Goal: Task Accomplishment & Management: Complete application form

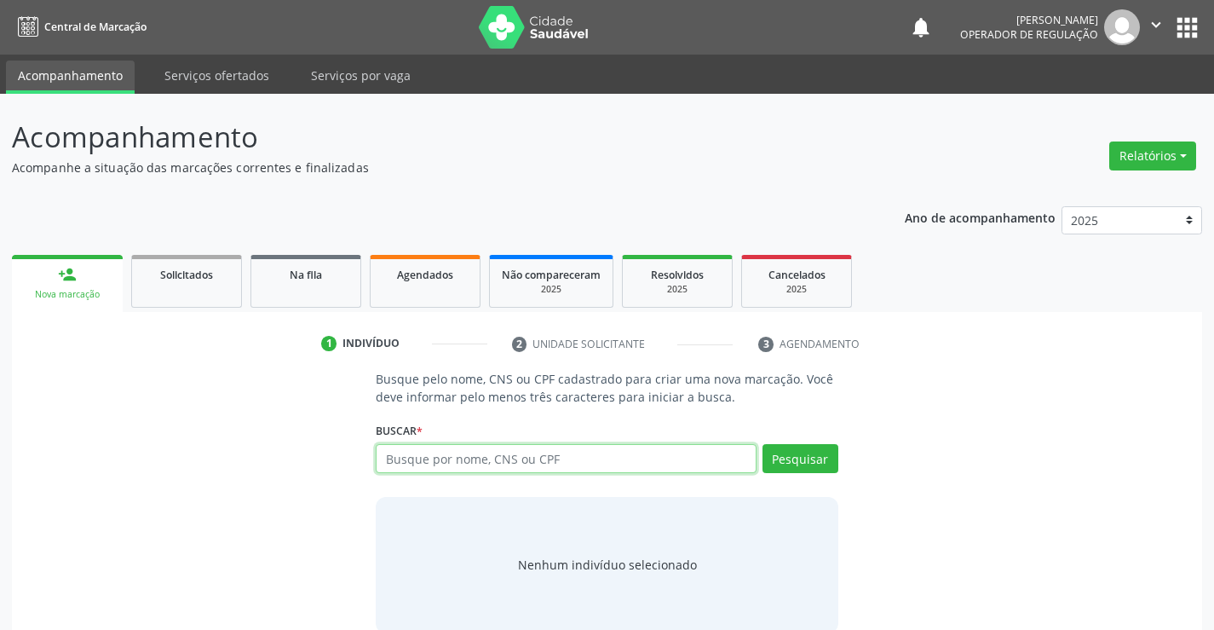
click at [431, 452] on input "text" at bounding box center [566, 458] width 380 height 29
type input "700506115335353"
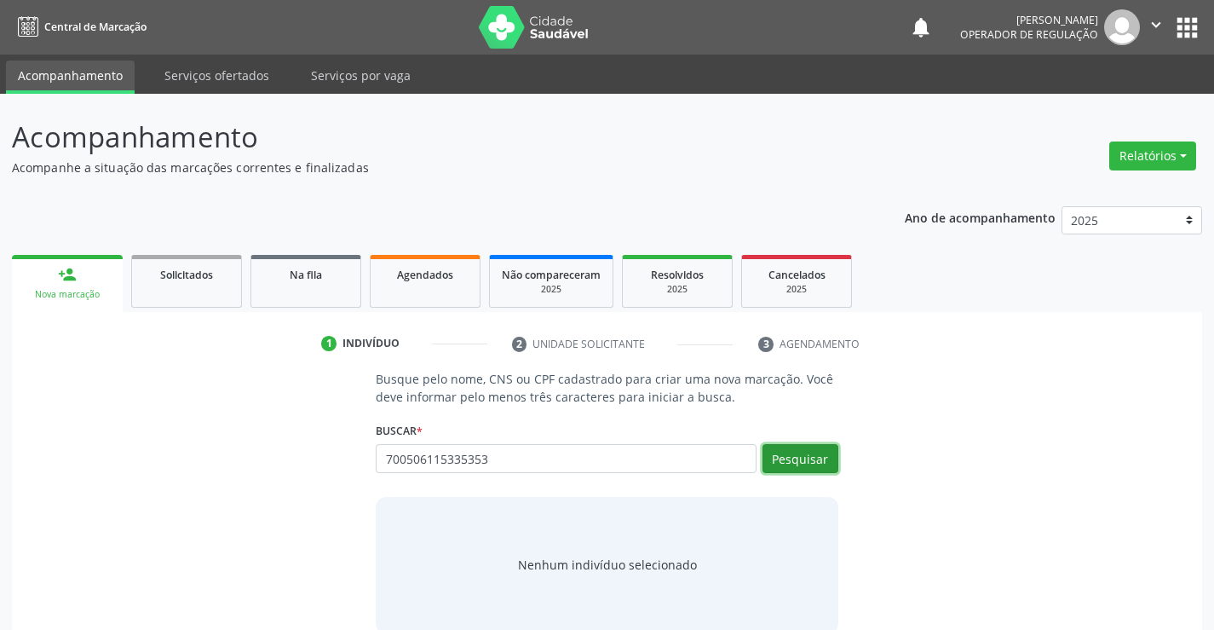
click at [824, 463] on button "Pesquisar" at bounding box center [801, 458] width 76 height 29
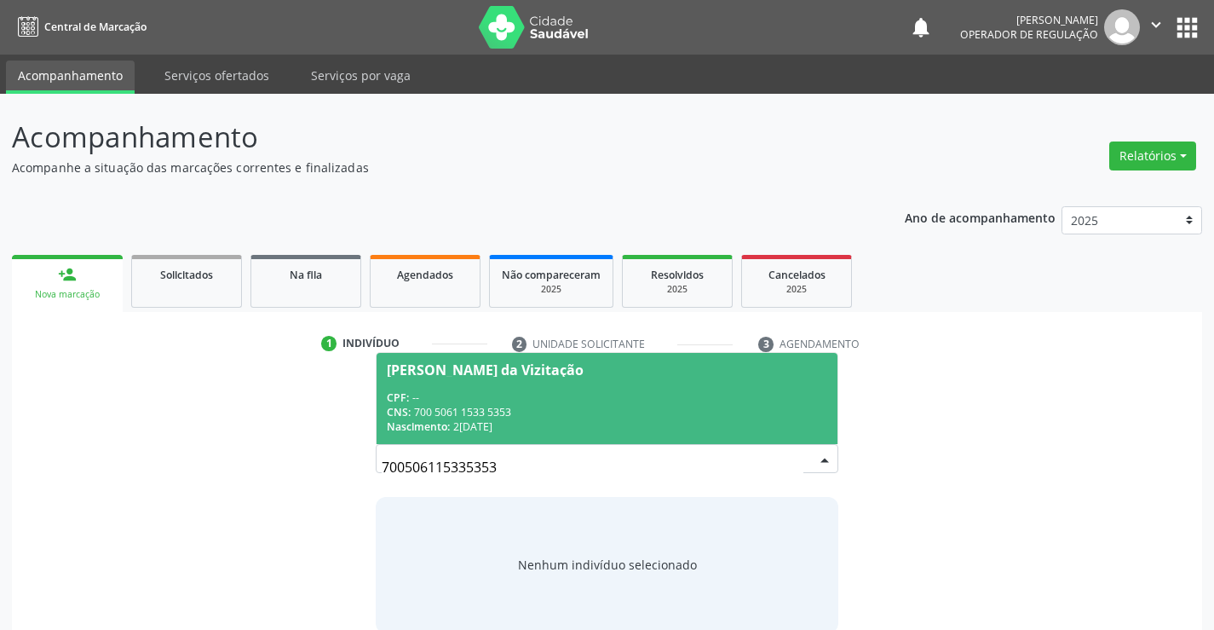
click at [677, 400] on div "CPF: --" at bounding box center [607, 397] width 440 height 14
click at [677, 400] on p "Busque pelo nome, CNS ou CPF cadastrado para criar uma nova marcação. Você deve…" at bounding box center [607, 388] width 462 height 36
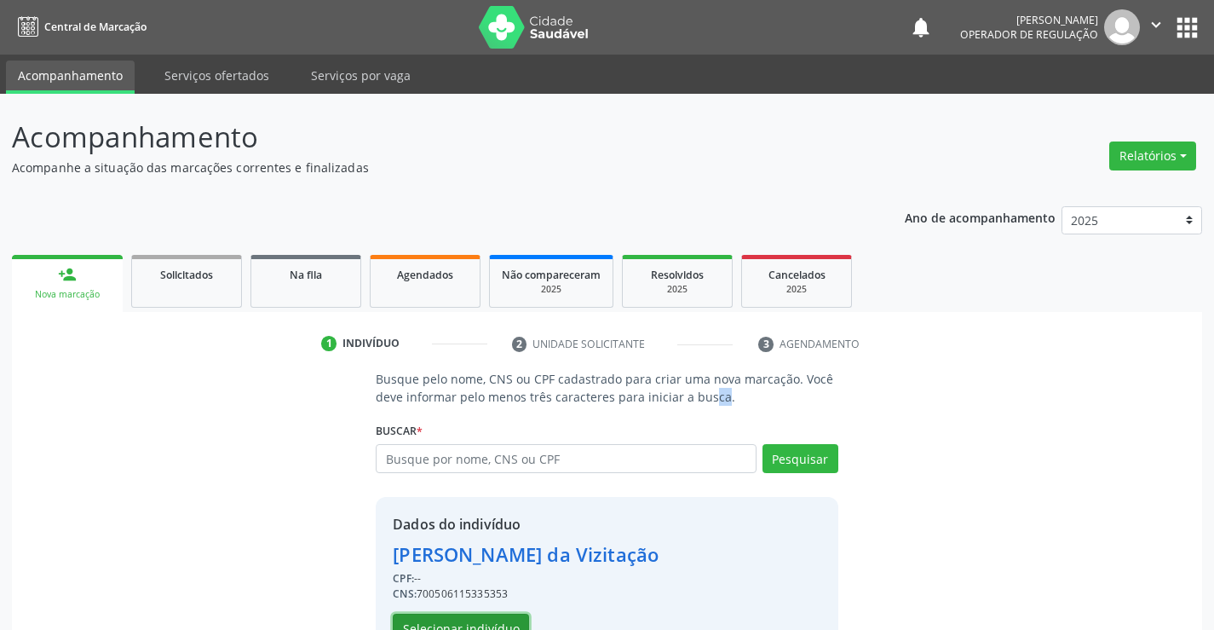
click at [480, 624] on button "Selecionar indivíduo" at bounding box center [461, 628] width 136 height 29
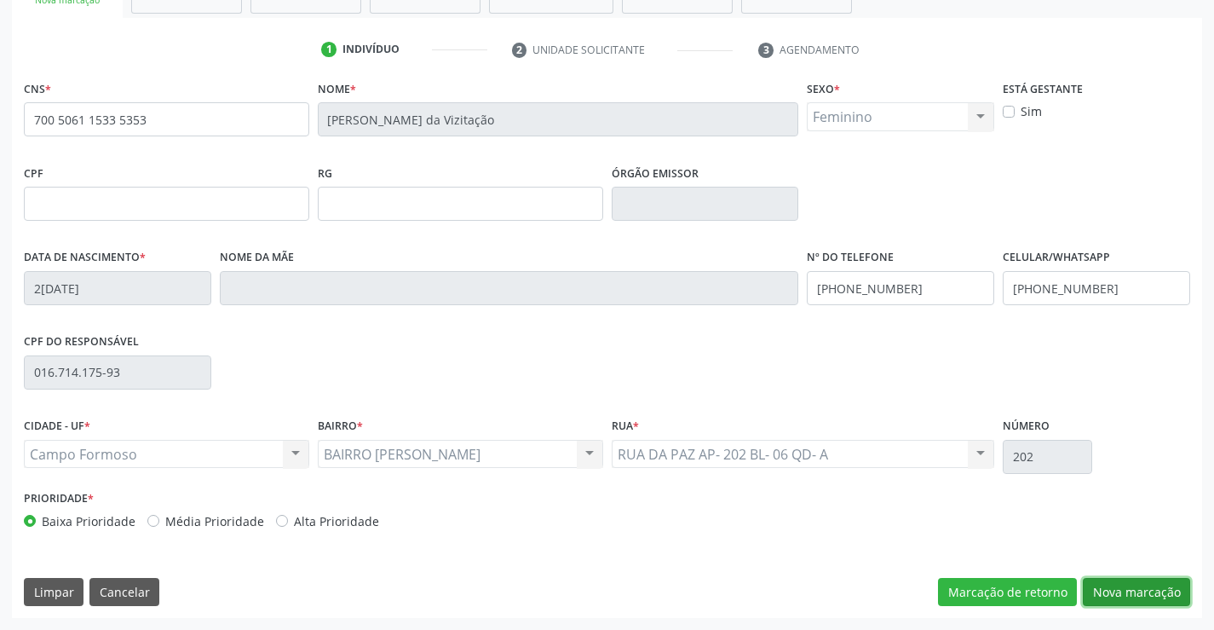
click at [1136, 589] on button "Nova marcação" at bounding box center [1136, 592] width 107 height 29
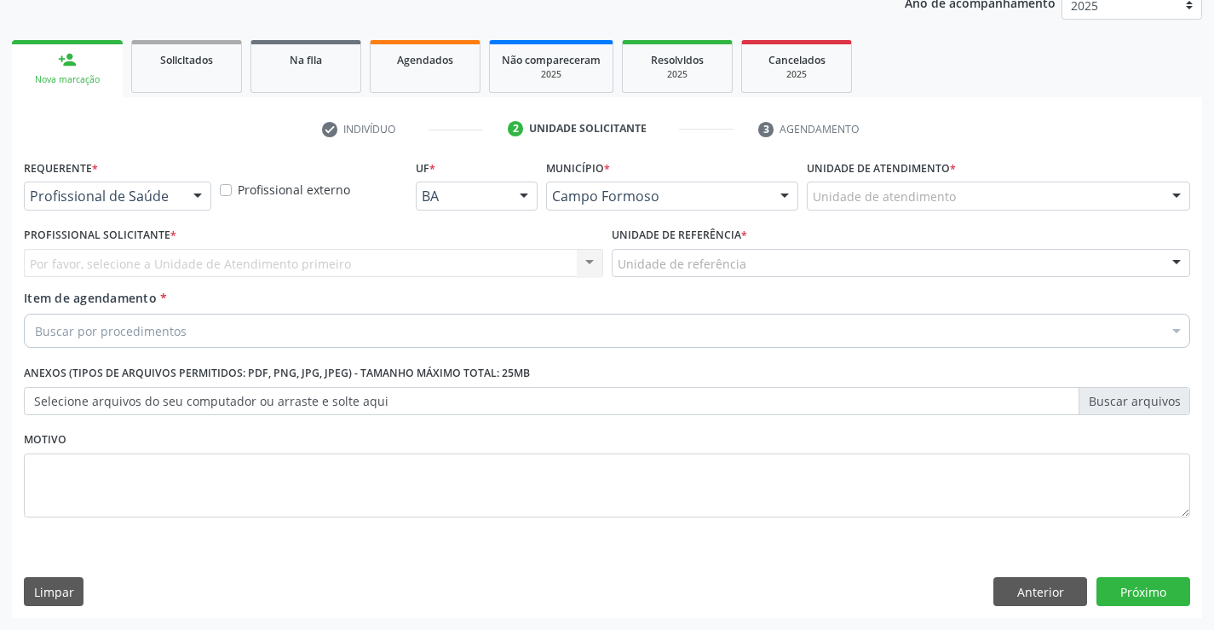
scroll to position [215, 0]
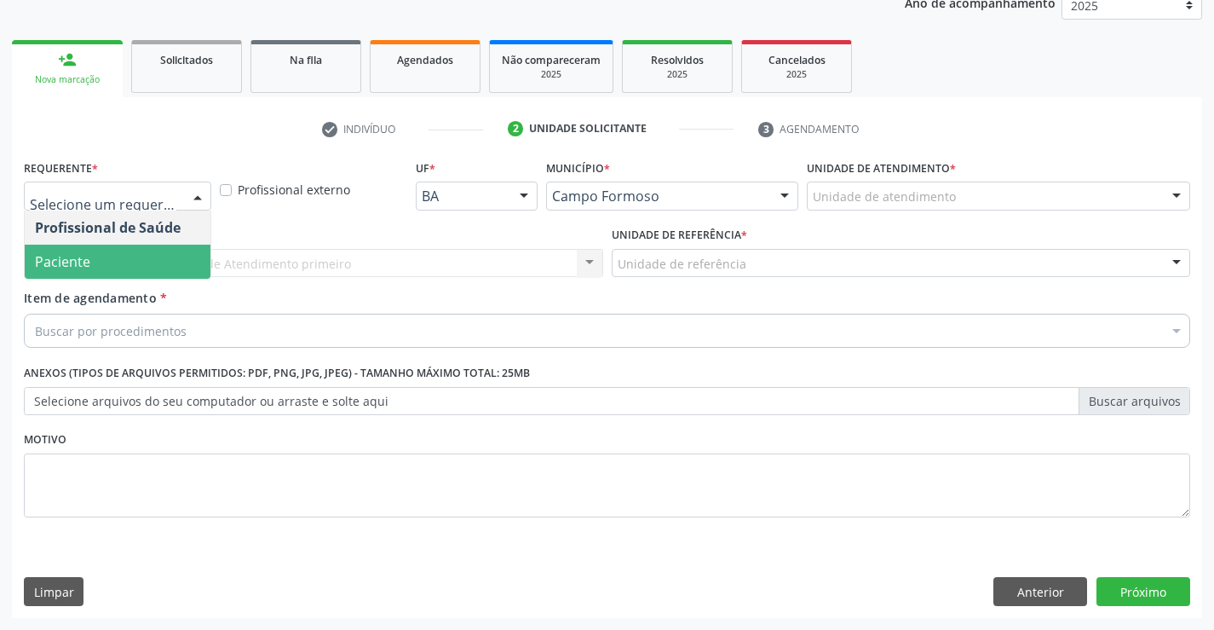
click at [144, 261] on span "Paciente" at bounding box center [118, 262] width 186 height 34
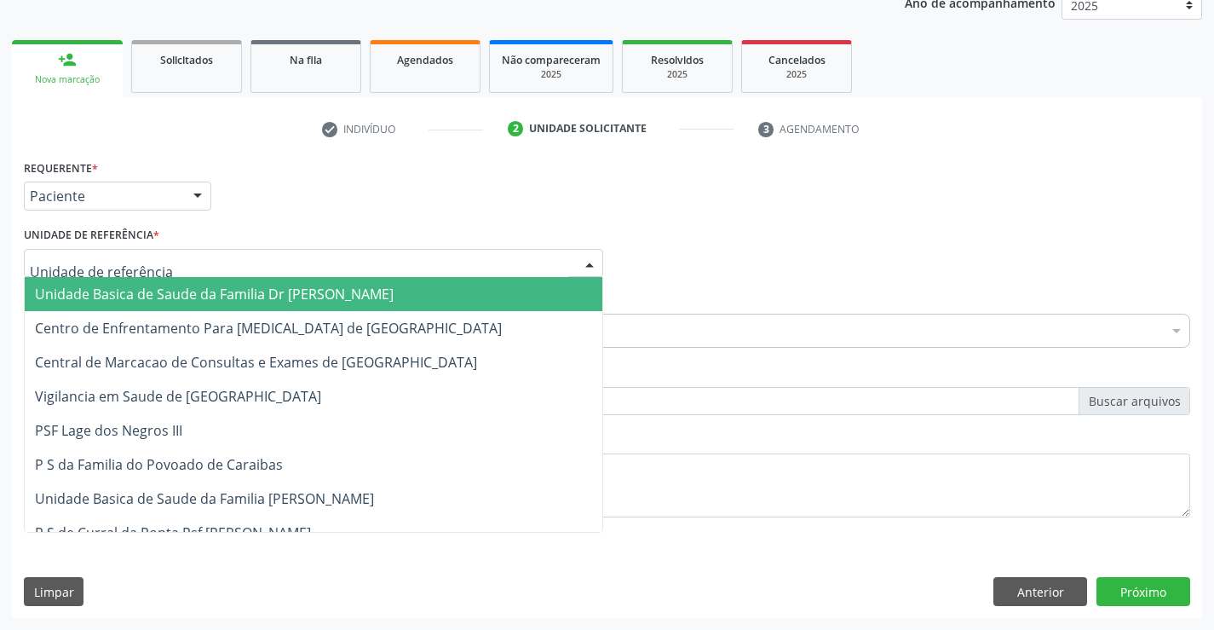
click at [158, 256] on div at bounding box center [313, 263] width 579 height 29
click at [170, 286] on span "Unidade Basica de Saude da Familia Dr [PERSON_NAME]" at bounding box center [214, 294] width 359 height 19
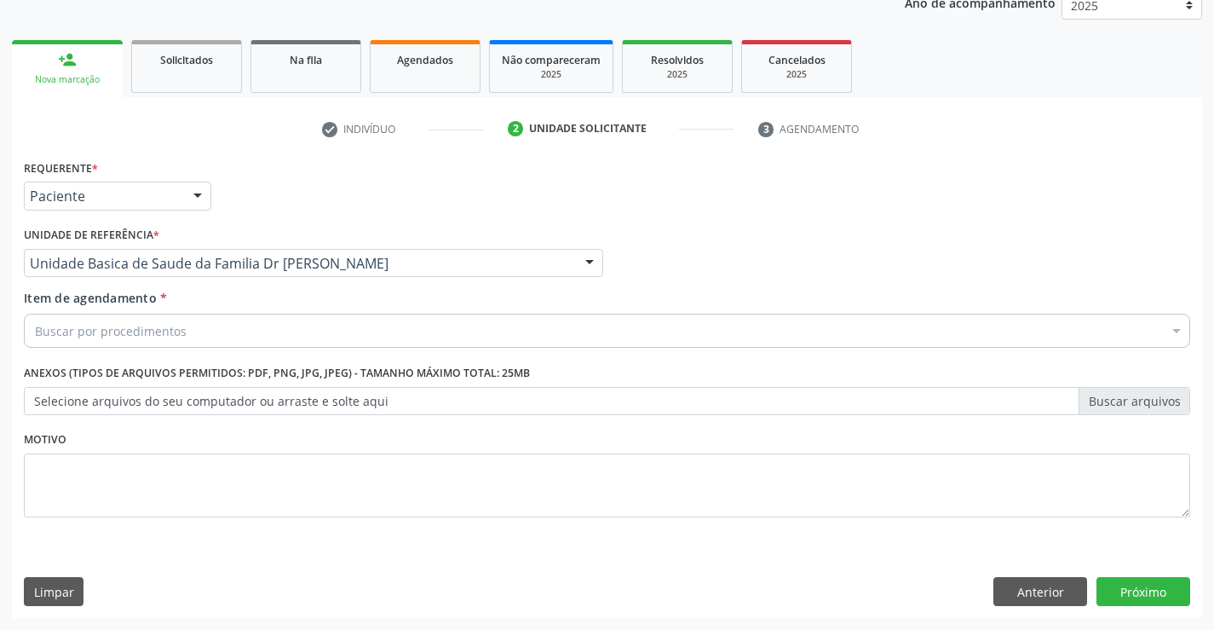
click at [35, 324] on input "Item de agendamento *" at bounding box center [35, 331] width 0 height 34
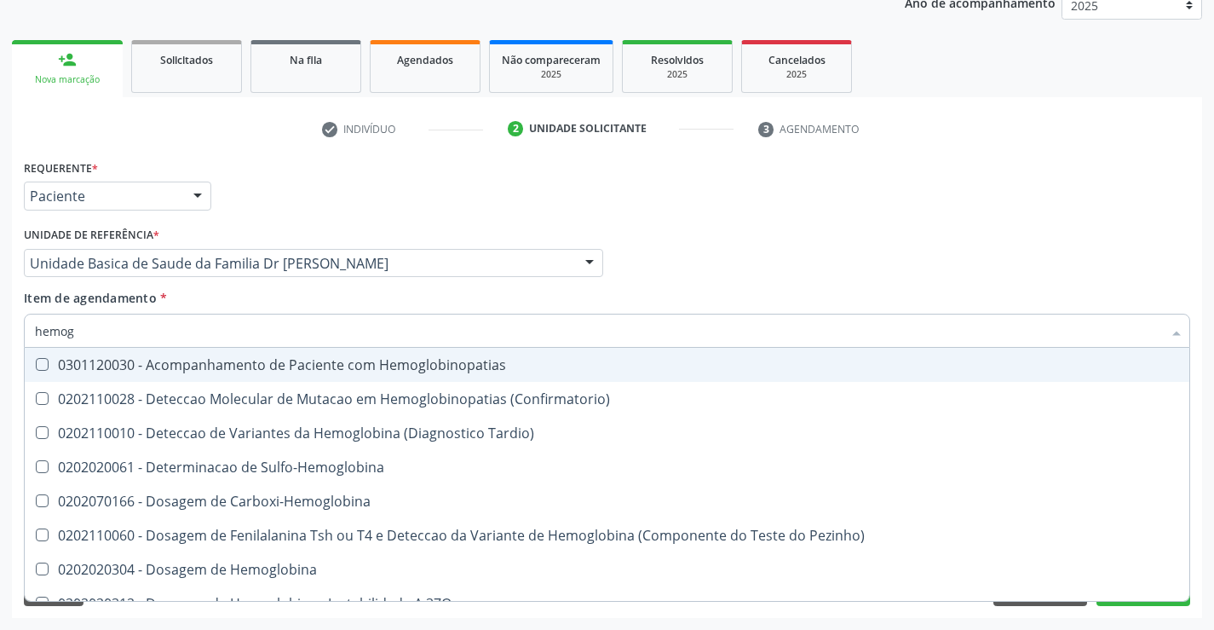
type input "hemogr"
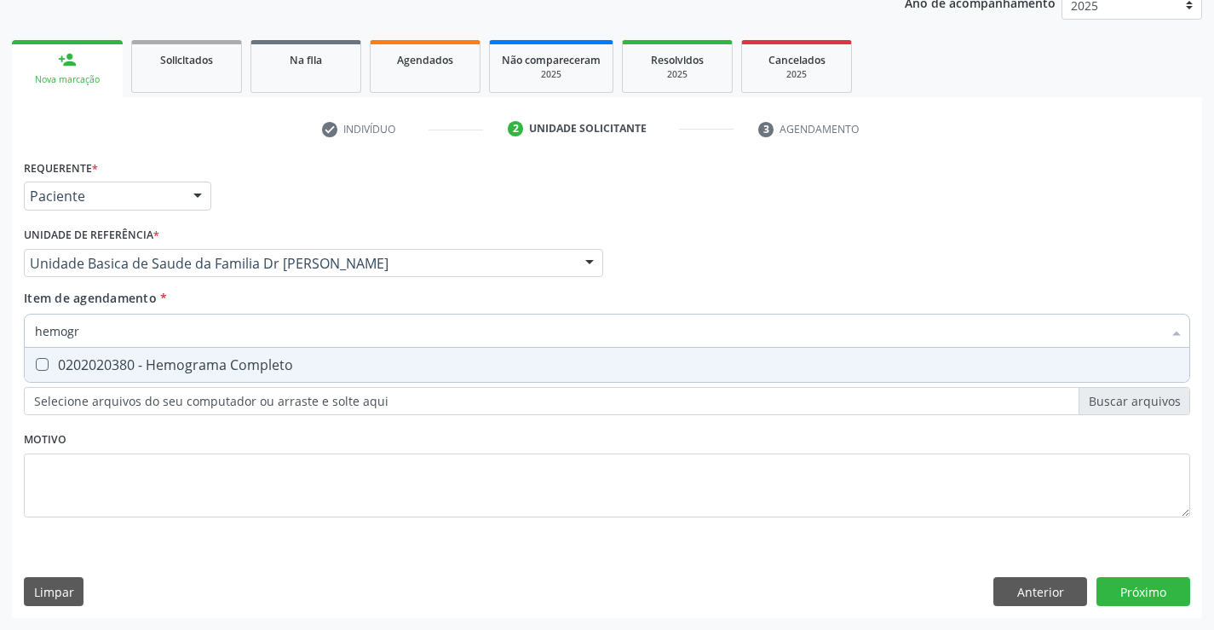
click at [197, 367] on div "0202020380 - Hemograma Completo" at bounding box center [607, 365] width 1144 height 14
checkbox Completo "true"
type input "hemogr"
click at [121, 558] on div "Requerente * Paciente Profissional de Saúde Paciente Nenhum resultado encontrad…" at bounding box center [607, 386] width 1190 height 463
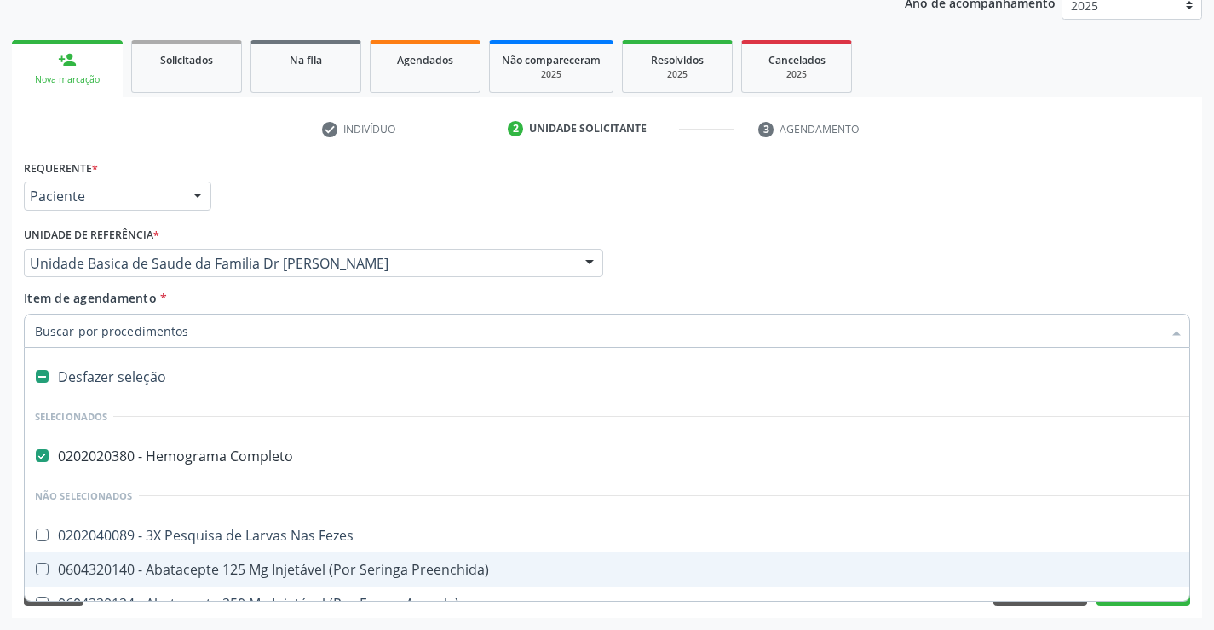
click at [164, 331] on input "Item de agendamento *" at bounding box center [598, 331] width 1127 height 34
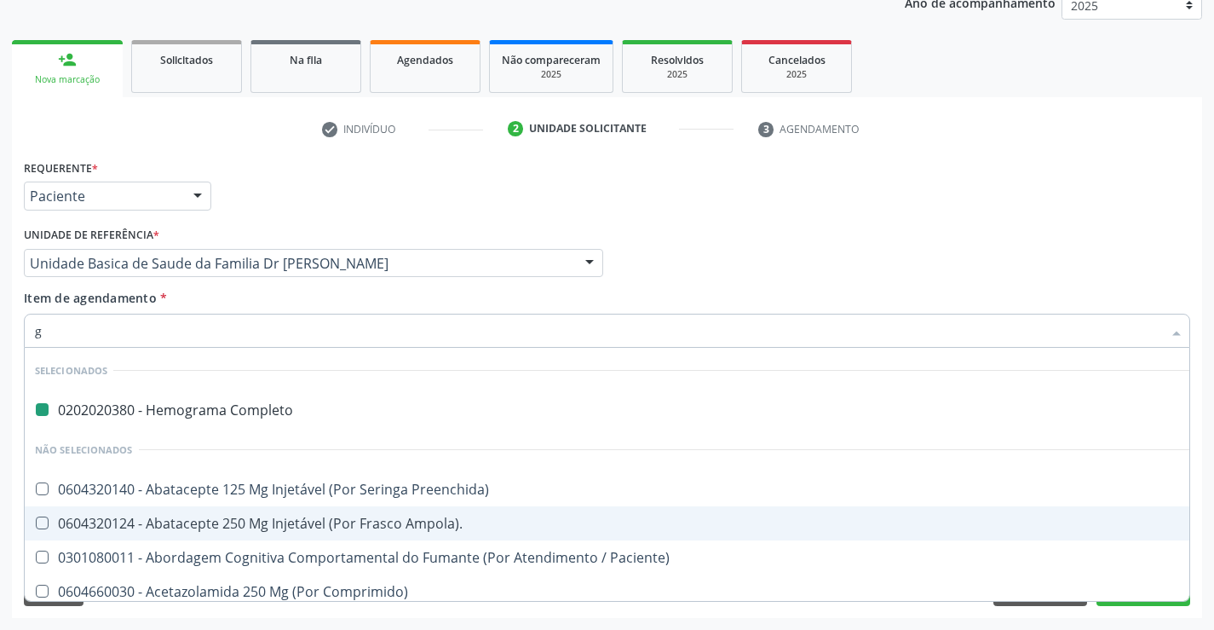
type input "gl"
checkbox Completo "false"
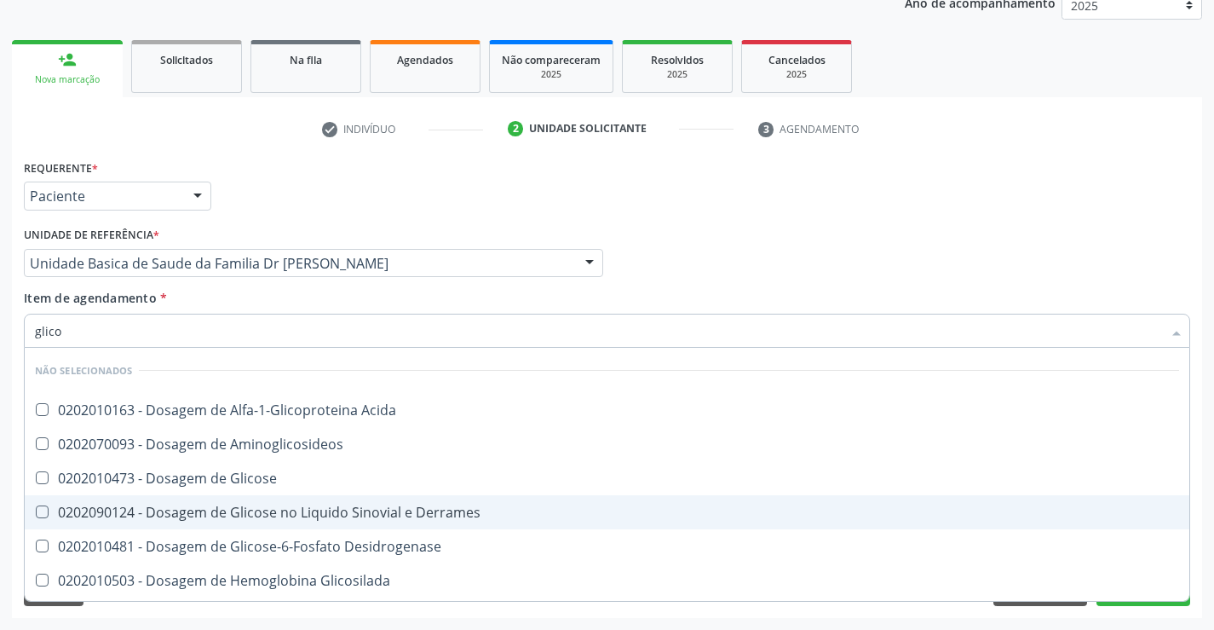
type input "glicos"
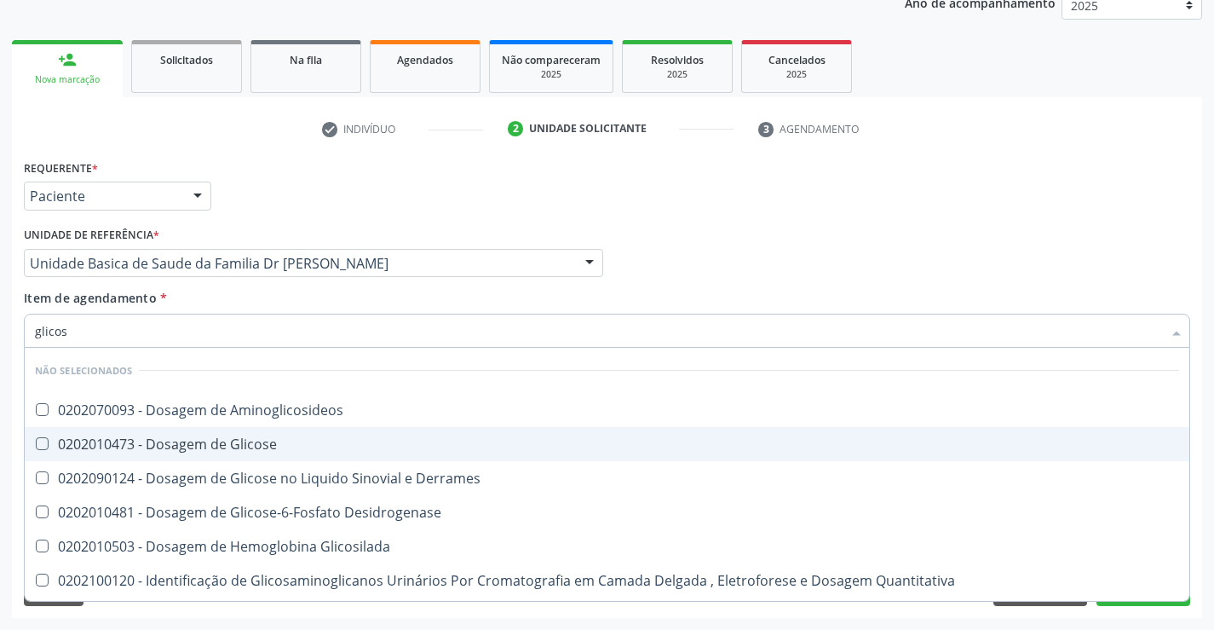
click at [193, 432] on span "0202010473 - Dosagem de Glicose" at bounding box center [607, 444] width 1165 height 34
checkbox Glicose "true"
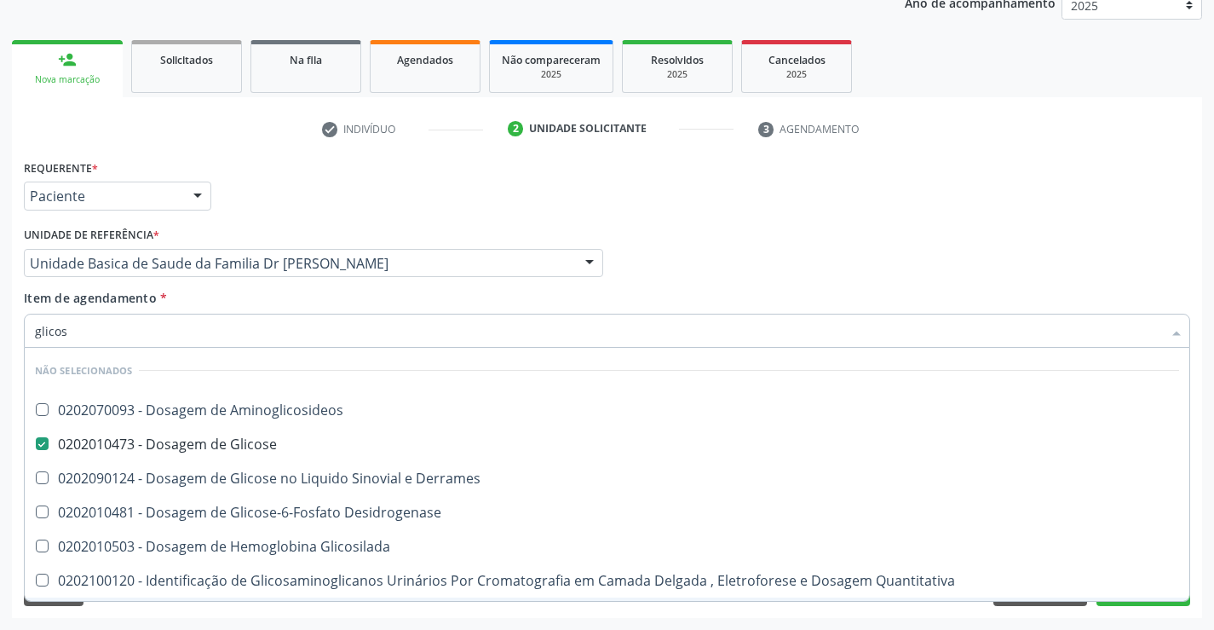
type input "glicos"
click at [139, 612] on div "Requerente * Paciente Profissional de Saúde Paciente Nenhum resultado encontrad…" at bounding box center [607, 386] width 1190 height 463
checkbox Aminoglicosideos "true"
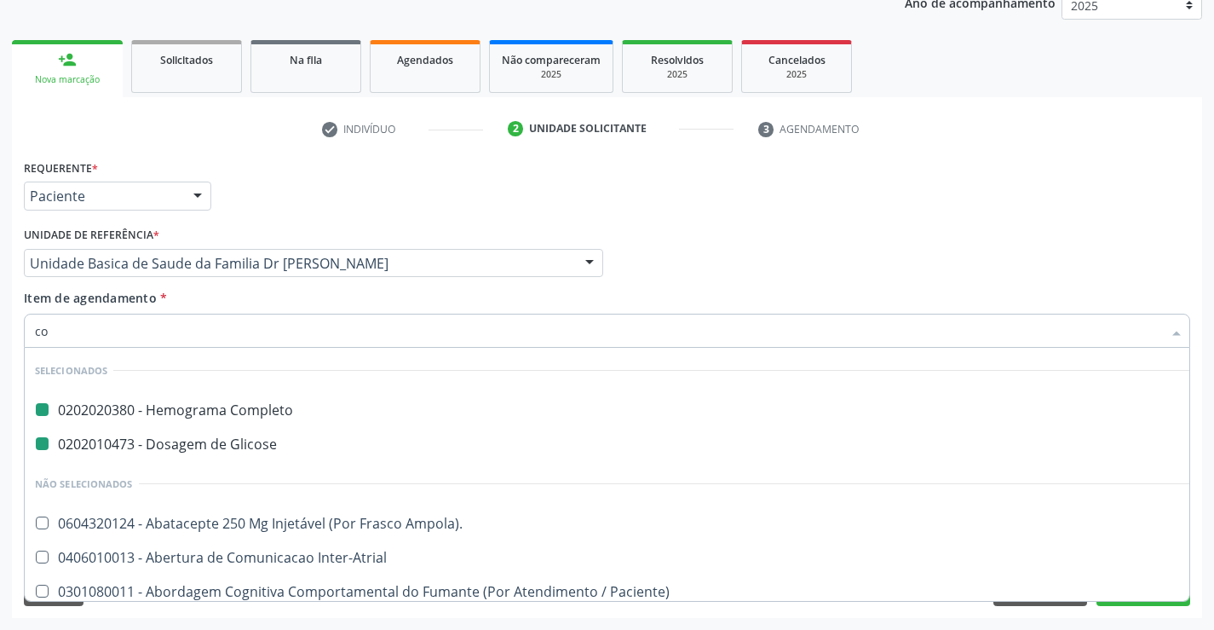
type input "col"
checkbox Completo "false"
checkbox Glicose "false"
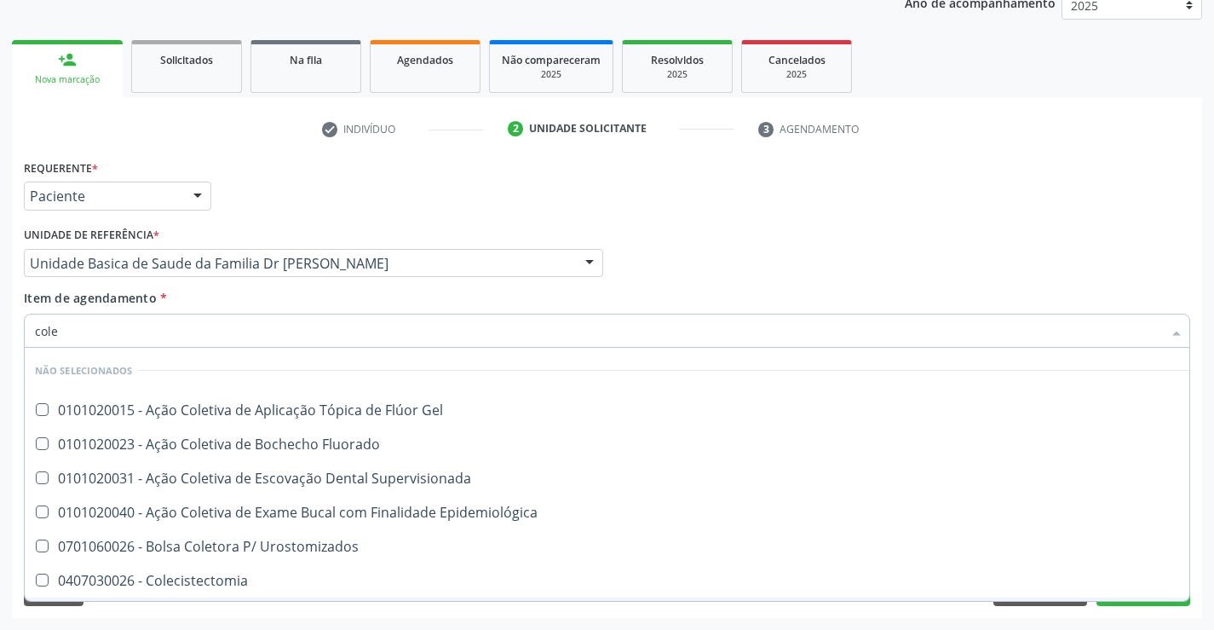
type input "coles"
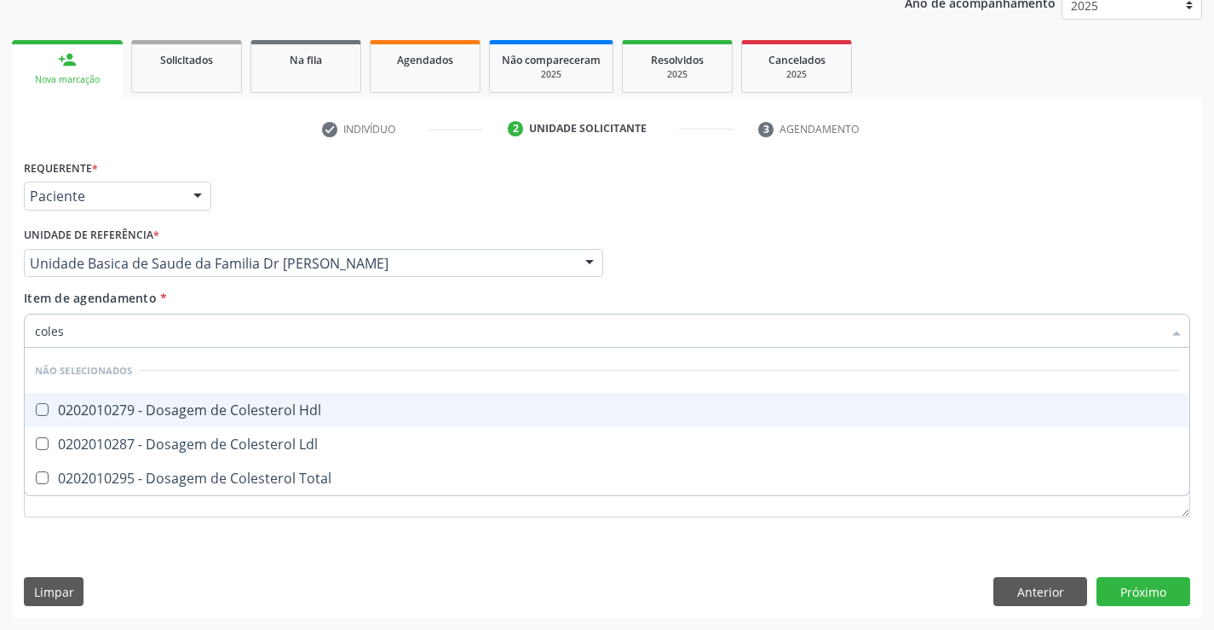
click at [227, 408] on div "0202010279 - Dosagem de Colesterol Hdl" at bounding box center [607, 410] width 1144 height 14
checkbox Hdl "true"
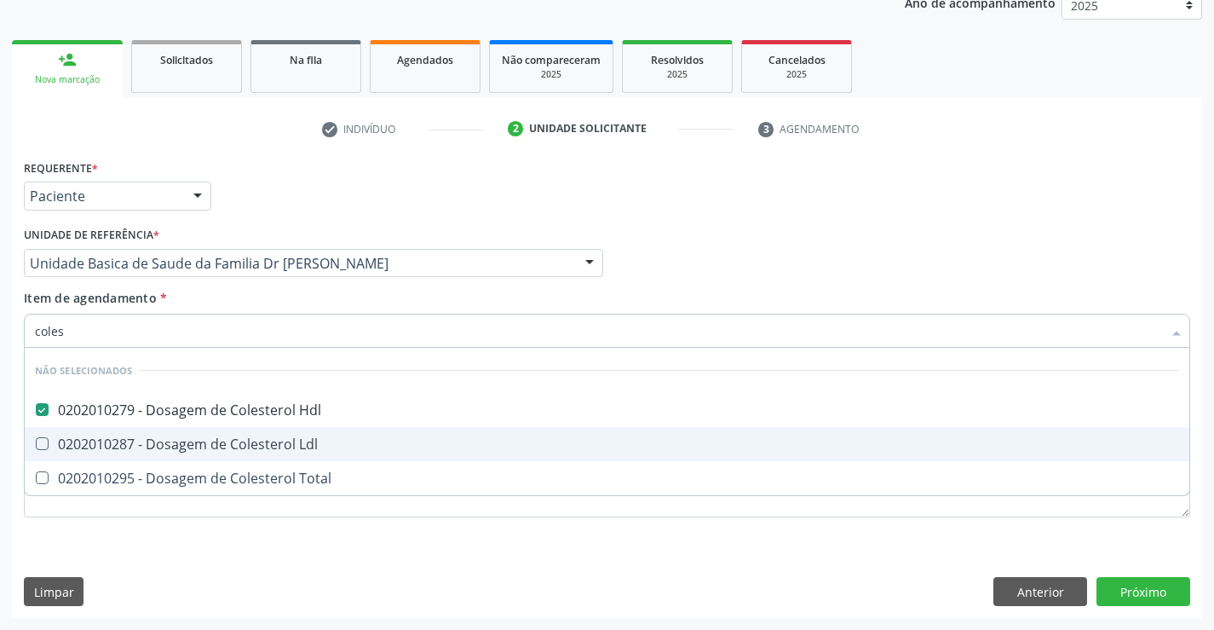
click at [222, 441] on div "0202010287 - Dosagem de Colesterol Ldl" at bounding box center [607, 444] width 1144 height 14
checkbox Ldl "true"
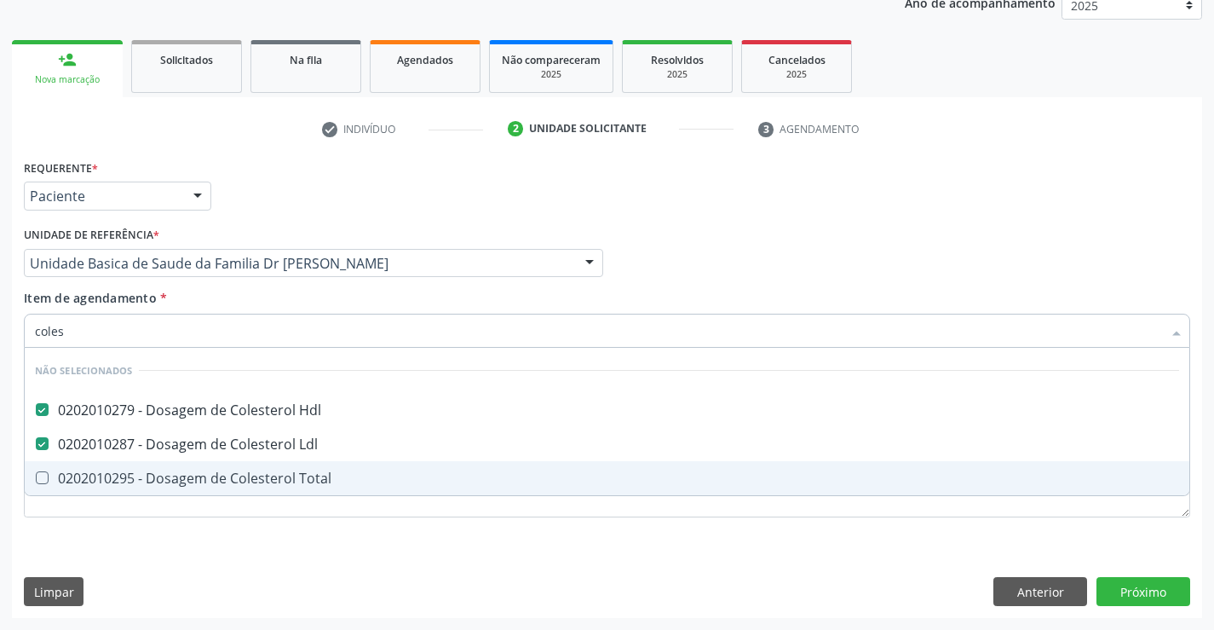
click at [220, 473] on div "0202010295 - Dosagem de Colesterol Total" at bounding box center [607, 478] width 1144 height 14
checkbox Total "false"
type input "coles"
click at [185, 551] on div "Requerente * Paciente Profissional de Saúde Paciente Nenhum resultado encontrad…" at bounding box center [607, 386] width 1190 height 463
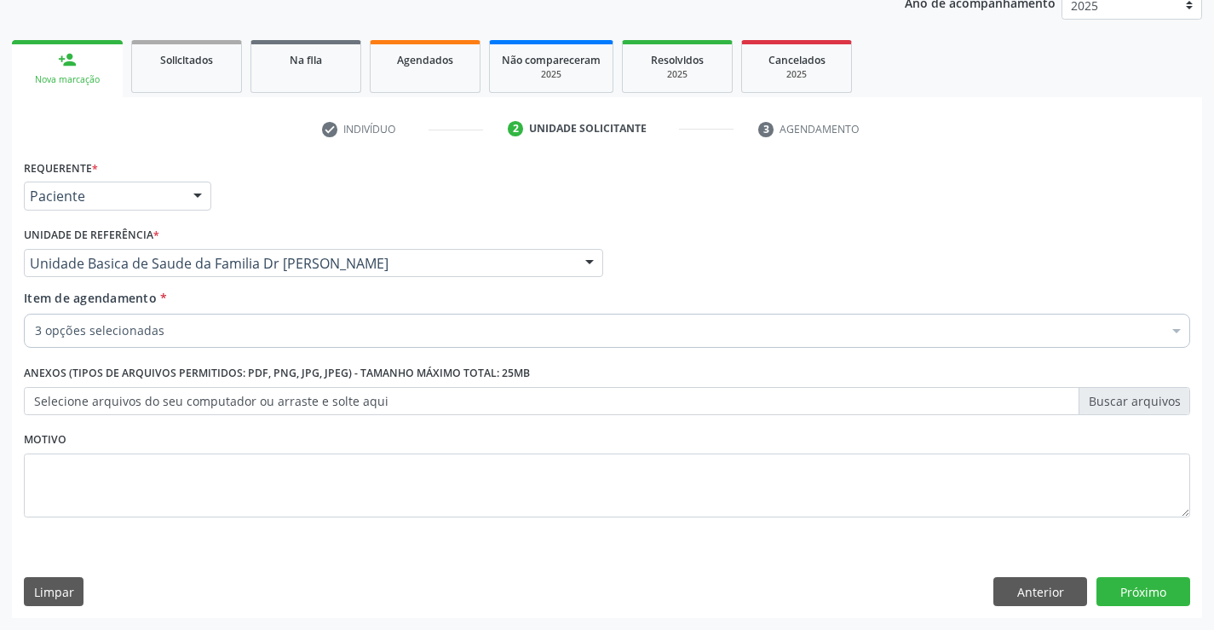
checkbox Hdl "true"
click at [192, 321] on div "3 opções selecionadas" at bounding box center [607, 331] width 1167 height 34
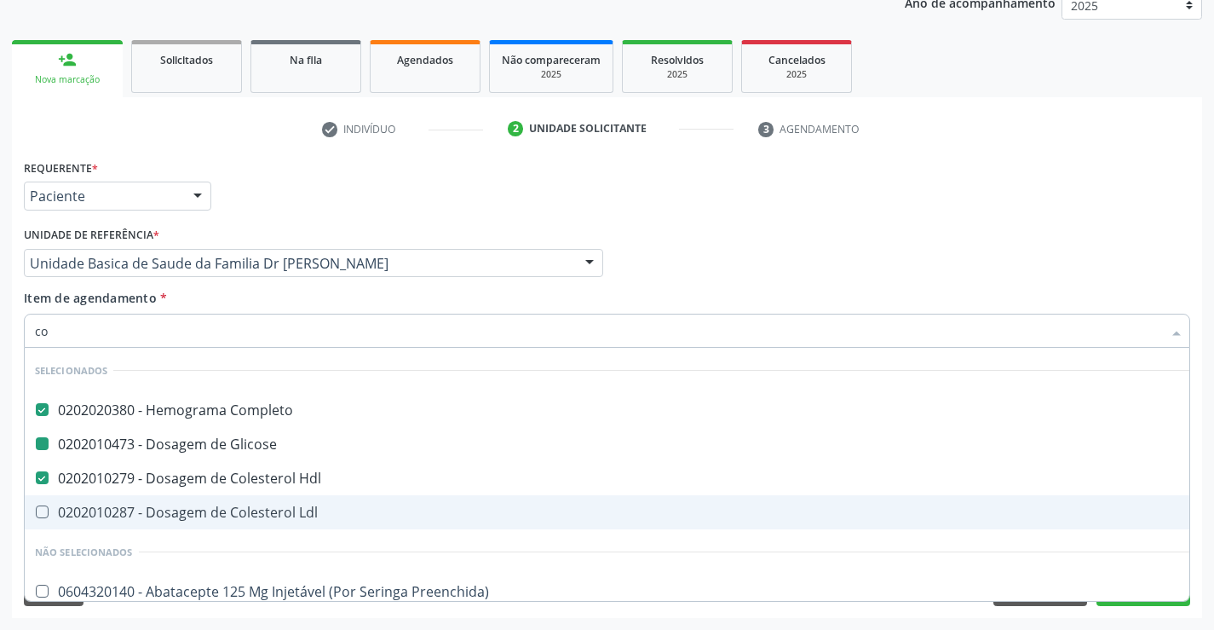
type input "col"
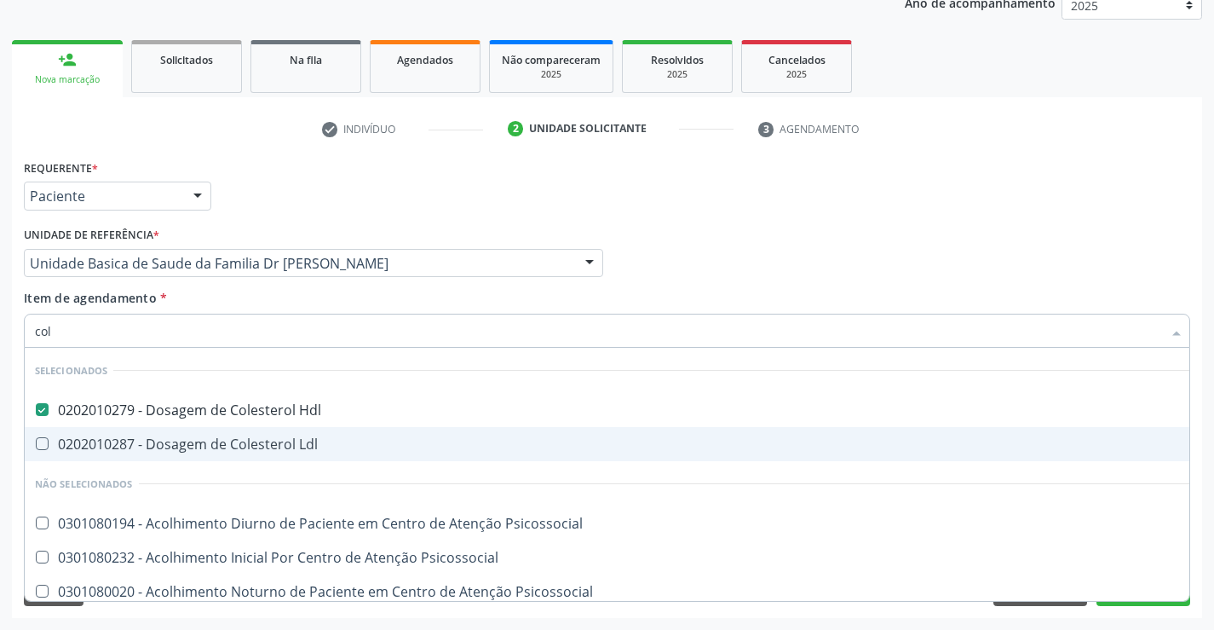
click at [201, 445] on div "0202010287 - Dosagem de Colesterol Ldl" at bounding box center [729, 444] width 1389 height 14
checkbox Ldl "true"
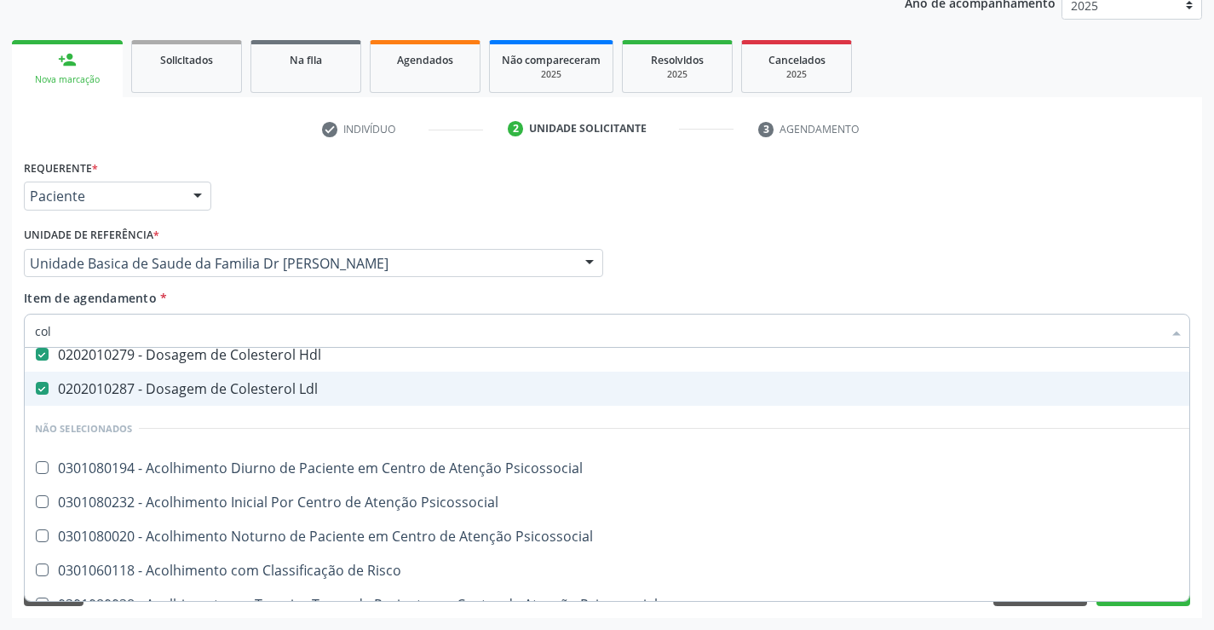
scroll to position [170, 0]
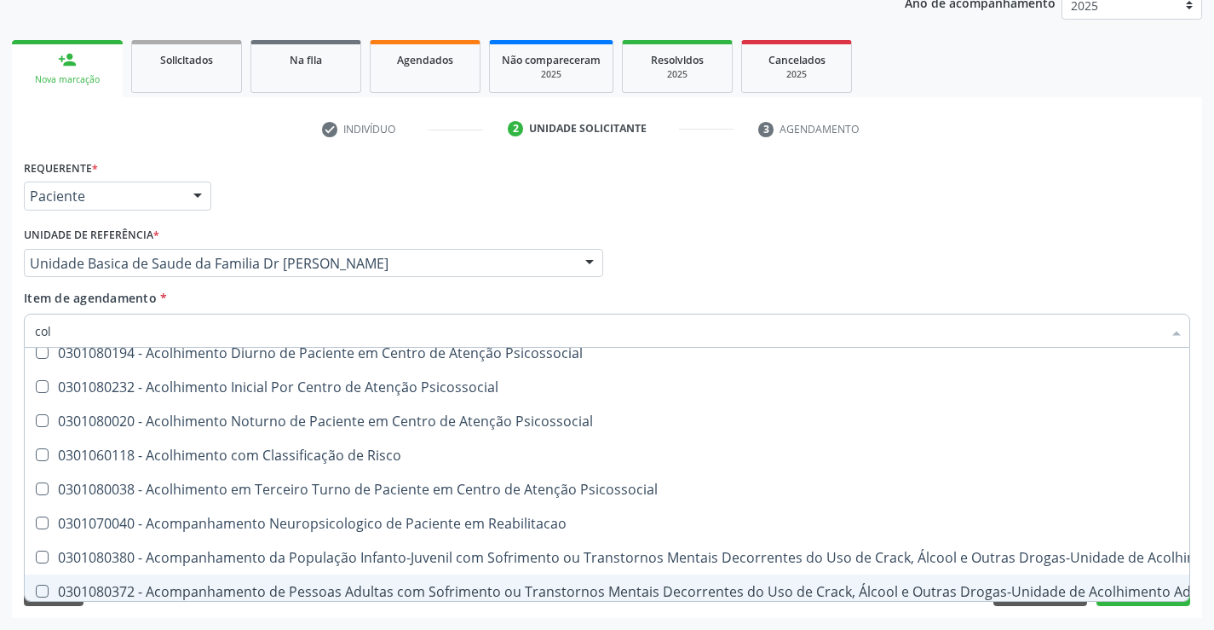
type input "col"
click at [153, 617] on div "Requerente * Paciente Profissional de Saúde Paciente Nenhum resultado encontrad…" at bounding box center [607, 386] width 1190 height 463
checkbox Psicossocial "true"
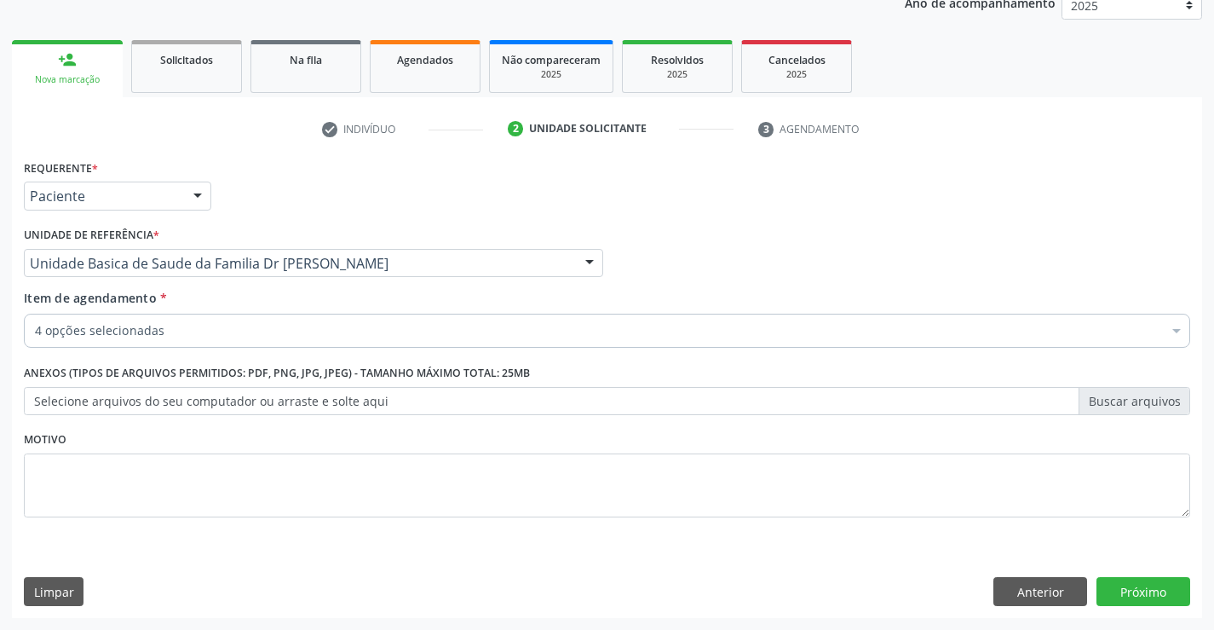
scroll to position [0, 0]
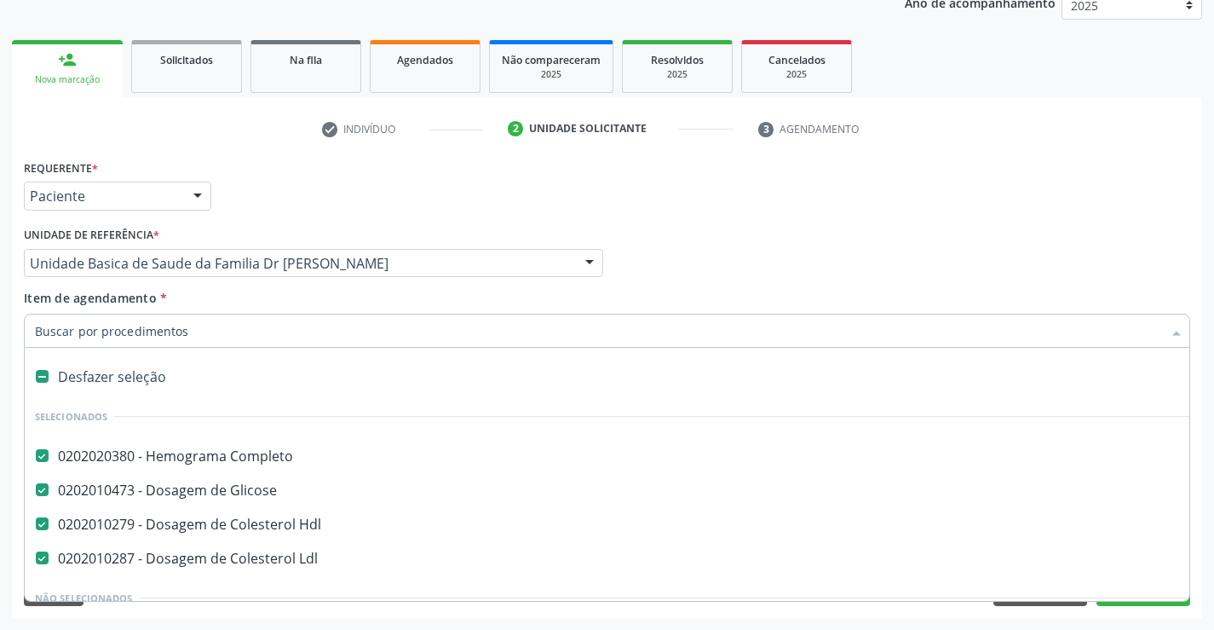
click at [193, 322] on input "Item de agendamento *" at bounding box center [598, 331] width 1127 height 34
click at [184, 336] on input "Item de agendamento *" at bounding box center [598, 331] width 1127 height 34
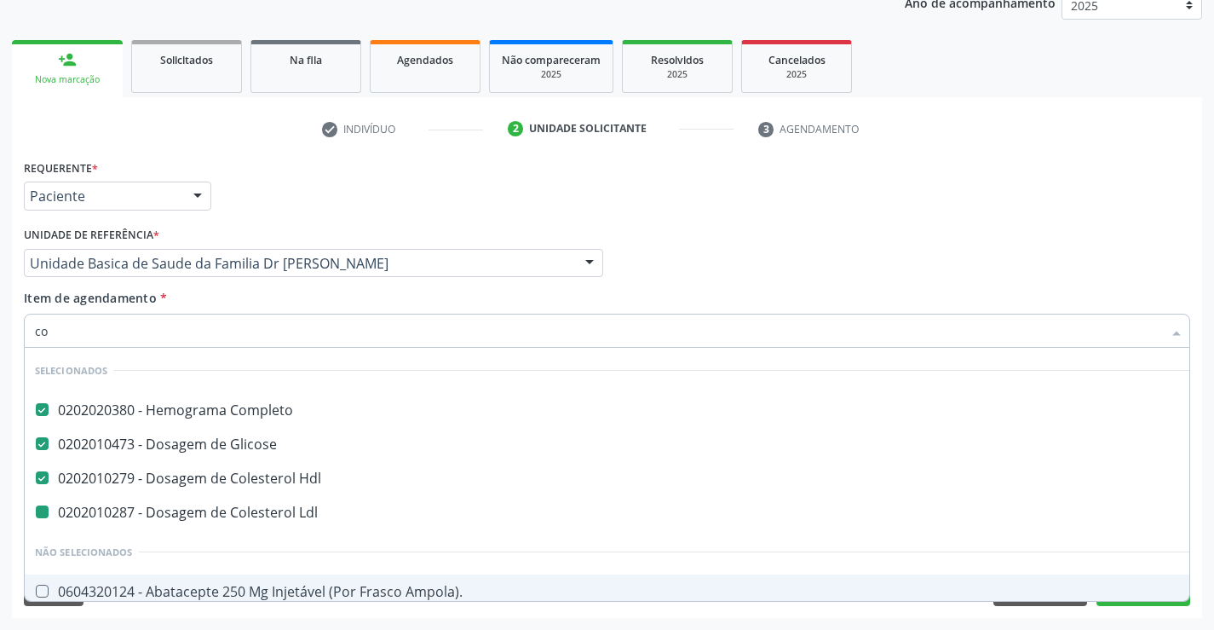
type input "col"
checkbox Ldl "false"
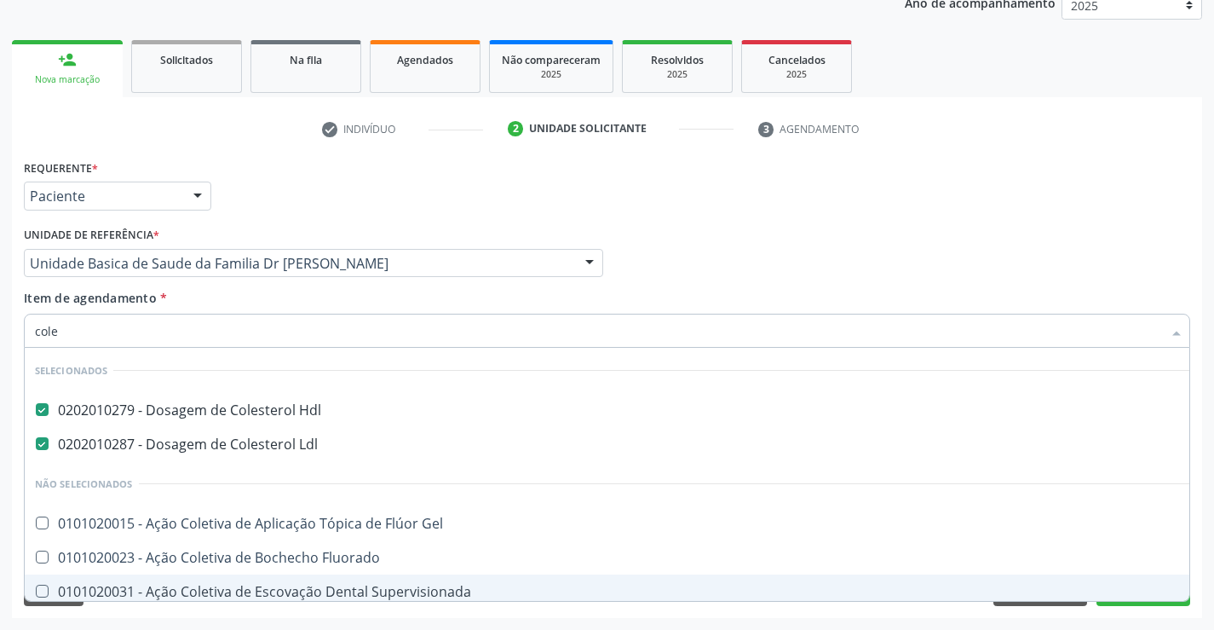
type input "coles"
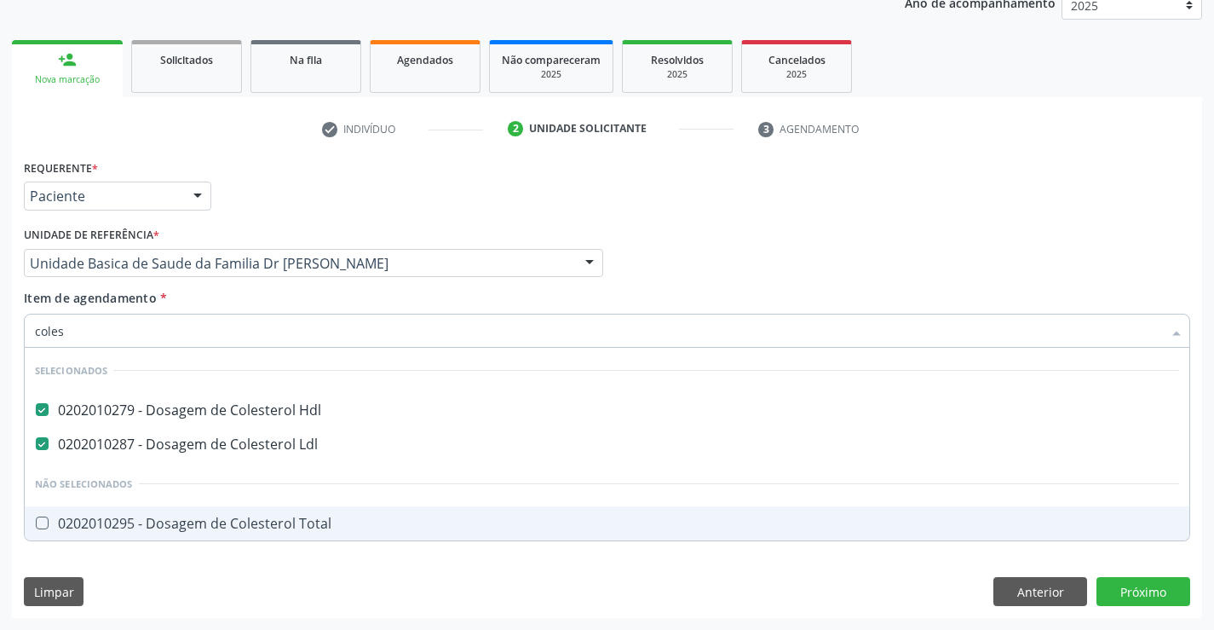
click at [170, 520] on div "0202010295 - Dosagem de Colesterol Total" at bounding box center [607, 523] width 1144 height 14
drag, startPoint x: 170, startPoint y: 520, endPoint x: 170, endPoint y: 531, distance: 11.1
click at [170, 520] on div "0202010295 - Dosagem de Colesterol Total" at bounding box center [607, 523] width 1144 height 14
checkbox Total "false"
click at [168, 585] on div "Requerente * Paciente Profissional de Saúde Paciente Nenhum resultado encontrad…" at bounding box center [607, 386] width 1190 height 463
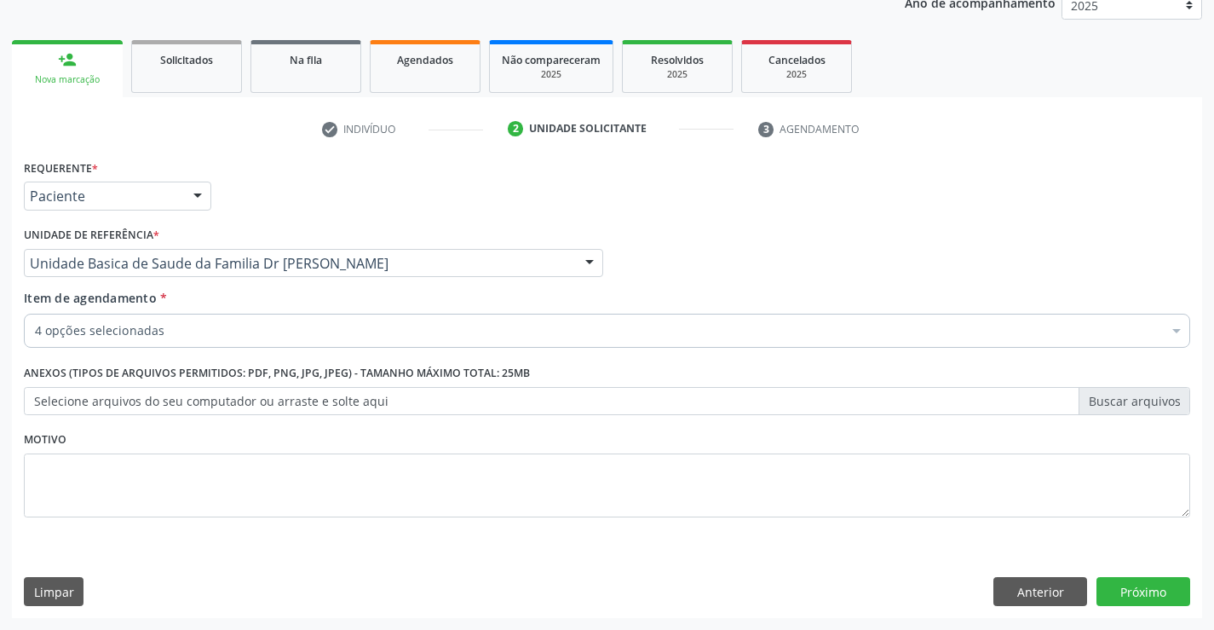
click at [195, 320] on div "4 opções selecionadas" at bounding box center [607, 331] width 1167 height 34
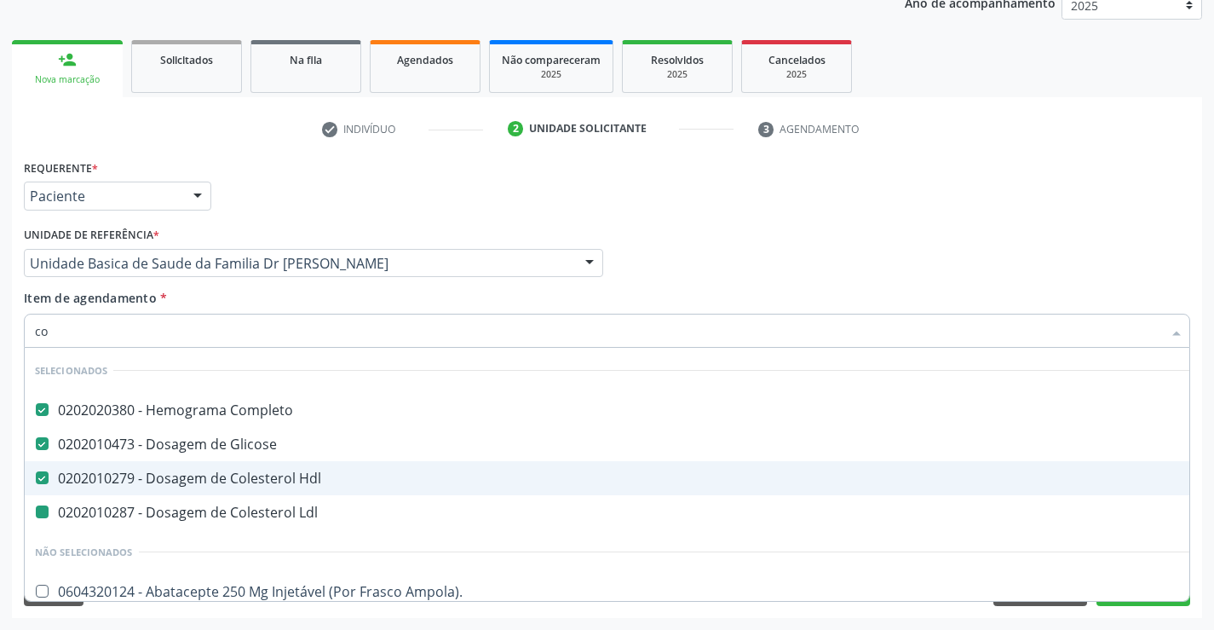
type input "col"
checkbox Ldl "false"
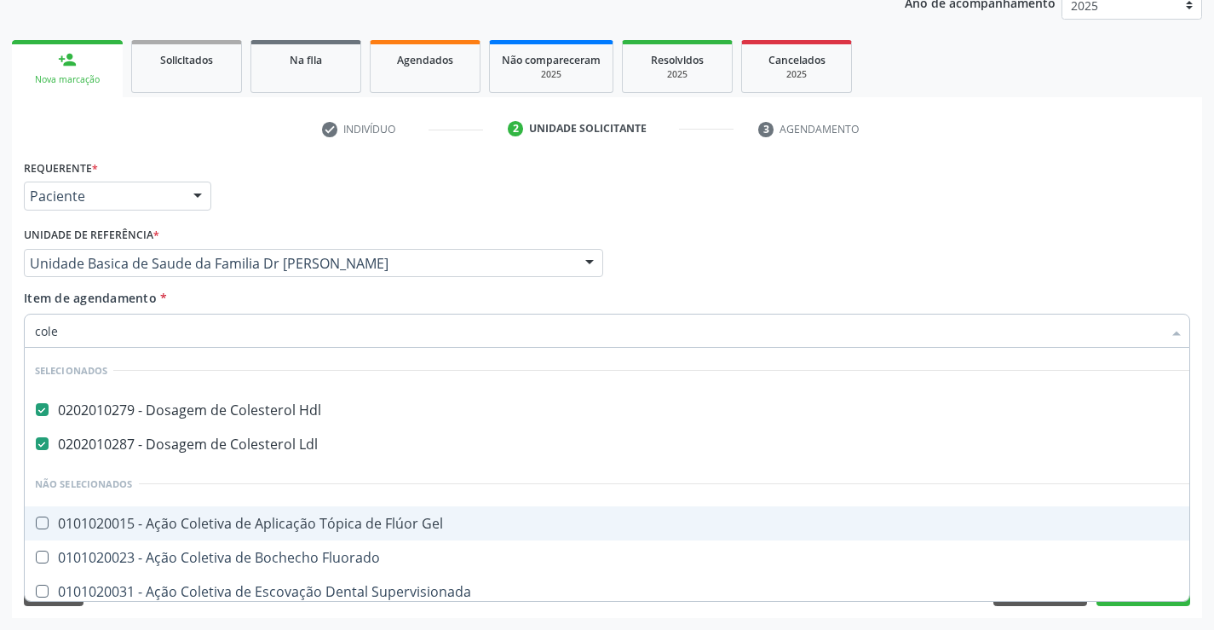
type input "coles"
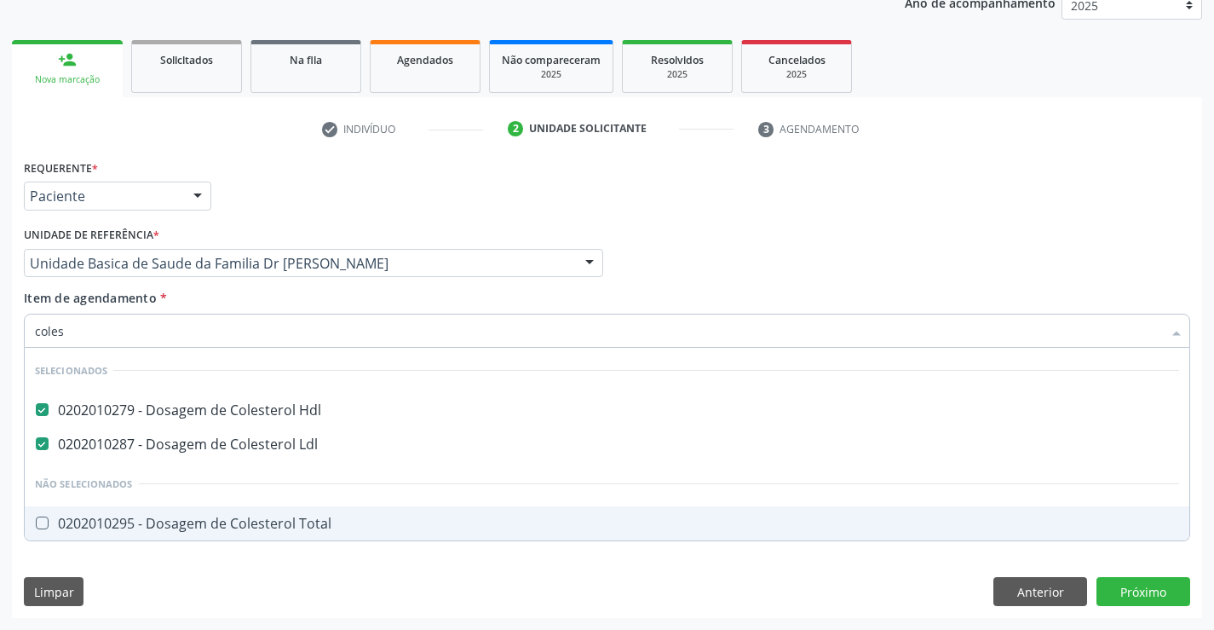
click at [41, 519] on Total at bounding box center [42, 522] width 13 height 13
click at [36, 519] on Total "checkbox" at bounding box center [30, 522] width 11 height 11
checkbox Total "true"
click at [118, 567] on div "Requerente * Paciente Profissional de Saúde Paciente Nenhum resultado encontrad…" at bounding box center [607, 386] width 1190 height 463
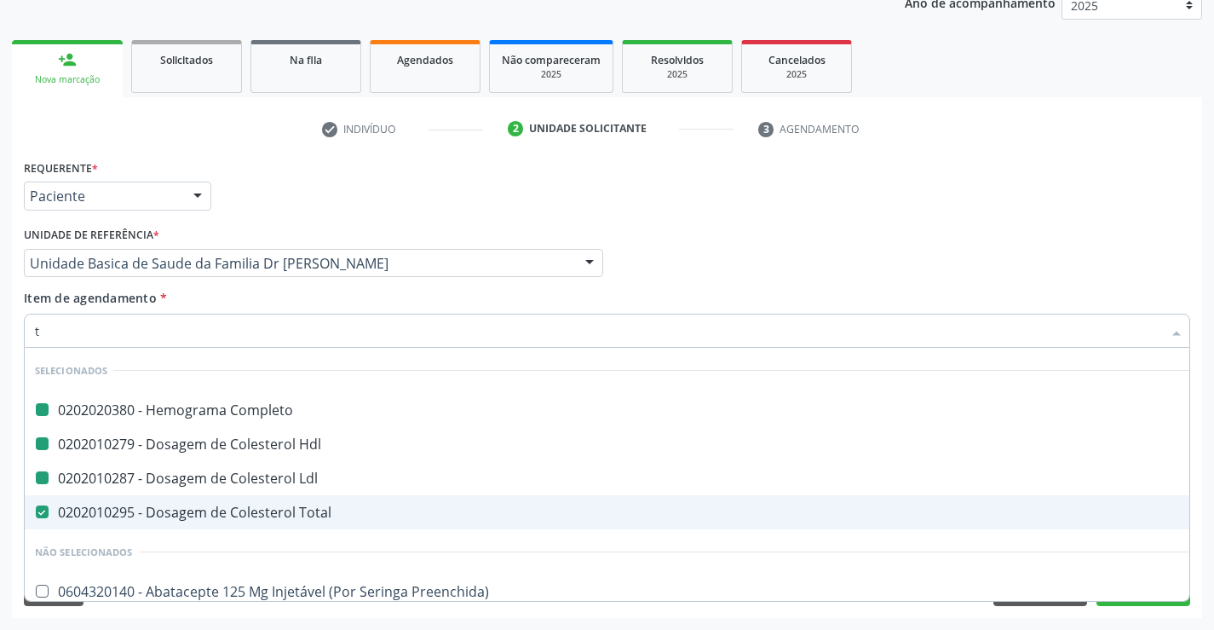
type input "tg"
checkbox Completo "false"
checkbox Hdl "false"
checkbox Ldl "false"
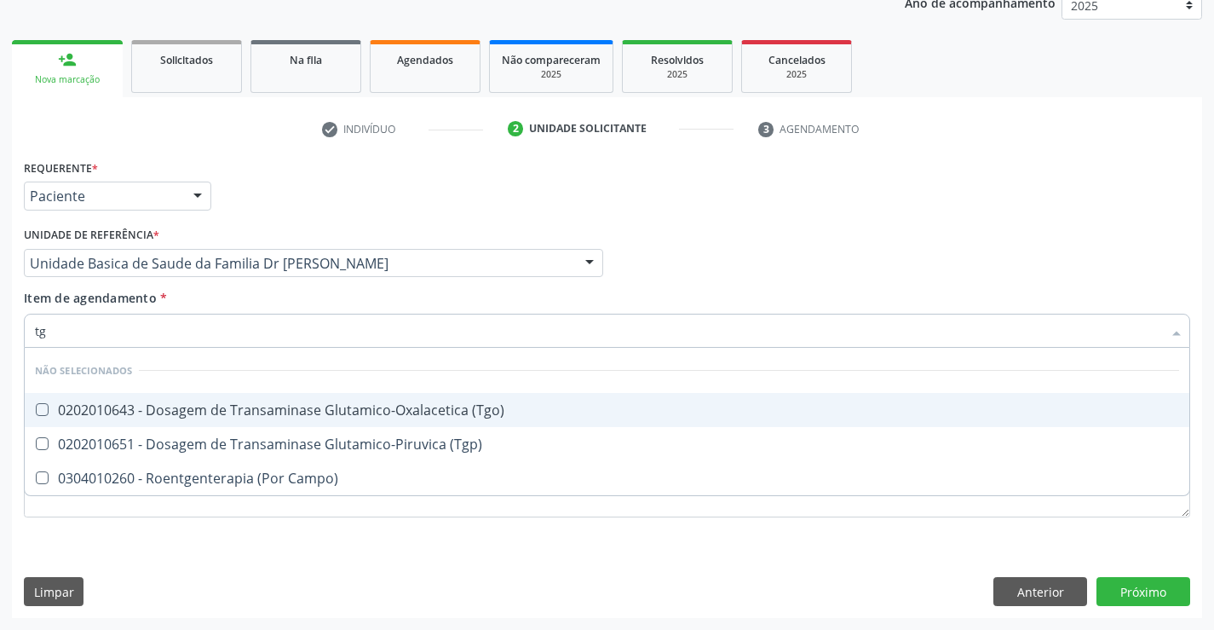
click at [124, 396] on span "0202010643 - Dosagem de Transaminase Glutamico-Oxalacetica (Tgo)" at bounding box center [607, 410] width 1165 height 34
checkbox \(Tgo\) "true"
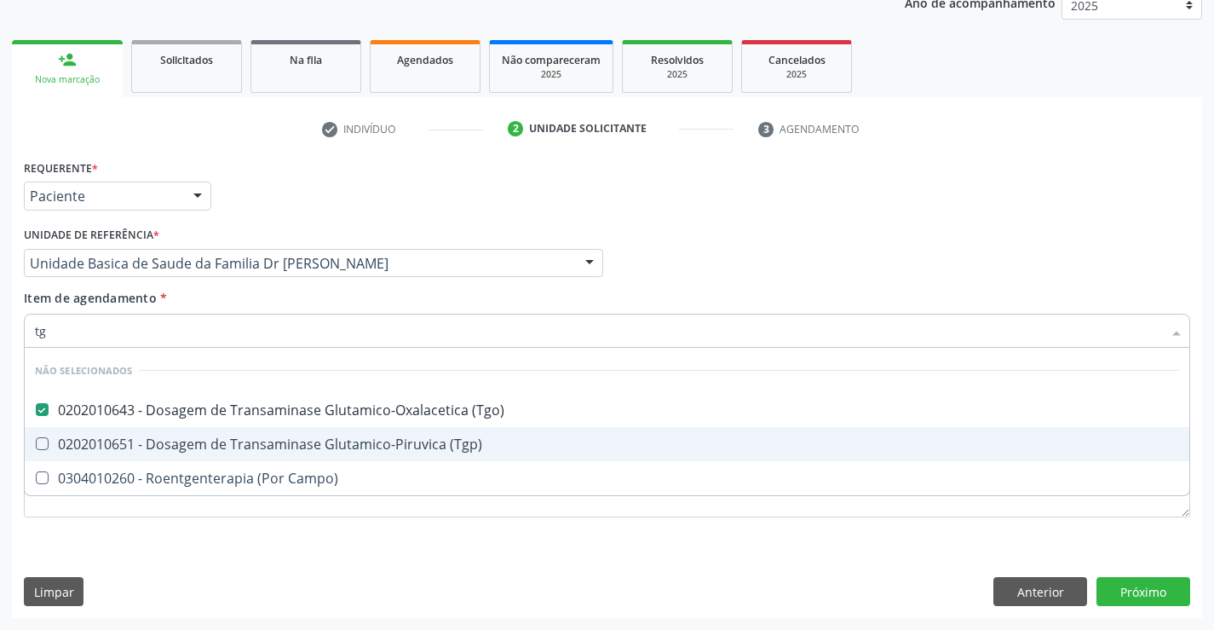
click at [107, 447] on div "0202010651 - Dosagem de Transaminase Glutamico-Piruvica (Tgp)" at bounding box center [607, 444] width 1144 height 14
checkbox \(Tgp\) "true"
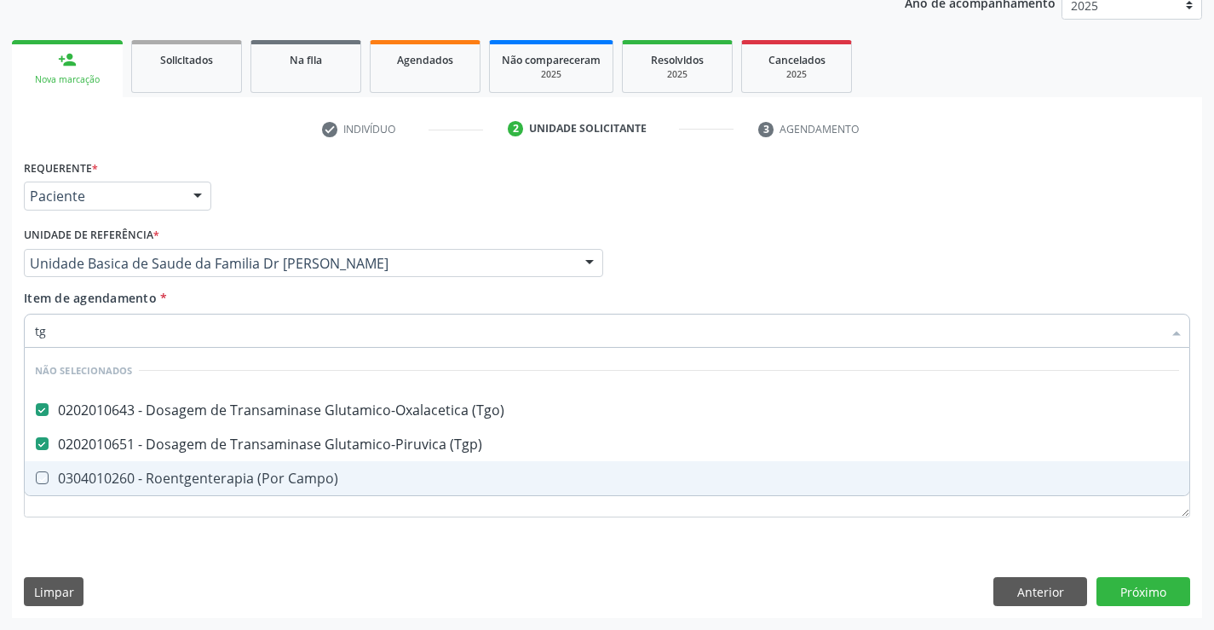
click at [72, 540] on div "Requerente * Paciente Profissional de Saúde Paciente Nenhum resultado encontrad…" at bounding box center [607, 348] width 1167 height 386
checkbox Campo\) "true"
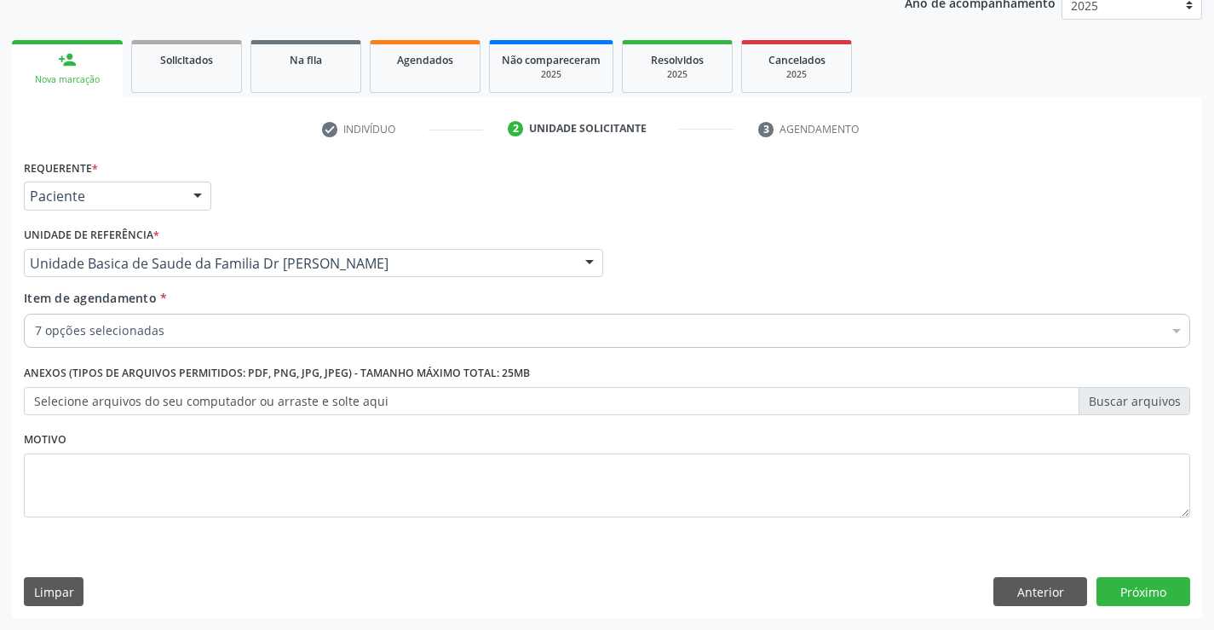
click at [35, 323] on input "Item de agendamento *" at bounding box center [35, 331] width 0 height 34
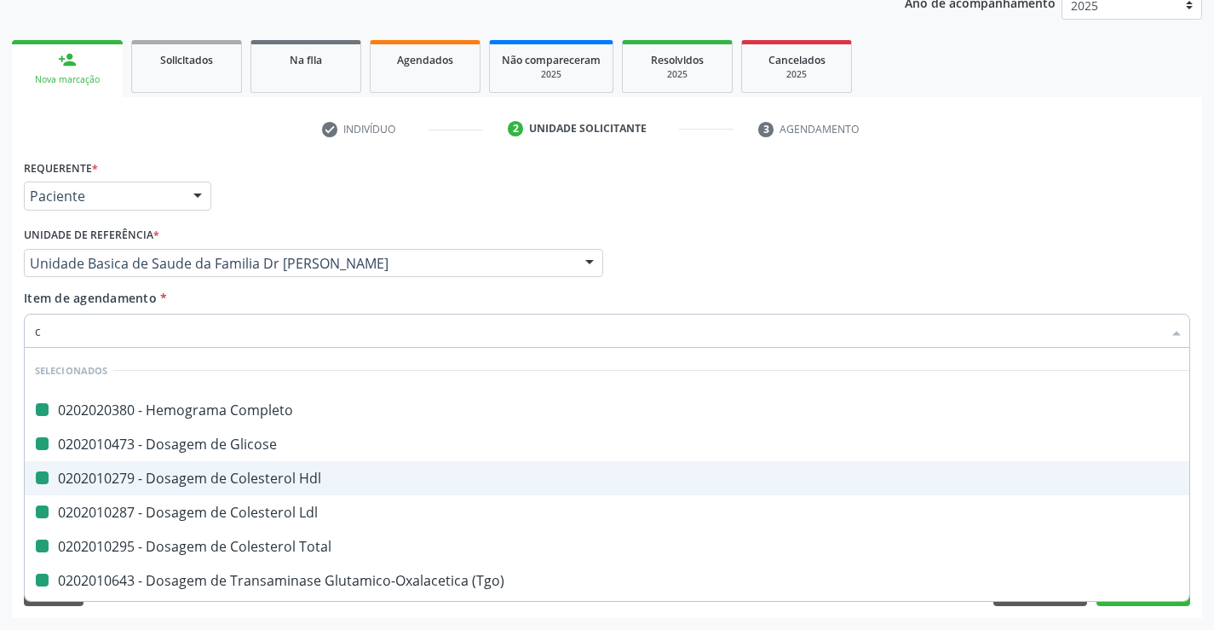
type input "cr"
checkbox Completo "false"
checkbox Glicose "false"
checkbox Hdl "false"
checkbox Ldl "false"
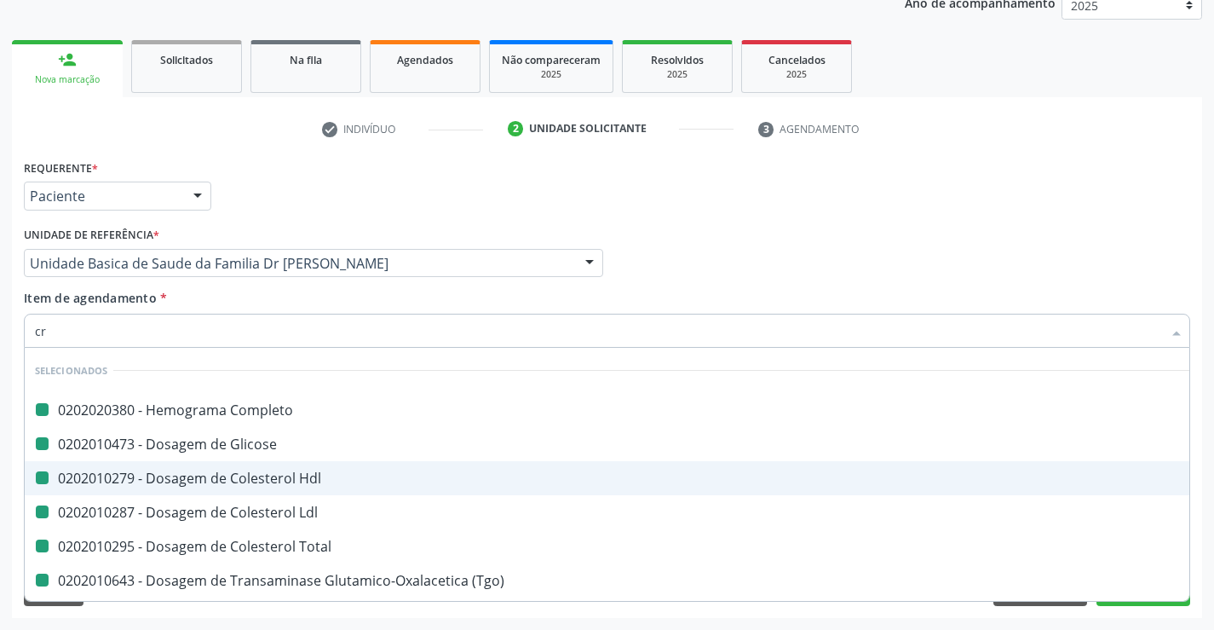
checkbox Total "false"
checkbox \(Tgo\) "false"
checkbox \(Tgp\) "false"
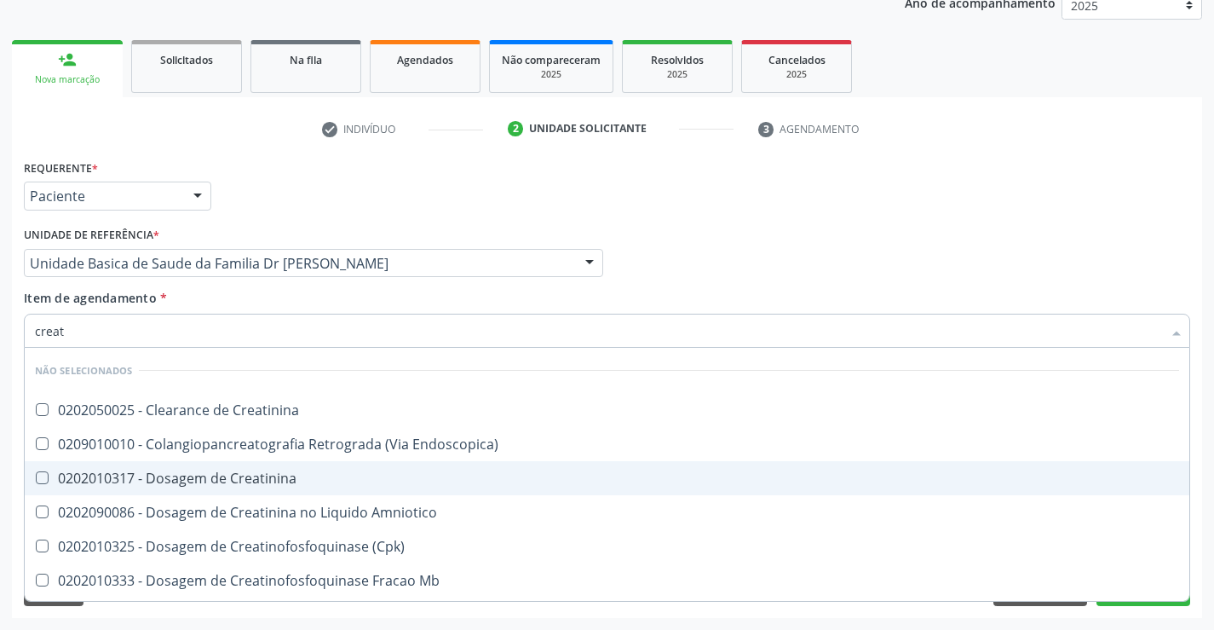
type input "creati"
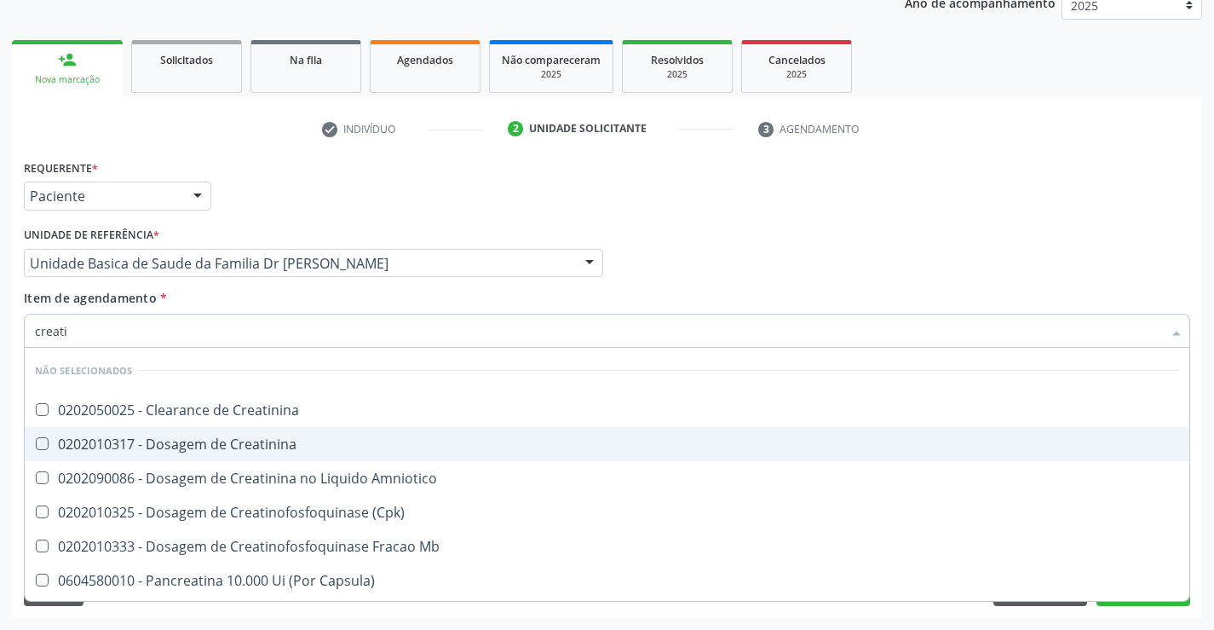
click at [138, 446] on div "0202010317 - Dosagem de Creatinina" at bounding box center [607, 444] width 1144 height 14
checkbox Creatinina "true"
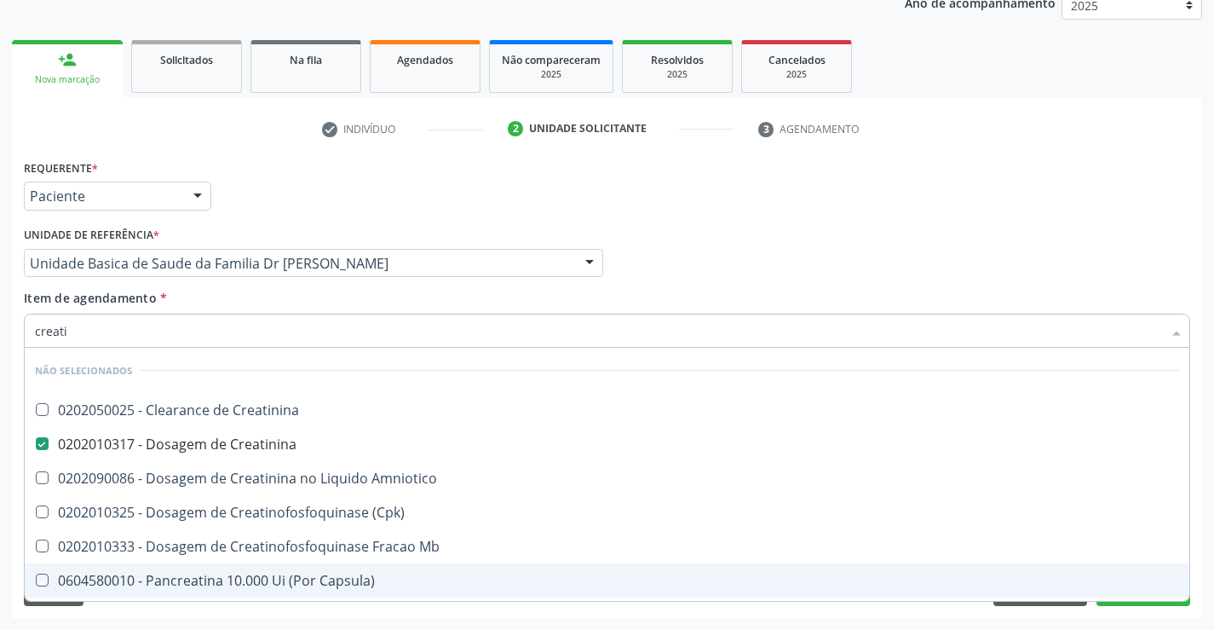
click at [139, 616] on div "Requerente * Paciente Profissional de Saúde Paciente Nenhum resultado encontrad…" at bounding box center [607, 386] width 1190 height 463
drag, startPoint x: 139, startPoint y: 616, endPoint x: 159, endPoint y: 439, distance: 178.4
click at [139, 616] on div "Requerente * Paciente Profissional de Saúde Paciente Nenhum resultado encontrad…" at bounding box center [607, 386] width 1190 height 463
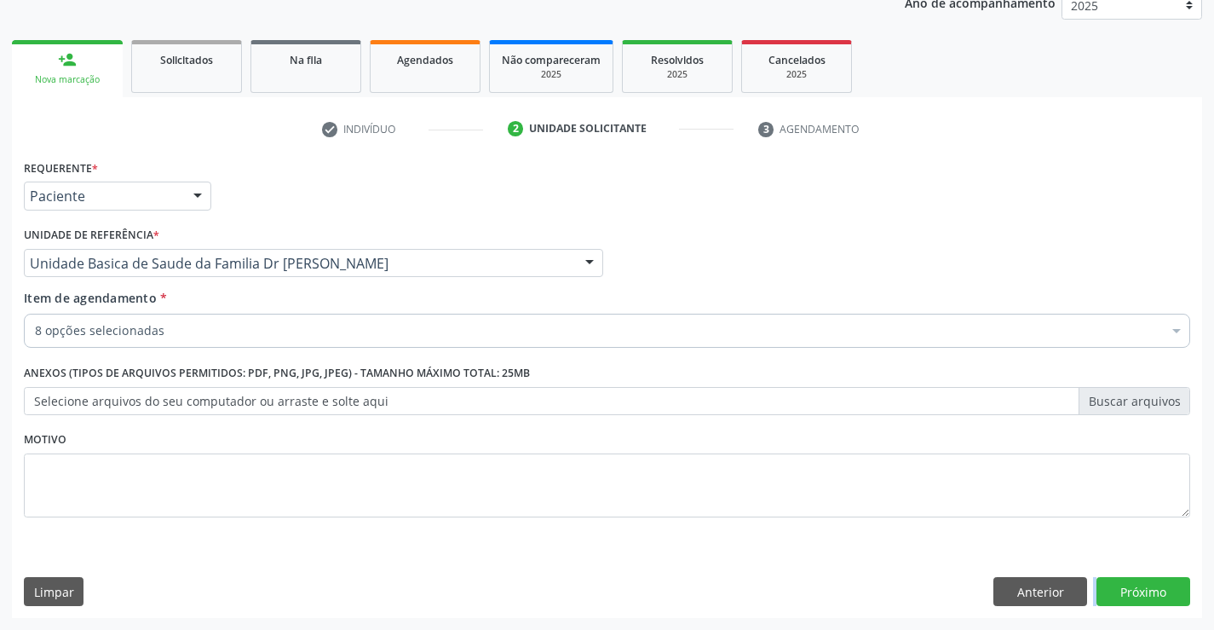
click at [35, 330] on input "Item de agendamento *" at bounding box center [35, 331] width 0 height 34
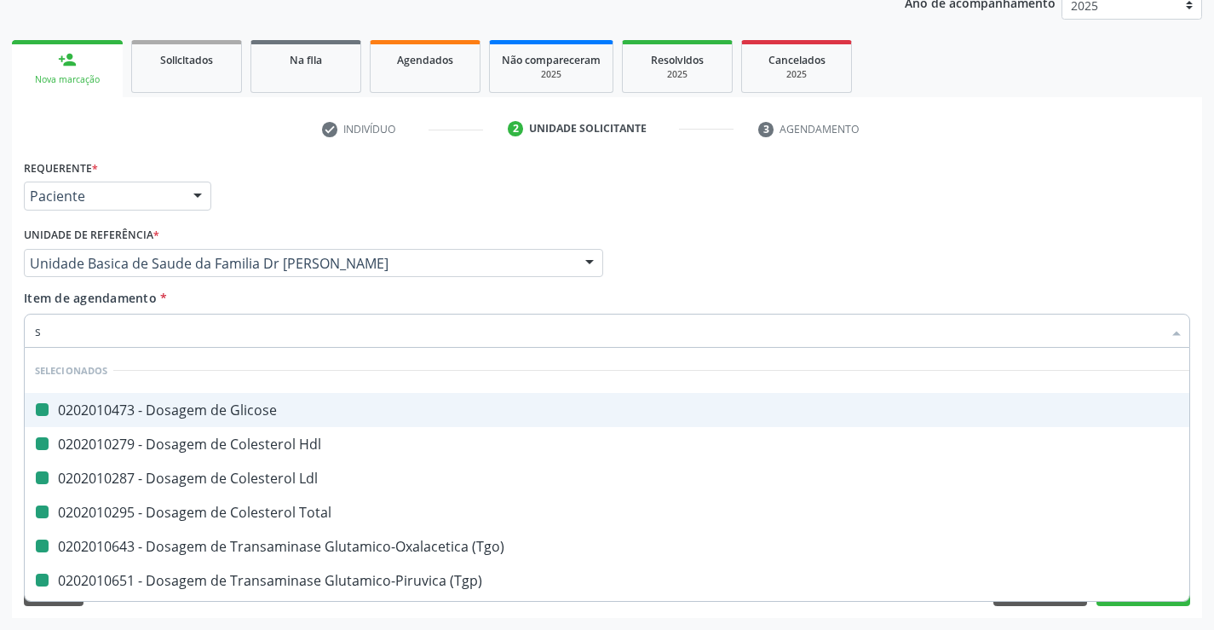
type input "so"
checkbox Glicose "false"
checkbox Hdl "false"
checkbox Ldl "false"
checkbox Total "false"
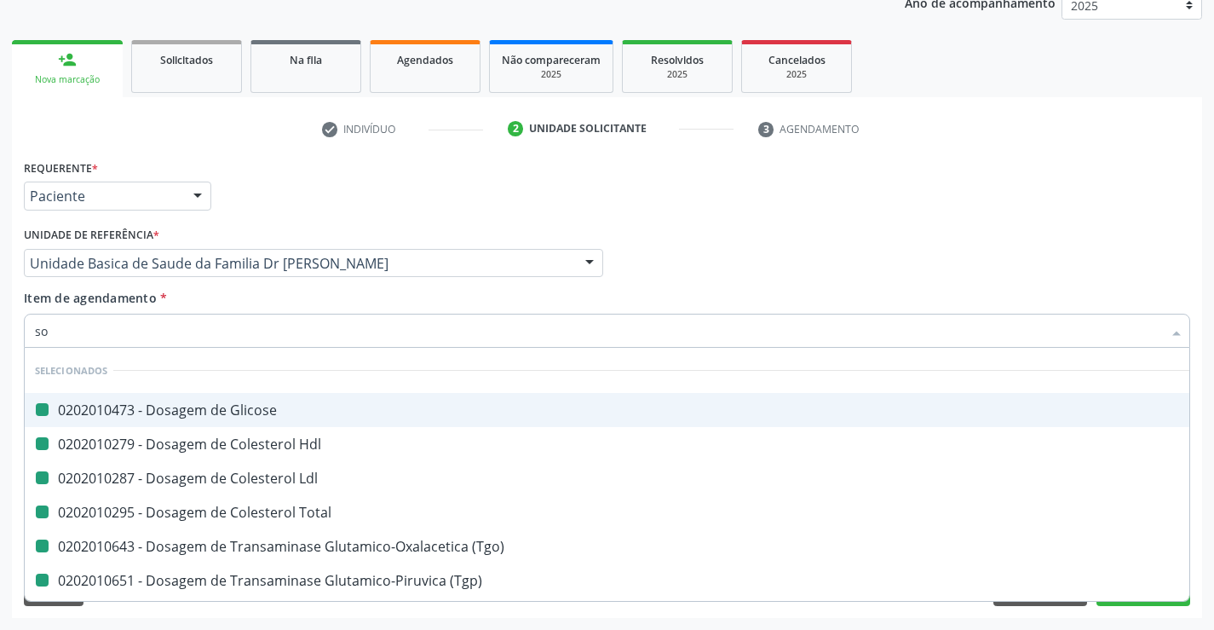
checkbox \(Tgo\) "false"
checkbox \(Tgp\) "false"
checkbox Creatinina "false"
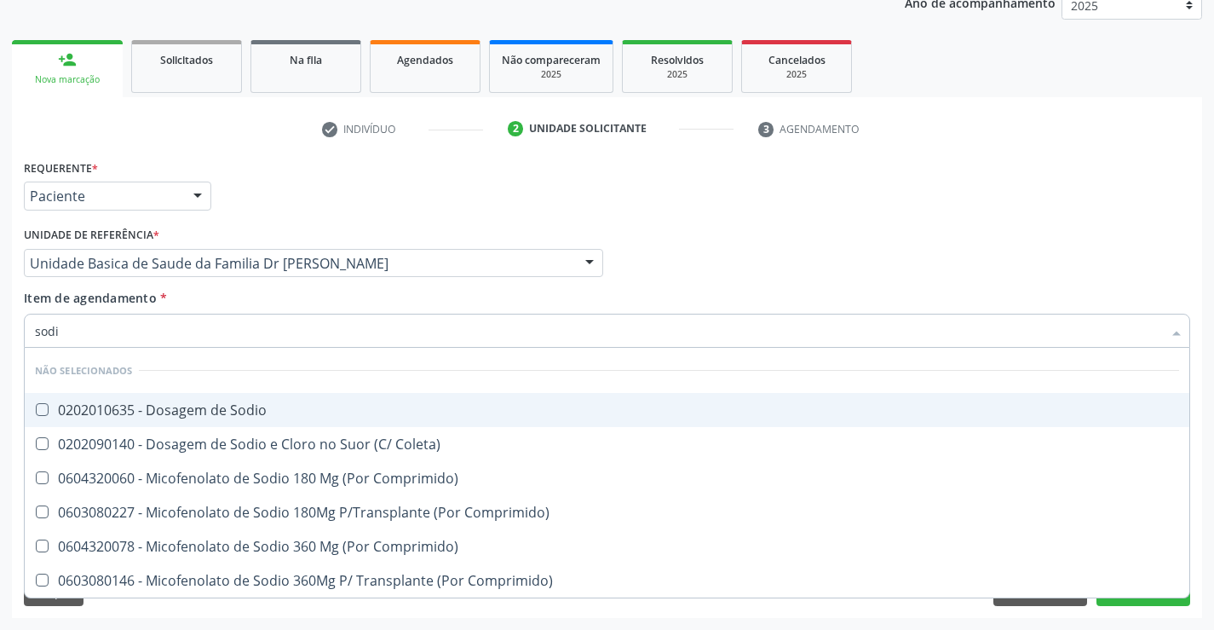
type input "sodio"
click at [193, 409] on div "0202010635 - Dosagem de Sodio" at bounding box center [607, 410] width 1144 height 14
checkbox Sodio "true"
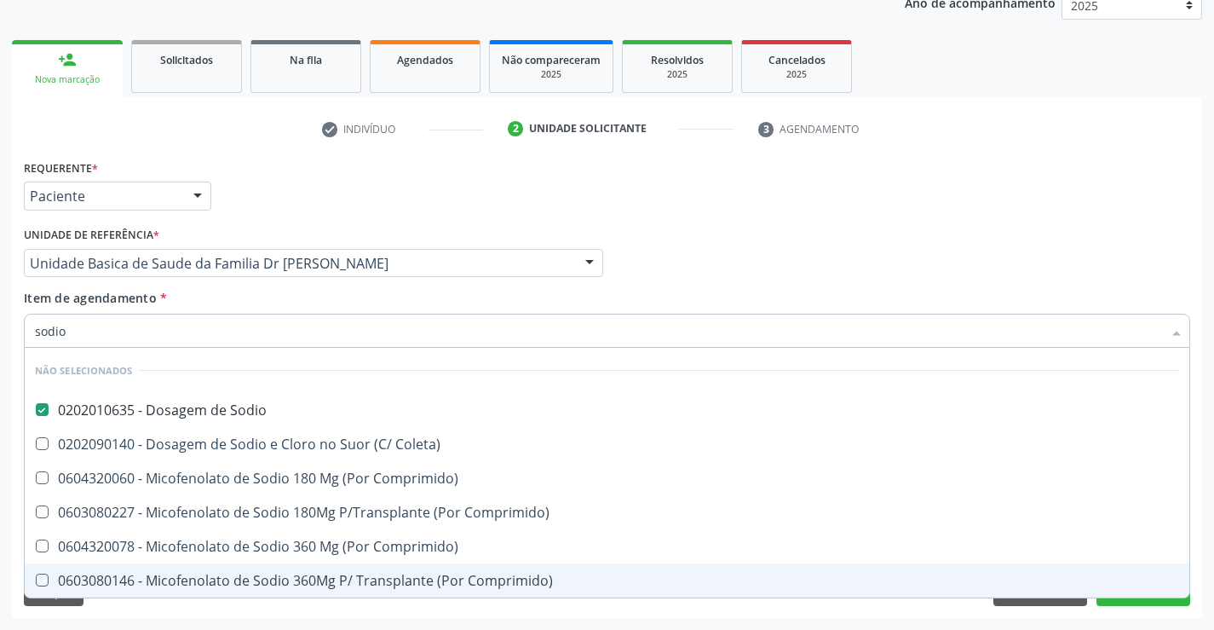
click at [127, 606] on div "Requerente * Paciente Profissional de Saúde Paciente Nenhum resultado encontrad…" at bounding box center [607, 386] width 1190 height 463
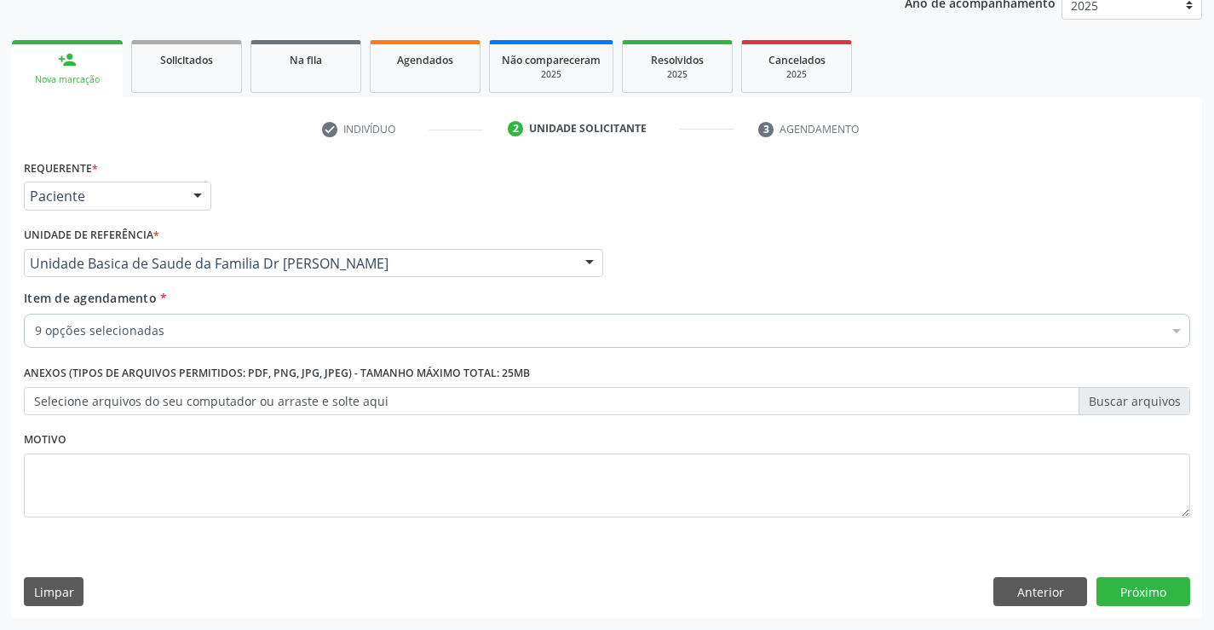
click at [35, 334] on input "Item de agendamento *" at bounding box center [35, 331] width 0 height 34
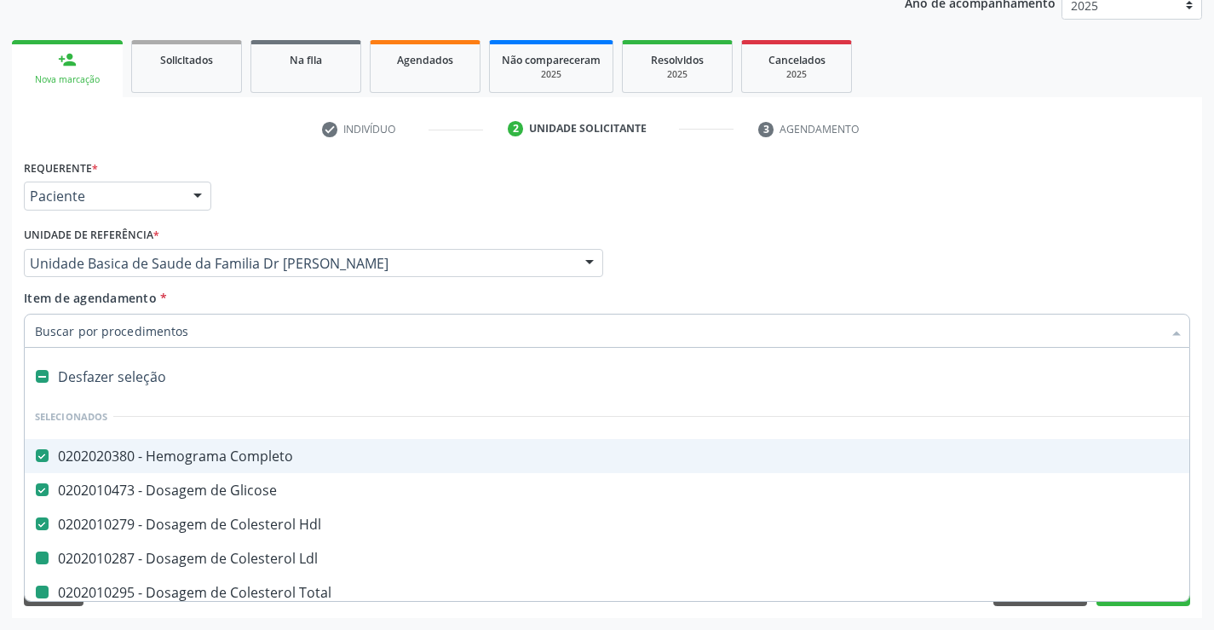
type input "p"
checkbox Ldl "false"
checkbox Total "false"
checkbox \(Tgo\) "false"
checkbox \(Tgp\) "false"
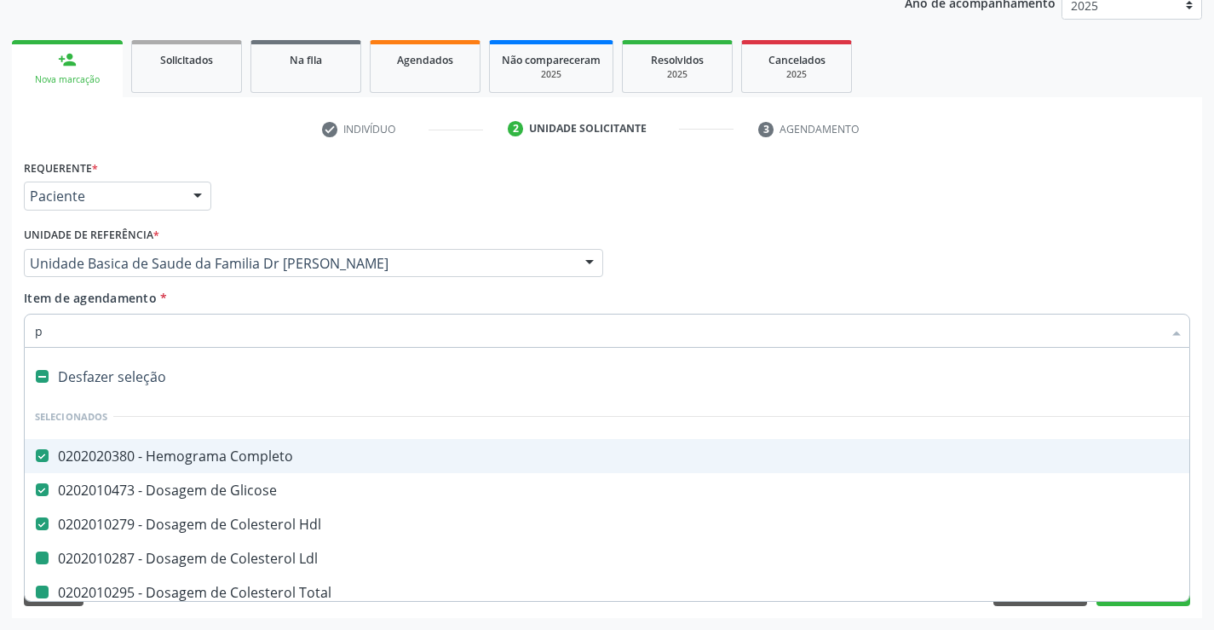
checkbox Creatinina "false"
checkbox Sodio "false"
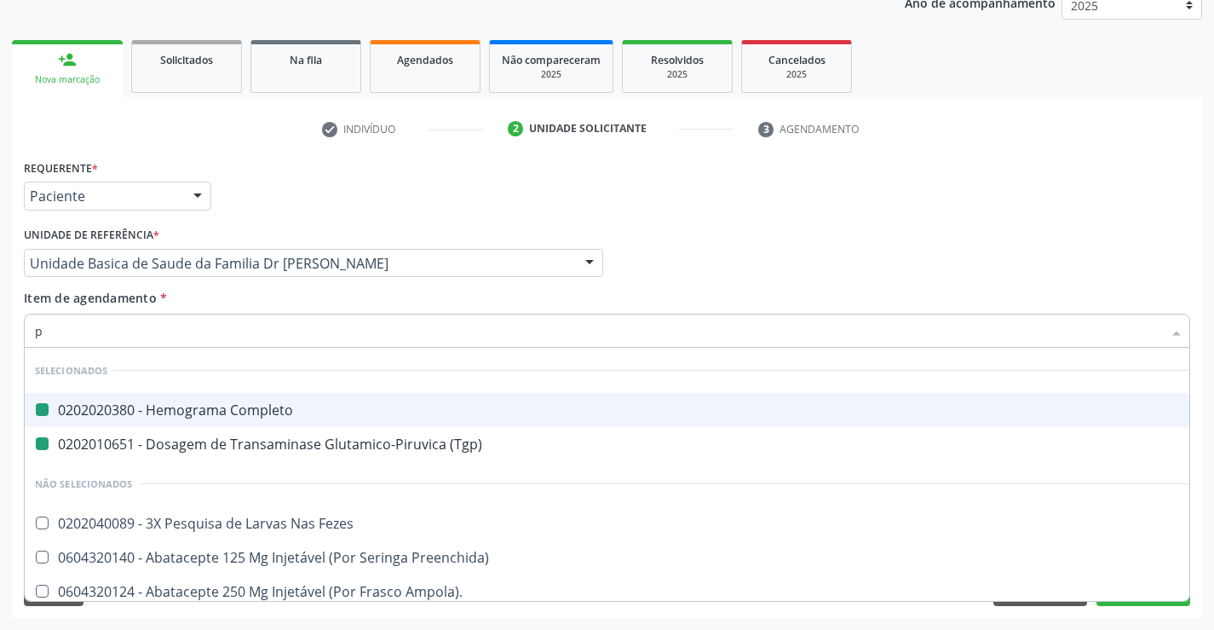
type input "po"
checkbox Completo "false"
checkbox \(Tgp\) "false"
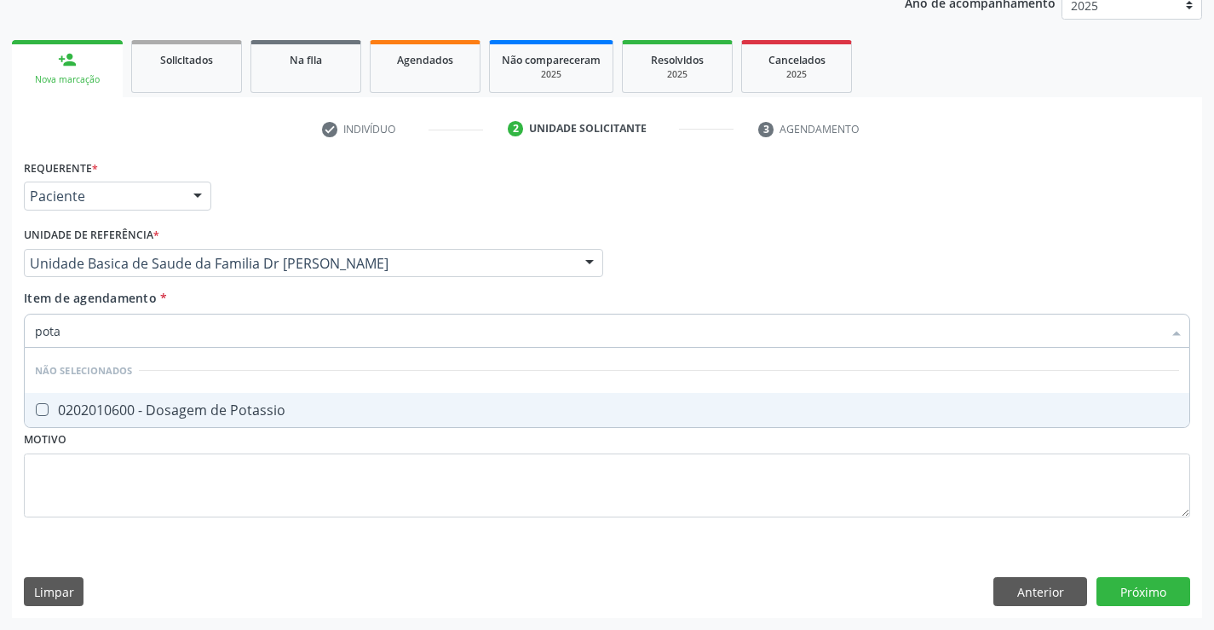
type input "potas"
click at [158, 408] on div "0202010600 - Dosagem de Potassio" at bounding box center [607, 410] width 1144 height 14
checkbox Potassio "true"
click at [124, 557] on div "Requerente * Paciente Profissional de Saúde Paciente Nenhum resultado encontrad…" at bounding box center [607, 386] width 1190 height 463
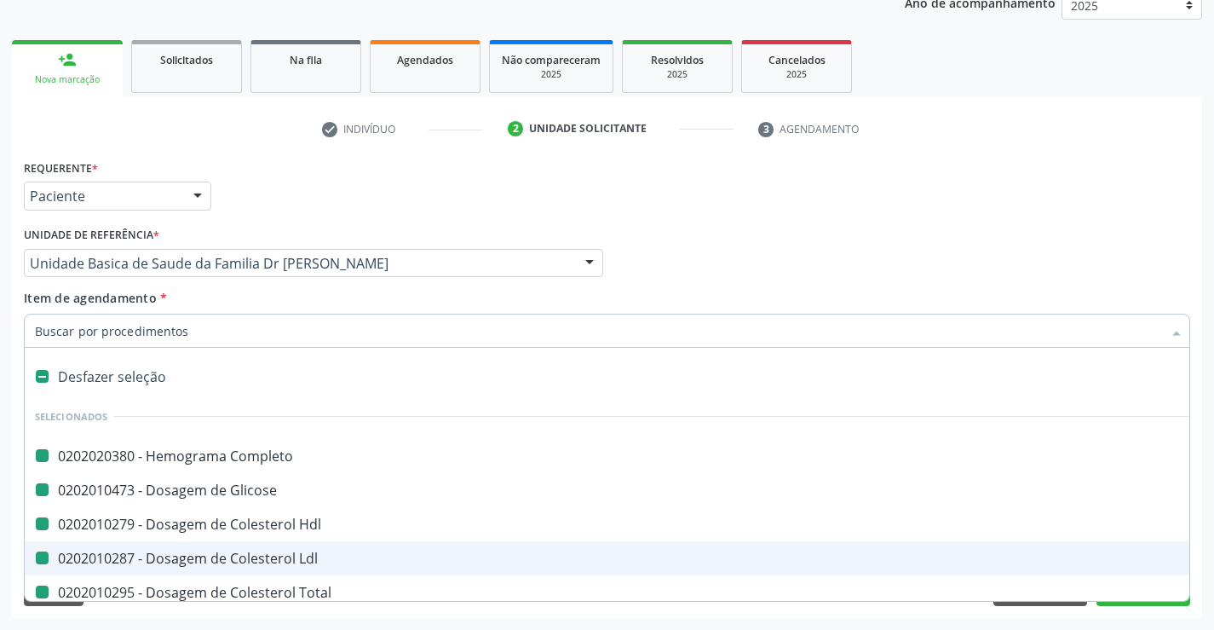
type input "f"
checkbox Completo "false"
checkbox Glicose "false"
checkbox Hdl "false"
checkbox Ldl "false"
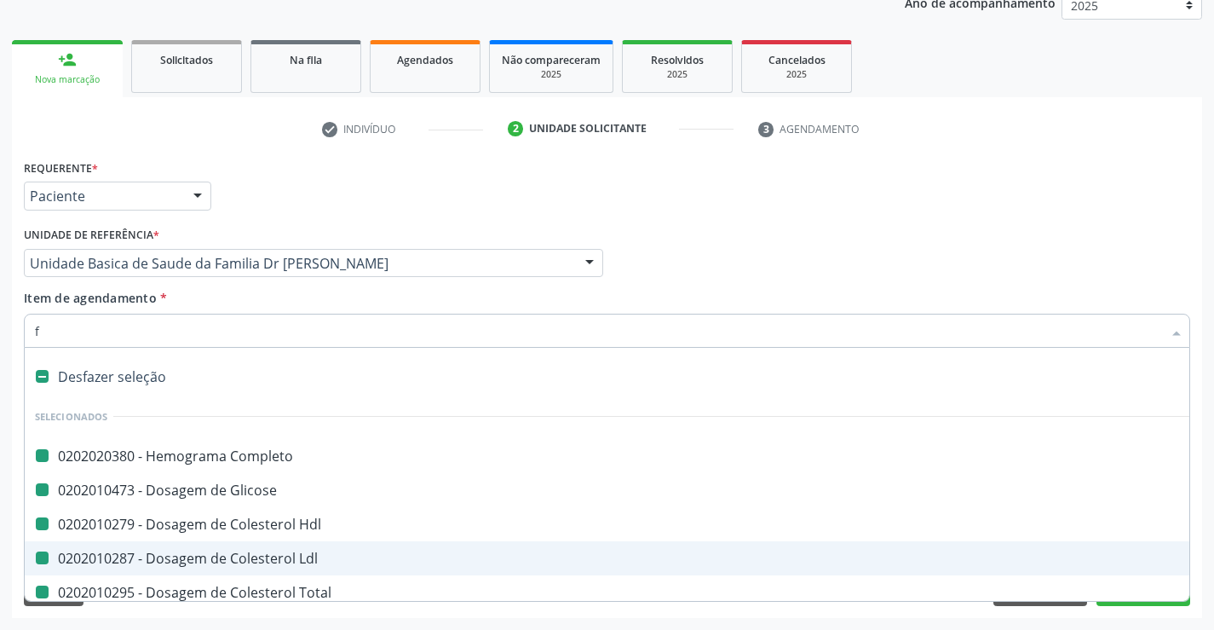
checkbox Total "false"
checkbox \(Tgo\) "false"
checkbox \(Tgp\) "false"
checkbox Creatinina "false"
checkbox Sodio "false"
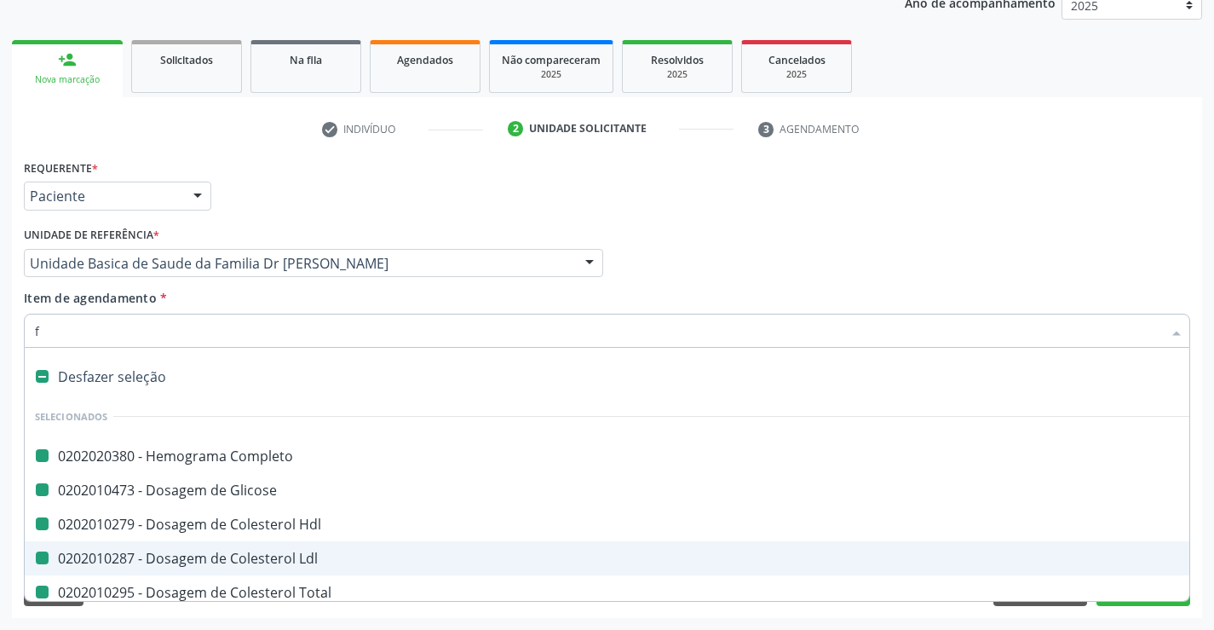
checkbox Potassio "false"
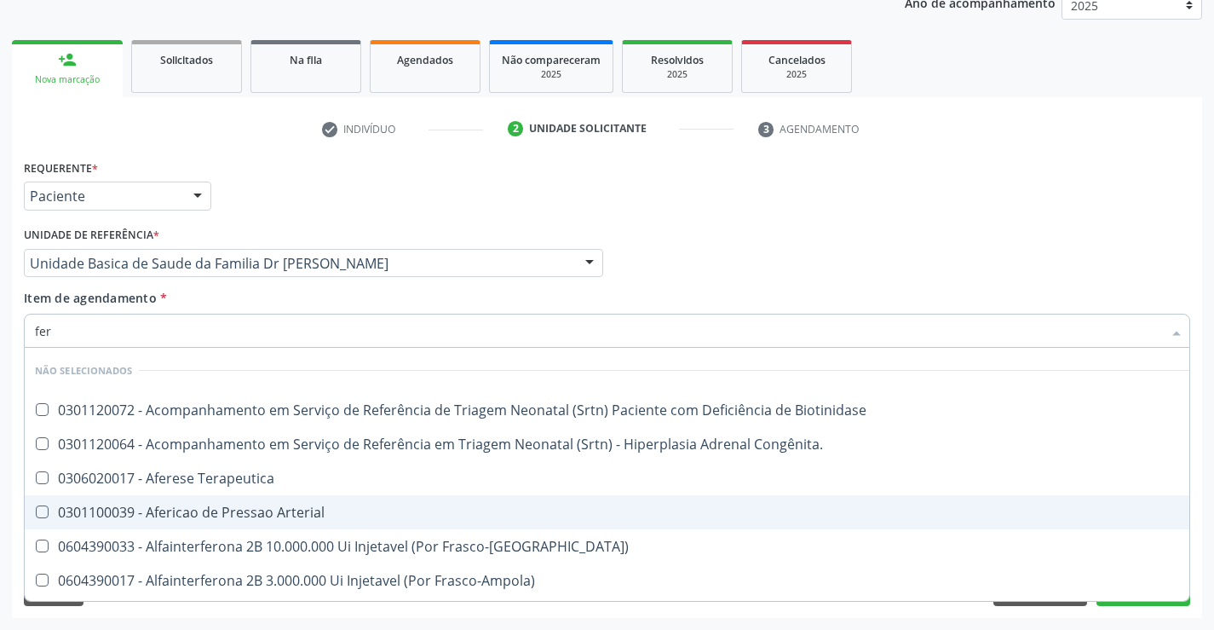
type input "ferr"
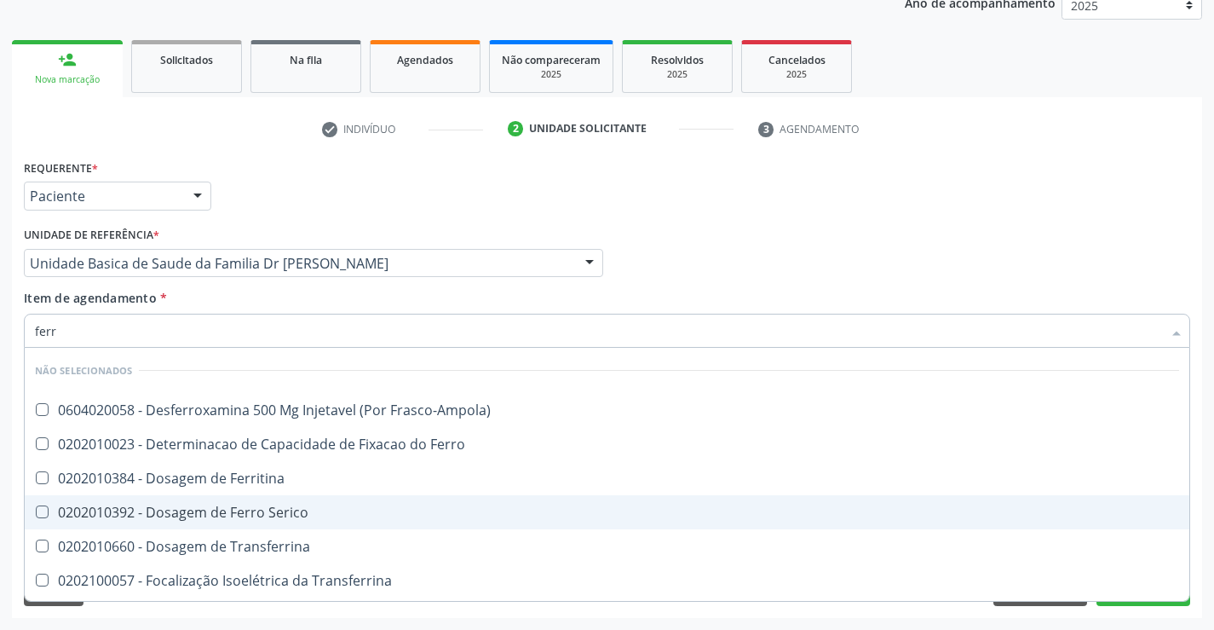
click at [171, 510] on div "0202010392 - Dosagem de Ferro Serico" at bounding box center [607, 512] width 1144 height 14
checkbox Serico "true"
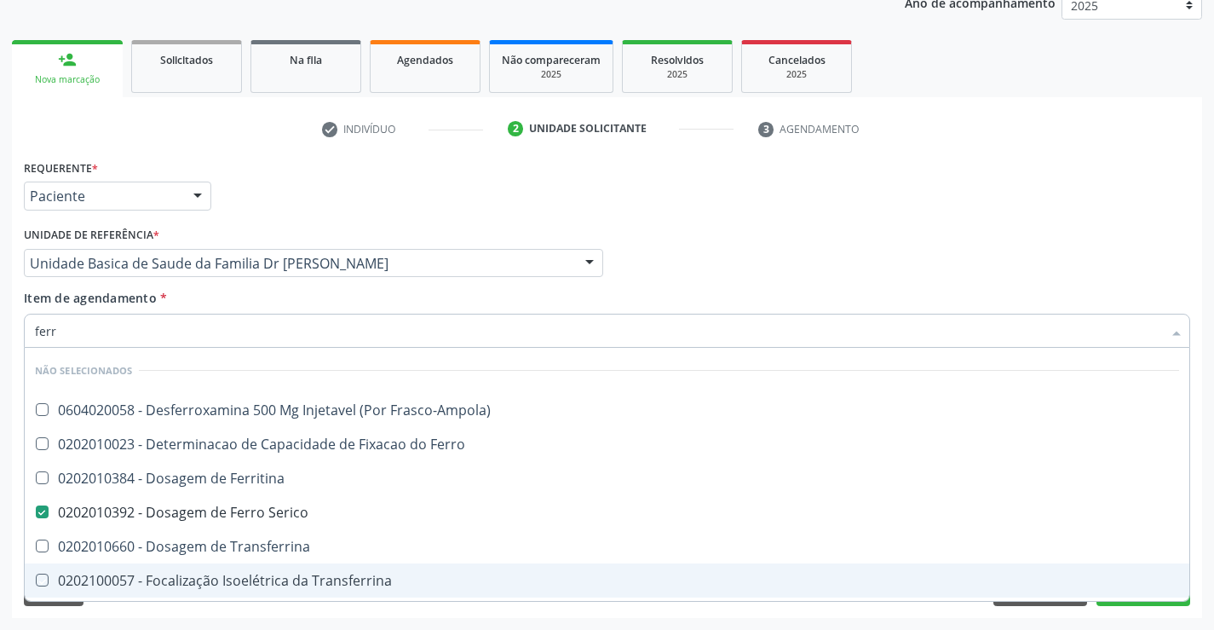
click at [112, 616] on div "Requerente * Paciente Profissional de Saúde Paciente Nenhum resultado encontrad…" at bounding box center [607, 386] width 1190 height 463
checkbox Frasco-Ampola\) "true"
checkbox Ferro "true"
checkbox Ferritina "true"
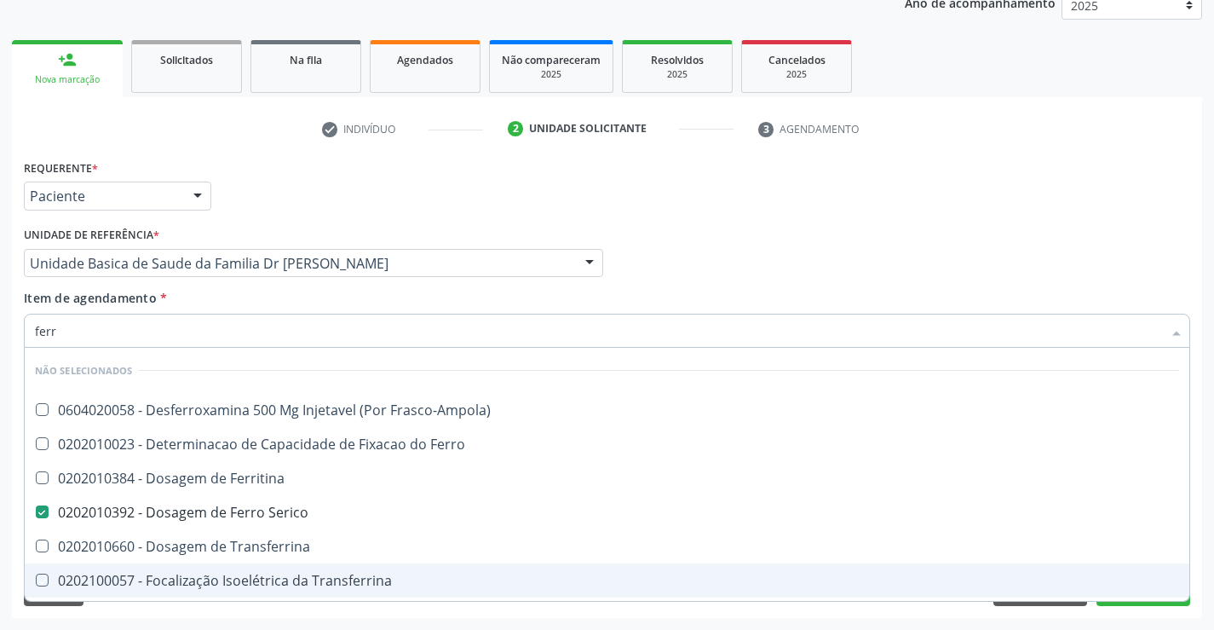
checkbox Transferrina "true"
checkbox Ml\) "true"
checkbox \(Nefroplastia\) "true"
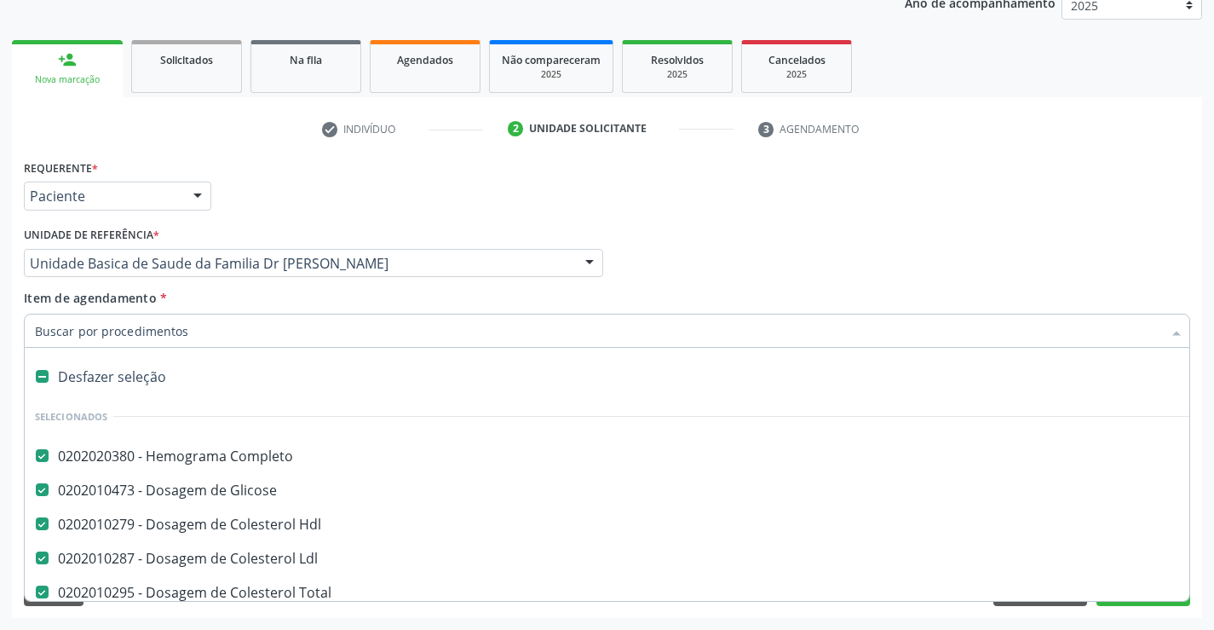
type input "c"
checkbox Serico "false"
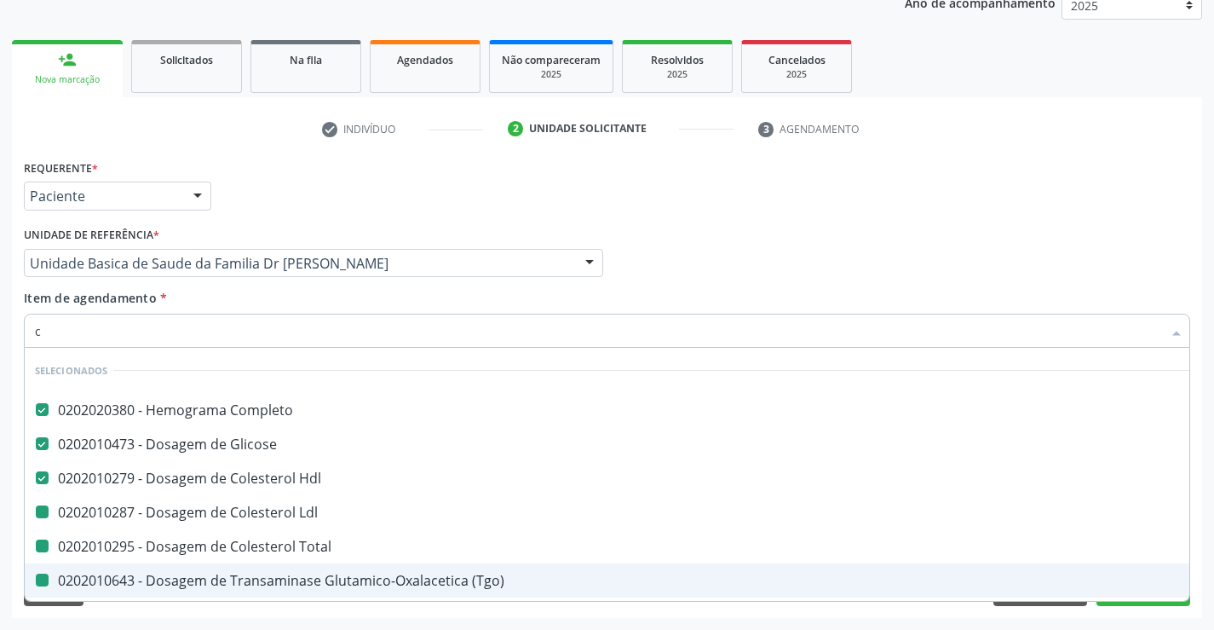
type input "ca"
checkbox Ldl "false"
checkbox Total "false"
checkbox \(Tgo\) "false"
checkbox \(Tgp\) "false"
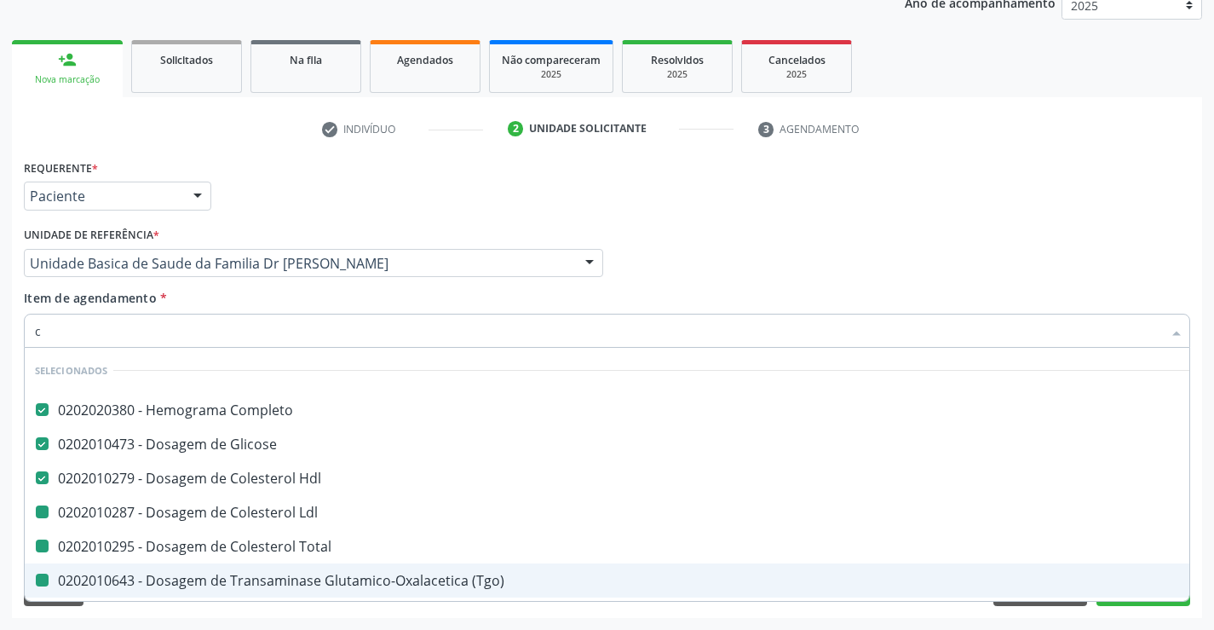
checkbox Creatinina "false"
checkbox Serico "false"
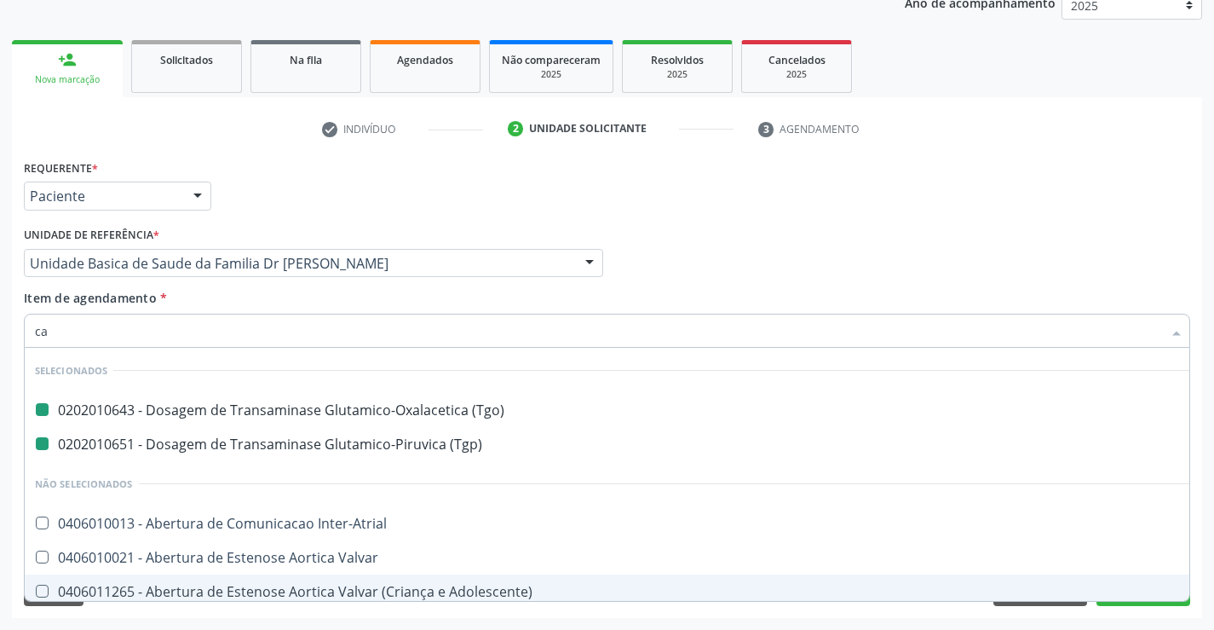
type input "cal"
checkbox \(Tgo\) "false"
checkbox \(Tgp\) "false"
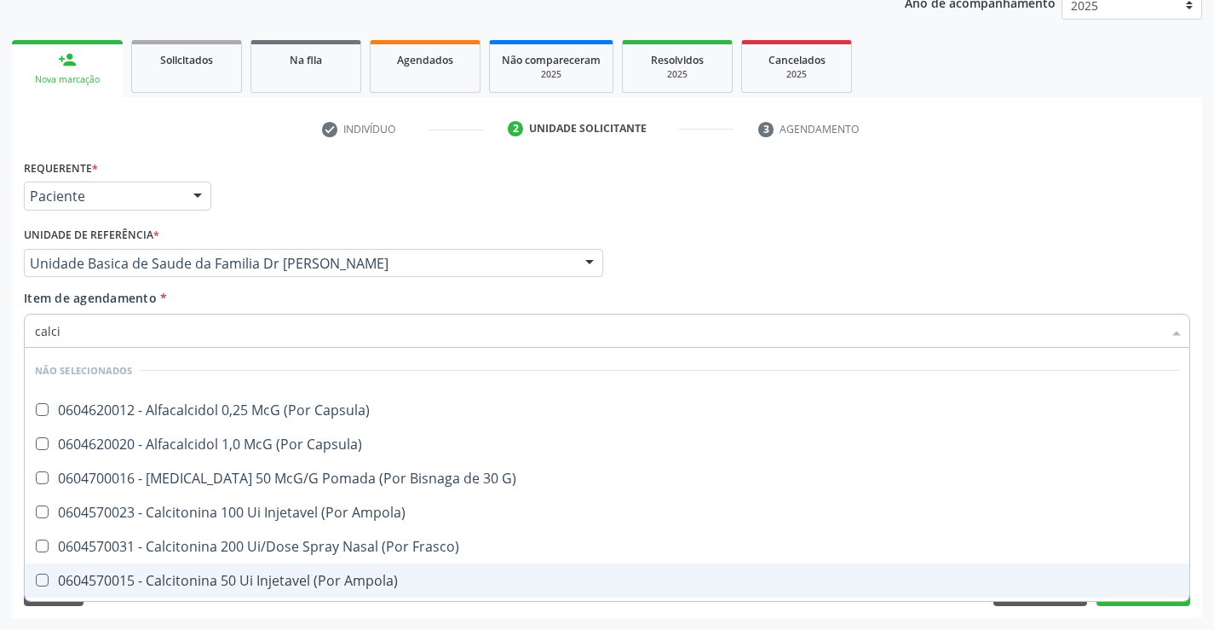
type input "calcio"
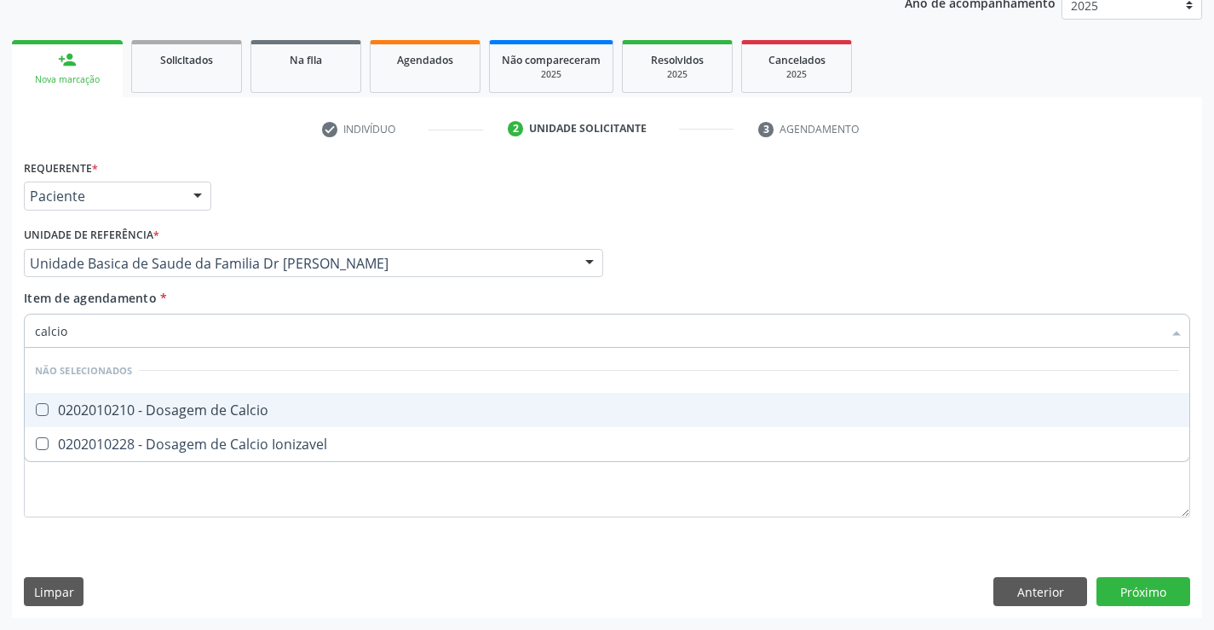
click at [149, 406] on div "0202010210 - Dosagem de Calcio" at bounding box center [607, 410] width 1144 height 14
checkbox Calcio "true"
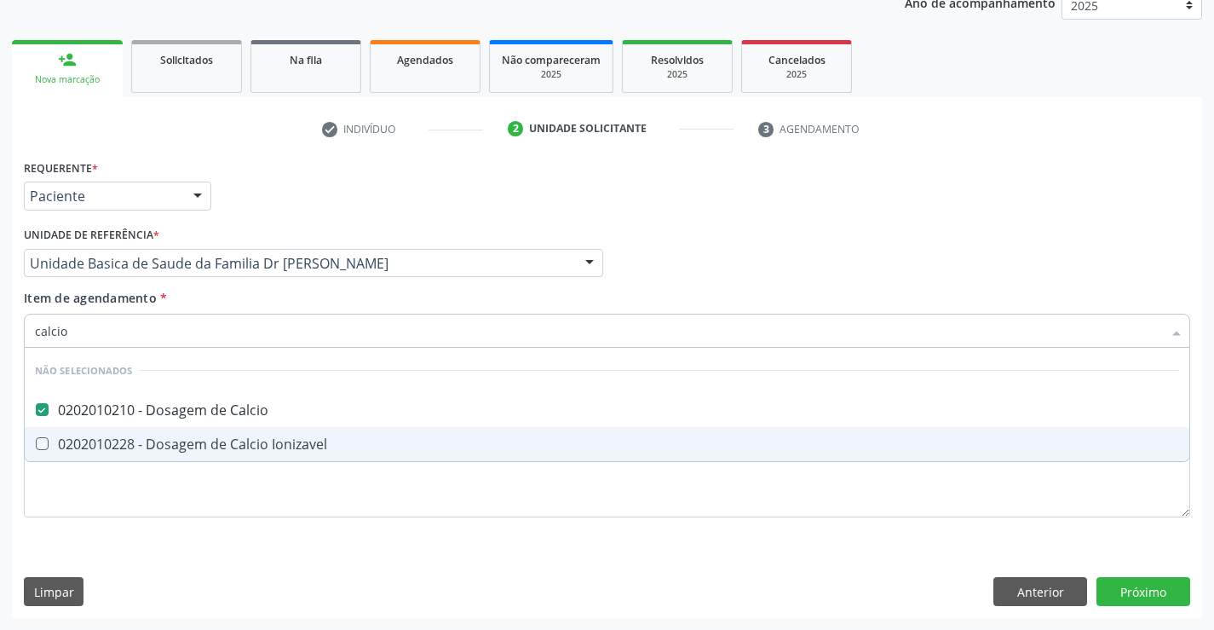
click at [112, 560] on div "Requerente * Paciente Profissional de Saúde Paciente Nenhum resultado encontrad…" at bounding box center [607, 386] width 1190 height 463
checkbox Ionizavel "true"
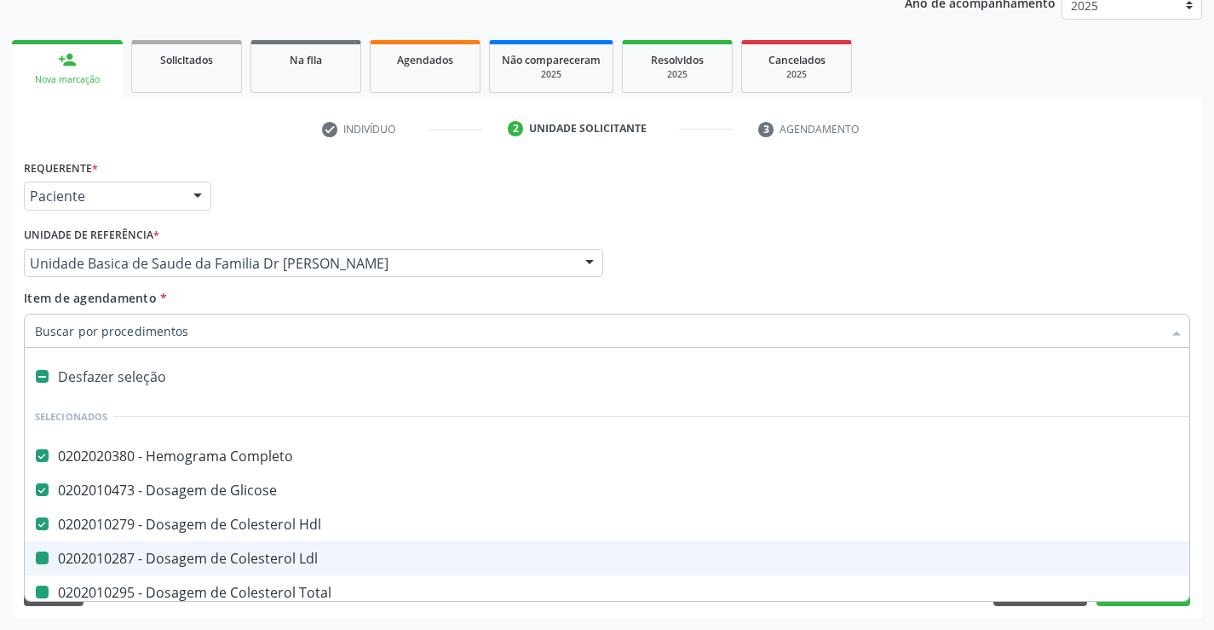
type input "u"
checkbox Ldl "false"
checkbox Total "false"
checkbox \(Tgo\) "false"
checkbox \(Tgp\) "false"
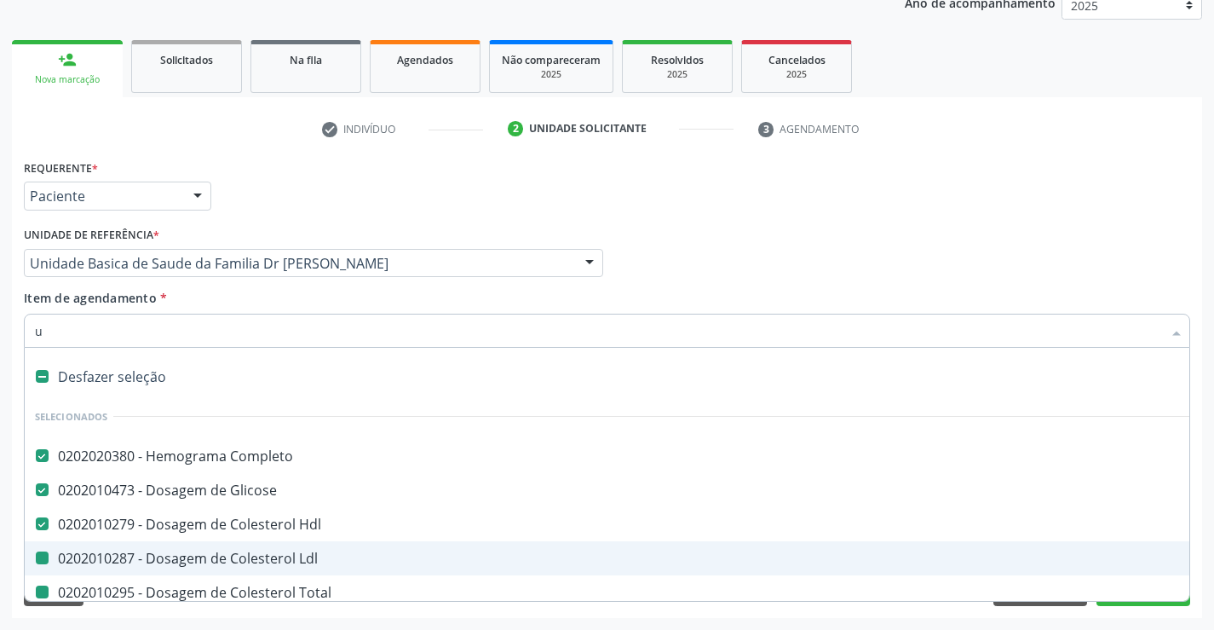
checkbox Creatinina "false"
checkbox Sodio "false"
checkbox Potassio "false"
checkbox Serico "false"
checkbox Calcio "false"
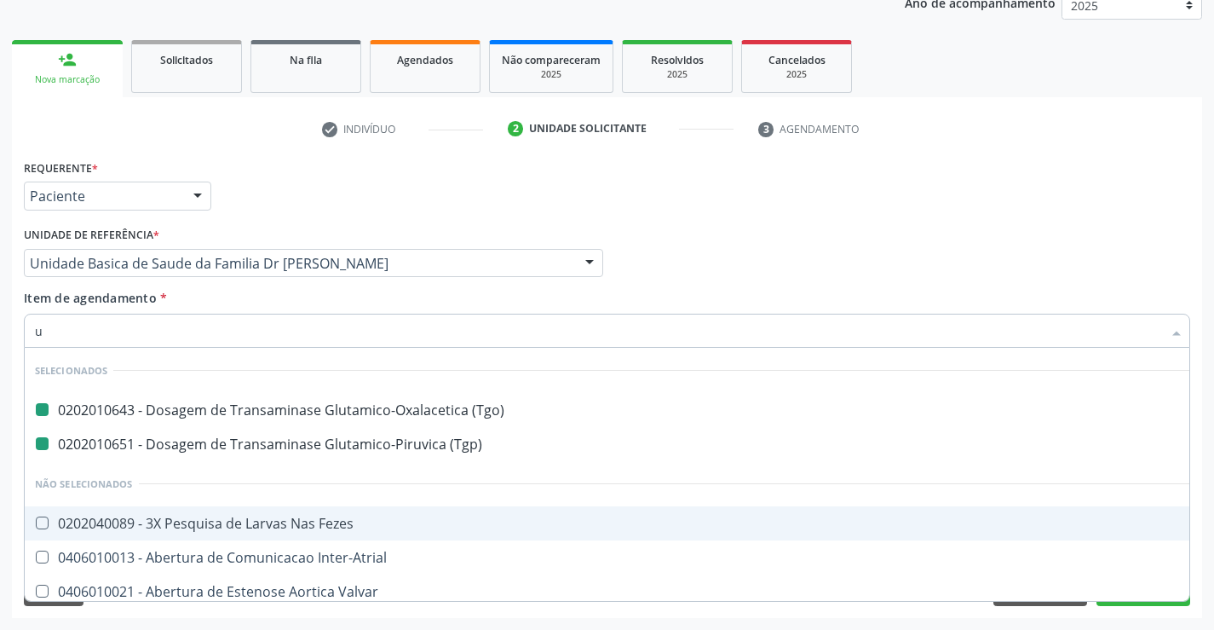
type input "ur"
checkbox \(Tgo\) "false"
checkbox \(Tgp\) "false"
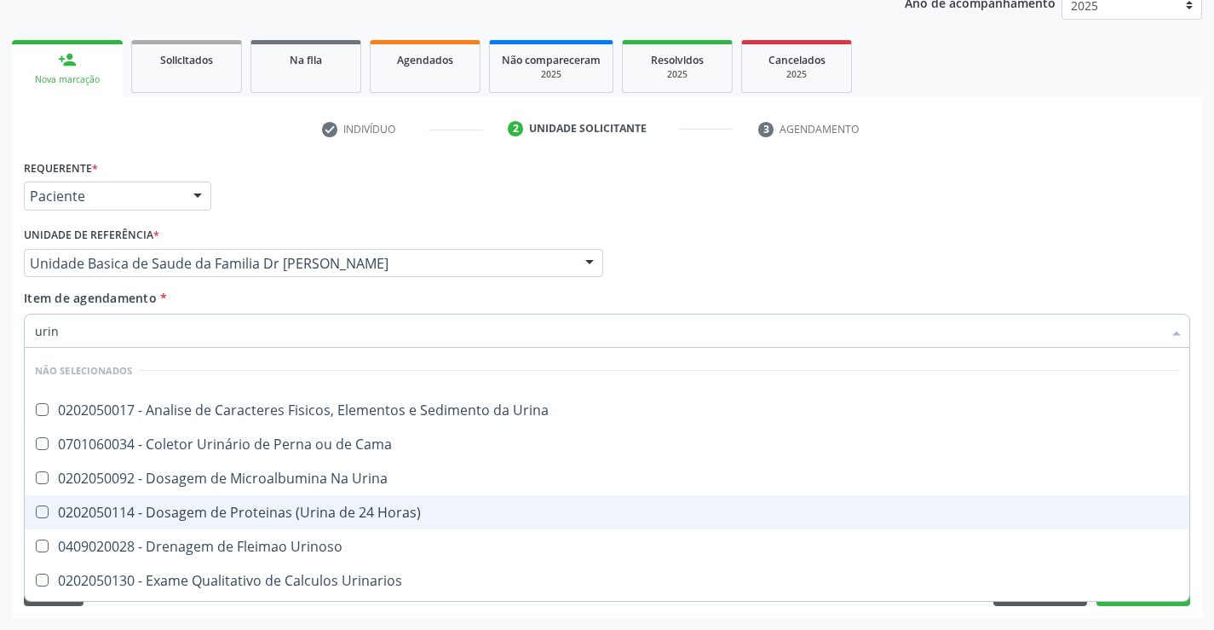
type input "urina"
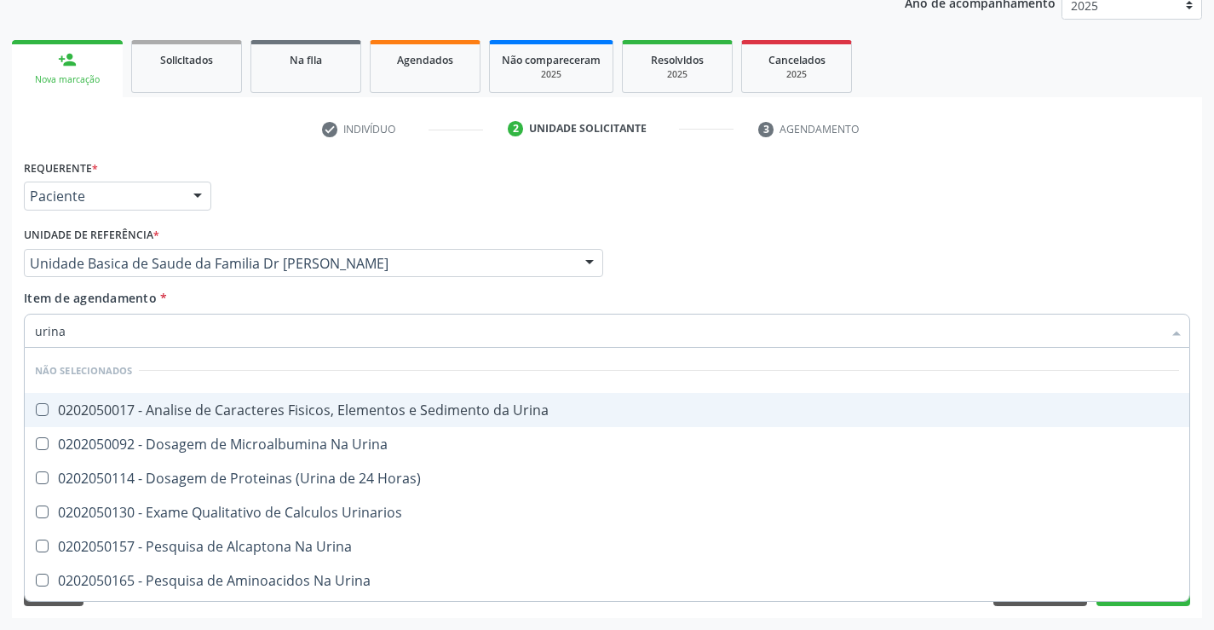
click at [147, 397] on span "0202050017 - Analise de Caracteres Fisicos, Elementos e Sedimento da Urina" at bounding box center [607, 410] width 1165 height 34
checkbox Urina "true"
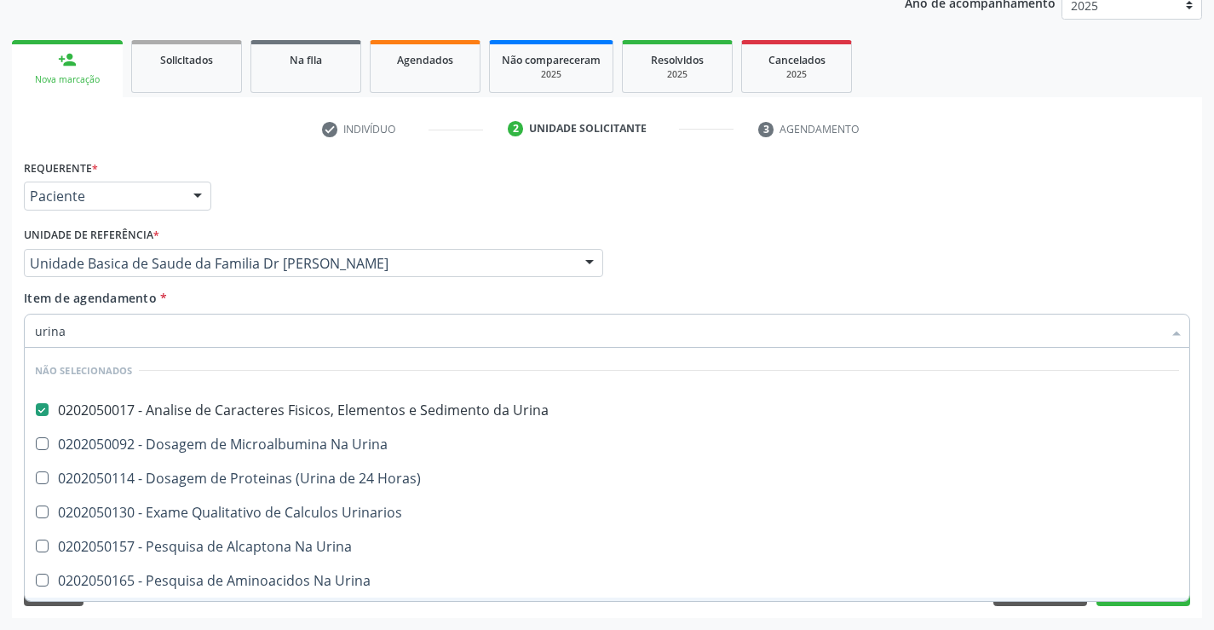
click at [118, 606] on div "Requerente * Paciente Profissional de Saúde Paciente Nenhum resultado encontrad…" at bounding box center [607, 386] width 1190 height 463
checkbox Urina "true"
checkbox Urinarios "true"
checkbox Urina "true"
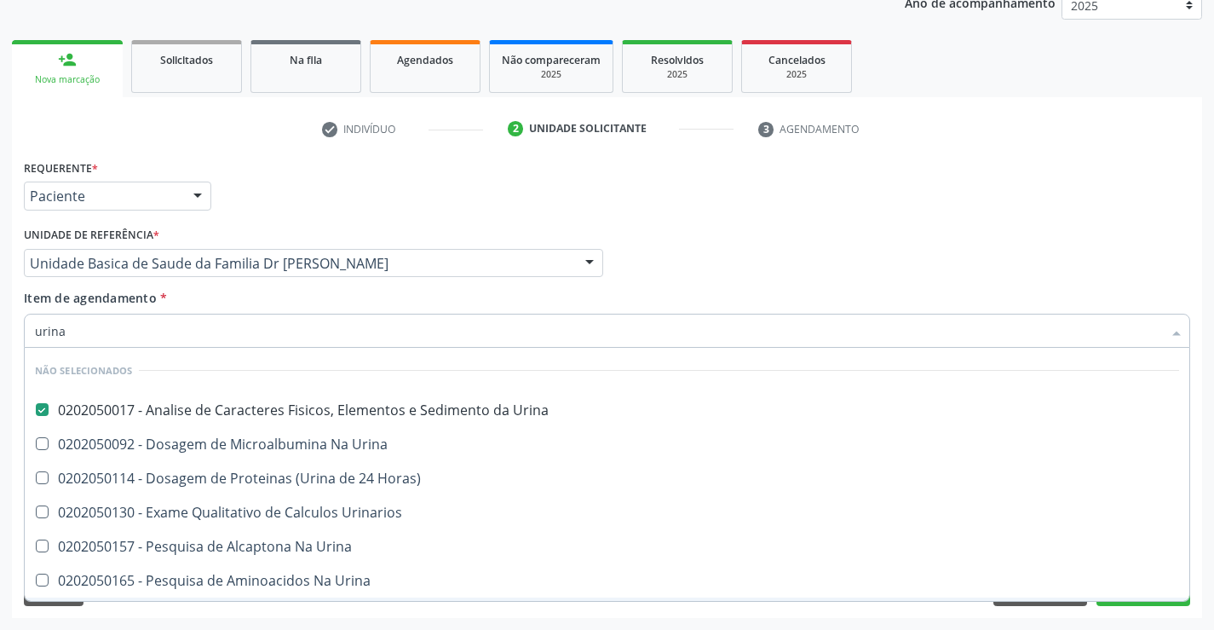
checkbox Urina "true"
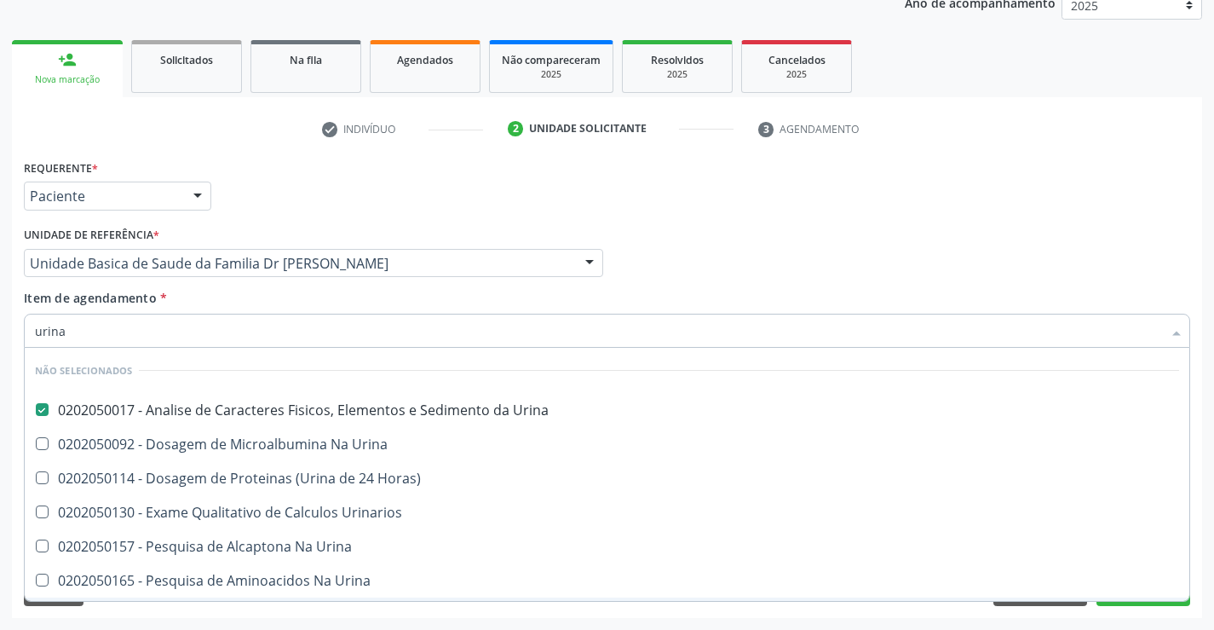
checkbox Urina "true"
checkbox Horas\) "true"
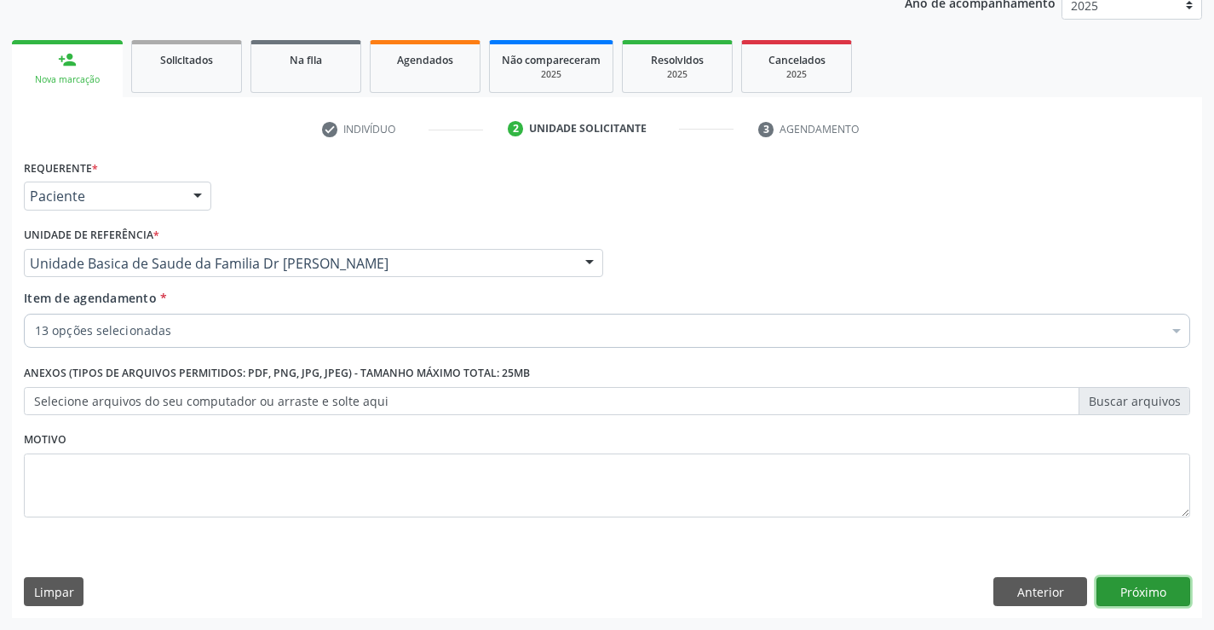
click at [1149, 584] on button "Próximo" at bounding box center [1144, 591] width 94 height 29
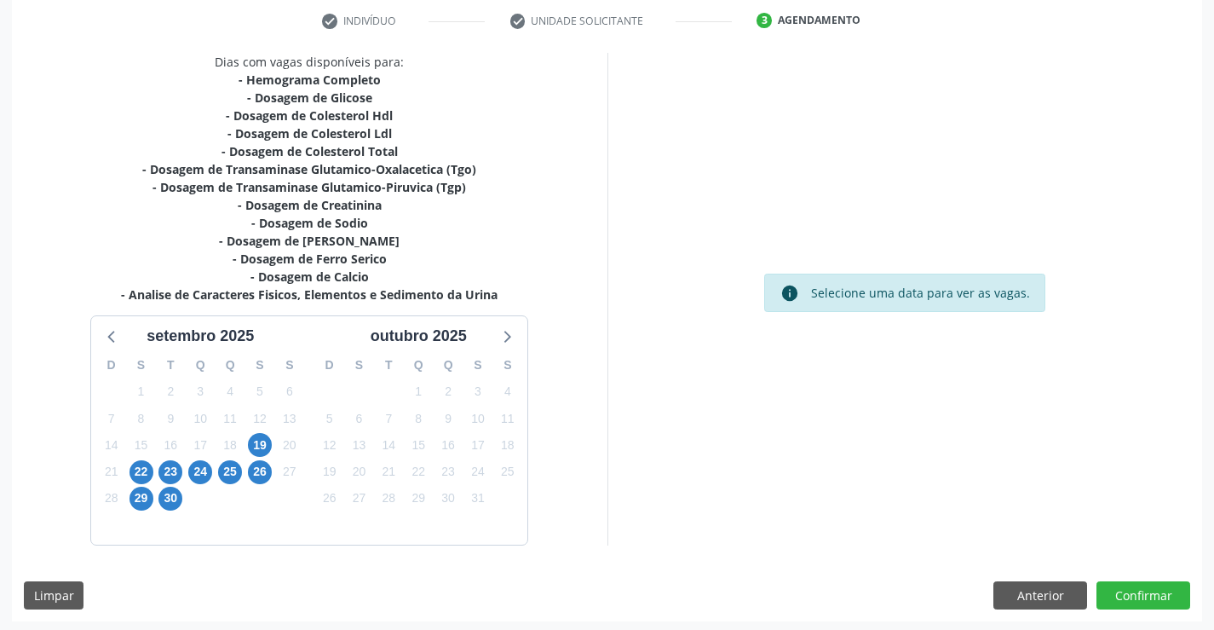
scroll to position [326, 0]
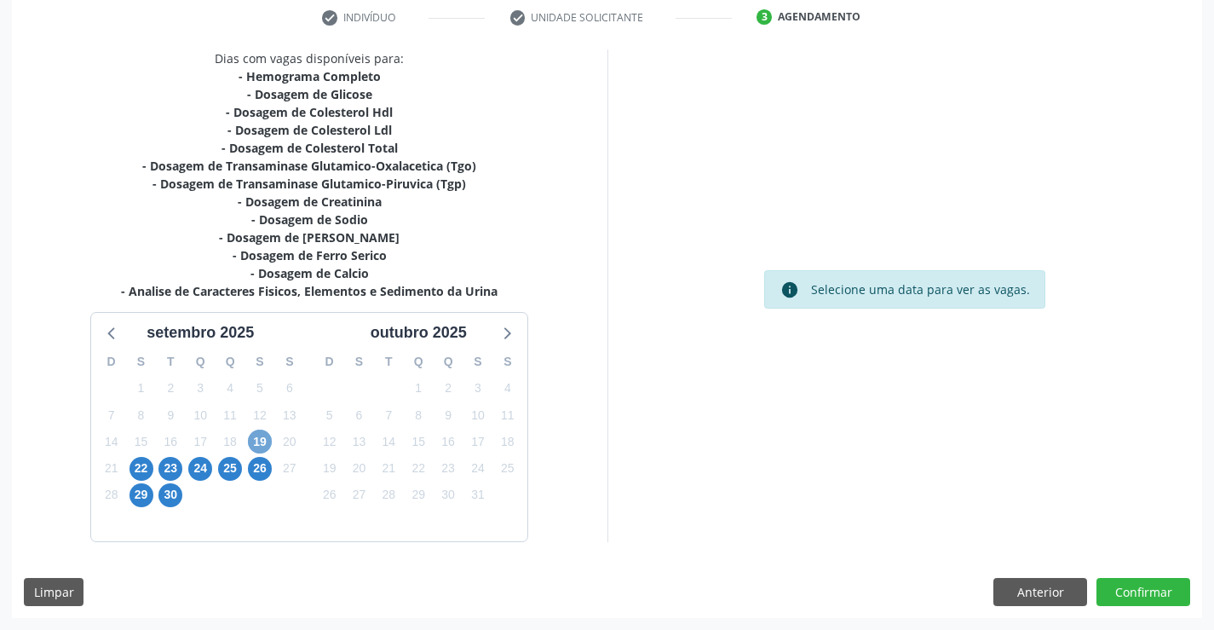
click at [257, 441] on span "19" at bounding box center [260, 441] width 24 height 24
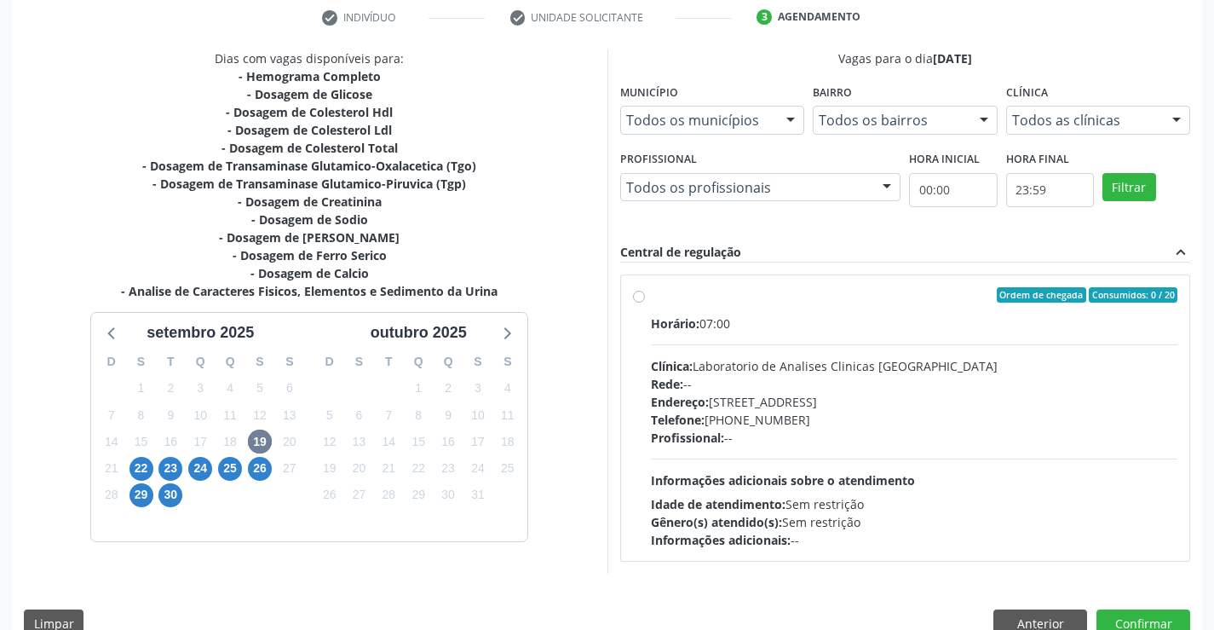
click at [651, 294] on label "Ordem de chegada Consumidos: 0 / 20 Horário: 07:00 Clínica: Laboratorio de Anal…" at bounding box center [914, 418] width 527 height 262
click at [640, 294] on input "Ordem de chegada Consumidos: 0 / 20 Horário: 07:00 Clínica: Laboratorio de Anal…" at bounding box center [639, 294] width 12 height 15
radio input "true"
click at [651, 294] on label "Ordem de chegada Consumidos: 0 / 20 Horário: 07:00 Clínica: Laboratorio de Anal…" at bounding box center [914, 418] width 527 height 262
click at [640, 294] on input "Ordem de chegada Consumidos: 0 / 20 Horário: 07:00 Clínica: Laboratorio de Anal…" at bounding box center [639, 294] width 12 height 15
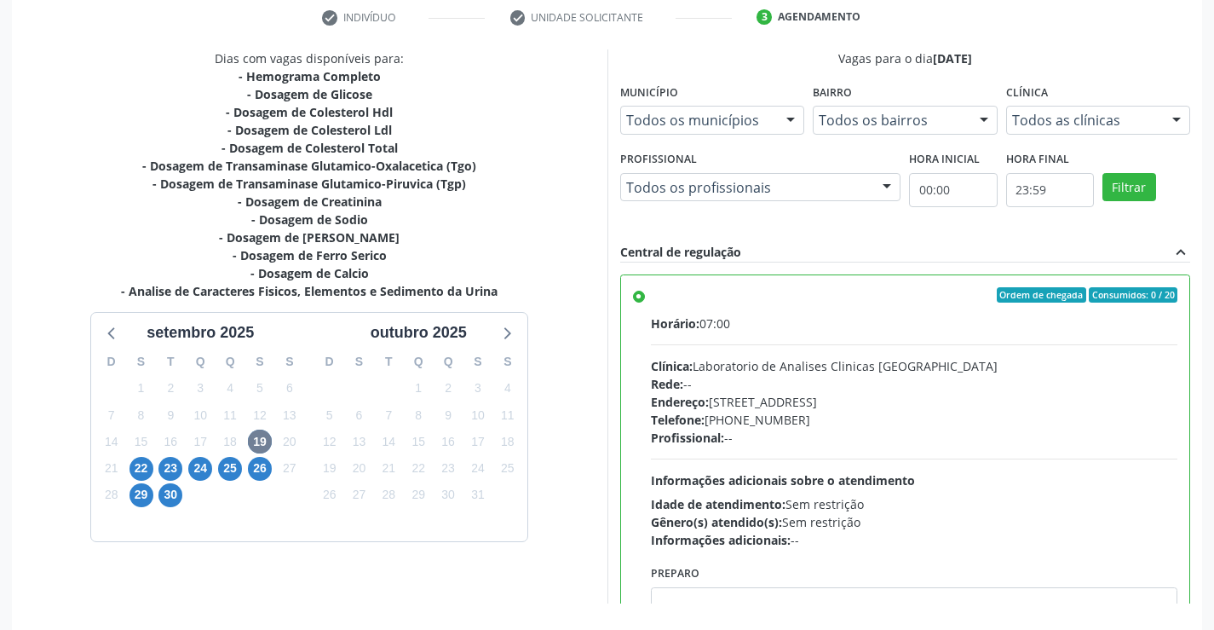
scroll to position [389, 0]
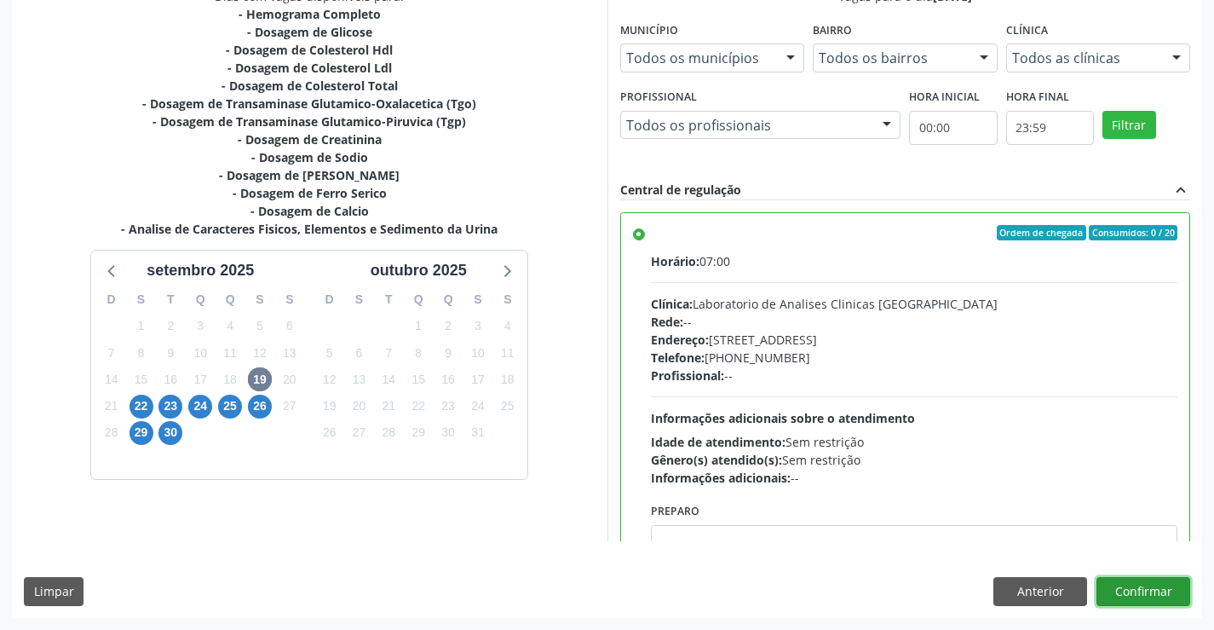
click at [1158, 594] on button "Confirmar" at bounding box center [1144, 591] width 94 height 29
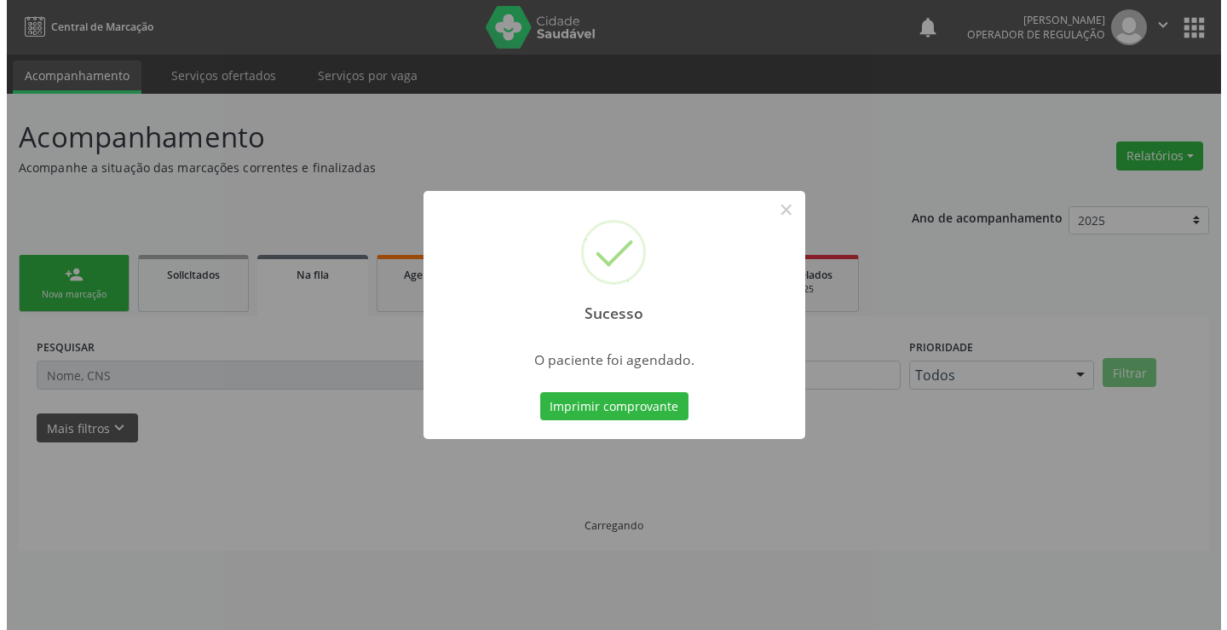
scroll to position [0, 0]
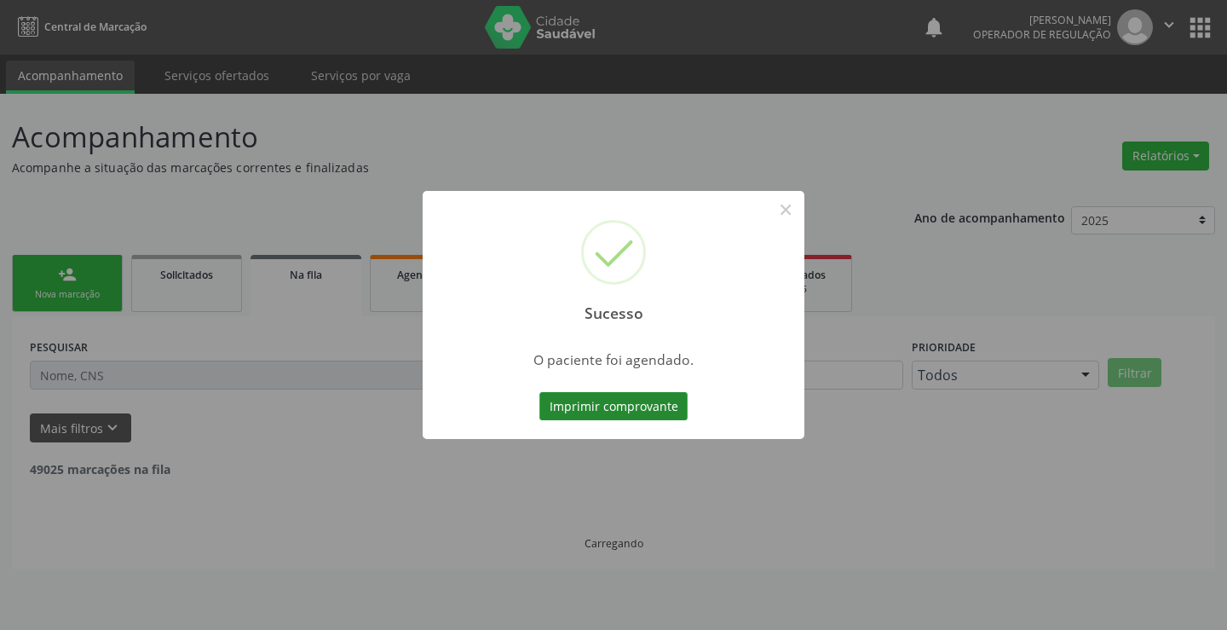
click at [626, 400] on button "Imprimir comprovante" at bounding box center [613, 406] width 148 height 29
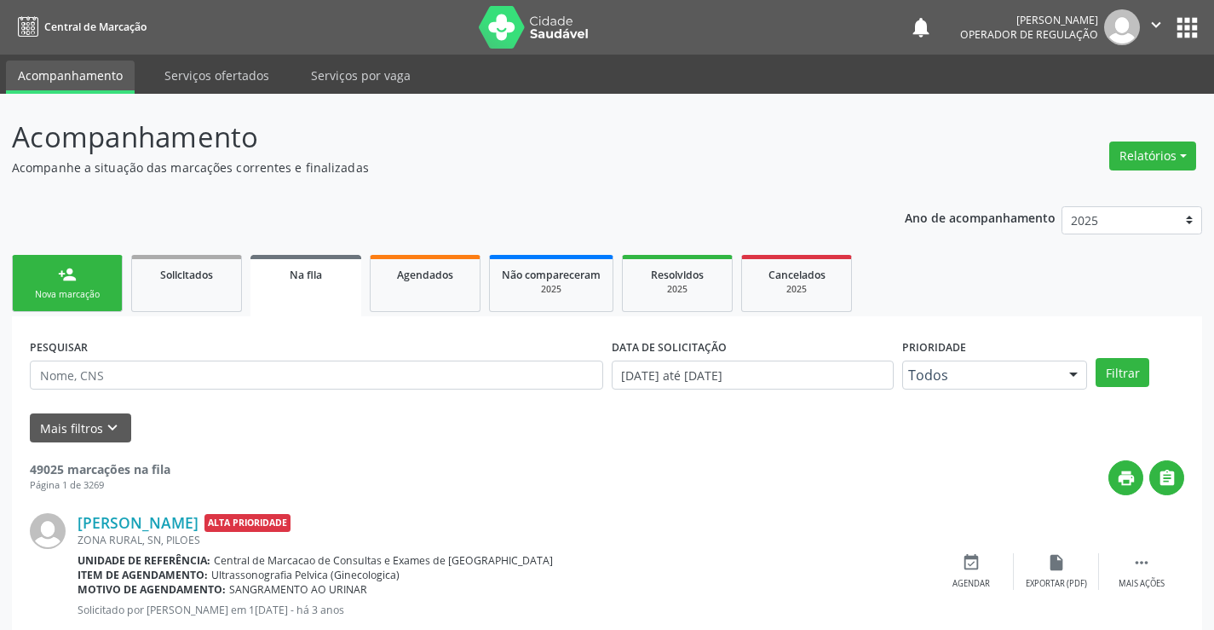
click at [100, 272] on link "person_add Nova marcação" at bounding box center [67, 283] width 111 height 57
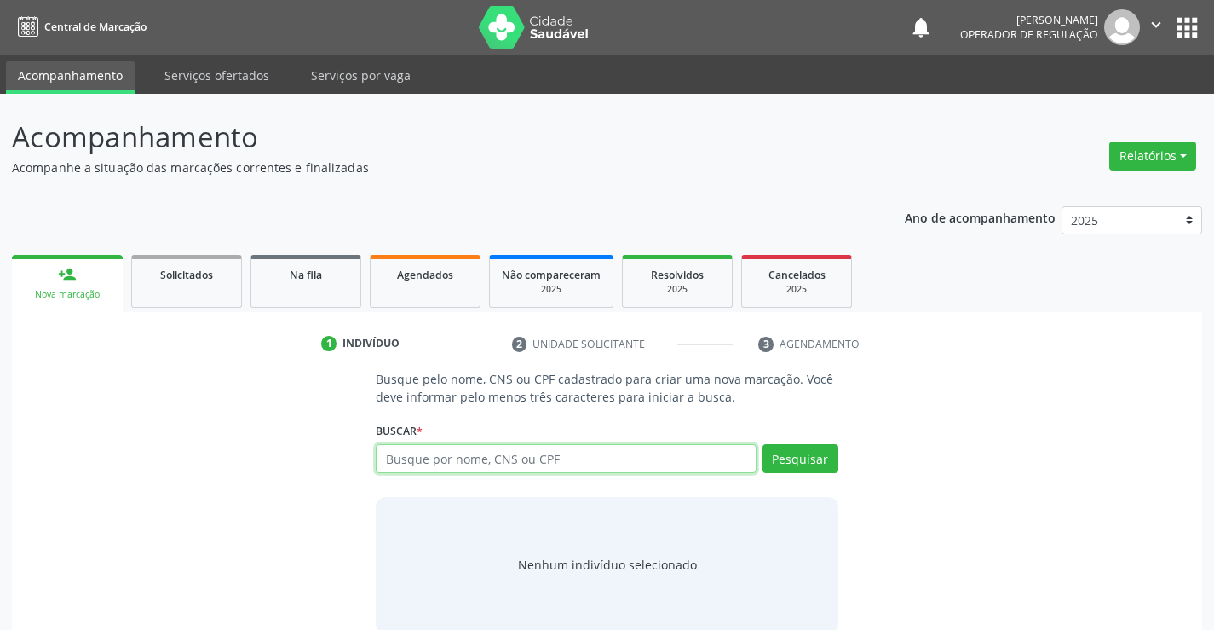
click at [461, 456] on input "text" at bounding box center [566, 458] width 380 height 29
type input "704302591519697"
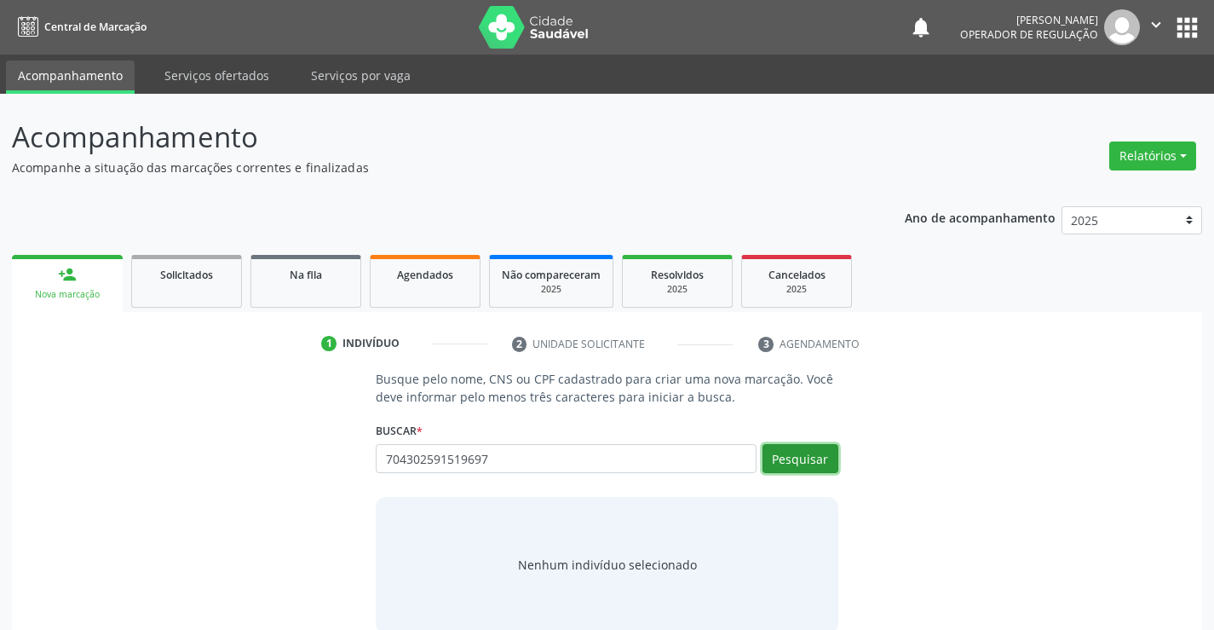
click at [813, 461] on button "Pesquisar" at bounding box center [801, 458] width 76 height 29
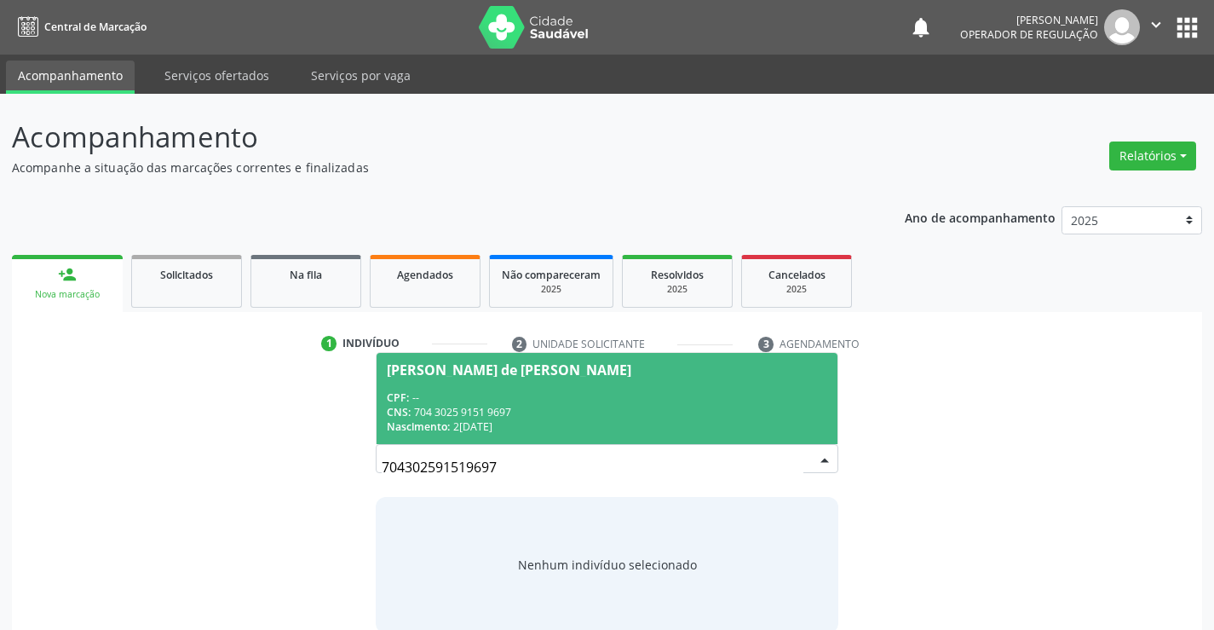
click at [574, 407] on div "CNS: 704 3025 9151 9697" at bounding box center [607, 412] width 440 height 14
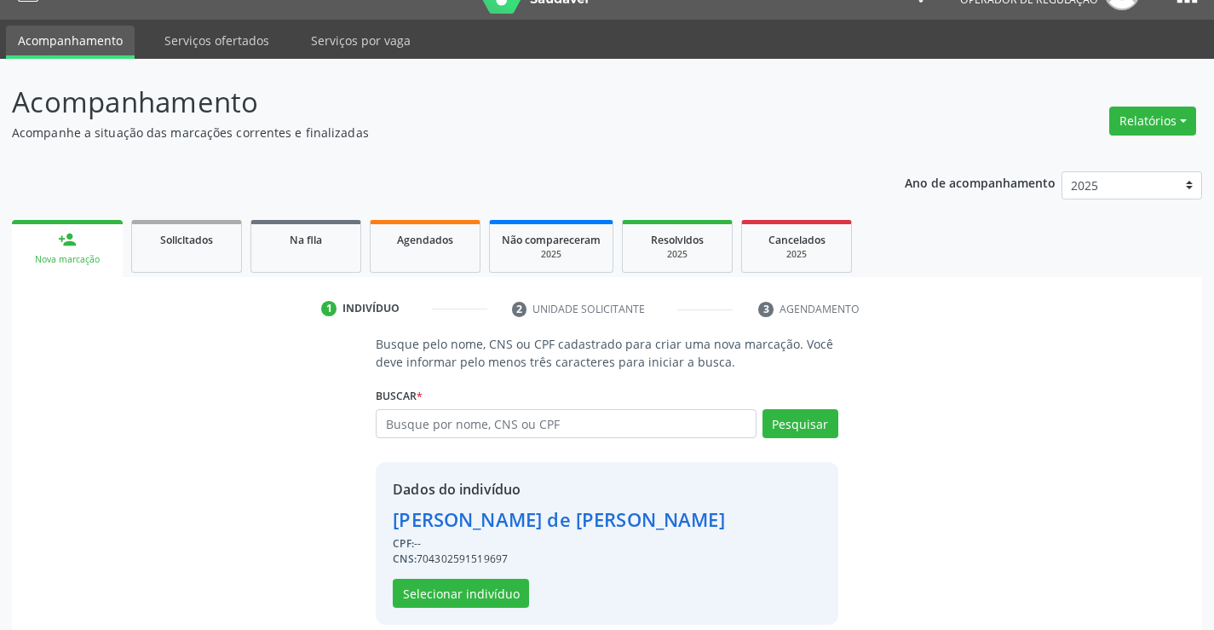
scroll to position [54, 0]
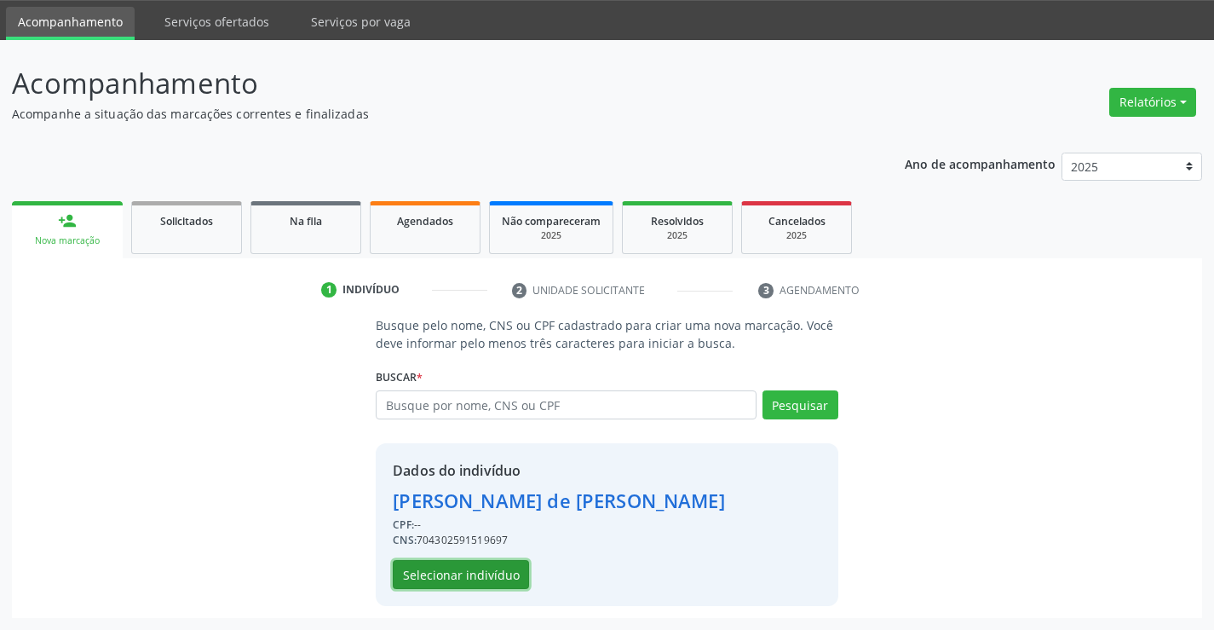
click at [498, 570] on button "Selecionar indivíduo" at bounding box center [461, 574] width 136 height 29
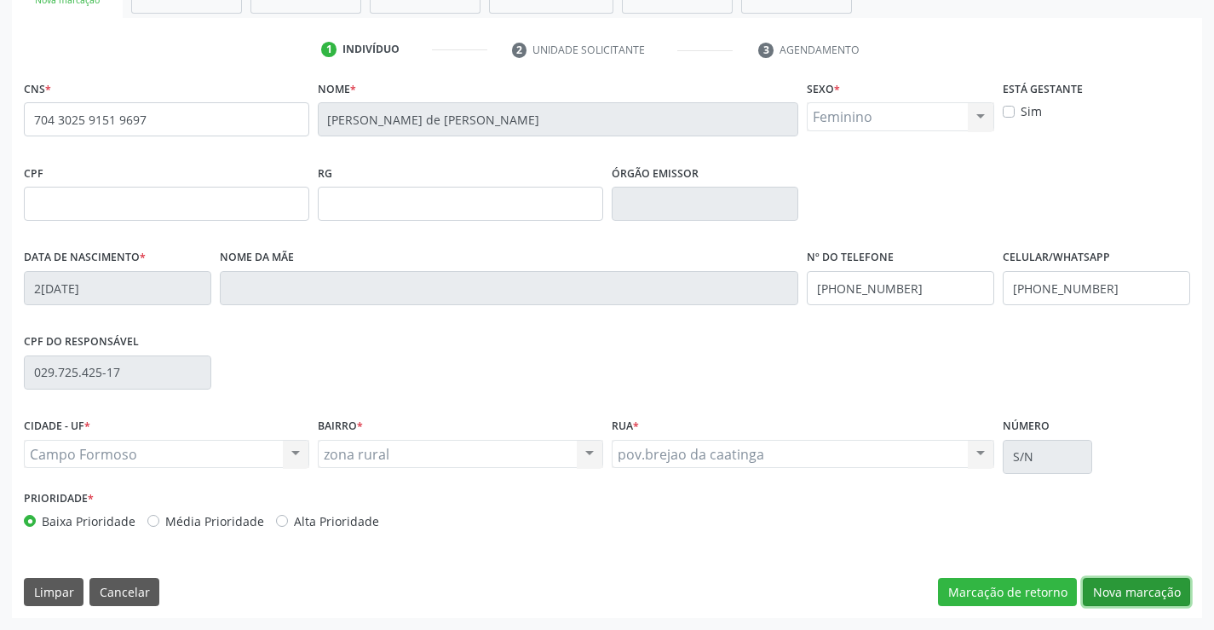
click at [1123, 599] on button "Nova marcação" at bounding box center [1136, 592] width 107 height 29
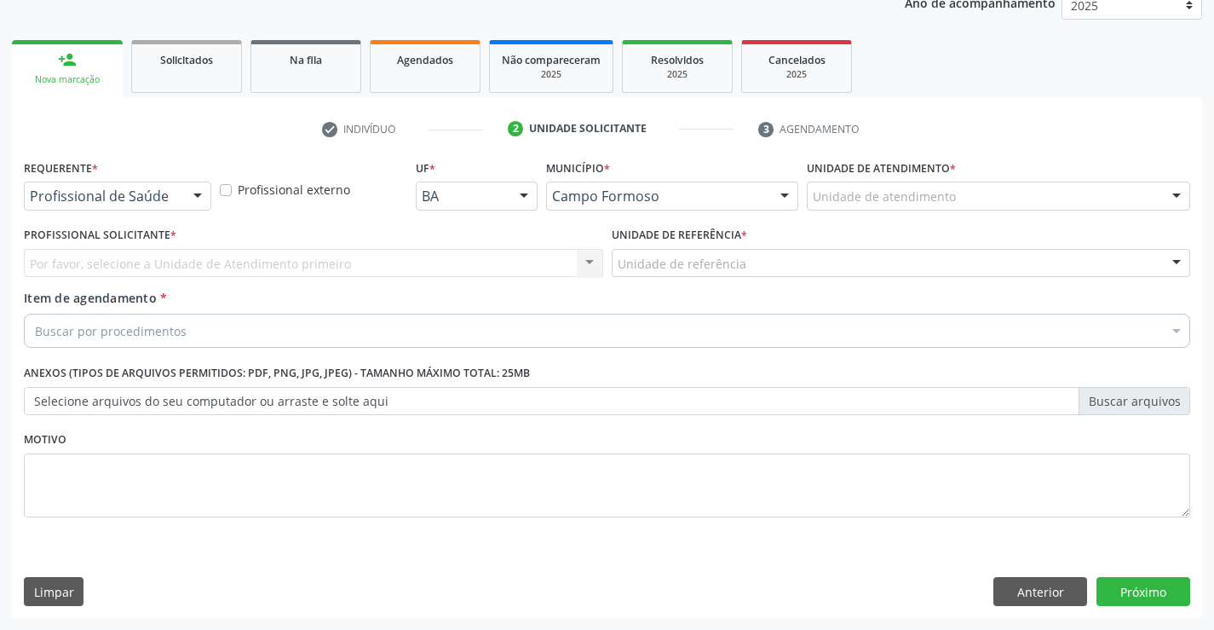
scroll to position [215, 0]
drag, startPoint x: 104, startPoint y: 193, endPoint x: 104, endPoint y: 227, distance: 34.1
click at [30, 193] on input "text" at bounding box center [30, 204] width 0 height 34
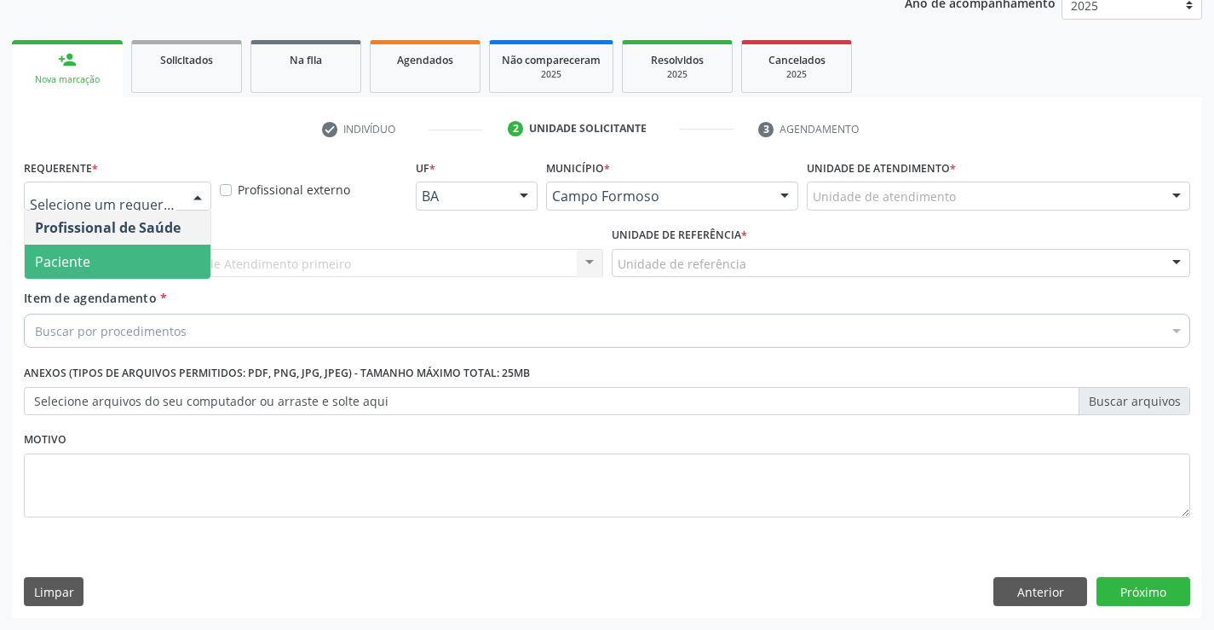
click at [100, 263] on span "Paciente" at bounding box center [118, 262] width 186 height 34
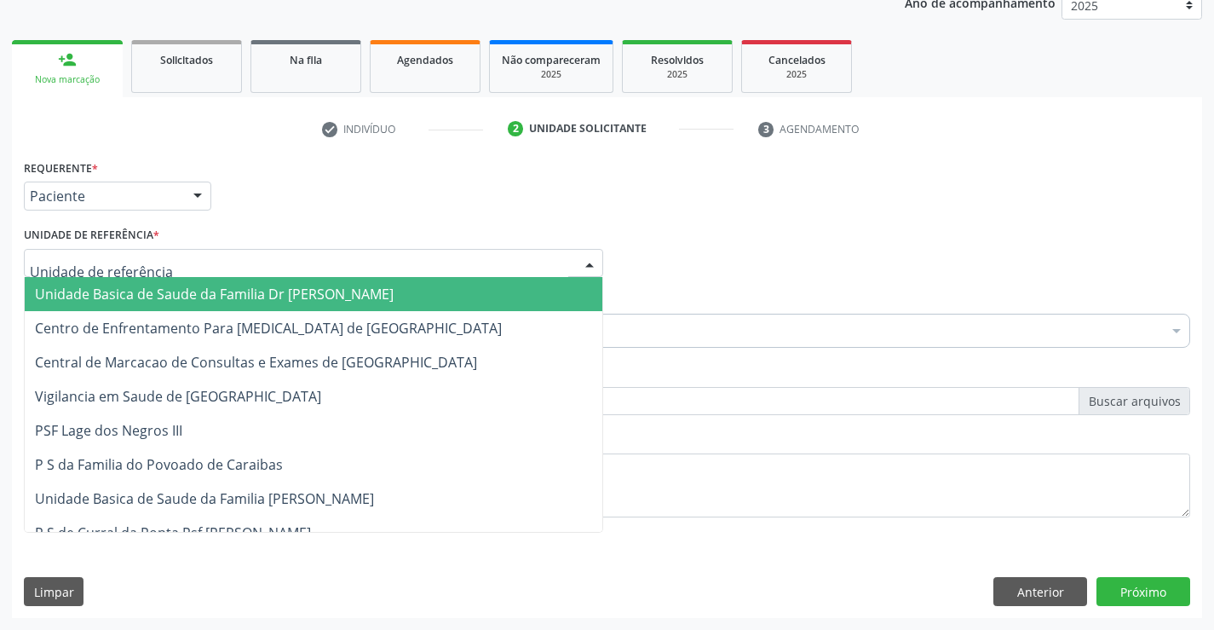
click at [132, 252] on div at bounding box center [313, 263] width 579 height 29
click at [130, 292] on span "Unidade Basica de Saude da Familia Dr [PERSON_NAME]" at bounding box center [214, 294] width 359 height 19
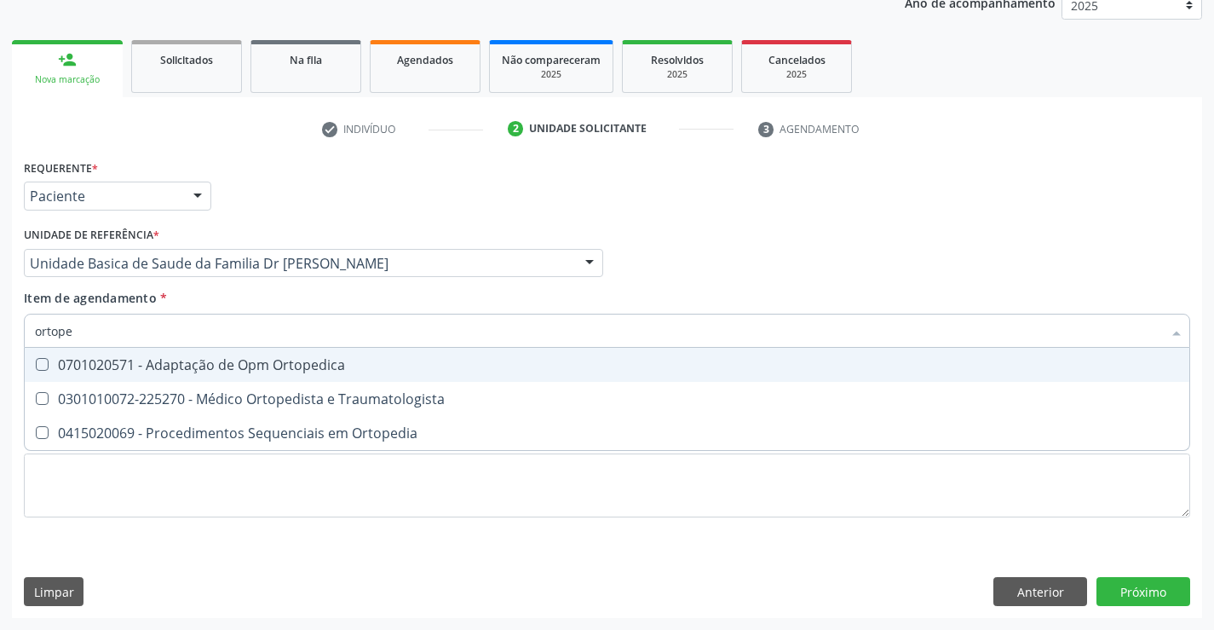
type input "ortoped"
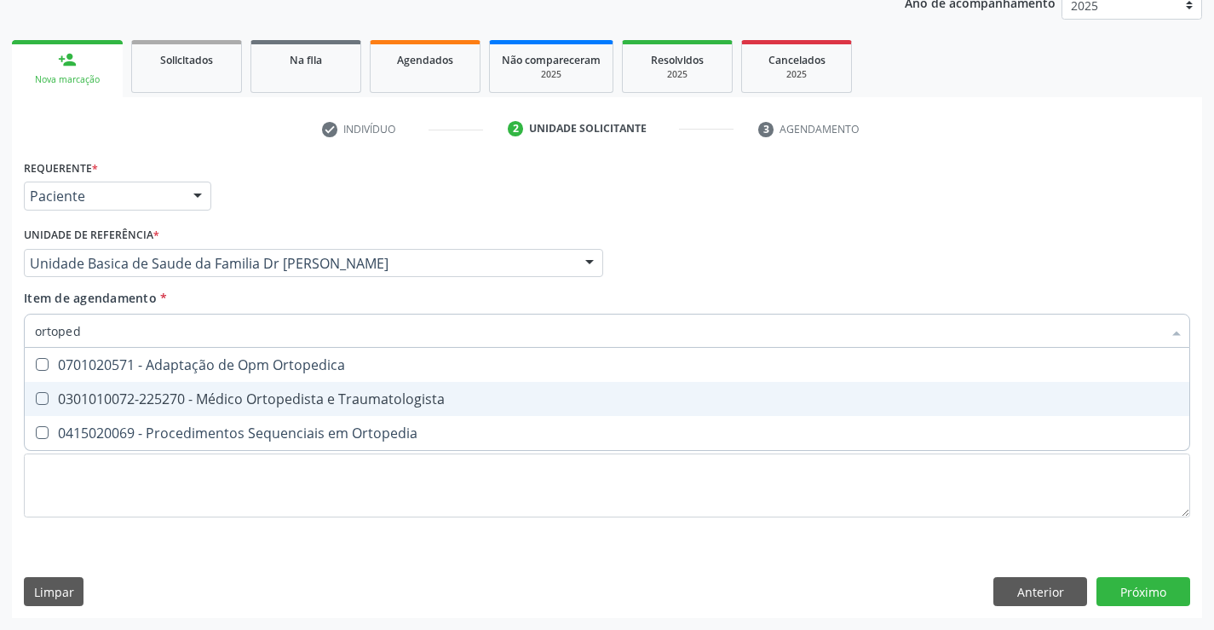
click at [145, 399] on div "0301010072-225270 - Médico Ortopedista e Traumatologista" at bounding box center [607, 399] width 1144 height 14
checkbox Traumatologista "true"
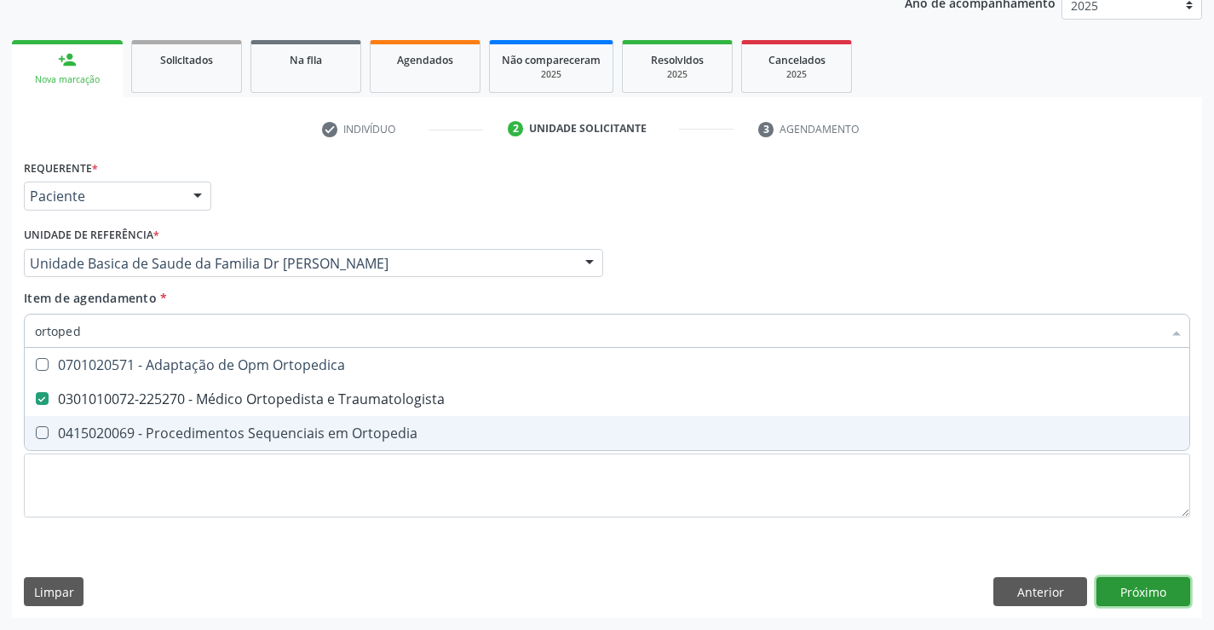
click at [1120, 587] on div "Requerente * Paciente Profissional de Saúde Paciente Nenhum resultado encontrad…" at bounding box center [607, 386] width 1190 height 463
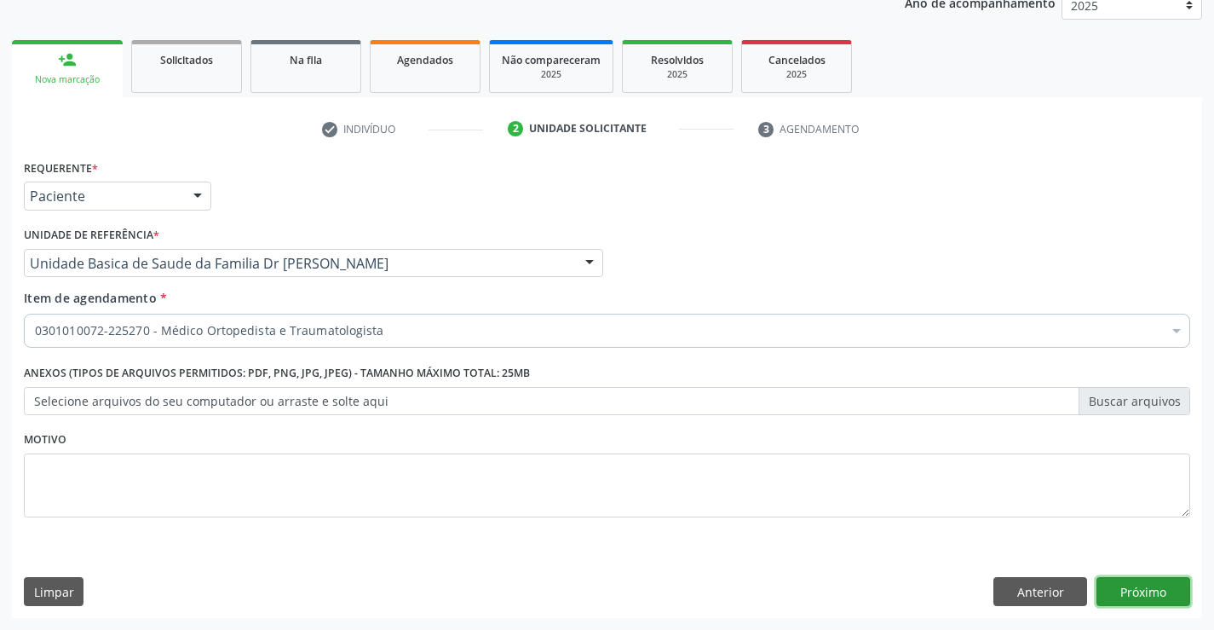
click at [1117, 586] on button "Próximo" at bounding box center [1144, 591] width 94 height 29
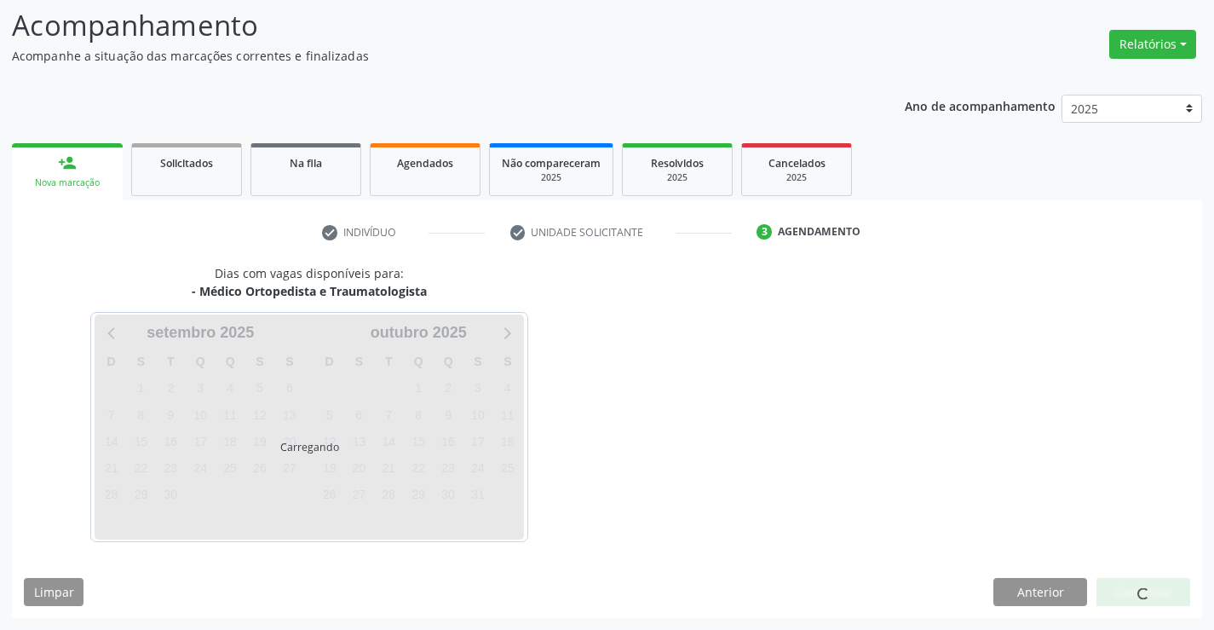
scroll to position [112, 0]
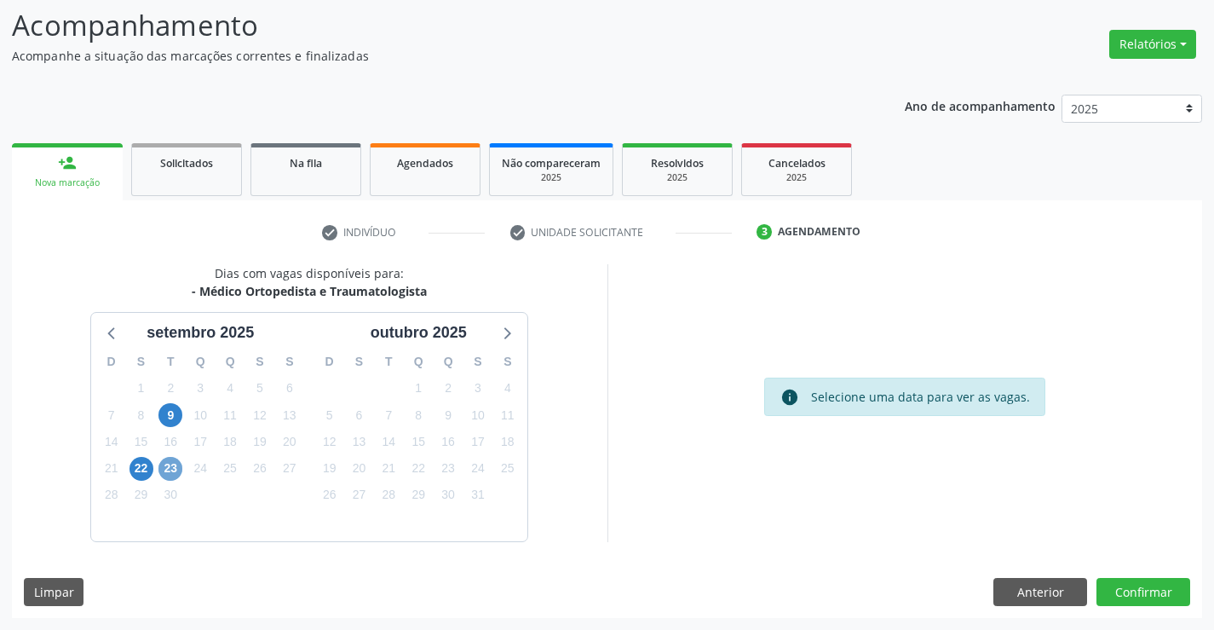
click at [170, 470] on span "23" at bounding box center [170, 469] width 24 height 24
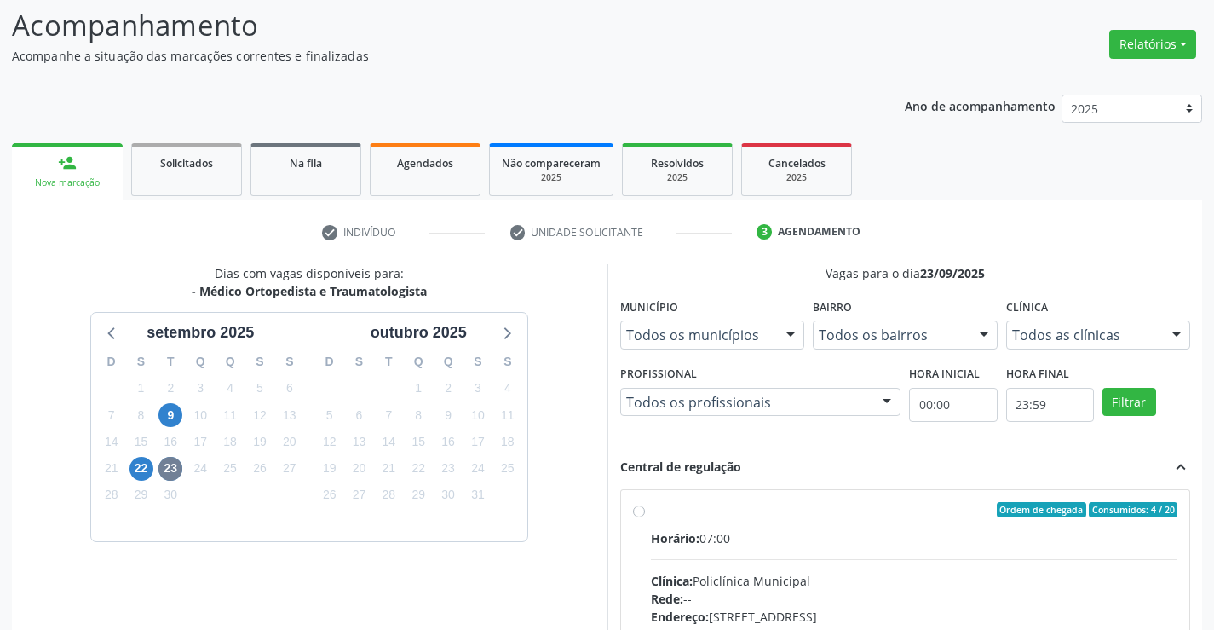
click at [651, 510] on label "Ordem de chegada Consumidos: 4 / 20 Horário: 07:00 Clínica: Policlínica Municip…" at bounding box center [914, 633] width 527 height 262
click at [635, 510] on input "Ordem de chegada Consumidos: 4 / 20 Horário: 07:00 Clínica: Policlínica Municip…" at bounding box center [639, 509] width 12 height 15
radio input "true"
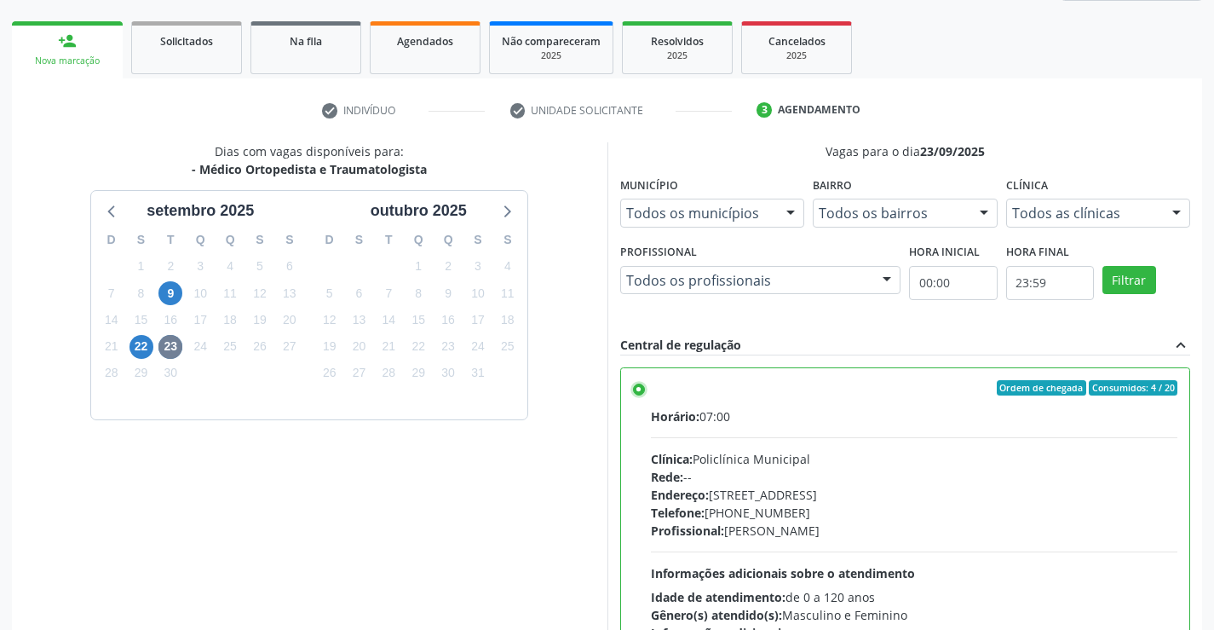
scroll to position [389, 0]
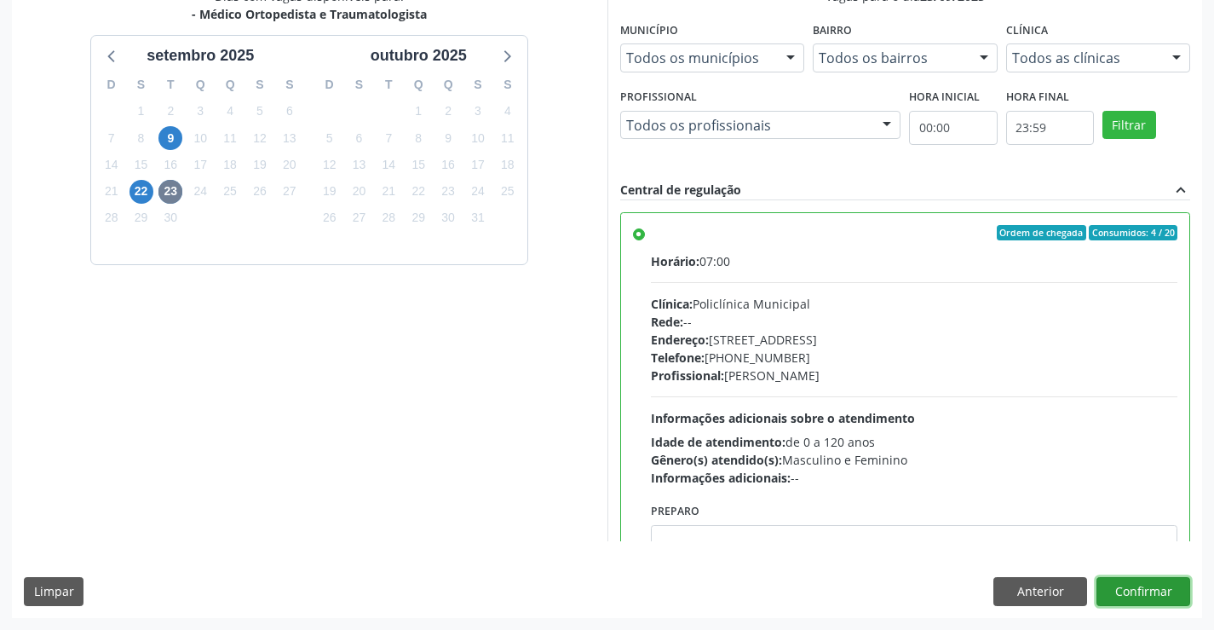
click at [1155, 595] on button "Confirmar" at bounding box center [1144, 591] width 94 height 29
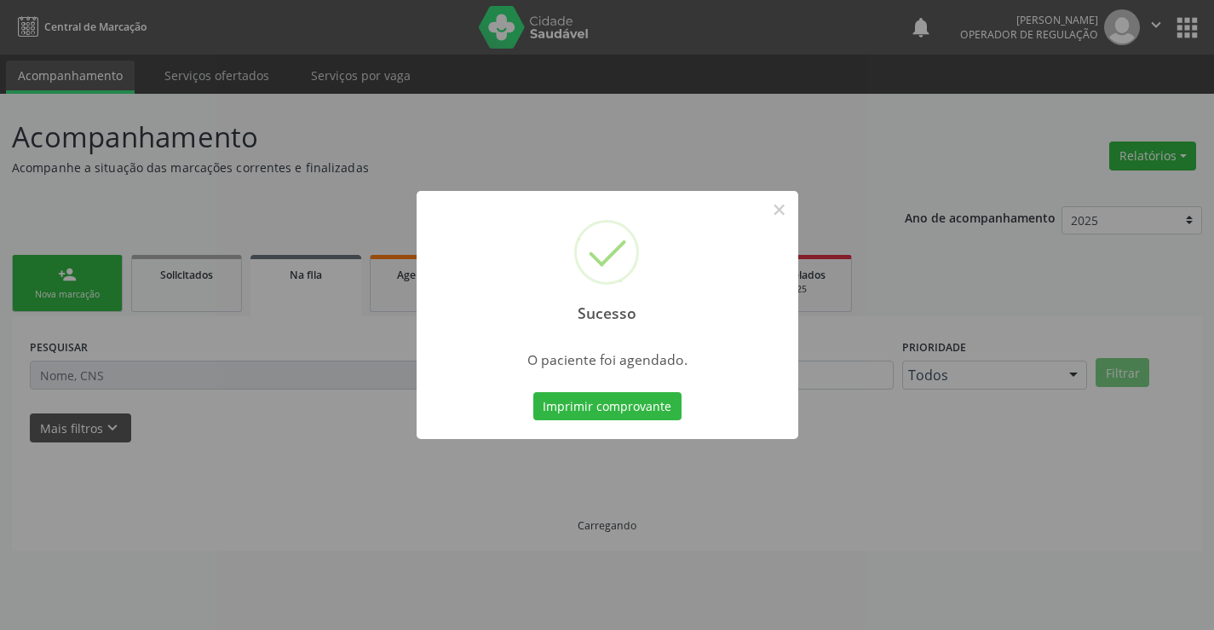
scroll to position [0, 0]
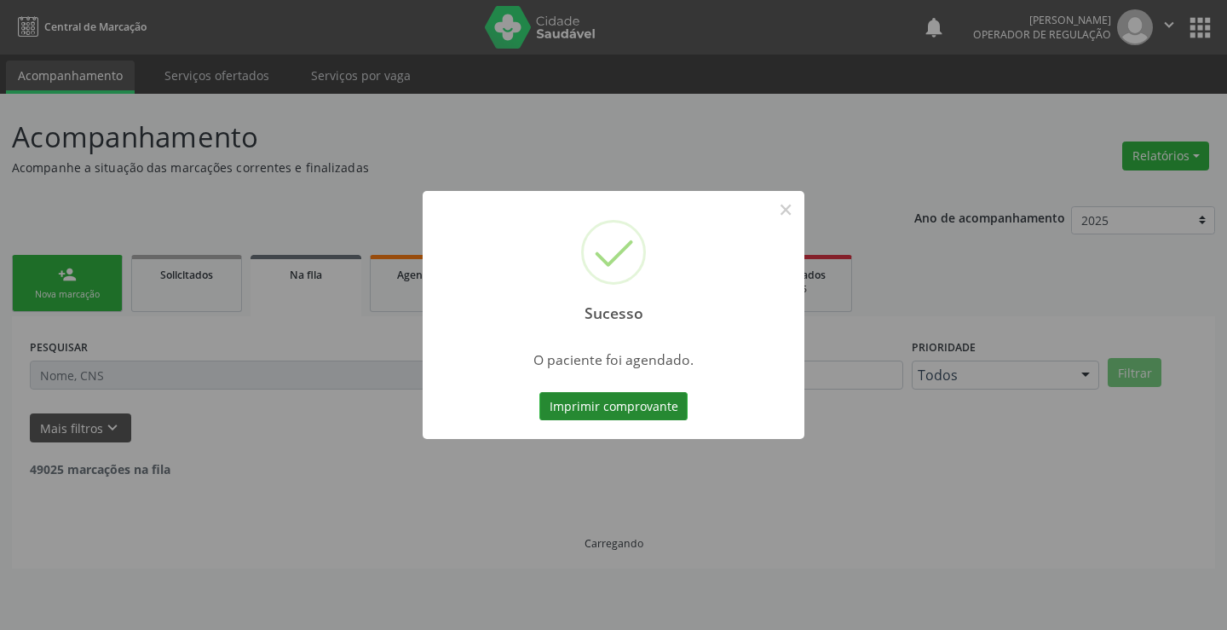
click at [659, 412] on button "Imprimir comprovante" at bounding box center [613, 406] width 148 height 29
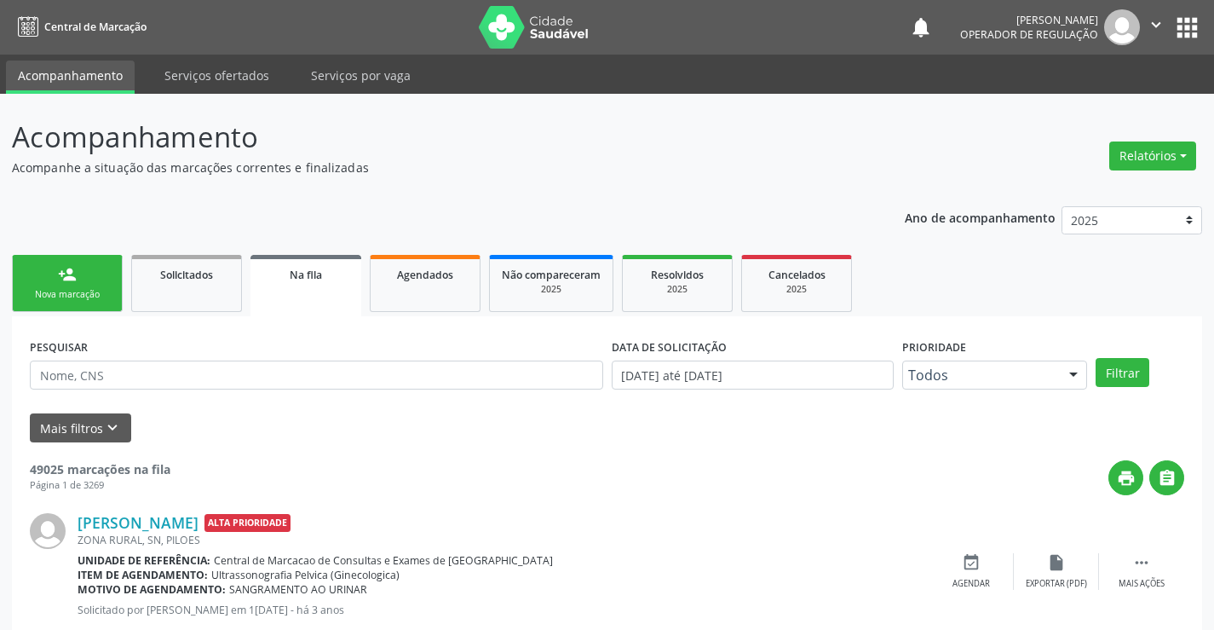
click at [97, 284] on link "person_add Nova marcação" at bounding box center [67, 283] width 111 height 57
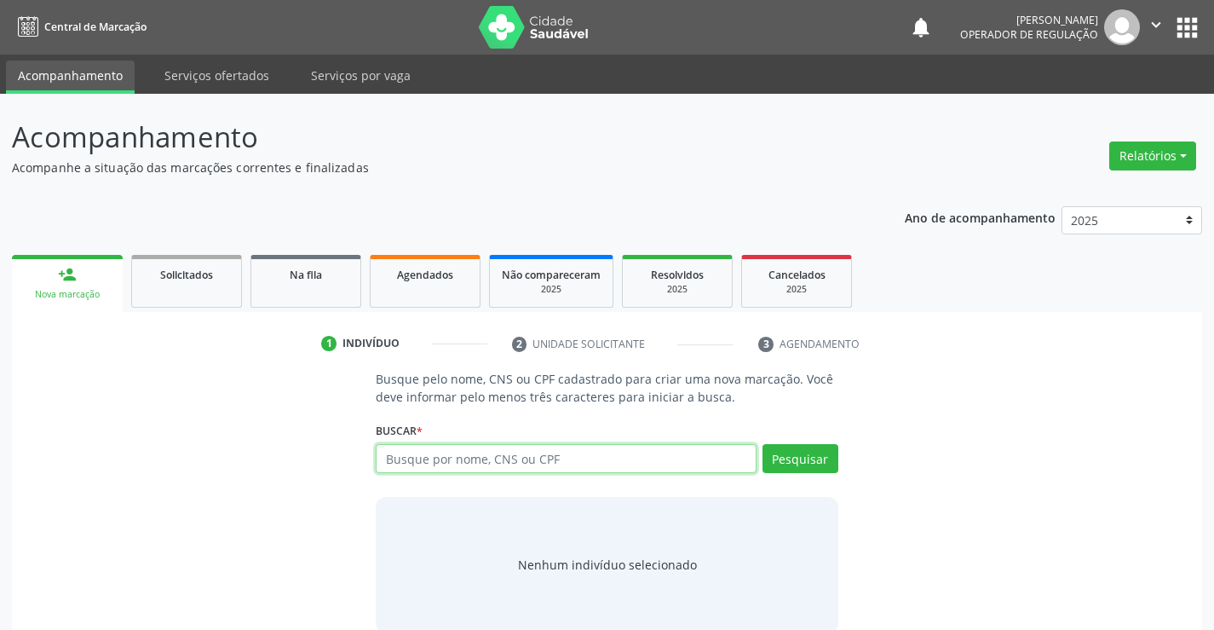
click at [517, 462] on input "text" at bounding box center [566, 458] width 380 height 29
type input "700502565813058"
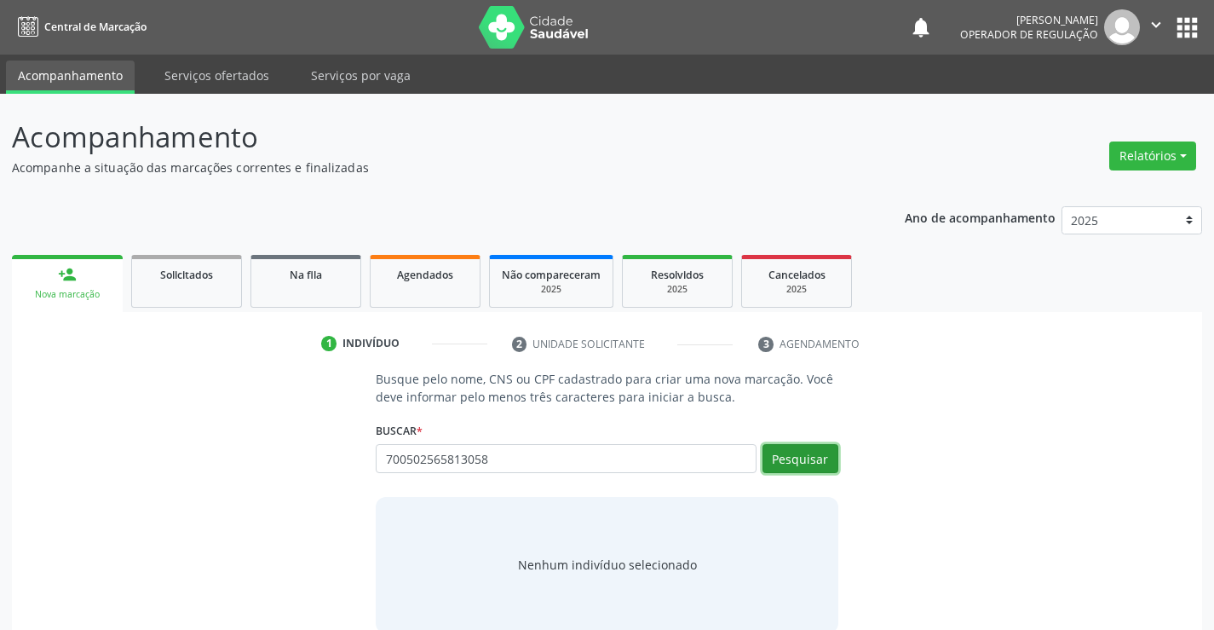
click at [808, 460] on button "Pesquisar" at bounding box center [801, 458] width 76 height 29
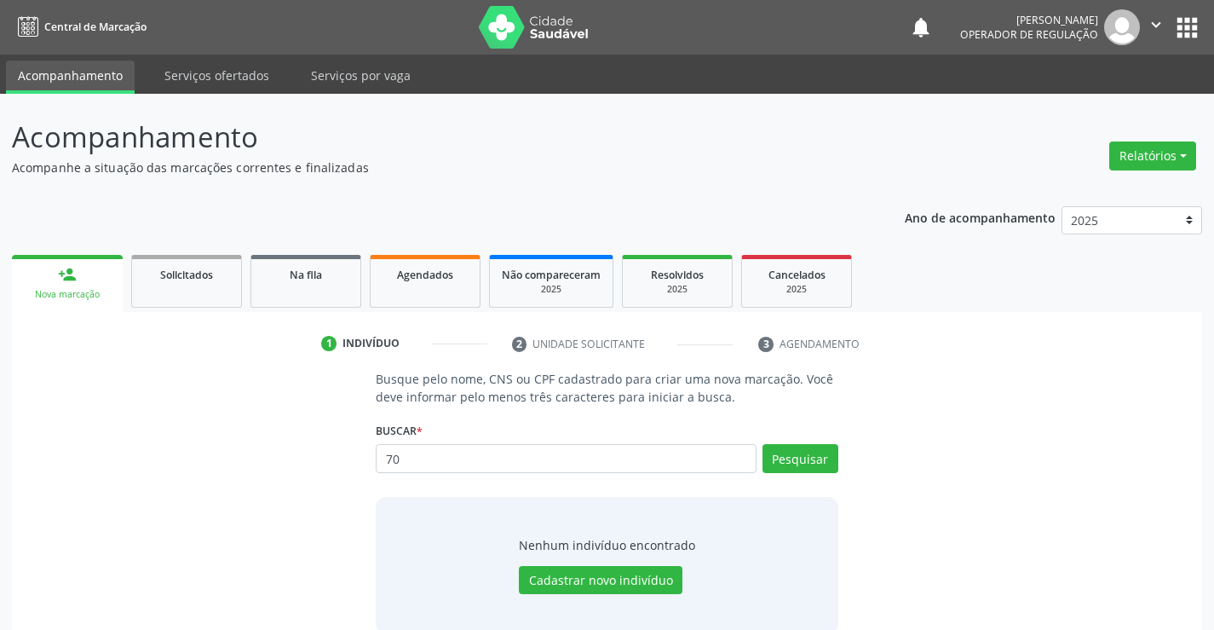
type input "7"
type input "700502565813058"
click at [815, 465] on button "Pesquisar" at bounding box center [801, 458] width 76 height 29
type input "7"
type input "ana mabel alves da silva"
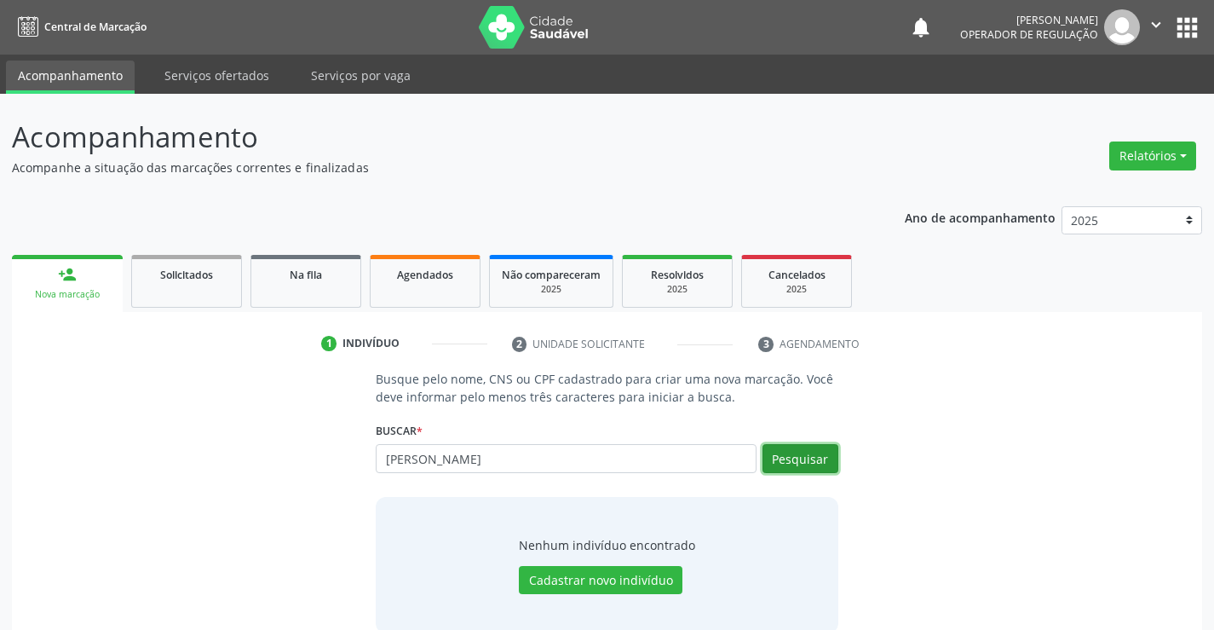
click at [819, 458] on button "Pesquisar" at bounding box center [801, 458] width 76 height 29
type input "a"
click at [587, 458] on input "text" at bounding box center [566, 458] width 380 height 29
type input "708205641197147"
click at [794, 462] on button "Pesquisar" at bounding box center [801, 458] width 76 height 29
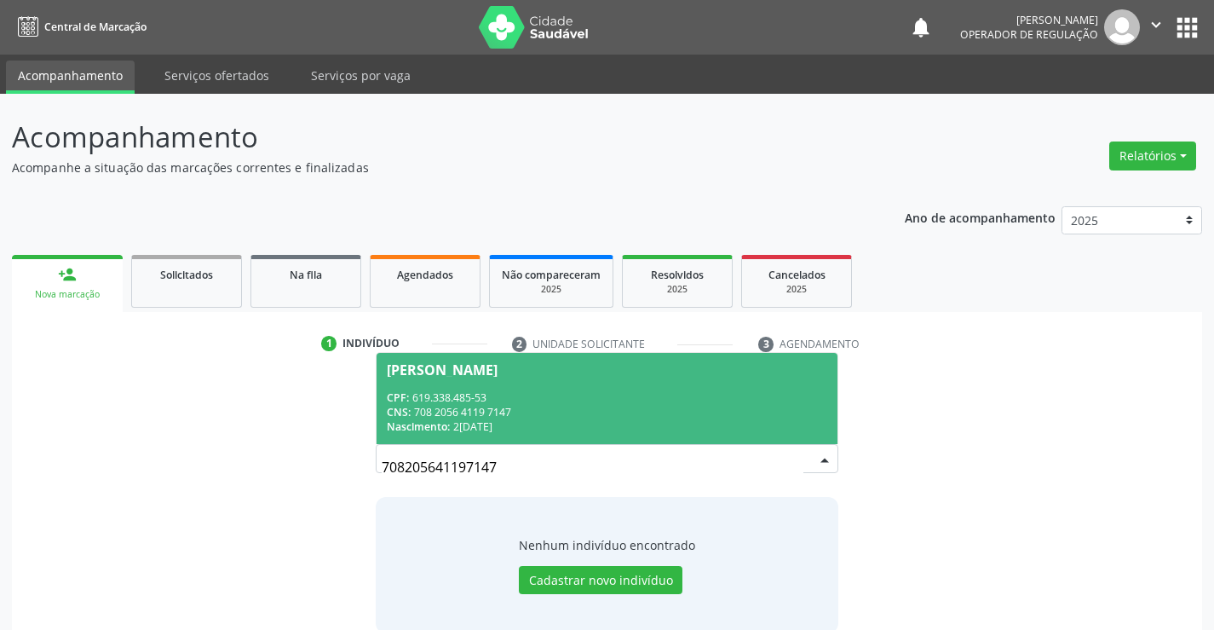
click at [498, 375] on div "Cecilia Alves Simões Oliveira" at bounding box center [442, 370] width 111 height 14
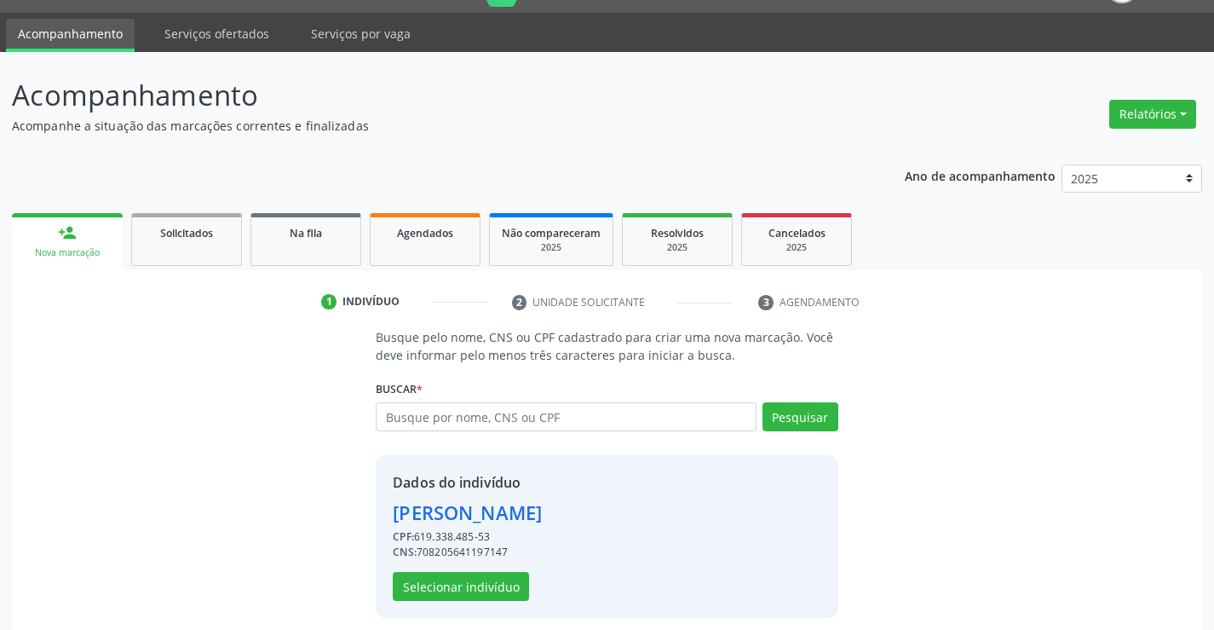
scroll to position [54, 0]
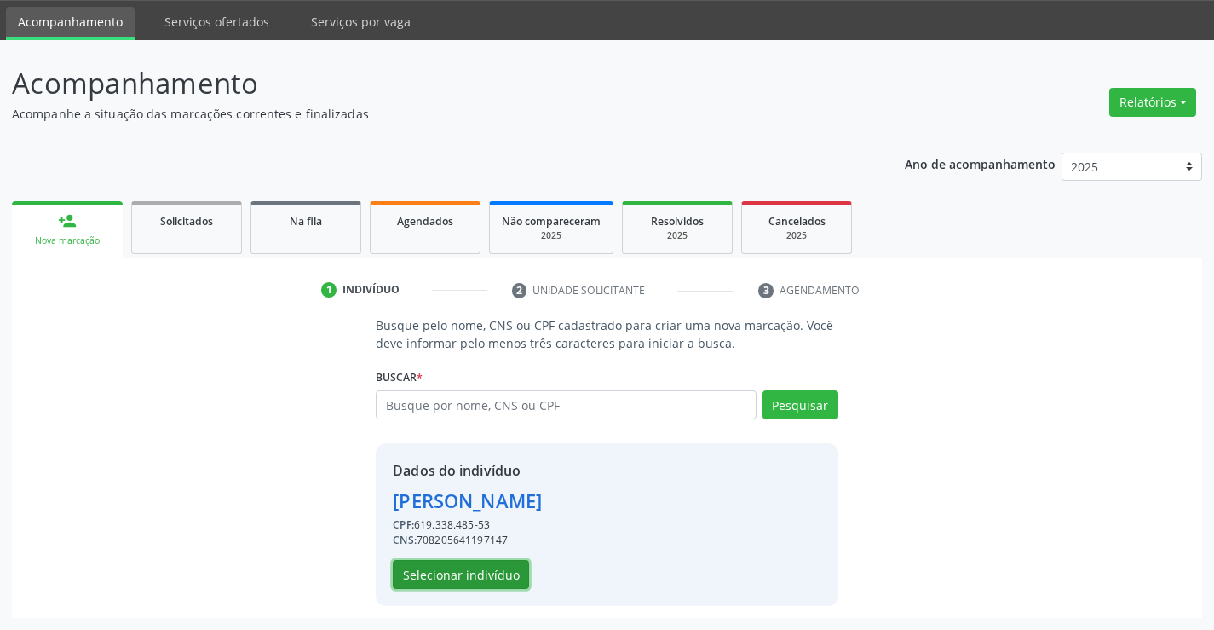
click at [490, 568] on button "Selecionar indivíduo" at bounding box center [461, 574] width 136 height 29
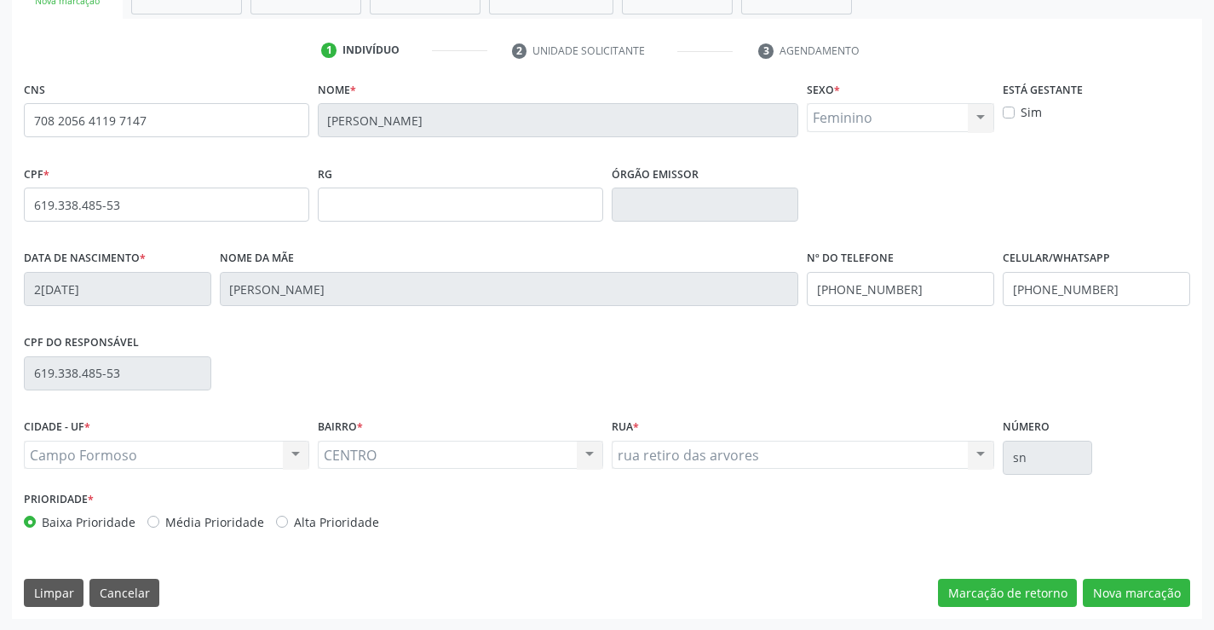
scroll to position [294, 0]
click at [1152, 590] on button "Nova marcação" at bounding box center [1136, 592] width 107 height 29
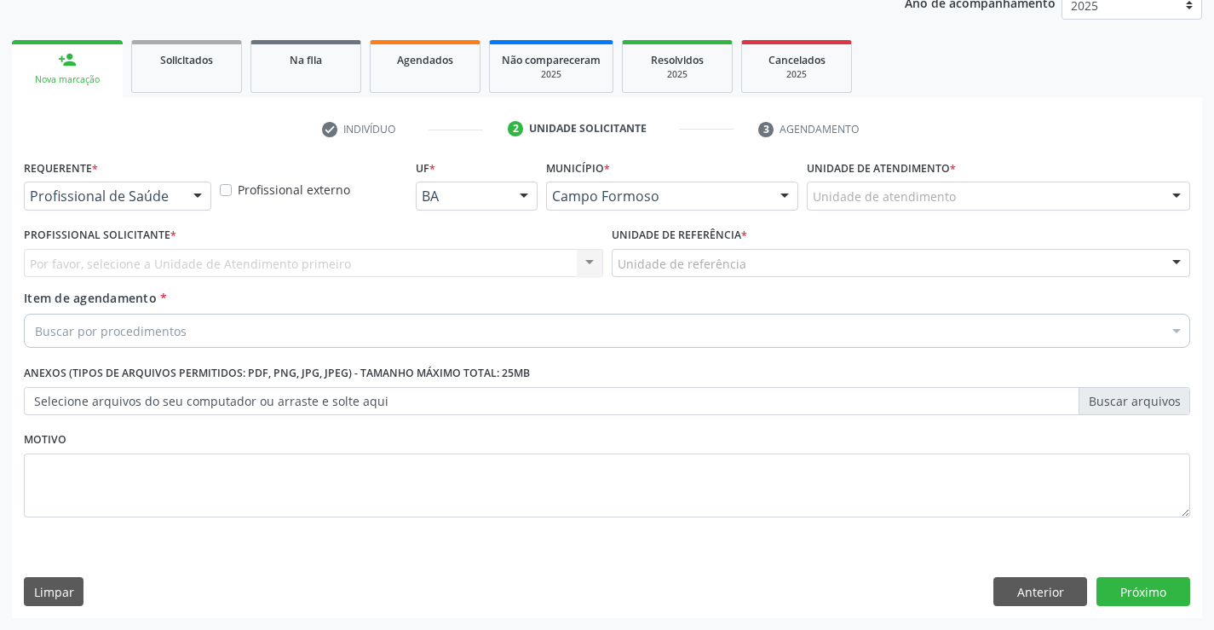
scroll to position [215, 0]
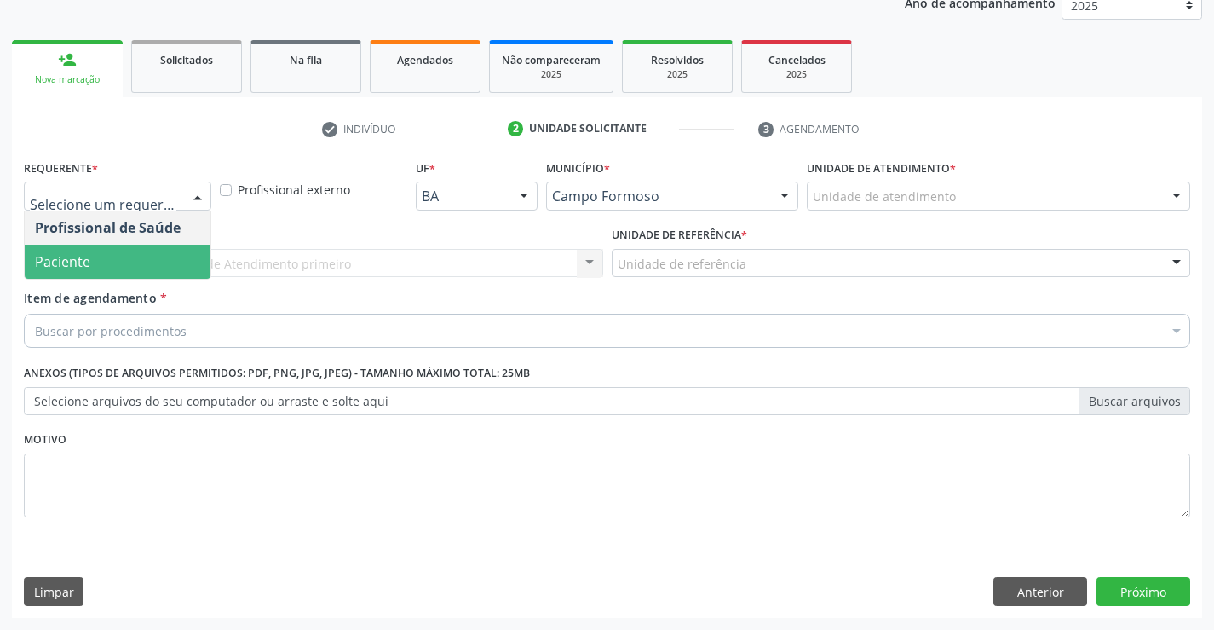
click at [123, 256] on span "Paciente" at bounding box center [118, 262] width 186 height 34
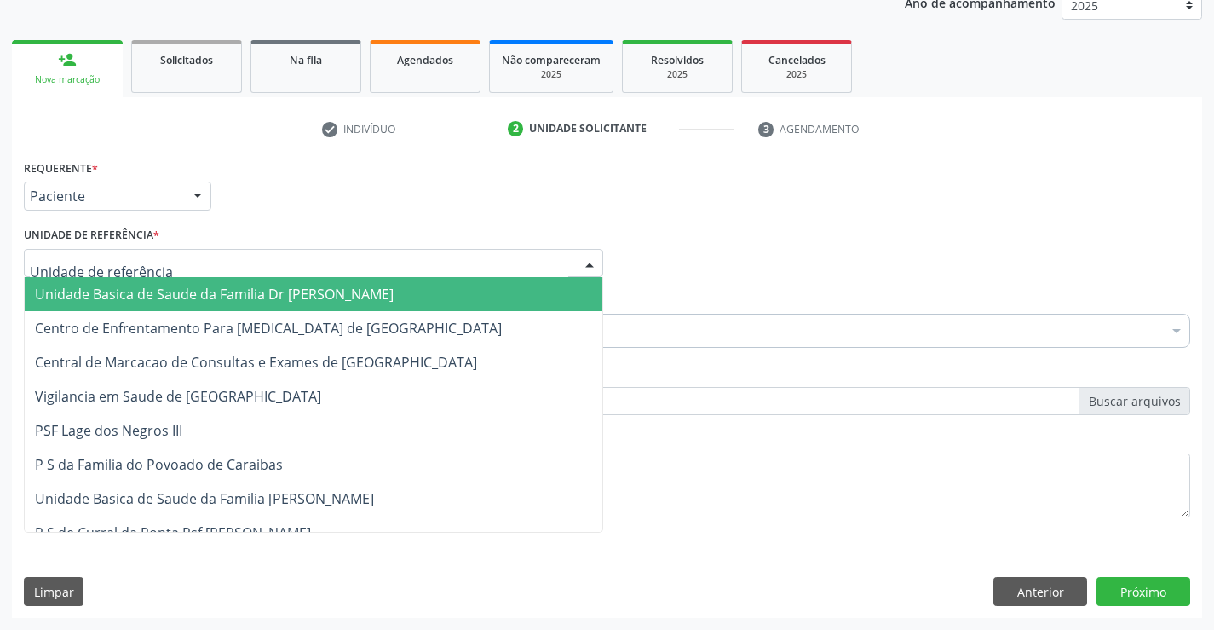
click at [133, 259] on input "text" at bounding box center [299, 272] width 539 height 34
click at [136, 287] on span "Unidade Basica de Saude da Familia Dr [PERSON_NAME]" at bounding box center [214, 294] width 359 height 19
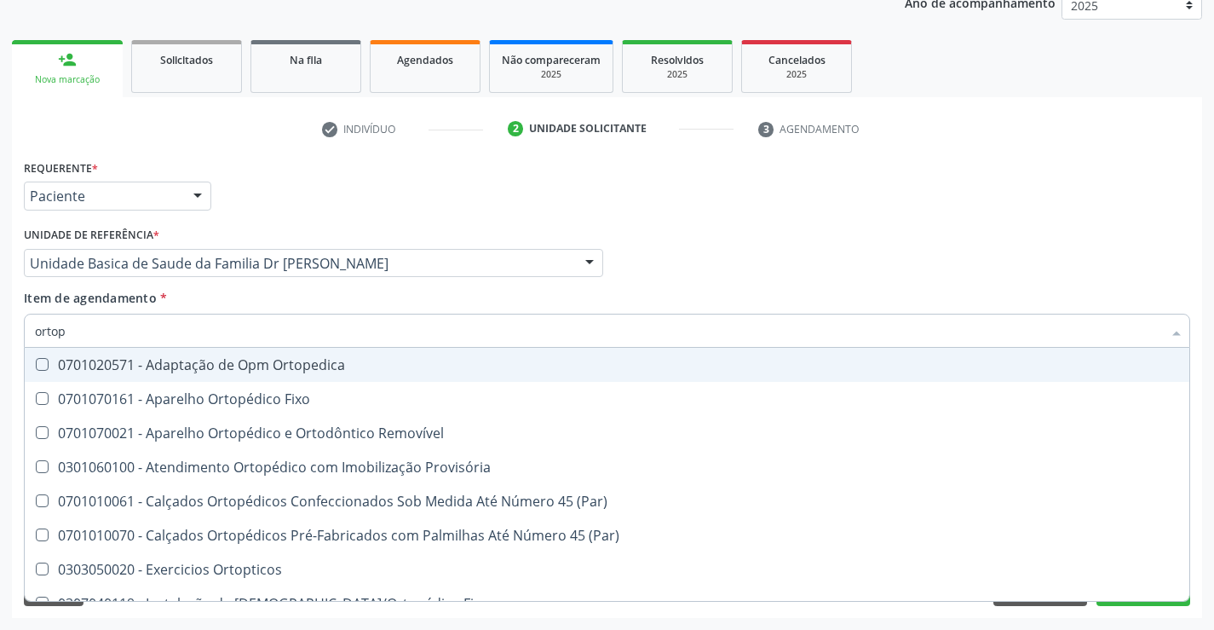
type input "ortope"
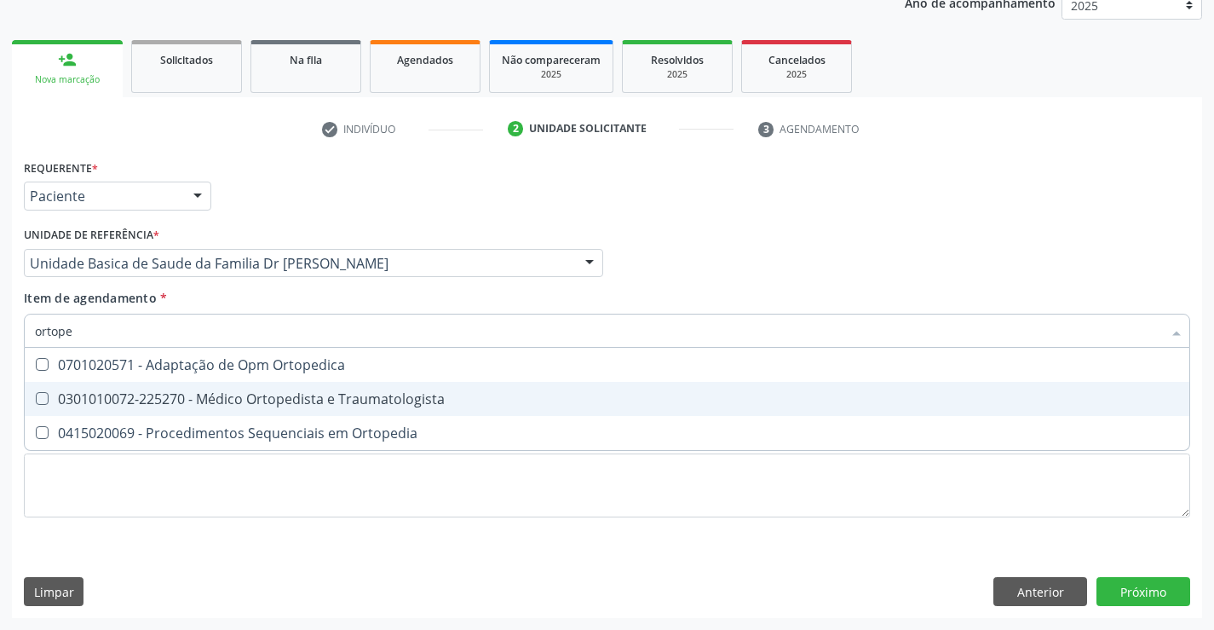
click at [245, 402] on div "0301010072-225270 - Médico Ortopedista e Traumatologista" at bounding box center [607, 399] width 1144 height 14
checkbox Traumatologista "true"
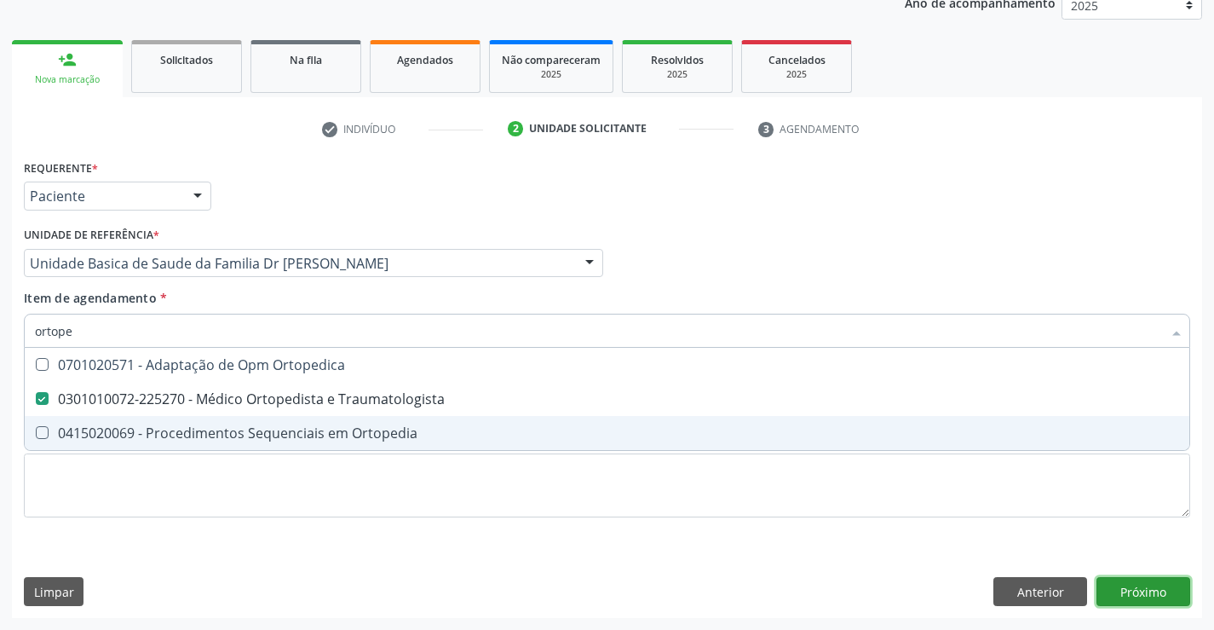
click at [1140, 588] on div "Requerente * Paciente Profissional de Saúde Paciente Nenhum resultado encontrad…" at bounding box center [607, 386] width 1190 height 463
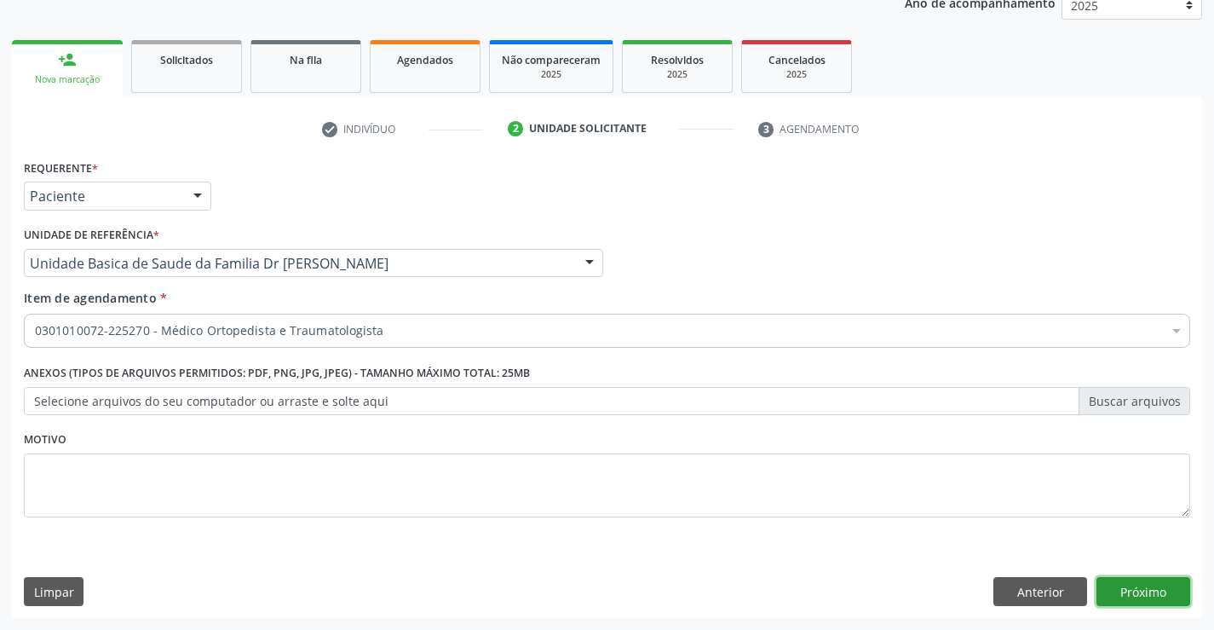
click at [1152, 588] on button "Próximo" at bounding box center [1144, 591] width 94 height 29
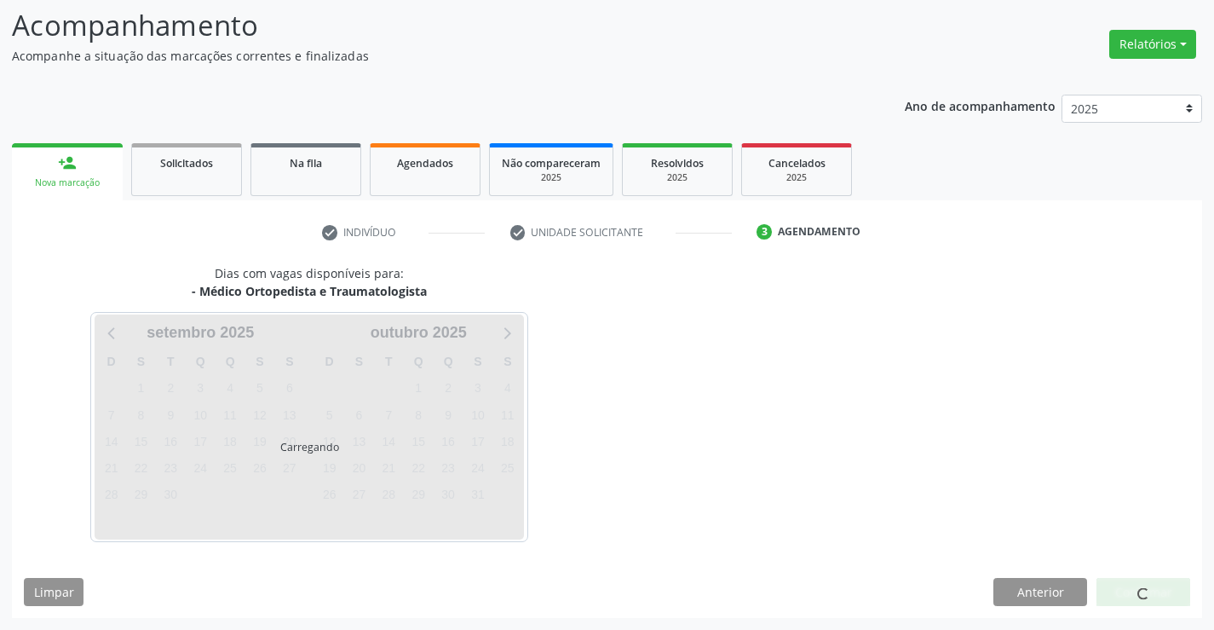
scroll to position [112, 0]
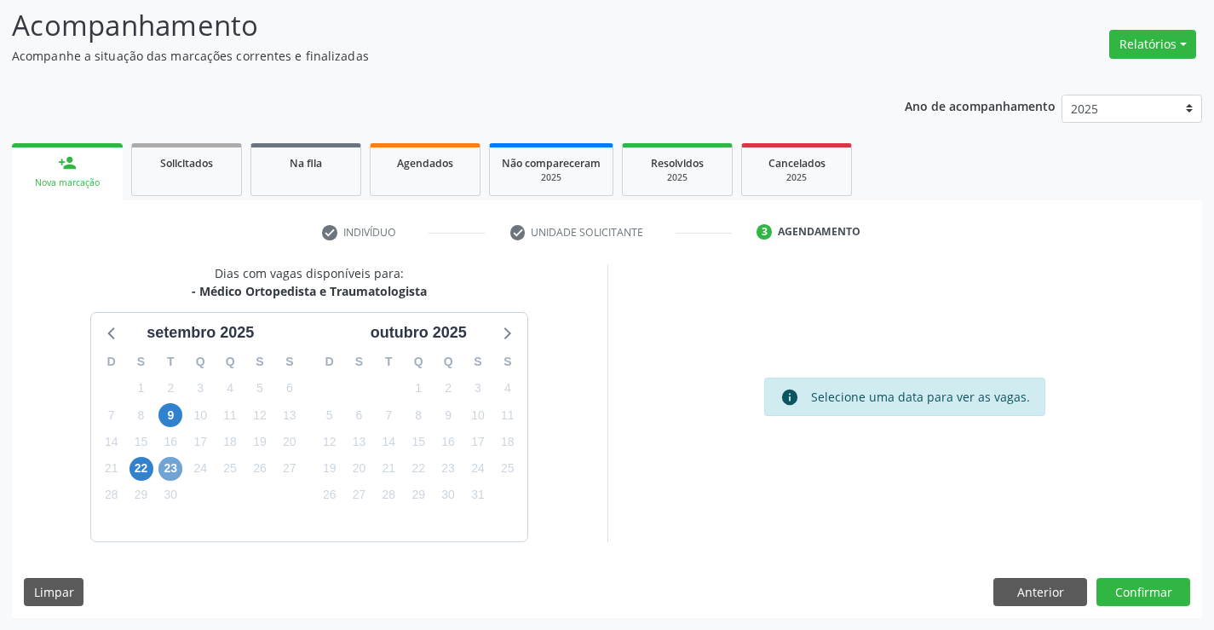
click at [169, 464] on span "23" at bounding box center [170, 469] width 24 height 24
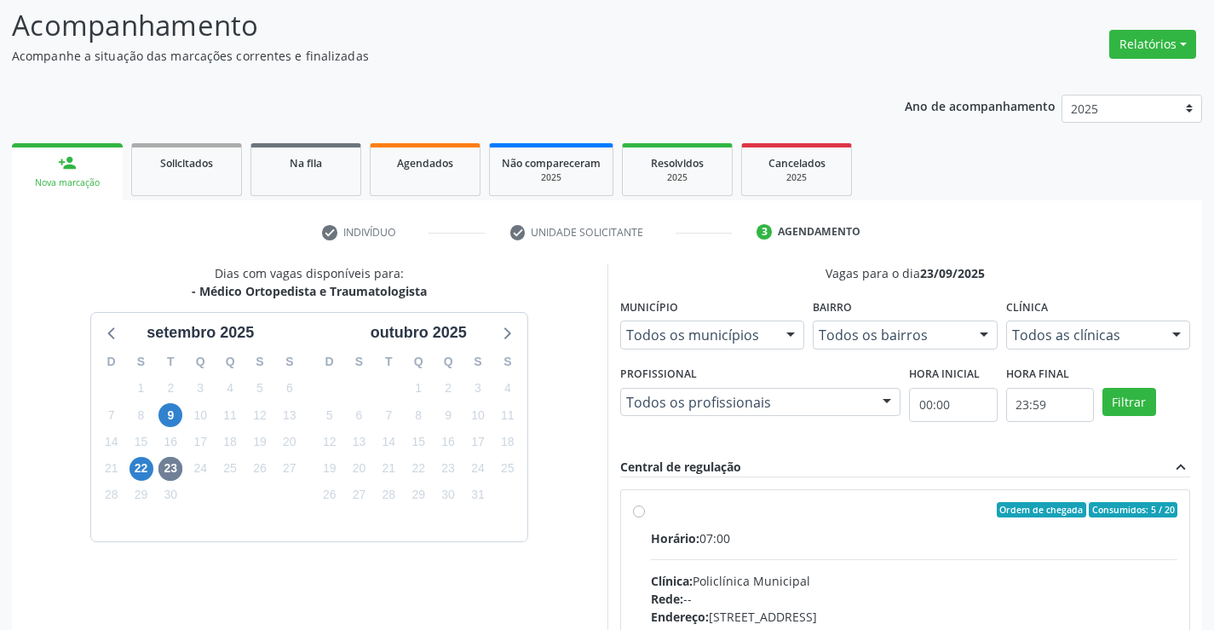
click at [651, 511] on label "Ordem de chegada Consumidos: 5 / 20 Horário: 07:00 Clínica: Policlínica Municip…" at bounding box center [914, 633] width 527 height 262
click at [642, 511] on input "Ordem de chegada Consumidos: 5 / 20 Horário: 07:00 Clínica: Policlínica Municip…" at bounding box center [639, 509] width 12 height 15
radio input "true"
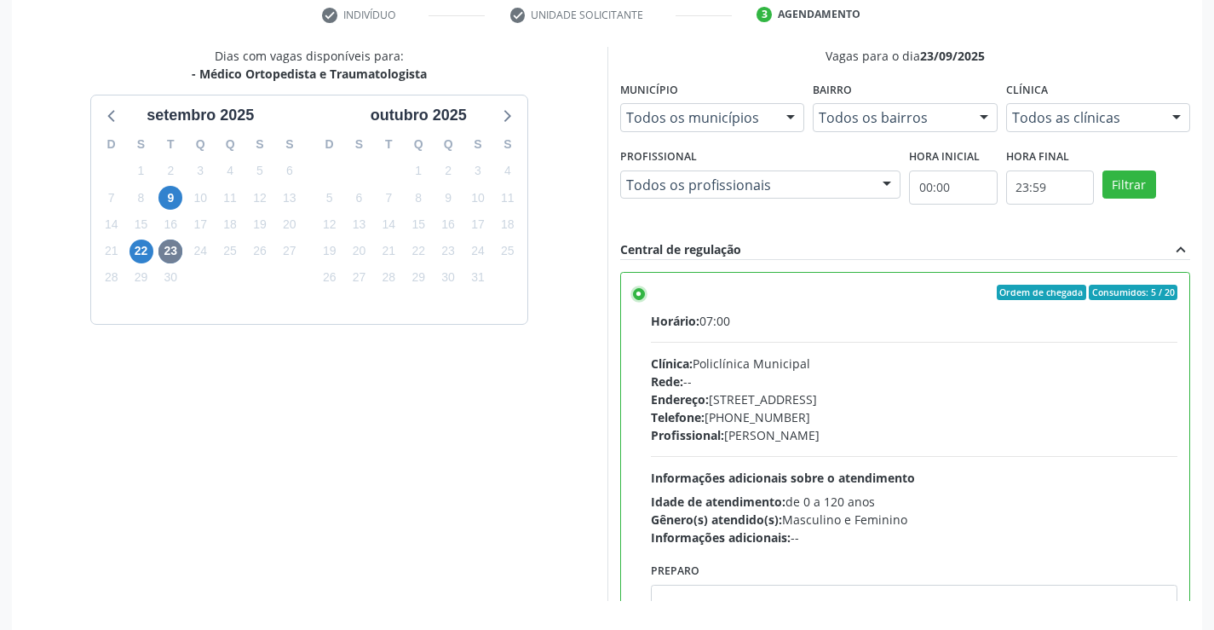
scroll to position [349, 0]
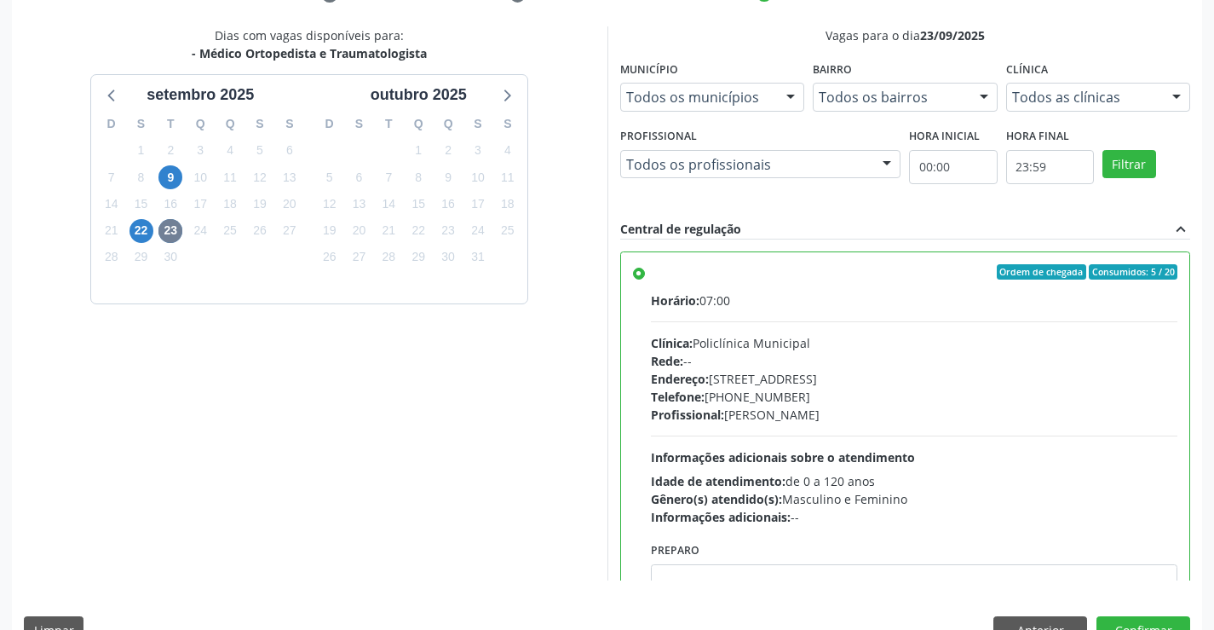
click at [1141, 615] on div "Dias com vagas disponíveis para: - Médico Ortopedista e Traumatologista setembr…" at bounding box center [607, 341] width 1190 height 630
click at [1138, 619] on button "Confirmar" at bounding box center [1144, 630] width 94 height 29
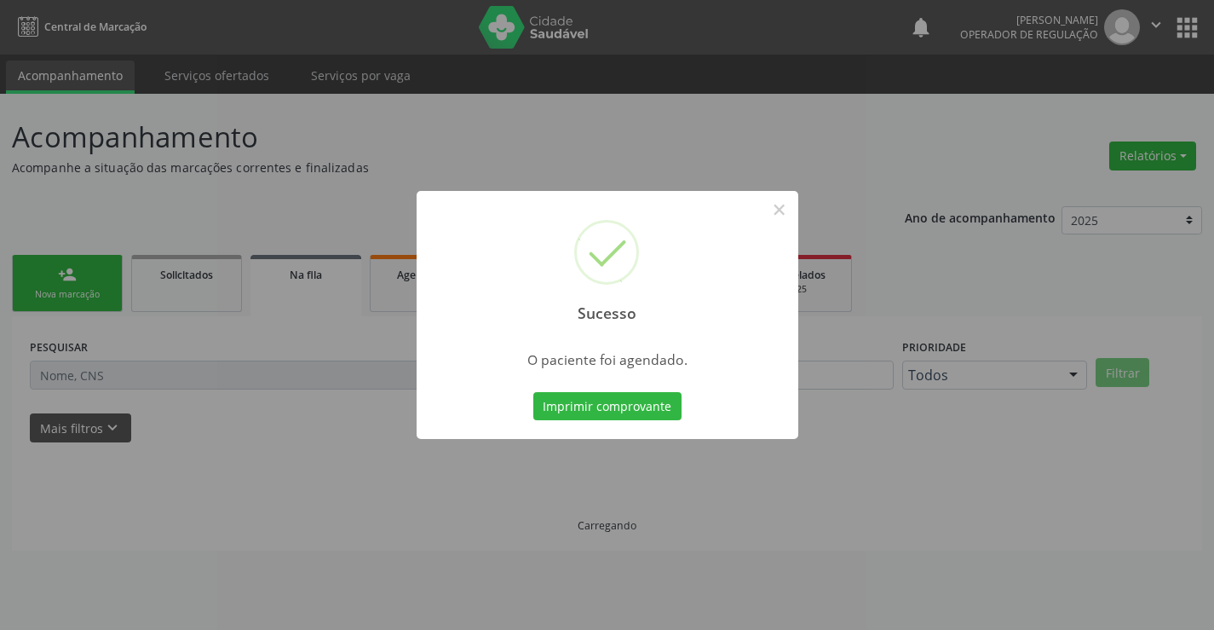
scroll to position [0, 0]
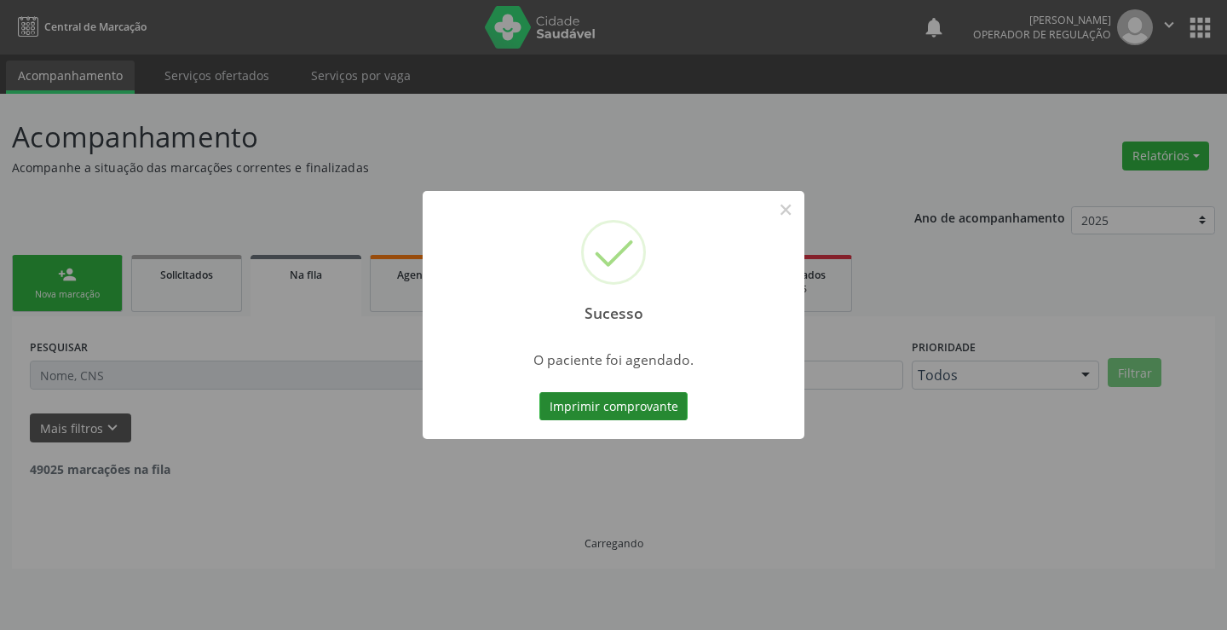
click at [621, 407] on button "Imprimir comprovante" at bounding box center [613, 406] width 148 height 29
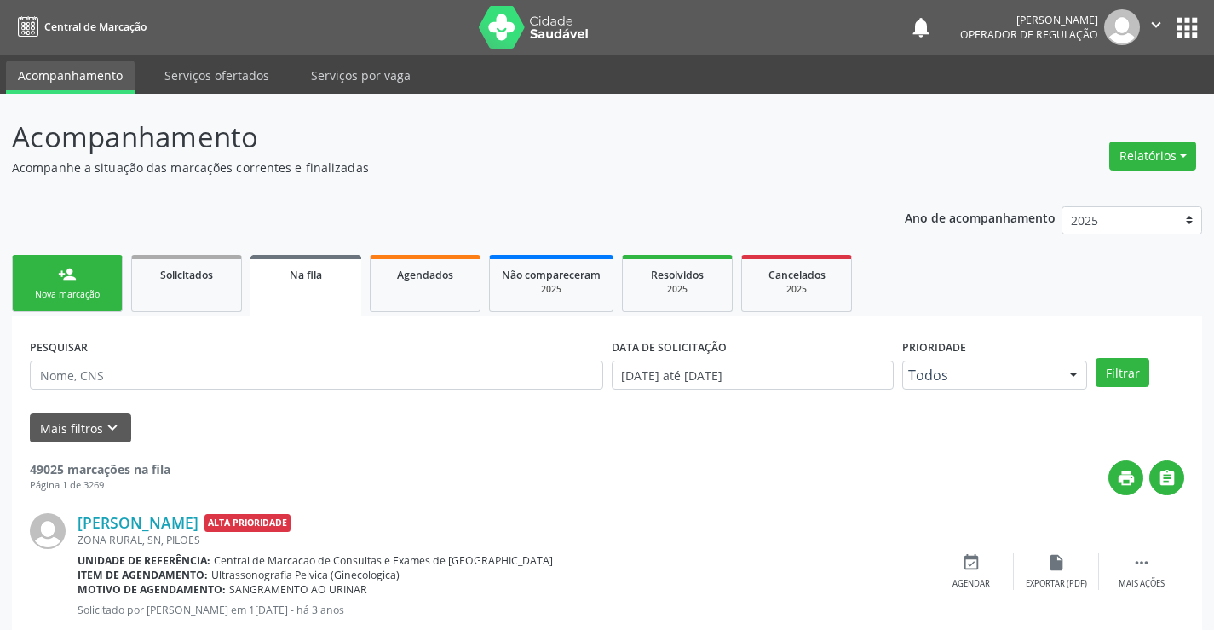
click at [98, 276] on link "person_add Nova marcação" at bounding box center [67, 283] width 111 height 57
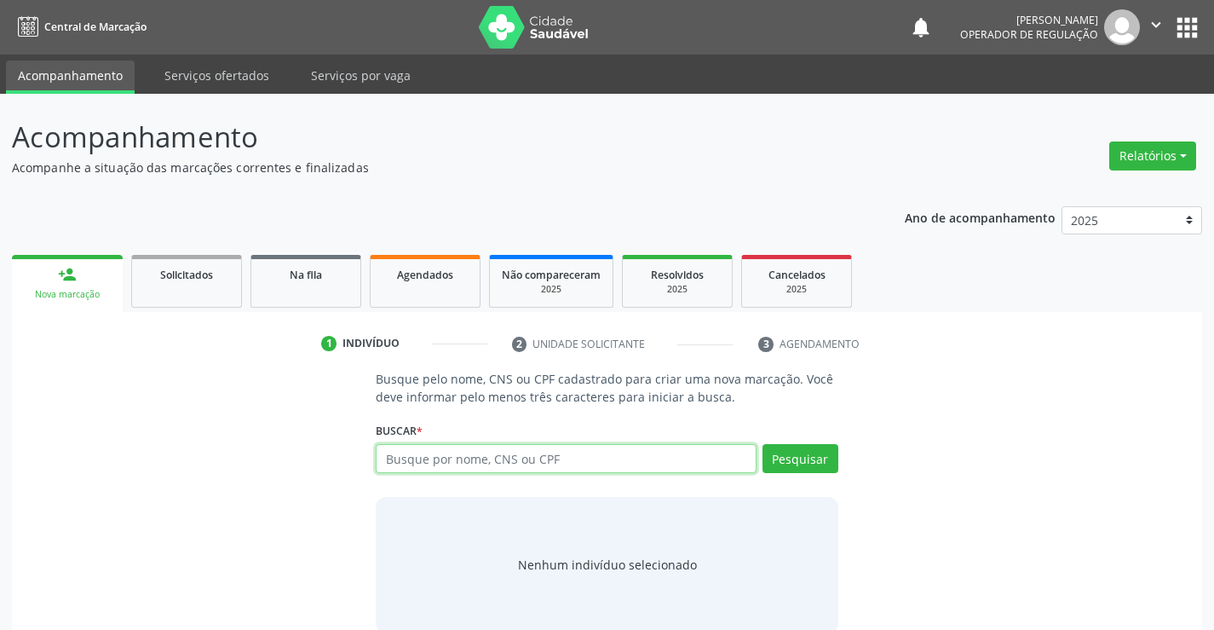
click at [559, 458] on input "text" at bounding box center [566, 458] width 380 height 29
type input "706700518291917"
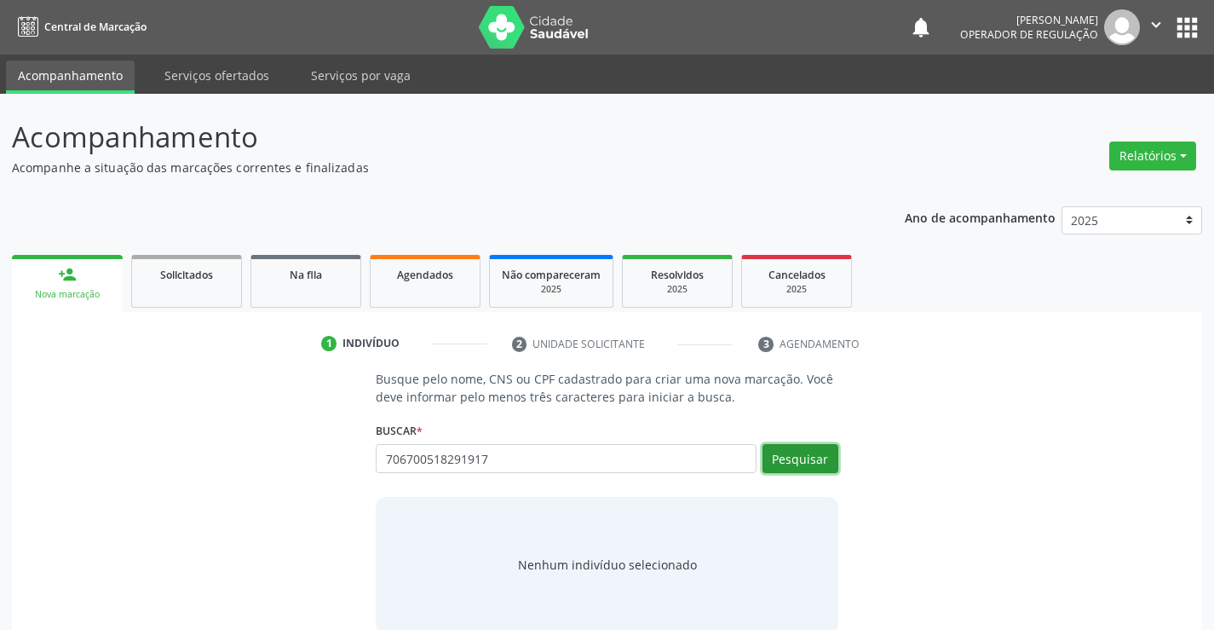
click at [811, 464] on button "Pesquisar" at bounding box center [801, 458] width 76 height 29
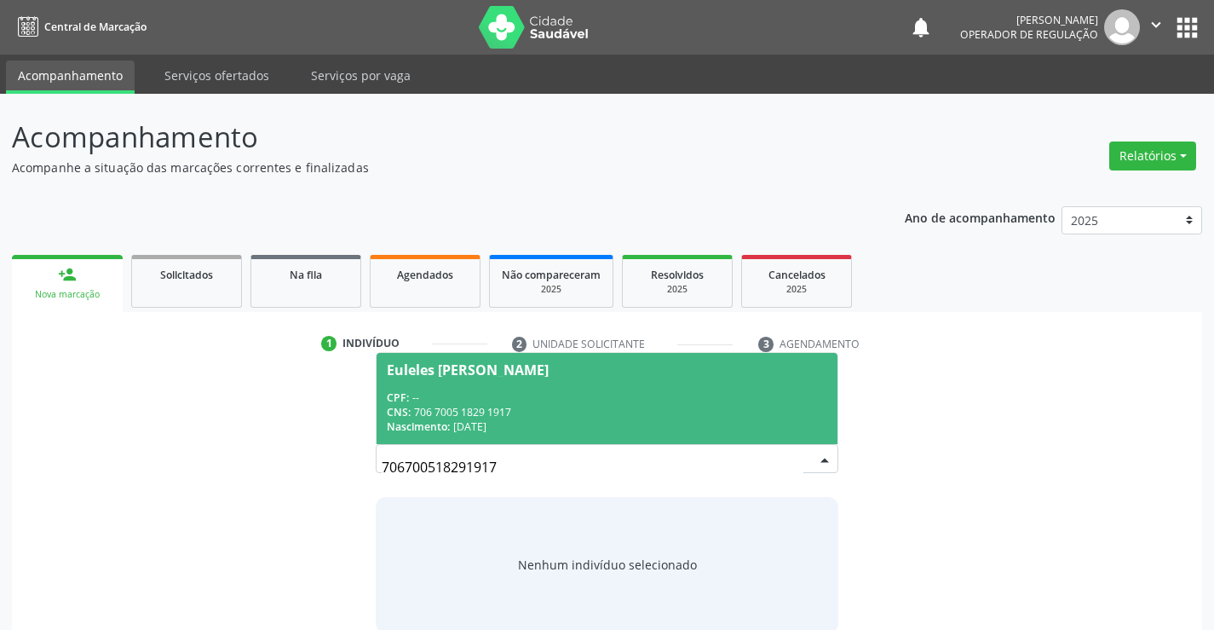
click at [711, 410] on div "CNS: 706 7005 1829 1917" at bounding box center [607, 412] width 440 height 14
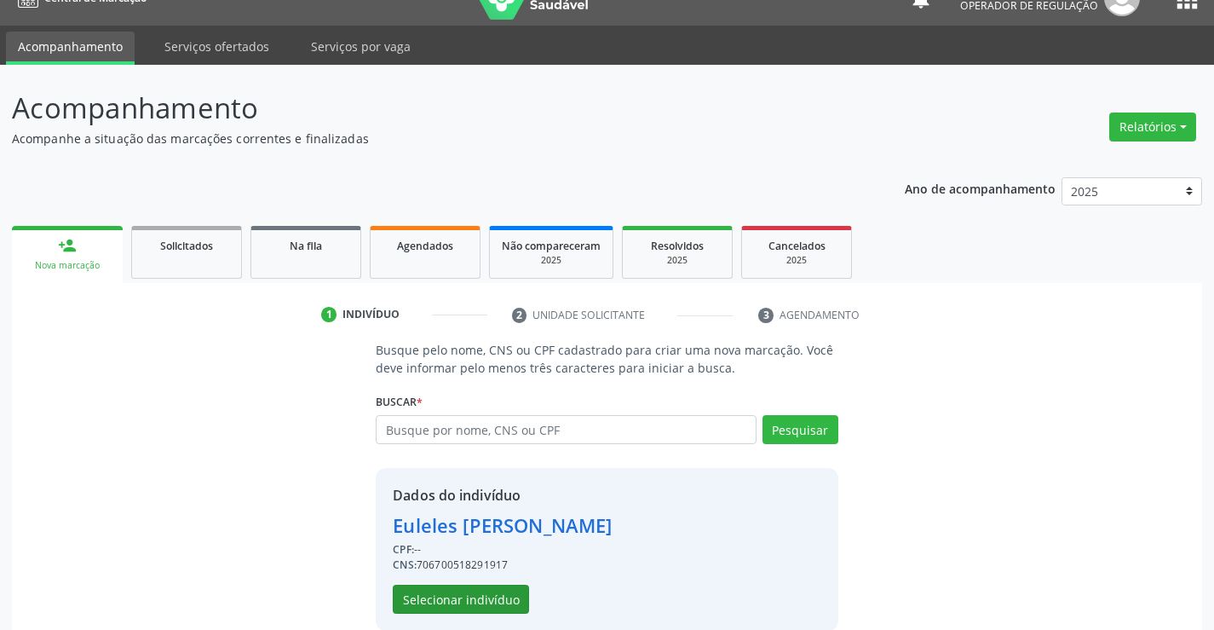
scroll to position [54, 0]
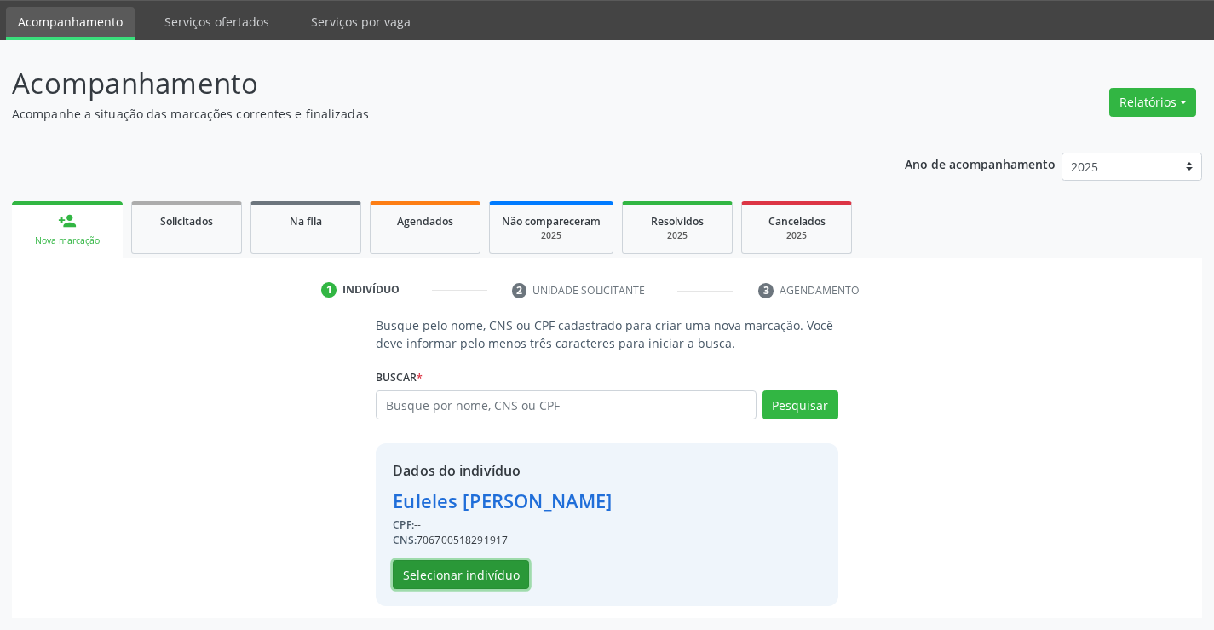
click at [452, 571] on button "Selecionar indivíduo" at bounding box center [461, 574] width 136 height 29
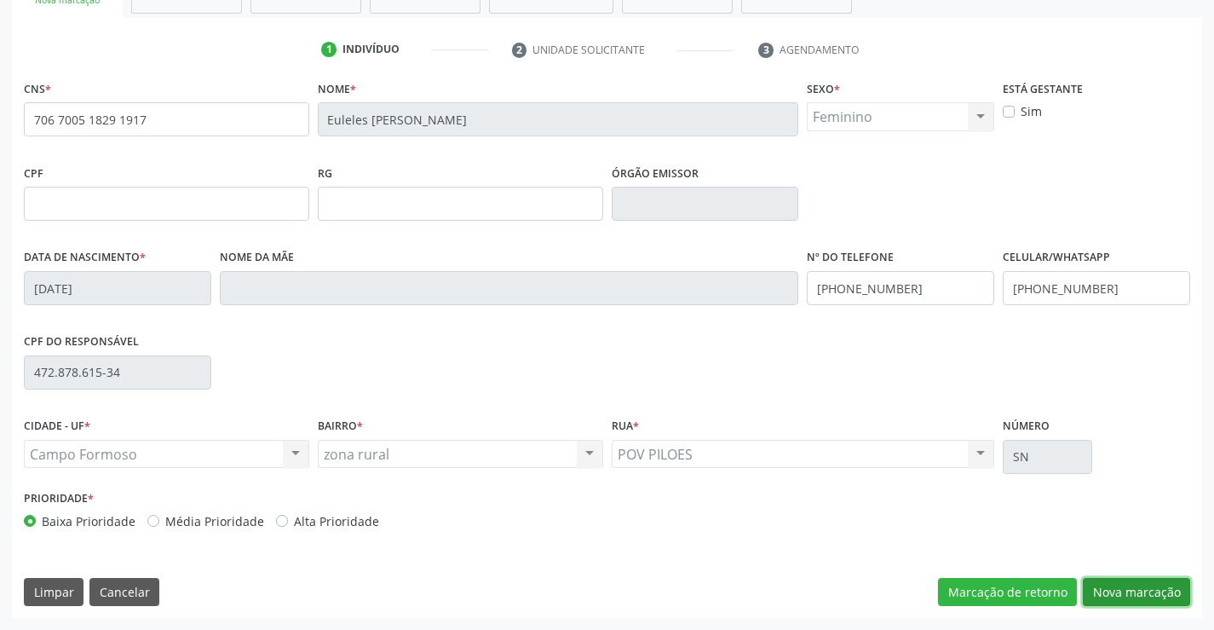
click at [1153, 588] on button "Nova marcação" at bounding box center [1136, 592] width 107 height 29
drag, startPoint x: 1153, startPoint y: 588, endPoint x: 1178, endPoint y: 458, distance: 131.9
click at [0, 0] on button "Próximo" at bounding box center [0, 0] width 0 height 0
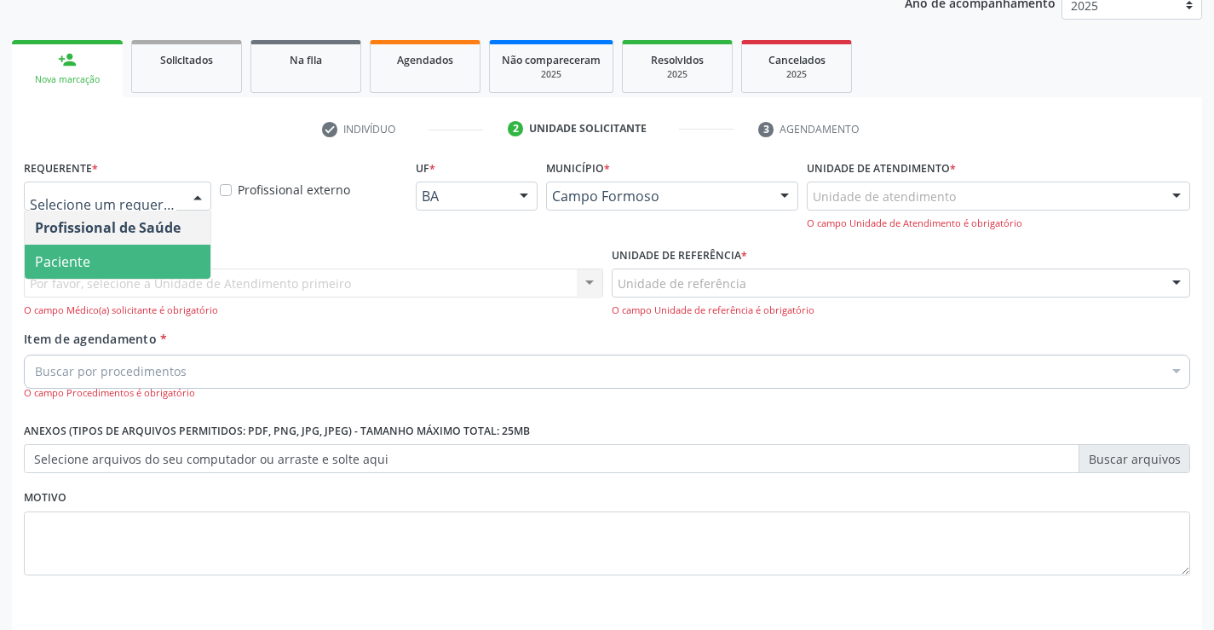
click at [130, 261] on span "Paciente" at bounding box center [118, 262] width 186 height 34
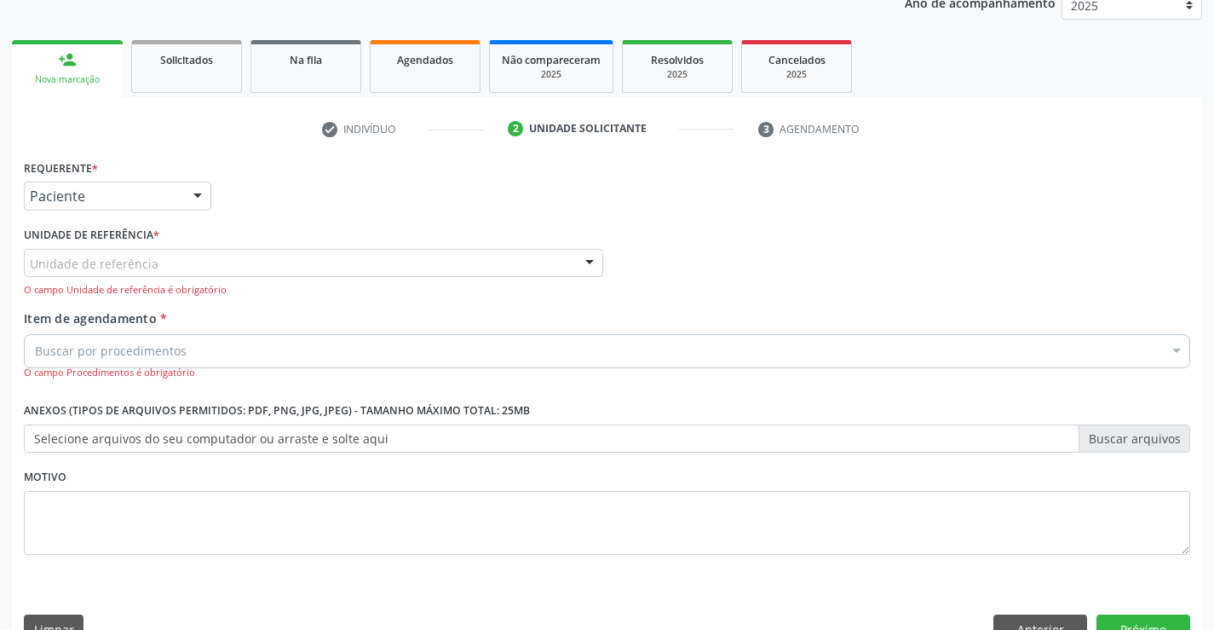
click at [30, 270] on input "text" at bounding box center [30, 272] width 0 height 34
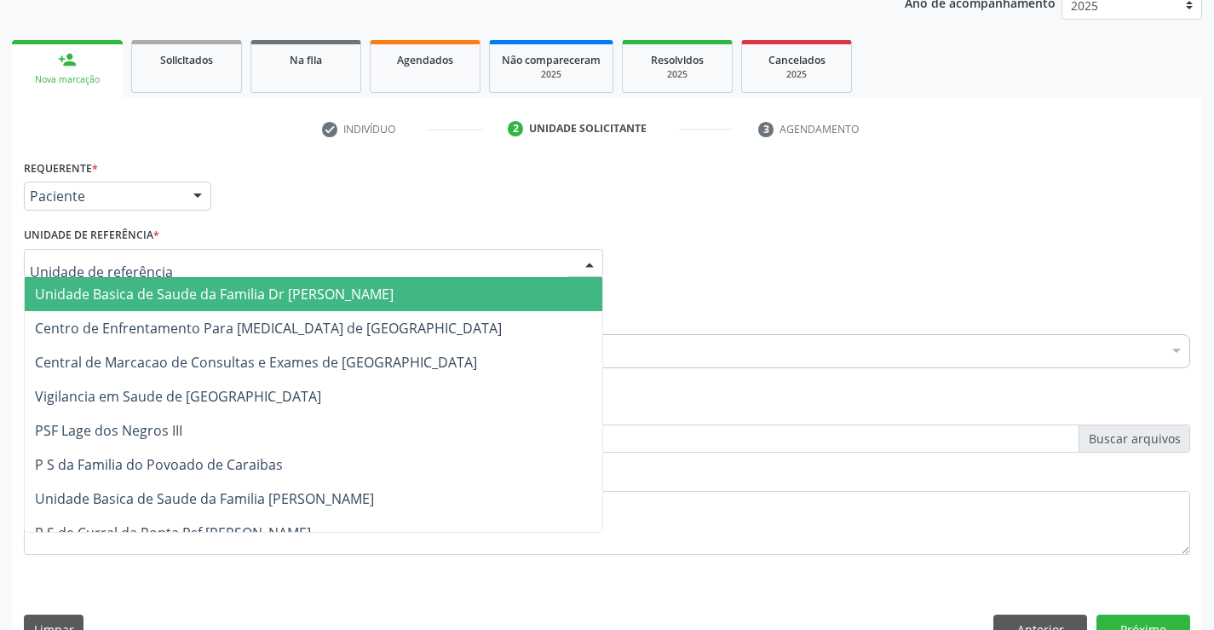
click at [144, 290] on span "Unidade Basica de Saude da Familia Dr [PERSON_NAME]" at bounding box center [214, 294] width 359 height 19
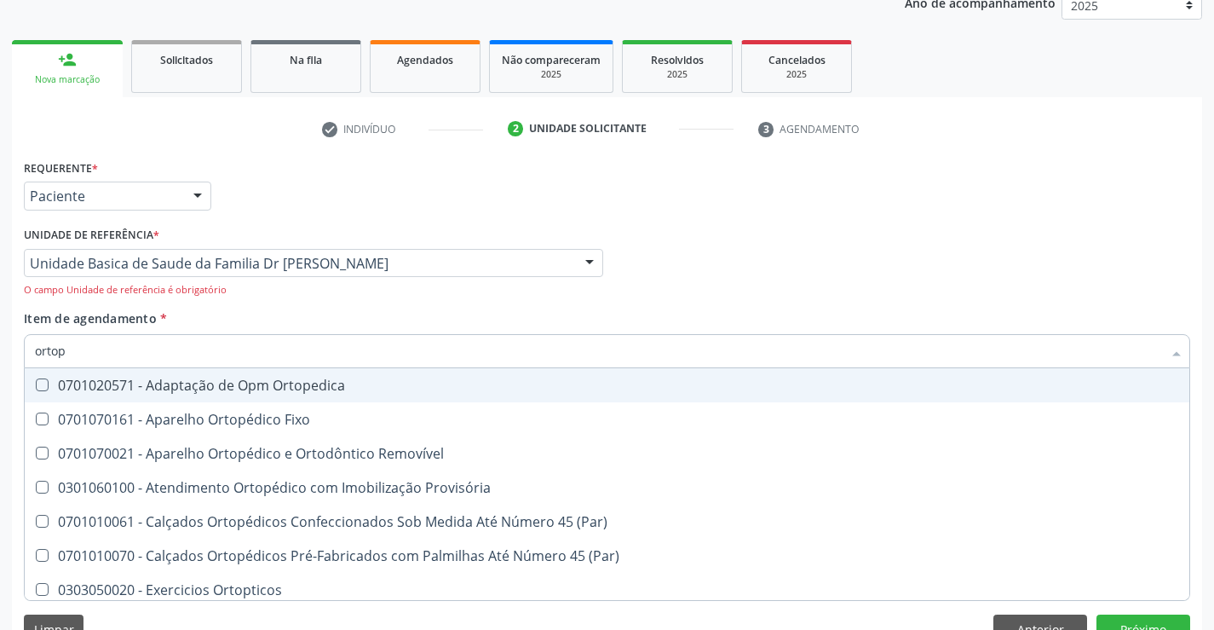
type input "ortope"
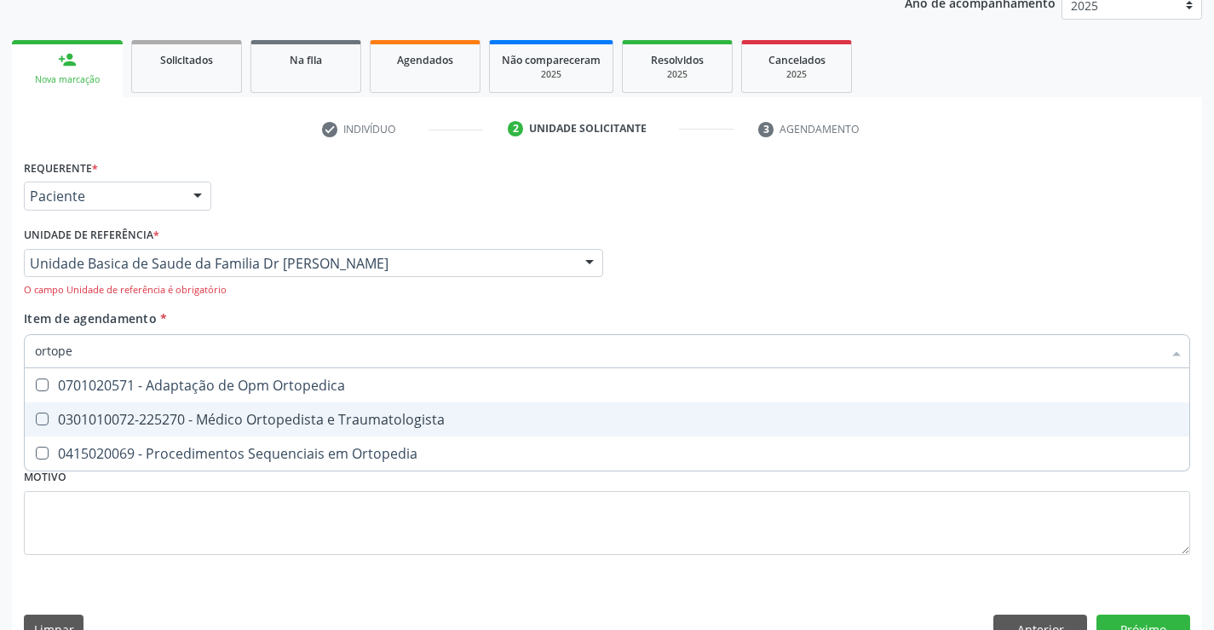
click at [275, 422] on div "0301010072-225270 - Médico Ortopedista e Traumatologista" at bounding box center [607, 419] width 1144 height 14
checkbox Traumatologista "true"
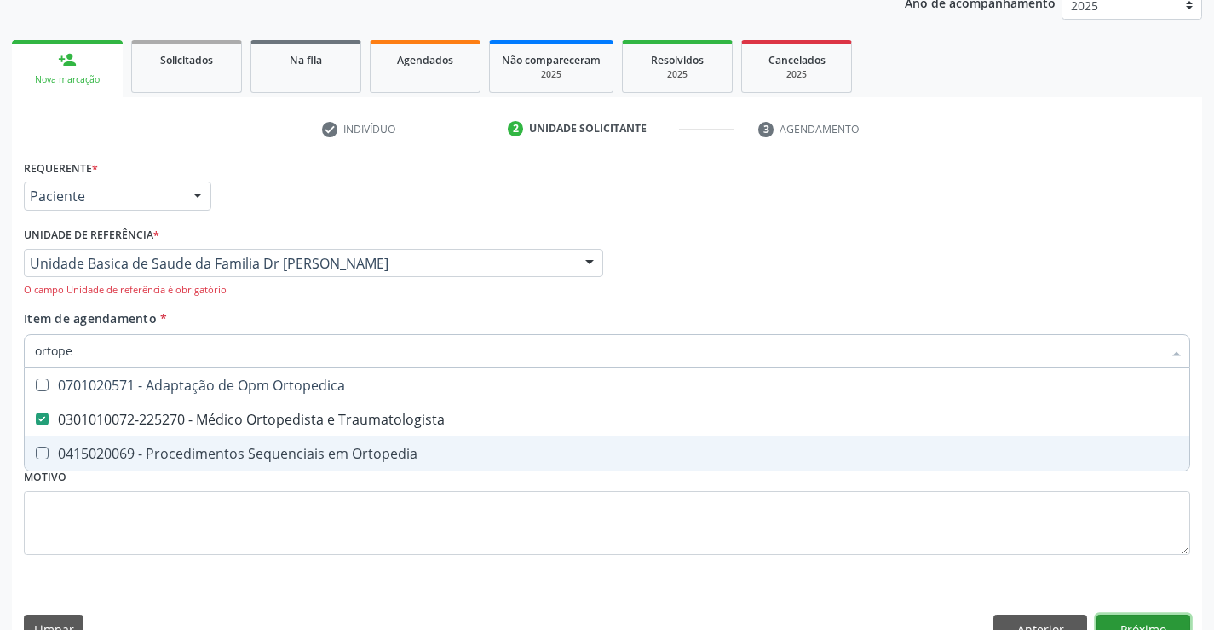
click at [1145, 623] on button "Próximo" at bounding box center [1144, 628] width 94 height 29
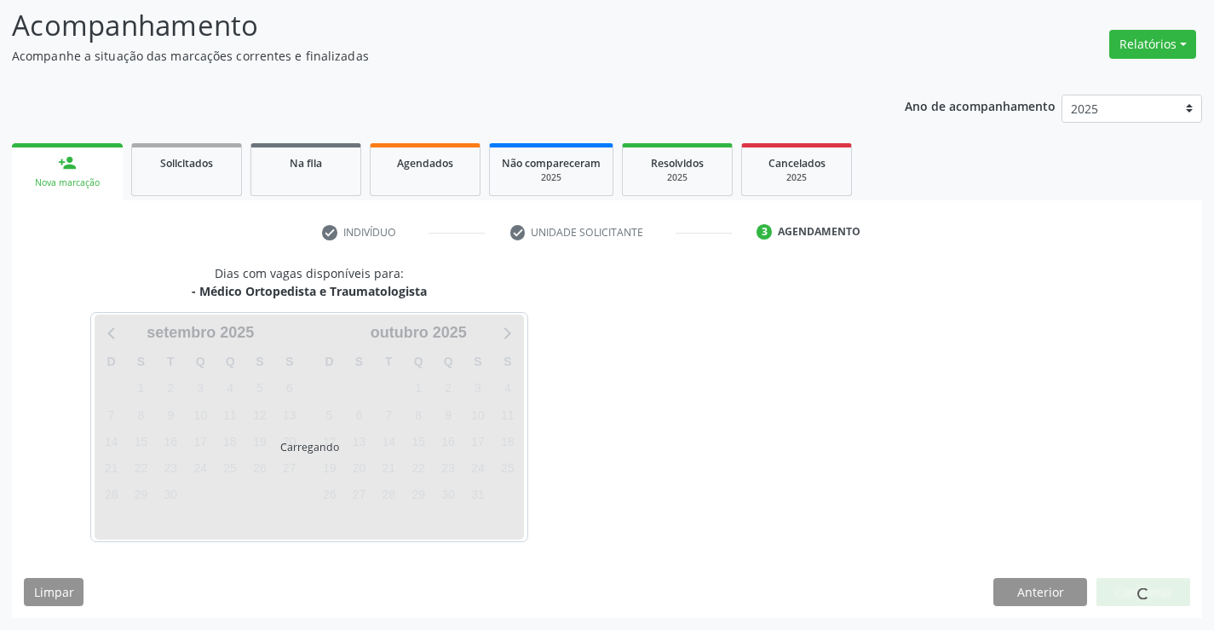
scroll to position [112, 0]
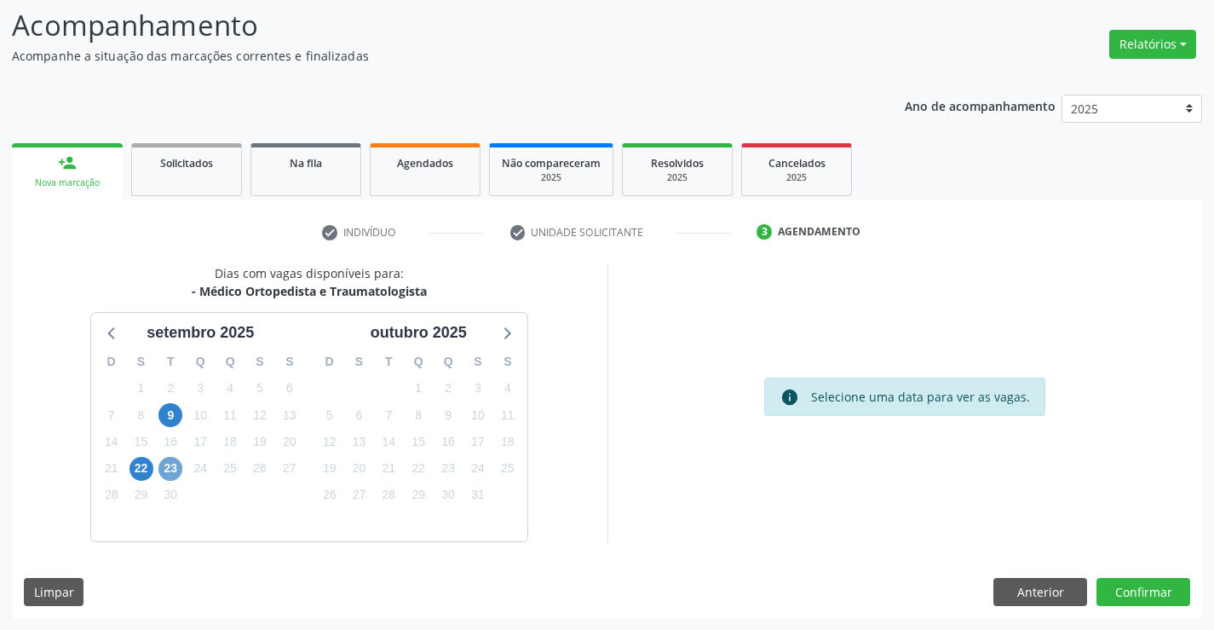
click at [170, 470] on span "23" at bounding box center [170, 469] width 24 height 24
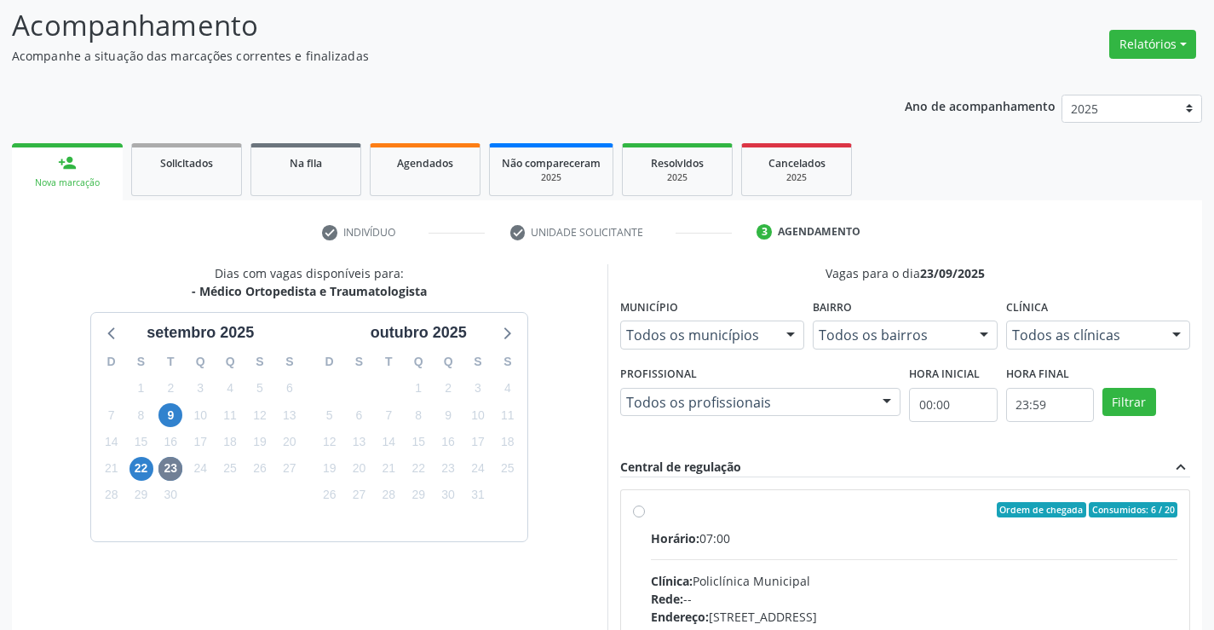
click at [651, 514] on label "Ordem de chegada Consumidos: 6 / 20 Horário: 07:00 Clínica: Policlínica Municip…" at bounding box center [914, 633] width 527 height 262
click at [642, 514] on input "Ordem de chegada Consumidos: 6 / 20 Horário: 07:00 Clínica: Policlínica Municip…" at bounding box center [639, 509] width 12 height 15
radio input "true"
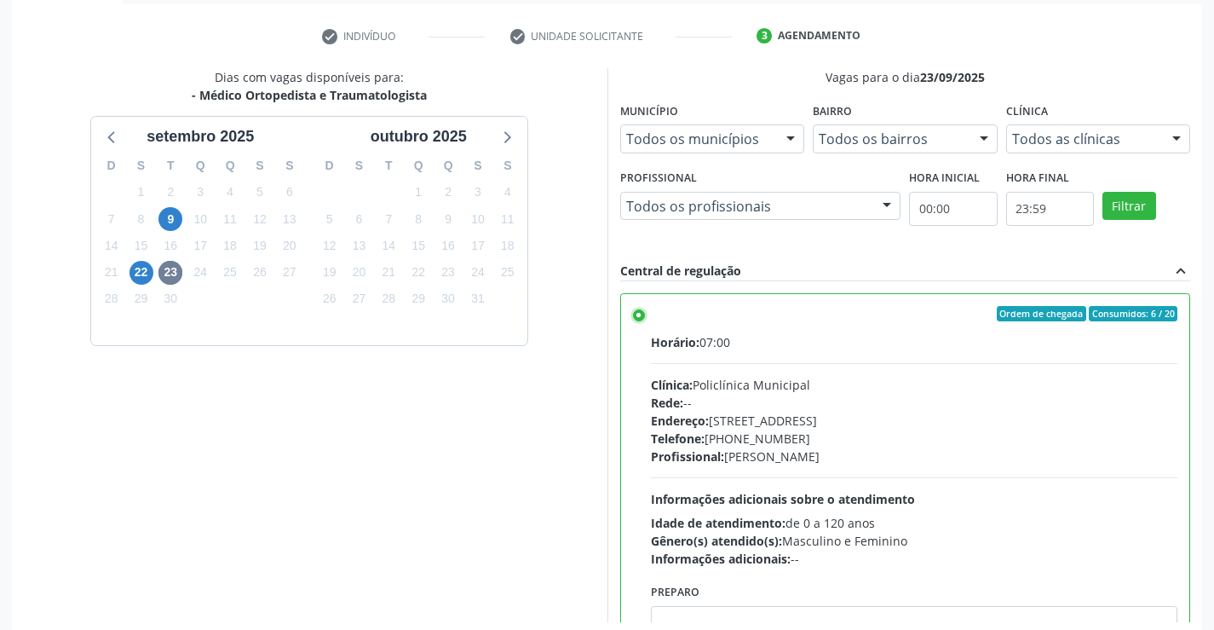
scroll to position [389, 0]
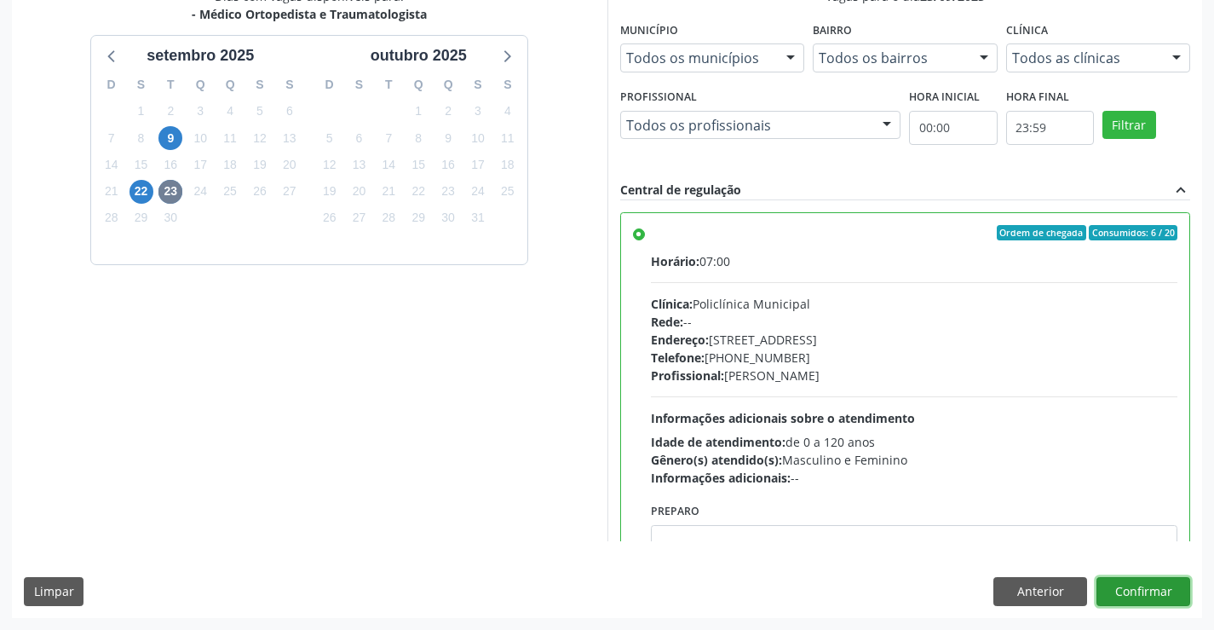
click at [1136, 591] on button "Confirmar" at bounding box center [1144, 591] width 94 height 29
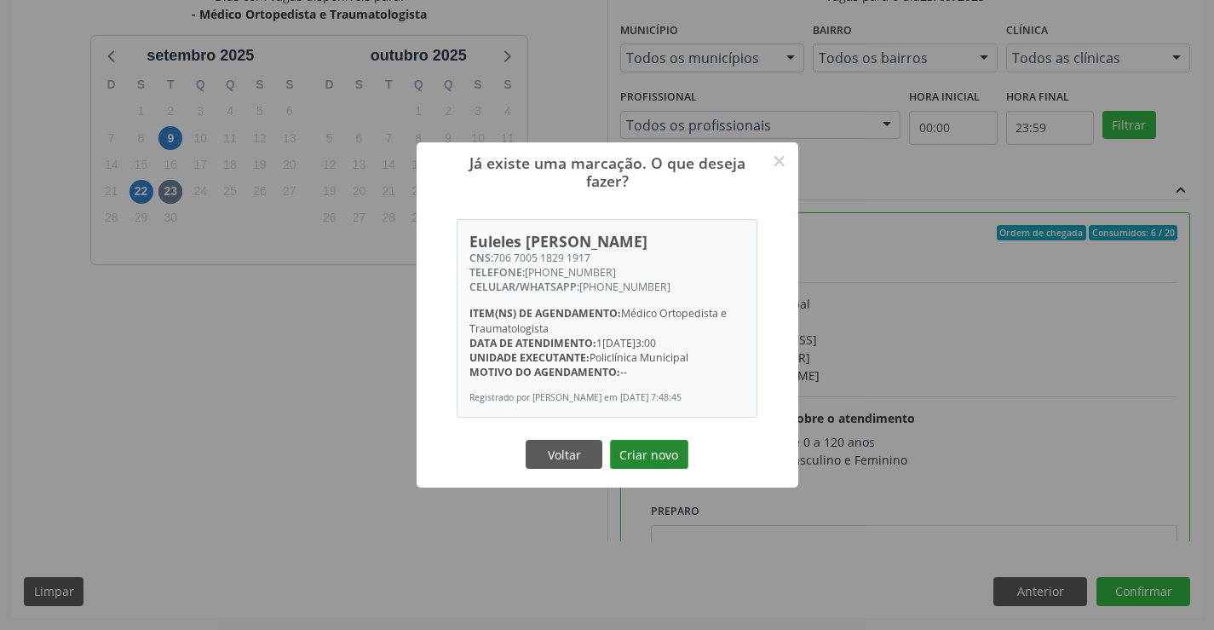
click at [660, 453] on button "Criar novo" at bounding box center [649, 454] width 78 height 29
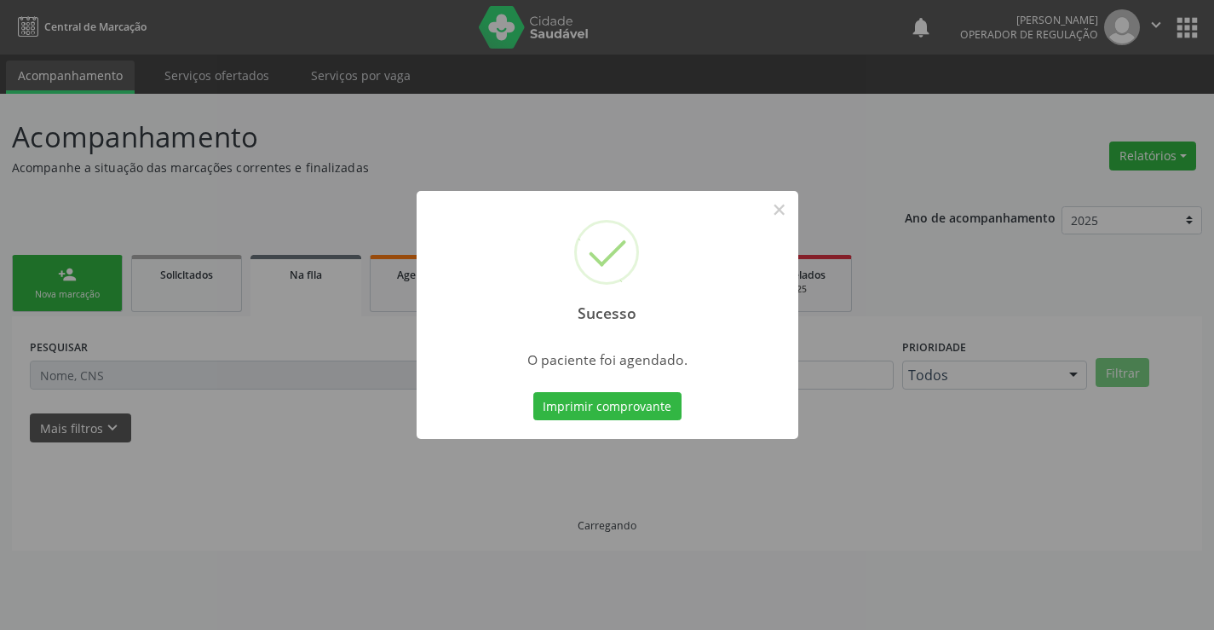
scroll to position [0, 0]
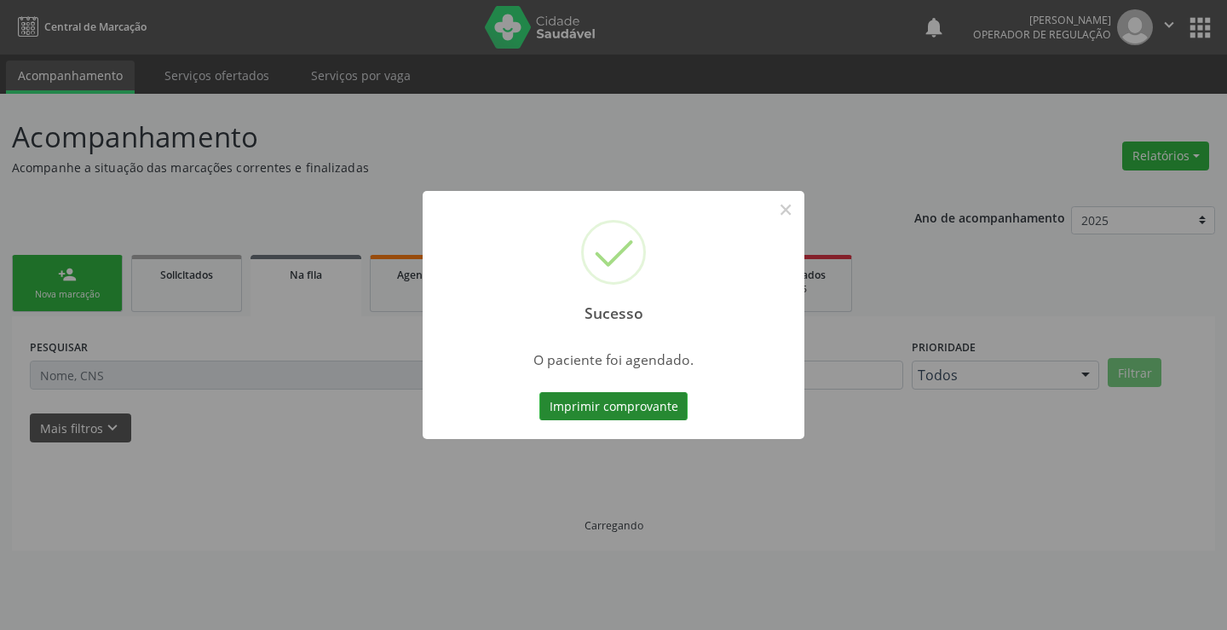
click at [623, 401] on button "Imprimir comprovante" at bounding box center [613, 406] width 148 height 29
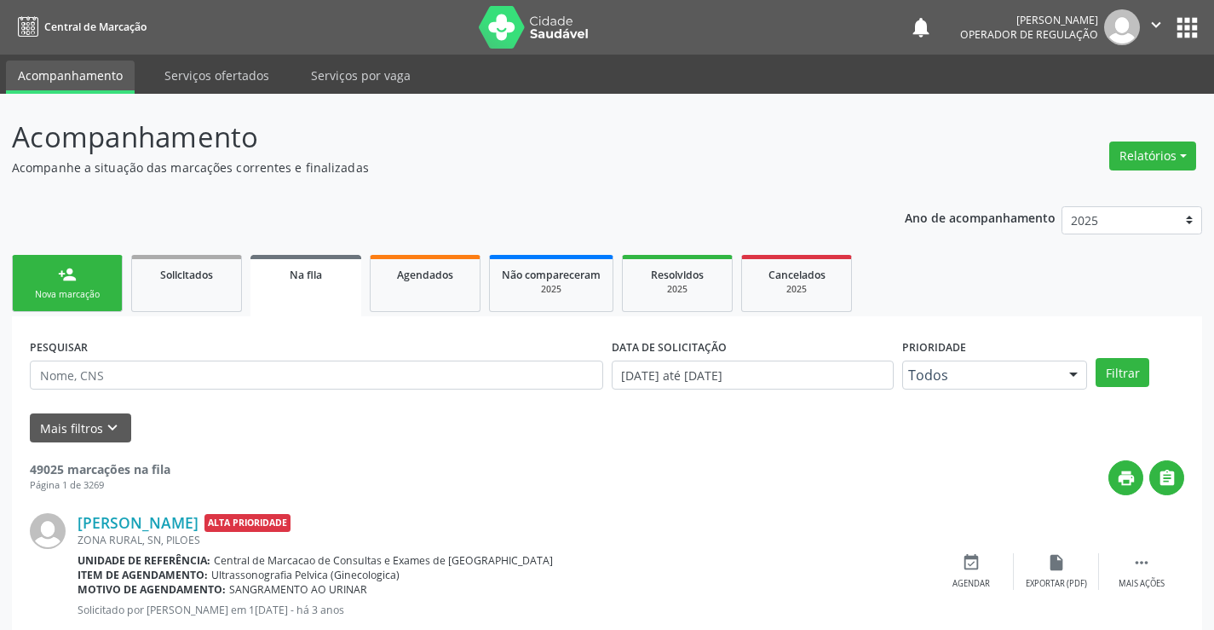
click at [79, 293] on div "Nova marcação" at bounding box center [67, 294] width 85 height 13
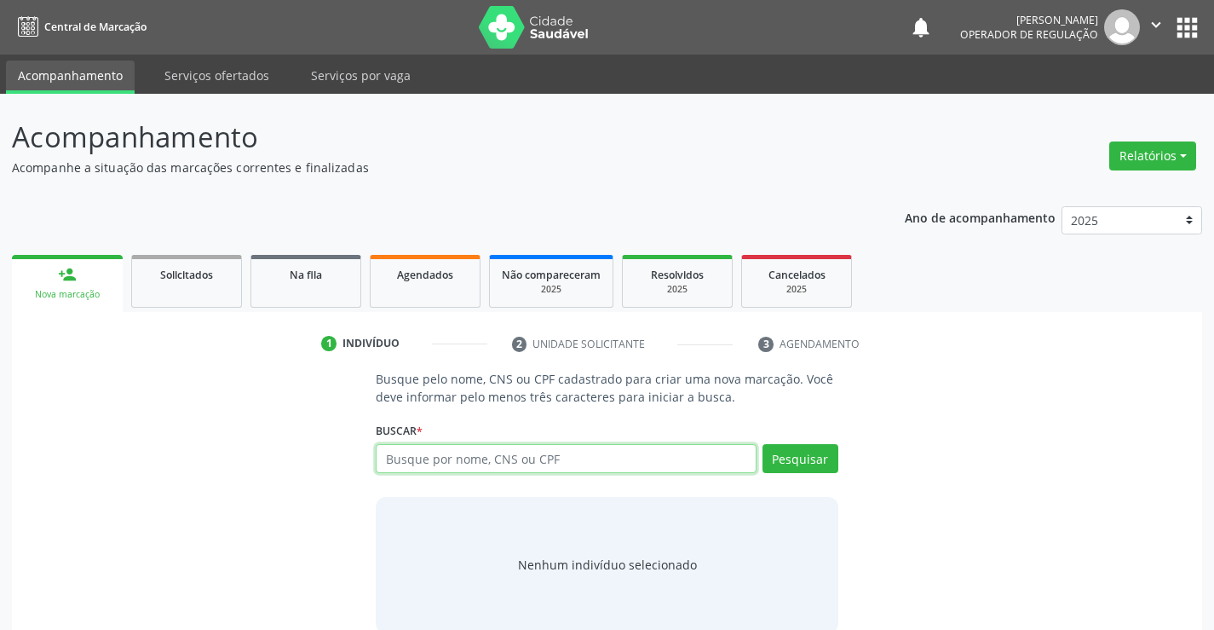
click at [533, 458] on input "text" at bounding box center [566, 458] width 380 height 29
type input "708009809383029"
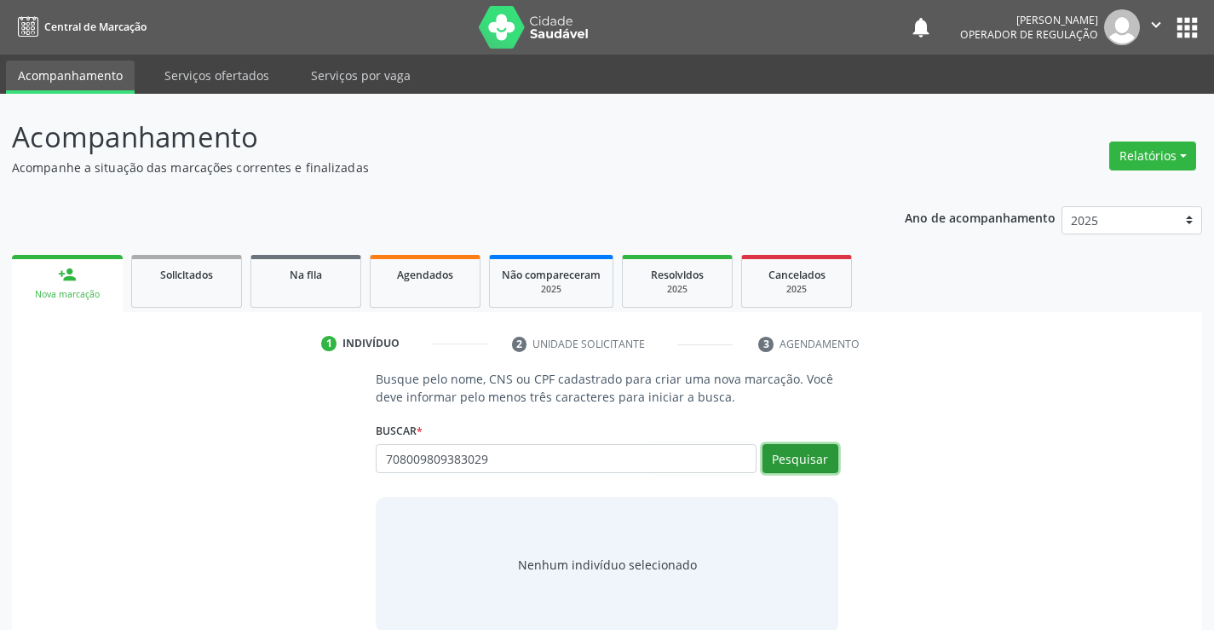
click at [791, 457] on button "Pesquisar" at bounding box center [801, 458] width 76 height 29
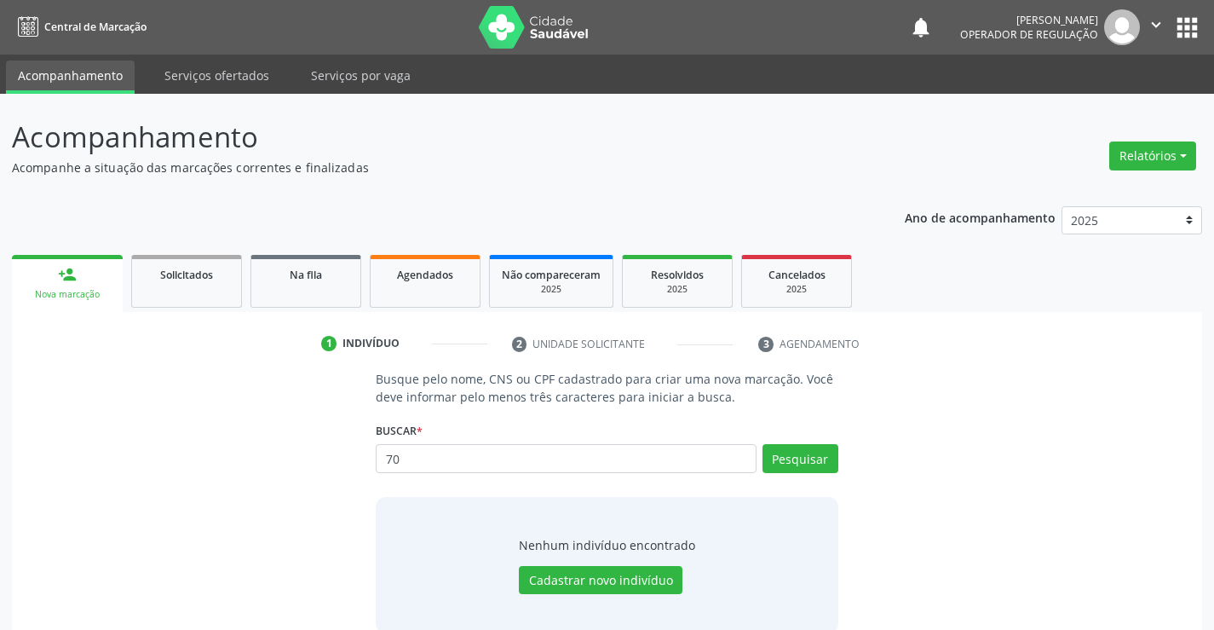
type input "7"
type input "708009809383029"
click at [804, 454] on button "Pesquisar" at bounding box center [801, 458] width 76 height 29
type input "7"
type input "idelson jose de carvalho"
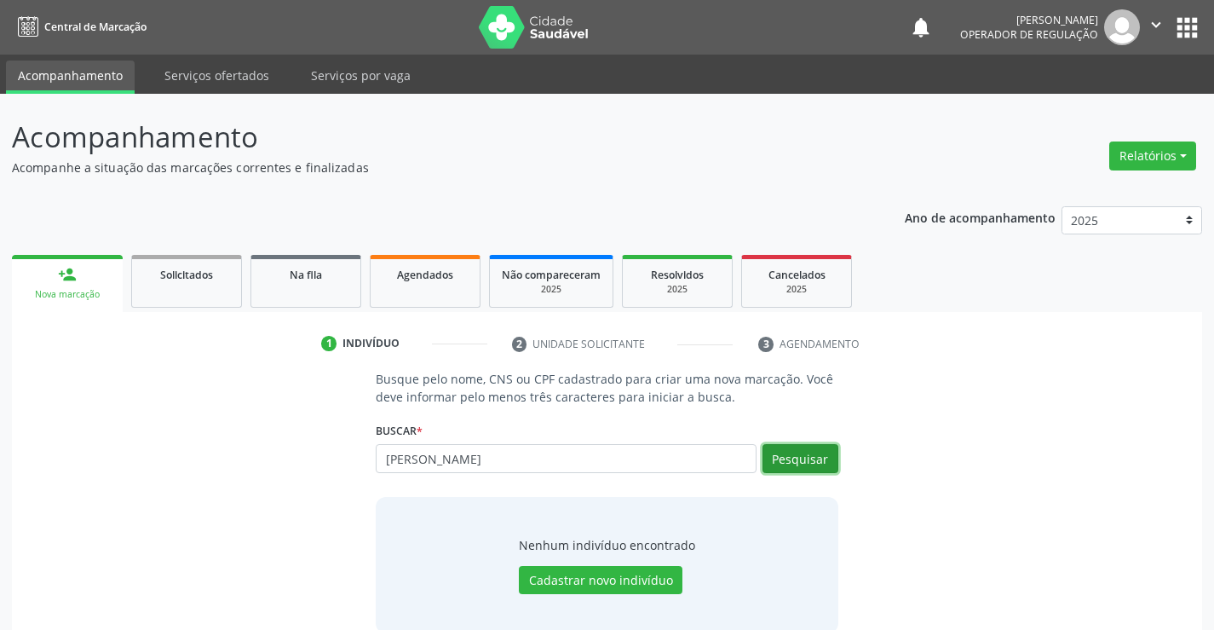
click at [812, 460] on button "Pesquisar" at bounding box center [801, 458] width 76 height 29
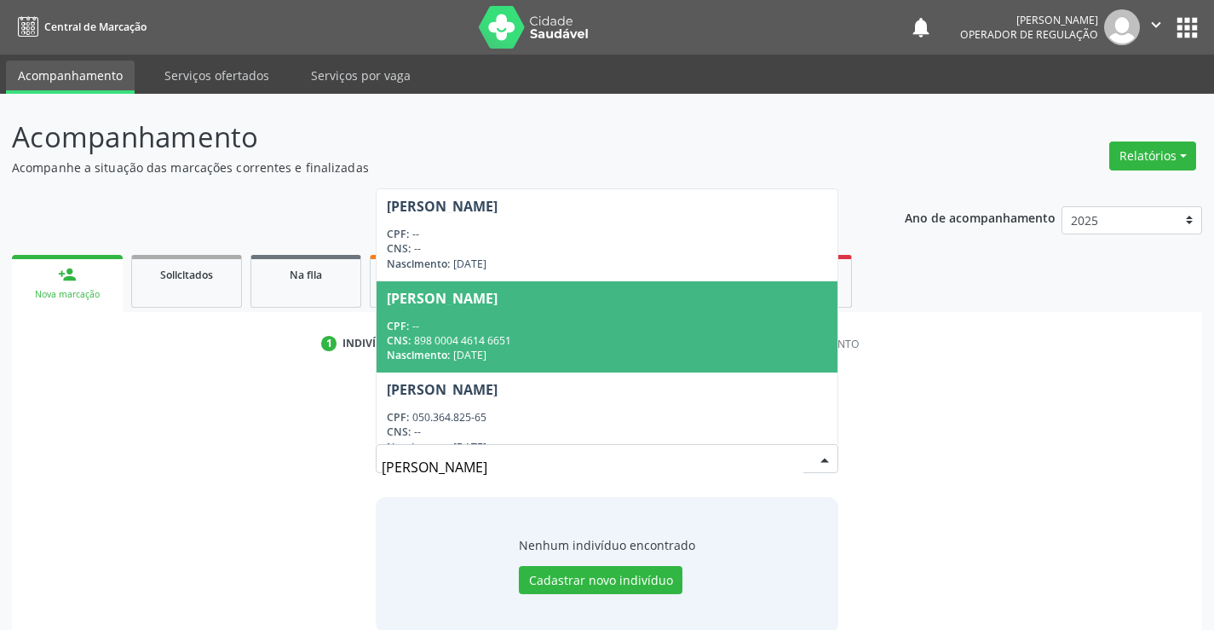
click at [687, 350] on div "Nascimento: 28/11/1957" at bounding box center [607, 355] width 440 height 14
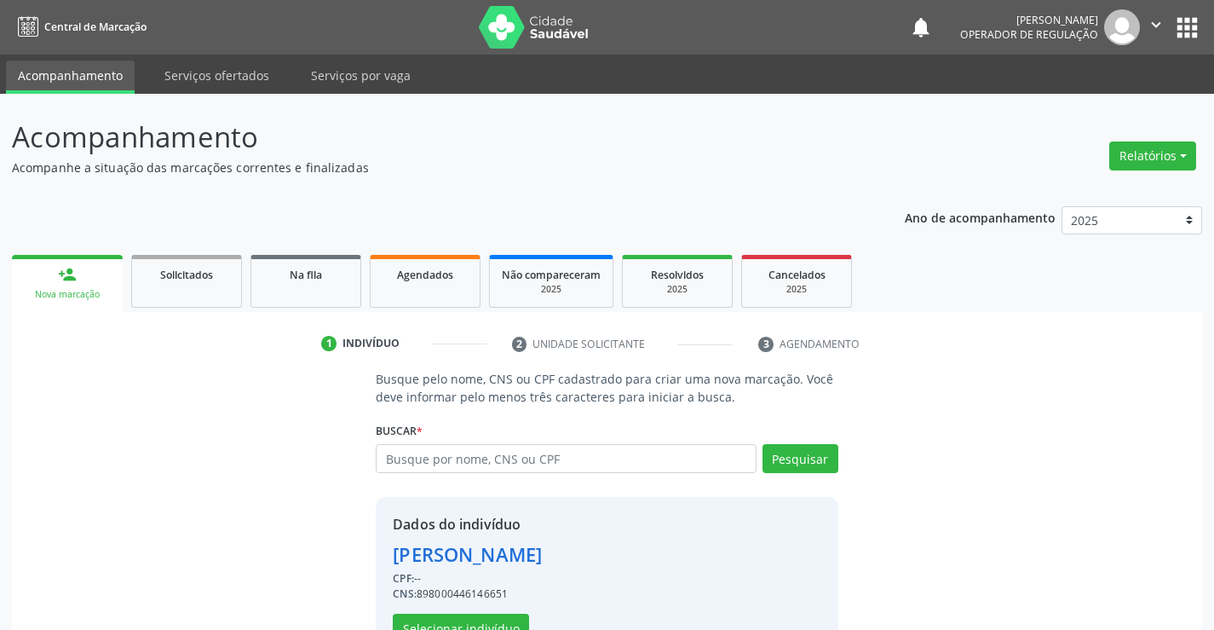
click at [687, 350] on li "2 Unidade solicitante" at bounding box center [622, 344] width 247 height 29
click at [475, 619] on button "Selecionar indivíduo" at bounding box center [461, 628] width 136 height 29
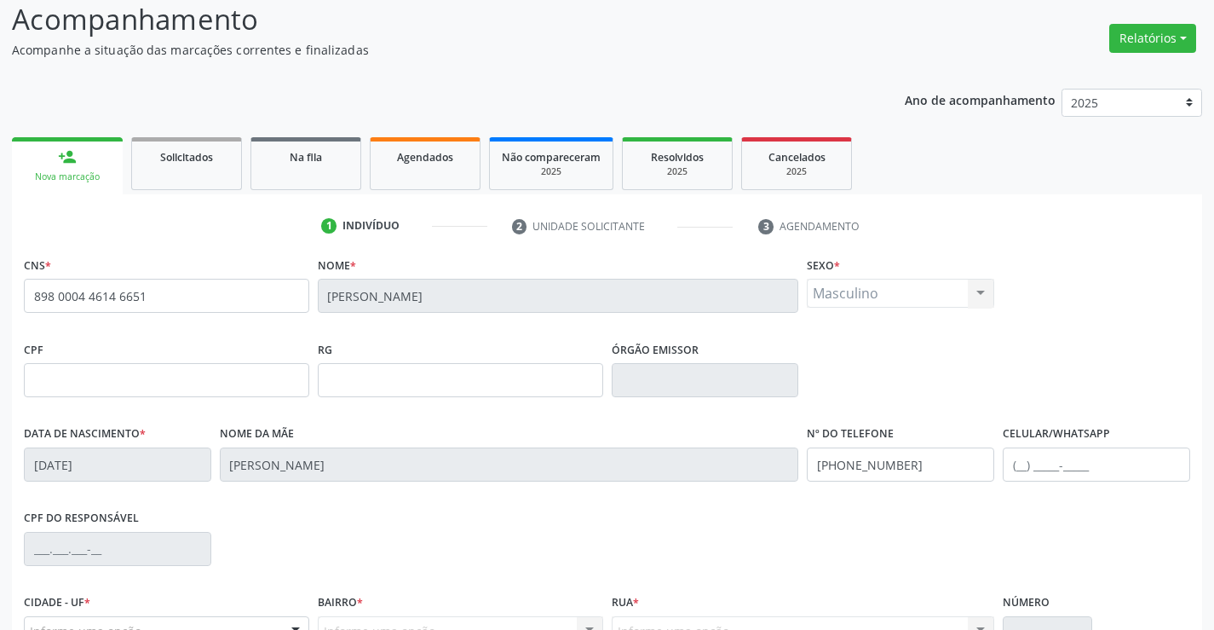
scroll to position [256, 0]
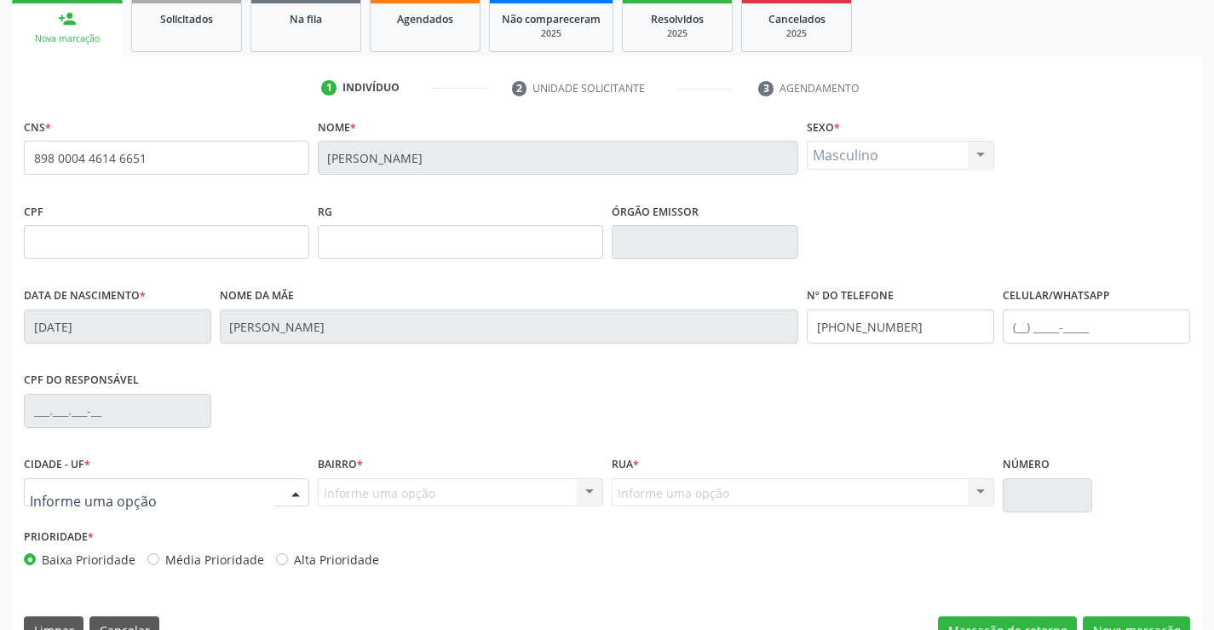
click at [175, 490] on div at bounding box center [166, 492] width 285 height 29
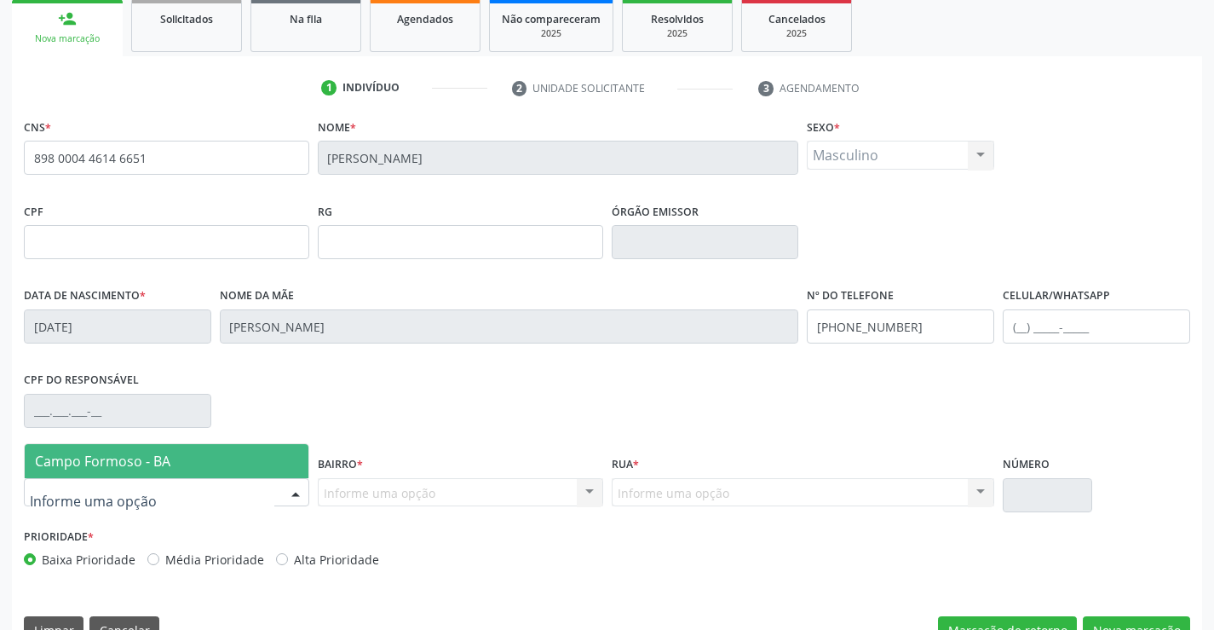
click at [204, 461] on span "Campo Formoso - BA" at bounding box center [167, 461] width 284 height 34
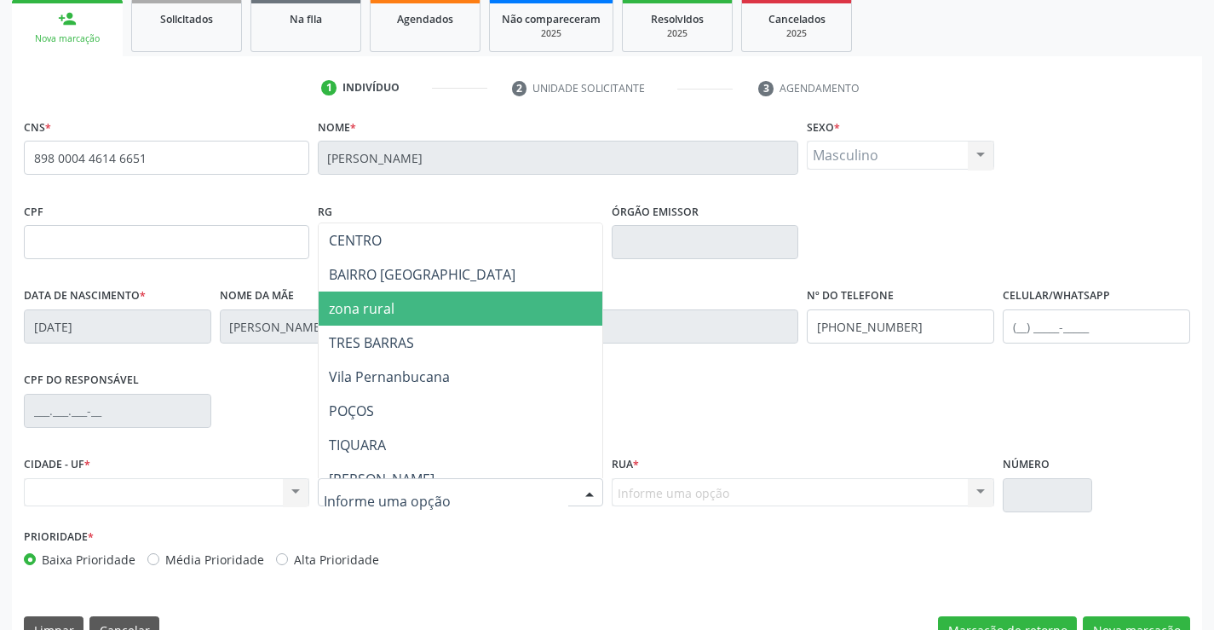
click at [406, 304] on span "zona rural" at bounding box center [503, 308] width 368 height 34
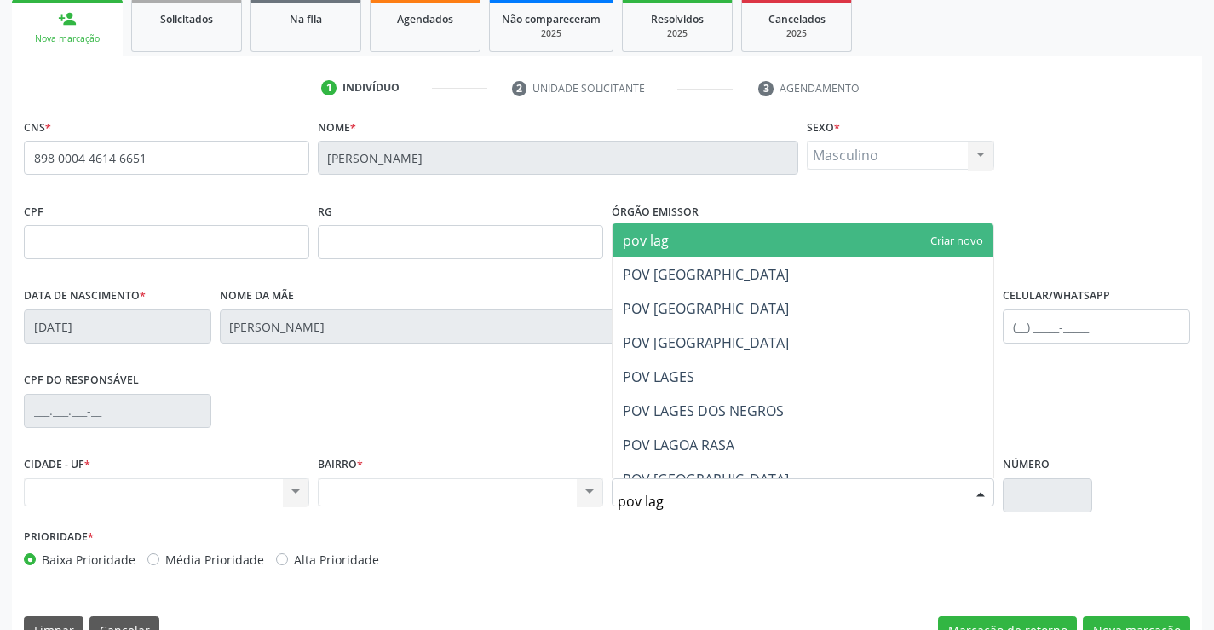
type input "pov lago"
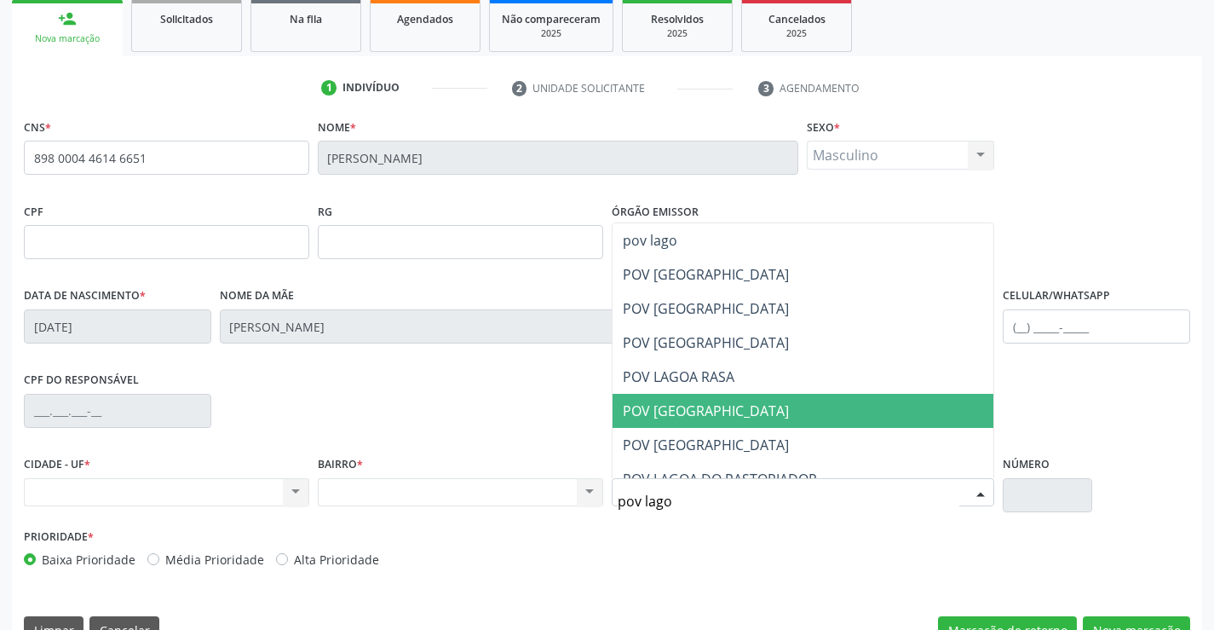
click at [736, 404] on span "POV LAGOA DO PORCO" at bounding box center [706, 410] width 166 height 19
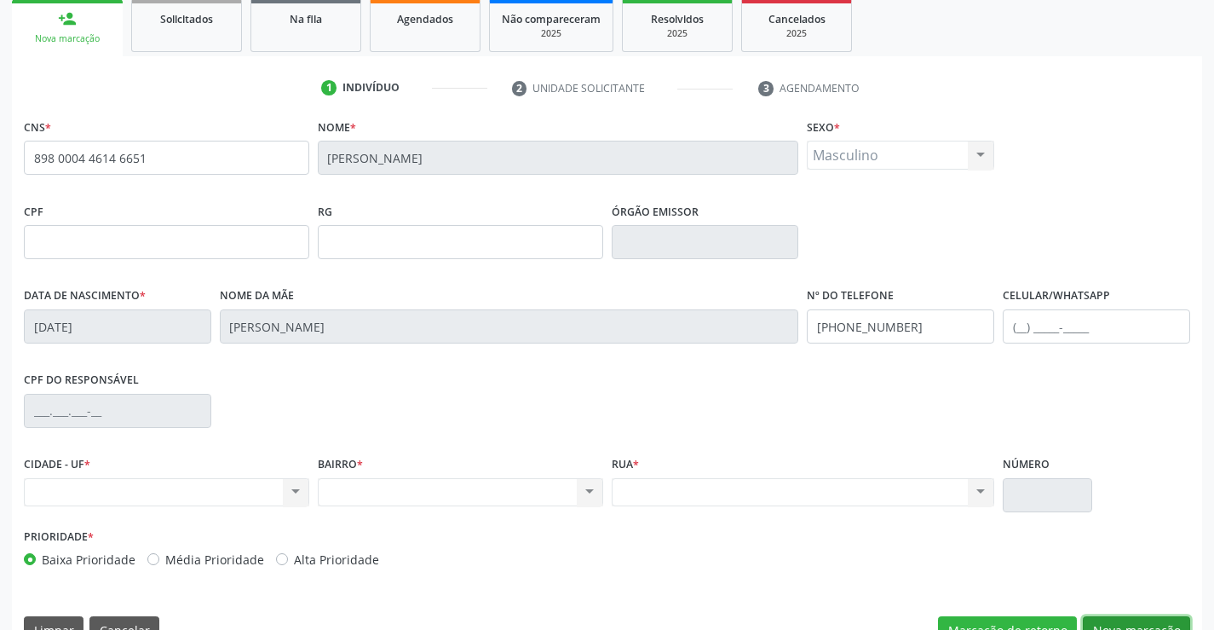
click at [1137, 620] on button "Nova marcação" at bounding box center [1136, 630] width 107 height 29
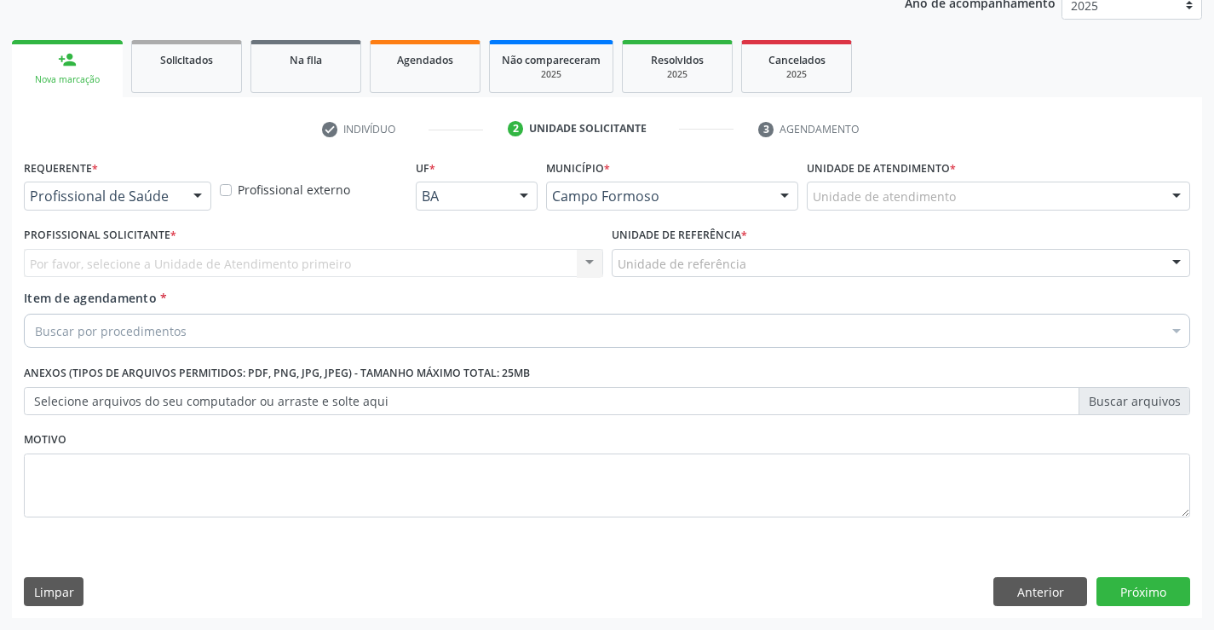
scroll to position [215, 0]
click at [1160, 579] on button "Próximo" at bounding box center [1144, 591] width 94 height 29
click at [1160, 529] on fieldset "Motivo" at bounding box center [607, 478] width 1167 height 102
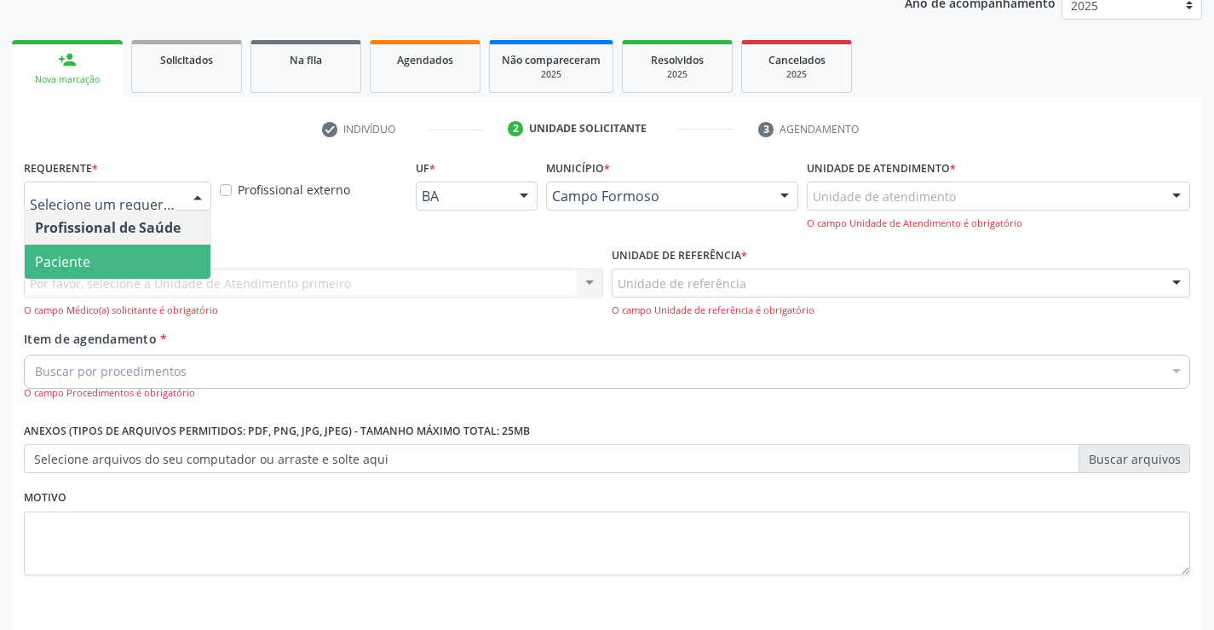
click at [147, 255] on span "Paciente" at bounding box center [118, 262] width 186 height 34
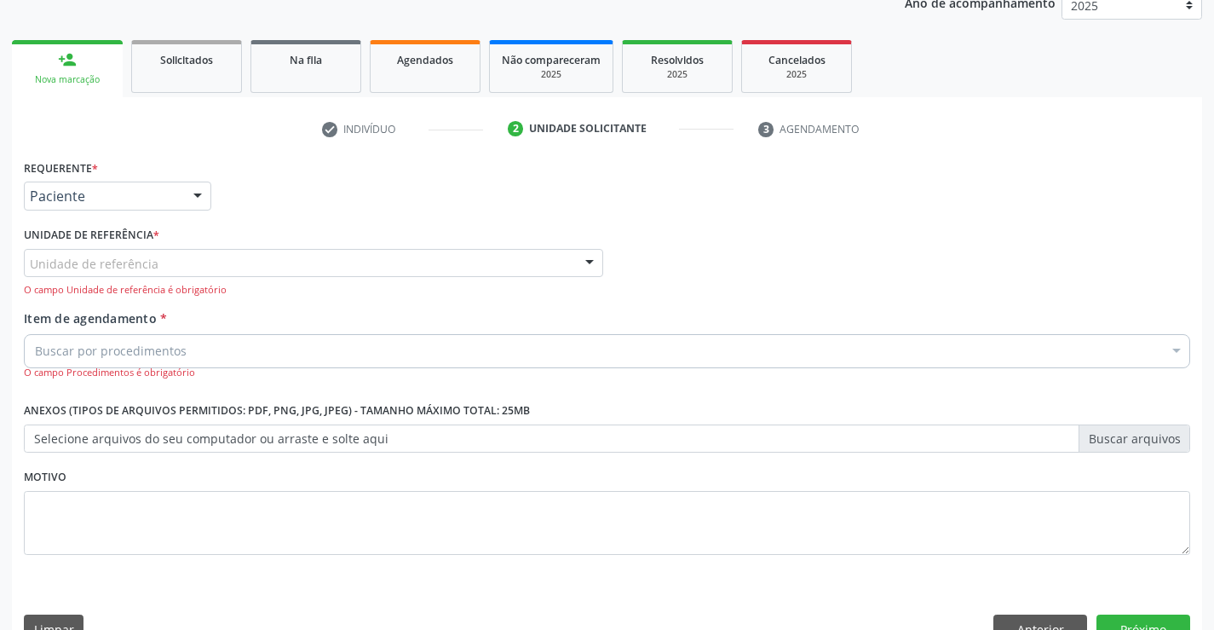
click at [30, 267] on input "text" at bounding box center [30, 272] width 0 height 34
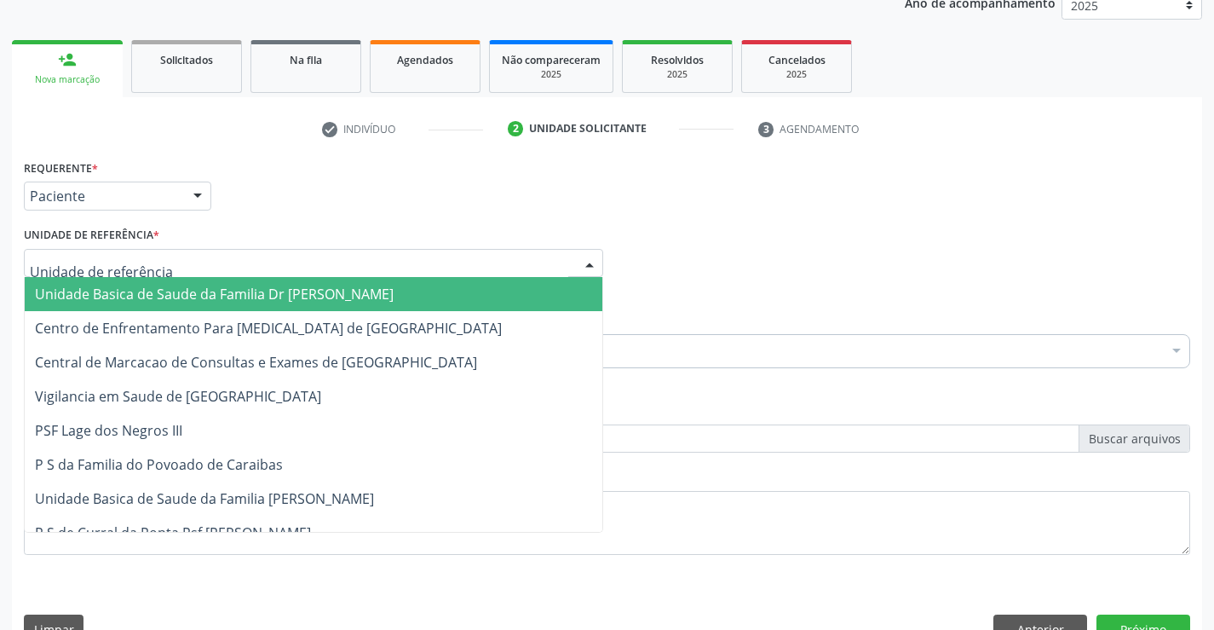
click at [157, 285] on span "Unidade Basica de Saude da Familia Dr [PERSON_NAME]" at bounding box center [214, 294] width 359 height 19
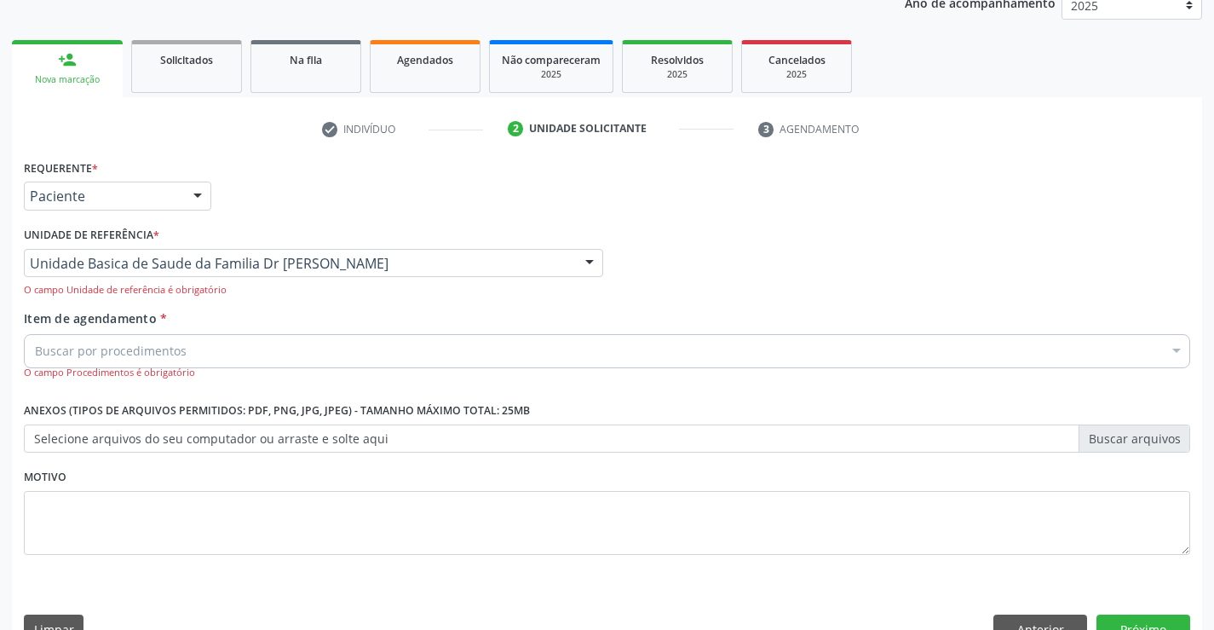
click at [35, 348] on input "Item de agendamento *" at bounding box center [35, 351] width 0 height 34
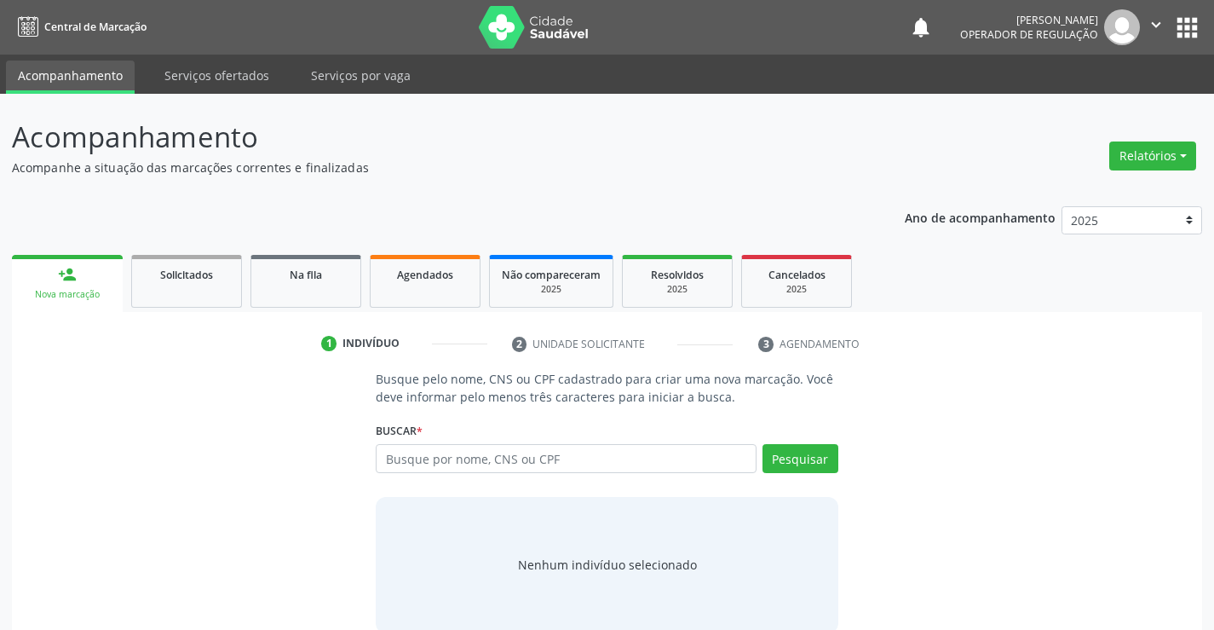
click at [519, 458] on input "text" at bounding box center [566, 458] width 380 height 29
type input "10018272525"
click at [801, 460] on button "Pesquisar" at bounding box center [801, 458] width 76 height 29
type input "10018272525"
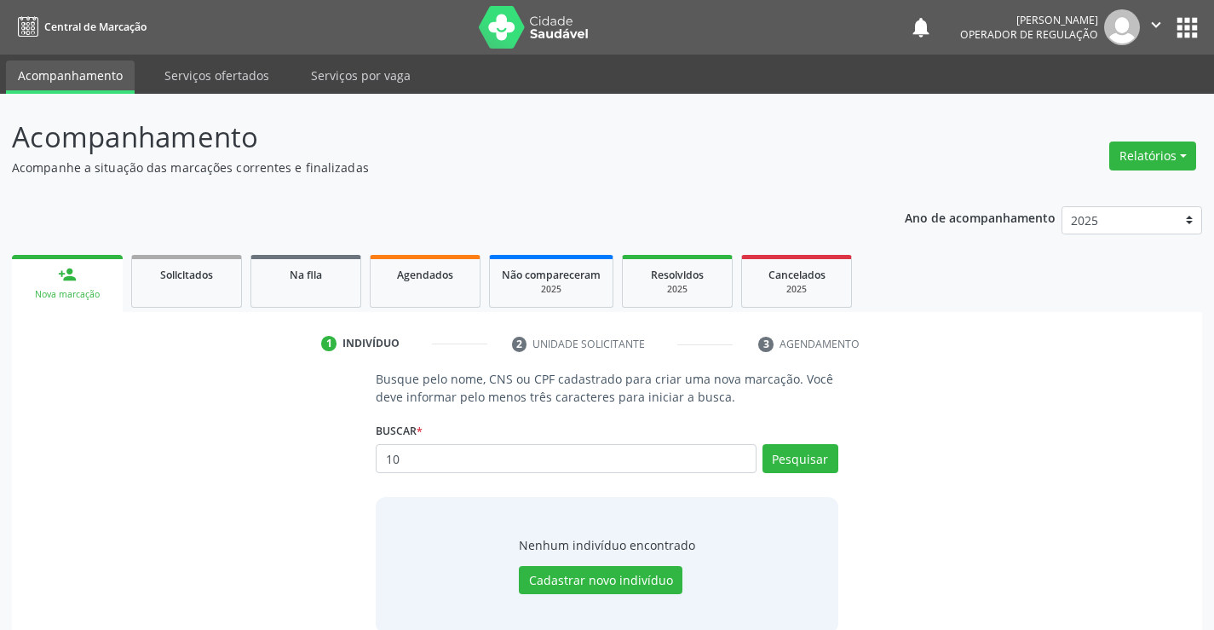
type input "1"
click at [594, 457] on input "text" at bounding box center [566, 458] width 380 height 29
type input "705002600931452"
click at [797, 462] on button "Pesquisar" at bounding box center [801, 458] width 76 height 29
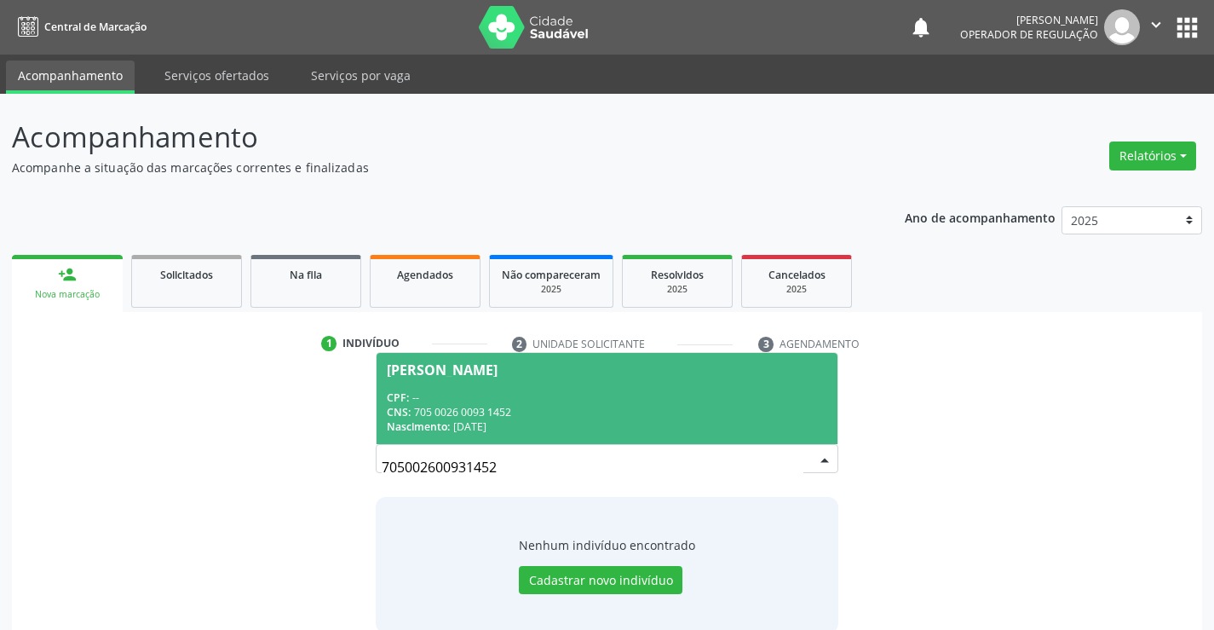
click at [498, 408] on div "CNS: 705 0026 0093 1452" at bounding box center [607, 412] width 440 height 14
click at [498, 408] on div "Busque pelo nome, CNS ou CPF cadastrado para criar uma nova marcação. Você deve…" at bounding box center [607, 501] width 486 height 262
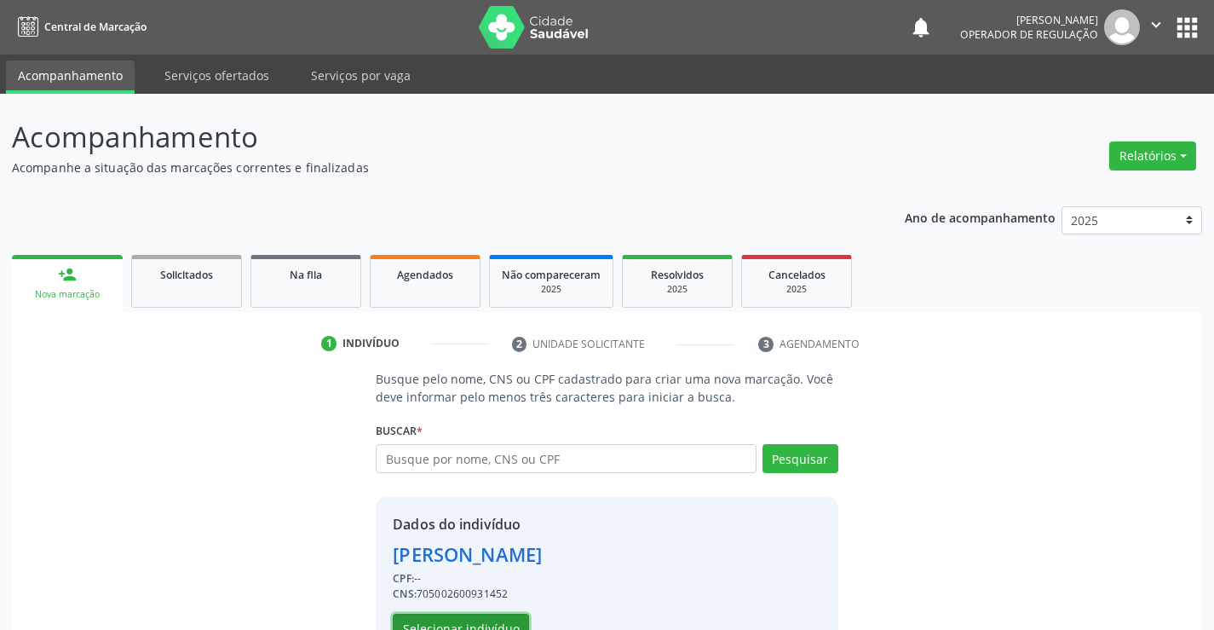
click at [449, 619] on button "Selecionar indivíduo" at bounding box center [461, 628] width 136 height 29
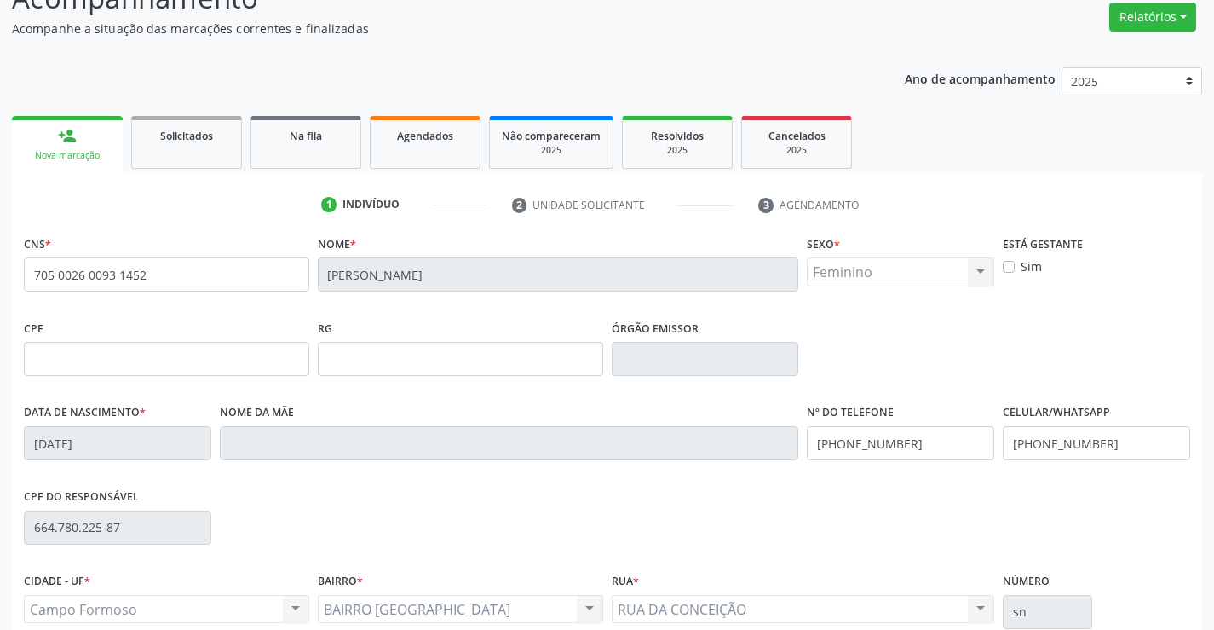
scroll to position [294, 0]
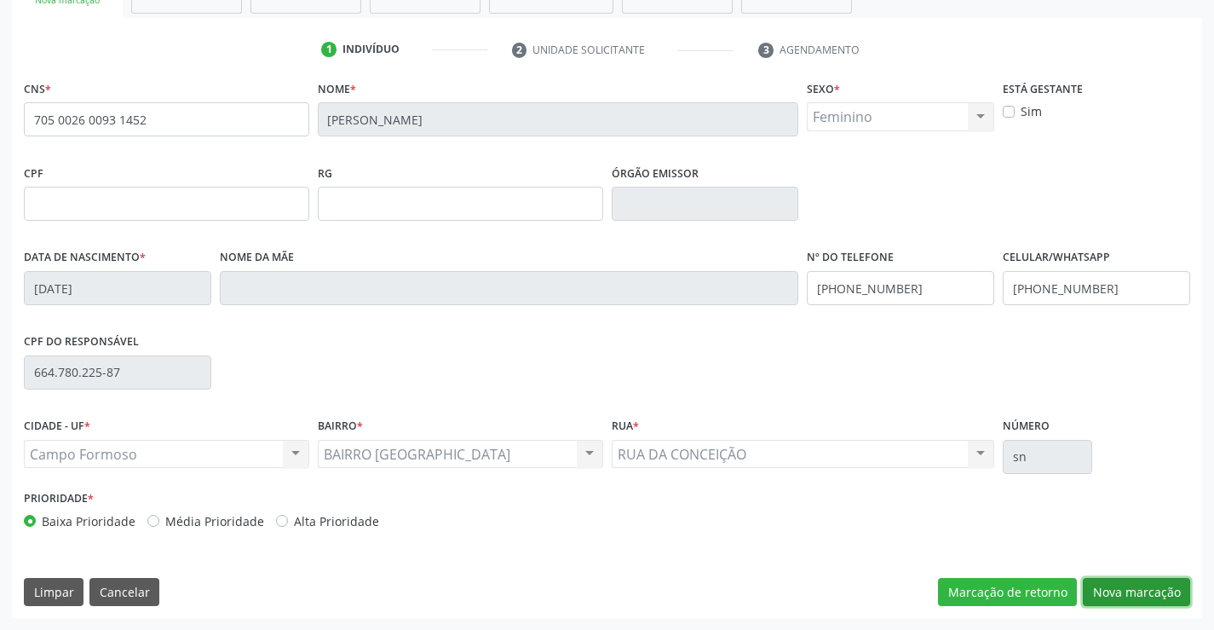
click at [1112, 591] on button "Nova marcação" at bounding box center [1136, 592] width 107 height 29
click at [0, 0] on button "Próximo" at bounding box center [0, 0] width 0 height 0
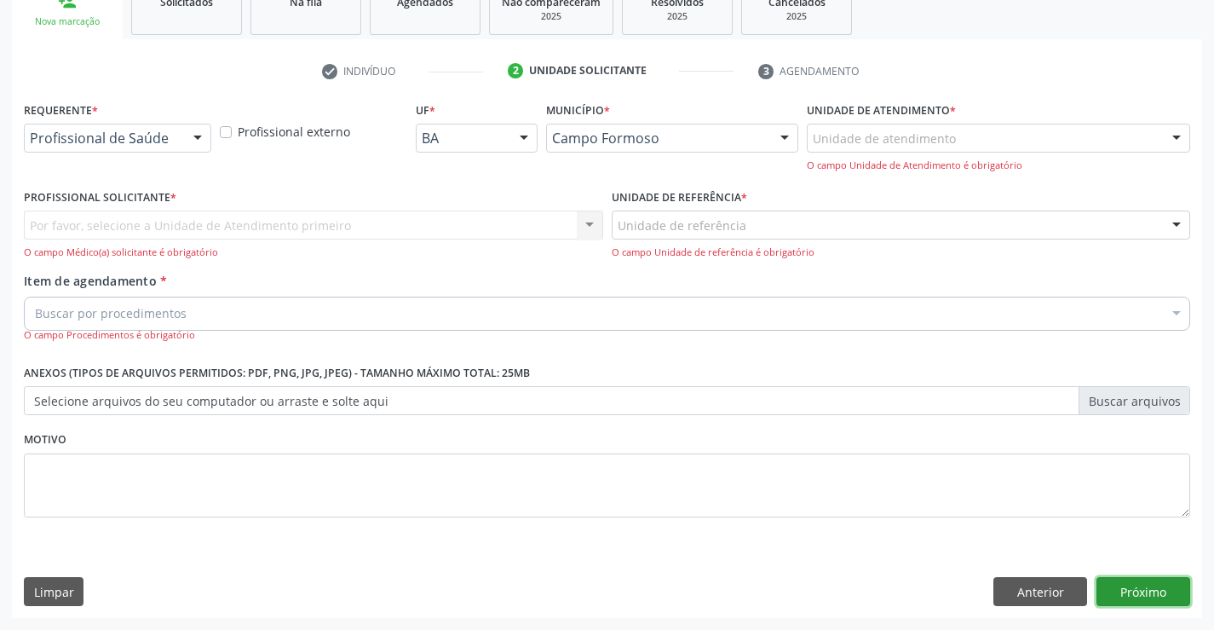
scroll to position [215, 0]
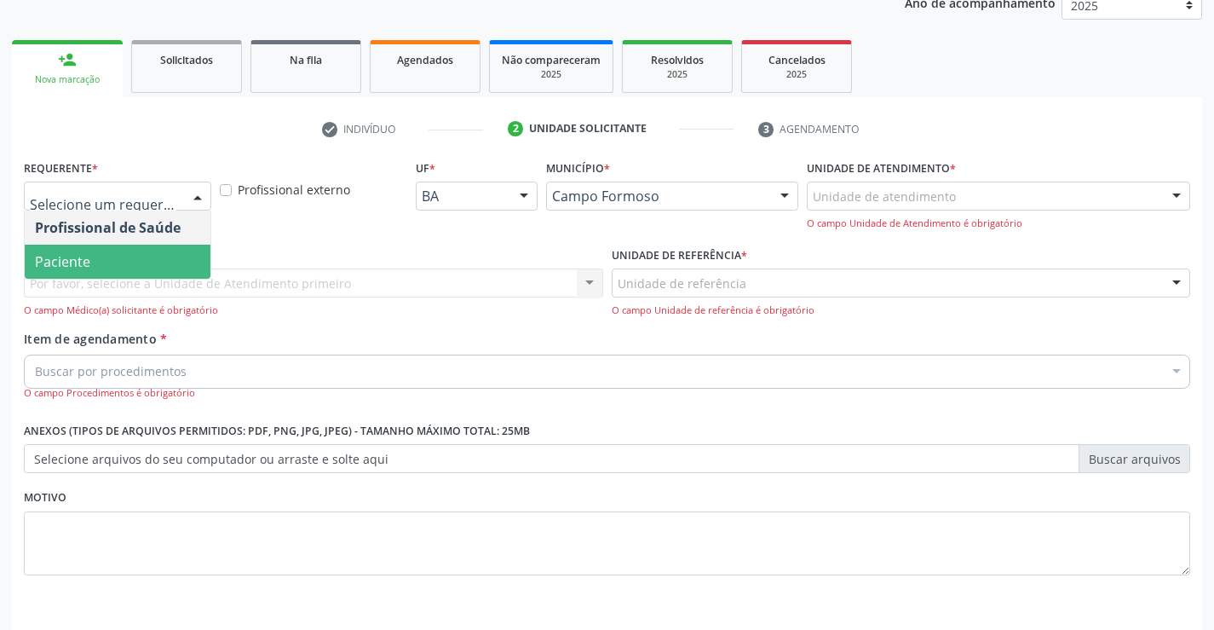
click at [112, 250] on span "Paciente" at bounding box center [118, 262] width 186 height 34
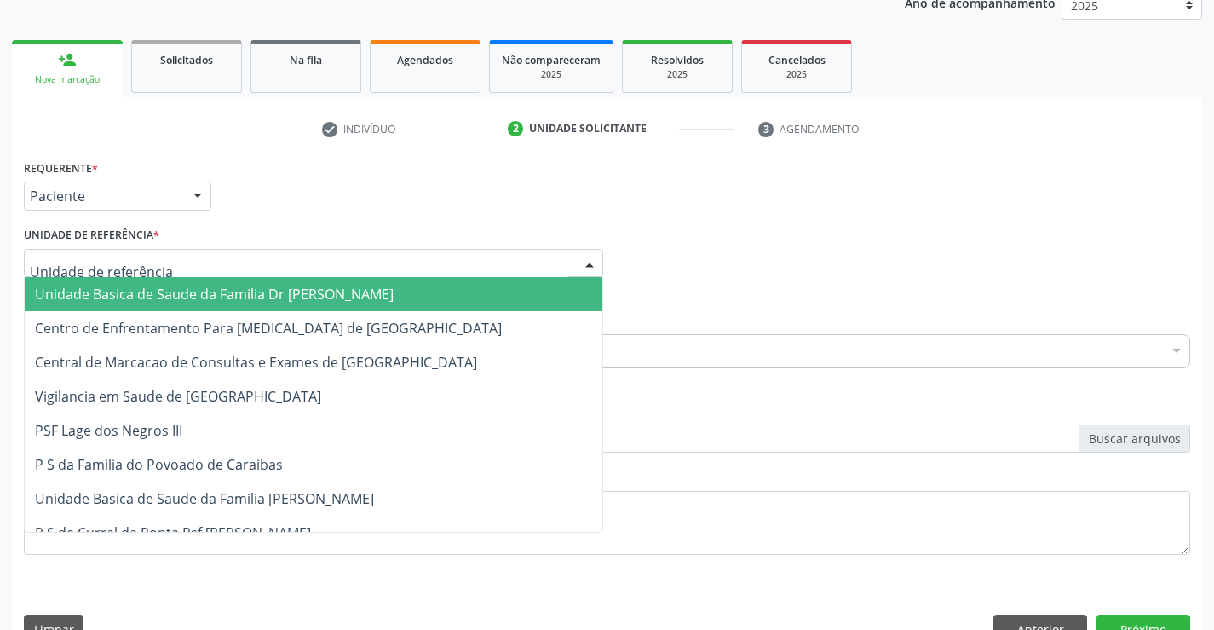
click at [131, 285] on span "Unidade Basica de Saude da Familia Dr [PERSON_NAME]" at bounding box center [214, 294] width 359 height 19
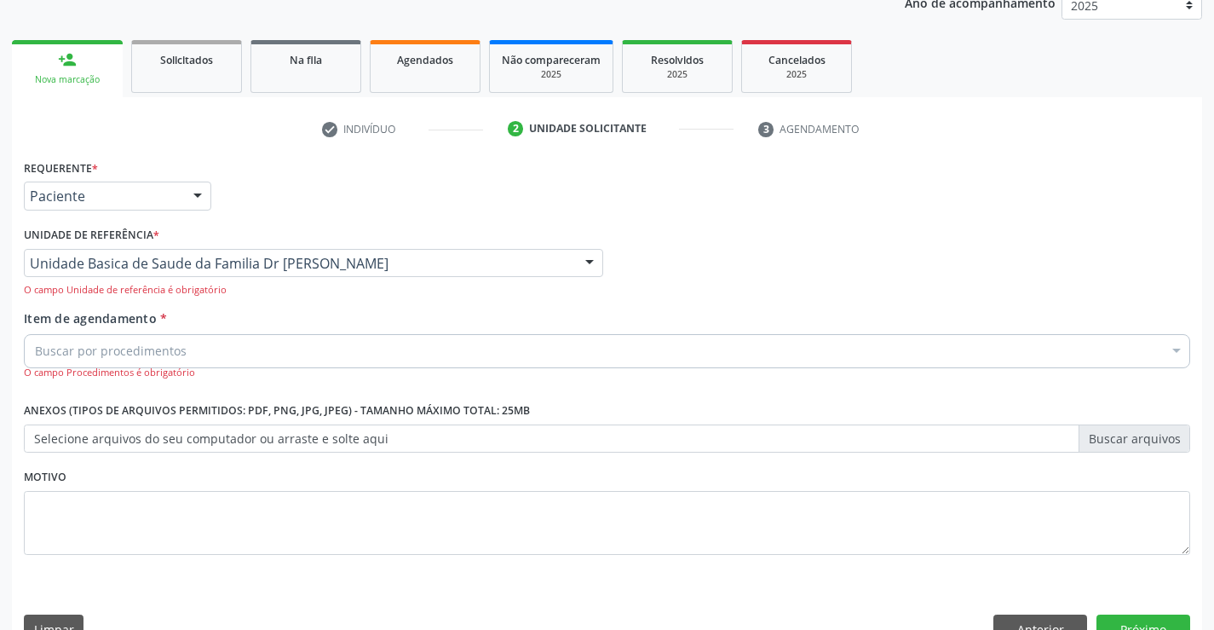
click at [35, 345] on input "Item de agendamento *" at bounding box center [35, 351] width 0 height 34
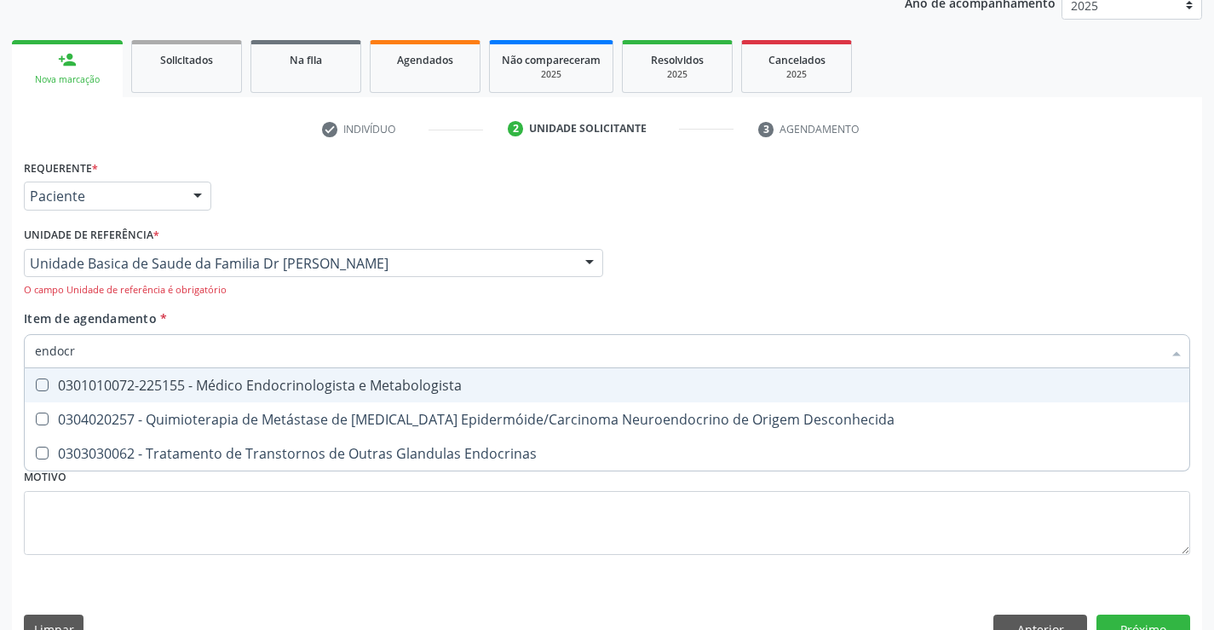
type input "endocri"
click at [216, 396] on span "0301010072-225155 - Médico Endocrinologista e Metabologista" at bounding box center [607, 385] width 1165 height 34
checkbox Metabologista "true"
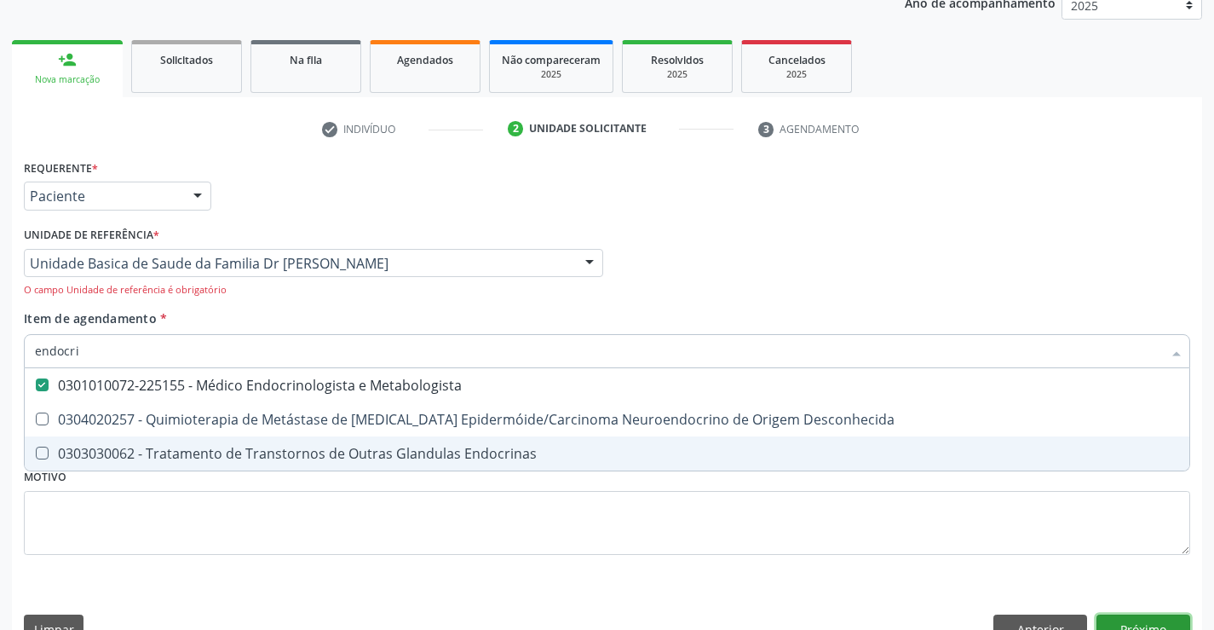
click at [1169, 625] on button "Próximo" at bounding box center [1144, 628] width 94 height 29
click at [1169, 625] on div "Acompanhamento Acompanhe a situação das marcações correntes e finalizadas Relat…" at bounding box center [607, 273] width 1214 height 788
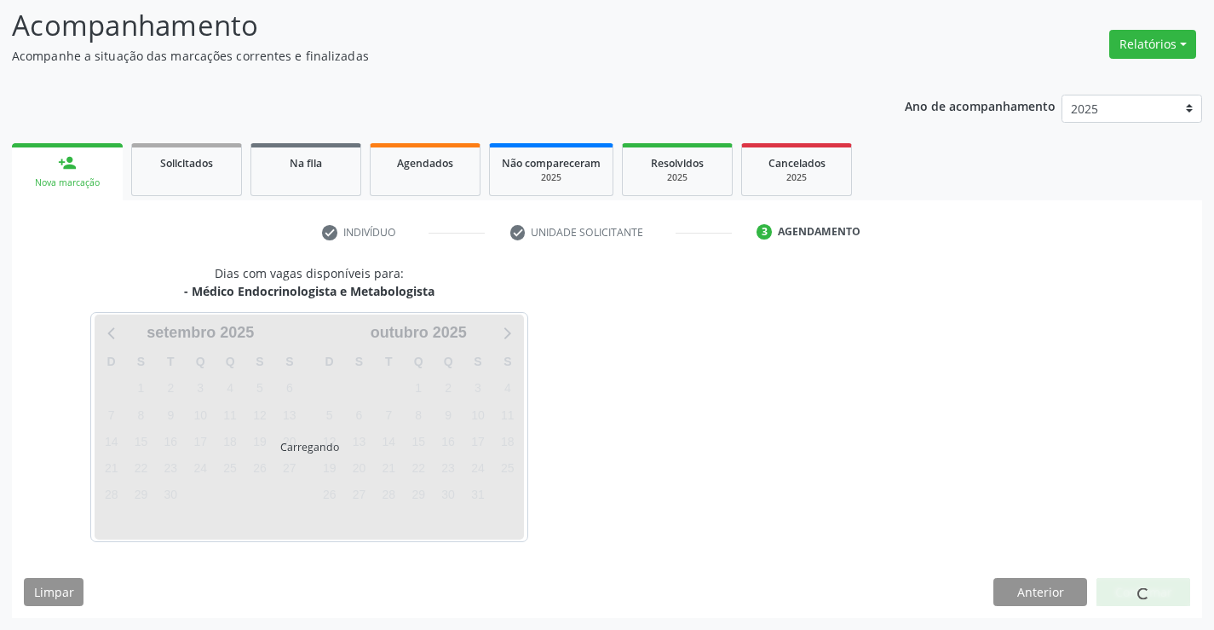
scroll to position [112, 0]
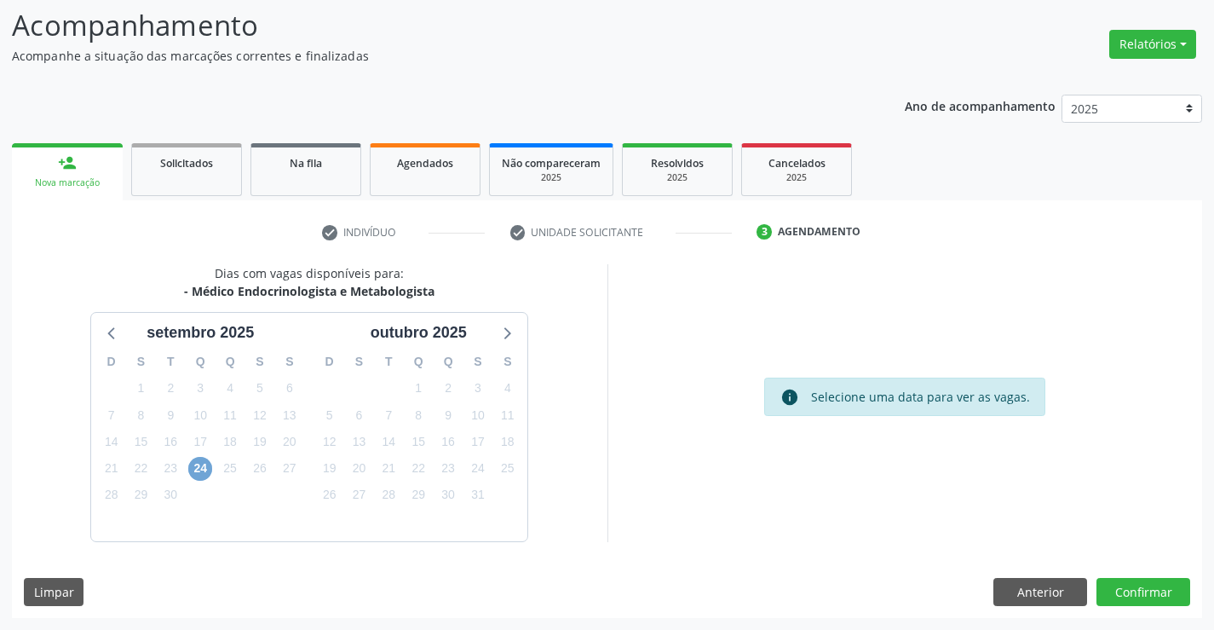
click at [196, 468] on span "24" at bounding box center [200, 469] width 24 height 24
click at [206, 478] on span "24" at bounding box center [200, 469] width 24 height 24
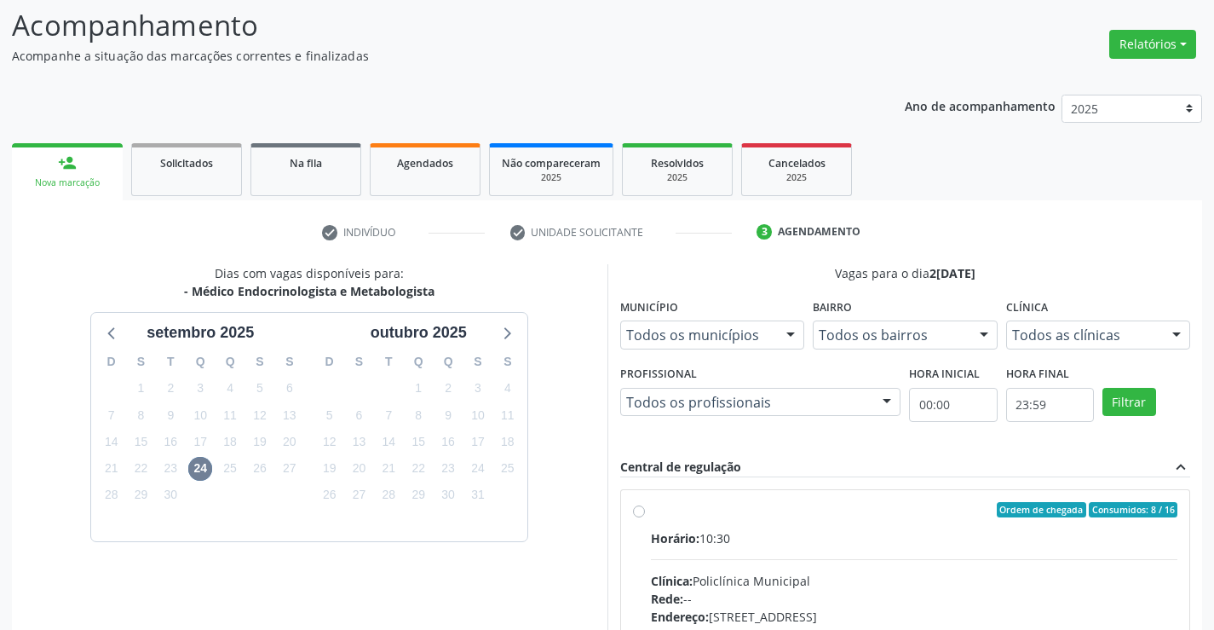
click at [651, 514] on label "Ordem de chegada Consumidos: 8 / 16 Horário: 10:30 Clínica: Policlínica Municip…" at bounding box center [914, 633] width 527 height 262
click at [638, 514] on input "Ordem de chegada Consumidos: 8 / 16 Horário: 10:30 Clínica: Policlínica Municip…" at bounding box center [639, 509] width 12 height 15
radio input "true"
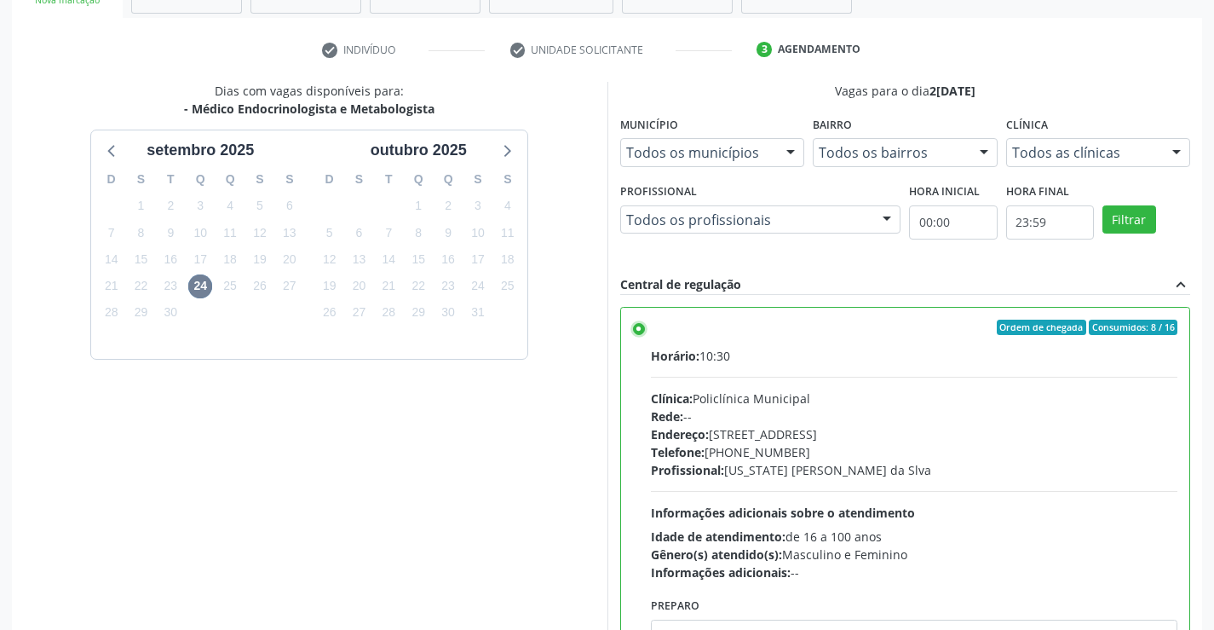
scroll to position [389, 0]
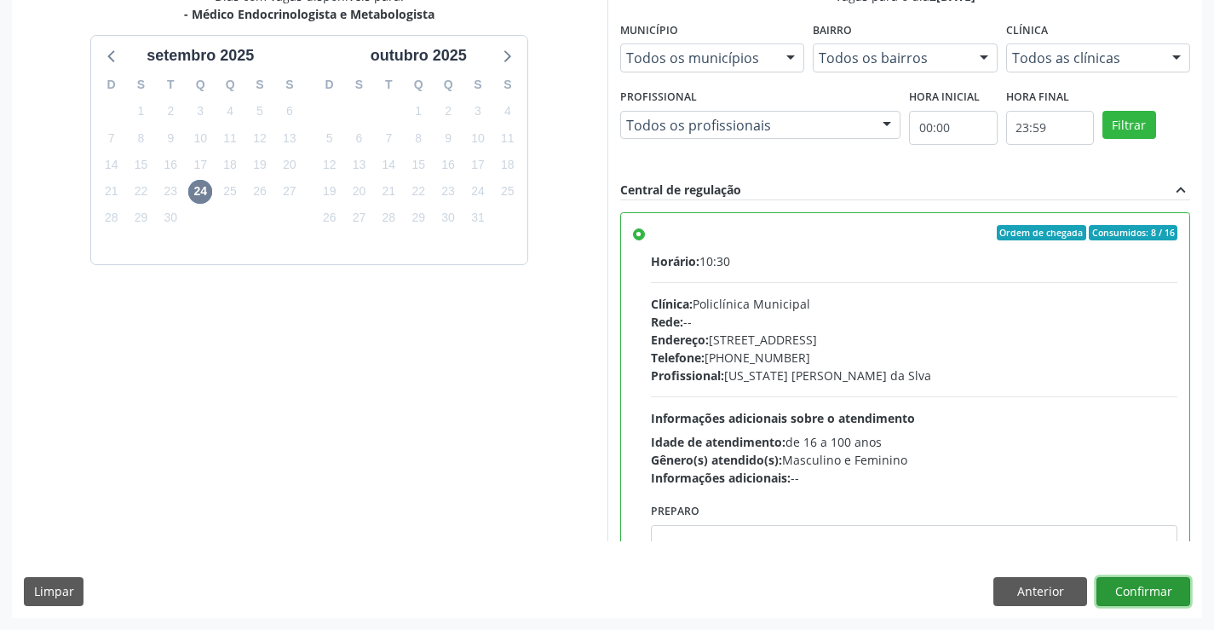
click at [1145, 587] on button "Confirmar" at bounding box center [1144, 591] width 94 height 29
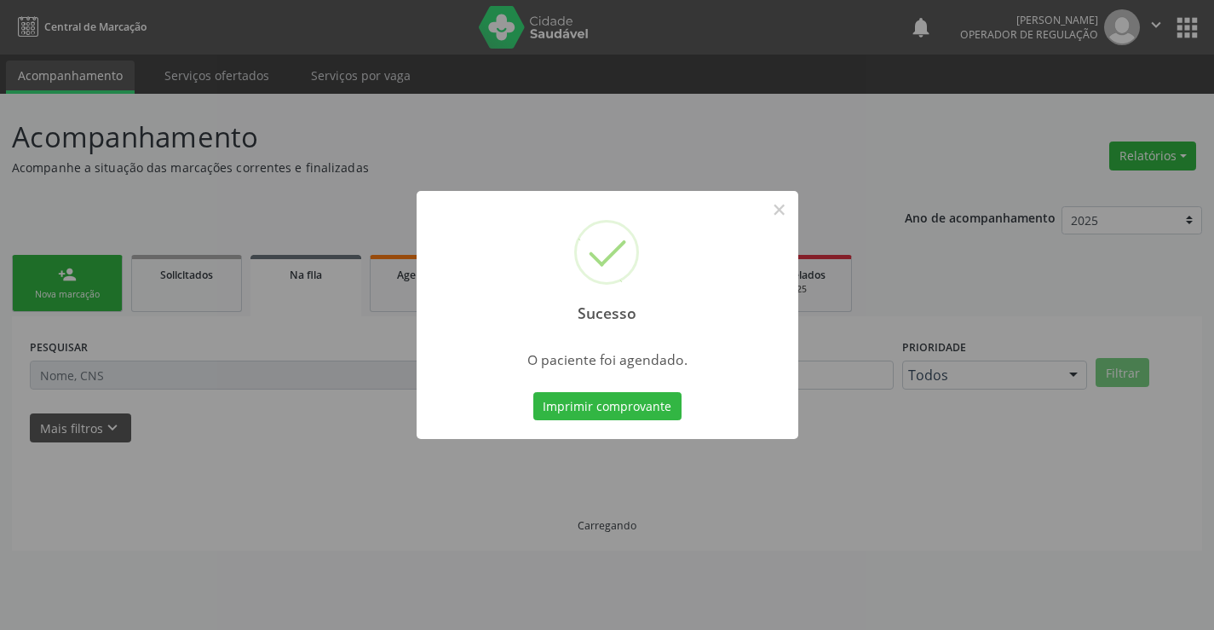
scroll to position [0, 0]
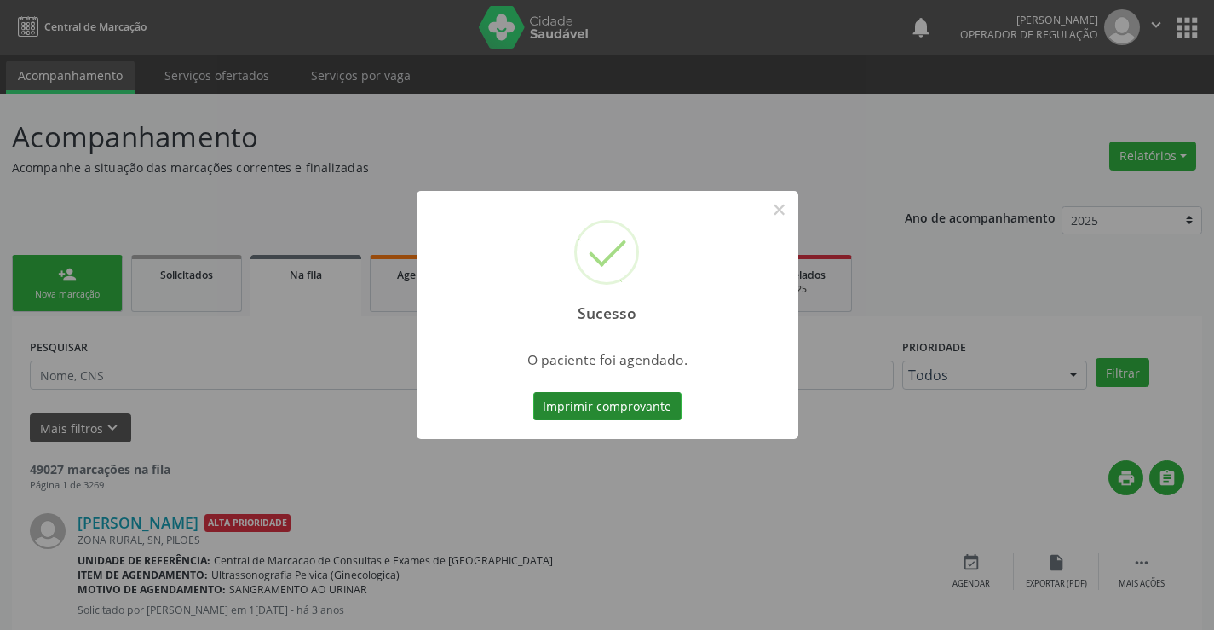
click at [633, 402] on button "Imprimir comprovante" at bounding box center [607, 406] width 148 height 29
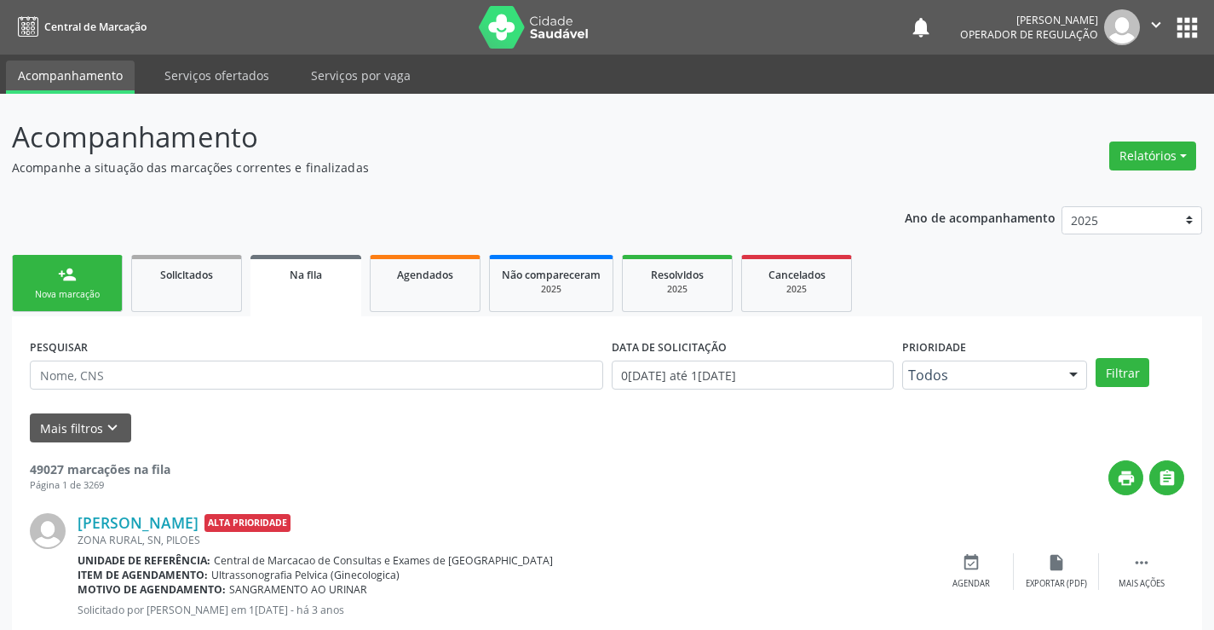
click at [100, 293] on div "Nova marcação" at bounding box center [67, 294] width 85 height 13
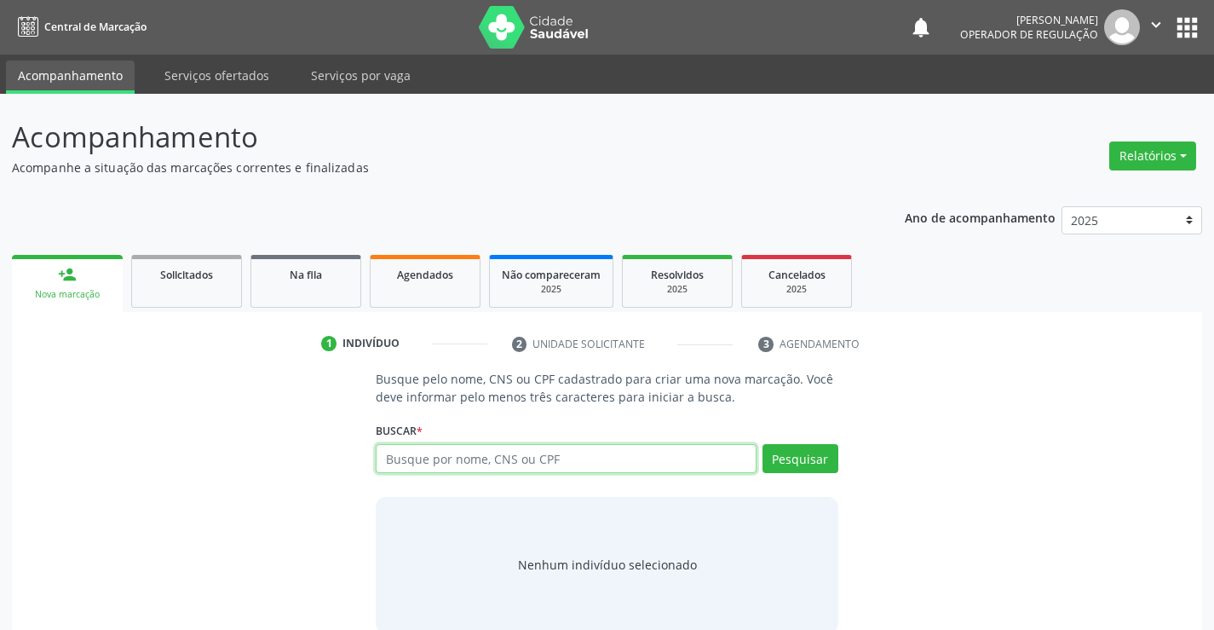
click at [452, 466] on input "text" at bounding box center [566, 458] width 380 height 29
type input "05036482565"
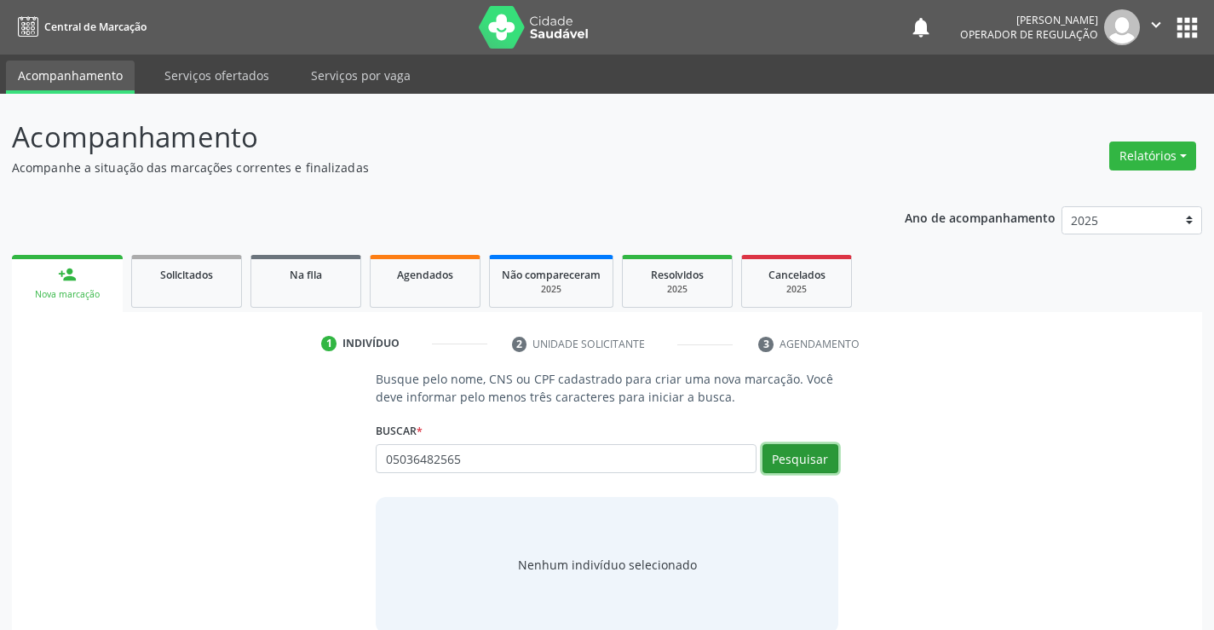
click at [793, 461] on button "Pesquisar" at bounding box center [801, 458] width 76 height 29
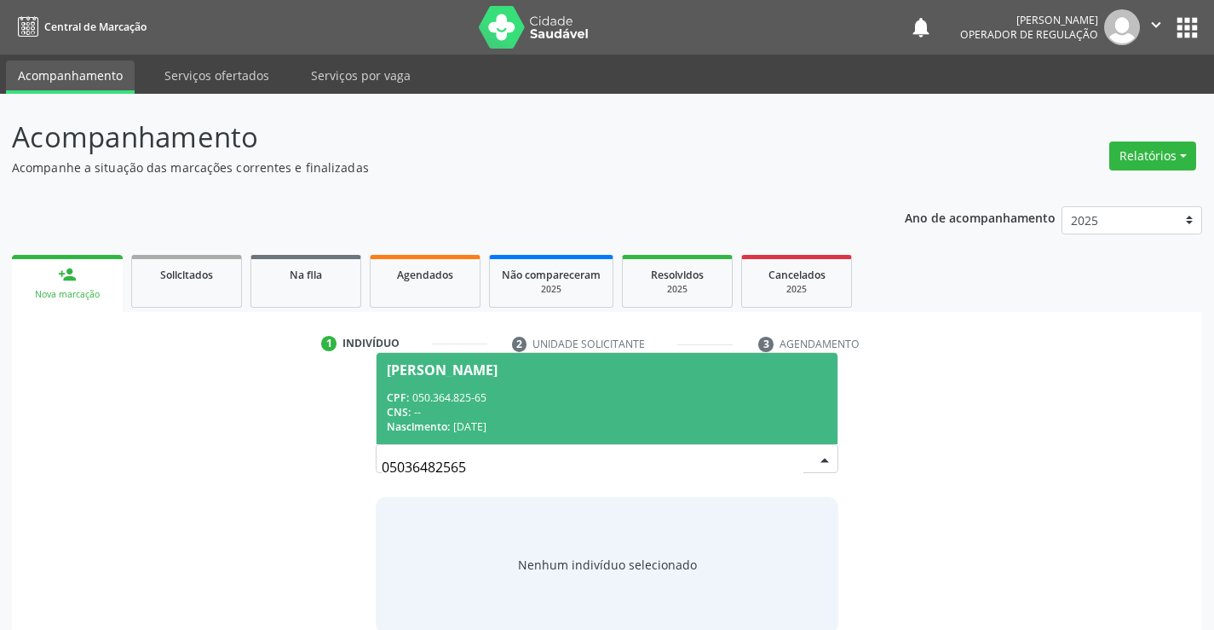
click at [774, 407] on div "CNS: --" at bounding box center [607, 412] width 440 height 14
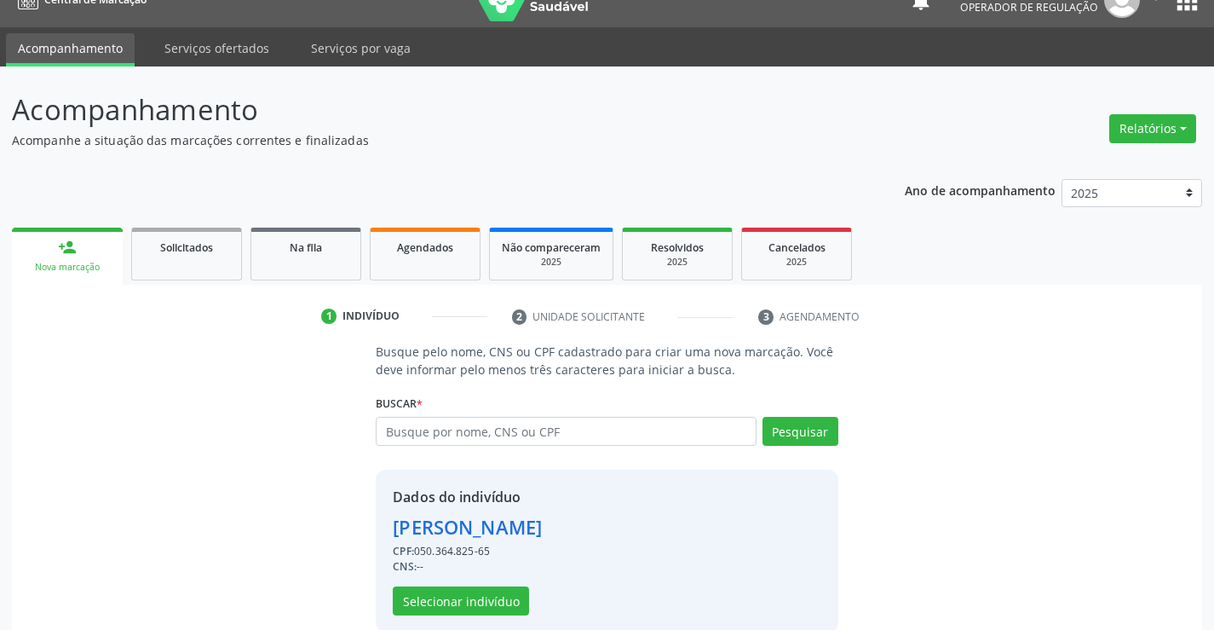
scroll to position [54, 0]
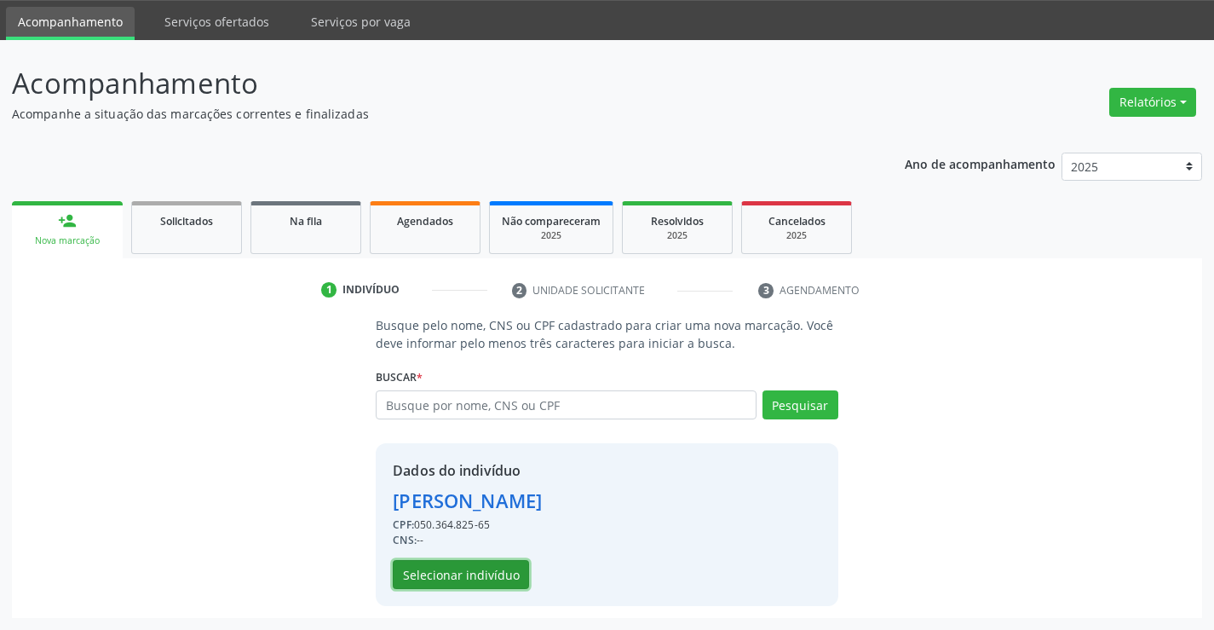
click at [462, 563] on button "Selecionar indivíduo" at bounding box center [461, 574] width 136 height 29
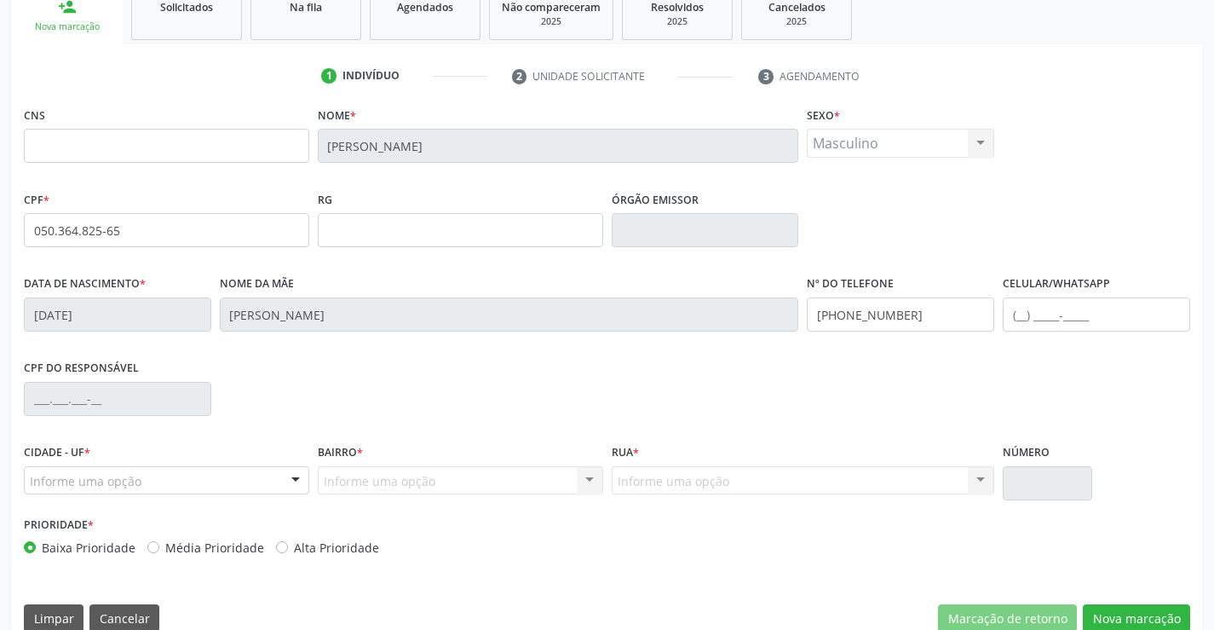
scroll to position [294, 0]
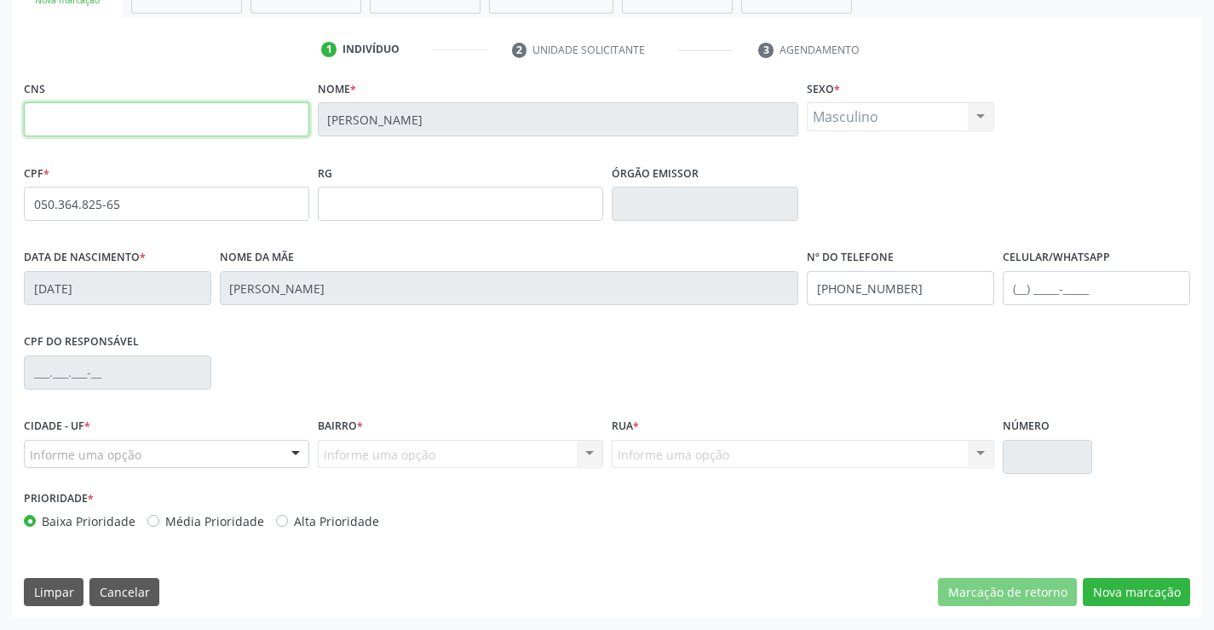
click at [108, 123] on input "text" at bounding box center [166, 119] width 285 height 34
type input "708 0098 0938 3029"
click at [550, 383] on div "CPF do responsável" at bounding box center [607, 371] width 1175 height 84
click at [155, 452] on div "Informe uma opção" at bounding box center [166, 454] width 285 height 29
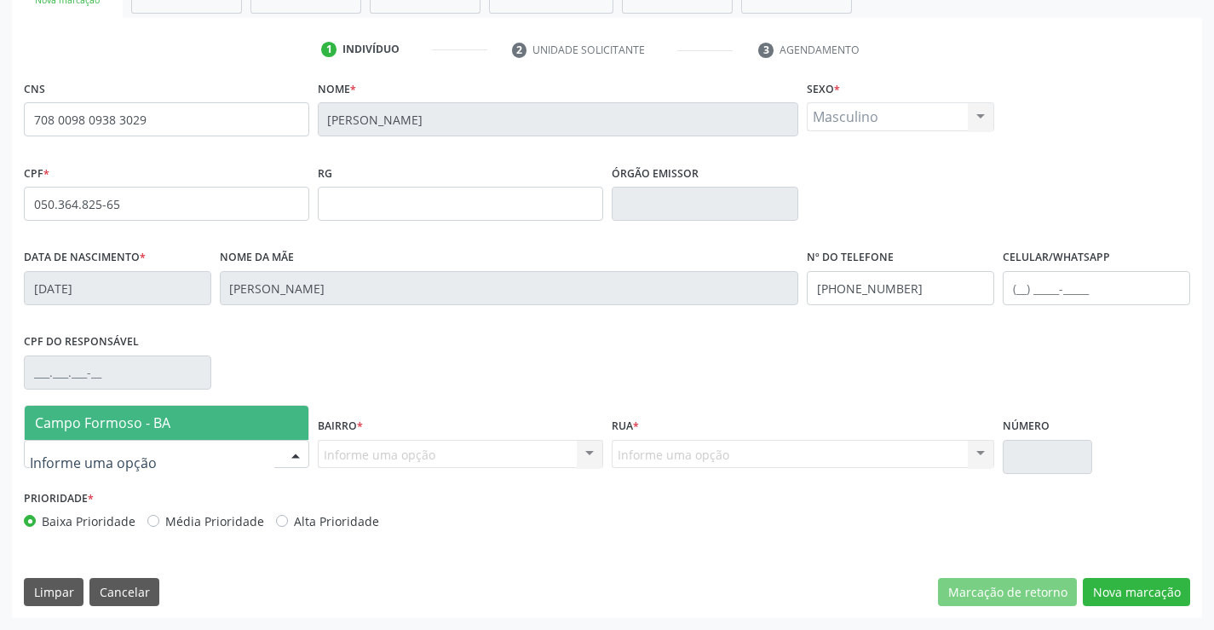
click at [155, 452] on input "text" at bounding box center [152, 463] width 245 height 34
click at [176, 423] on span "Campo Formoso - BA" at bounding box center [167, 423] width 284 height 34
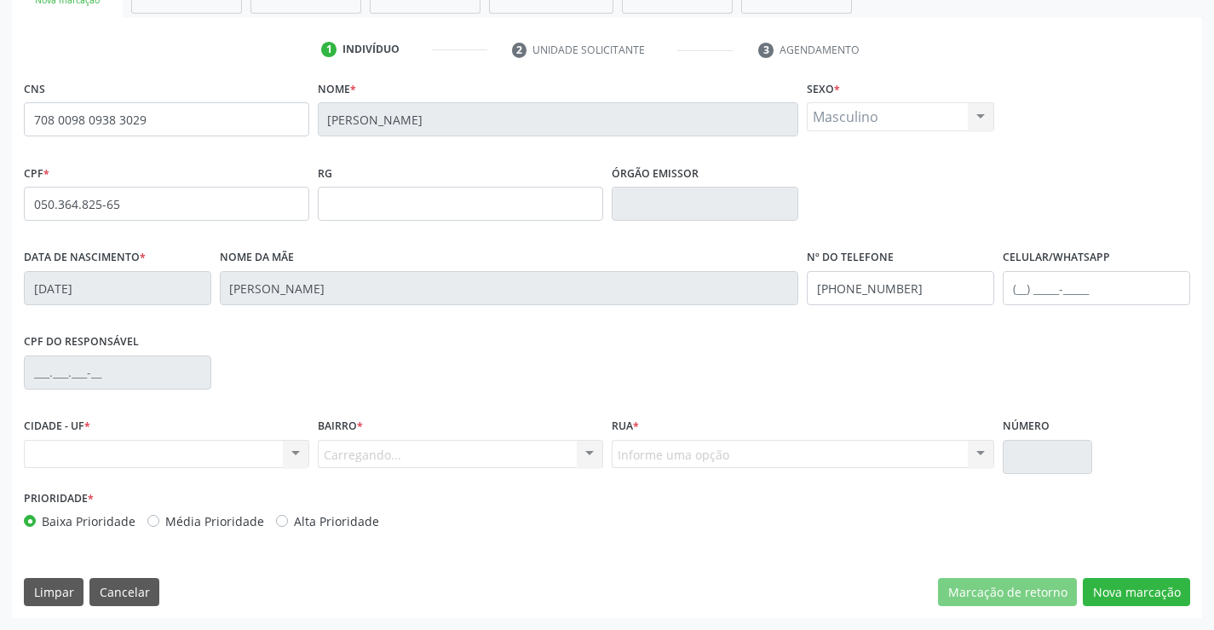
click at [365, 454] on div "Carregando... Nenhum resultado encontrado para: " " Nenhuma opção encontrada. D…" at bounding box center [460, 454] width 285 height 29
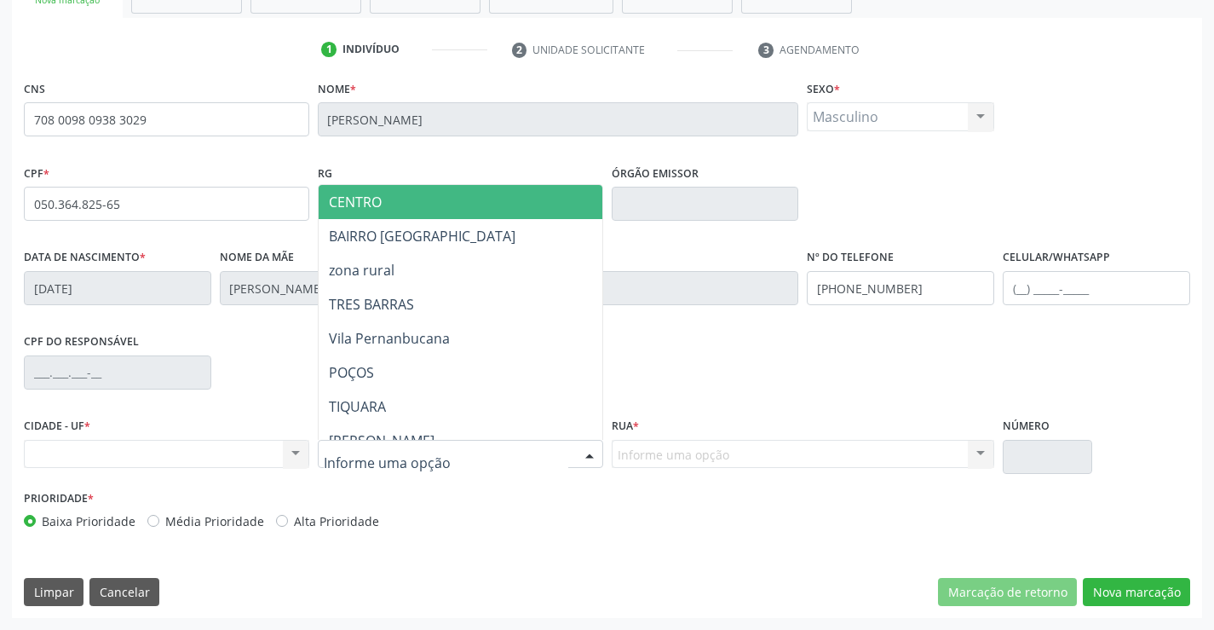
click at [365, 453] on input "text" at bounding box center [446, 463] width 245 height 34
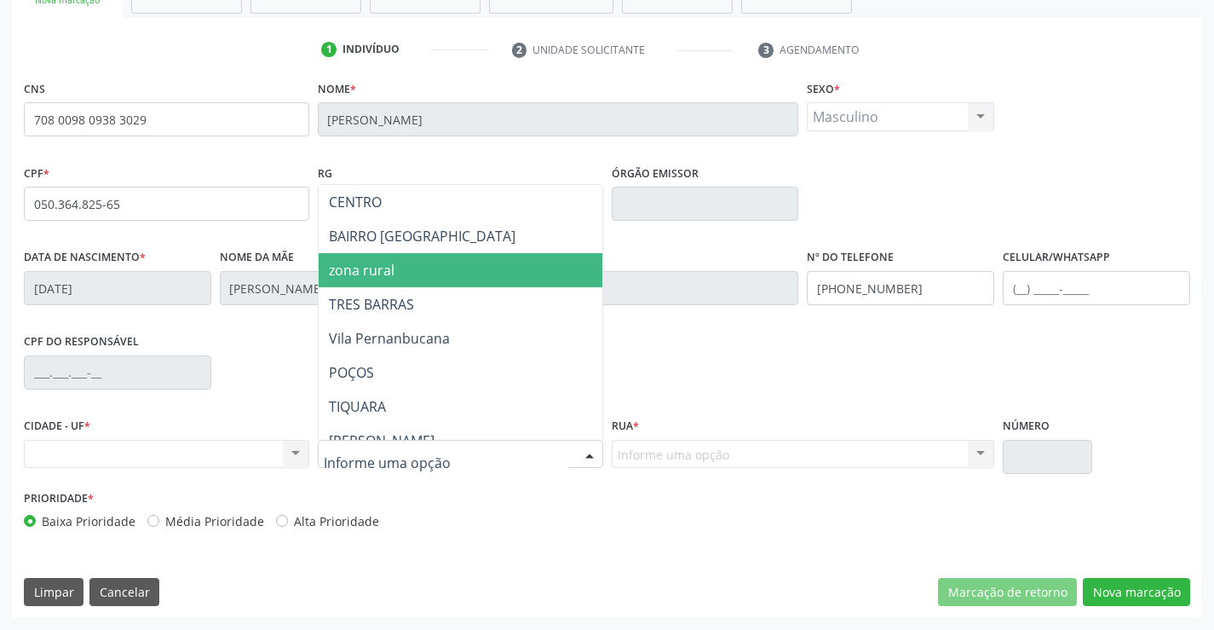
click at [401, 264] on span "zona rural" at bounding box center [503, 270] width 368 height 34
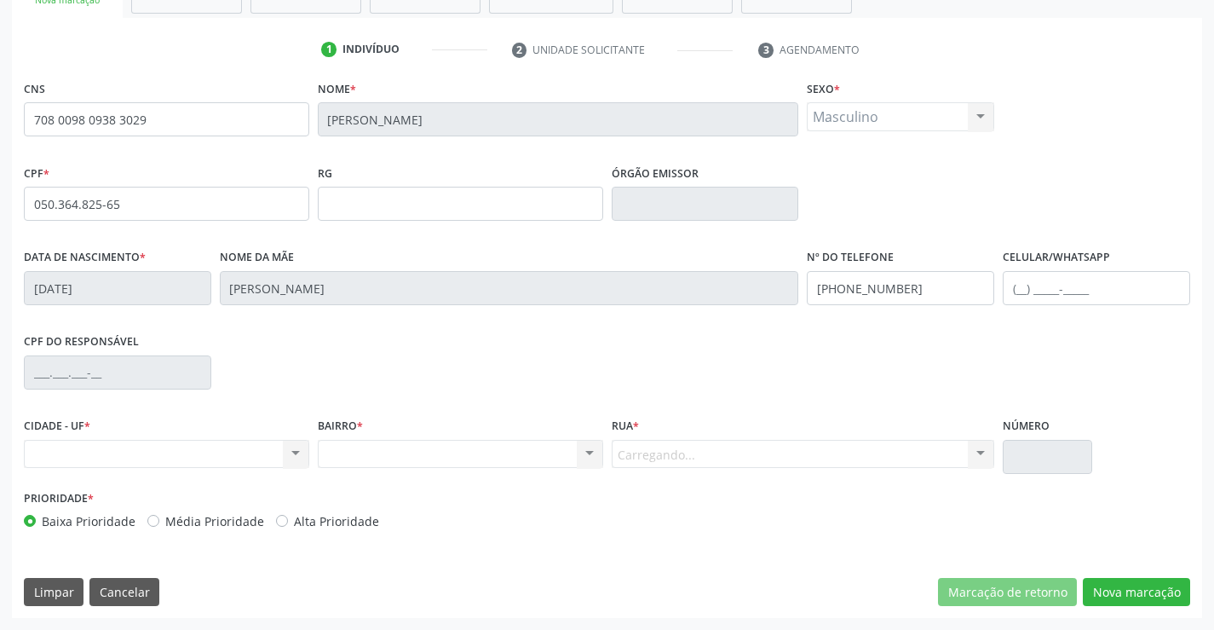
click at [660, 447] on div "Carregando... Nenhum resultado encontrado para: " " Nenhuma opção encontrada. D…" at bounding box center [803, 454] width 383 height 29
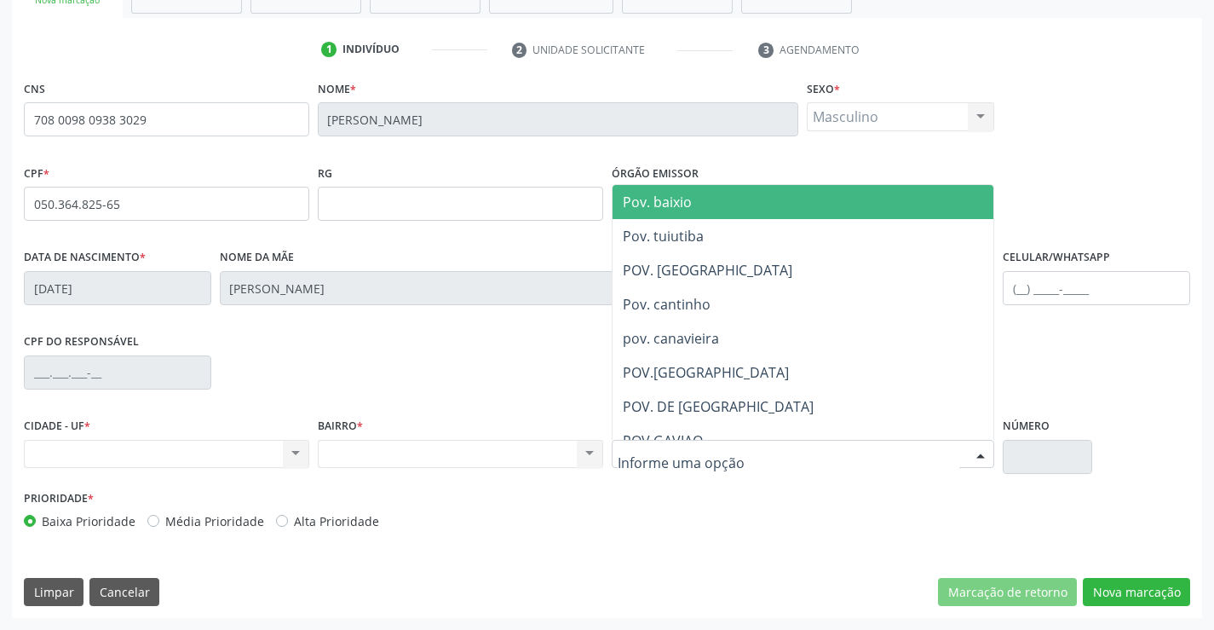
click at [659, 456] on input "text" at bounding box center [789, 463] width 343 height 34
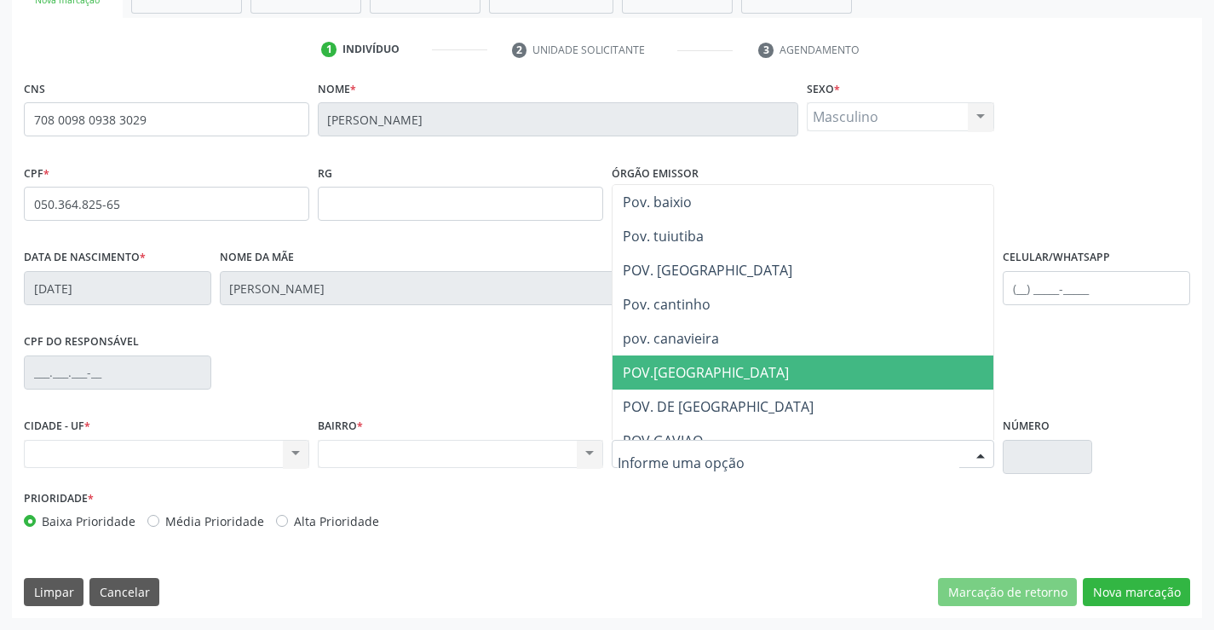
click at [741, 367] on span "POV.LAGOA DO PORCO" at bounding box center [706, 372] width 166 height 19
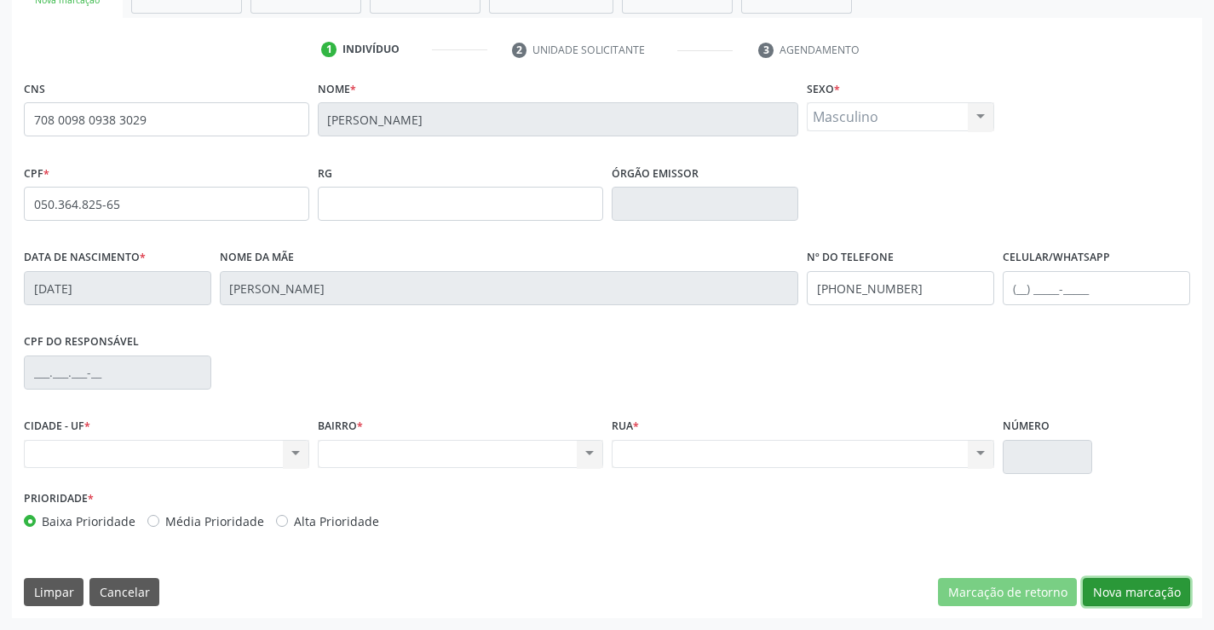
click at [1122, 586] on button "Nova marcação" at bounding box center [1136, 592] width 107 height 29
click at [0, 0] on button "Próximo" at bounding box center [0, 0] width 0 height 0
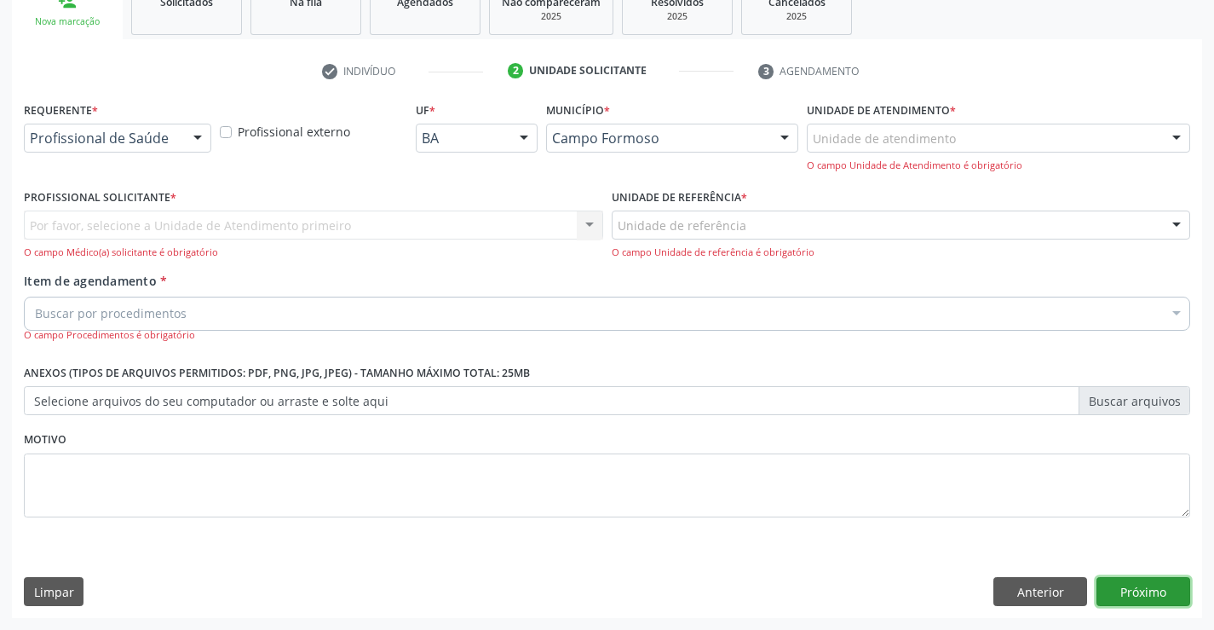
scroll to position [215, 0]
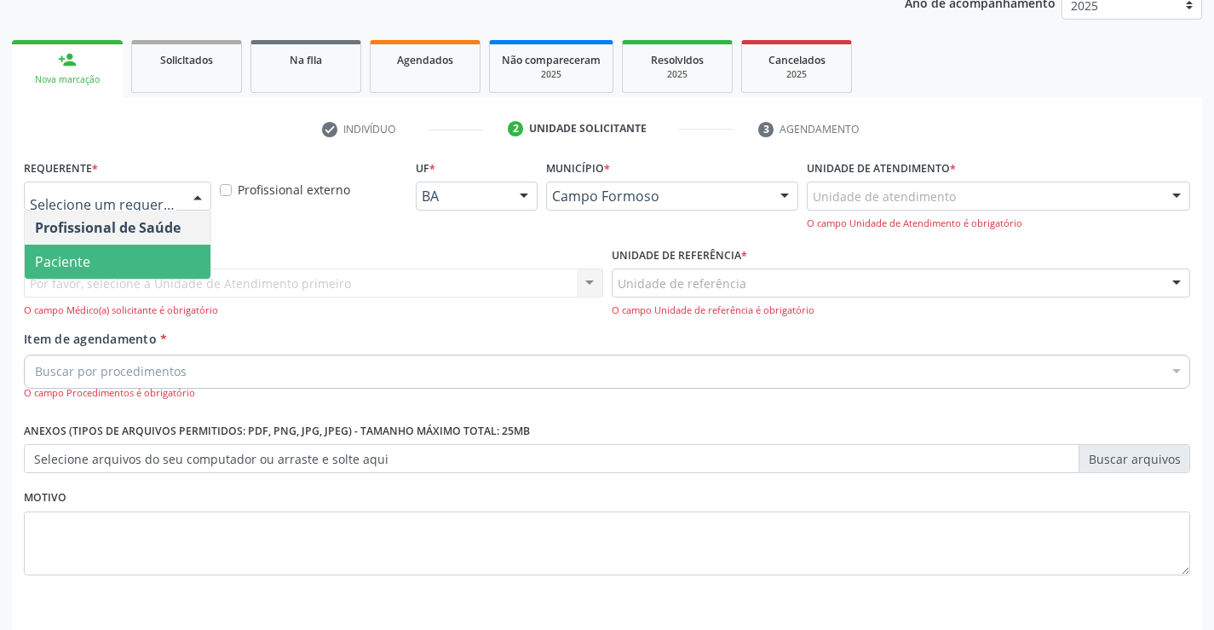
click at [135, 256] on span "Paciente" at bounding box center [118, 262] width 186 height 34
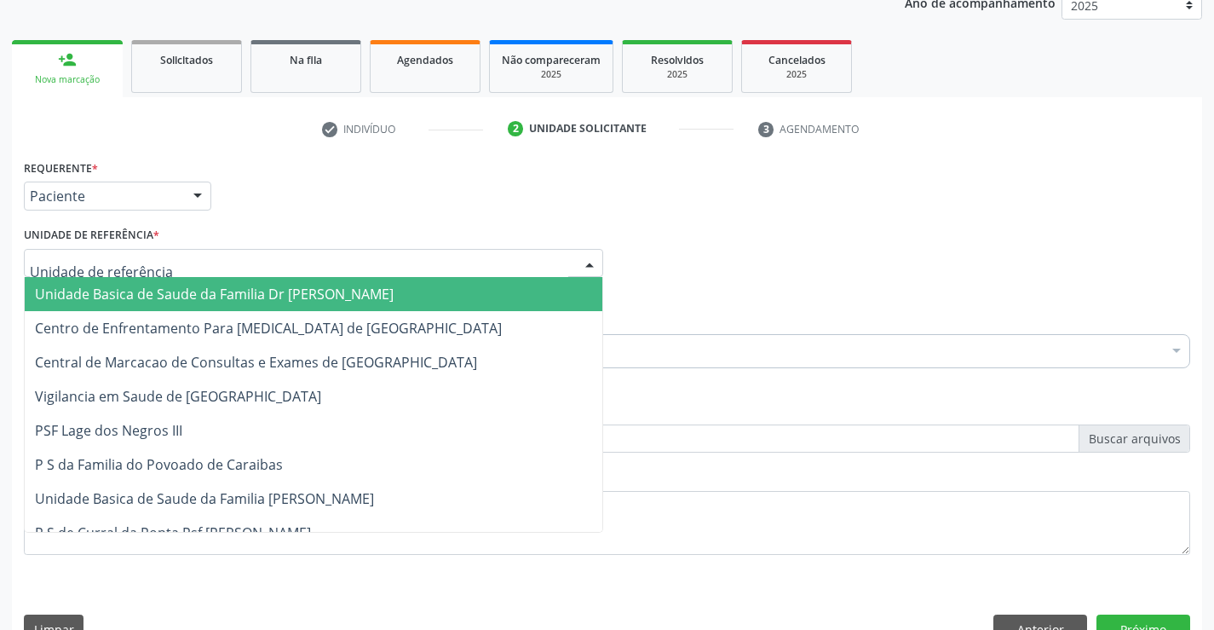
click at [140, 285] on span "Unidade Basica de Saude da Familia Dr [PERSON_NAME]" at bounding box center [214, 294] width 359 height 19
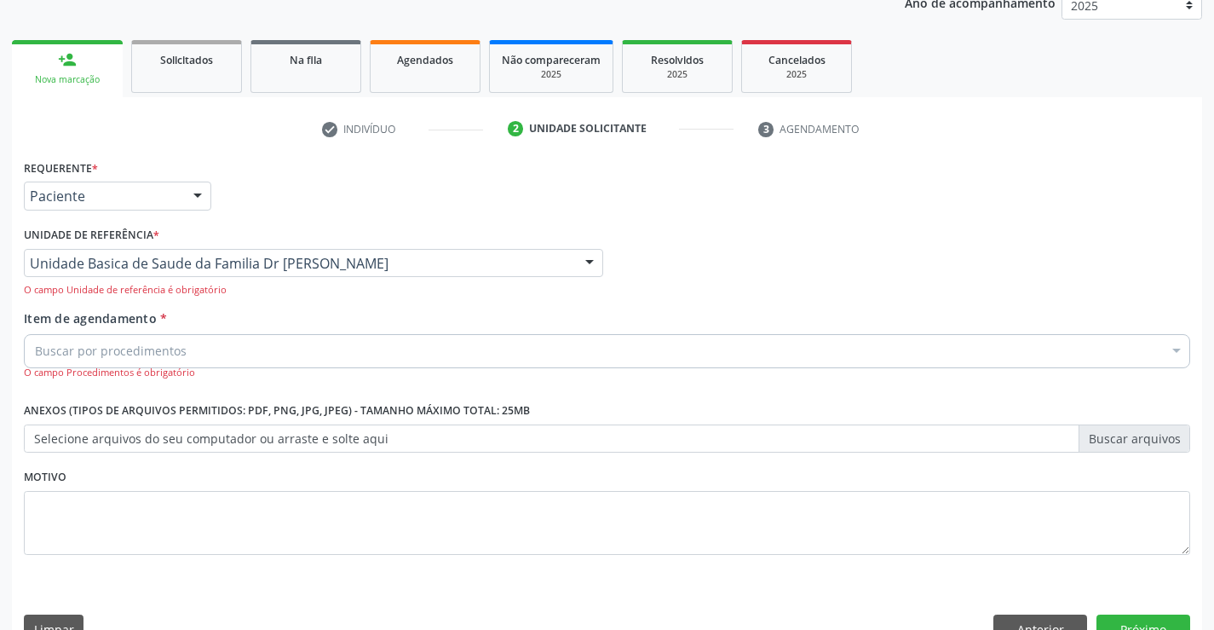
click at [35, 345] on input "Item de agendamento *" at bounding box center [35, 351] width 0 height 34
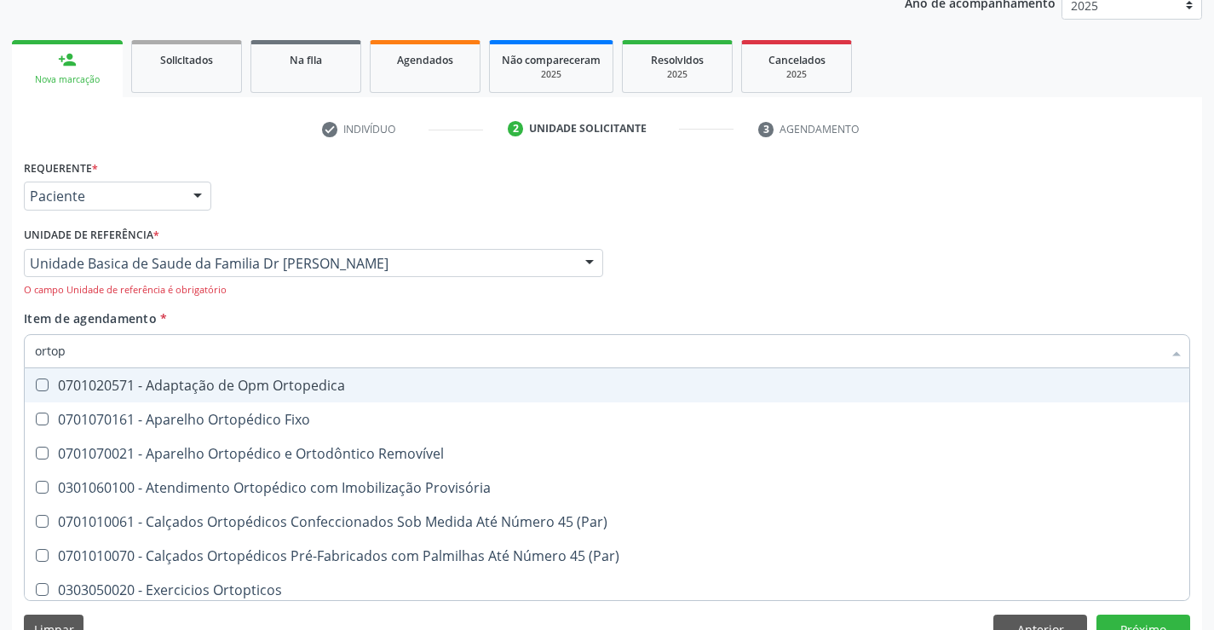
type input "ortope"
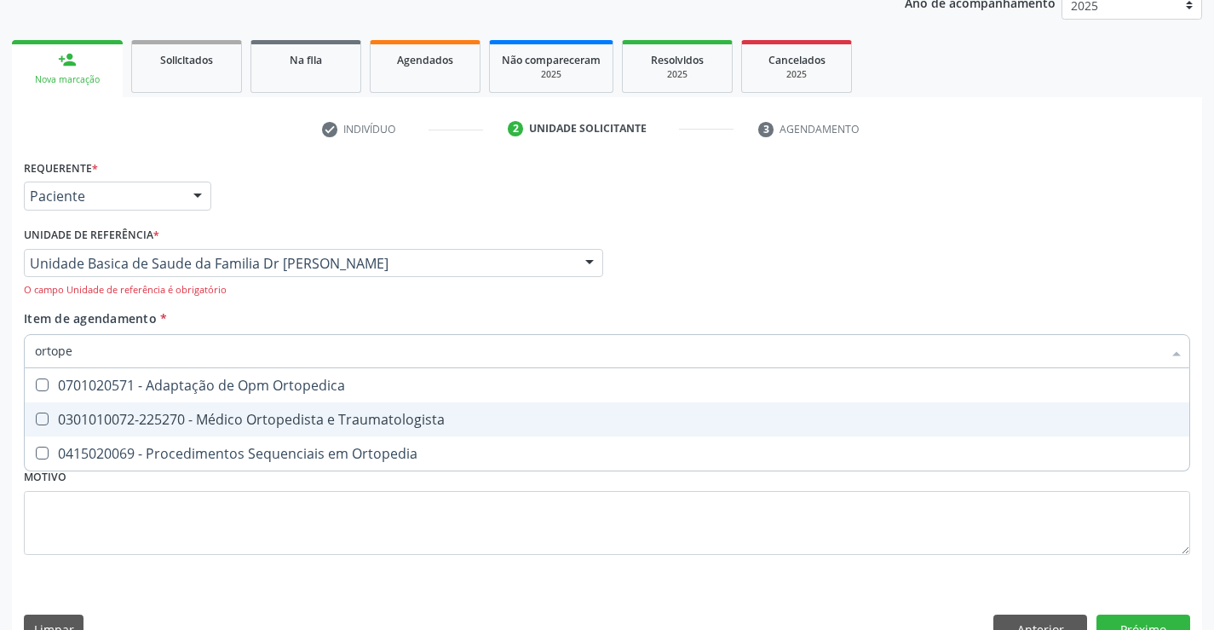
click at [262, 424] on div "0301010072-225270 - Médico Ortopedista e Traumatologista" at bounding box center [607, 419] width 1144 height 14
checkbox Traumatologista "true"
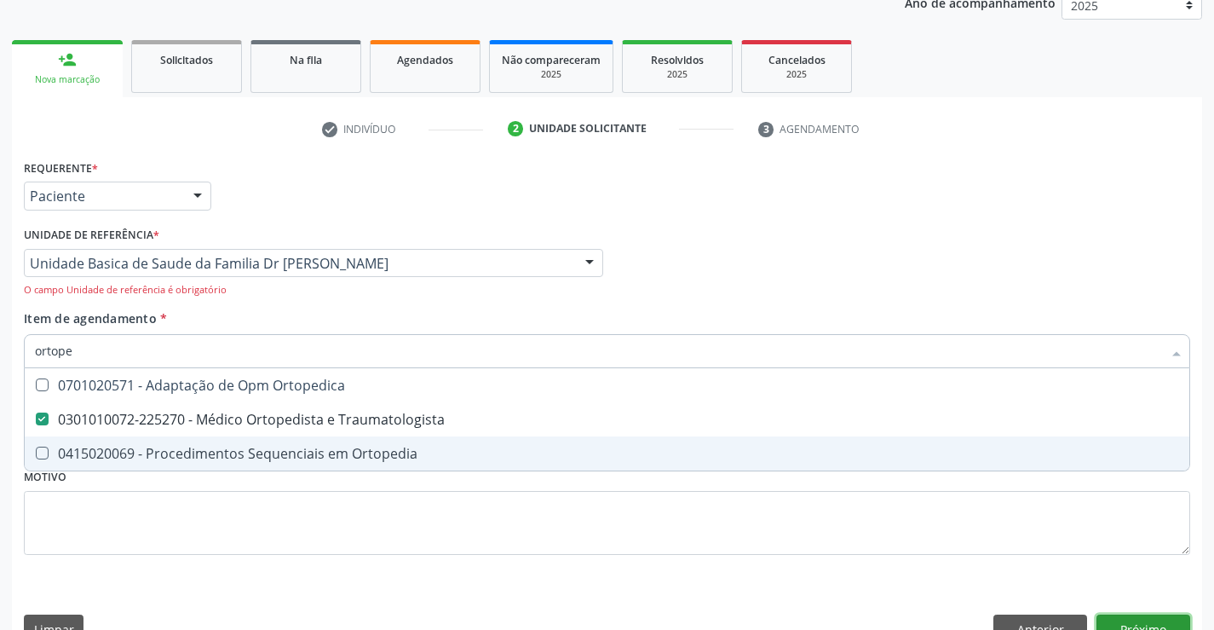
click at [1124, 625] on button "Próximo" at bounding box center [1144, 628] width 94 height 29
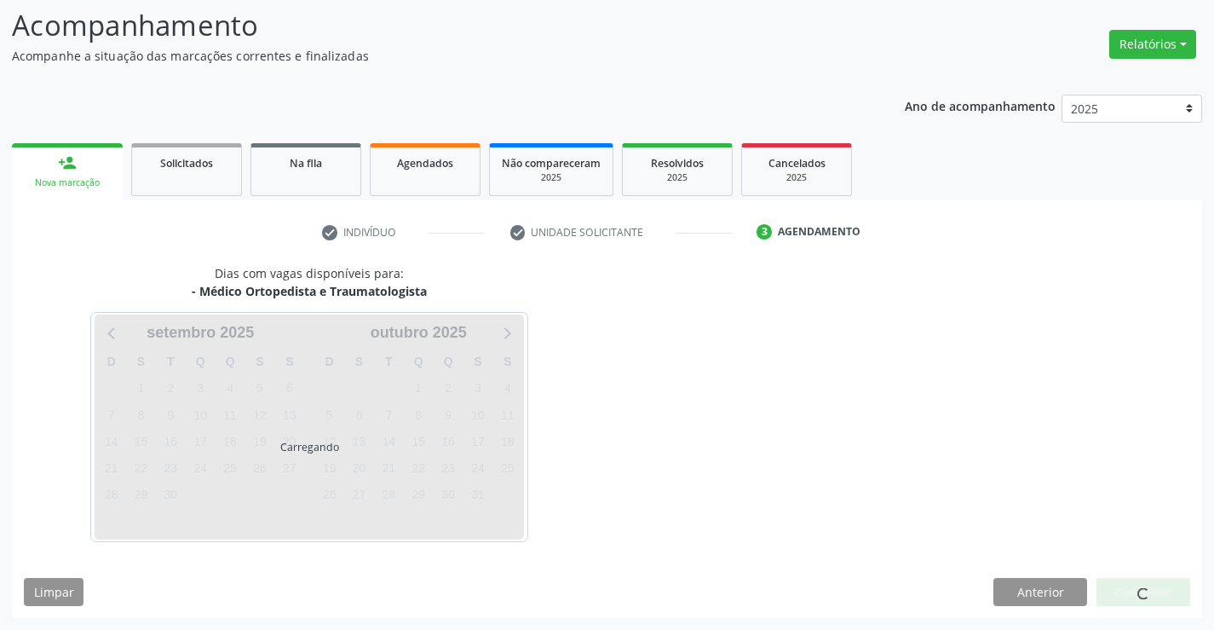
scroll to position [112, 0]
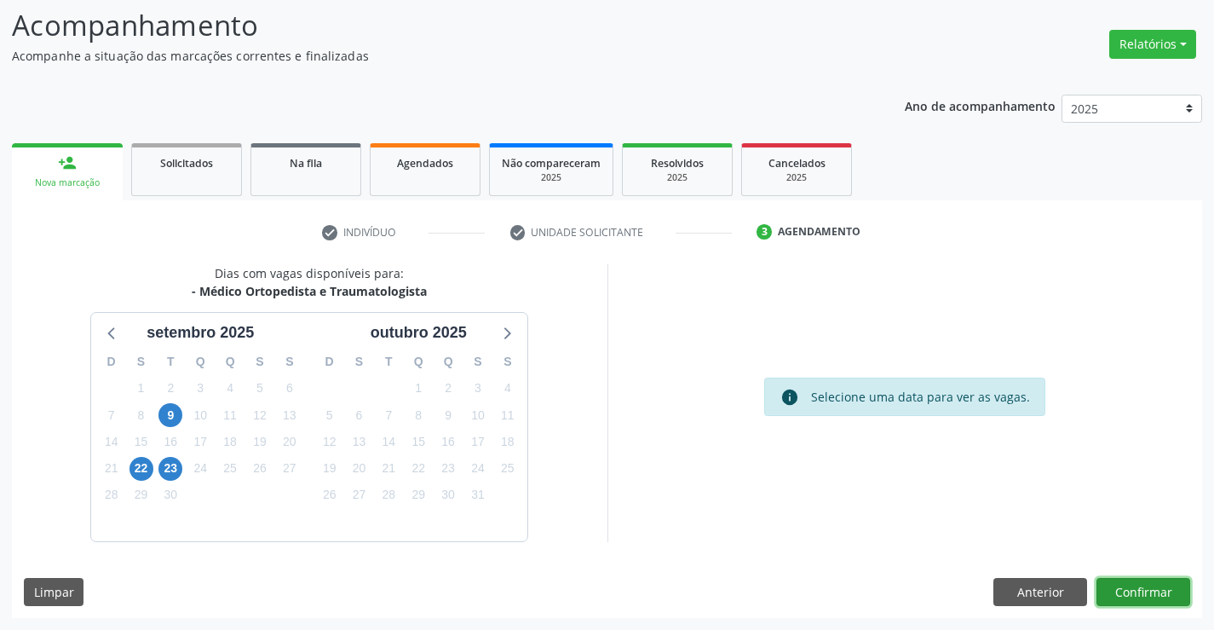
click at [1145, 591] on button "Confirmar" at bounding box center [1144, 592] width 94 height 29
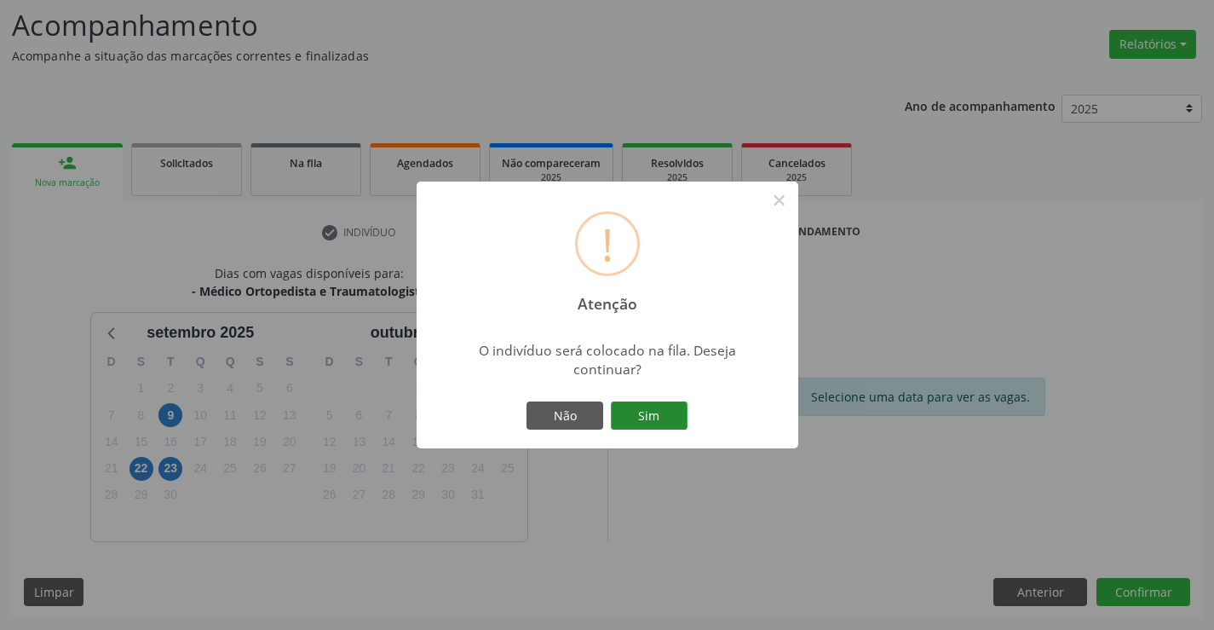
click at [654, 417] on button "Sim" at bounding box center [649, 415] width 77 height 29
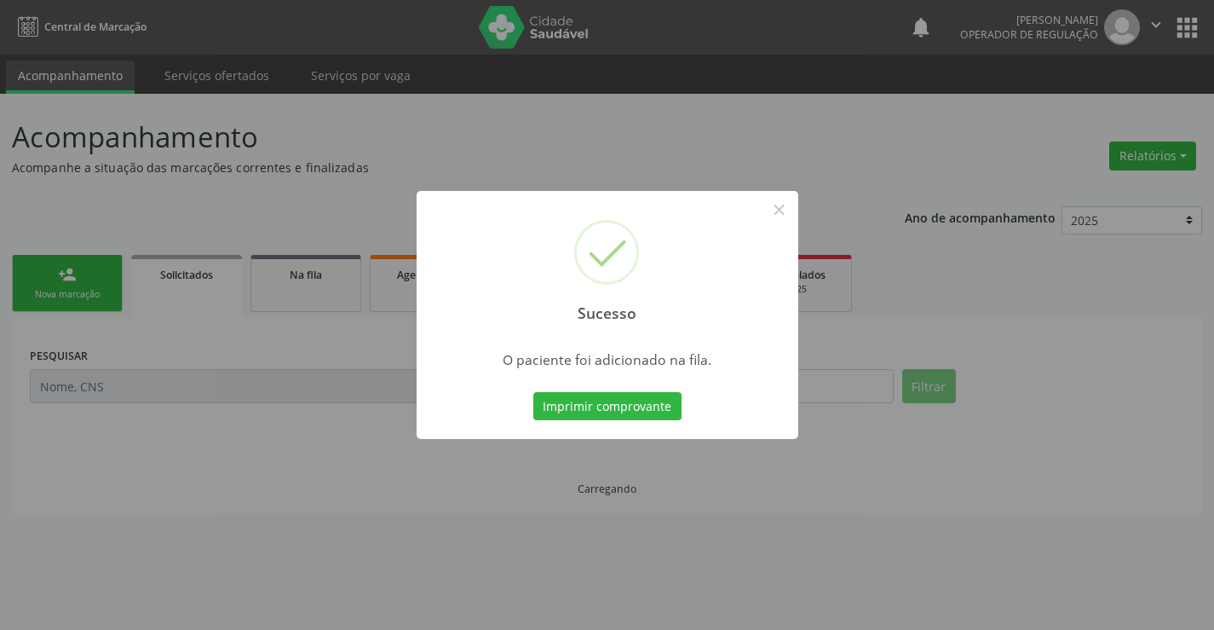
scroll to position [0, 0]
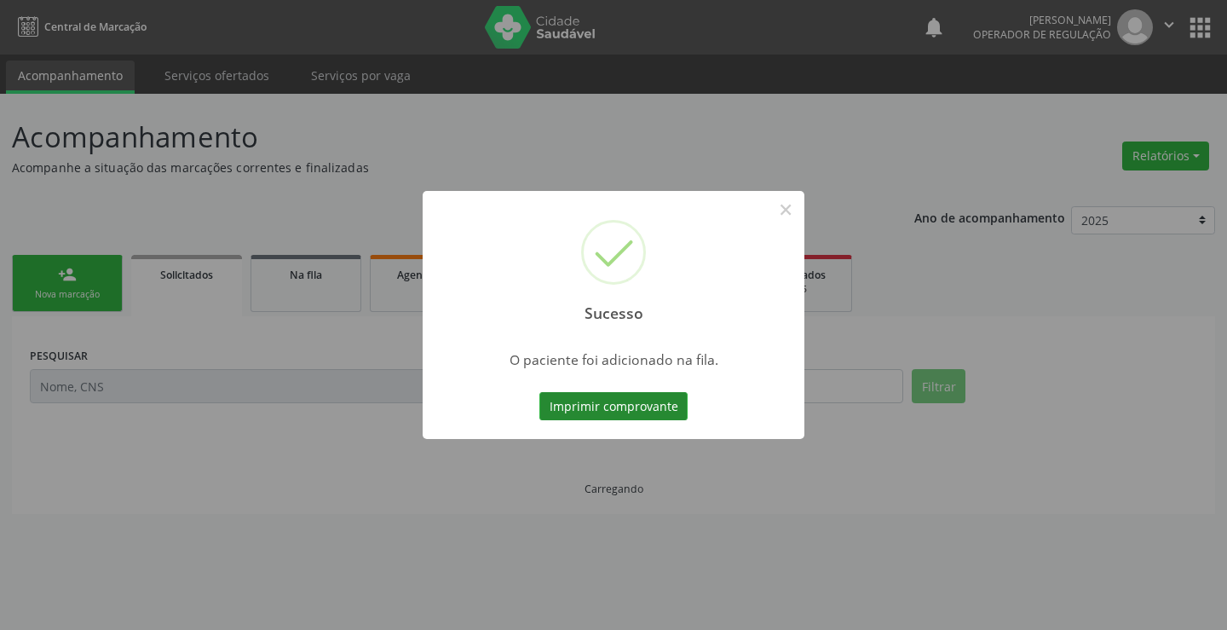
click at [655, 406] on button "Imprimir comprovante" at bounding box center [613, 406] width 148 height 29
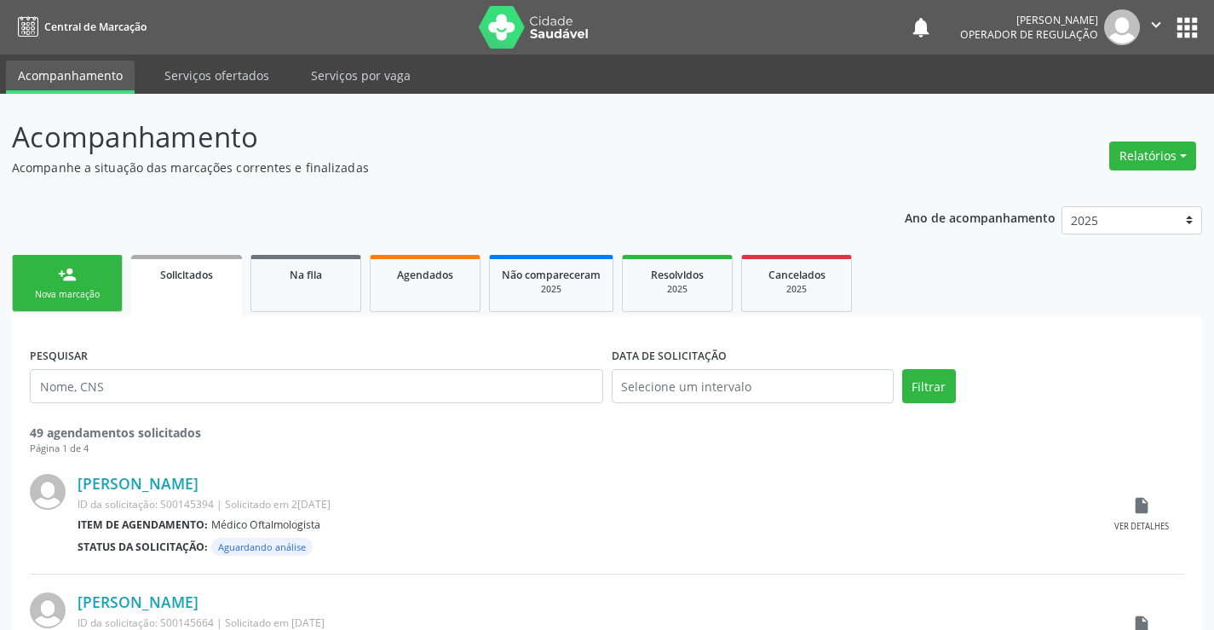
click at [76, 274] on div "person_add" at bounding box center [67, 274] width 19 height 19
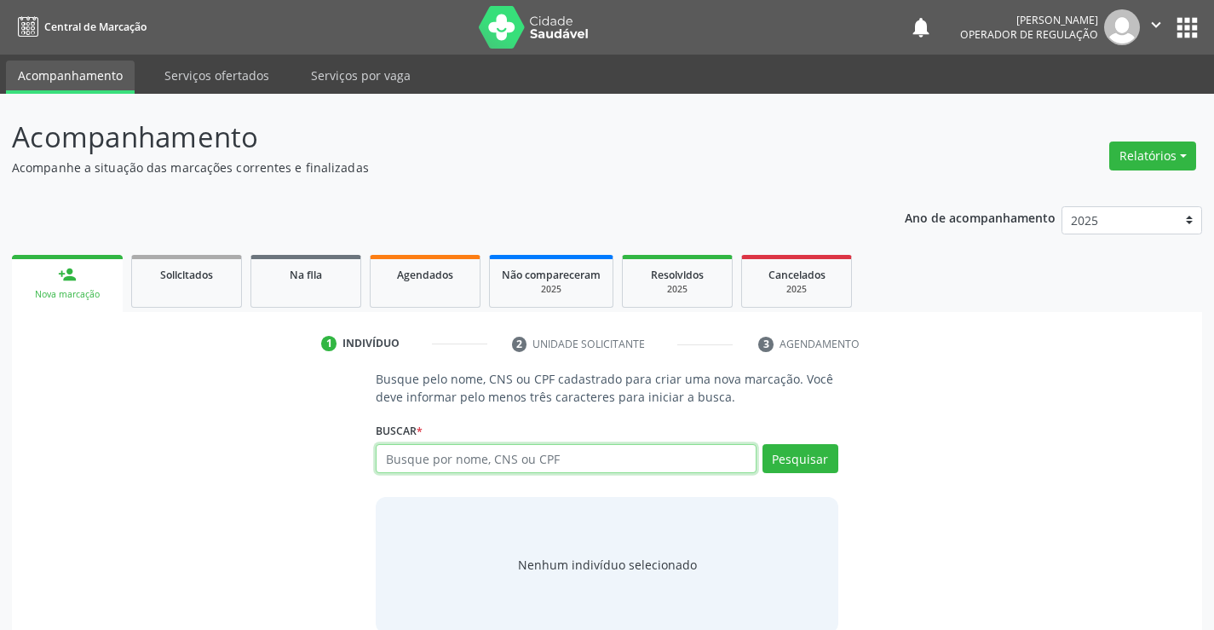
click at [490, 464] on input "text" at bounding box center [566, 458] width 380 height 29
click at [504, 463] on input "text" at bounding box center [566, 458] width 380 height 29
type input "702003340560685"
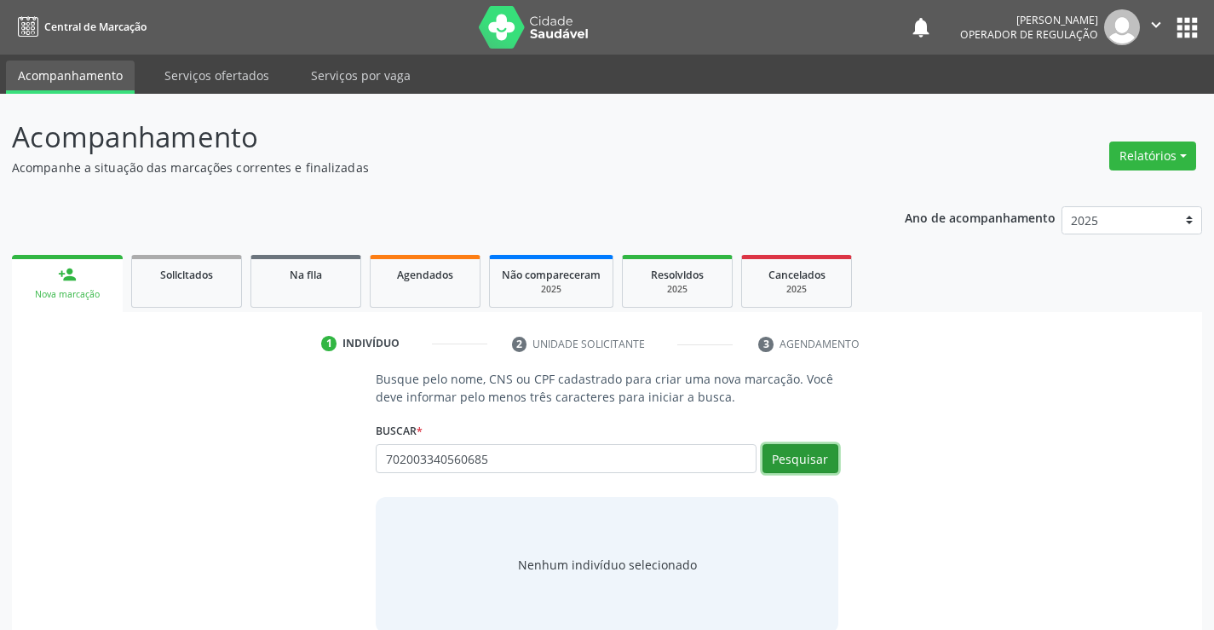
click at [813, 458] on button "Pesquisar" at bounding box center [801, 458] width 76 height 29
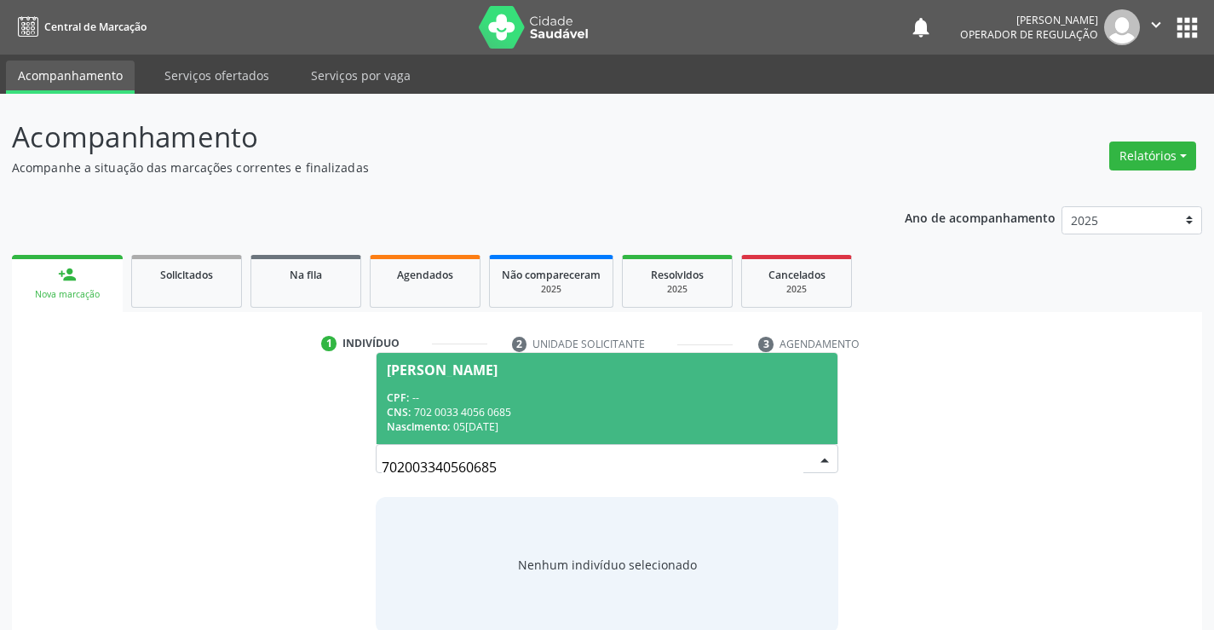
click at [529, 381] on span "Jamille Batista Silva CPF: -- CNS: 702 0033 4056 0685 Nascimento: 05/10/1999" at bounding box center [607, 398] width 460 height 91
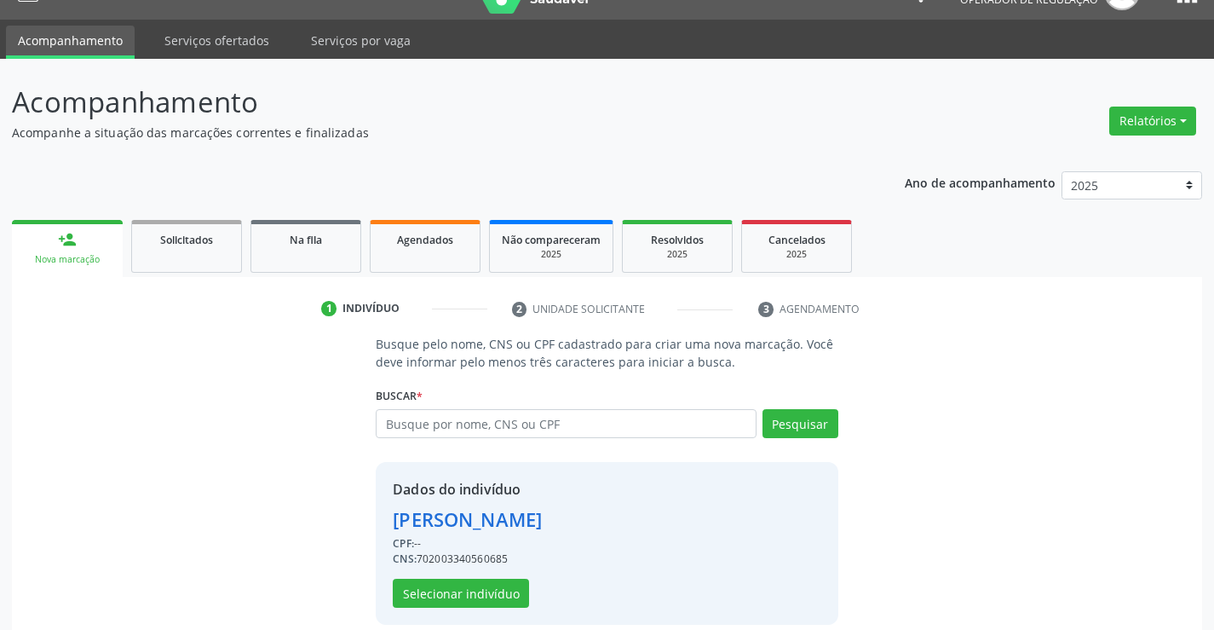
scroll to position [54, 0]
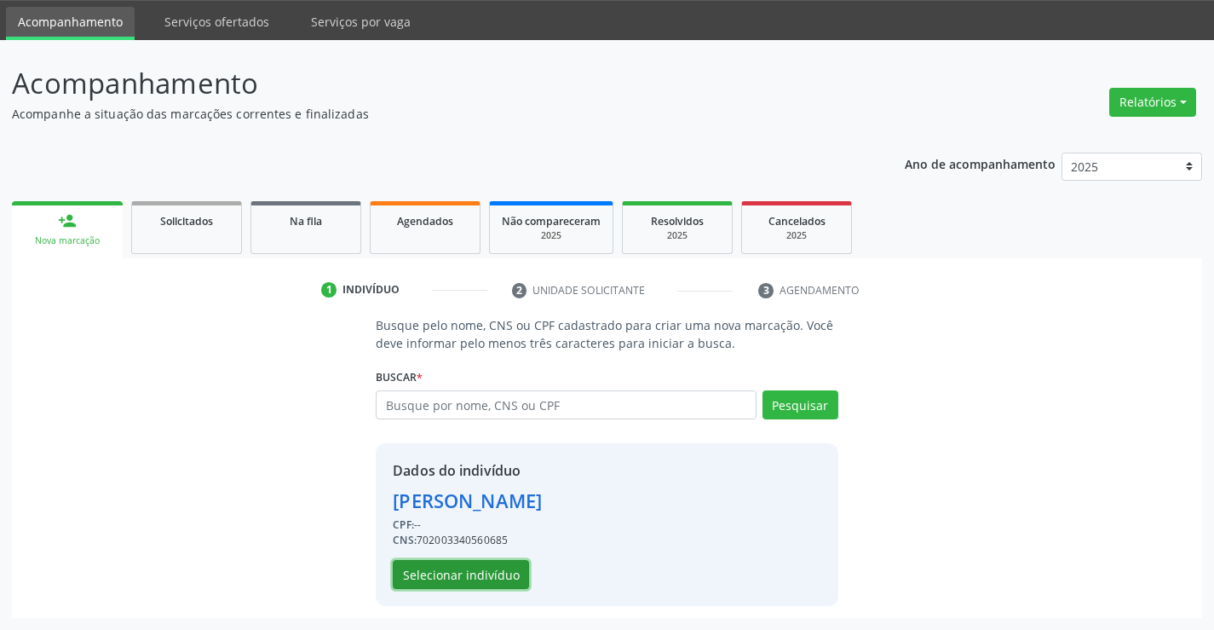
click at [485, 562] on button "Selecionar indivíduo" at bounding box center [461, 574] width 136 height 29
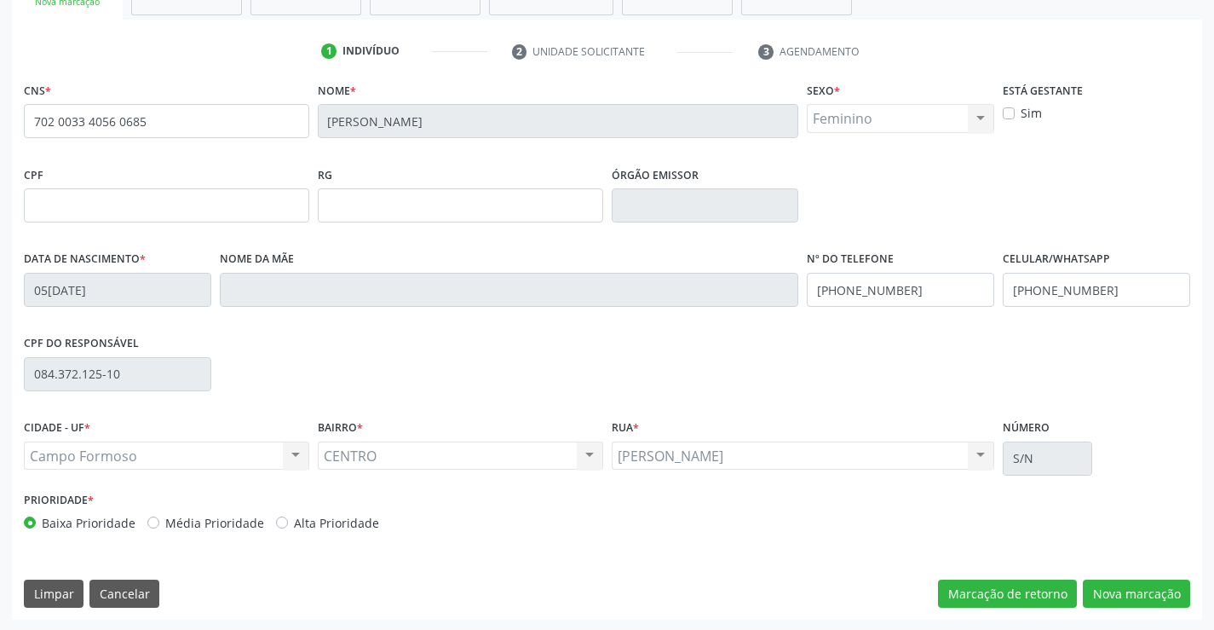
scroll to position [294, 0]
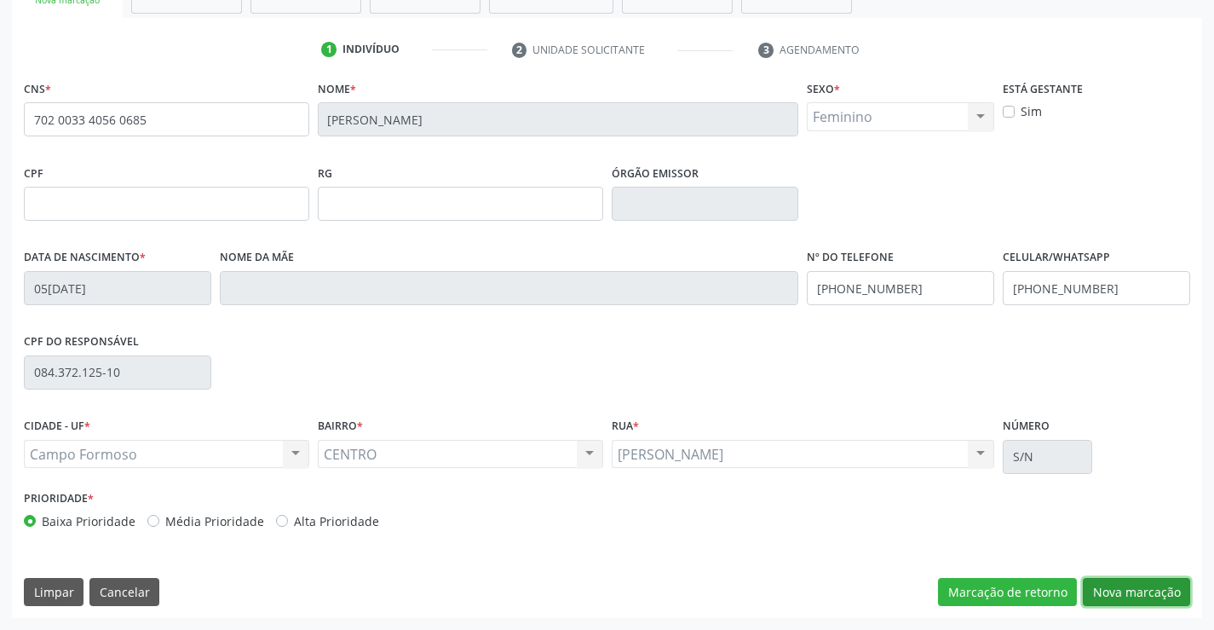
click at [1134, 586] on button "Nova marcação" at bounding box center [1136, 592] width 107 height 29
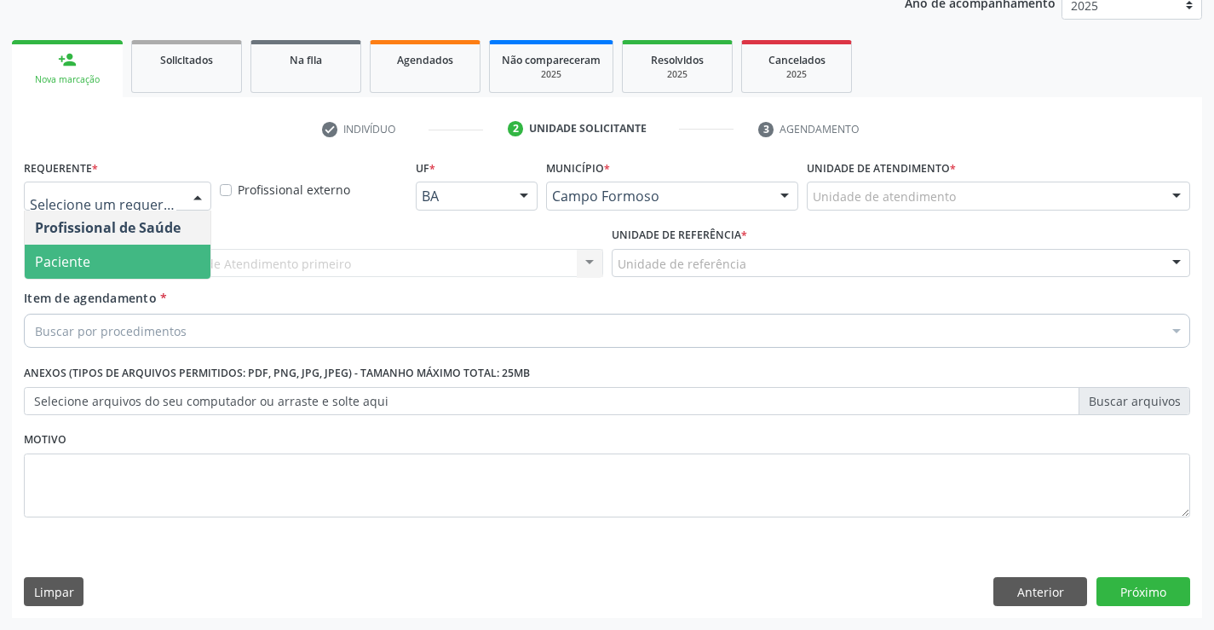
click at [126, 258] on span "Paciente" at bounding box center [118, 262] width 186 height 34
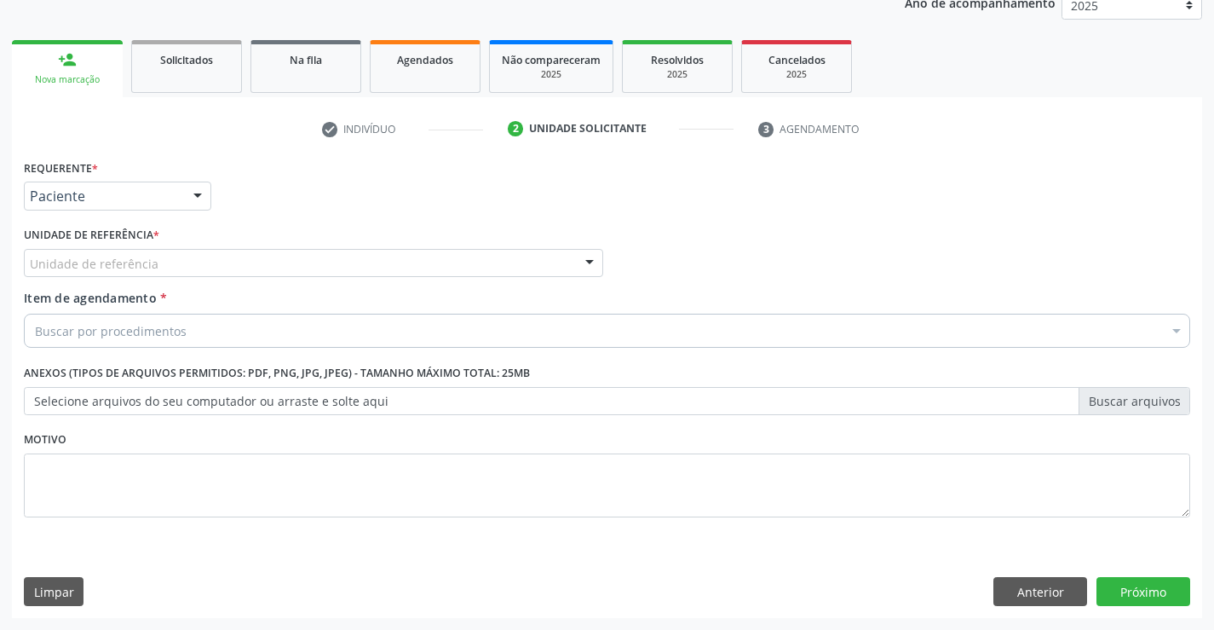
click at [30, 268] on input "text" at bounding box center [30, 272] width 0 height 34
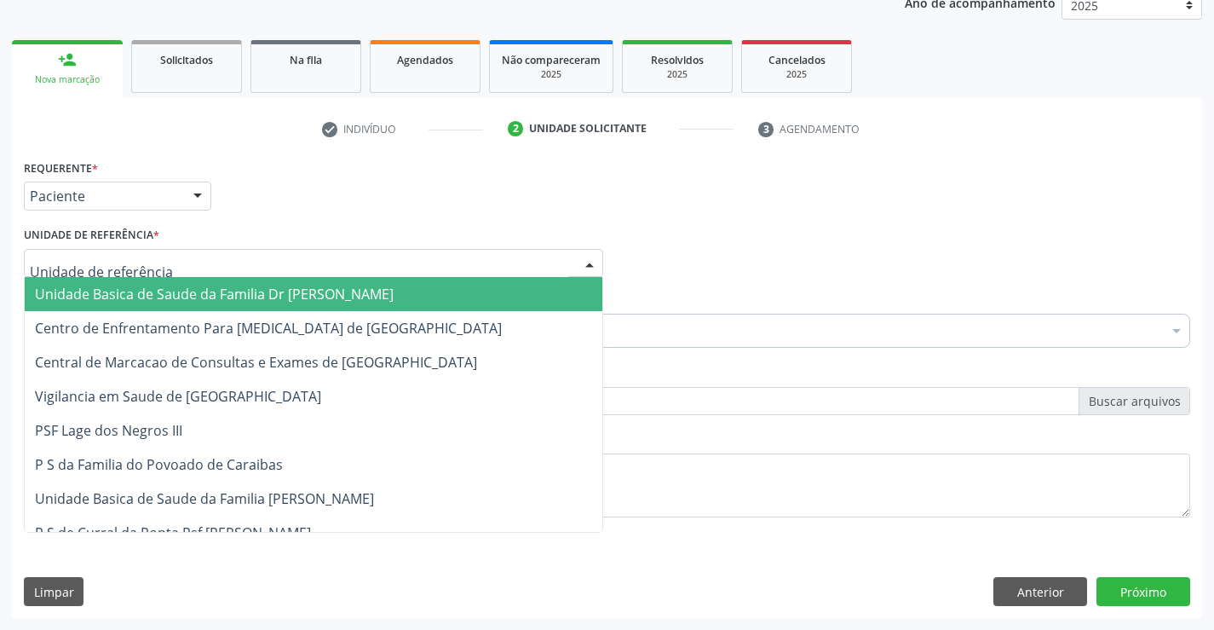
click at [153, 287] on span "Unidade Basica de Saude da Familia Dr [PERSON_NAME]" at bounding box center [214, 294] width 359 height 19
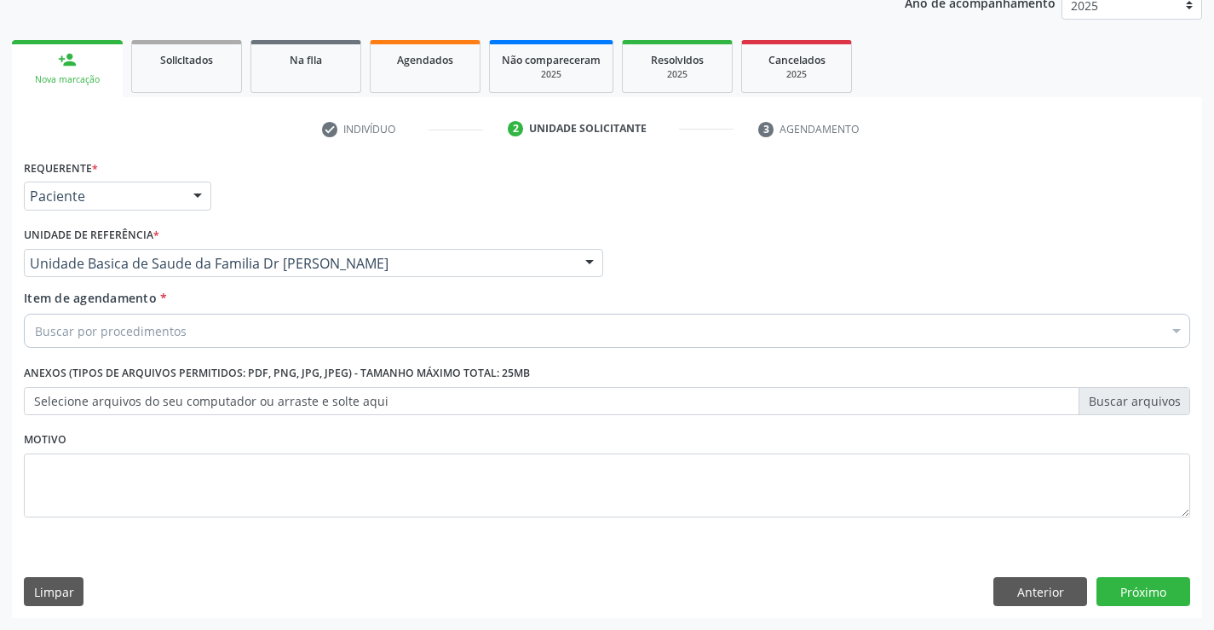
click at [35, 332] on input "Item de agendamento *" at bounding box center [35, 331] width 0 height 34
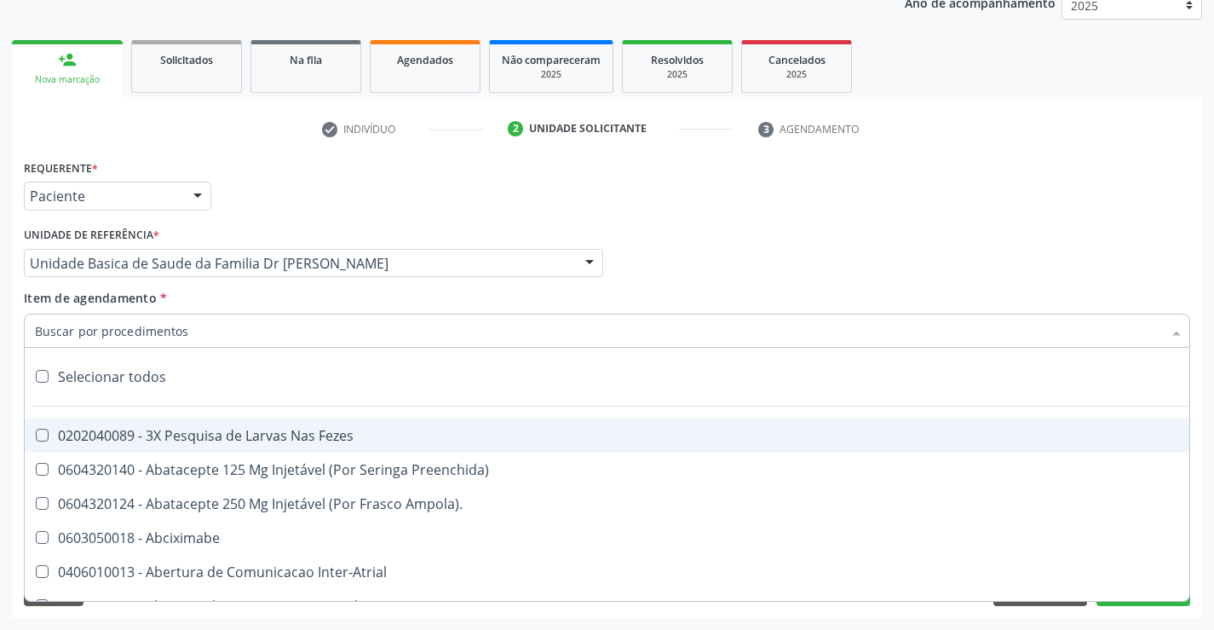
click at [157, 328] on input "Item de agendamento *" at bounding box center [598, 331] width 1127 height 34
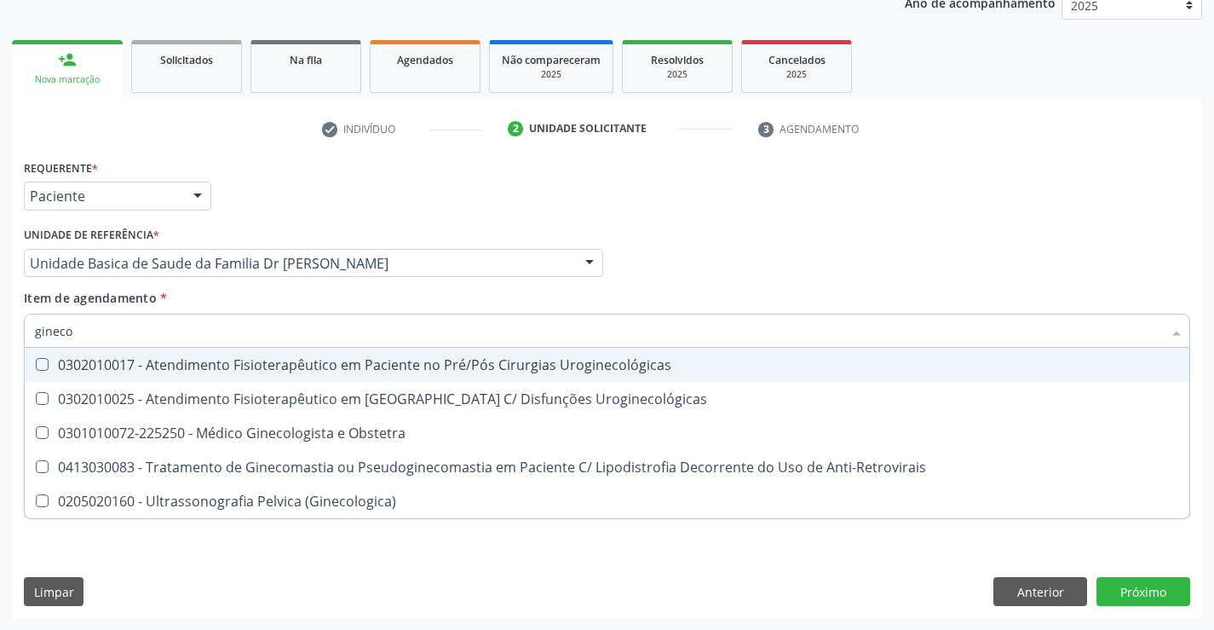
type input "ginecol"
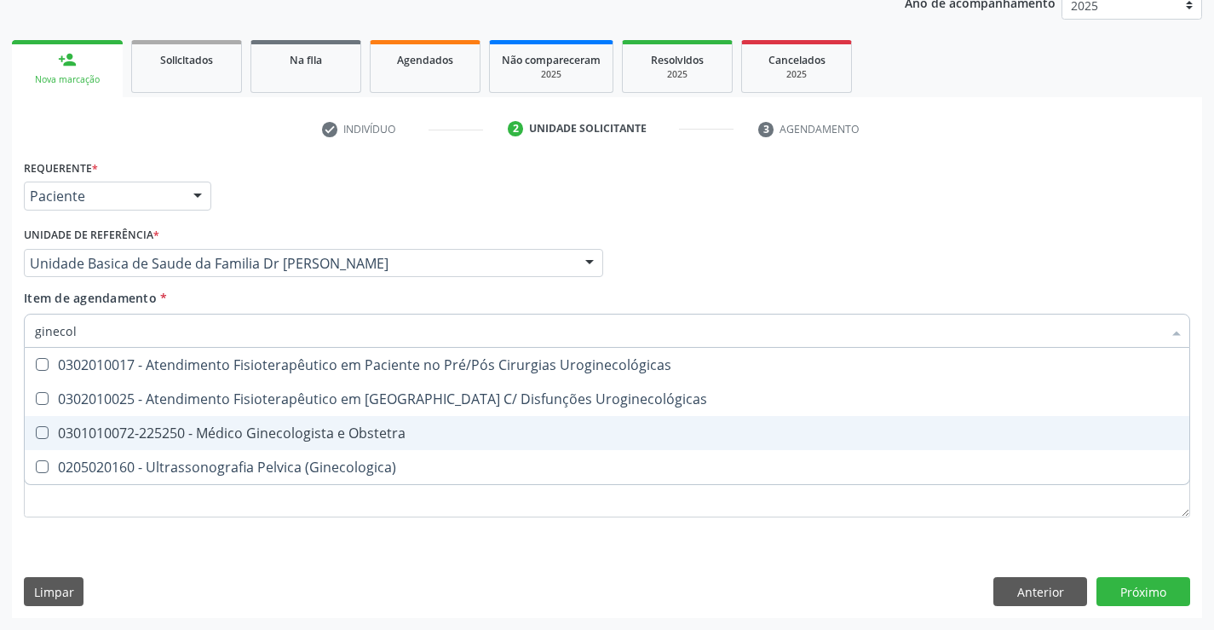
click at [307, 434] on div "0301010072-225250 - Médico Ginecologista e Obstetra" at bounding box center [607, 433] width 1144 height 14
checkbox Obstetra "true"
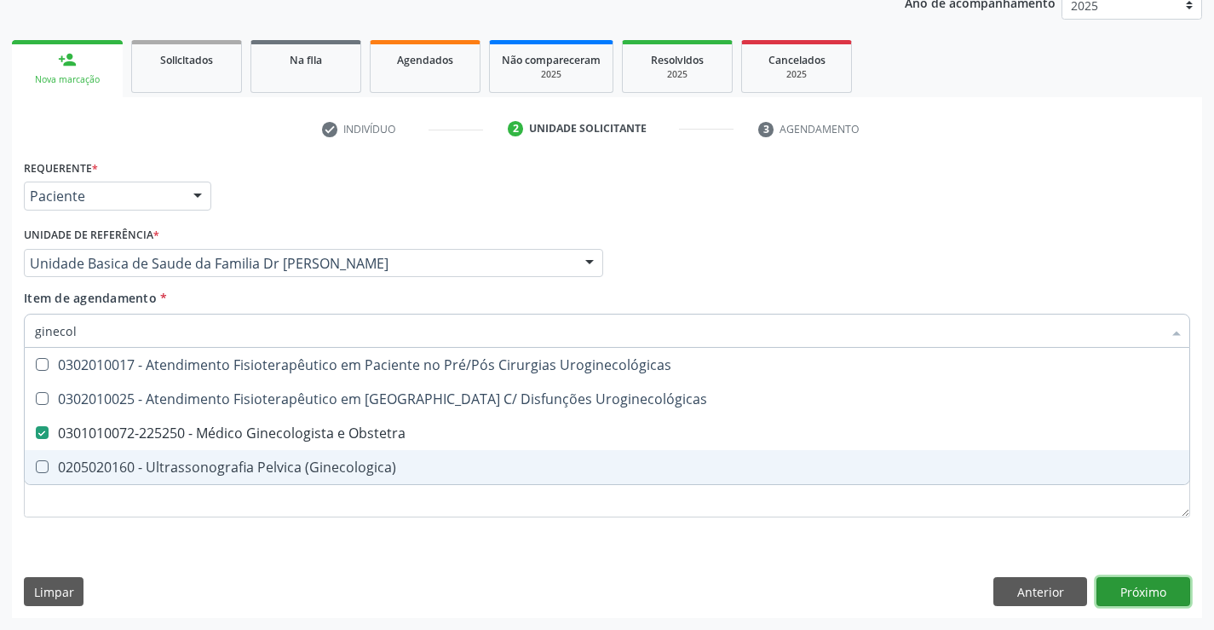
click at [1143, 591] on div "Requerente * Paciente Profissional de Saúde Paciente Nenhum resultado encontrad…" at bounding box center [607, 386] width 1190 height 463
checkbox Uroginecológicas "true"
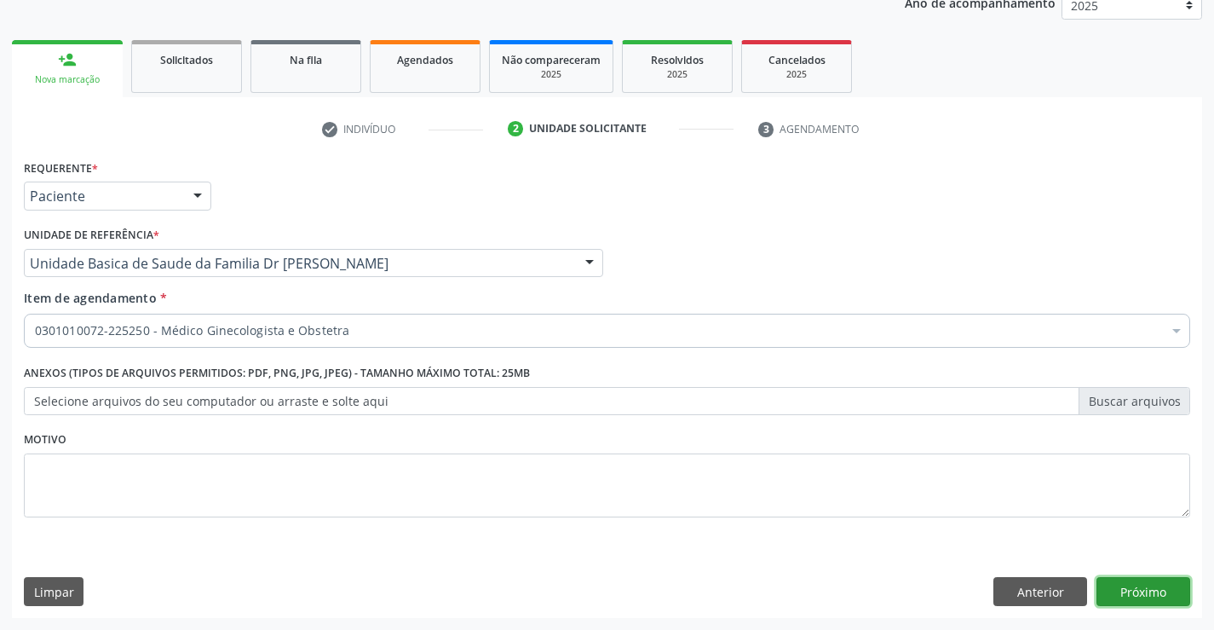
click at [1132, 592] on button "Próximo" at bounding box center [1144, 591] width 94 height 29
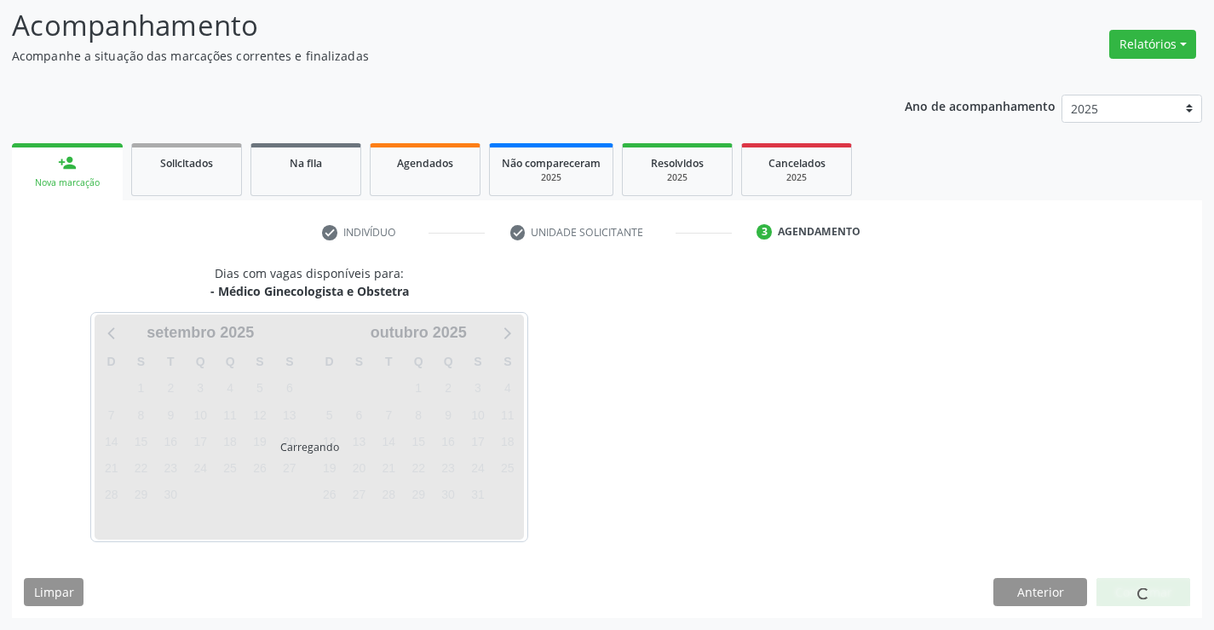
scroll to position [112, 0]
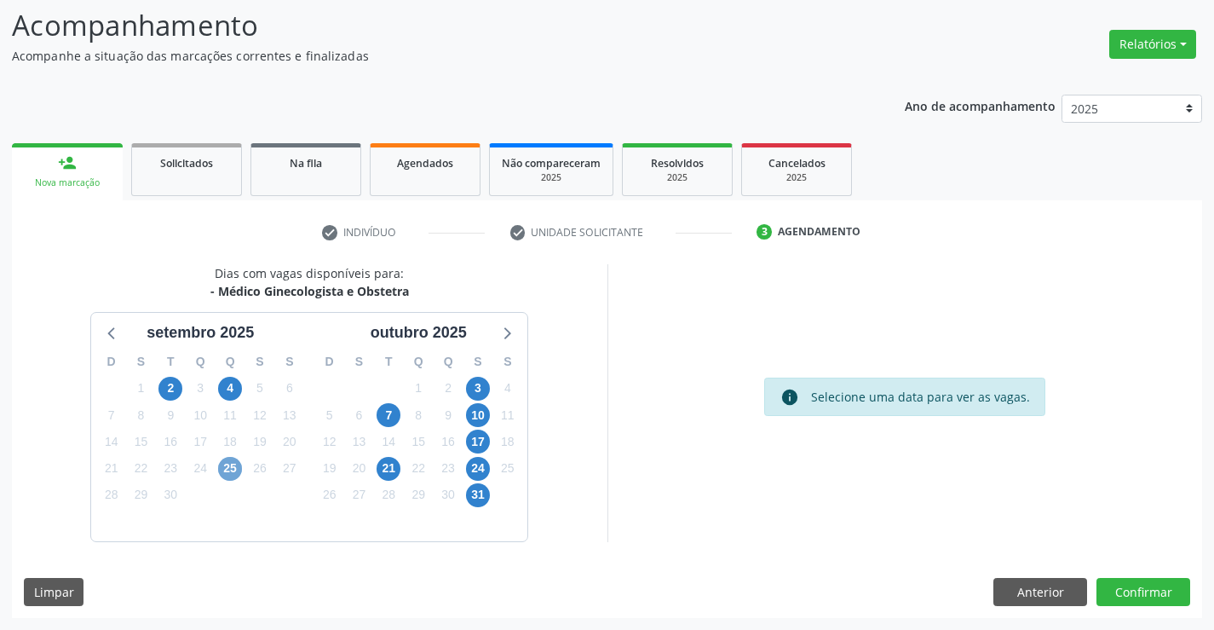
click at [228, 474] on span "25" at bounding box center [230, 469] width 24 height 24
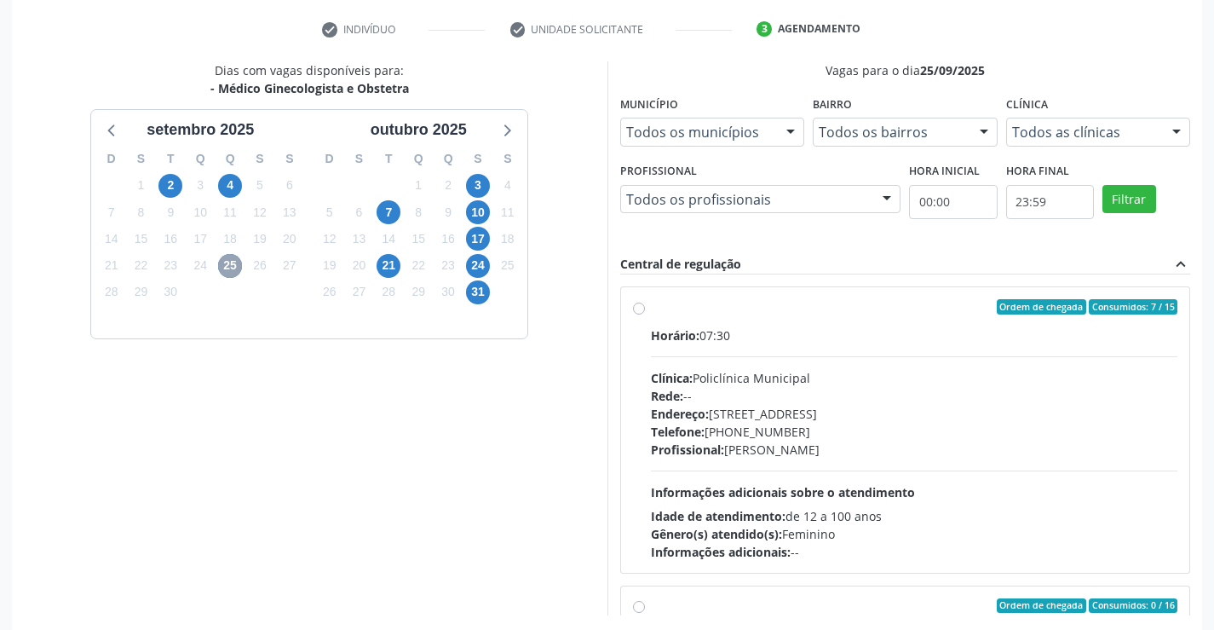
scroll to position [389, 0]
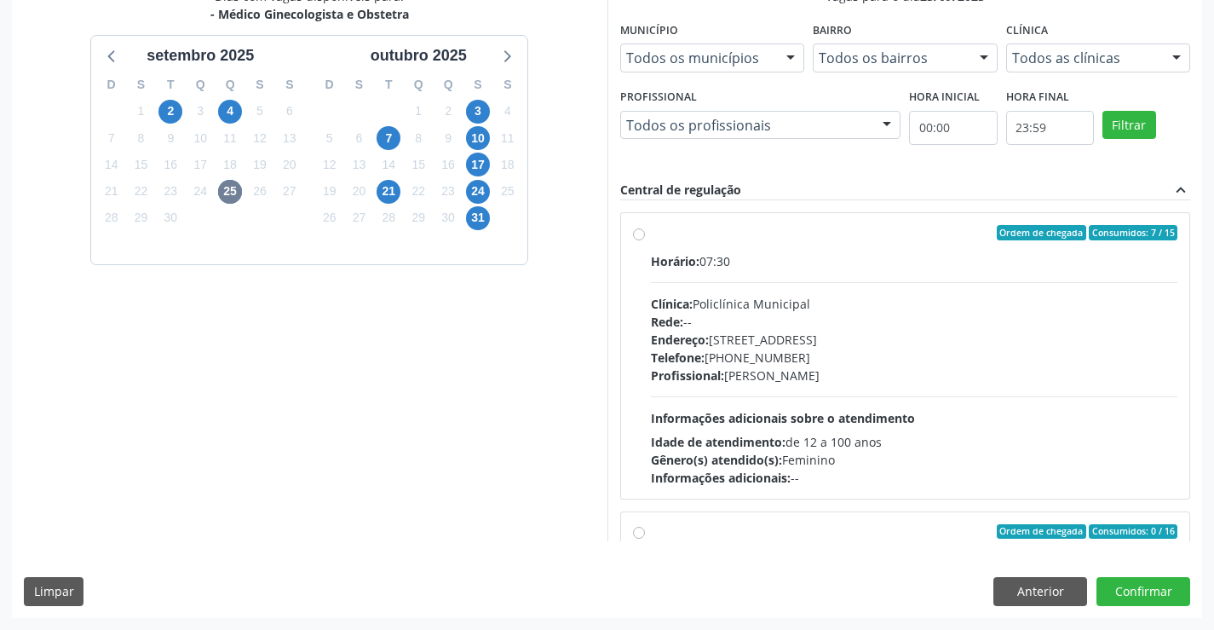
click at [651, 233] on label "Ordem de chegada Consumidos: 7 / 15 Horário: 07:30 Clínica: Policlínica Municip…" at bounding box center [914, 356] width 527 height 262
click at [637, 233] on input "Ordem de chegada Consumidos: 7 / 15 Horário: 07:30 Clínica: Policlínica Municip…" at bounding box center [639, 232] width 12 height 15
radio input "true"
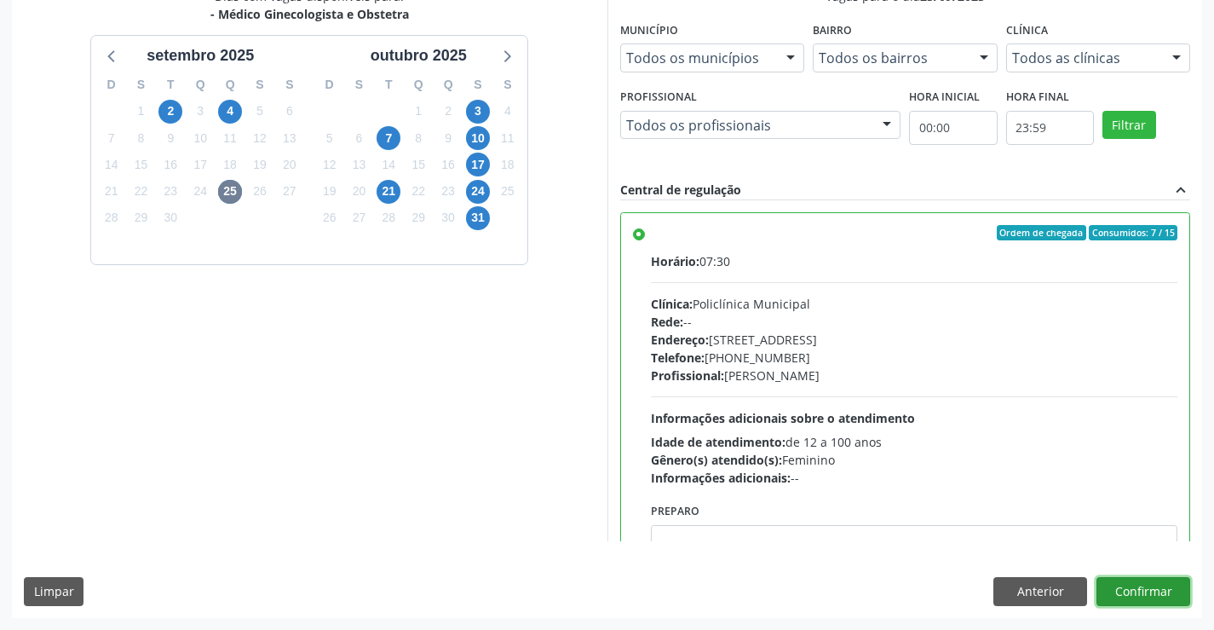
click at [1139, 591] on button "Confirmar" at bounding box center [1144, 591] width 94 height 29
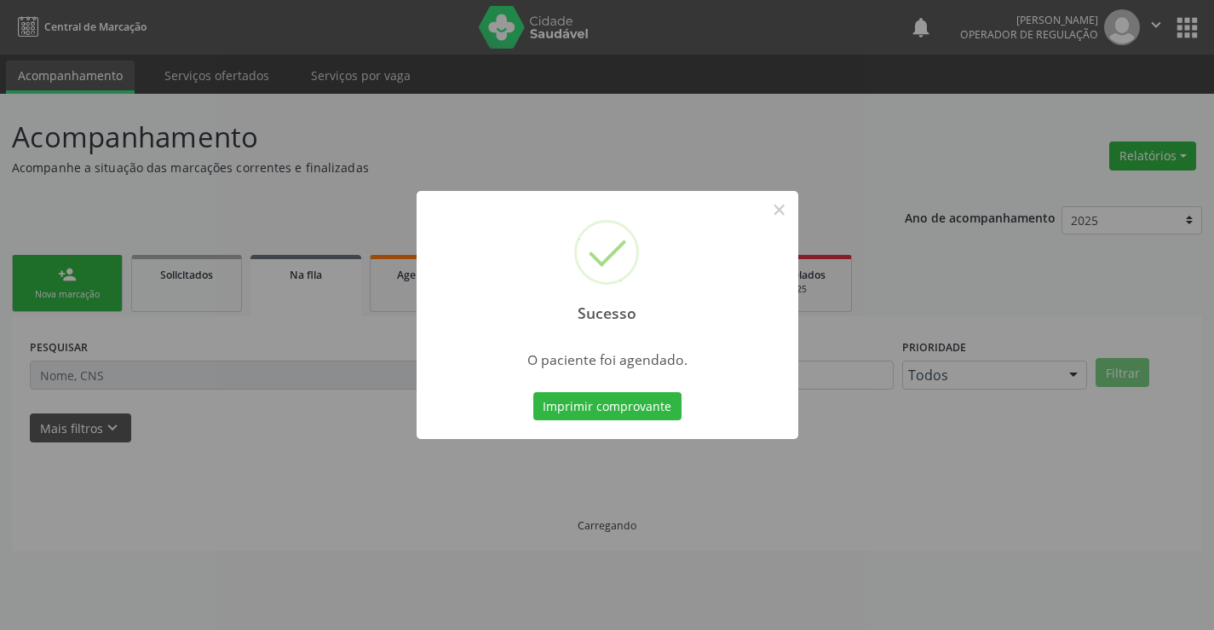
scroll to position [0, 0]
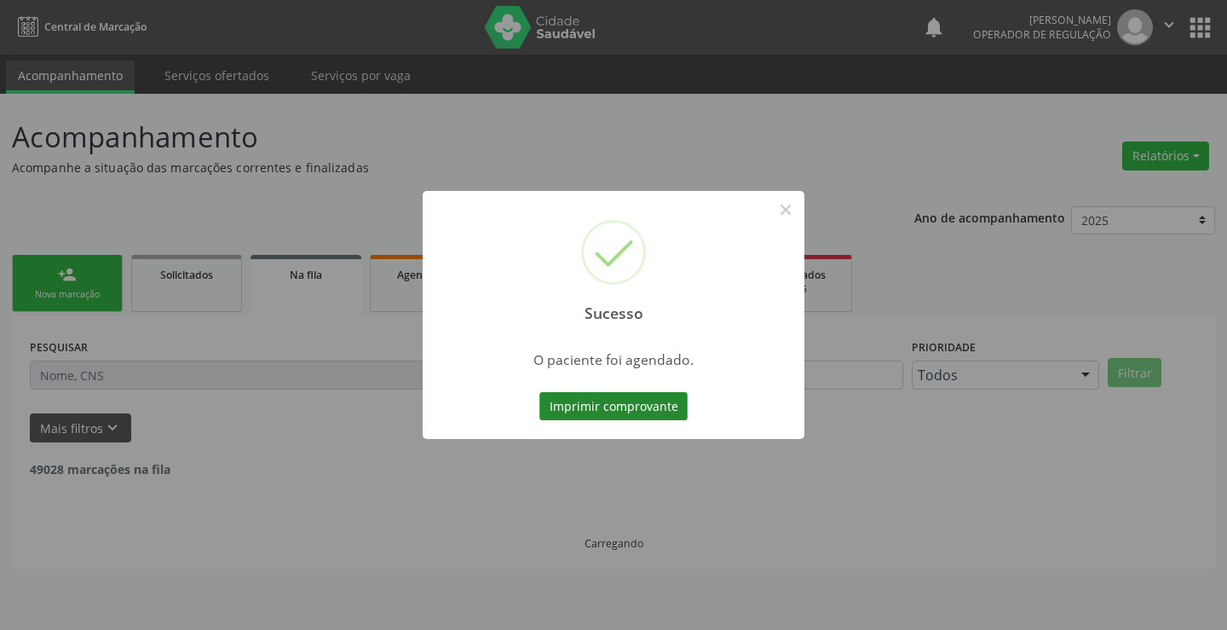
click at [635, 395] on button "Imprimir comprovante" at bounding box center [613, 406] width 148 height 29
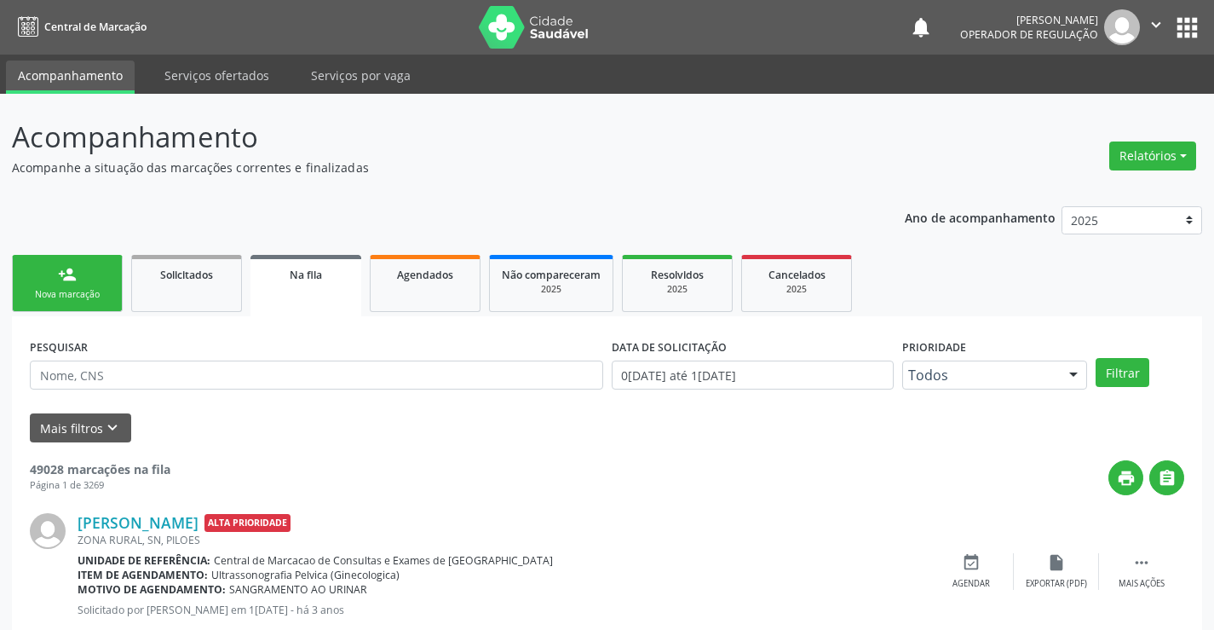
click at [95, 269] on link "person_add Nova marcação" at bounding box center [67, 283] width 111 height 57
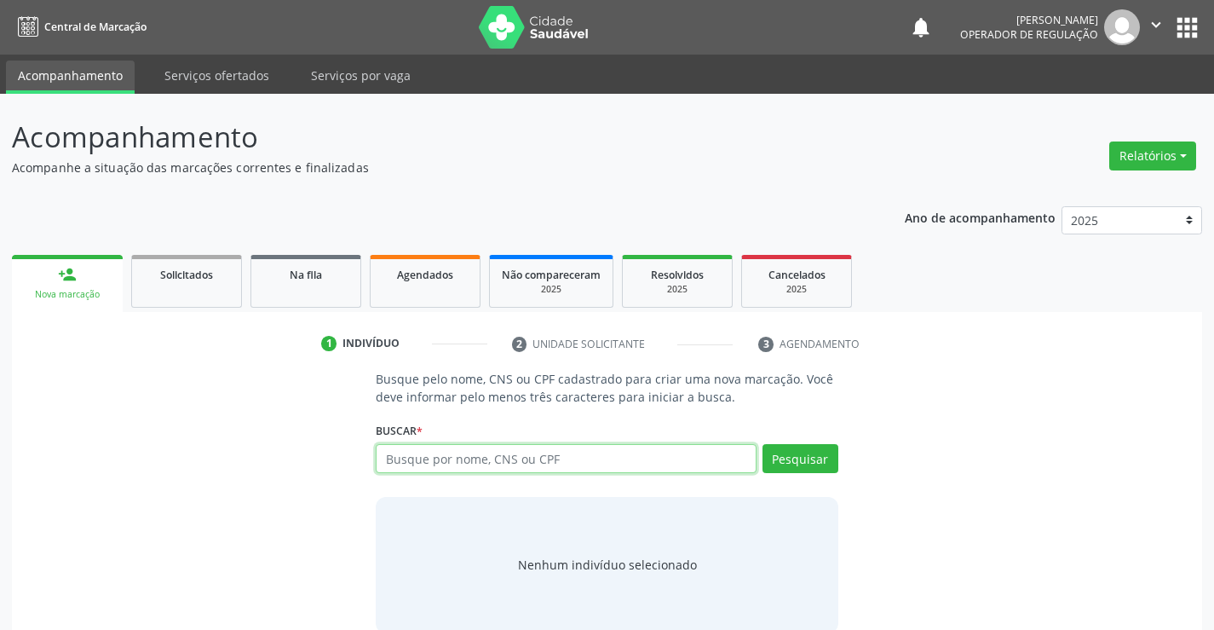
click at [456, 464] on input "text" at bounding box center [566, 458] width 380 height 29
type input "708001303546523"
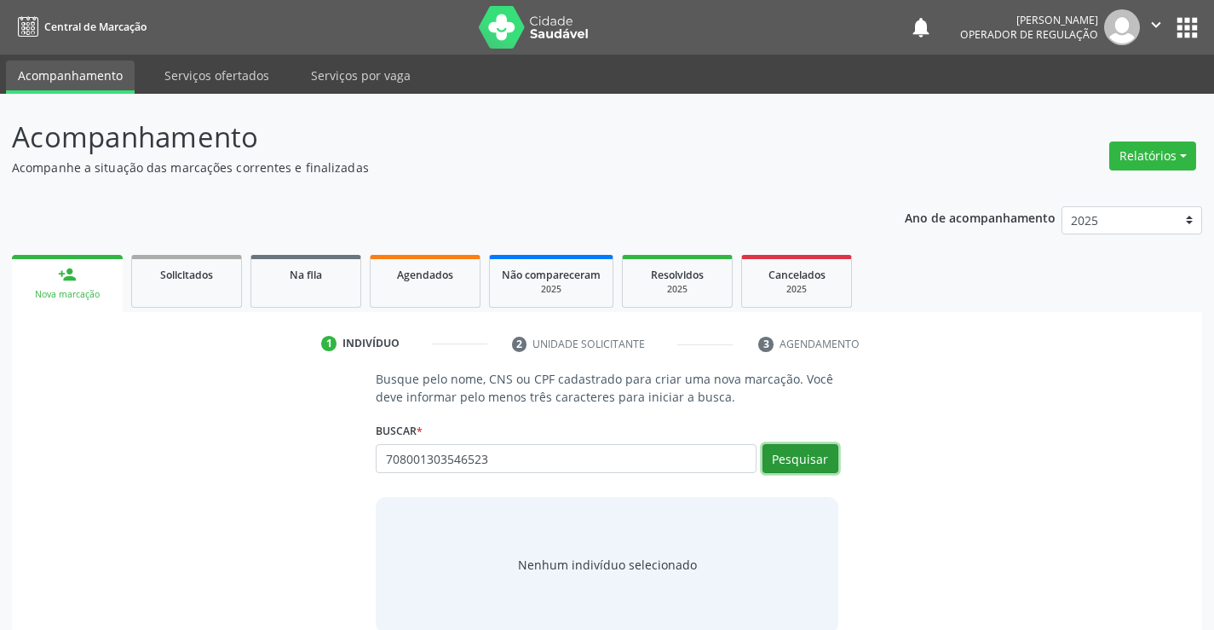
click at [806, 464] on button "Pesquisar" at bounding box center [801, 458] width 76 height 29
type input "708001303546523"
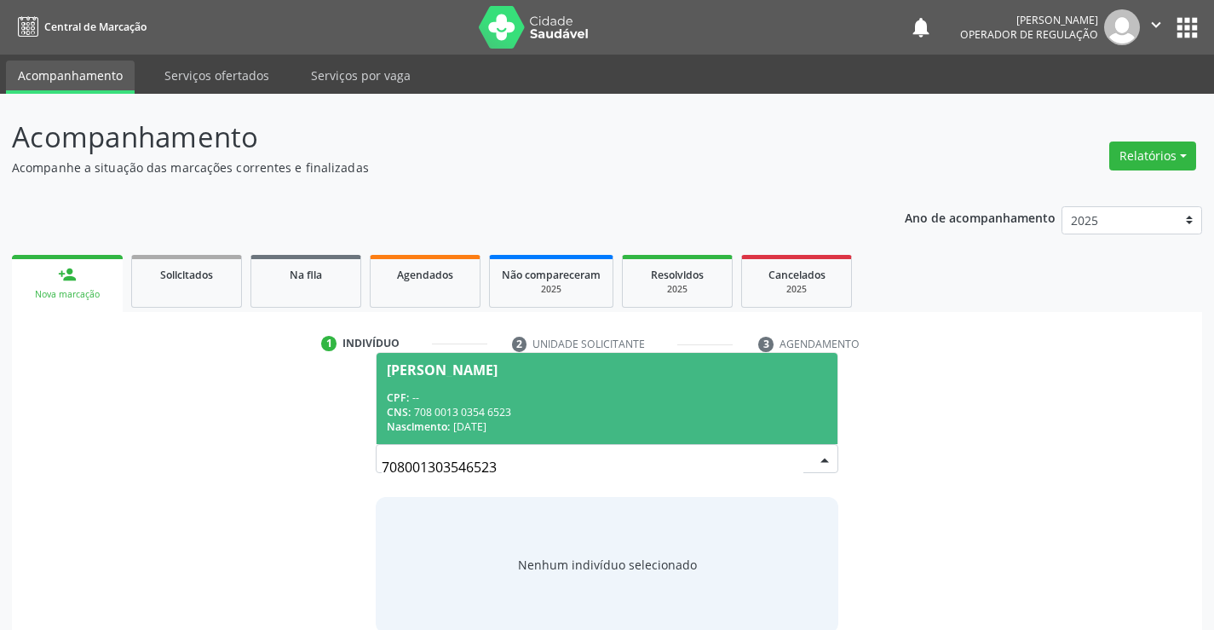
click at [604, 407] on div "CNS: 708 0013 0354 6523" at bounding box center [607, 412] width 440 height 14
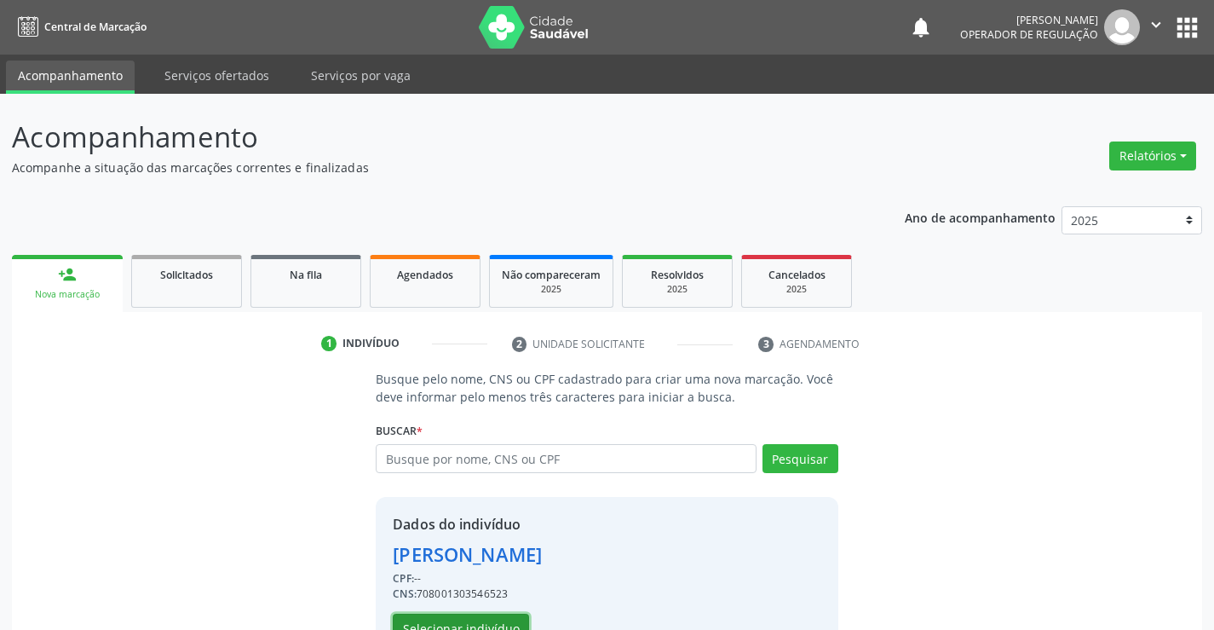
click at [473, 619] on button "Selecionar indivíduo" at bounding box center [461, 628] width 136 height 29
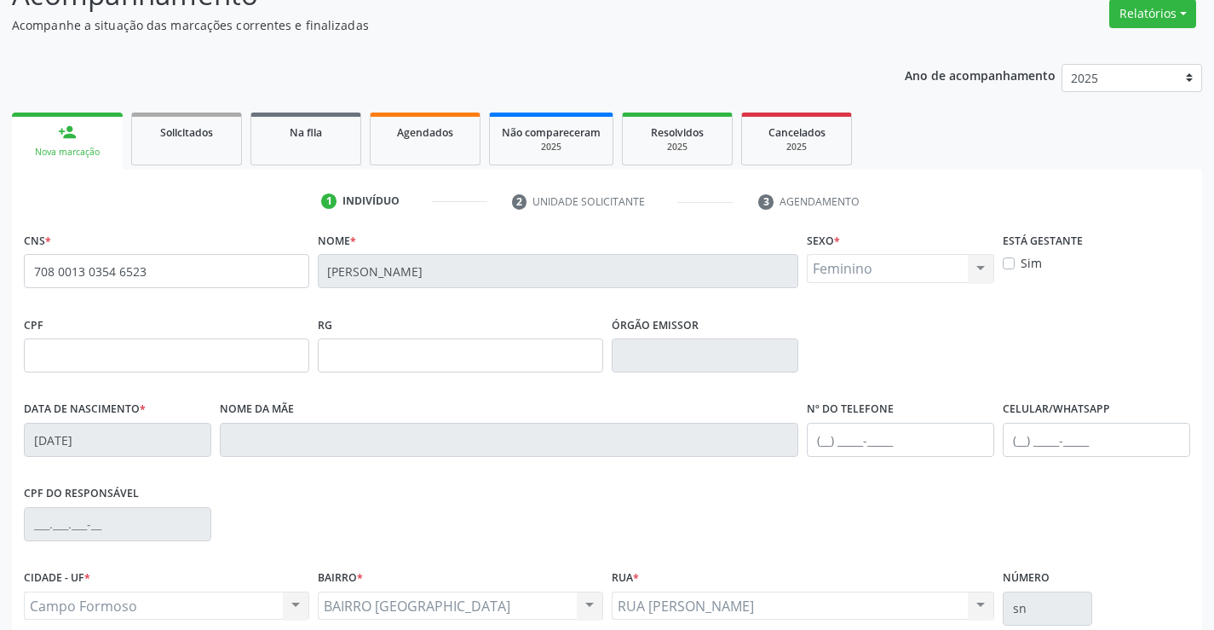
scroll to position [294, 0]
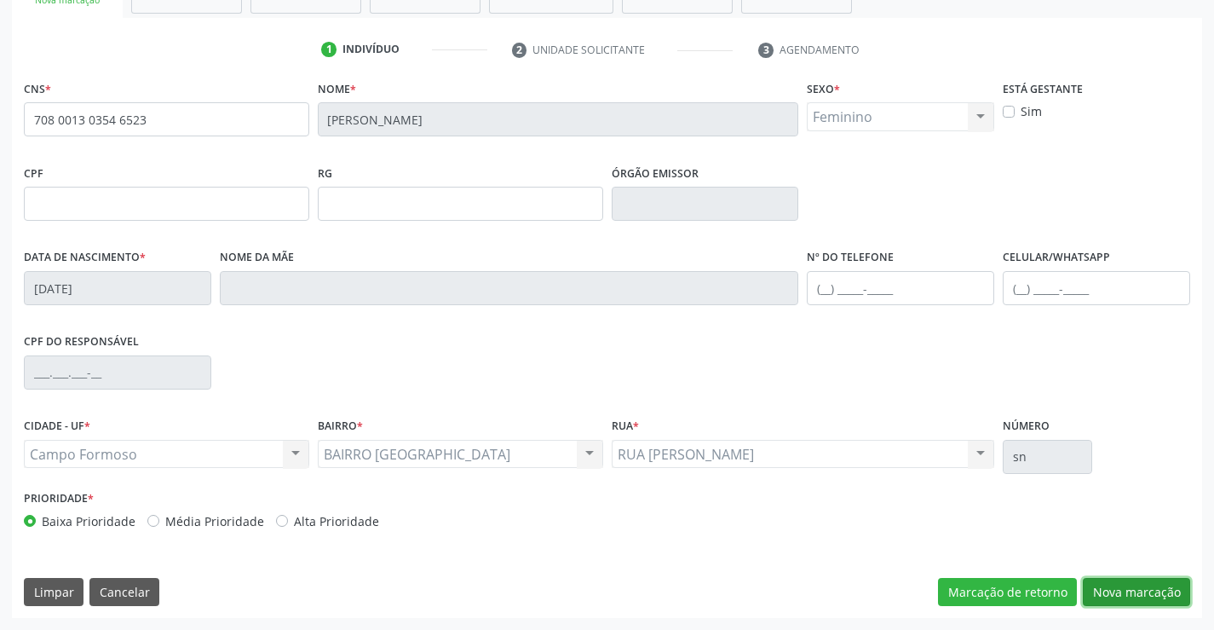
click at [1125, 591] on button "Nova marcação" at bounding box center [1136, 592] width 107 height 29
click at [0, 0] on button "Próximo" at bounding box center [0, 0] width 0 height 0
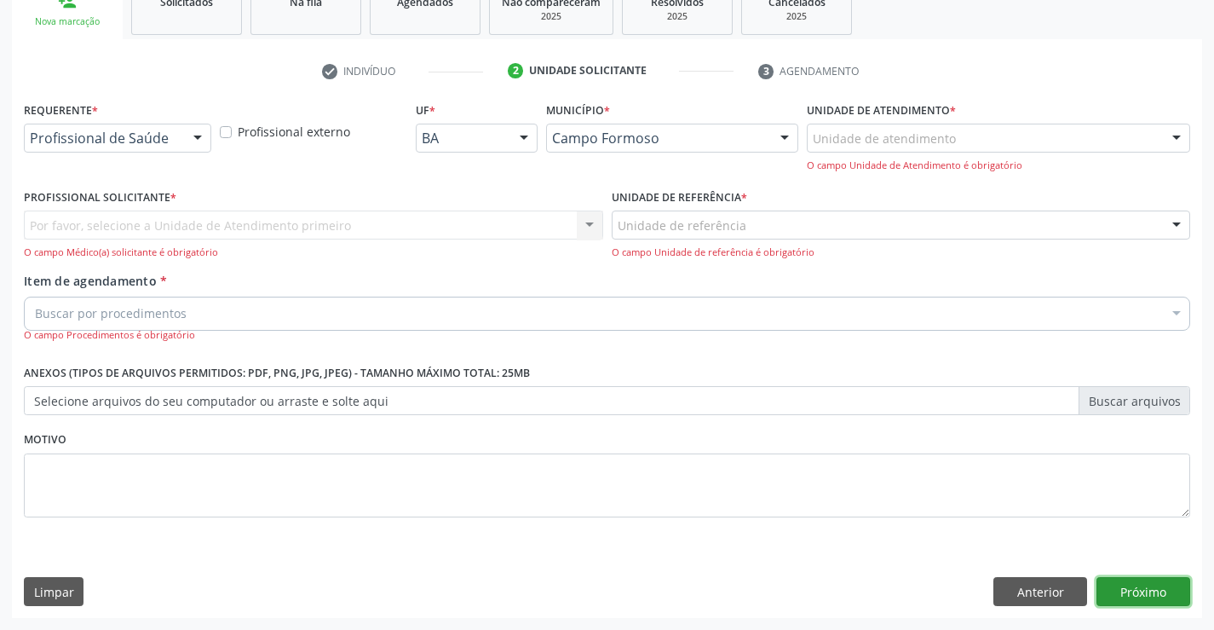
scroll to position [215, 0]
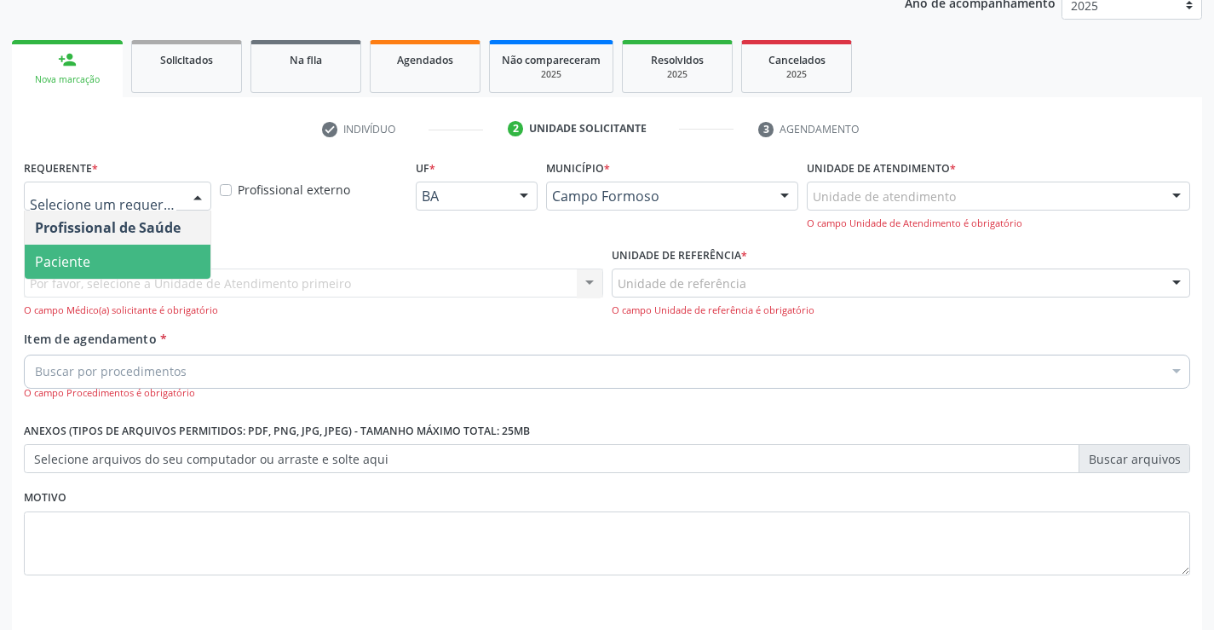
click at [98, 256] on span "Paciente" at bounding box center [118, 262] width 186 height 34
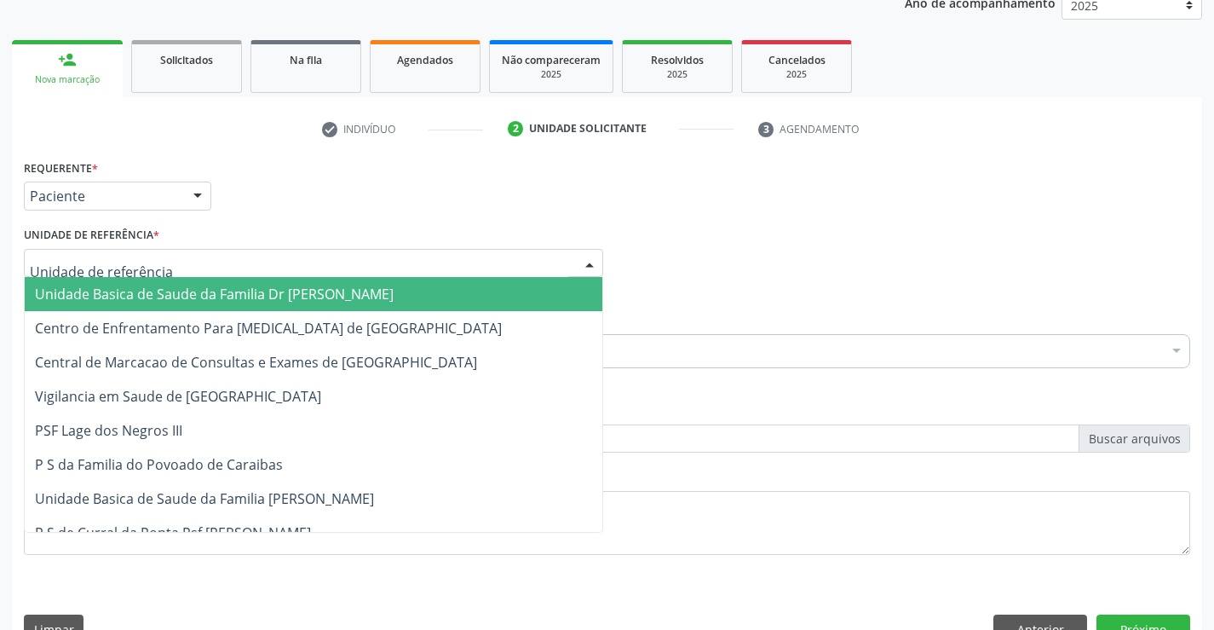
click at [110, 297] on span "Unidade Basica de Saude da Familia Dr [PERSON_NAME]" at bounding box center [214, 294] width 359 height 19
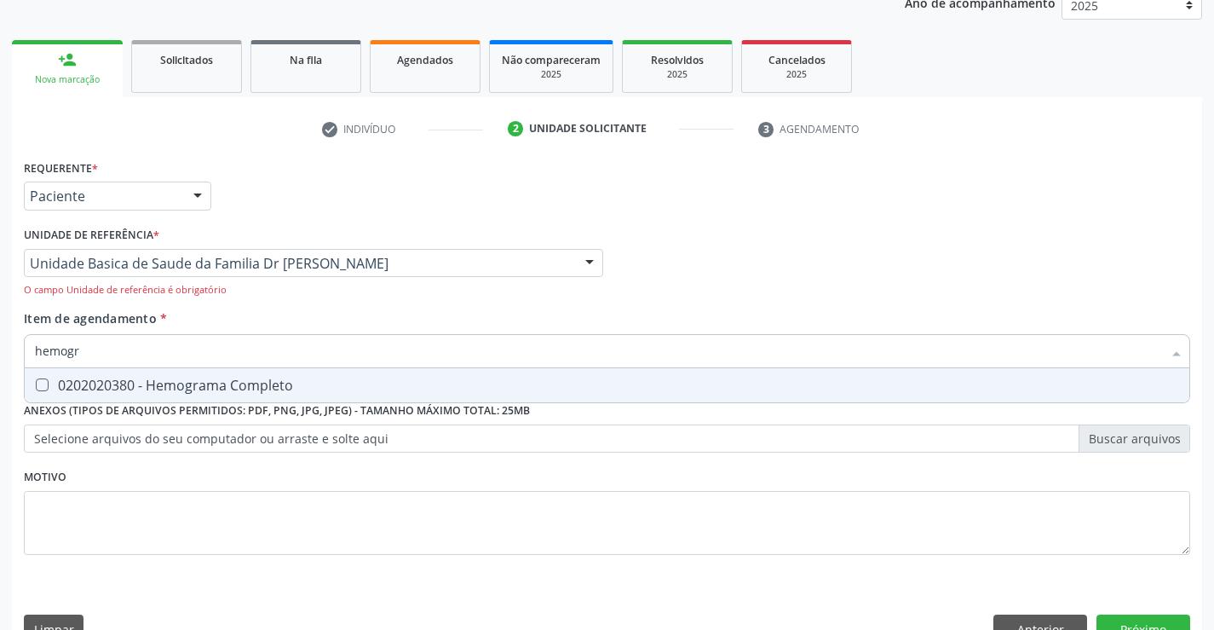
type input "hemogra"
click at [205, 389] on div "0202020380 - Hemograma Completo" at bounding box center [607, 385] width 1144 height 14
checkbox Completo "true"
type input "hemogra"
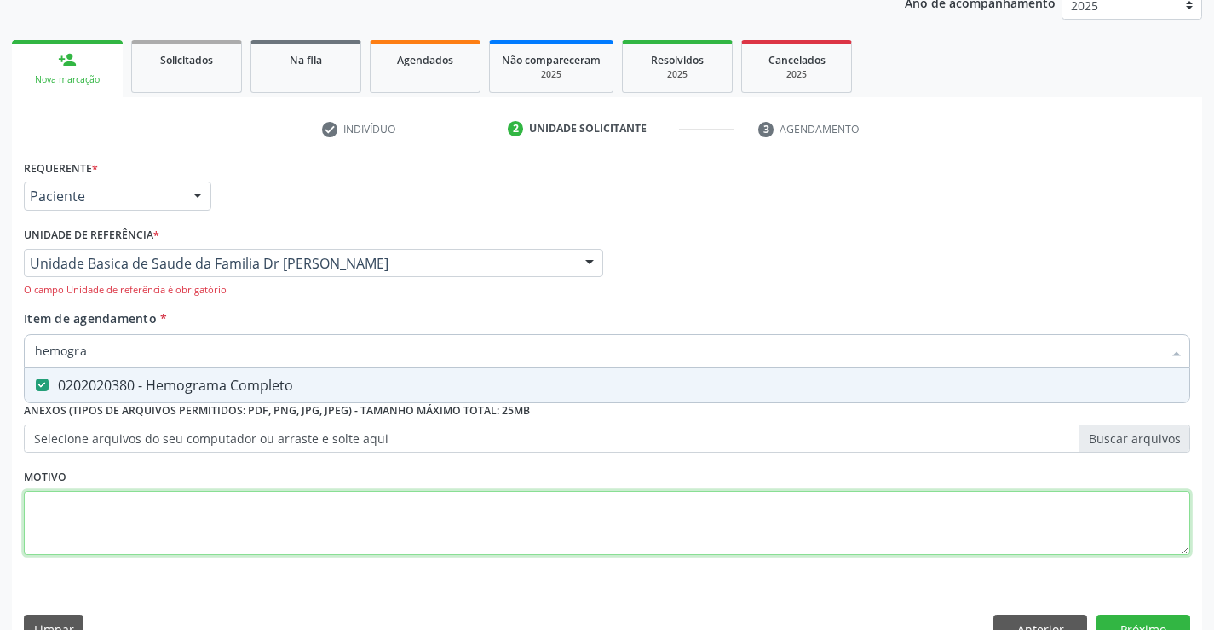
click at [144, 493] on div "Requerente * Paciente Profissional de Saúde Paciente Nenhum resultado encontrad…" at bounding box center [607, 367] width 1167 height 424
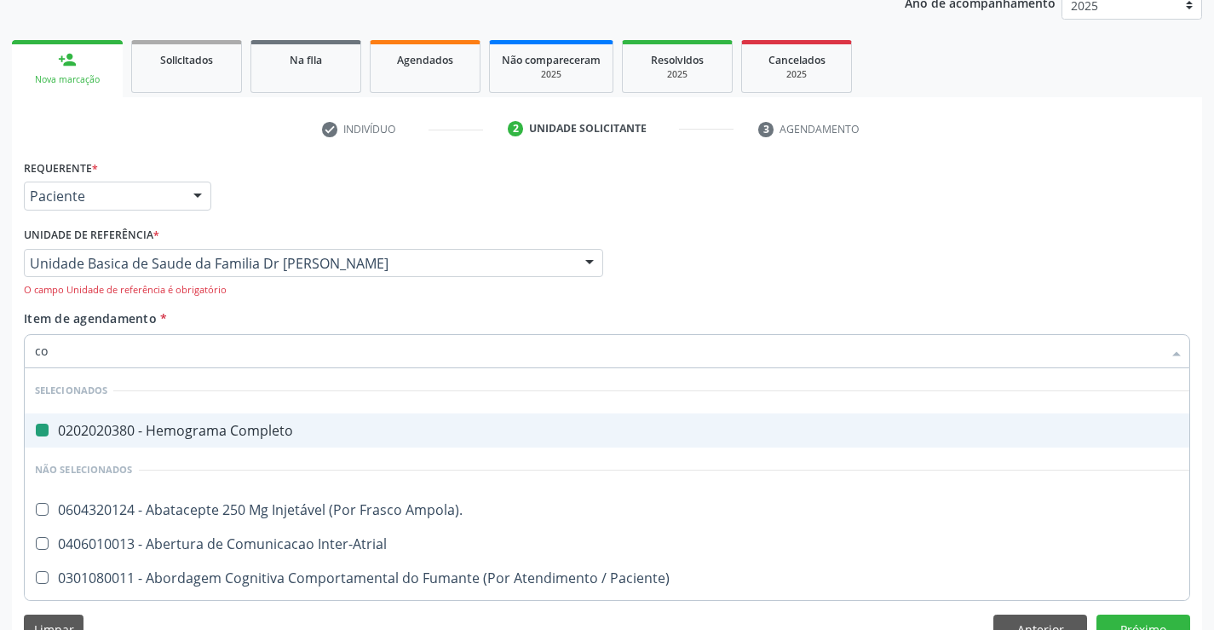
type input "col"
checkbox Completo "false"
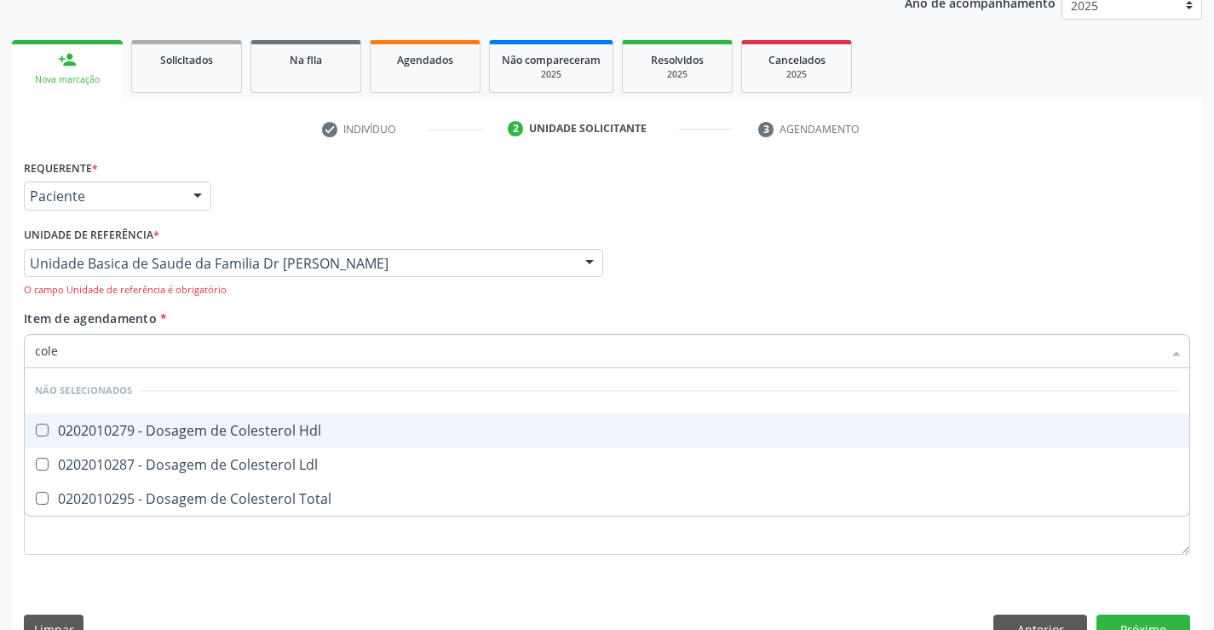
type input "coles"
click at [222, 428] on div "0202010279 - Dosagem de Colesterol Hdl" at bounding box center [607, 431] width 1144 height 14
checkbox Hdl "true"
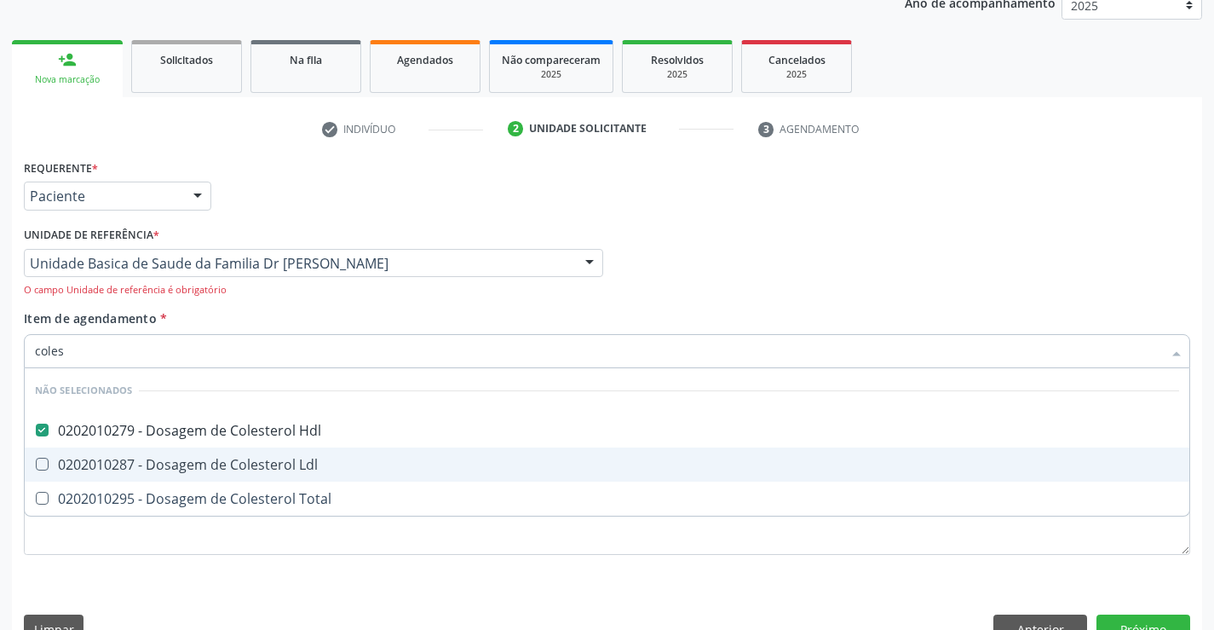
click at [210, 462] on div "0202010287 - Dosagem de Colesterol Ldl" at bounding box center [607, 465] width 1144 height 14
checkbox Ldl "true"
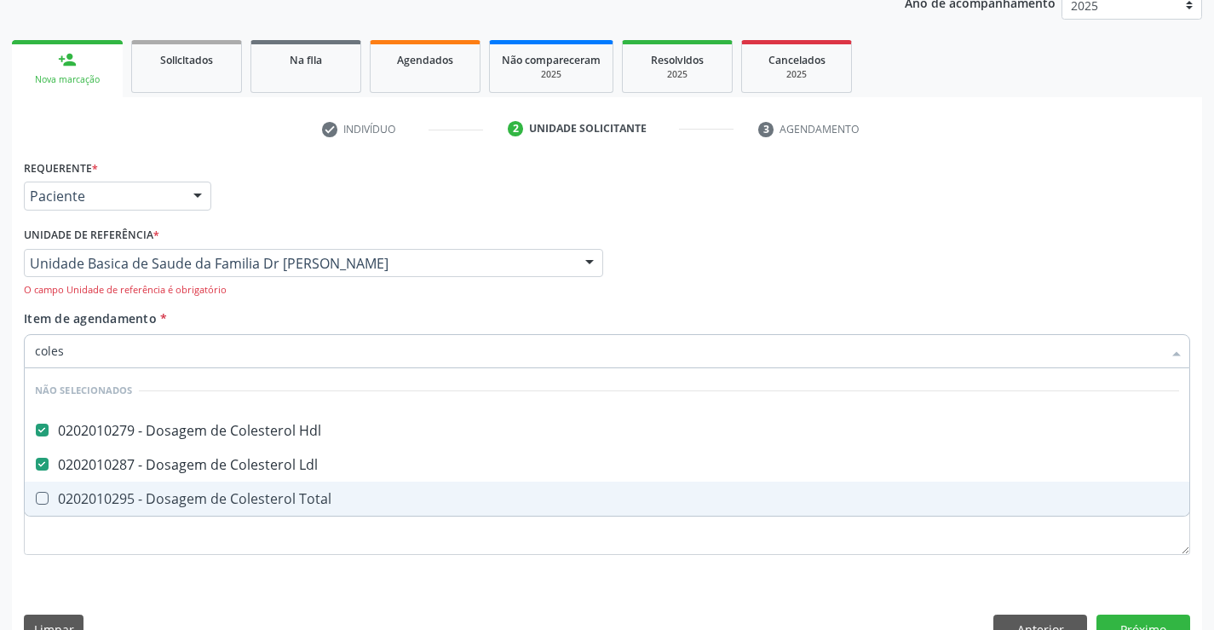
click at [195, 493] on div "0202010295 - Dosagem de Colesterol Total" at bounding box center [607, 499] width 1144 height 14
checkbox Total "true"
type input "coles"
click at [105, 579] on div "Requerente * Paciente Profissional de Saúde Paciente Nenhum resultado encontrad…" at bounding box center [607, 405] width 1190 height 500
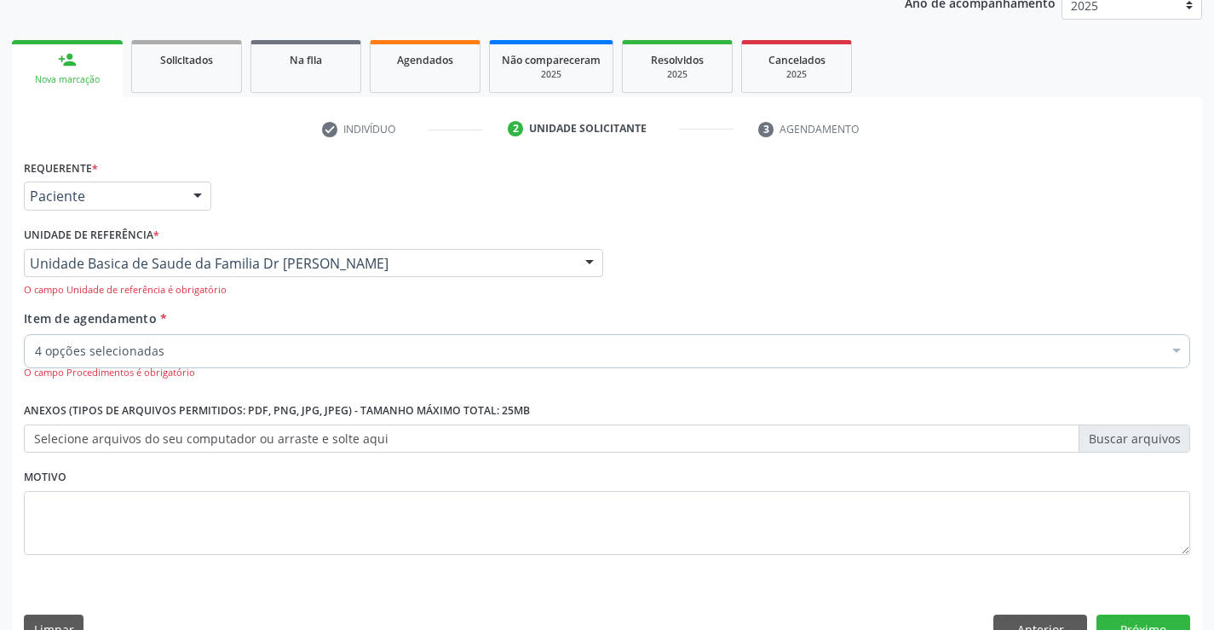
click at [184, 363] on div "4 opções selecionadas" at bounding box center [607, 351] width 1167 height 34
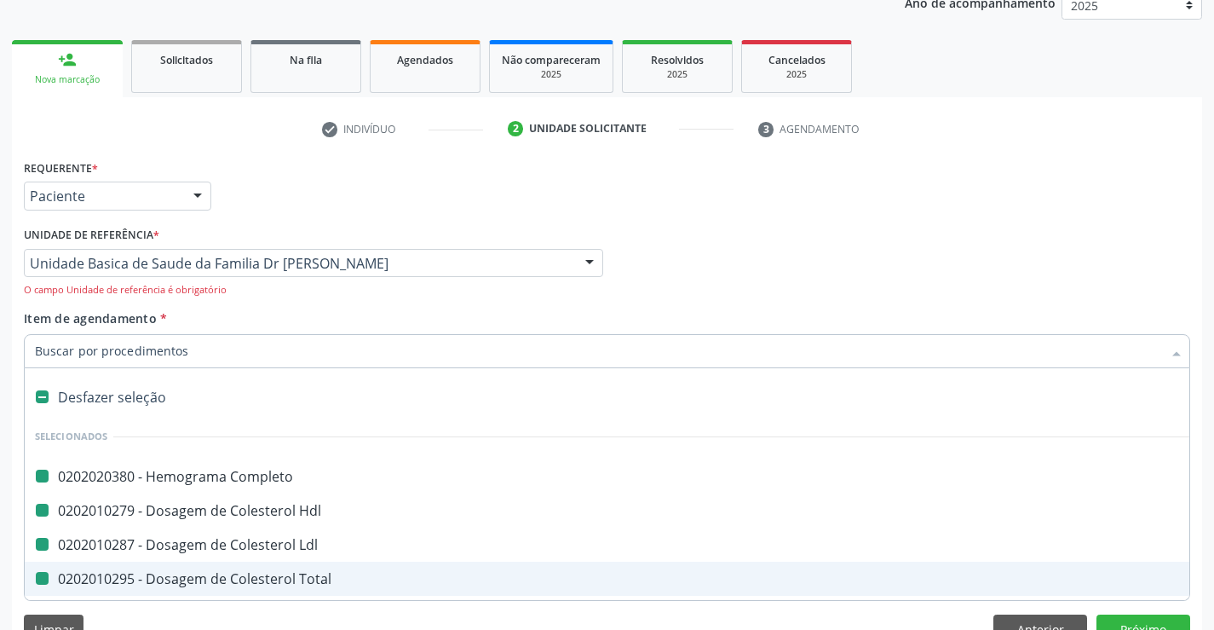
type input "u"
checkbox Completo "false"
checkbox Ldl "false"
checkbox Hdl "false"
checkbox Total "false"
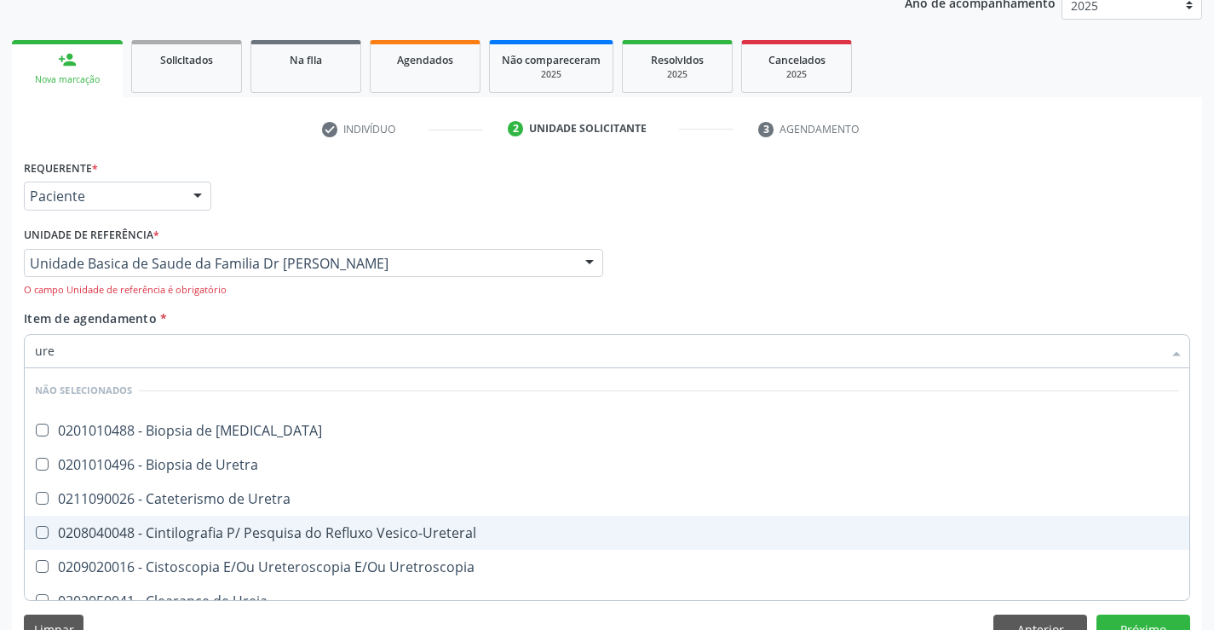
type input "urei"
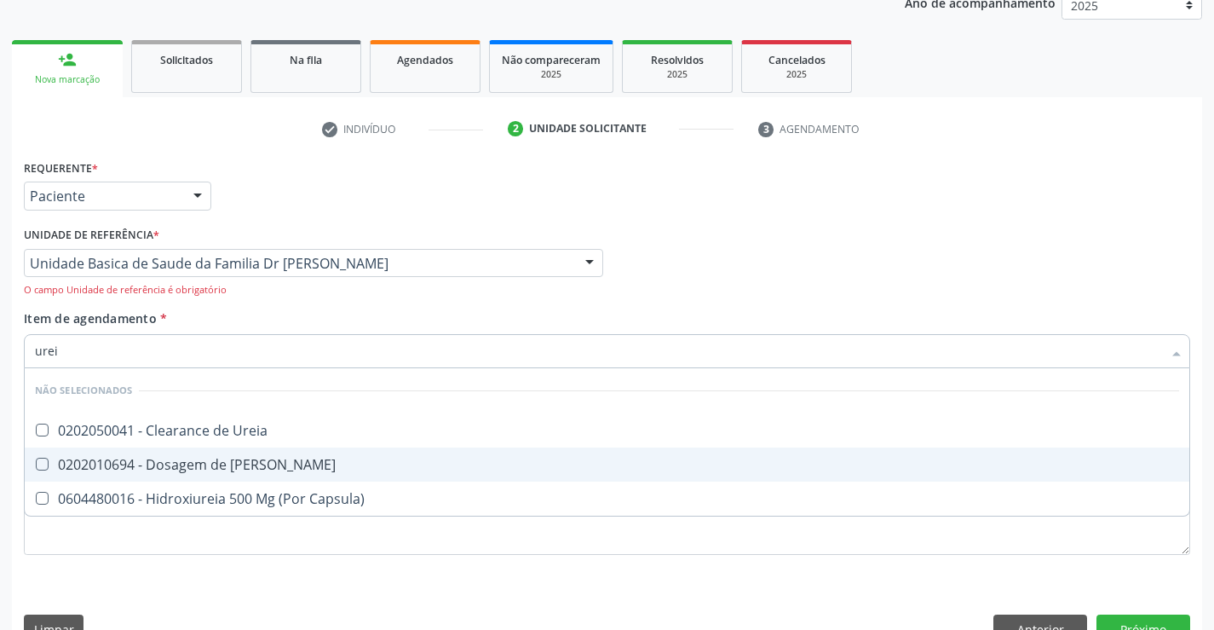
click at [191, 463] on div "0202010694 - Dosagem de [PERSON_NAME]" at bounding box center [607, 465] width 1144 height 14
checkbox Ureia "true"
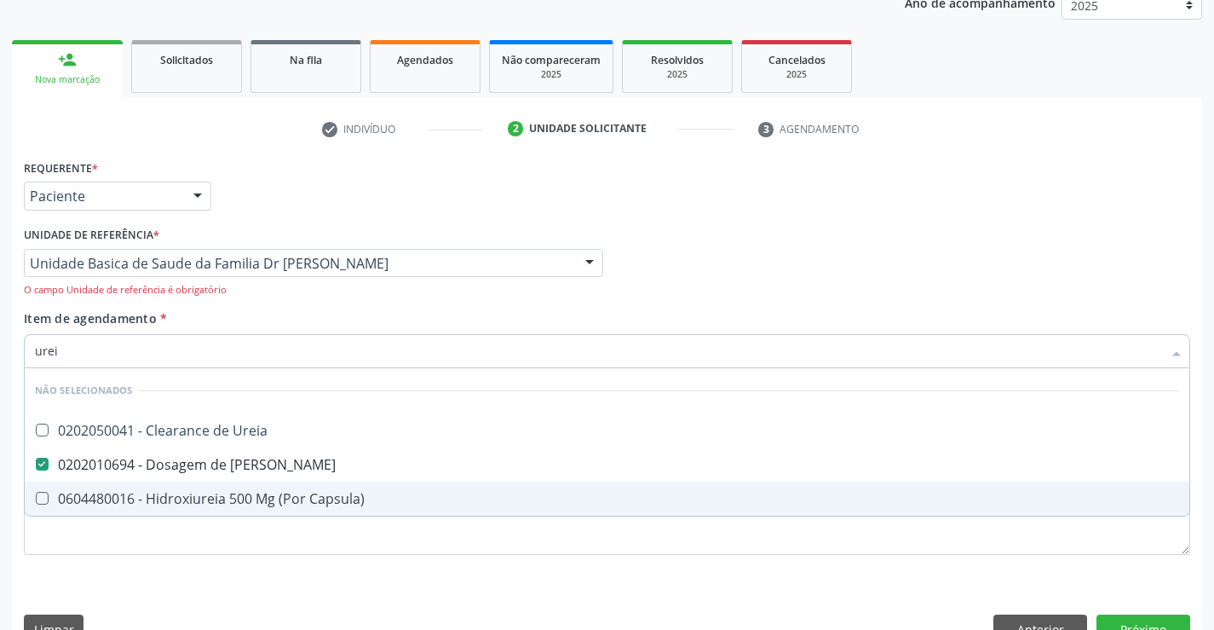
type input "urei"
click at [128, 576] on div "Requerente * Paciente Profissional de Saúde Paciente Nenhum resultado encontrad…" at bounding box center [607, 367] width 1167 height 424
checkbox Ureia "true"
checkbox Capsula\) "true"
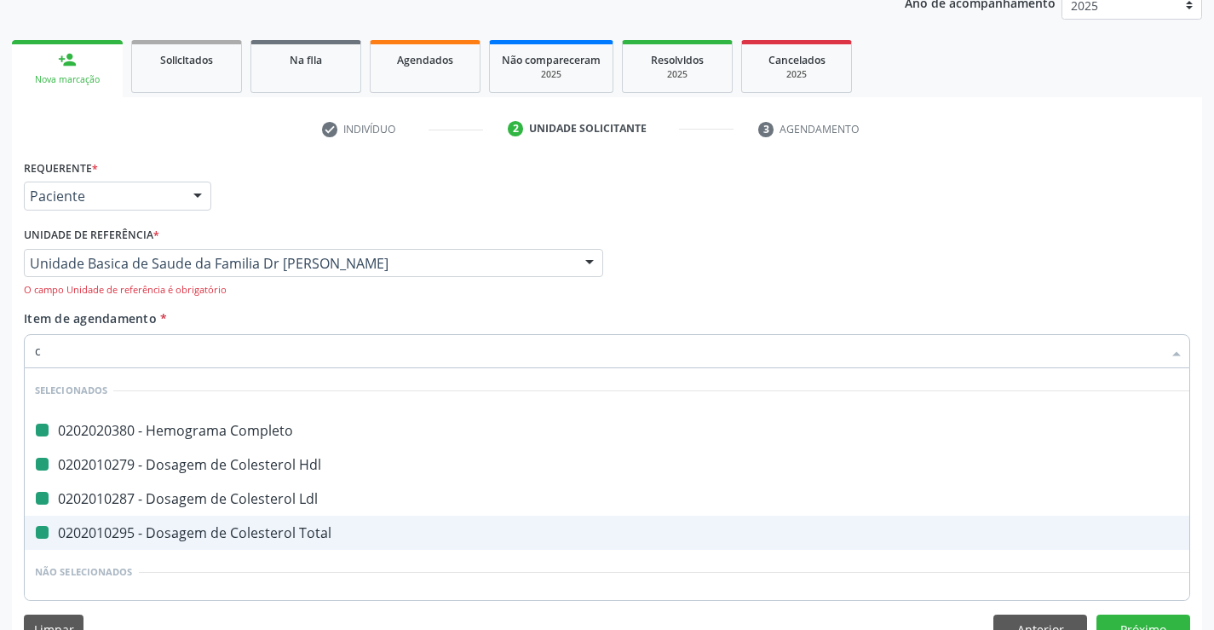
type input "cr"
checkbox Completo "false"
checkbox Ldl "false"
checkbox Hdl "false"
checkbox Total "false"
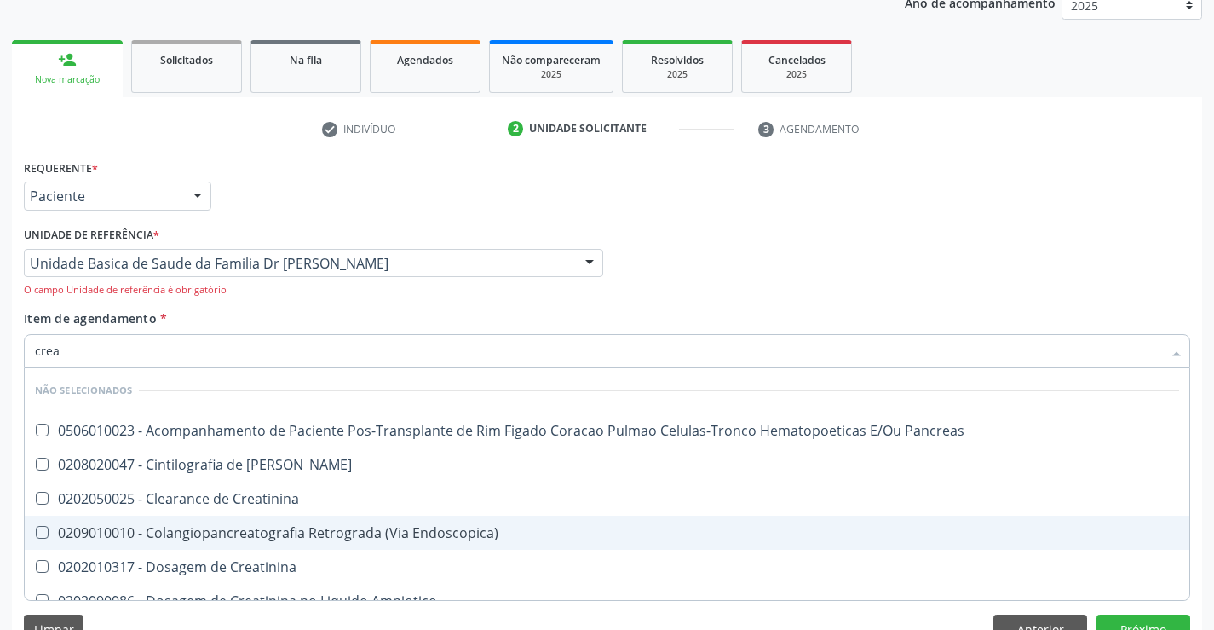
type input "creat"
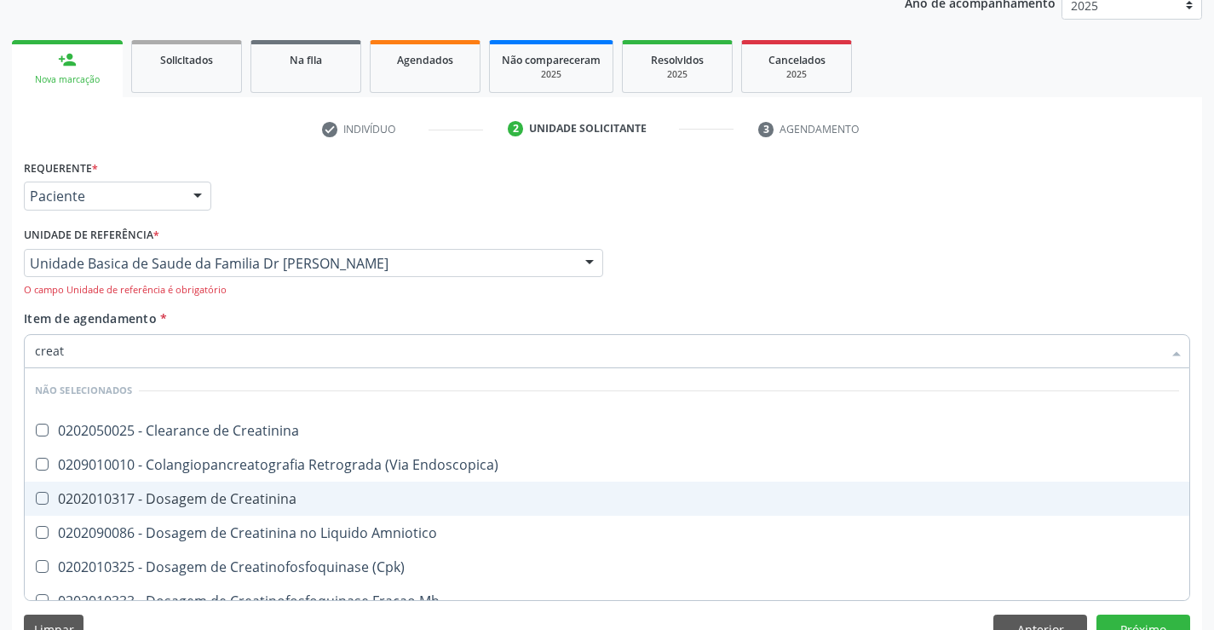
click at [225, 492] on div "0202010317 - Dosagem de Creatinina" at bounding box center [607, 499] width 1144 height 14
checkbox Creatinina "true"
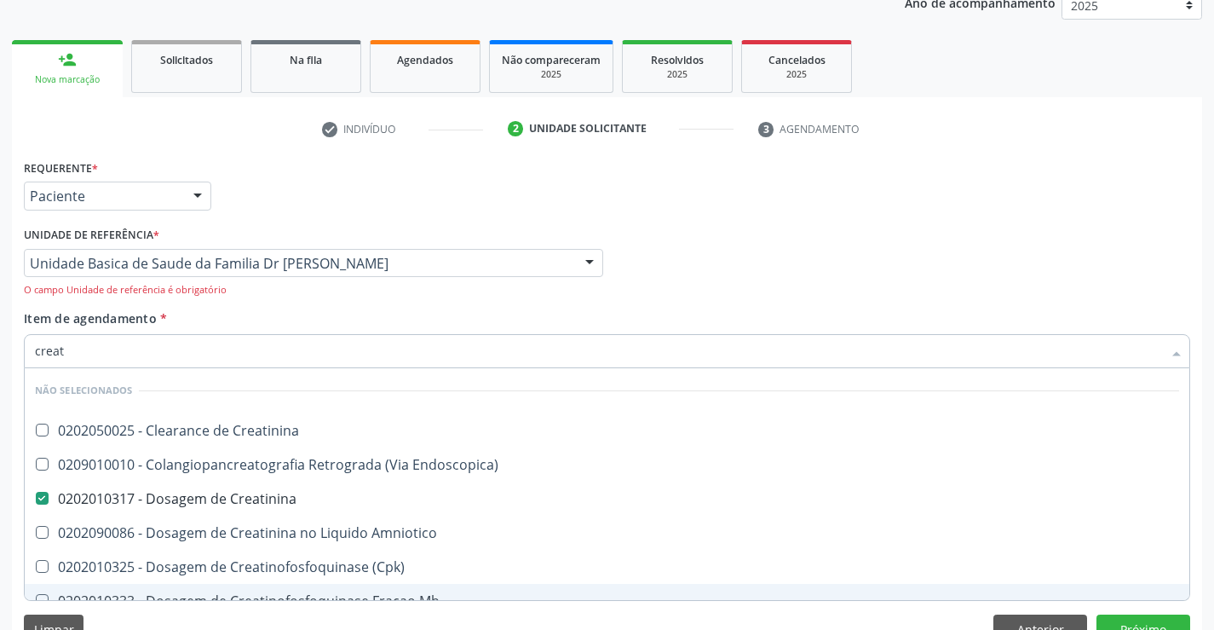
click at [158, 617] on div "Limpar Anterior Próximo" at bounding box center [607, 628] width 1167 height 29
checkbox Creatinina "true"
checkbox Endoscopica\) "true"
checkbox Amniotico "true"
checkbox Mb "true"
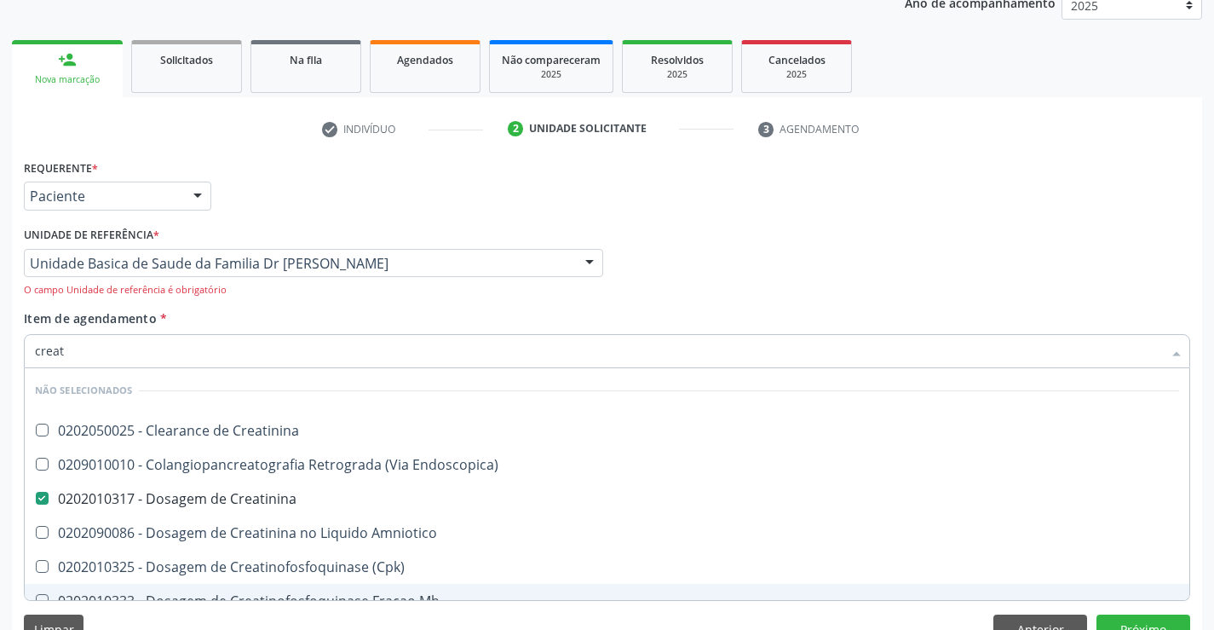
checkbox \(Cpk\) "true"
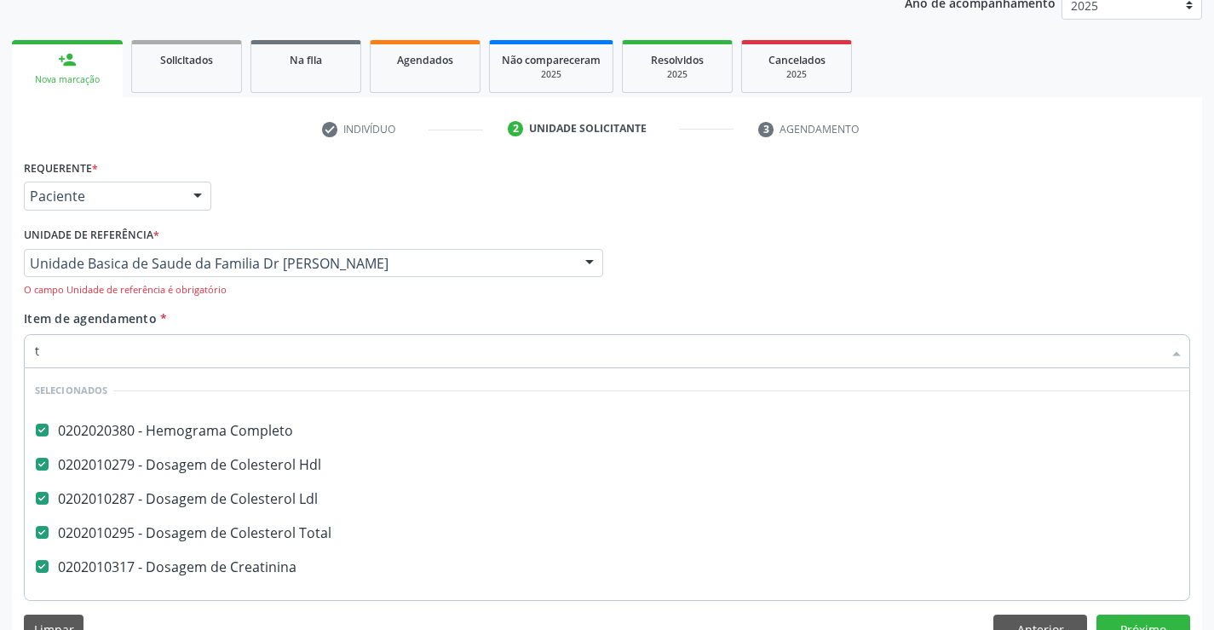
scroll to position [0, 0]
type input "tg"
checkbox Completo "false"
checkbox Ldl "false"
checkbox Hdl "false"
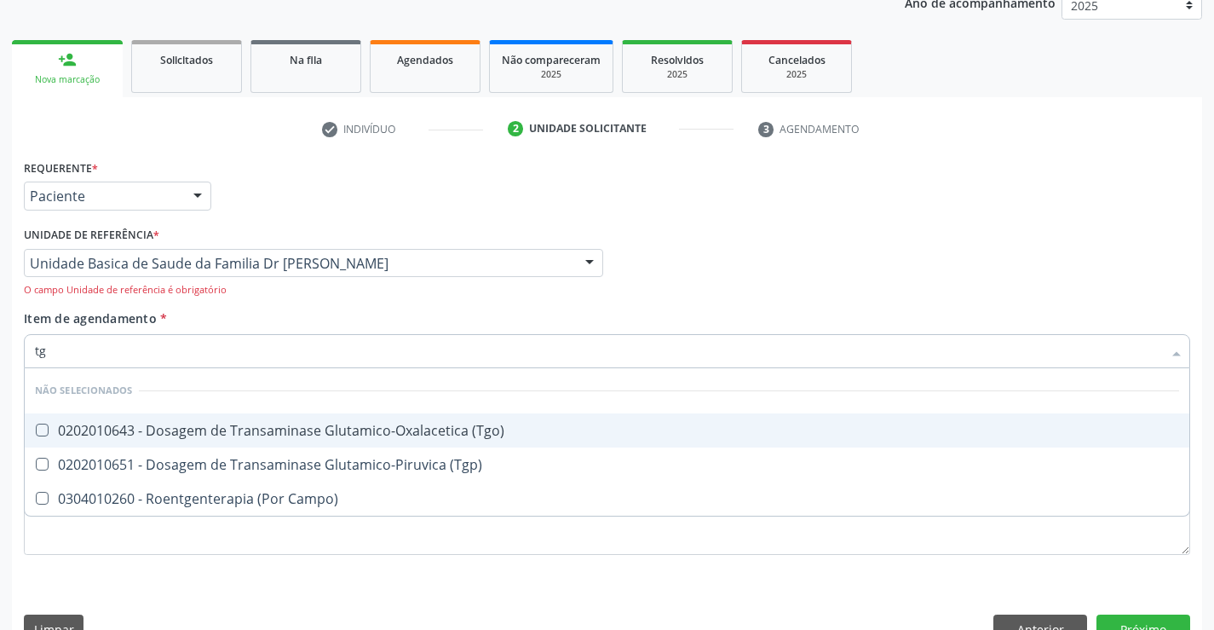
click at [230, 435] on div "0202010643 - Dosagem de Transaminase Glutamico-Oxalacetica (Tgo)" at bounding box center [607, 431] width 1144 height 14
checkbox \(Tgo\) "true"
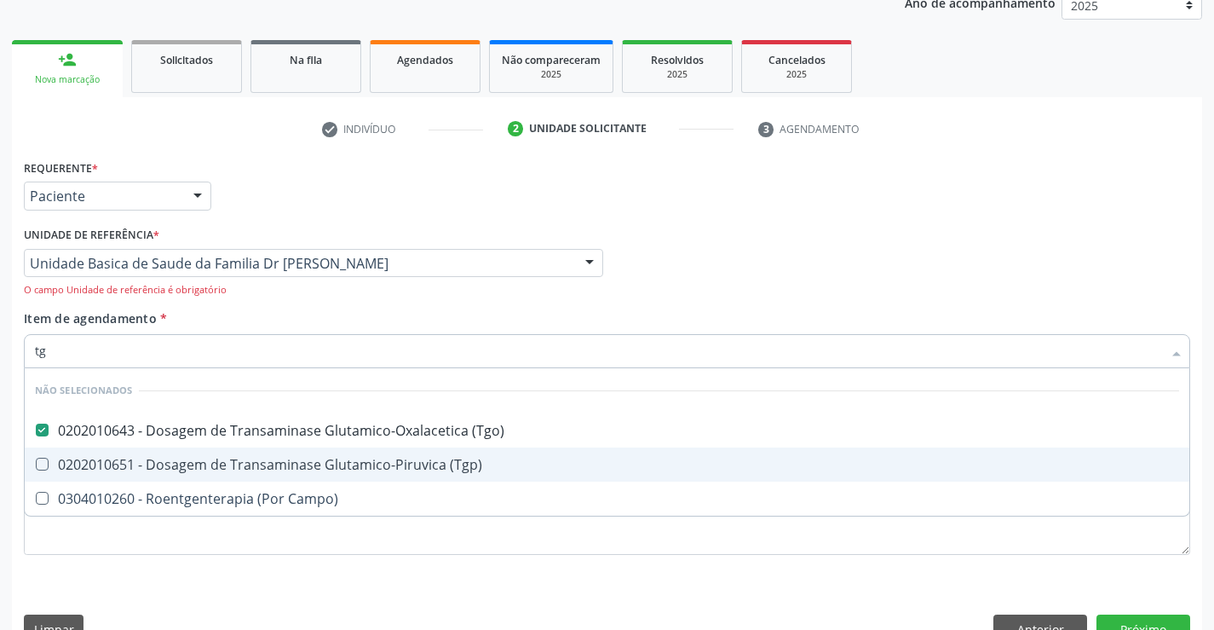
click at [233, 466] on div "0202010651 - Dosagem de Transaminase Glutamico-Piruvica (Tgp)" at bounding box center [607, 465] width 1144 height 14
checkbox \(Tgp\) "true"
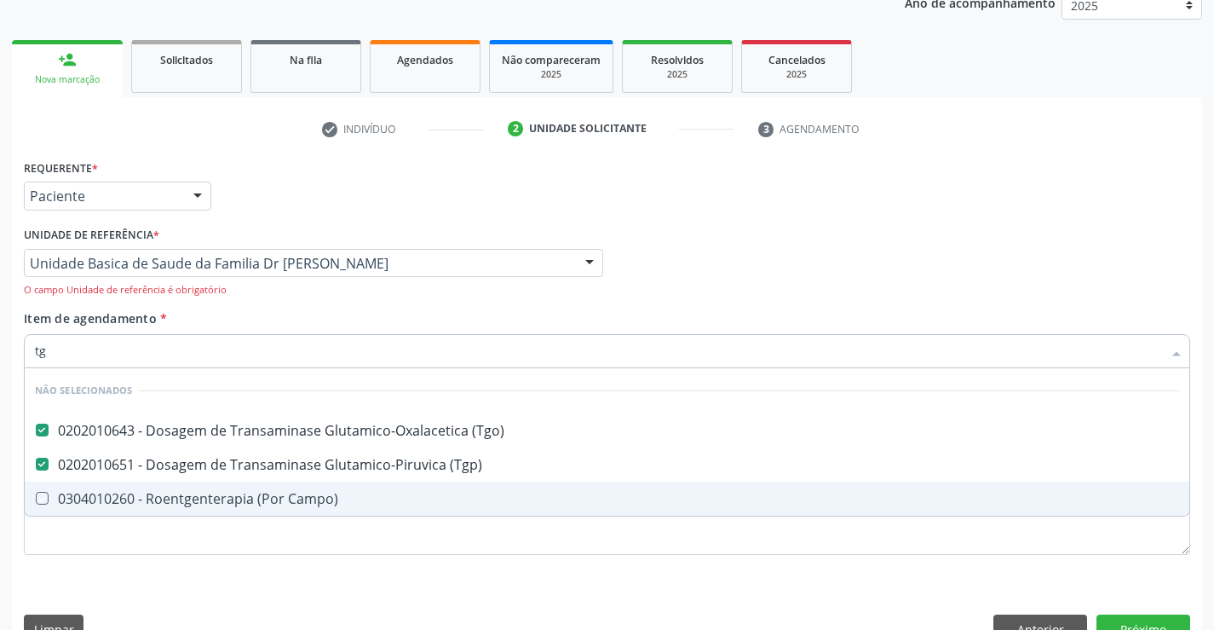
click at [170, 584] on div "Requerente * Paciente Profissional de Saúde Paciente Nenhum resultado encontrad…" at bounding box center [607, 405] width 1190 height 500
checkbox Campo\) "true"
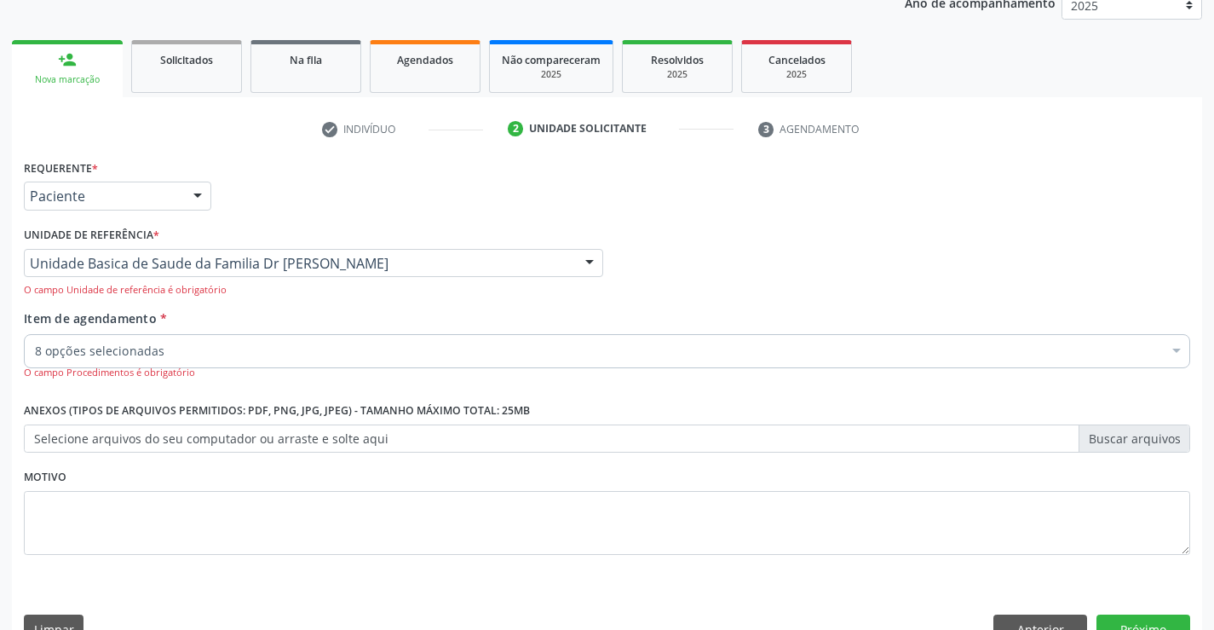
click at [195, 341] on div "8 opções selecionadas" at bounding box center [607, 351] width 1167 height 34
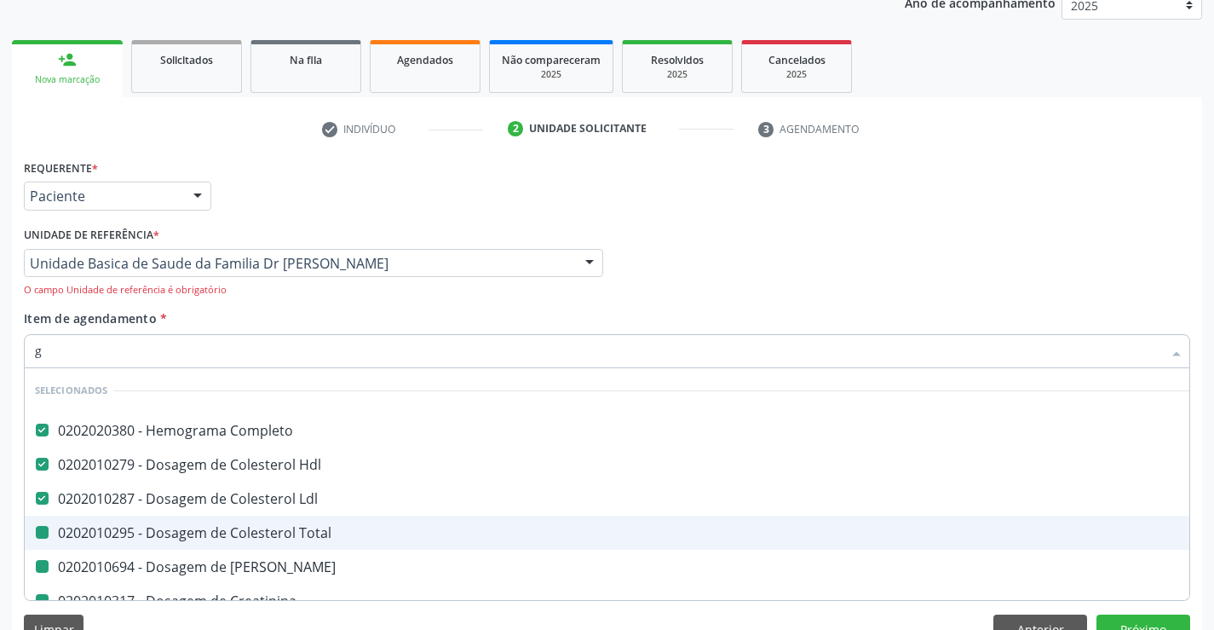
type input "gl"
checkbox Total "false"
checkbox Ureia "false"
checkbox Creatinina "false"
checkbox \(Tgo\) "false"
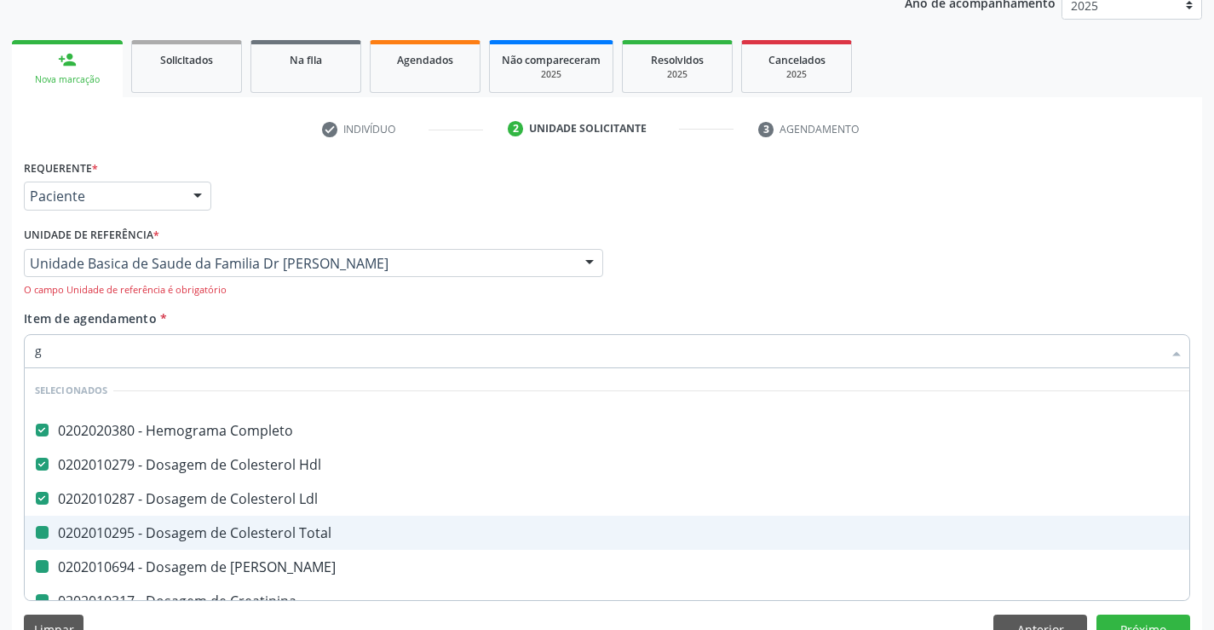
checkbox \(Tgp\) "false"
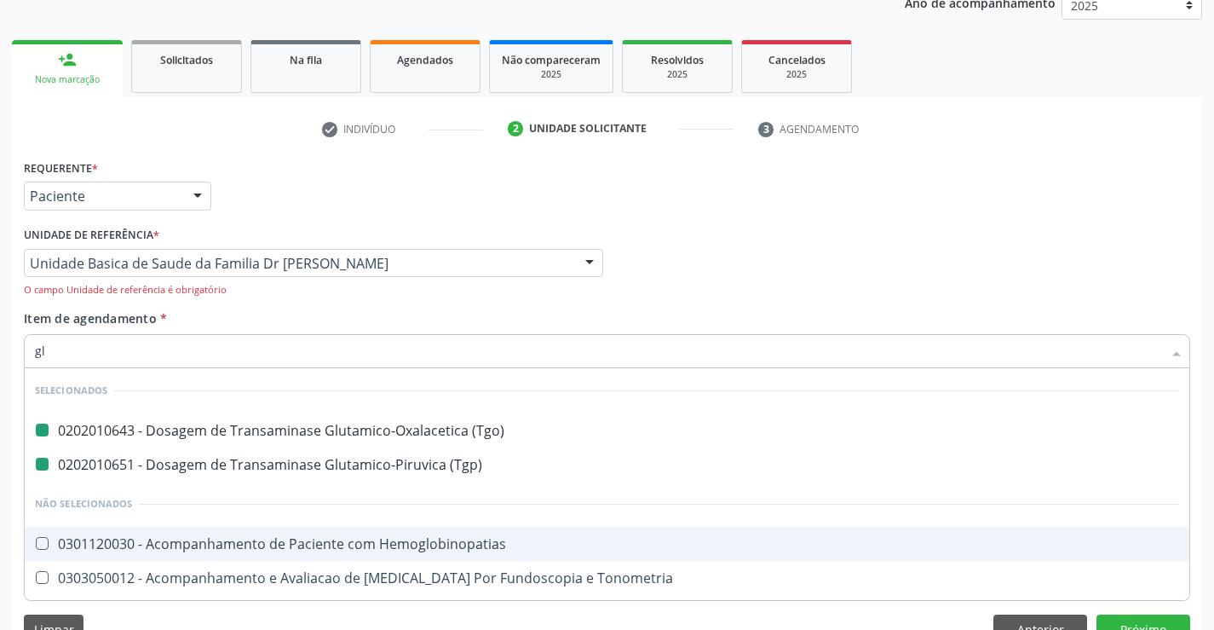
type input "gli"
checkbox \(Tgo\) "false"
checkbox \(Tgp\) "false"
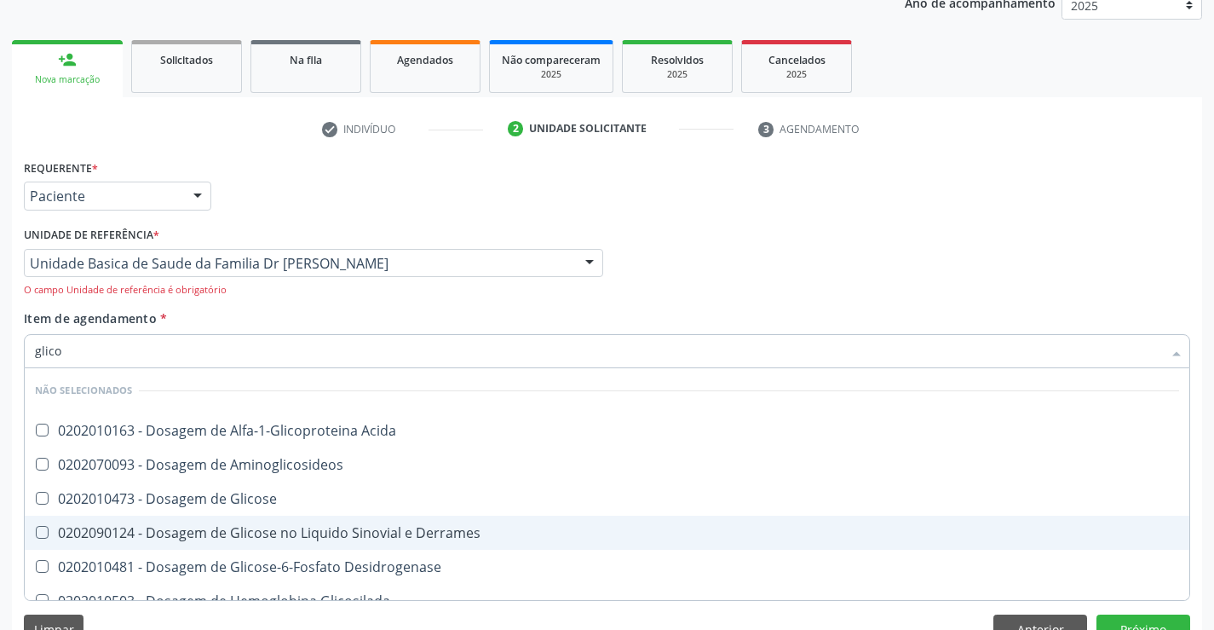
type input "glicos"
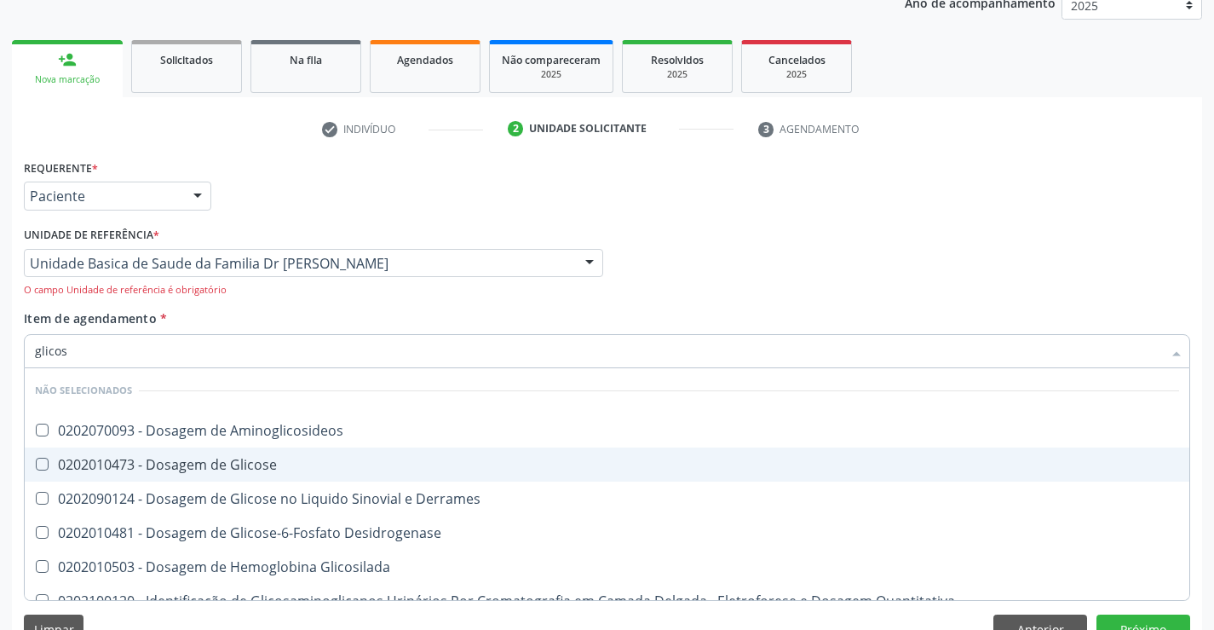
click at [213, 461] on div "0202010473 - Dosagem de Glicose" at bounding box center [607, 465] width 1144 height 14
checkbox Glicose "true"
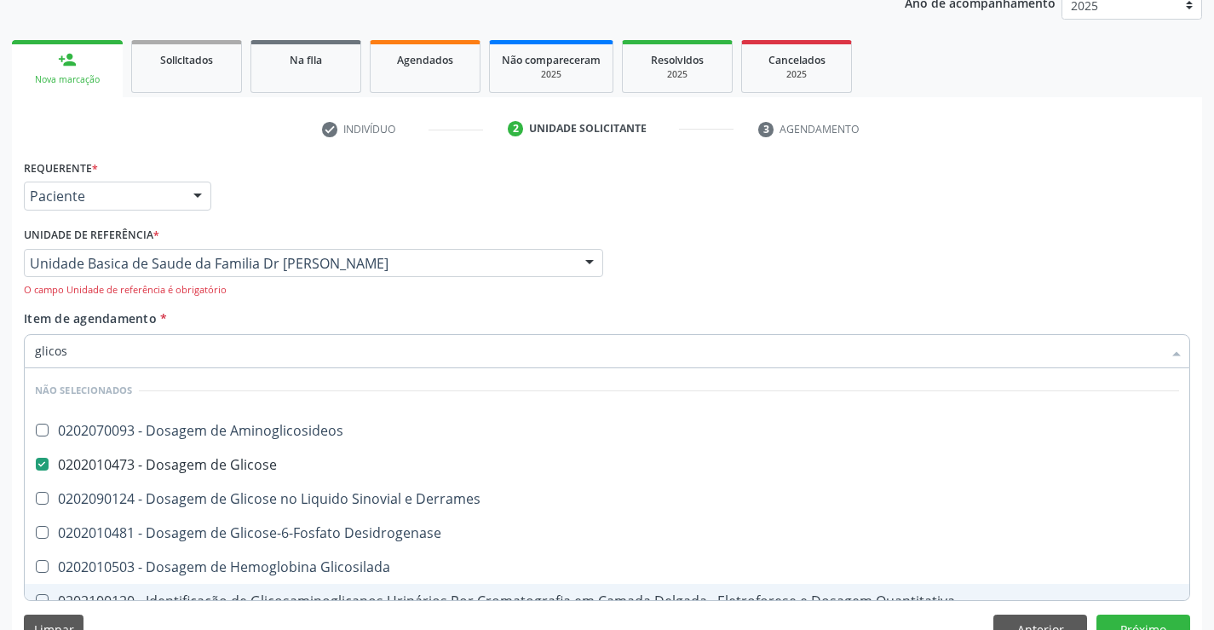
click at [173, 623] on div "Limpar Anterior Próximo" at bounding box center [607, 628] width 1167 height 29
checkbox Aminoglicosideos "true"
checkbox Desidrogenase "true"
checkbox Glicosilada "true"
checkbox Quantitativa "true"
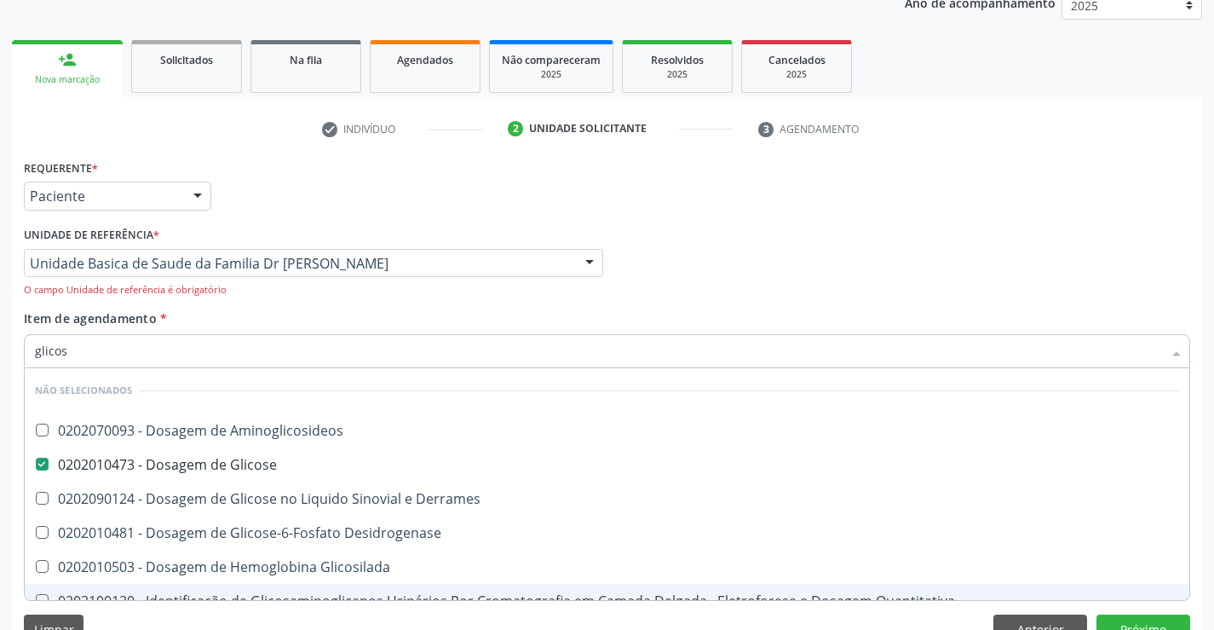
checkbox Urina "true"
checkbox Glicose "true"
checkbox Derrames "true"
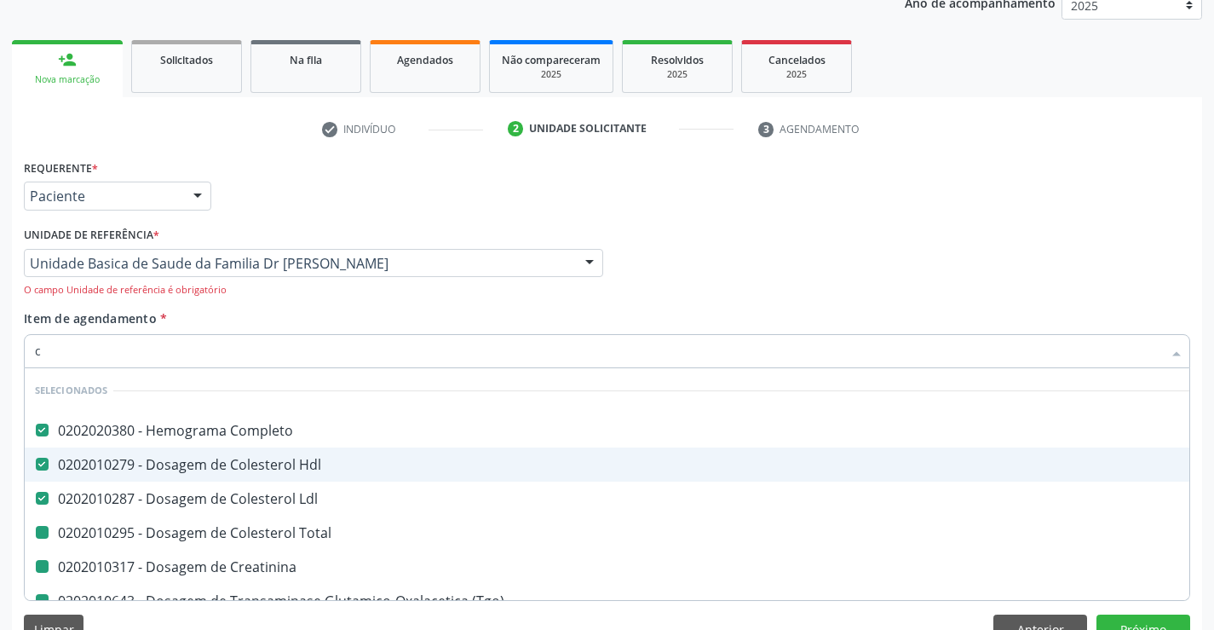
type input "ca"
checkbox Total "false"
checkbox Creatinina "false"
checkbox \(Tgo\) "false"
checkbox \(Tgp\) "false"
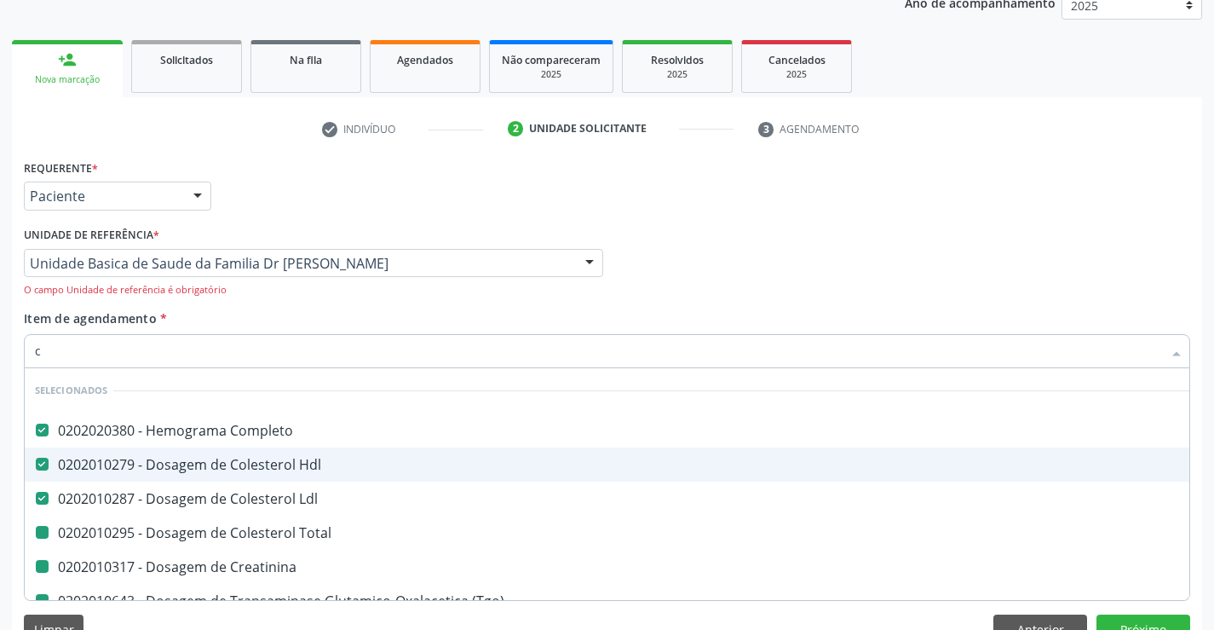
checkbox Glicose "false"
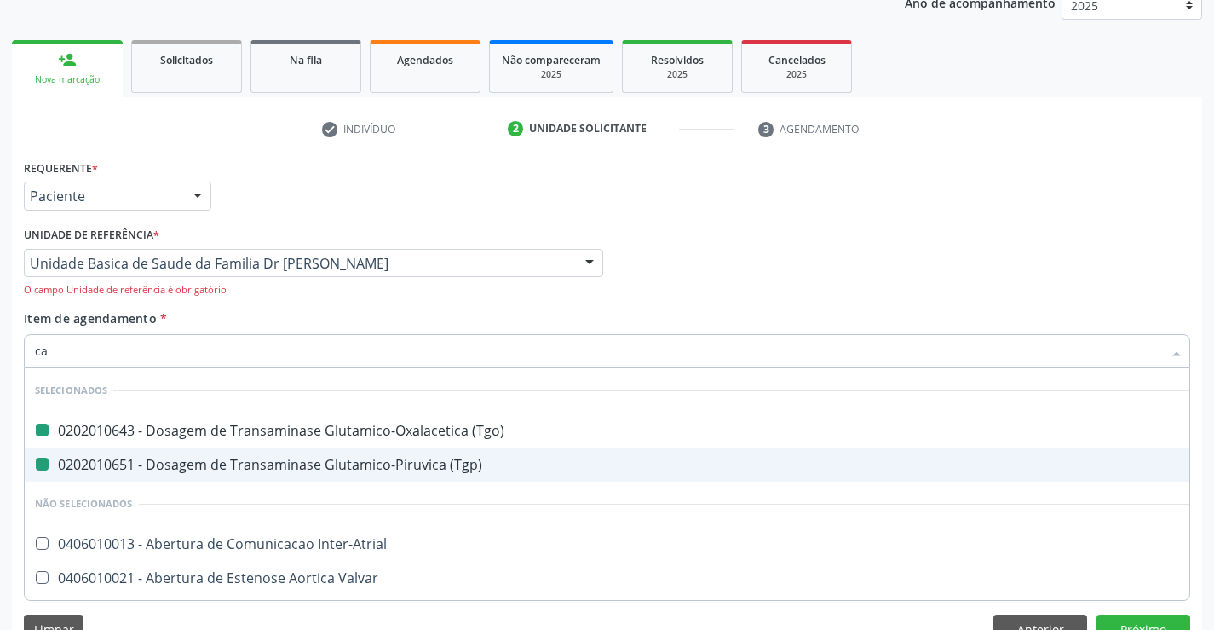
type input "cal"
checkbox \(Tgo\) "false"
checkbox \(Tgp\) "false"
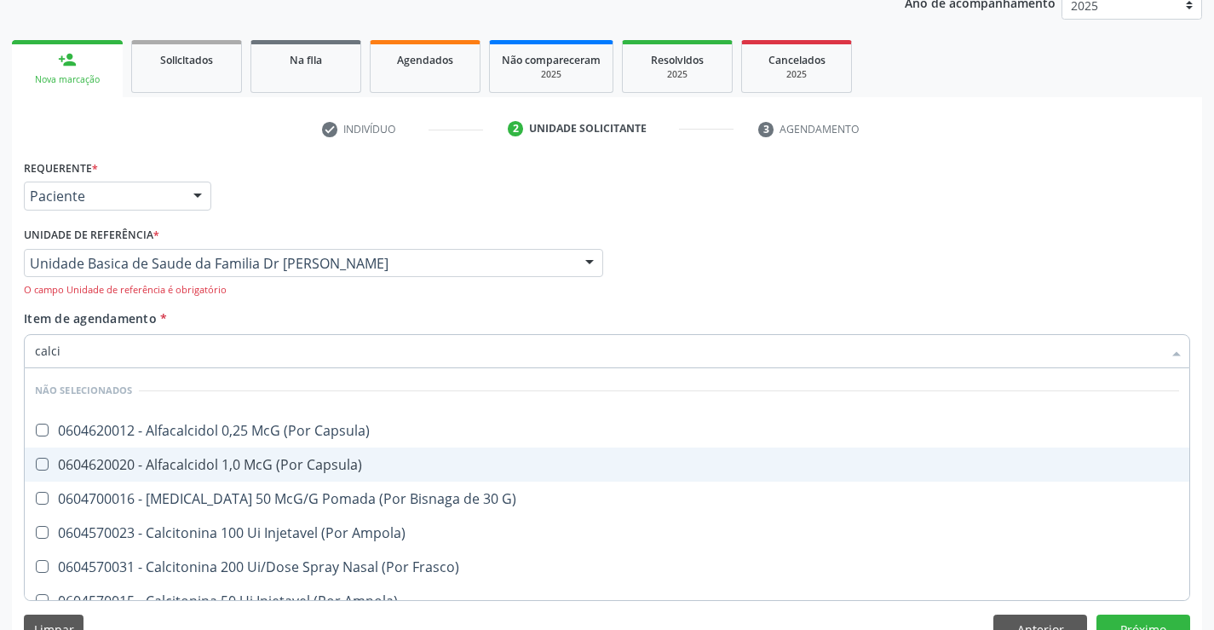
type input "calcio"
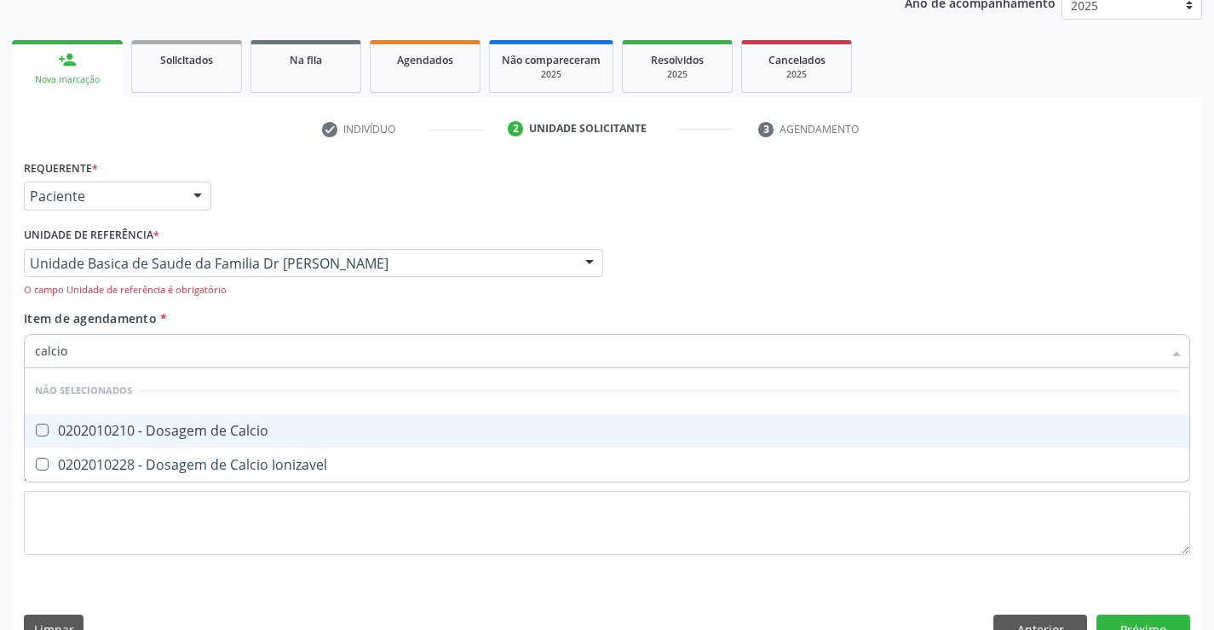
click at [158, 424] on div "0202010210 - Dosagem de Calcio" at bounding box center [607, 431] width 1144 height 14
checkbox Calcio "true"
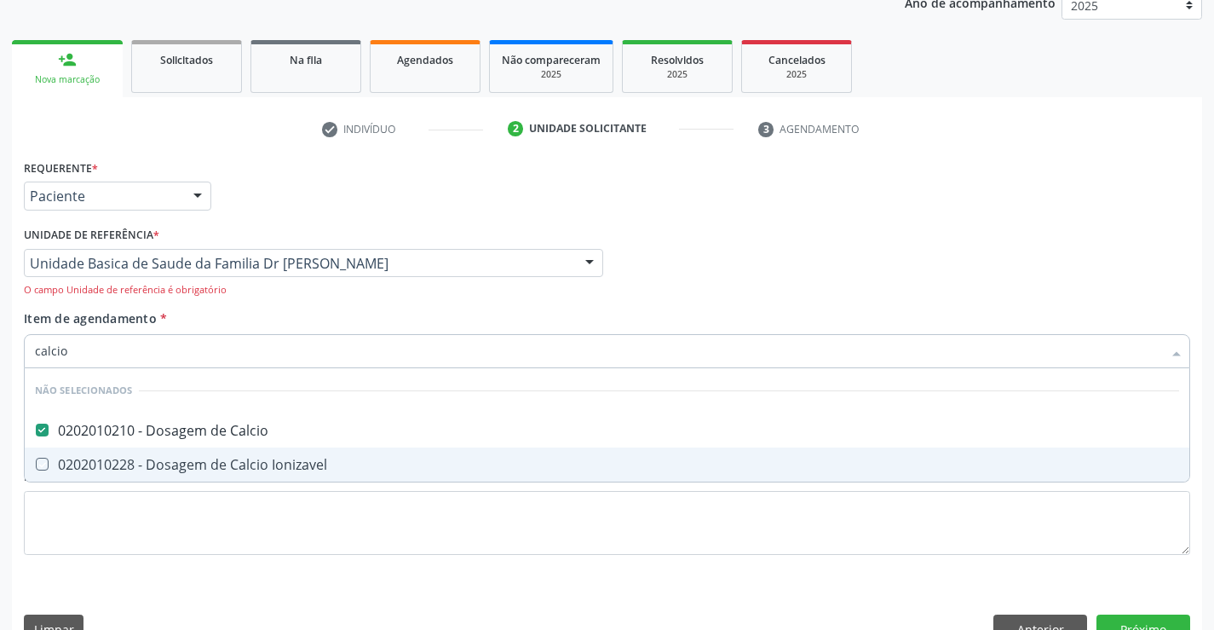
click at [131, 568] on div "Requerente * Paciente Profissional de Saúde Paciente Nenhum resultado encontrad…" at bounding box center [607, 367] width 1167 height 424
checkbox Ionizavel "true"
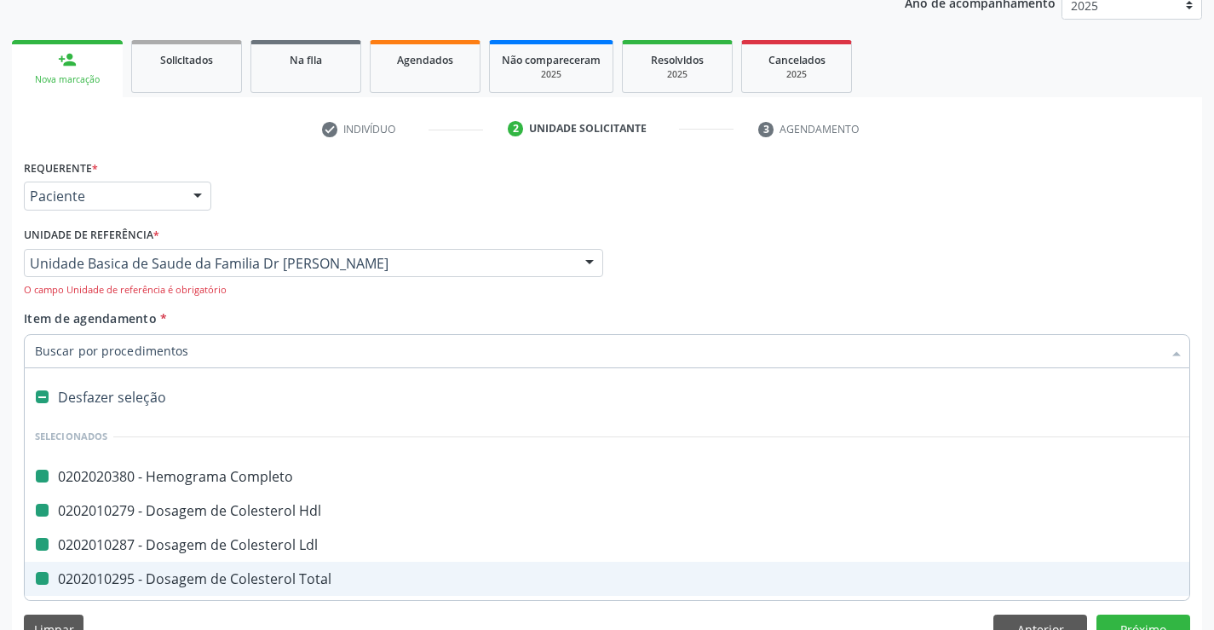
type input "f"
checkbox Completo "false"
checkbox Hdl "false"
checkbox Ldl "false"
checkbox Total "false"
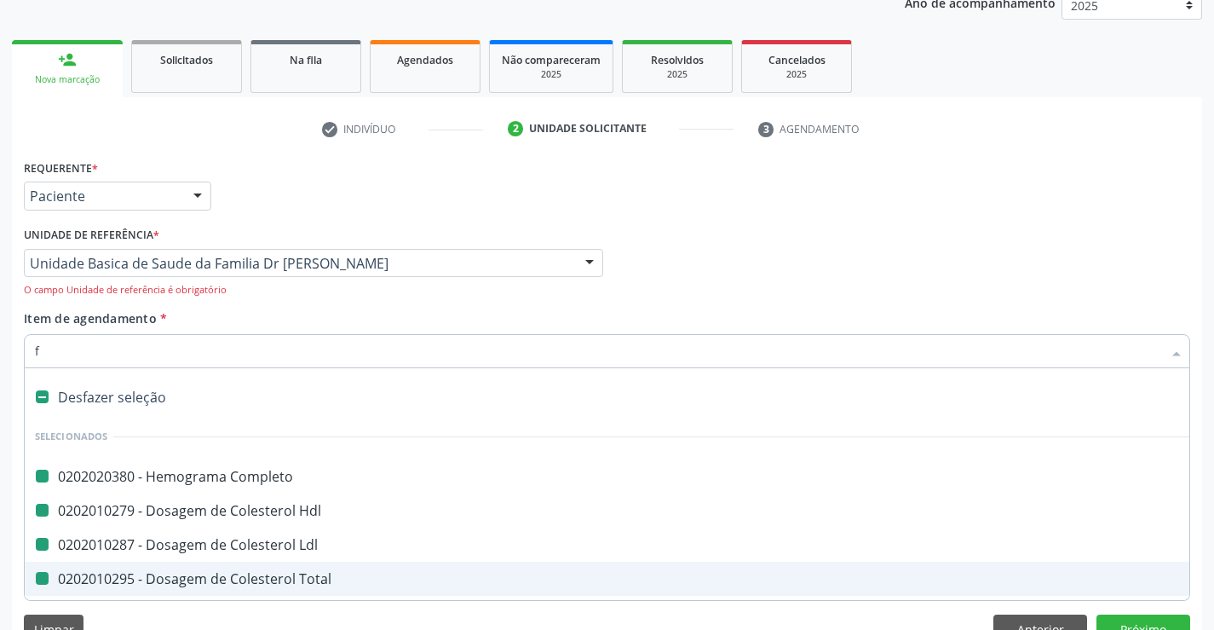
checkbox Ureia "false"
checkbox Creatinina "false"
checkbox \(Tgo\) "false"
checkbox \(Tgp\) "false"
checkbox Glicose "false"
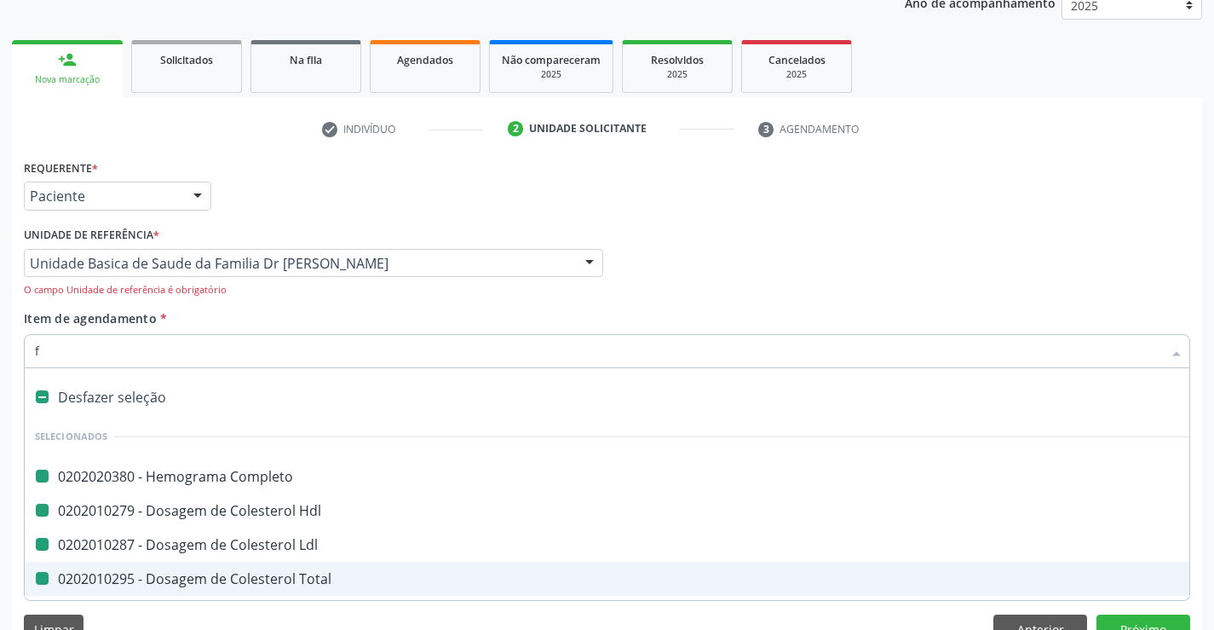
checkbox Calcio "false"
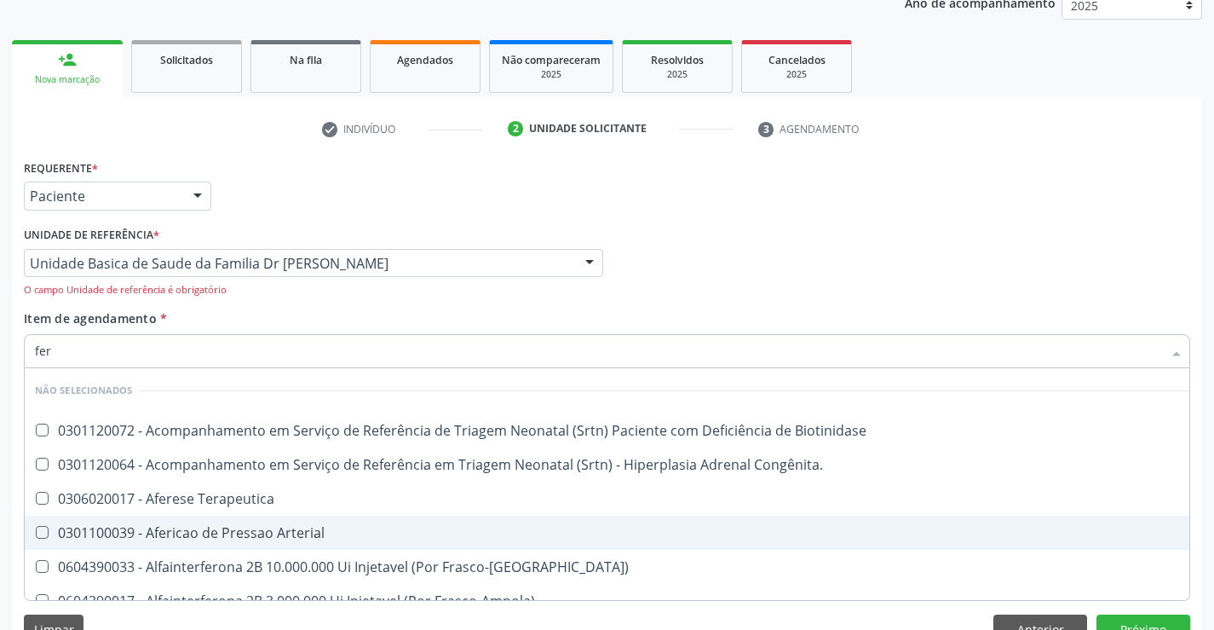
type input "ferr"
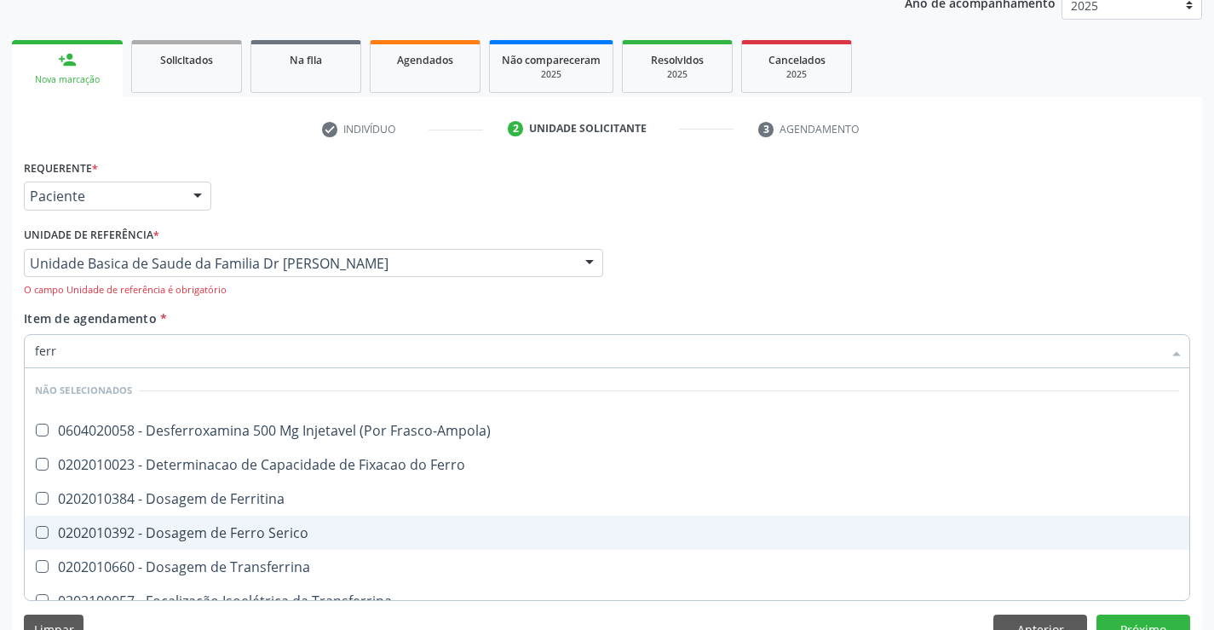
click at [164, 521] on span "0202010392 - Dosagem de Ferro Serico" at bounding box center [607, 533] width 1165 height 34
checkbox Serico "true"
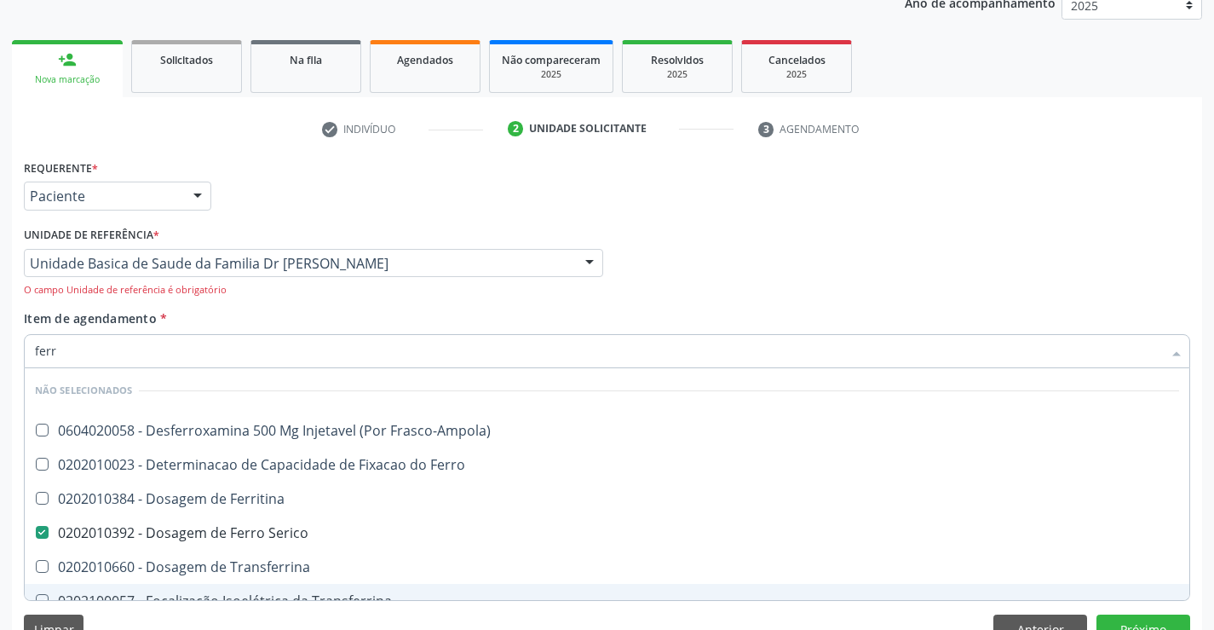
click at [124, 613] on div "Requerente * Paciente Profissional de Saúde Paciente Nenhum resultado encontrad…" at bounding box center [607, 405] width 1190 height 500
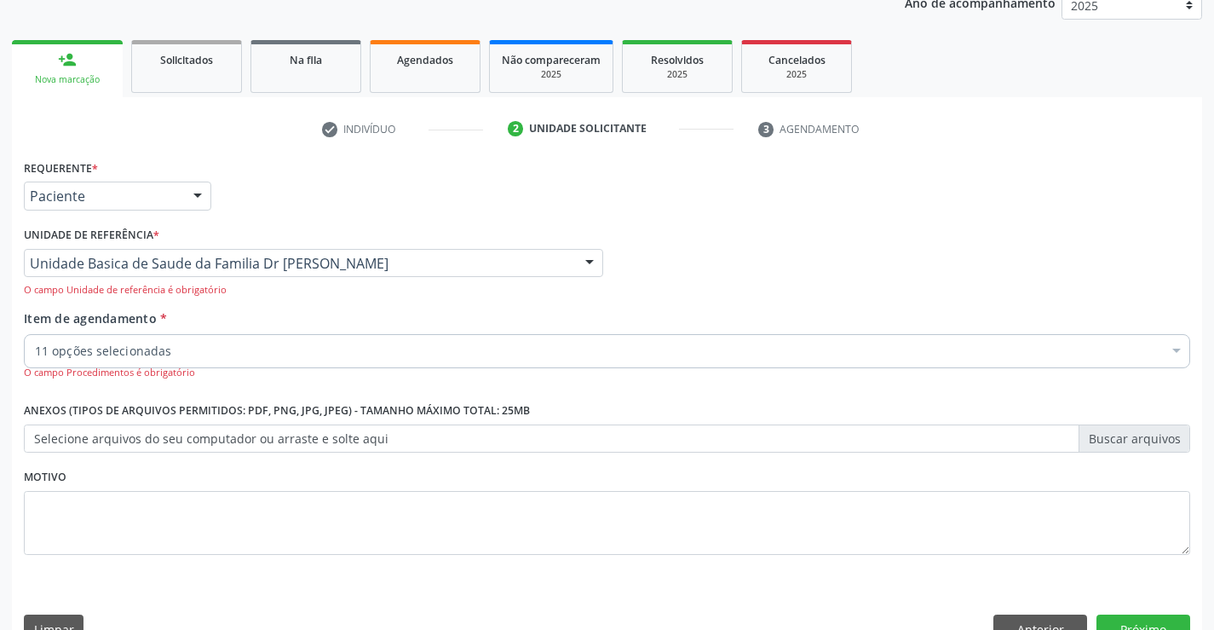
click at [222, 339] on div "11 opções selecionadas" at bounding box center [607, 351] width 1167 height 34
click at [35, 339] on input "Item de agendamento *" at bounding box center [35, 351] width 0 height 34
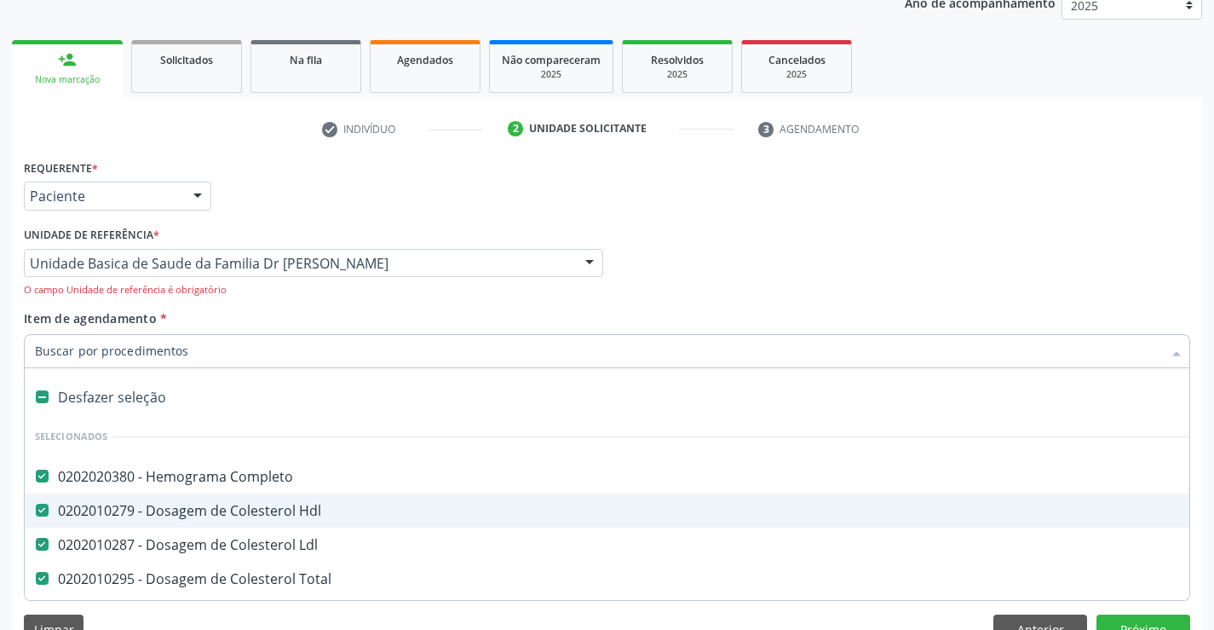
type input "r"
checkbox Serico "false"
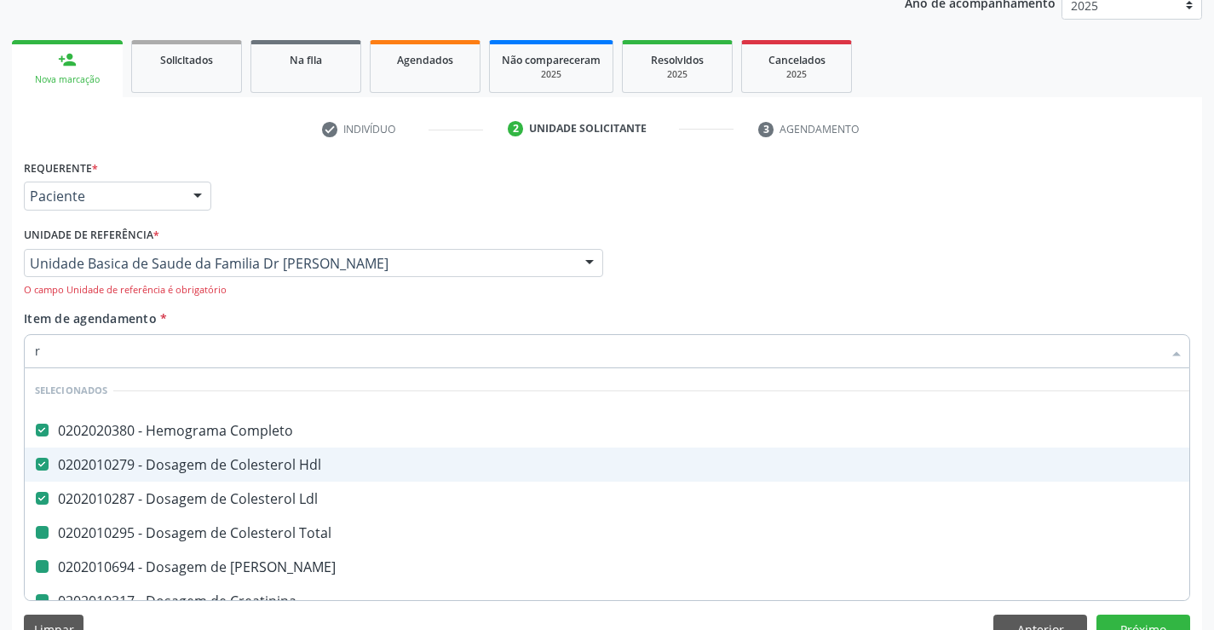
type input "re"
checkbox Total "false"
checkbox Ureia "false"
checkbox Creatinina "false"
checkbox \(Tgo\) "false"
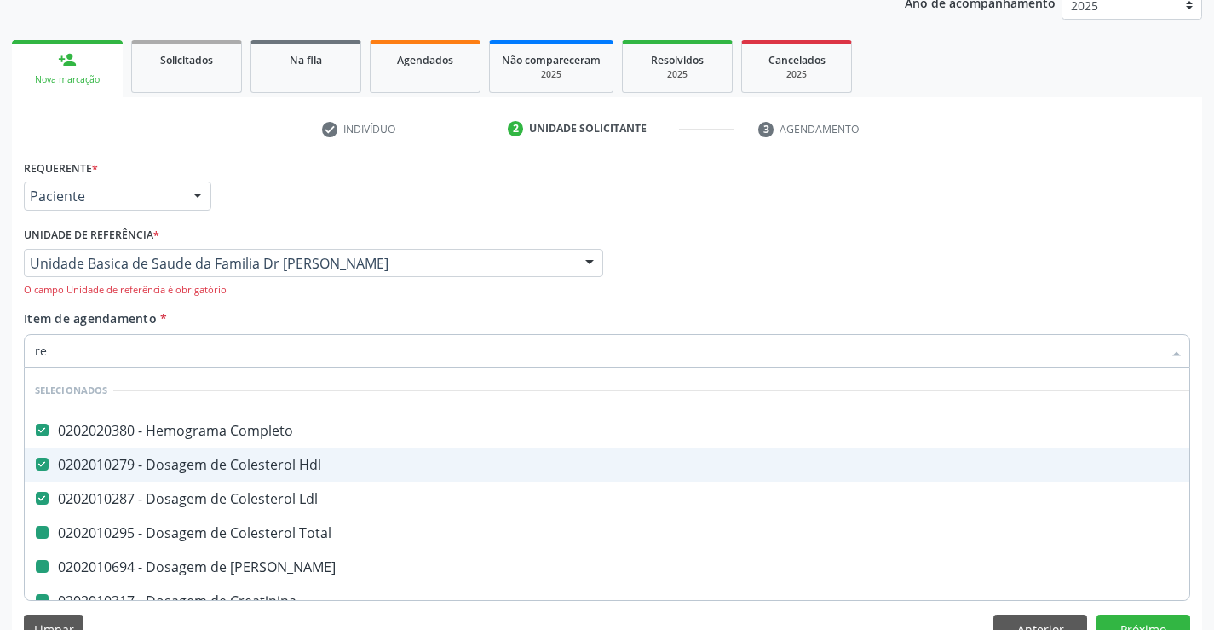
checkbox \(Tgp\) "false"
checkbox Serico "false"
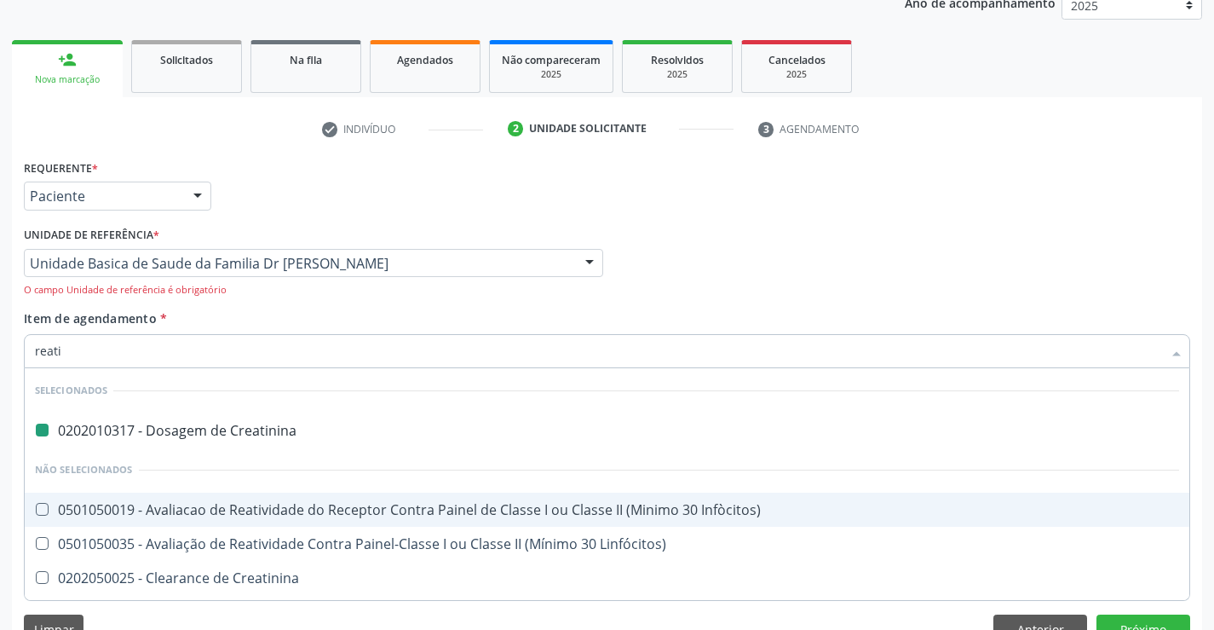
type input "reativ"
checkbox Creatinina "false"
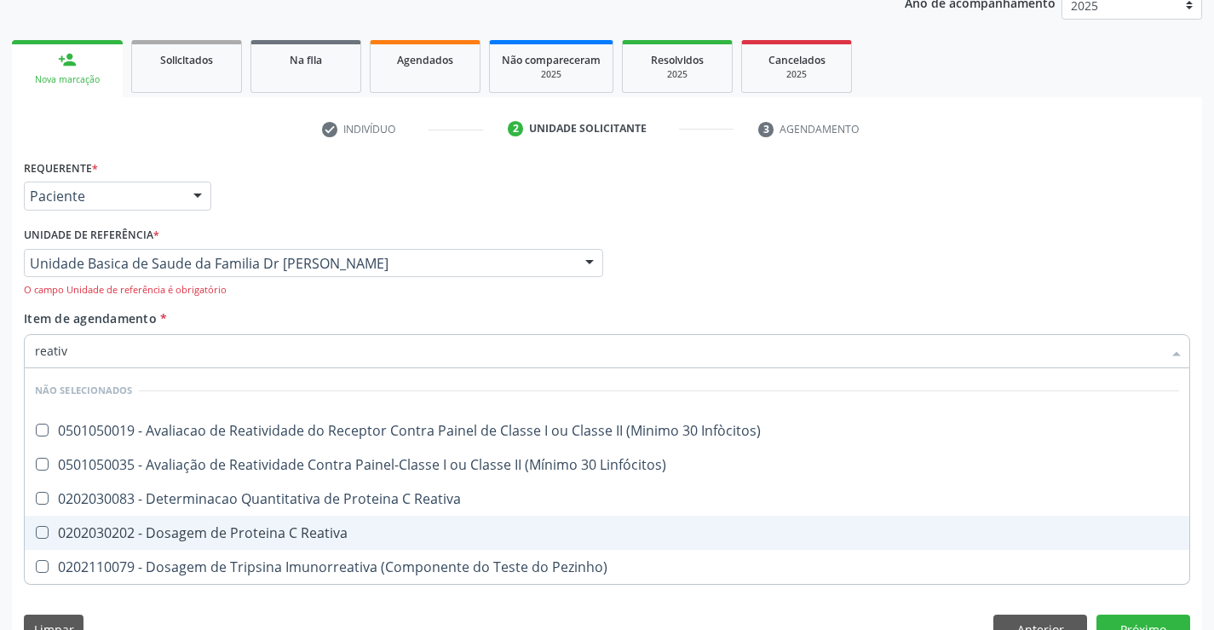
click at [246, 527] on div "0202030202 - Dosagem de Proteina C Reativa" at bounding box center [607, 533] width 1144 height 14
checkbox Reativa "true"
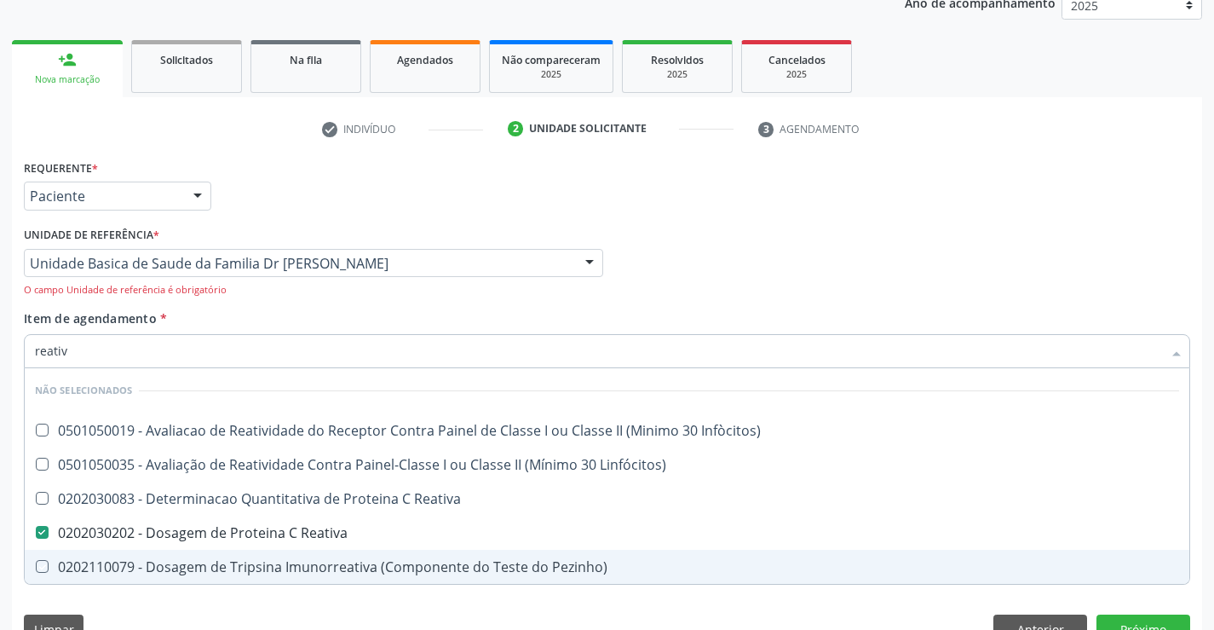
click at [166, 613] on div "Requerente * Paciente Profissional de Saúde Paciente Nenhum resultado encontrad…" at bounding box center [607, 405] width 1190 height 500
checkbox Infòcitos\) "true"
checkbox Pezinho\) "true"
checkbox Reativa "true"
checkbox Linfócitos\) "true"
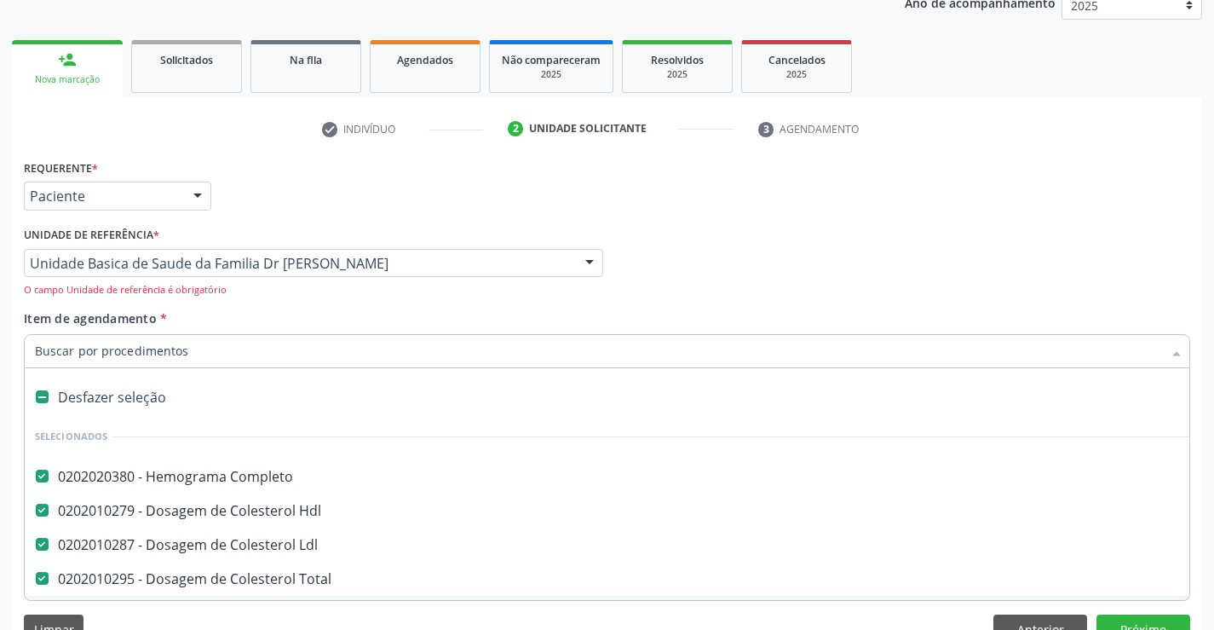
type input "u"
checkbox Ureia "false"
checkbox Creatinina "false"
checkbox \(Tgo\) "false"
checkbox \(Tgp\) "false"
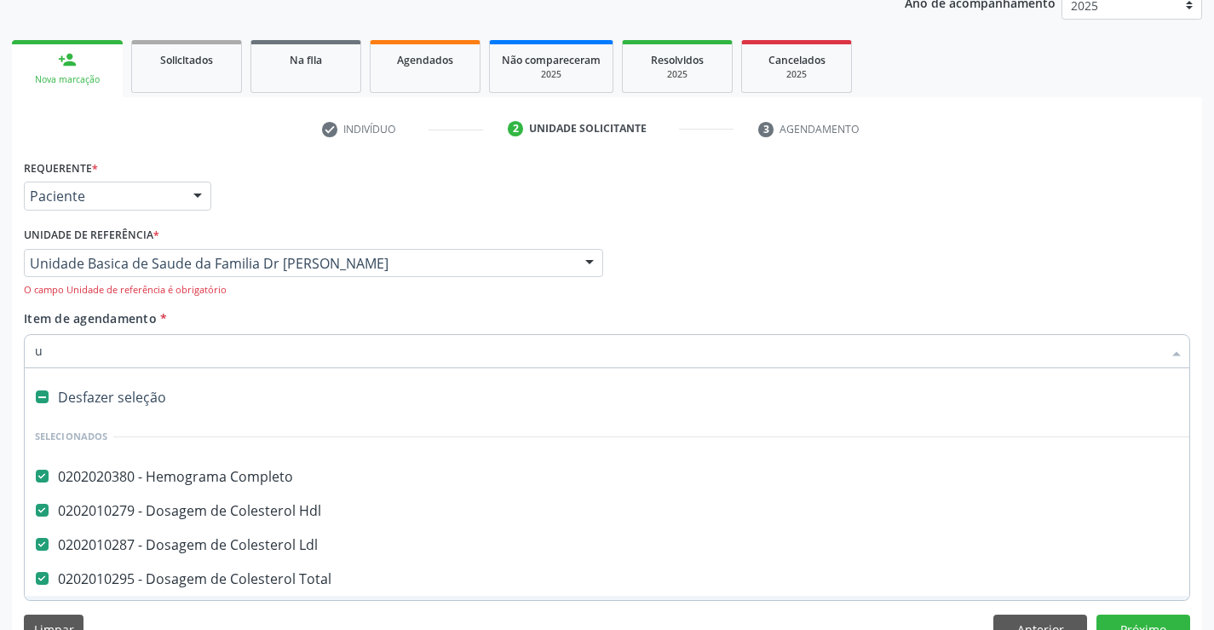
checkbox Glicose "false"
checkbox Calcio "false"
checkbox Serico "false"
checkbox Reativa "false"
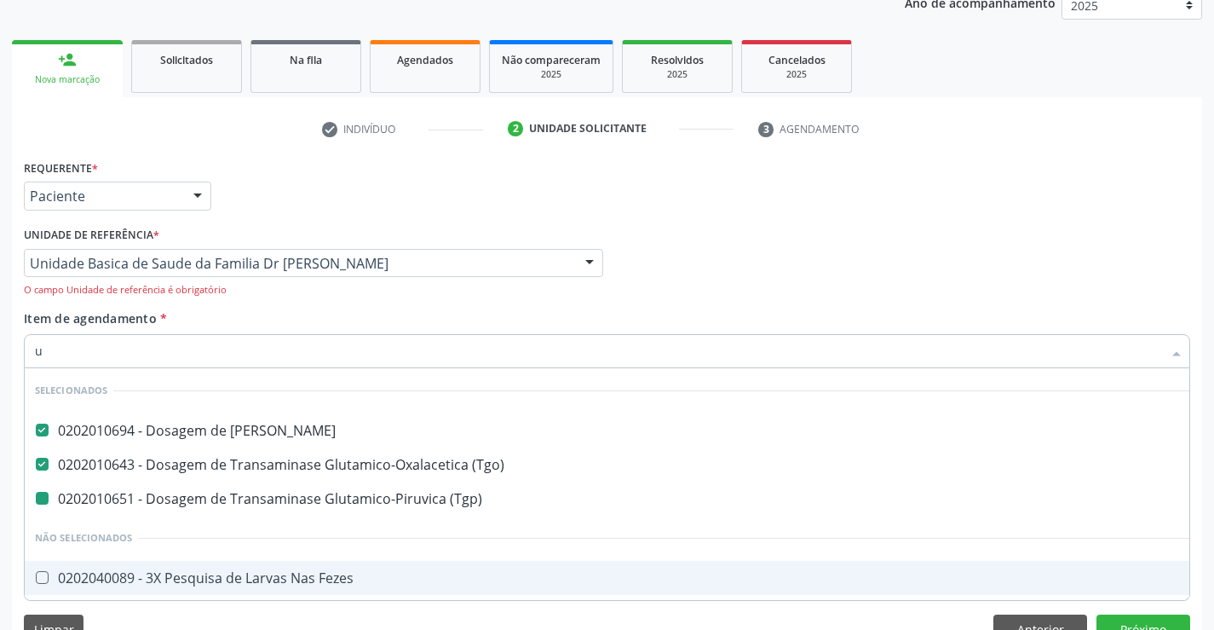
type input "ur"
checkbox \(Tgp\) "false"
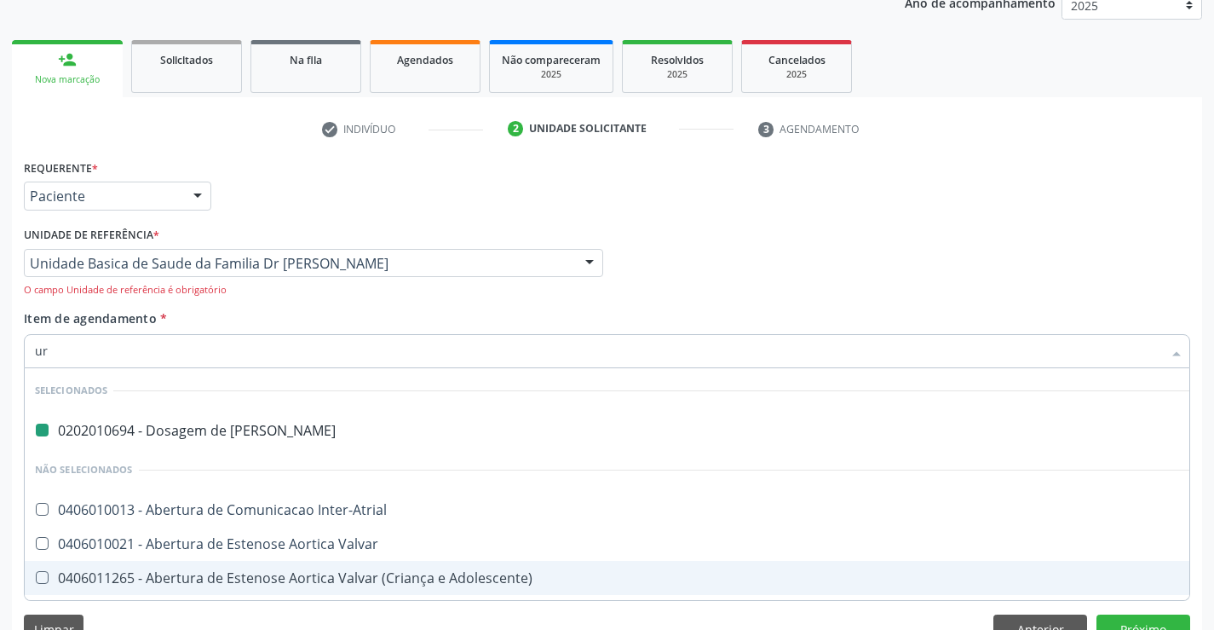
type input "uri"
checkbox Ureia "false"
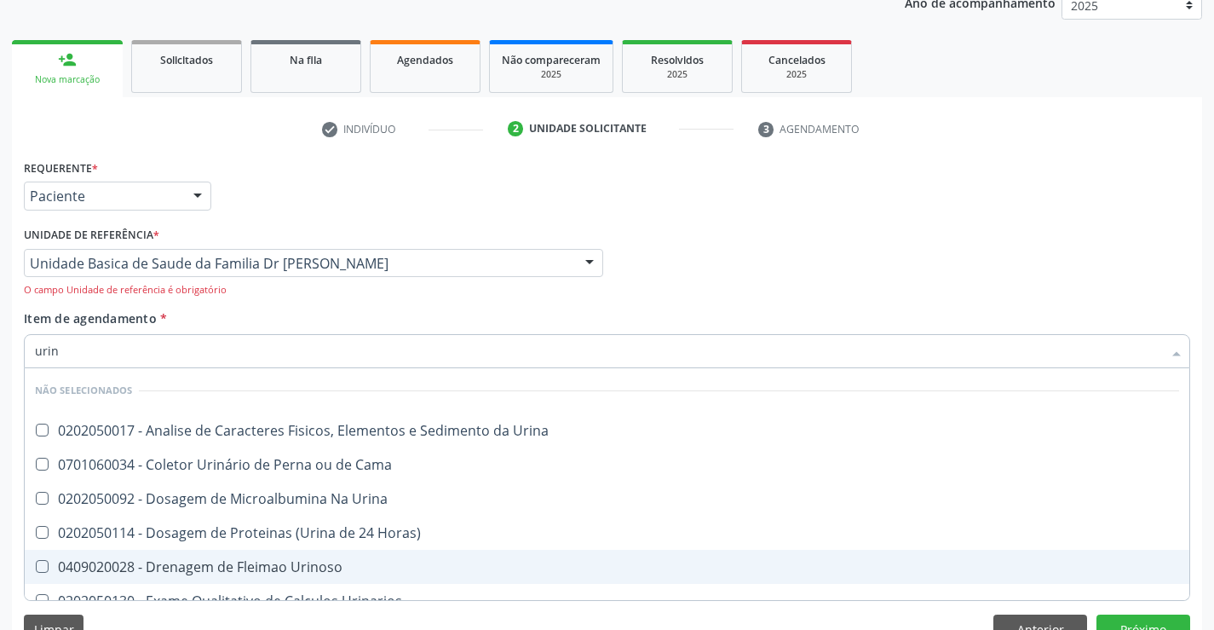
type input "urina"
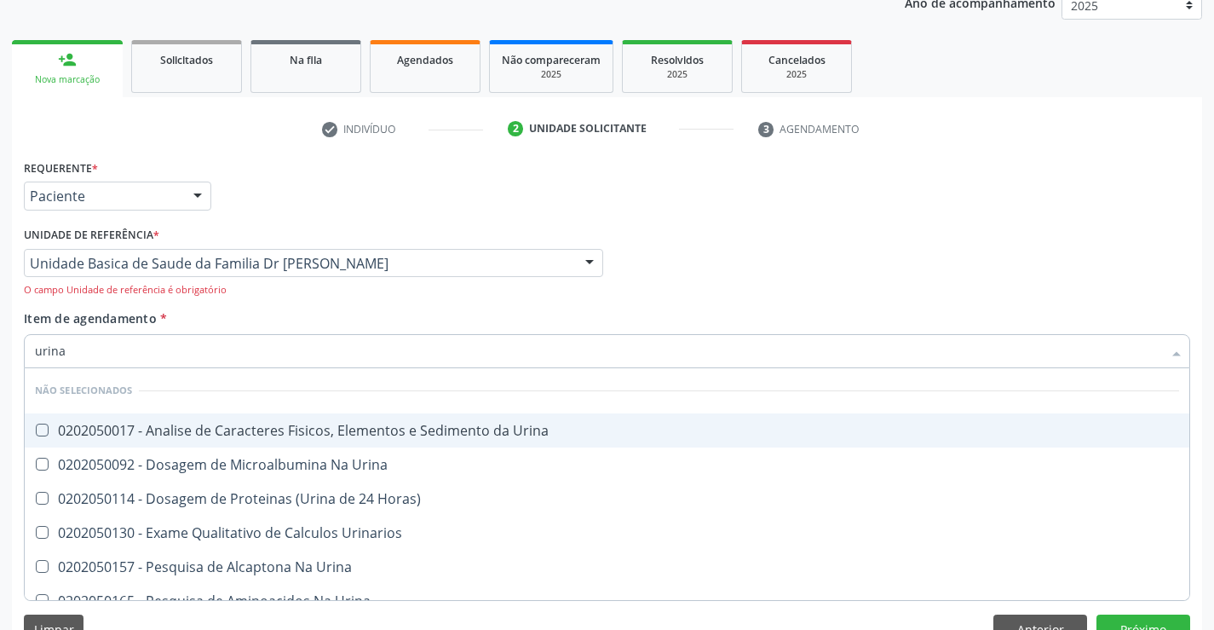
click at [234, 429] on div "0202050017 - Analise de Caracteres Fisicos, Elementos e Sedimento da Urina" at bounding box center [607, 431] width 1144 height 14
checkbox Urina "true"
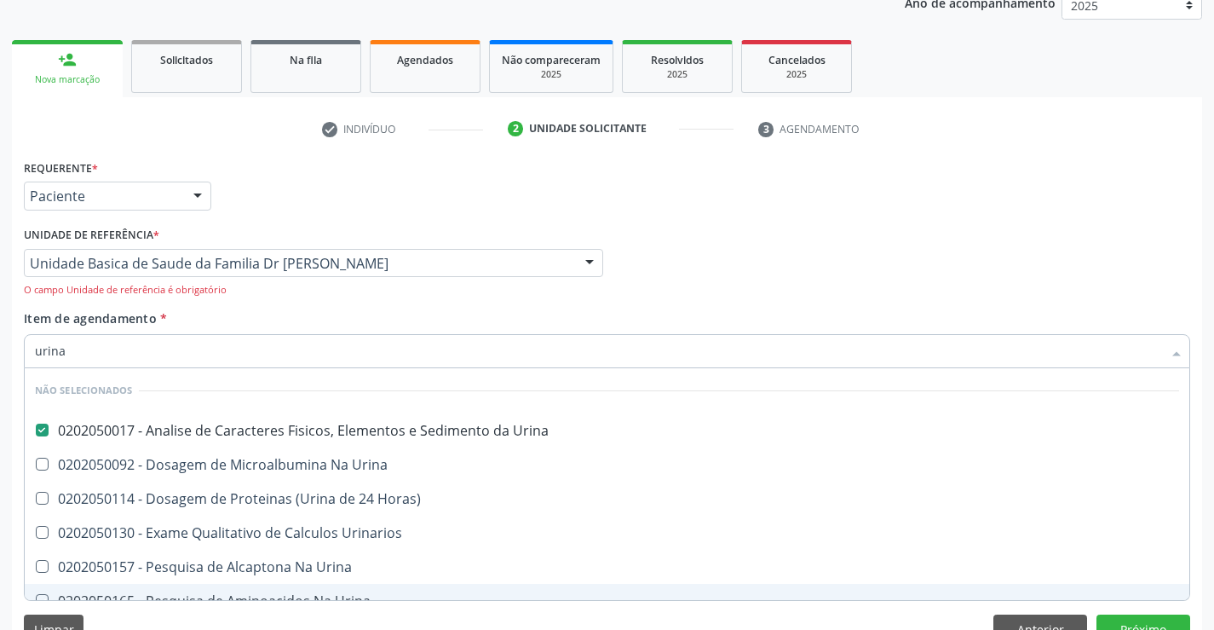
click at [130, 618] on div "Limpar Anterior Próximo" at bounding box center [607, 628] width 1167 height 29
checkbox Urina "true"
checkbox Horas\) "true"
checkbox Urina "true"
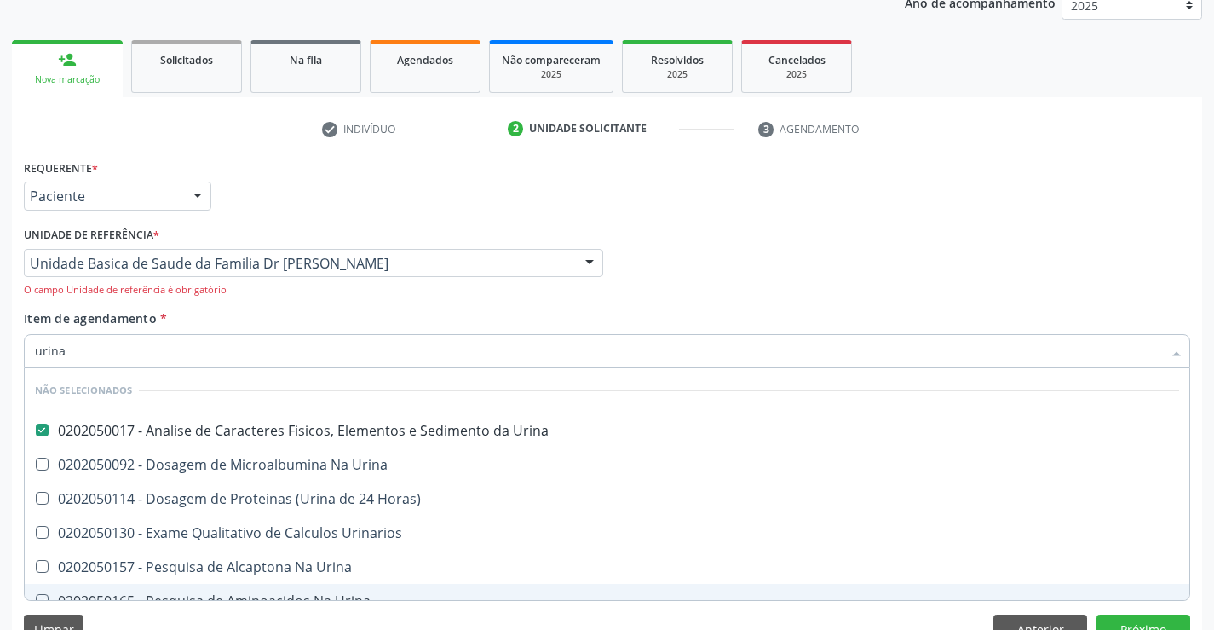
checkbox Urina "true"
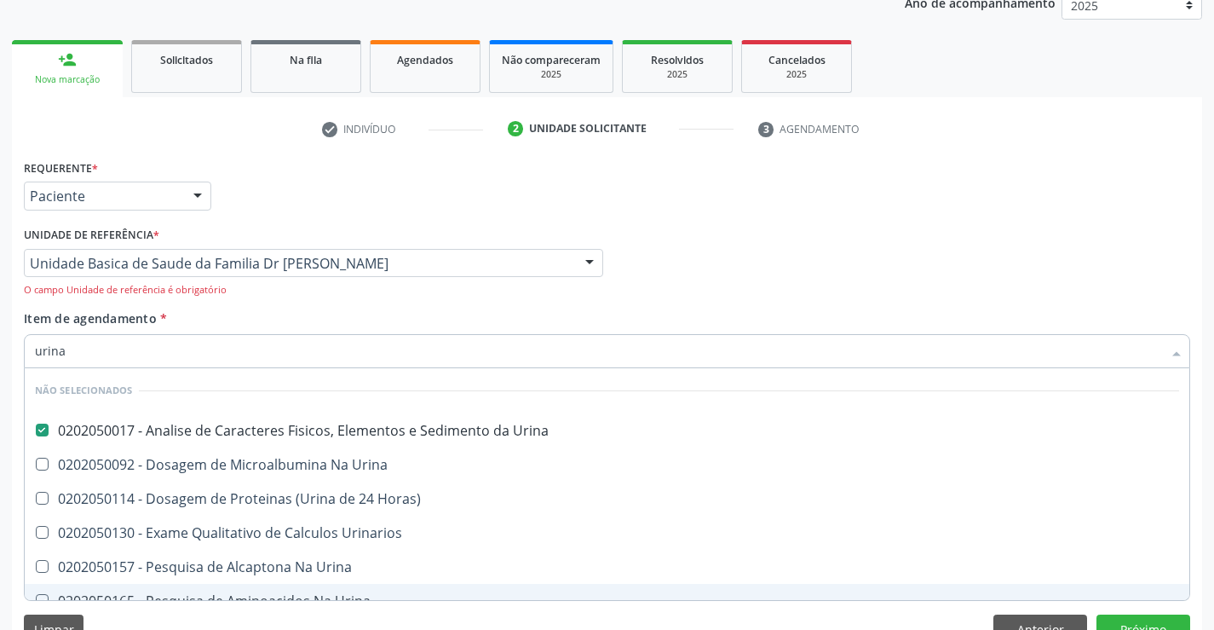
checkbox Urina "true"
checkbox Urinarios "true"
checkbox Urina "true"
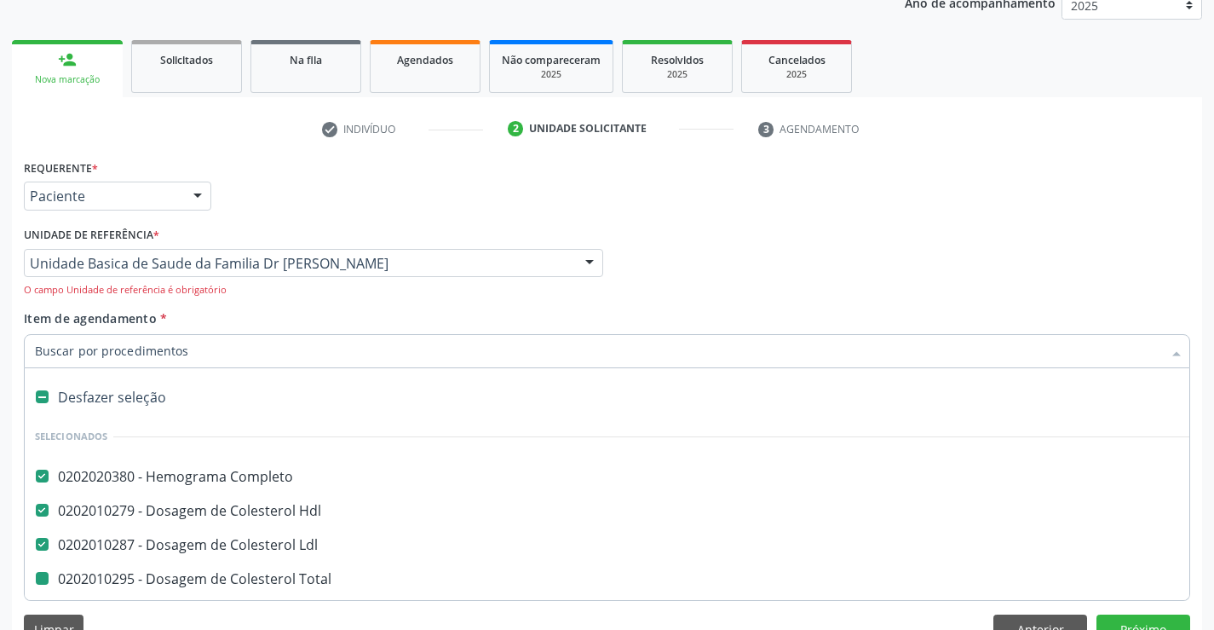
type input "f"
checkbox Ureia "false"
checkbox Creatinina "false"
checkbox \(Tgo\) "false"
checkbox \(Tgp\) "false"
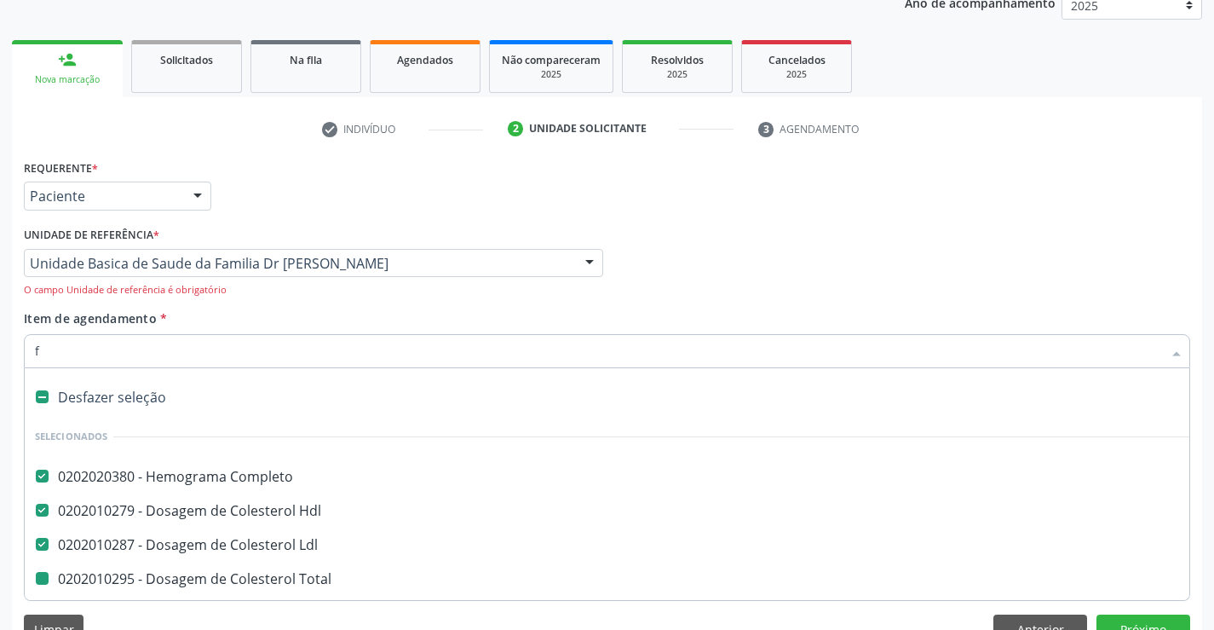
checkbox Glicose "false"
checkbox Calcio "false"
checkbox Serico "false"
checkbox Reativa "false"
checkbox Urina "false"
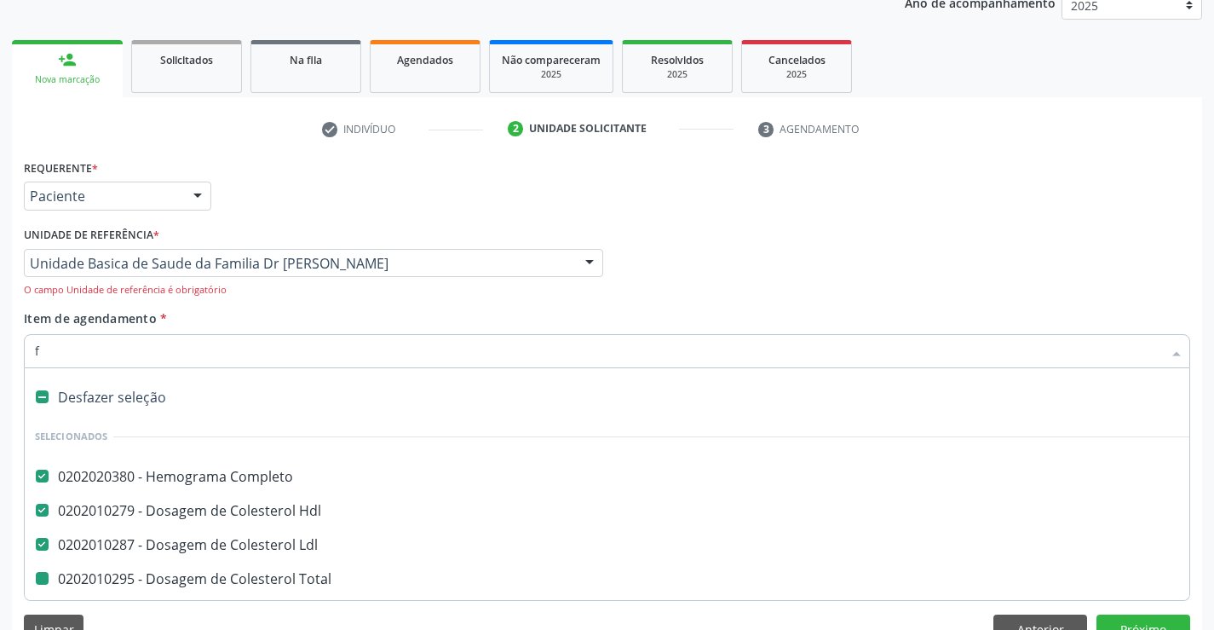
checkbox Total "false"
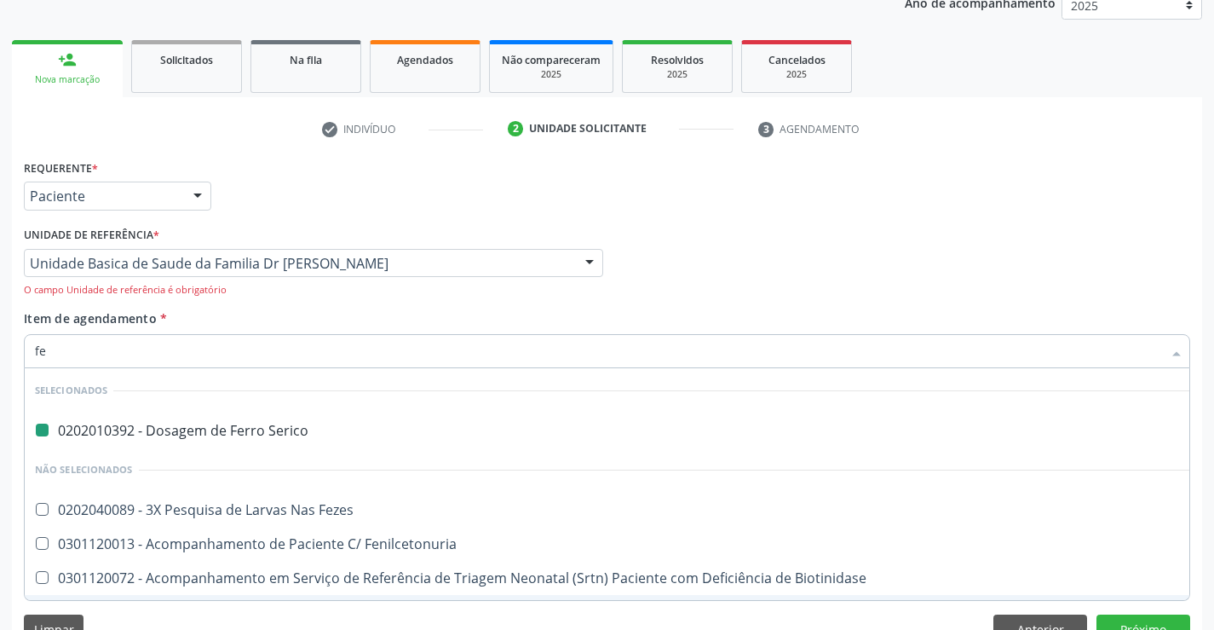
type input "fez"
checkbox Serico "false"
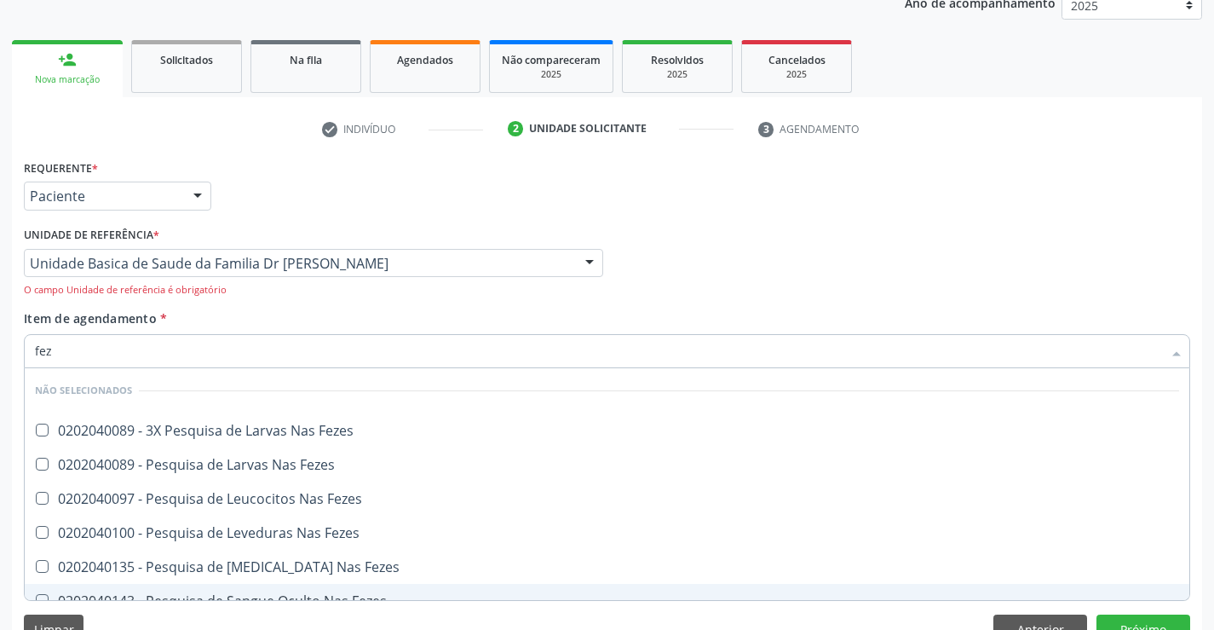
type input "feze"
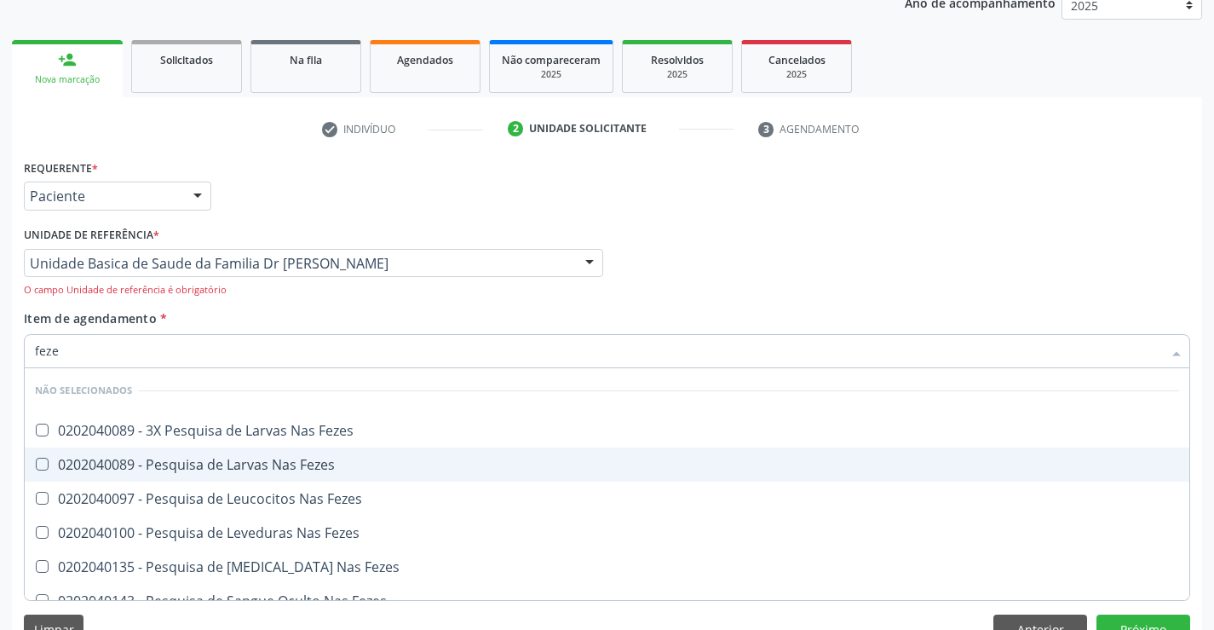
click at [199, 467] on div "0202040089 - Pesquisa de Larvas Nas Fezes" at bounding box center [607, 465] width 1144 height 14
checkbox Fezes "true"
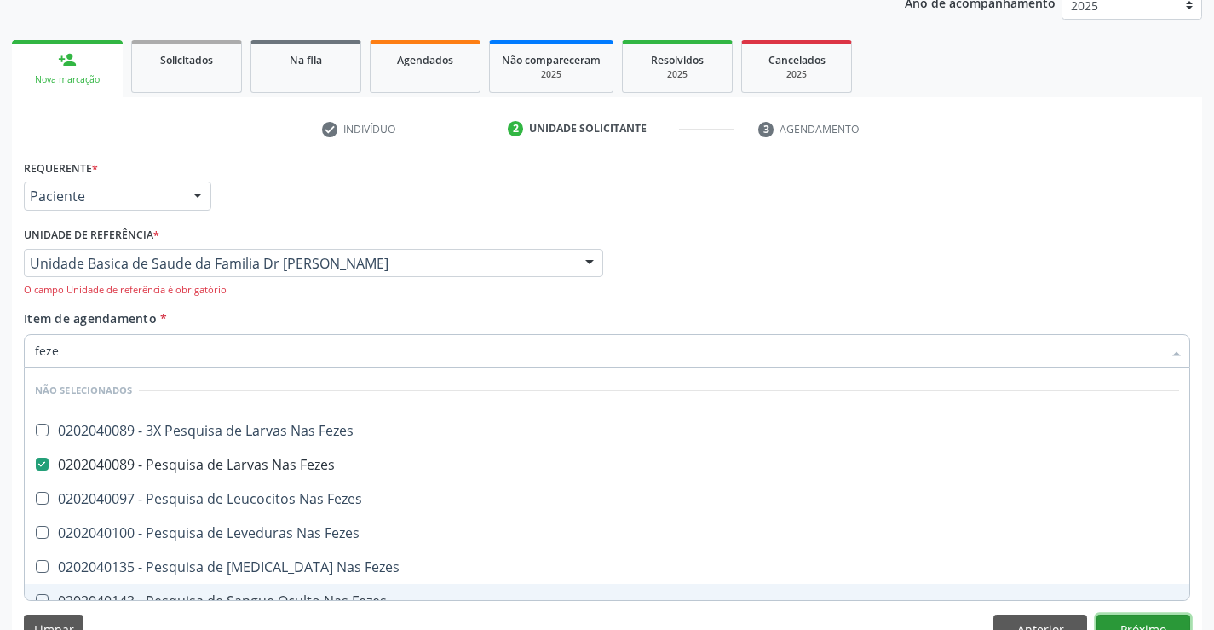
click at [1132, 621] on button "Próximo" at bounding box center [1144, 628] width 94 height 29
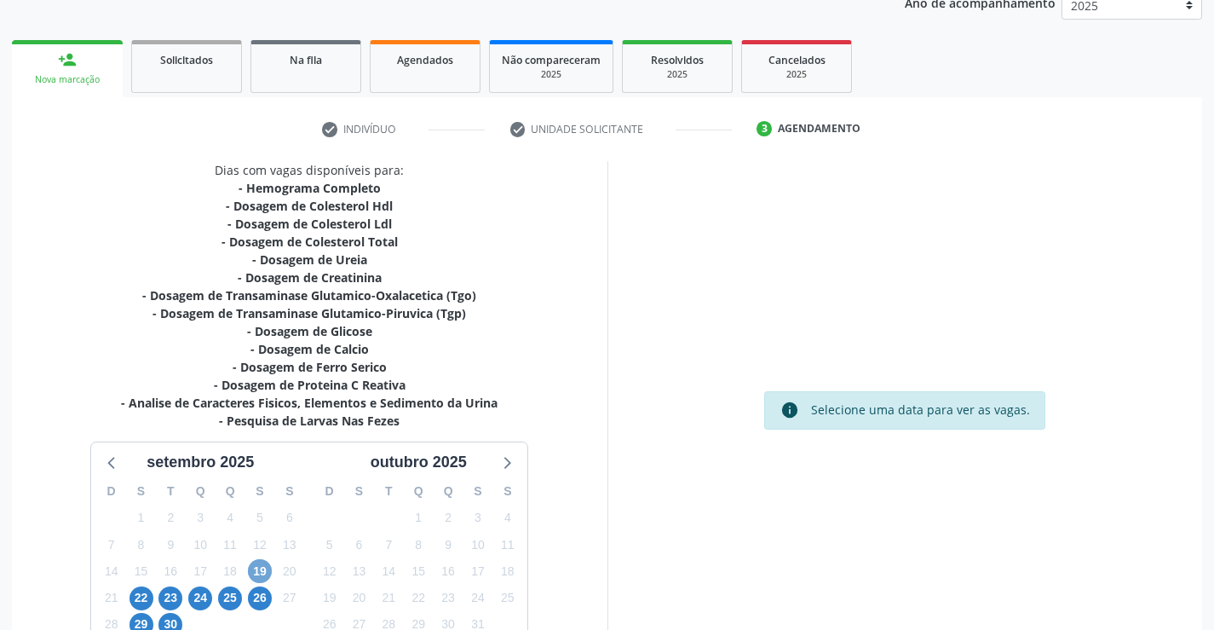
click at [254, 567] on span "19" at bounding box center [260, 571] width 24 height 24
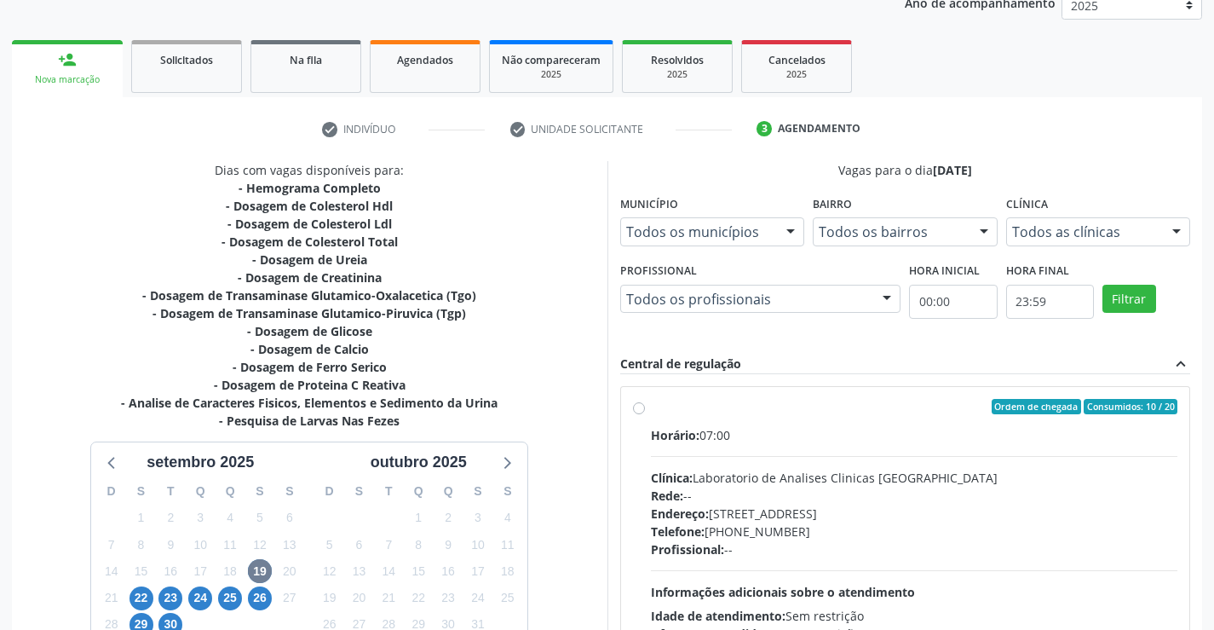
click at [651, 405] on label "Ordem de chegada Consumidos: 10 / 20 Horário: 07:00 Clínica: Laboratorio de Ana…" at bounding box center [914, 530] width 527 height 262
click at [640, 405] on input "Ordem de chegada Consumidos: 10 / 20 Horário: 07:00 Clínica: Laboratorio de Ana…" at bounding box center [639, 406] width 12 height 15
radio input "true"
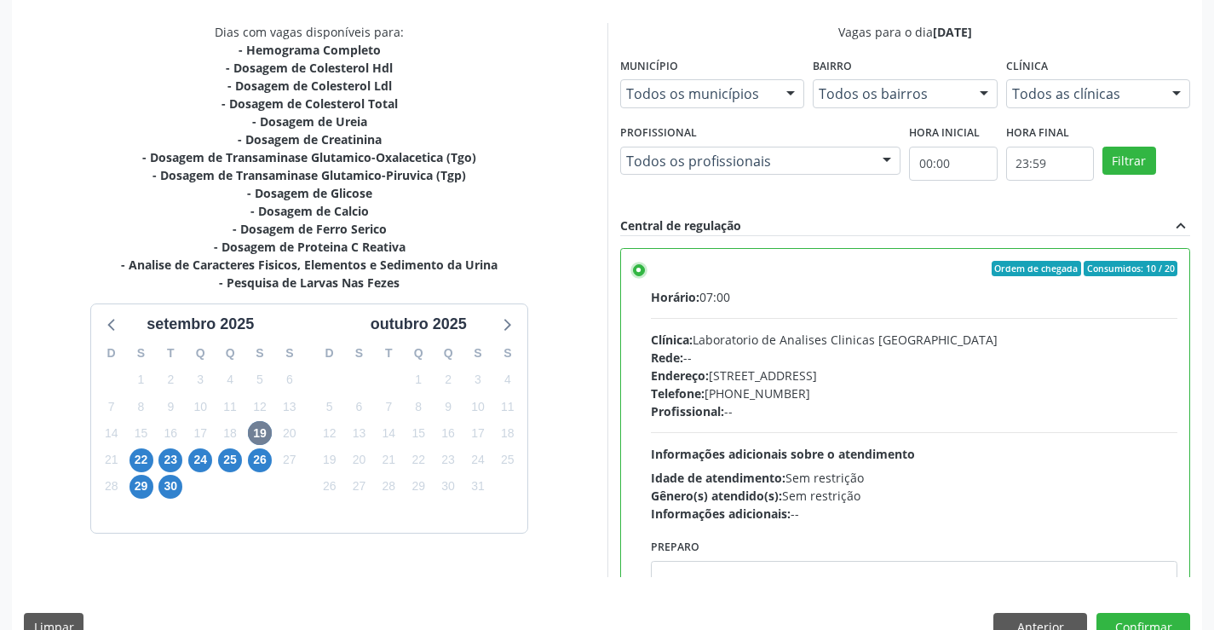
scroll to position [389, 0]
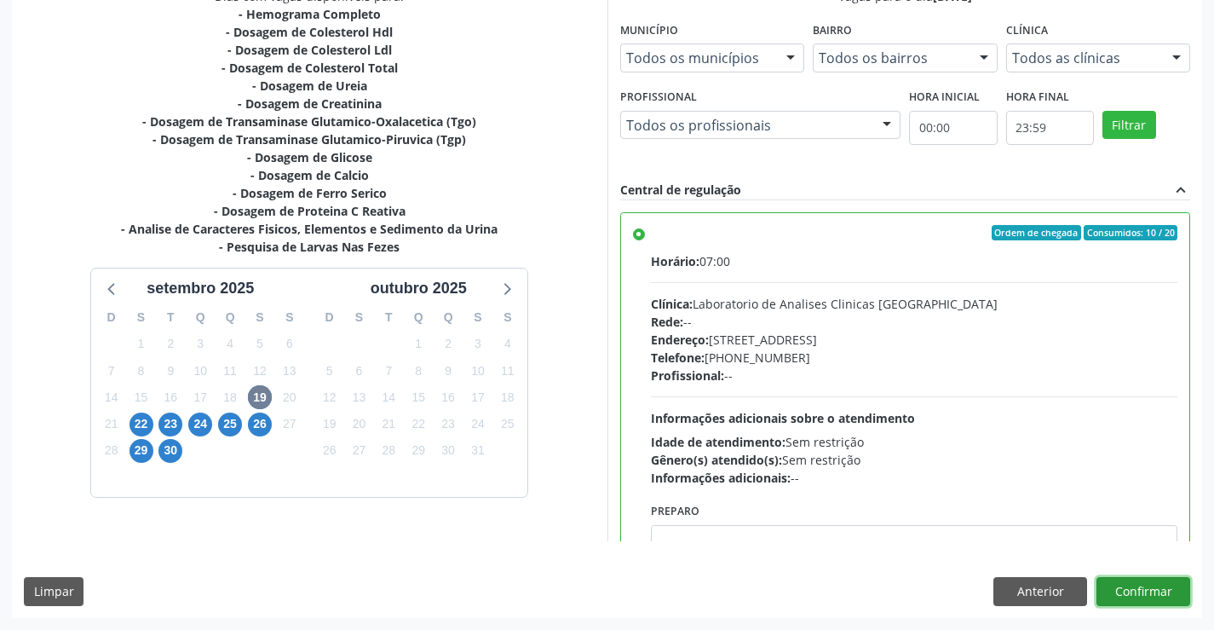
click at [1155, 590] on button "Confirmar" at bounding box center [1144, 591] width 94 height 29
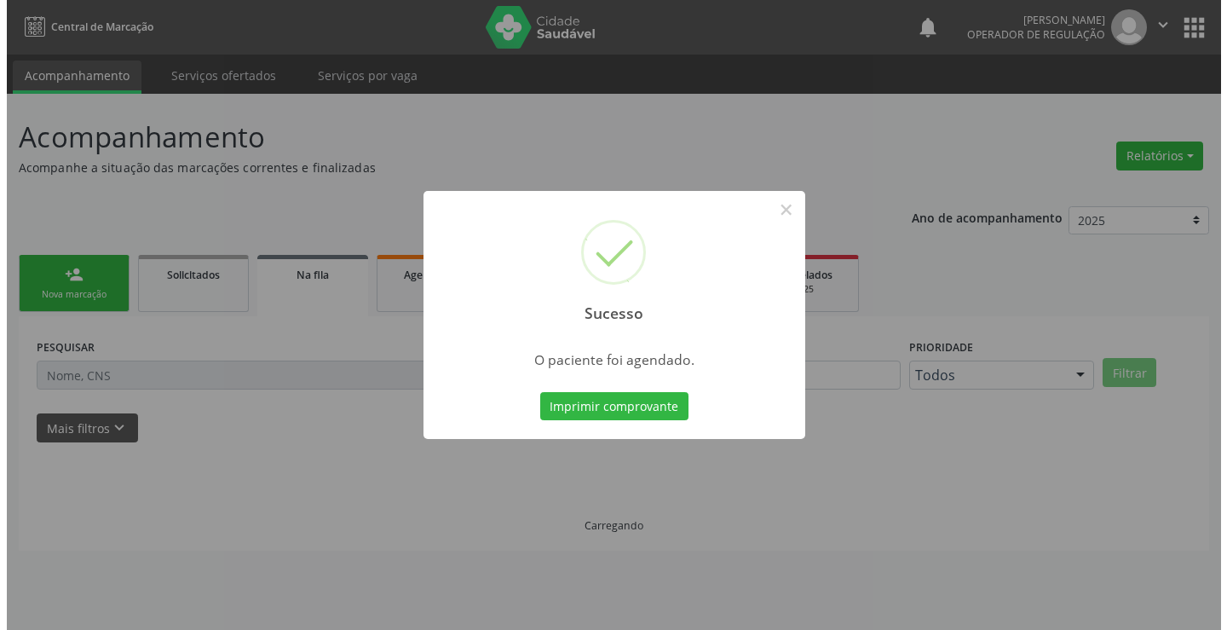
scroll to position [0, 0]
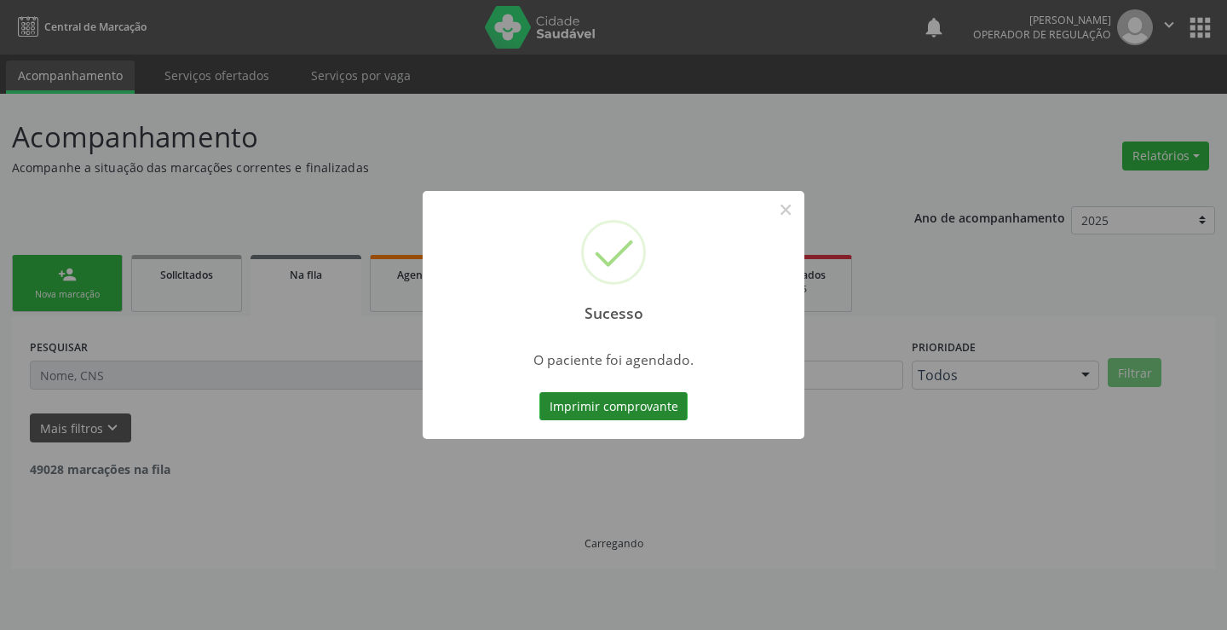
click at [628, 405] on button "Imprimir comprovante" at bounding box center [613, 406] width 148 height 29
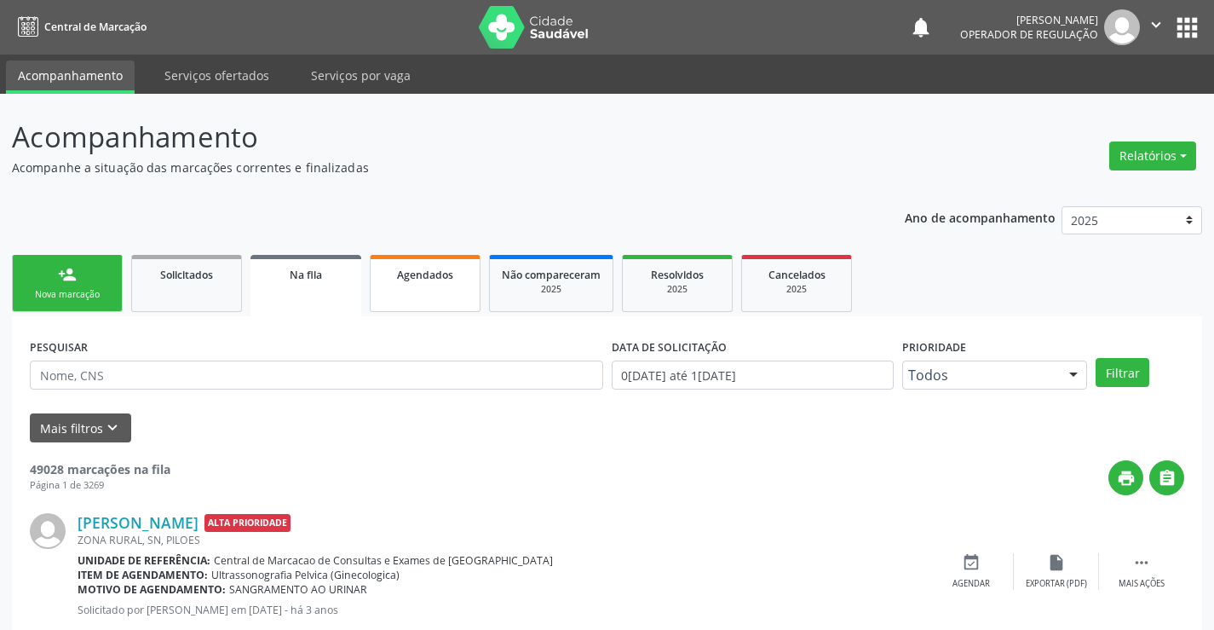
click at [437, 290] on link "Agendados" at bounding box center [425, 283] width 111 height 57
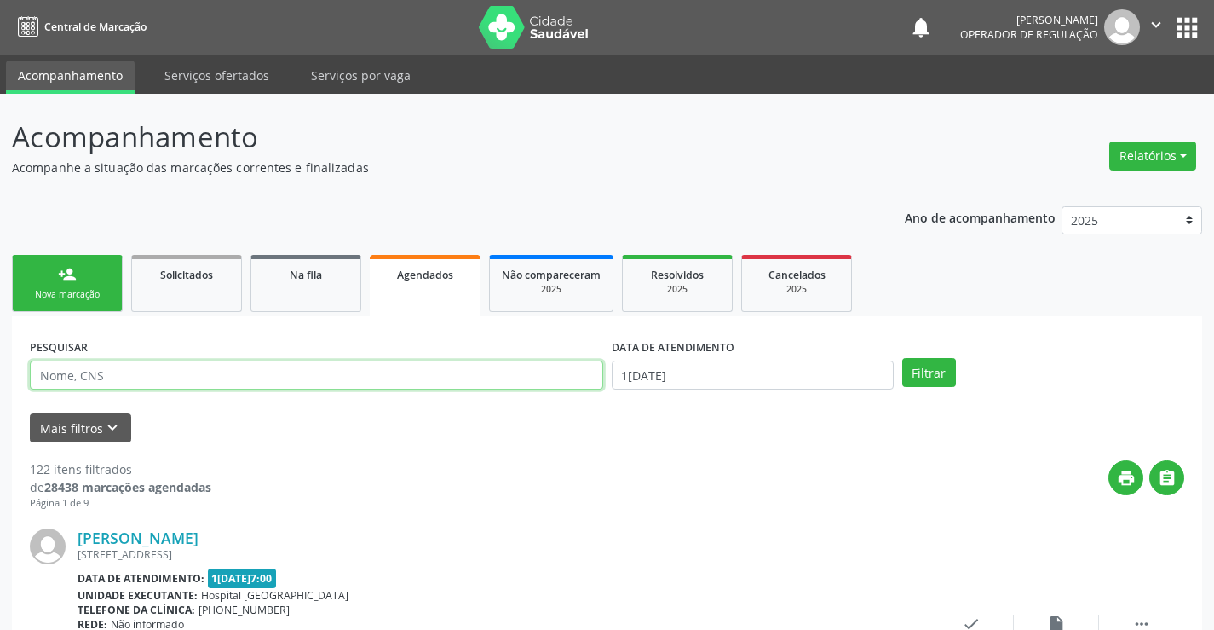
click at [288, 379] on input "text" at bounding box center [316, 374] width 573 height 29
type input "708001303546523"
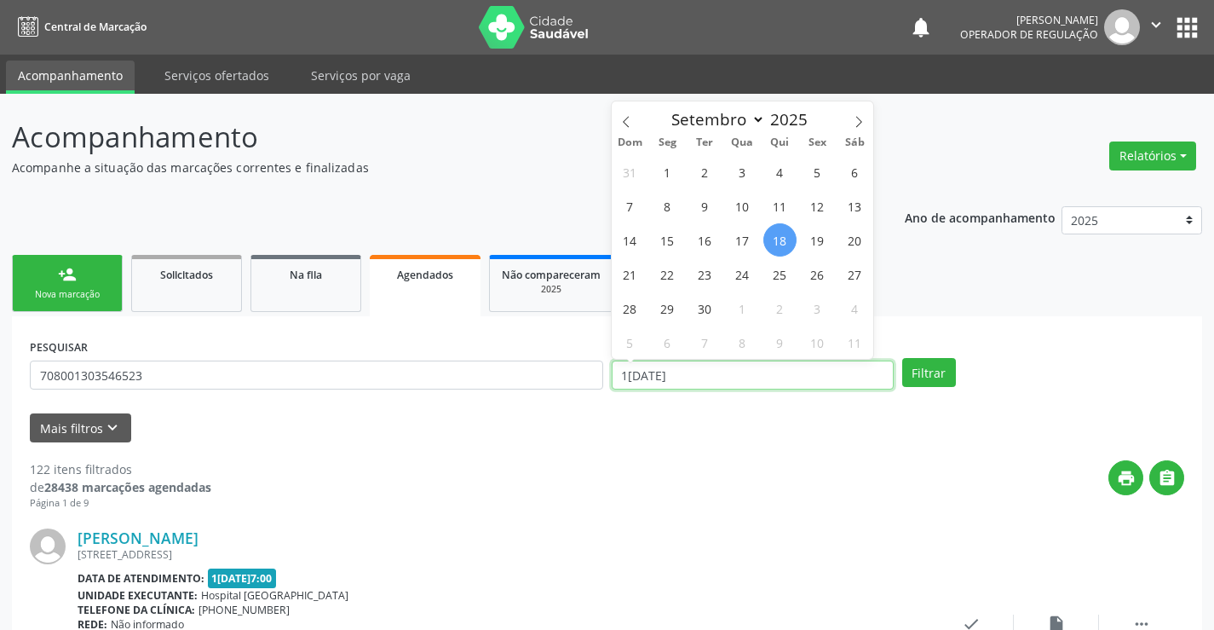
click at [769, 377] on input "18/09/2025" at bounding box center [753, 374] width 282 height 29
click at [814, 240] on span "19" at bounding box center [817, 239] width 33 height 33
type input "19/09/2025"
click at [814, 240] on span "19" at bounding box center [817, 239] width 33 height 33
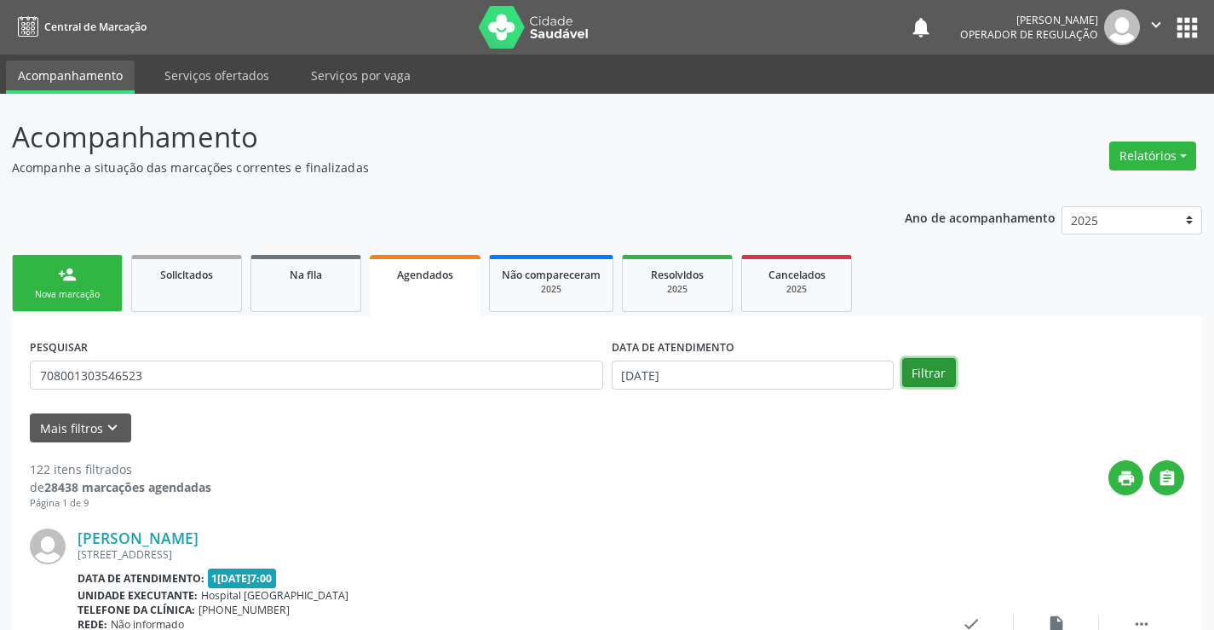
click at [928, 376] on button "Filtrar" at bounding box center [929, 372] width 54 height 29
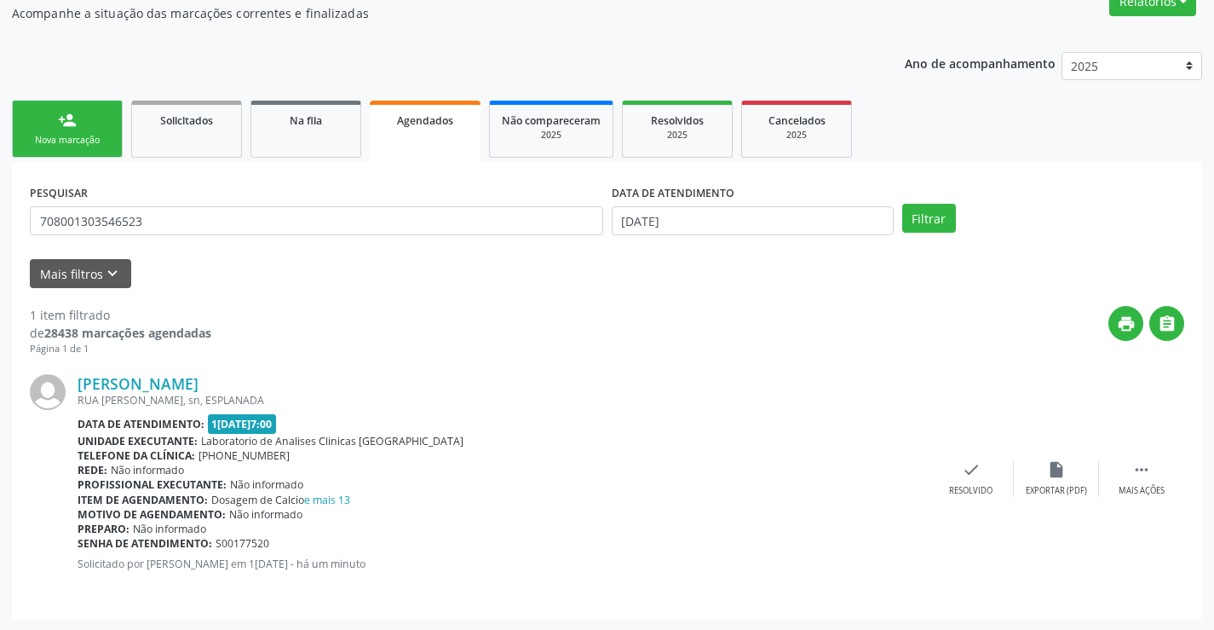
scroll to position [155, 0]
click at [1141, 476] on icon "" at bounding box center [1141, 468] width 19 height 19
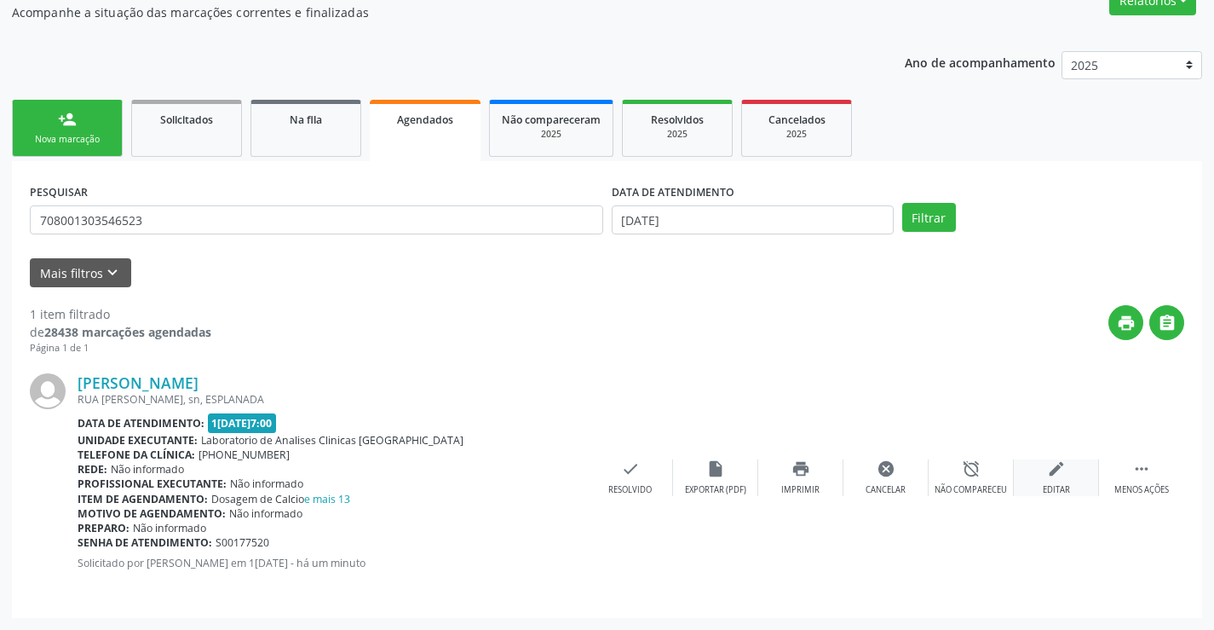
click at [1055, 477] on icon "edit" at bounding box center [1056, 468] width 19 height 19
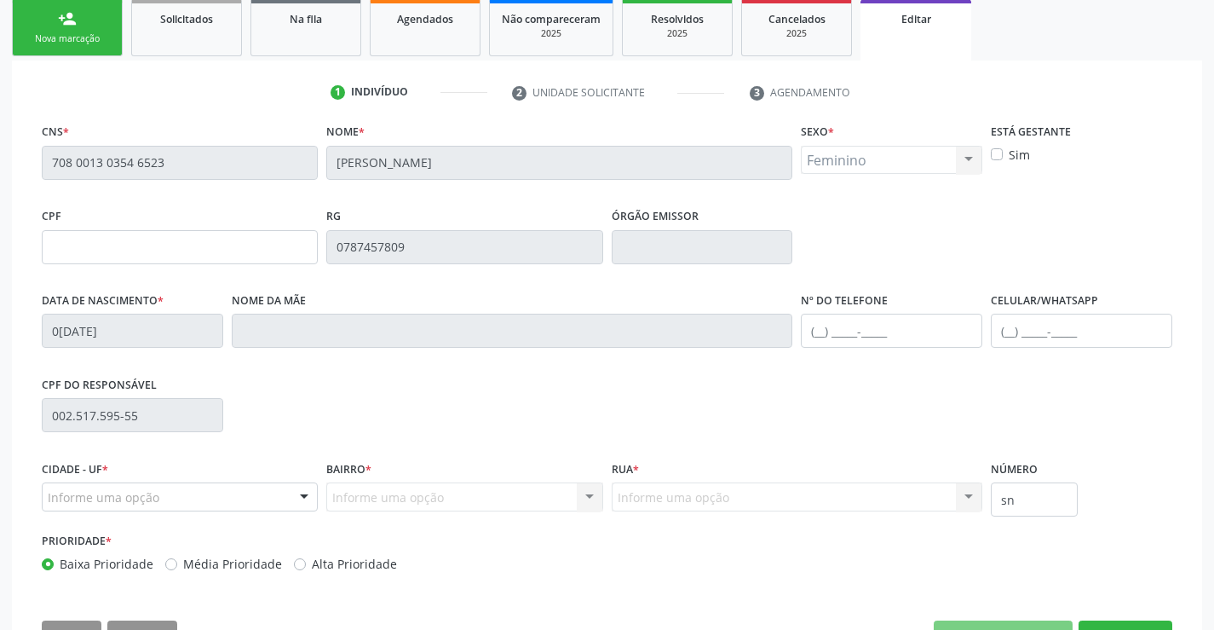
scroll to position [317, 0]
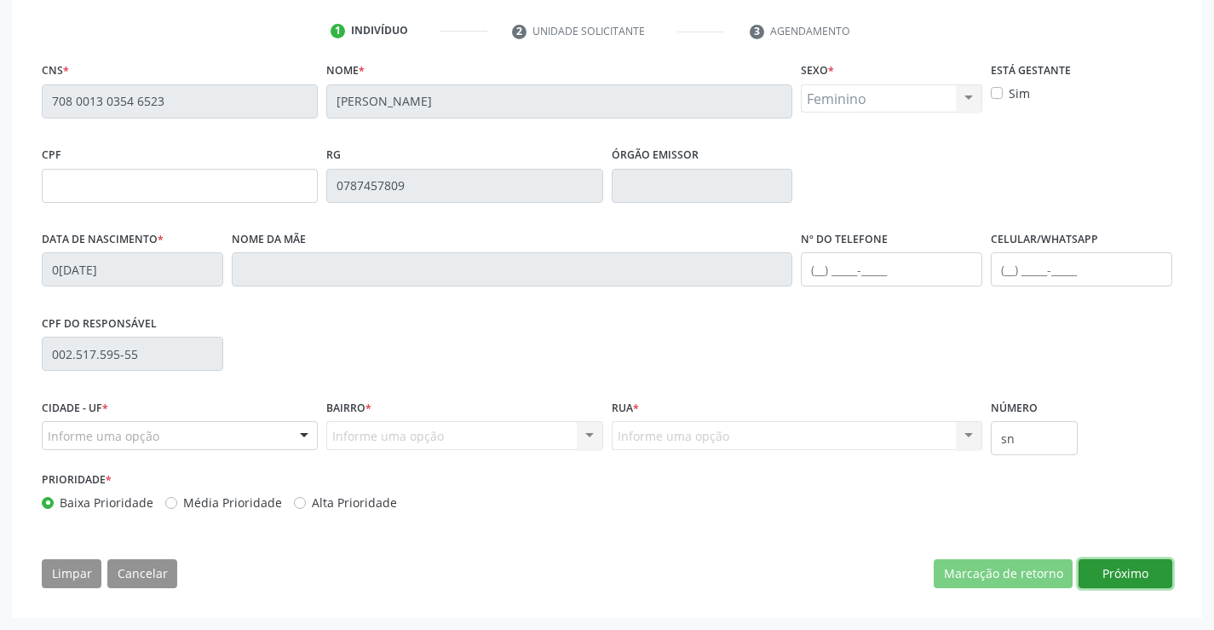
click at [1127, 572] on button "Próximo" at bounding box center [1126, 573] width 94 height 29
drag, startPoint x: 1127, startPoint y: 572, endPoint x: 1098, endPoint y: 542, distance: 41.6
click at [1127, 572] on div "CNS * 708 0013 0354 6523 Nome * Maria Jose de Carvalho Sexo * Feminino Masculin…" at bounding box center [607, 329] width 1155 height 542
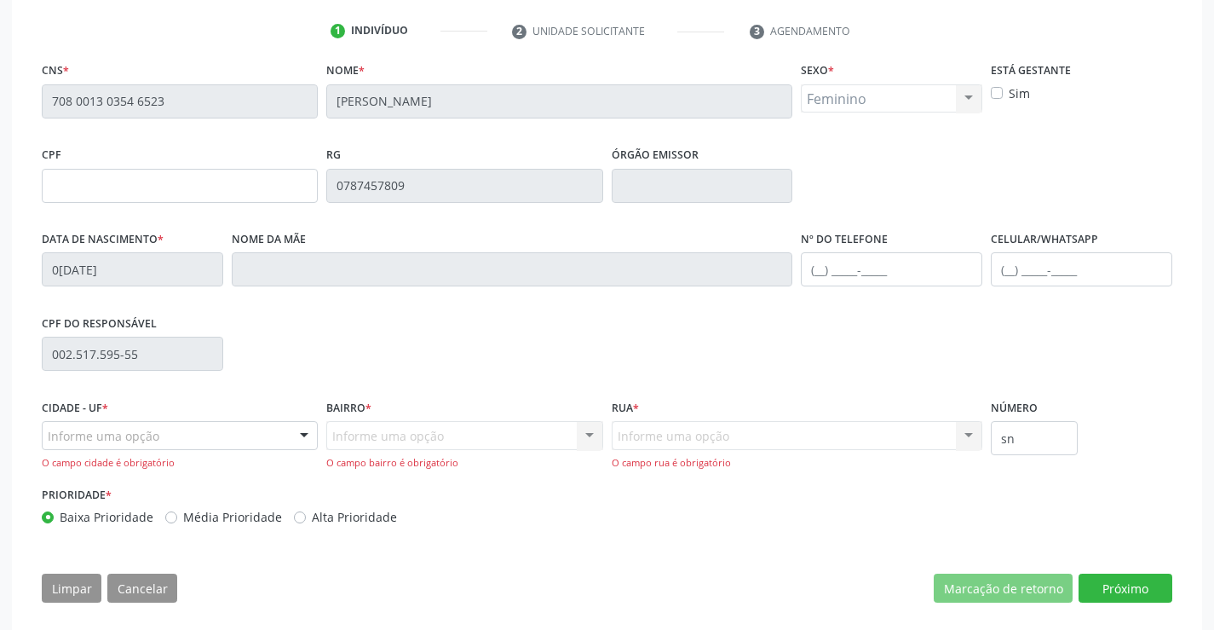
click at [230, 430] on div "Informe uma opção" at bounding box center [180, 435] width 276 height 29
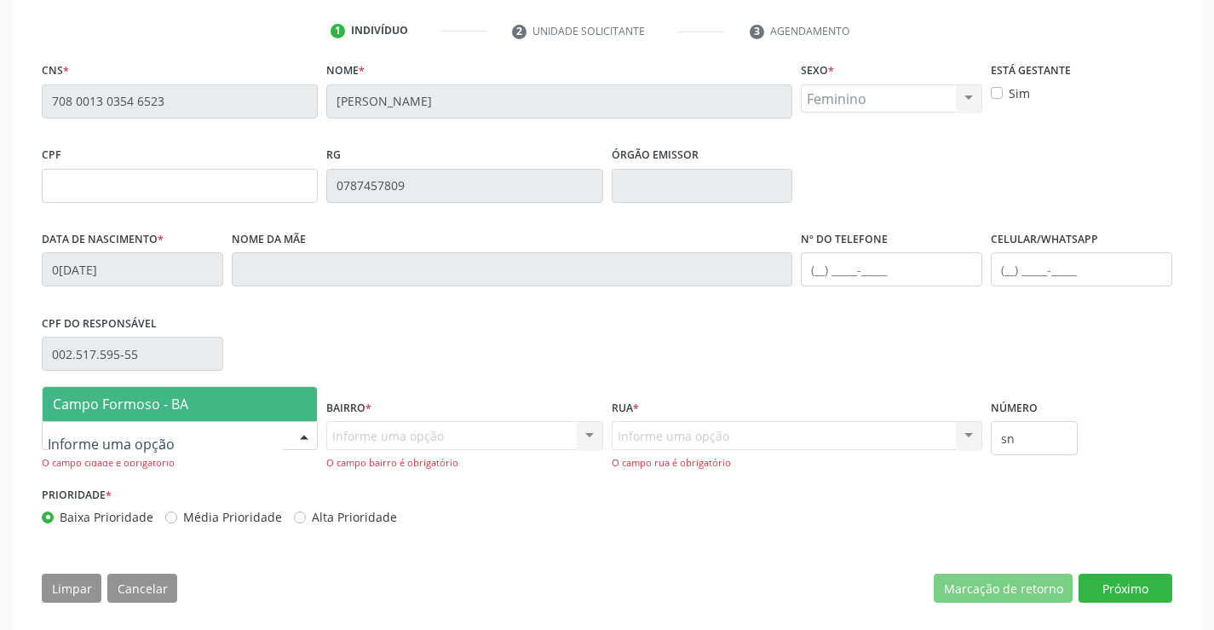
drag, startPoint x: 245, startPoint y: 399, endPoint x: 287, endPoint y: 399, distance: 41.8
click at [247, 398] on span "Campo Formoso - BA" at bounding box center [180, 404] width 274 height 34
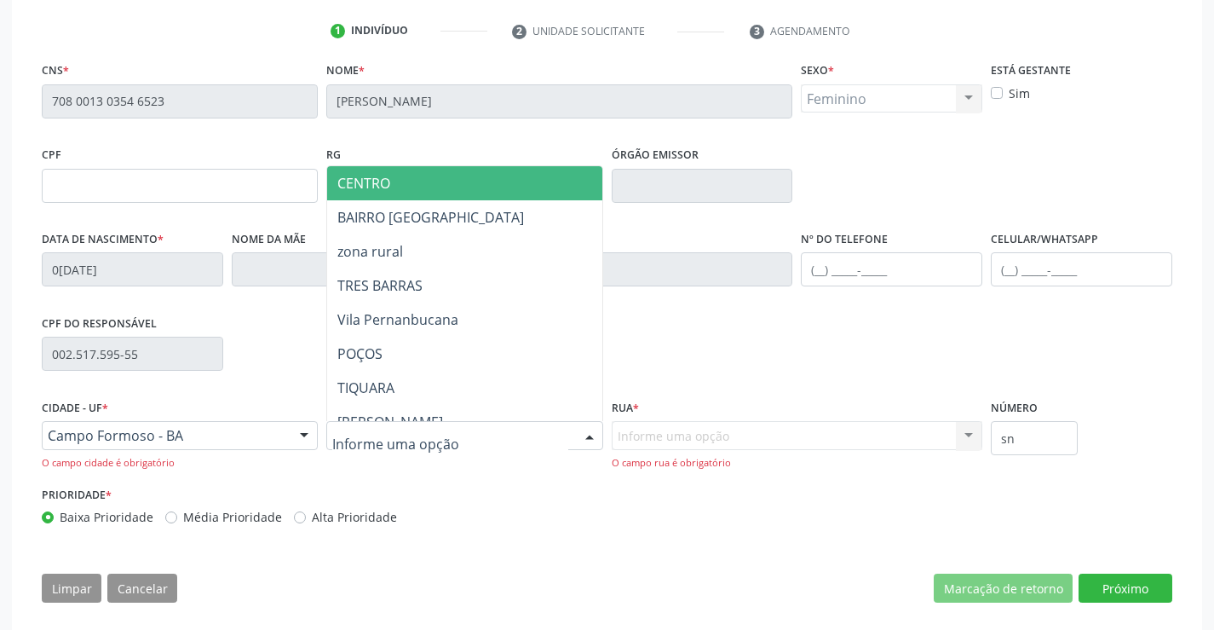
click at [428, 187] on span "CENTRO" at bounding box center [511, 183] width 368 height 34
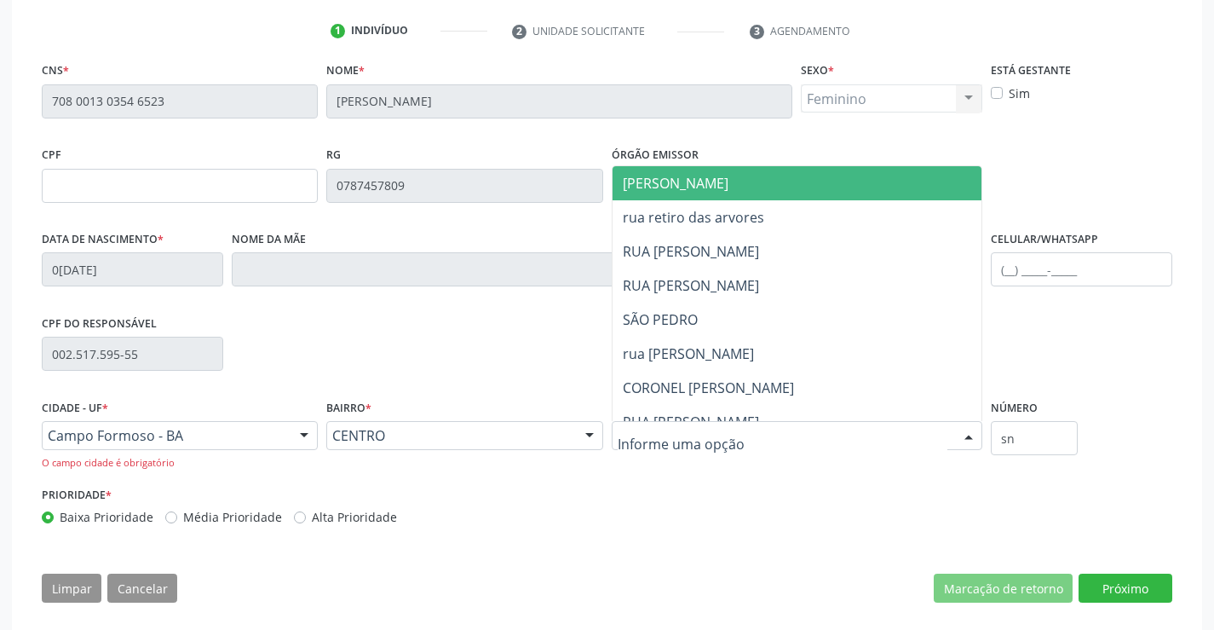
click at [758, 432] on div at bounding box center [798, 435] width 372 height 29
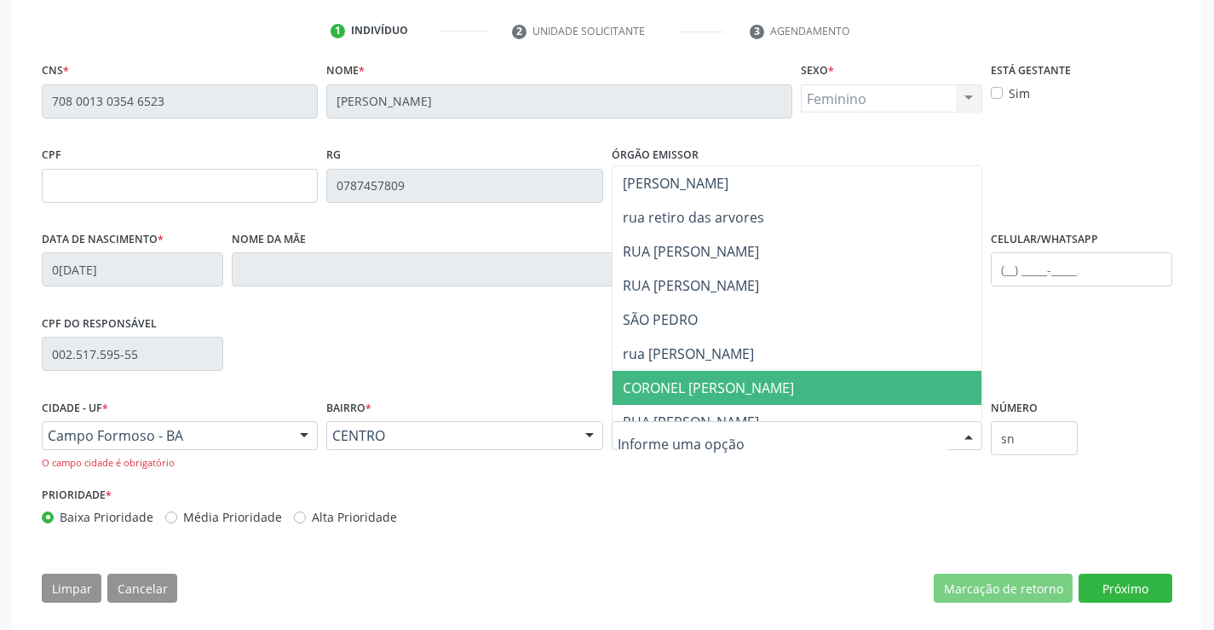
click at [755, 379] on span "CORONEL ANIBEL DE OLIVEIRA" at bounding box center [708, 387] width 171 height 19
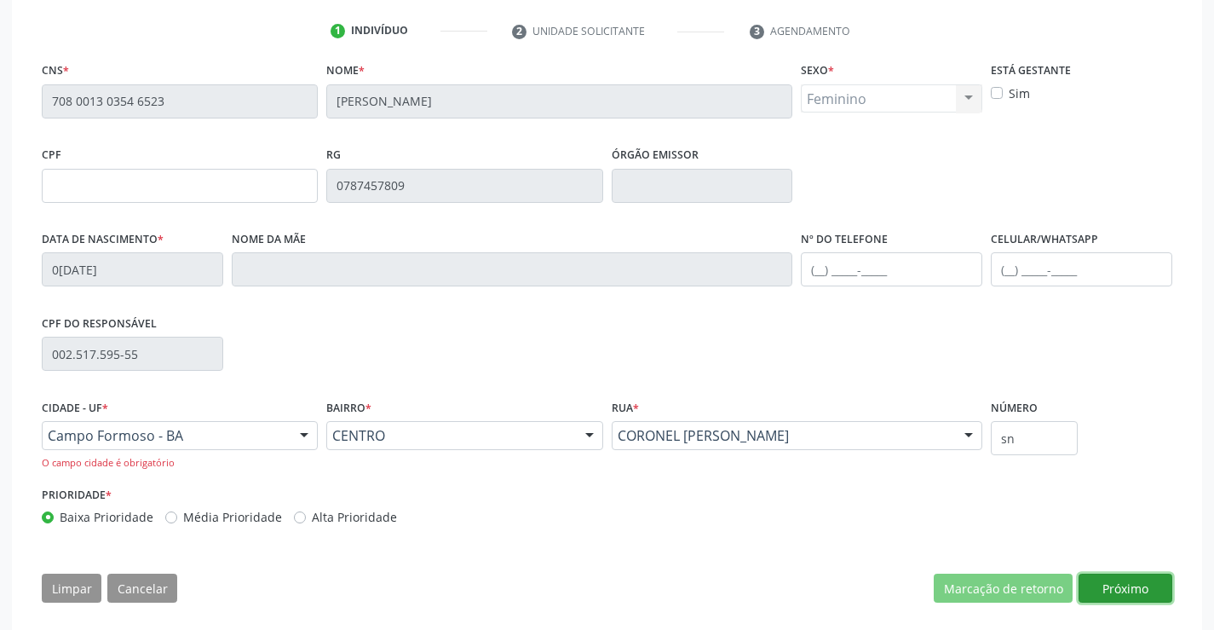
click at [1123, 584] on button "Próximo" at bounding box center [1126, 587] width 94 height 29
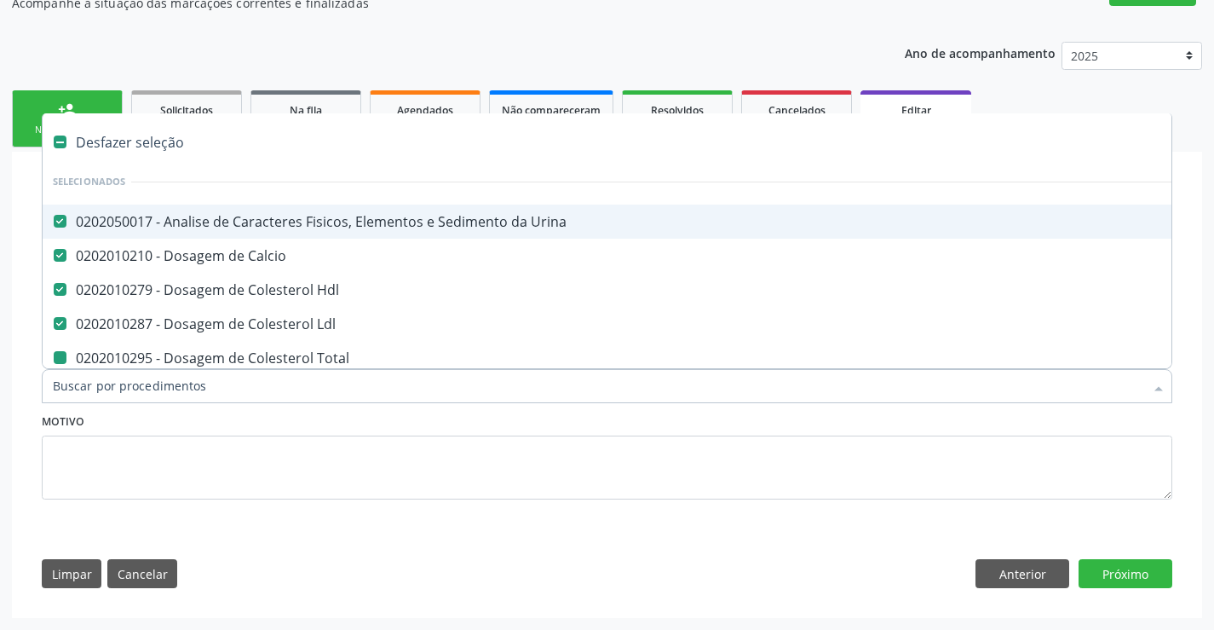
type input "v"
checkbox Total "false"
checkbox Creatinina "false"
checkbox Serico "false"
checkbox Glicose "false"
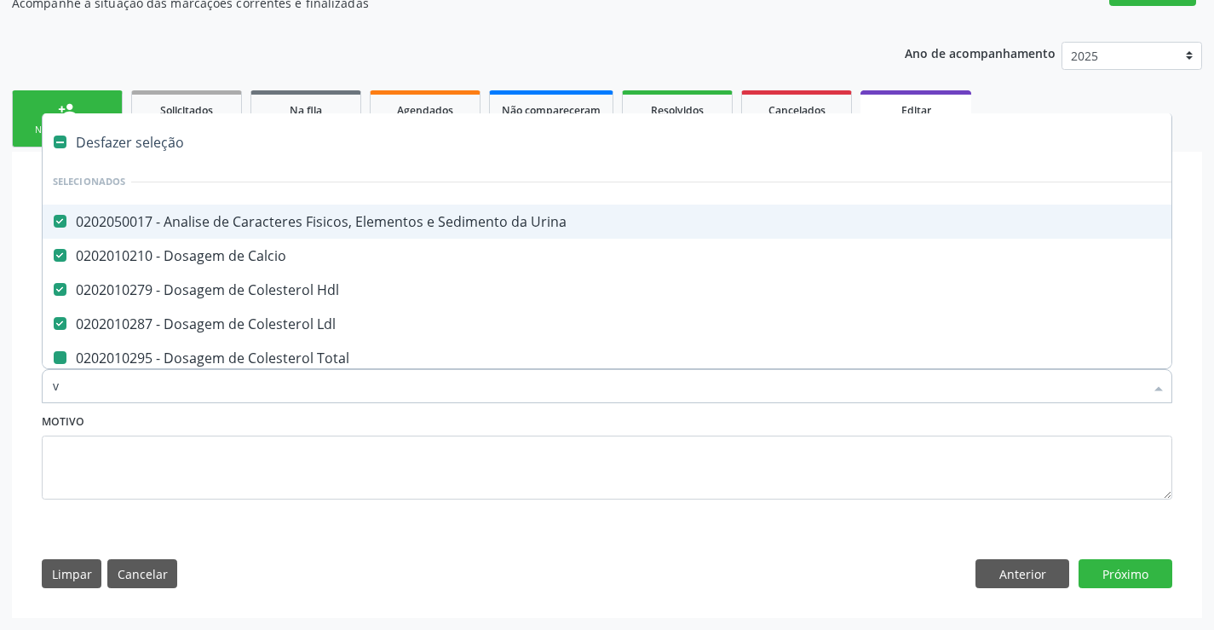
checkbox Reativa "false"
checkbox \(Tgo\) "false"
checkbox \(Tgp\) "false"
checkbox Ureia "false"
checkbox Completo "false"
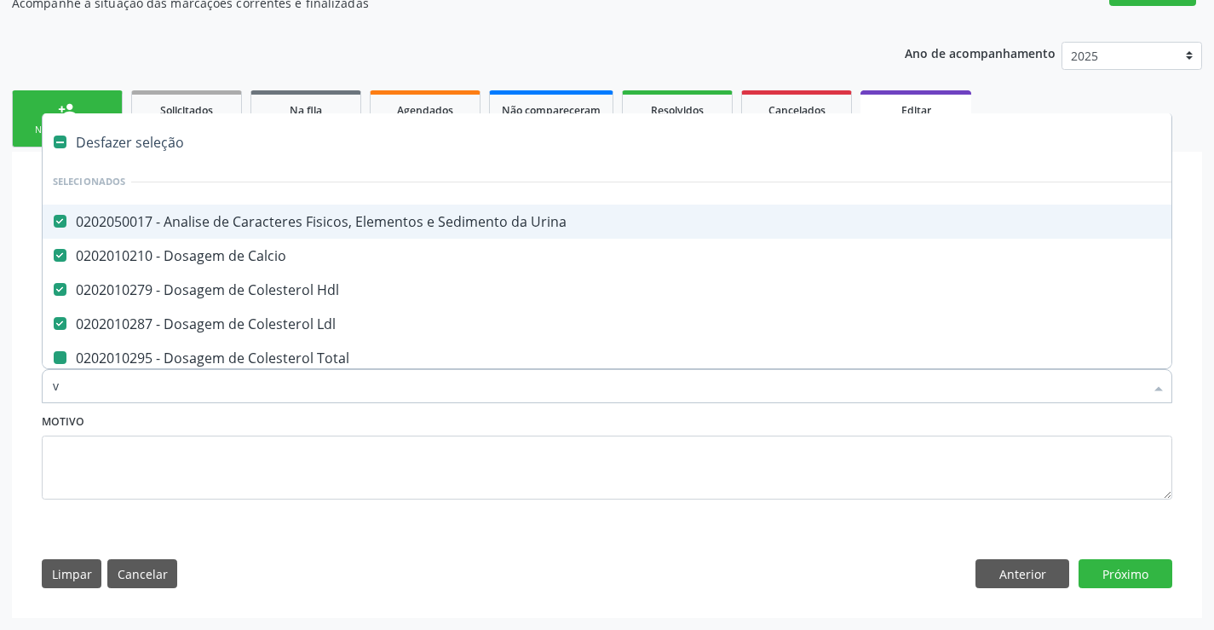
checkbox Fezes "false"
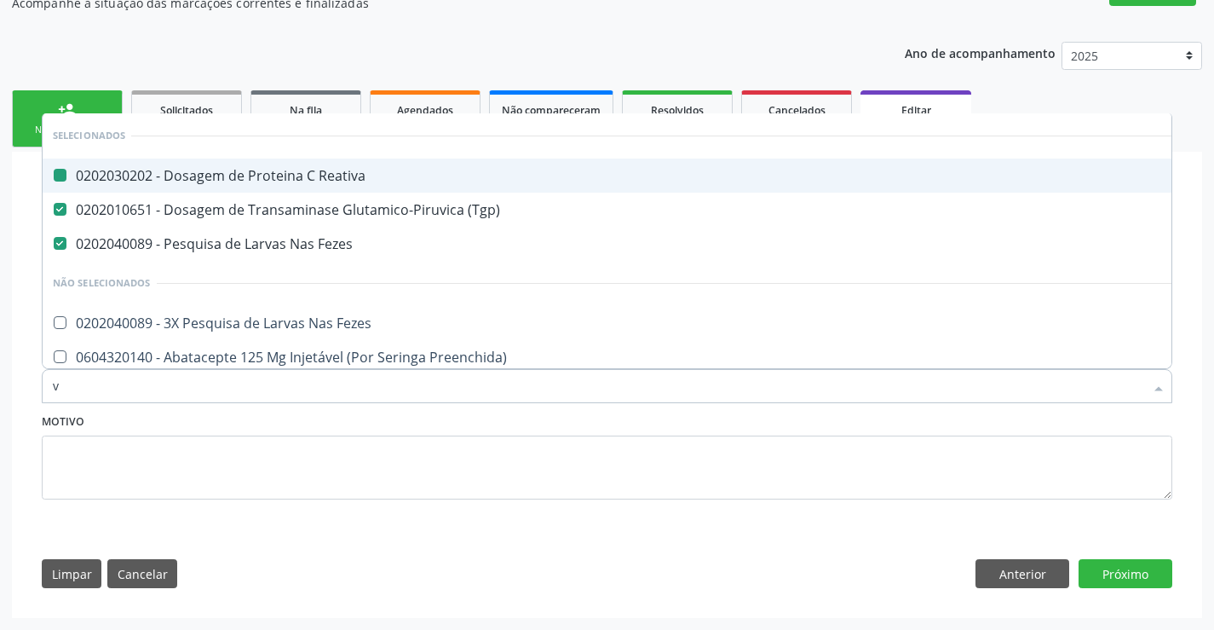
type input "vh"
checkbox Reativa "false"
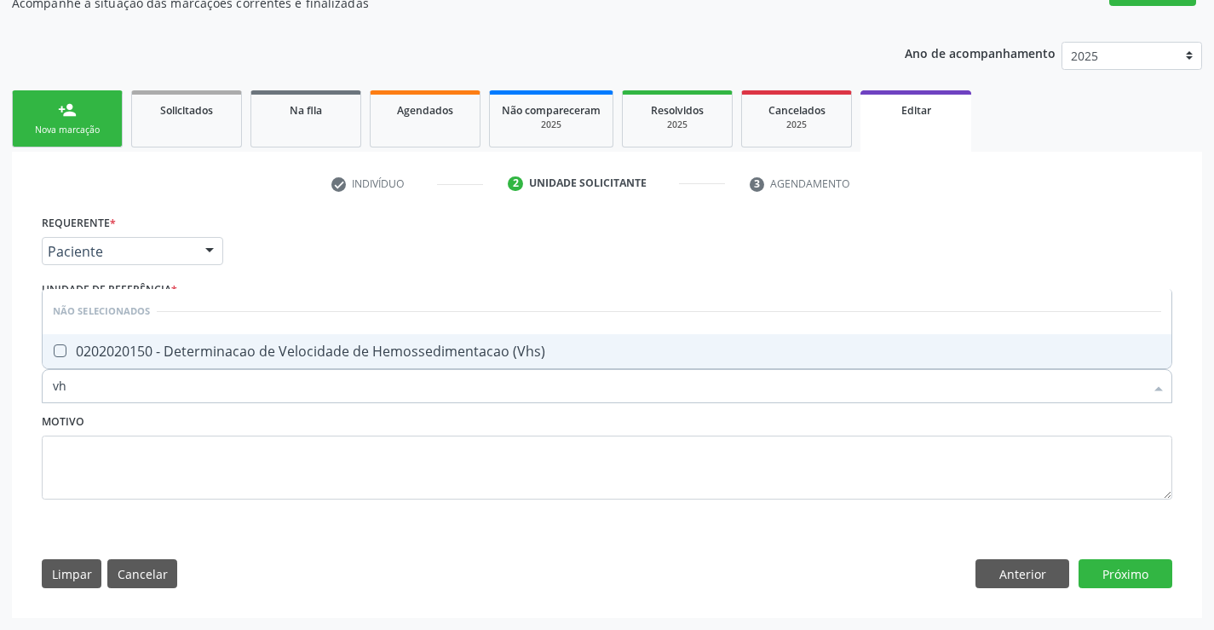
type input "vhs"
click at [222, 354] on div "0202020150 - Determinacao de Velocidade de Hemossedimentacao (Vhs)" at bounding box center [607, 351] width 1109 height 14
checkbox \(Vhs\) "true"
click at [1130, 567] on button "Próximo" at bounding box center [1126, 573] width 94 height 29
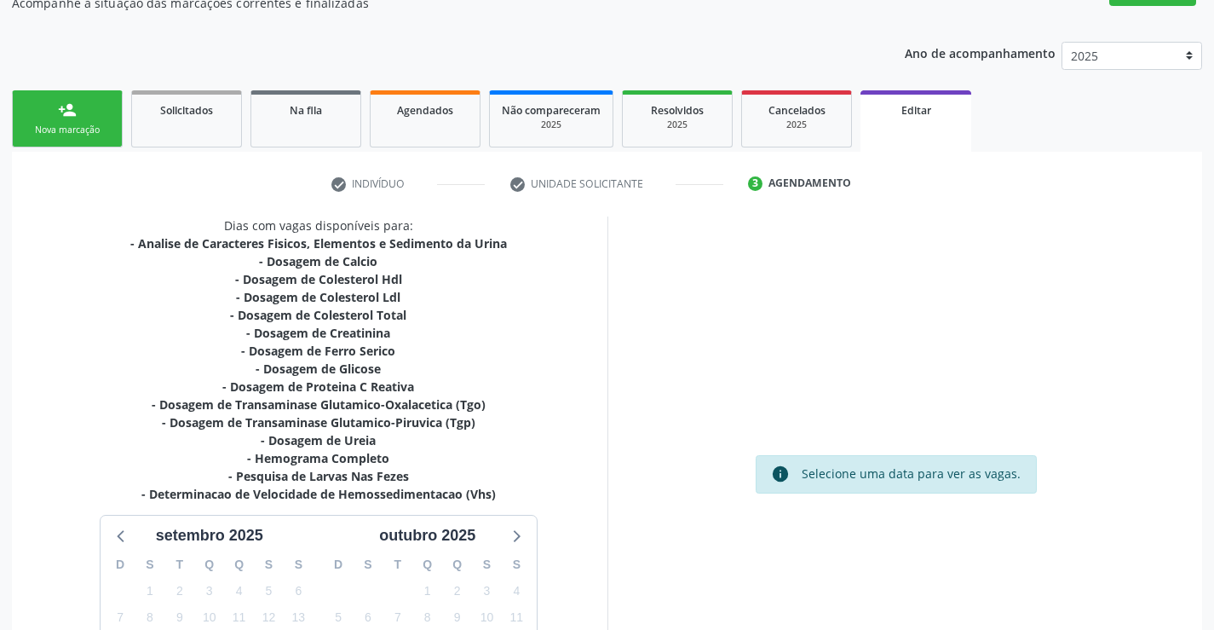
scroll to position [384, 0]
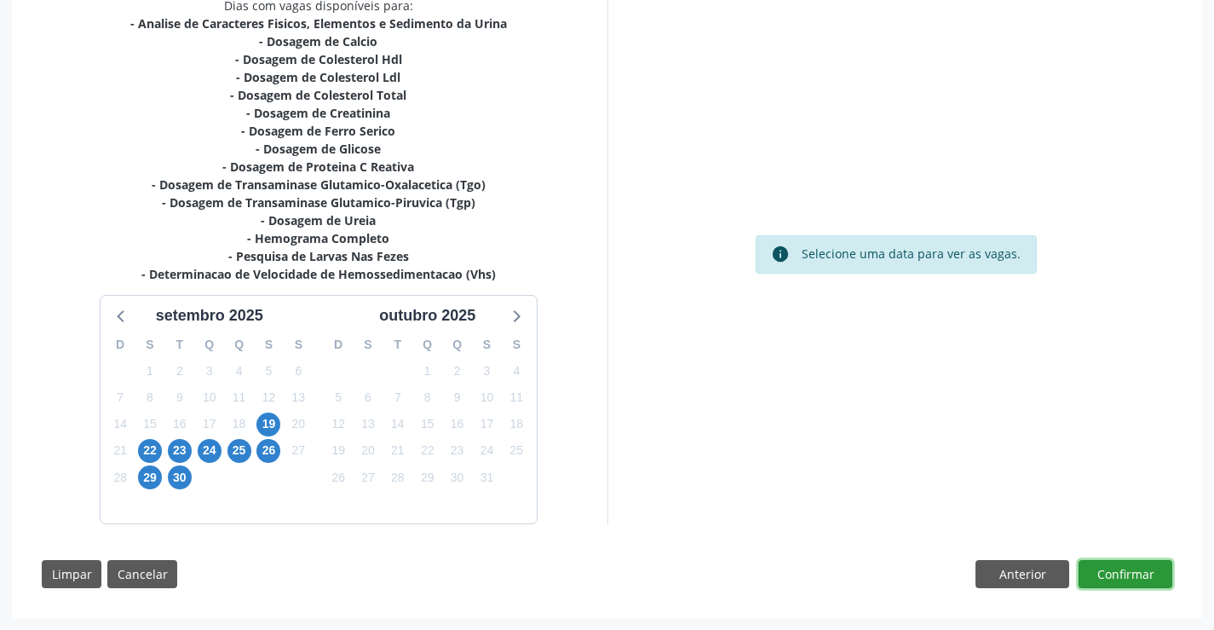
click at [1109, 578] on button "Confirmar" at bounding box center [1126, 574] width 94 height 29
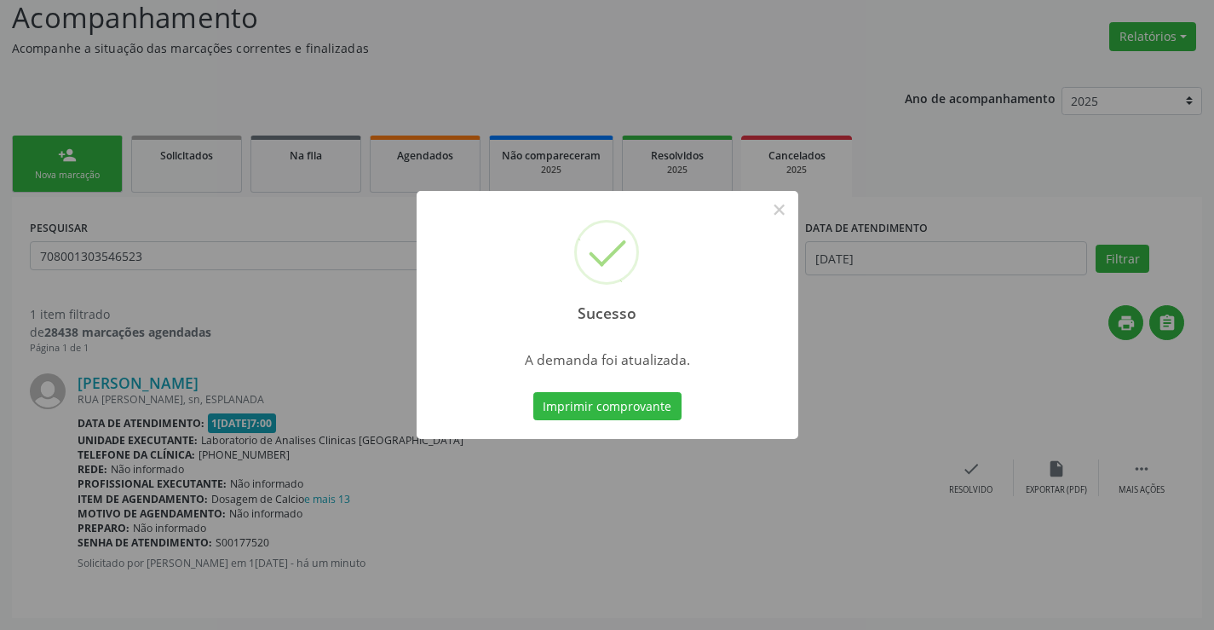
scroll to position [0, 0]
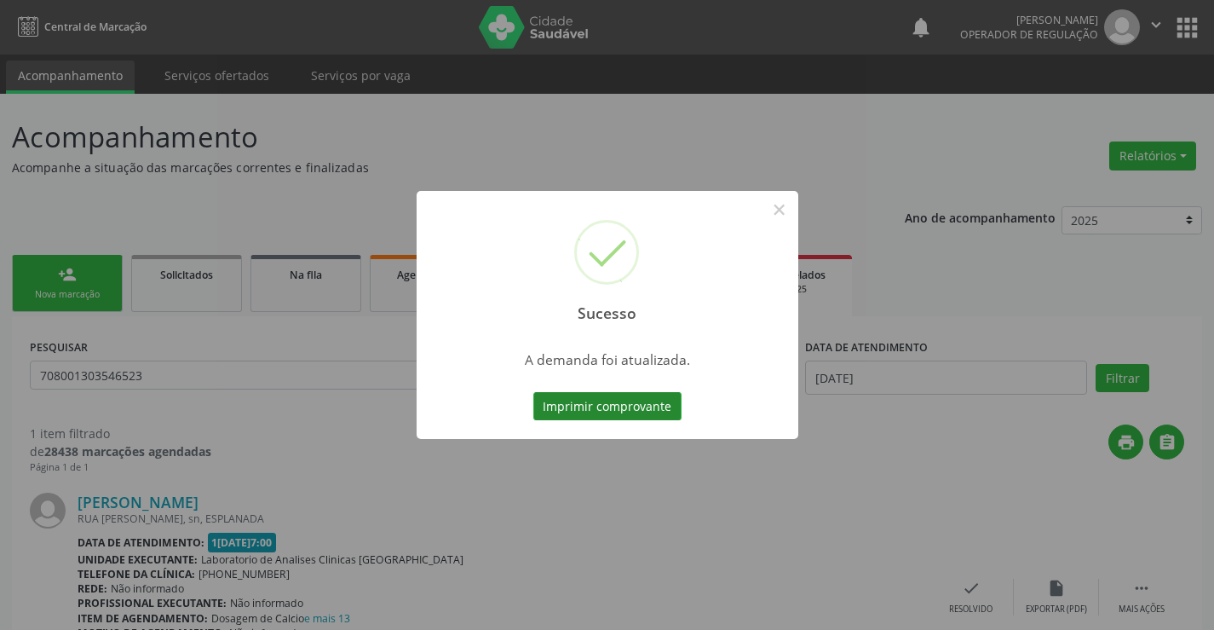
click at [611, 404] on button "Imprimir comprovante" at bounding box center [607, 406] width 148 height 29
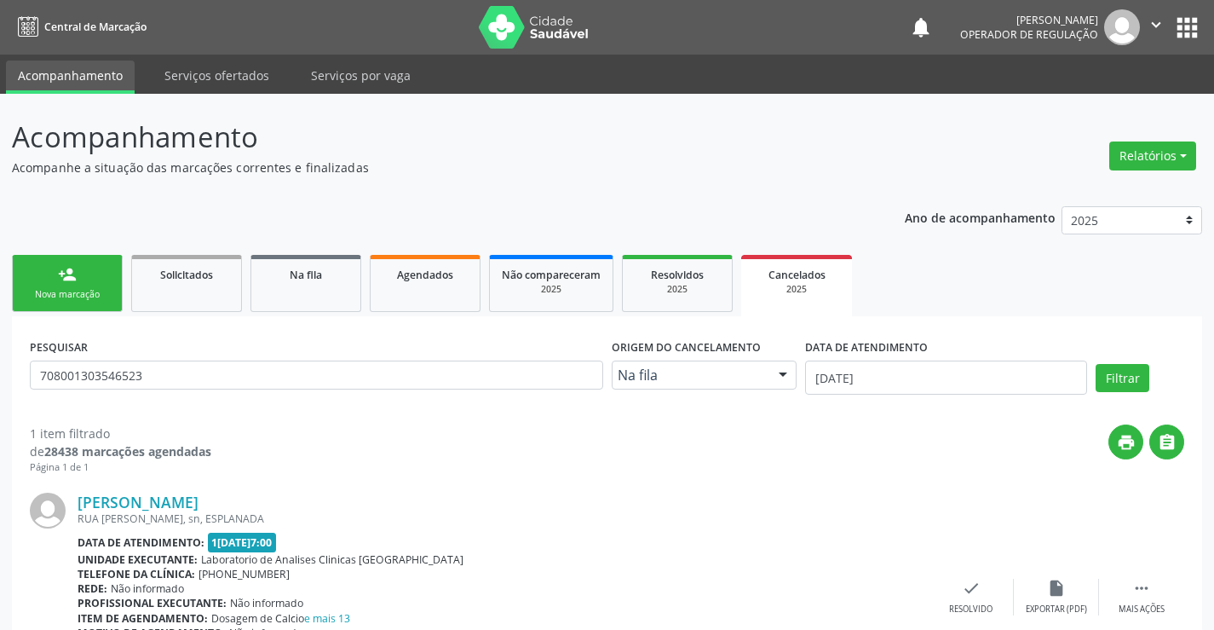
click at [80, 278] on link "person_add Nova marcação" at bounding box center [67, 283] width 111 height 57
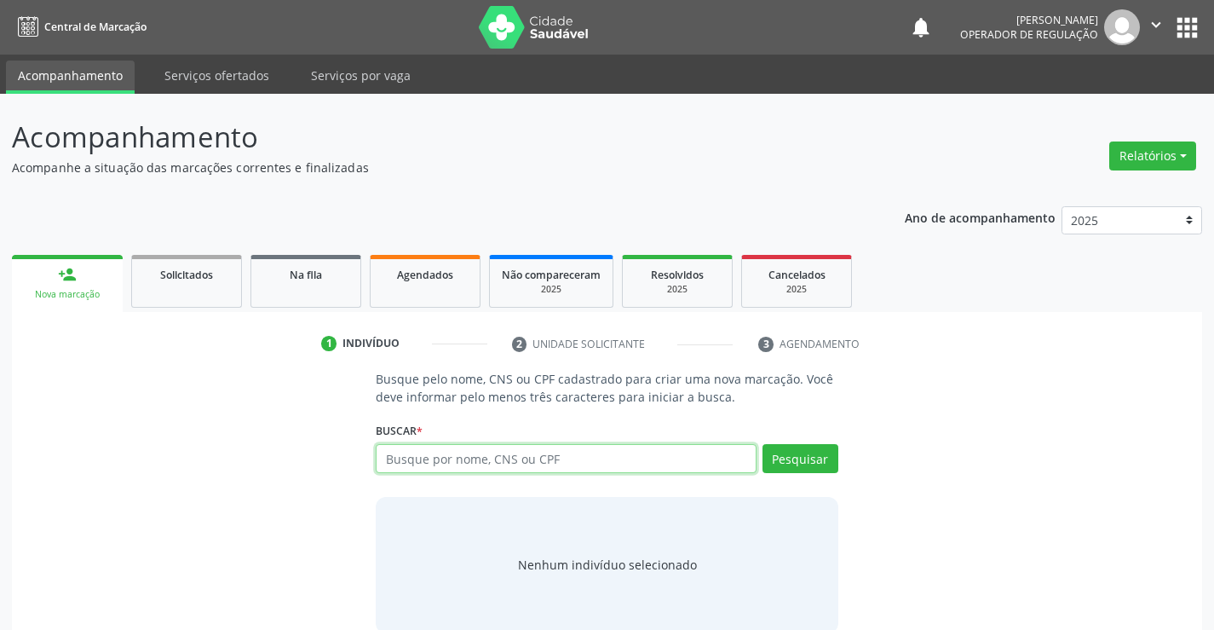
click at [523, 460] on input "text" at bounding box center [566, 458] width 380 height 29
click at [539, 463] on input "text" at bounding box center [566, 458] width 380 height 29
type input "701004856283491"
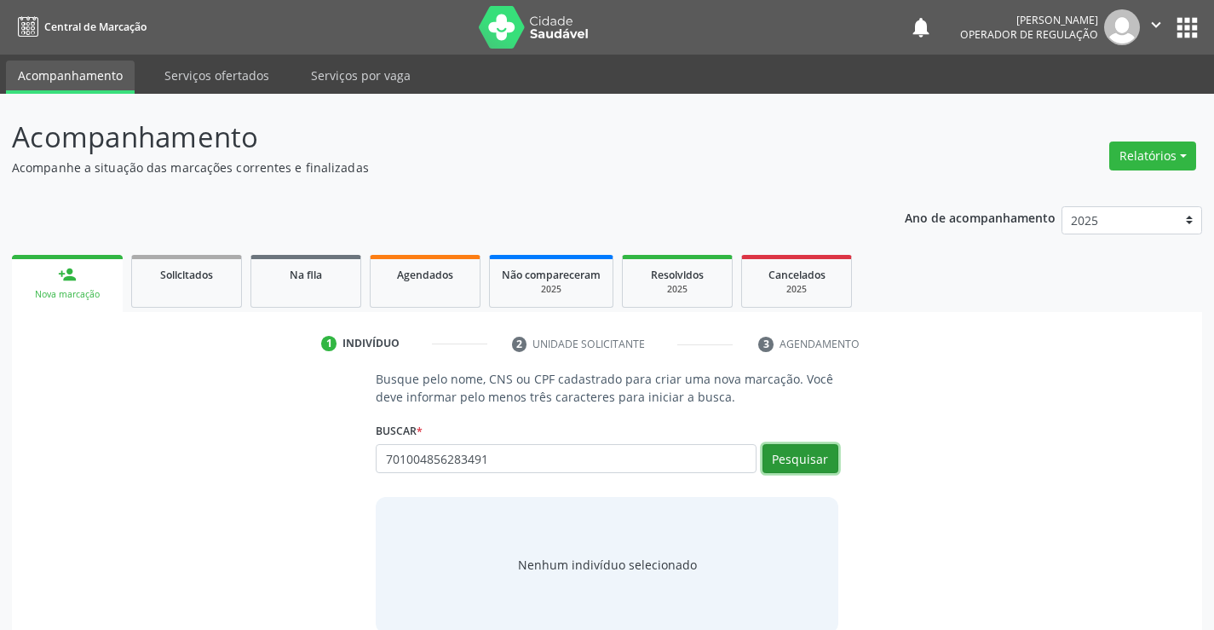
click at [790, 462] on button "Pesquisar" at bounding box center [801, 458] width 76 height 29
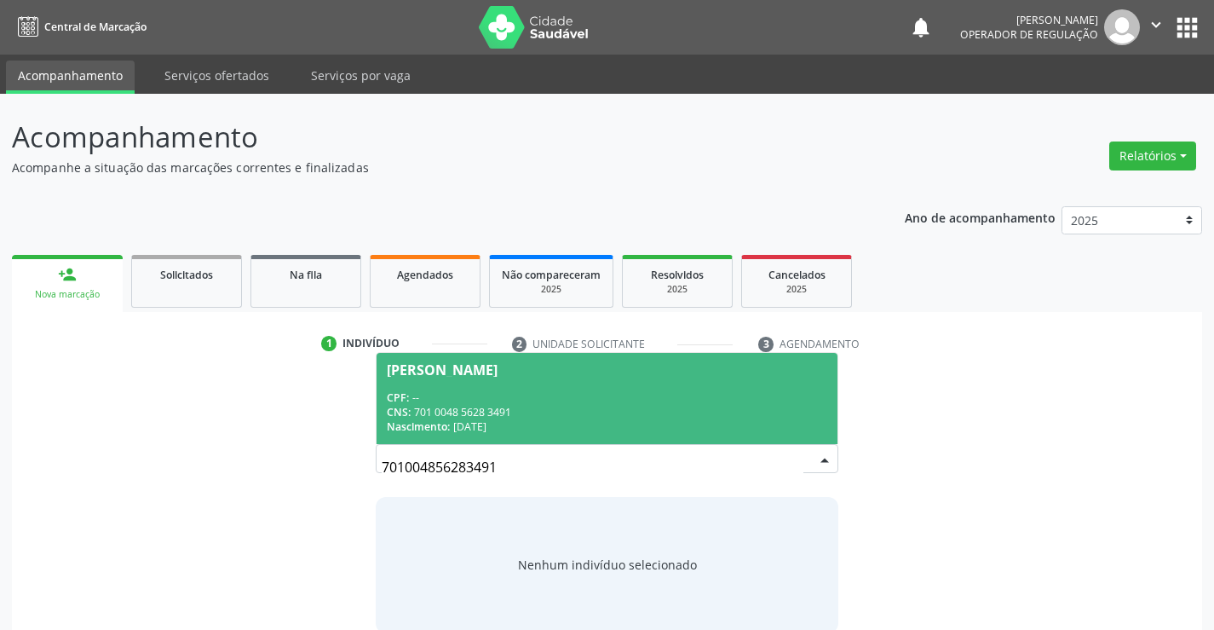
click at [680, 395] on div "CPF: --" at bounding box center [607, 397] width 440 height 14
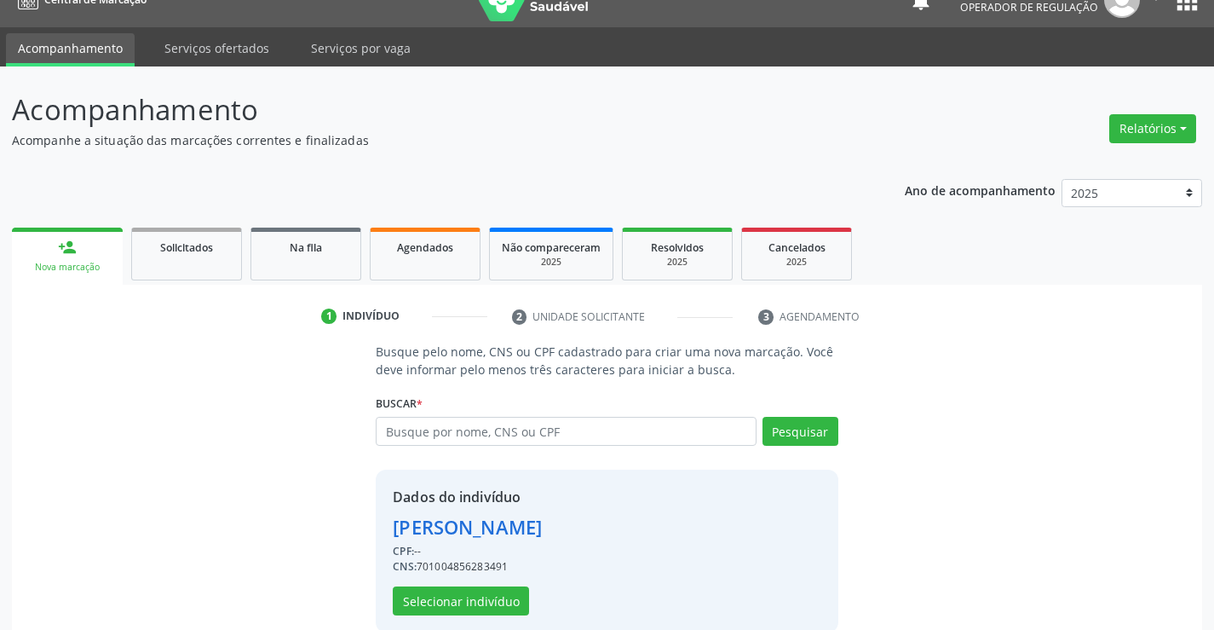
scroll to position [54, 0]
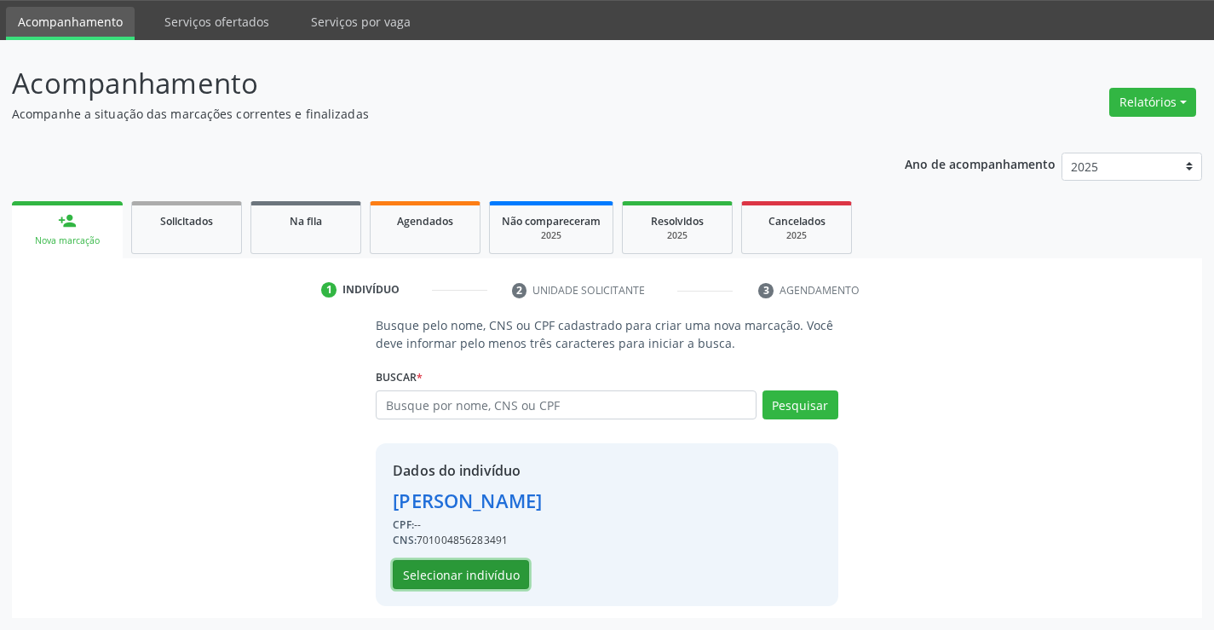
click at [470, 573] on button "Selecionar indivíduo" at bounding box center [461, 574] width 136 height 29
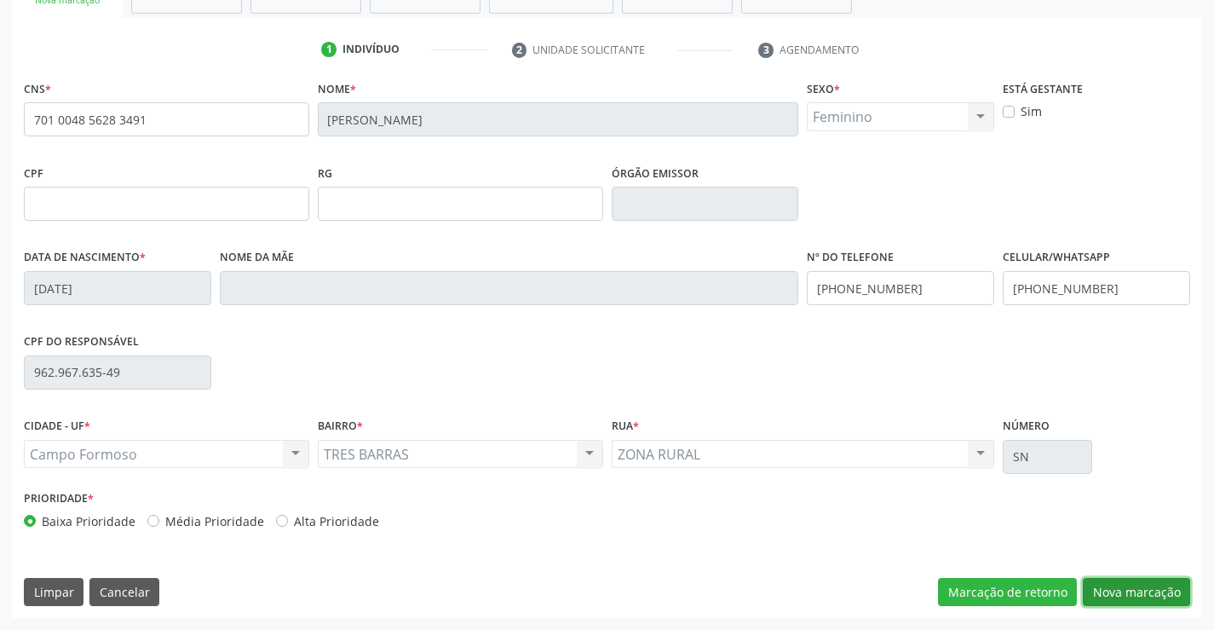
click at [1159, 598] on button "Nova marcação" at bounding box center [1136, 592] width 107 height 29
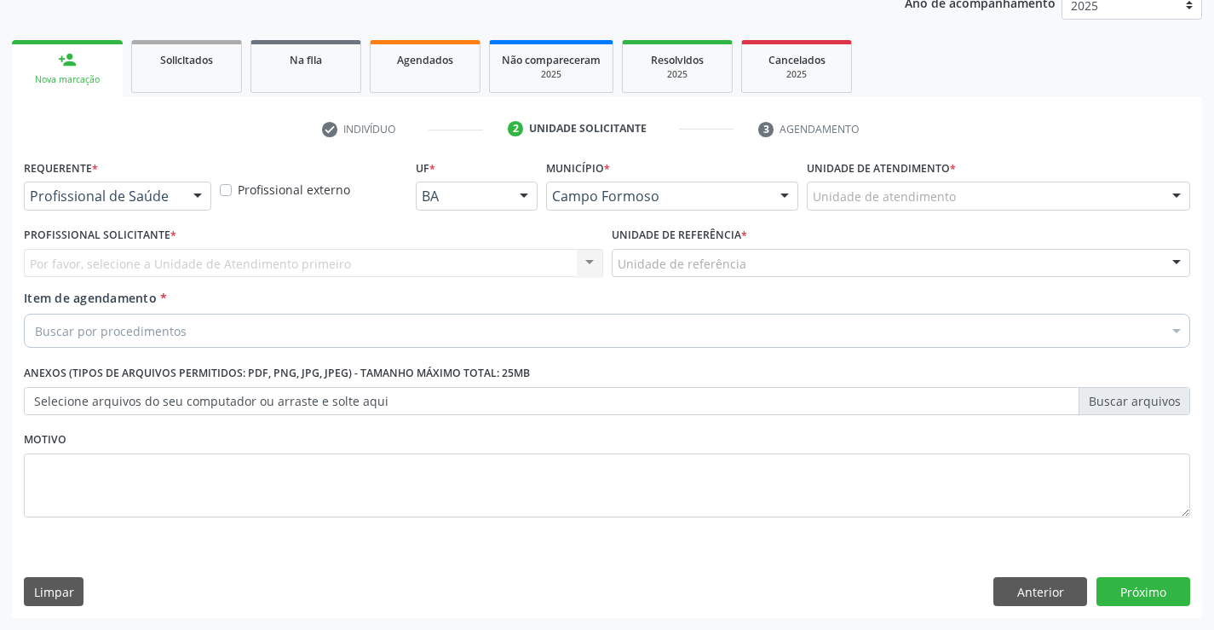
scroll to position [215, 0]
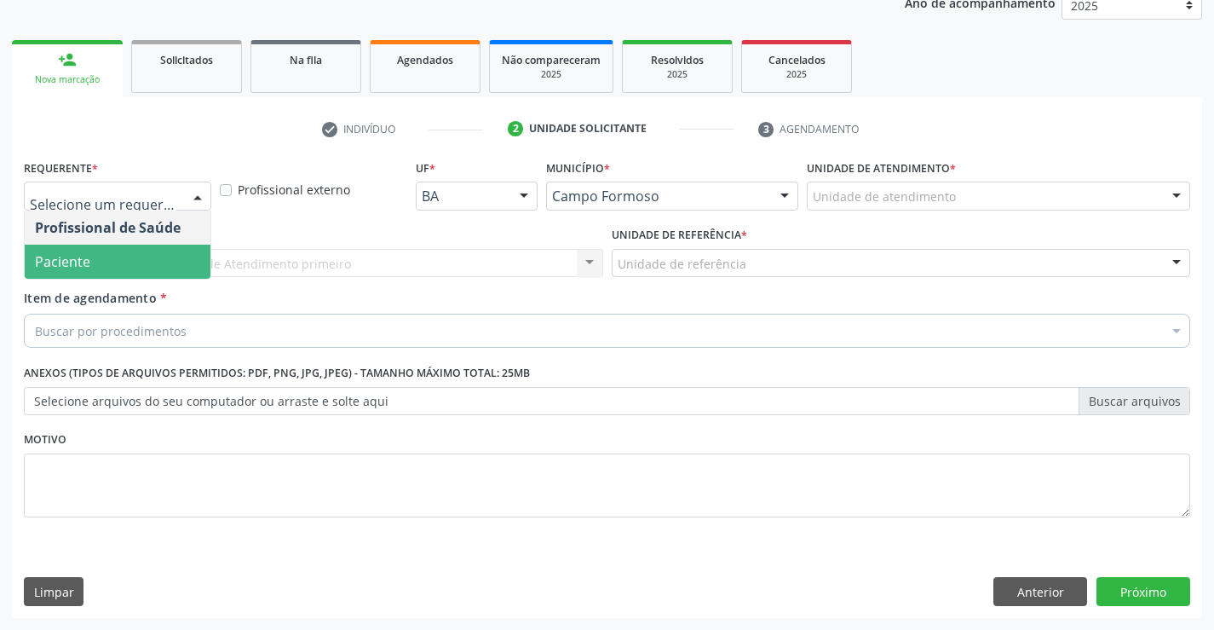
click at [118, 261] on span "Paciente" at bounding box center [118, 262] width 186 height 34
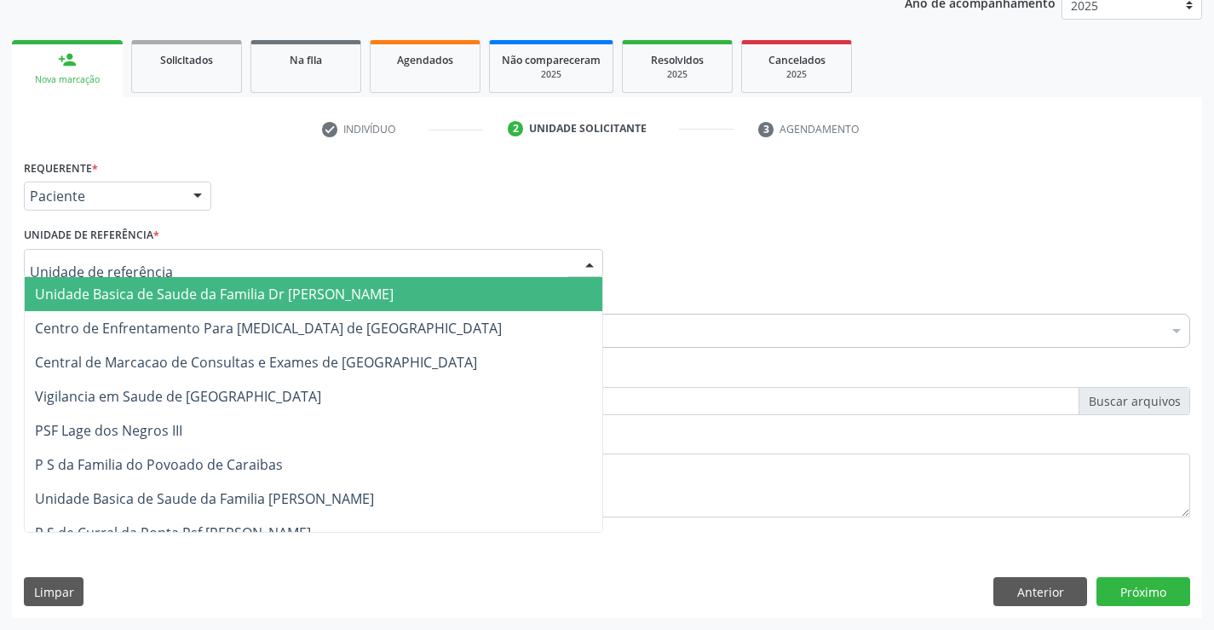
click at [138, 296] on span "Unidade Basica de Saude da Familia Dr [PERSON_NAME]" at bounding box center [214, 294] width 359 height 19
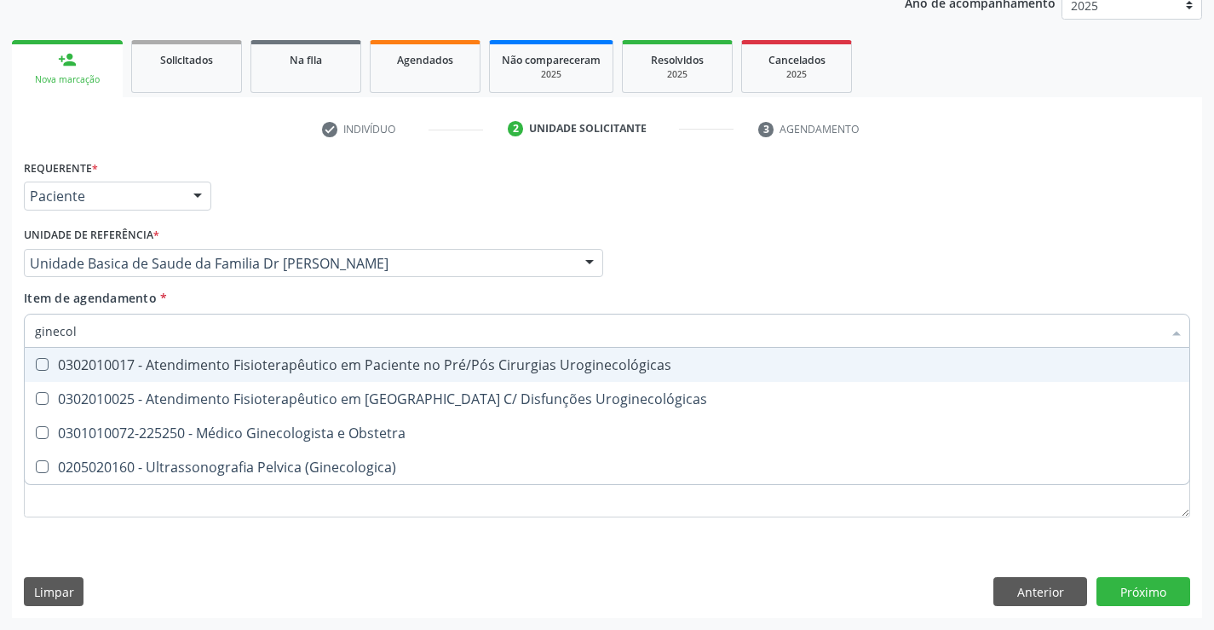
type input "ginecolo"
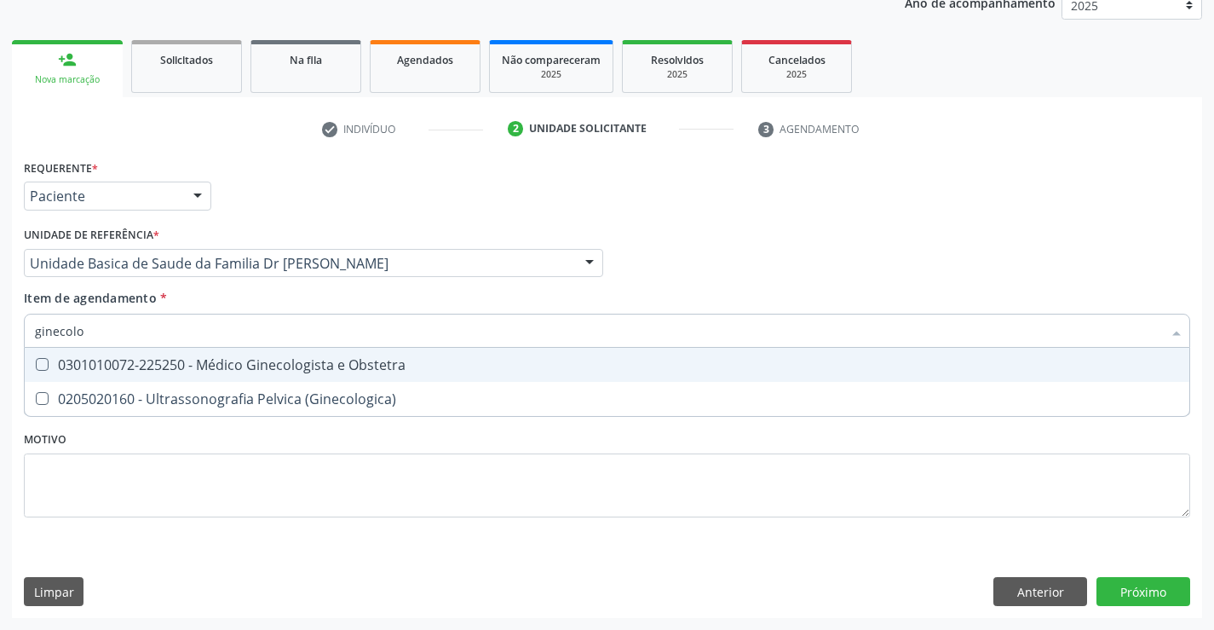
click at [265, 367] on div "0301010072-225250 - Médico Ginecologista e Obstetra" at bounding box center [607, 365] width 1144 height 14
checkbox Obstetra "true"
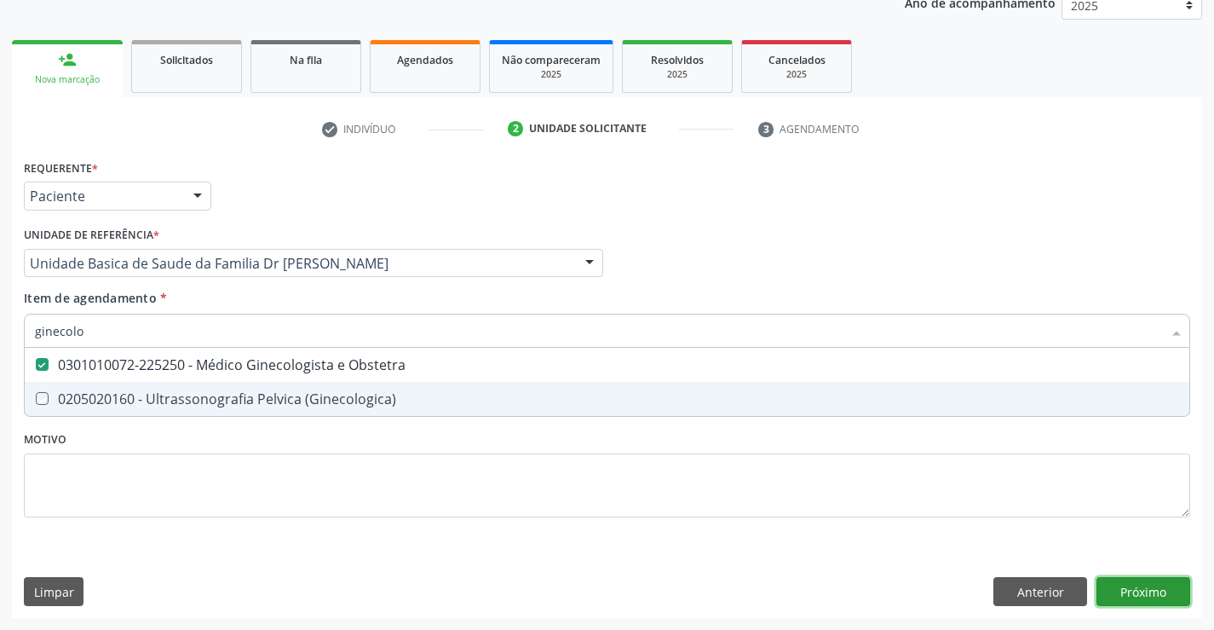
click at [1154, 582] on div "Requerente * Paciente Profissional de Saúde Paciente Nenhum resultado encontrad…" at bounding box center [607, 386] width 1190 height 463
checkbox \(Ginecologica\) "true"
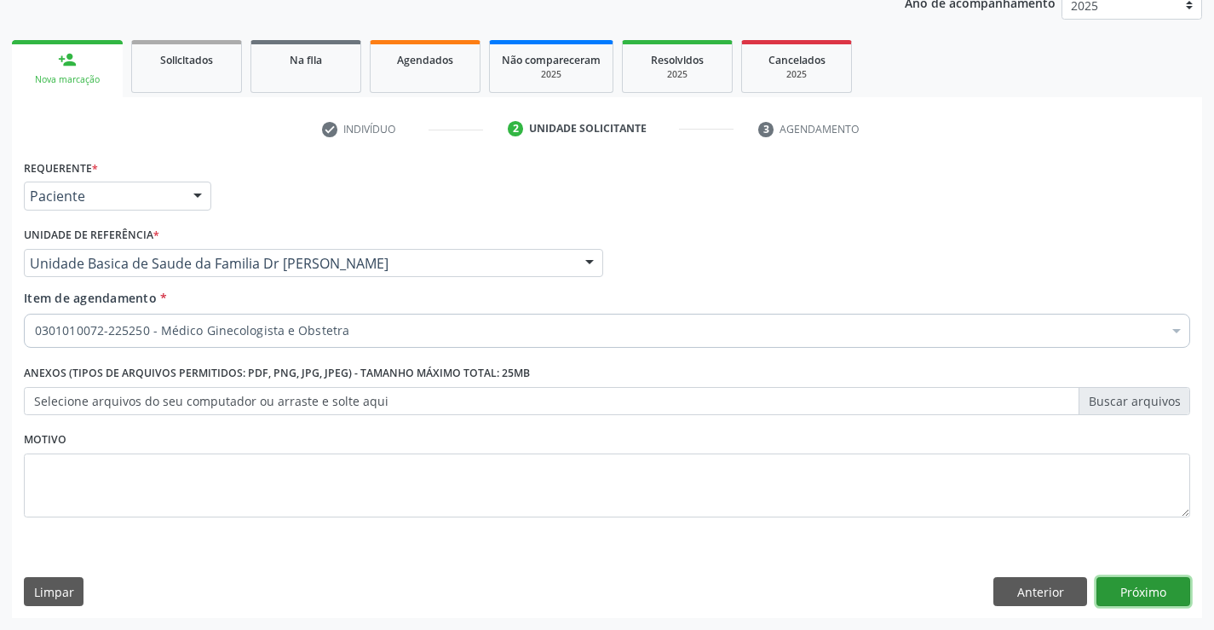
click at [1151, 589] on button "Próximo" at bounding box center [1144, 591] width 94 height 29
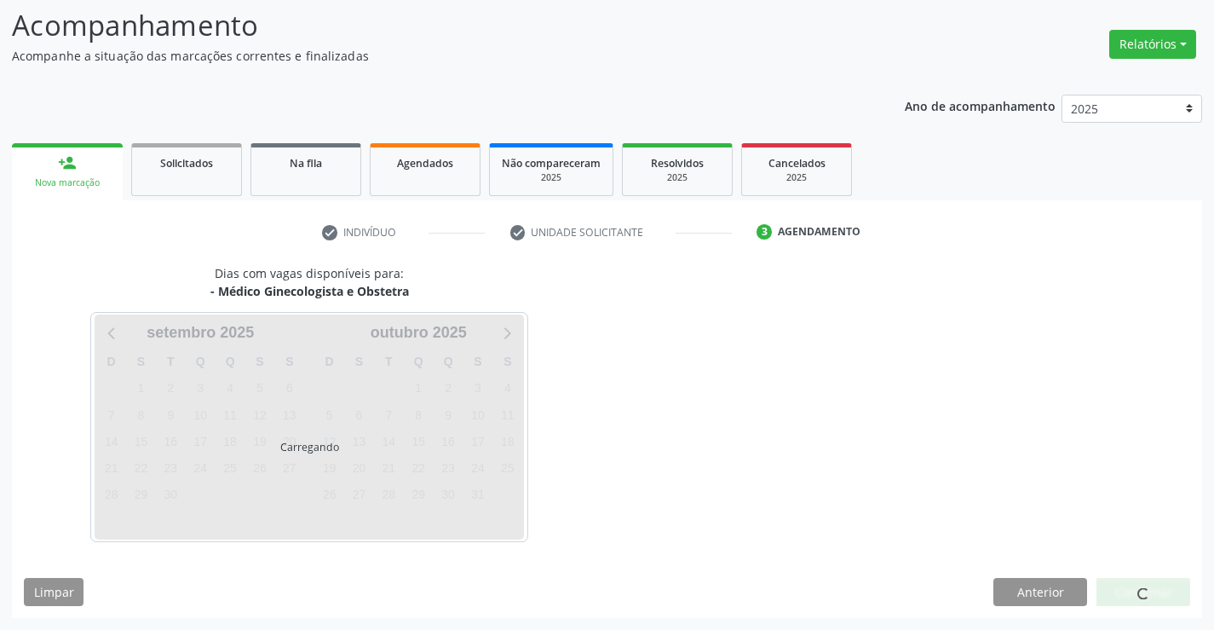
scroll to position [112, 0]
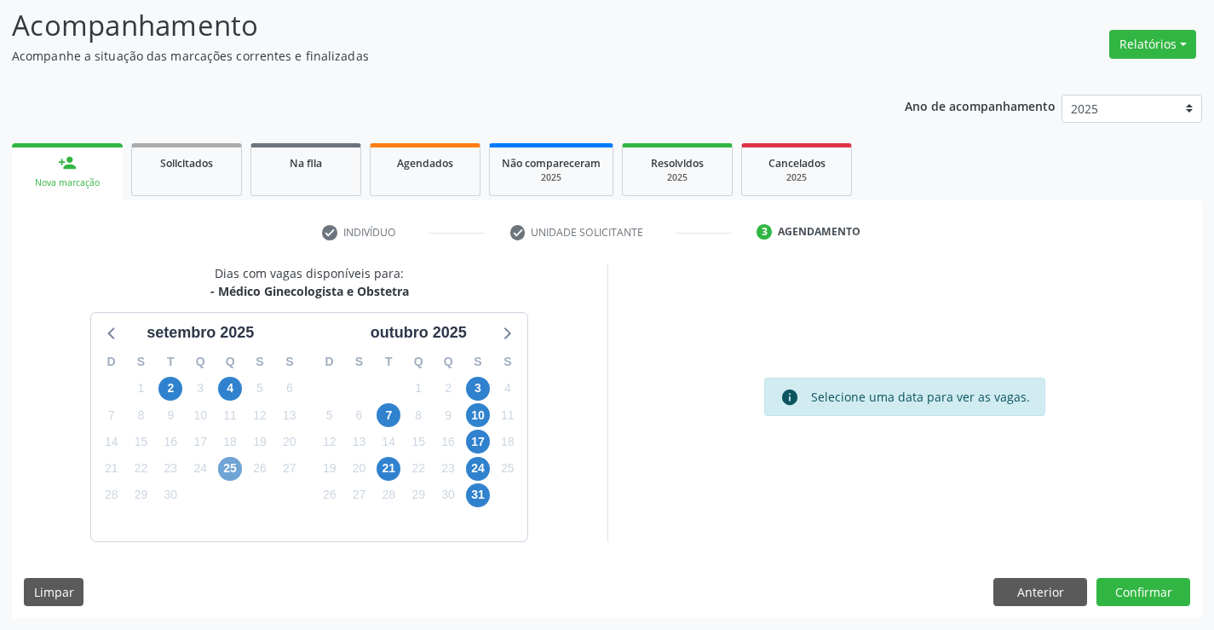
click at [233, 464] on span "25" at bounding box center [230, 469] width 24 height 24
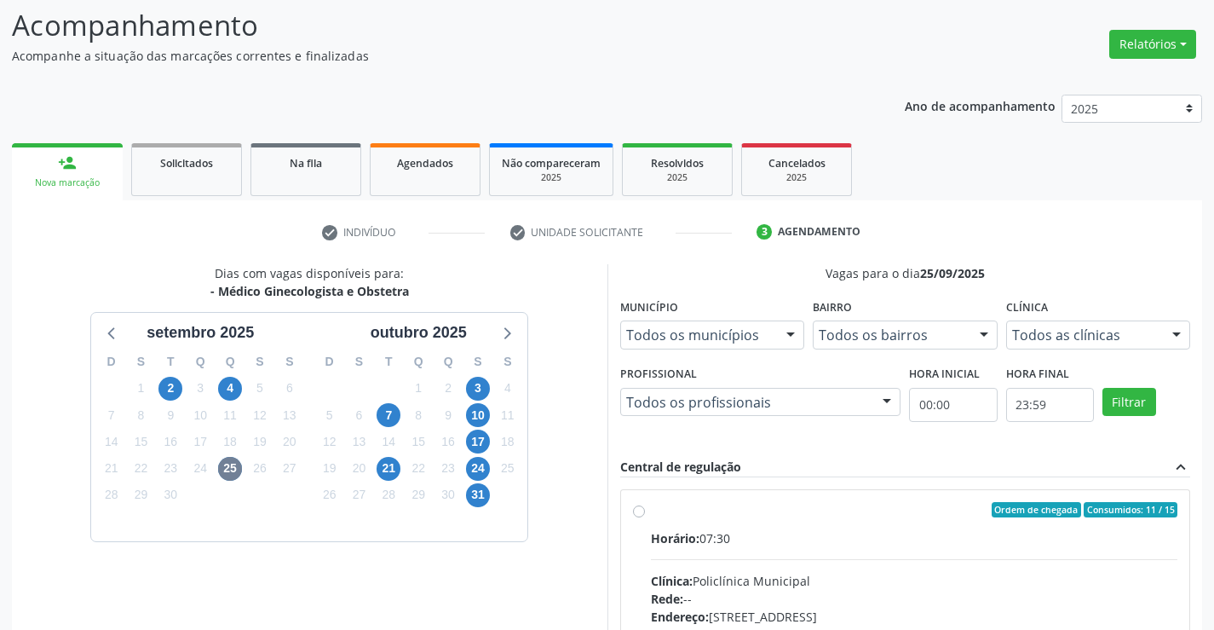
click at [651, 510] on label "Ordem de chegada Consumidos: 11 / 15 Horário: 07:30 Clínica: Policlínica Munici…" at bounding box center [914, 633] width 527 height 262
click at [637, 510] on input "Ordem de chegada Consumidos: 11 / 15 Horário: 07:30 Clínica: Policlínica Munici…" at bounding box center [639, 509] width 12 height 15
radio input "true"
click at [651, 510] on label "Ordem de chegada Consumidos: 11 / 15 Horário: 07:30 Clínica: Policlínica Munici…" at bounding box center [914, 633] width 527 height 262
click at [637, 510] on input "Ordem de chegada Consumidos: 11 / 15 Horário: 07:30 Clínica: Policlínica Munici…" at bounding box center [639, 509] width 12 height 15
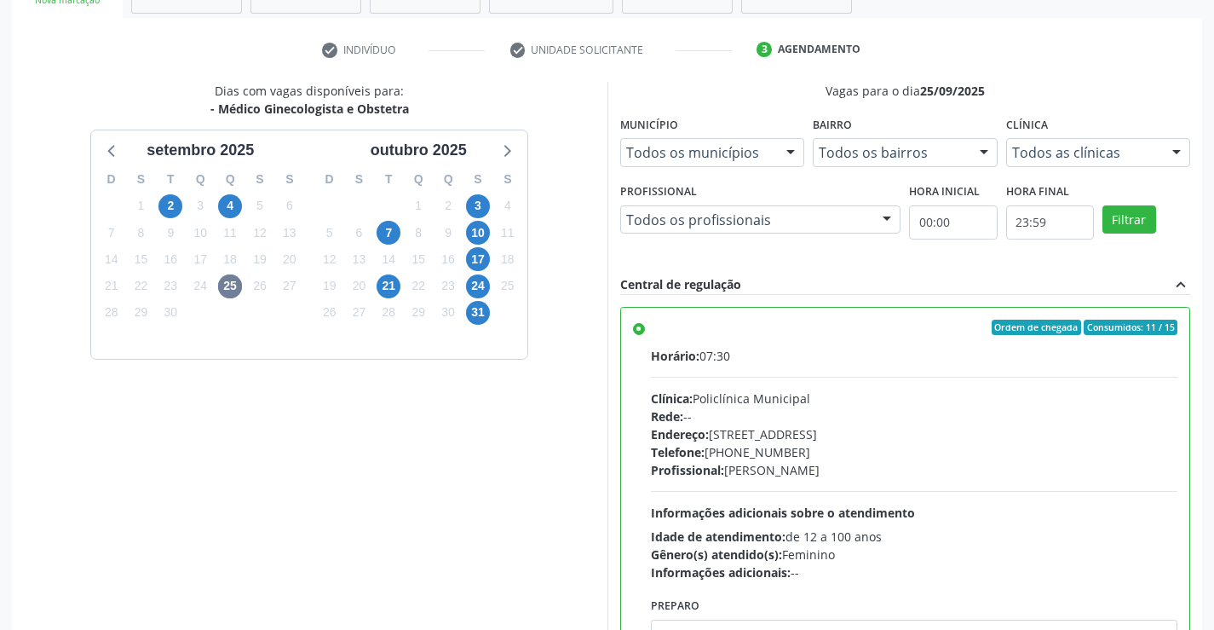
scroll to position [389, 0]
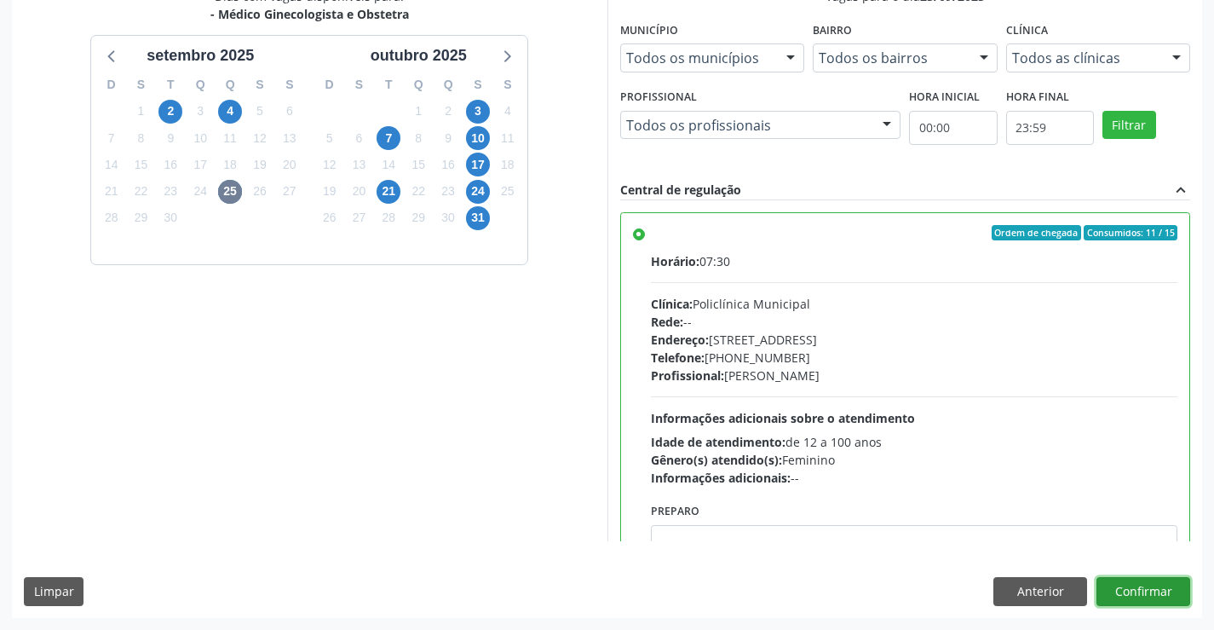
click at [1129, 584] on button "Confirmar" at bounding box center [1144, 591] width 94 height 29
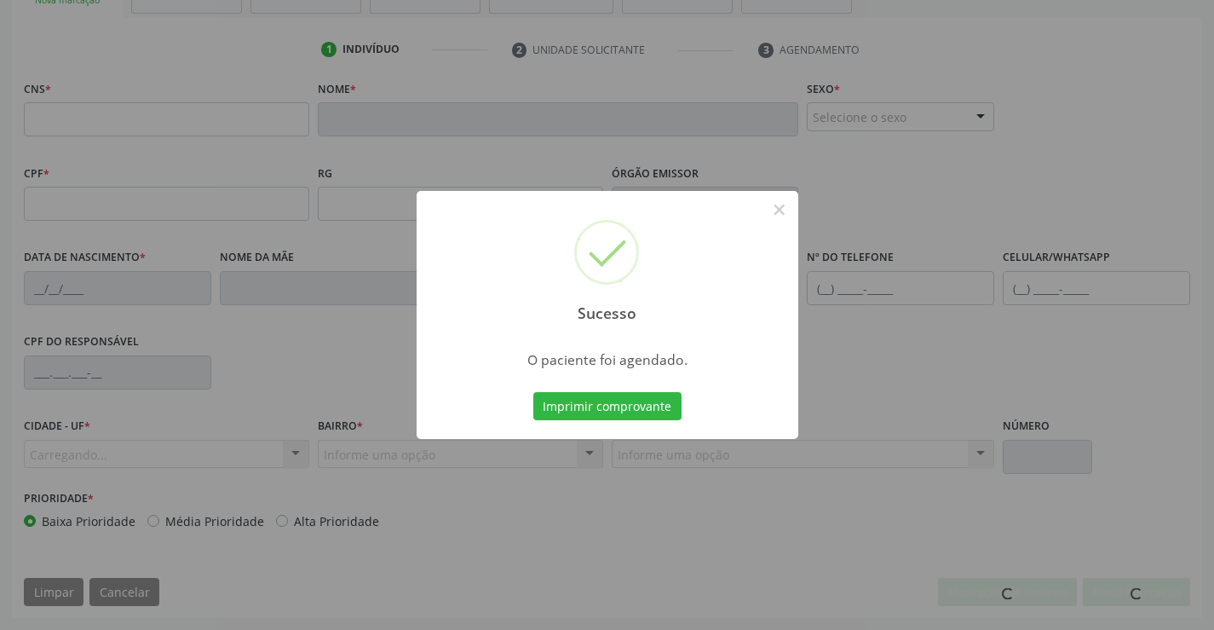
scroll to position [294, 0]
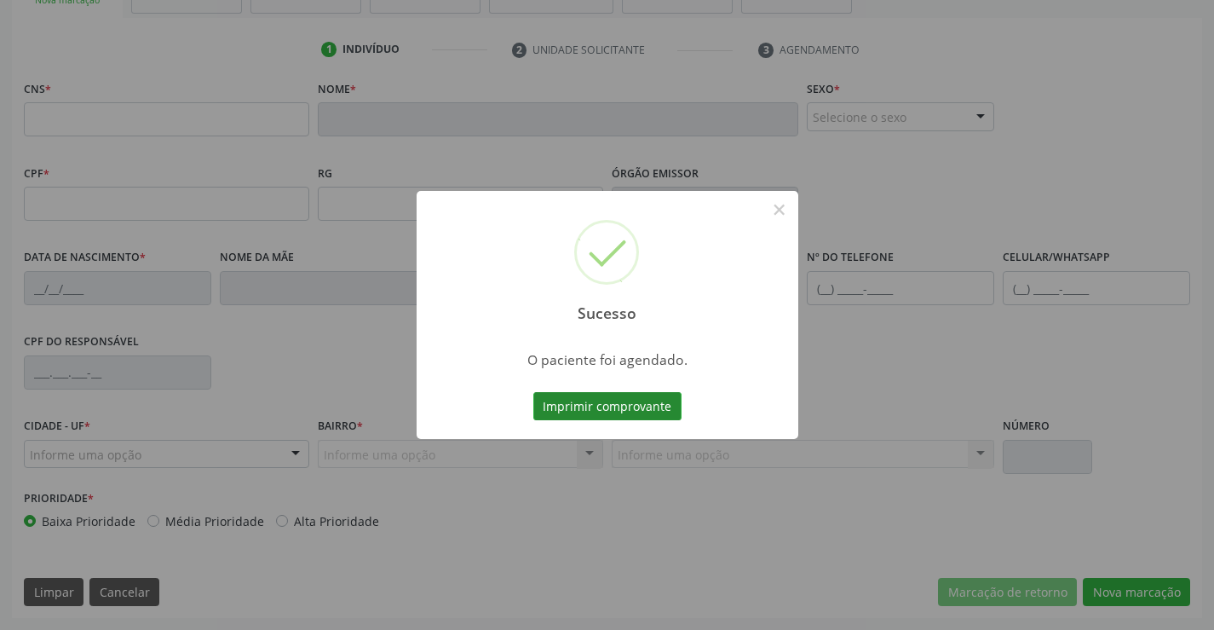
click at [613, 406] on button "Imprimir comprovante" at bounding box center [607, 406] width 148 height 29
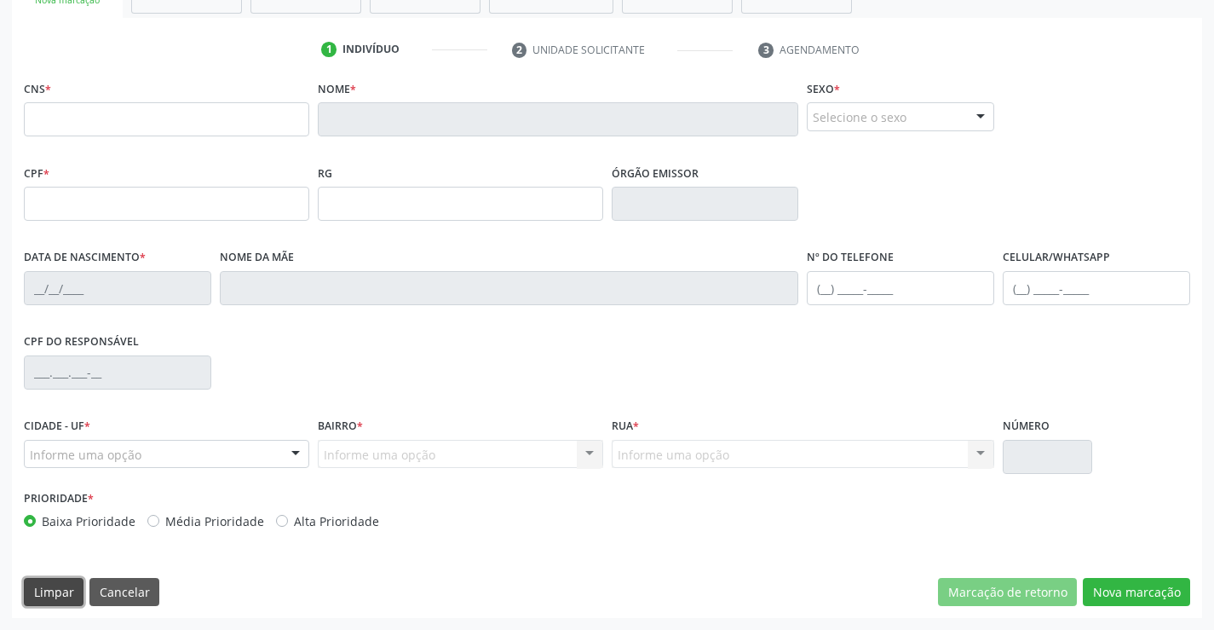
click at [55, 582] on button "Limpar" at bounding box center [54, 592] width 60 height 29
click at [170, 115] on input "text" at bounding box center [166, 119] width 285 height 34
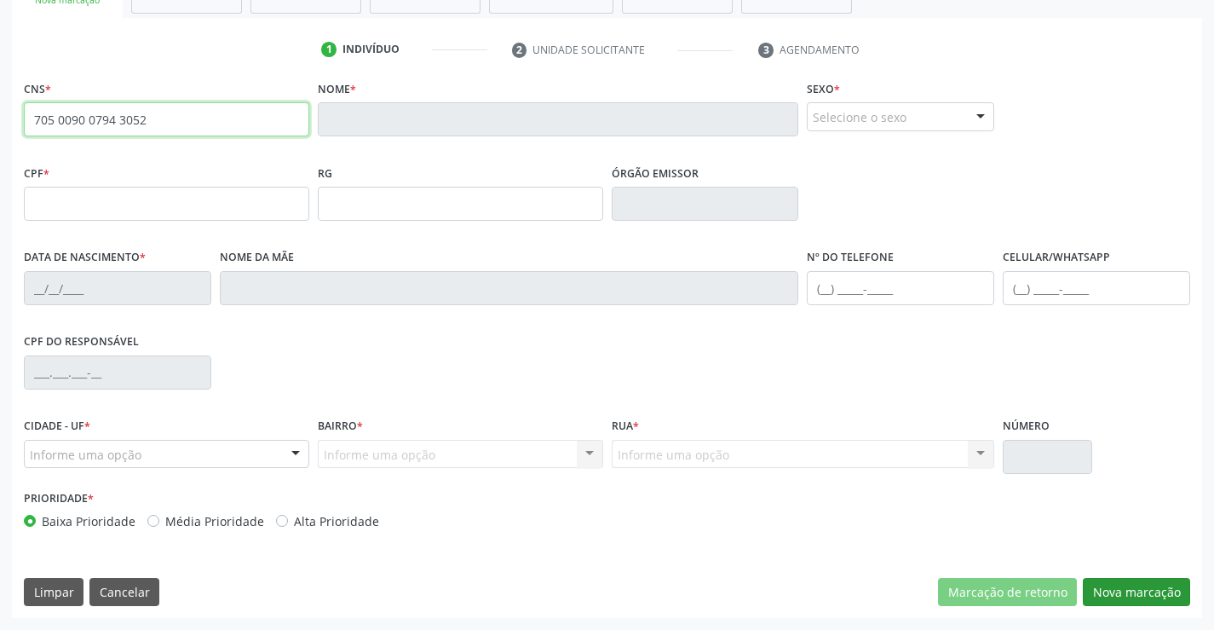
type input "705 0090 0794 3052"
click at [1130, 594] on button "Nova marcação" at bounding box center [1136, 592] width 107 height 29
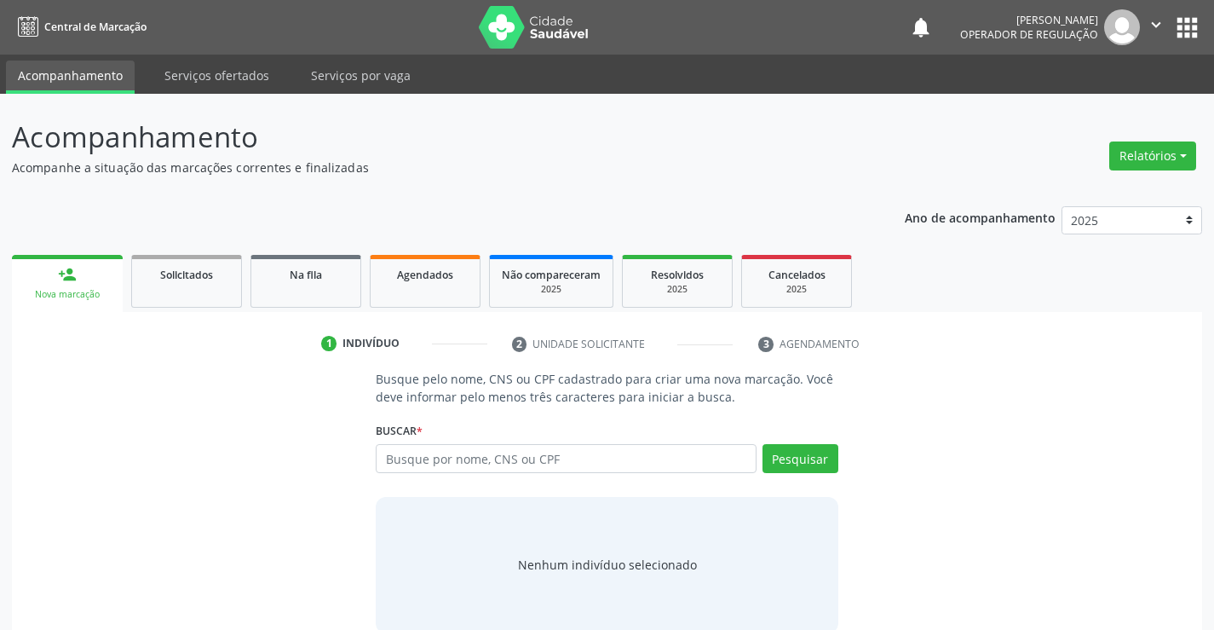
click at [565, 453] on input "text" at bounding box center [566, 458] width 380 height 29
type input "705009007943052"
click at [809, 464] on button "Pesquisar" at bounding box center [801, 458] width 76 height 29
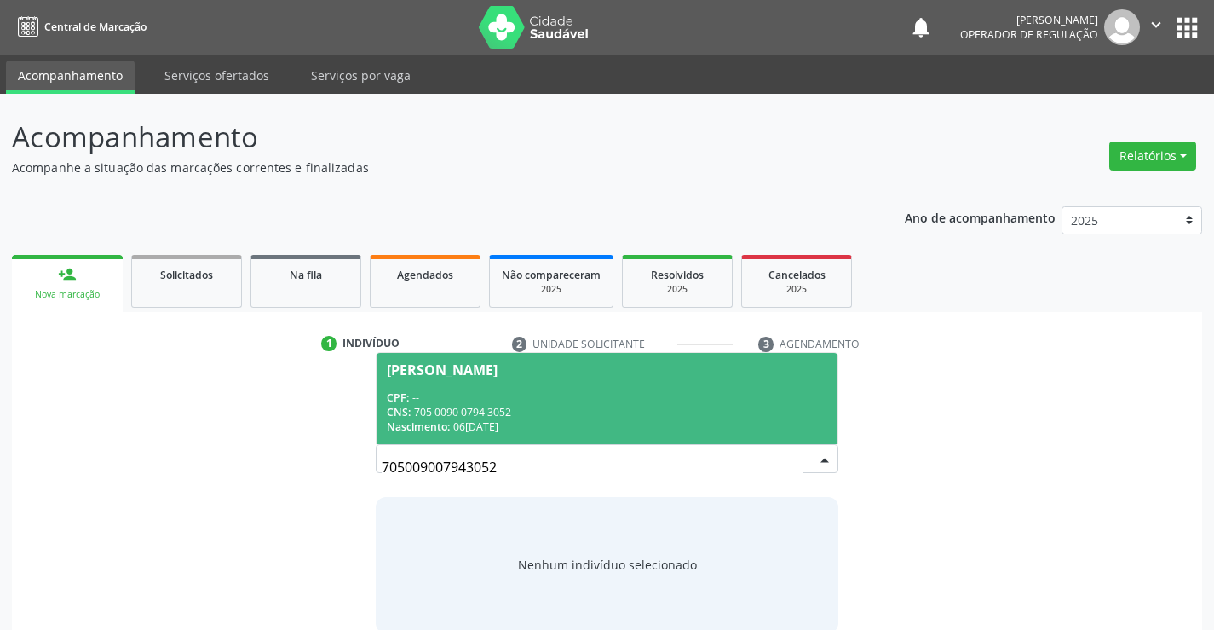
click at [701, 395] on div "CPF: --" at bounding box center [607, 397] width 440 height 14
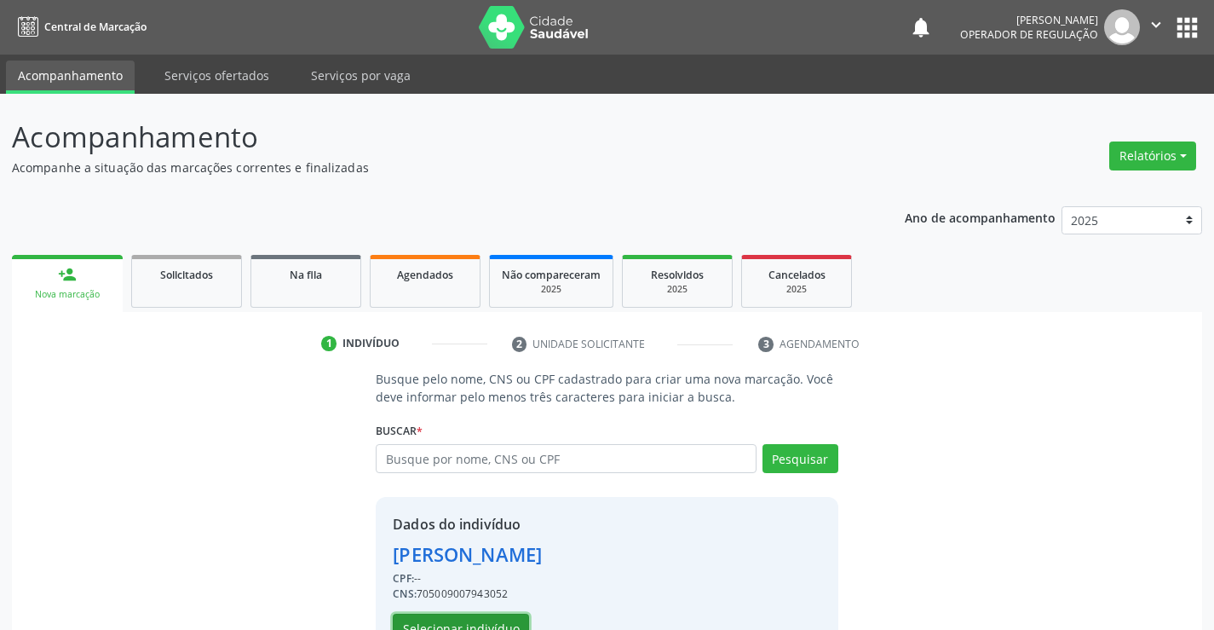
click at [485, 623] on button "Selecionar indivíduo" at bounding box center [461, 628] width 136 height 29
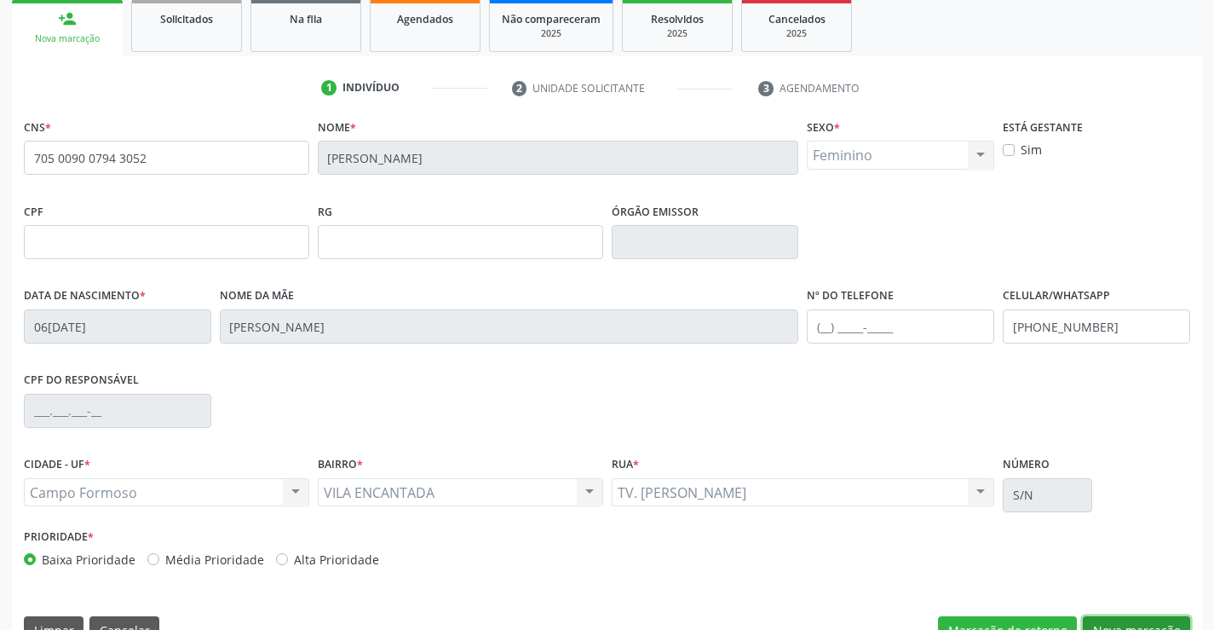
click at [1109, 620] on button "Nova marcação" at bounding box center [1136, 630] width 107 height 29
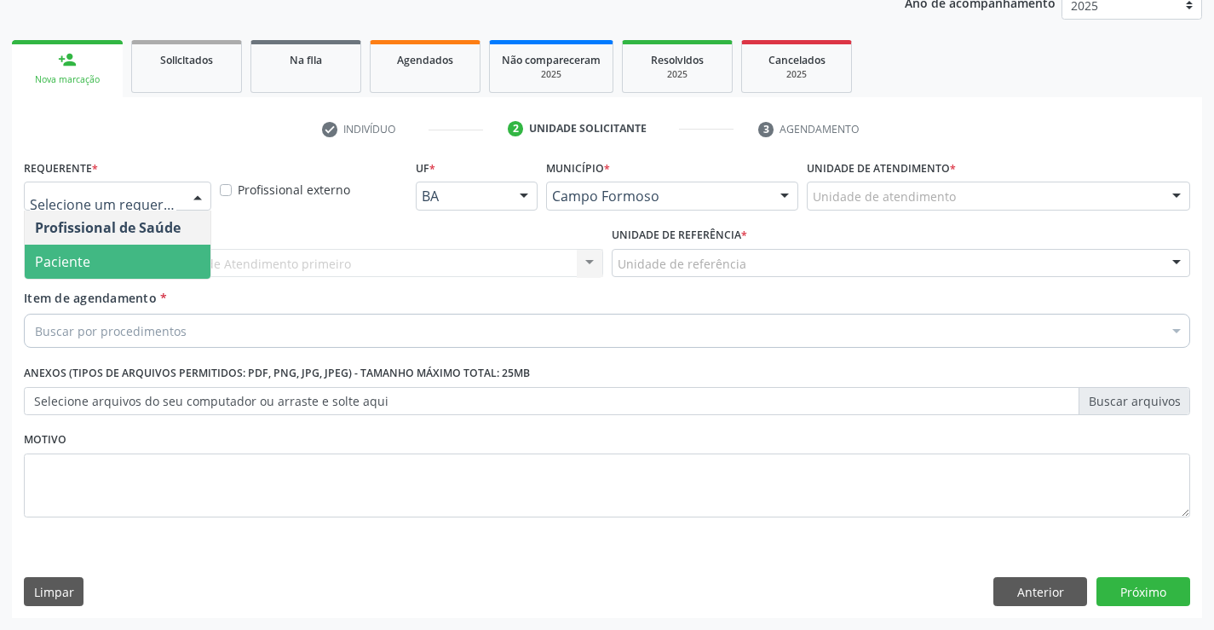
click at [134, 256] on span "Paciente" at bounding box center [118, 262] width 186 height 34
drag, startPoint x: 134, startPoint y: 256, endPoint x: 140, endPoint y: 245, distance: 12.6
click at [134, 256] on span "Paciente" at bounding box center [118, 262] width 186 height 34
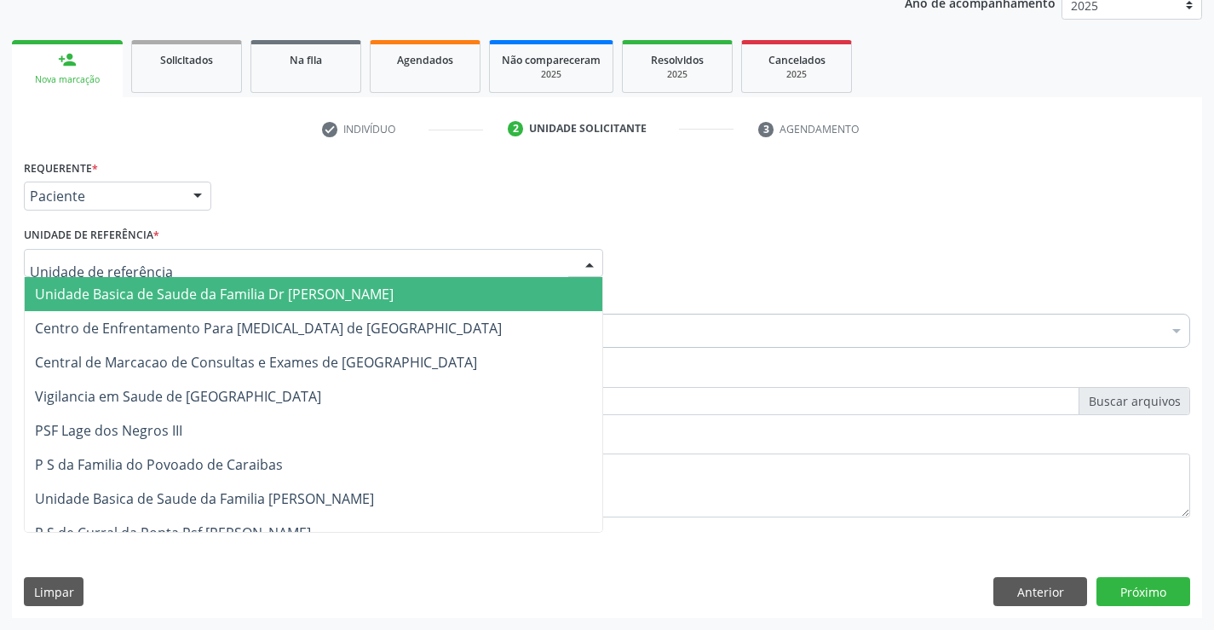
click at [155, 281] on span "Unidade Basica de Saude da Familia Dr [PERSON_NAME]" at bounding box center [314, 294] width 578 height 34
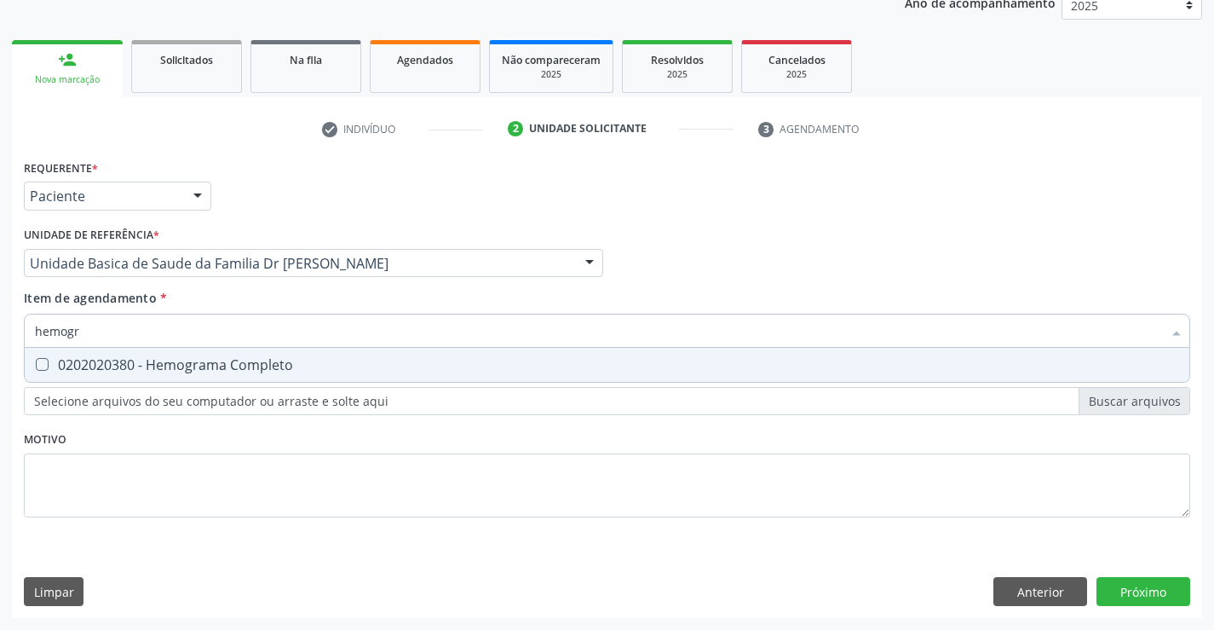
type input "hemogra"
click at [147, 362] on div "0202020380 - Hemograma Completo" at bounding box center [607, 365] width 1144 height 14
checkbox Completo "true"
click at [110, 488] on div "Requerente * Paciente Profissional de Saúde Paciente Nenhum resultado encontrad…" at bounding box center [607, 348] width 1167 height 386
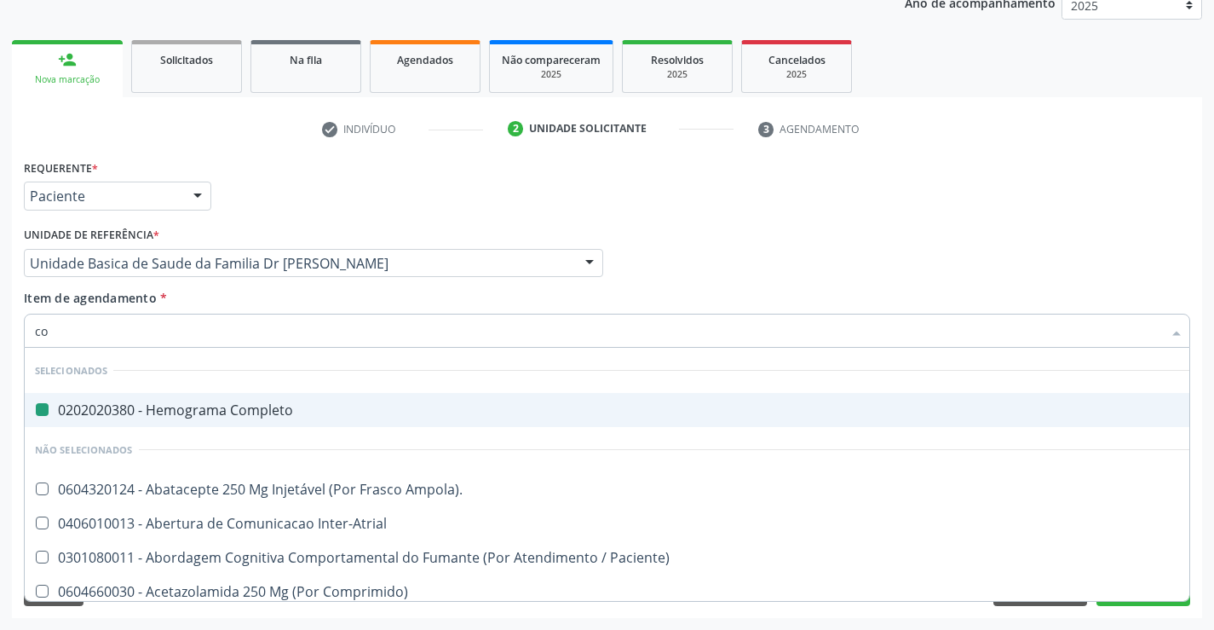
type input "col"
checkbox Completo "false"
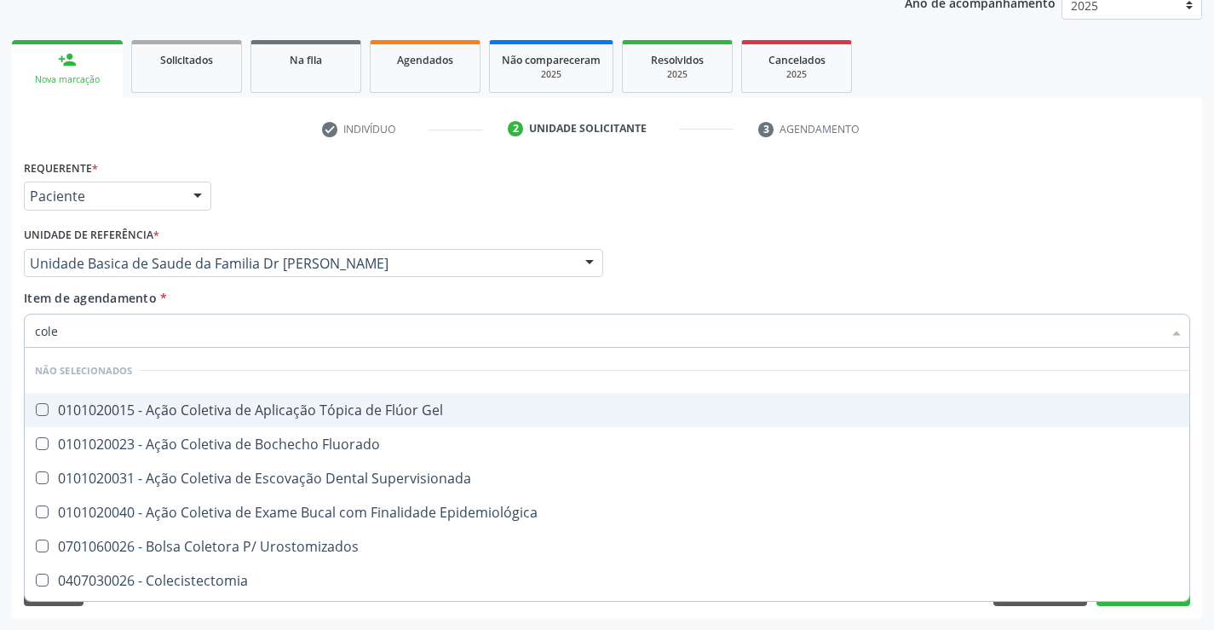
type input "coles"
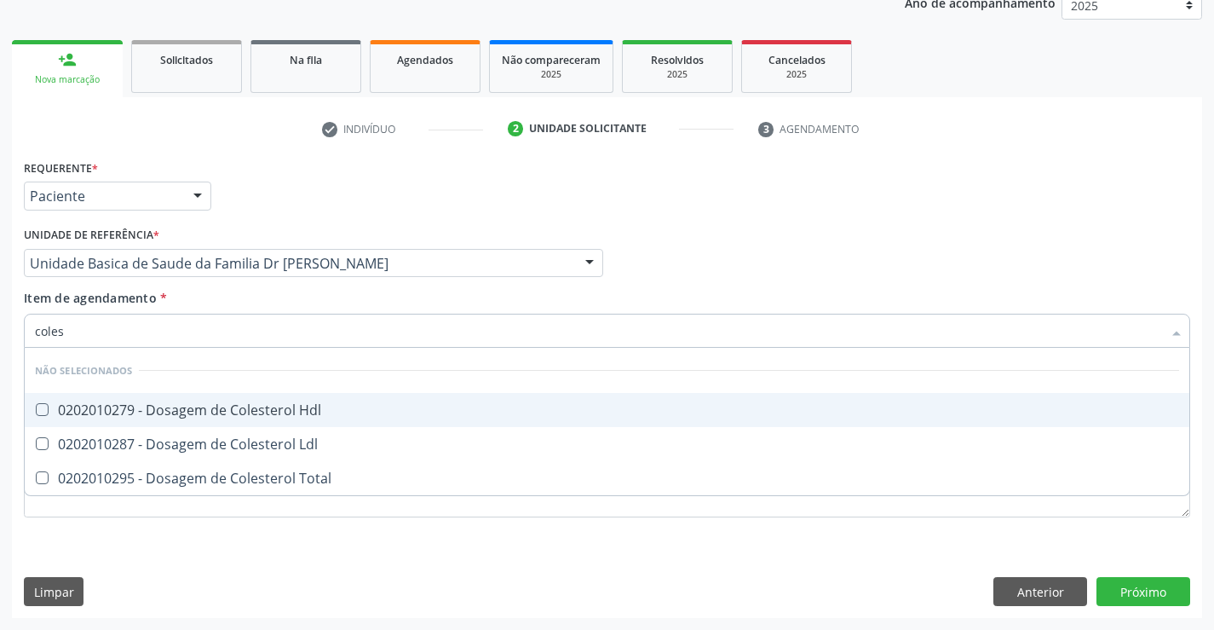
click at [231, 399] on span "0202010279 - Dosagem de Colesterol Hdl" at bounding box center [607, 410] width 1165 height 34
checkbox Hdl "true"
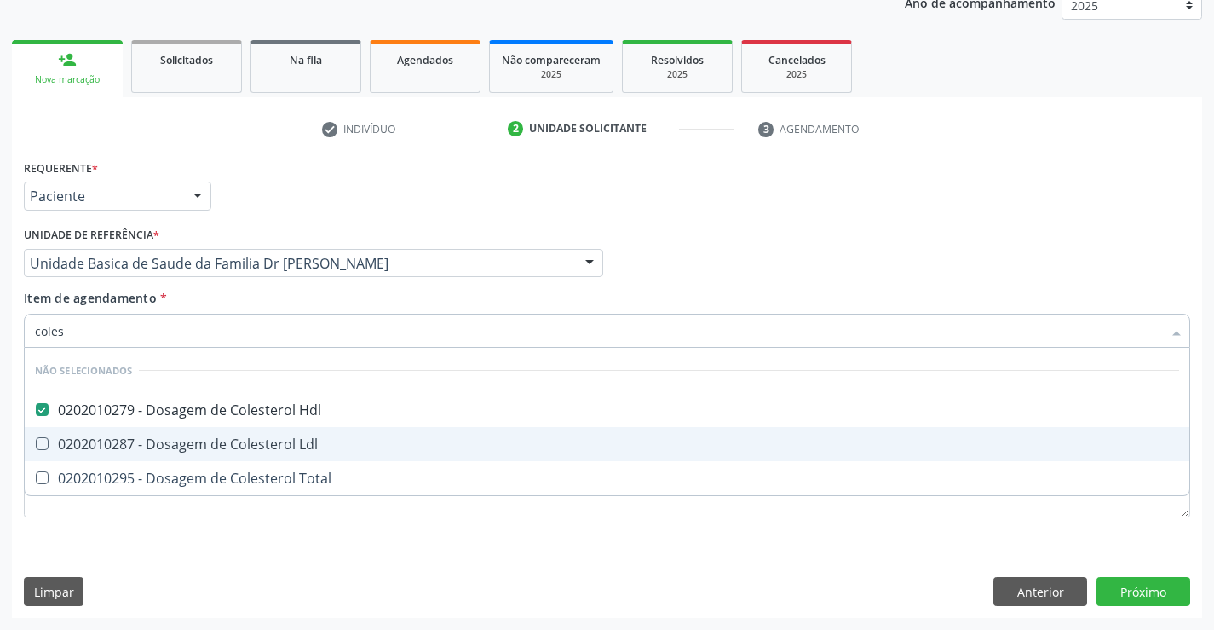
click at [215, 441] on div "0202010287 - Dosagem de Colesterol Ldl" at bounding box center [607, 444] width 1144 height 14
checkbox Ldl "true"
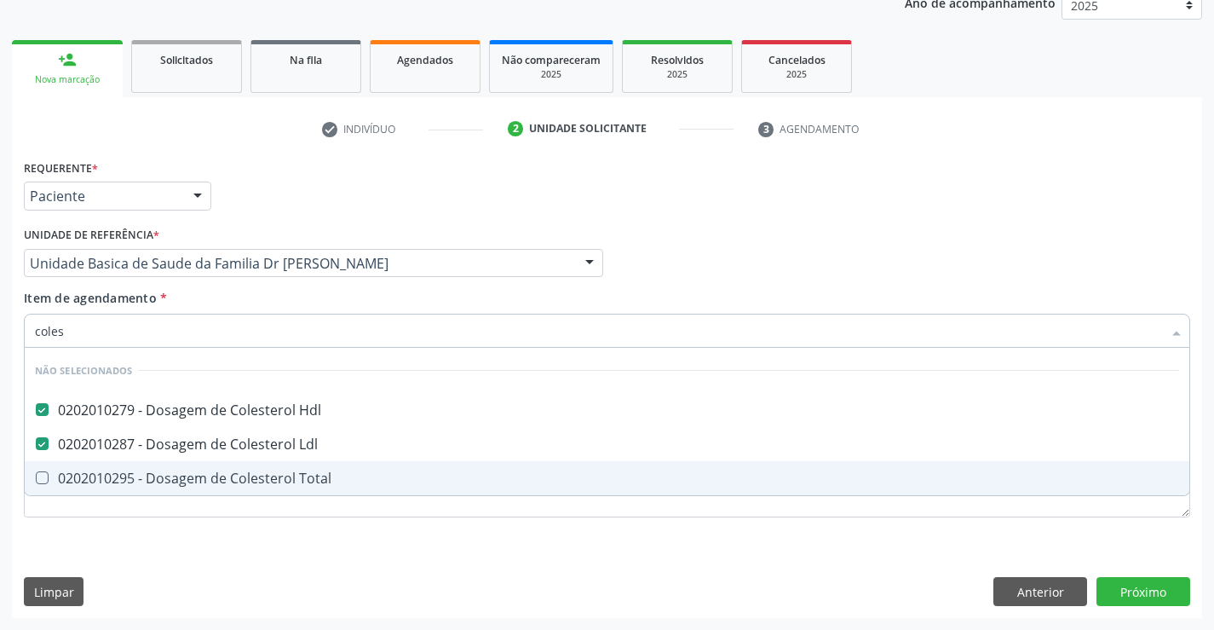
click at [207, 478] on div "0202010295 - Dosagem de Colesterol Total" at bounding box center [607, 478] width 1144 height 14
checkbox Total "true"
type input "coles"
click at [170, 560] on div "Requerente * Paciente Profissional de Saúde Paciente Nenhum resultado encontrad…" at bounding box center [607, 386] width 1190 height 463
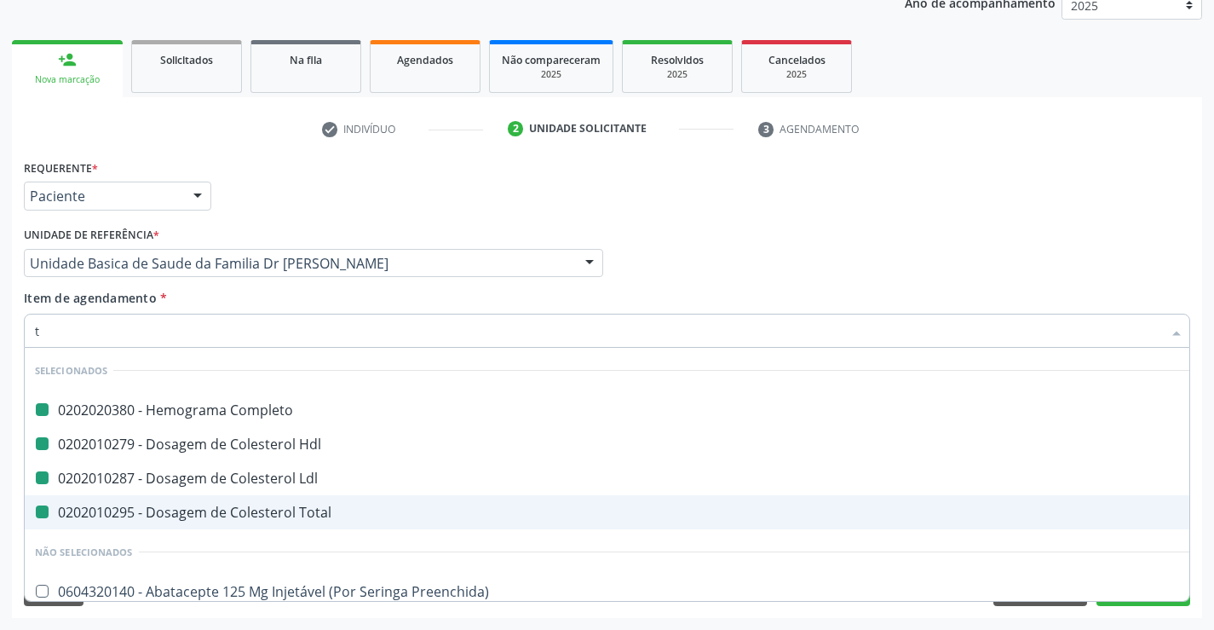
type input "tr"
checkbox Completo "false"
checkbox Ldl "false"
checkbox Hdl "false"
checkbox Total "false"
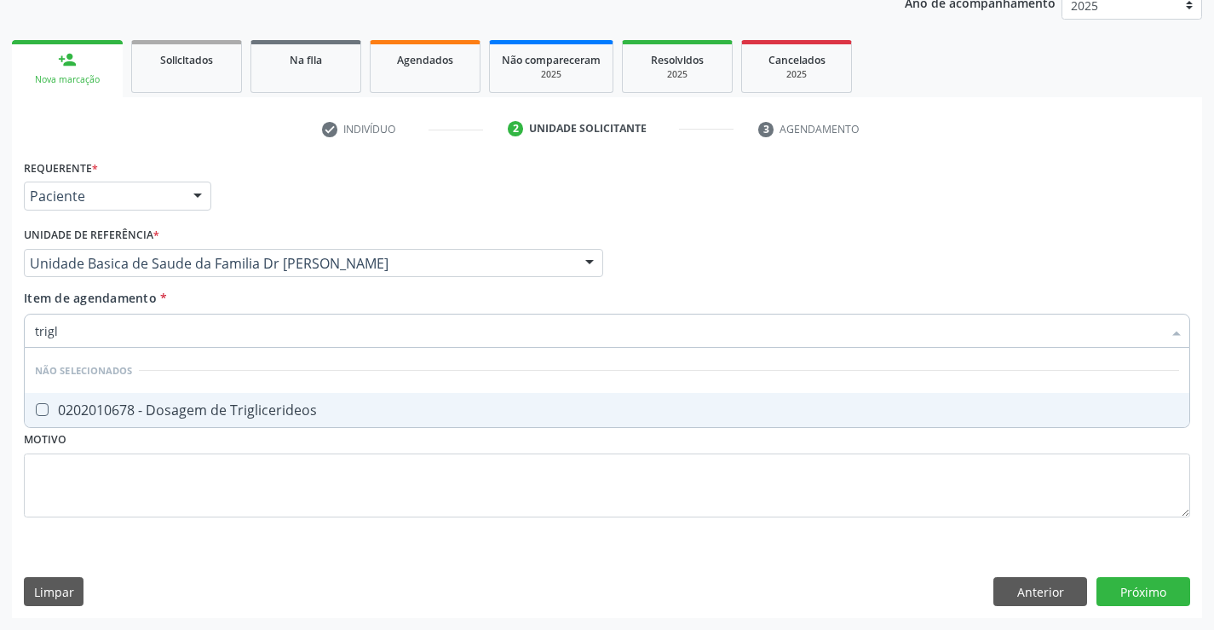
type input "trigli"
drag, startPoint x: 193, startPoint y: 406, endPoint x: 197, endPoint y: 447, distance: 42.0
click at [194, 406] on div "0202010678 - Dosagem de Triglicerideos" at bounding box center [607, 410] width 1144 height 14
checkbox Triglicerideos "true"
click at [152, 542] on div "Requerente * Paciente Profissional de Saúde Paciente Nenhum resultado encontrad…" at bounding box center [607, 386] width 1190 height 463
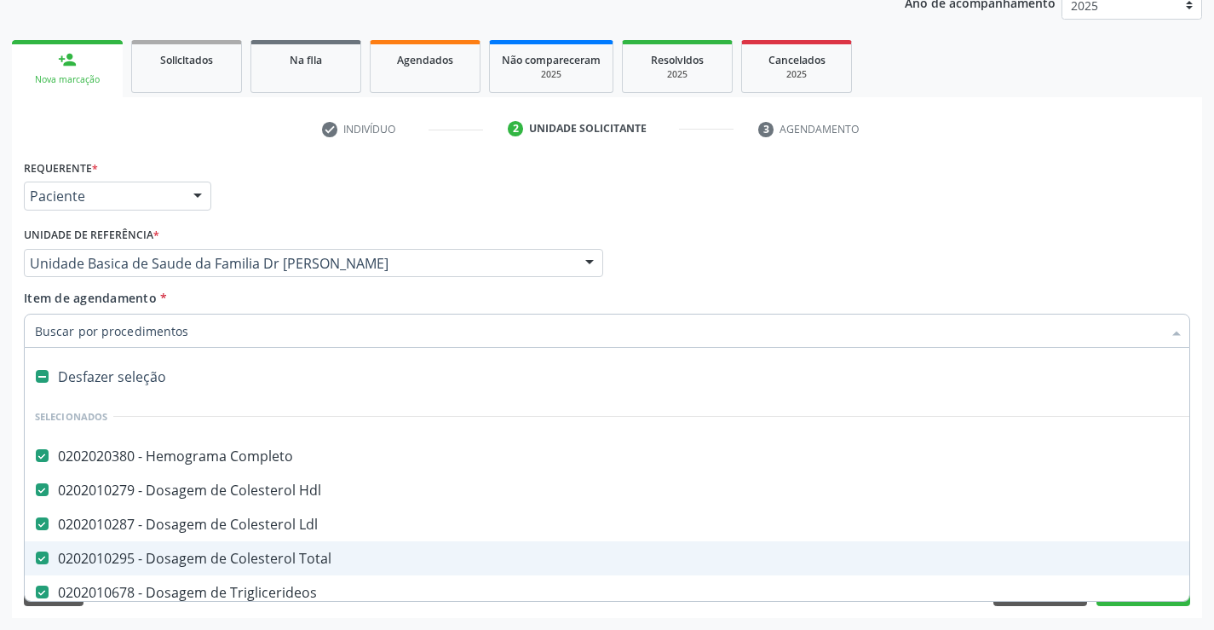
click at [165, 317] on div at bounding box center [607, 331] width 1167 height 34
type input "u"
checkbox Completo "false"
checkbox Hdl "false"
checkbox Ldl "false"
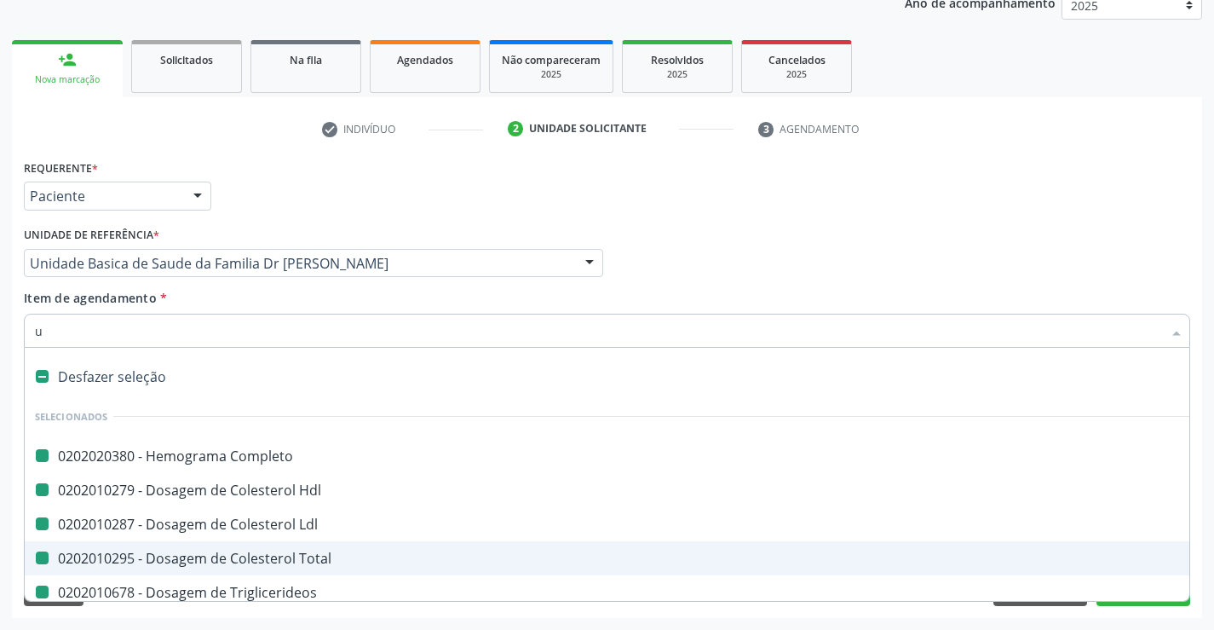
checkbox Total "false"
checkbox Triglicerideos "false"
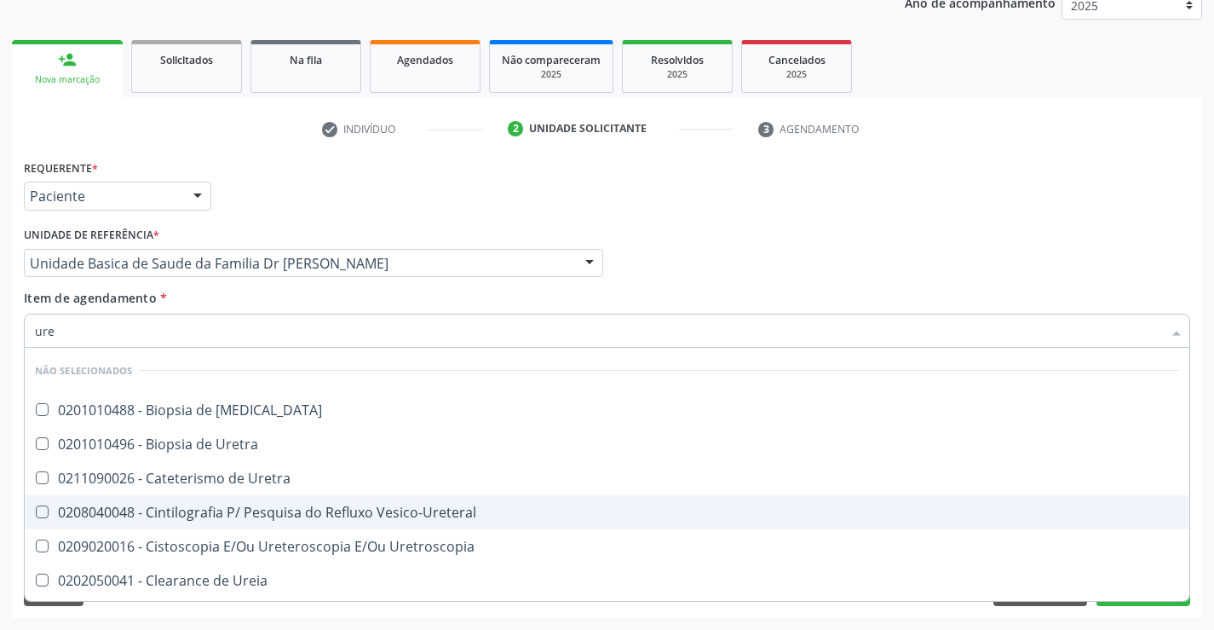
type input "urei"
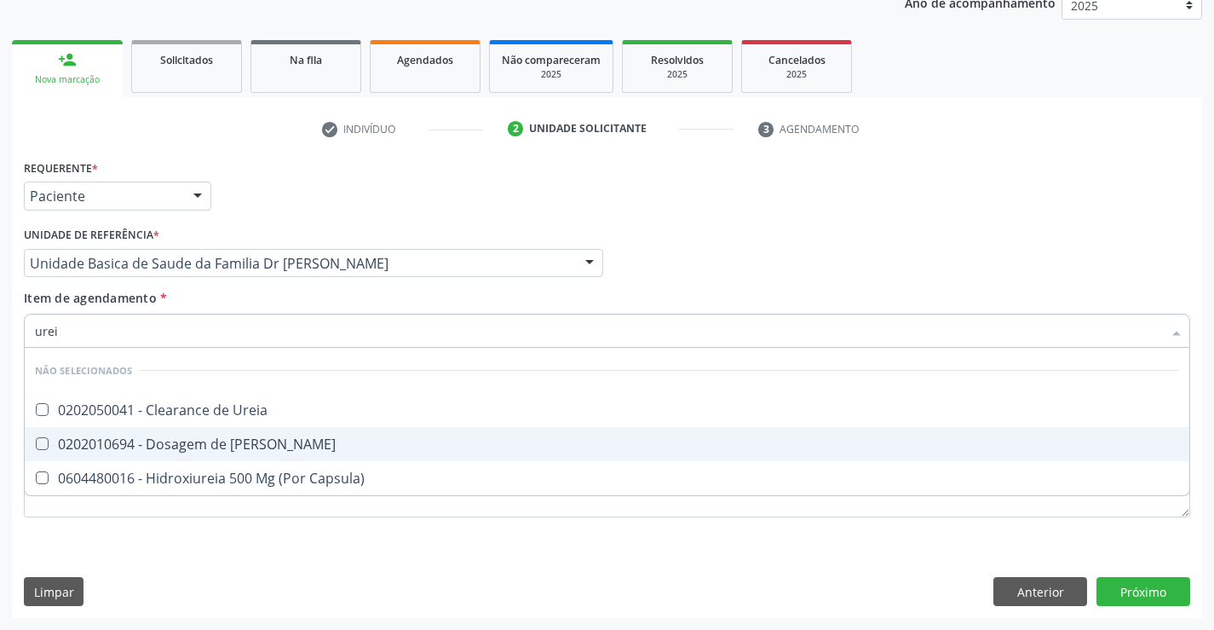
click at [158, 450] on div "0202010694 - Dosagem de [PERSON_NAME]" at bounding box center [607, 444] width 1144 height 14
checkbox Ureia "true"
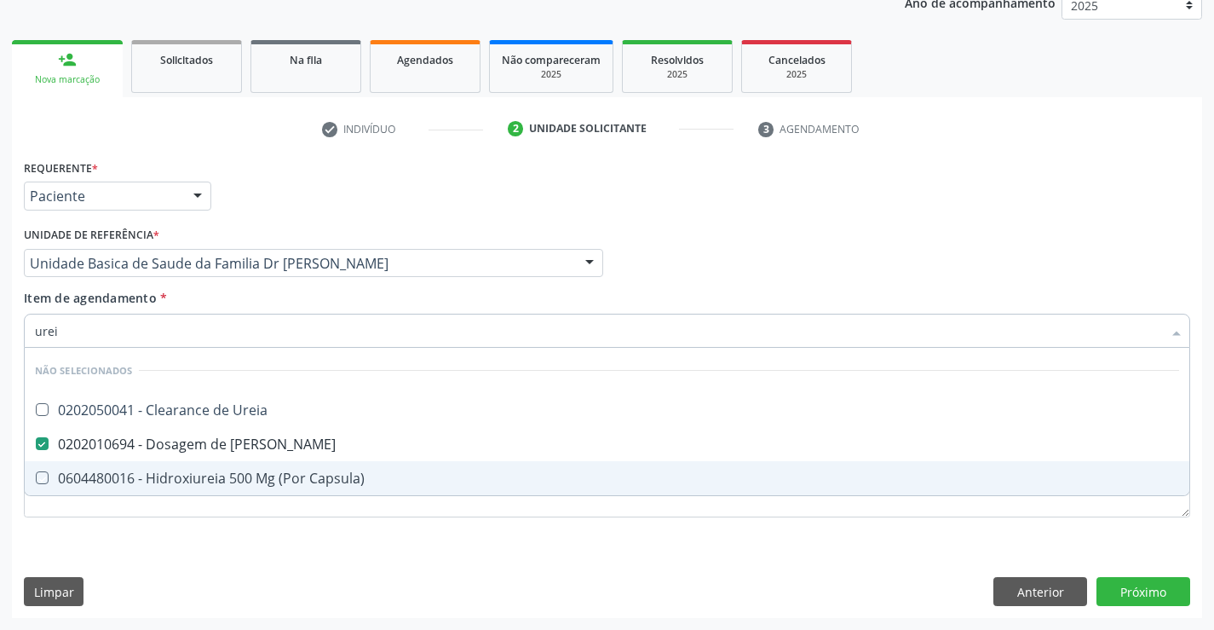
click at [107, 607] on div "Requerente * Paciente Profissional de Saúde Paciente Nenhum resultado encontrad…" at bounding box center [607, 386] width 1190 height 463
checkbox Ureia "true"
checkbox Capsula\) "true"
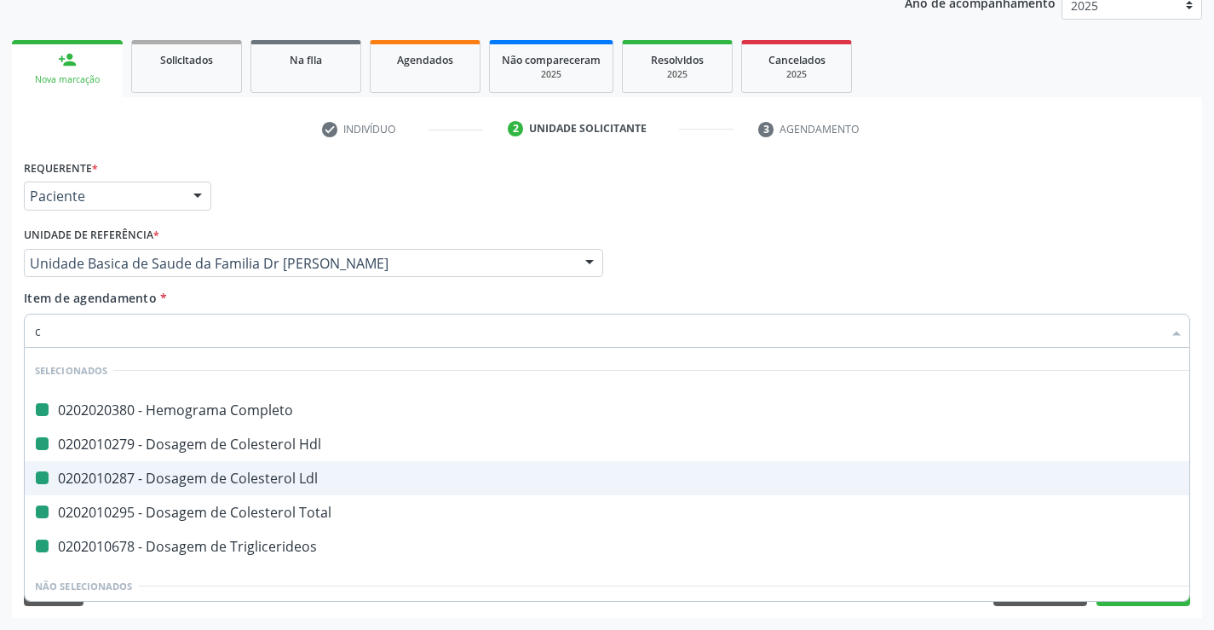
type input "cr"
checkbox Completo "false"
checkbox Hdl "false"
checkbox Ldl "false"
checkbox Total "false"
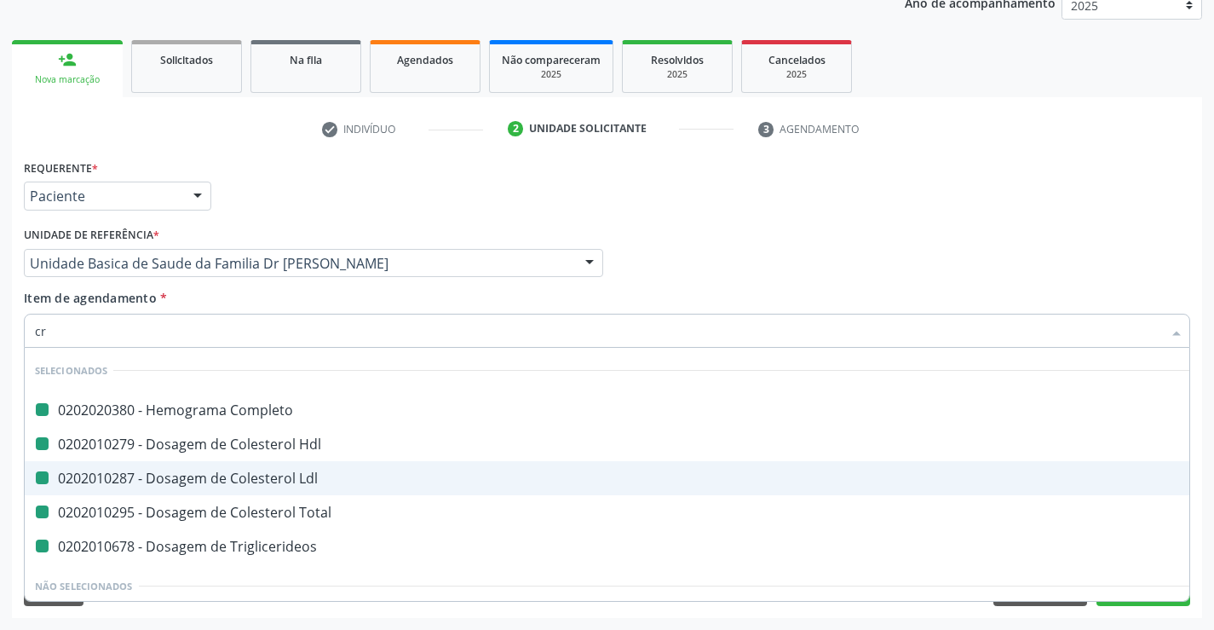
checkbox Triglicerideos "false"
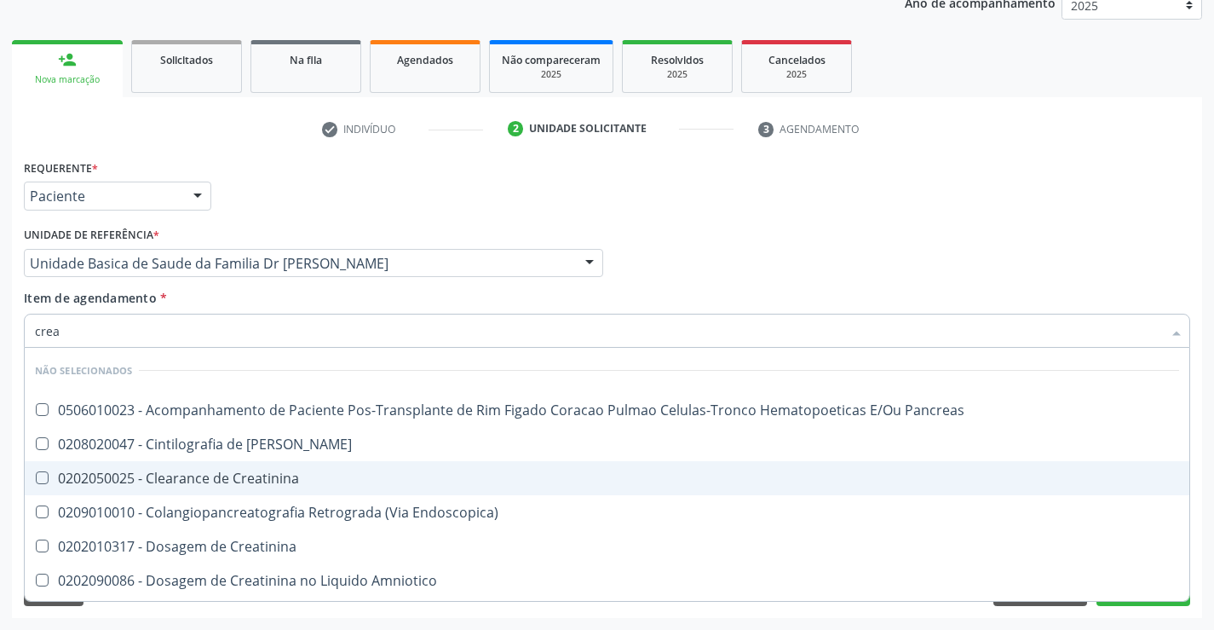
type input "creat"
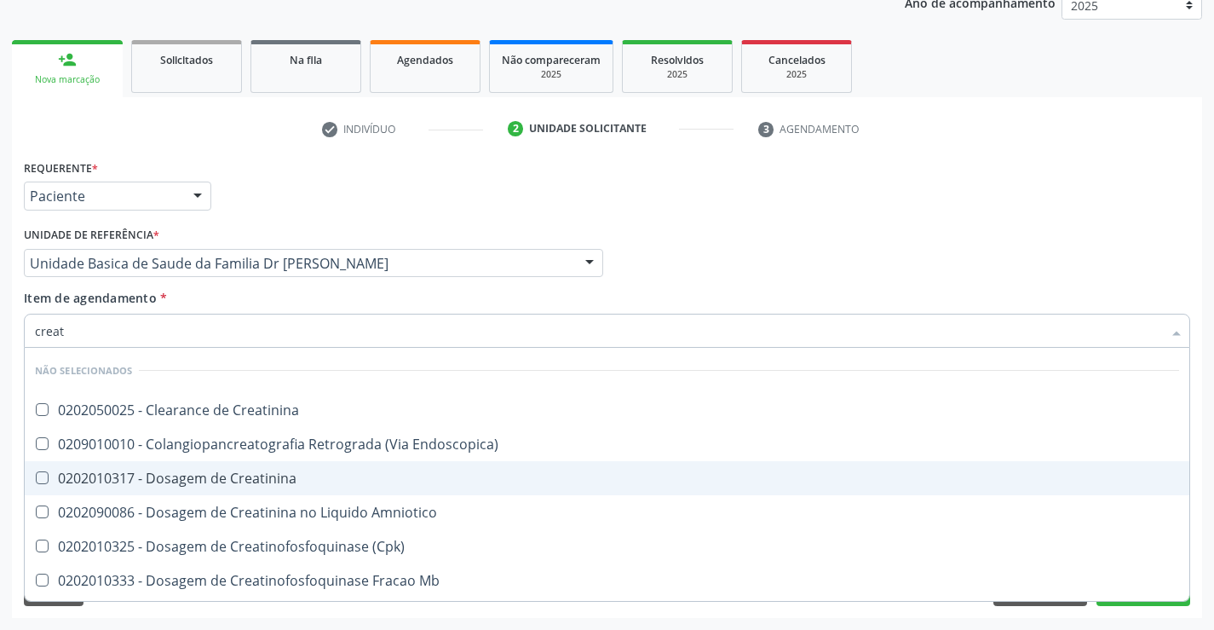
click at [169, 476] on div "0202010317 - Dosagem de Creatinina" at bounding box center [607, 478] width 1144 height 14
checkbox Creatinina "true"
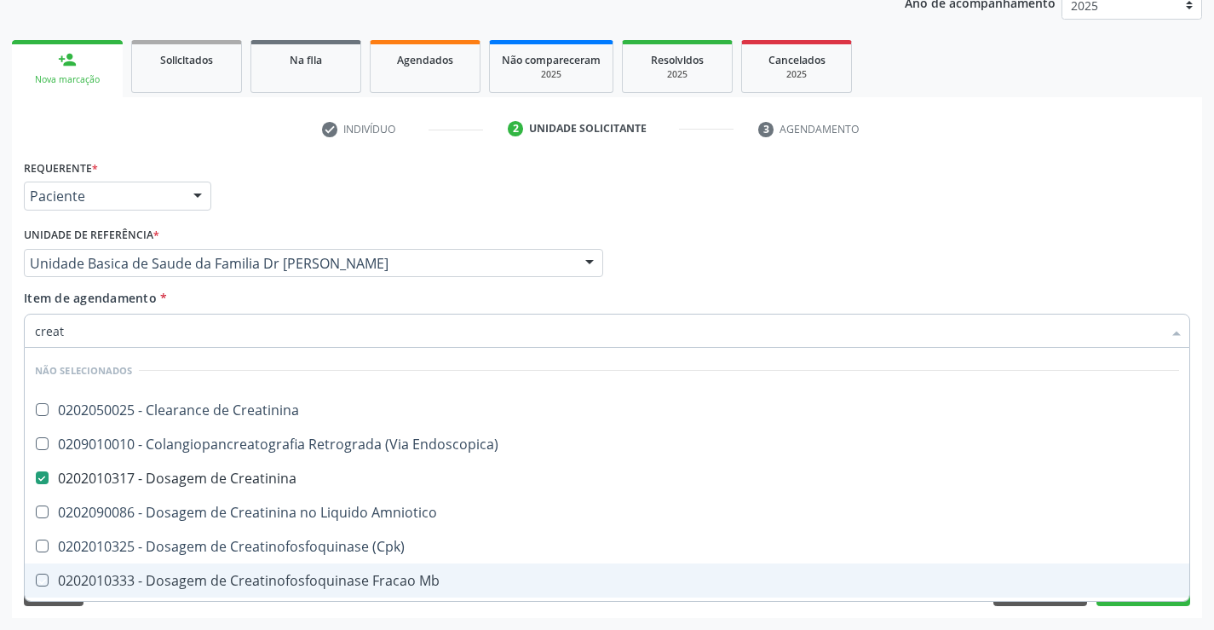
click at [123, 619] on div "Acompanhamento Acompanhe a situação das marcações correntes e finalizadas Relat…" at bounding box center [607, 254] width 1214 height 751
checkbox Creatinina "true"
checkbox Endoscopica\) "true"
checkbox Amniotico "true"
checkbox \(Cpk\) "true"
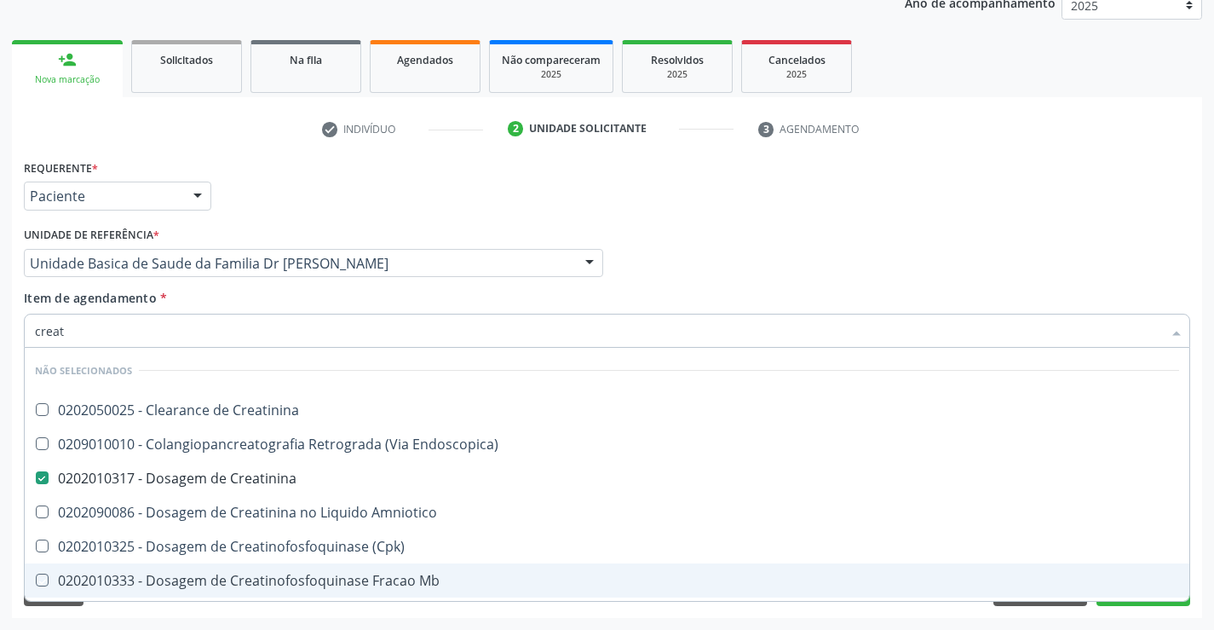
checkbox Oncologia "true"
checkbox Mb "true"
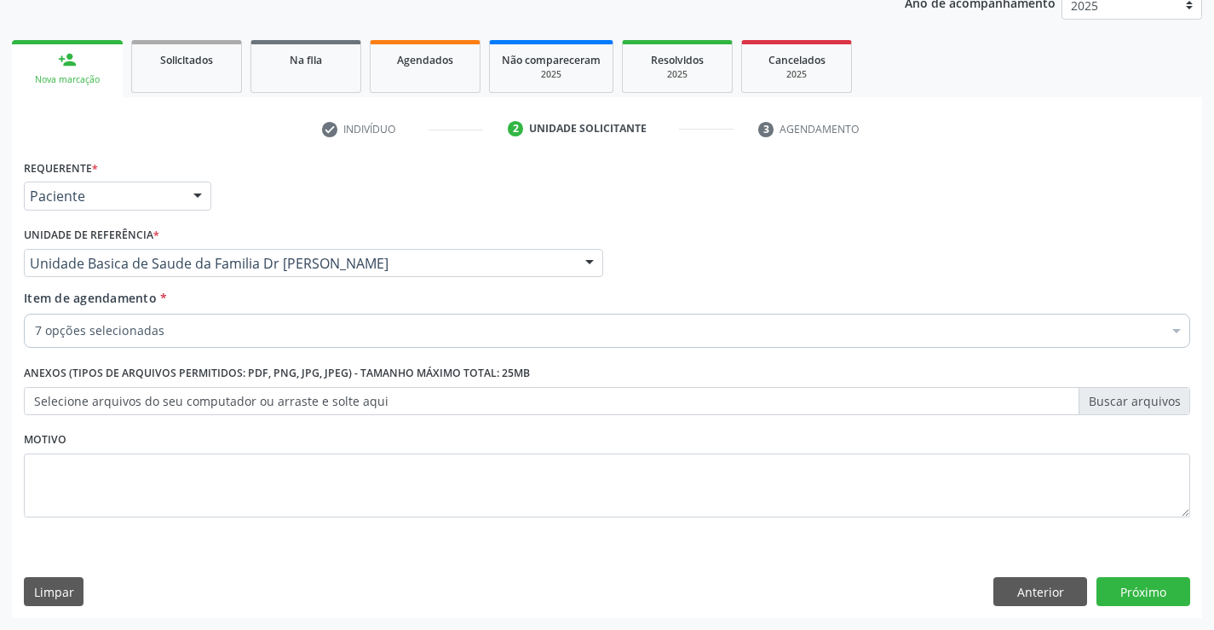
click at [187, 320] on div "7 opções selecionadas" at bounding box center [607, 331] width 1167 height 34
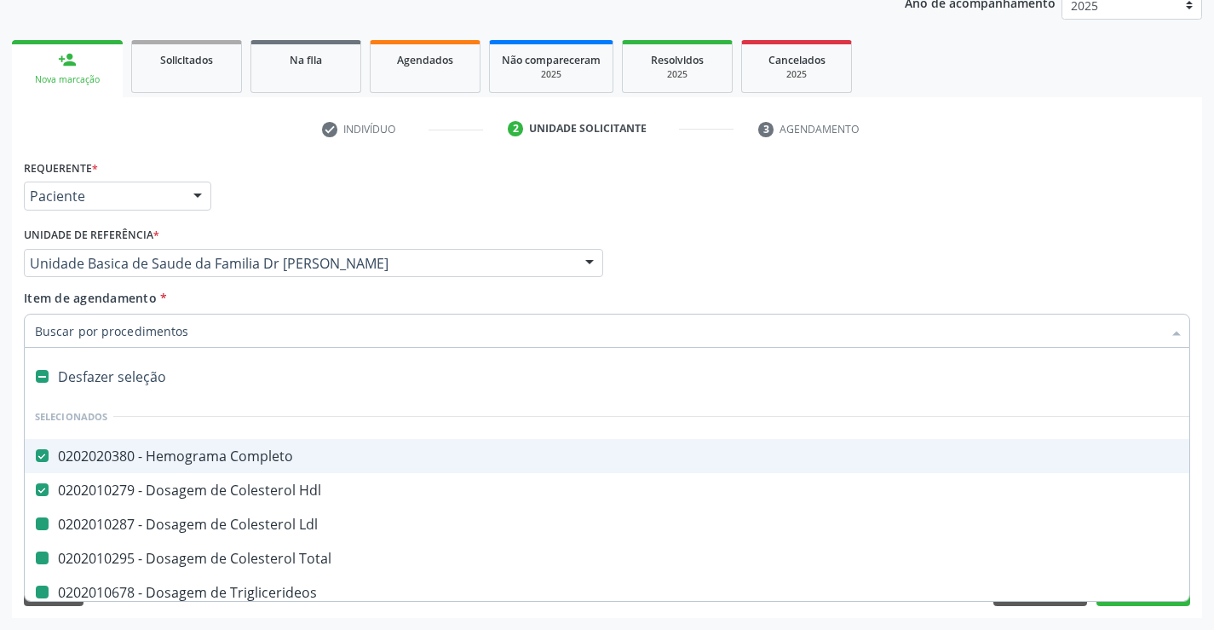
type input "u"
checkbox Ldl "false"
checkbox Total "false"
checkbox Triglicerideos "false"
checkbox Creatinina "false"
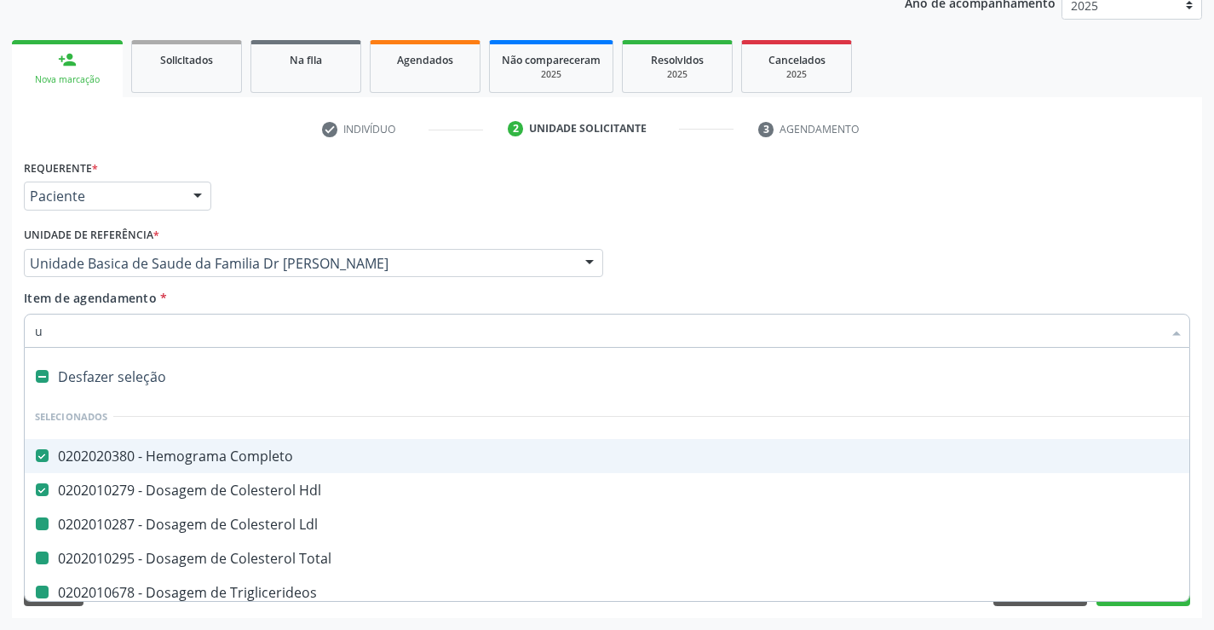
checkbox Ureia "false"
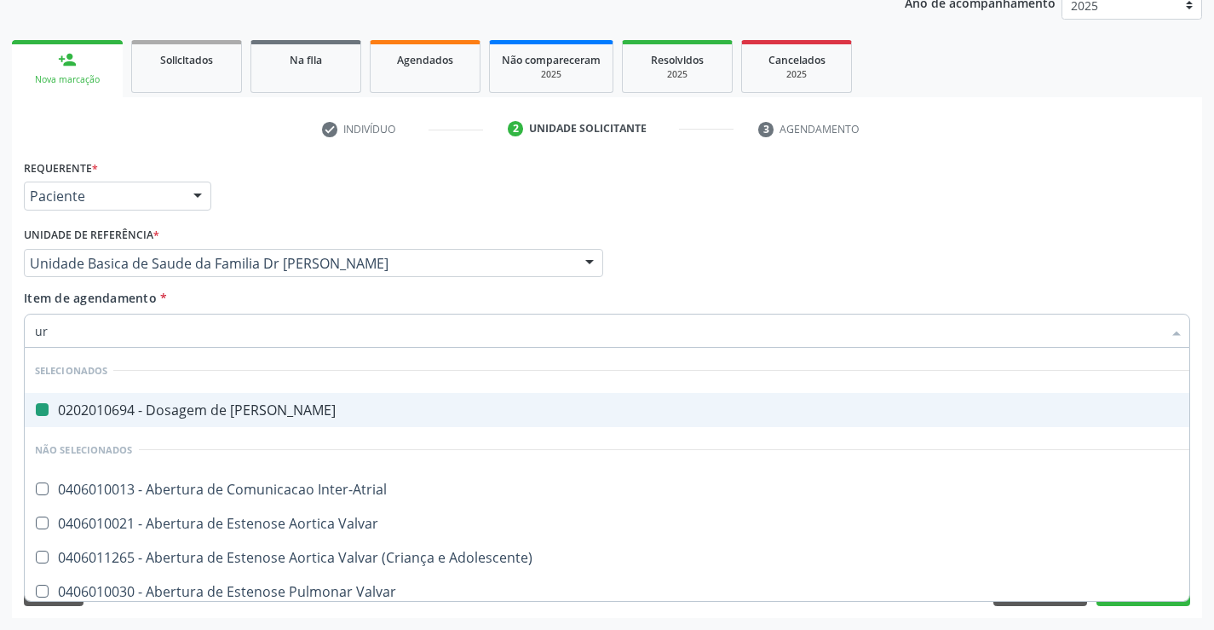
type input "uri"
checkbox Ureia "false"
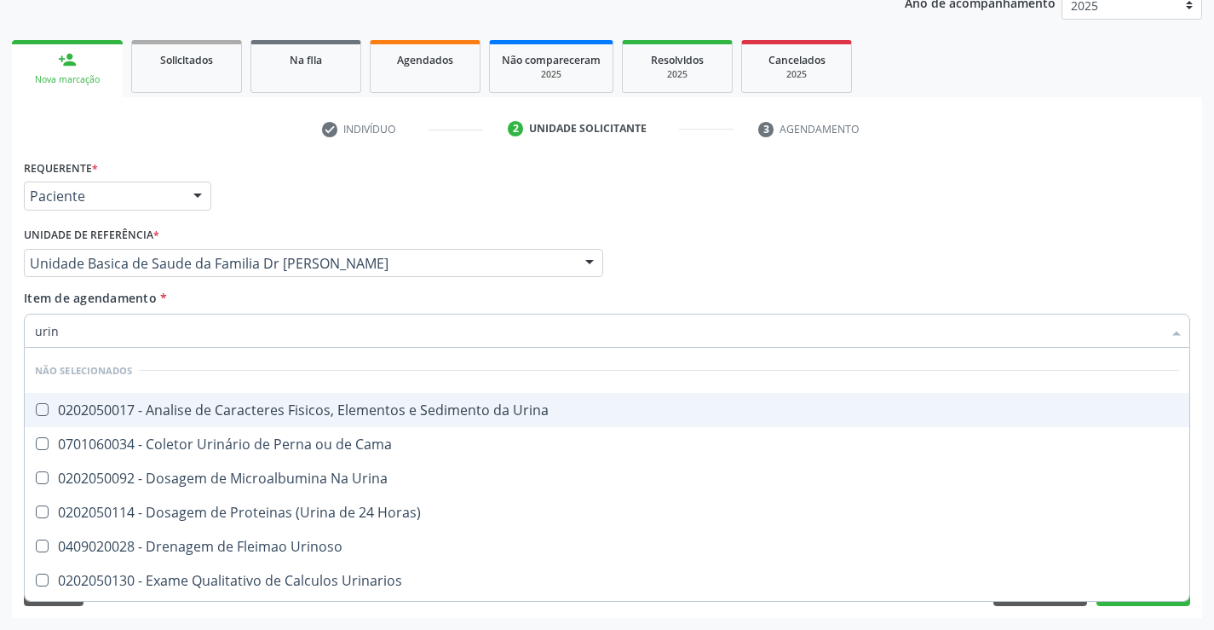
type input "urina"
drag, startPoint x: 194, startPoint y: 421, endPoint x: 199, endPoint y: 408, distance: 13.8
click at [195, 417] on span "0202050017 - Analise de Caracteres Fisicos, Elementos e Sedimento da Urina" at bounding box center [607, 410] width 1165 height 34
checkbox Urina "true"
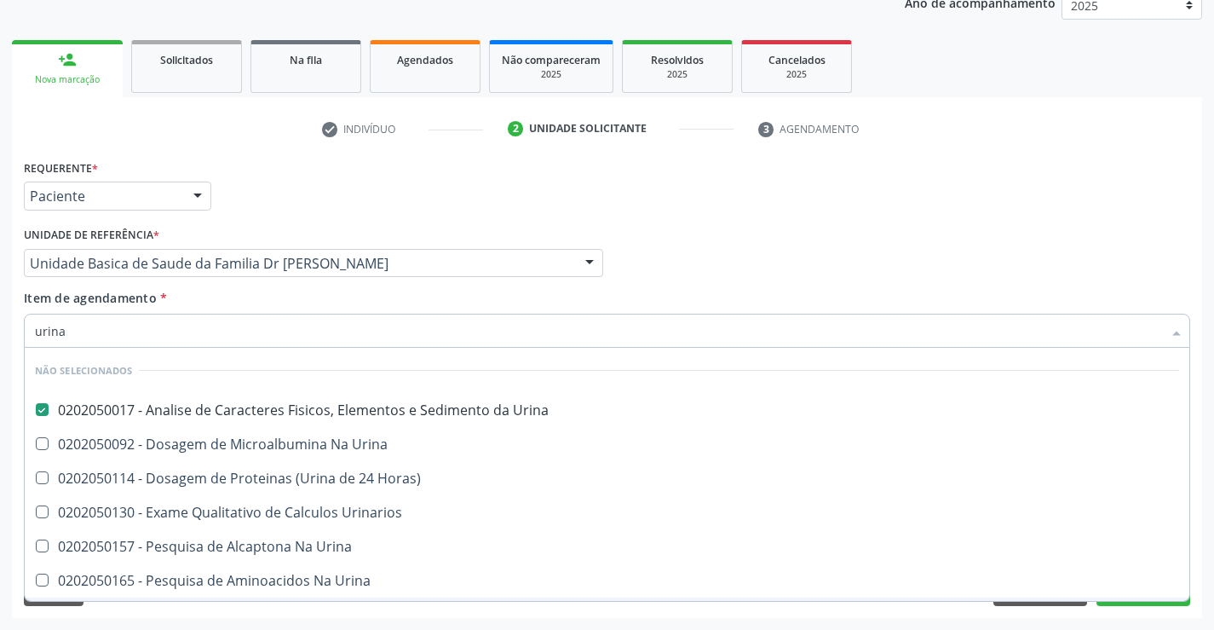
click at [138, 598] on span "0202050190 - Pesquisa de Cistina Na Urina" at bounding box center [607, 614] width 1165 height 34
checkbox Urina "true"
click at [122, 609] on div "Requerente * Paciente Profissional de Saúde Paciente Nenhum resultado encontrad…" at bounding box center [607, 386] width 1190 height 463
checkbox Horas\) "true"
checkbox Urinarios "true"
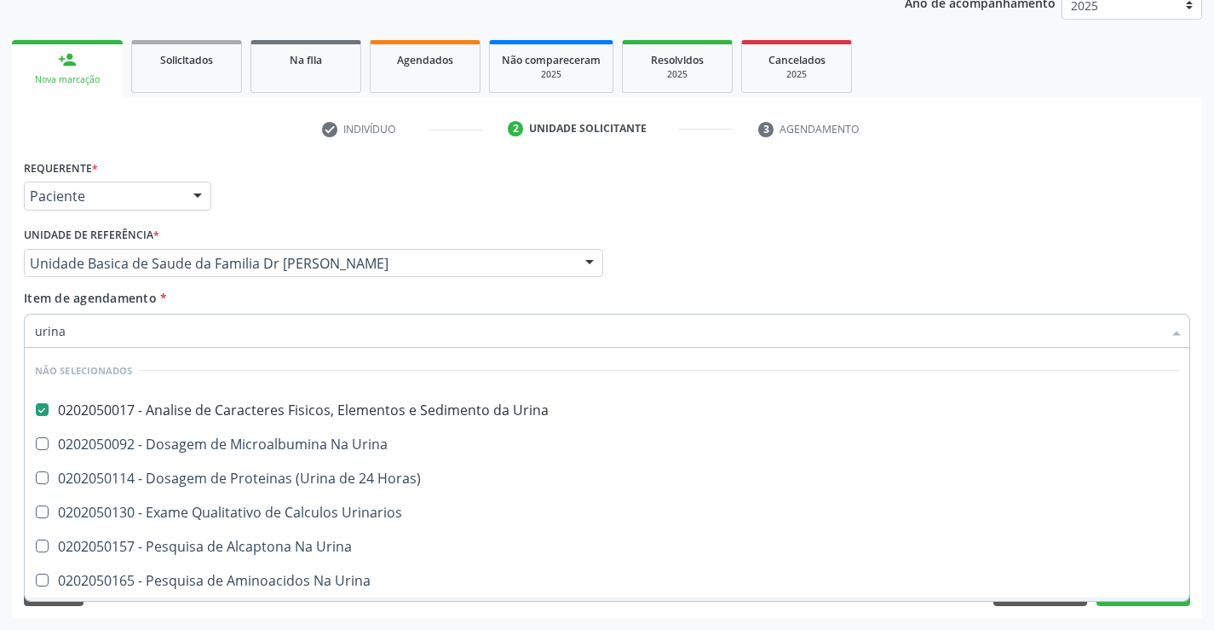
checkbox Urina "true"
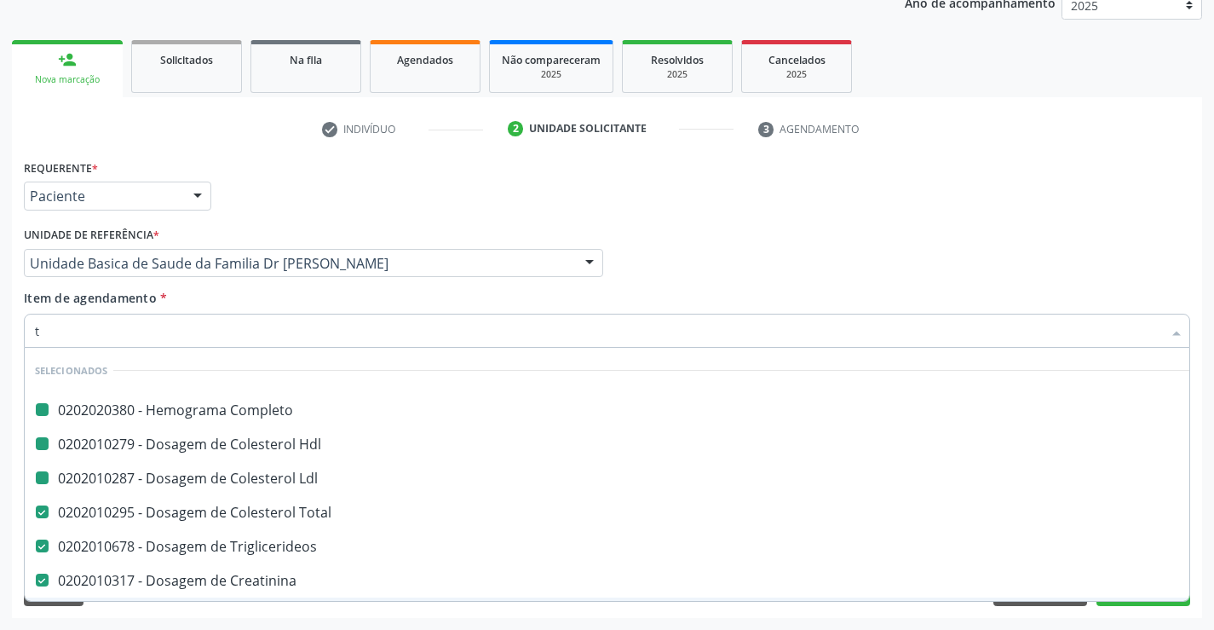
type input "tg"
checkbox Completo "false"
checkbox Ldl "false"
checkbox Hdl "false"
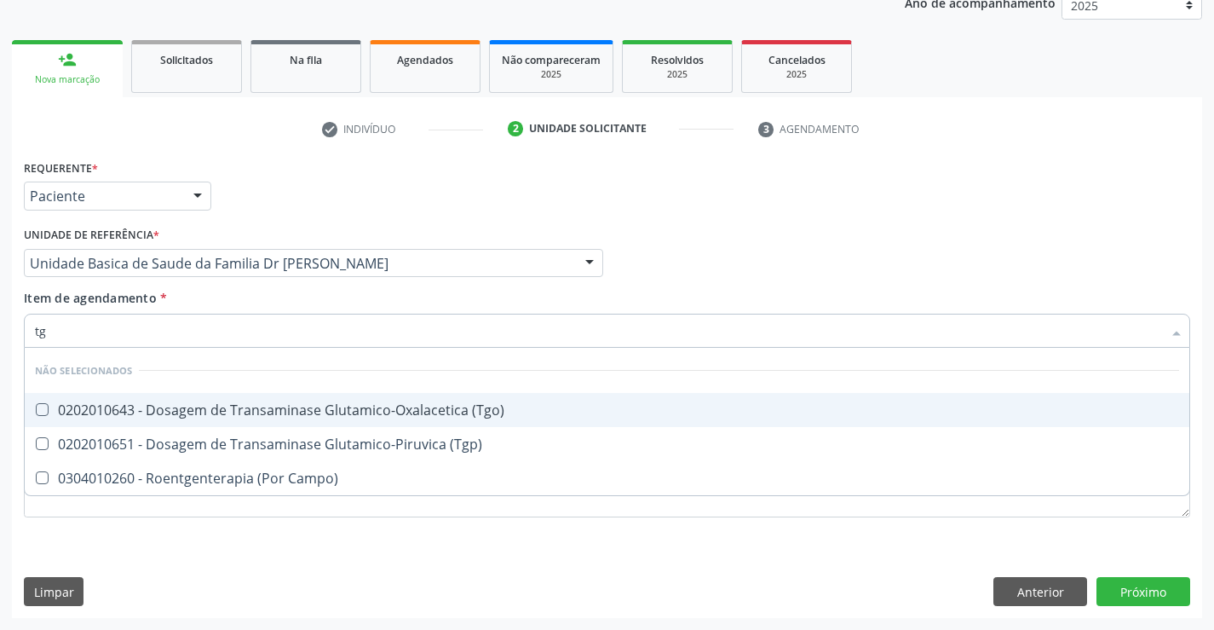
click at [171, 406] on div "0202010643 - Dosagem de Transaminase Glutamico-Oxalacetica (Tgo)" at bounding box center [607, 410] width 1144 height 14
checkbox \(Tgo\) "true"
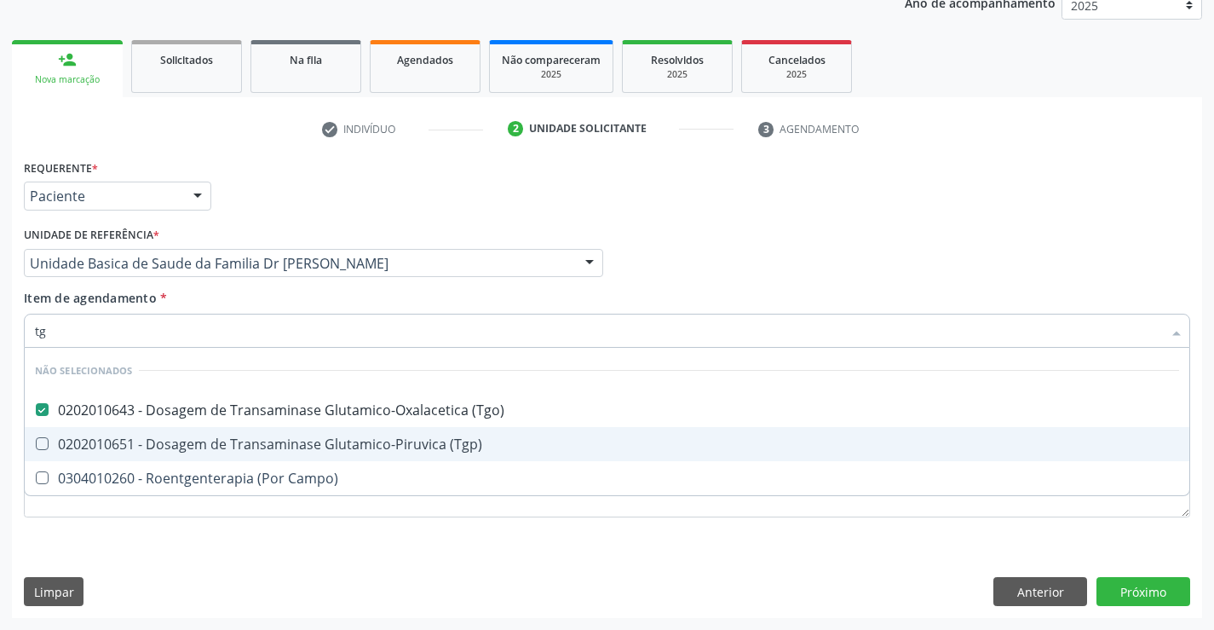
click at [171, 447] on div "0202010651 - Dosagem de Transaminase Glutamico-Piruvica (Tgp)" at bounding box center [607, 444] width 1144 height 14
checkbox \(Tgp\) "true"
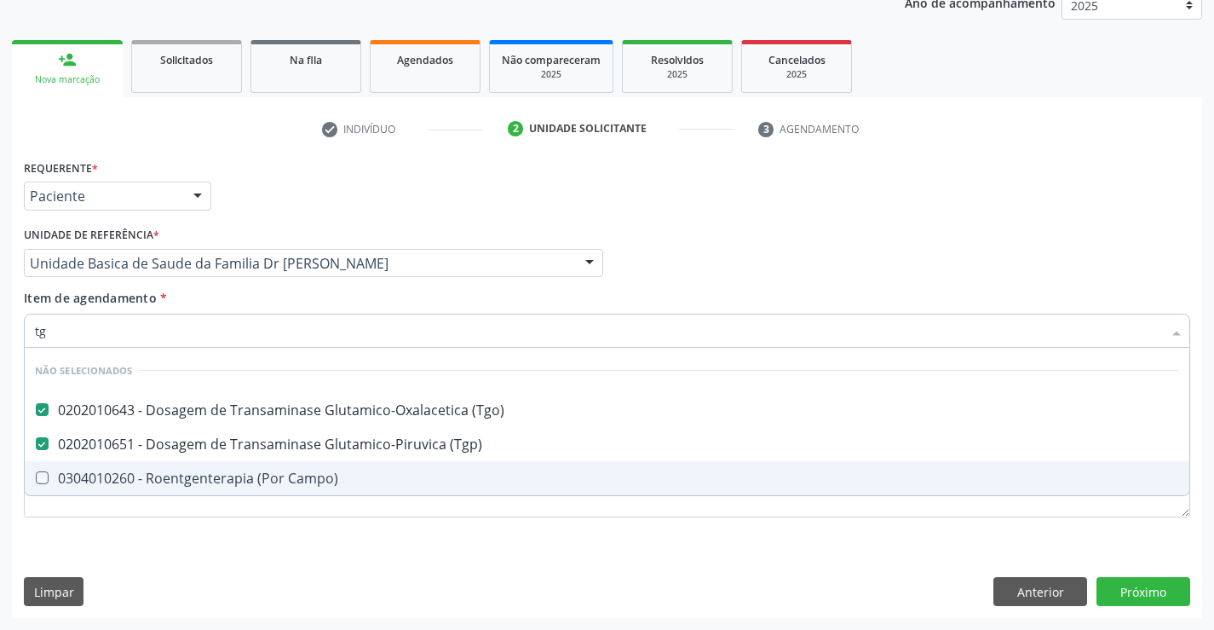
click at [145, 553] on div "Requerente * Paciente Profissional de Saúde Paciente Nenhum resultado encontrad…" at bounding box center [607, 386] width 1190 height 463
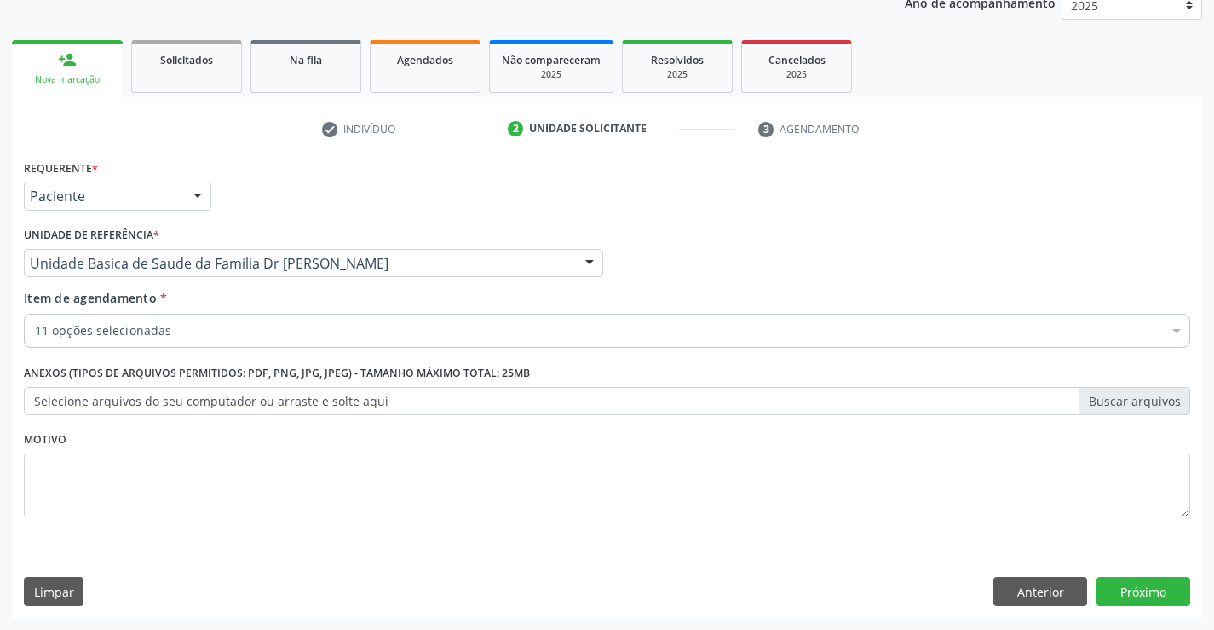
checkbox Ldl "true"
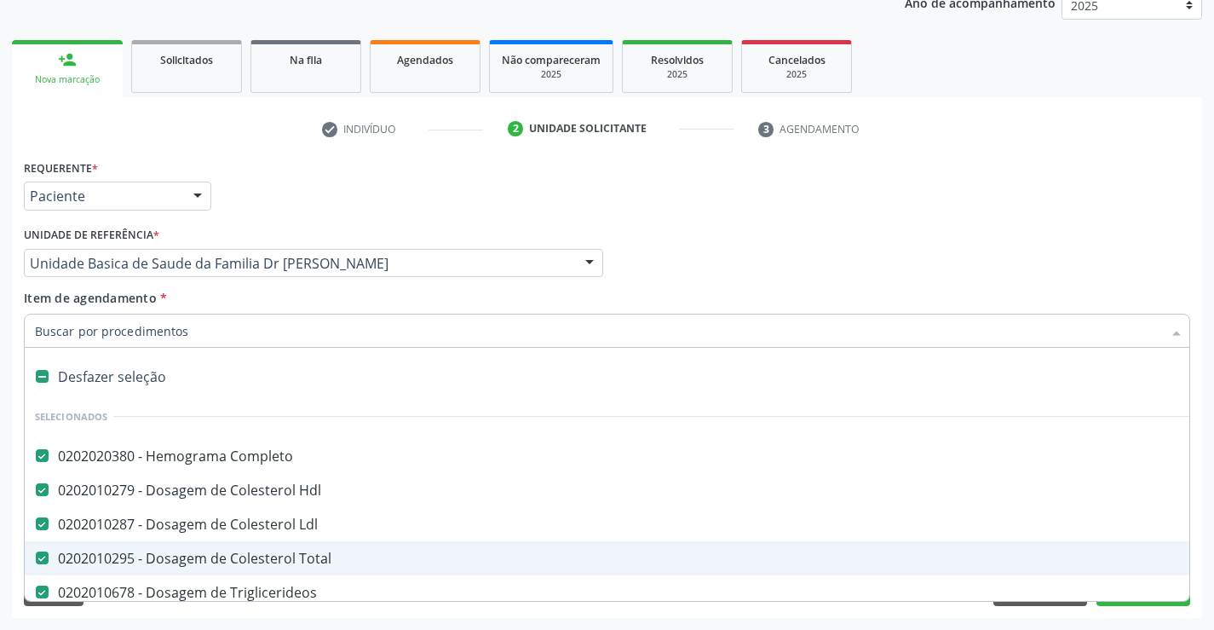
type input "u"
checkbox Creatinina "false"
checkbox Urina "false"
checkbox \(Tgo\) "false"
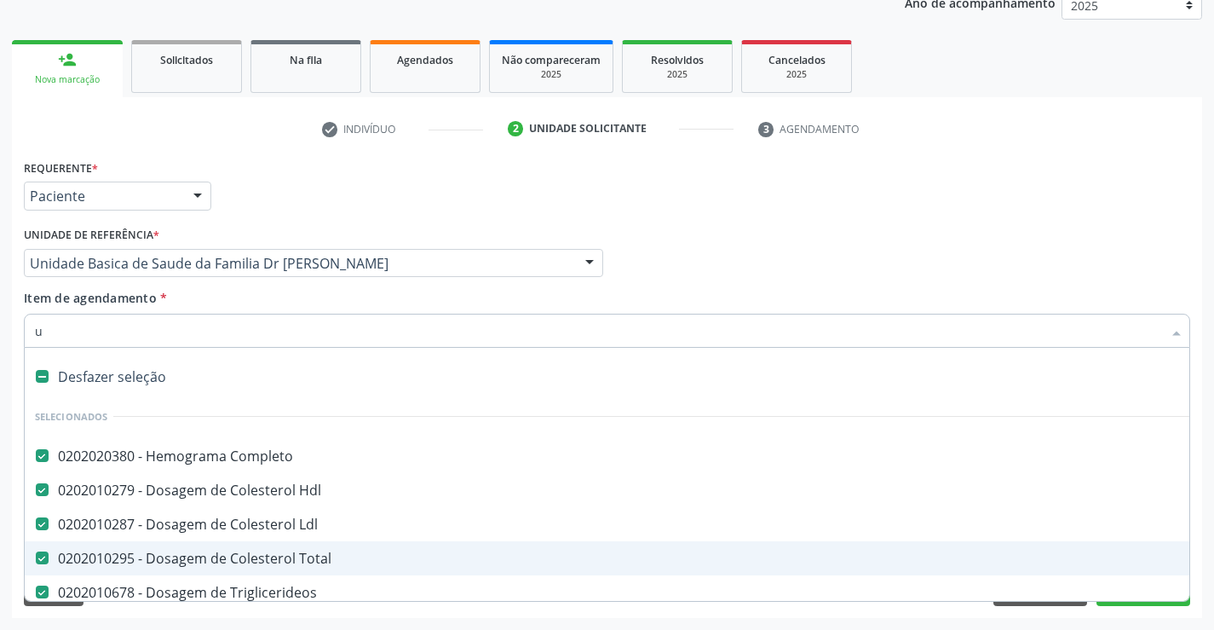
checkbox \(Tgp\) "false"
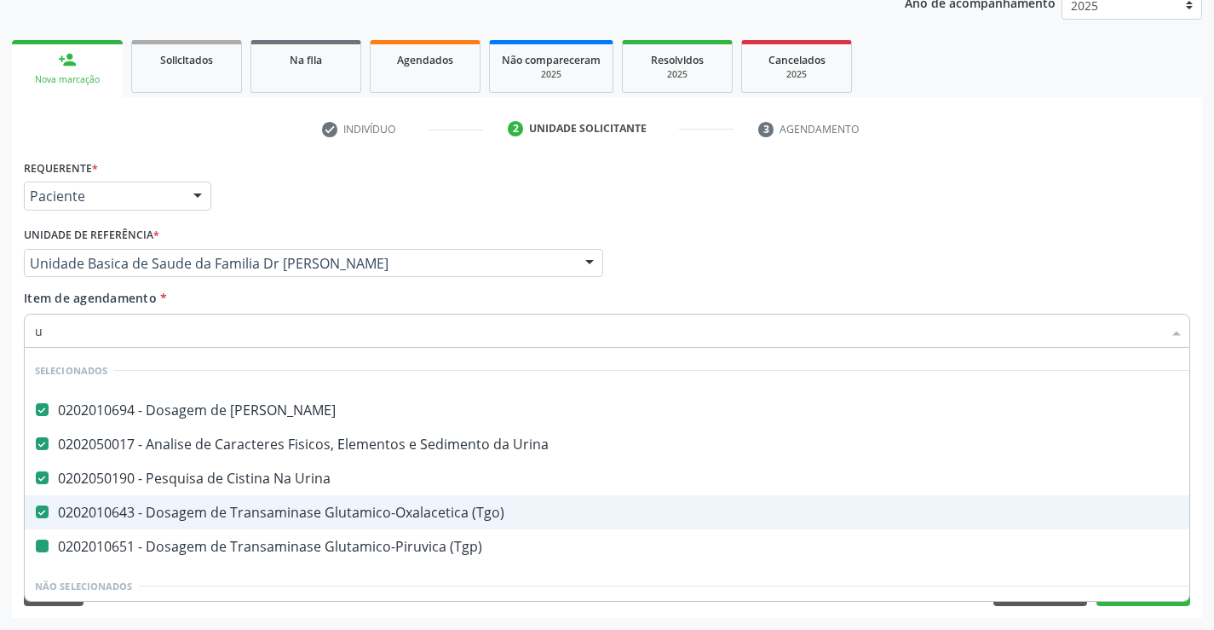
type input "ur"
checkbox \(Tgp\) "false"
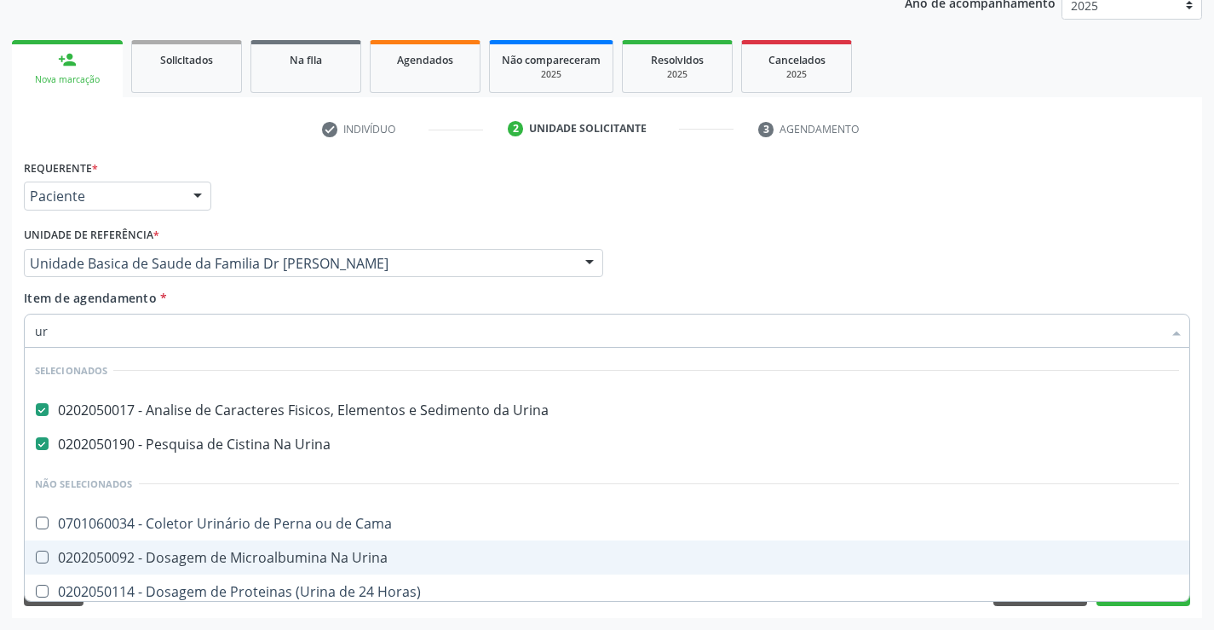
type input "u"
checkbox Urina "true"
checkbox Urinoso "true"
checkbox Urinarios "true"
checkbox Quantitativa "true"
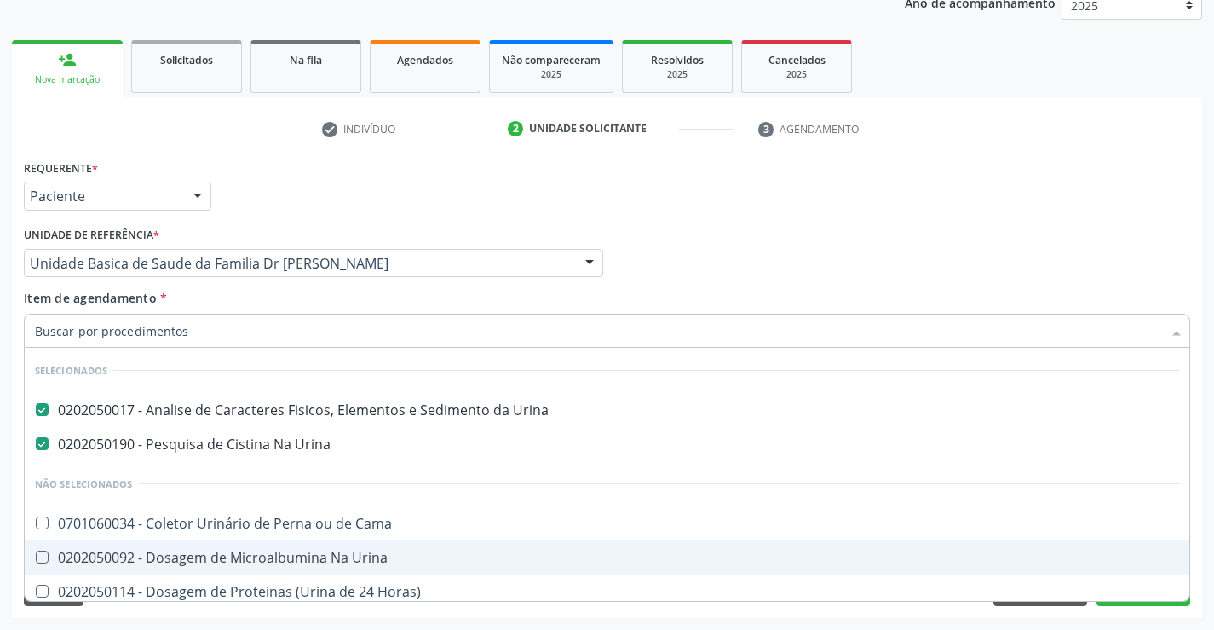
checkbox Delgada\) "true"
checkbox Urina "true"
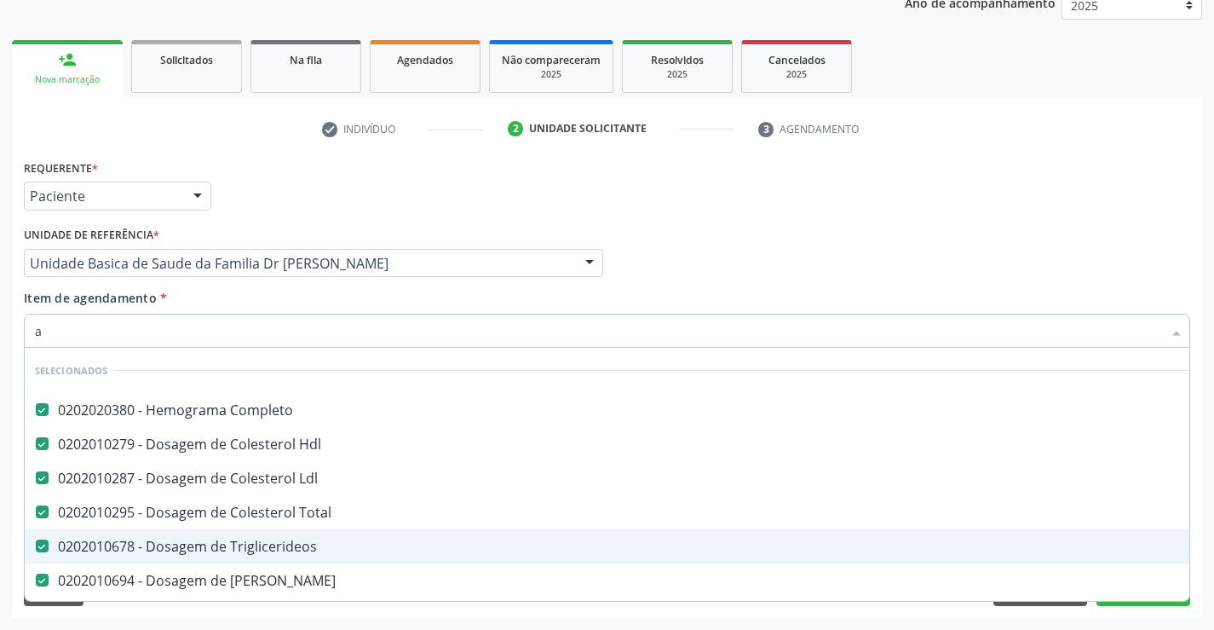
type input "ac"
checkbox Triglicerideos "false"
checkbox Creatinina "false"
checkbox Urina "false"
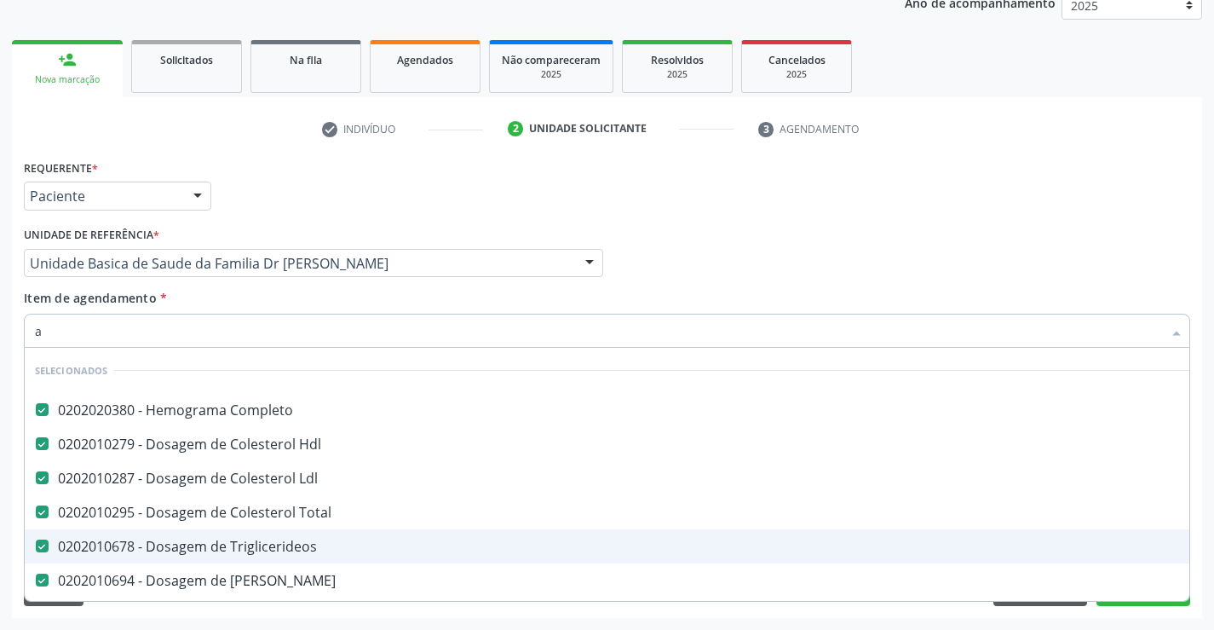
checkbox \(Tgo\) "false"
checkbox \(Tgp\) "false"
checkbox Total "false"
checkbox Ureia "false"
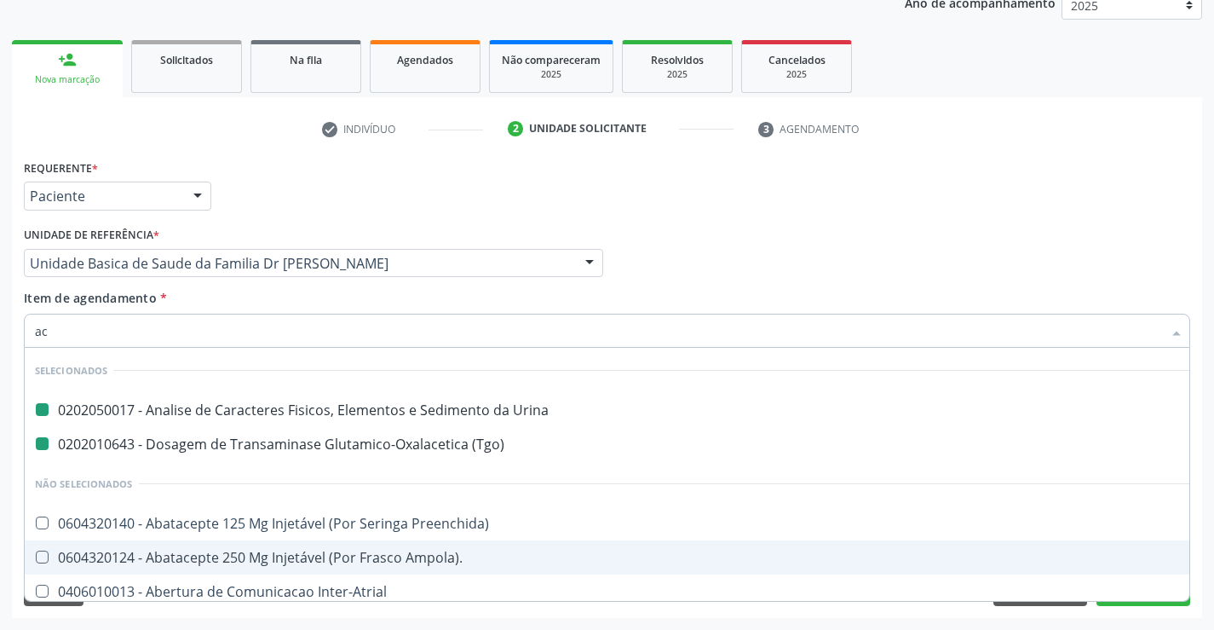
type input "aci"
checkbox Urina "false"
checkbox \(Tgo\) "false"
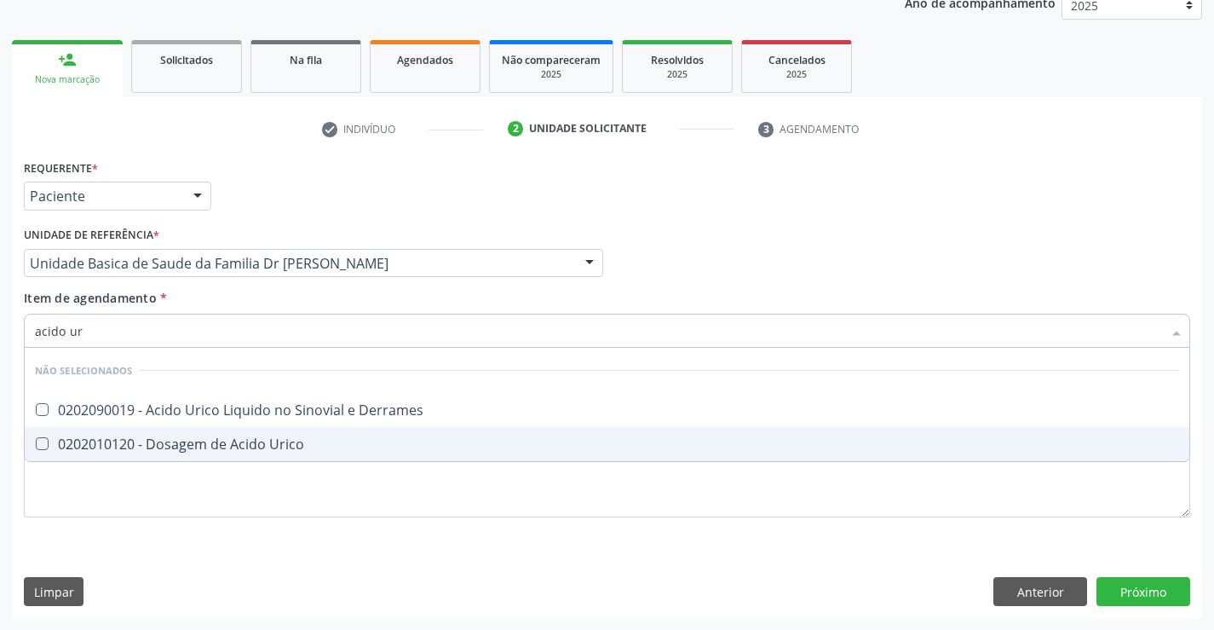
type input "acido uri"
click at [234, 443] on div "0202010120 - Dosagem de Acido Urico" at bounding box center [607, 444] width 1144 height 14
checkbox Urico "true"
click at [654, 549] on div "Requerente * Paciente Profissional de Saúde Paciente Nenhum resultado encontrad…" at bounding box center [607, 386] width 1190 height 463
checkbox Derrames "true"
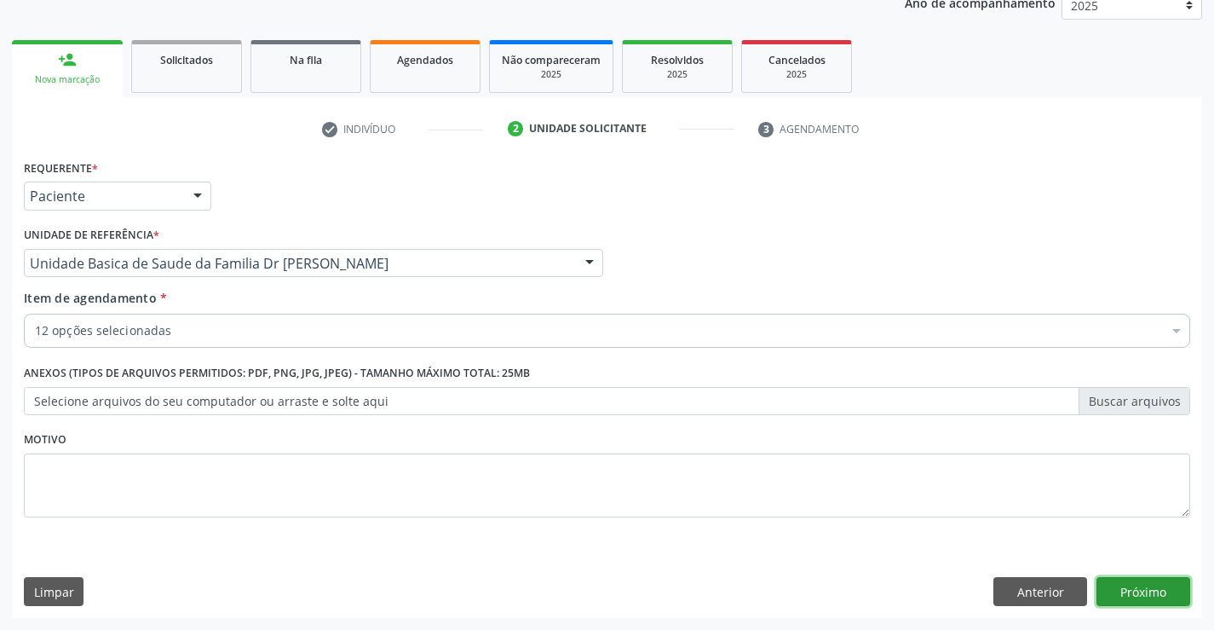
click at [1130, 588] on button "Próximo" at bounding box center [1144, 591] width 94 height 29
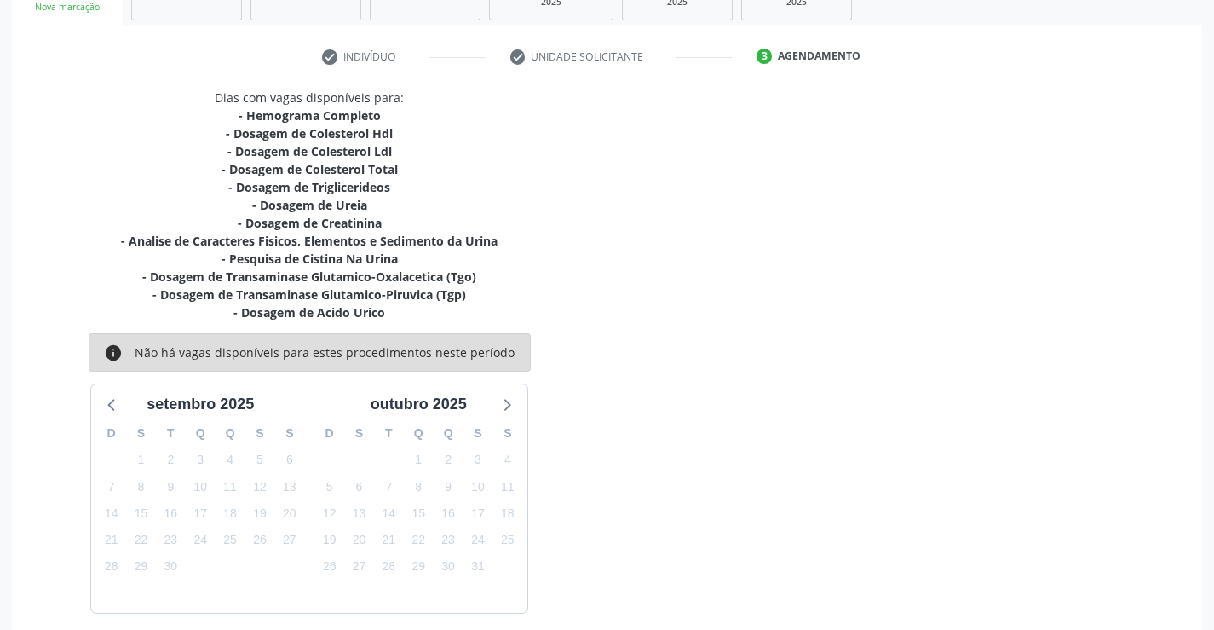
scroll to position [359, 0]
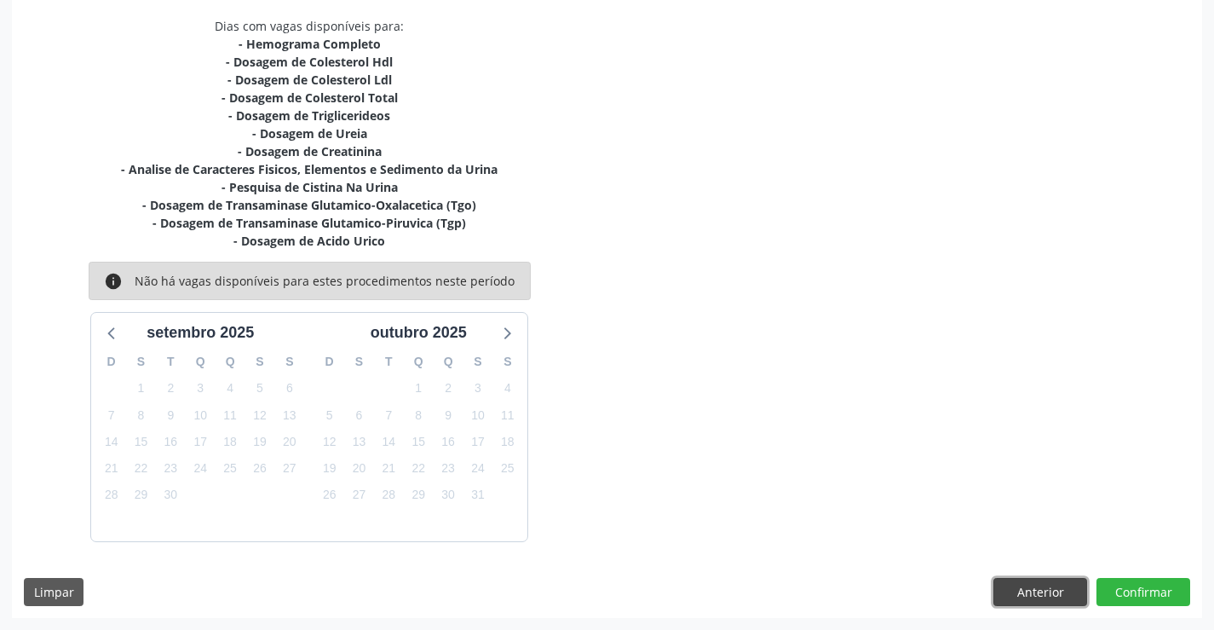
click at [1035, 593] on button "Anterior" at bounding box center [1041, 592] width 94 height 29
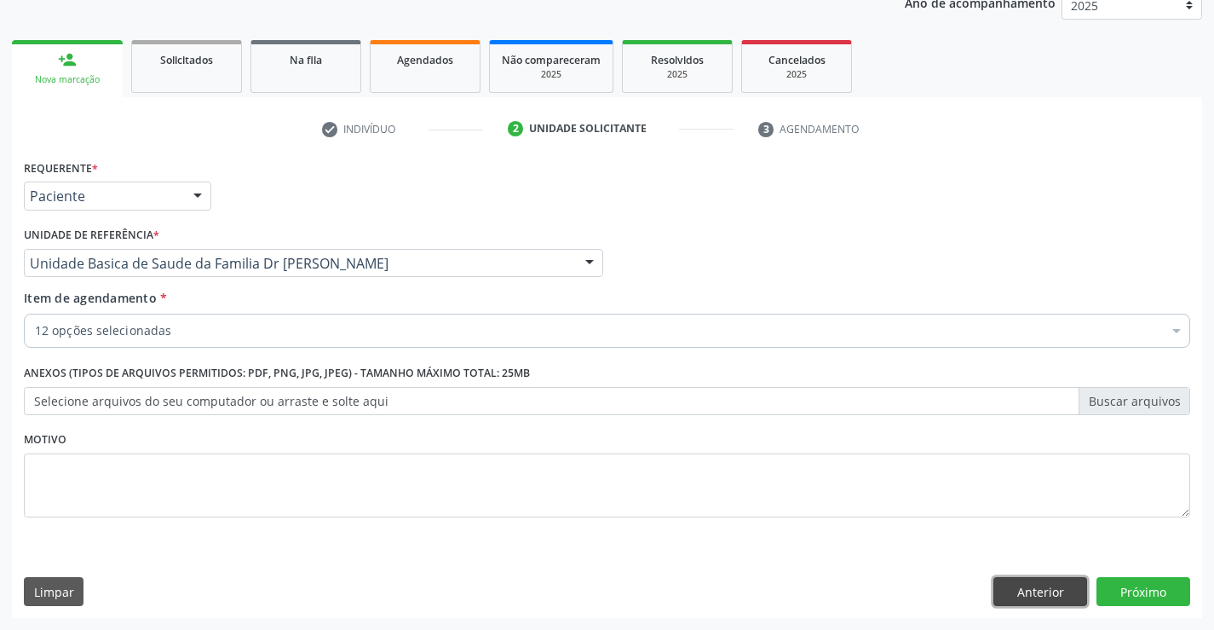
click at [1035, 593] on button "Anterior" at bounding box center [1041, 591] width 94 height 29
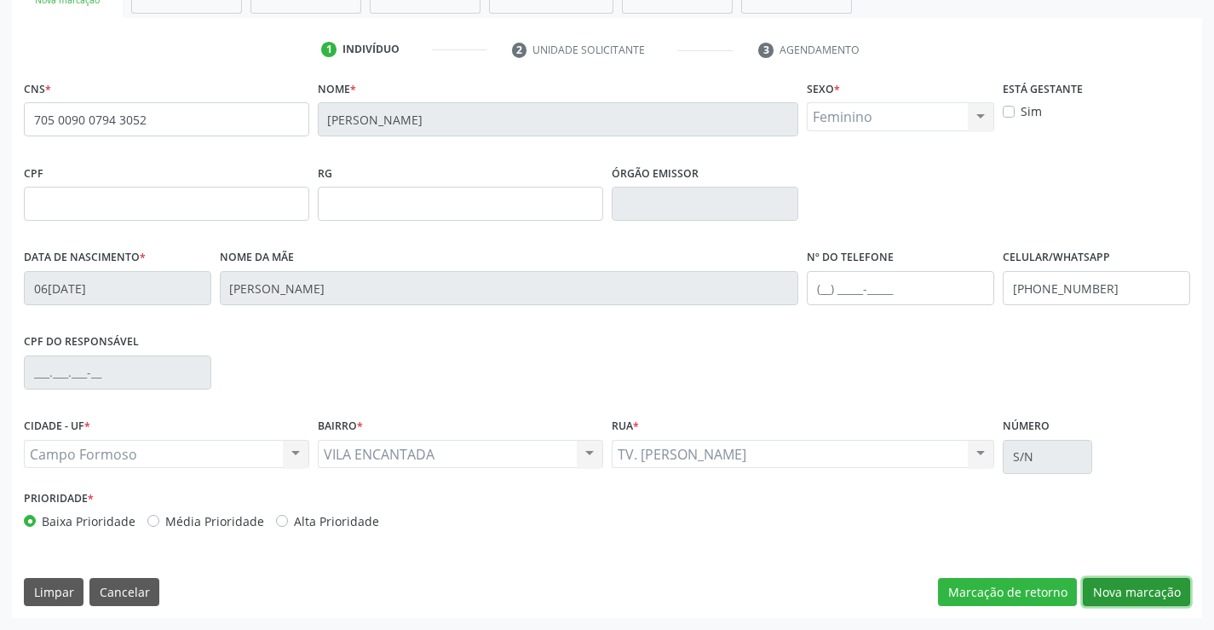
click at [1152, 586] on button "Nova marcação" at bounding box center [1136, 592] width 107 height 29
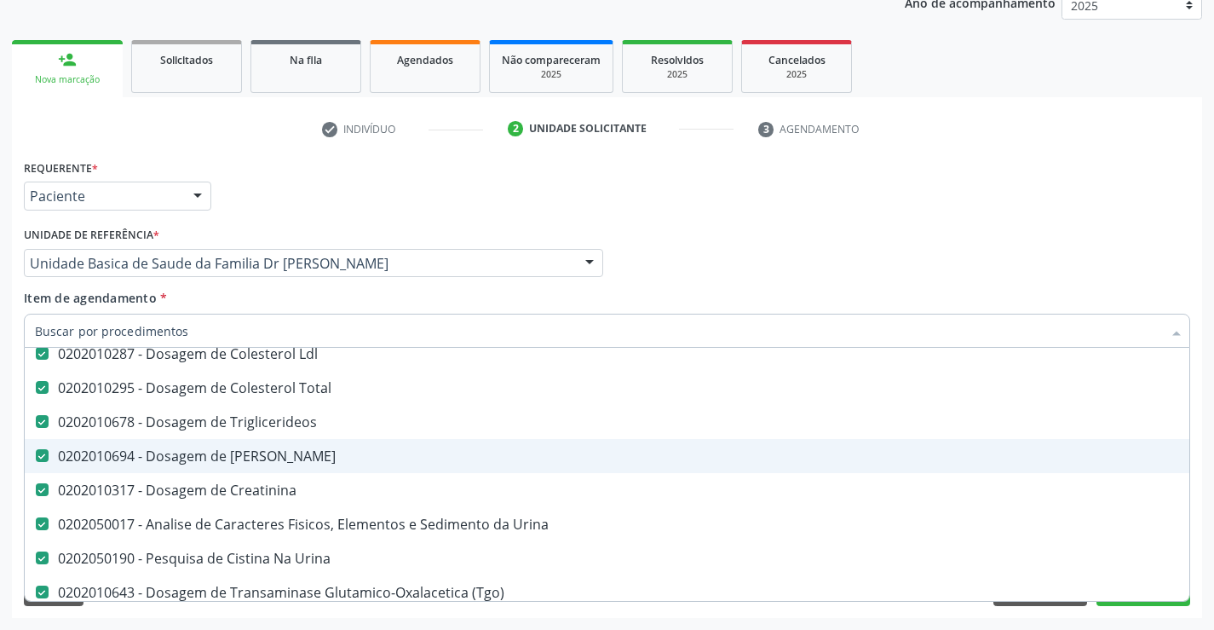
scroll to position [256, 0]
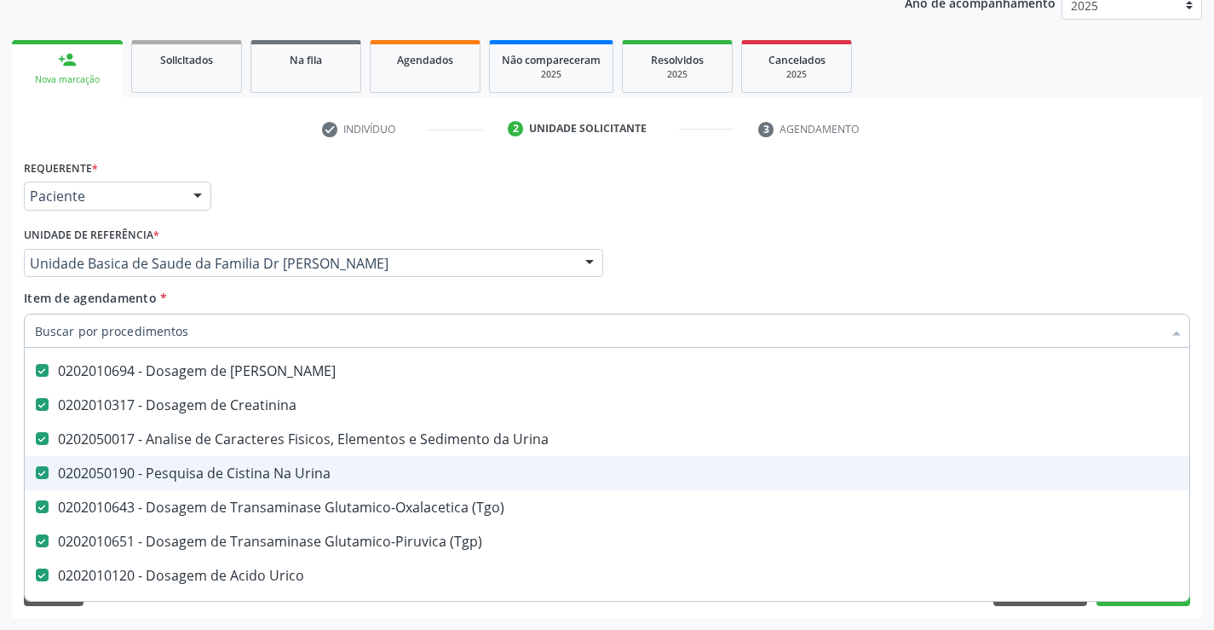
click at [329, 473] on div "0202050190 - Pesquisa de Cistina Na Urina" at bounding box center [698, 473] width 1327 height 14
checkbox Urina "false"
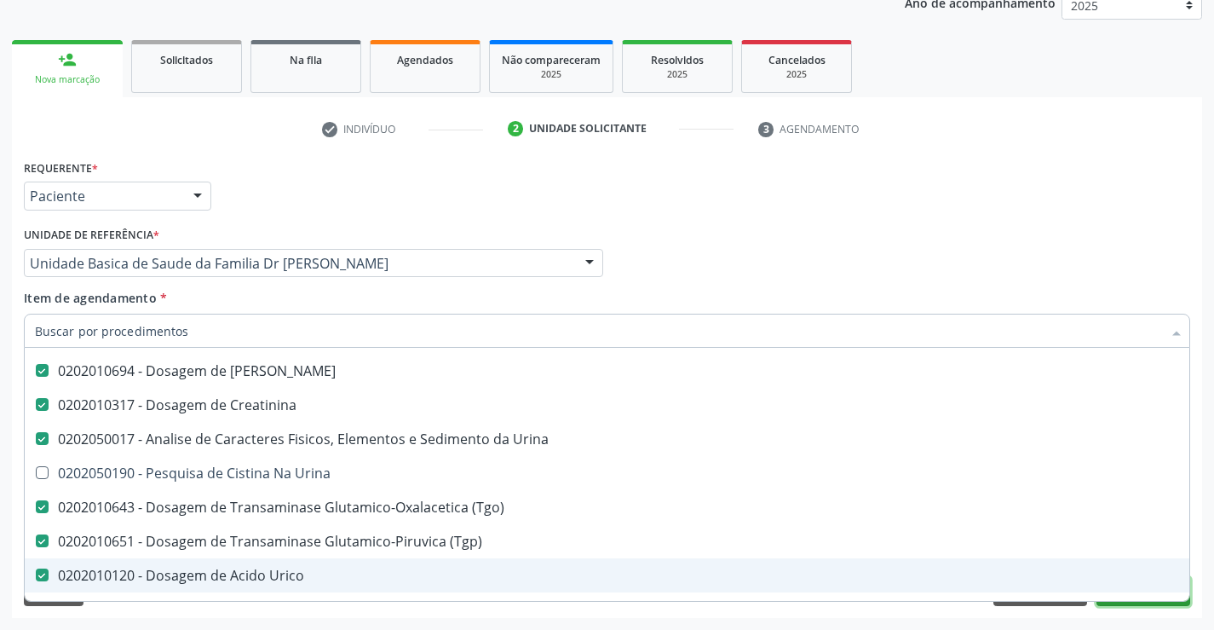
click at [1134, 603] on button "Próximo" at bounding box center [1144, 591] width 94 height 29
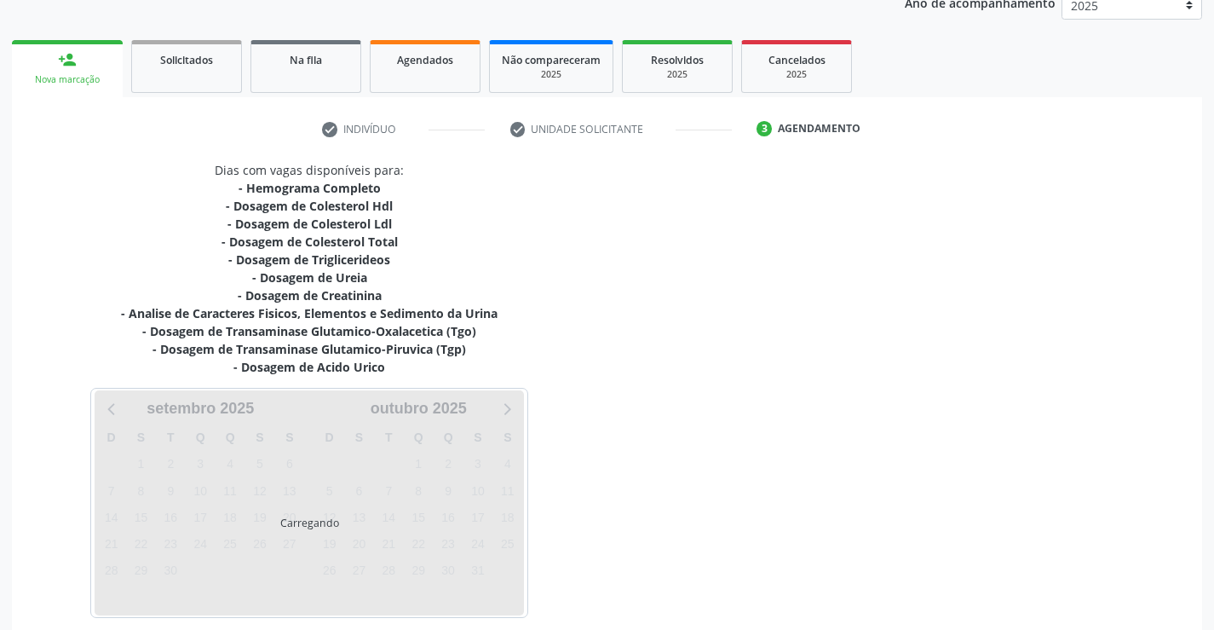
scroll to position [0, 0]
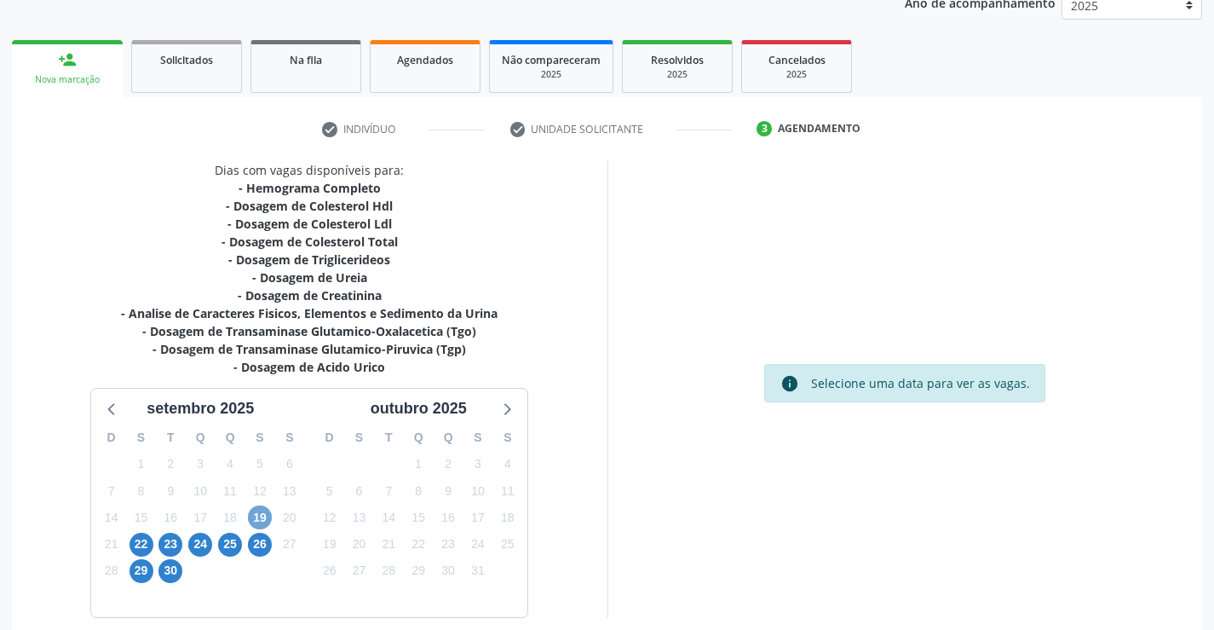
click at [264, 520] on span "19" at bounding box center [260, 517] width 24 height 24
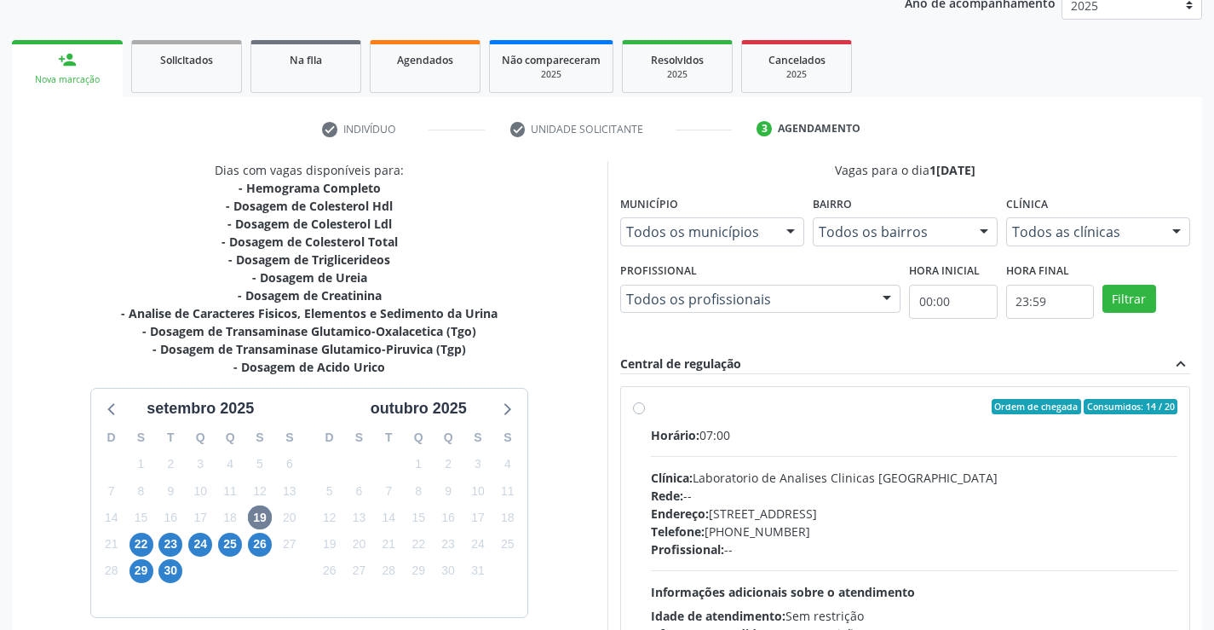
click at [651, 406] on label "Ordem de chegada Consumidos: 14 / 20 Horário: 07:00 Clínica: Laboratorio de Ana…" at bounding box center [914, 530] width 527 height 262
click at [636, 406] on input "Ordem de chegada Consumidos: 14 / 20 Horário: 07:00 Clínica: Laboratorio de Ana…" at bounding box center [639, 406] width 12 height 15
radio input "true"
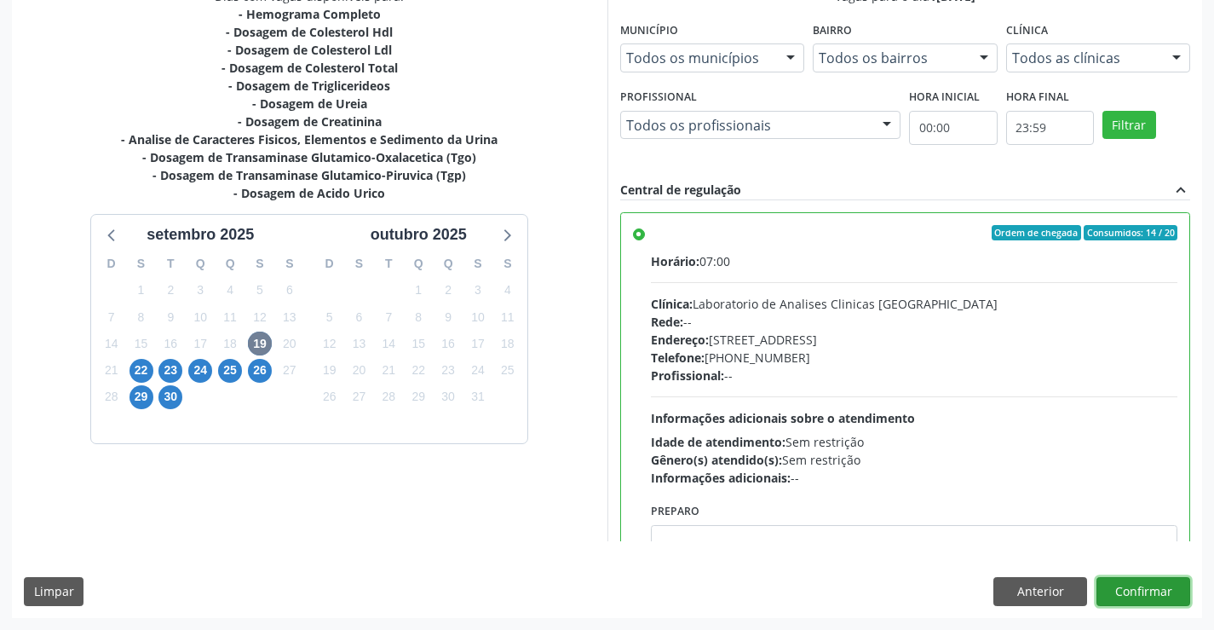
click at [1161, 591] on button "Confirmar" at bounding box center [1144, 591] width 94 height 29
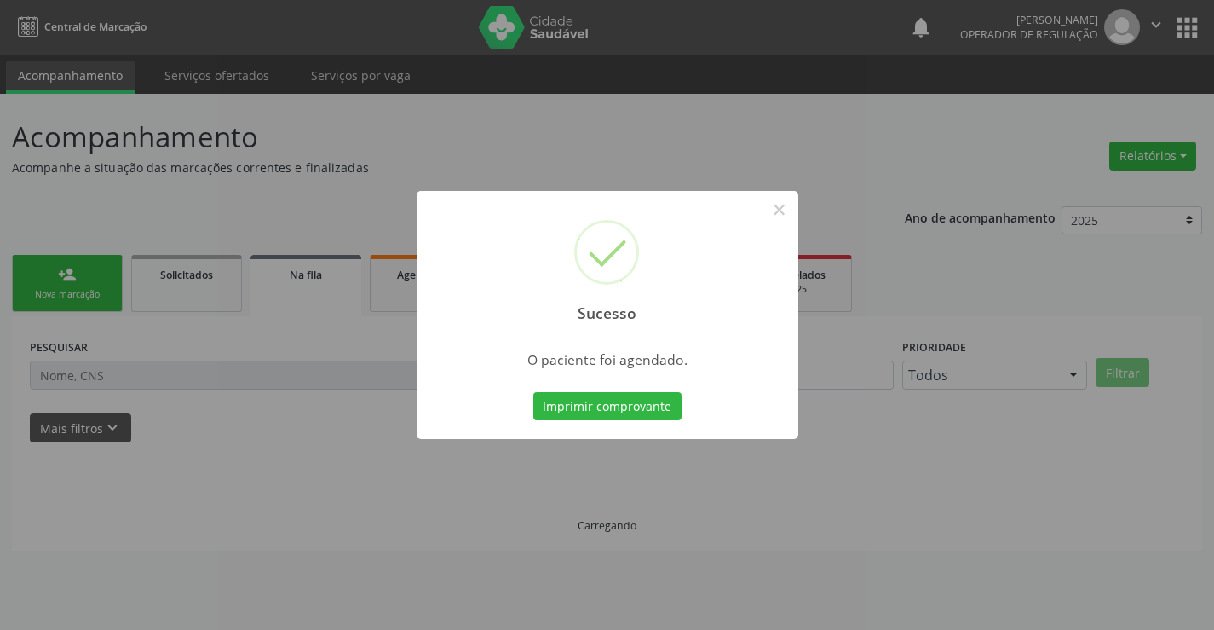
scroll to position [0, 0]
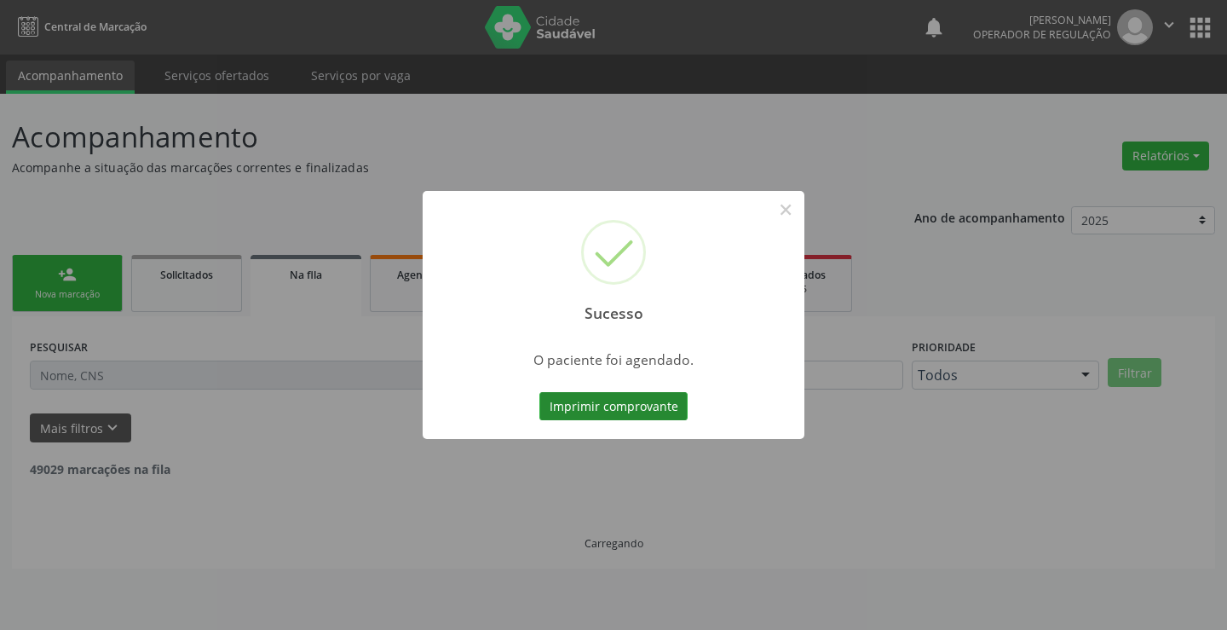
click at [588, 400] on button "Imprimir comprovante" at bounding box center [613, 406] width 148 height 29
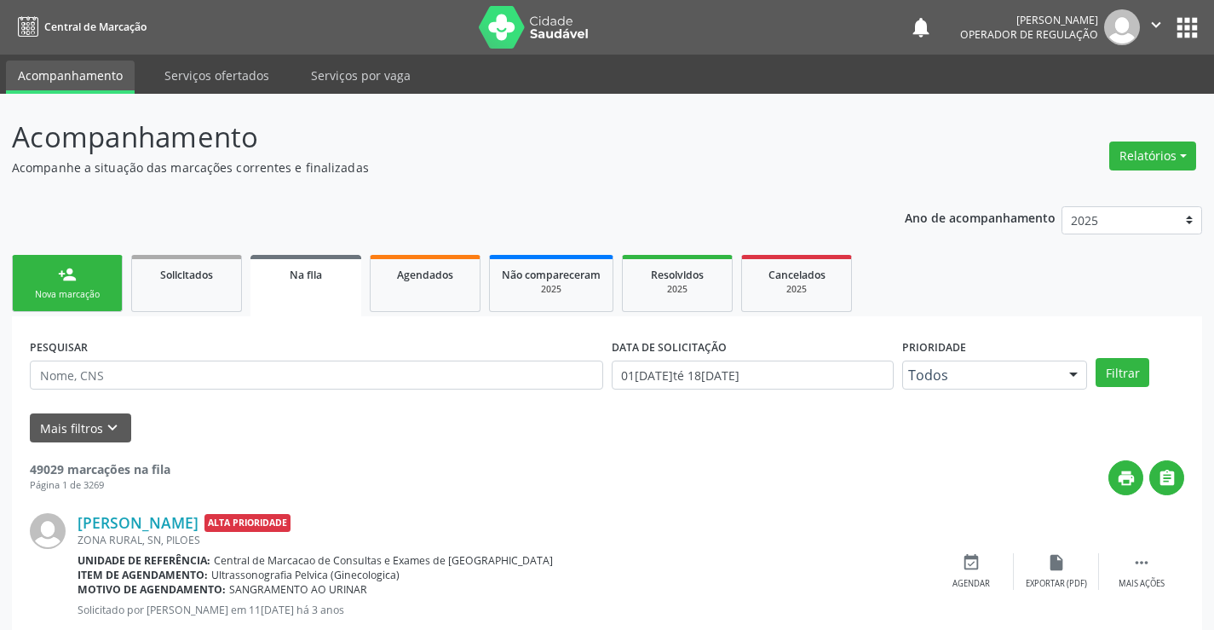
click at [87, 285] on link "person_add Nova marcação" at bounding box center [67, 283] width 111 height 57
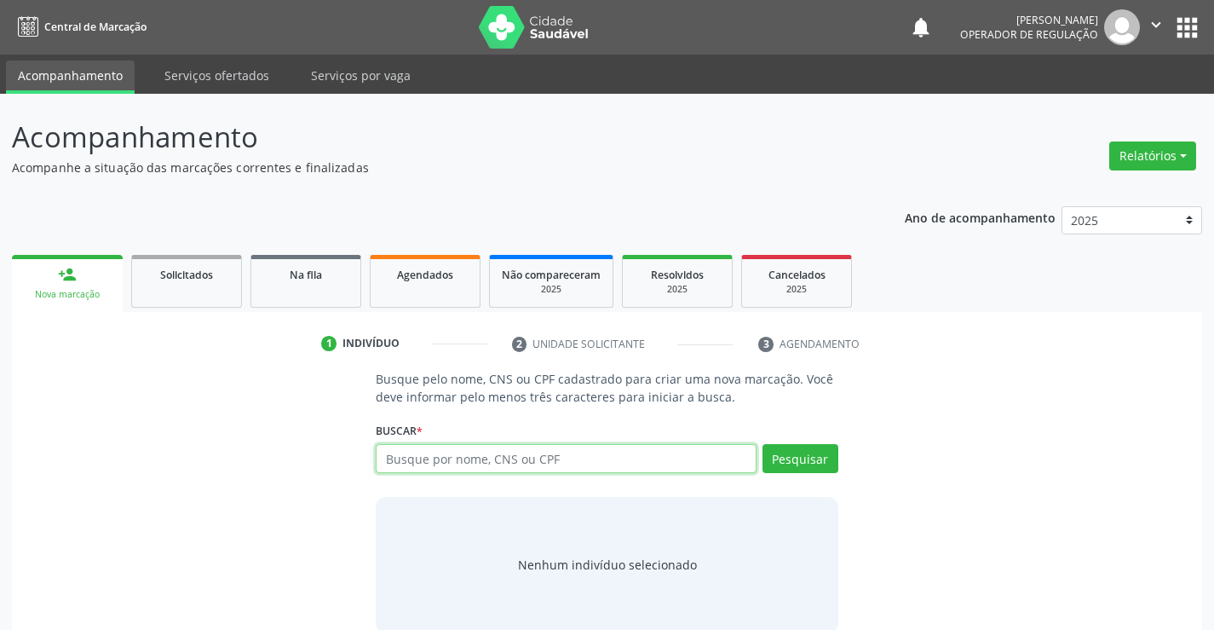
click at [556, 456] on input "text" at bounding box center [566, 458] width 380 height 29
type input "700204487152723"
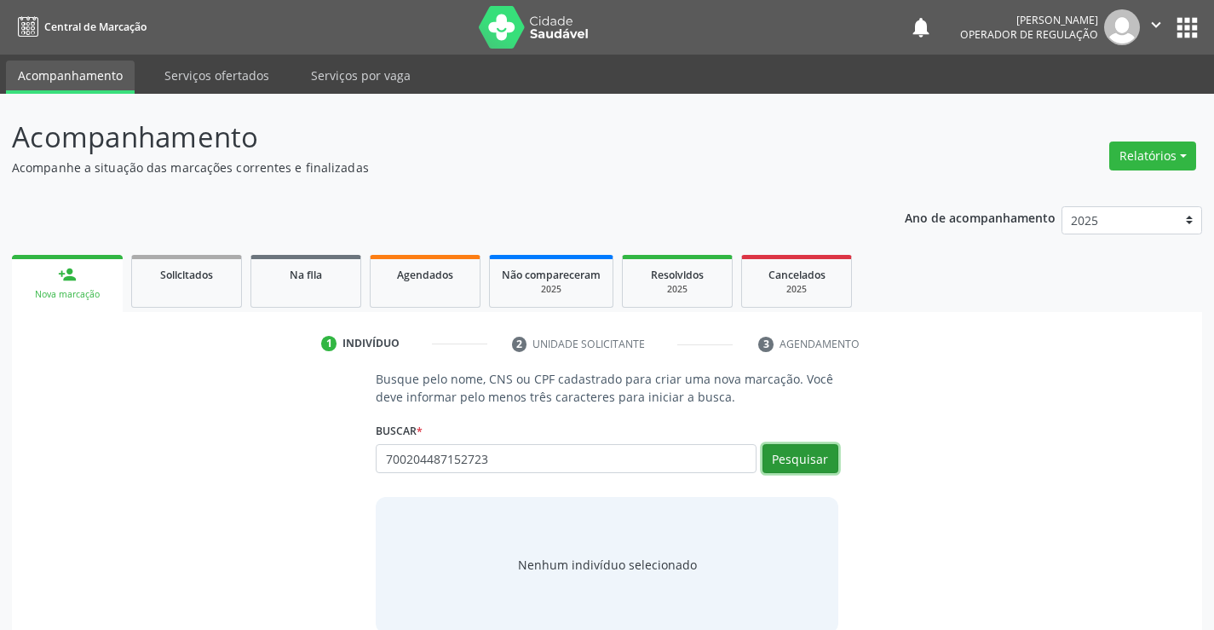
click at [802, 458] on button "Pesquisar" at bounding box center [801, 458] width 76 height 29
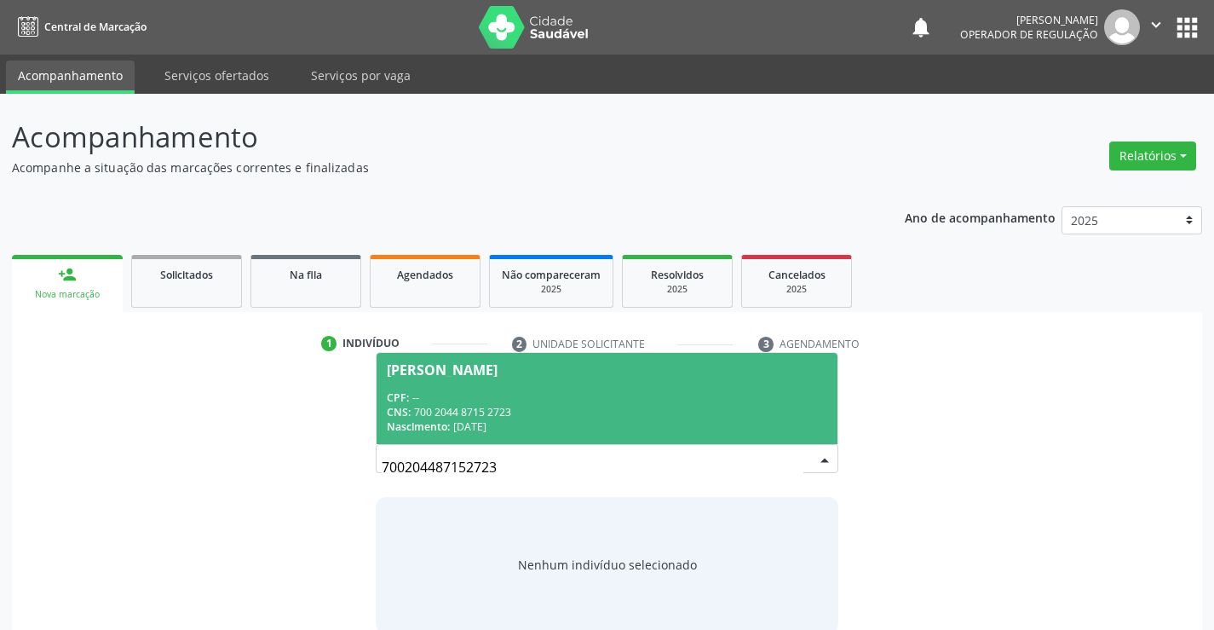
click at [659, 392] on div "CPF: --" at bounding box center [607, 397] width 440 height 14
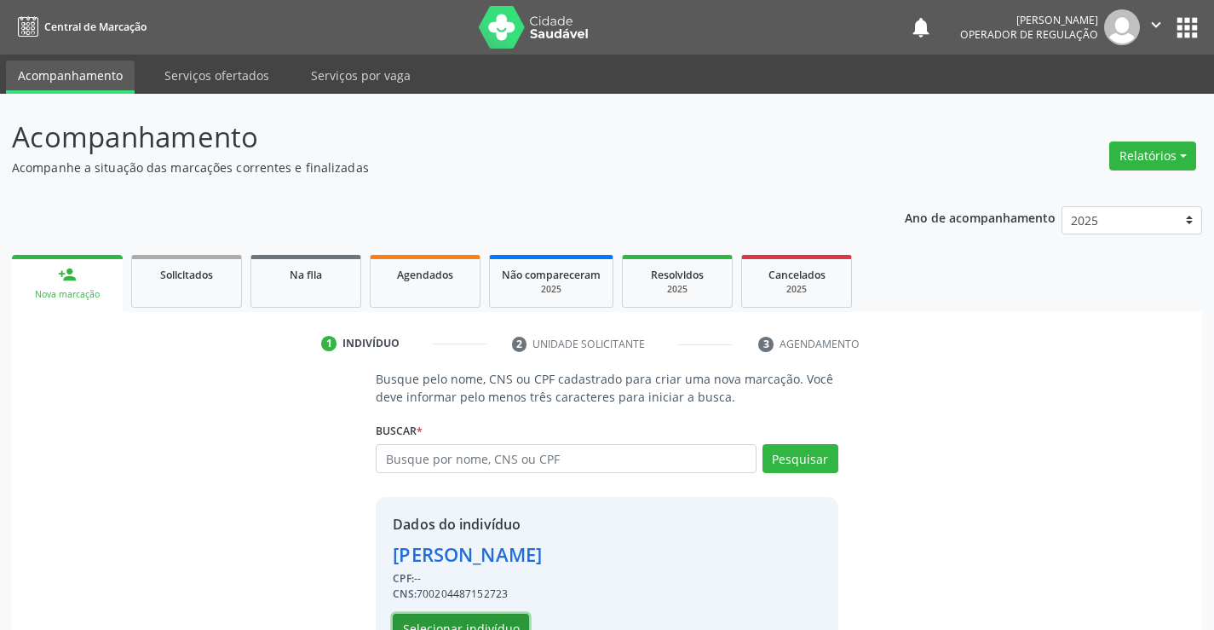
click at [474, 615] on button "Selecionar indivíduo" at bounding box center [461, 628] width 136 height 29
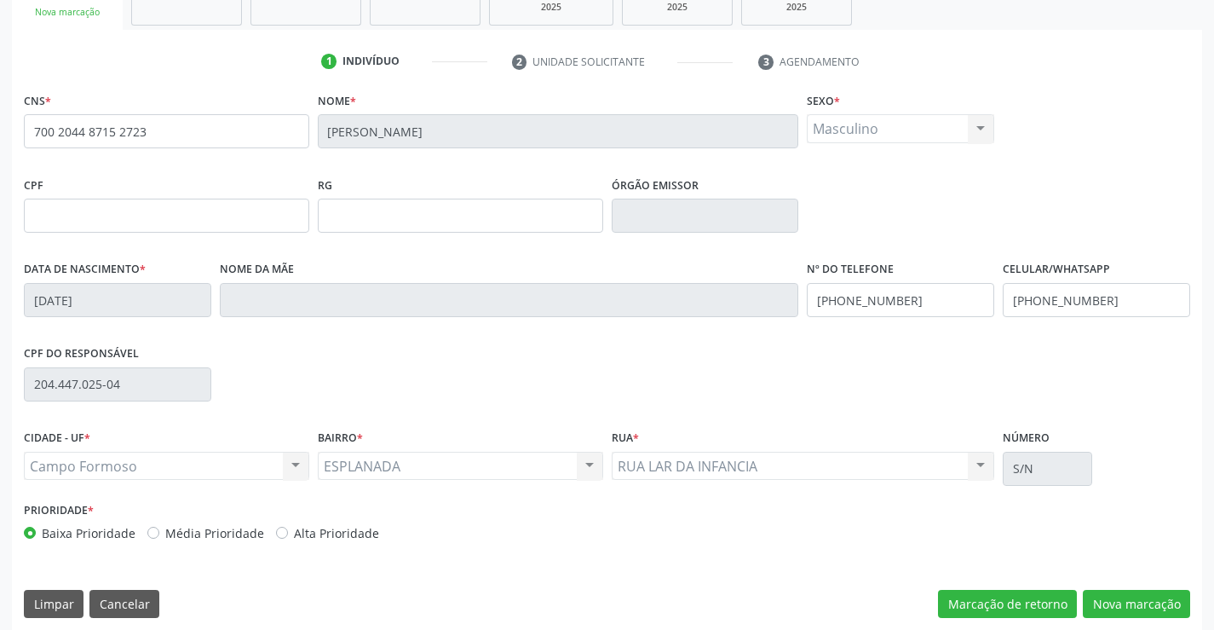
scroll to position [294, 0]
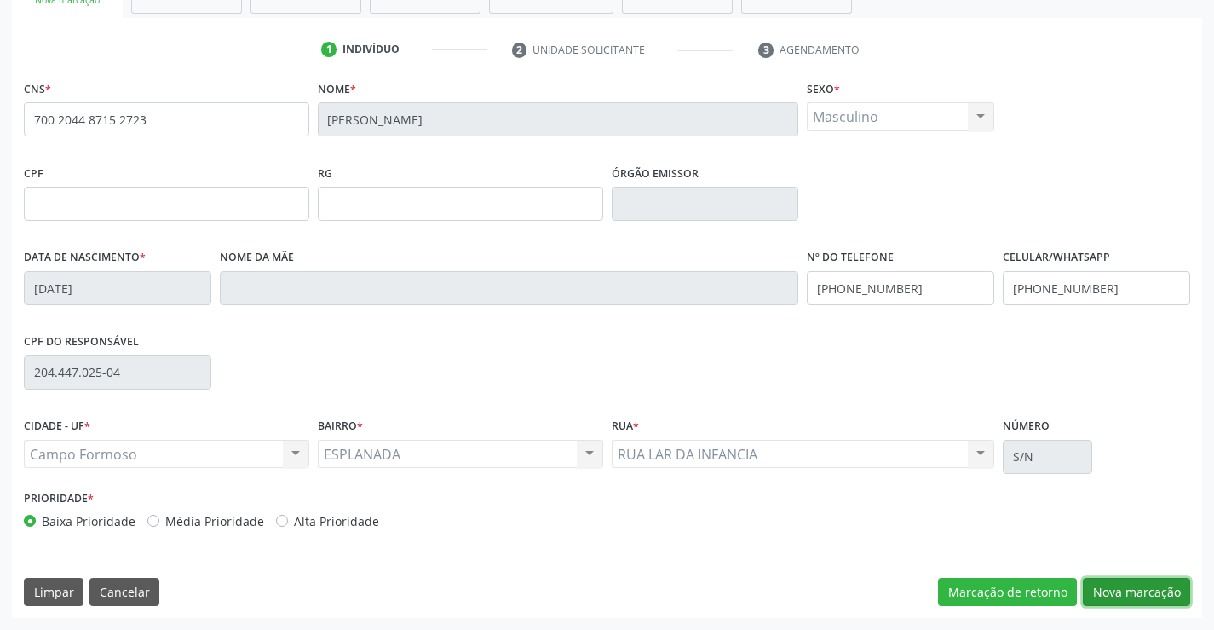
click at [1108, 593] on button "Nova marcação" at bounding box center [1136, 592] width 107 height 29
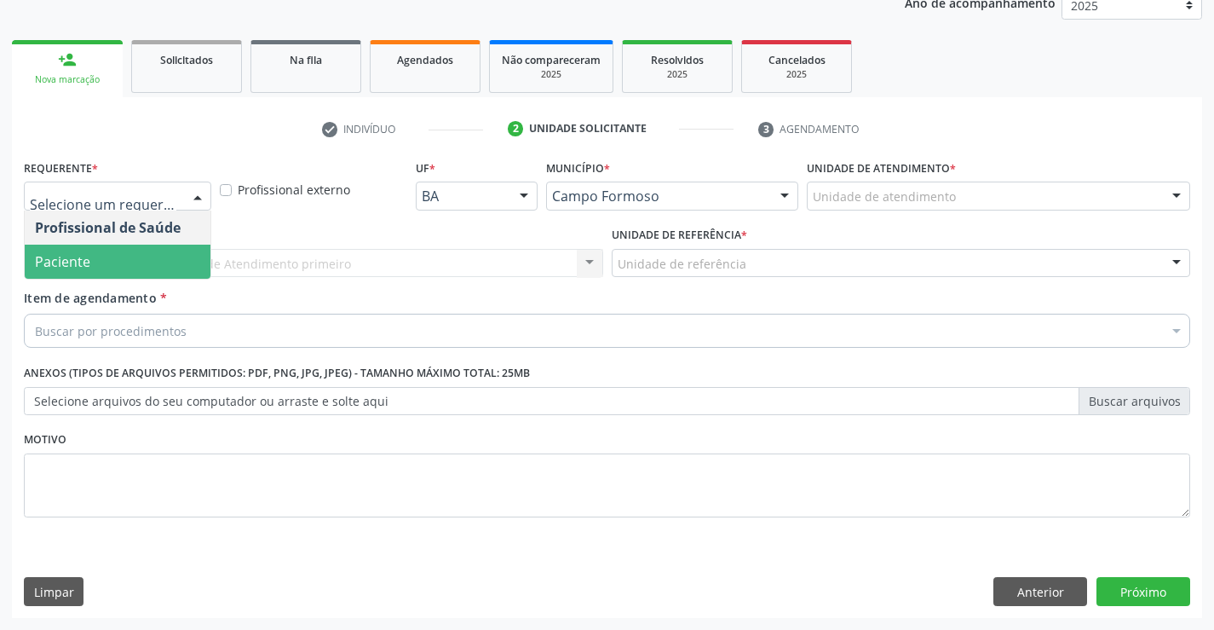
click at [105, 260] on span "Paciente" at bounding box center [118, 262] width 186 height 34
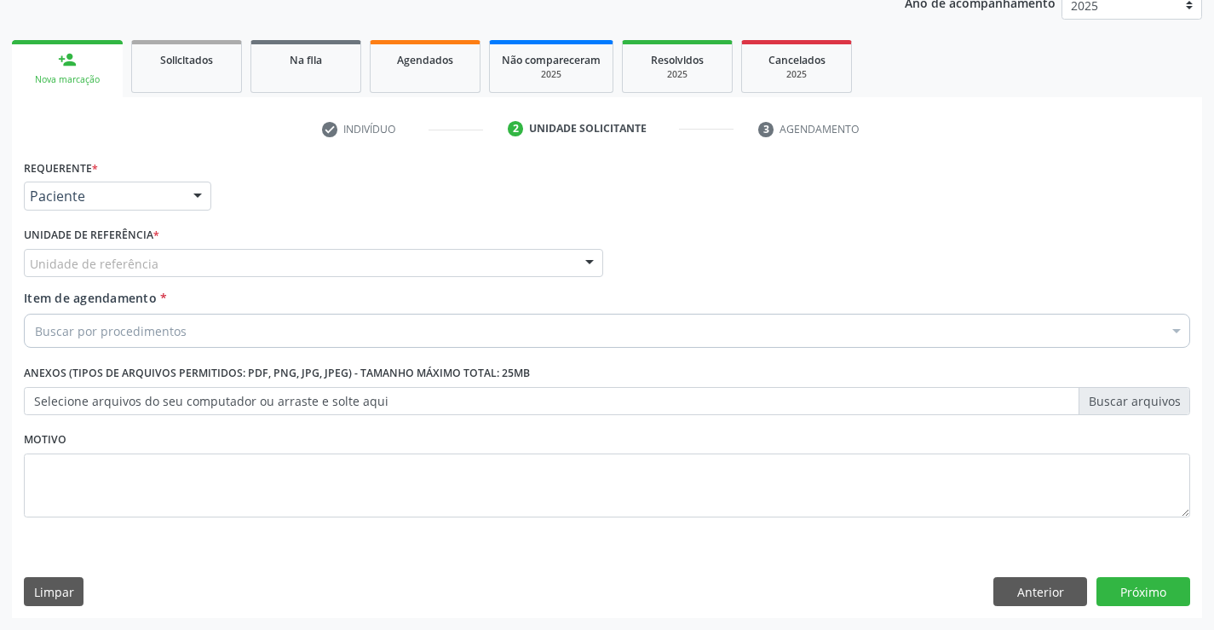
click at [168, 259] on div "Unidade de referência" at bounding box center [313, 263] width 579 height 29
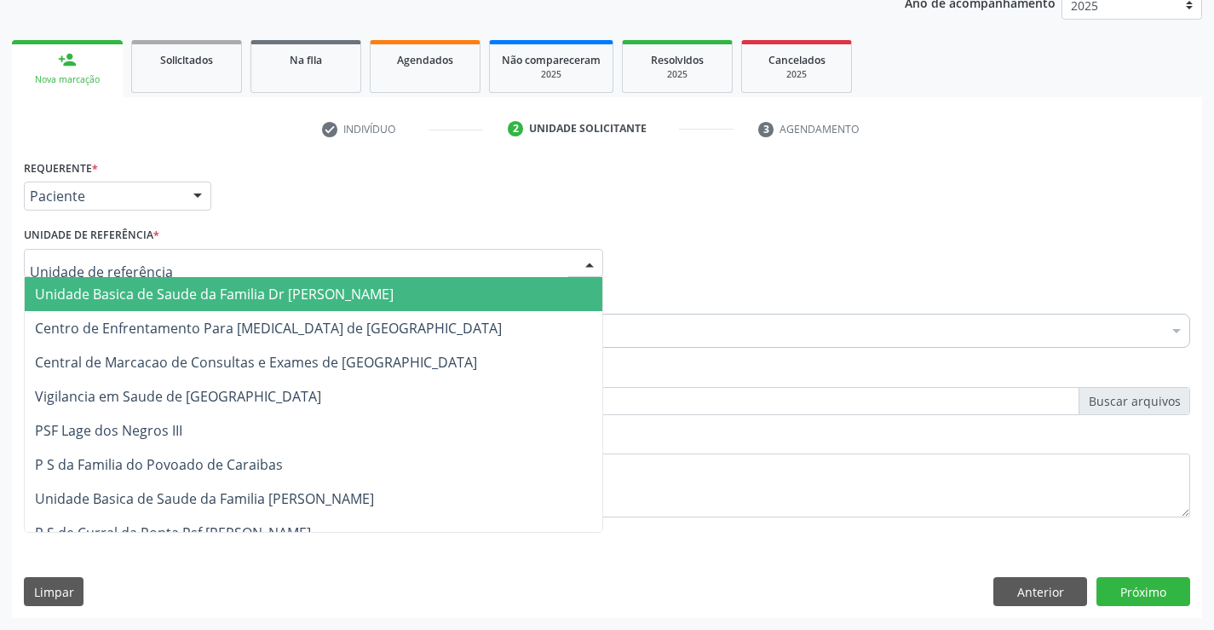
click at [157, 289] on span "Unidade Basica de Saude da Familia Dr [PERSON_NAME]" at bounding box center [214, 294] width 359 height 19
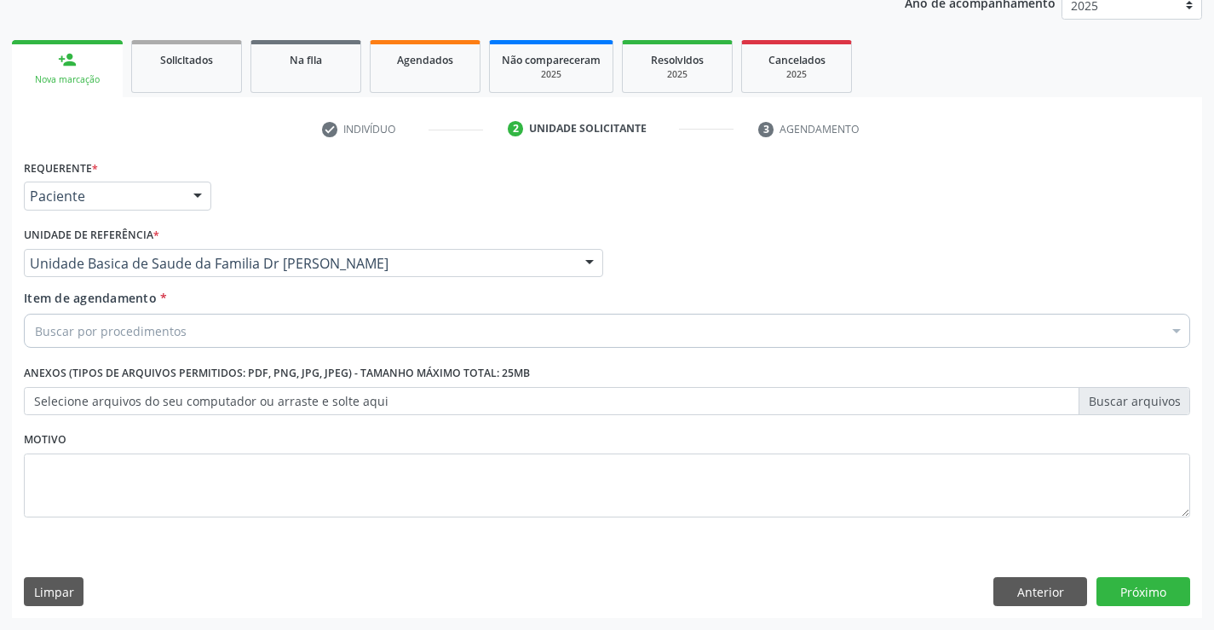
click at [35, 326] on input "Item de agendamento *" at bounding box center [35, 331] width 0 height 34
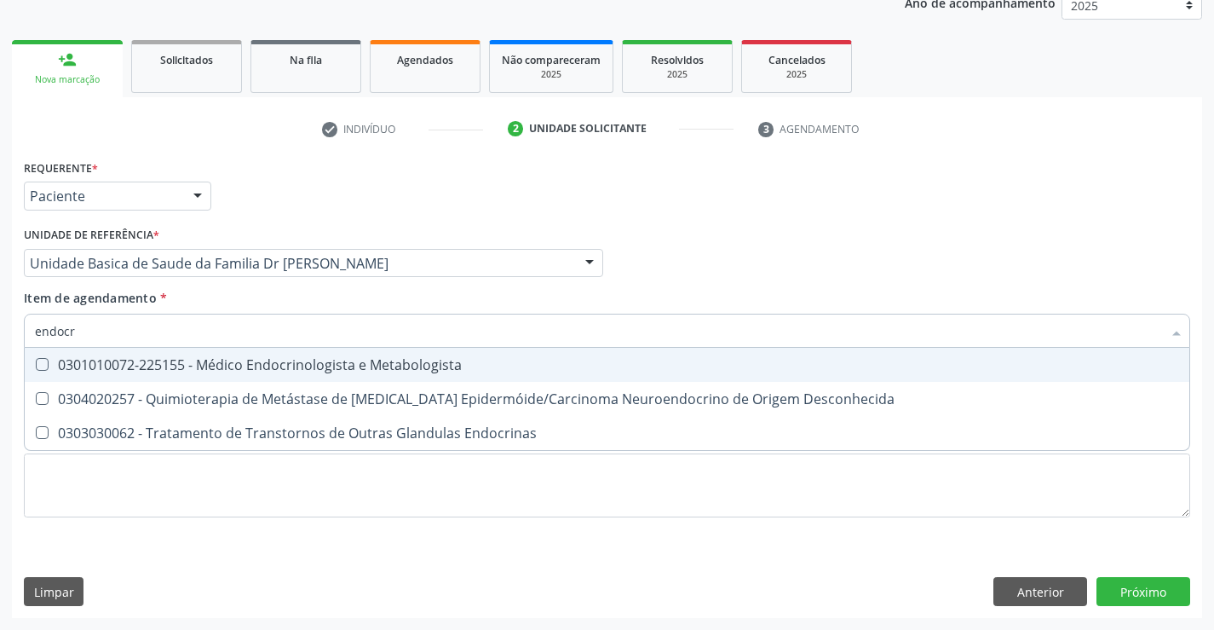
type input "endocri"
click at [324, 365] on div "0301010072-225155 - Médico Endocrinologista e Metabologista" at bounding box center [607, 365] width 1144 height 14
checkbox Metabologista "true"
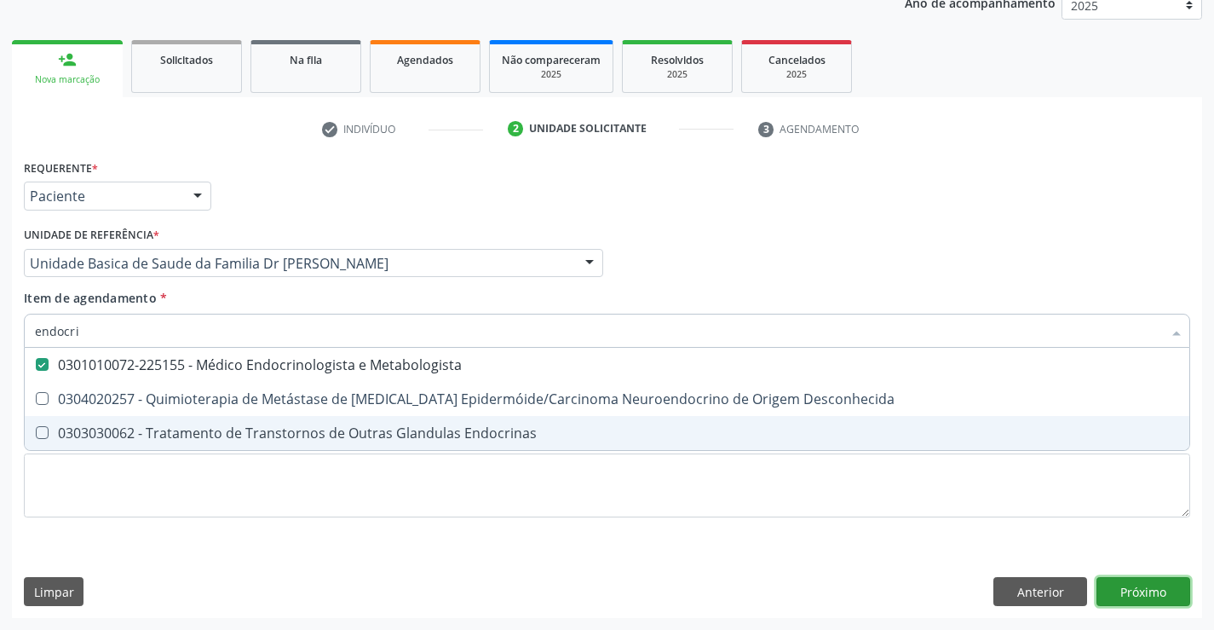
click at [1125, 588] on div "Requerente * Paciente Profissional de Saúde Paciente Nenhum resultado encontrad…" at bounding box center [607, 386] width 1190 height 463
checkbox Desconhecida "true"
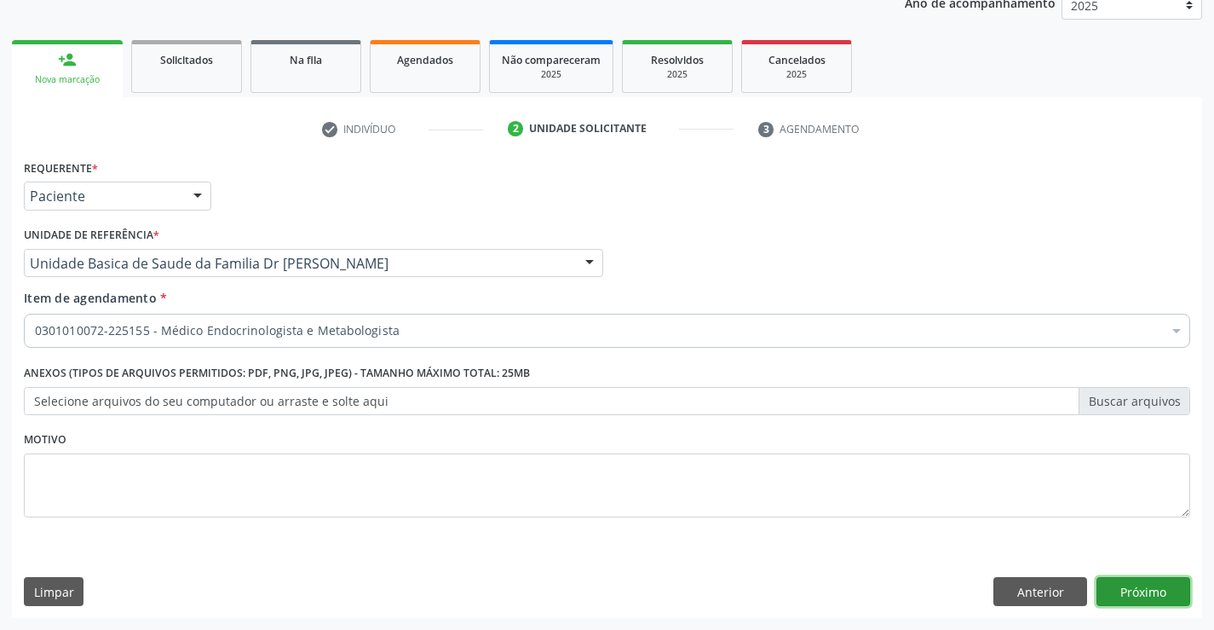
click at [1123, 579] on button "Próximo" at bounding box center [1144, 591] width 94 height 29
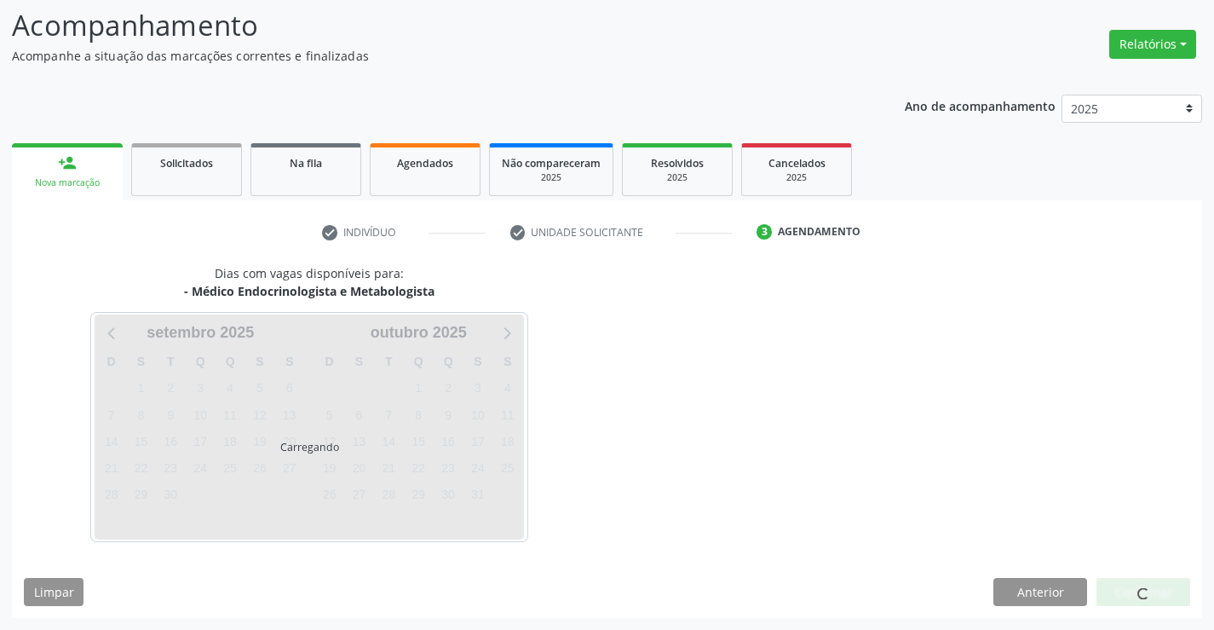
scroll to position [112, 0]
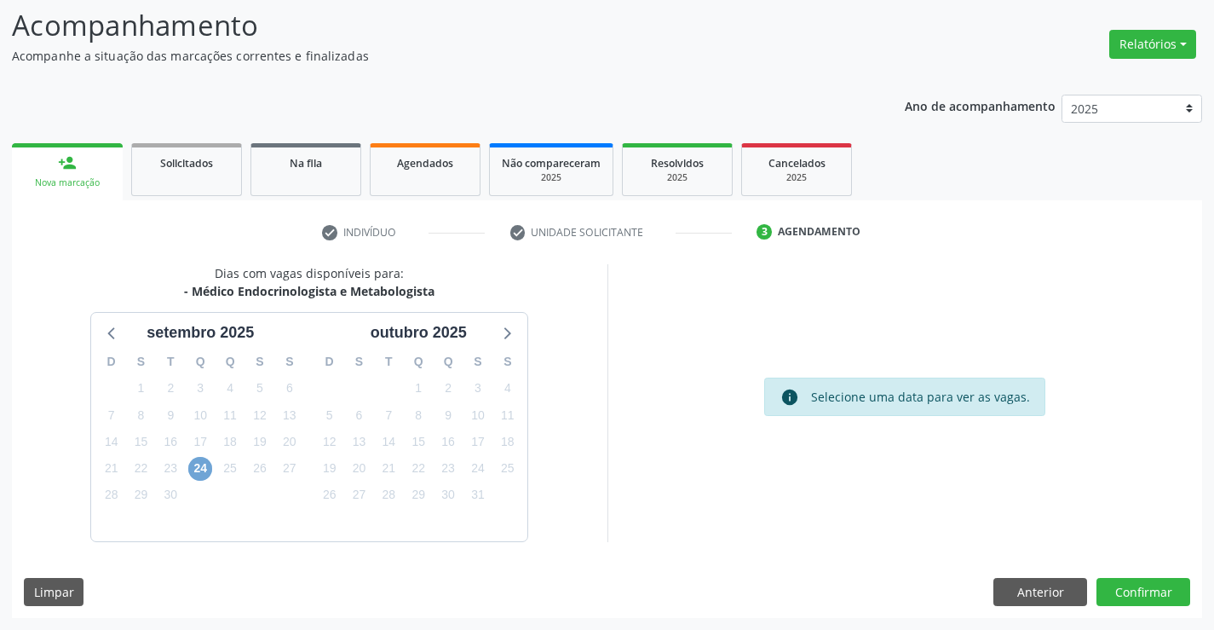
click at [204, 468] on span "24" at bounding box center [200, 469] width 24 height 24
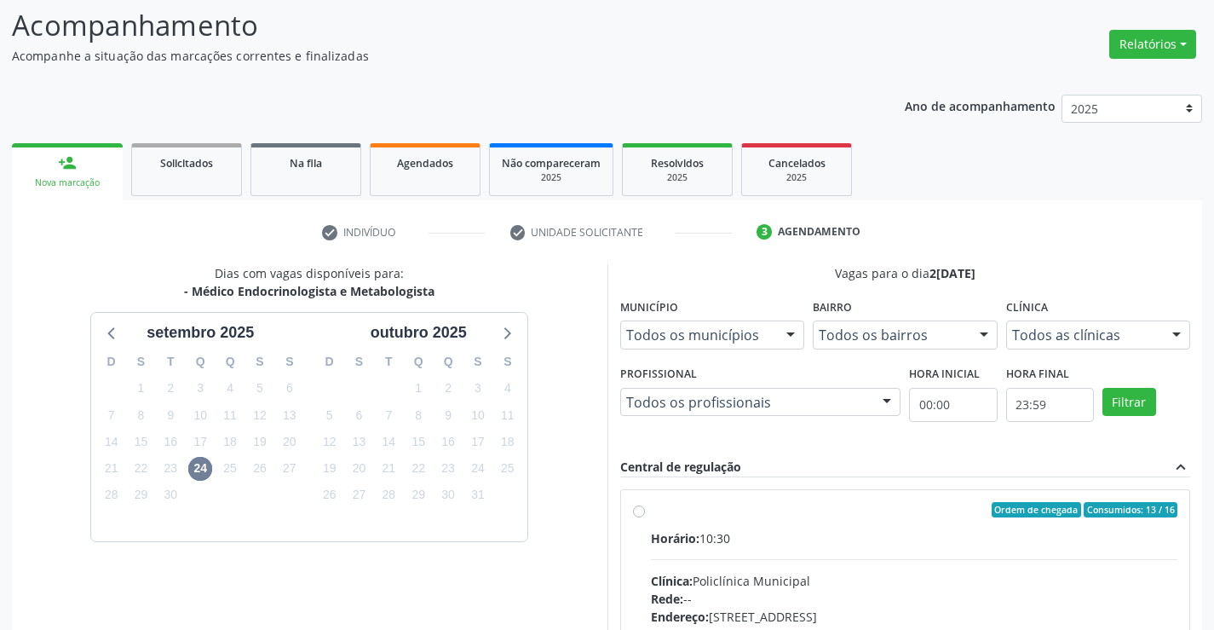
click at [651, 516] on label "Ordem de chegada Consumidos: 13 / 16 Horário: 10:30 Clínica: Policlínica Munici…" at bounding box center [914, 633] width 527 height 262
click at [644, 516] on input "Ordem de chegada Consumidos: 13 / 16 Horário: 10:30 Clínica: Policlínica Munici…" at bounding box center [639, 509] width 12 height 15
radio input "true"
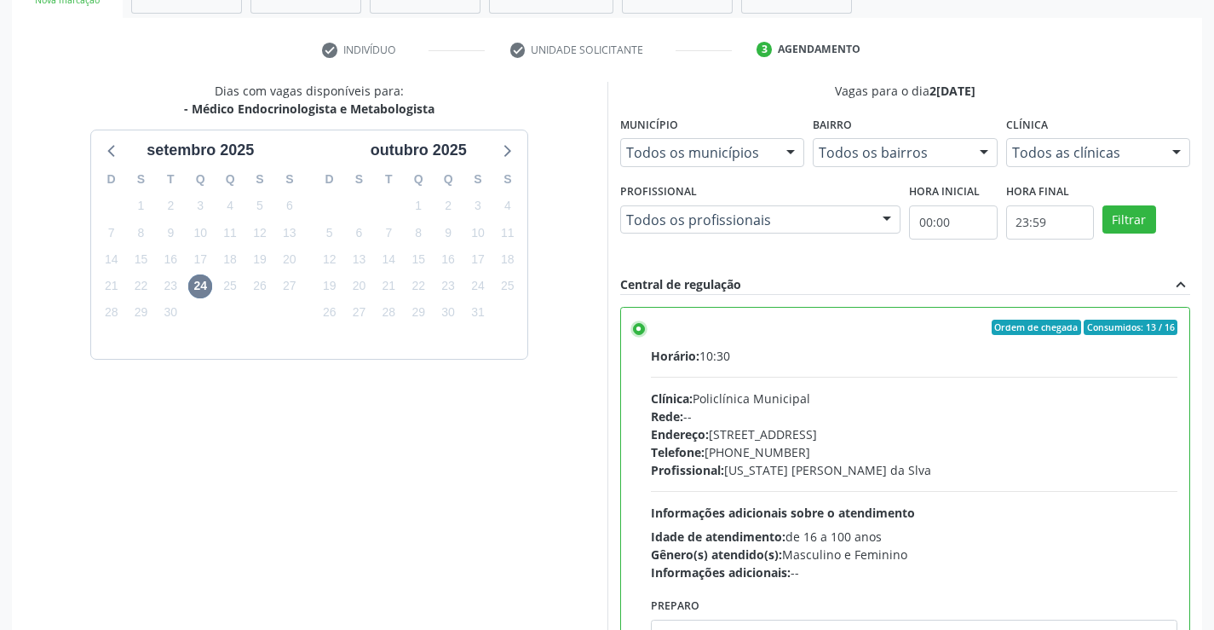
scroll to position [389, 0]
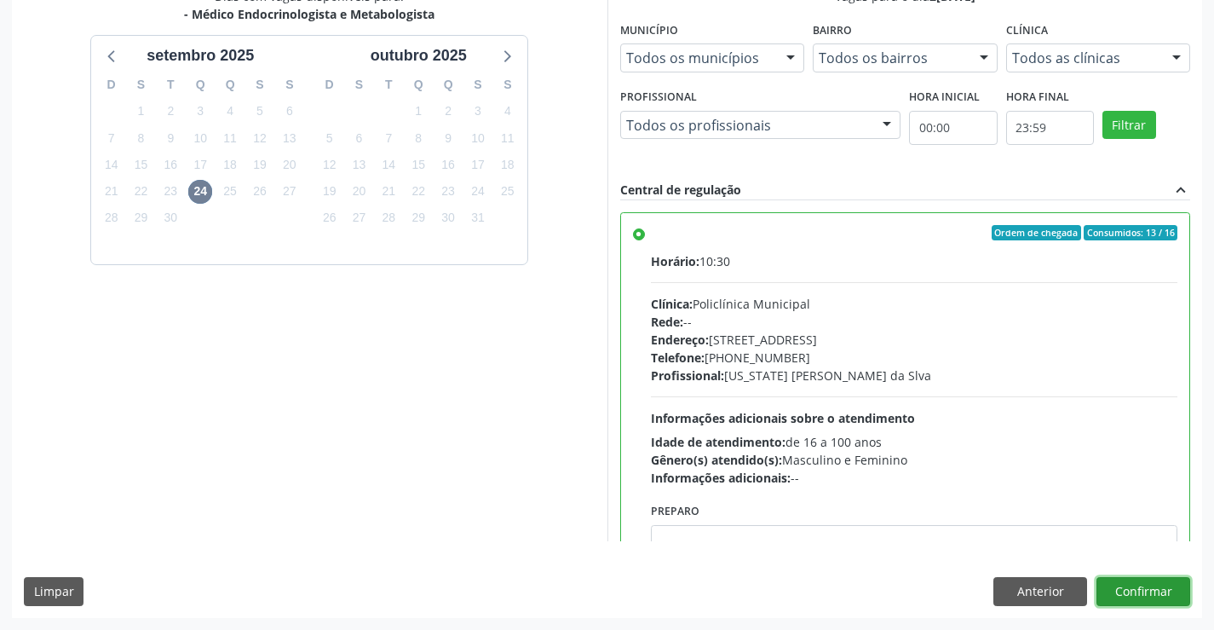
click at [1165, 592] on button "Confirmar" at bounding box center [1144, 591] width 94 height 29
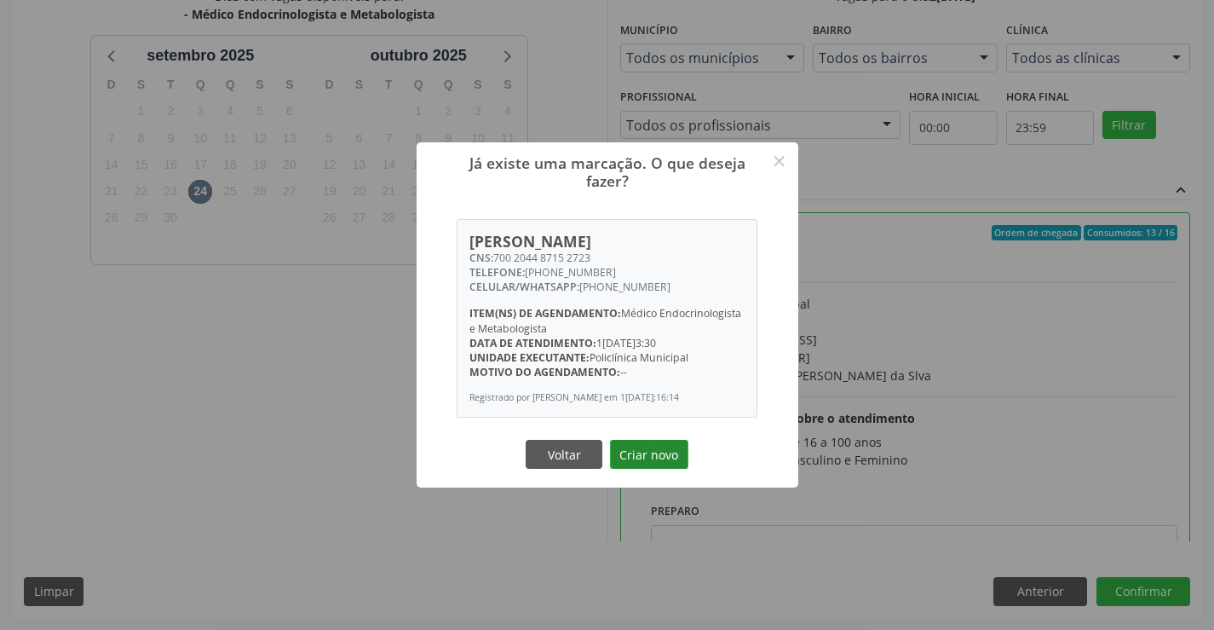
click at [660, 454] on button "Criar novo" at bounding box center [649, 454] width 78 height 29
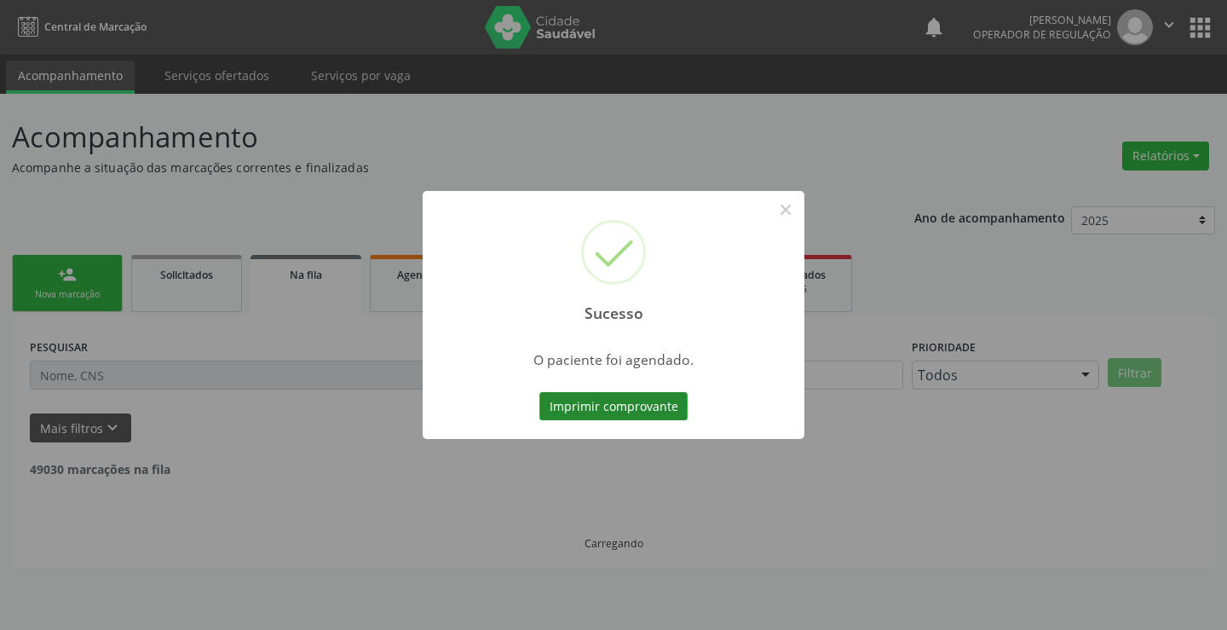
click at [654, 415] on button "Imprimir comprovante" at bounding box center [613, 406] width 148 height 29
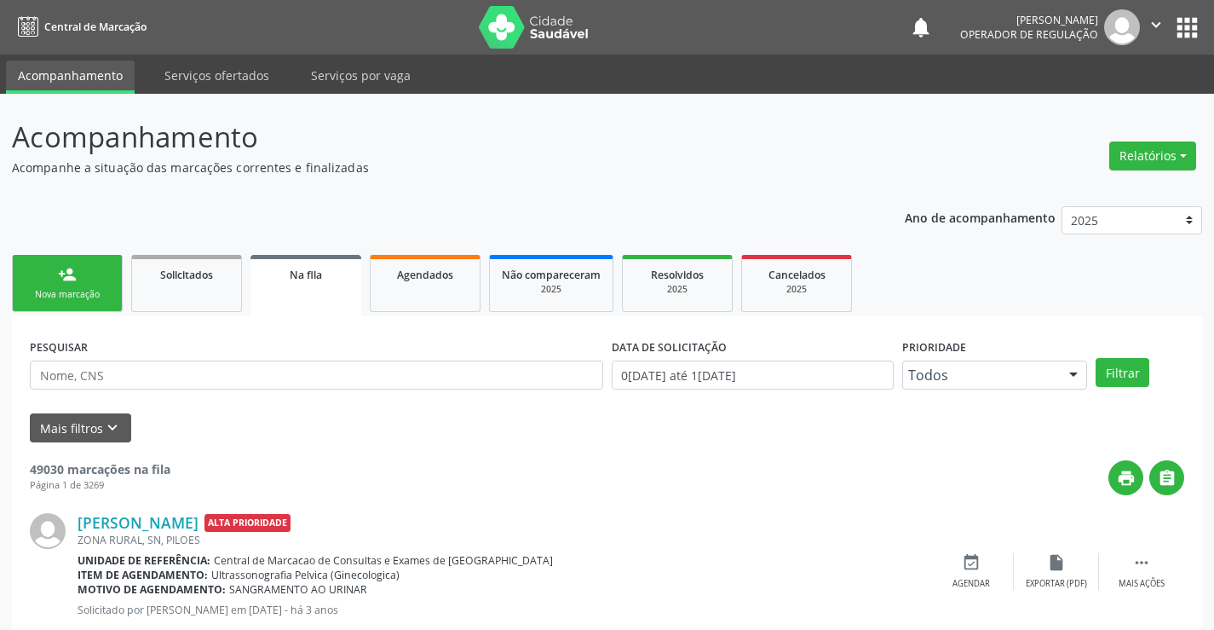
click at [78, 297] on div "Nova marcação" at bounding box center [67, 294] width 85 height 13
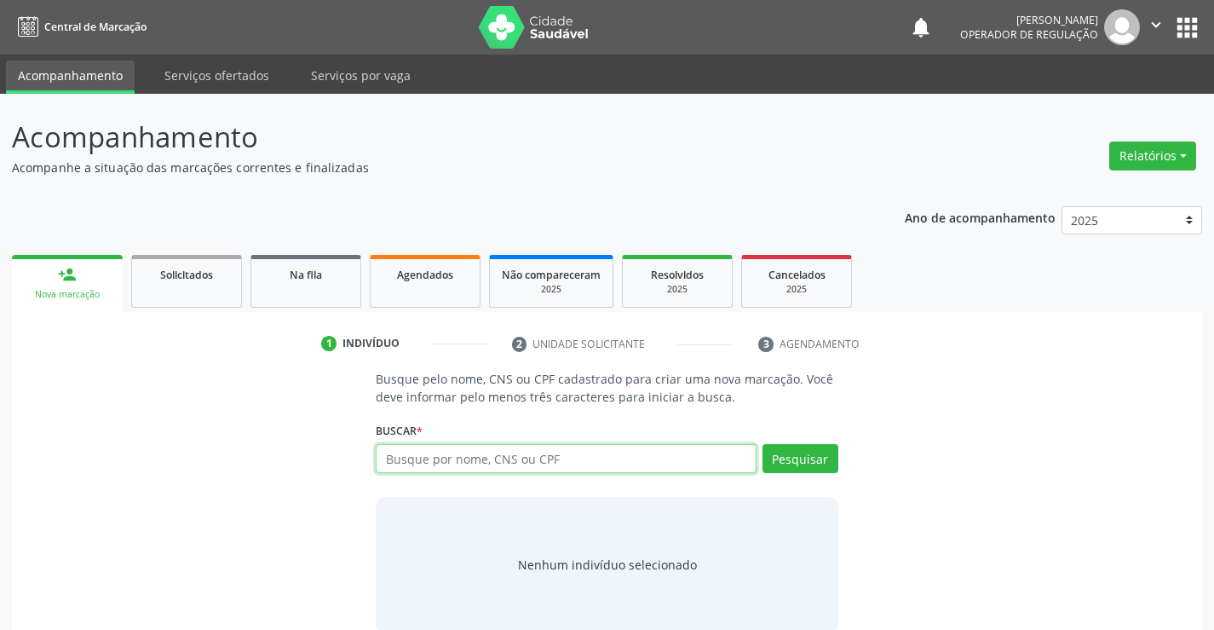
click at [450, 453] on input "text" at bounding box center [566, 458] width 380 height 29
type input "704206781357587"
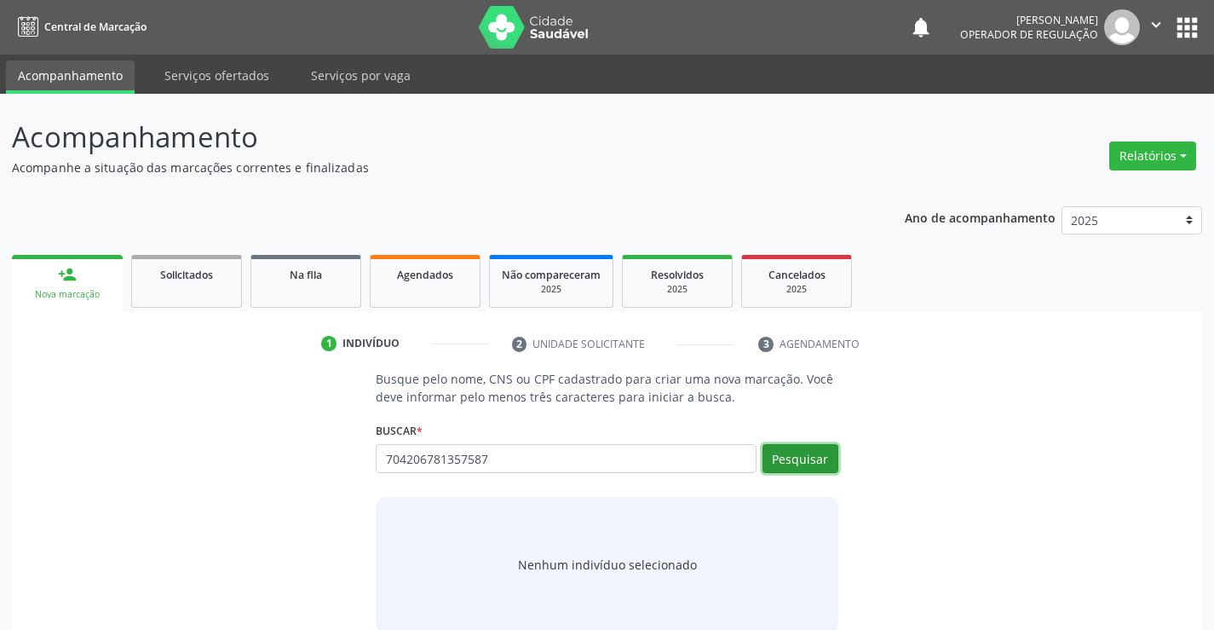
click at [797, 457] on button "Pesquisar" at bounding box center [801, 458] width 76 height 29
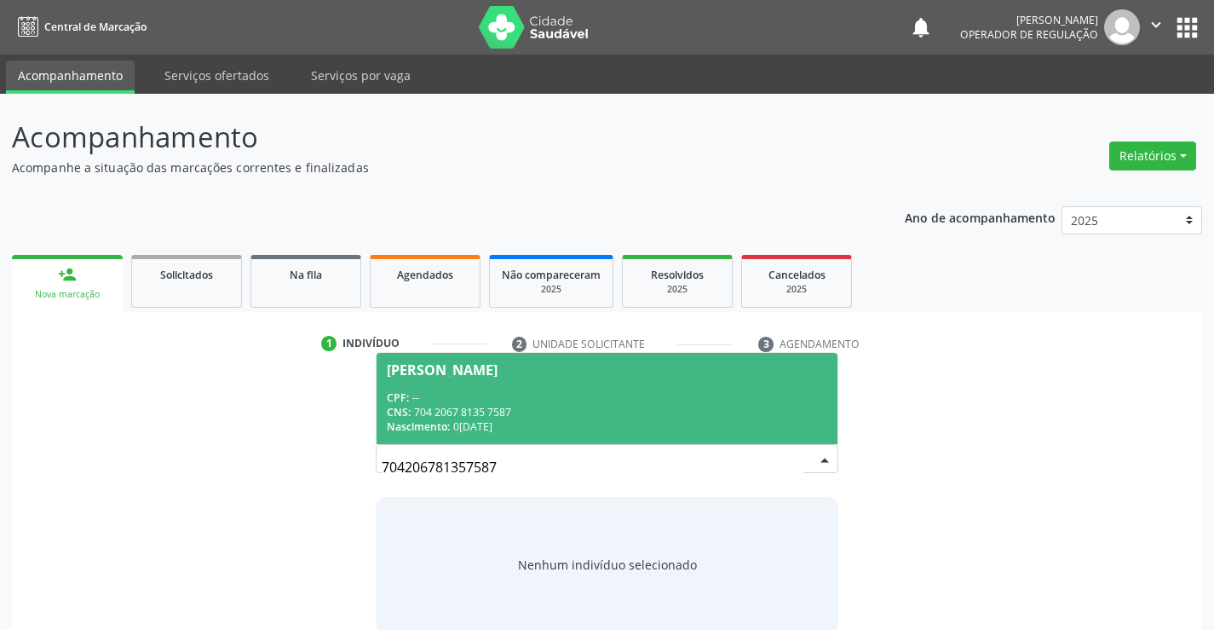
click at [558, 412] on div "CNS: 704 2067 8135 7587" at bounding box center [607, 412] width 440 height 14
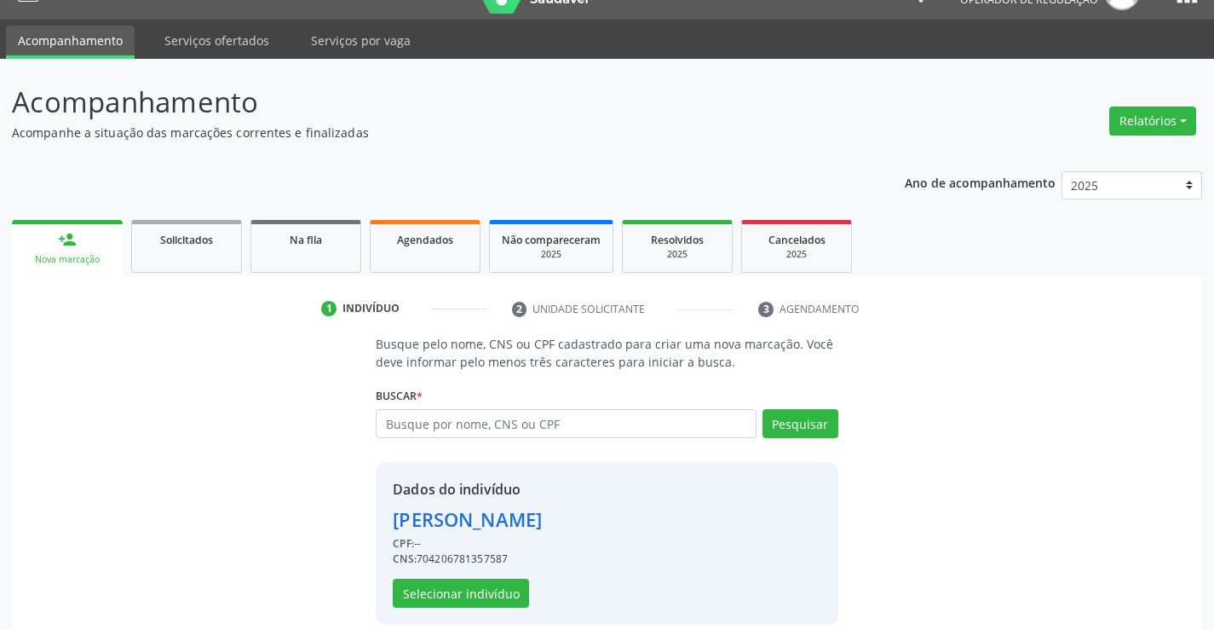
scroll to position [54, 0]
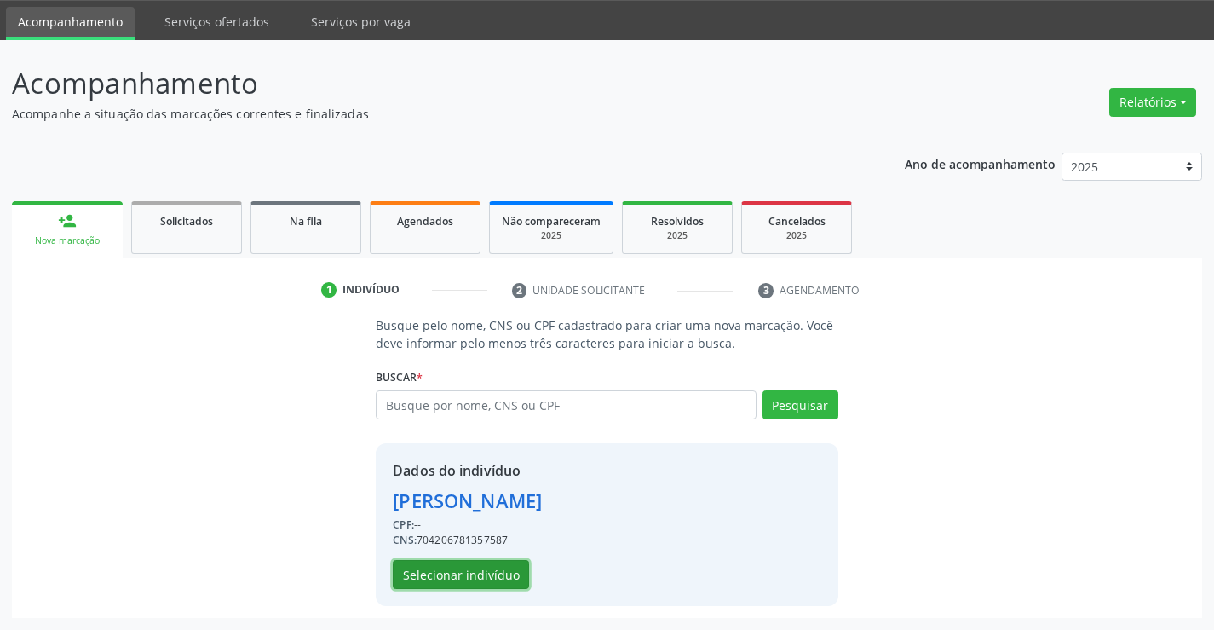
click at [478, 563] on button "Selecionar indivíduo" at bounding box center [461, 574] width 136 height 29
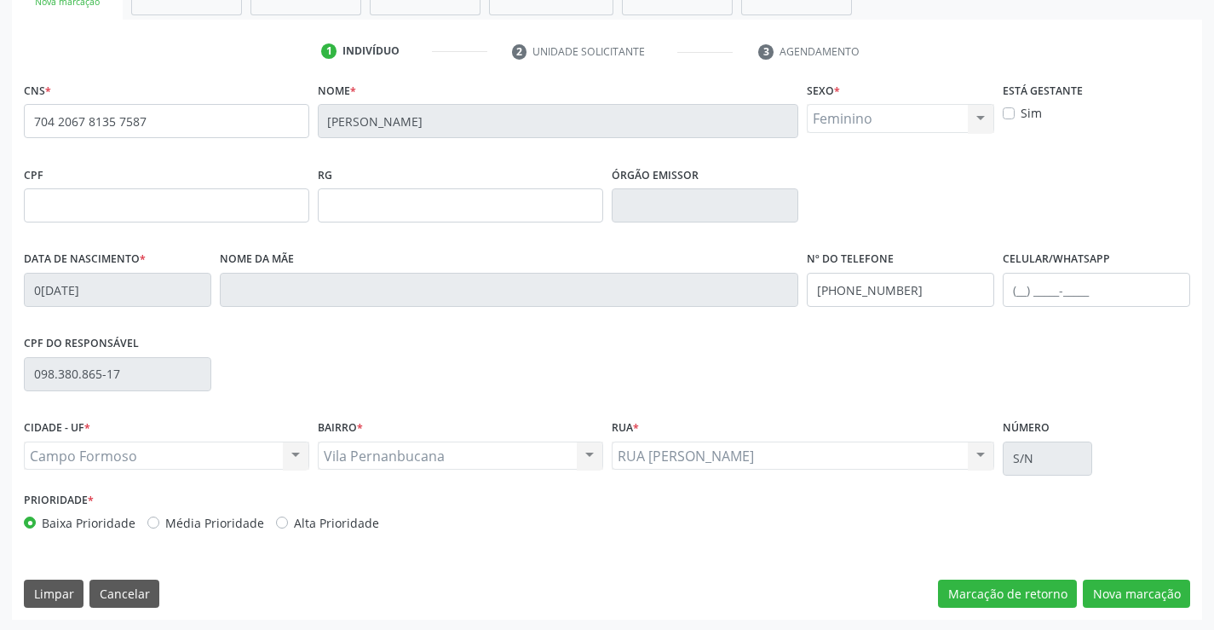
scroll to position [294, 0]
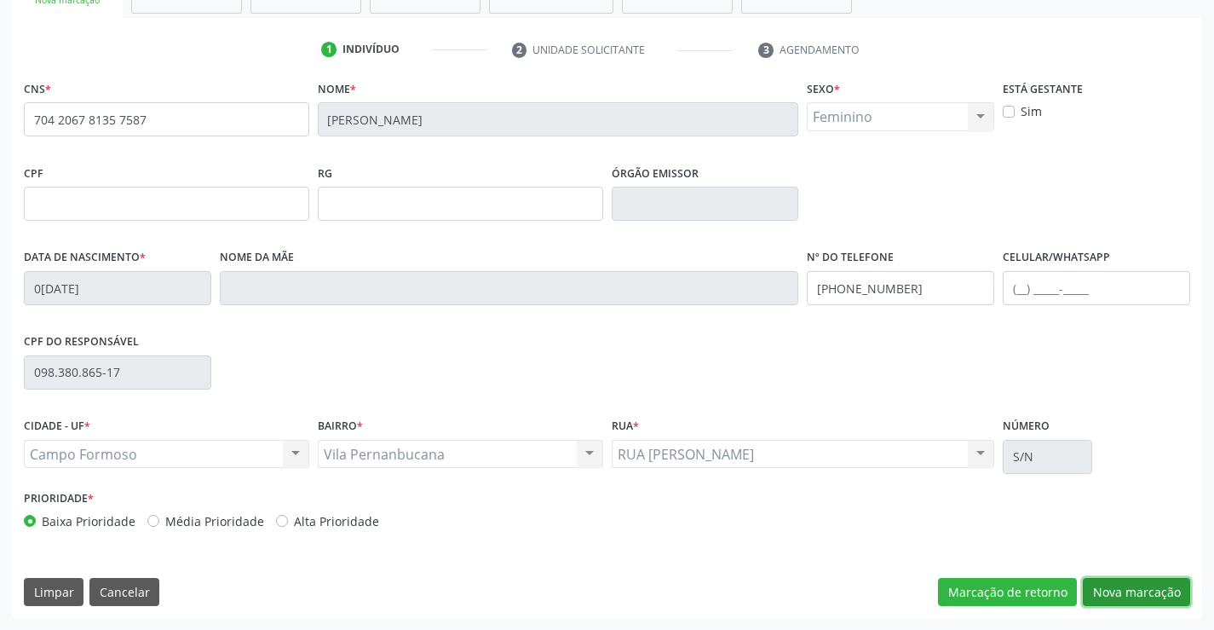
click at [1138, 595] on button "Nova marcação" at bounding box center [1136, 592] width 107 height 29
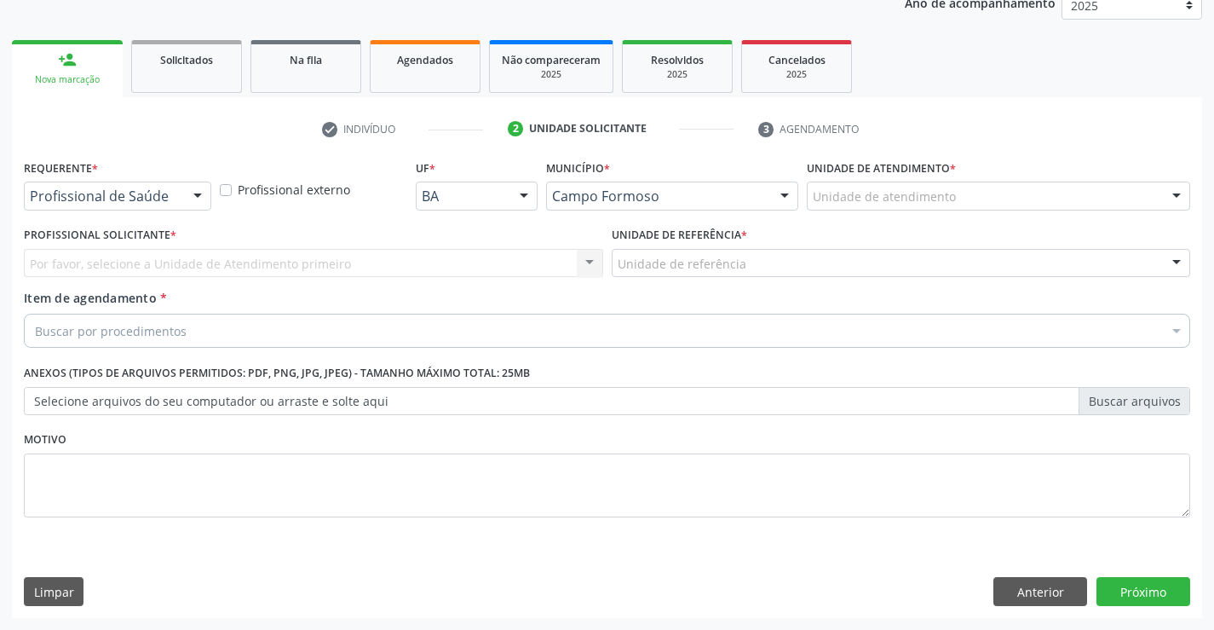
scroll to position [215, 0]
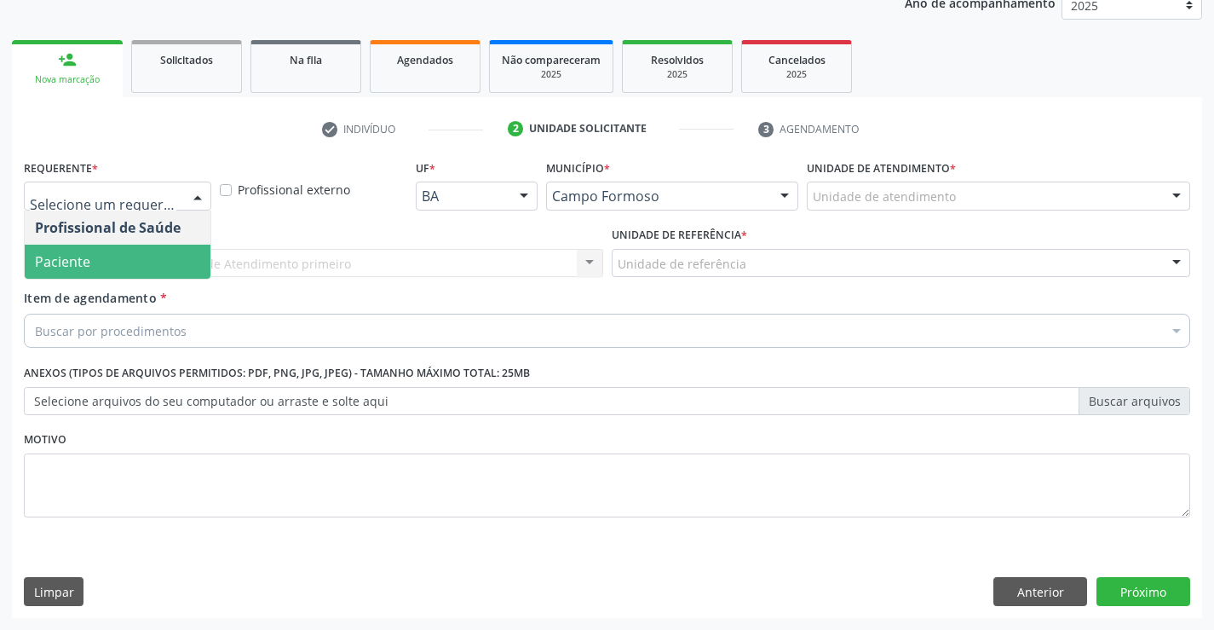
click at [129, 256] on span "Paciente" at bounding box center [118, 262] width 186 height 34
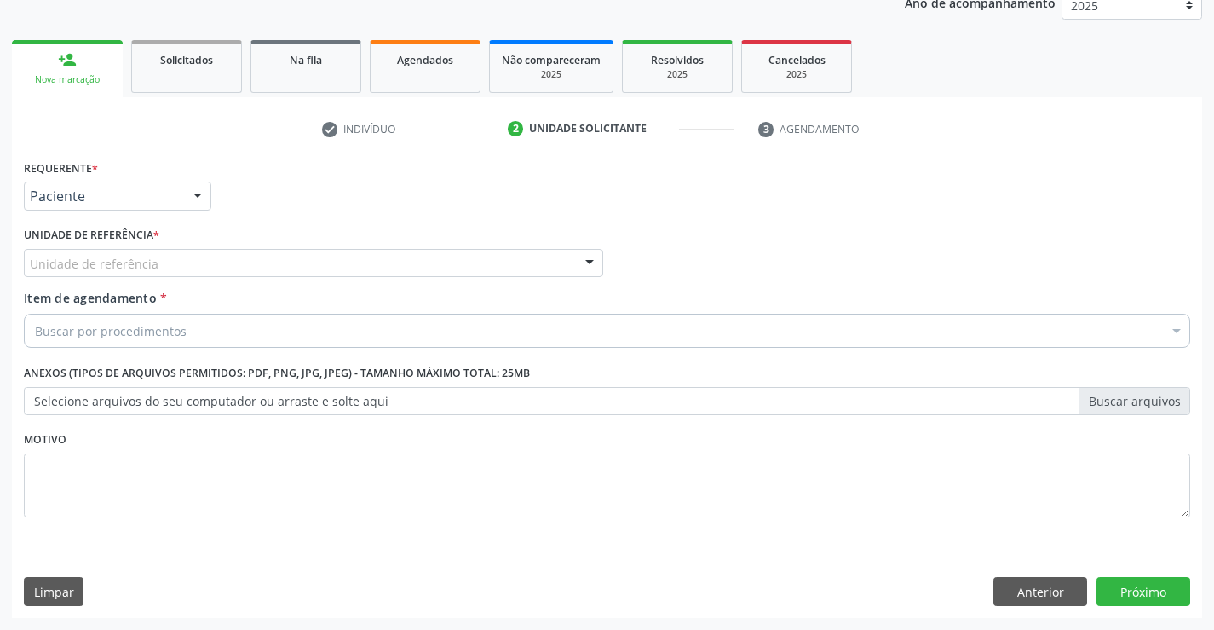
click at [161, 263] on div "Unidade de referência" at bounding box center [313, 263] width 579 height 29
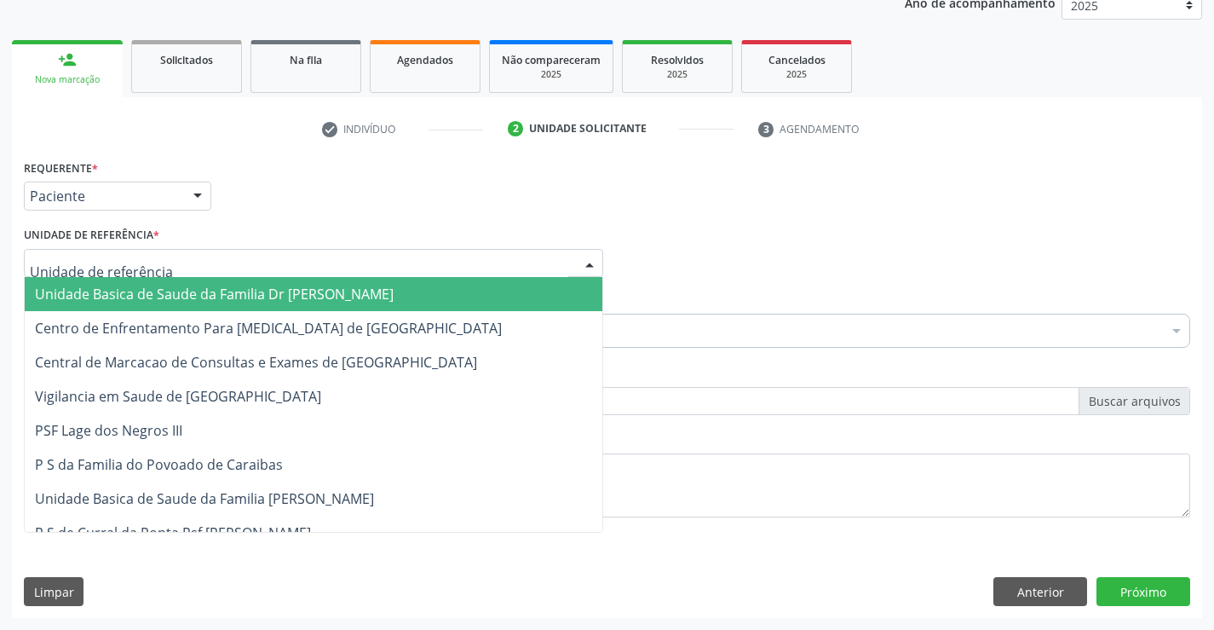
click at [170, 296] on span "Unidade Basica de Saude da Familia Dr [PERSON_NAME]" at bounding box center [214, 294] width 359 height 19
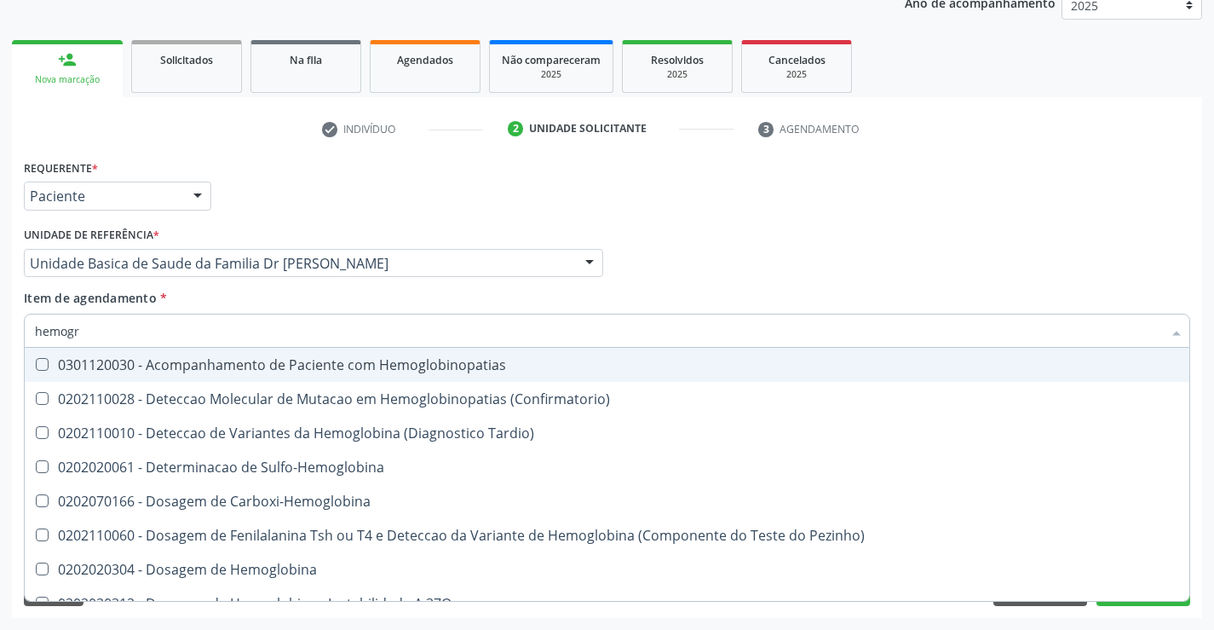
type input "hemogra"
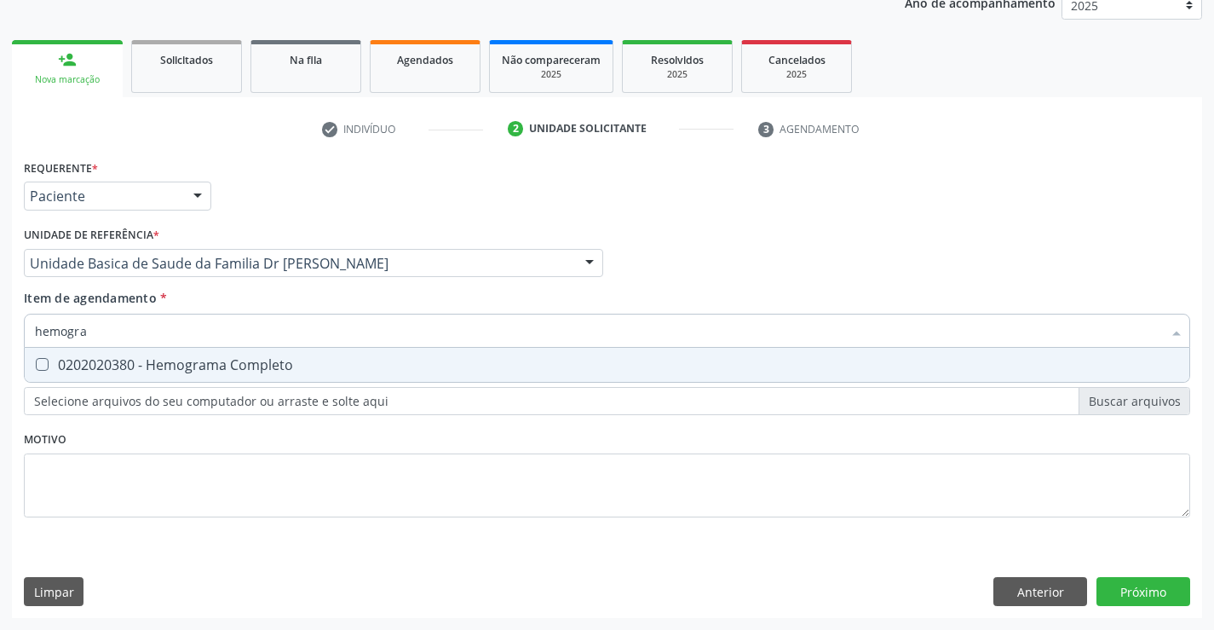
click at [187, 367] on div "0202020380 - Hemograma Completo" at bounding box center [607, 365] width 1144 height 14
checkbox Completo "true"
type input "hemogra"
click at [163, 484] on div "Requerente * Paciente Profissional de Saúde Paciente Nenhum resultado encontrad…" at bounding box center [607, 348] width 1167 height 386
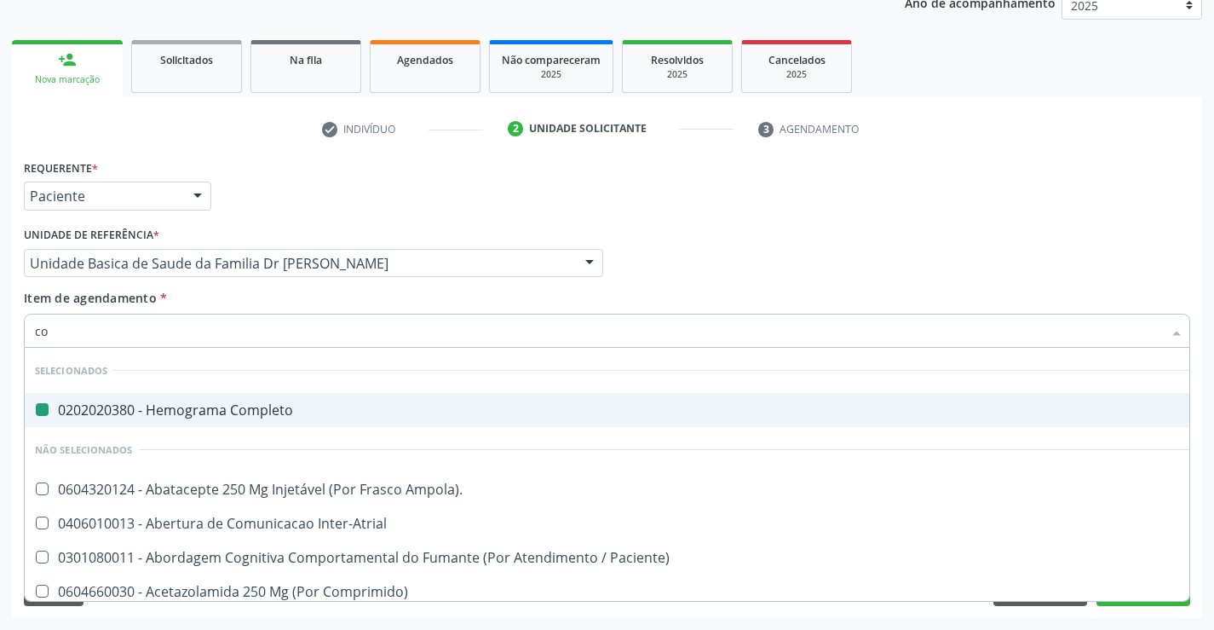
type input "col"
checkbox Completo "false"
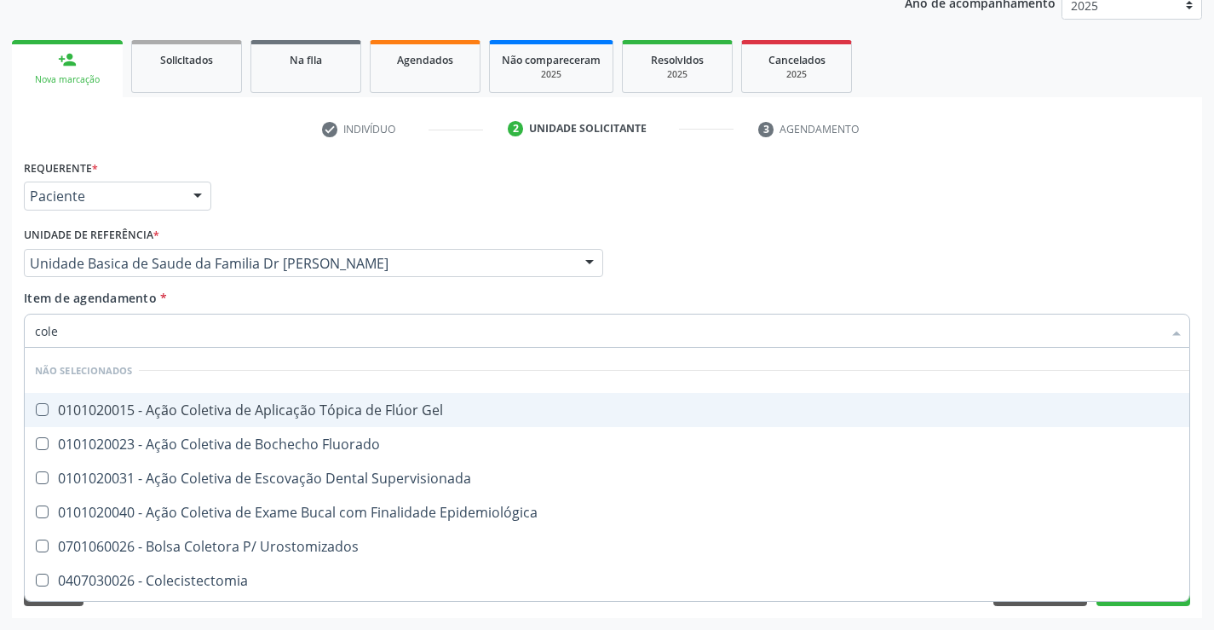
type input "coles"
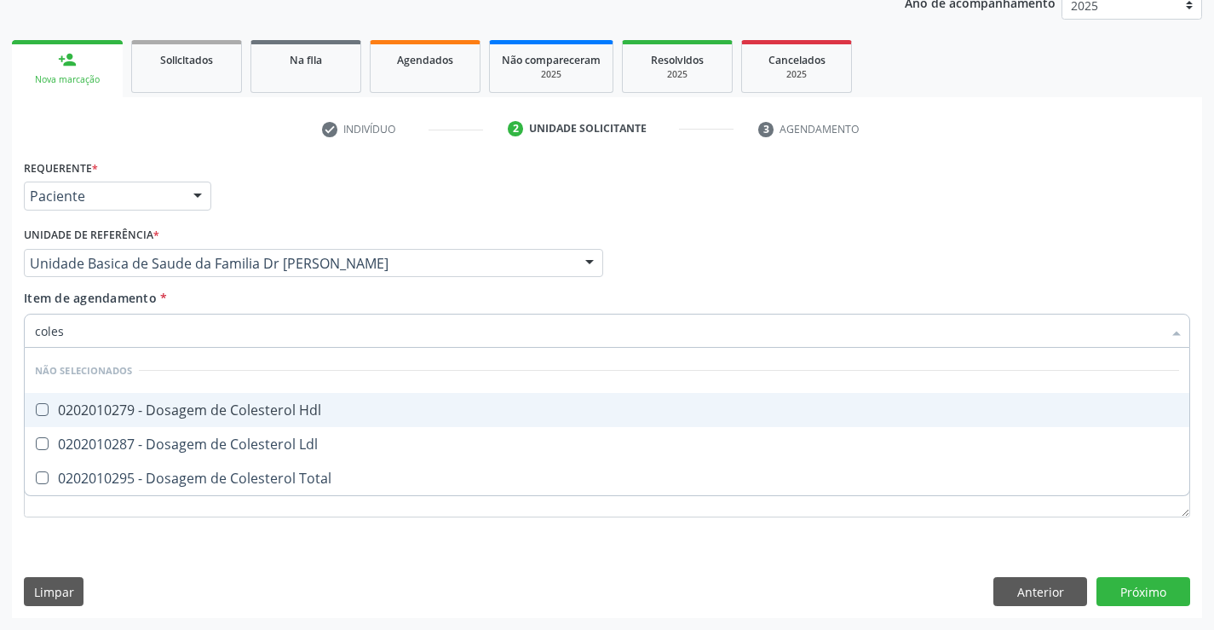
click at [163, 403] on div "0202010279 - Dosagem de Colesterol Hdl" at bounding box center [607, 410] width 1144 height 14
click at [124, 412] on div "0202010279 - Dosagem de Colesterol Hdl" at bounding box center [607, 410] width 1144 height 14
checkbox Hdl "true"
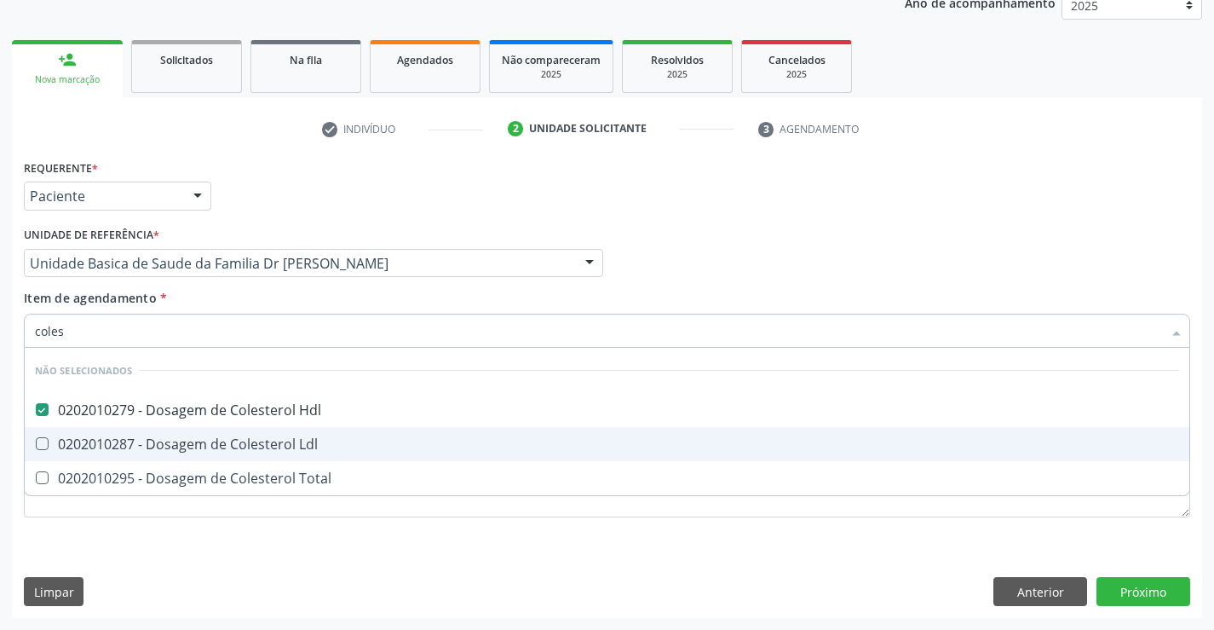
click at [69, 447] on div "0202010287 - Dosagem de Colesterol Ldl" at bounding box center [607, 444] width 1144 height 14
click at [42, 436] on span "0202010287 - Dosagem de Colesterol Ldl" at bounding box center [607, 444] width 1165 height 34
checkbox Ldl "true"
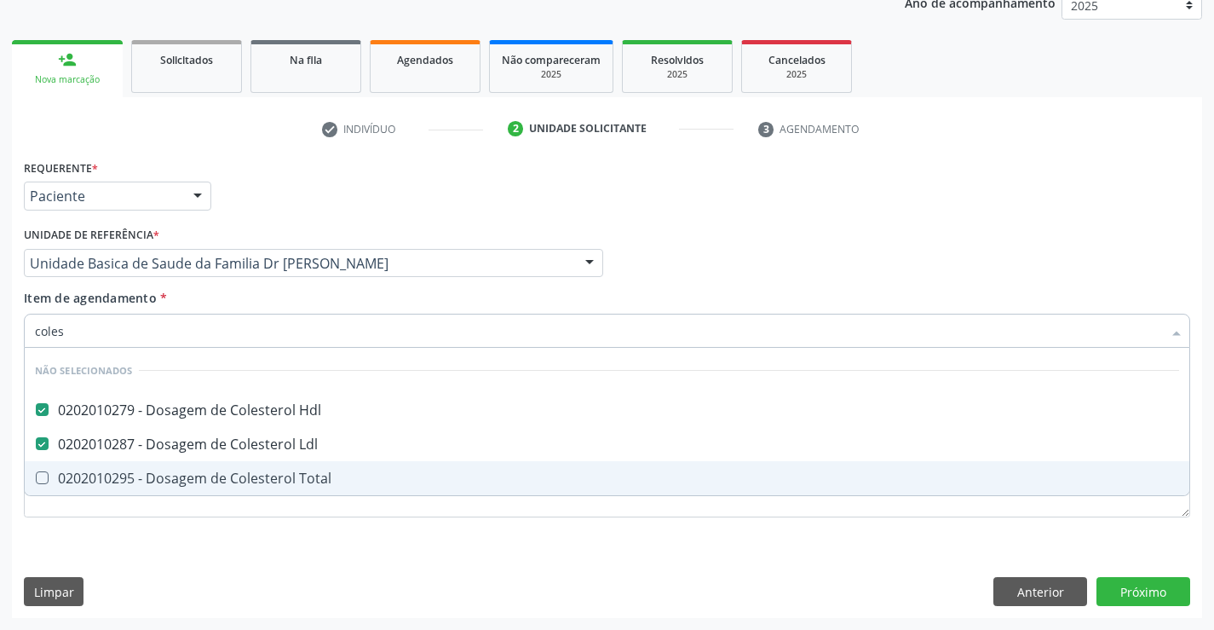
click at [37, 477] on Total at bounding box center [42, 477] width 13 height 13
click at [36, 477] on Total "checkbox" at bounding box center [30, 477] width 11 height 11
drag, startPoint x: 37, startPoint y: 477, endPoint x: 49, endPoint y: 483, distance: 12.6
click at [37, 477] on Total at bounding box center [42, 477] width 13 height 13
click at [36, 477] on Total "checkbox" at bounding box center [30, 477] width 11 height 11
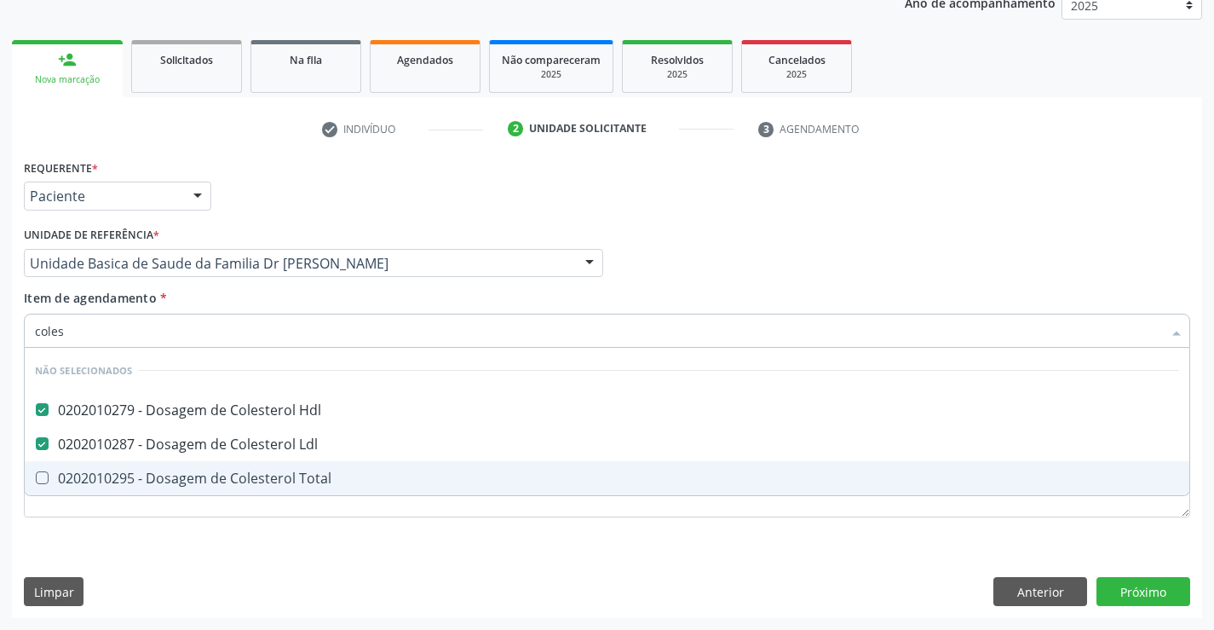
click at [45, 478] on Total at bounding box center [42, 477] width 13 height 13
click at [36, 478] on Total "checkbox" at bounding box center [30, 477] width 11 height 11
click at [45, 478] on Total at bounding box center [42, 477] width 13 height 13
click at [36, 478] on Total "checkbox" at bounding box center [30, 477] width 11 height 11
click at [99, 480] on div "0202010295 - Dosagem de Colesterol Total" at bounding box center [607, 478] width 1144 height 14
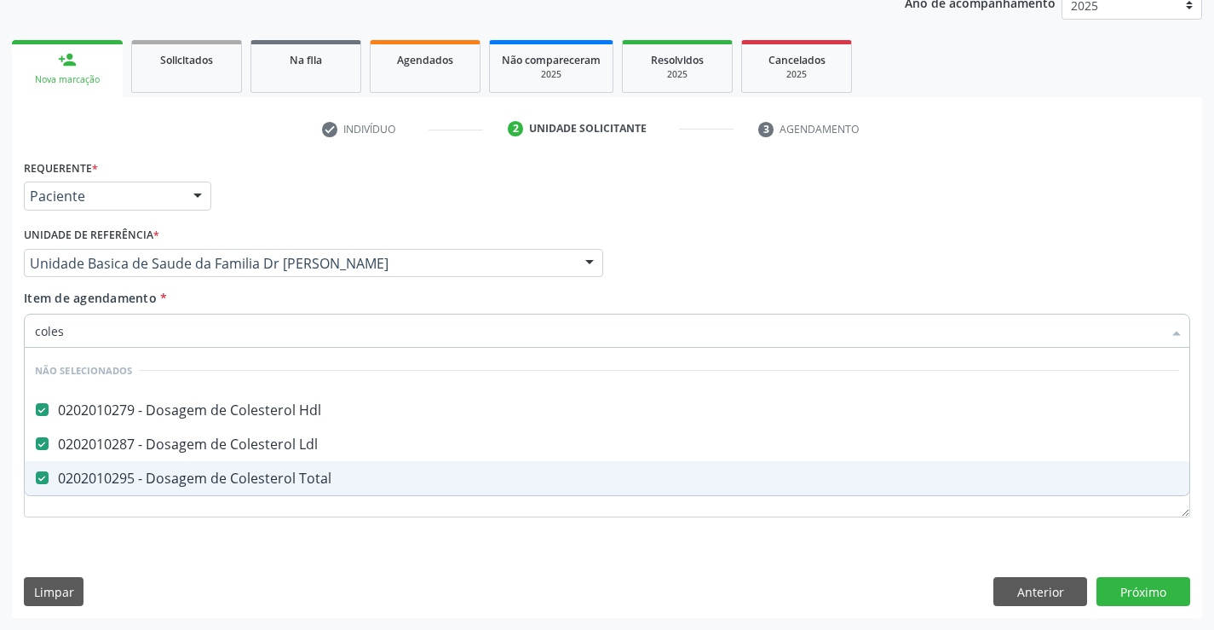
click at [99, 480] on div "0202010295 - Dosagem de Colesterol Total" at bounding box center [607, 478] width 1144 height 14
click at [175, 484] on div "0202010295 - Dosagem de Colesterol Total" at bounding box center [607, 478] width 1144 height 14
checkbox Total "true"
click at [153, 548] on div "Requerente * Paciente Profissional de Saúde Paciente Nenhum resultado encontrad…" at bounding box center [607, 386] width 1190 height 463
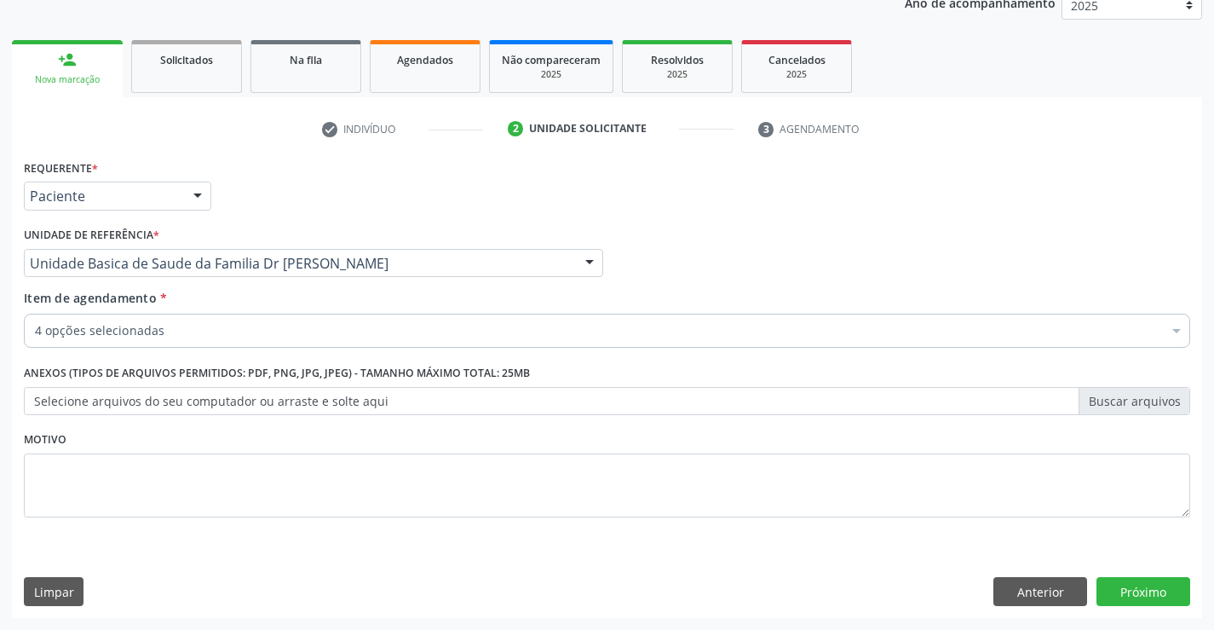
click at [35, 326] on input "Item de agendamento *" at bounding box center [35, 331] width 0 height 34
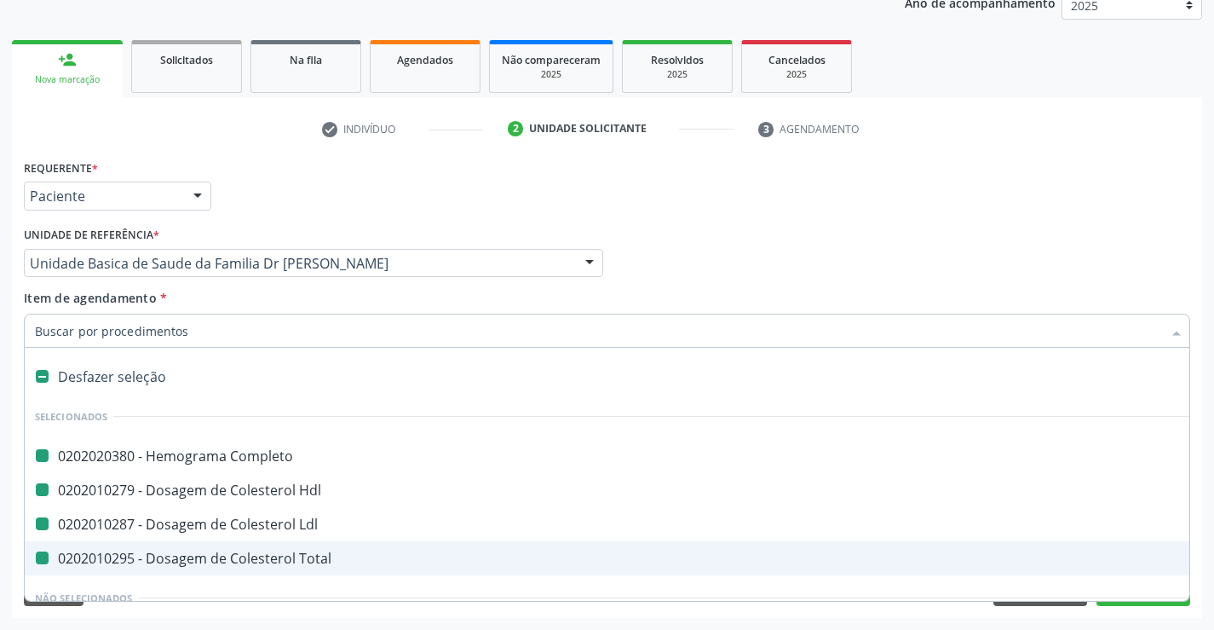
type input "u"
checkbox Completo "false"
checkbox Ldl "false"
checkbox Hdl "false"
checkbox Total "false"
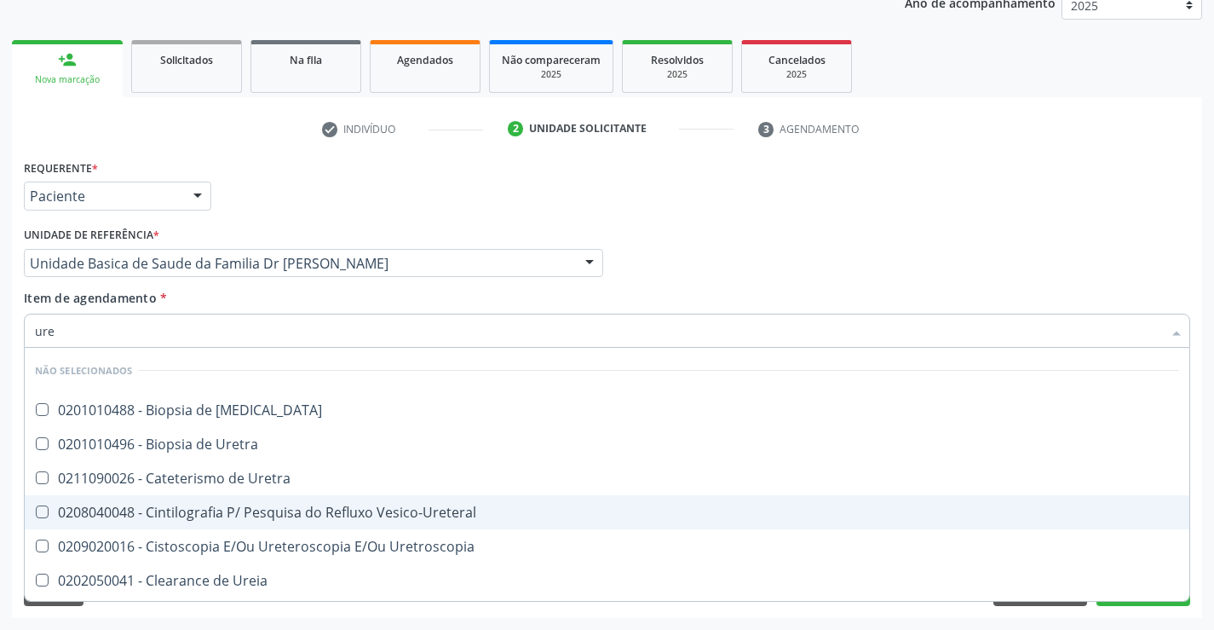
type input "urei"
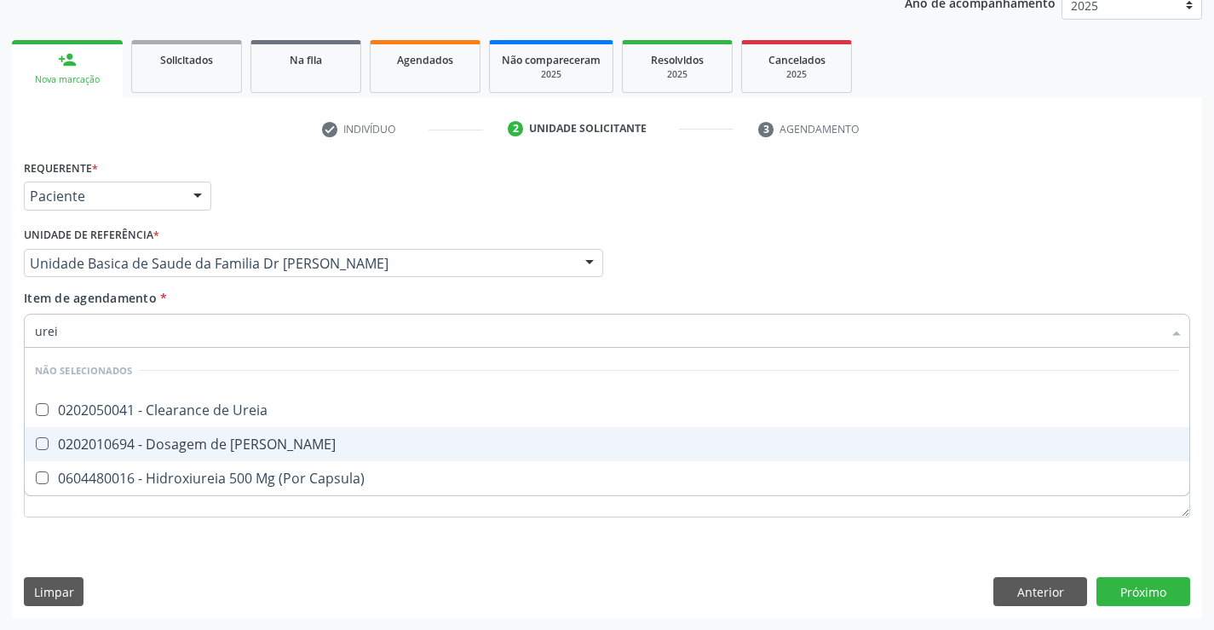
click at [163, 445] on div "0202010694 - Dosagem de [PERSON_NAME]" at bounding box center [607, 444] width 1144 height 14
checkbox Ureia "true"
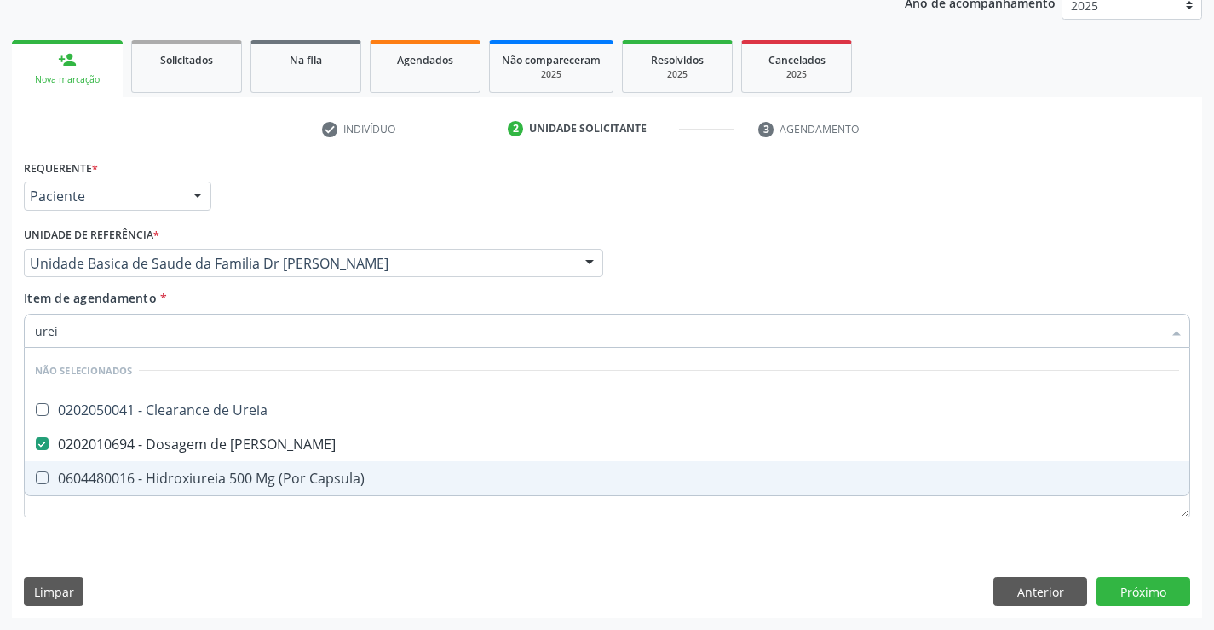
type input "urei"
click at [170, 558] on div "Requerente * Paciente Profissional de Saúde Paciente Nenhum resultado encontrad…" at bounding box center [607, 386] width 1190 height 463
checkbox Ureia "true"
checkbox Capsula\) "true"
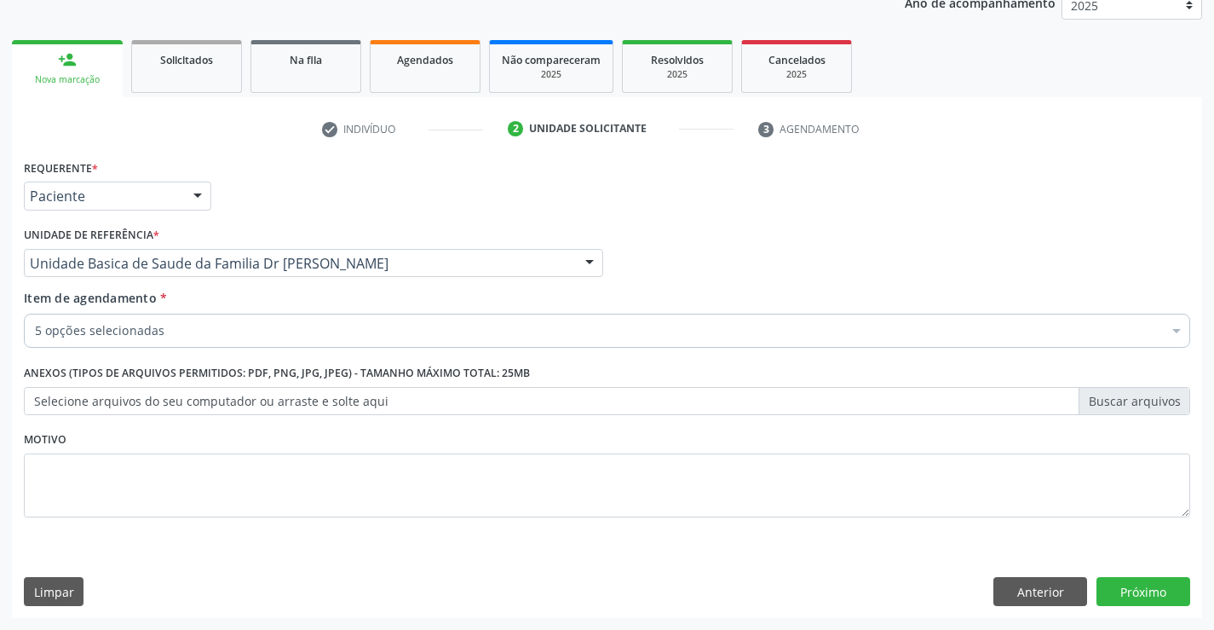
click at [35, 324] on input "Item de agendamento *" at bounding box center [35, 331] width 0 height 34
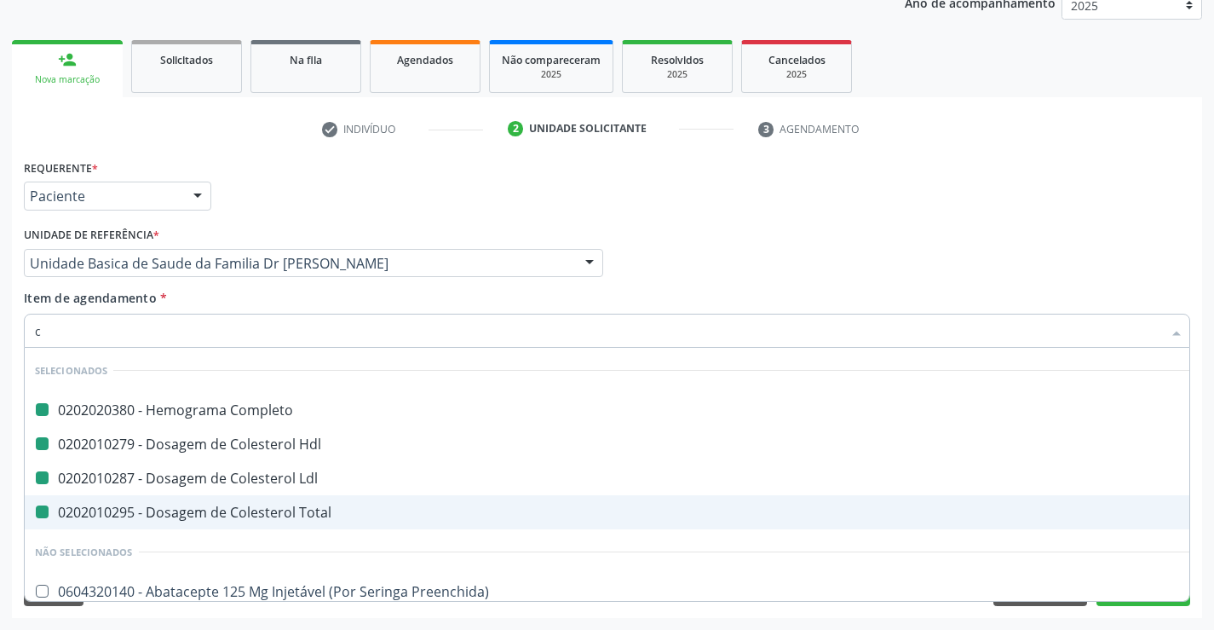
type input "cr"
checkbox Completo "false"
checkbox Ldl "false"
checkbox Hdl "false"
checkbox Total "false"
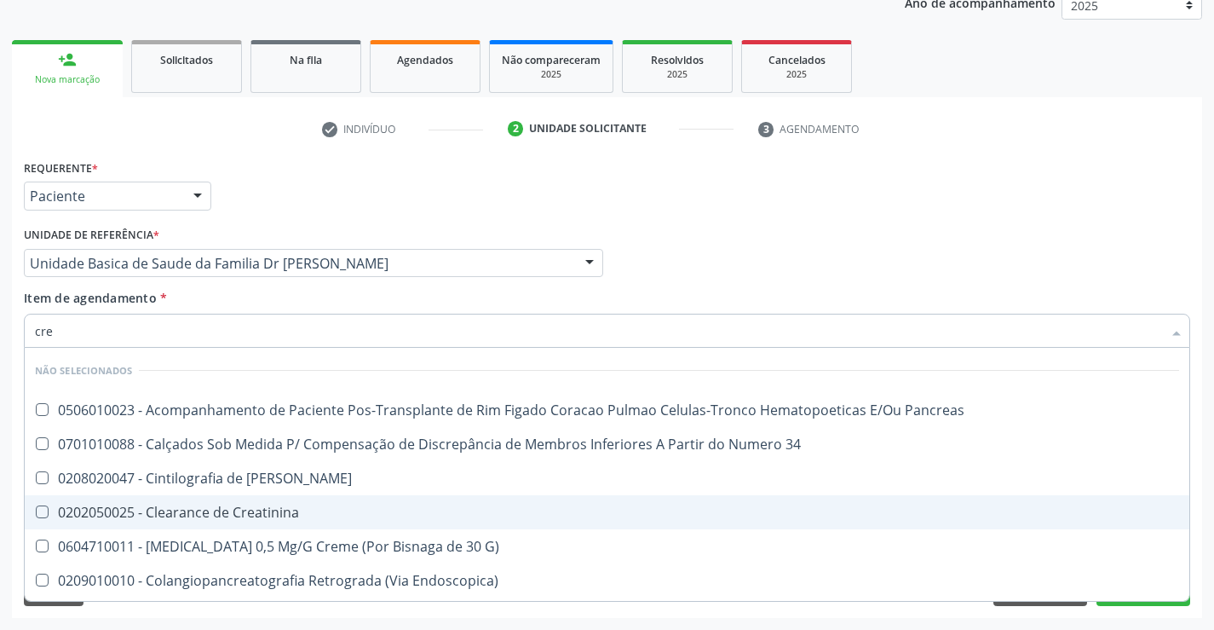
type input "crea"
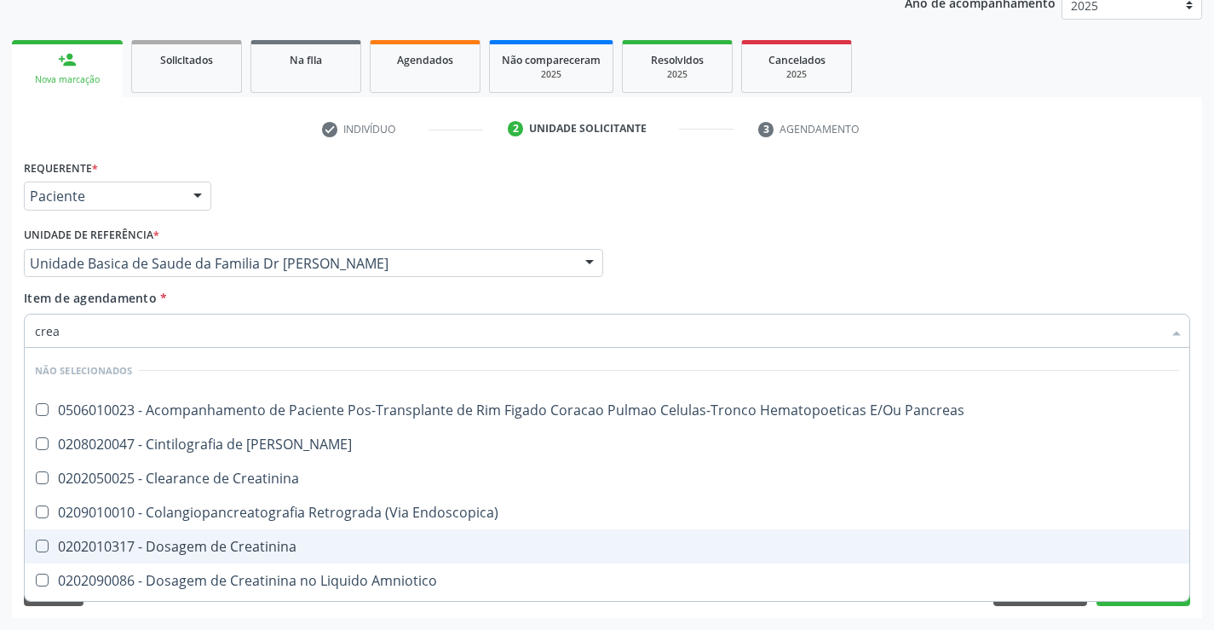
click at [216, 540] on div "0202010317 - Dosagem de Creatinina" at bounding box center [607, 546] width 1144 height 14
checkbox Creatinina "true"
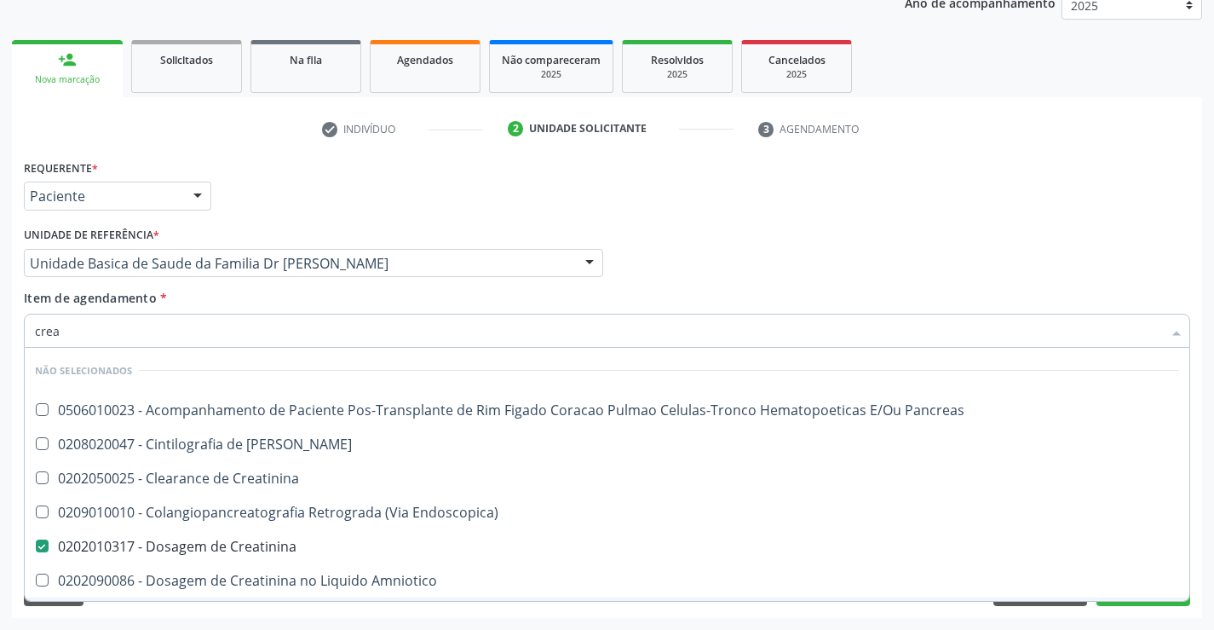
click at [179, 611] on div "Requerente * Paciente Profissional de Saúde Paciente Nenhum resultado encontrad…" at bounding box center [607, 386] width 1190 height 463
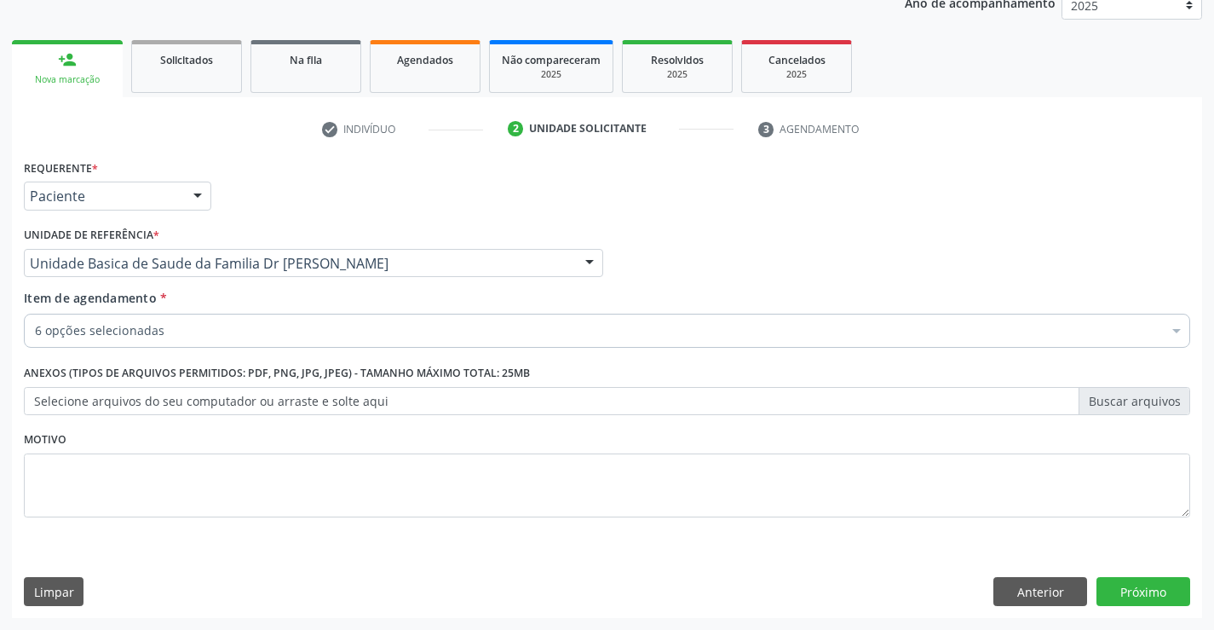
scroll to position [0, 0]
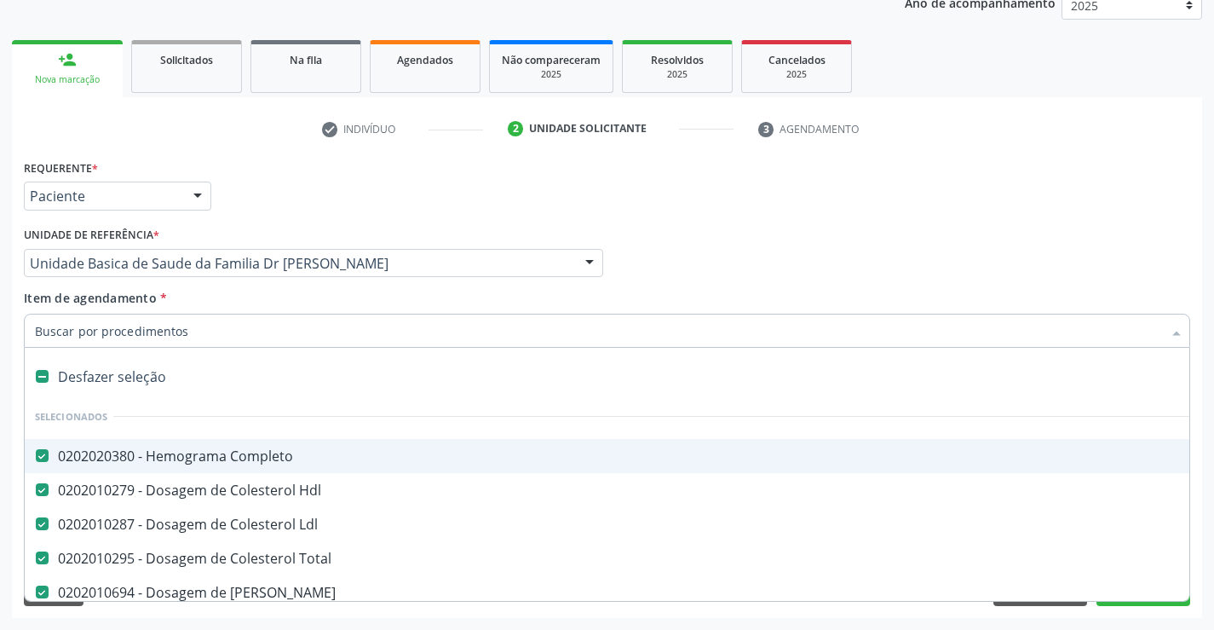
type input "c"
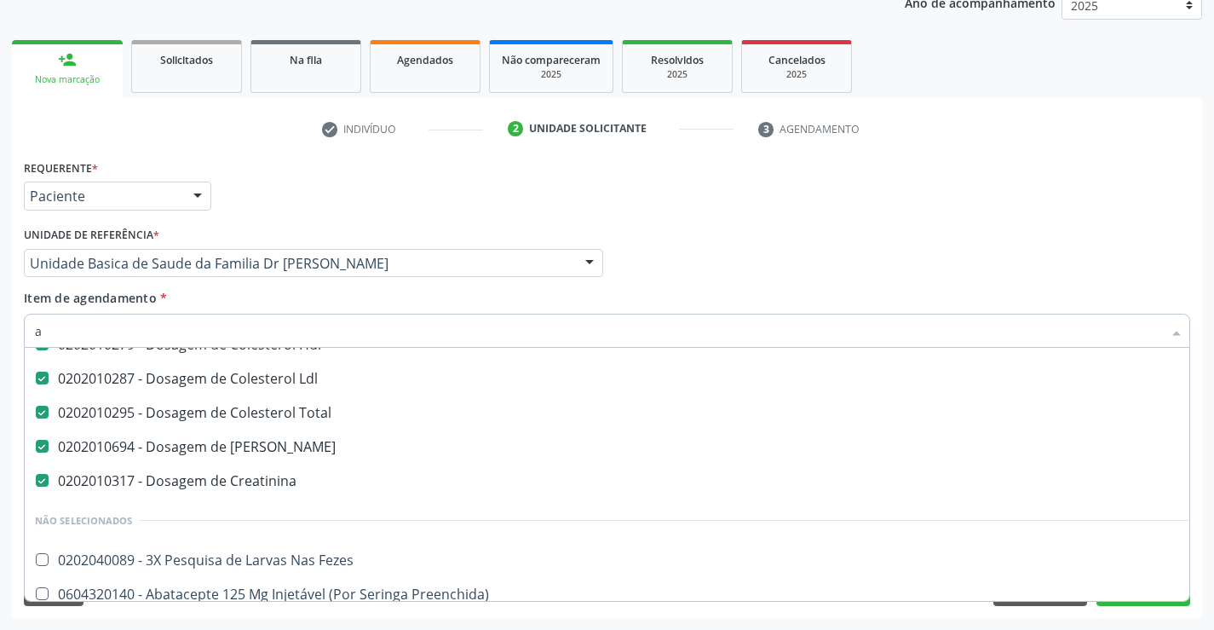
scroll to position [54, 0]
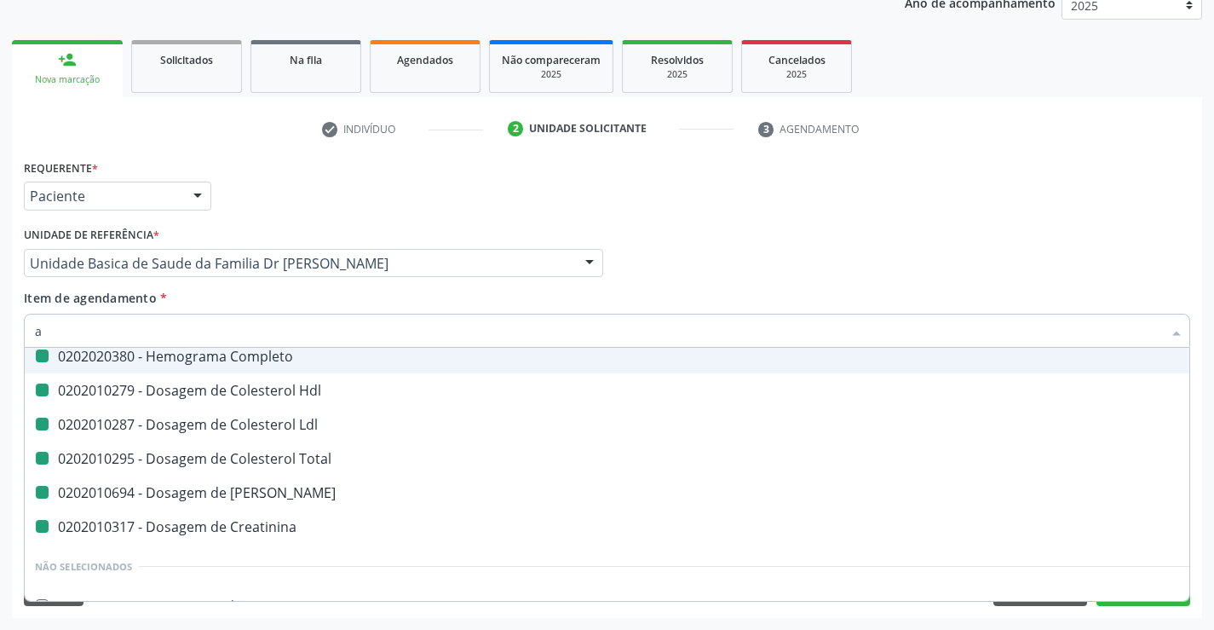
type input "ac"
checkbox Completo "false"
checkbox Ldl "false"
checkbox Hdl "false"
checkbox Total "false"
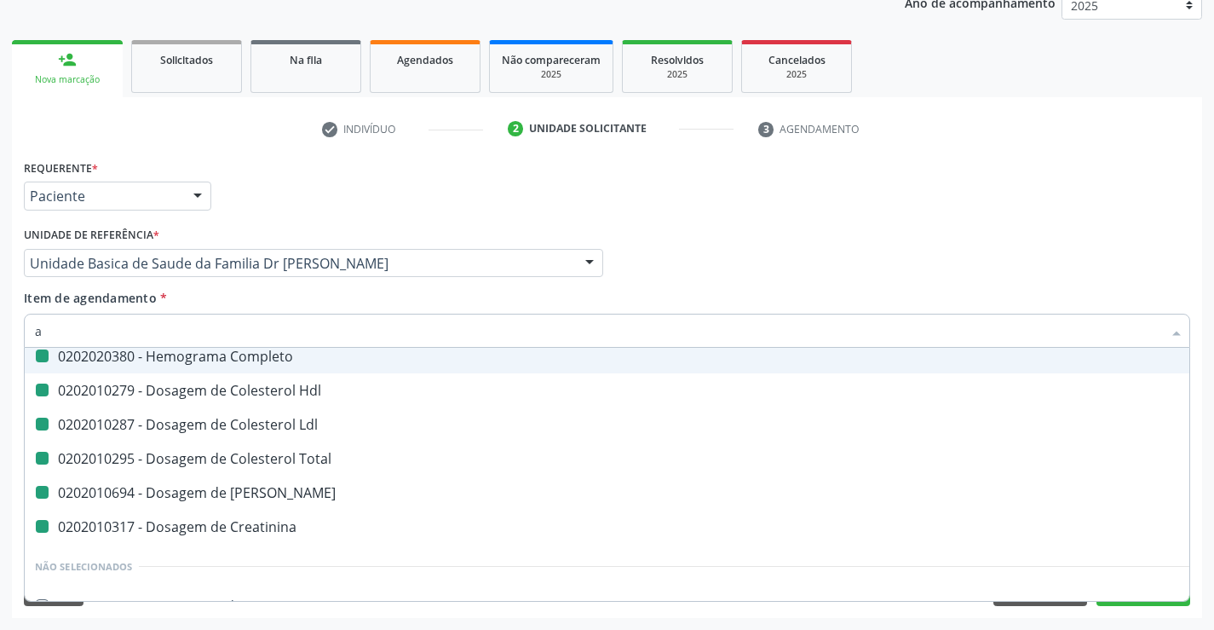
checkbox Ureia "false"
checkbox Creatinina "false"
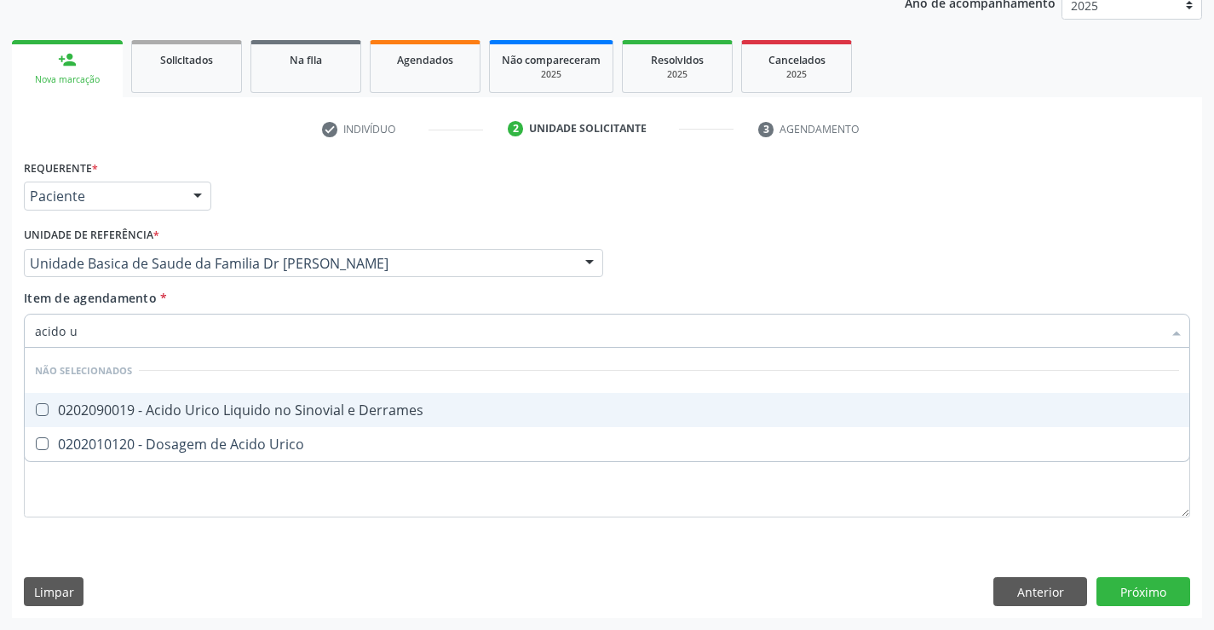
scroll to position [0, 0]
type input "acido uri"
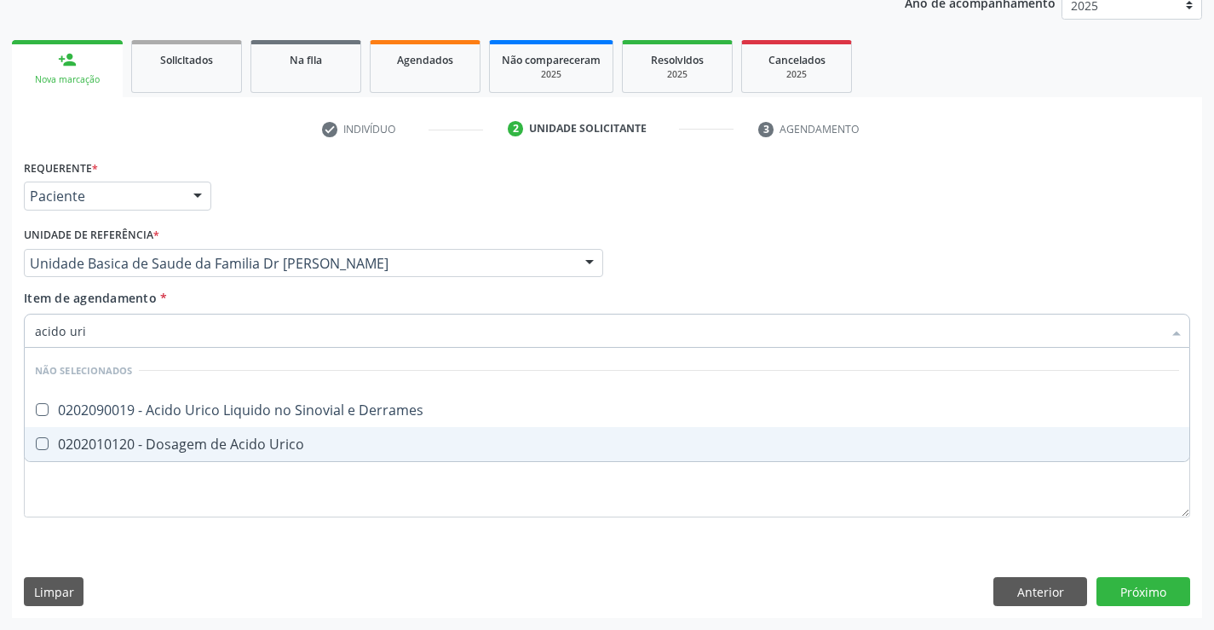
click at [187, 442] on div "0202010120 - Dosagem de Acido Urico" at bounding box center [607, 444] width 1144 height 14
checkbox Urico "true"
click at [140, 543] on div "Requerente * Paciente Profissional de Saúde Paciente Nenhum resultado encontrad…" at bounding box center [607, 386] width 1190 height 463
checkbox Derrames "true"
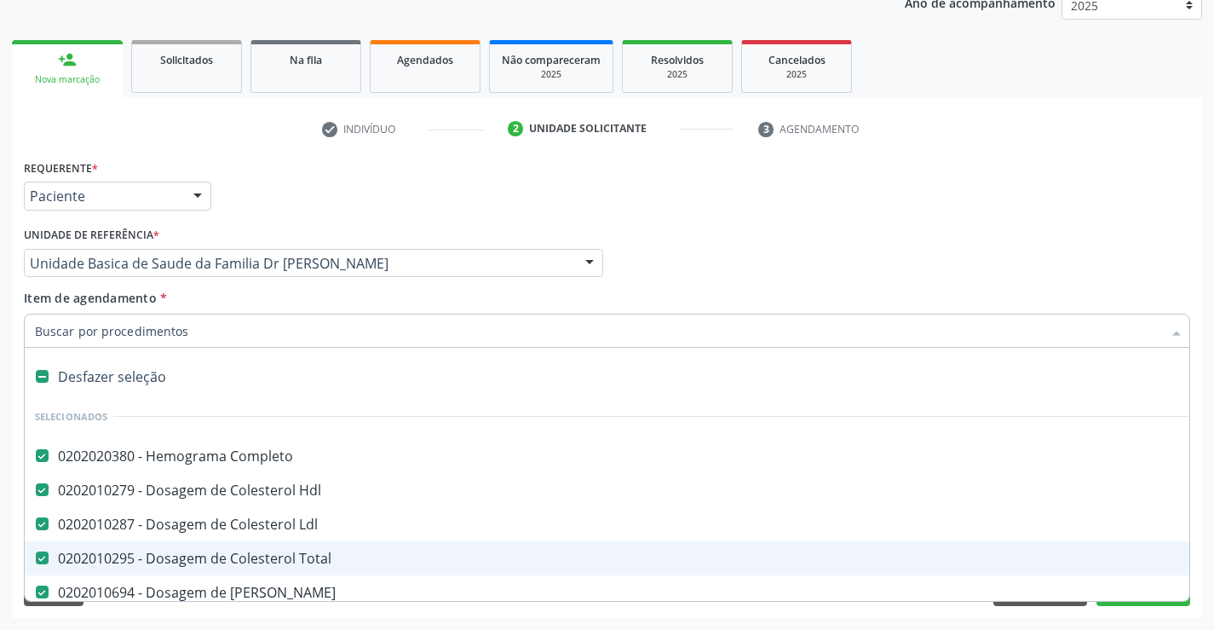
type input "t"
checkbox Urico "false"
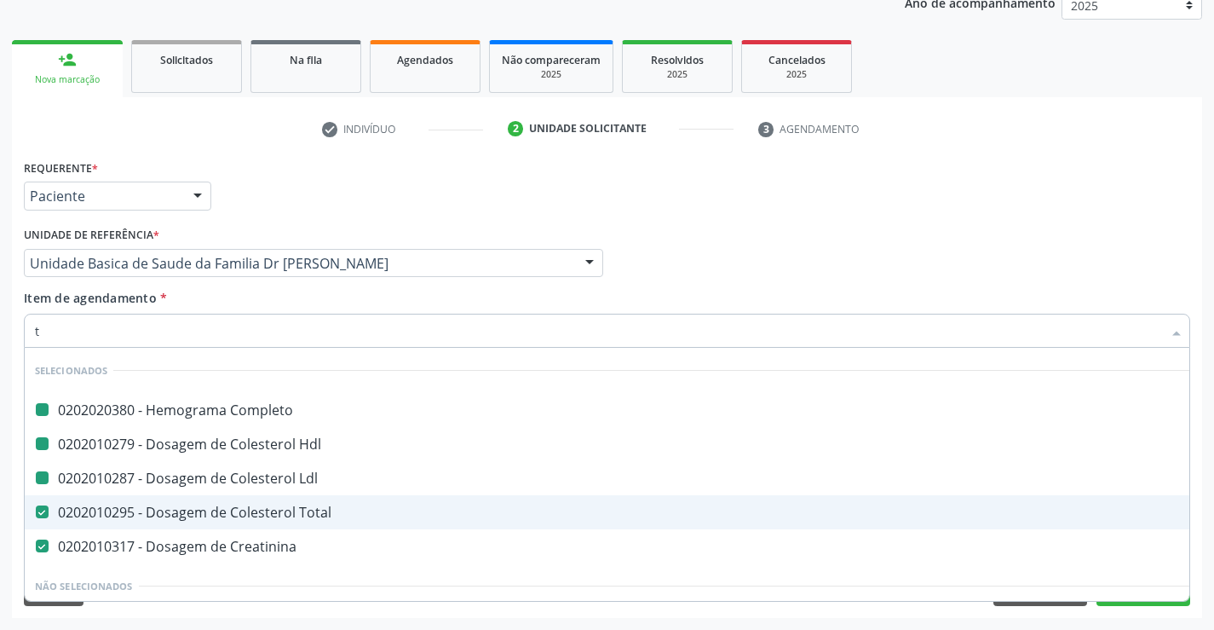
type input "tg"
checkbox Completo "false"
checkbox Hdl "false"
checkbox Ldl "false"
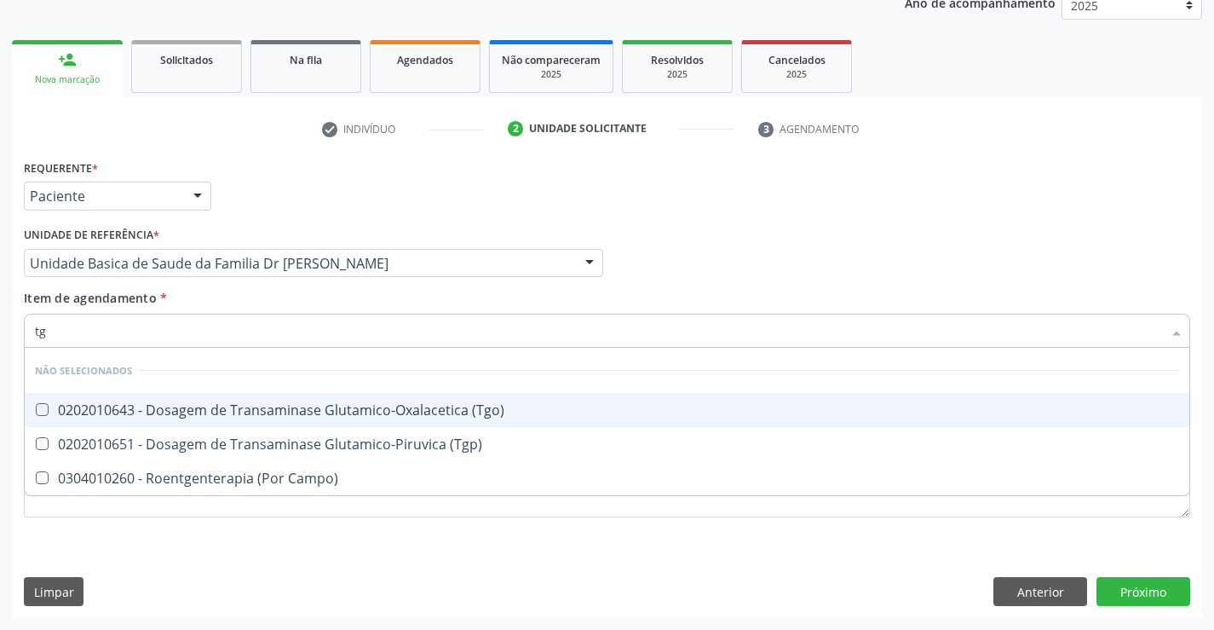
click at [220, 397] on span "0202010643 - Dosagem de Transaminase Glutamico-Oxalacetica (Tgo)" at bounding box center [607, 410] width 1165 height 34
checkbox \(Tgo\) "true"
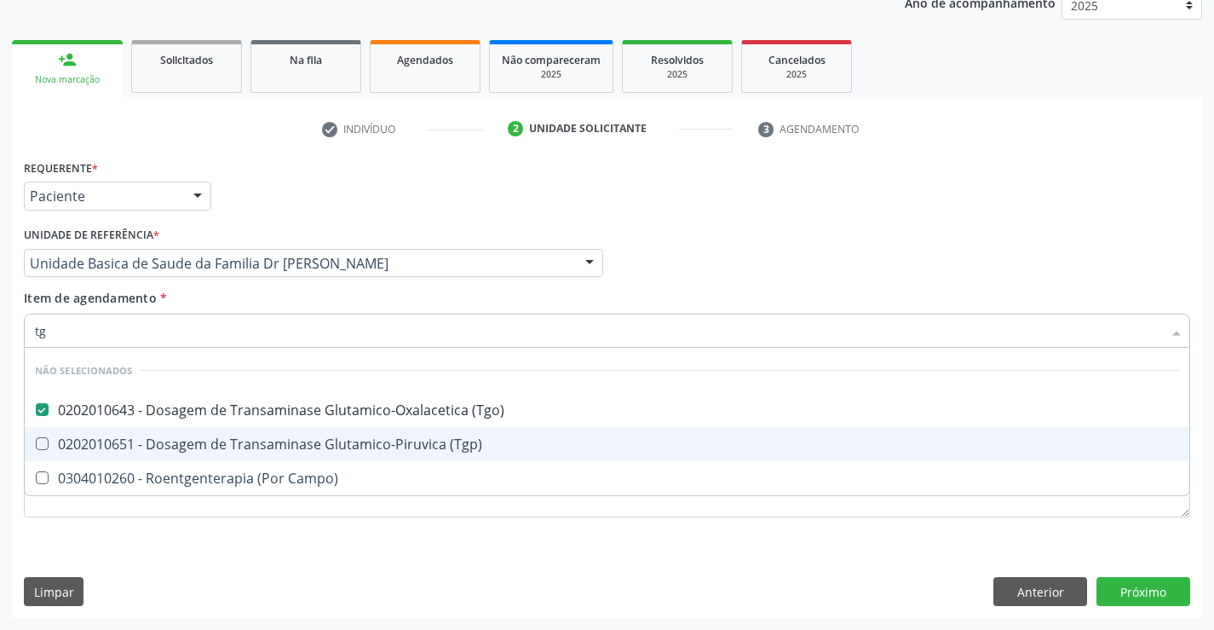
click at [207, 446] on div "0202010651 - Dosagem de Transaminase Glutamico-Piruvica (Tgp)" at bounding box center [607, 444] width 1144 height 14
checkbox \(Tgp\) "true"
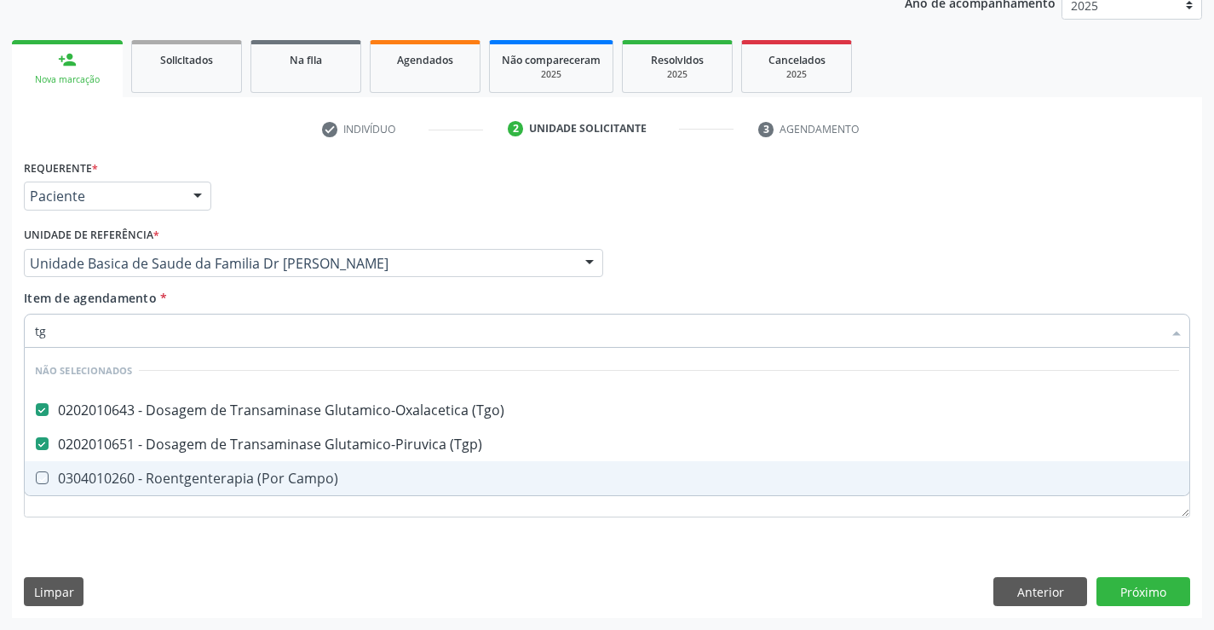
click at [165, 550] on div "Requerente * Paciente Profissional de Saúde Paciente Nenhum resultado encontrad…" at bounding box center [607, 386] width 1190 height 463
checkbox Campo\) "true"
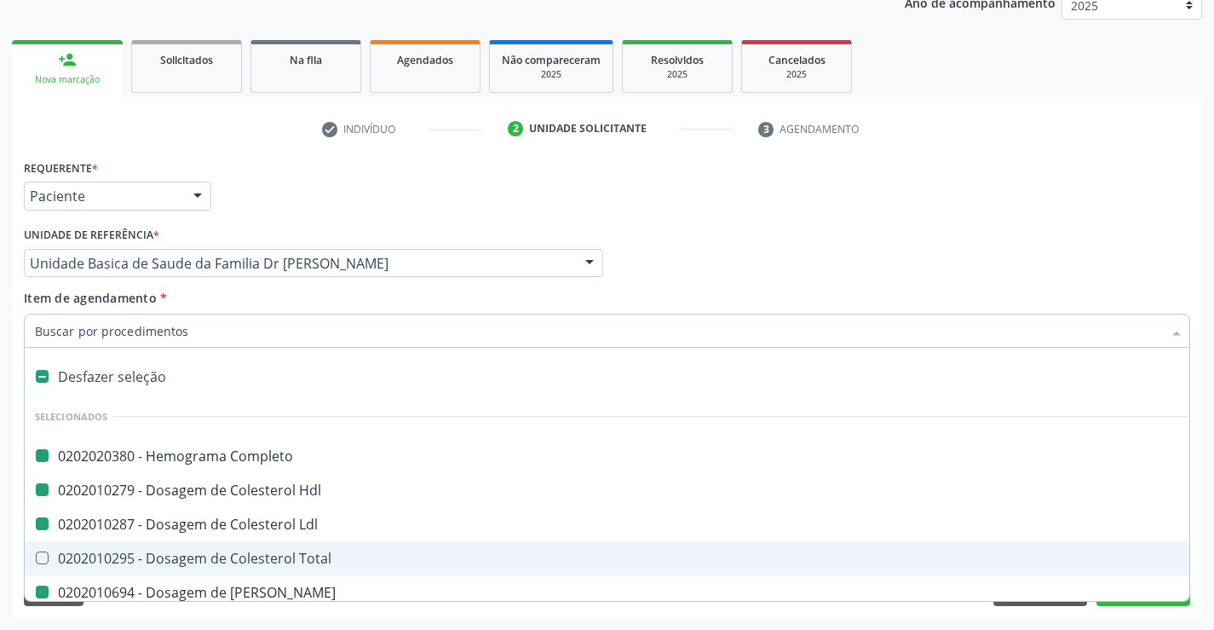
type input "f"
checkbox Completo "false"
checkbox Hdl "false"
checkbox Ldl "false"
checkbox Ureia "false"
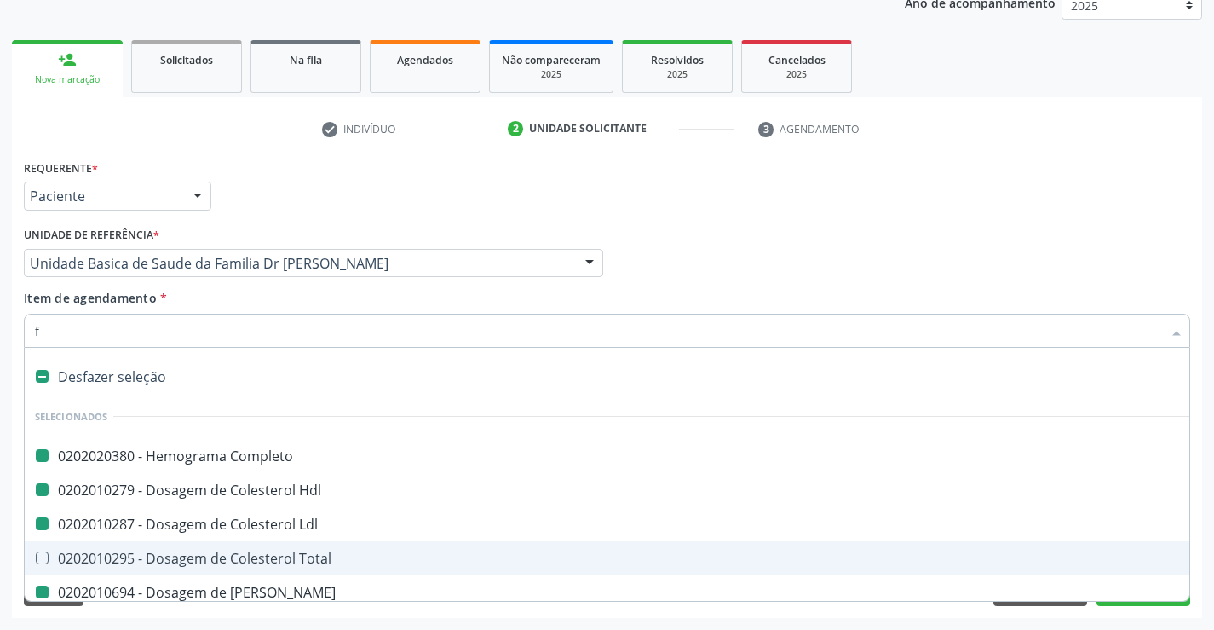
checkbox Creatinina "false"
checkbox Urico "false"
checkbox \(Tgo\) "false"
checkbox \(Tgp\) "false"
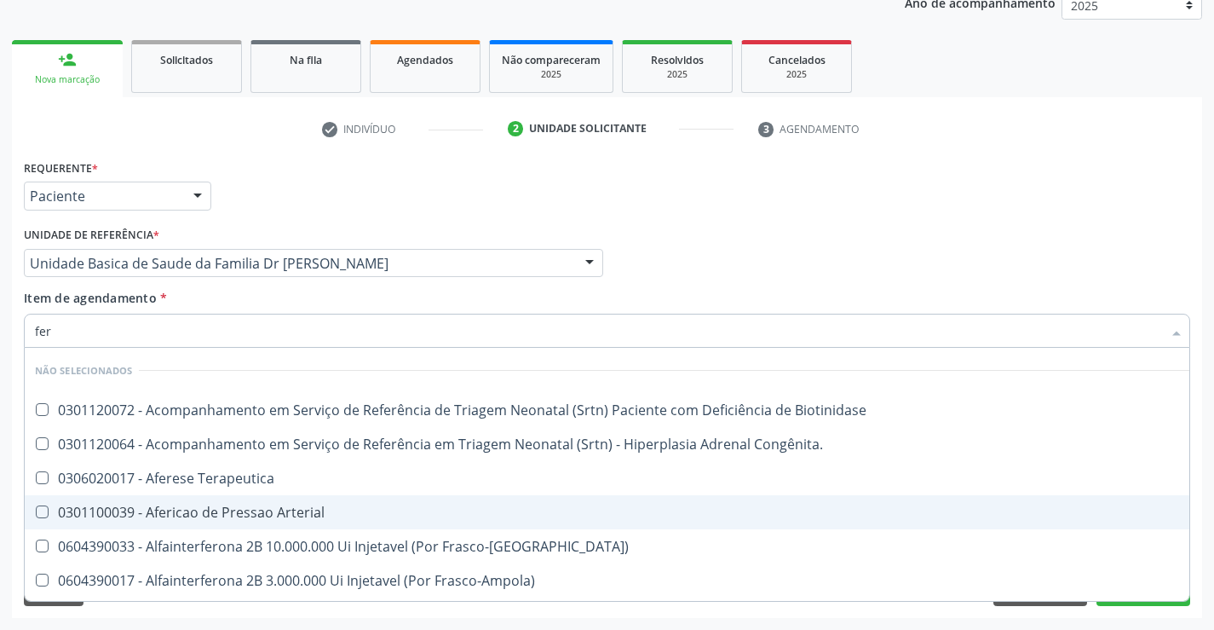
type input "ferr"
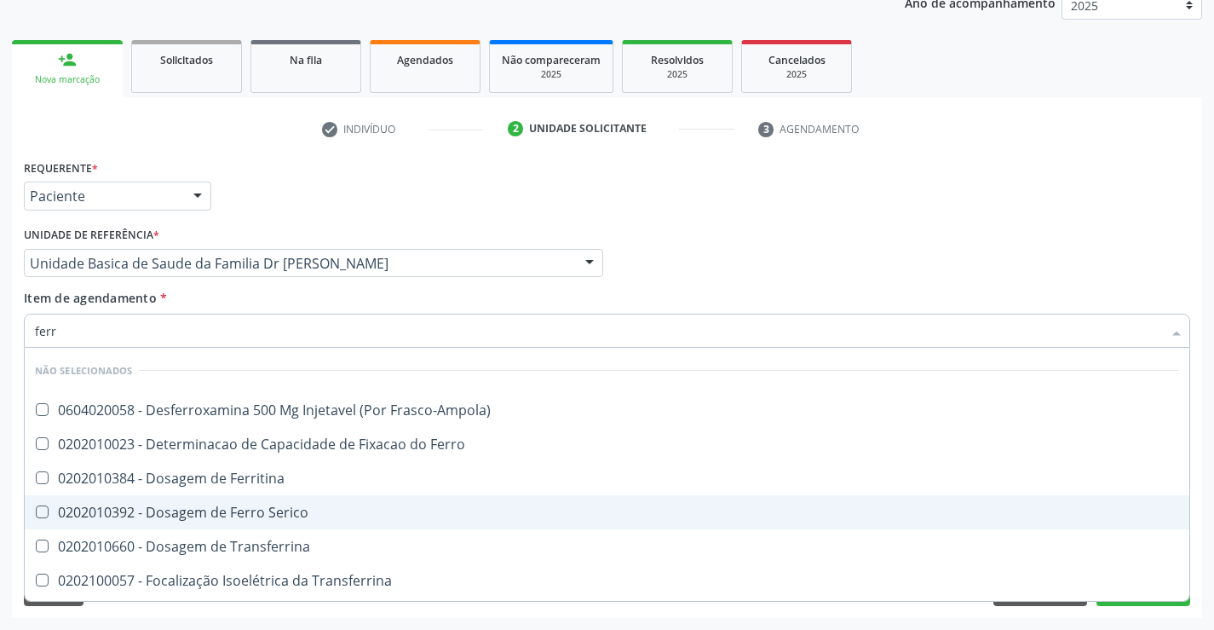
click at [197, 501] on span "0202010392 - Dosagem de Ferro Serico" at bounding box center [607, 512] width 1165 height 34
checkbox Serico "true"
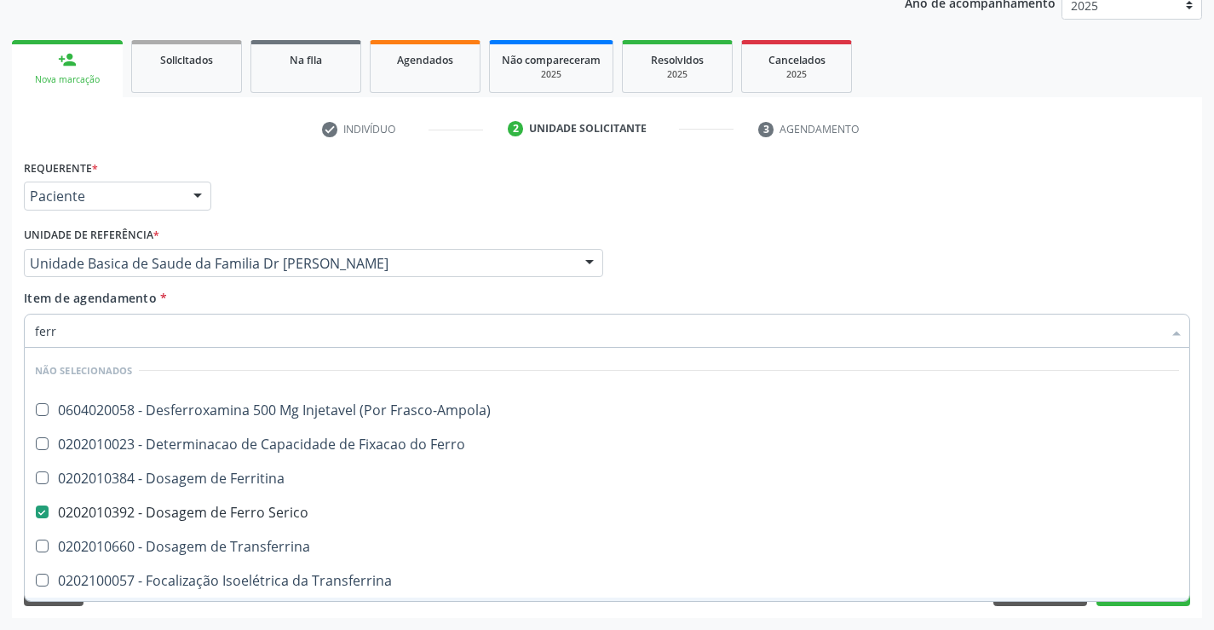
click at [158, 617] on div "Requerente * Paciente Profissional de Saúde Paciente Nenhum resultado encontrad…" at bounding box center [607, 386] width 1190 height 463
checkbox Frasco-Ampola\) "true"
checkbox Ferro "true"
checkbox Ferritina "true"
checkbox Transferrina "true"
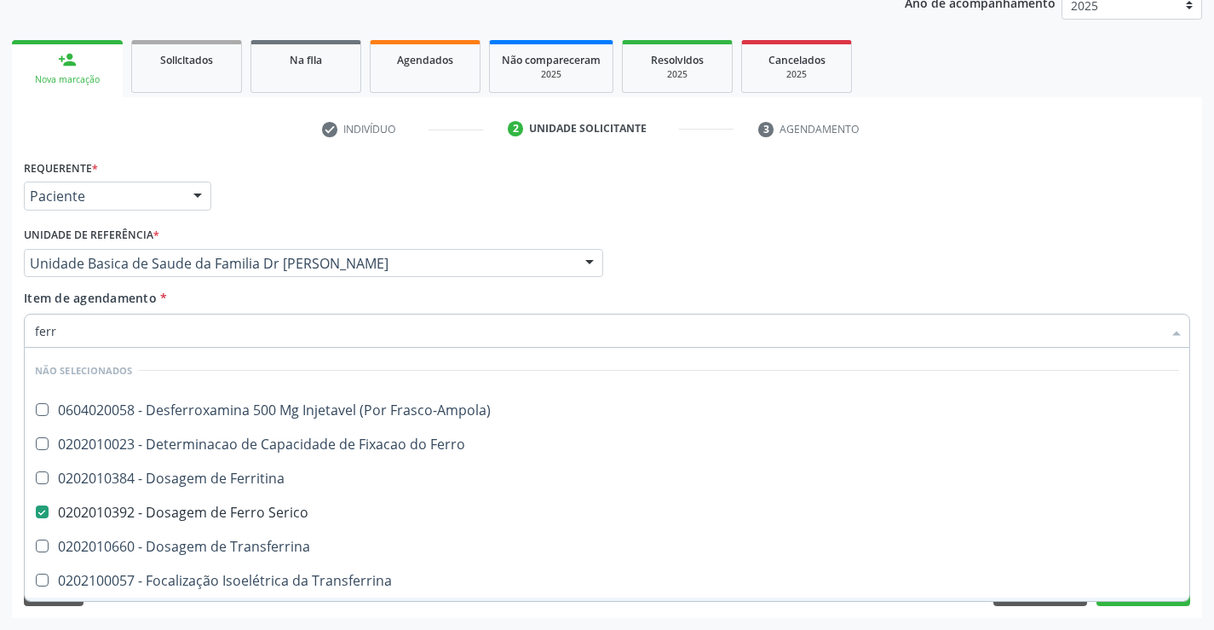
checkbox Transferrina "true"
checkbox Ml\) "true"
checkbox \(Nefroplastia\) "true"
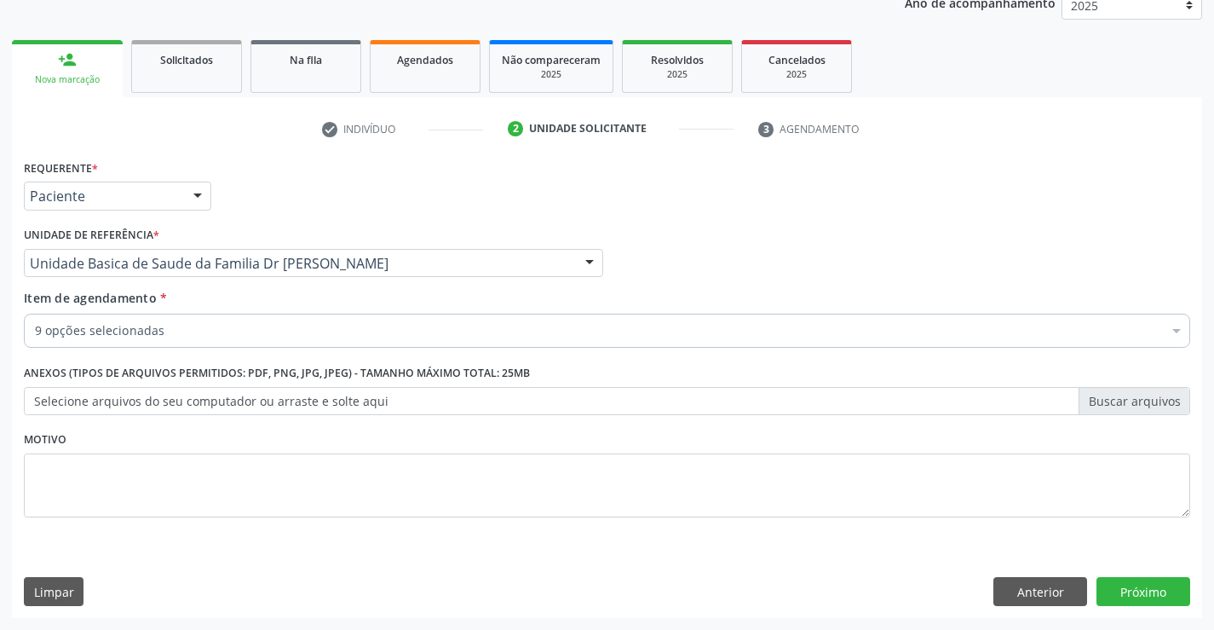
click at [198, 305] on div "Item de agendamento * 9 opções selecionadas Desfazer seleção Selecionados 02020…" at bounding box center [607, 316] width 1167 height 54
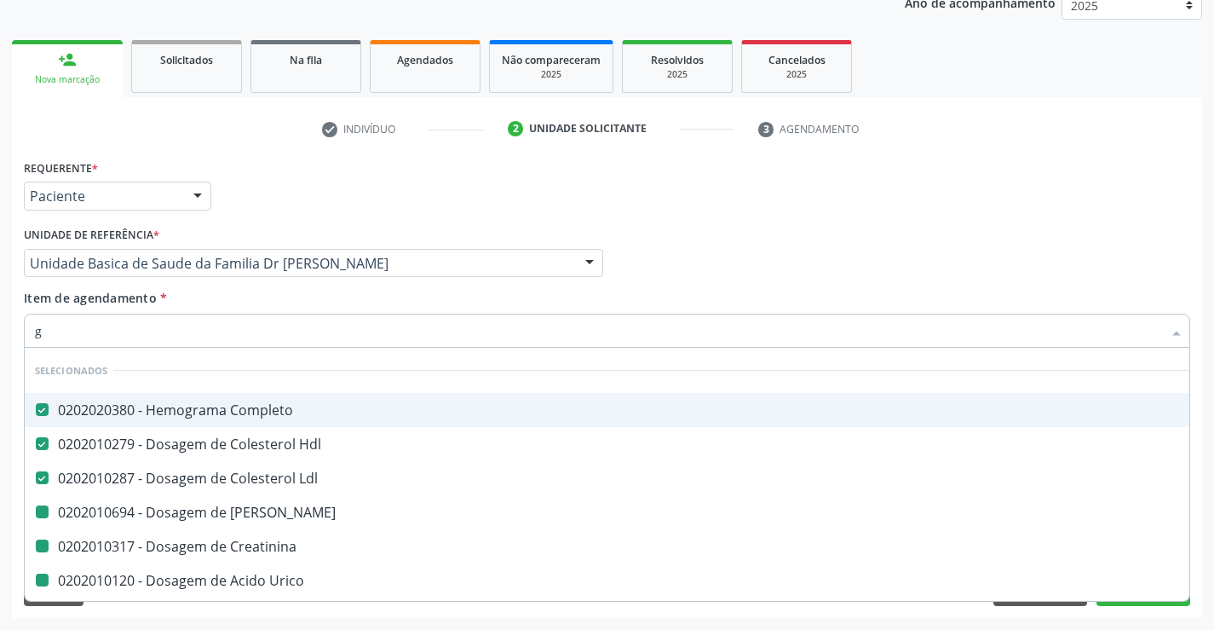
type input "gl"
checkbox Ureia "false"
checkbox Creatinina "false"
checkbox Urico "false"
checkbox \(Tgo\) "false"
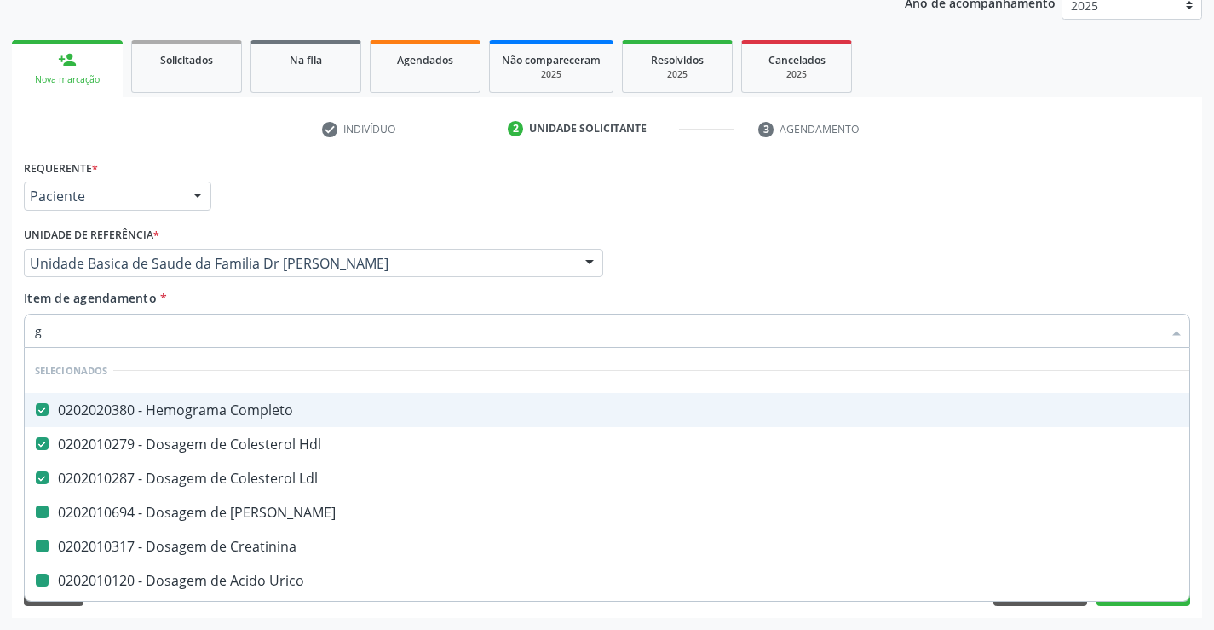
checkbox \(Tgp\) "false"
checkbox Serico "false"
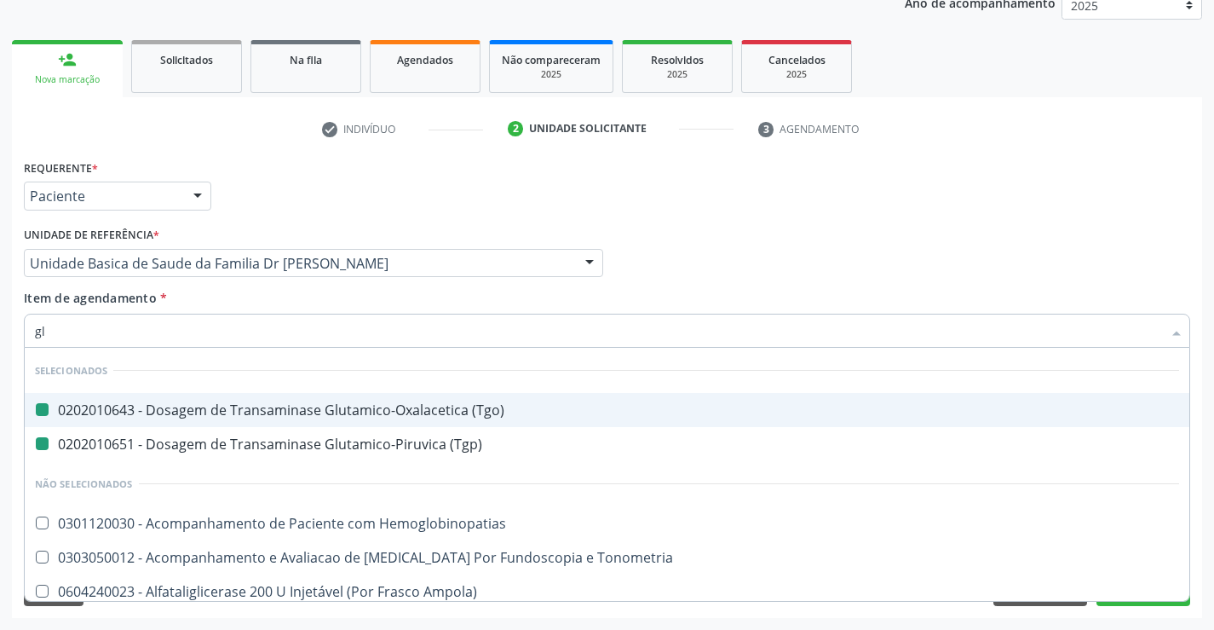
type input "gli"
checkbox \(Tgo\) "false"
checkbox \(Tgp\) "false"
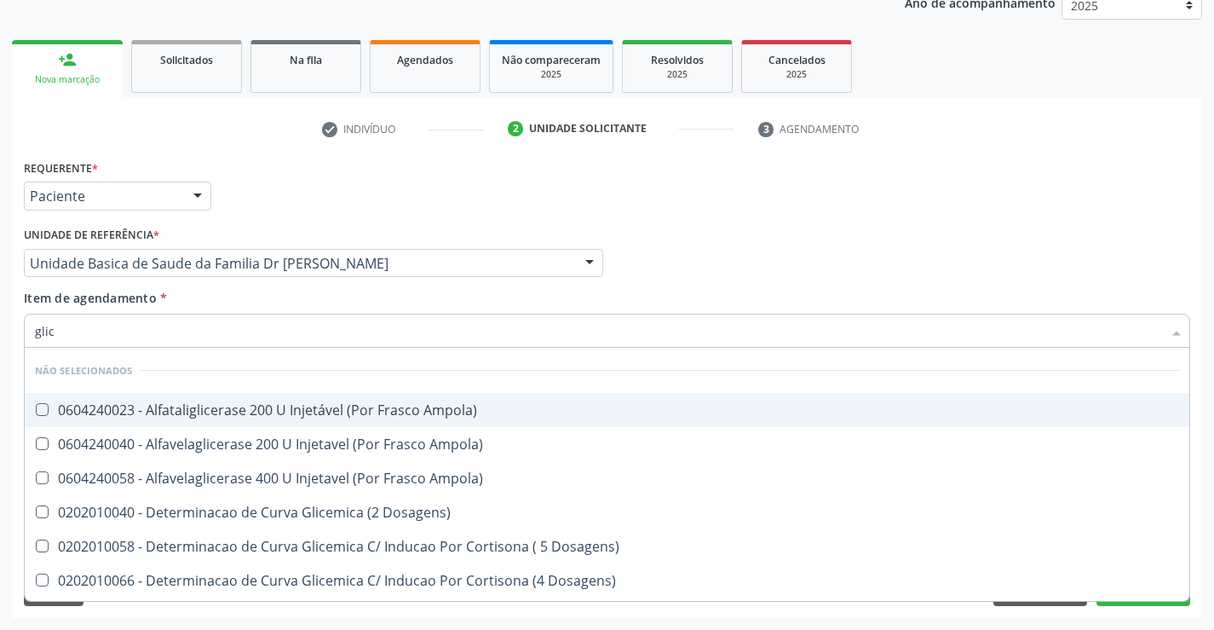
type input "glico"
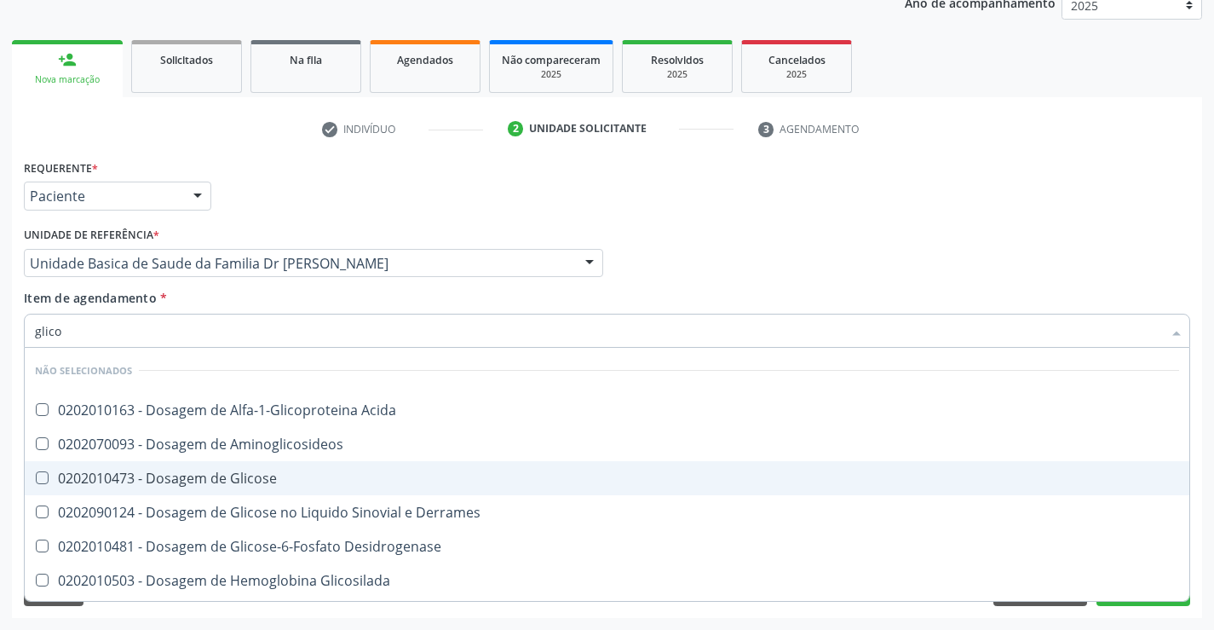
click at [257, 479] on div "0202010473 - Dosagem de Glicose" at bounding box center [607, 478] width 1144 height 14
click at [163, 481] on div "0202010473 - Dosagem de Glicose" at bounding box center [607, 478] width 1144 height 14
checkbox Glicose "true"
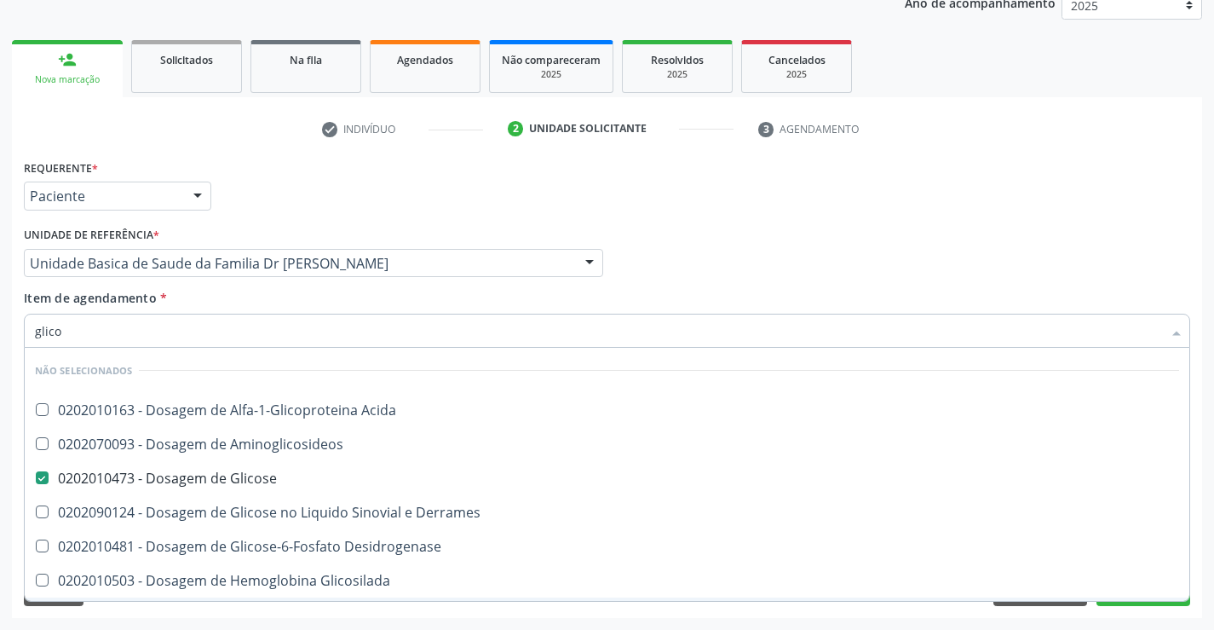
click at [124, 619] on div "Acompanhamento Acompanhe a situação das marcações correntes e finalizadas Relat…" at bounding box center [607, 254] width 1214 height 751
checkbox Acida "true"
checkbox Aminoglicosideos "true"
checkbox Derrames "true"
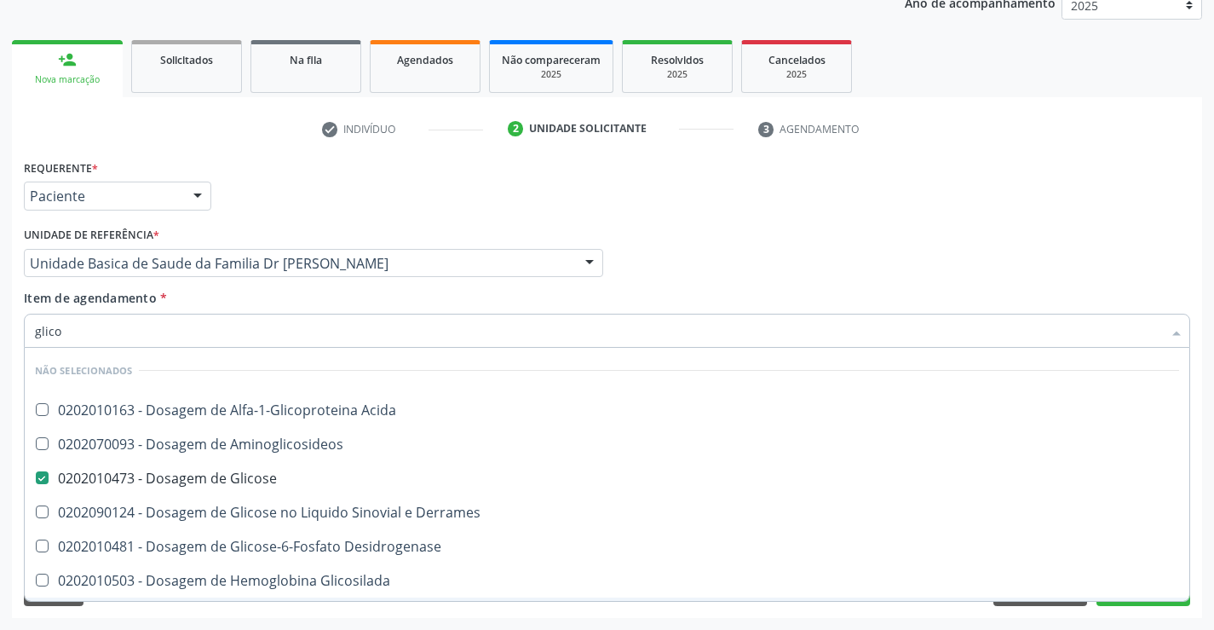
checkbox Desidrogenase "true"
checkbox Glicosilada "true"
checkbox Quantitativa "true"
checkbox Urina "true"
checkbox Glicose "true"
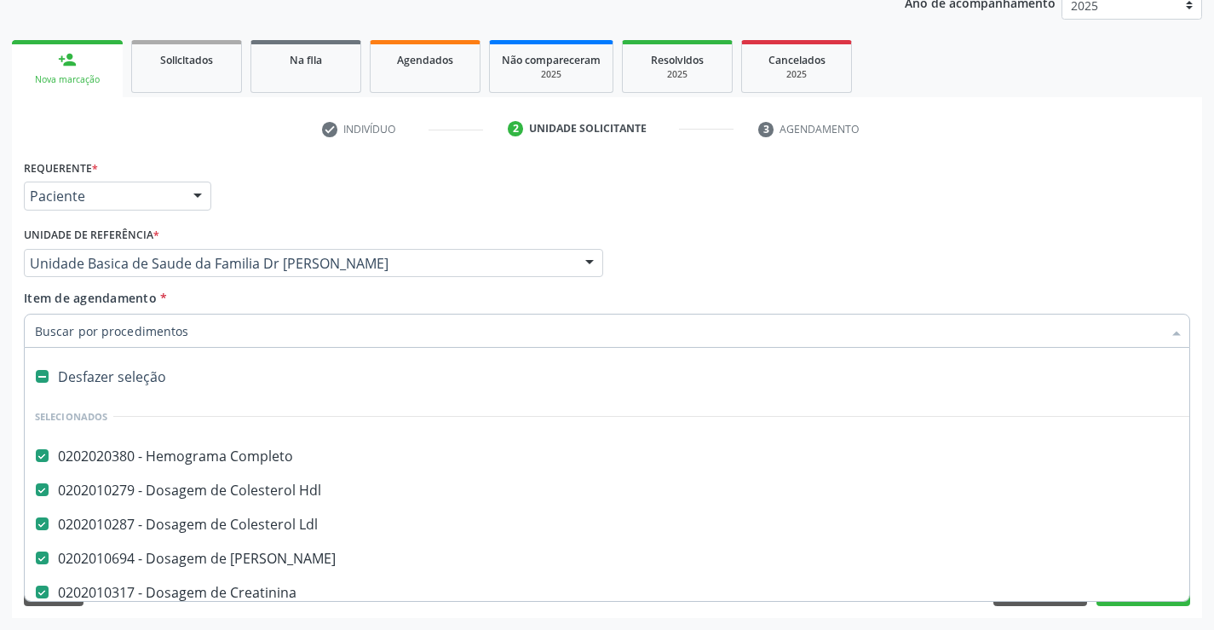
type input "u"
checkbox Urico "false"
checkbox \(Tgo\) "false"
checkbox \(Tgp\) "false"
checkbox Serico "false"
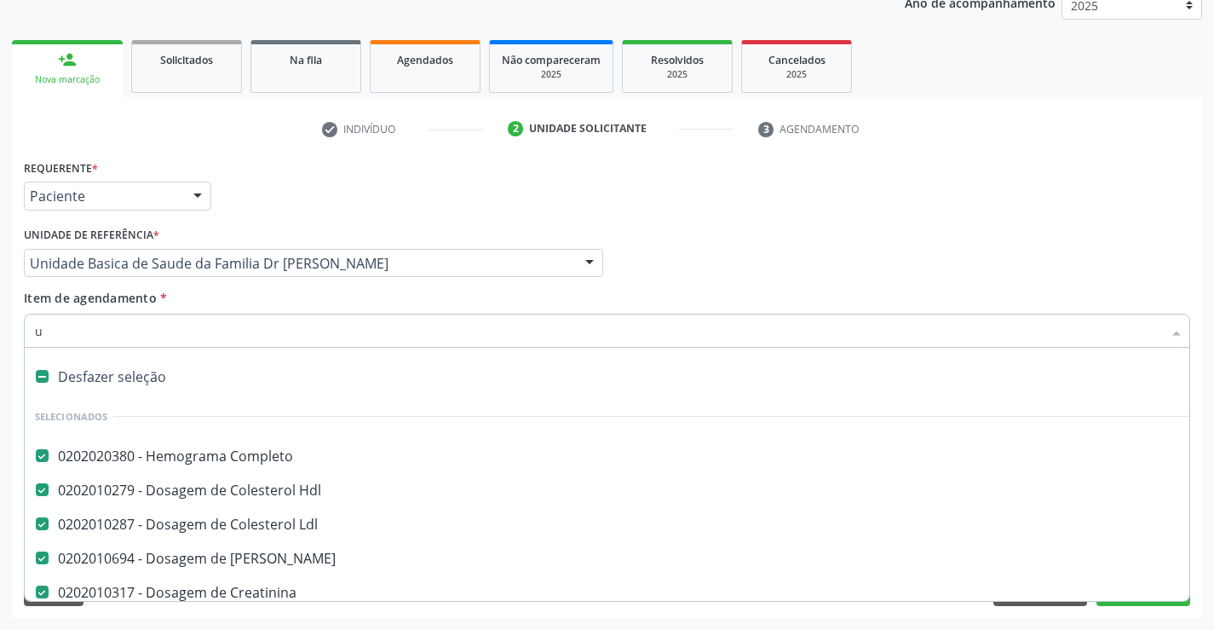
checkbox Glicose "false"
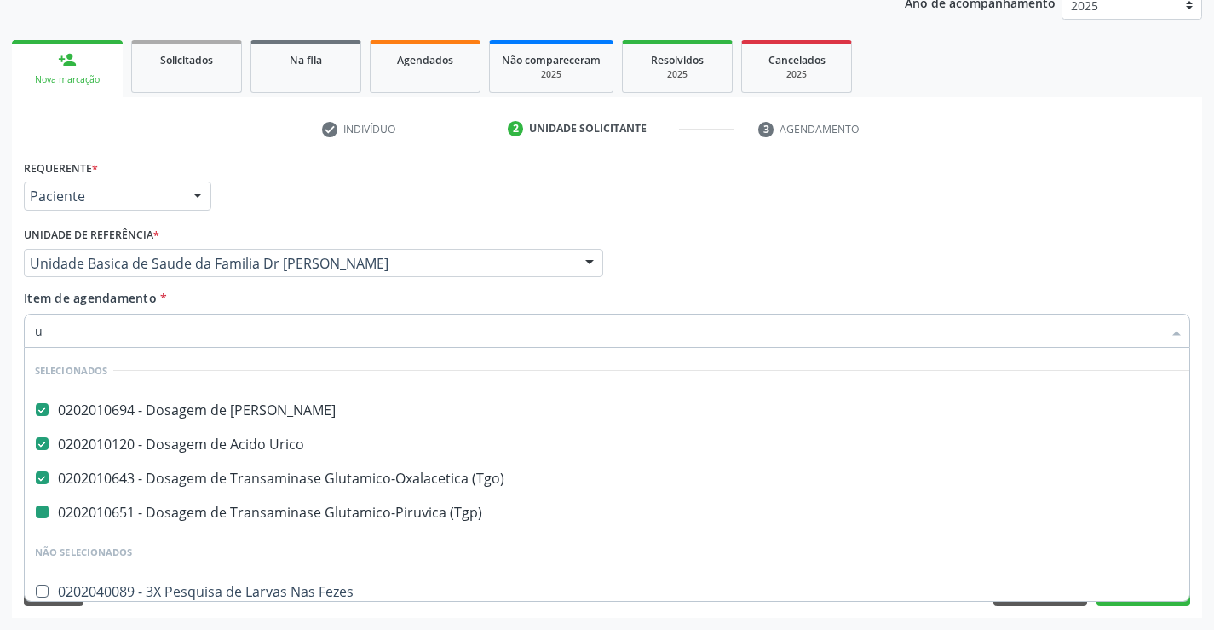
type input "ur"
checkbox \(Tgp\) "false"
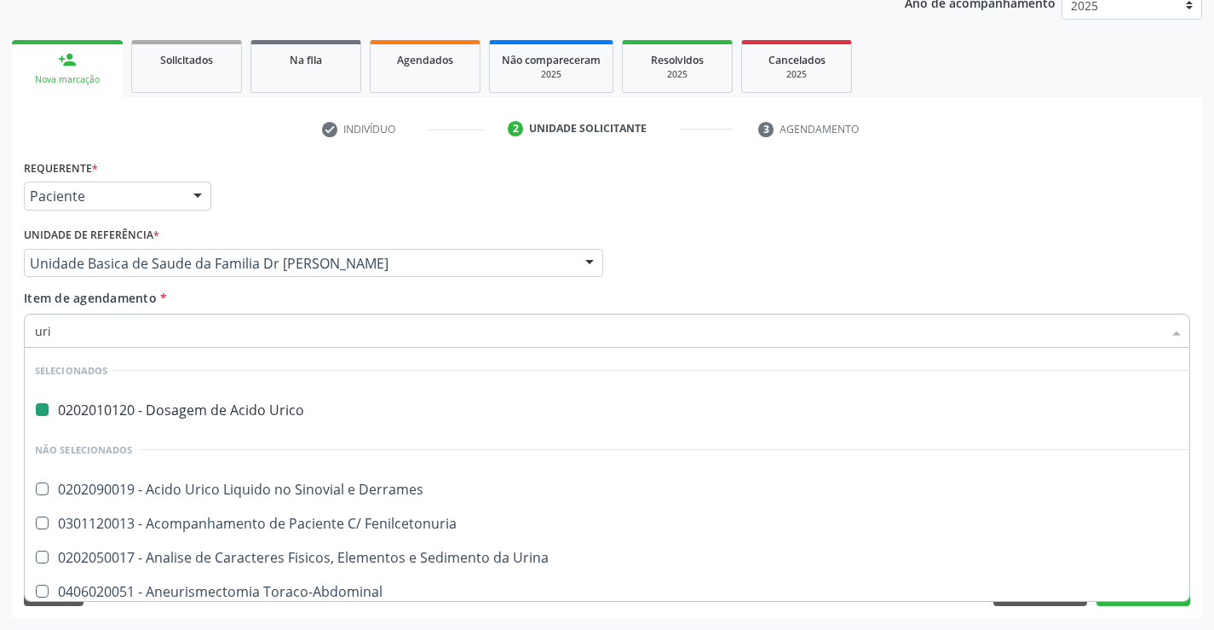
type input "urin"
checkbox Urico "false"
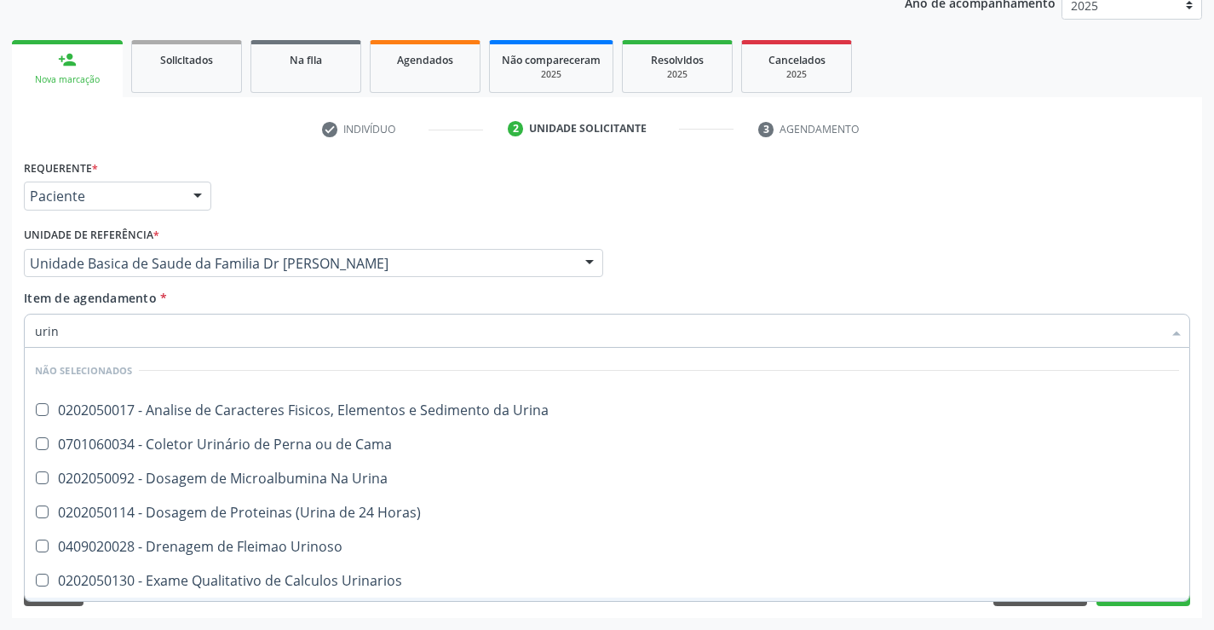
type input "urina"
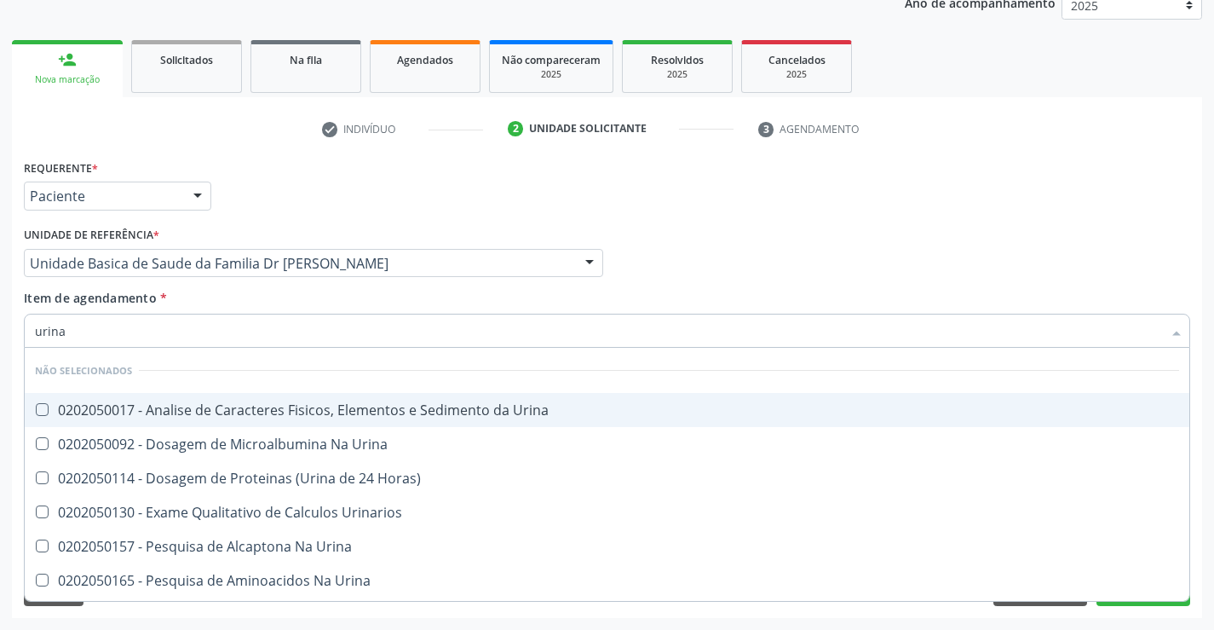
click at [173, 407] on div "0202050017 - Analise de Caracteres Fisicos, Elementos e Sedimento da Urina" at bounding box center [607, 410] width 1144 height 14
checkbox Urina "true"
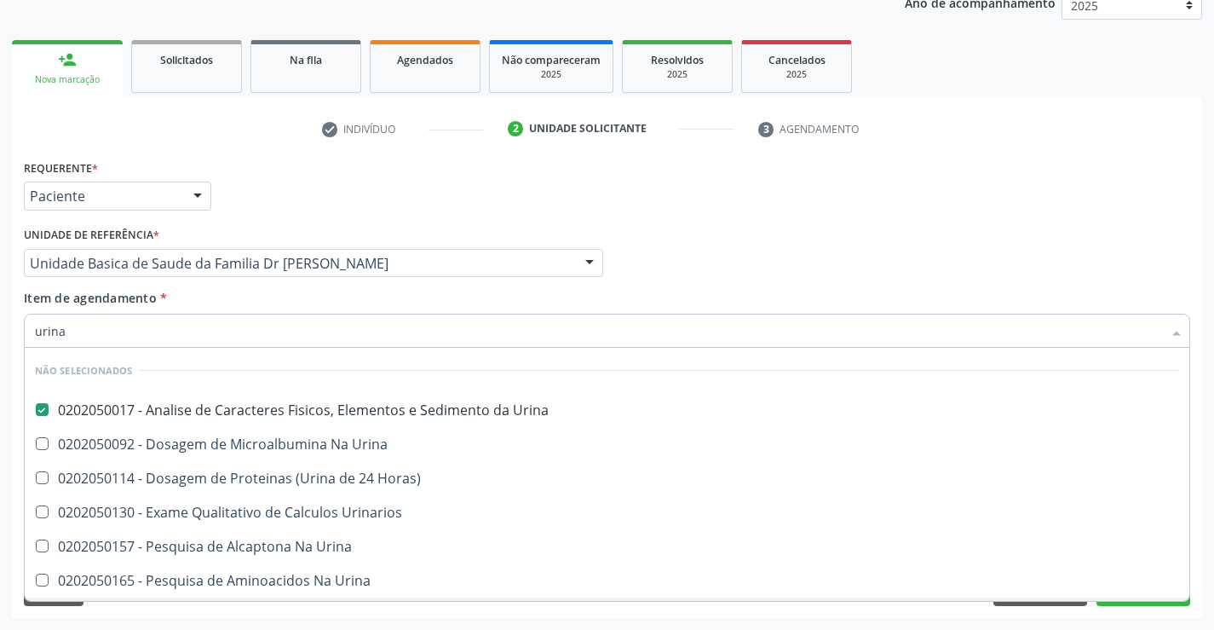
click at [122, 606] on div "Requerente * Paciente Profissional de Saúde Paciente Nenhum resultado encontrad…" at bounding box center [607, 386] width 1190 height 463
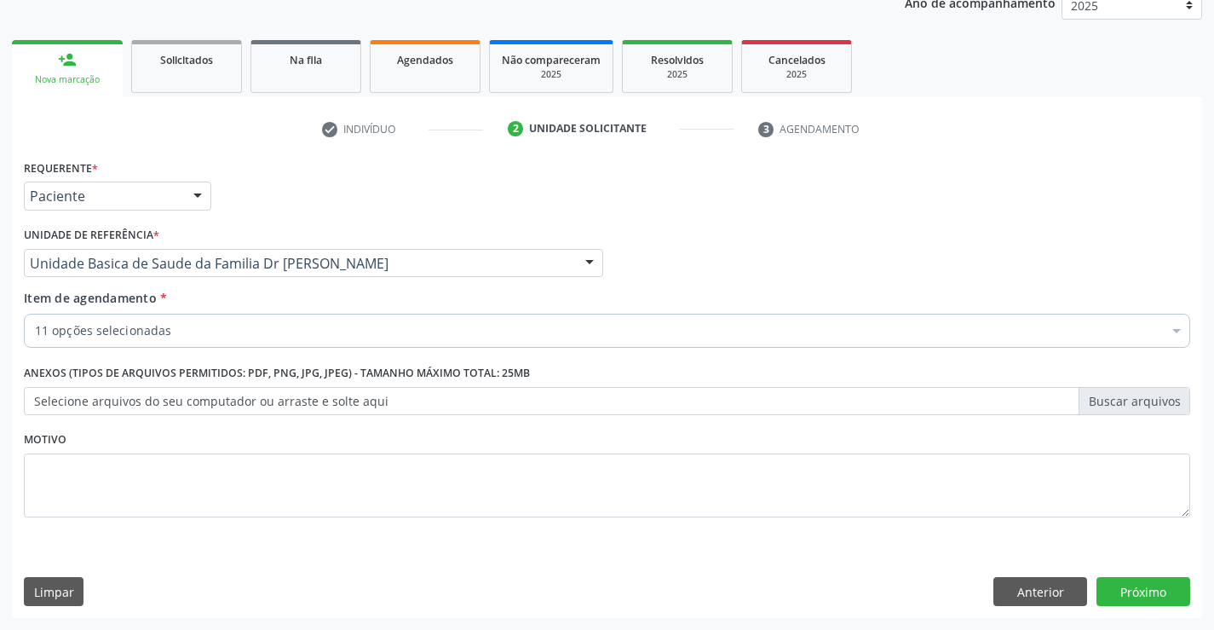
checkbox Ureia "true"
checkbox Urico "true"
checkbox \(Tgo\) "true"
checkbox \(Tgp\) "true"
checkbox Serico "true"
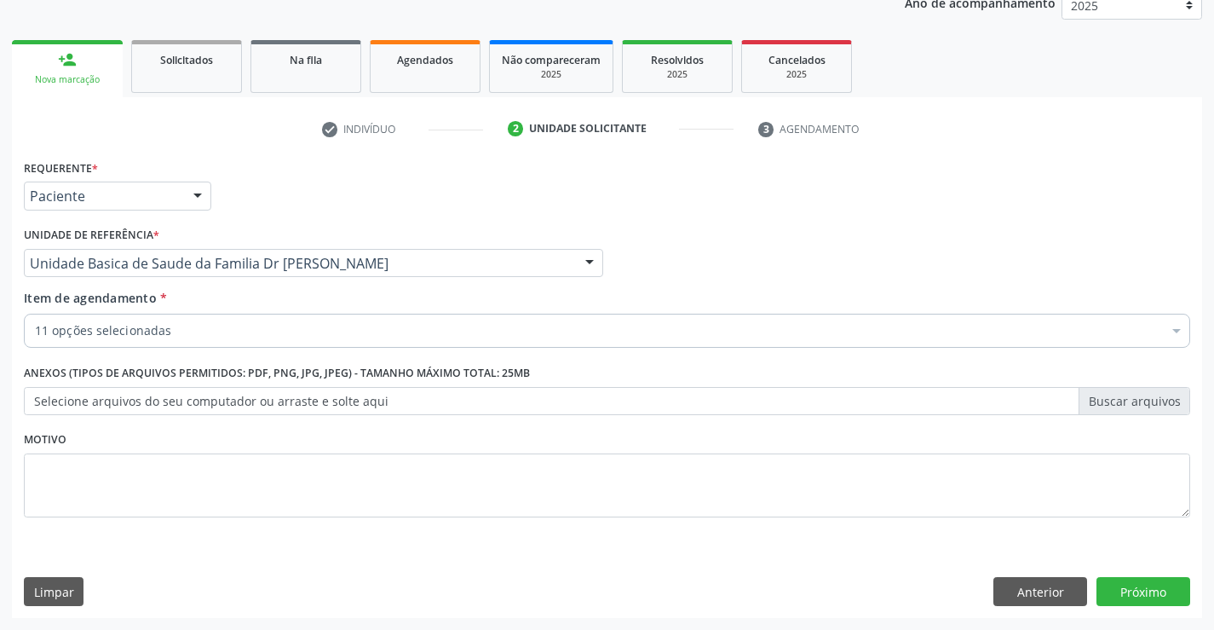
checkbox Glicose "true"
checkbox Urina "true"
checkbox Creatinina "true"
checkbox Ldl "true"
checkbox Hdl "true"
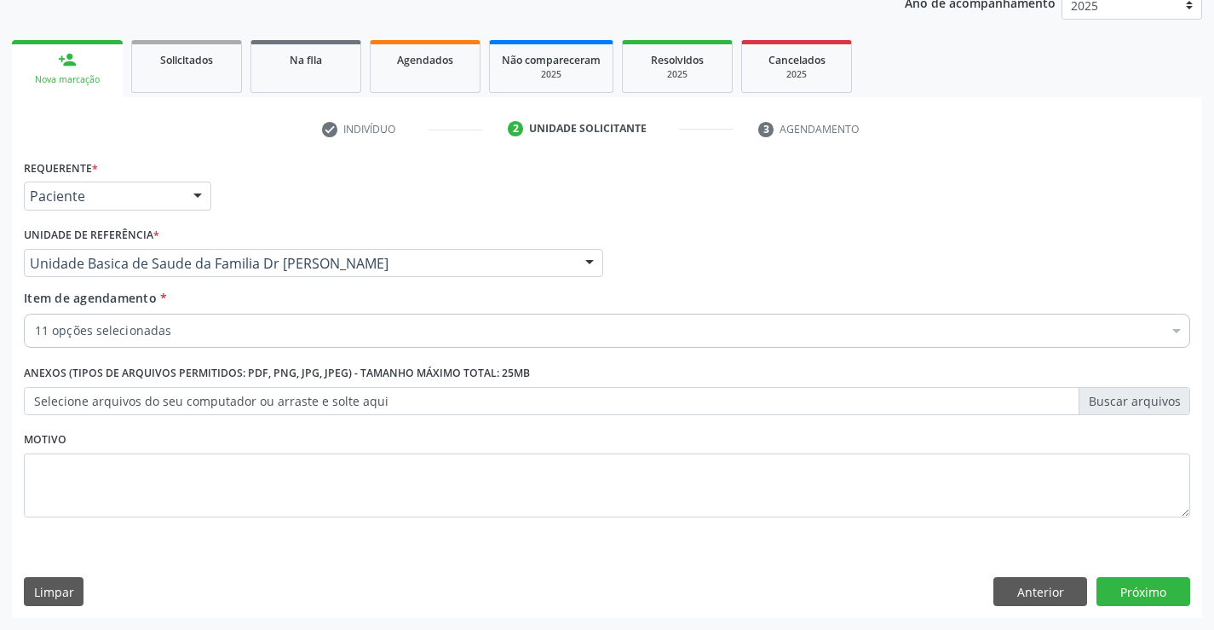
click at [35, 326] on input "Item de agendamento *" at bounding box center [35, 331] width 0 height 34
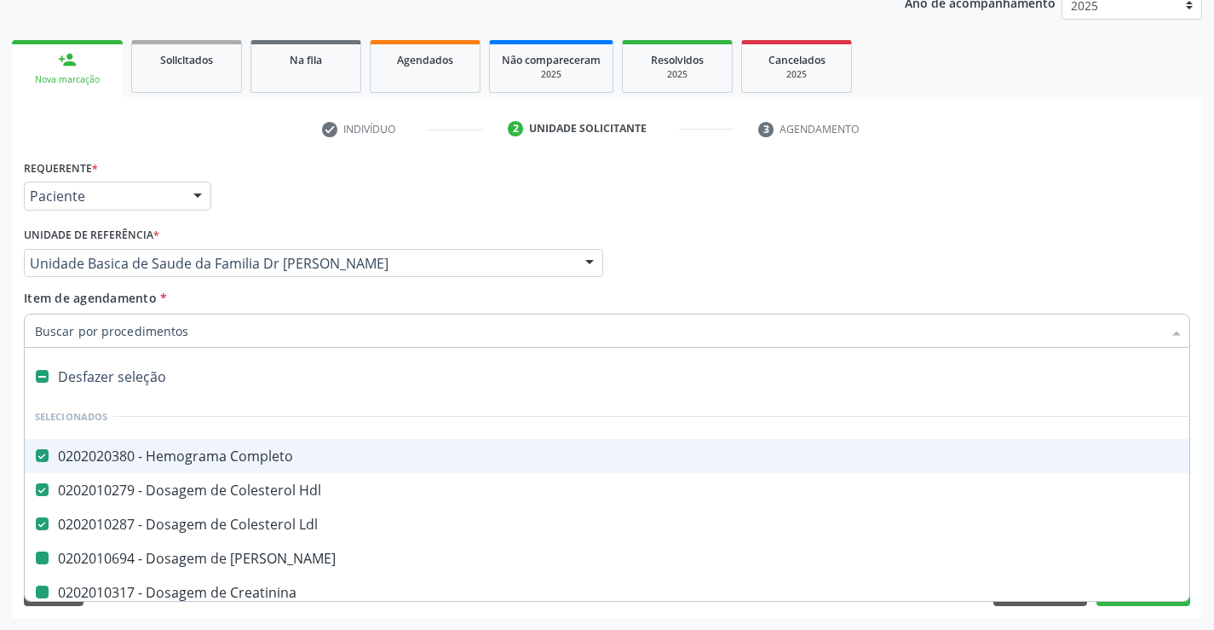
type input "f"
checkbox Ureia "false"
checkbox Urico "false"
checkbox \(Tgo\) "false"
checkbox \(Tgp\) "false"
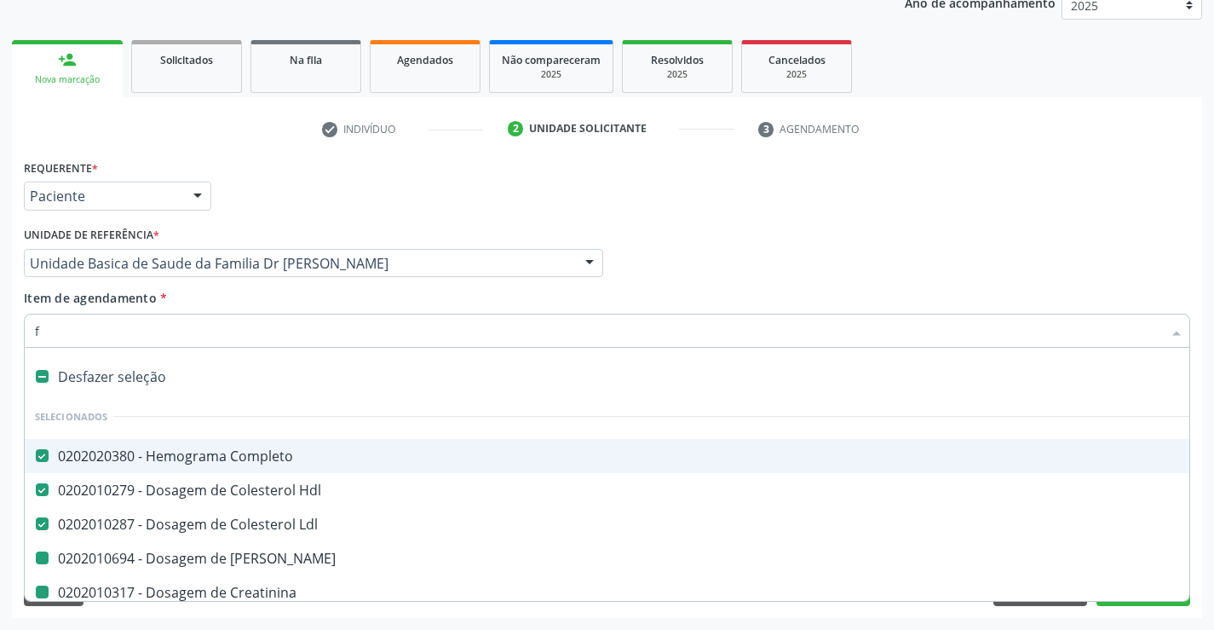
checkbox Serico "false"
checkbox Glicose "false"
checkbox Urina "false"
checkbox Creatinina "false"
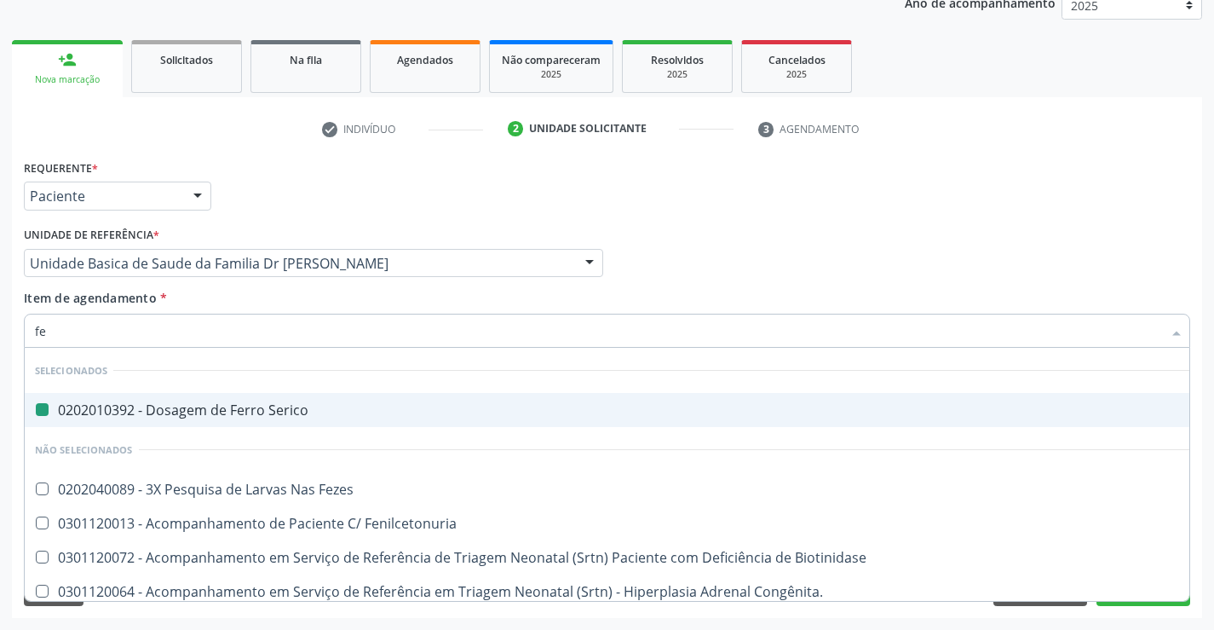
type input "fez"
checkbox Serico "false"
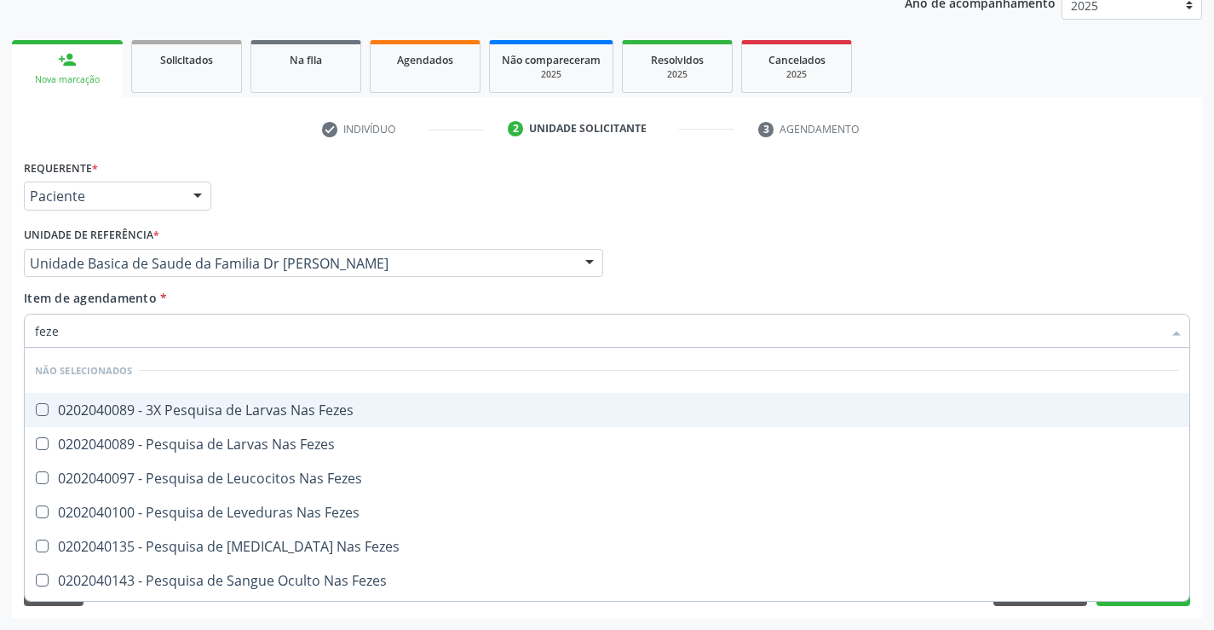
type input "fezes"
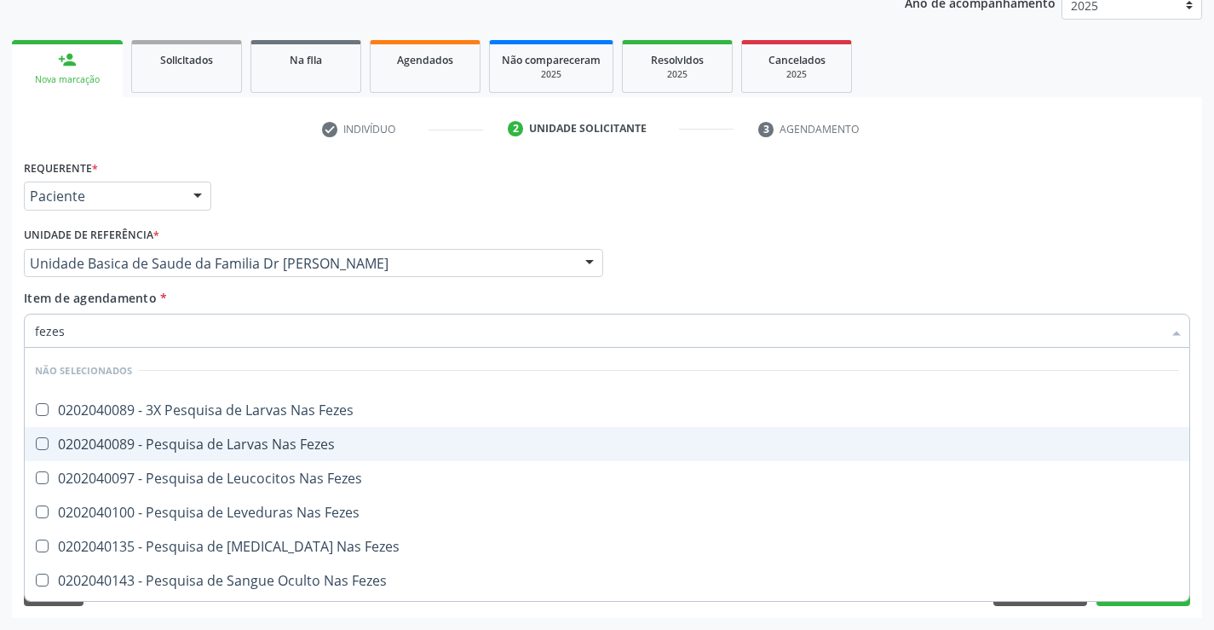
click at [220, 441] on div "0202040089 - Pesquisa de Larvas Nas Fezes" at bounding box center [607, 444] width 1144 height 14
checkbox Fezes "true"
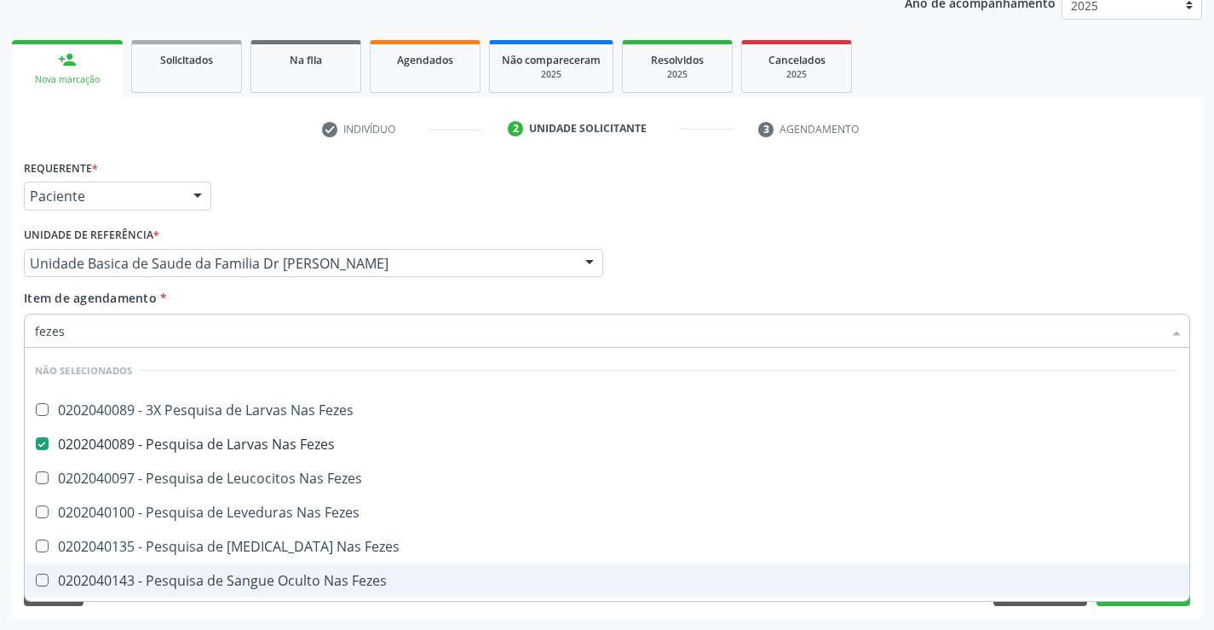
click at [178, 614] on div "Requerente * Paciente Profissional de Saúde Paciente Nenhum resultado encontrad…" at bounding box center [607, 386] width 1190 height 463
checkbox Fezes "true"
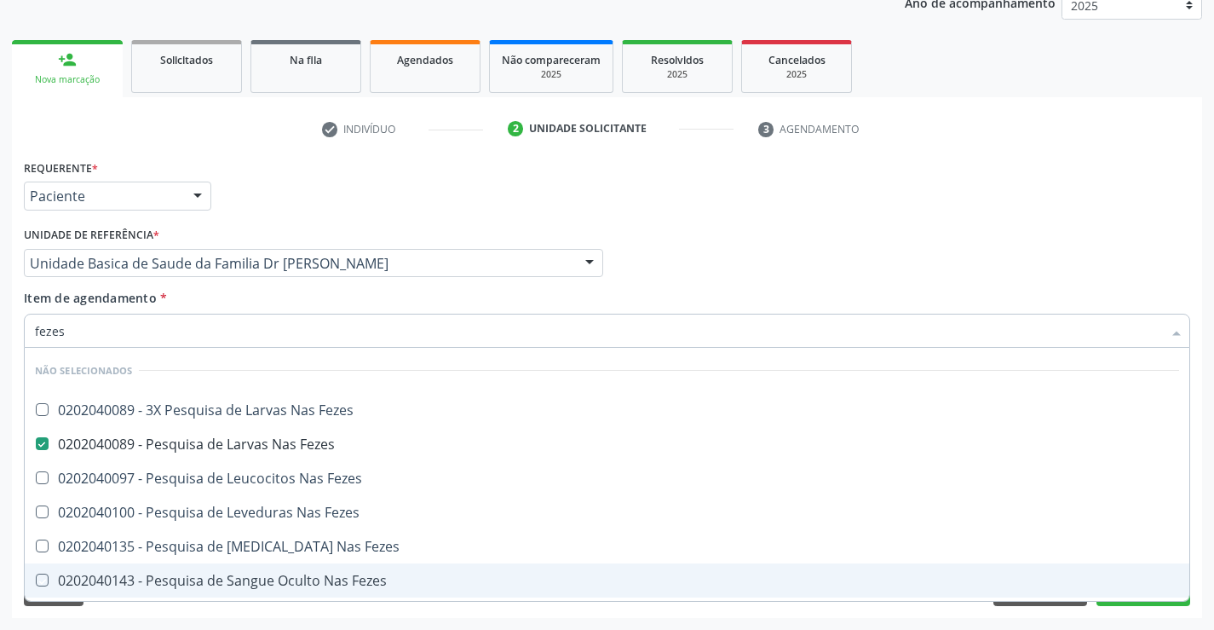
checkbox Fezes "true"
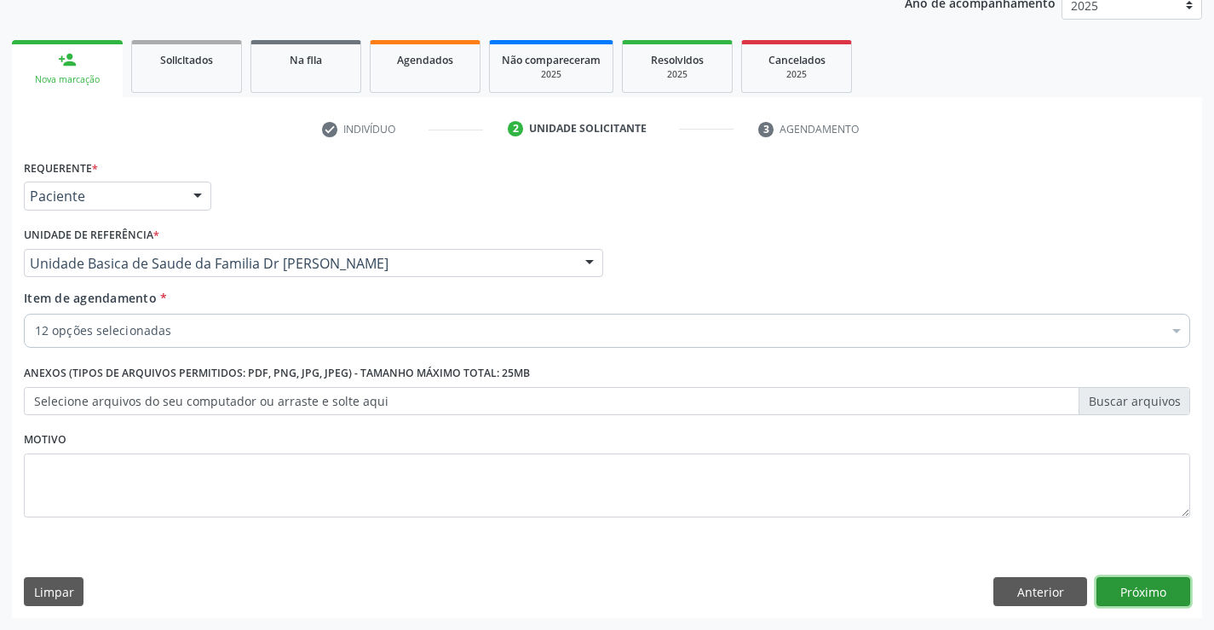
click at [1145, 585] on button "Próximo" at bounding box center [1144, 591] width 94 height 29
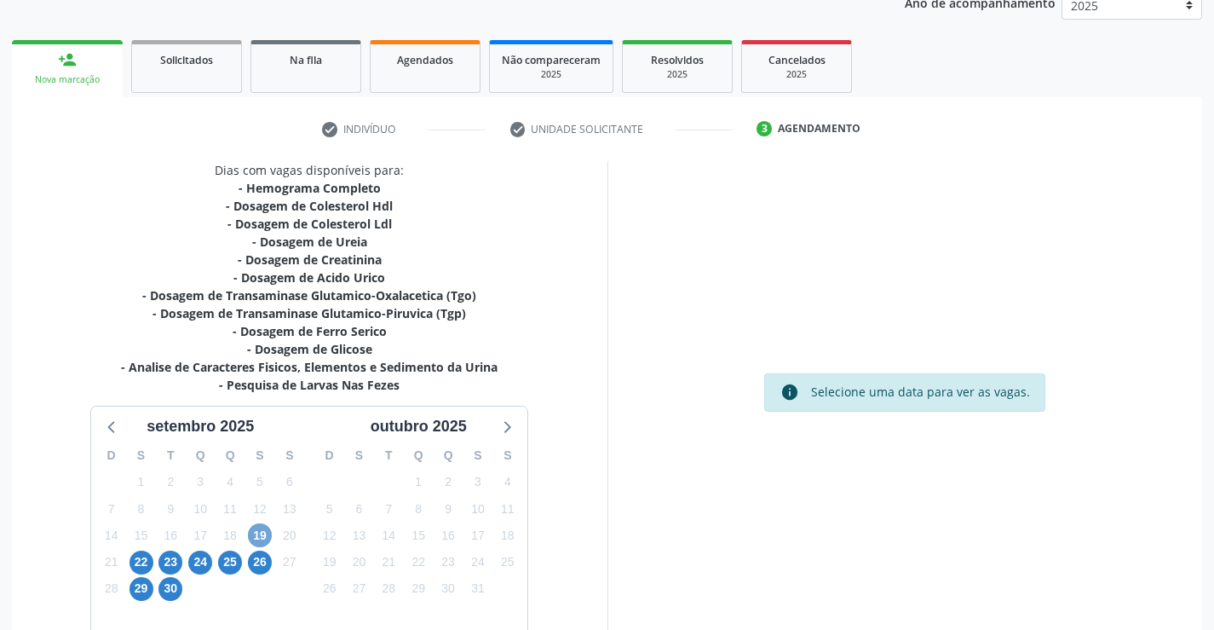
click at [258, 536] on span "19" at bounding box center [260, 535] width 24 height 24
click at [262, 538] on span "19" at bounding box center [260, 535] width 24 height 24
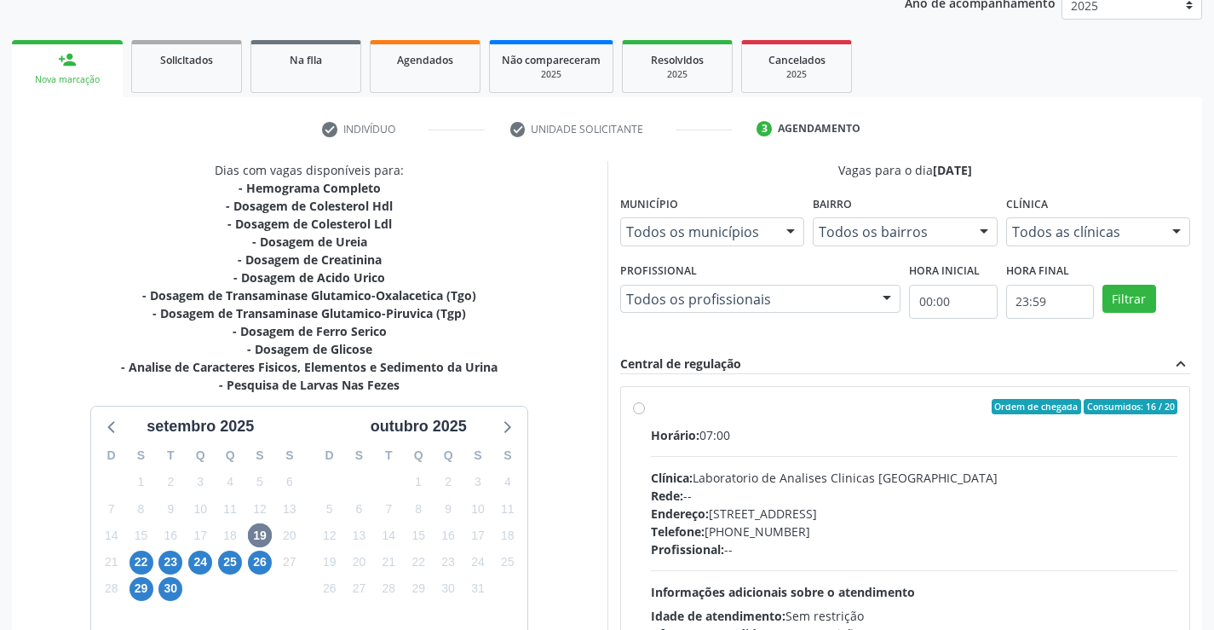
click at [651, 408] on label "Ordem de chegada Consumidos: 16 / 20 Horário: 07:00 Clínica: Laboratorio de Ana…" at bounding box center [914, 530] width 527 height 262
click at [638, 408] on input "Ordem de chegada Consumidos: 16 / 20 Horário: 07:00 Clínica: Laboratorio de Ana…" at bounding box center [639, 406] width 12 height 15
radio input "true"
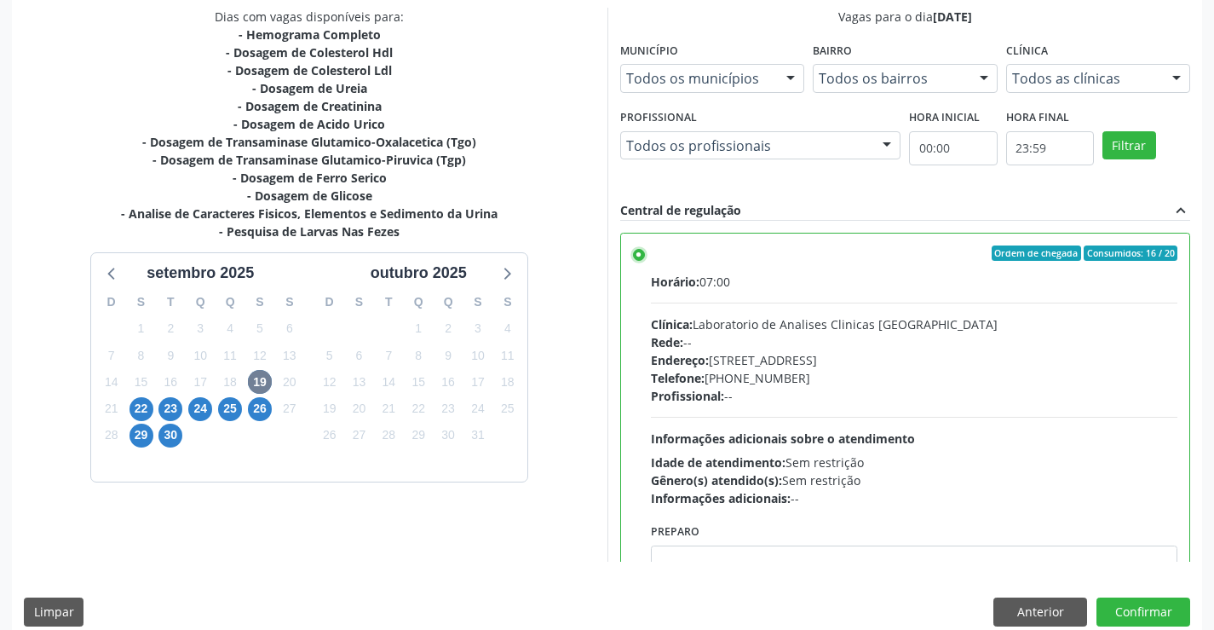
scroll to position [389, 0]
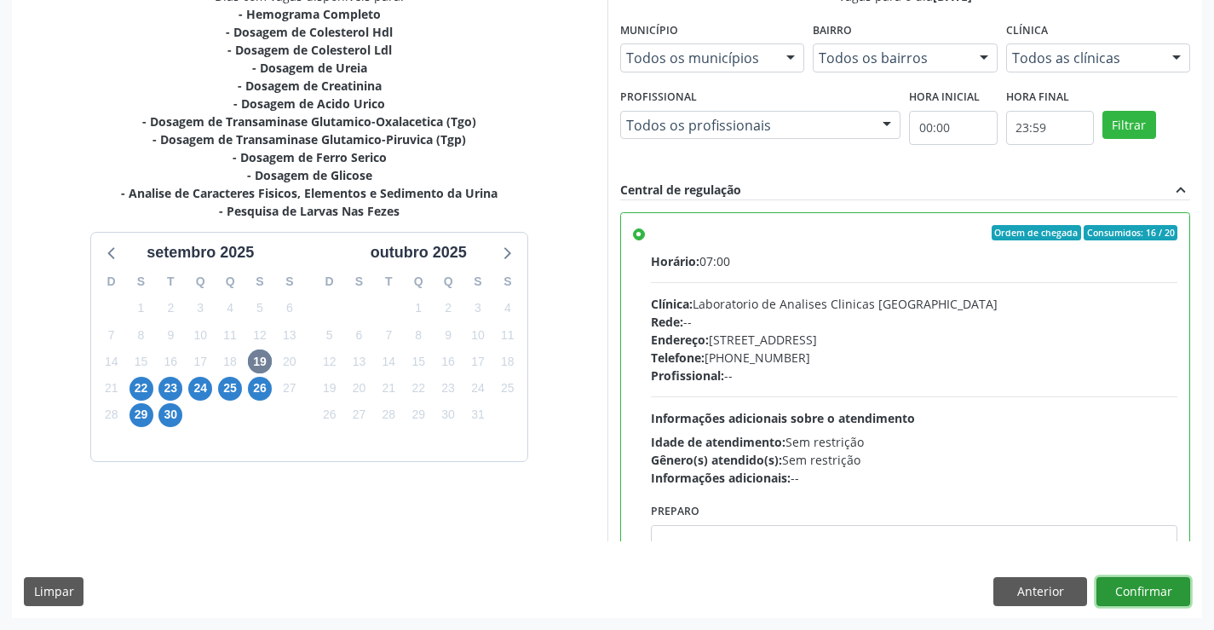
click at [1162, 587] on button "Confirmar" at bounding box center [1144, 591] width 94 height 29
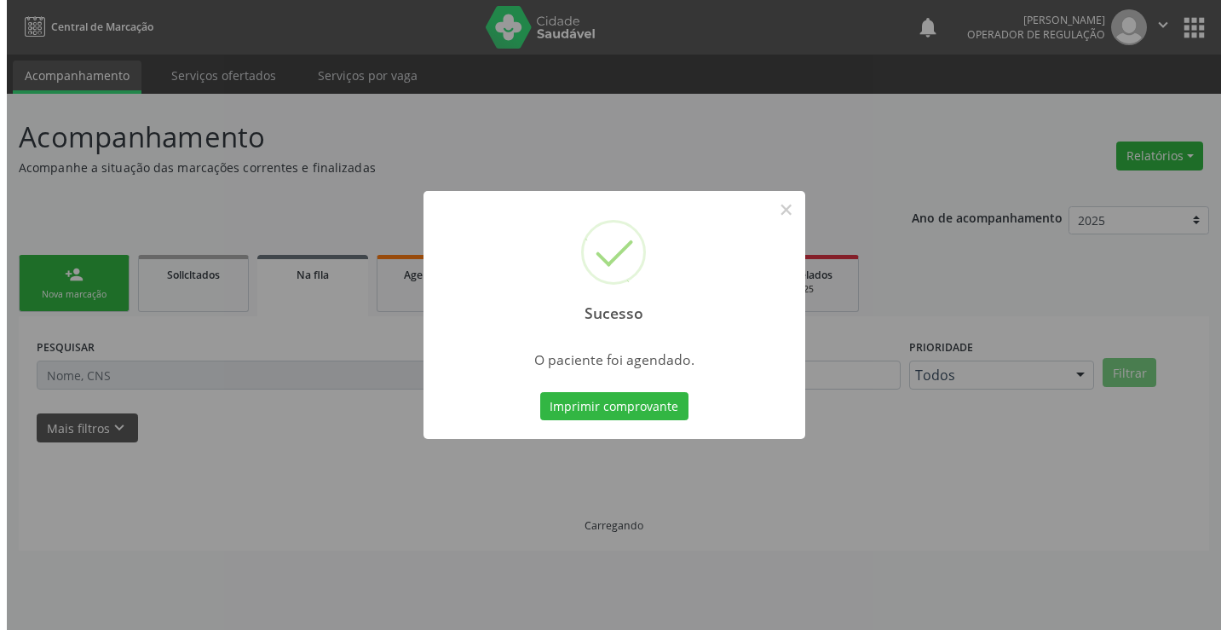
scroll to position [0, 0]
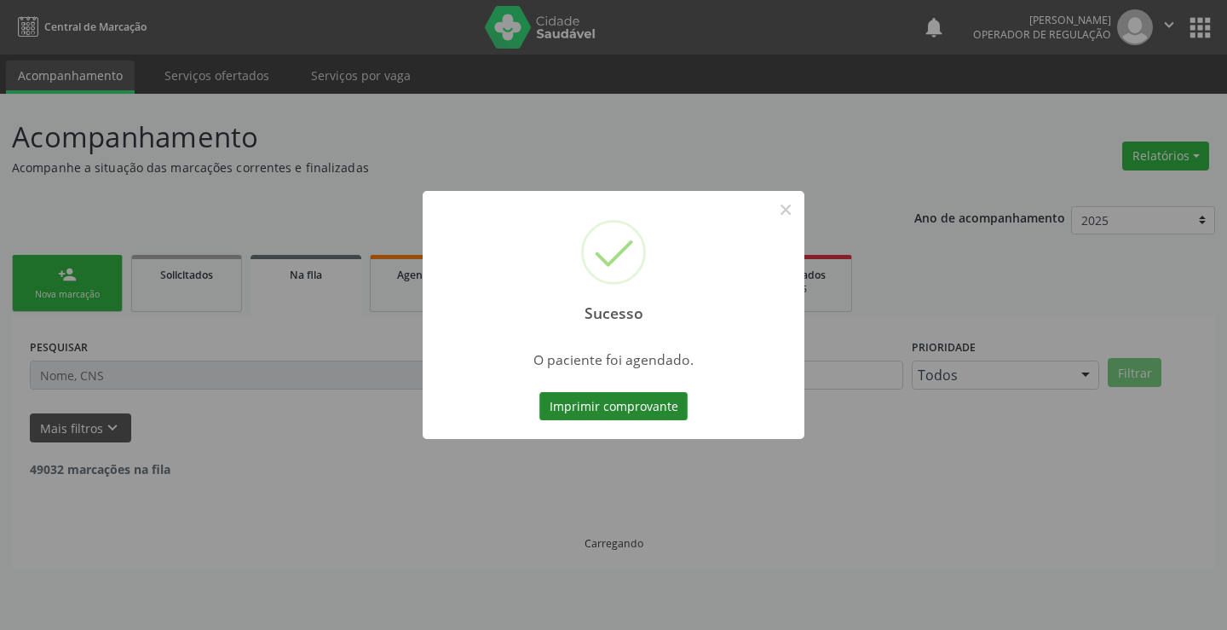
click at [648, 407] on button "Imprimir comprovante" at bounding box center [613, 406] width 148 height 29
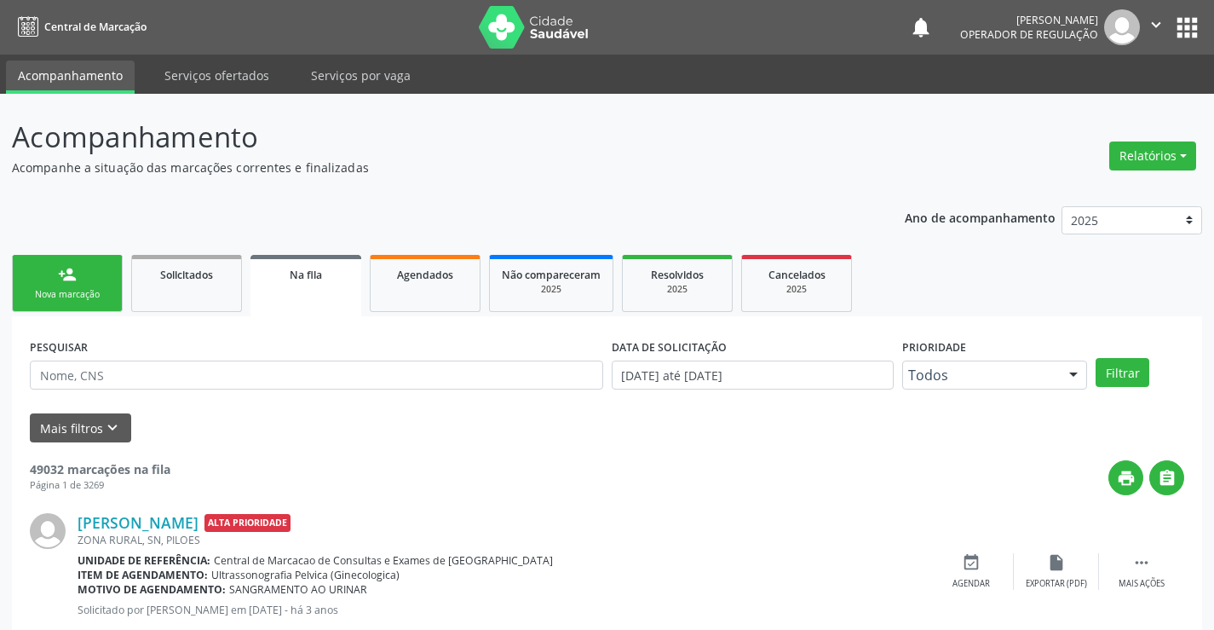
click at [107, 291] on div "Nova marcação" at bounding box center [67, 294] width 85 height 13
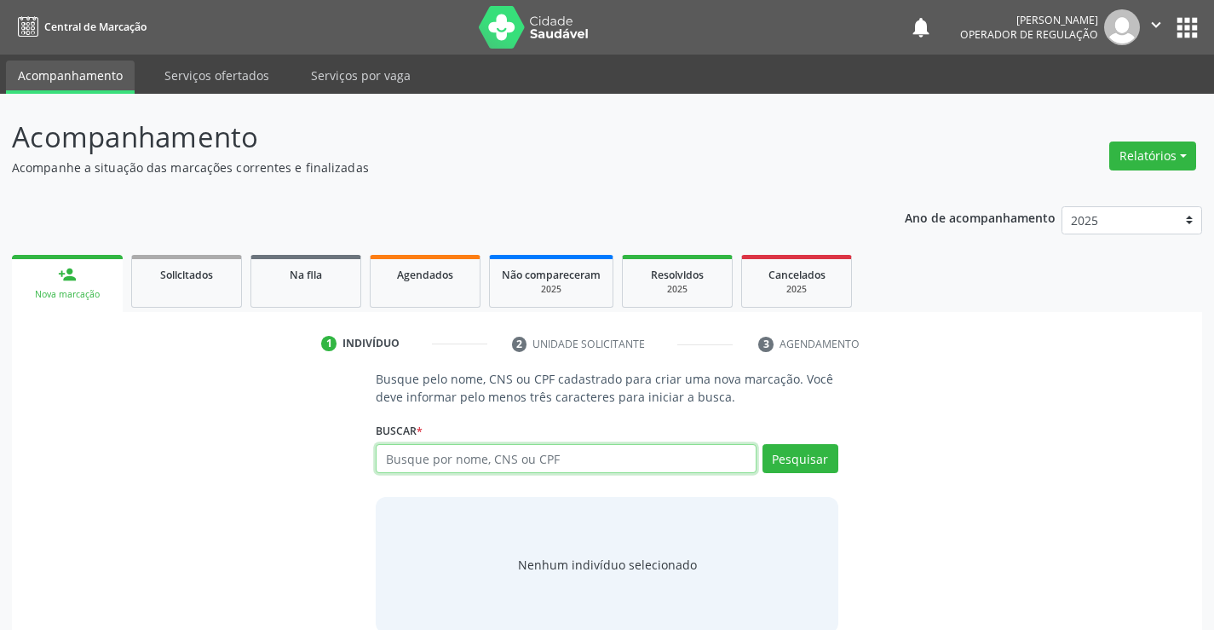
click at [592, 461] on input "text" at bounding box center [566, 458] width 380 height 29
click at [581, 466] on input "text" at bounding box center [566, 458] width 380 height 29
type input "705001488641655"
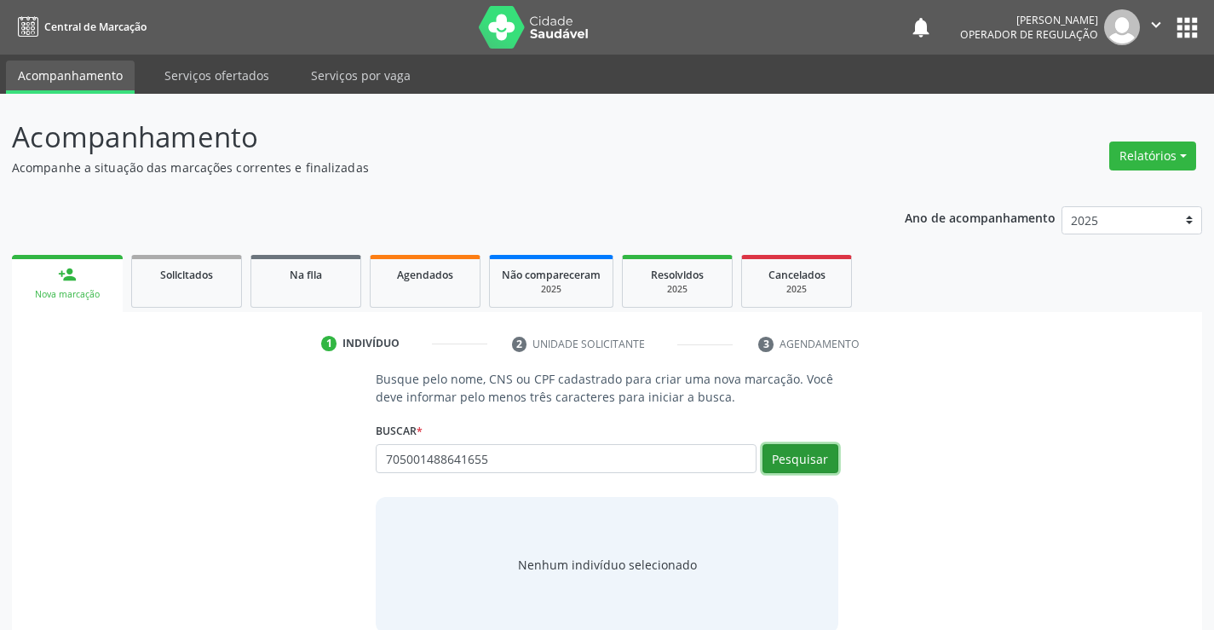
click at [787, 455] on button "Pesquisar" at bounding box center [801, 458] width 76 height 29
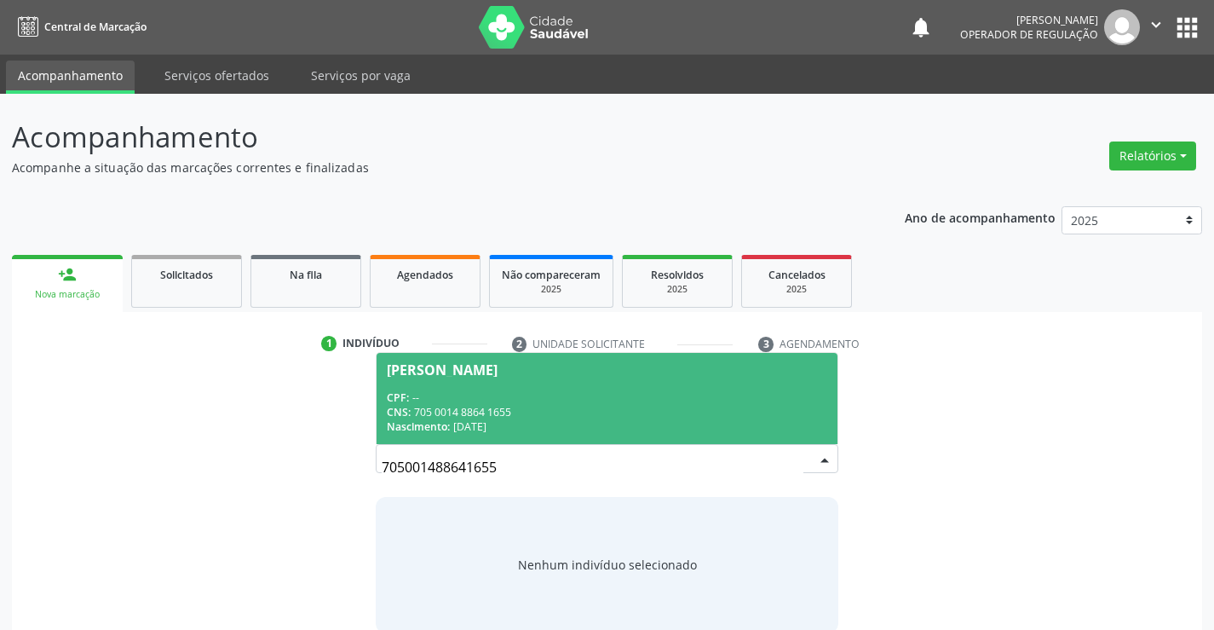
click at [660, 396] on div "CPF: --" at bounding box center [607, 397] width 440 height 14
click at [660, 396] on p "Busque pelo nome, CNS ou CPF cadastrado para criar uma nova marcação. Você deve…" at bounding box center [607, 388] width 462 height 36
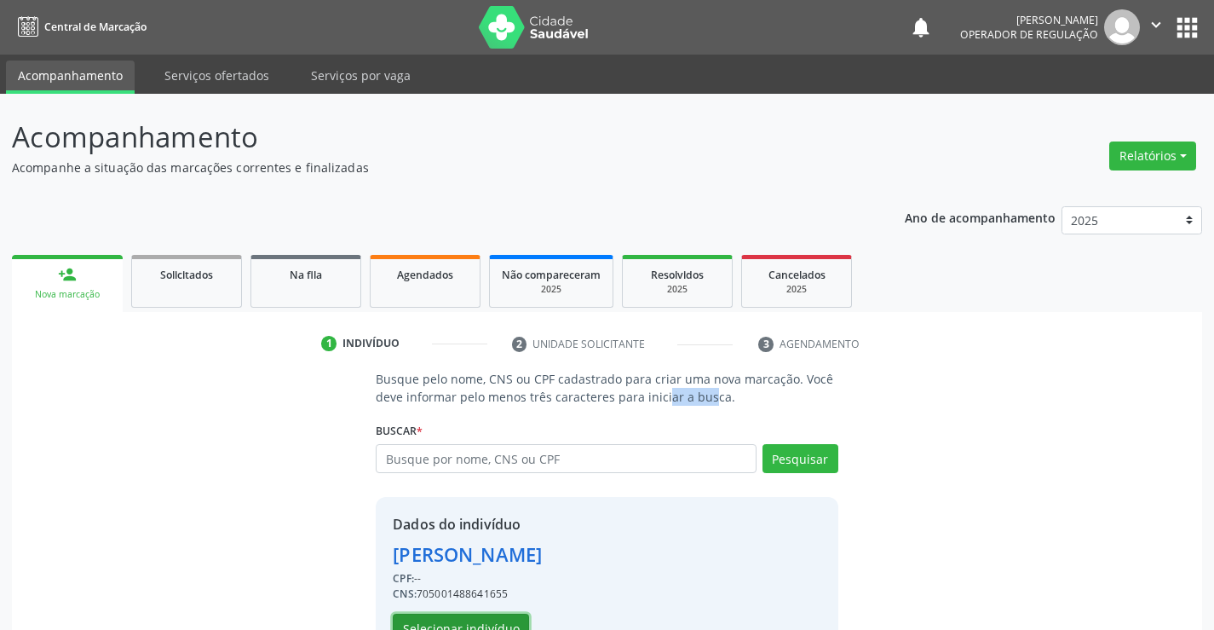
click at [467, 619] on button "Selecionar indivíduo" at bounding box center [461, 628] width 136 height 29
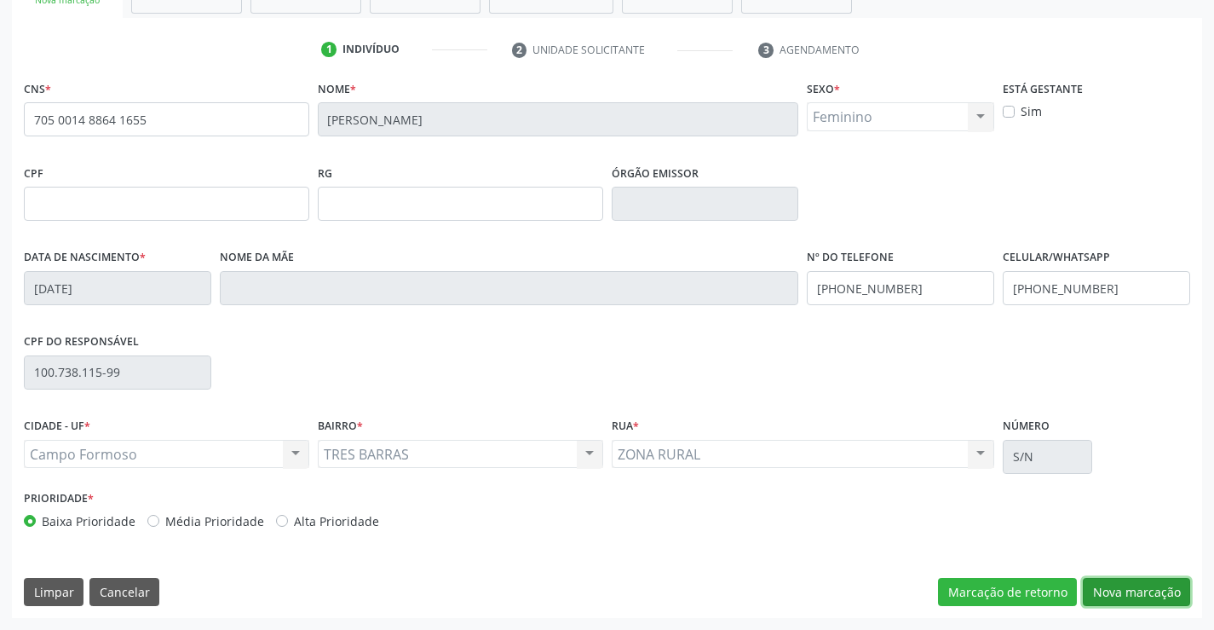
click at [1118, 583] on button "Nova marcação" at bounding box center [1136, 592] width 107 height 29
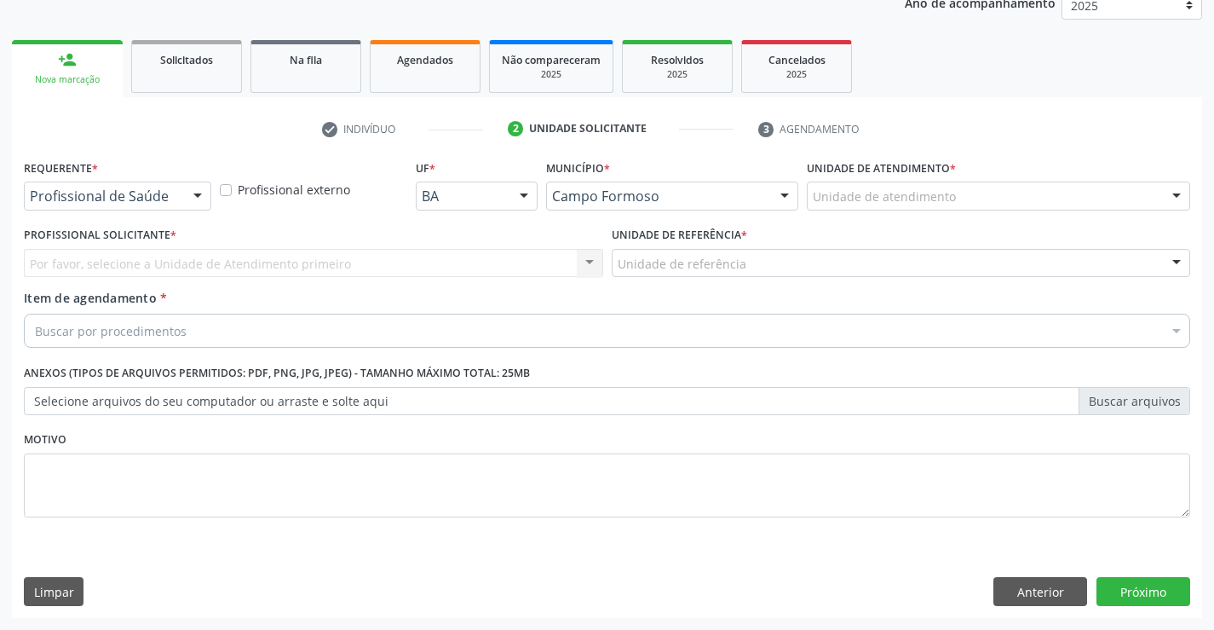
scroll to position [215, 0]
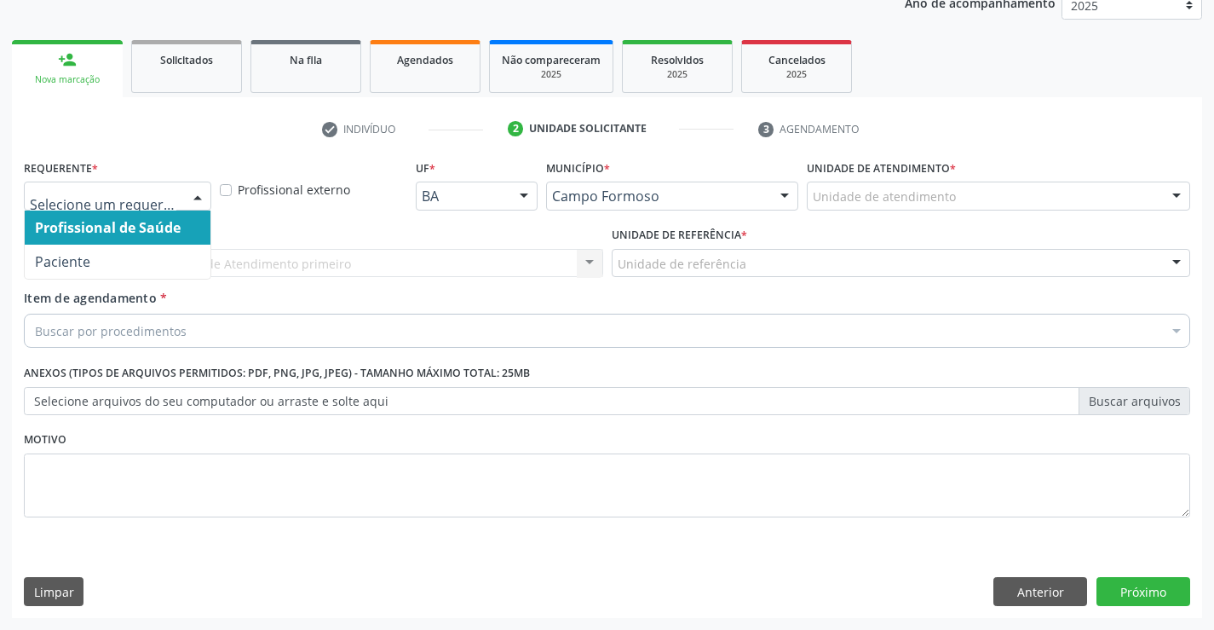
drag, startPoint x: 157, startPoint y: 196, endPoint x: 147, endPoint y: 220, distance: 25.6
click at [157, 196] on input "text" at bounding box center [103, 204] width 147 height 34
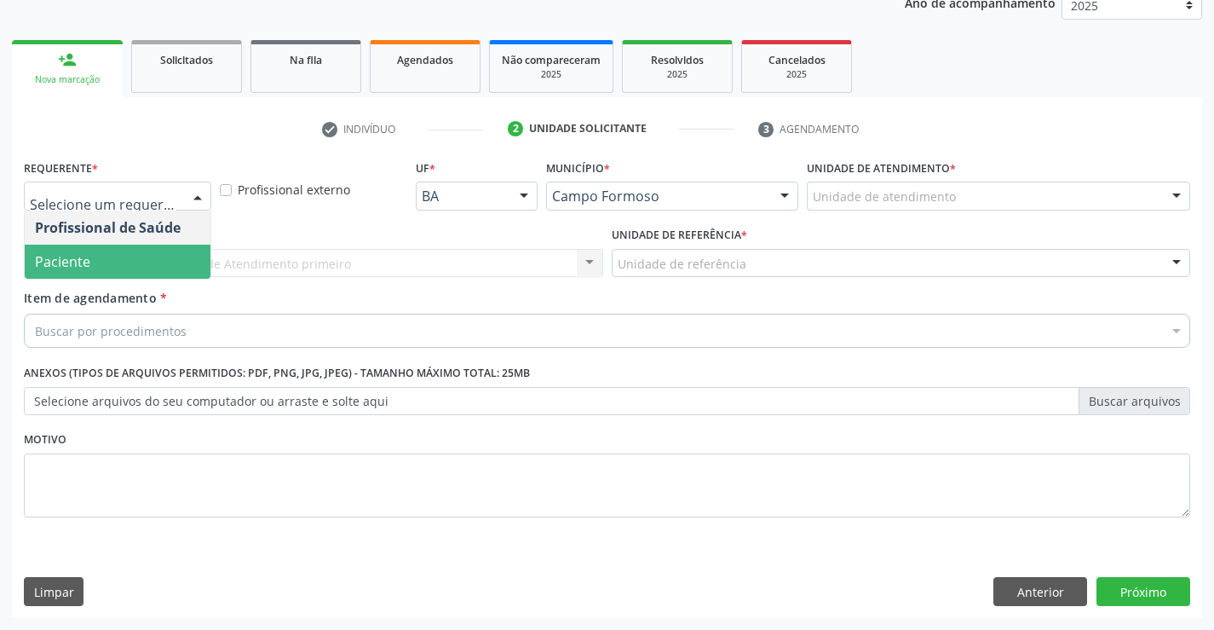
click at [124, 262] on span "Paciente" at bounding box center [118, 262] width 186 height 34
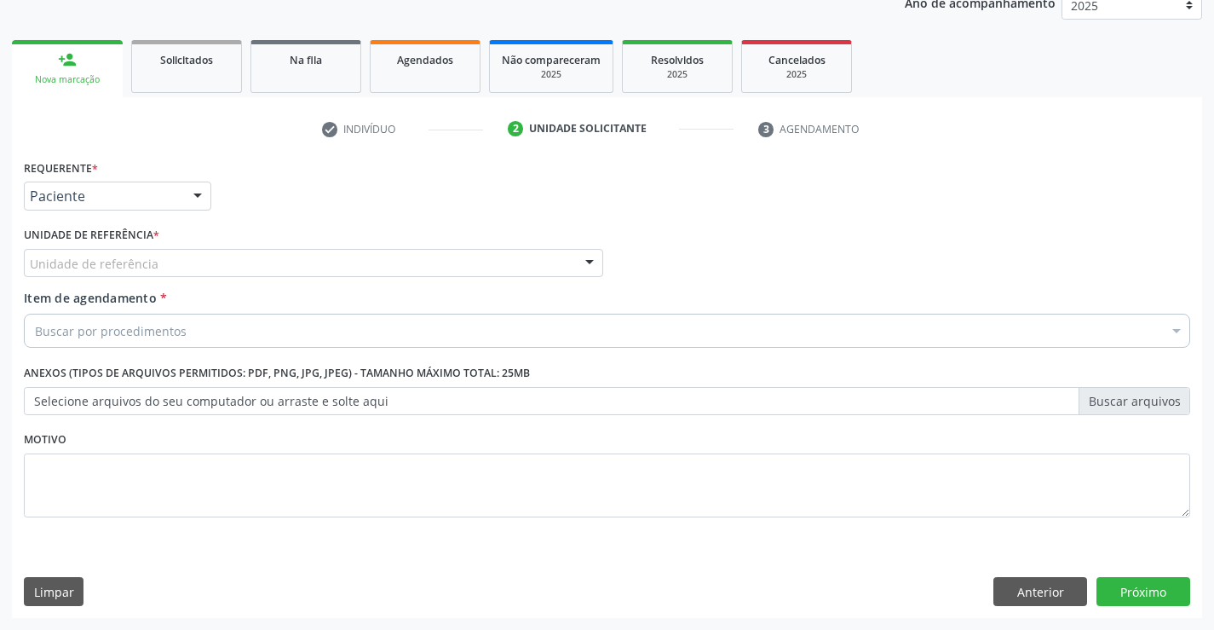
click at [158, 263] on div "Unidade de referência" at bounding box center [313, 263] width 579 height 29
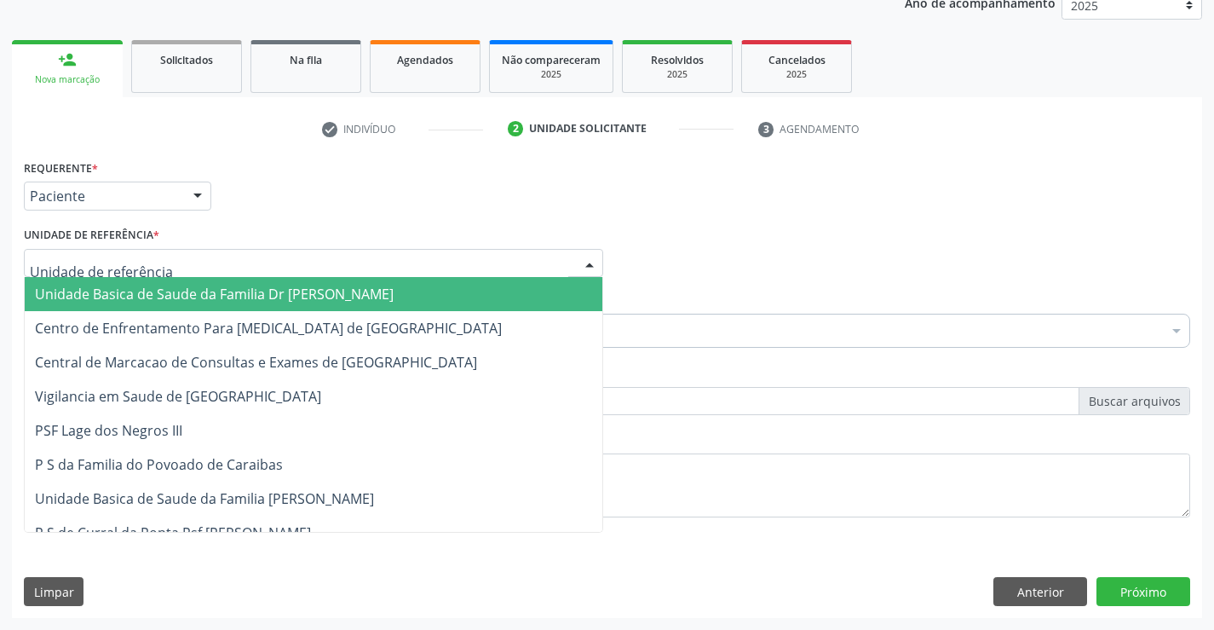
click at [158, 263] on input "text" at bounding box center [299, 272] width 539 height 34
click at [160, 299] on span "Unidade Basica de Saude da Familia Dr [PERSON_NAME]" at bounding box center [214, 294] width 359 height 19
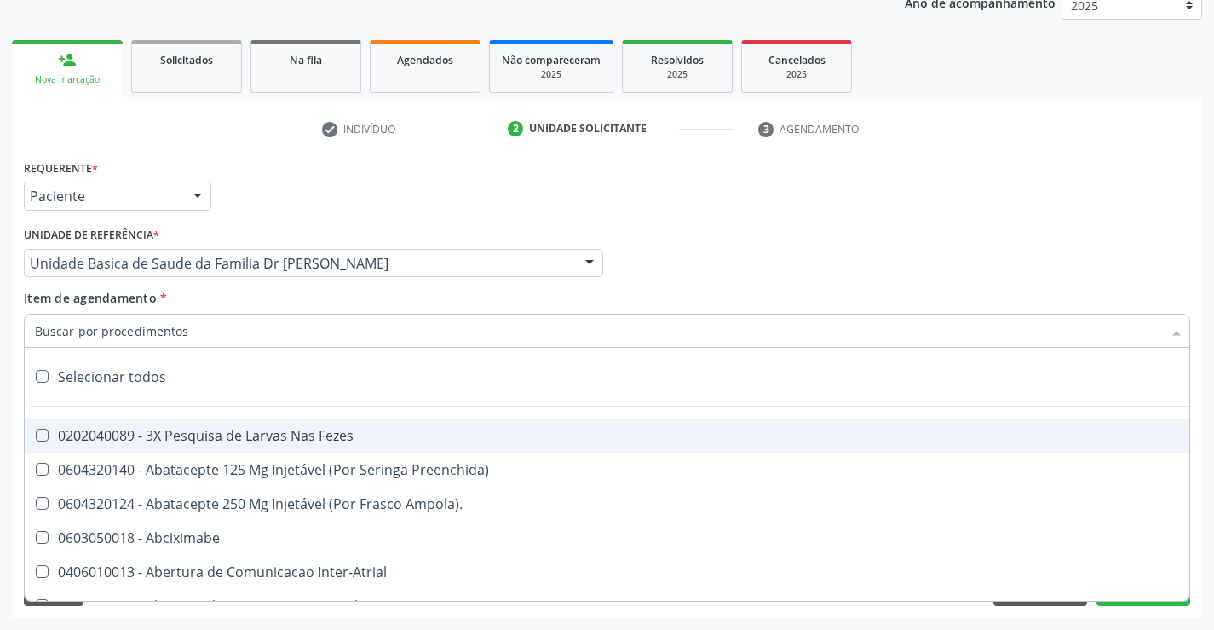
click at [156, 332] on input "Item de agendamento *" at bounding box center [598, 331] width 1127 height 34
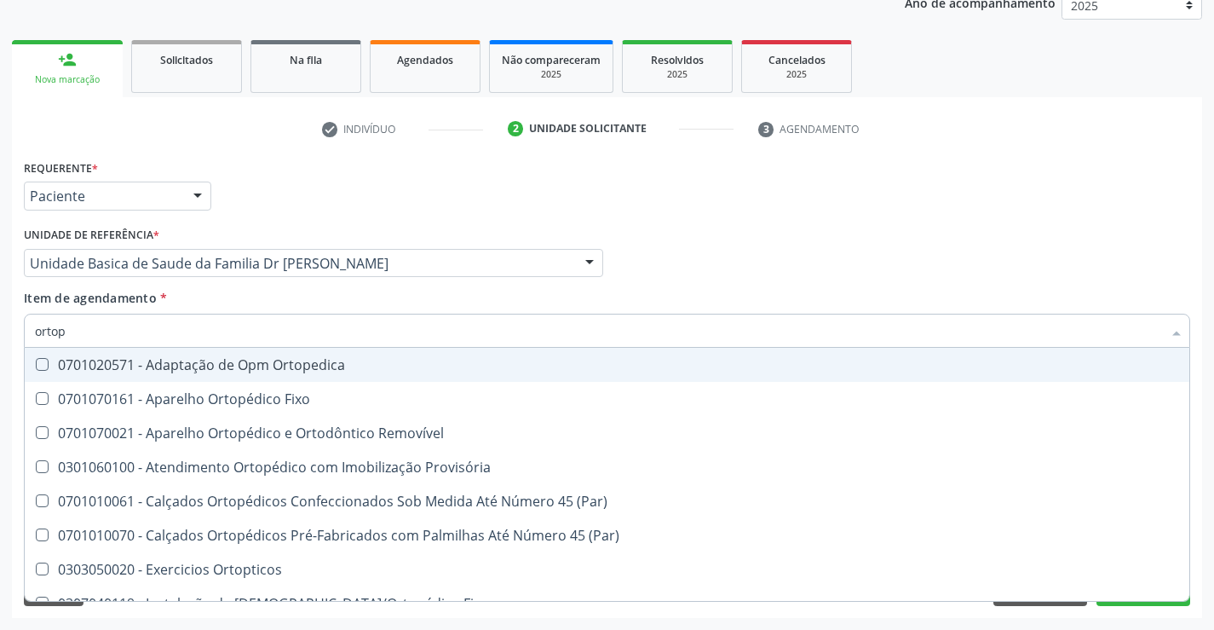
type input "ortope"
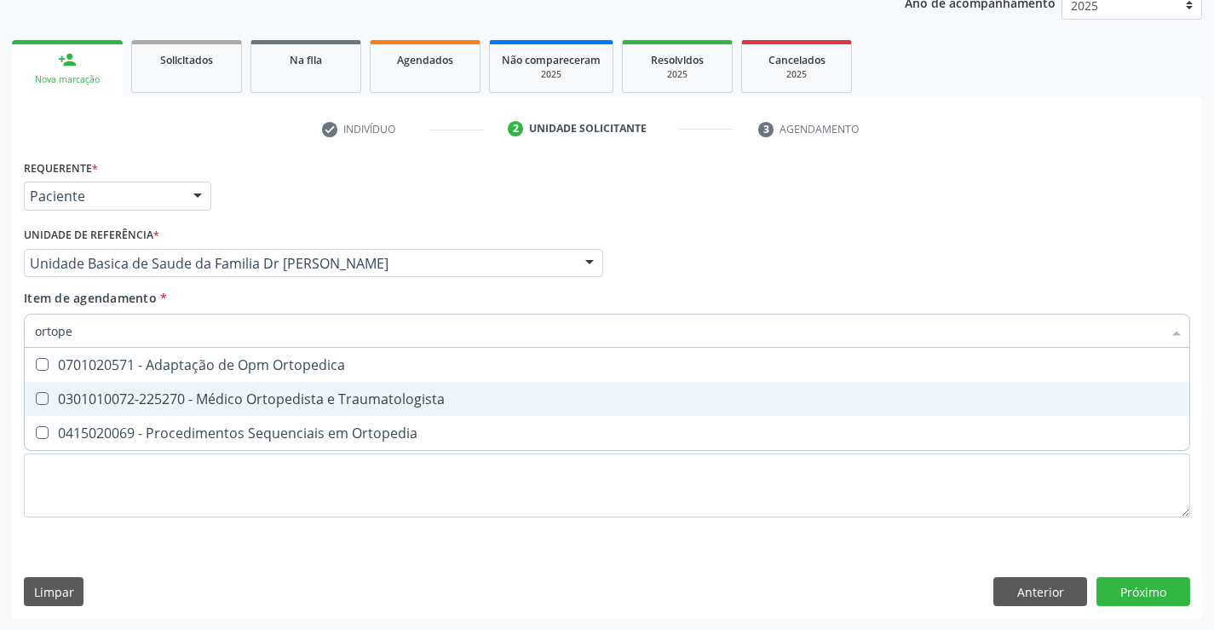
click at [320, 397] on div "0301010072-225270 - Médico Ortopedista e Traumatologista" at bounding box center [607, 399] width 1144 height 14
checkbox Traumatologista "true"
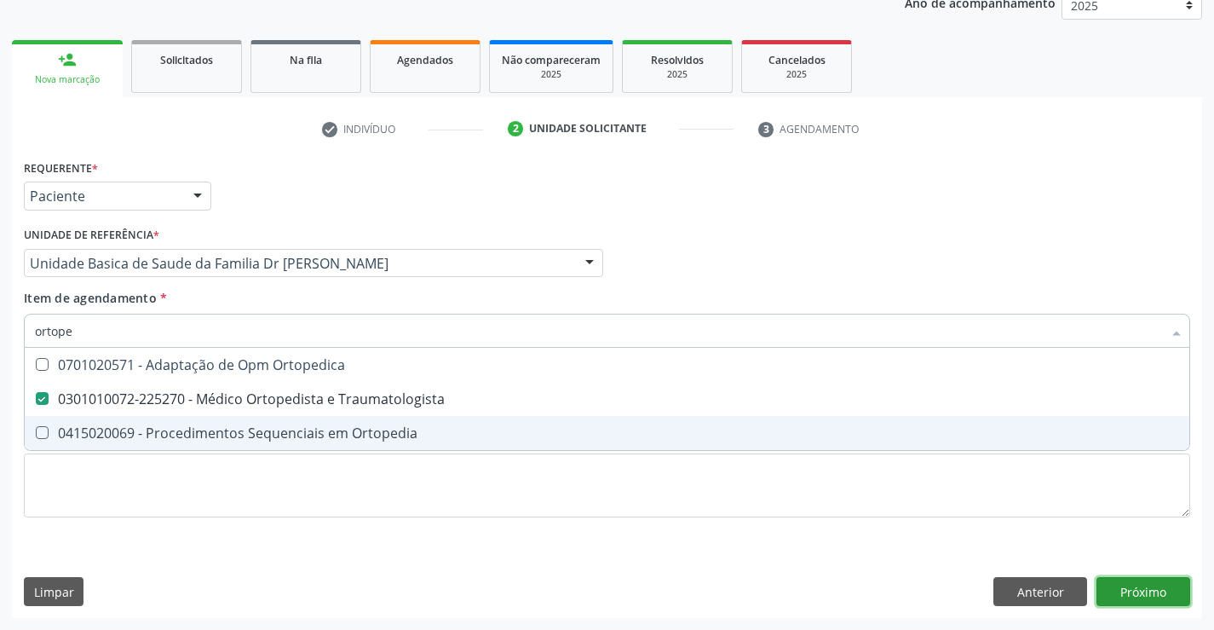
click at [1160, 593] on div "Requerente * Paciente Profissional de Saúde Paciente Nenhum resultado encontrad…" at bounding box center [607, 386] width 1190 height 463
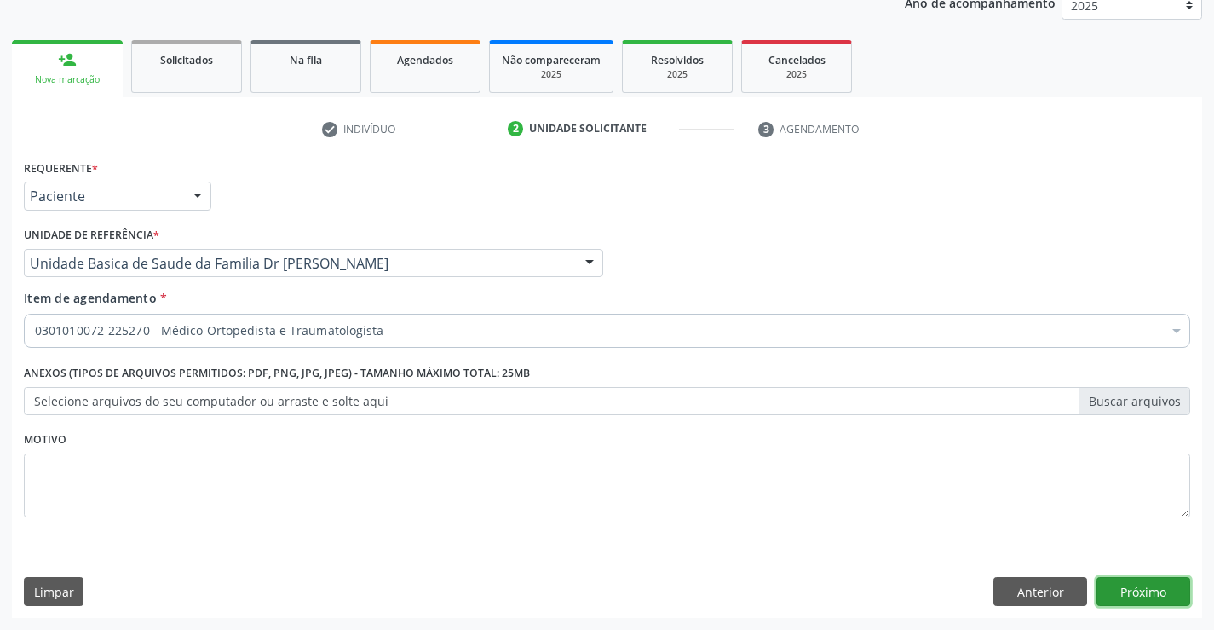
click at [1143, 589] on button "Próximo" at bounding box center [1144, 591] width 94 height 29
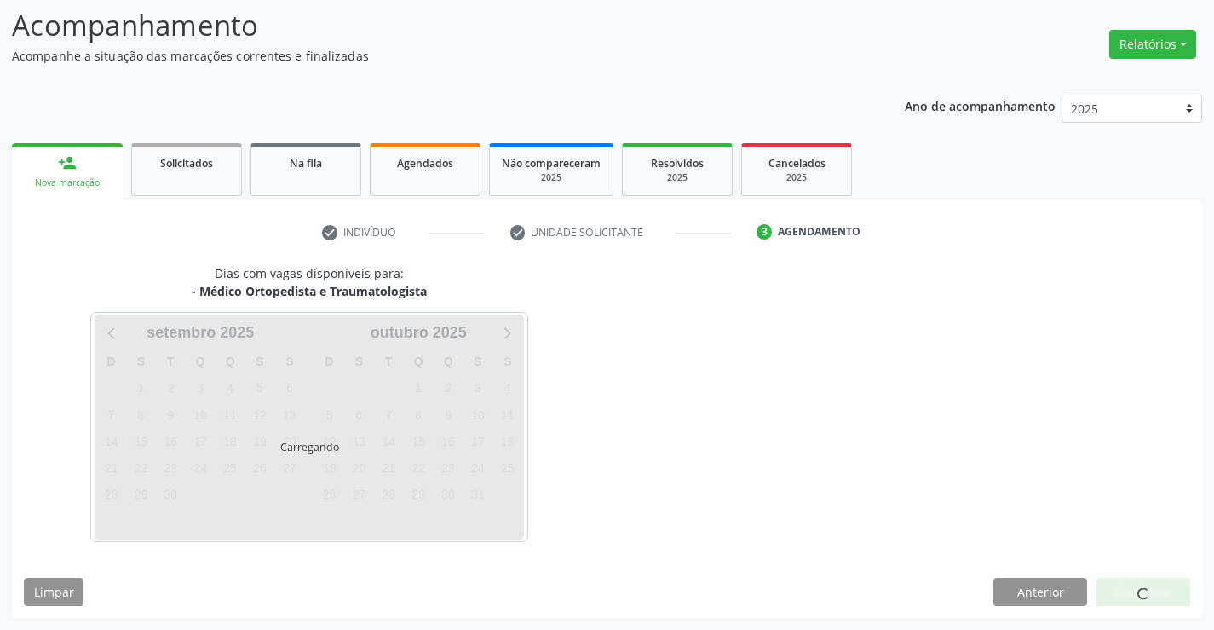
scroll to position [112, 0]
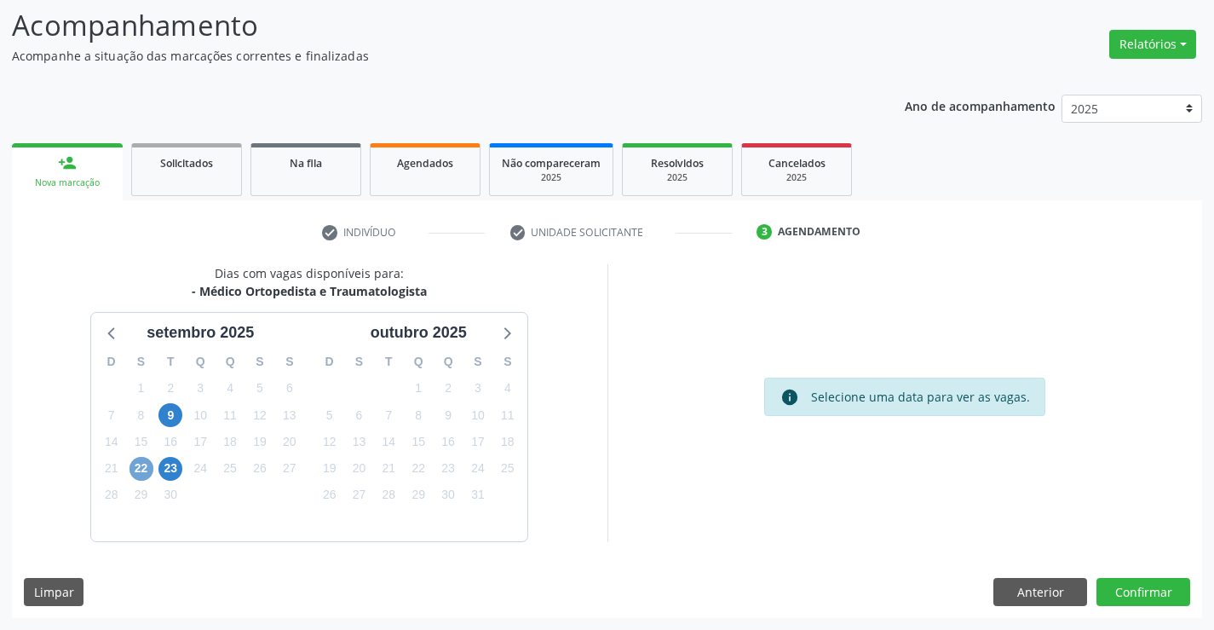
click at [145, 472] on span "22" at bounding box center [142, 469] width 24 height 24
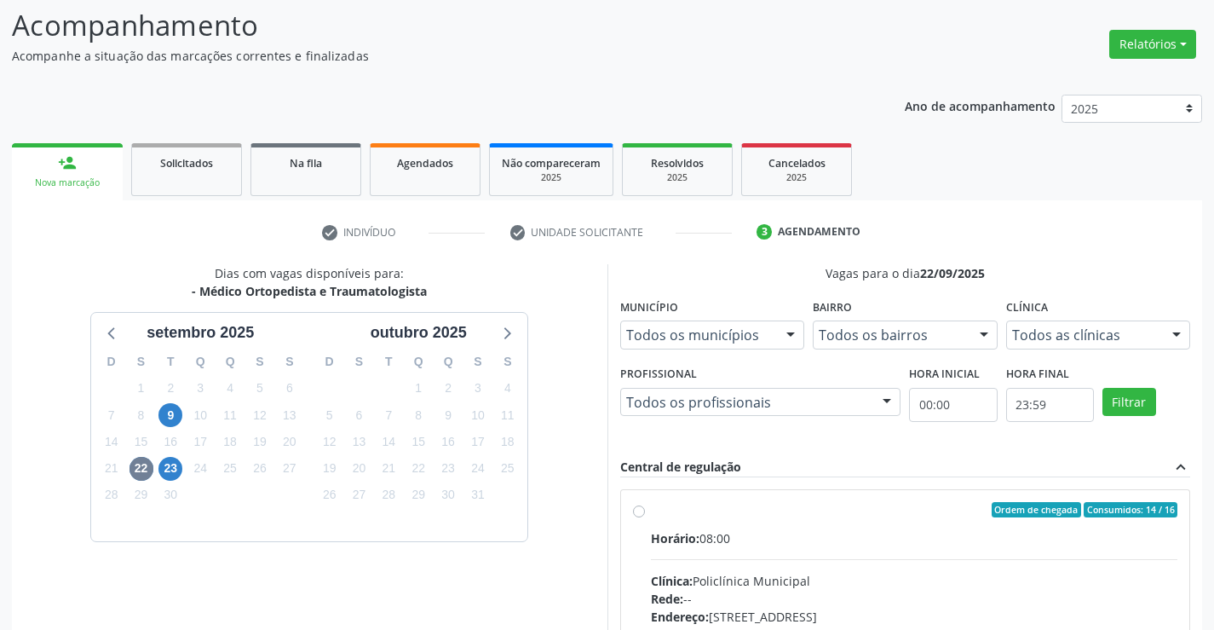
click at [651, 509] on label "Ordem de chegada Consumidos: 14 / 16 Horário: 08:00 Clínica: Policlínica Munici…" at bounding box center [914, 633] width 527 height 262
click at [637, 509] on input "Ordem de chegada Consumidos: 14 / 16 Horário: 08:00 Clínica: Policlínica Munici…" at bounding box center [639, 509] width 12 height 15
radio input "true"
click at [651, 509] on label "Ordem de chegada Consumidos: 14 / 16 Horário: 08:00 Clínica: Policlínica Munici…" at bounding box center [914, 633] width 527 height 262
click at [637, 509] on input "Ordem de chegada Consumidos: 14 / 16 Horário: 08:00 Clínica: Policlínica Munici…" at bounding box center [639, 509] width 12 height 15
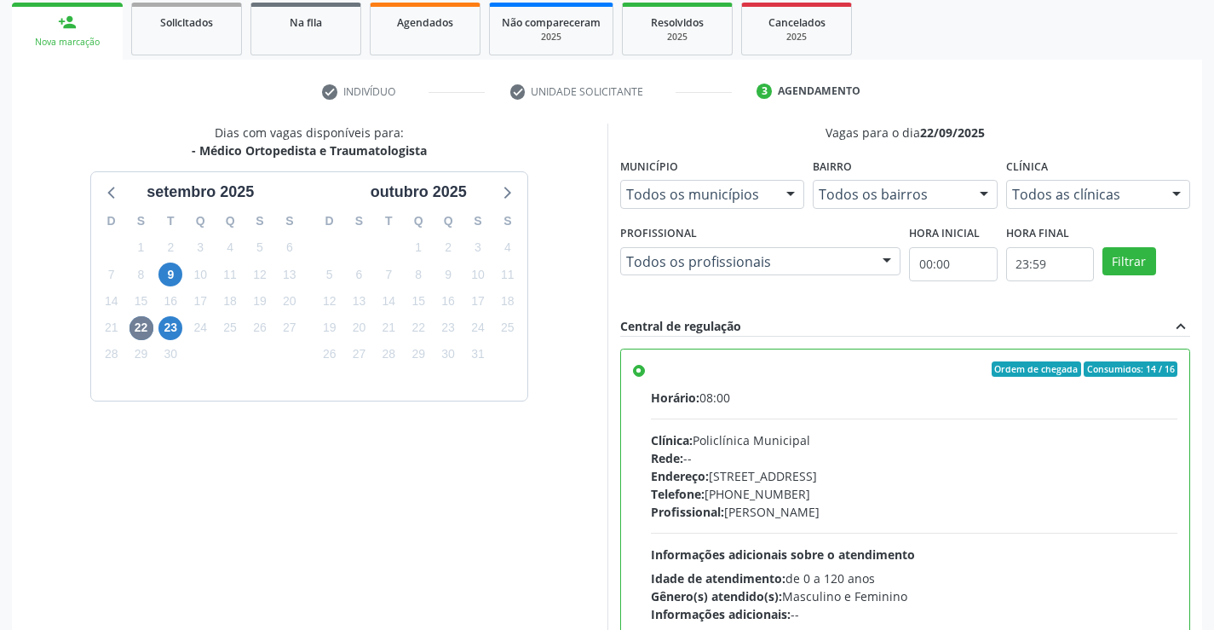
scroll to position [349, 0]
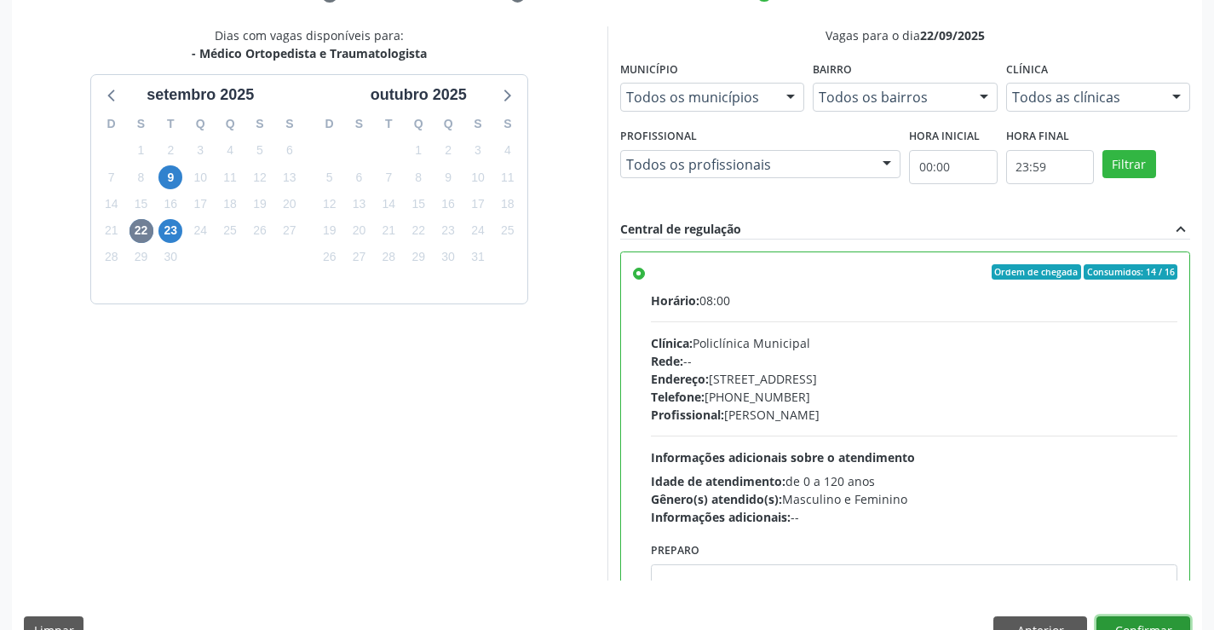
click at [1144, 627] on button "Confirmar" at bounding box center [1144, 630] width 94 height 29
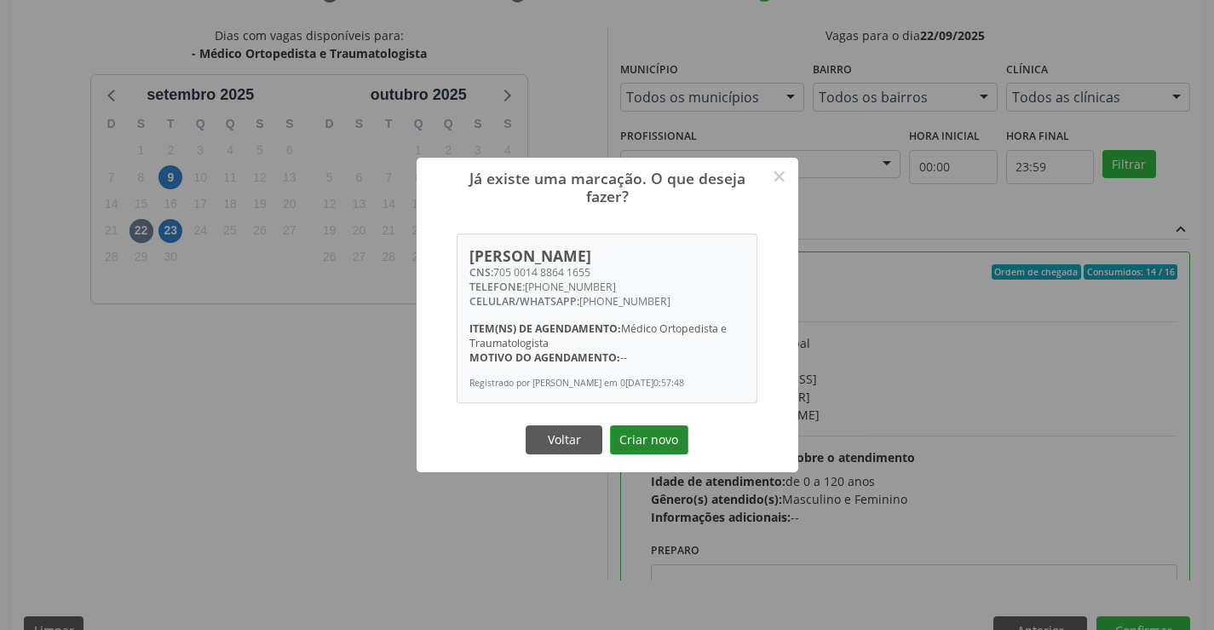
click at [665, 441] on button "Criar novo" at bounding box center [649, 439] width 78 height 29
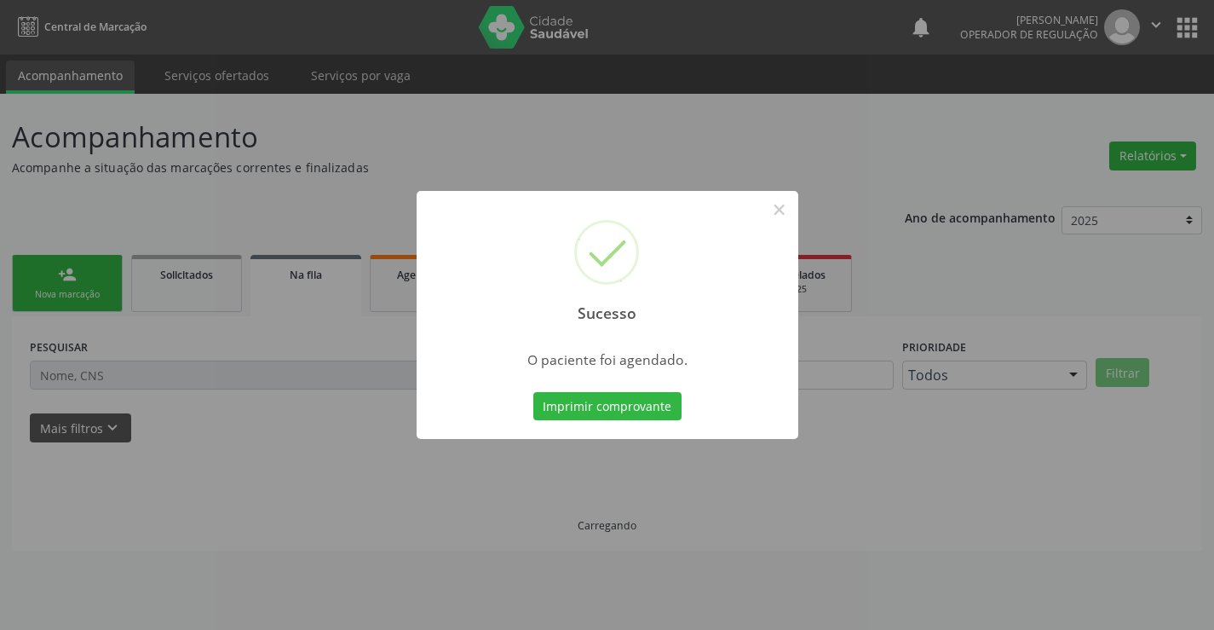
scroll to position [0, 0]
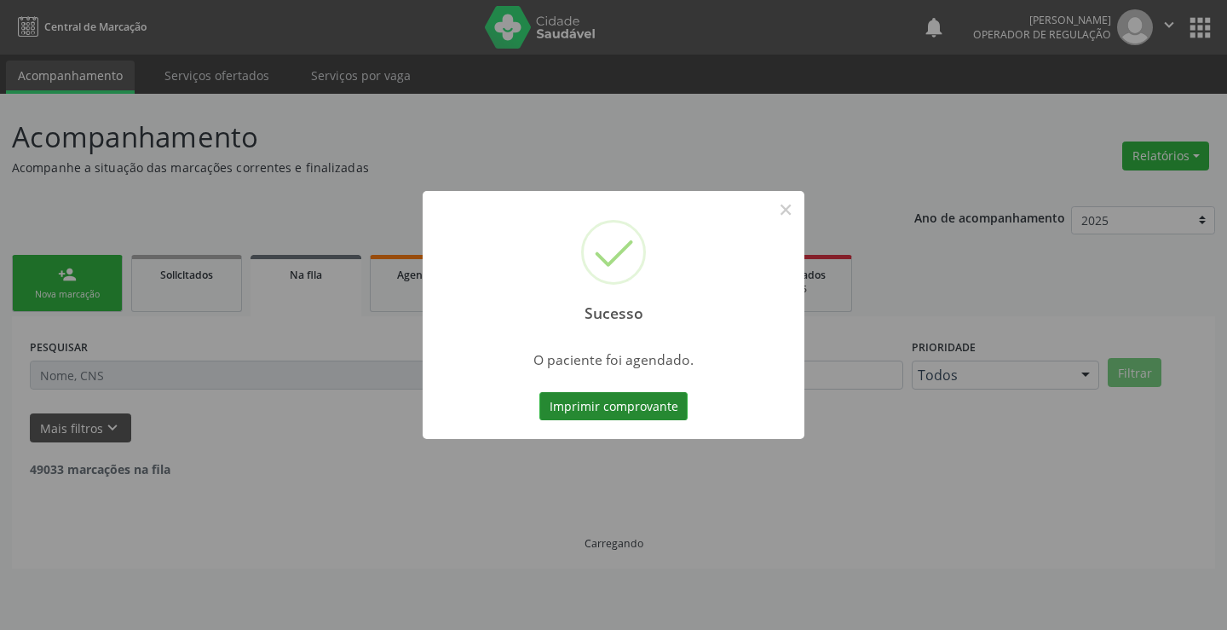
click at [652, 406] on button "Imprimir comprovante" at bounding box center [613, 406] width 148 height 29
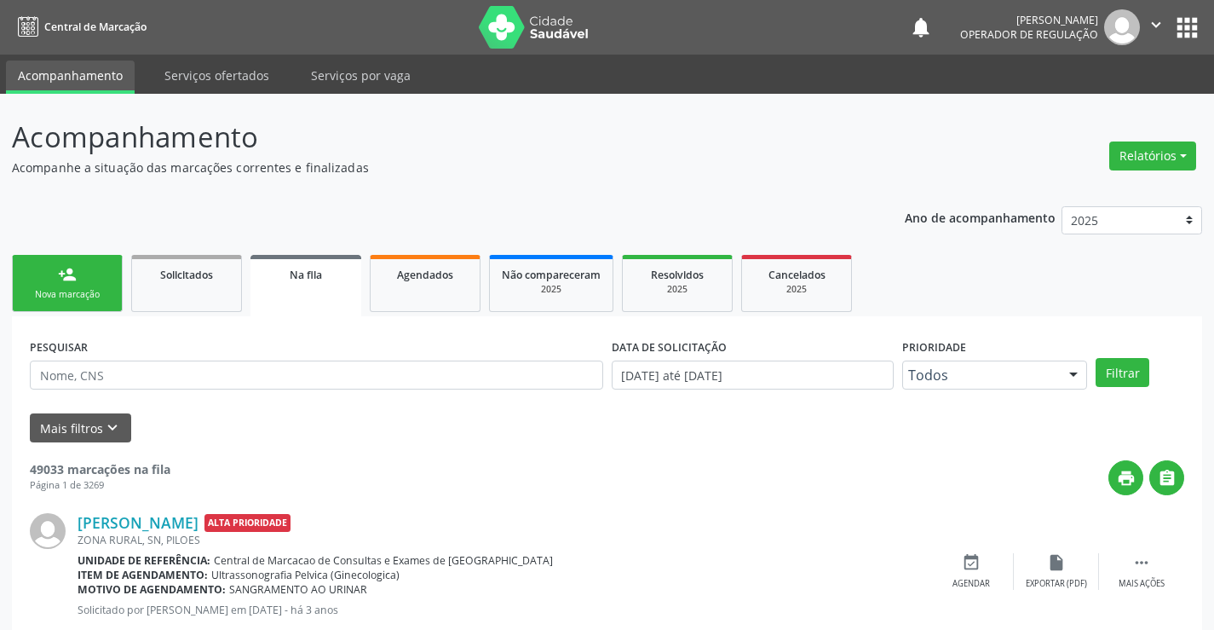
click at [66, 284] on link "person_add Nova marcação" at bounding box center [67, 283] width 111 height 57
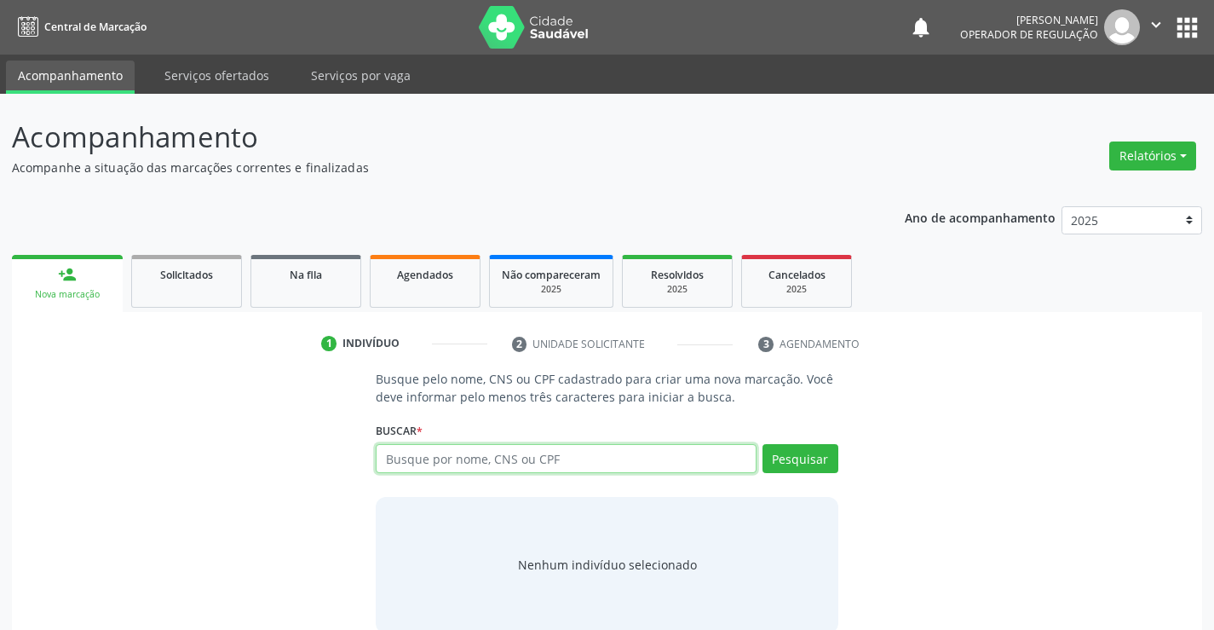
click at [625, 459] on input "text" at bounding box center [566, 458] width 380 height 29
type input "702802666145666"
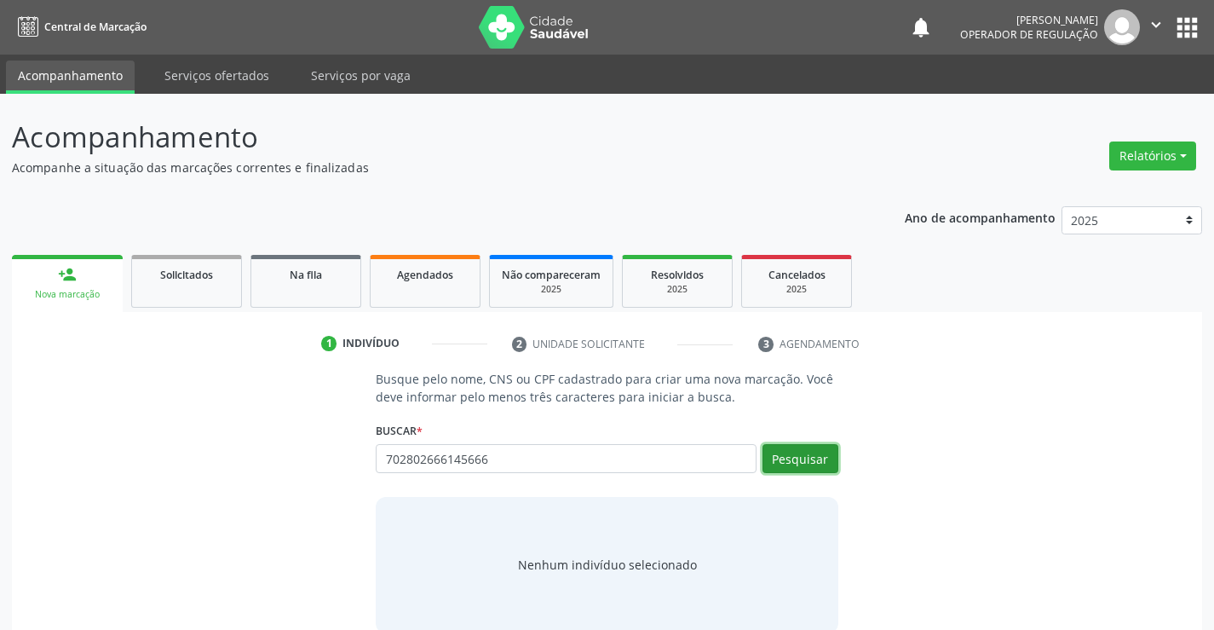
click at [810, 454] on button "Pesquisar" at bounding box center [801, 458] width 76 height 29
type input "702802666145666"
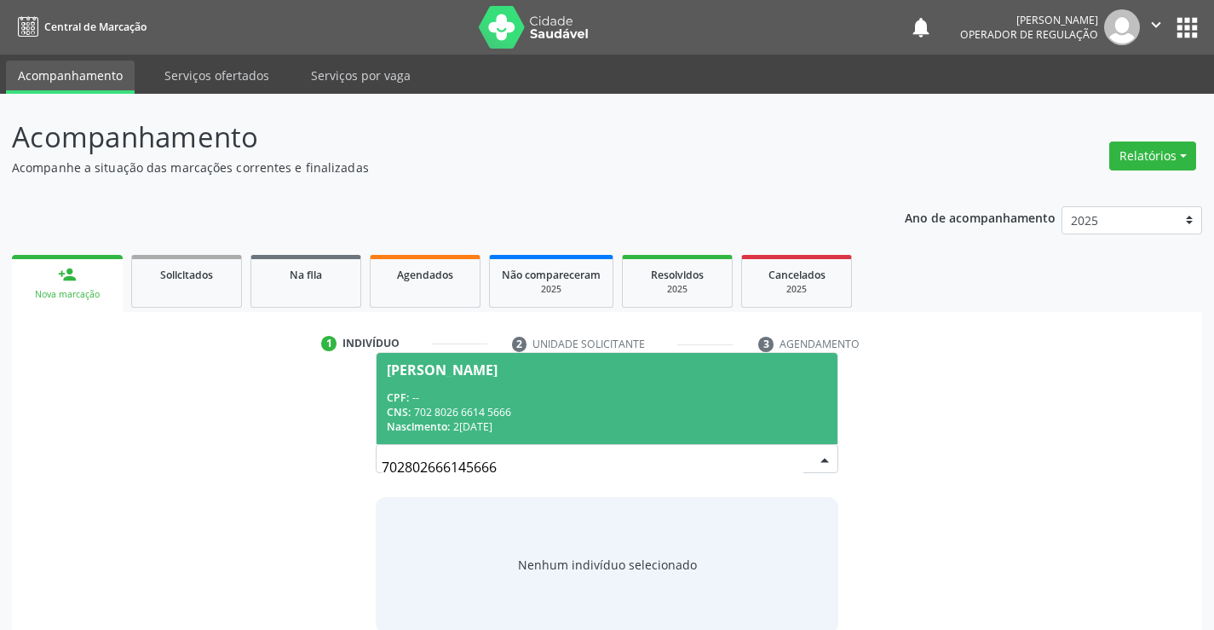
click at [575, 395] on div "CPF: --" at bounding box center [607, 397] width 440 height 14
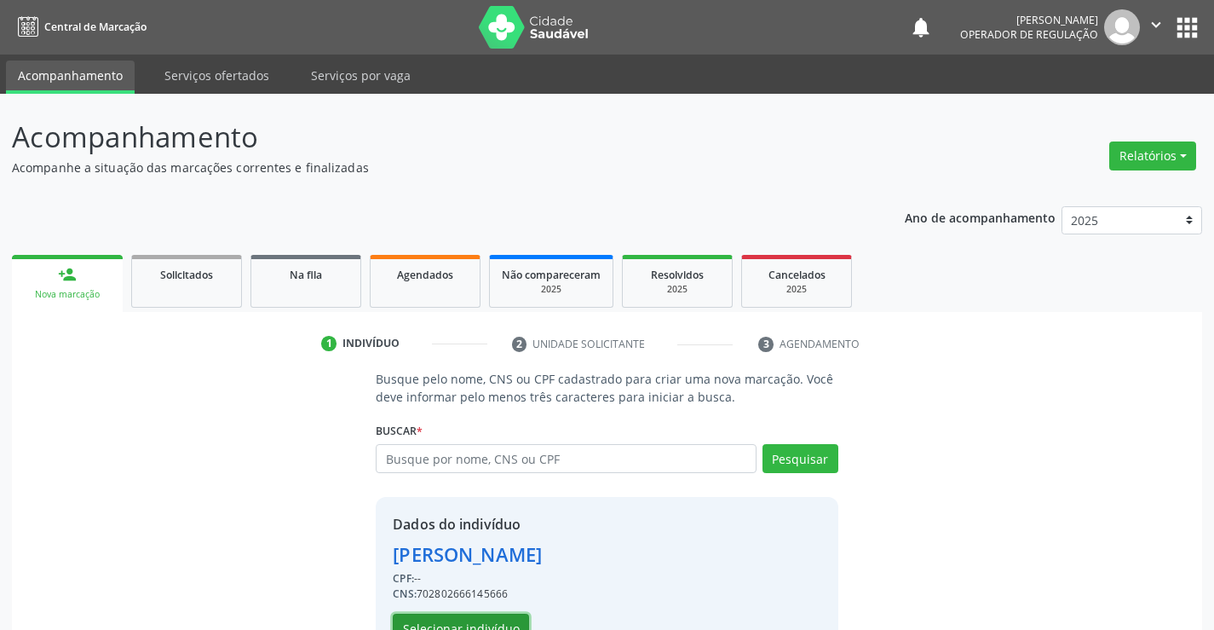
click at [483, 617] on button "Selecionar indivíduo" at bounding box center [461, 628] width 136 height 29
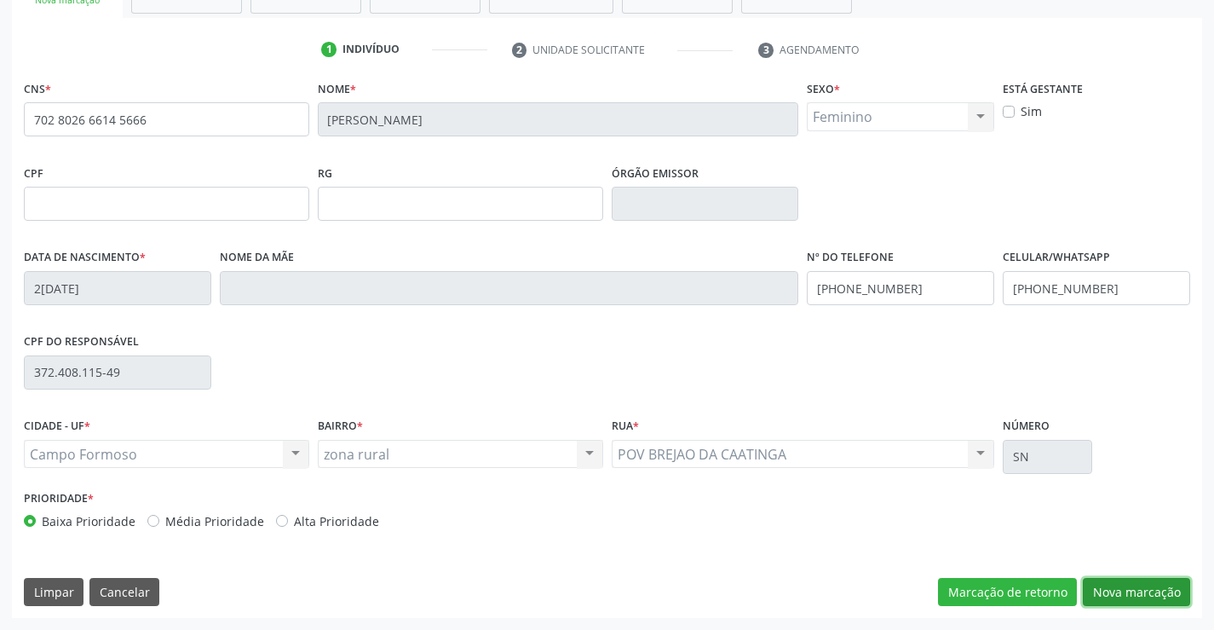
click at [1126, 591] on button "Nova marcação" at bounding box center [1136, 592] width 107 height 29
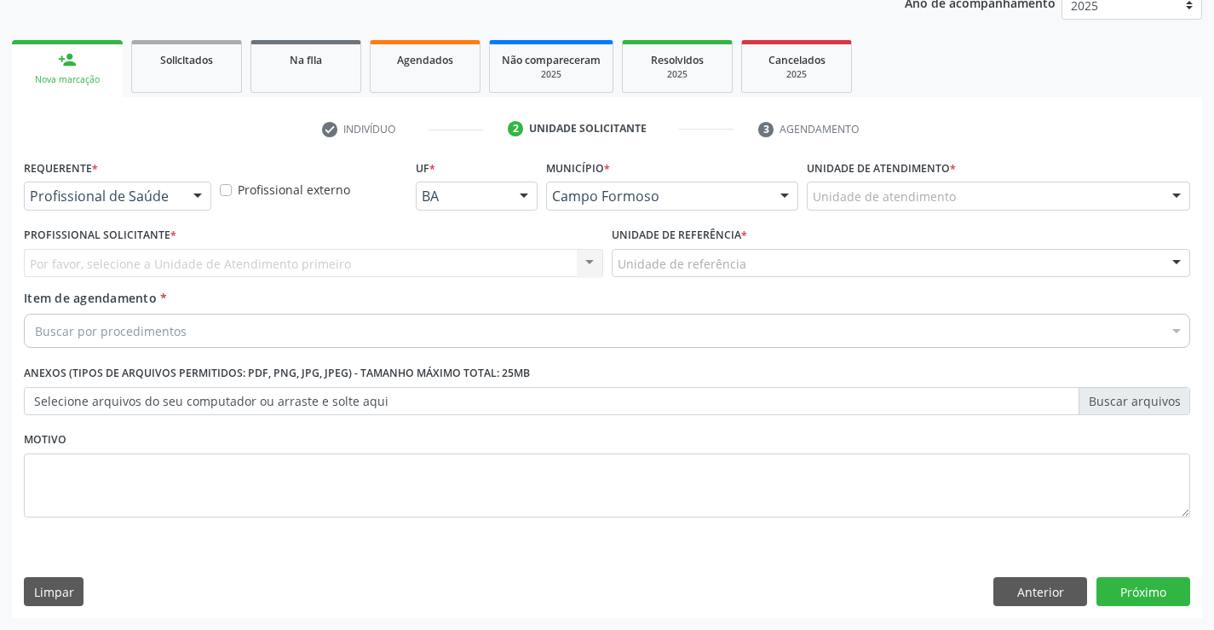
scroll to position [215, 0]
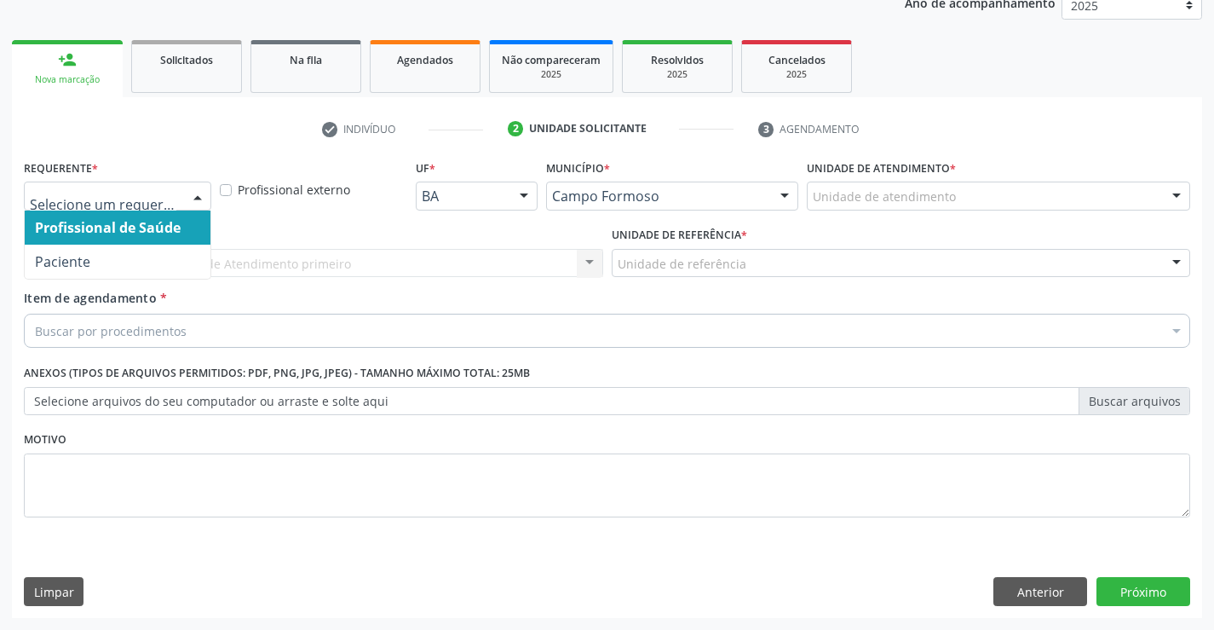
click at [189, 191] on div at bounding box center [198, 196] width 26 height 29
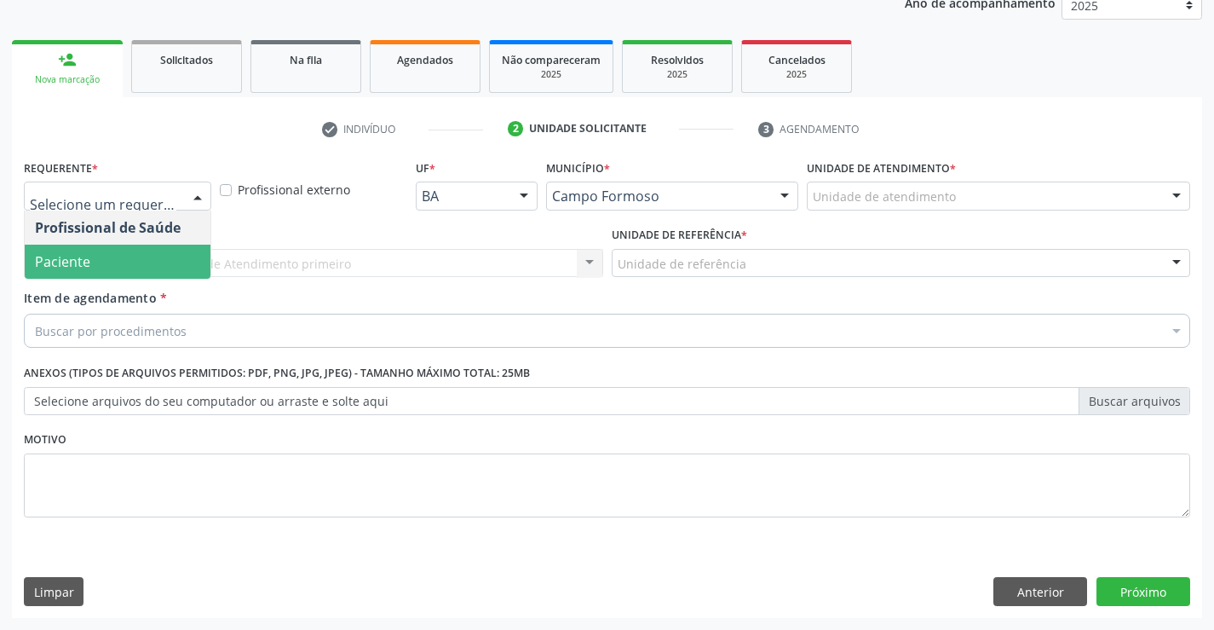
click at [121, 259] on span "Paciente" at bounding box center [118, 262] width 186 height 34
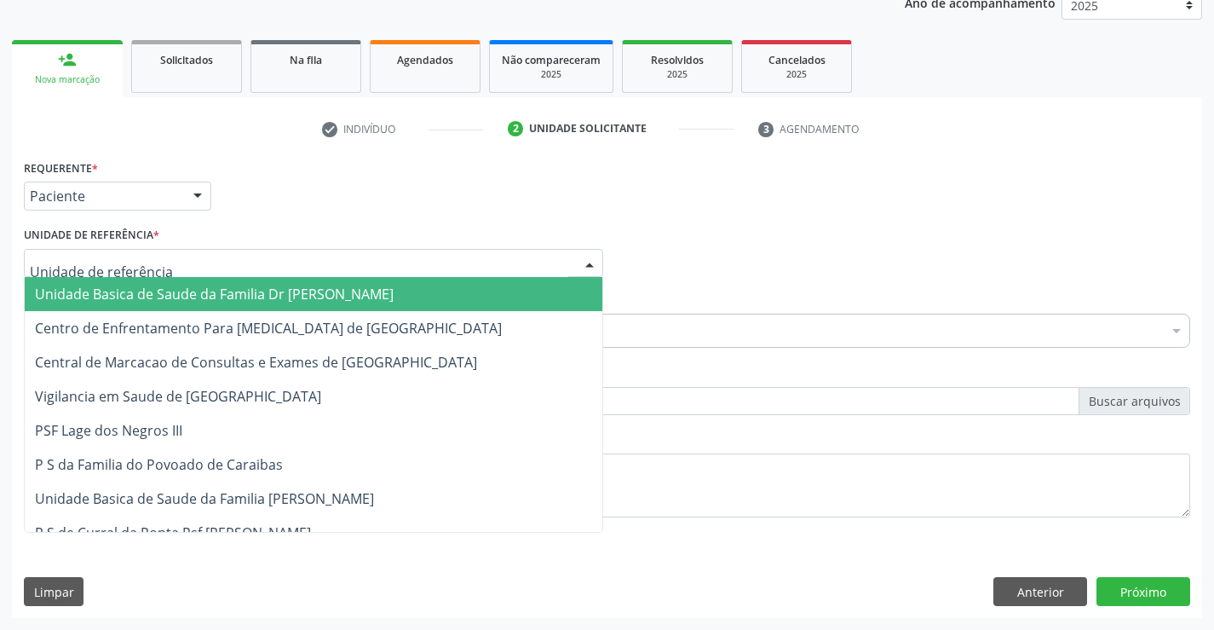
click at [109, 288] on span "Unidade Basica de Saude da Familia Dr [PERSON_NAME]" at bounding box center [214, 294] width 359 height 19
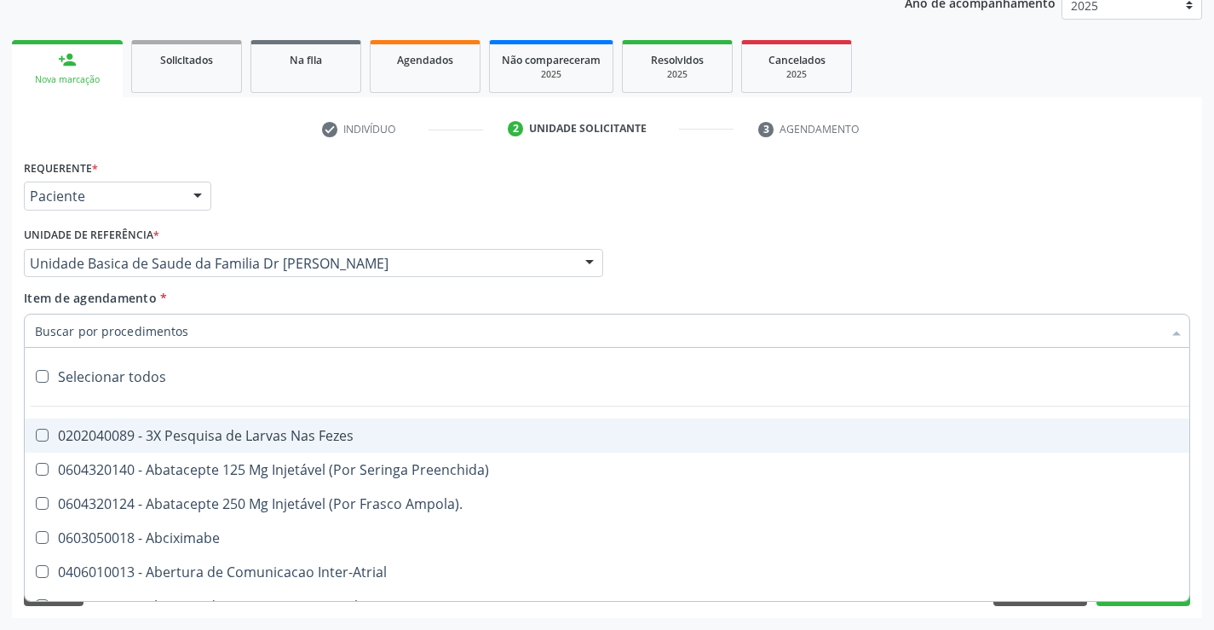
click at [179, 323] on input "Item de agendamento *" at bounding box center [598, 331] width 1127 height 34
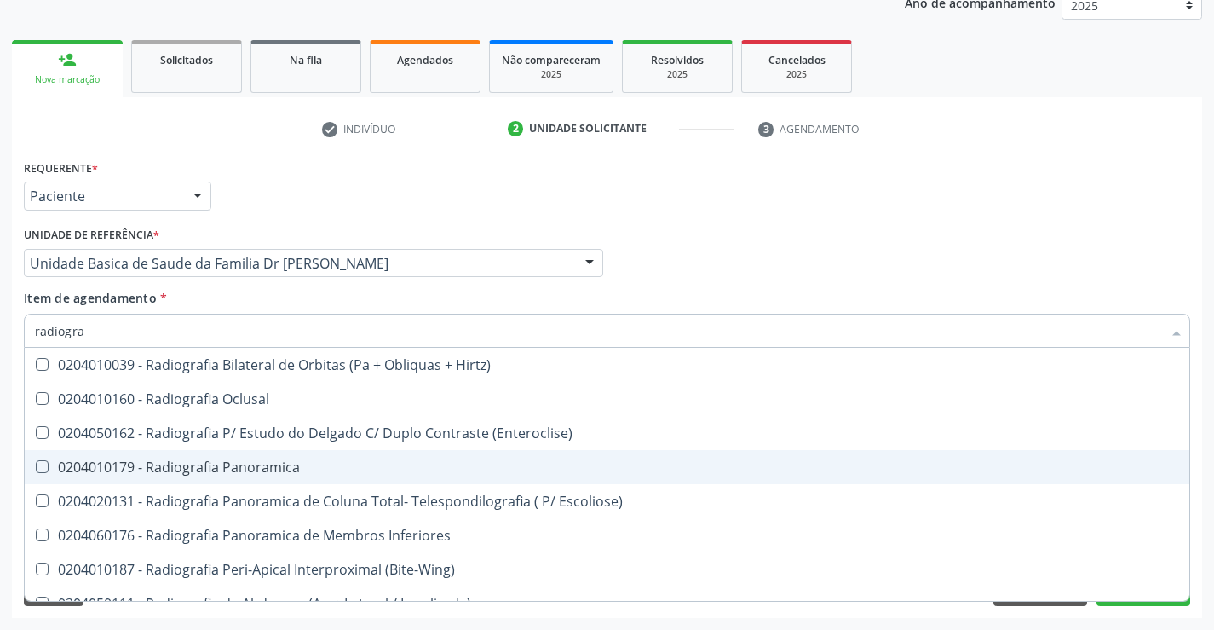
type input "radiograf"
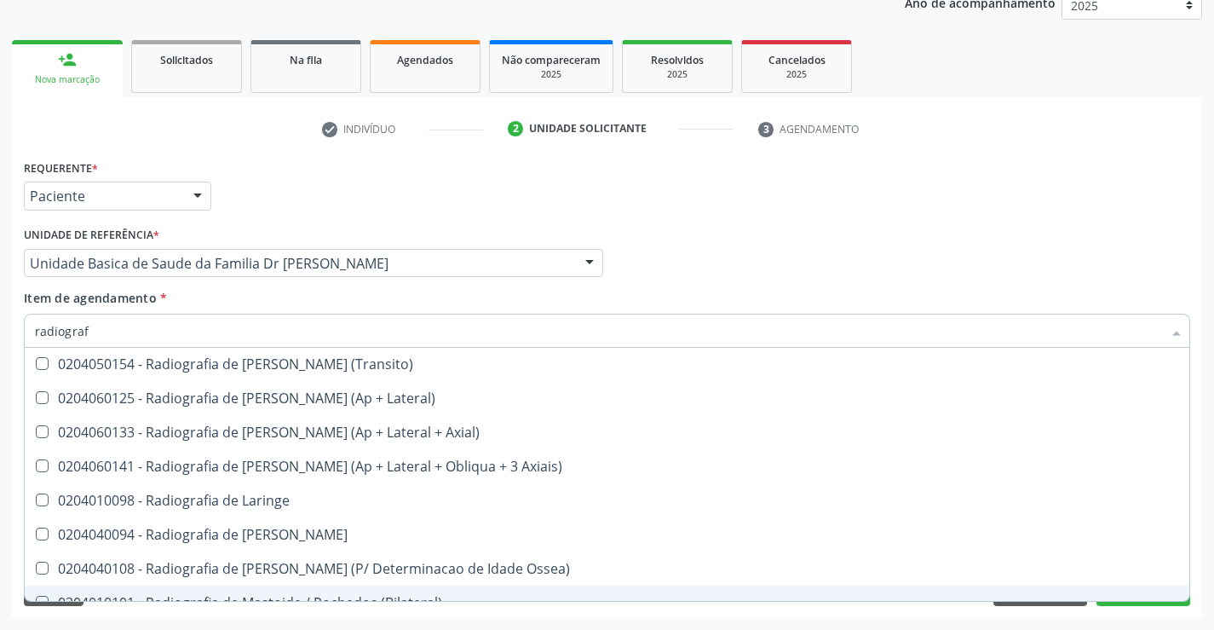
scroll to position [1534, 0]
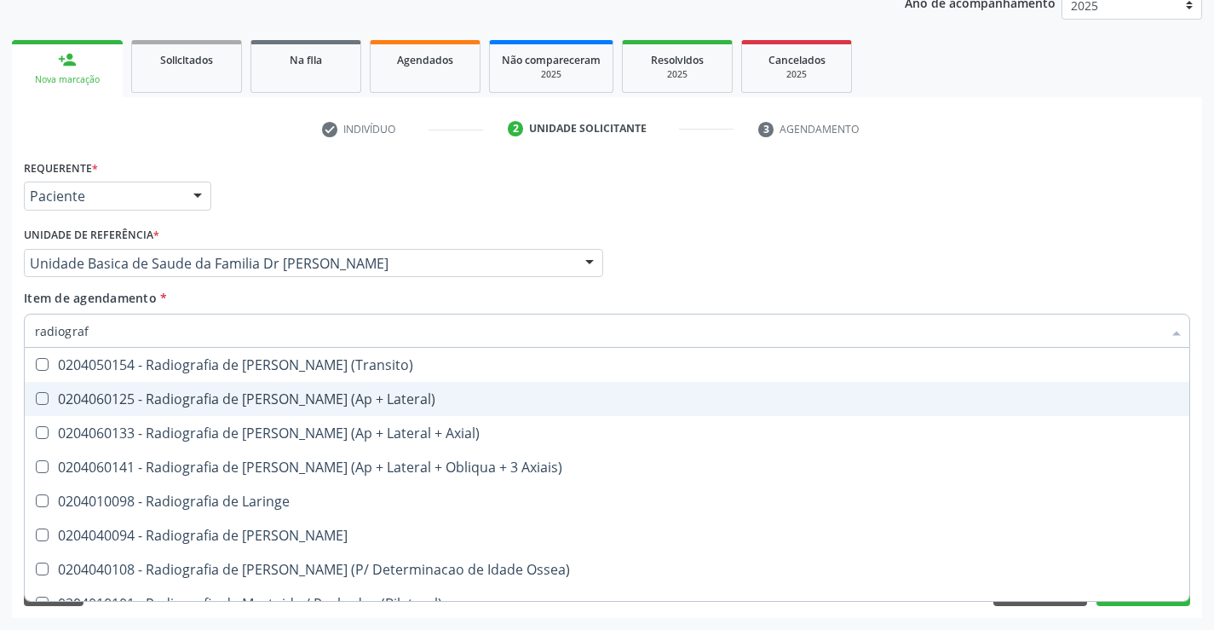
click at [330, 396] on div "0204060125 - Radiografia de Joelho (Ap + Lateral)" at bounding box center [607, 399] width 1144 height 14
checkbox Lateral\) "true"
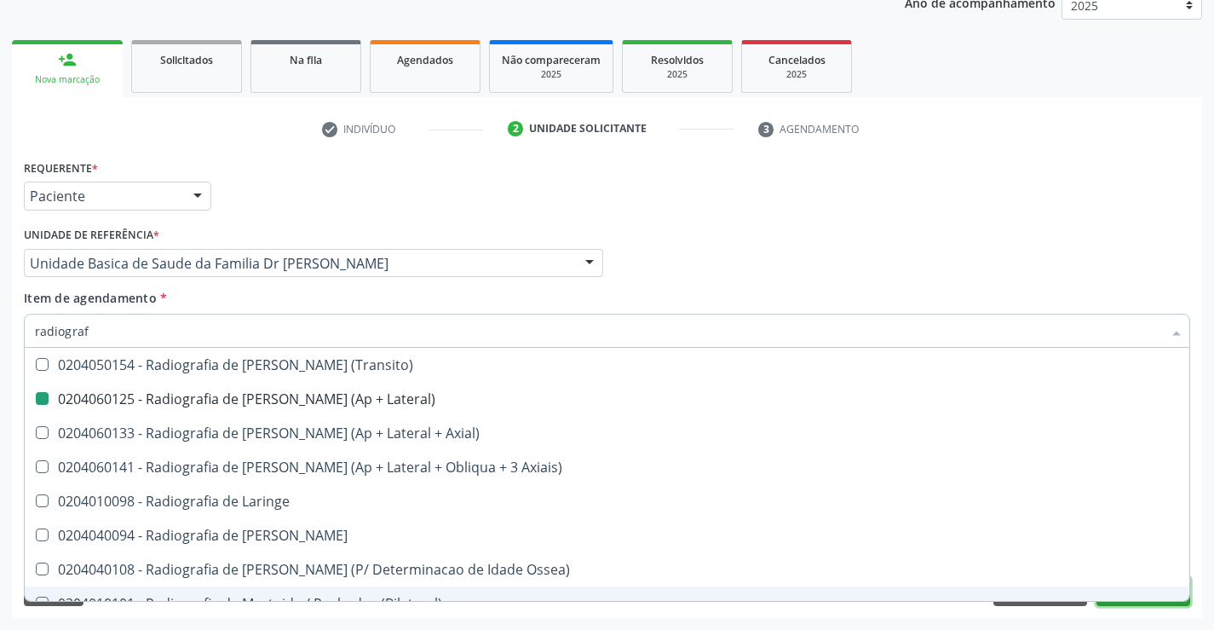
click at [1126, 604] on button "Próximo" at bounding box center [1144, 591] width 94 height 29
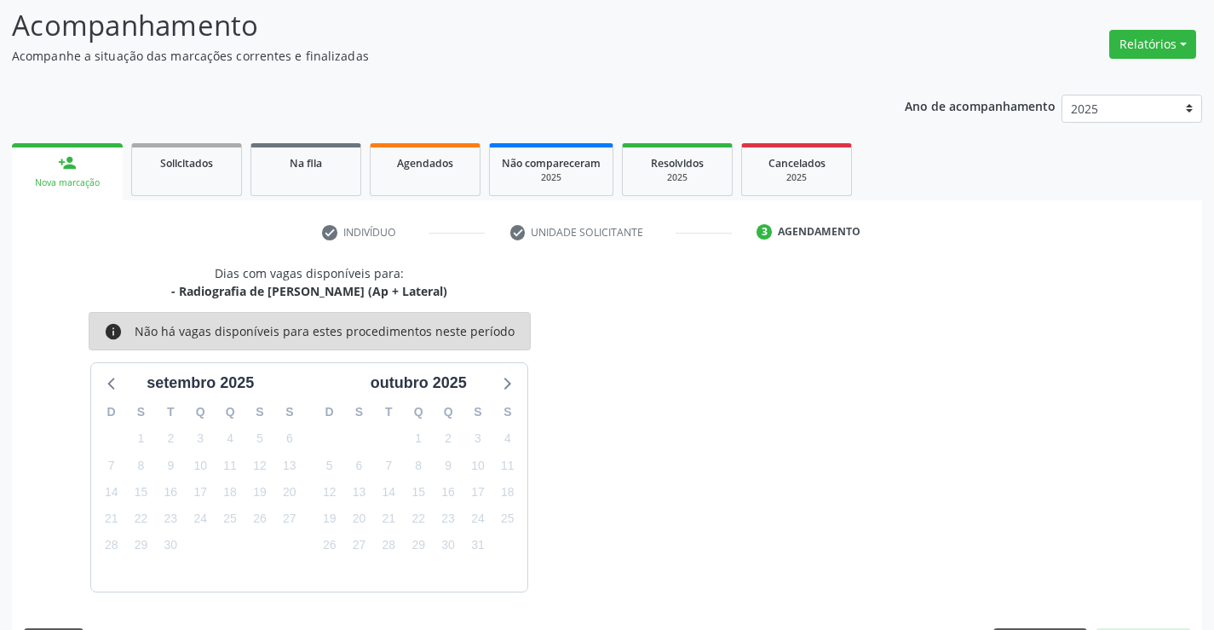
scroll to position [162, 0]
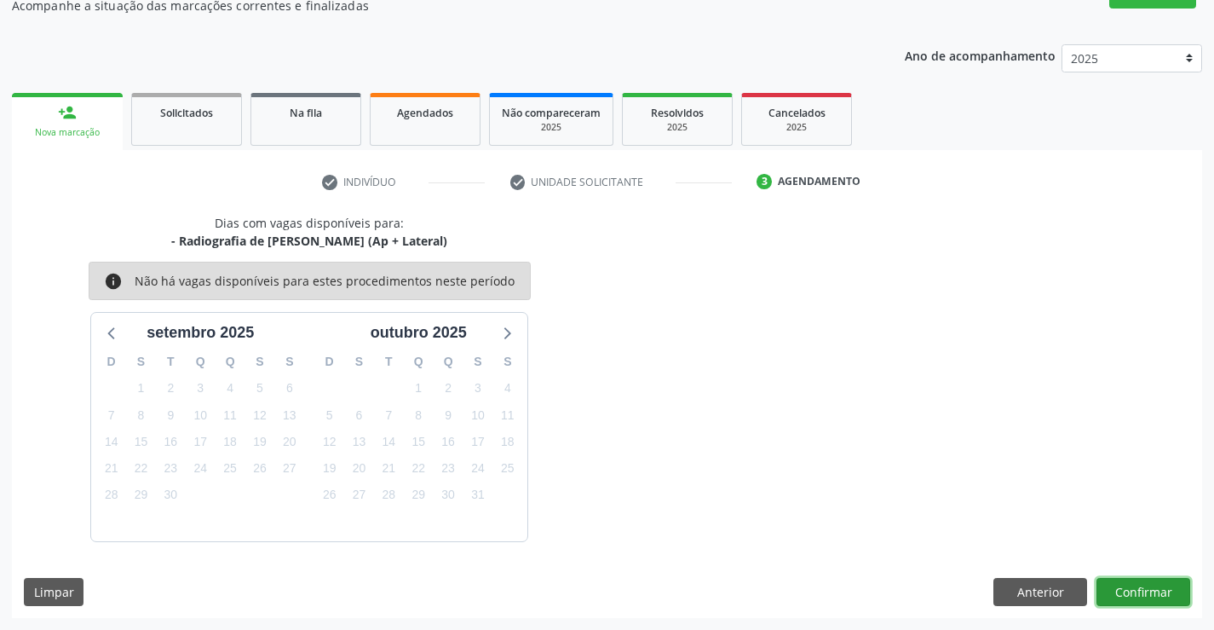
click at [1143, 593] on button "Confirmar" at bounding box center [1144, 592] width 94 height 29
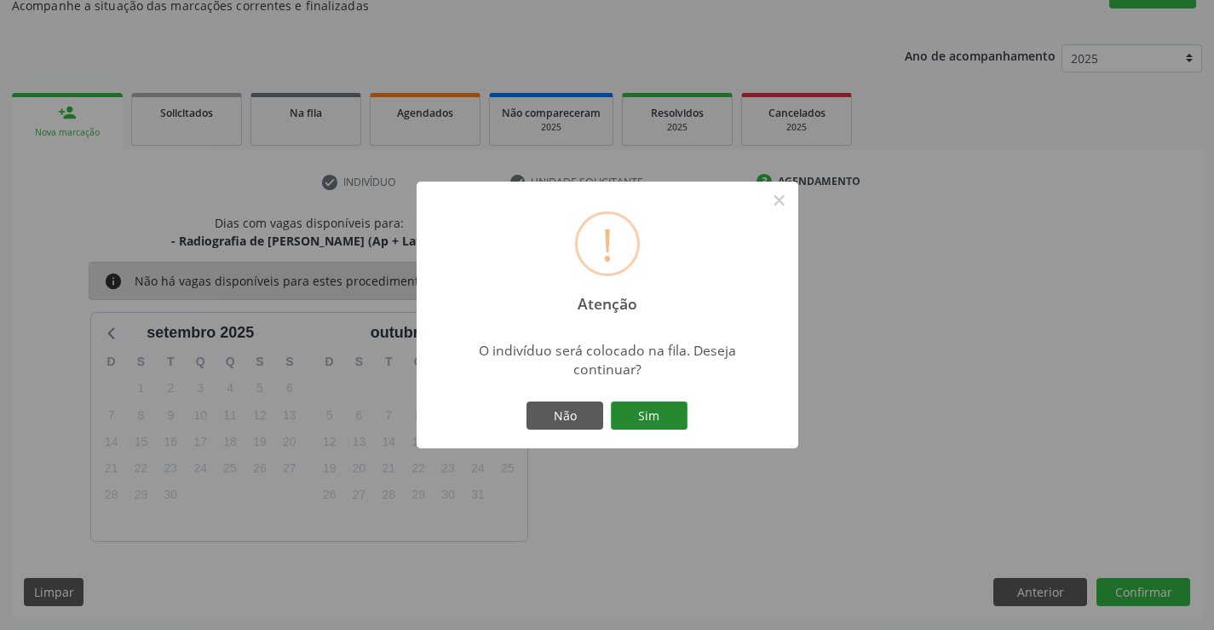
click at [664, 405] on button "Sim" at bounding box center [649, 415] width 77 height 29
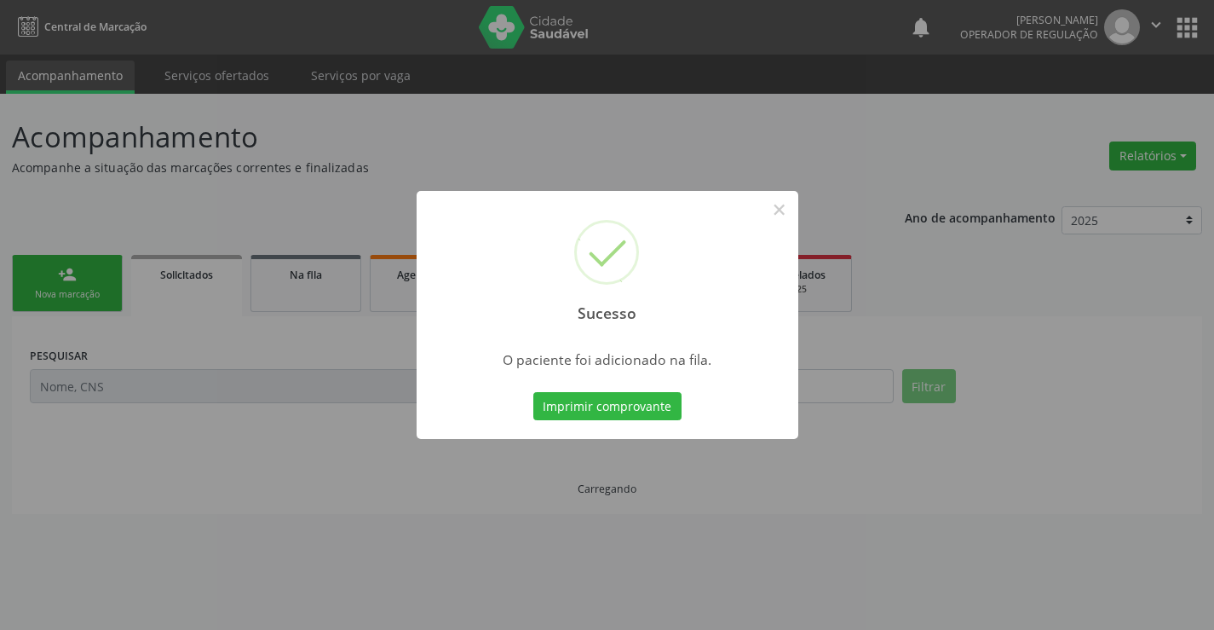
scroll to position [0, 0]
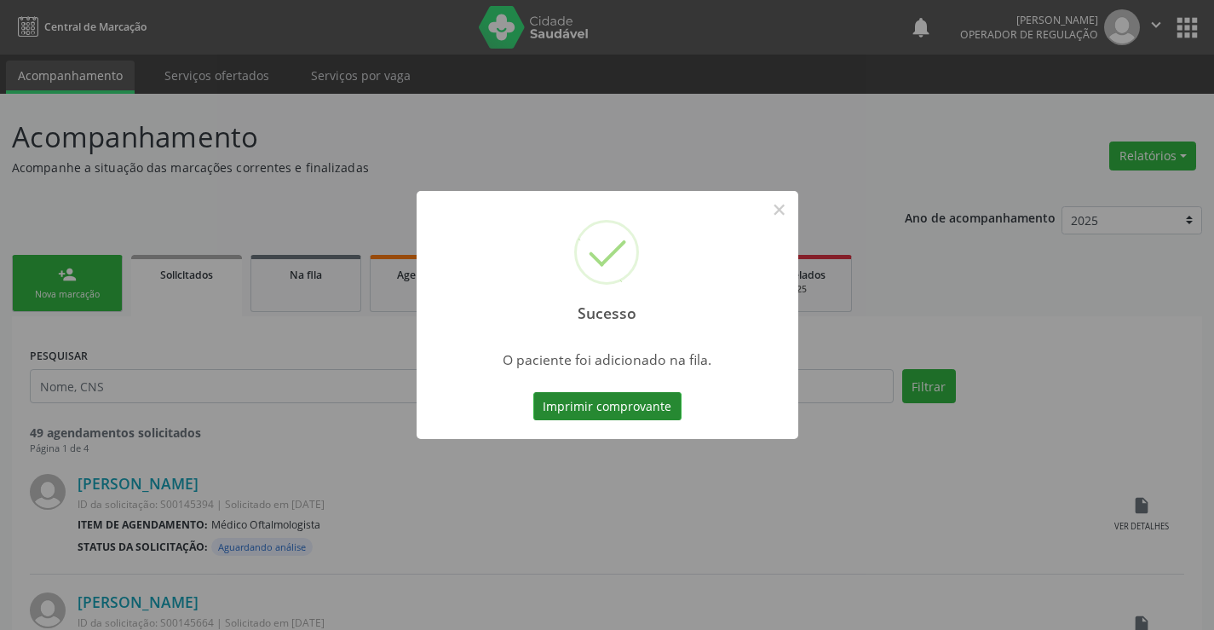
click at [644, 399] on button "Imprimir comprovante" at bounding box center [607, 406] width 148 height 29
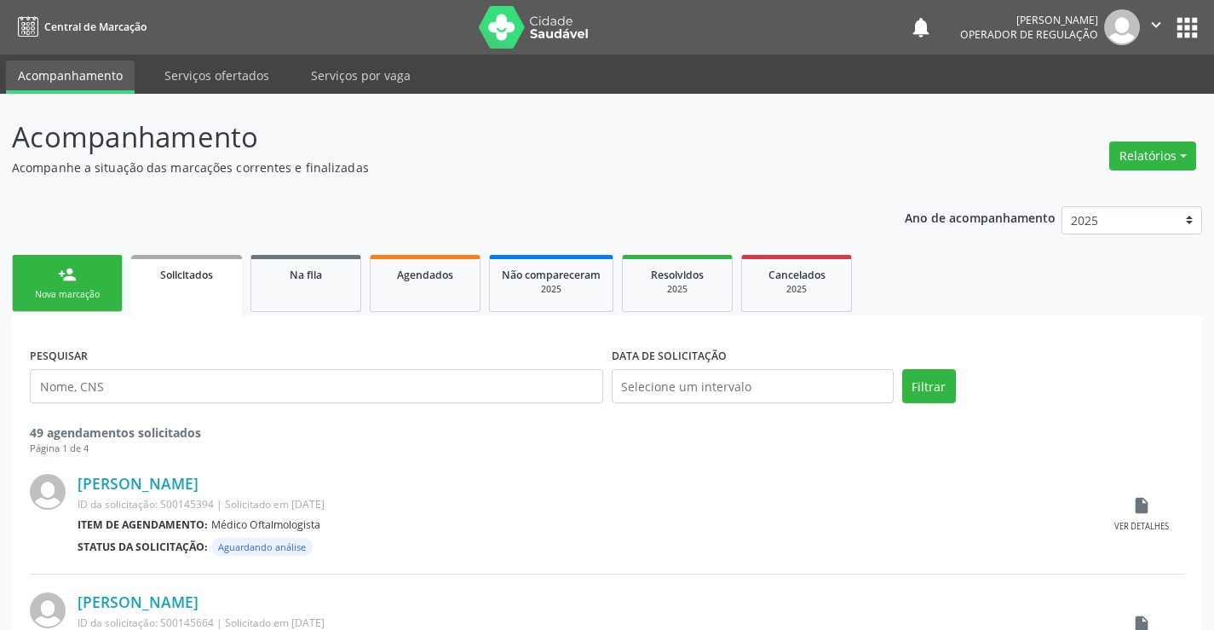
click at [88, 264] on link "person_add Nova marcação" at bounding box center [67, 283] width 111 height 57
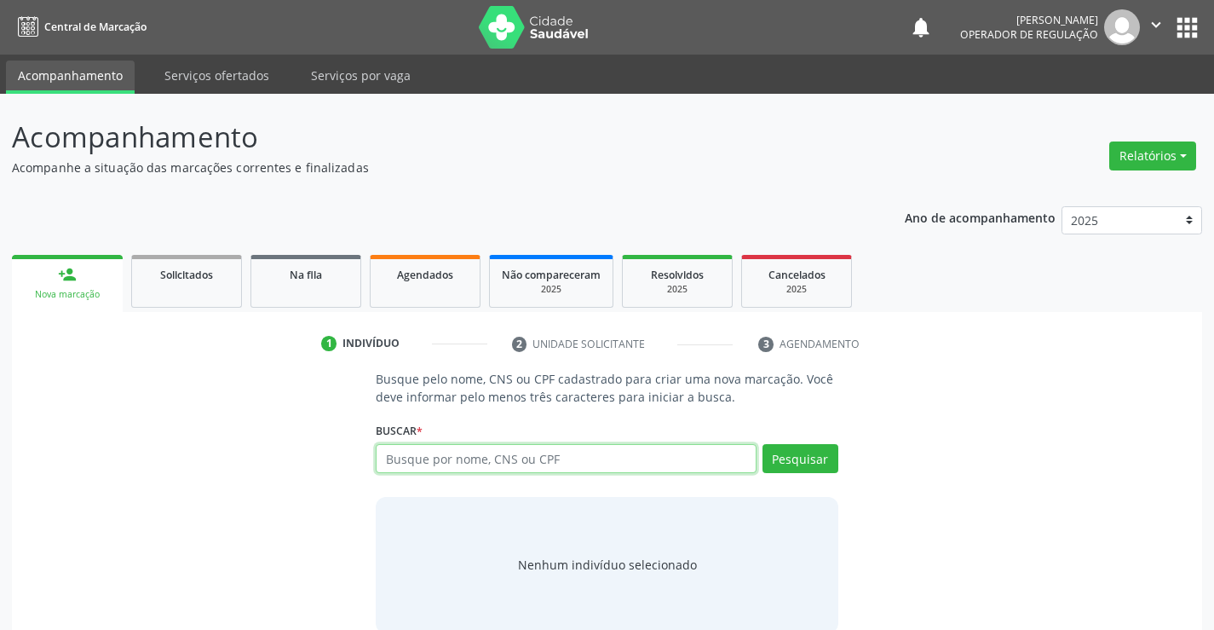
click at [487, 456] on input "text" at bounding box center [566, 458] width 380 height 29
type input "701007810431598"
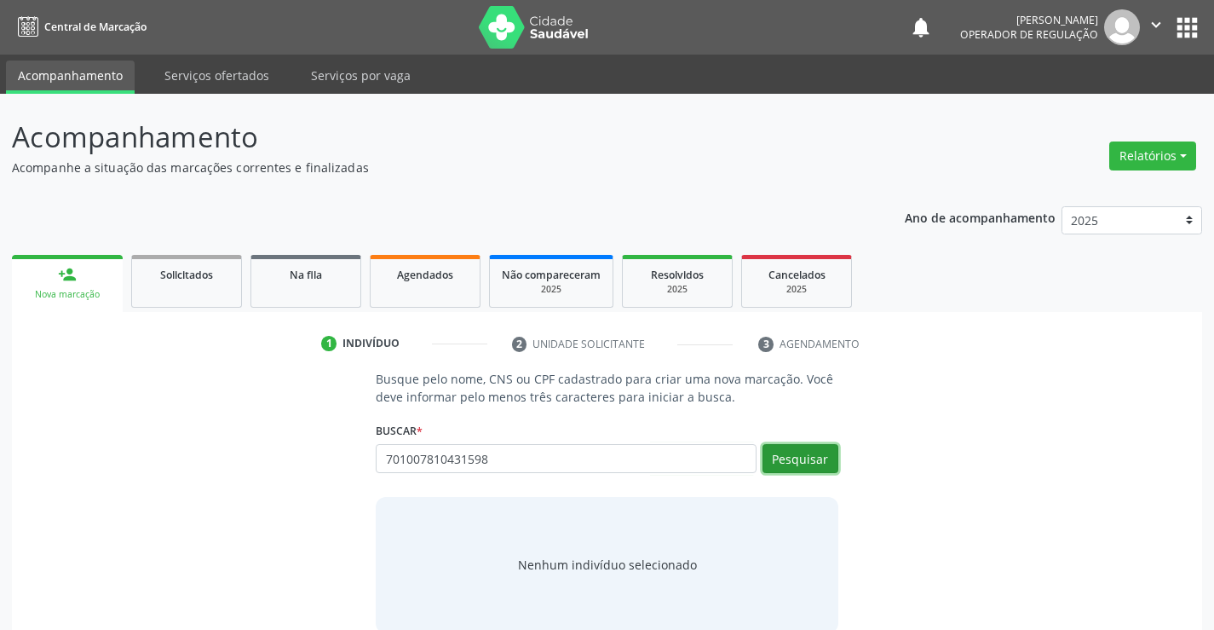
click at [808, 448] on button "Pesquisar" at bounding box center [801, 458] width 76 height 29
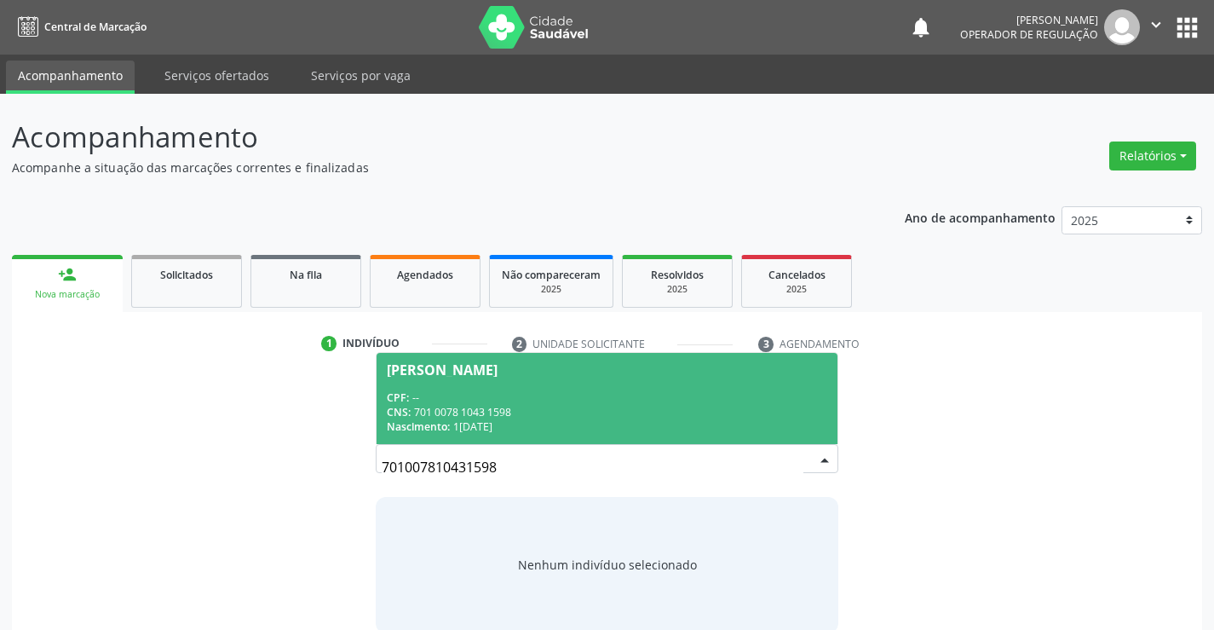
click at [684, 418] on div "CPF: -- CNS: 701 0078 1043 1598 Nascimento: 10/11/1974" at bounding box center [607, 411] width 440 height 43
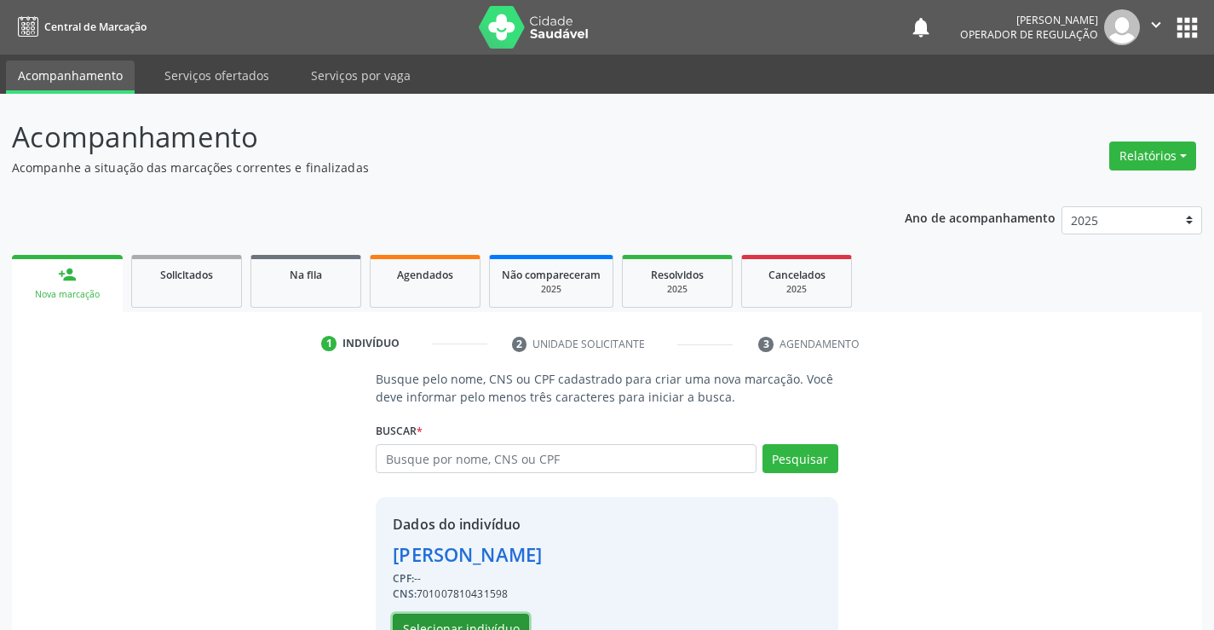
click at [505, 627] on button "Selecionar indivíduo" at bounding box center [461, 628] width 136 height 29
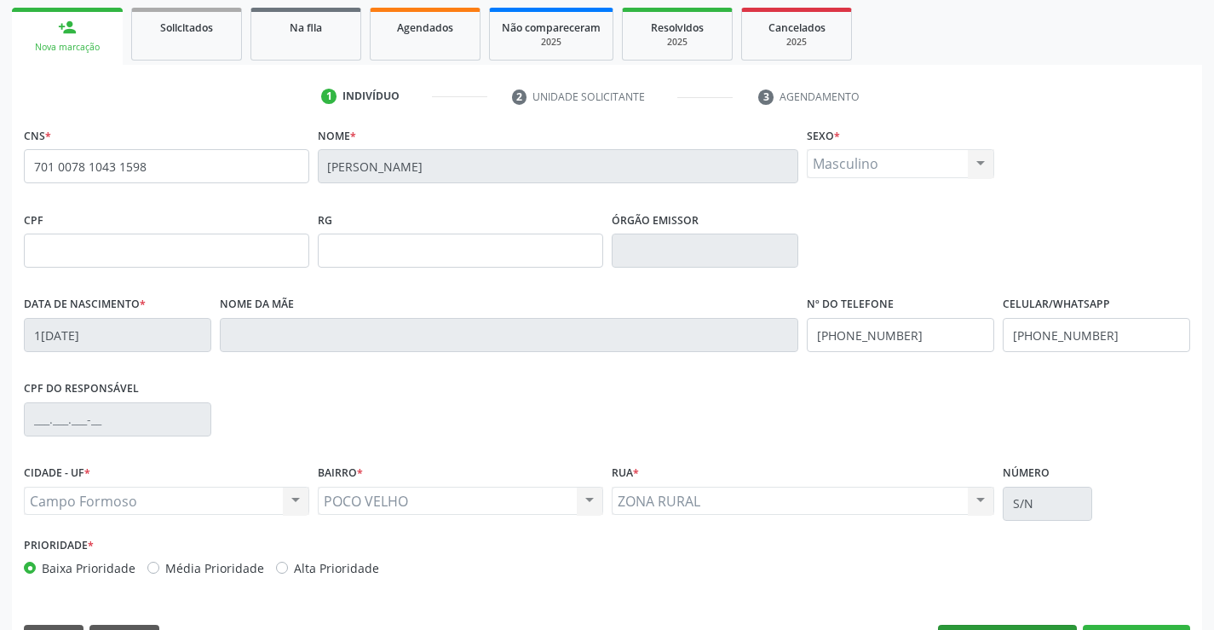
scroll to position [256, 0]
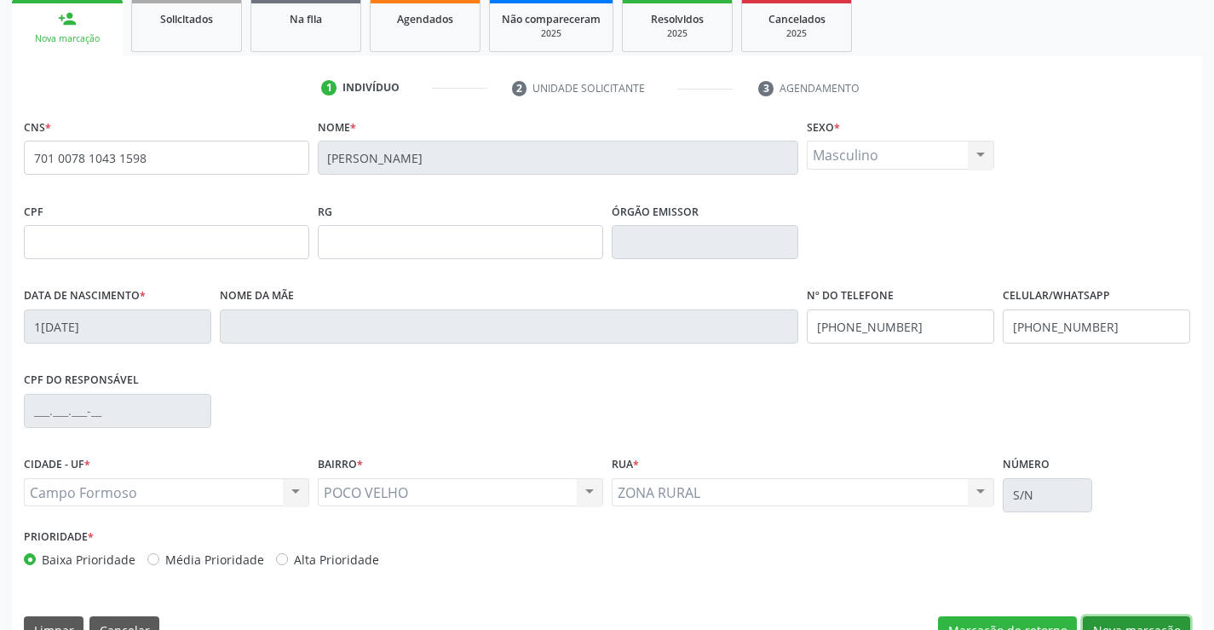
click at [1104, 619] on button "Nova marcação" at bounding box center [1136, 630] width 107 height 29
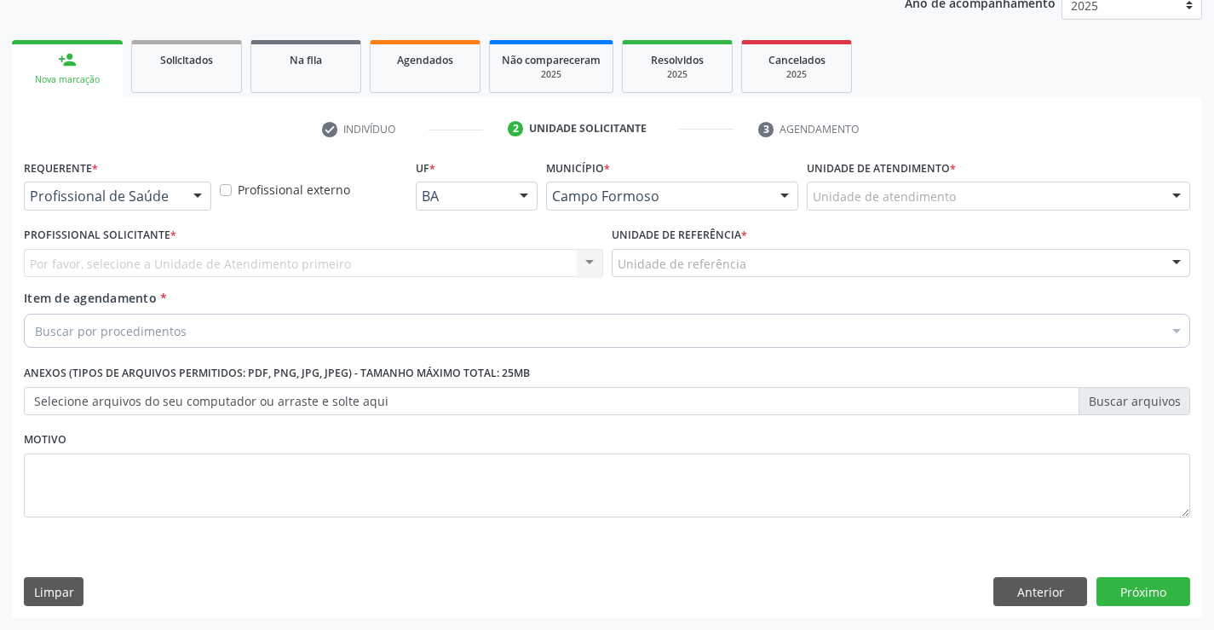
scroll to position [215, 0]
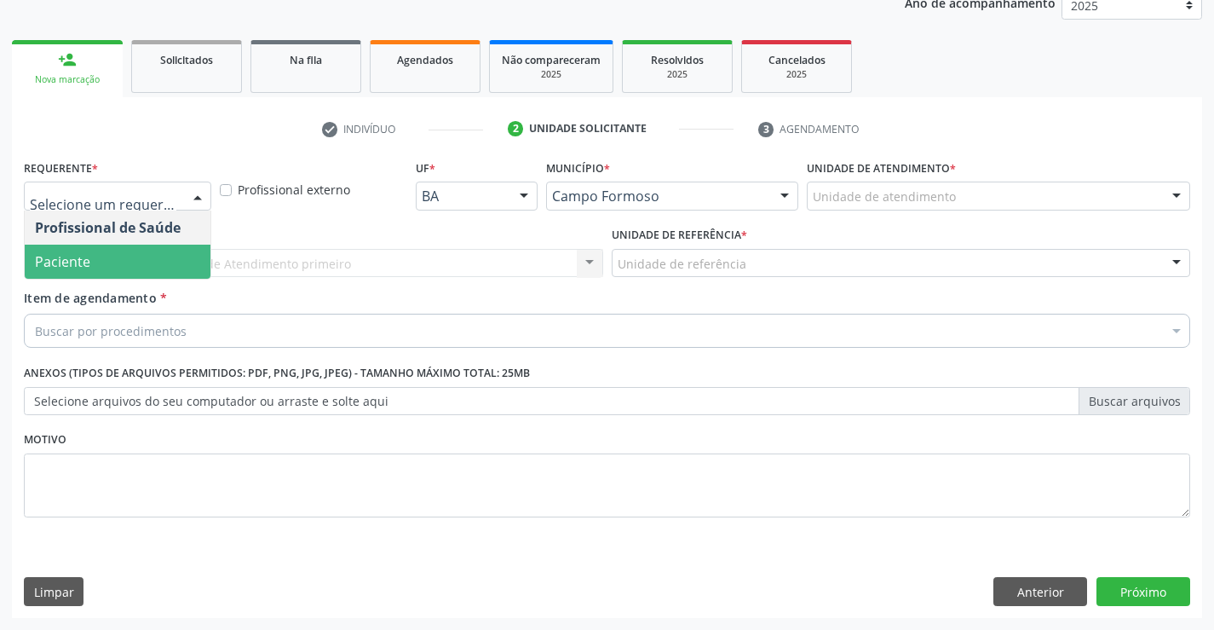
click at [93, 256] on span "Paciente" at bounding box center [118, 262] width 186 height 34
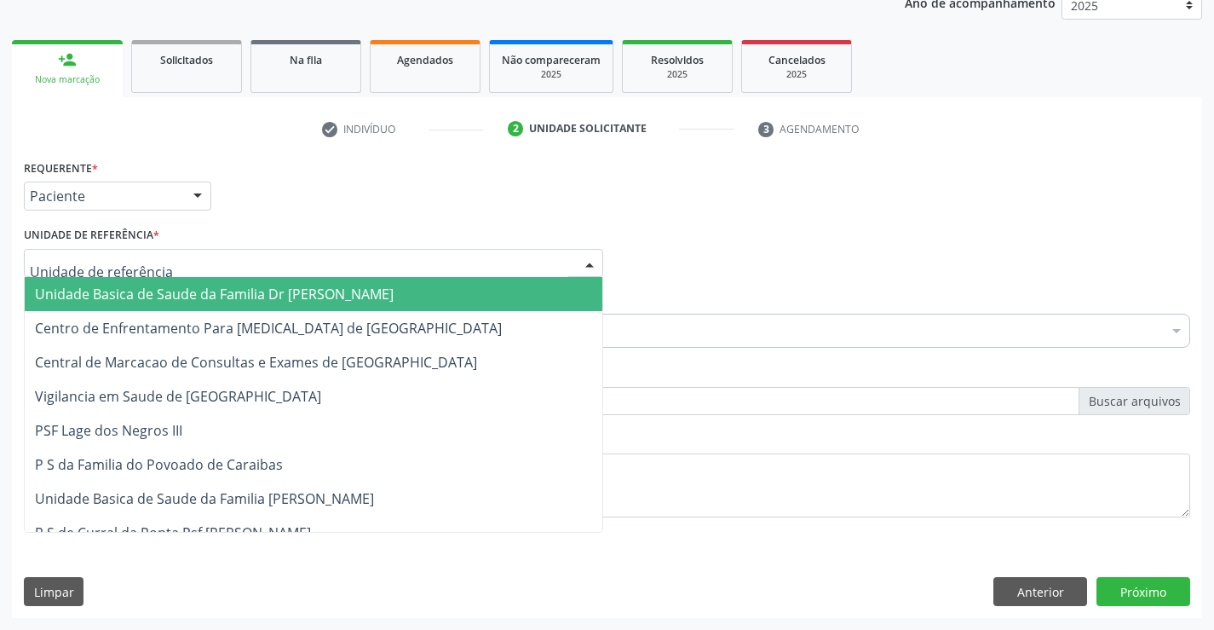
click at [150, 287] on span "Unidade Basica de Saude da Familia Dr [PERSON_NAME]" at bounding box center [214, 294] width 359 height 19
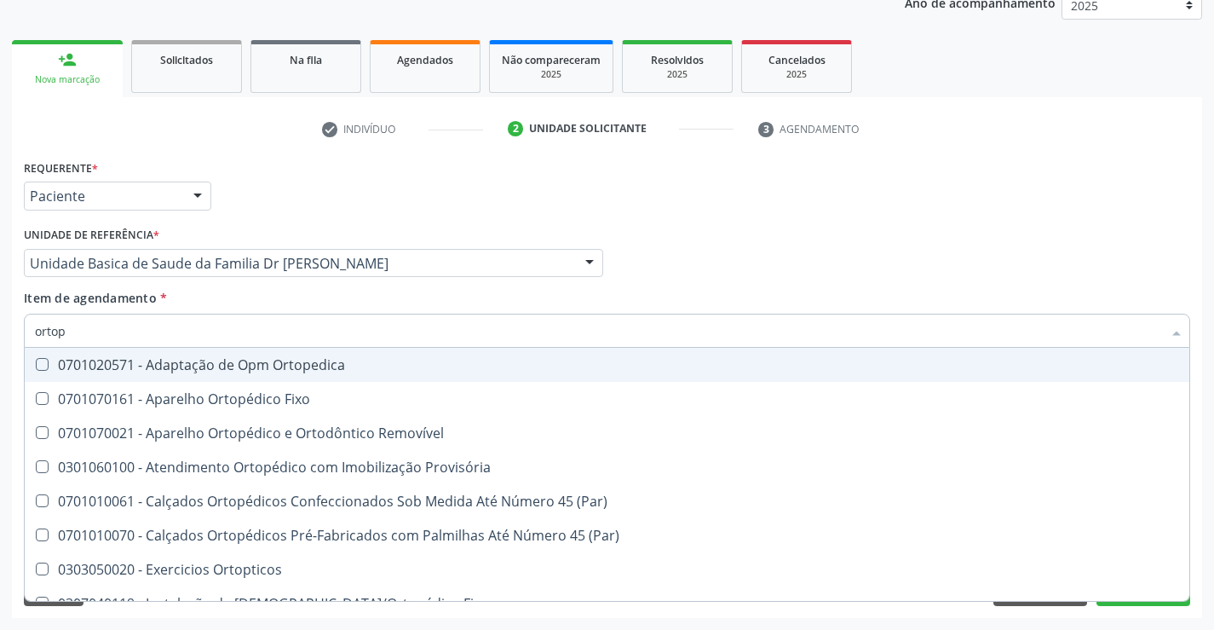
type input "ortope"
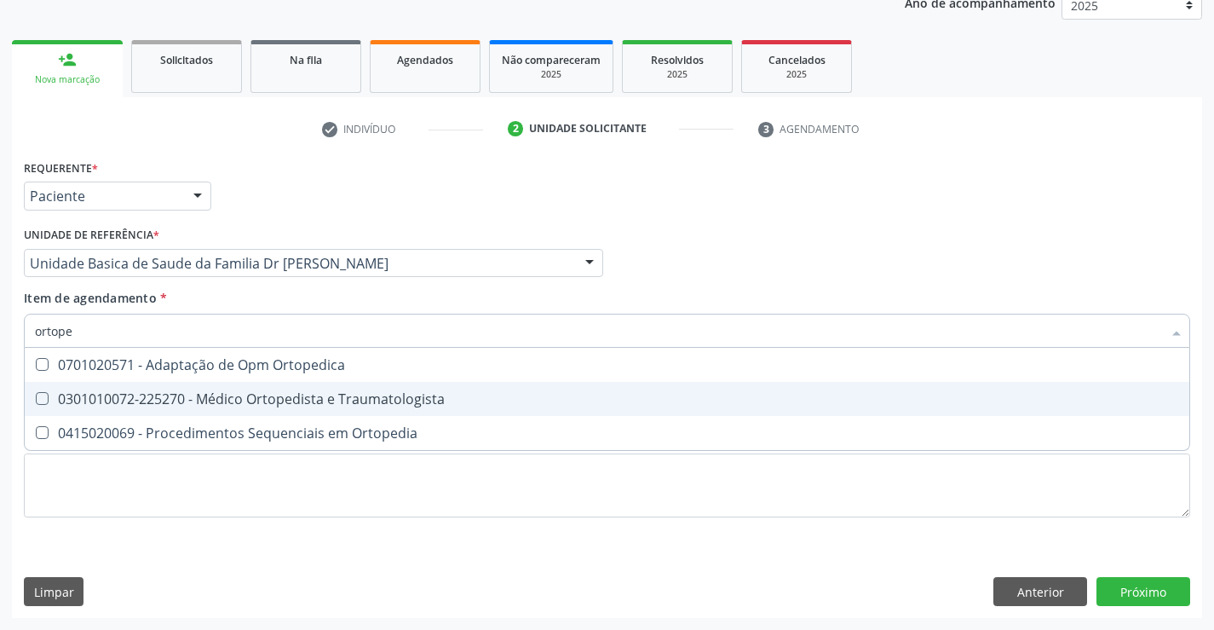
click at [239, 389] on span "0301010072-225270 - Médico Ortopedista e Traumatologista" at bounding box center [607, 399] width 1165 height 34
checkbox Traumatologista "true"
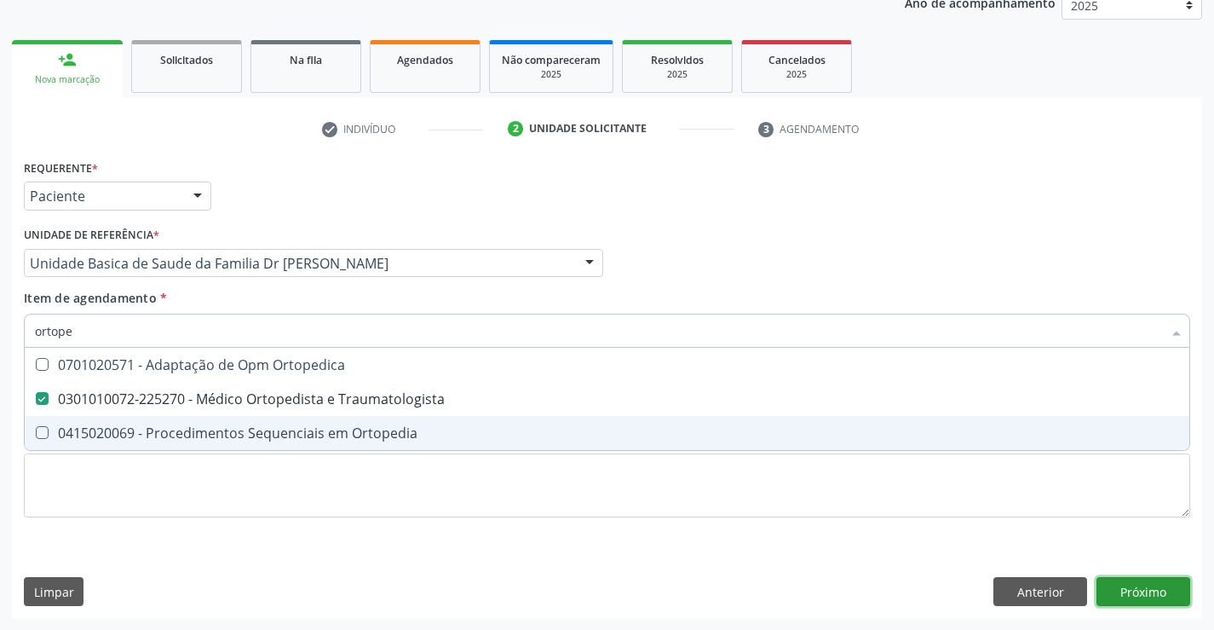
click at [1141, 585] on div "Requerente * Paciente Profissional de Saúde Paciente Nenhum resultado encontrad…" at bounding box center [607, 386] width 1190 height 463
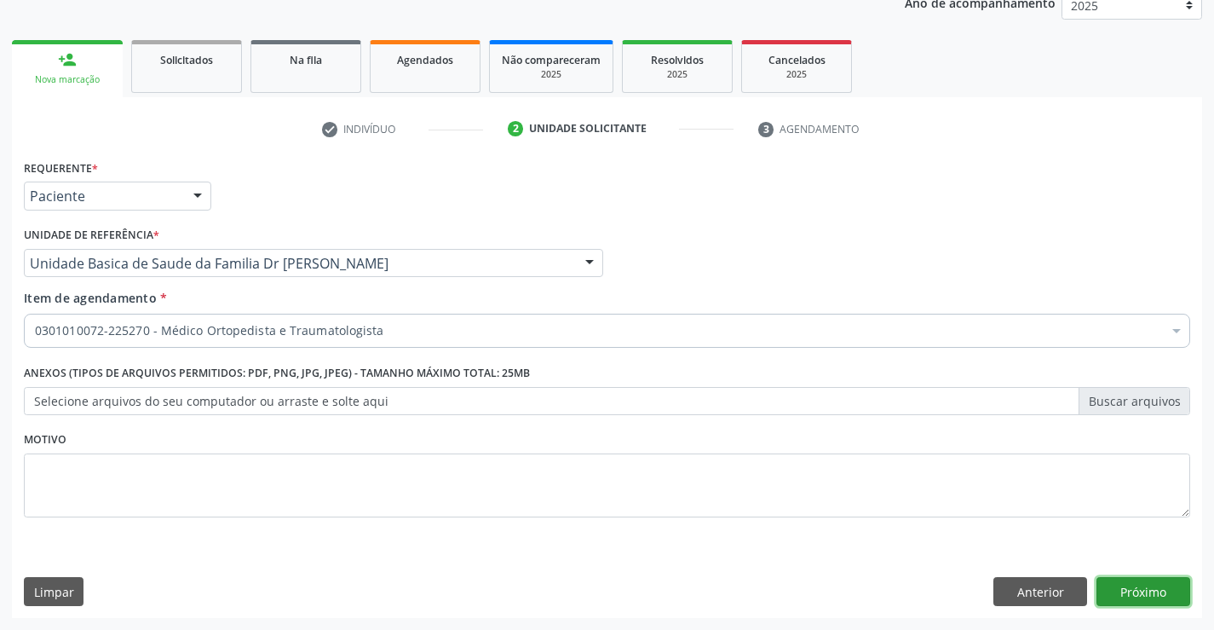
click at [1138, 585] on button "Próximo" at bounding box center [1144, 591] width 94 height 29
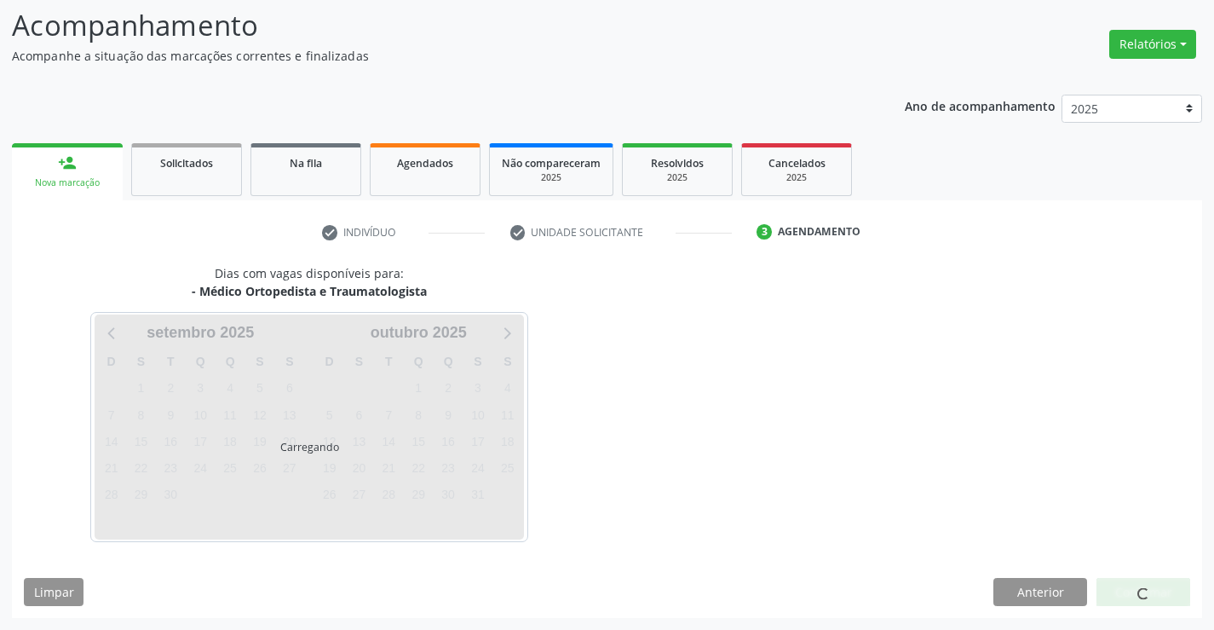
scroll to position [112, 0]
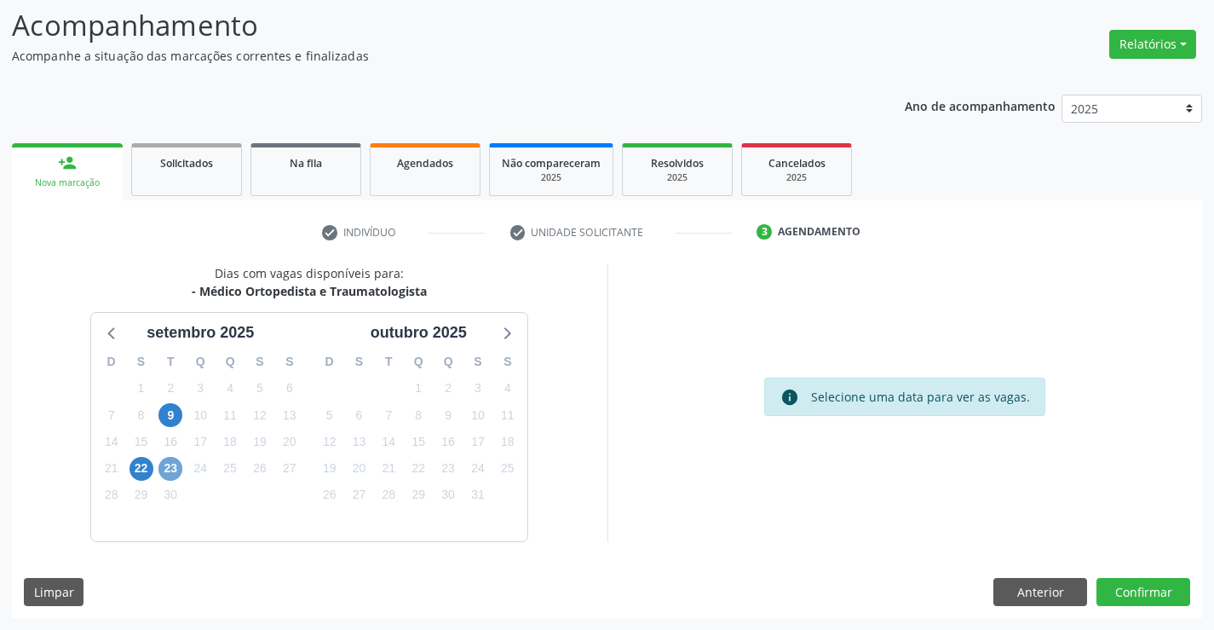
click at [168, 465] on span "23" at bounding box center [170, 469] width 24 height 24
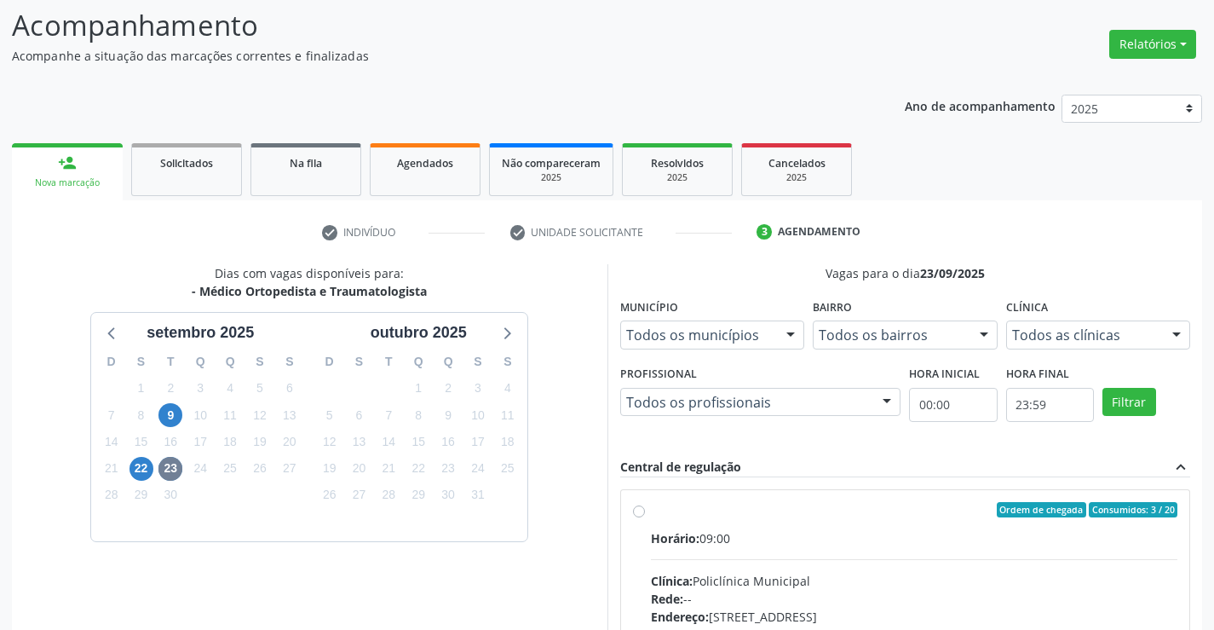
click at [651, 508] on label "Ordem de chegada Consumidos: 3 / 20 Horário: 09:00 Clínica: Policlínica Municip…" at bounding box center [914, 633] width 527 height 262
click at [640, 508] on input "Ordem de chegada Consumidos: 3 / 20 Horário: 09:00 Clínica: Policlínica Municip…" at bounding box center [639, 509] width 12 height 15
radio input "true"
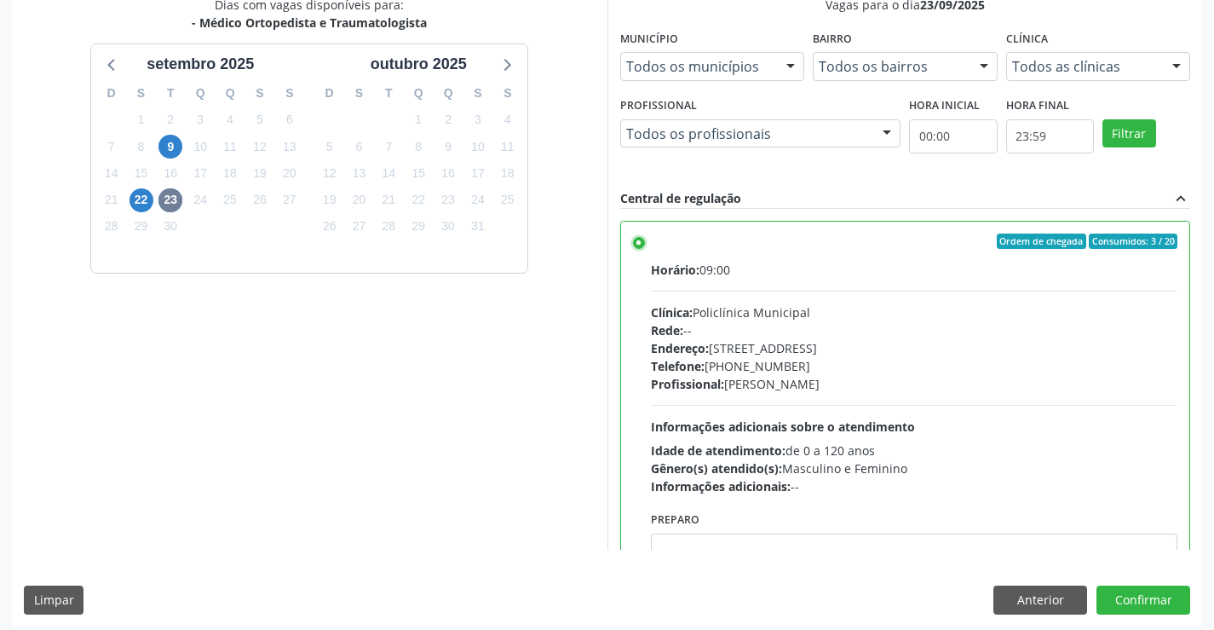
scroll to position [383, 0]
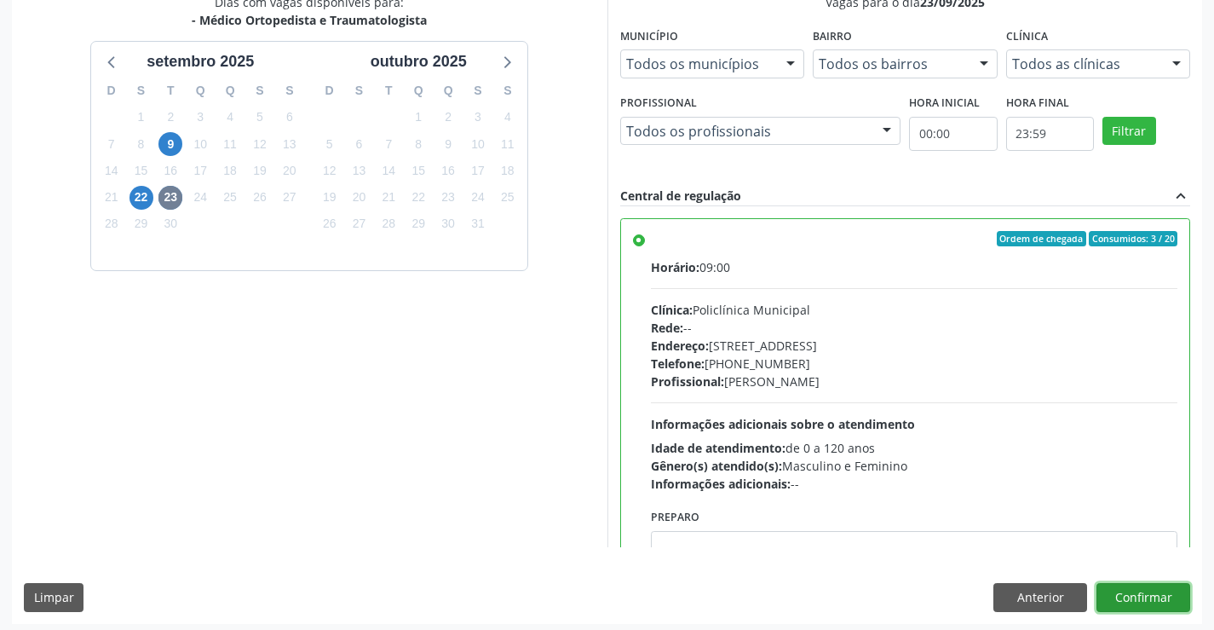
click at [1168, 596] on button "Confirmar" at bounding box center [1144, 597] width 94 height 29
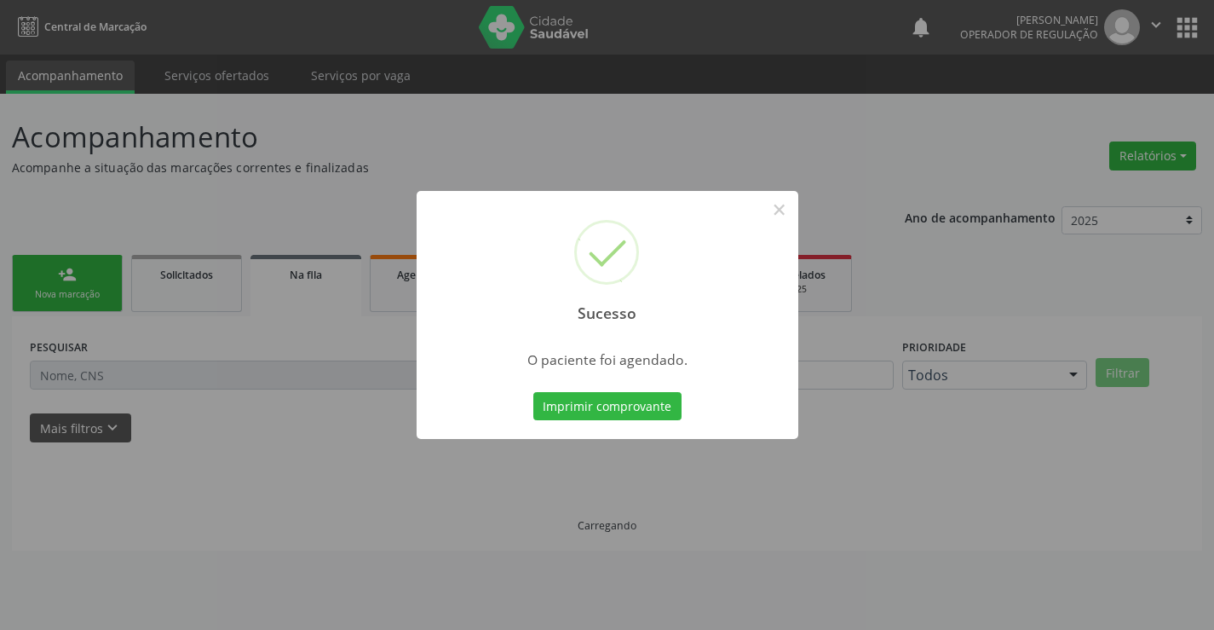
scroll to position [0, 0]
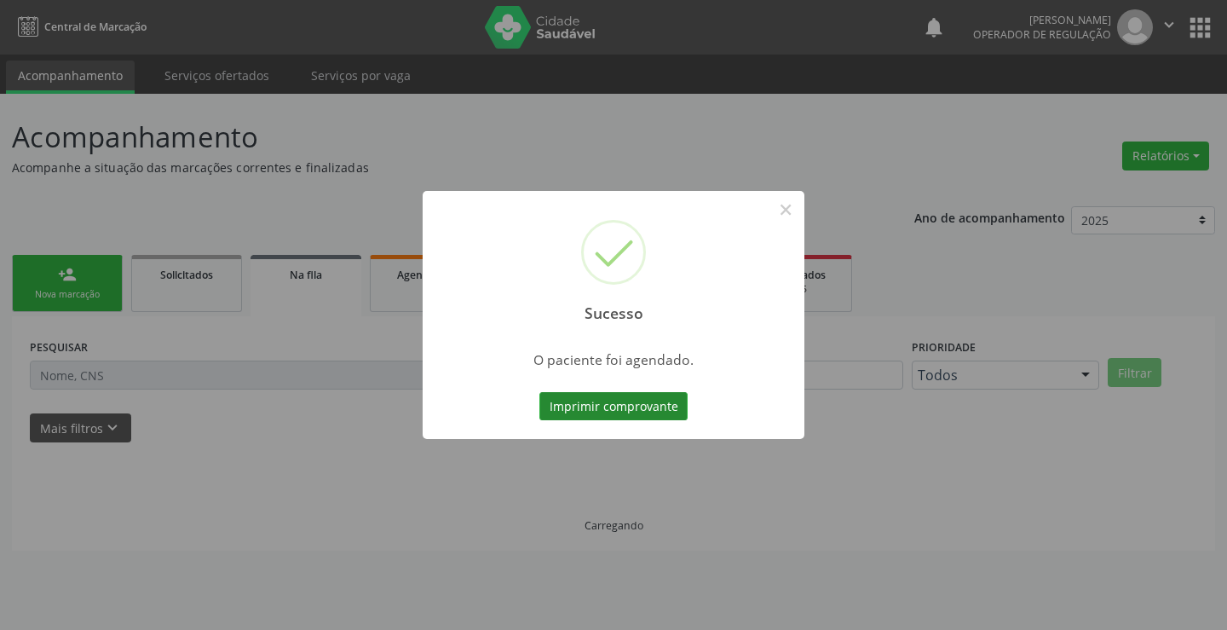
click at [631, 409] on button "Imprimir comprovante" at bounding box center [613, 406] width 148 height 29
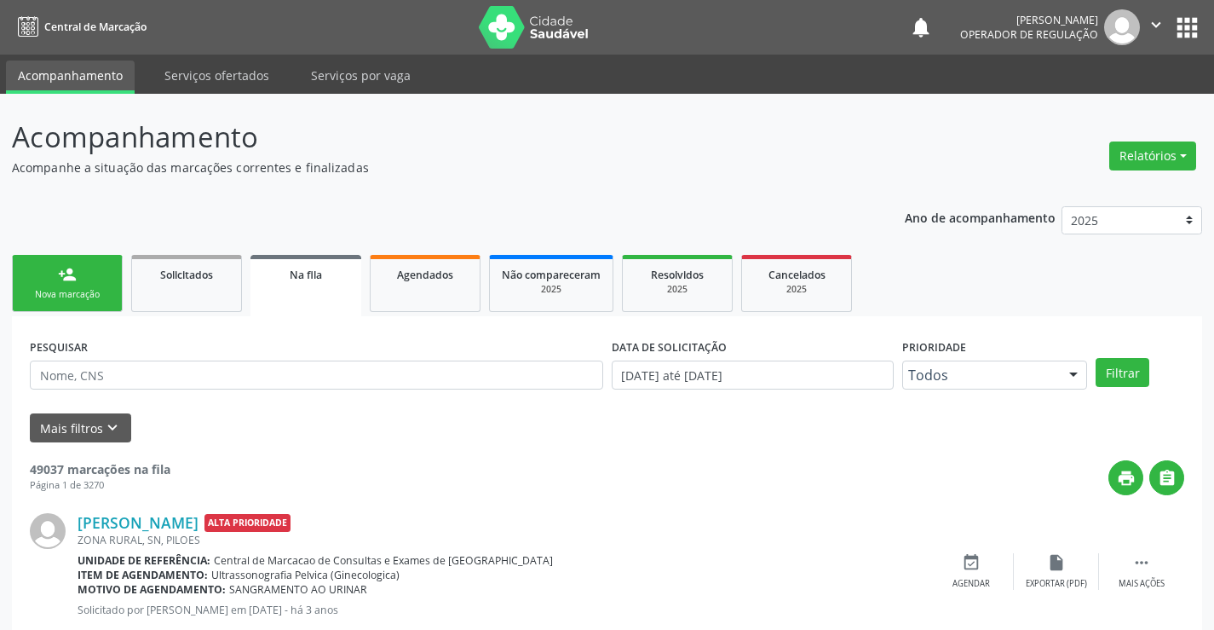
click at [106, 285] on link "person_add Nova marcação" at bounding box center [67, 283] width 111 height 57
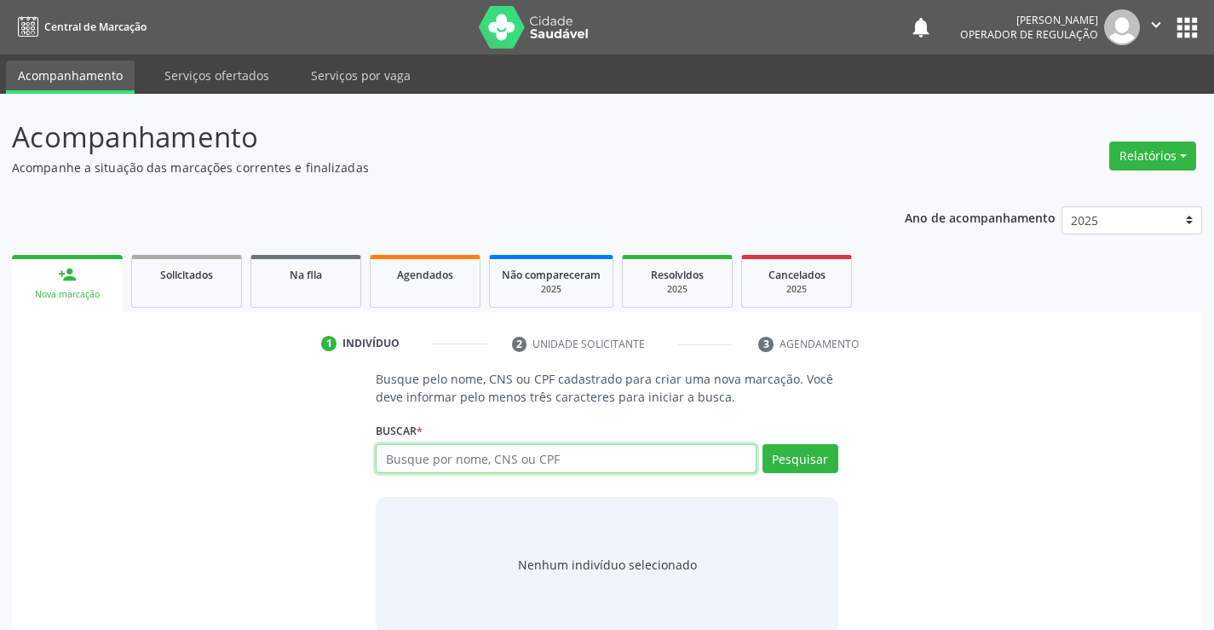
click at [592, 450] on input "text" at bounding box center [566, 458] width 380 height 29
type input "700608470431268"
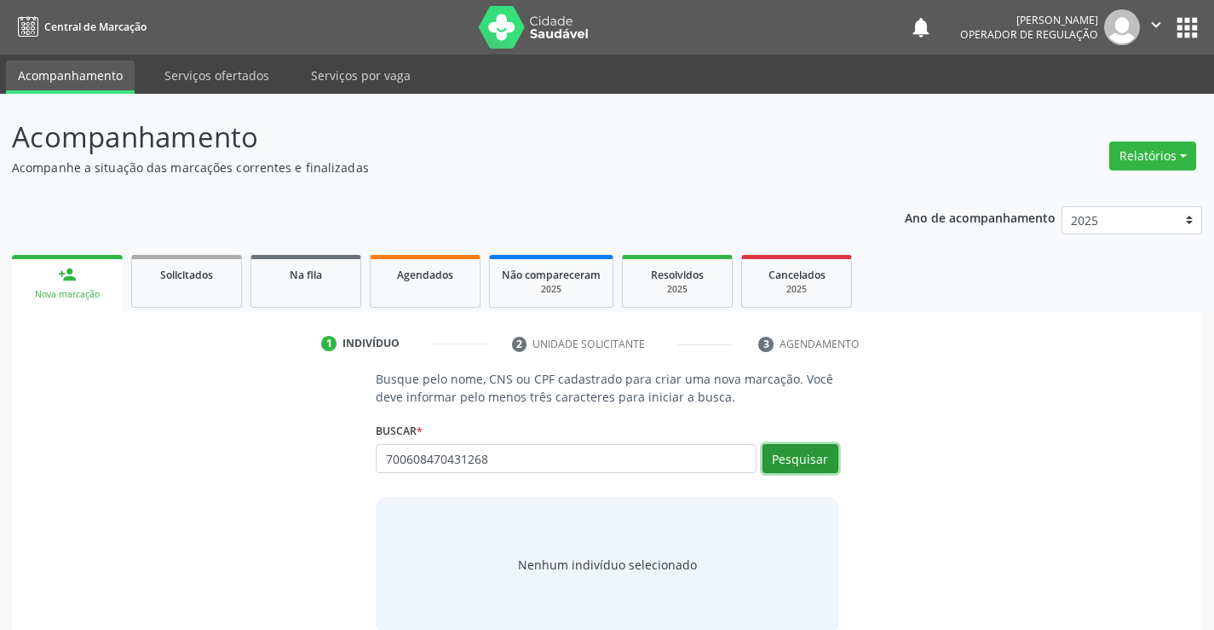
click at [804, 460] on button "Pesquisar" at bounding box center [801, 458] width 76 height 29
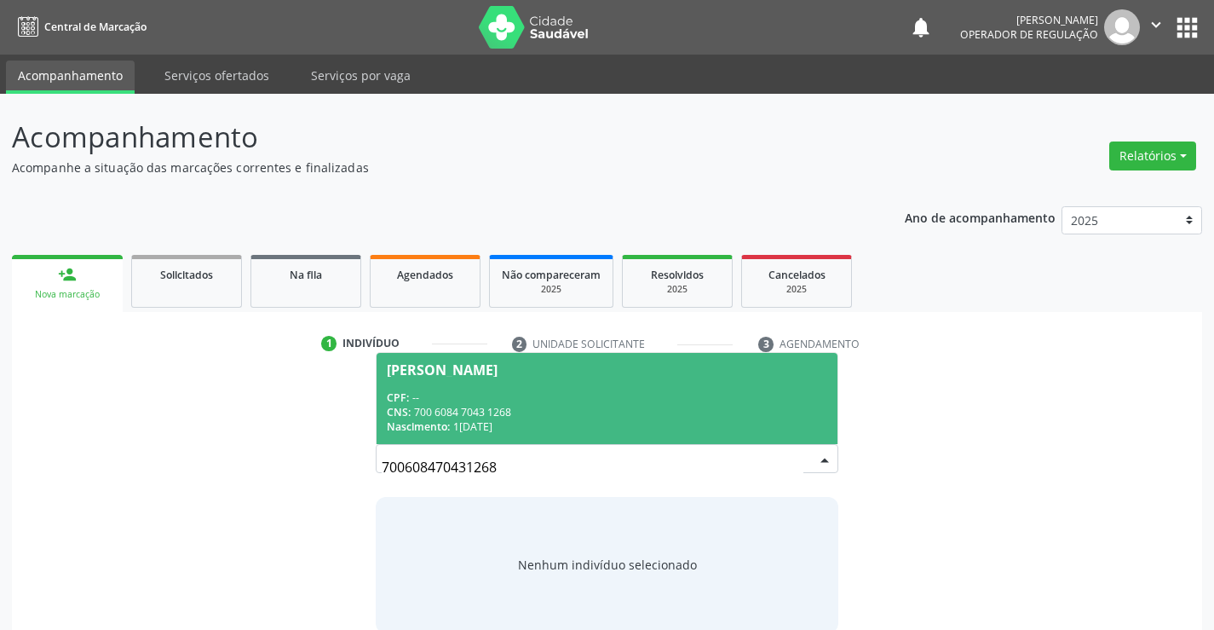
click at [637, 378] on span "Kaylane Correa da Silva CPF: -- CNS: 700 6084 7043 1268 Nascimento: 17/02/2003" at bounding box center [607, 398] width 460 height 91
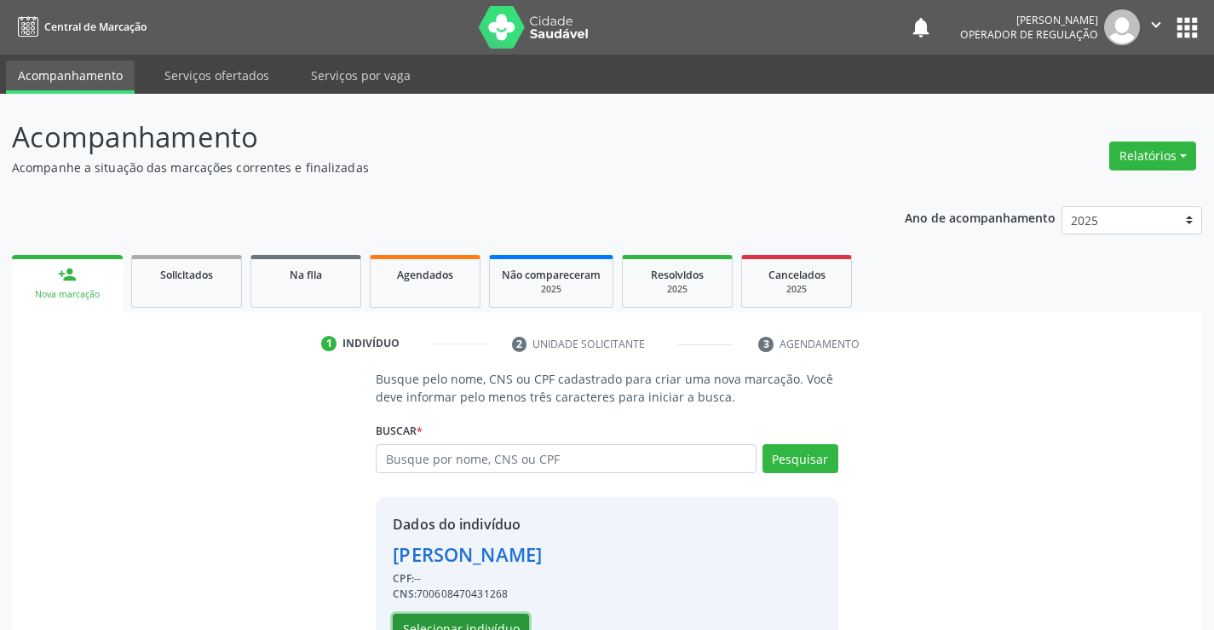
click at [467, 619] on button "Selecionar indivíduo" at bounding box center [461, 628] width 136 height 29
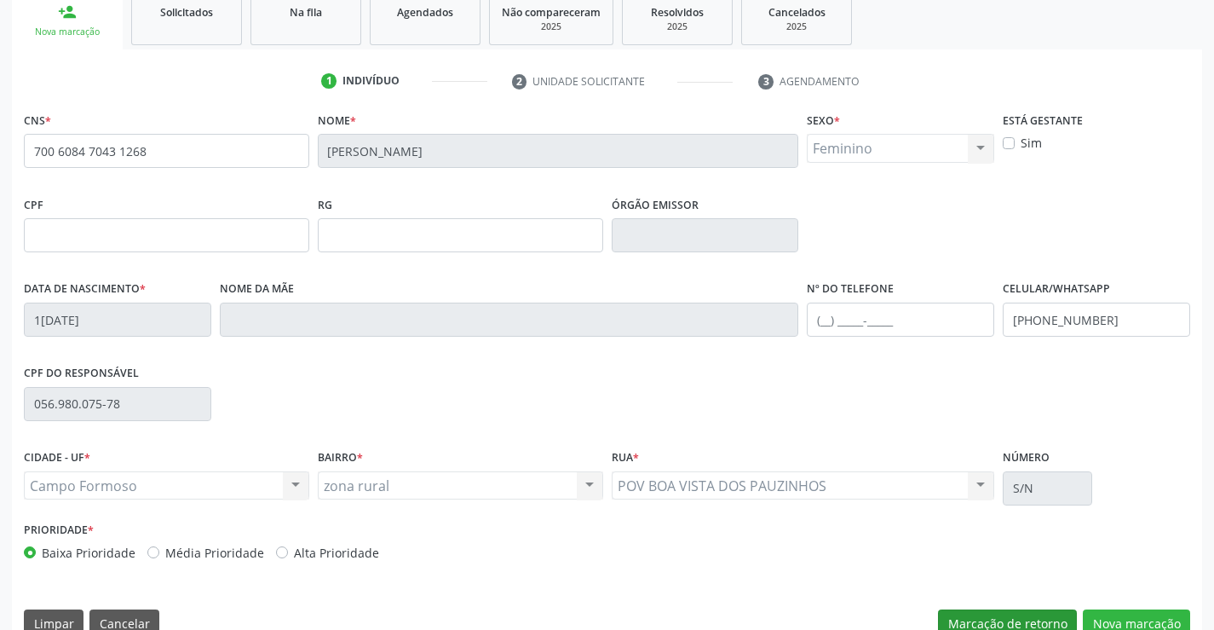
scroll to position [294, 0]
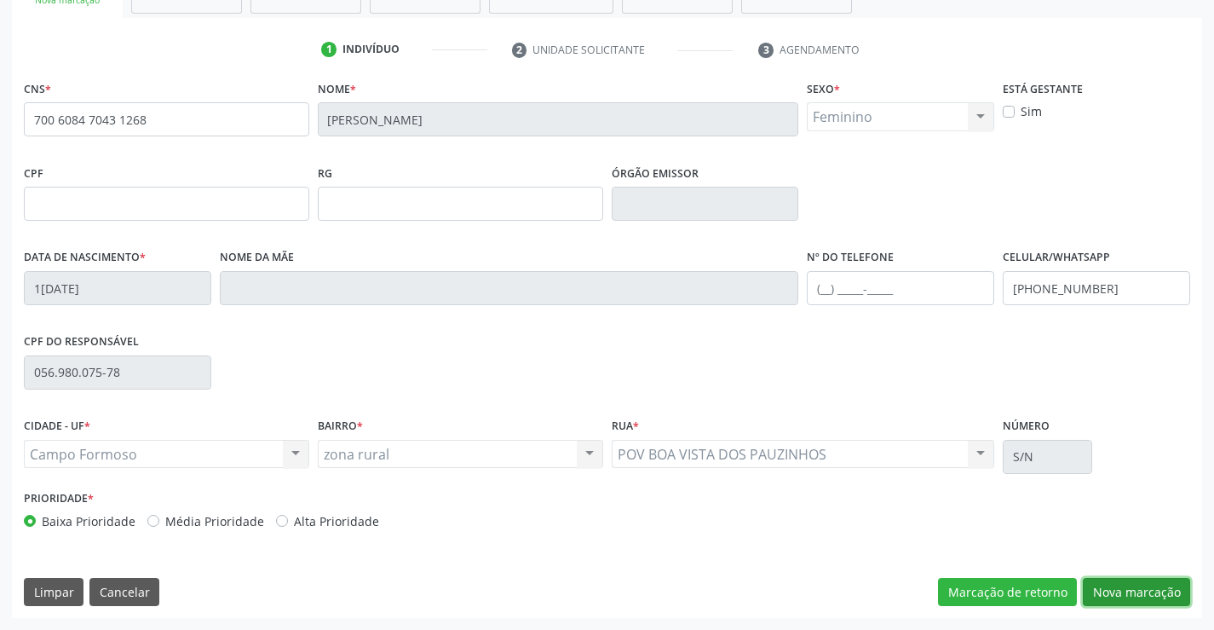
click at [1103, 587] on button "Nova marcação" at bounding box center [1136, 592] width 107 height 29
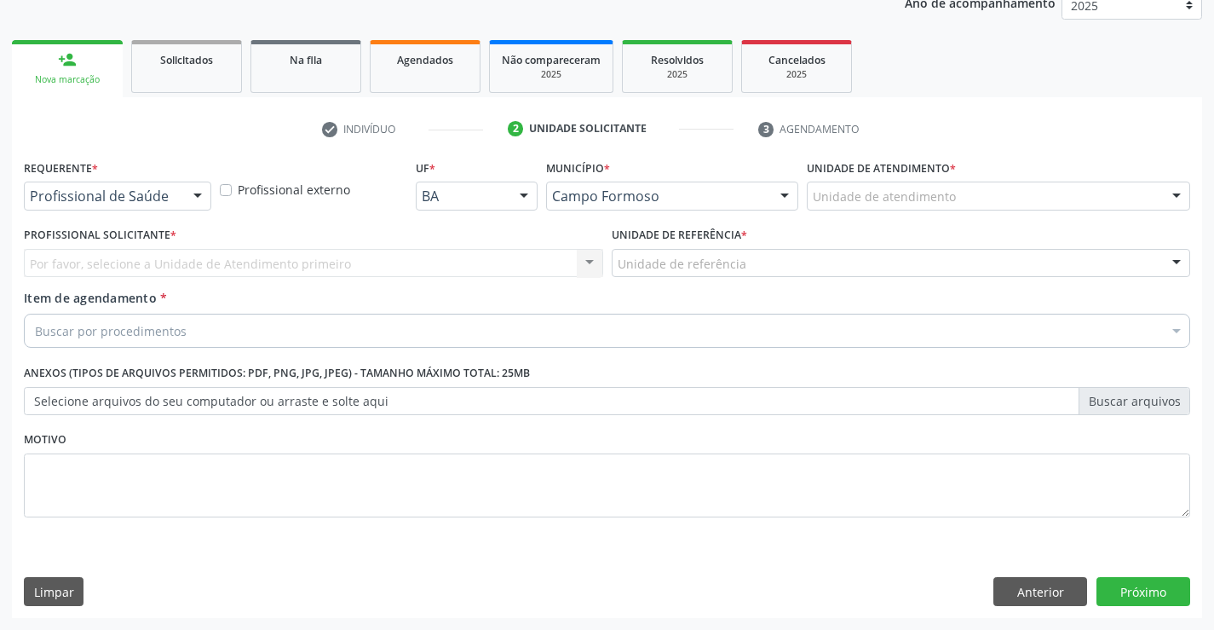
click at [178, 201] on div "Profissional de Saúde" at bounding box center [117, 196] width 187 height 29
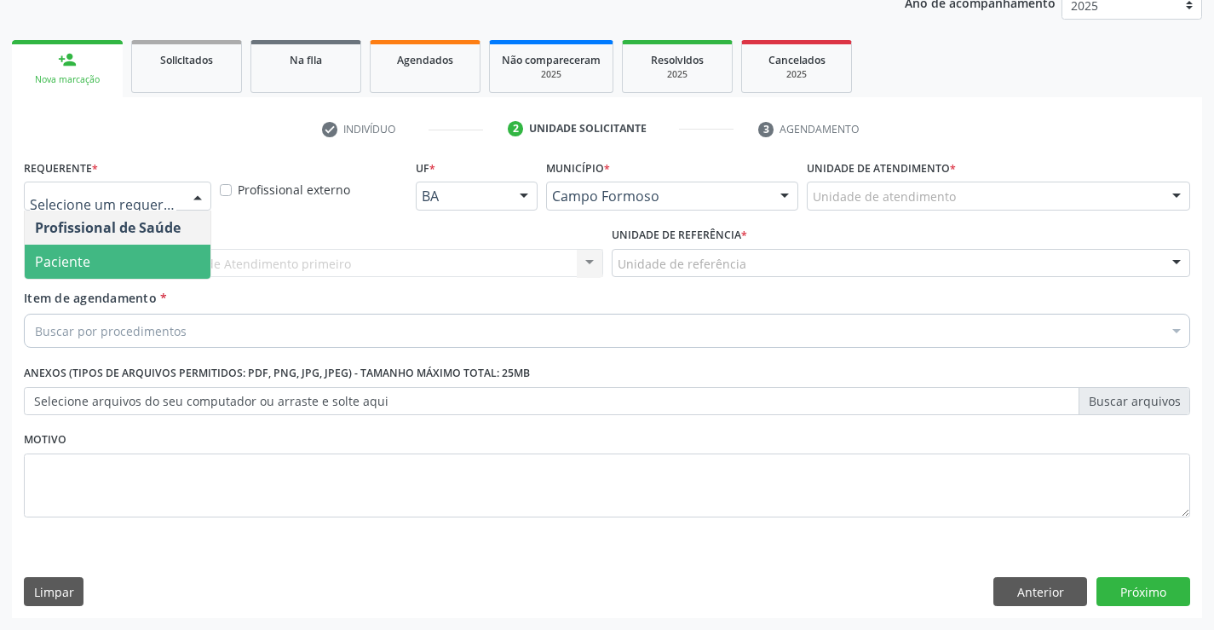
click at [145, 250] on span "Paciente" at bounding box center [118, 262] width 186 height 34
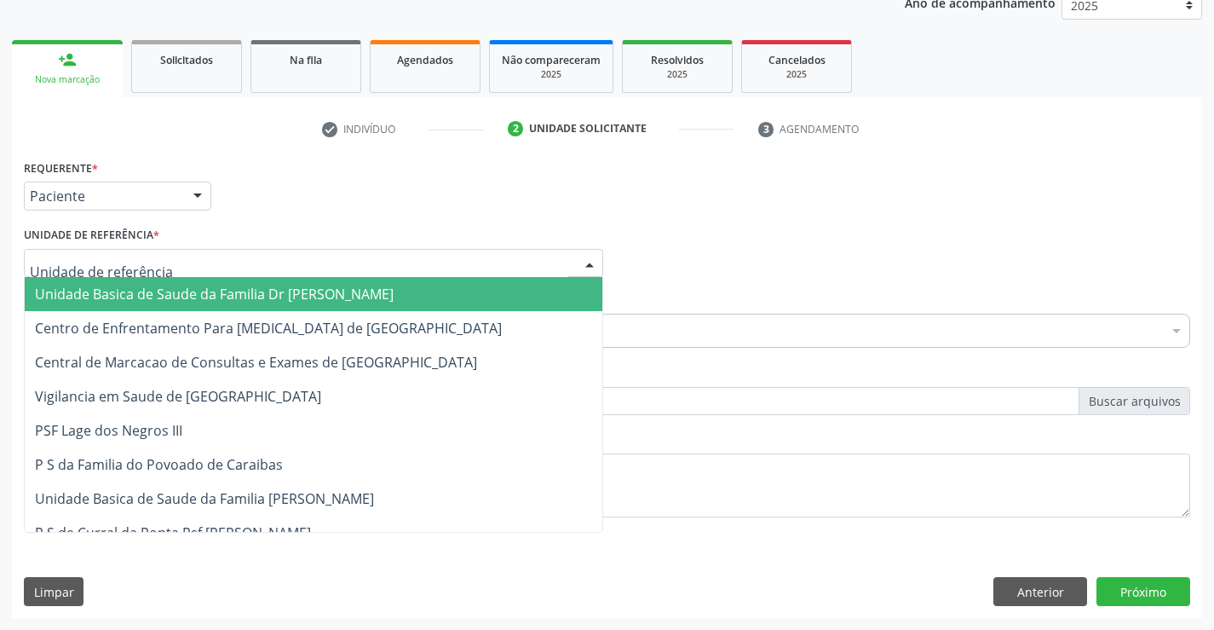
click at [155, 291] on span "Unidade Basica de Saude da Familia Dr [PERSON_NAME]" at bounding box center [214, 294] width 359 height 19
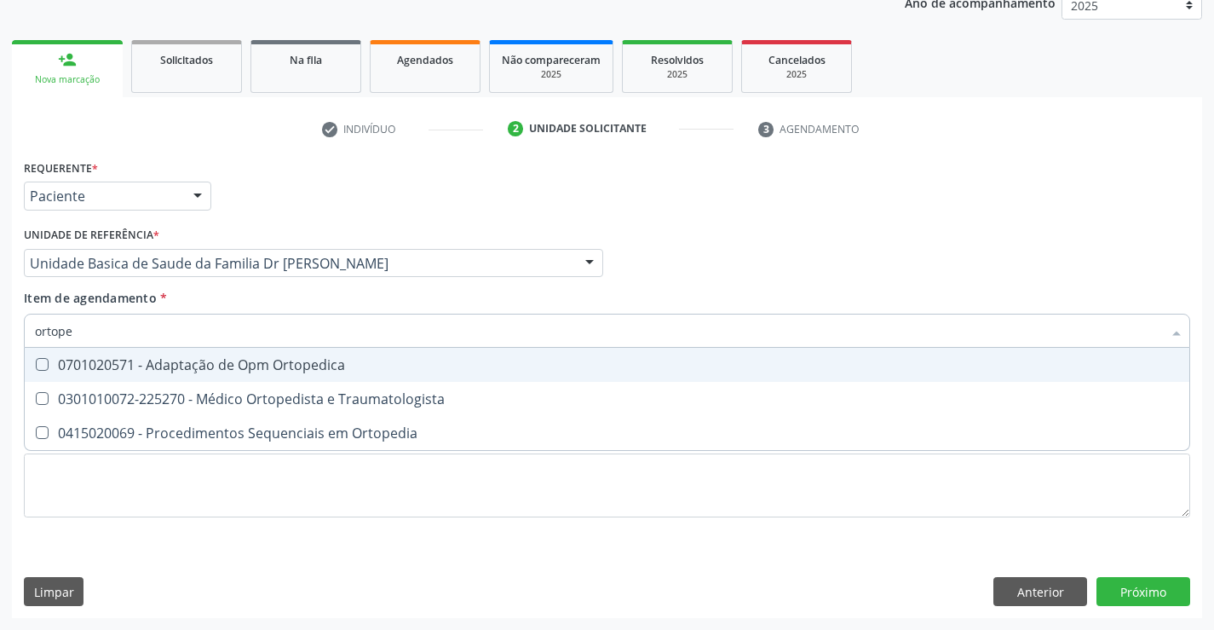
type input "ortoped"
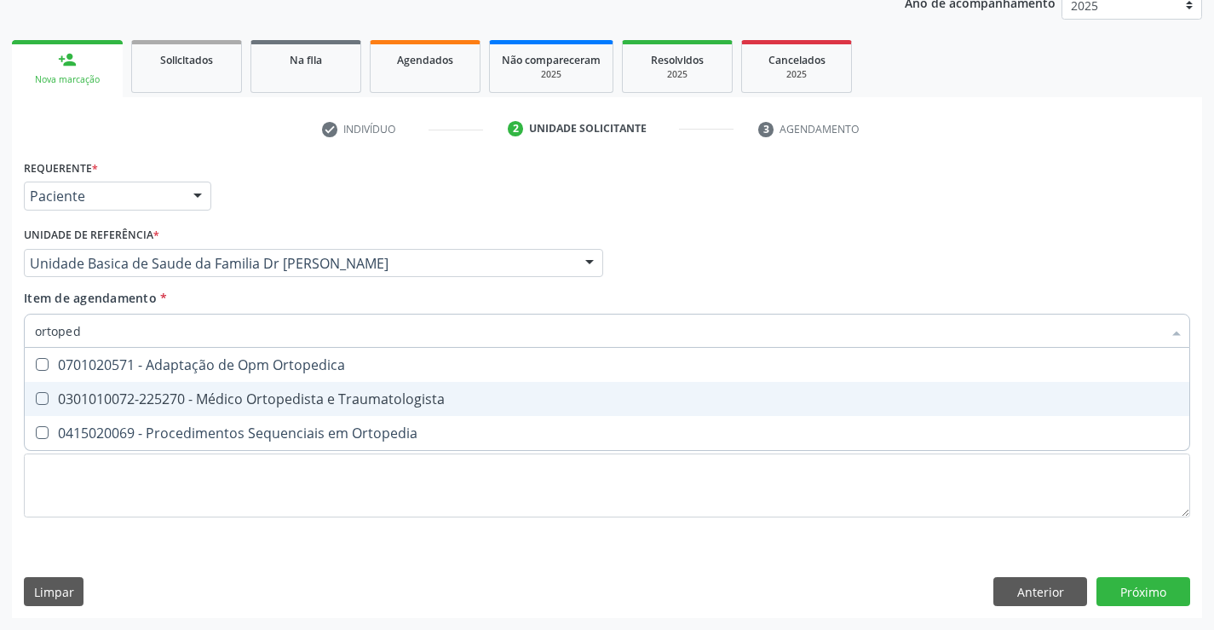
click at [269, 403] on div "0301010072-225270 - Médico Ortopedista e Traumatologista" at bounding box center [607, 399] width 1144 height 14
click at [294, 400] on div "0301010072-225270 - Médico Ortopedista e Traumatologista" at bounding box center [607, 399] width 1144 height 14
checkbox Traumatologista "true"
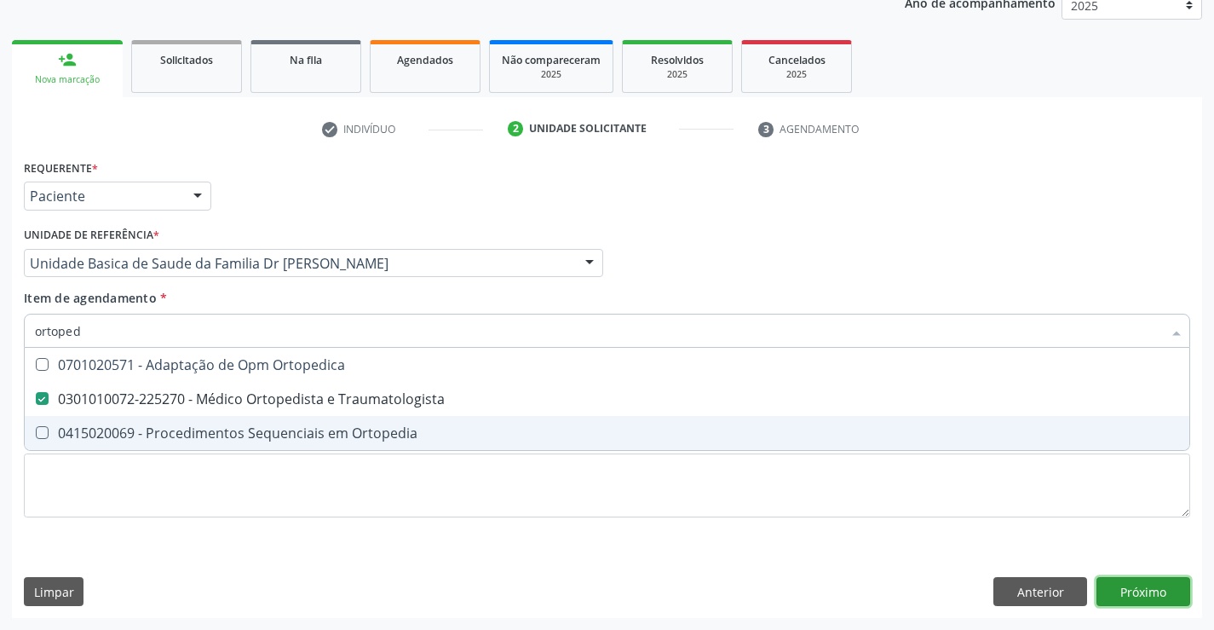
click at [1132, 588] on div "Requerente * Paciente Profissional de Saúde Paciente Nenhum resultado encontrad…" at bounding box center [607, 386] width 1190 height 463
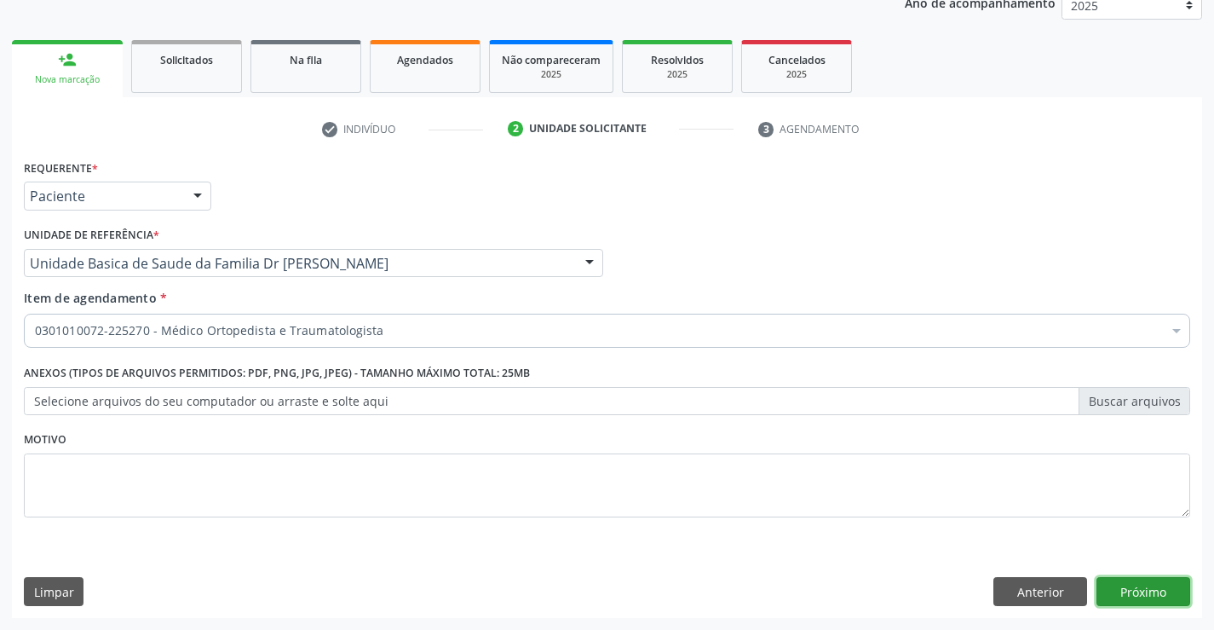
click at [1132, 588] on button "Próximo" at bounding box center [1144, 591] width 94 height 29
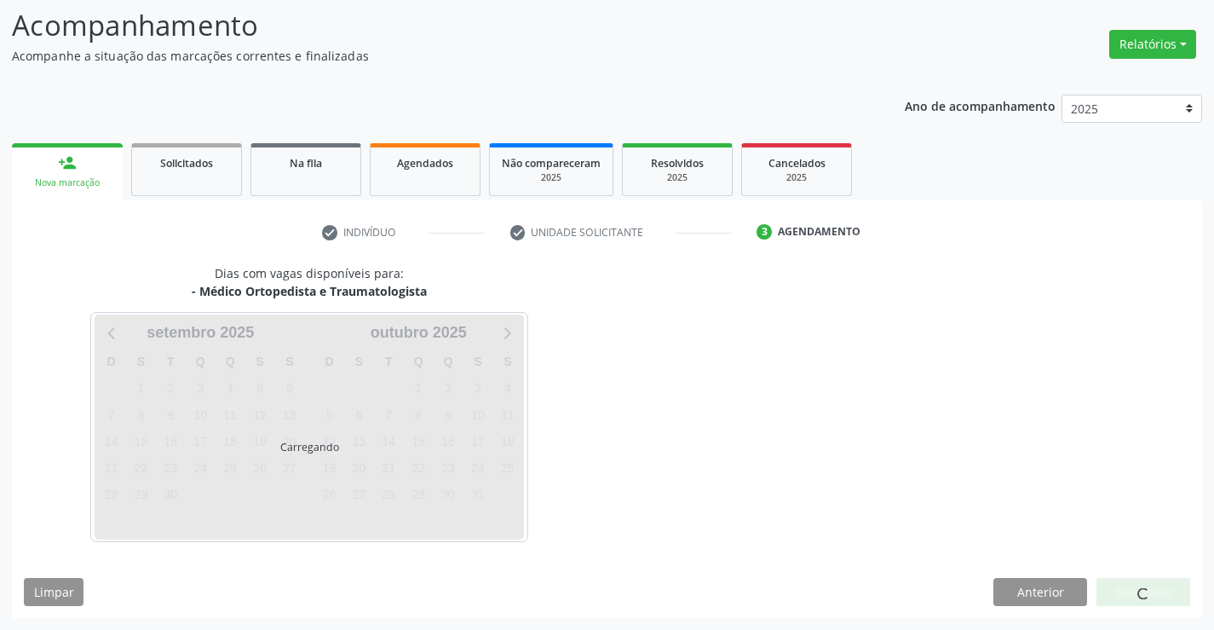
scroll to position [112, 0]
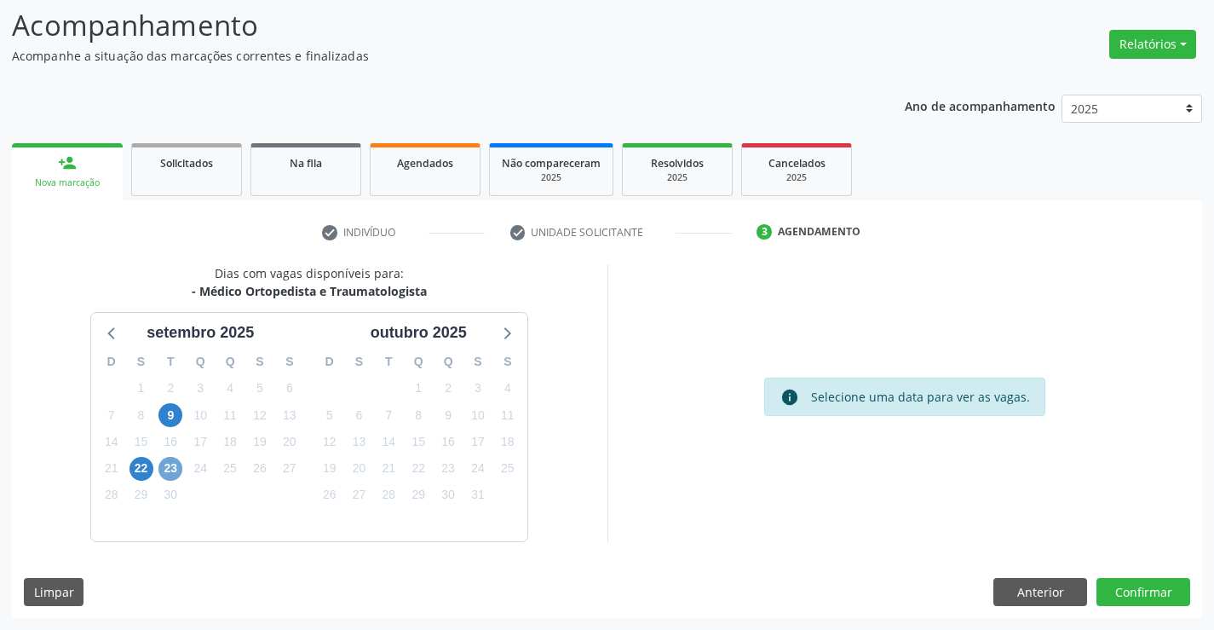
click at [172, 461] on span "23" at bounding box center [170, 469] width 24 height 24
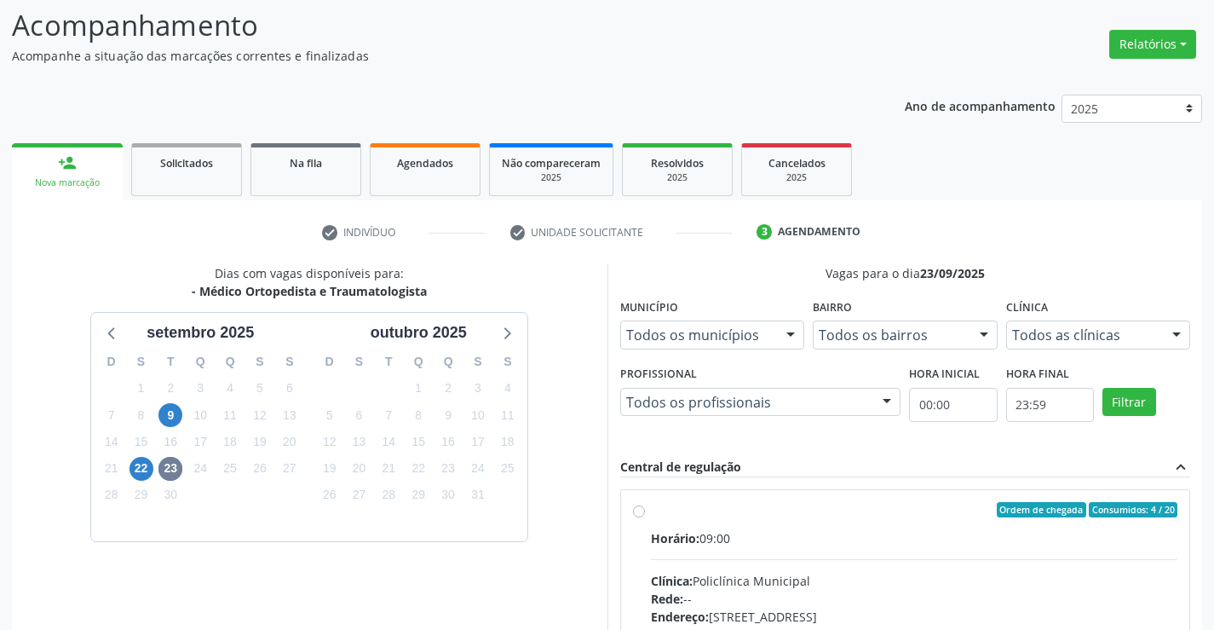
click at [651, 510] on label "Ordem de chegada Consumidos: 4 / 20 Horário: 09:00 Clínica: Policlínica Municip…" at bounding box center [914, 633] width 527 height 262
click at [642, 510] on input "Ordem de chegada Consumidos: 4 / 20 Horário: 09:00 Clínica: Policlínica Municip…" at bounding box center [639, 509] width 12 height 15
radio input "true"
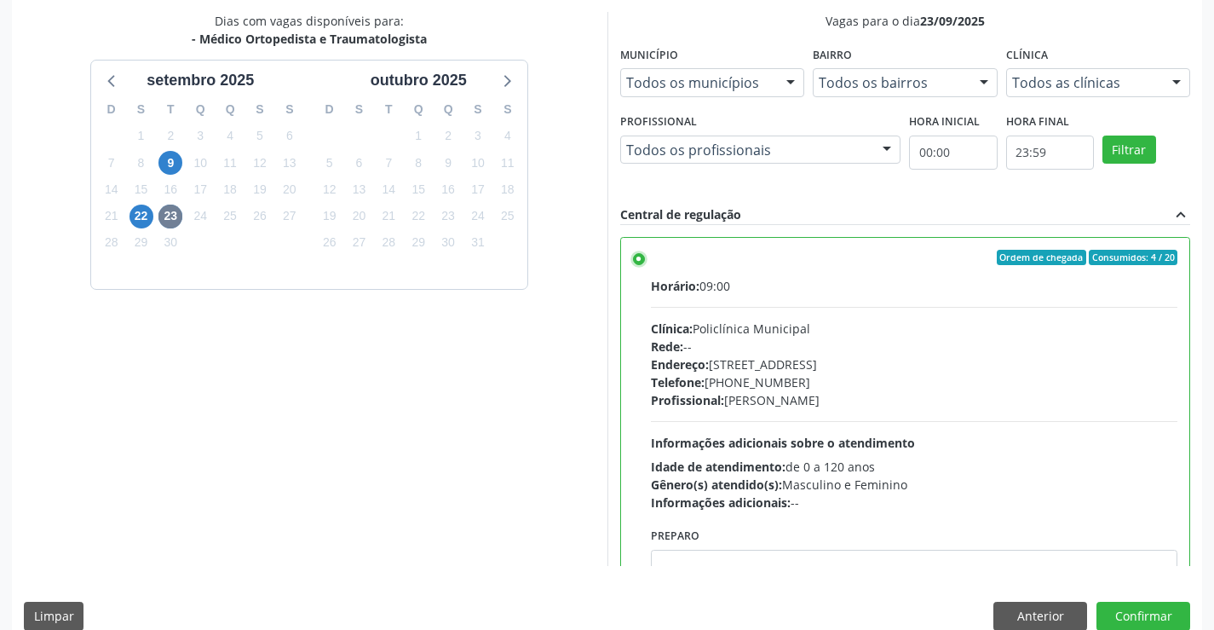
scroll to position [389, 0]
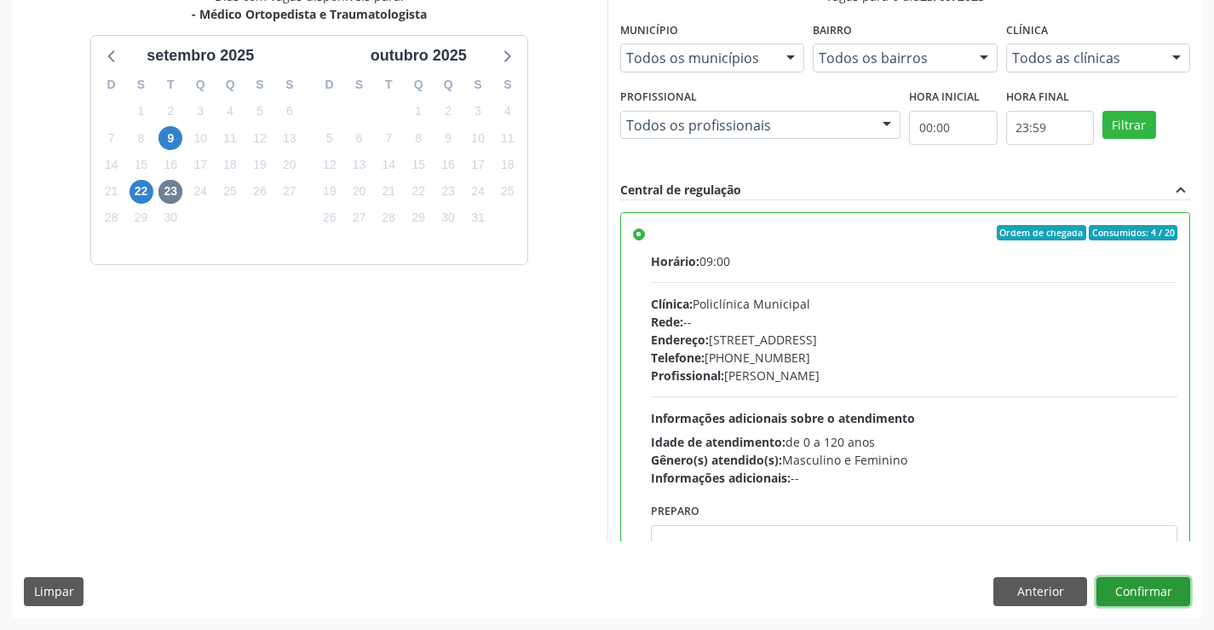
click at [1153, 593] on button "Confirmar" at bounding box center [1144, 591] width 94 height 29
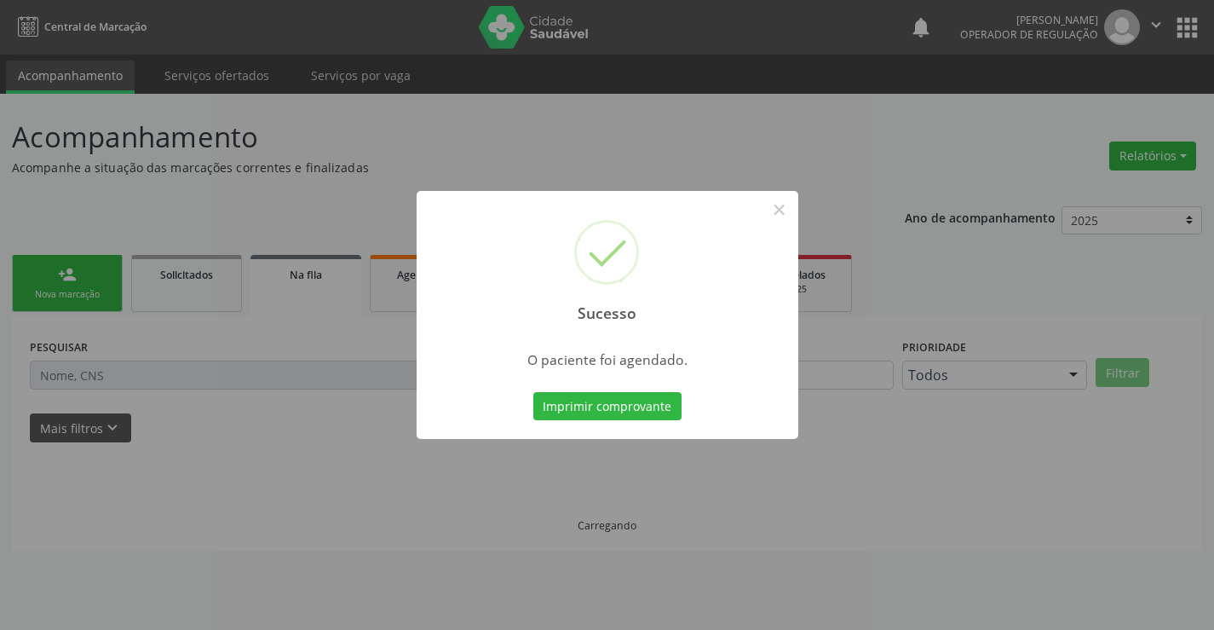
scroll to position [0, 0]
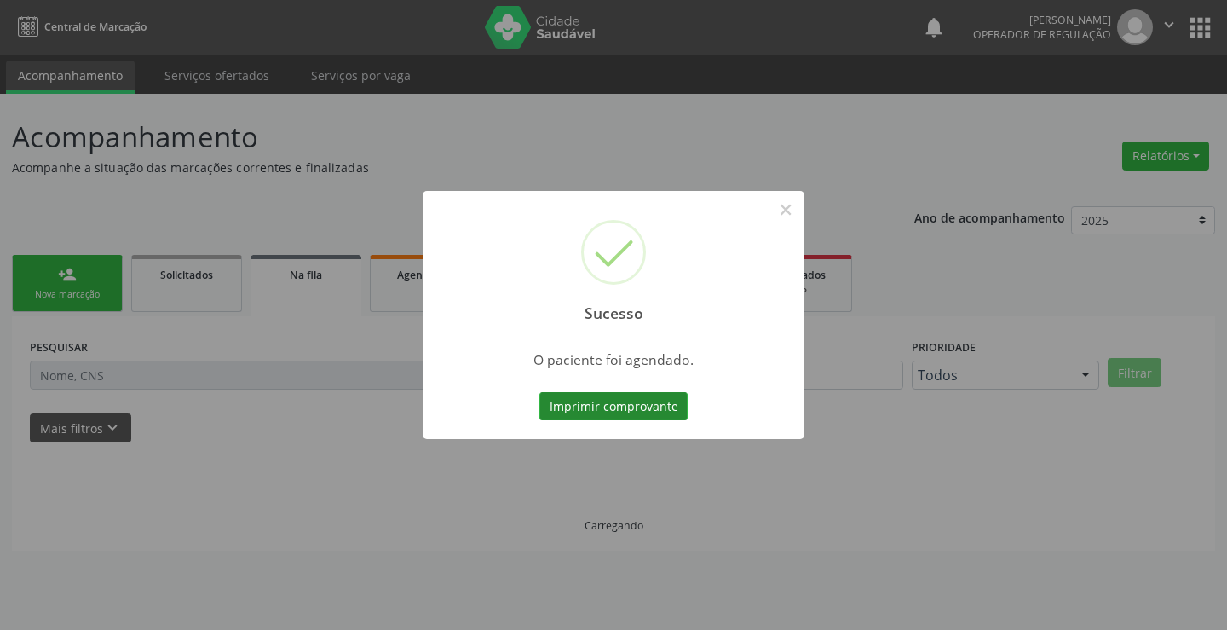
click at [619, 400] on button "Imprimir comprovante" at bounding box center [613, 406] width 148 height 29
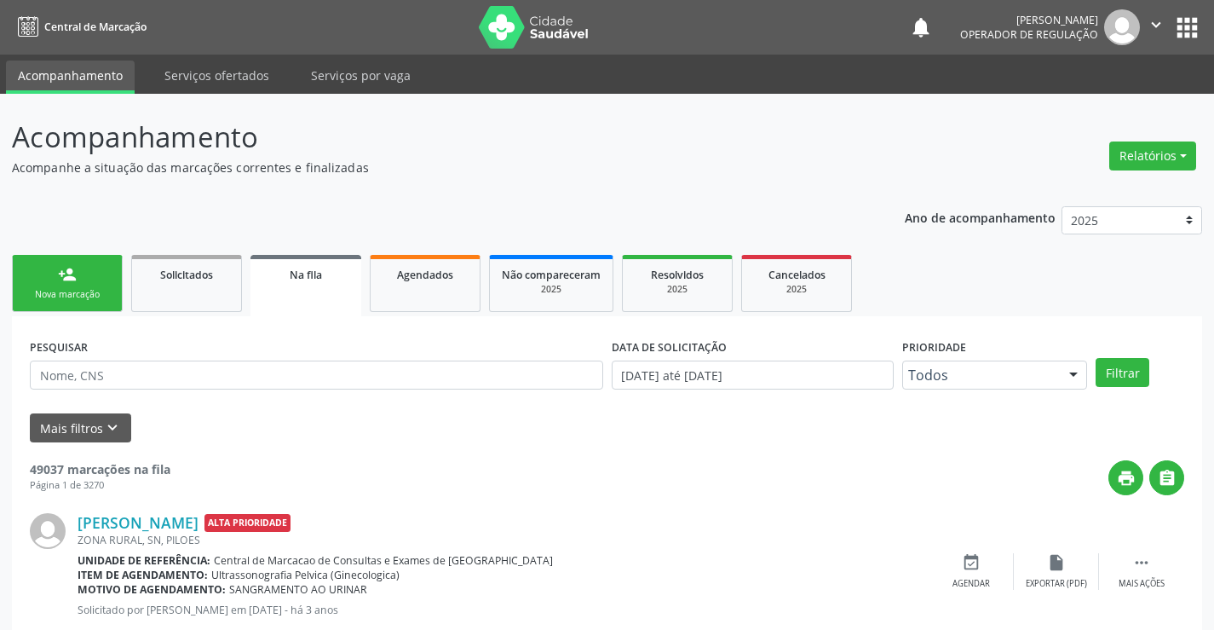
click at [72, 278] on div "person_add" at bounding box center [67, 274] width 19 height 19
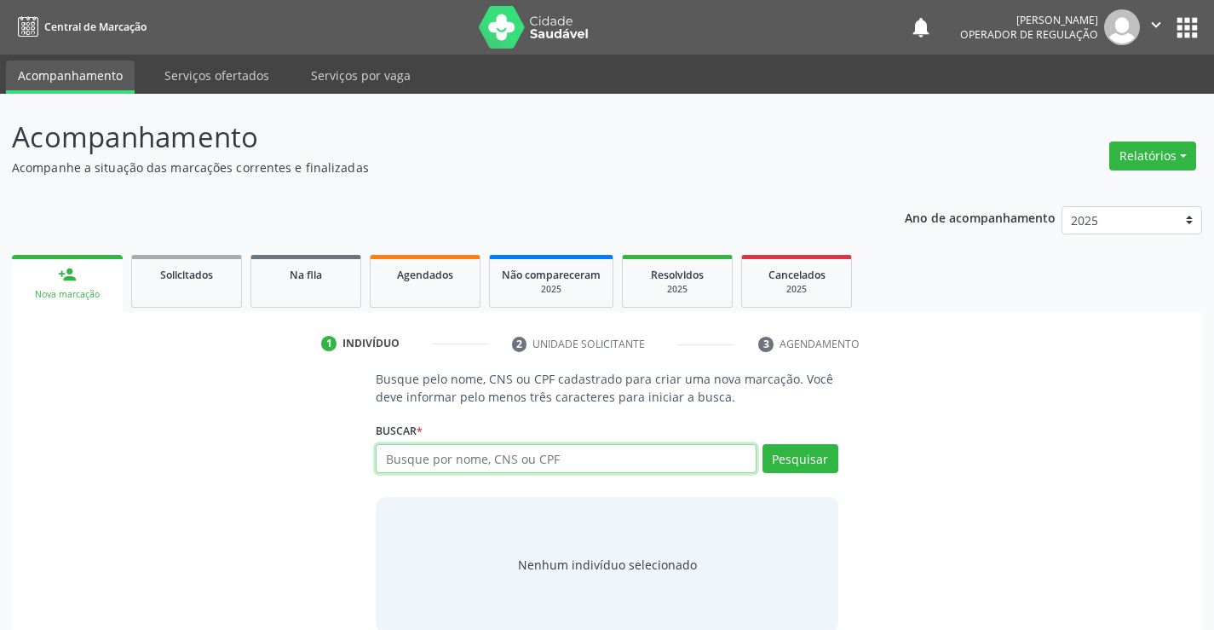
click at [486, 462] on input "text" at bounding box center [566, 458] width 380 height 29
type input "700000246474607"
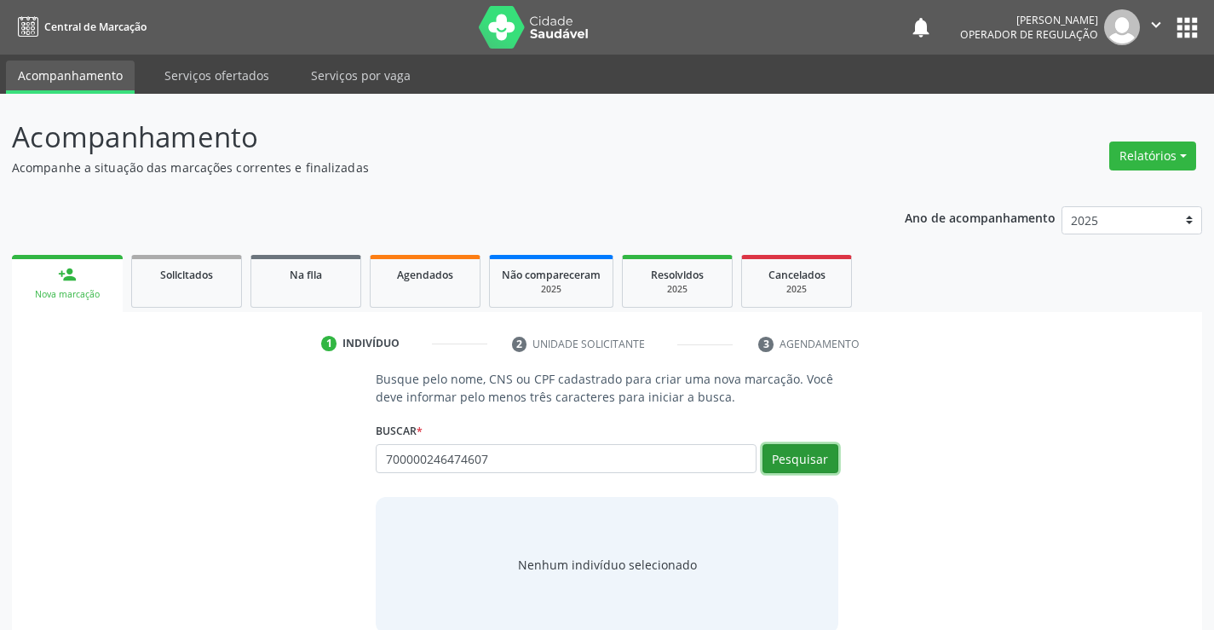
click at [813, 461] on button "Pesquisar" at bounding box center [801, 458] width 76 height 29
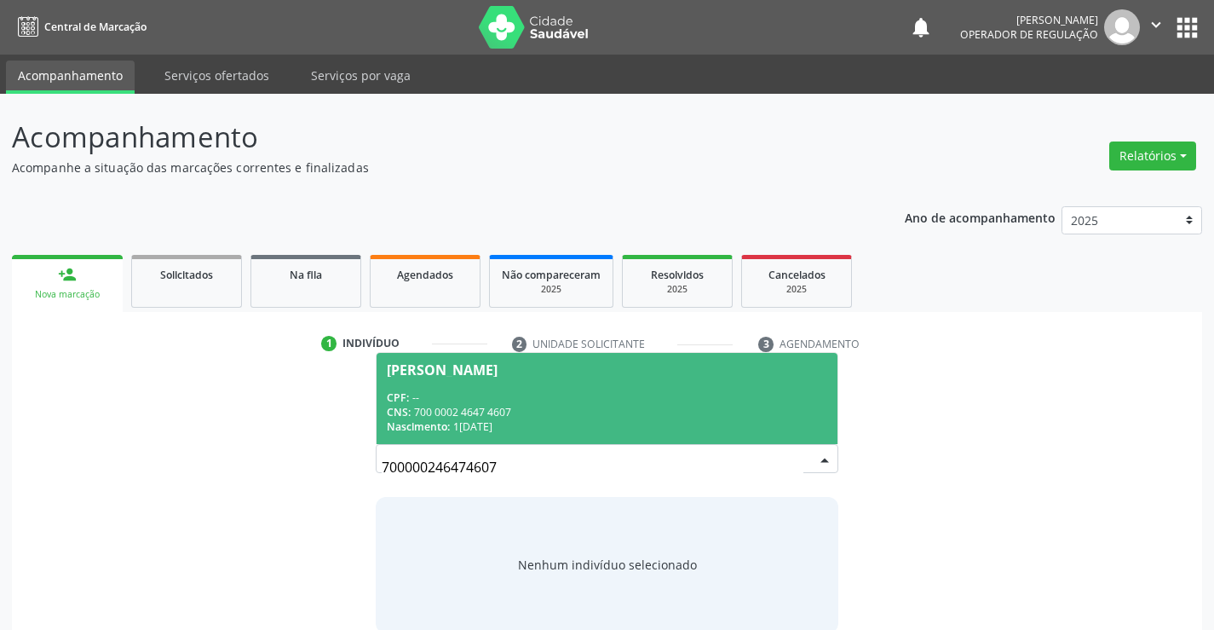
click at [671, 400] on div "CPF: --" at bounding box center [607, 397] width 440 height 14
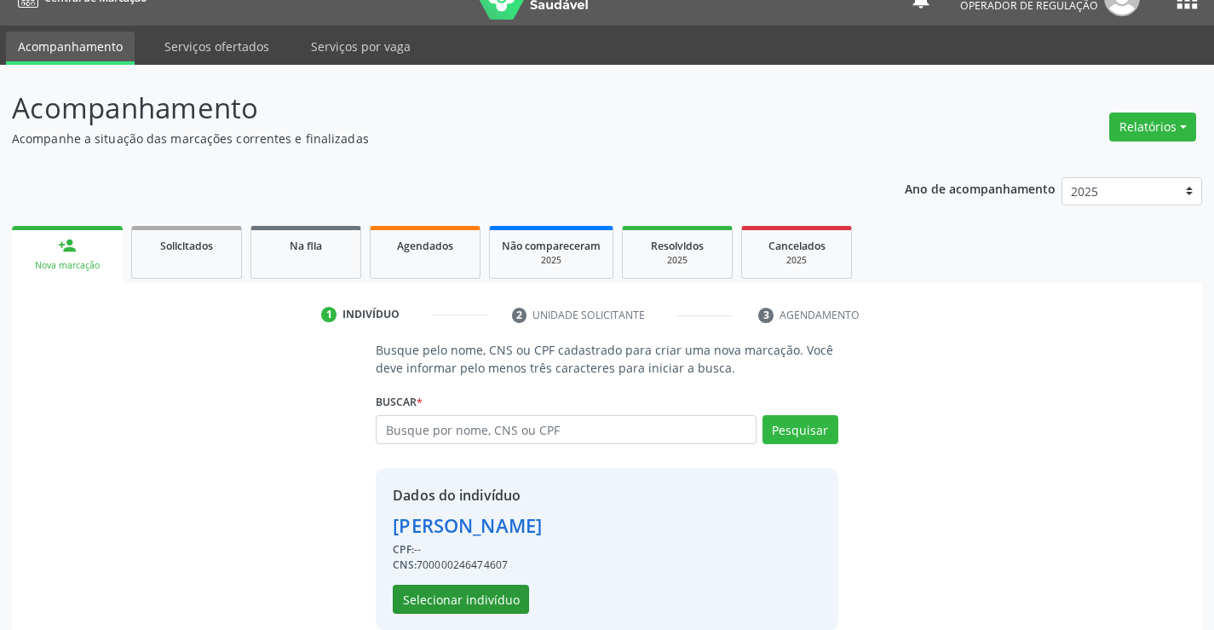
scroll to position [54, 0]
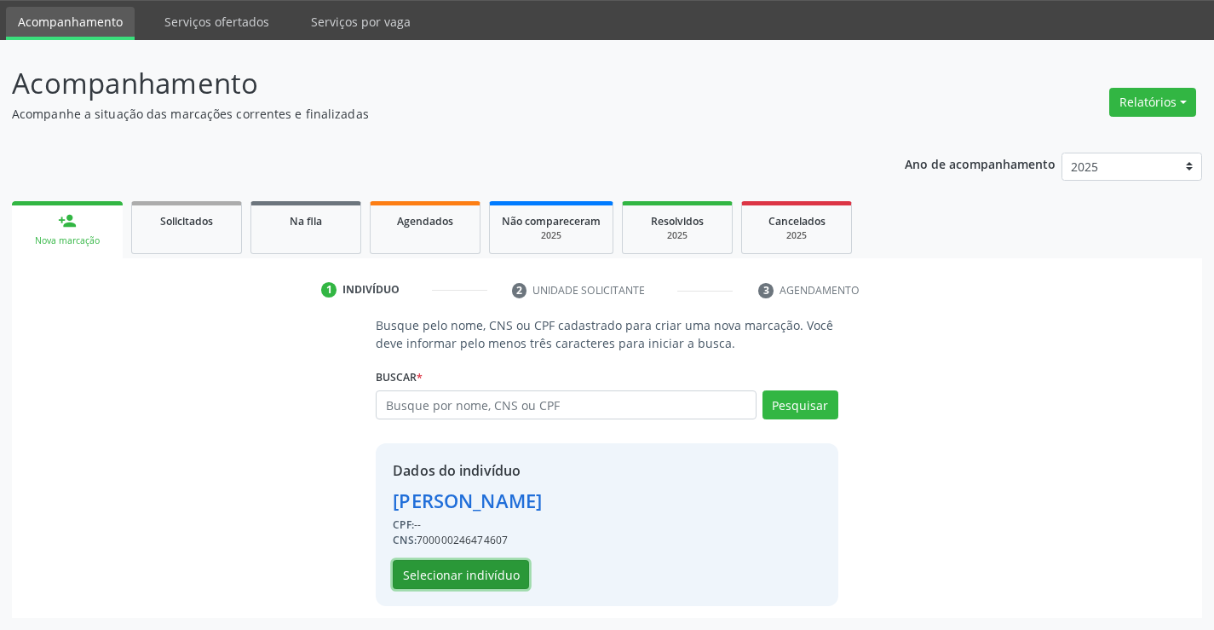
click at [499, 576] on button "Selecionar indivíduo" at bounding box center [461, 574] width 136 height 29
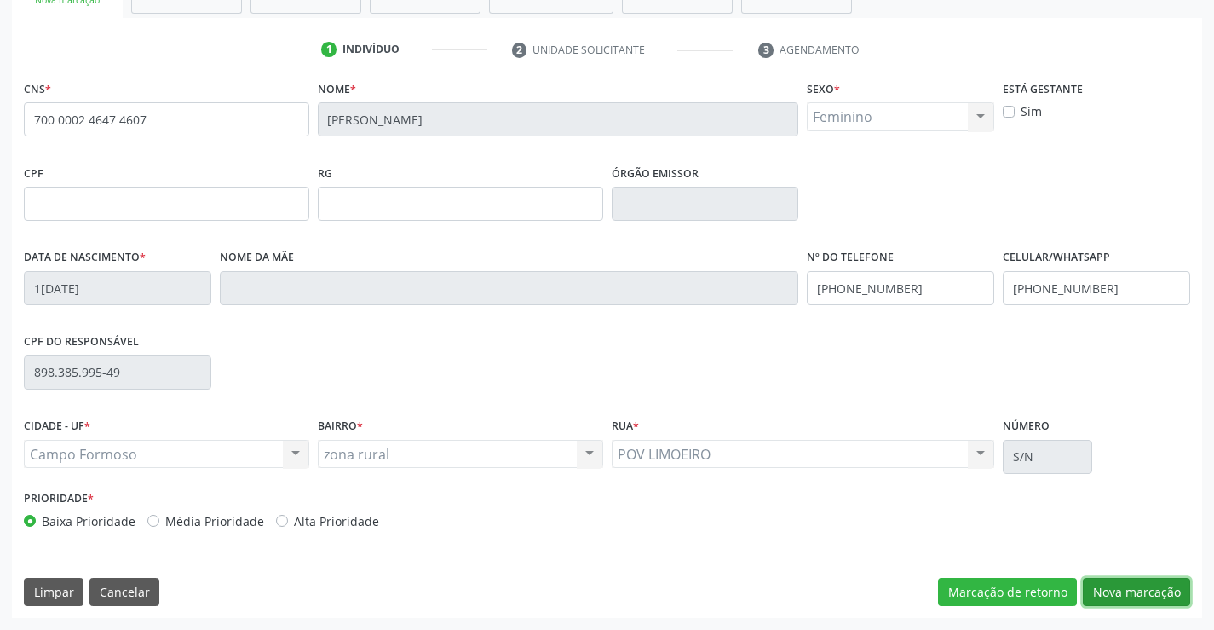
click at [1141, 595] on button "Nova marcação" at bounding box center [1136, 592] width 107 height 29
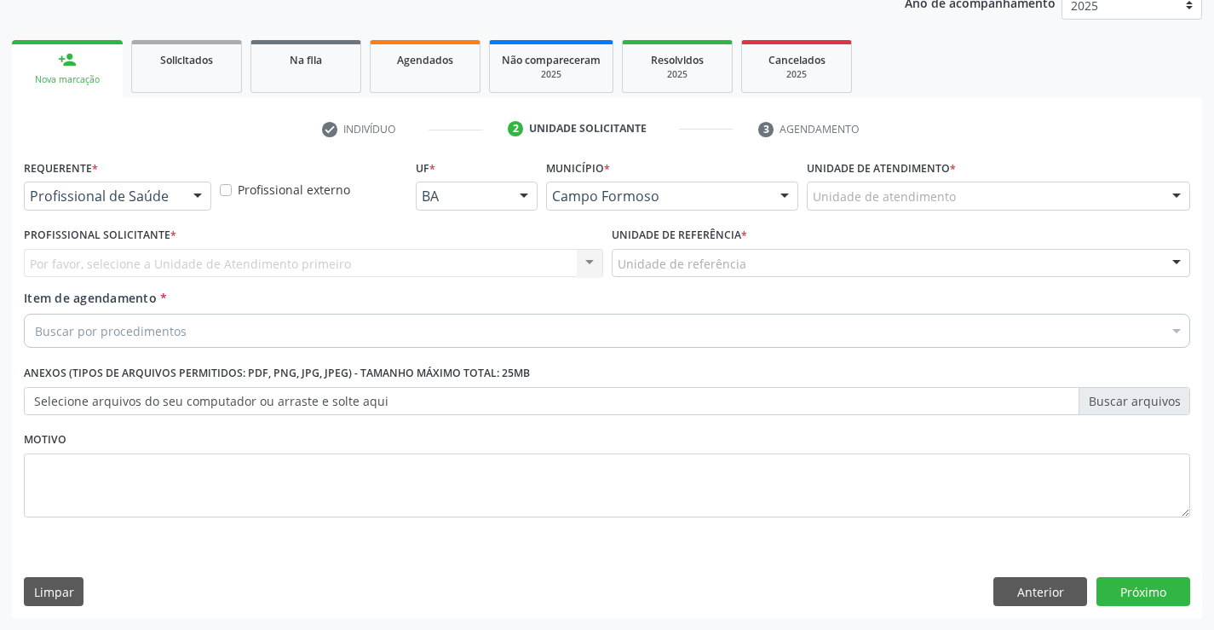
scroll to position [215, 0]
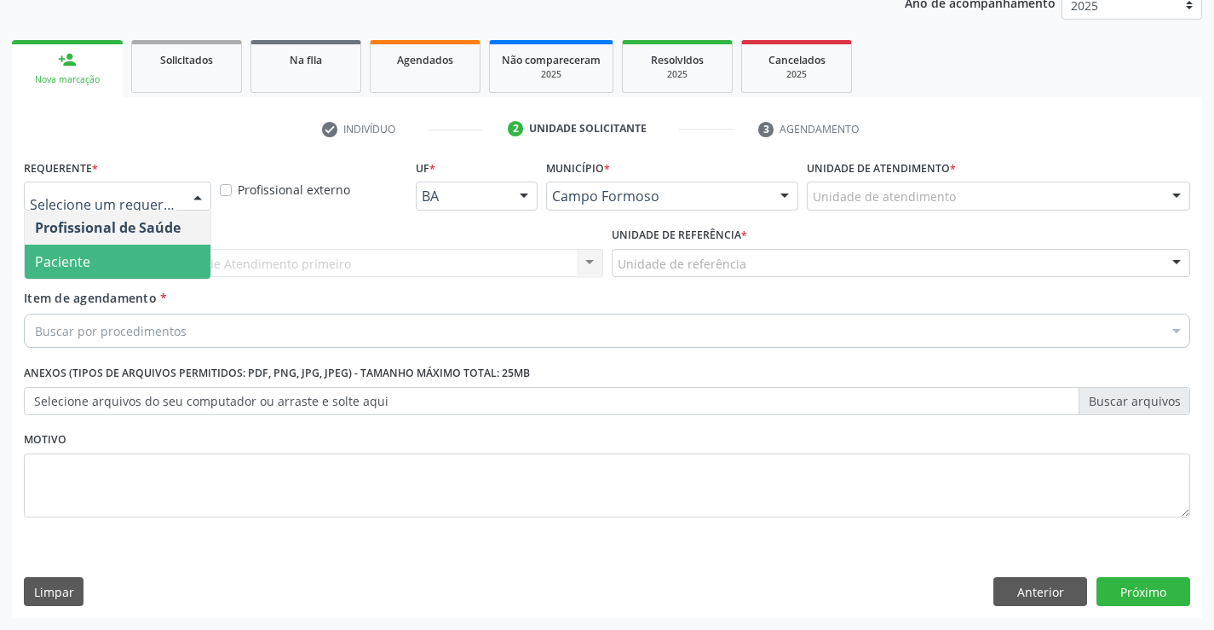
click at [137, 258] on span "Paciente" at bounding box center [118, 262] width 186 height 34
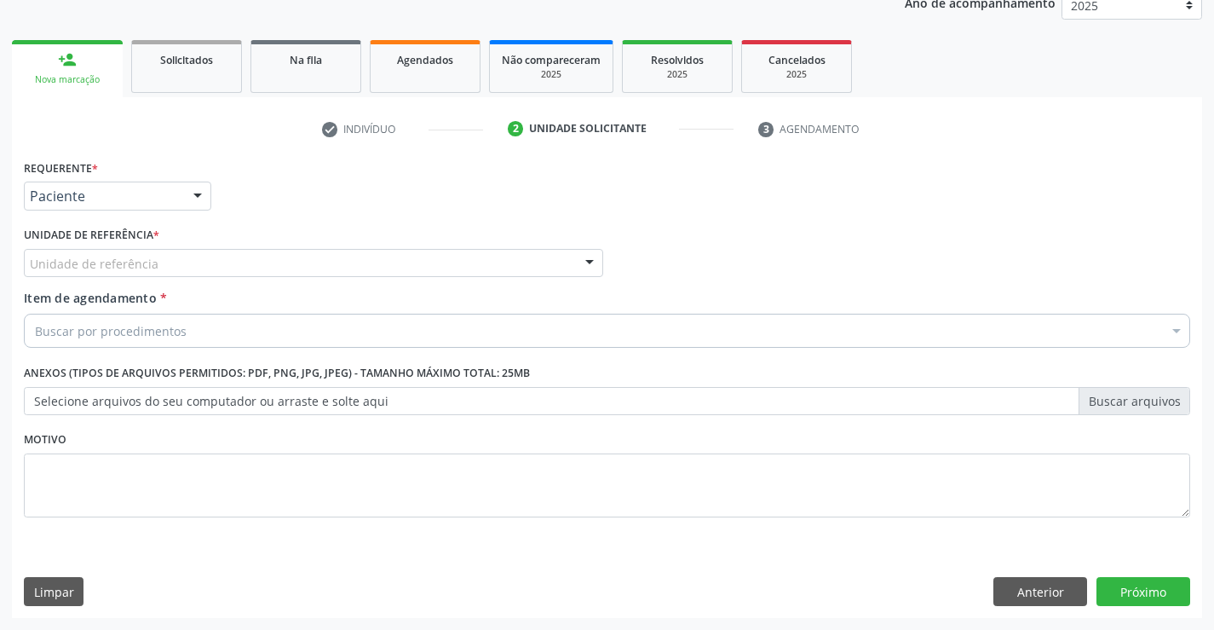
click at [161, 254] on div "Unidade de referência" at bounding box center [313, 263] width 579 height 29
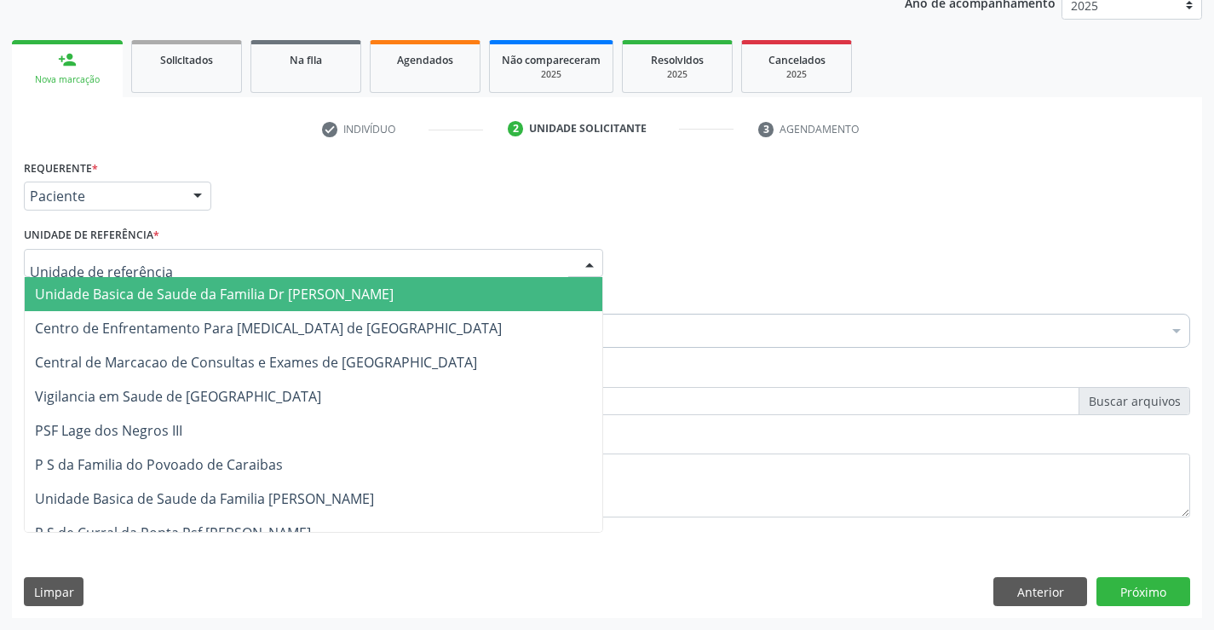
click at [172, 284] on span "Unidade Basica de Saude da Familia Dr [PERSON_NAME]" at bounding box center [314, 294] width 578 height 34
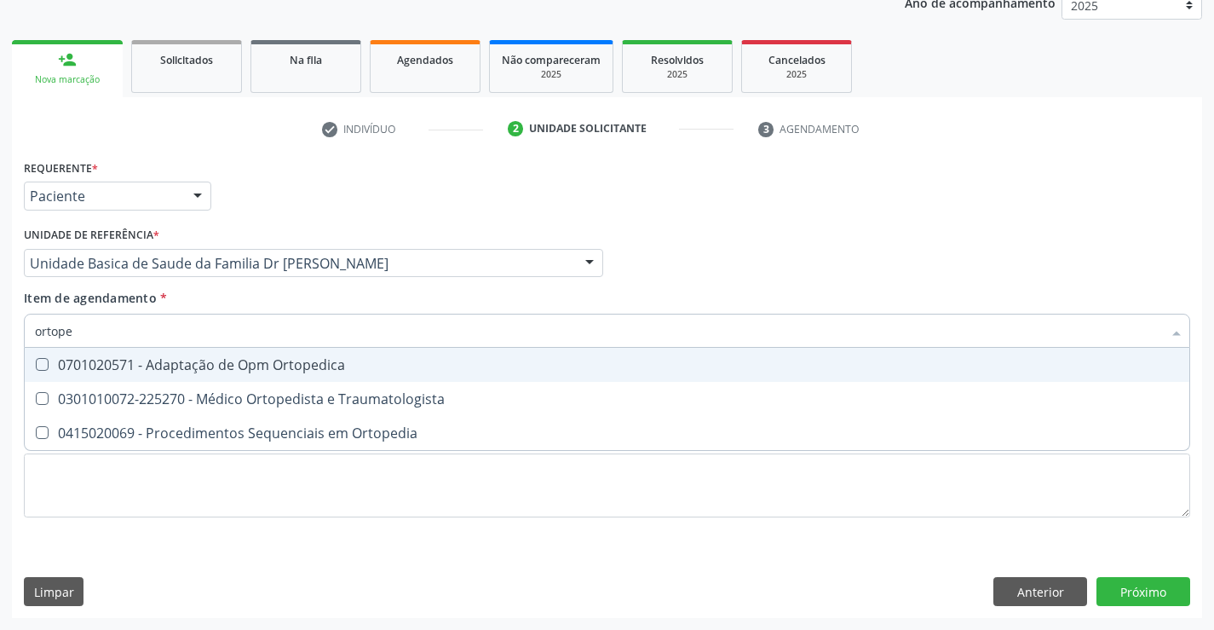
type input "ortoped"
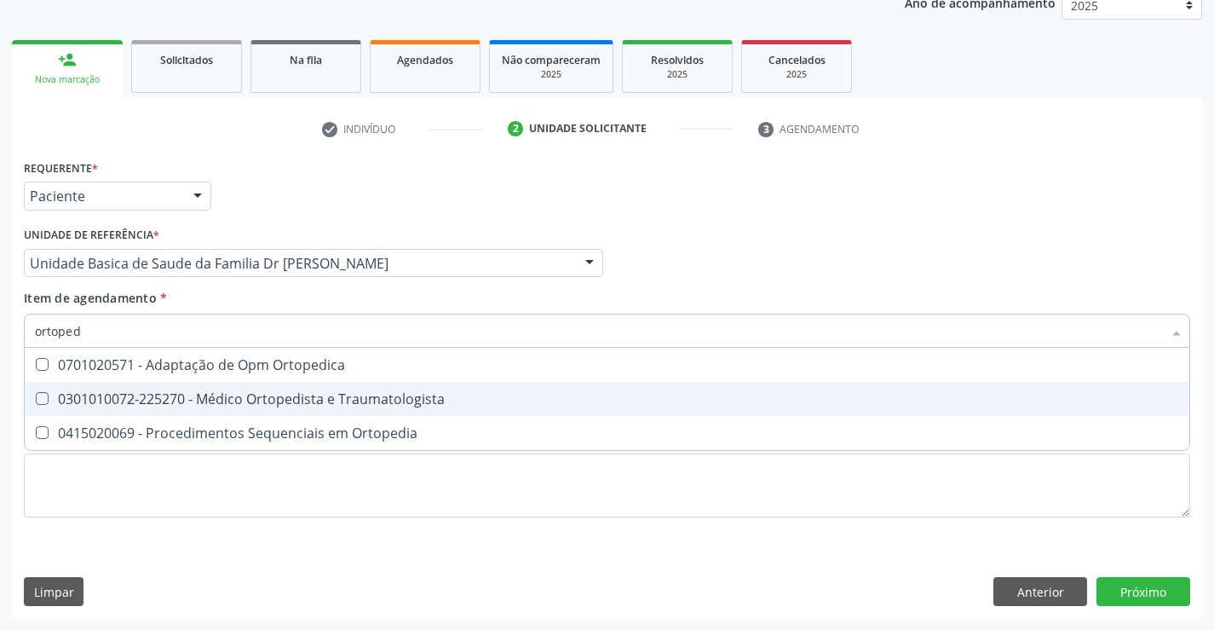
click at [242, 400] on div "0301010072-225270 - Médico Ortopedista e Traumatologista" at bounding box center [607, 399] width 1144 height 14
checkbox Traumatologista "true"
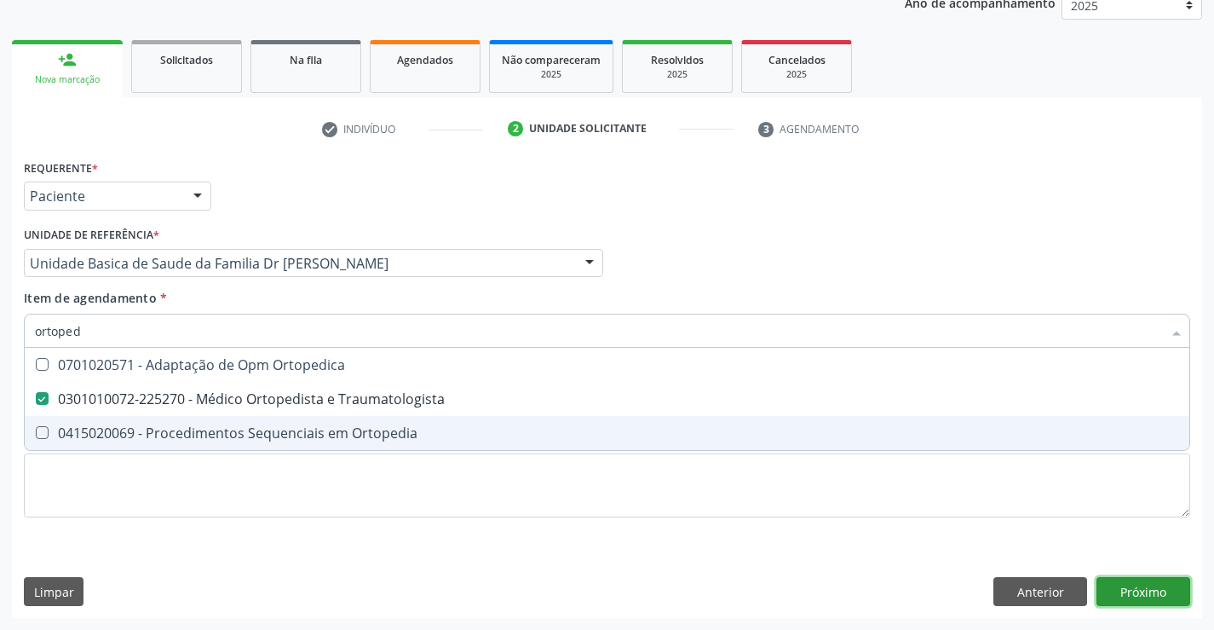
click at [1132, 579] on div "Requerente * Paciente Profissional de Saúde Paciente Nenhum resultado encontrad…" at bounding box center [607, 386] width 1190 height 463
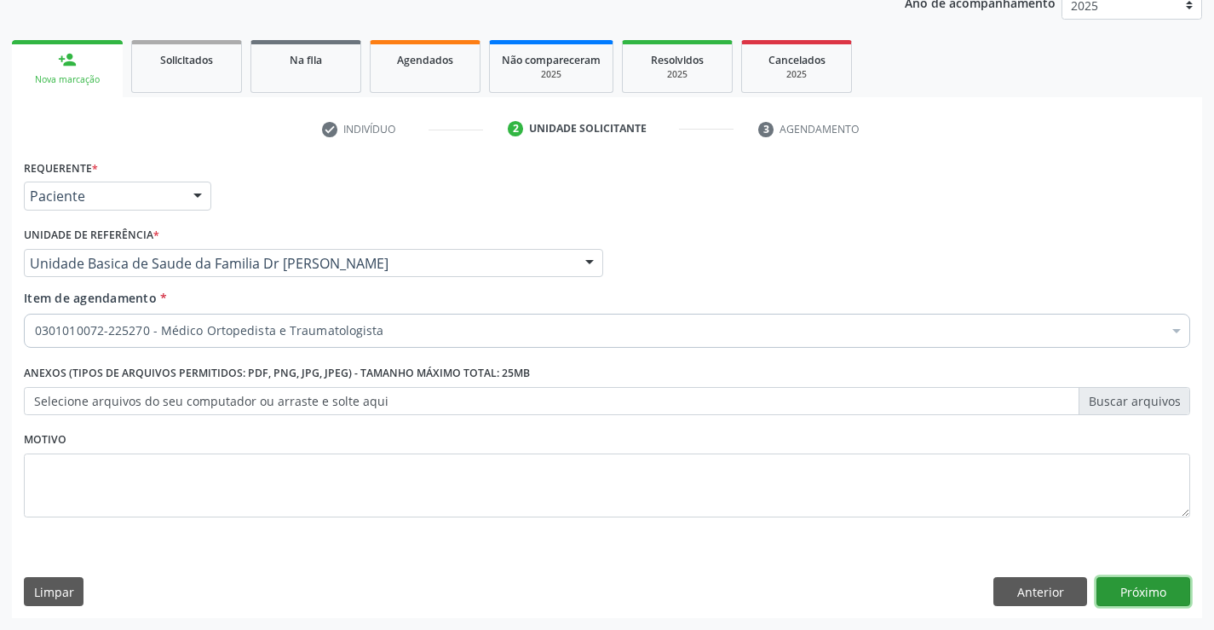
click at [1160, 594] on button "Próximo" at bounding box center [1144, 591] width 94 height 29
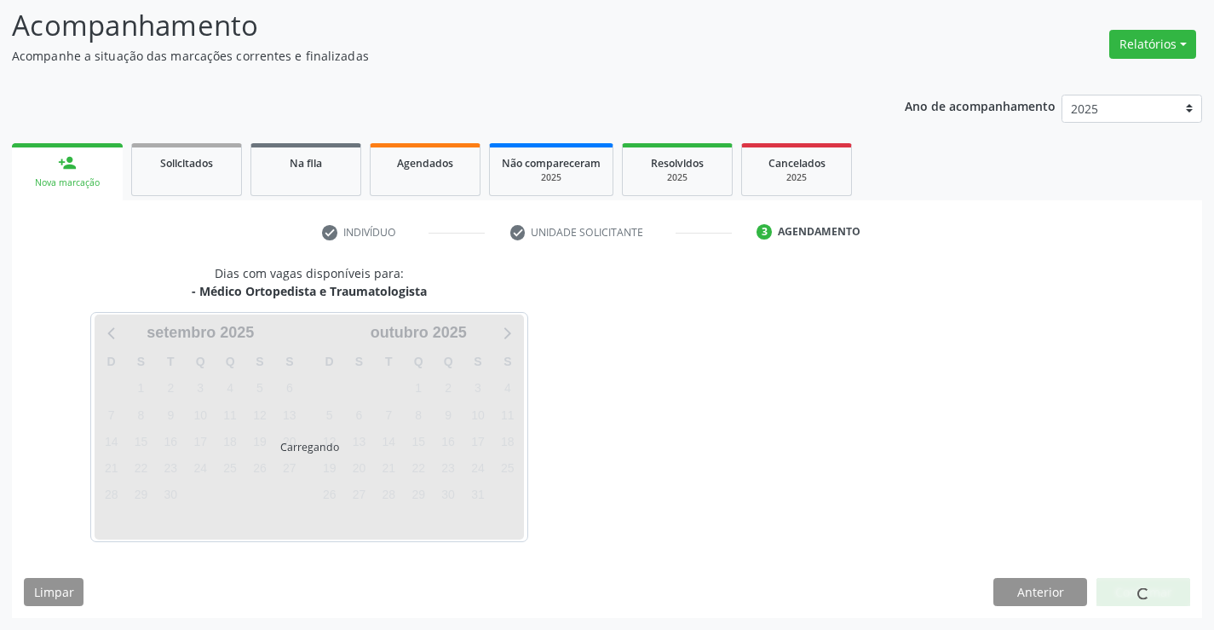
scroll to position [112, 0]
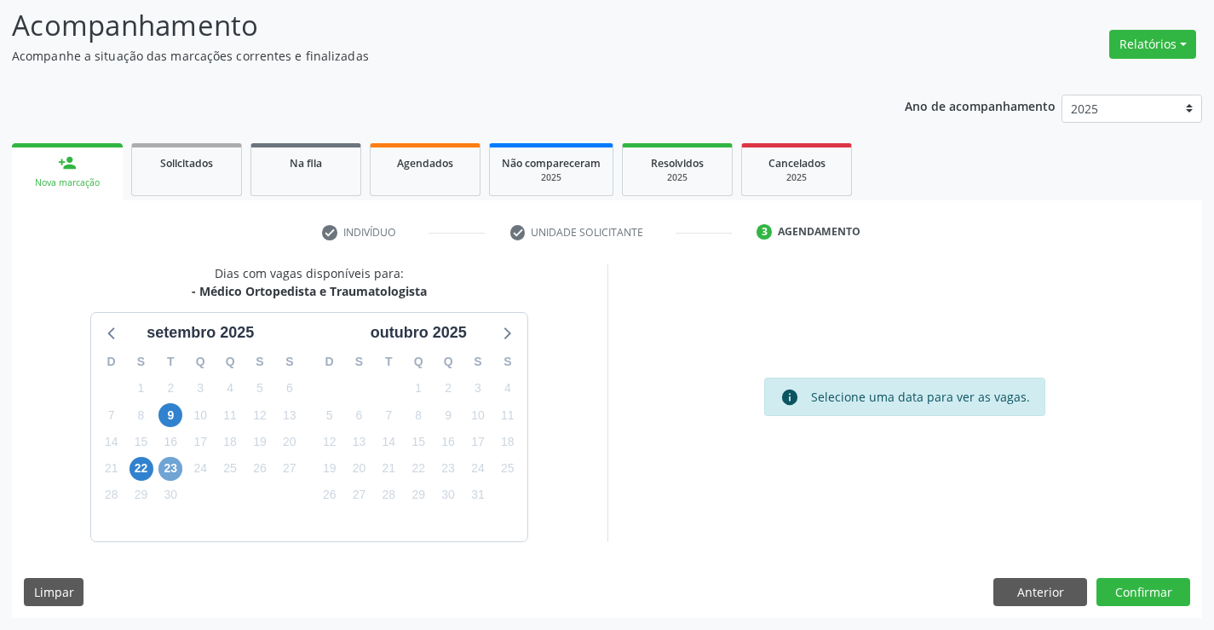
click at [160, 466] on span "23" at bounding box center [170, 469] width 24 height 24
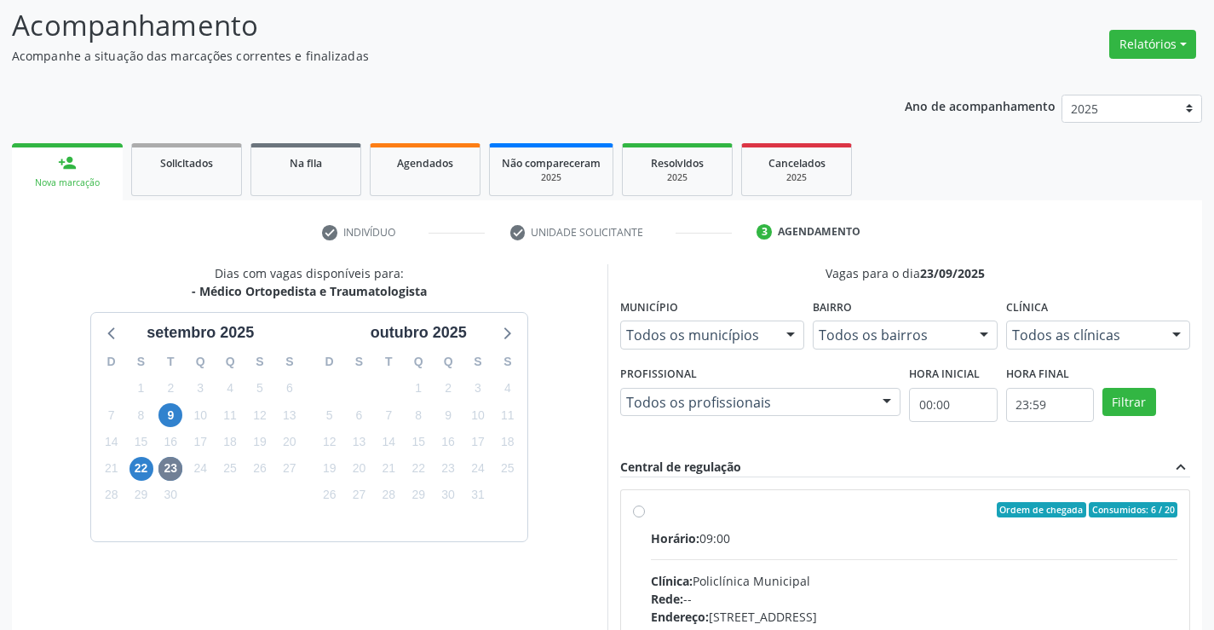
click at [651, 508] on label "Ordem de chegada Consumidos: 6 / 20 Horário: 09:00 Clínica: Policlínica Municip…" at bounding box center [914, 633] width 527 height 262
click at [637, 508] on input "Ordem de chegada Consumidos: 6 / 20 Horário: 09:00 Clínica: Policlínica Municip…" at bounding box center [639, 509] width 12 height 15
radio input "true"
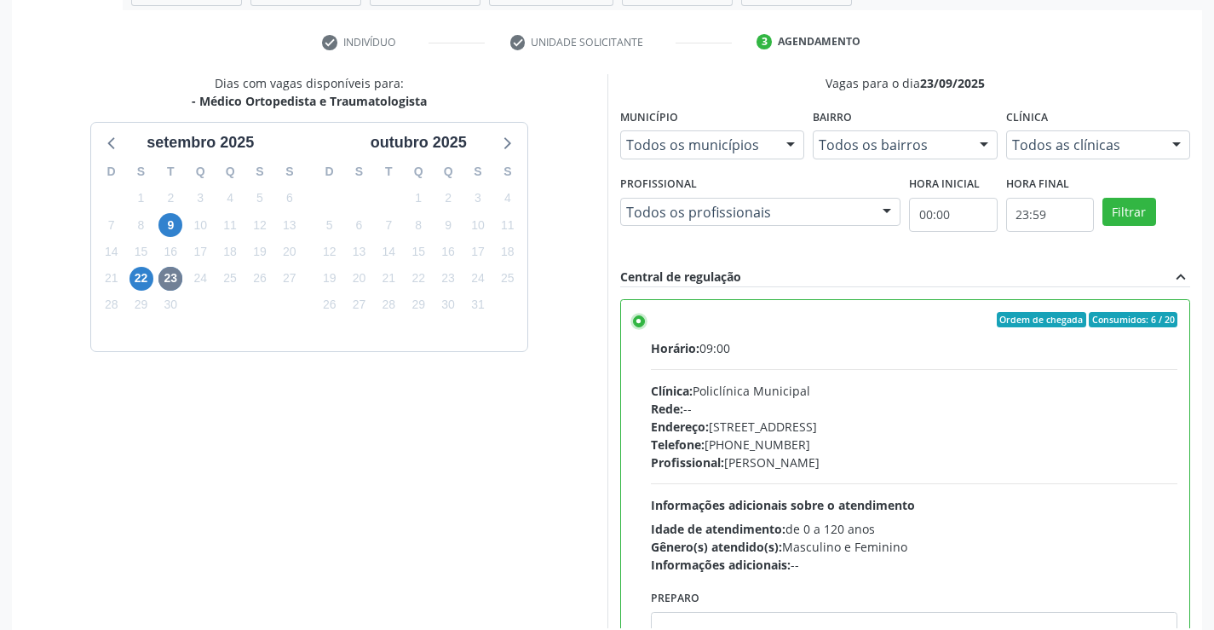
scroll to position [389, 0]
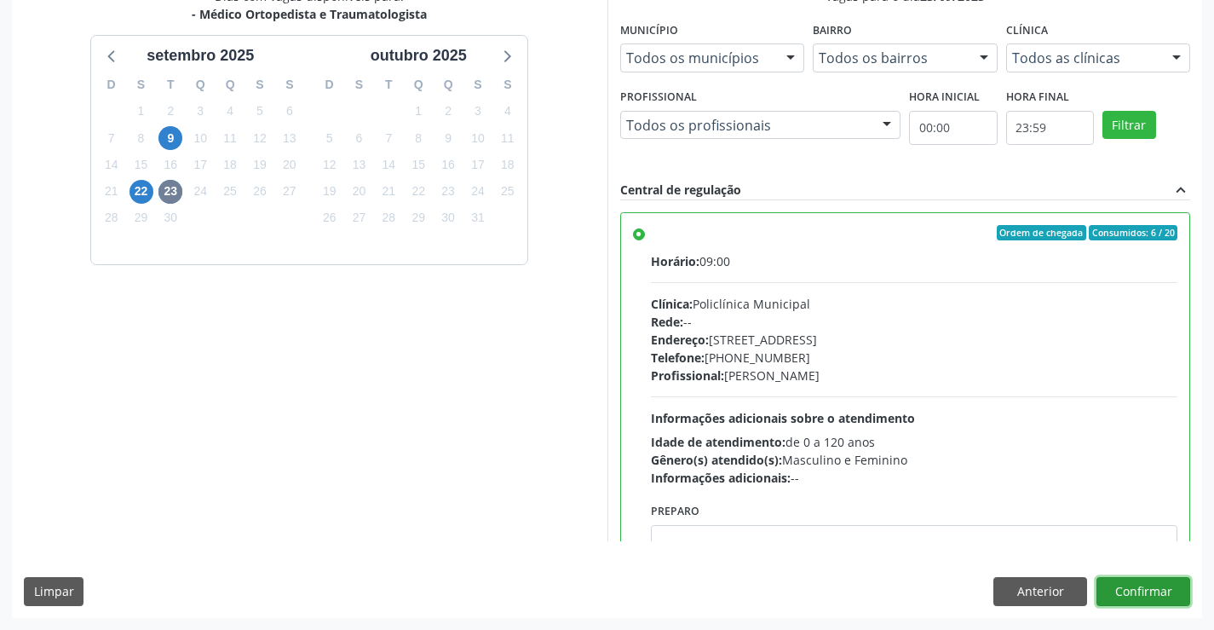
click at [1162, 585] on button "Confirmar" at bounding box center [1144, 591] width 94 height 29
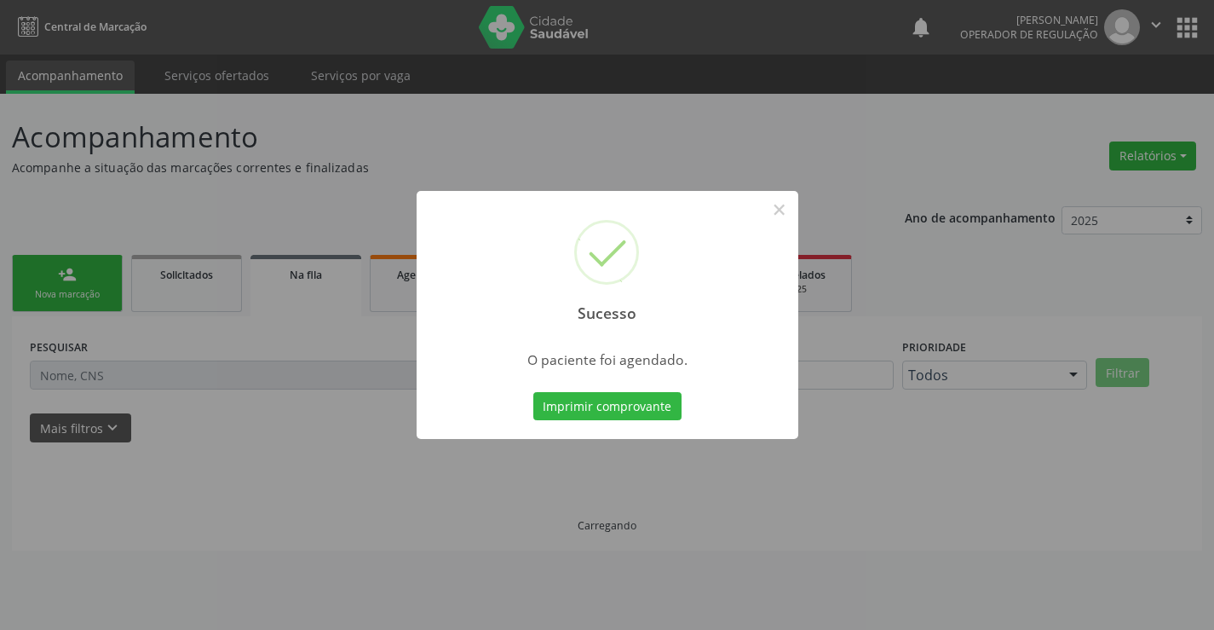
scroll to position [0, 0]
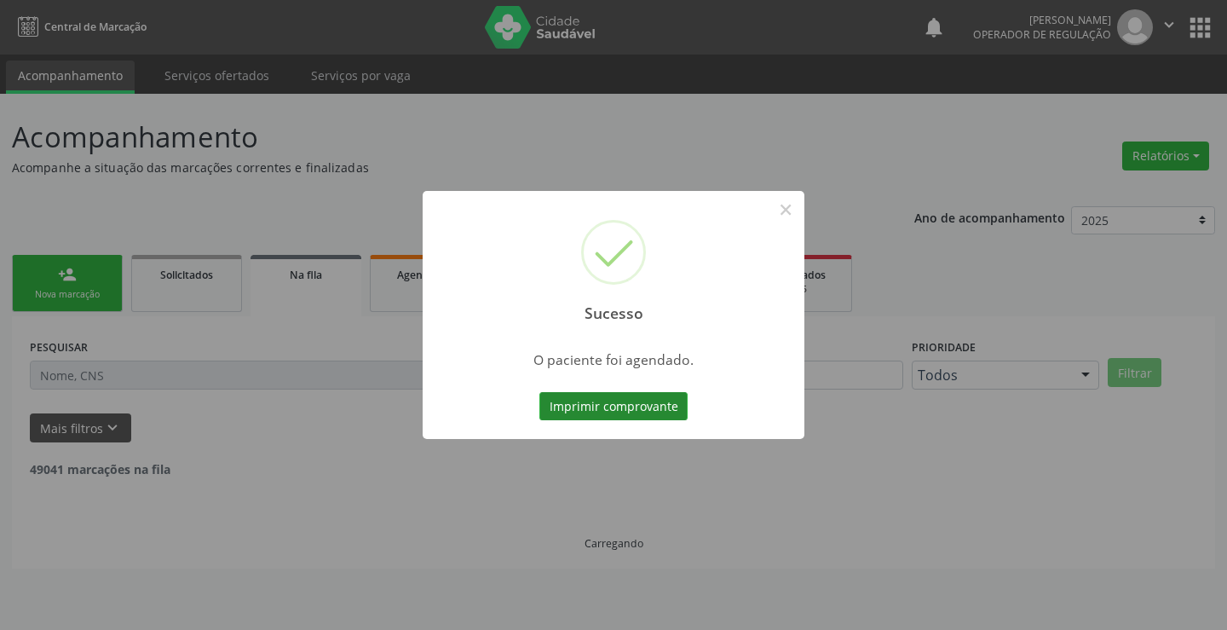
click at [630, 403] on button "Imprimir comprovante" at bounding box center [613, 406] width 148 height 29
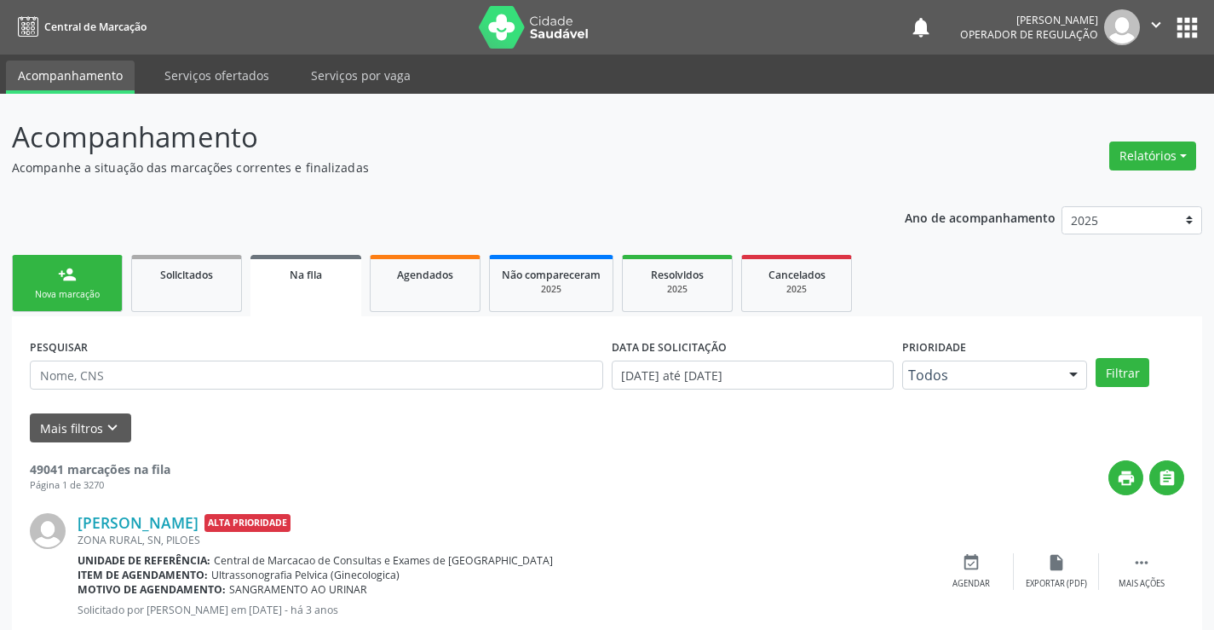
click at [97, 277] on link "person_add Nova marcação" at bounding box center [67, 283] width 111 height 57
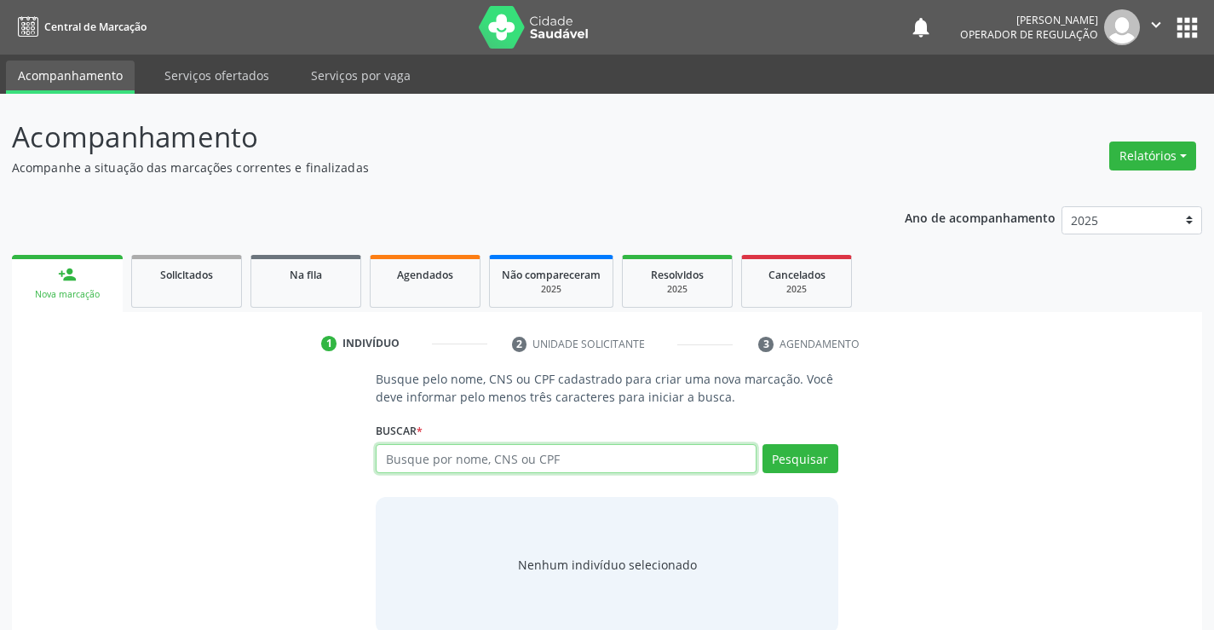
click at [533, 445] on input "text" at bounding box center [566, 458] width 380 height 29
type input "708706186342798"
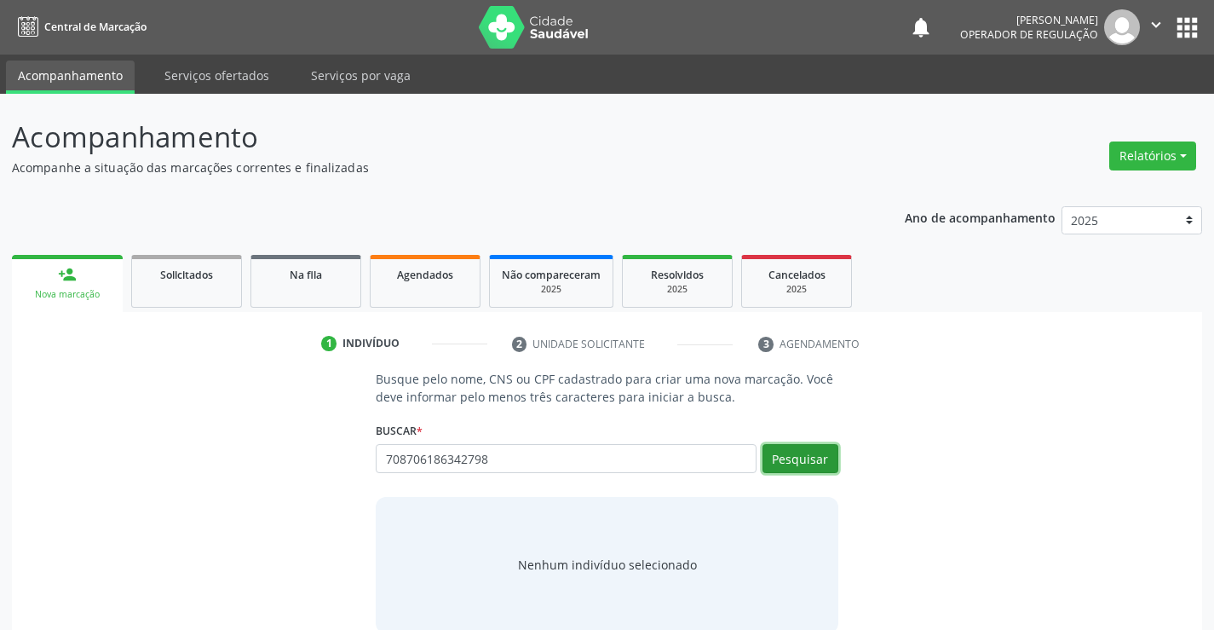
click at [792, 458] on button "Pesquisar" at bounding box center [801, 458] width 76 height 29
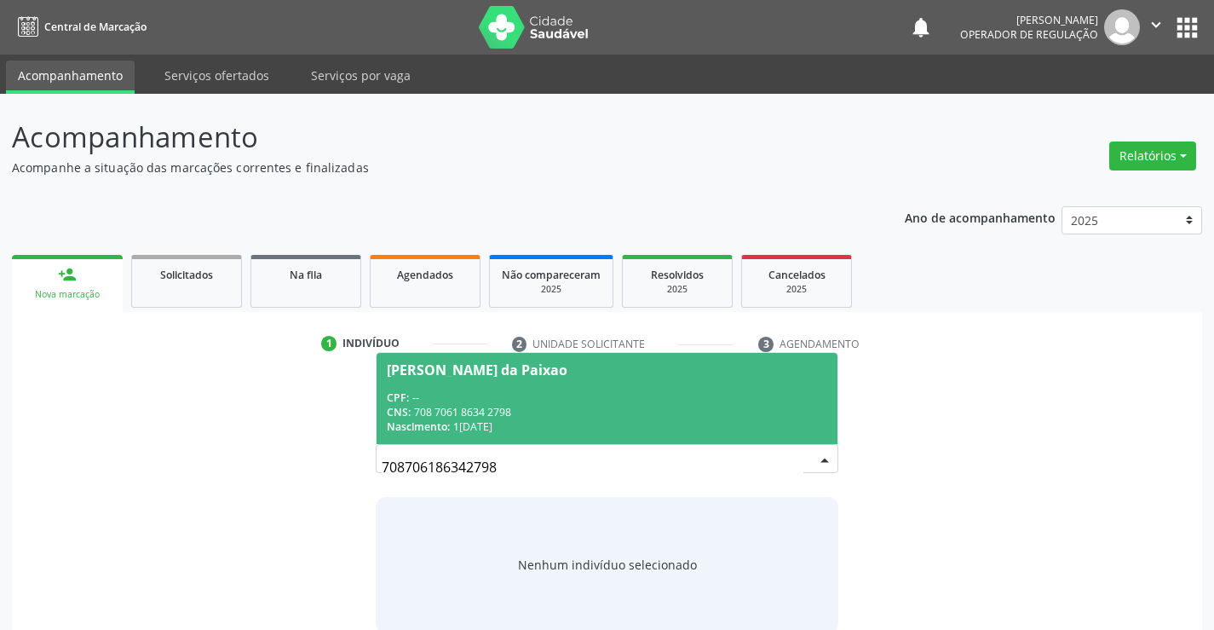
click at [610, 395] on div "CPF: --" at bounding box center [607, 397] width 440 height 14
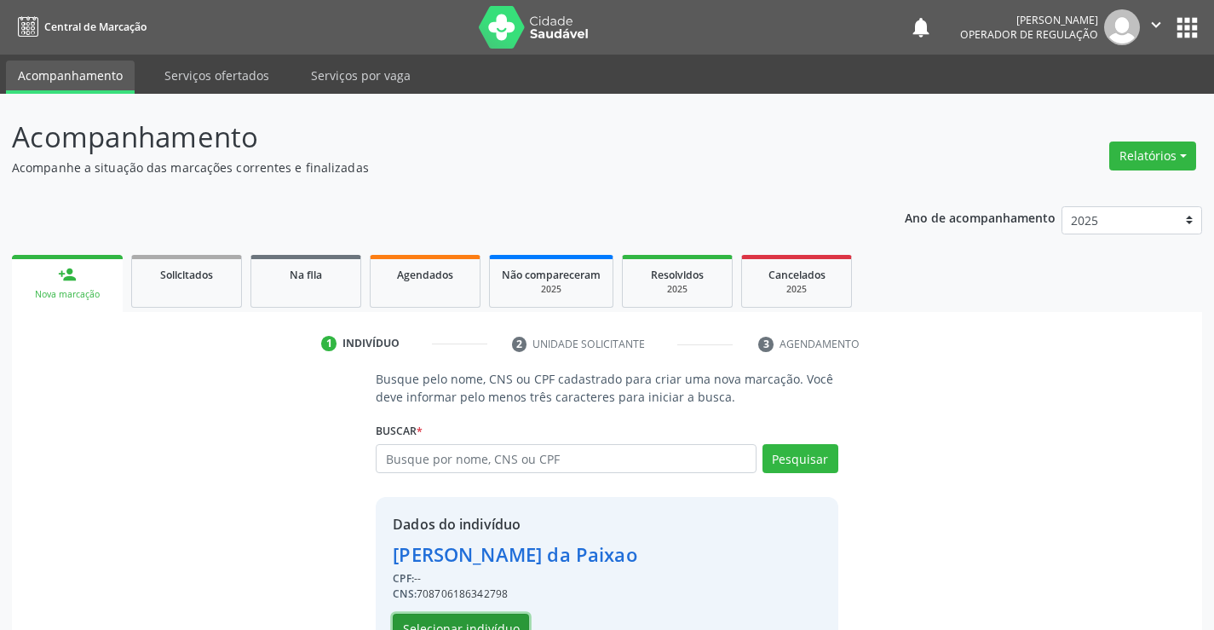
click at [479, 618] on button "Selecionar indivíduo" at bounding box center [461, 628] width 136 height 29
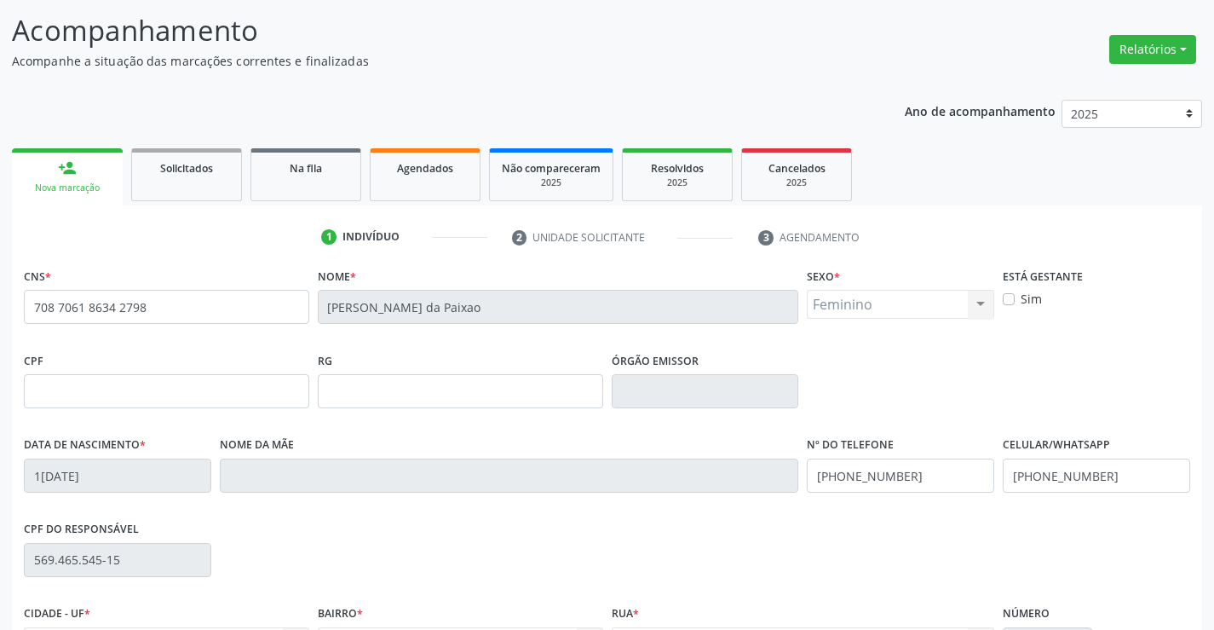
scroll to position [294, 0]
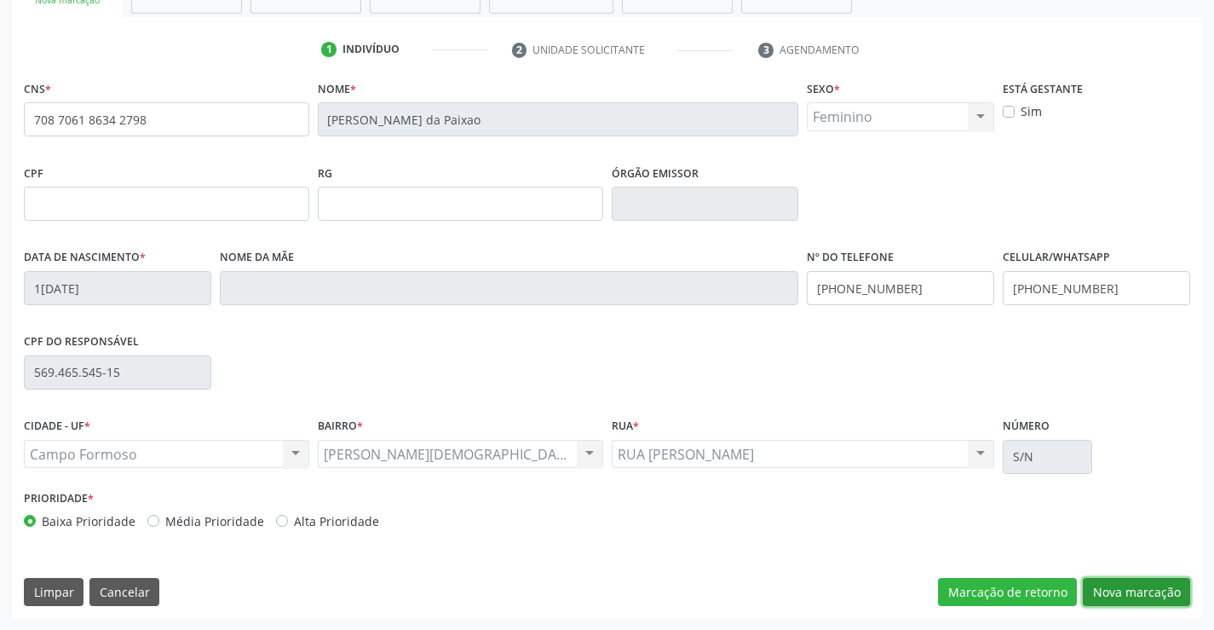
click at [1140, 594] on button "Nova marcação" at bounding box center [1136, 592] width 107 height 29
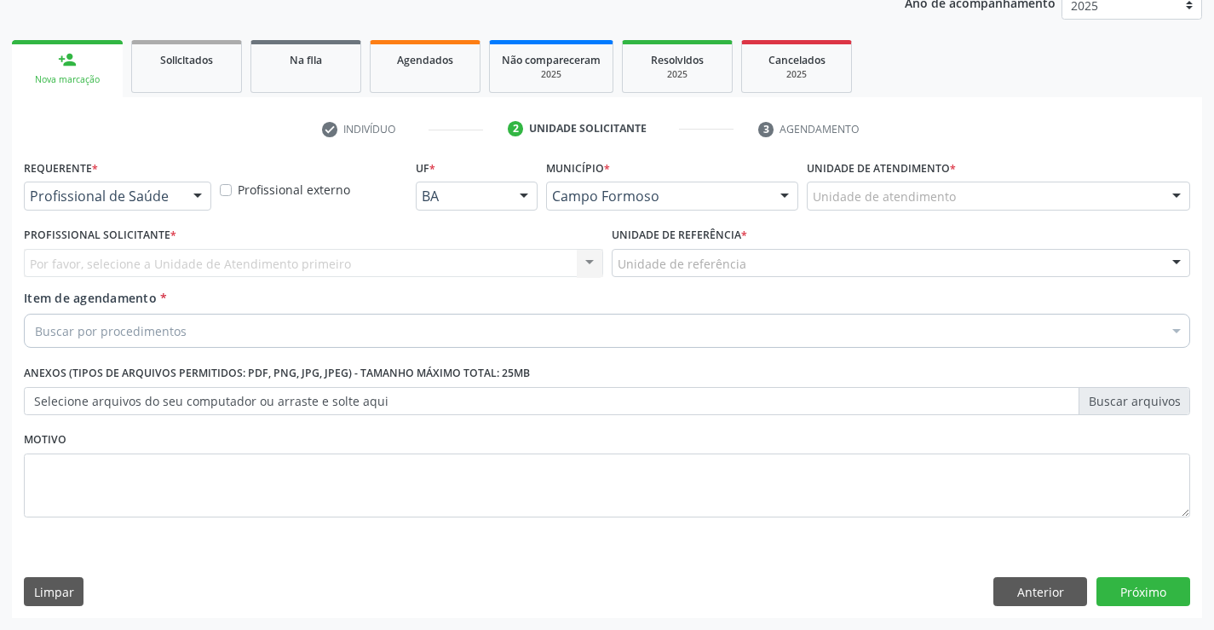
scroll to position [215, 0]
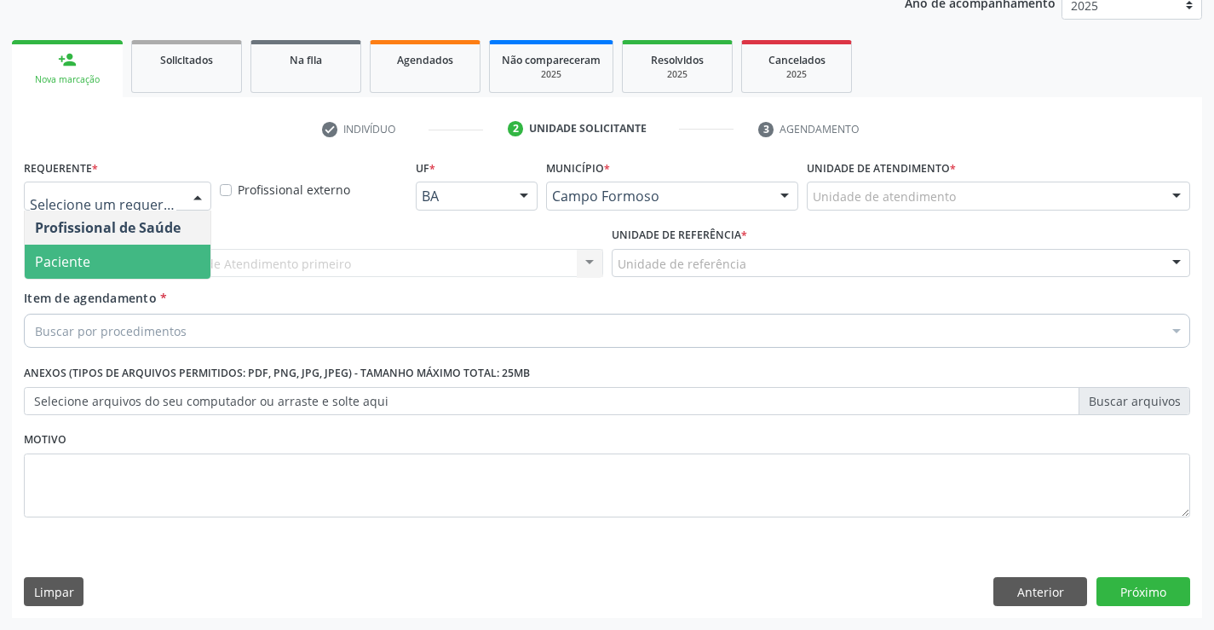
click at [107, 266] on span "Paciente" at bounding box center [118, 262] width 186 height 34
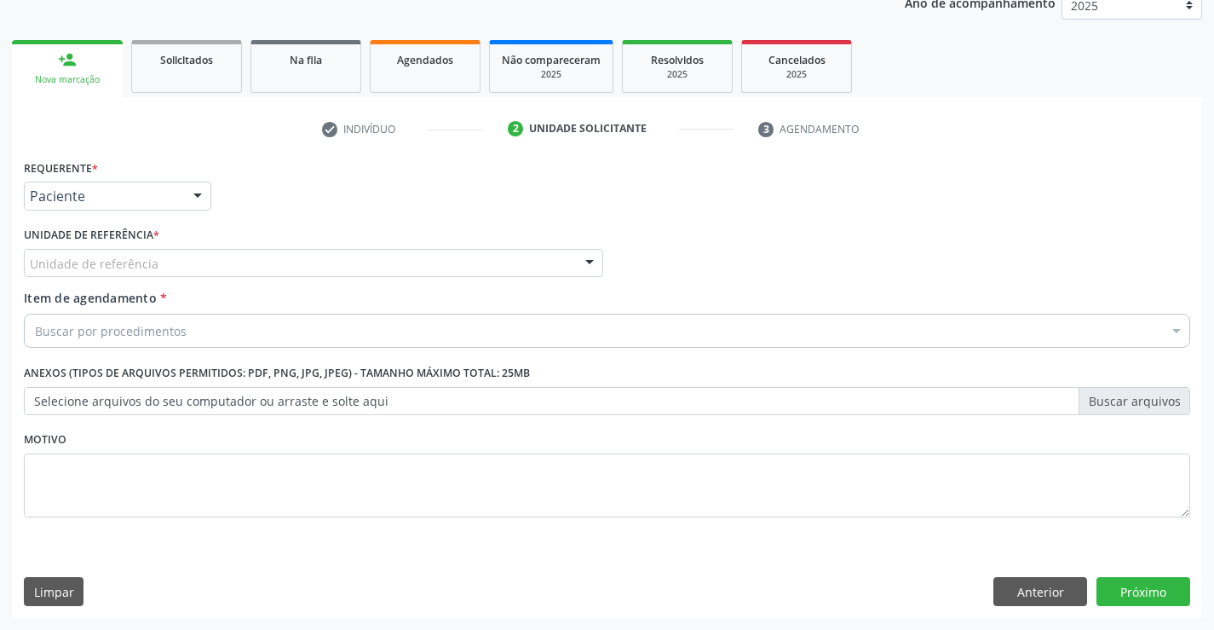
click at [142, 244] on label "Unidade de referência *" at bounding box center [91, 235] width 135 height 26
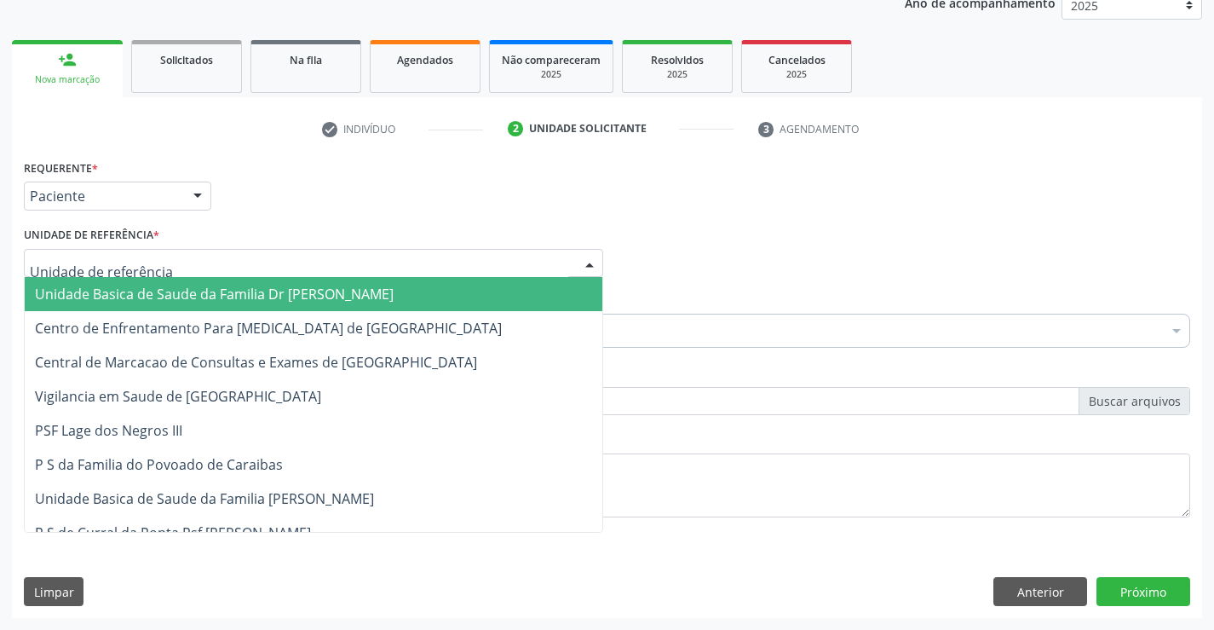
drag, startPoint x: 146, startPoint y: 292, endPoint x: 132, endPoint y: 308, distance: 20.5
click at [145, 292] on span "Unidade Basica de Saude da Familia Dr [PERSON_NAME]" at bounding box center [214, 294] width 359 height 19
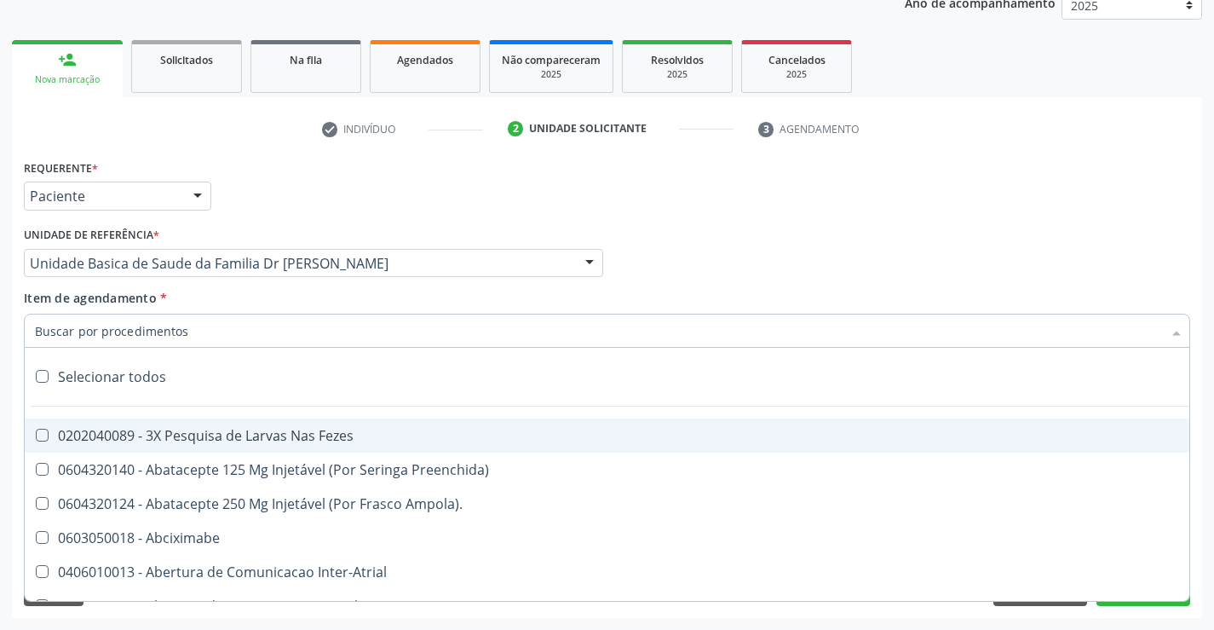
click at [141, 332] on input "Item de agendamento *" at bounding box center [598, 331] width 1127 height 34
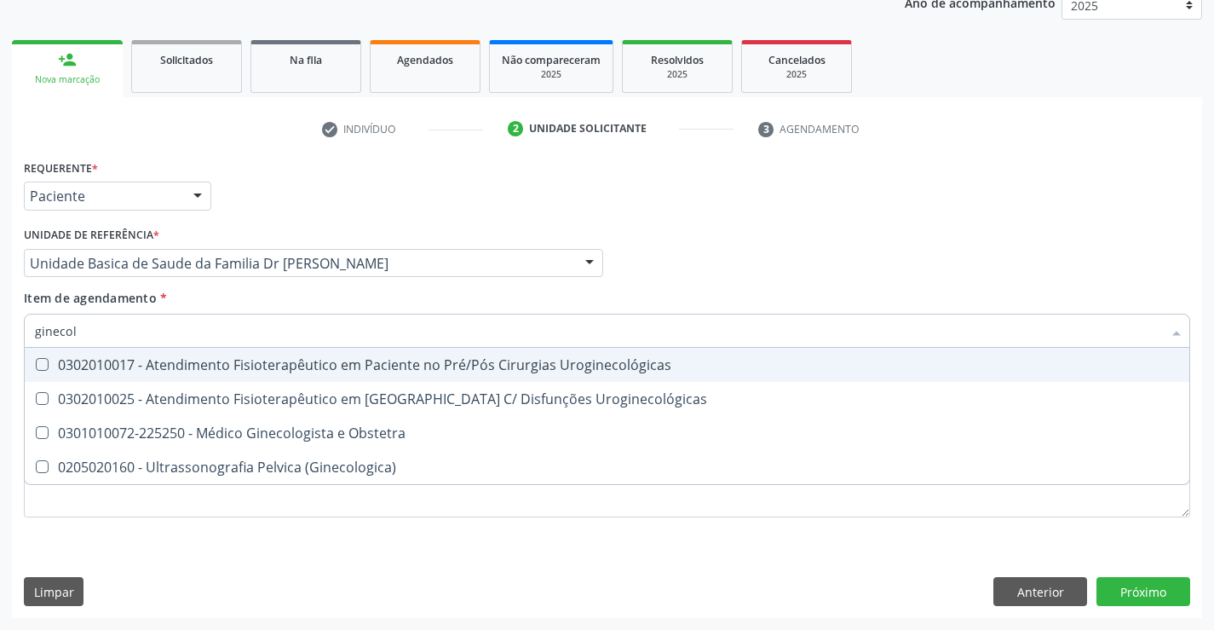
type input "ginecolo"
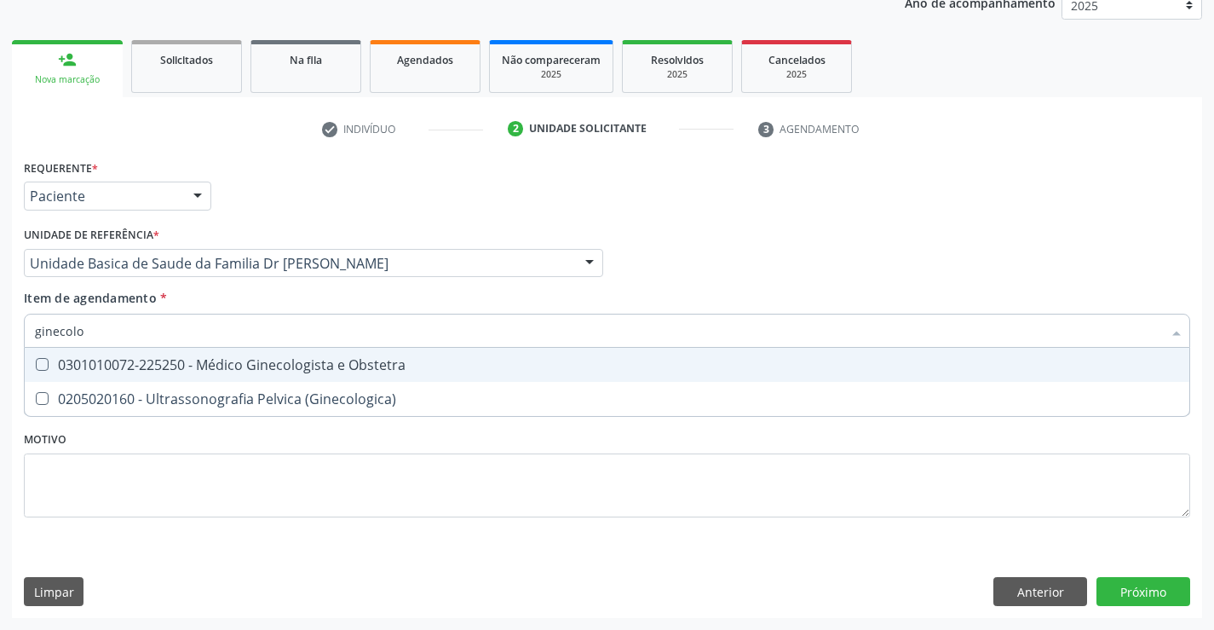
click at [144, 359] on div "0301010072-225250 - Médico Ginecologista e Obstetra" at bounding box center [607, 365] width 1144 height 14
checkbox Obstetra "true"
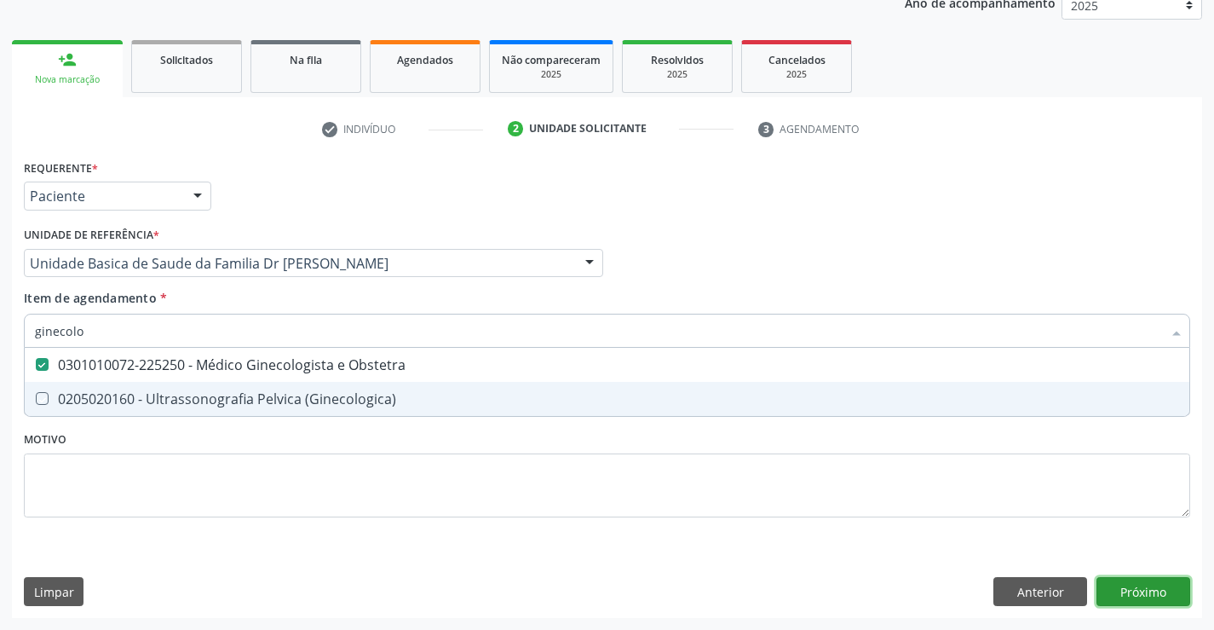
click at [1125, 591] on div "Requerente * Paciente Profissional de Saúde Paciente Nenhum resultado encontrad…" at bounding box center [607, 386] width 1190 height 463
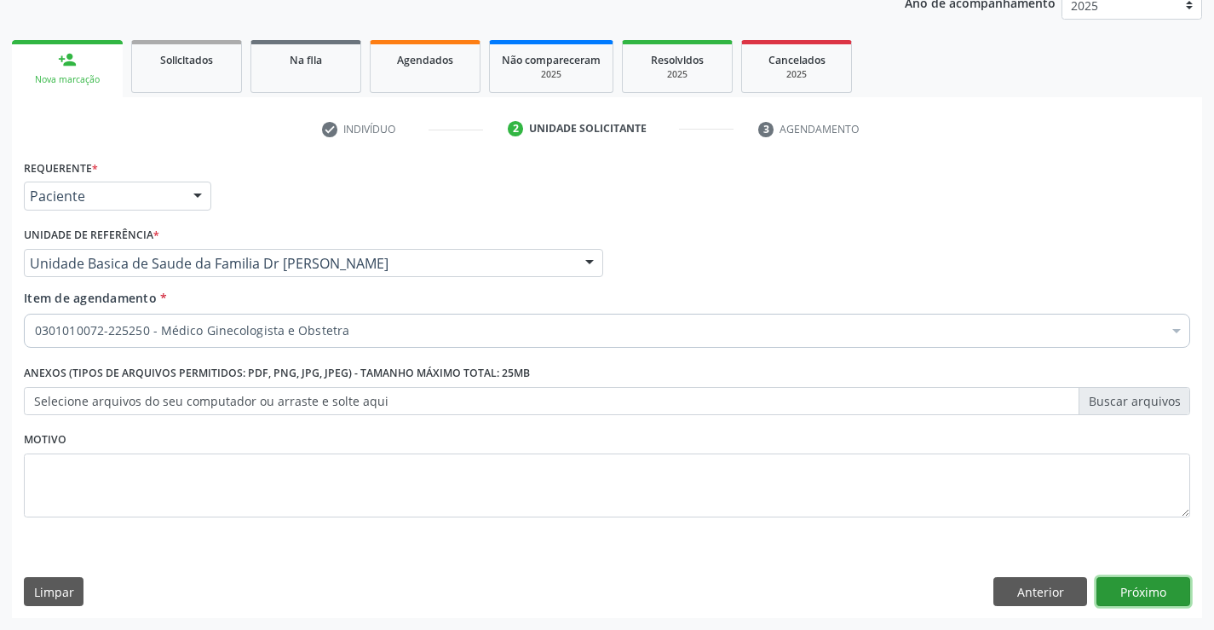
click at [1134, 592] on button "Próximo" at bounding box center [1144, 591] width 94 height 29
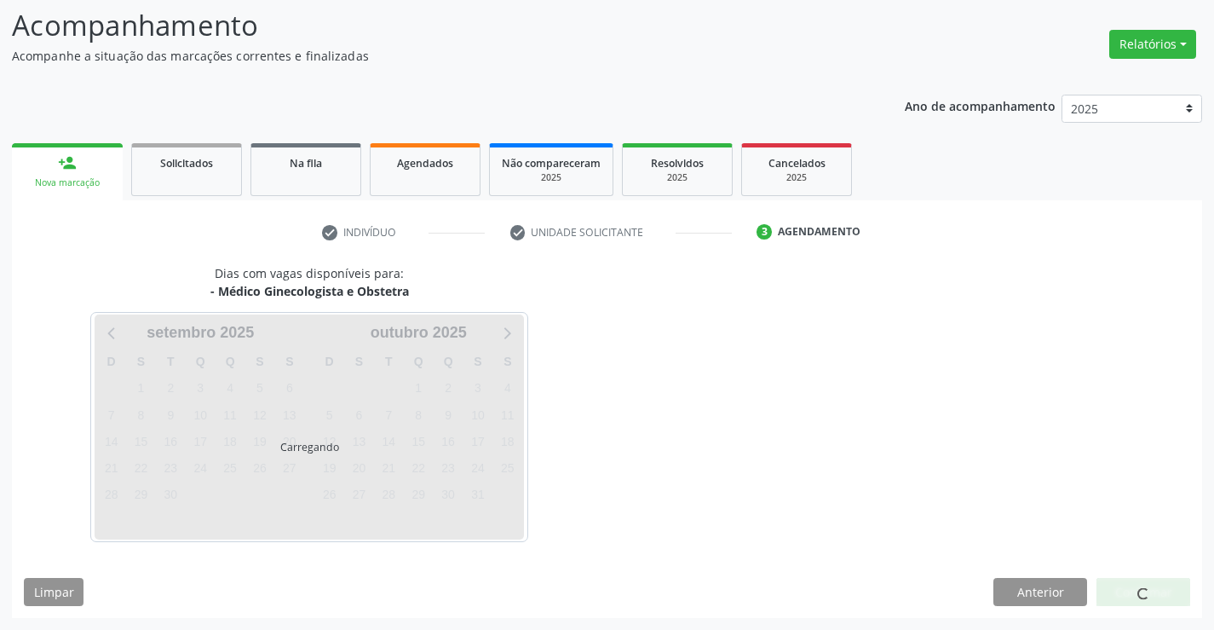
scroll to position [112, 0]
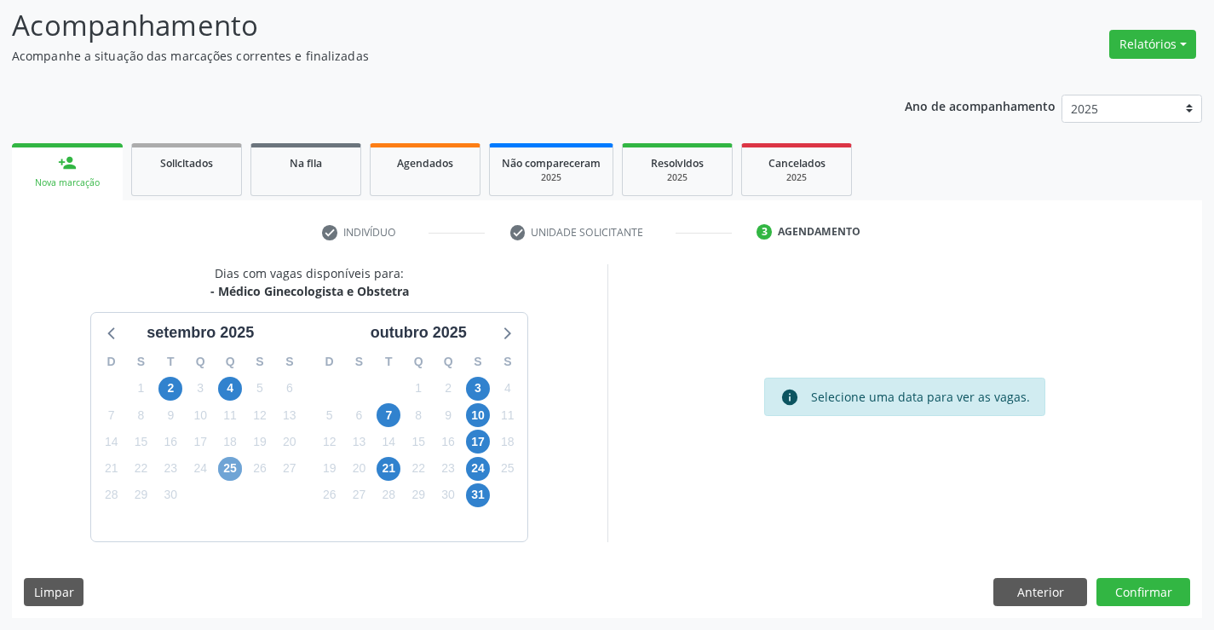
click at [231, 469] on span "25" at bounding box center [230, 469] width 24 height 24
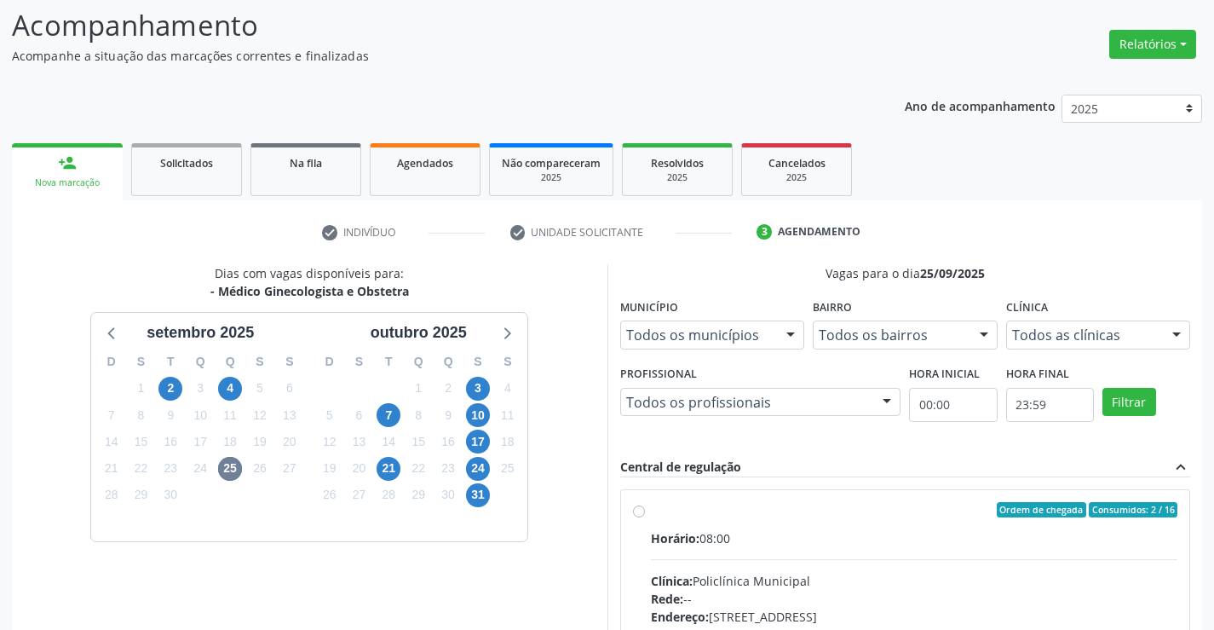
click at [651, 511] on label "Ordem de chegada Consumidos: 2 / 16 Horário: 08:00 Clínica: Policlínica Municip…" at bounding box center [914, 633] width 527 height 262
click at [633, 511] on input "Ordem de chegada Consumidos: 2 / 16 Horário: 08:00 Clínica: Policlínica Municip…" at bounding box center [639, 509] width 12 height 15
radio input "true"
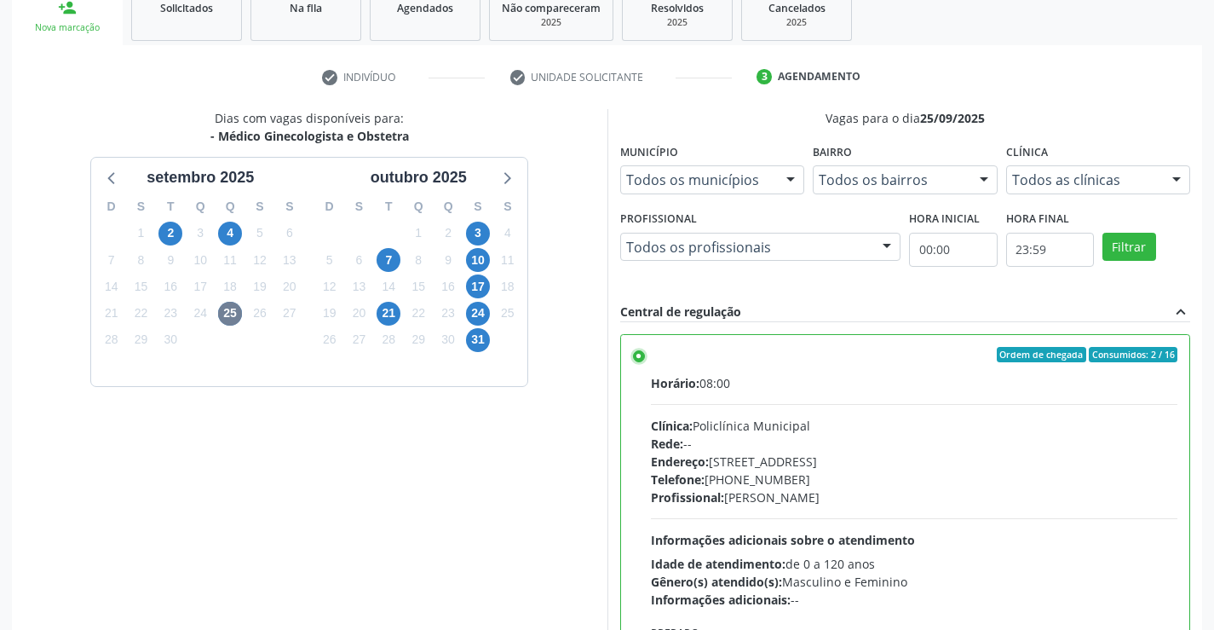
scroll to position [357, 0]
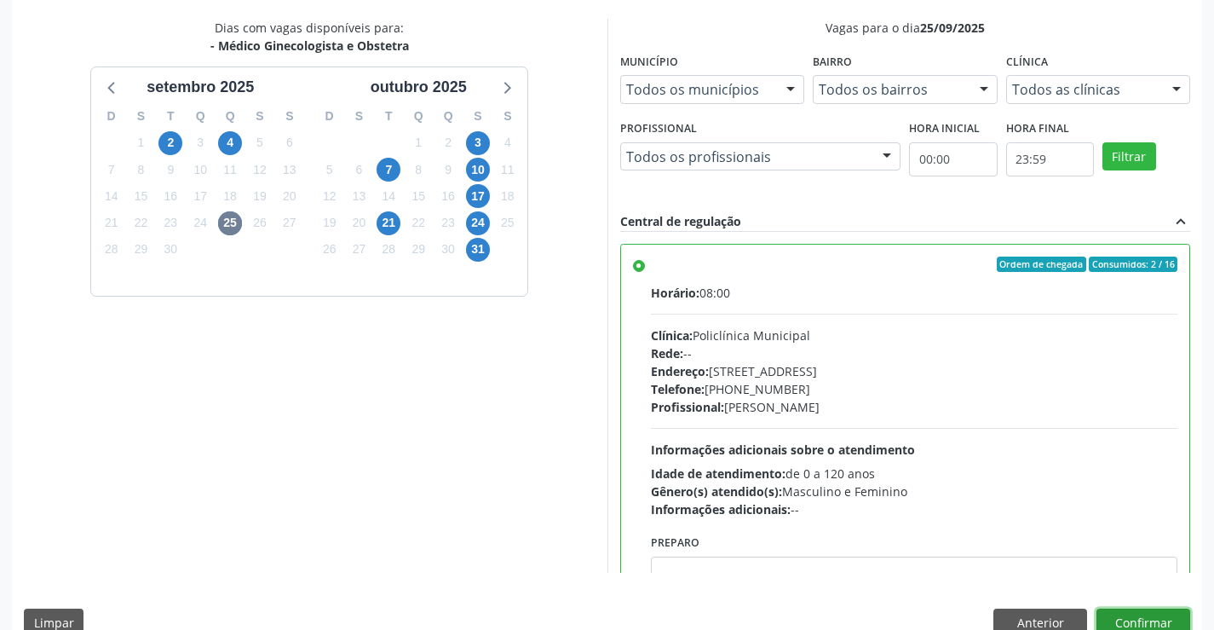
click at [1153, 616] on button "Confirmar" at bounding box center [1144, 622] width 94 height 29
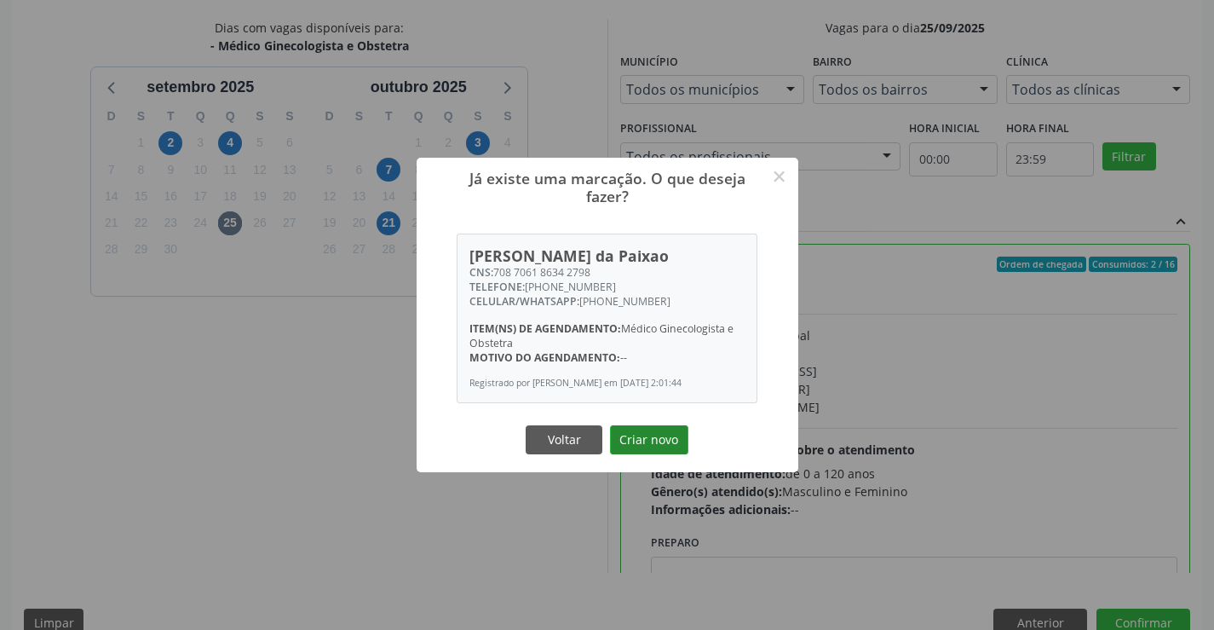
click at [665, 448] on button "Criar novo" at bounding box center [649, 439] width 78 height 29
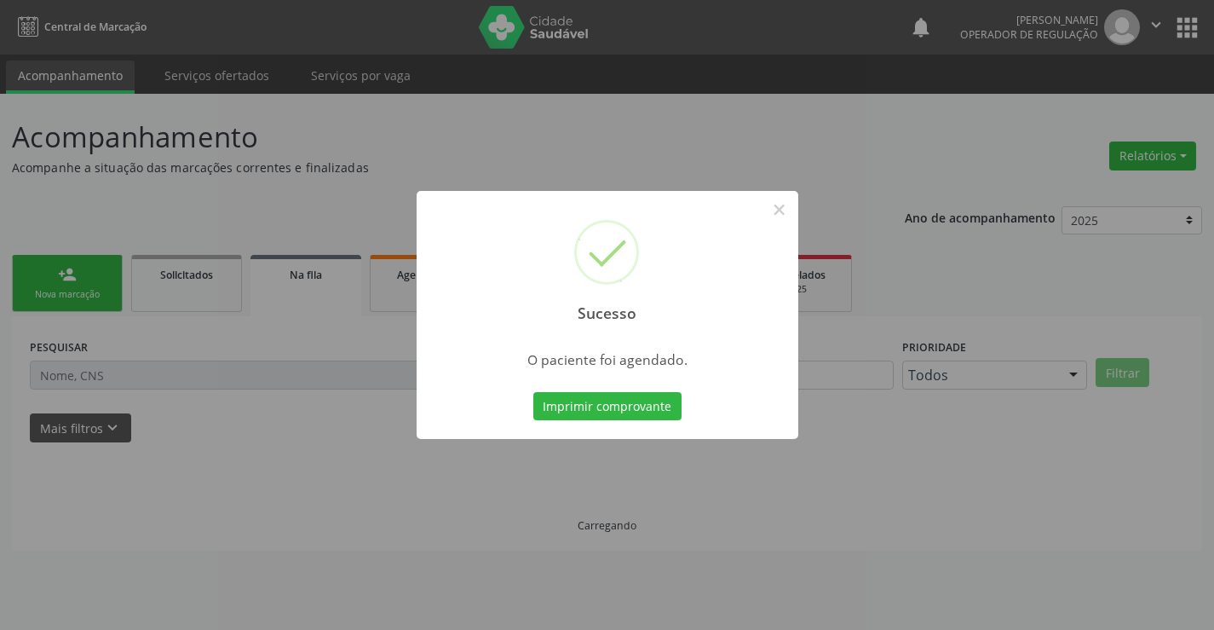
scroll to position [0, 0]
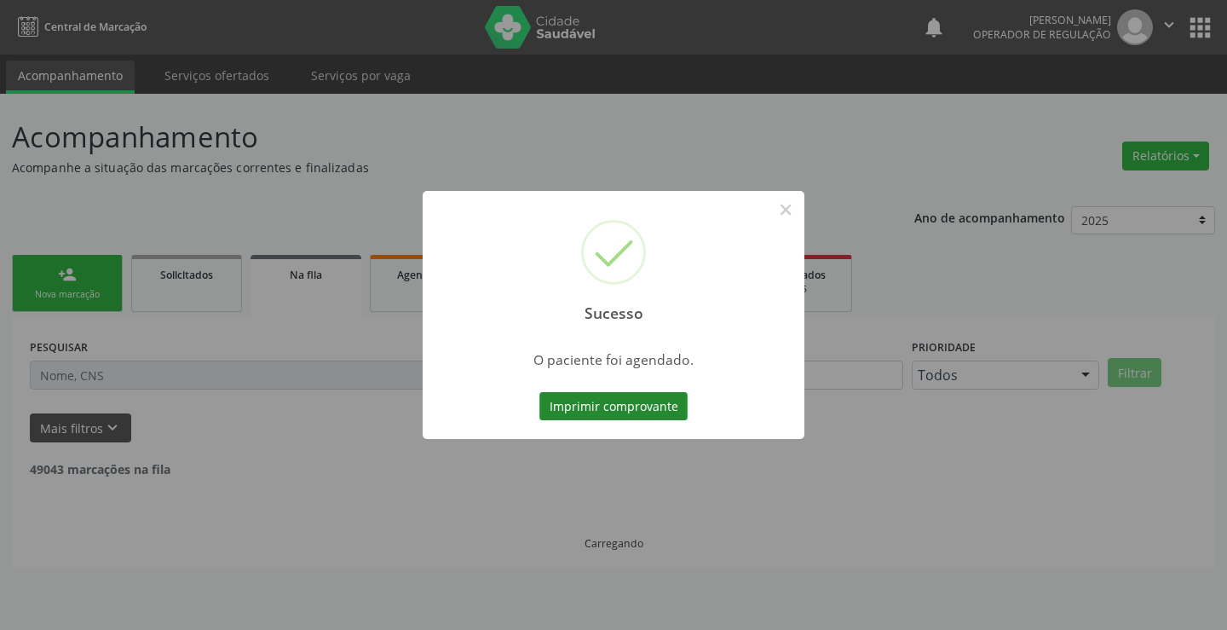
click at [654, 404] on button "Imprimir comprovante" at bounding box center [613, 406] width 148 height 29
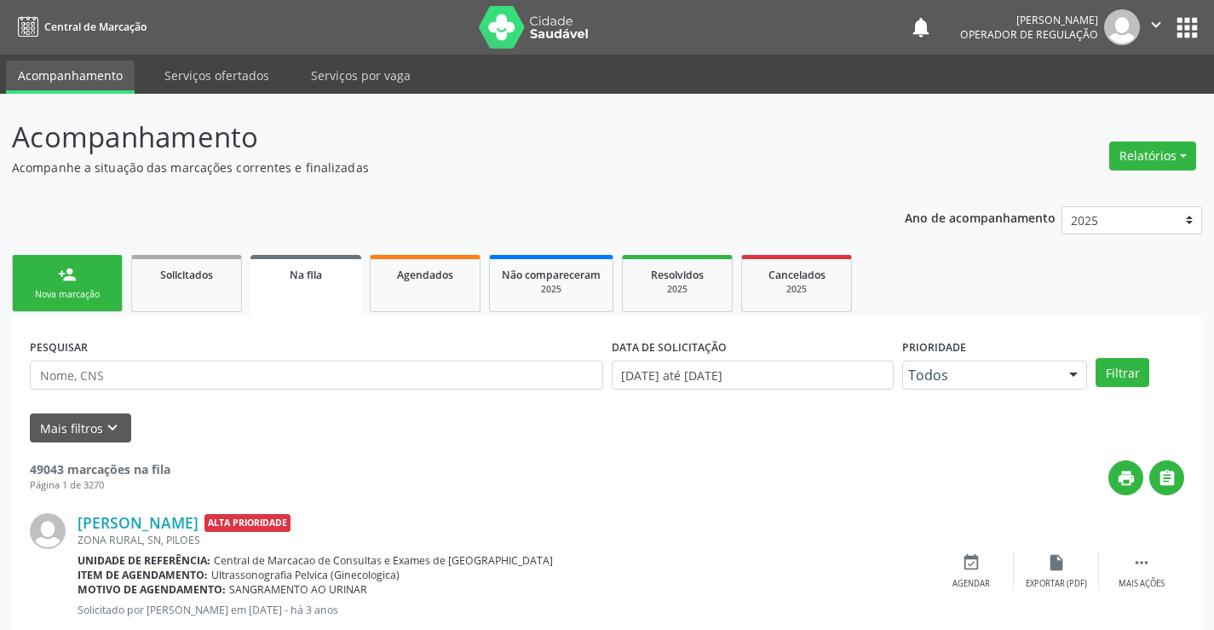
click at [81, 284] on link "person_add Nova marcação" at bounding box center [67, 283] width 111 height 57
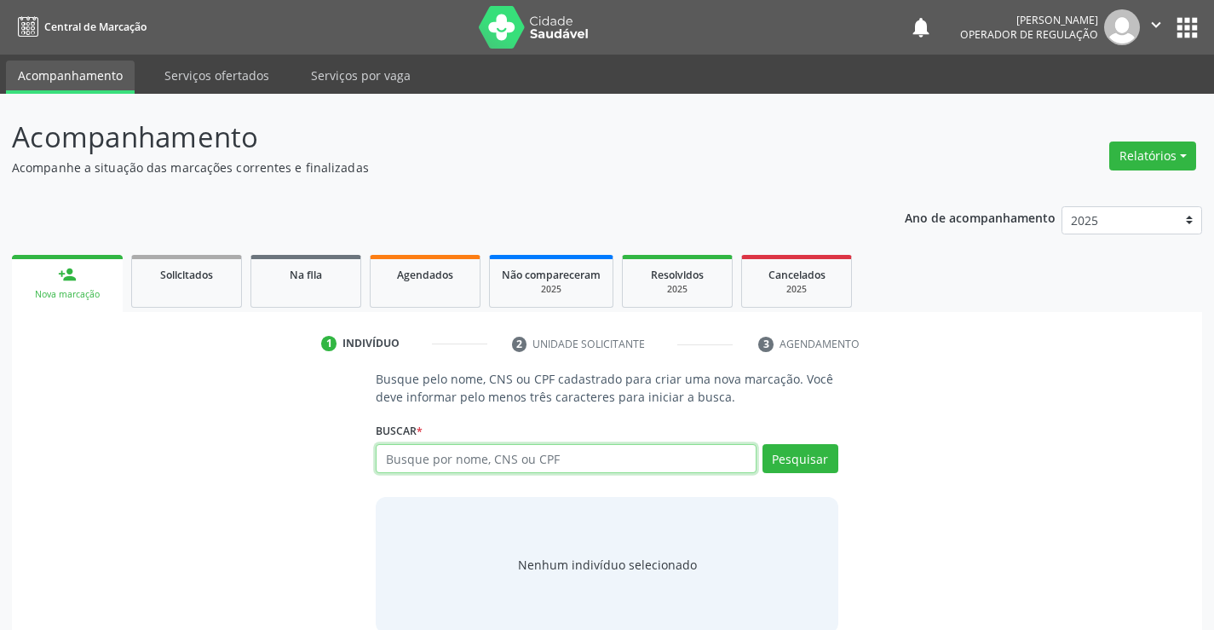
drag, startPoint x: 495, startPoint y: 466, endPoint x: 459, endPoint y: 478, distance: 37.7
click at [493, 467] on input "text" at bounding box center [566, 458] width 380 height 29
type input "707804656743415"
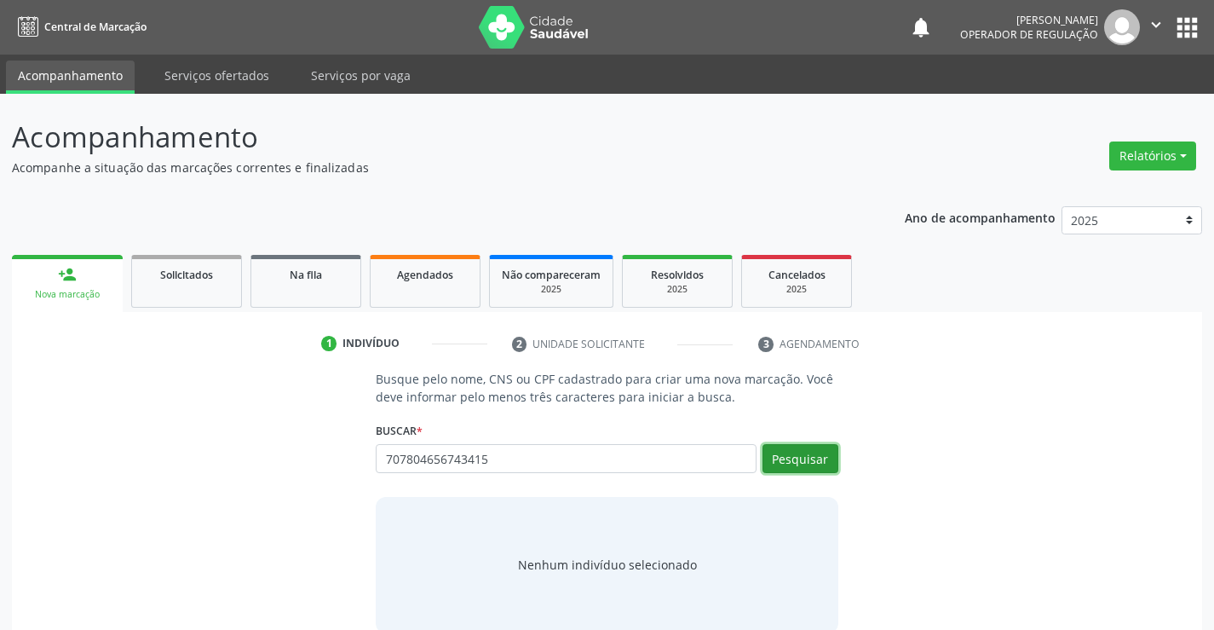
click at [798, 458] on button "Pesquisar" at bounding box center [801, 458] width 76 height 29
type input "707804656743415"
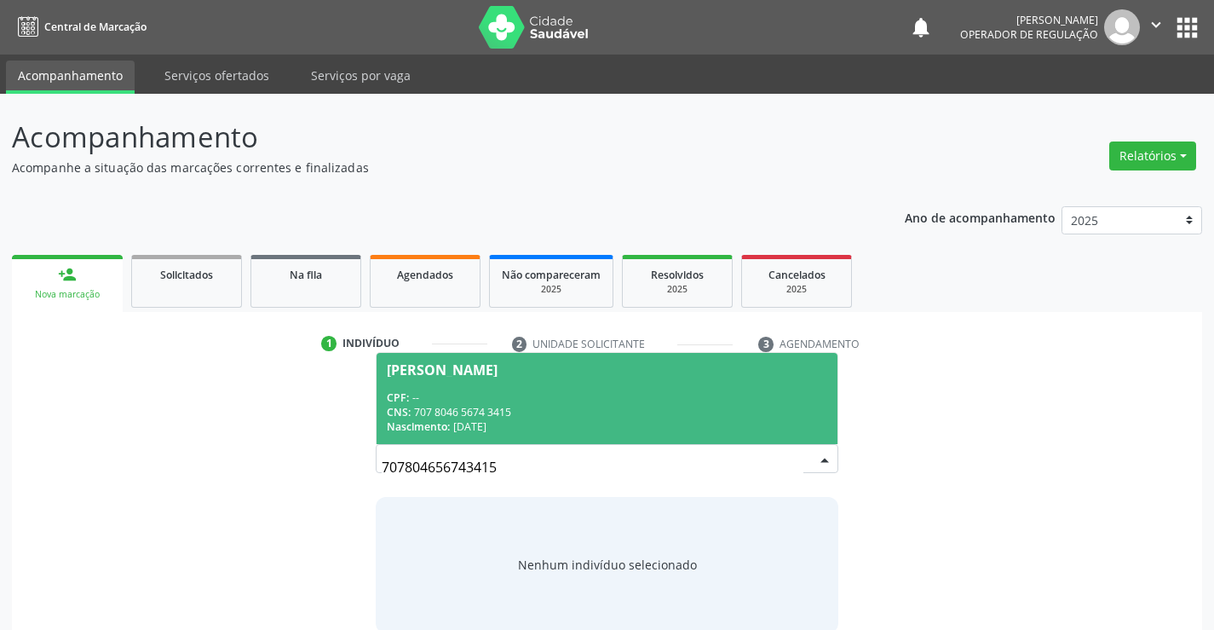
click at [680, 410] on div "CNS: 707 8046 5674 3415" at bounding box center [607, 412] width 440 height 14
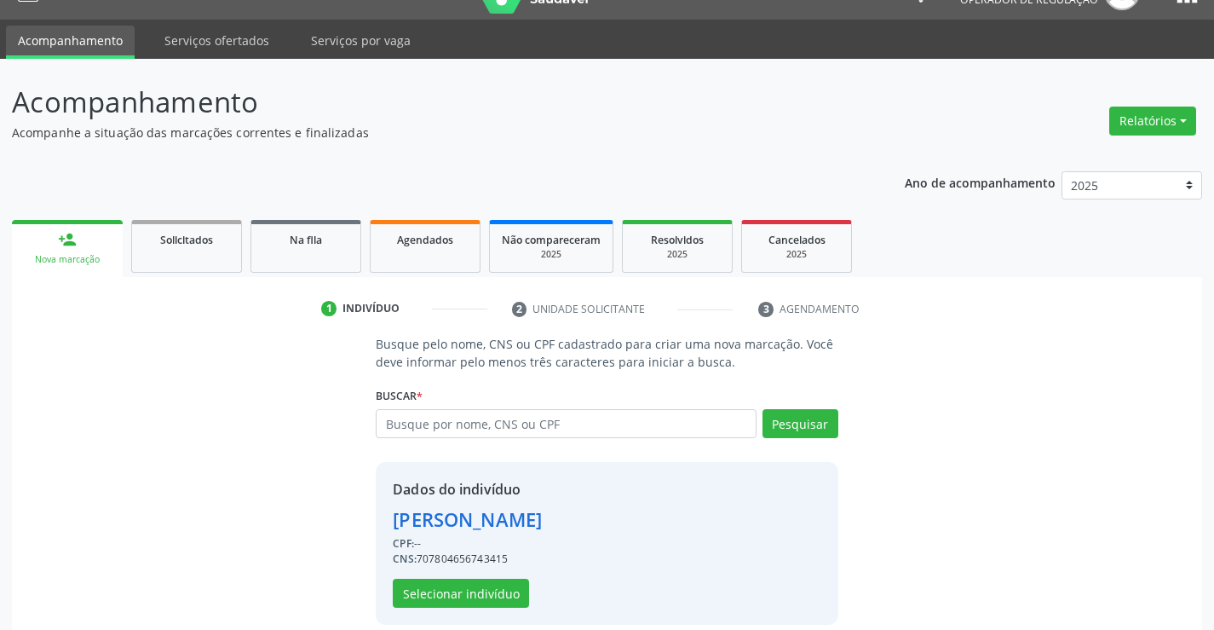
scroll to position [54, 0]
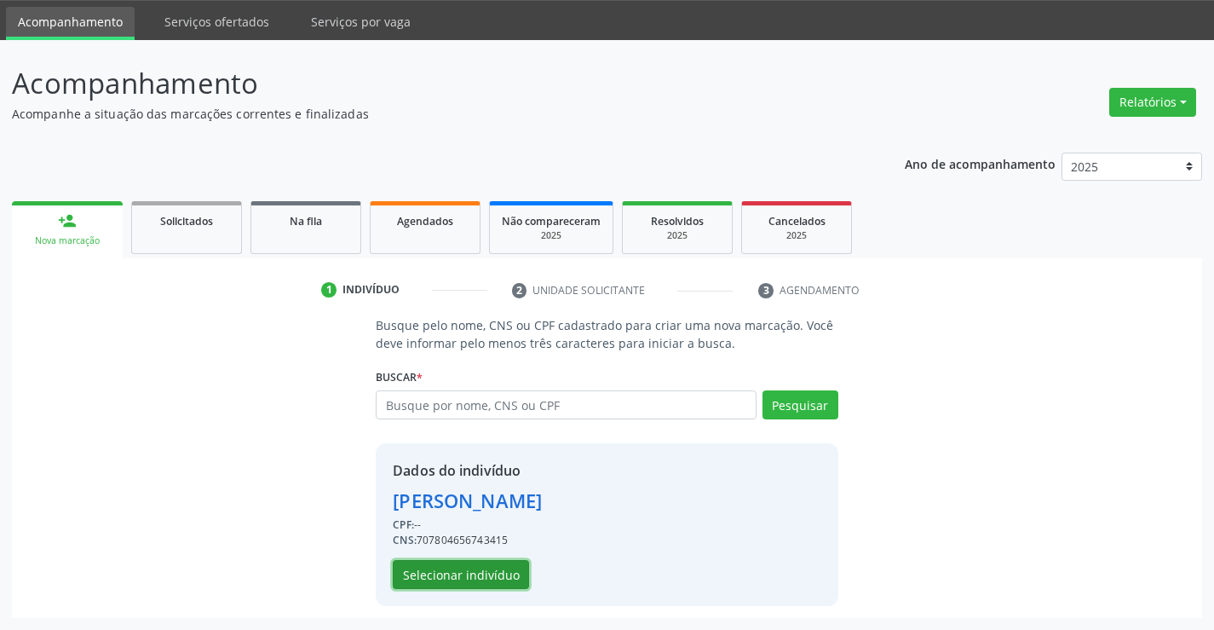
click at [484, 573] on button "Selecionar indivíduo" at bounding box center [461, 574] width 136 height 29
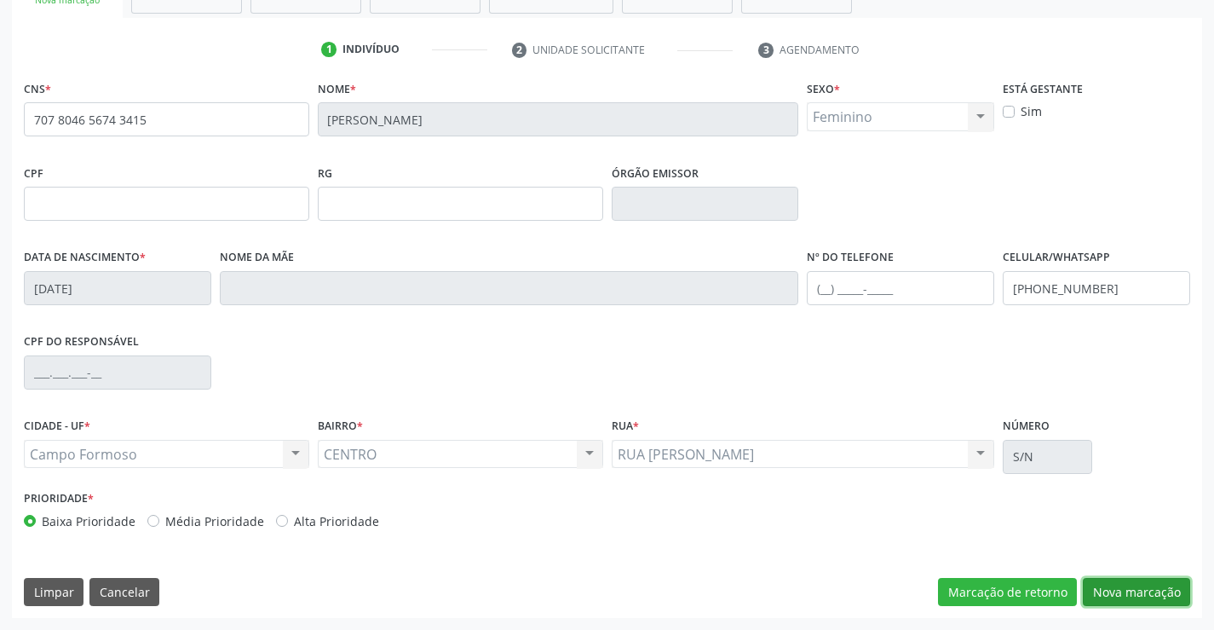
click at [1139, 588] on button "Nova marcação" at bounding box center [1136, 592] width 107 height 29
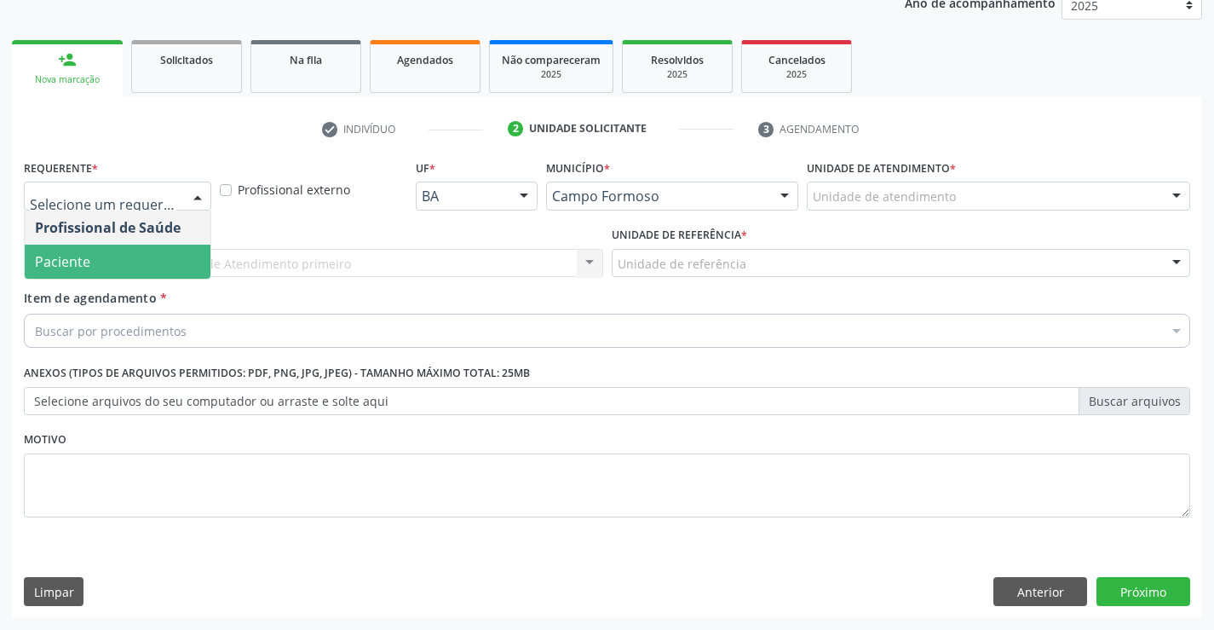
click at [103, 251] on span "Paciente" at bounding box center [118, 262] width 186 height 34
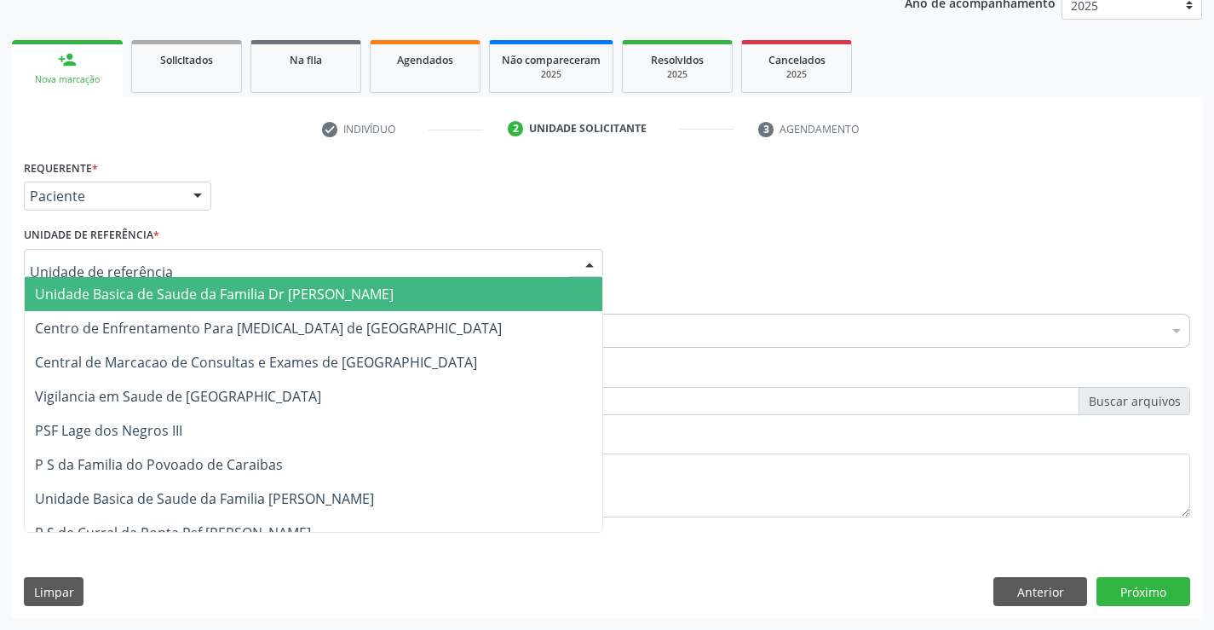
click at [136, 283] on span "Unidade Basica de Saude da Familia Dr [PERSON_NAME]" at bounding box center [314, 294] width 578 height 34
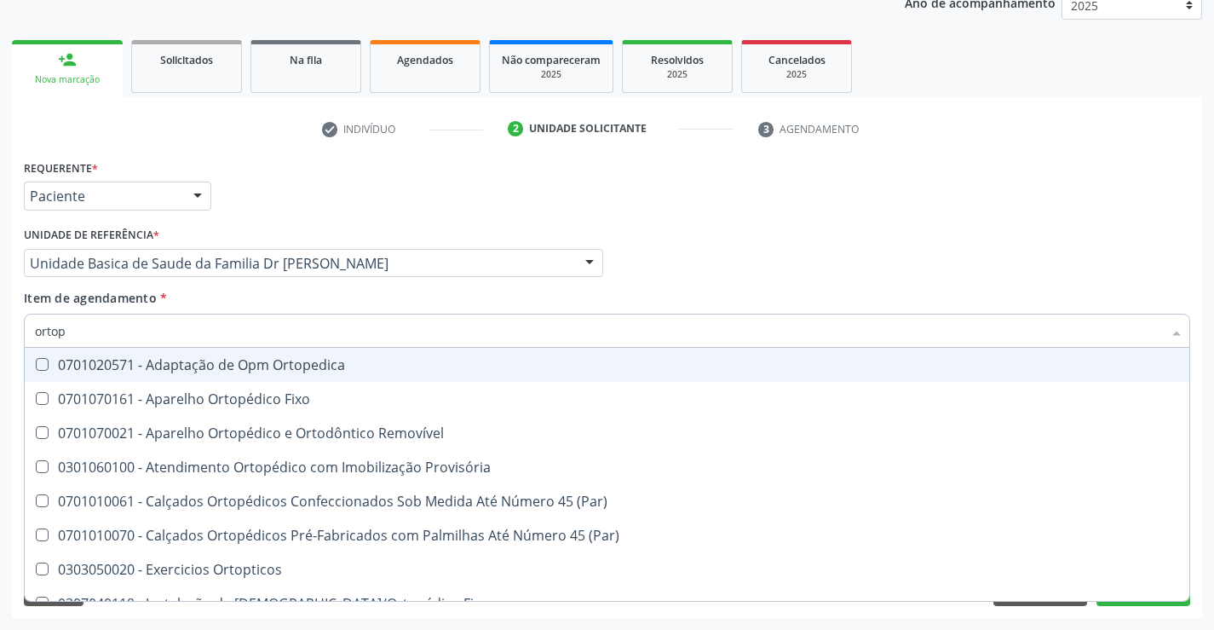
type input "ortope"
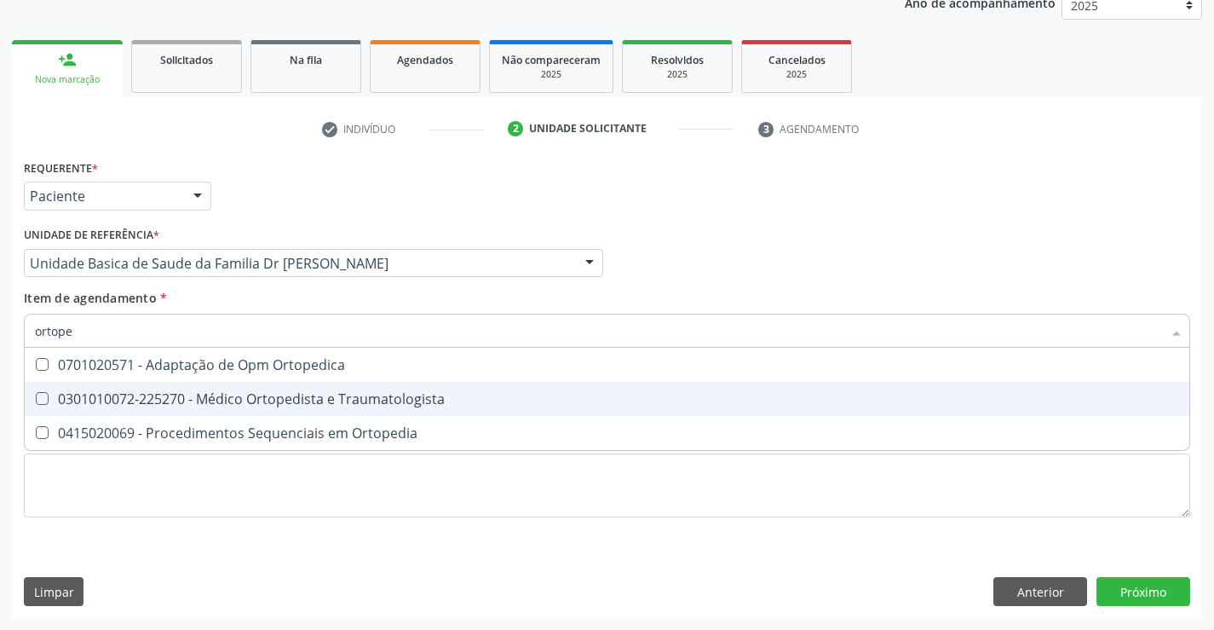
click at [332, 387] on span "0301010072-225270 - Médico Ortopedista e Traumatologista" at bounding box center [607, 399] width 1165 height 34
checkbox Traumatologista "true"
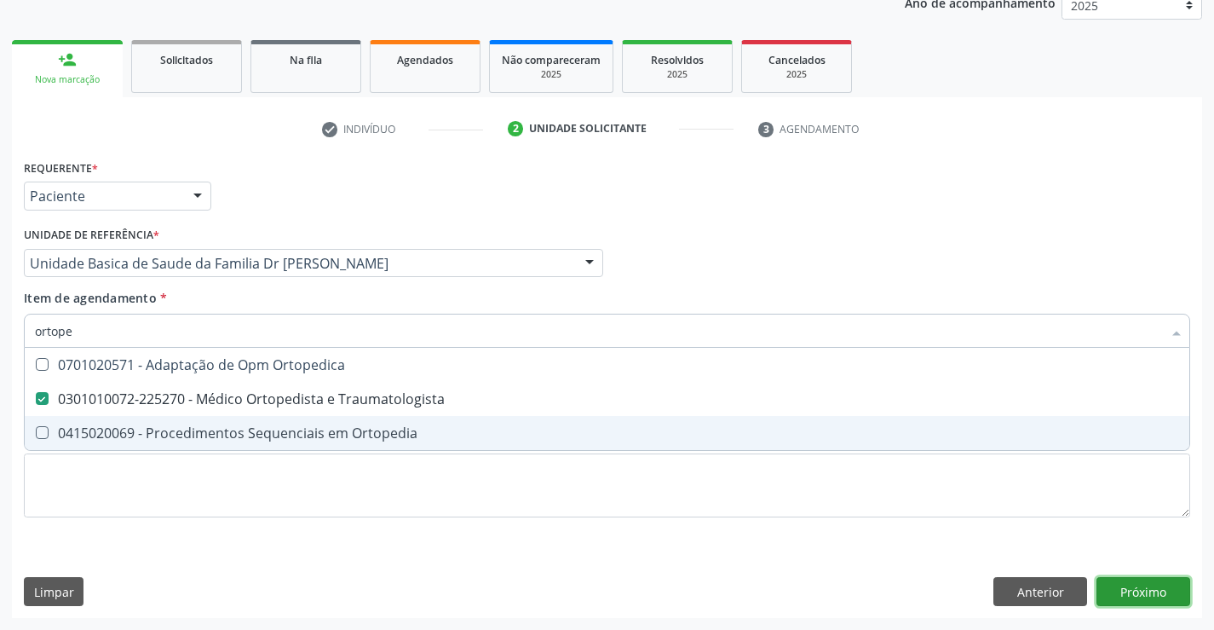
click at [1155, 590] on div "Requerente * Paciente Profissional de Saúde Paciente Nenhum resultado encontrad…" at bounding box center [607, 386] width 1190 height 463
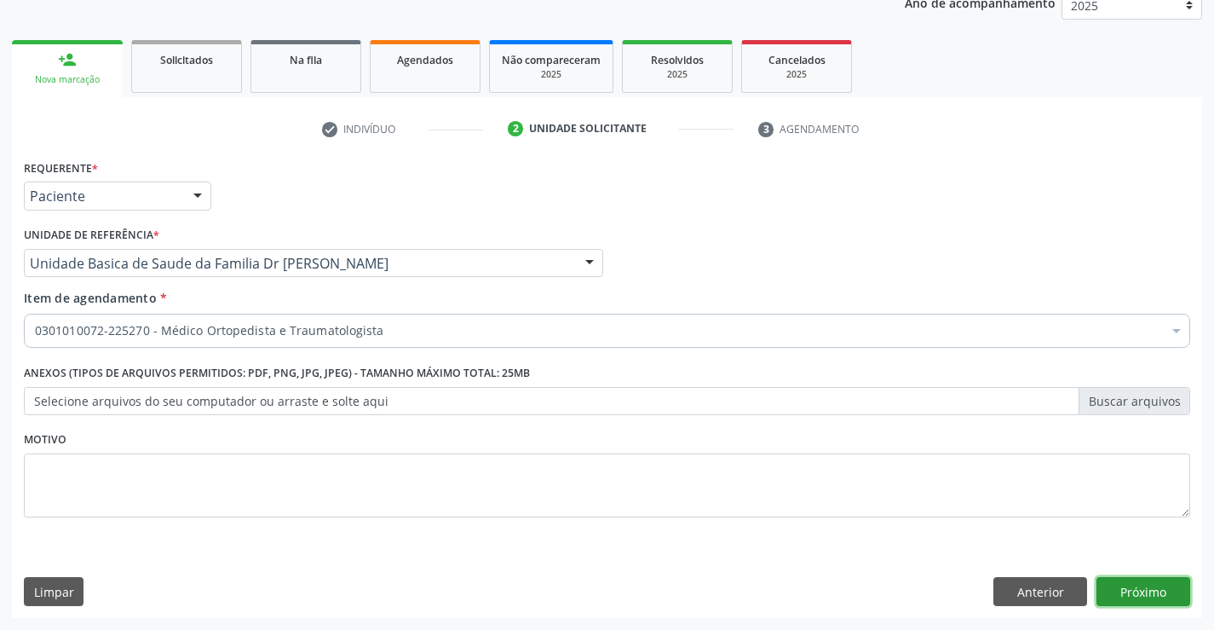
click at [1128, 591] on button "Próximo" at bounding box center [1144, 591] width 94 height 29
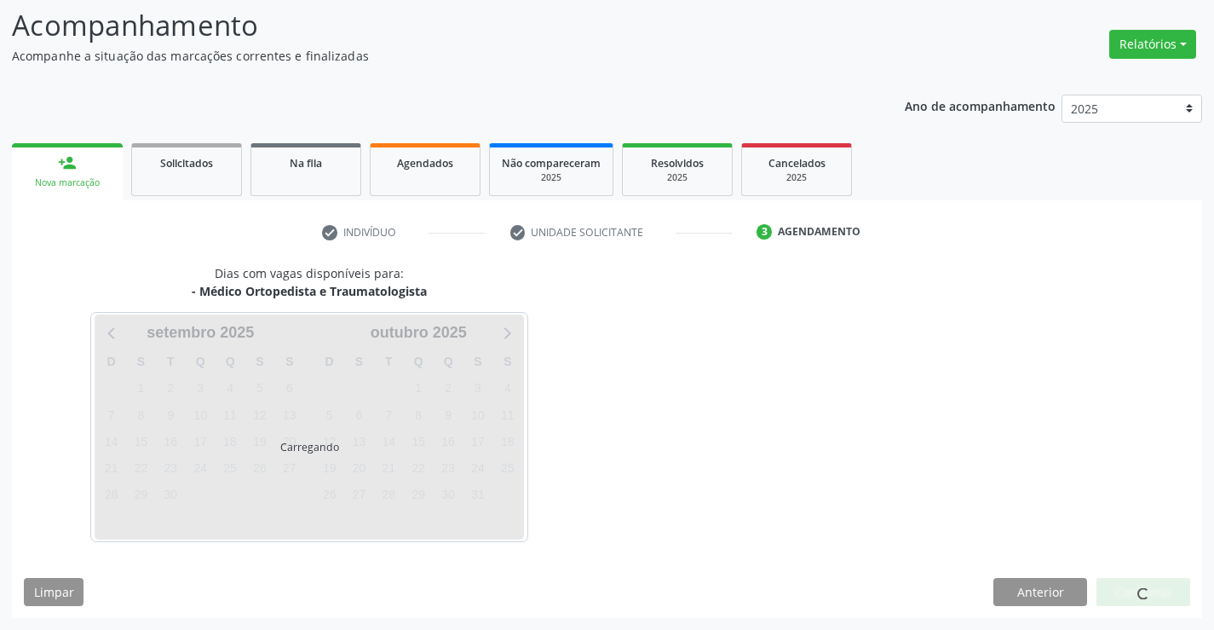
scroll to position [112, 0]
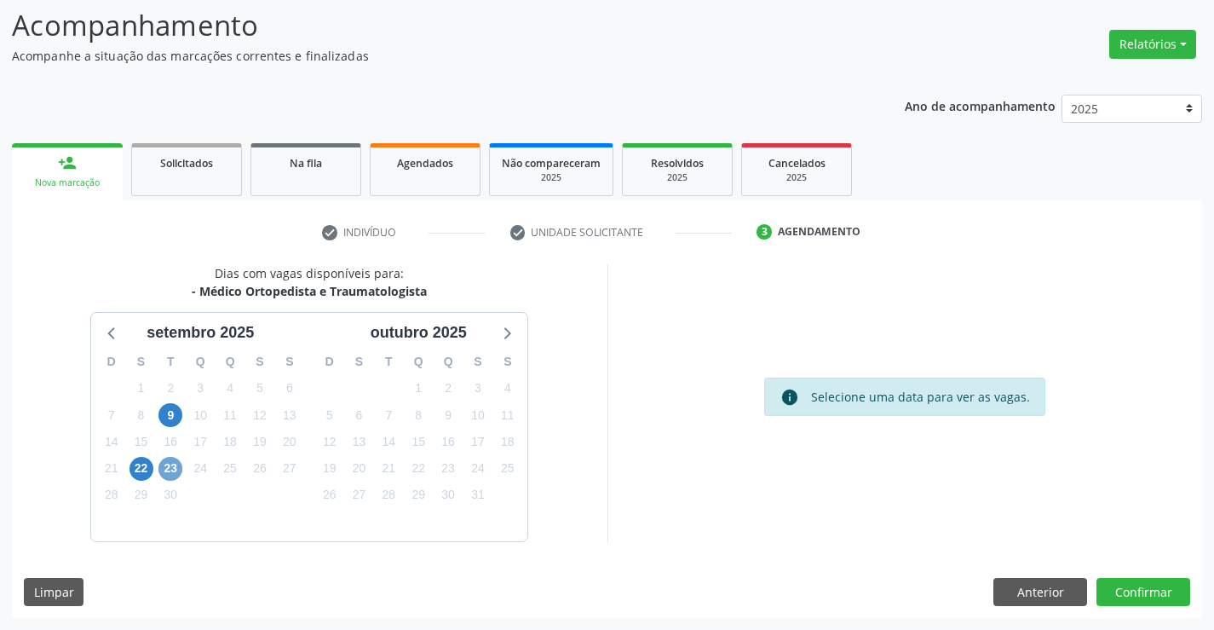
drag, startPoint x: 166, startPoint y: 463, endPoint x: 182, endPoint y: 459, distance: 15.7
click at [178, 461] on span "23" at bounding box center [170, 469] width 24 height 24
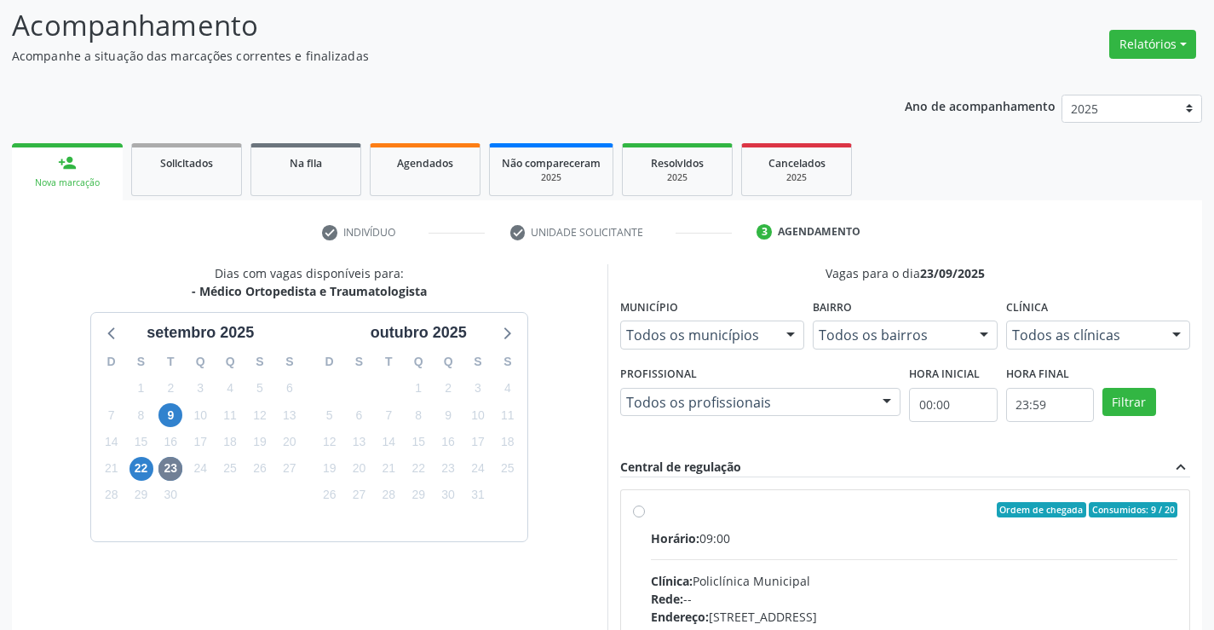
click at [651, 510] on label "Ordem de chegada Consumidos: 9 / 20 Horário: 09:00 Clínica: Policlínica Municip…" at bounding box center [914, 633] width 527 height 262
click at [642, 510] on input "Ordem de chegada Consumidos: 9 / 20 Horário: 09:00 Clínica: Policlínica Municip…" at bounding box center [639, 509] width 12 height 15
radio input "true"
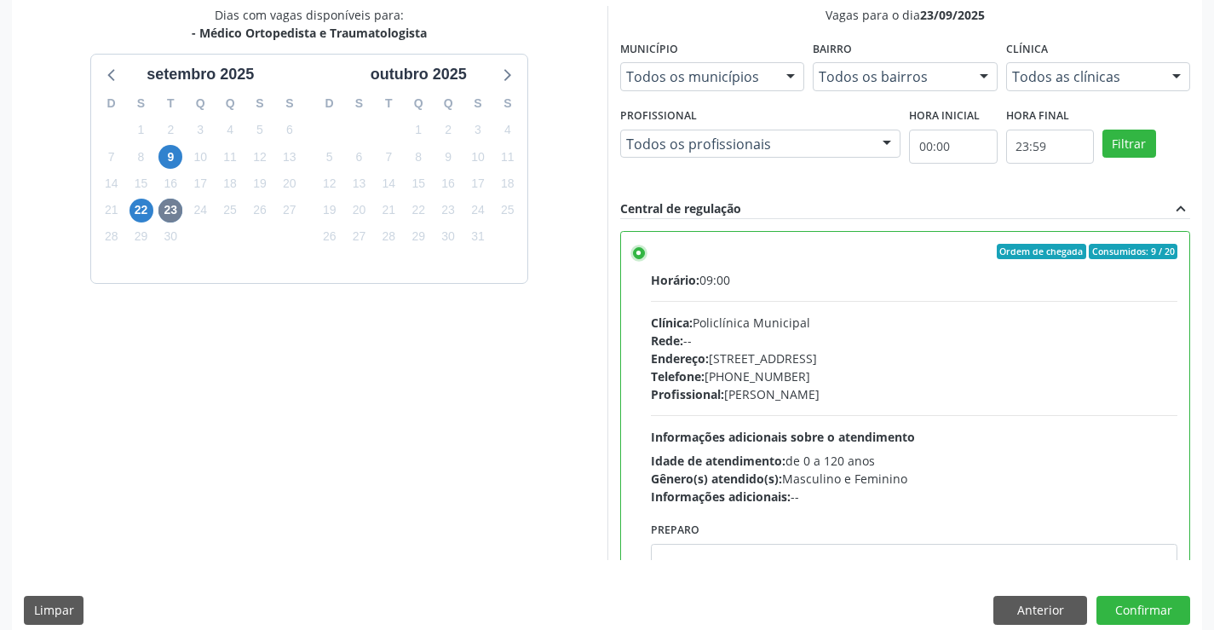
scroll to position [389, 0]
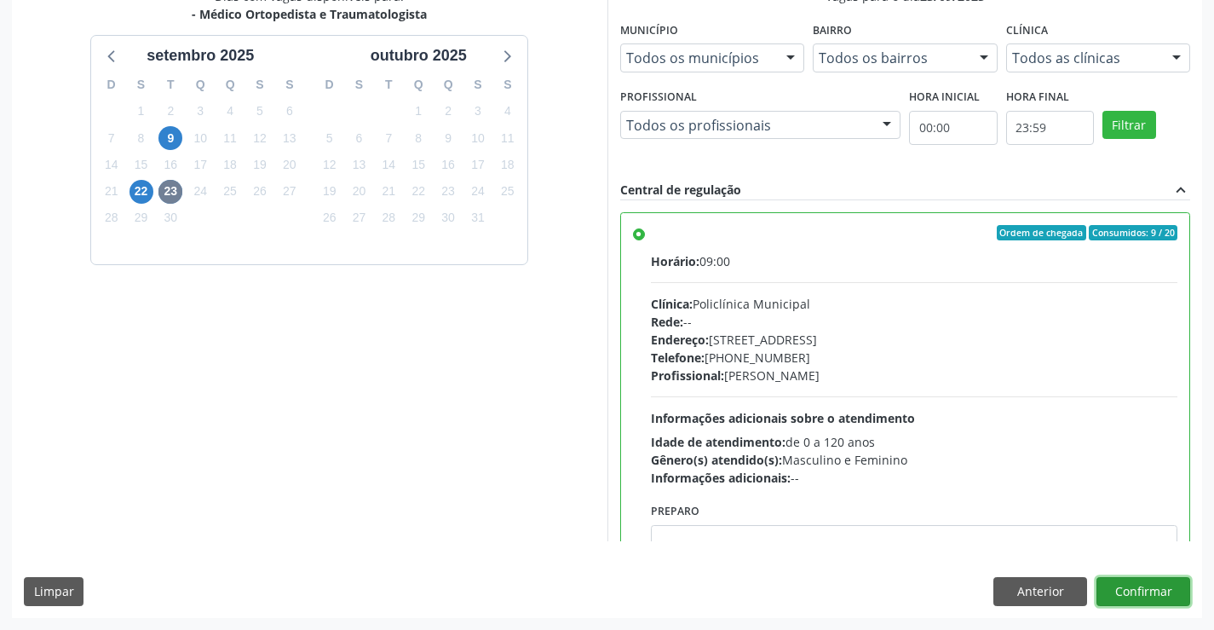
click at [1150, 592] on button "Confirmar" at bounding box center [1144, 591] width 94 height 29
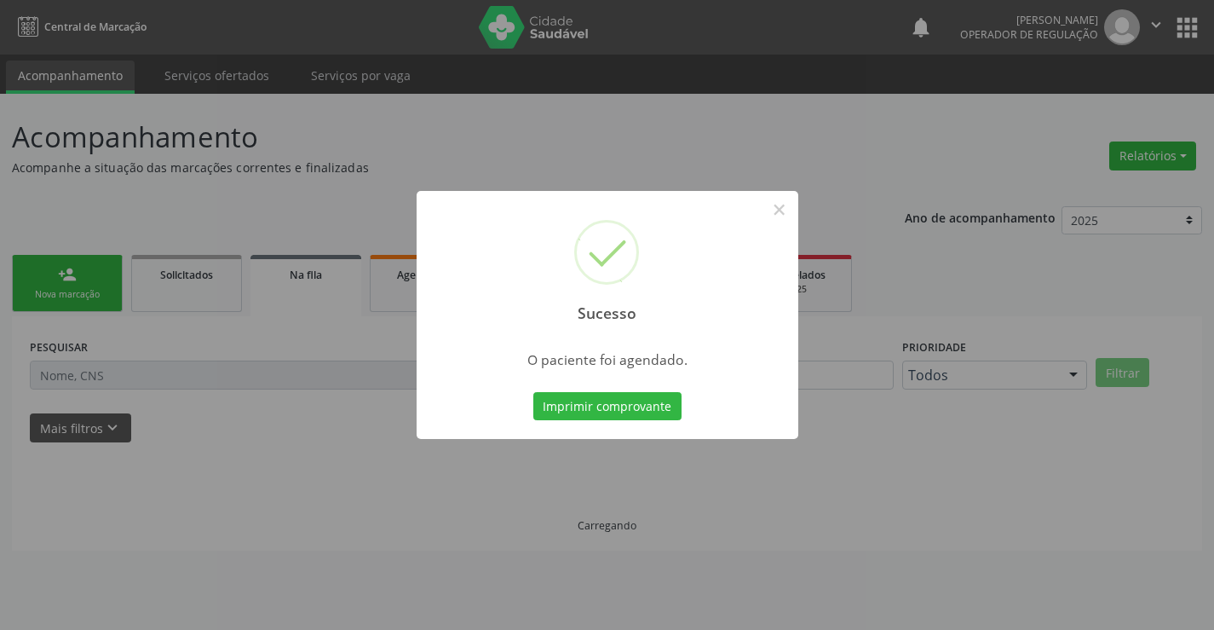
scroll to position [0, 0]
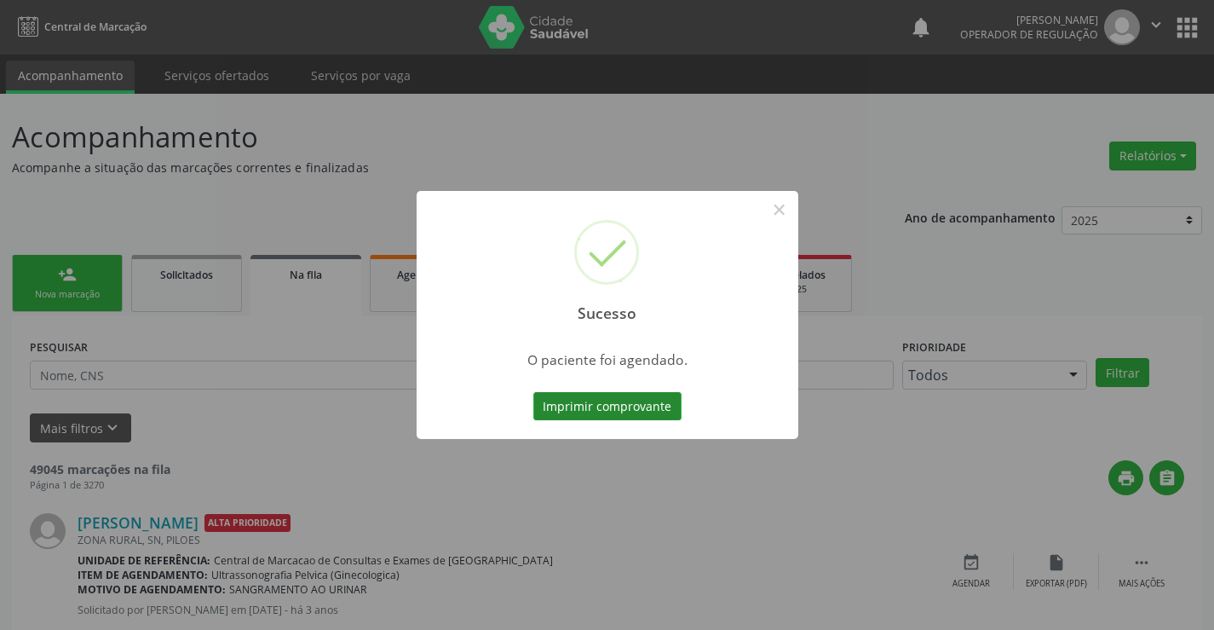
click at [604, 406] on button "Imprimir comprovante" at bounding box center [607, 406] width 148 height 29
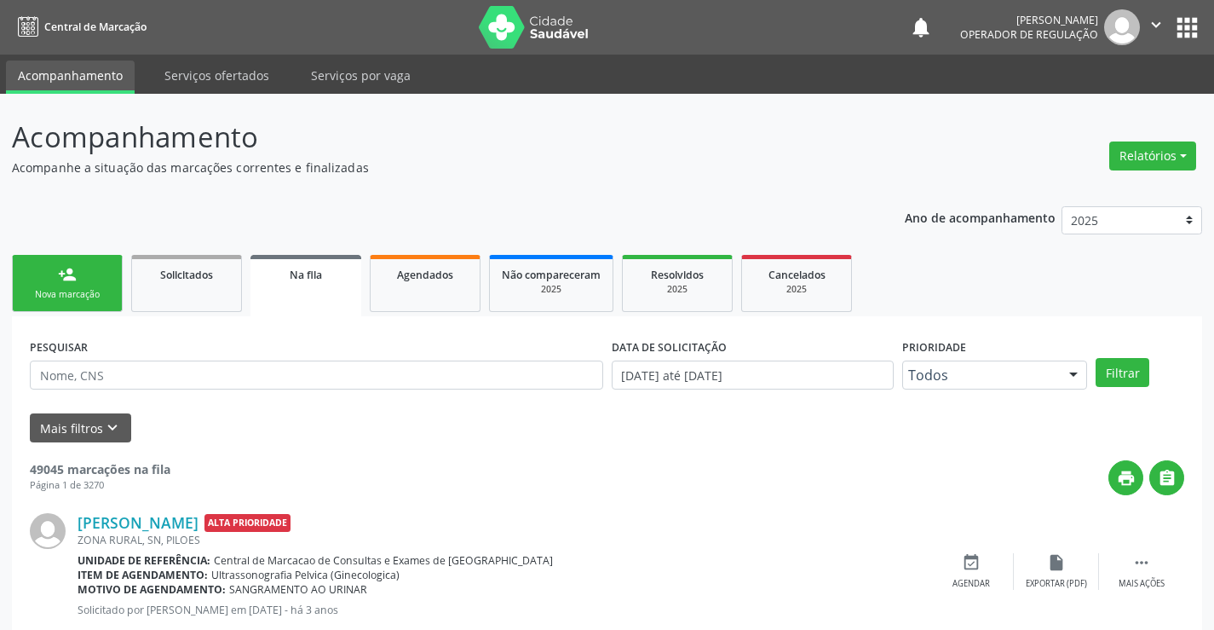
click at [81, 291] on div "Nova marcação" at bounding box center [67, 294] width 85 height 13
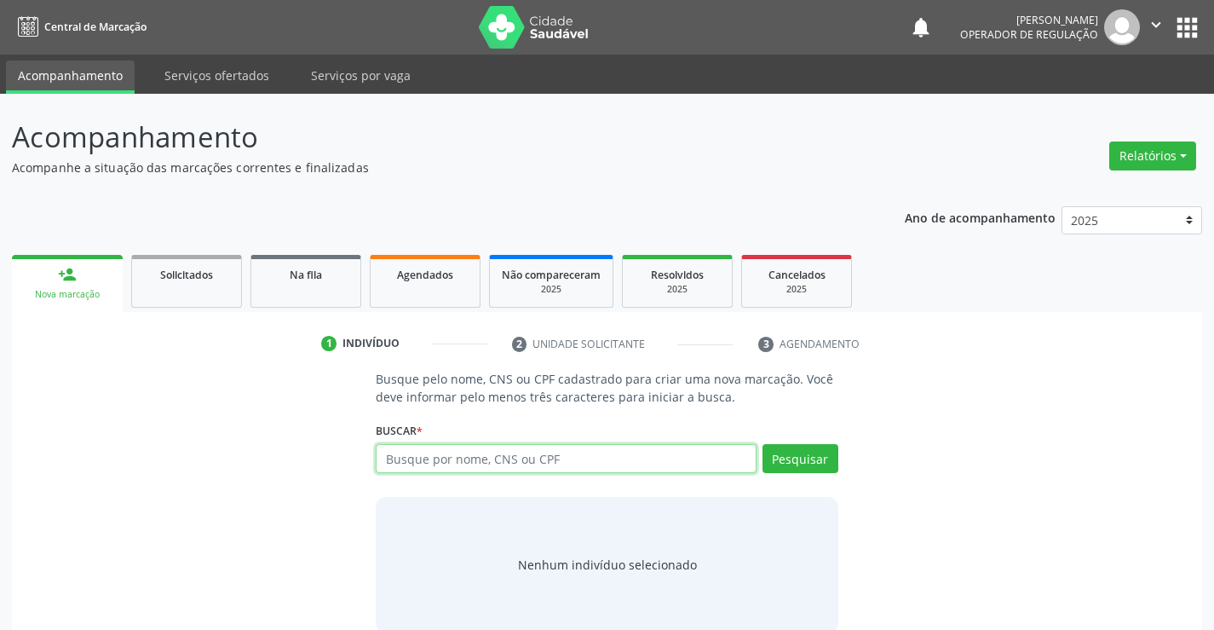
click at [470, 462] on input "text" at bounding box center [566, 458] width 380 height 29
type input "708008848935923"
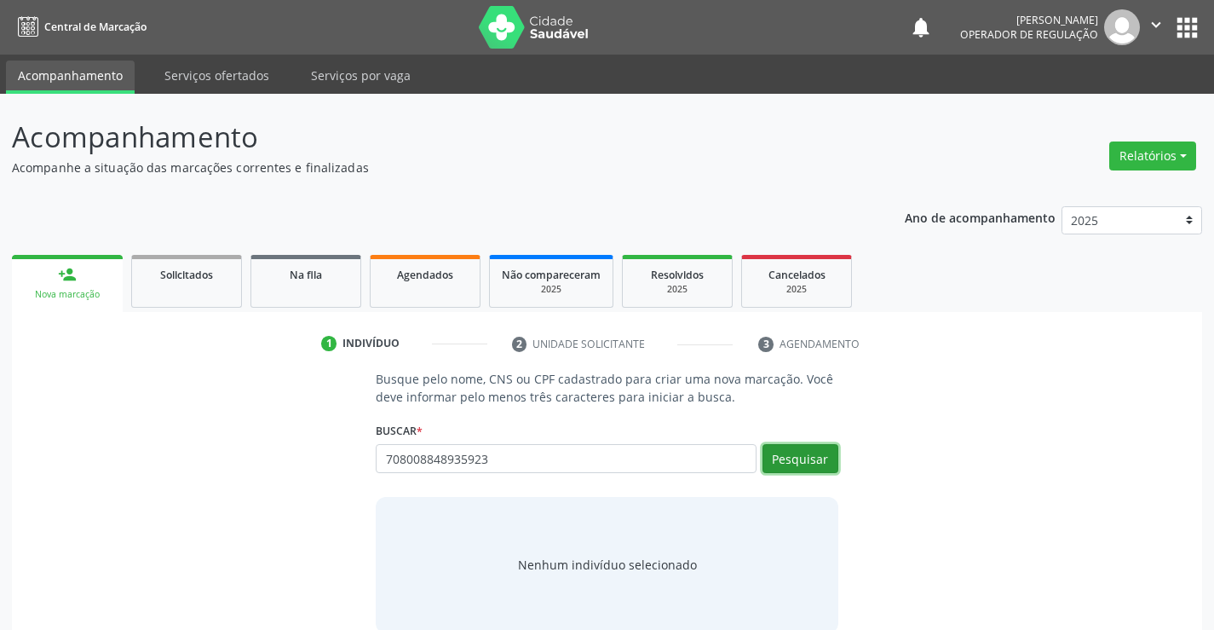
click at [797, 461] on button "Pesquisar" at bounding box center [801, 458] width 76 height 29
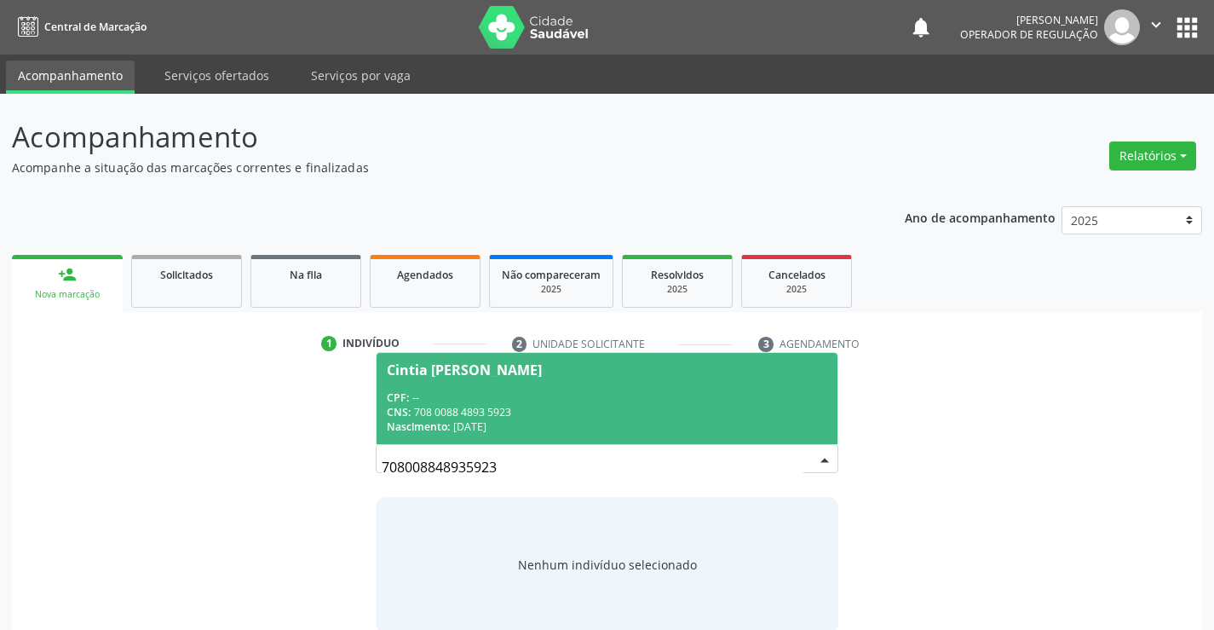
click at [703, 405] on div "CNS: 708 0088 4893 5923" at bounding box center [607, 412] width 440 height 14
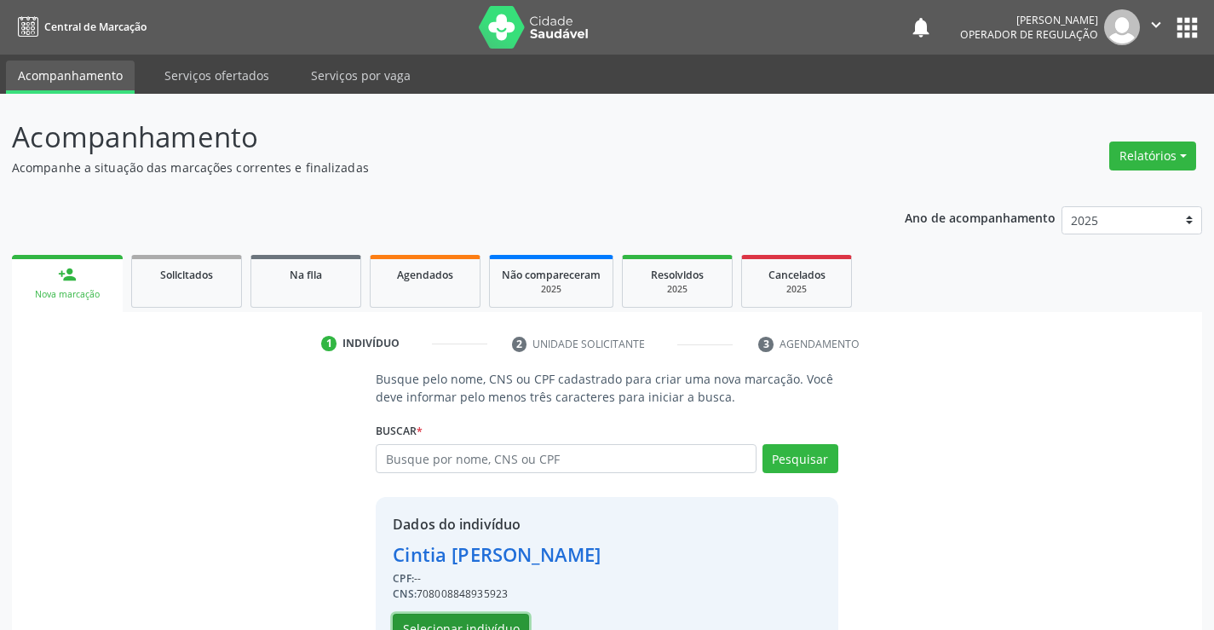
click at [474, 621] on button "Selecionar indivíduo" at bounding box center [461, 628] width 136 height 29
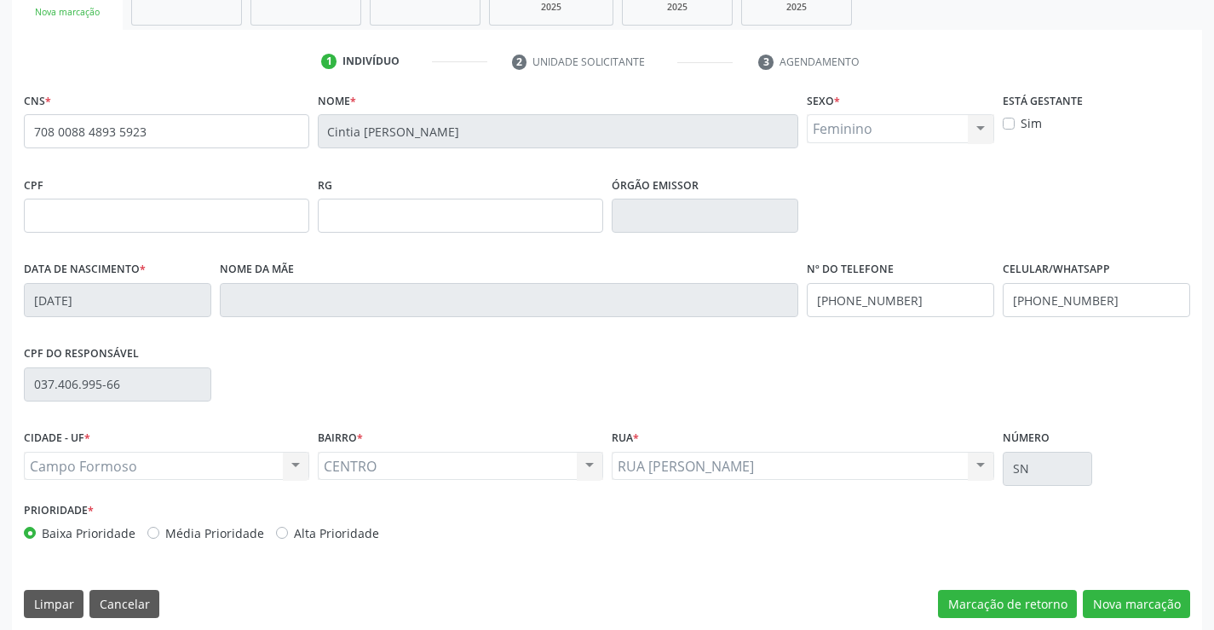
scroll to position [294, 0]
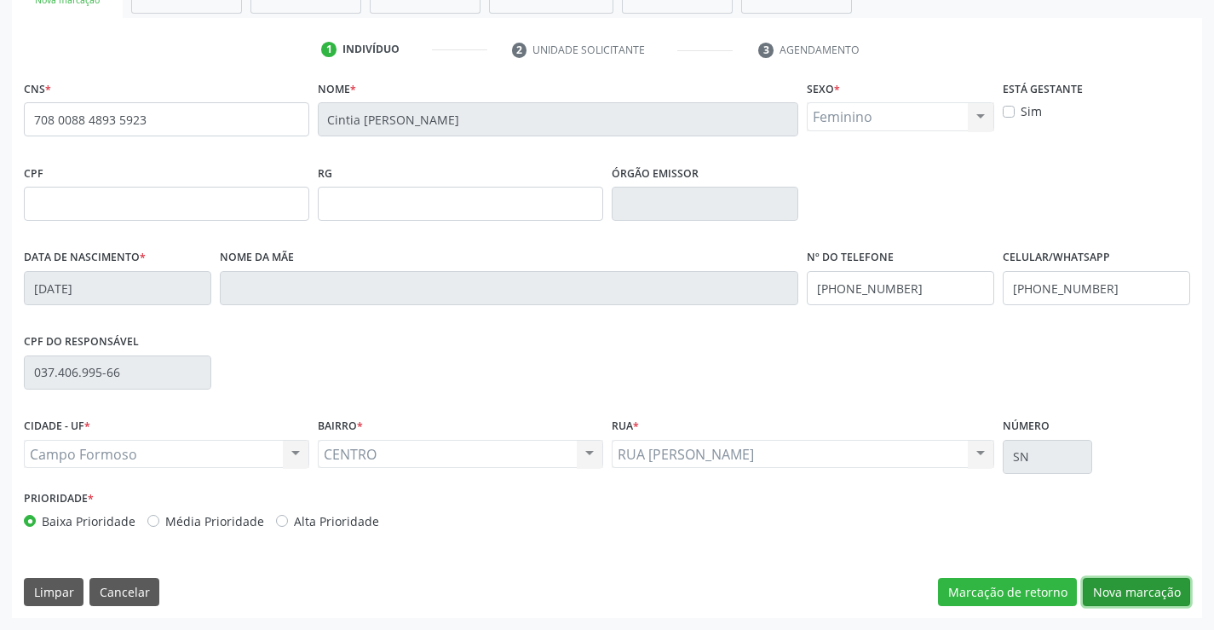
click at [1134, 585] on button "Nova marcação" at bounding box center [1136, 592] width 107 height 29
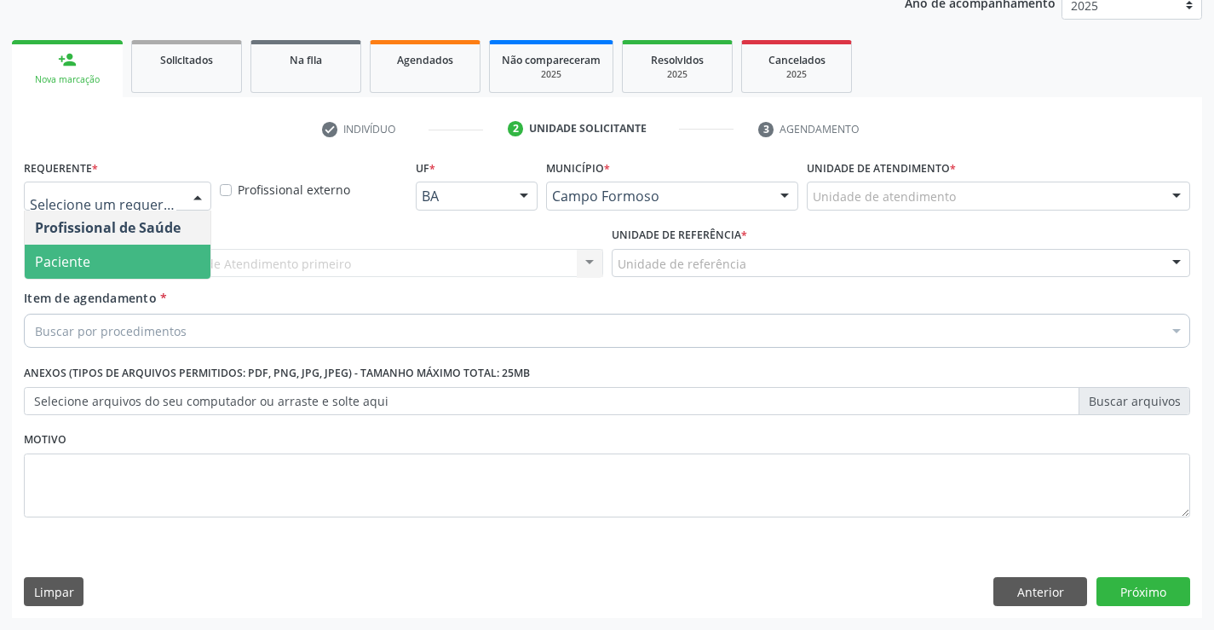
click at [108, 258] on span "Paciente" at bounding box center [118, 262] width 186 height 34
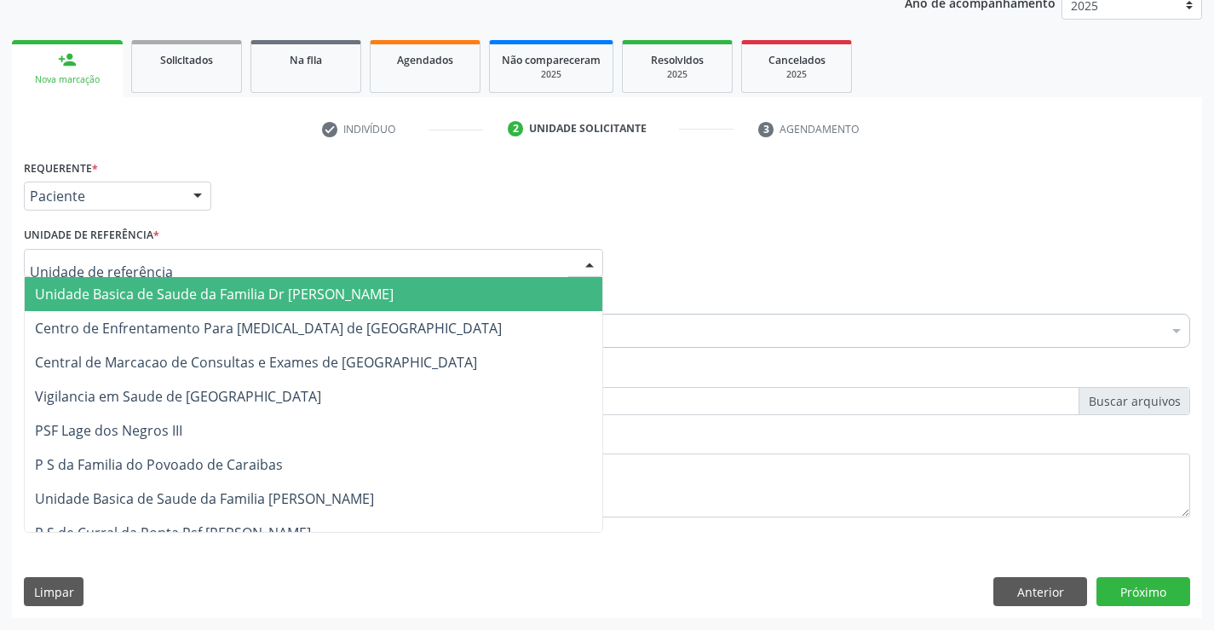
click at [136, 294] on span "Unidade Basica de Saude da Familia Dr [PERSON_NAME]" at bounding box center [214, 294] width 359 height 19
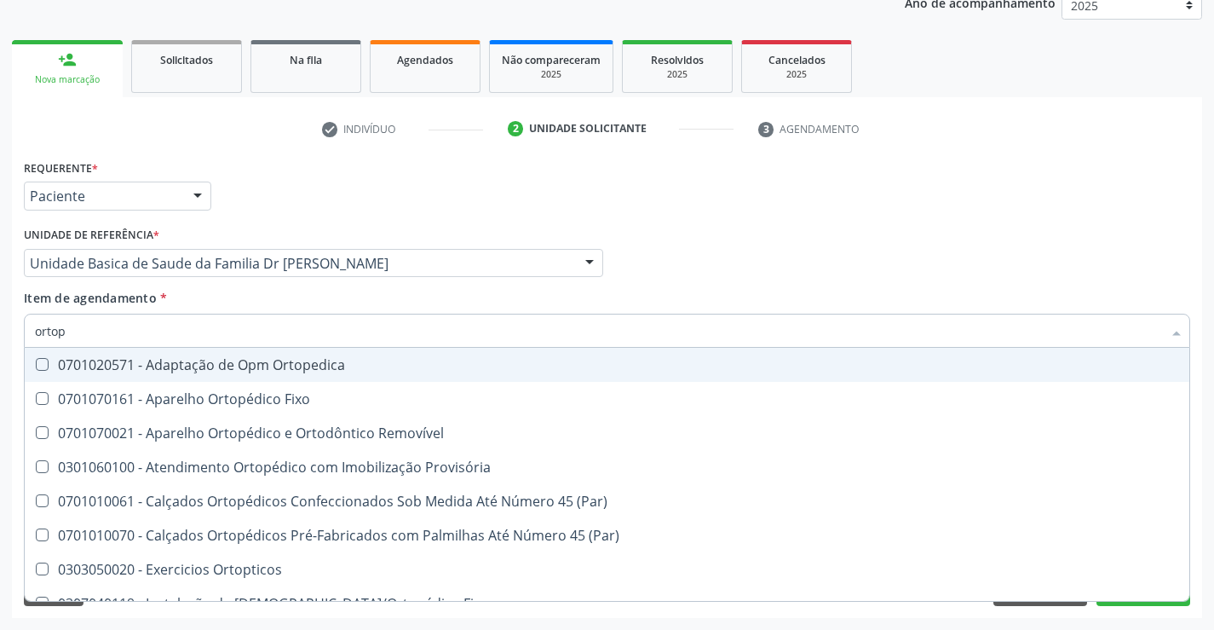
type input "ortope"
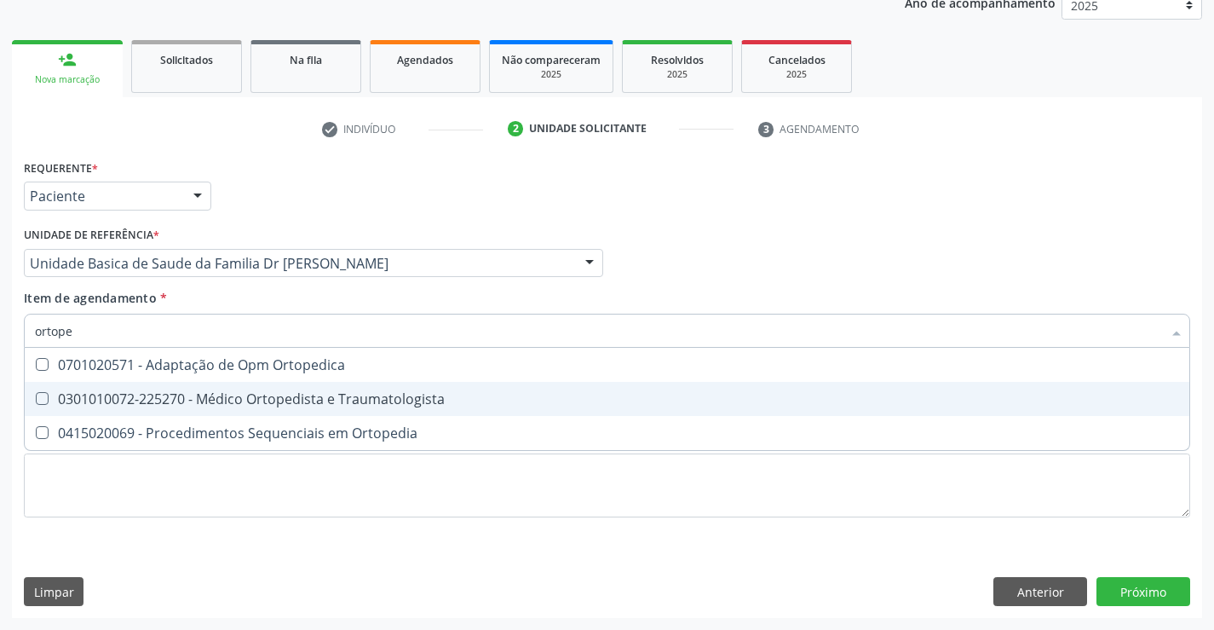
click at [360, 398] on div "0301010072-225270 - Médico Ortopedista e Traumatologista" at bounding box center [607, 399] width 1144 height 14
checkbox Traumatologista "true"
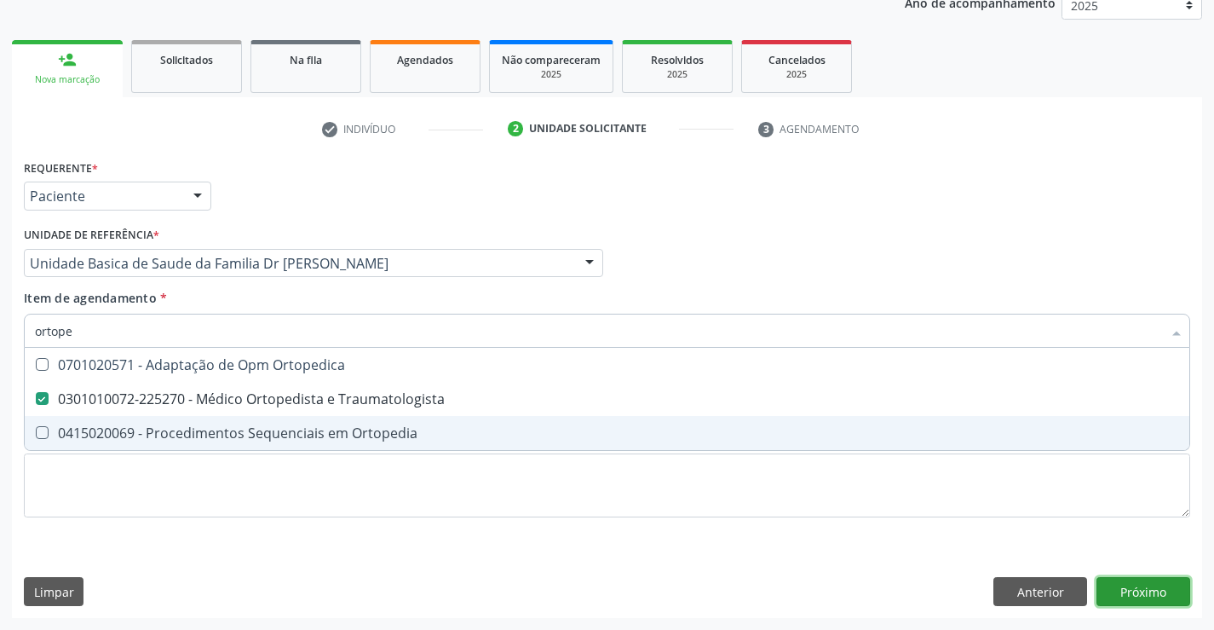
click at [1144, 598] on div "Requerente * Paciente Profissional de Saúde Paciente Nenhum resultado encontrad…" at bounding box center [607, 386] width 1190 height 463
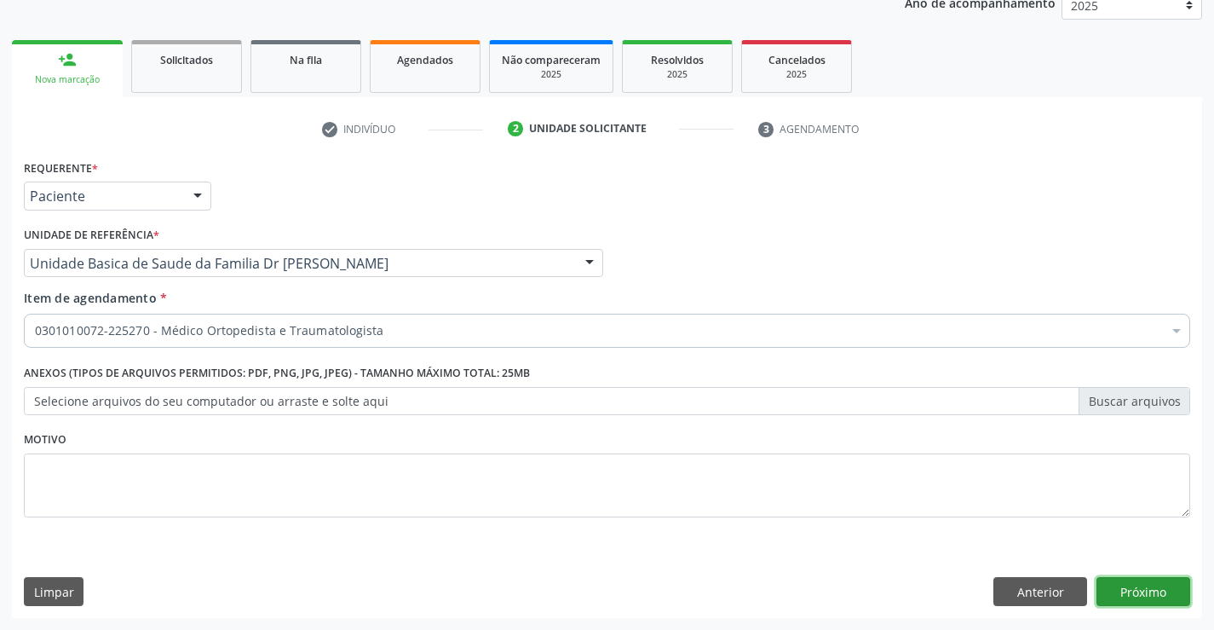
click at [1138, 592] on button "Próximo" at bounding box center [1144, 591] width 94 height 29
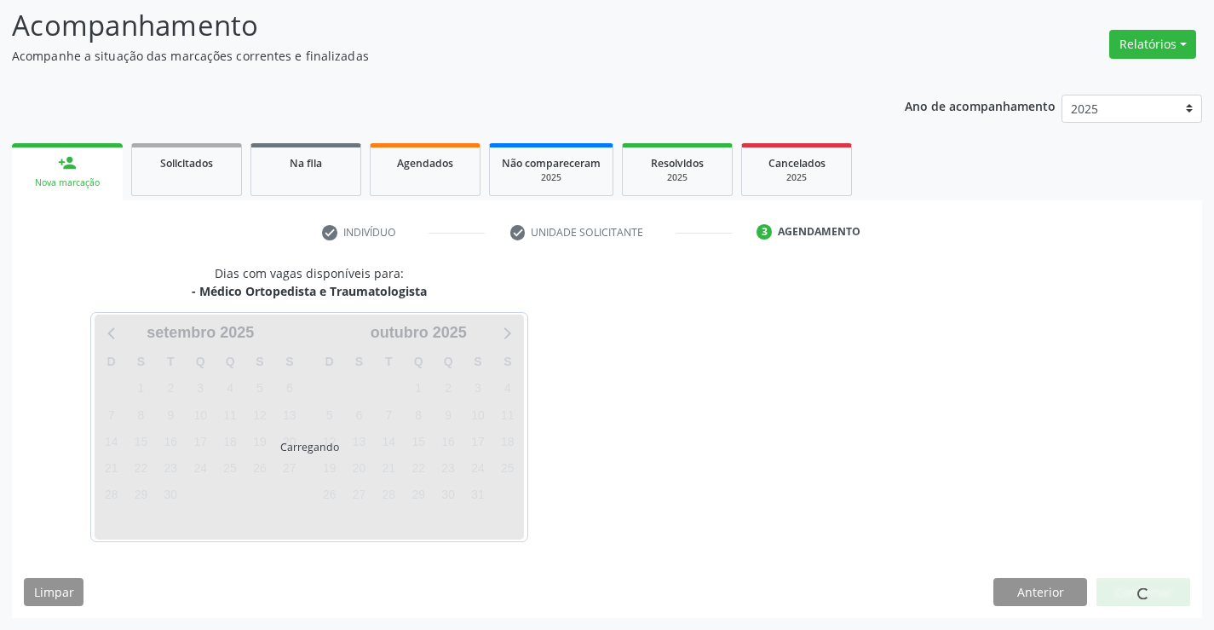
scroll to position [112, 0]
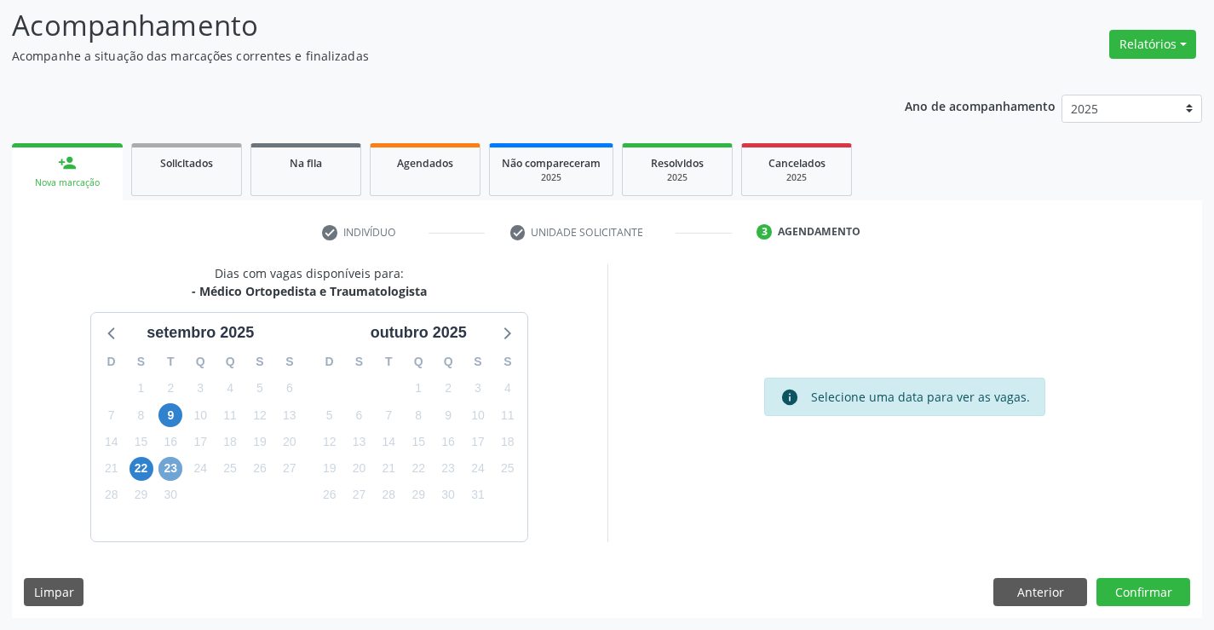
click at [172, 471] on span "23" at bounding box center [170, 469] width 24 height 24
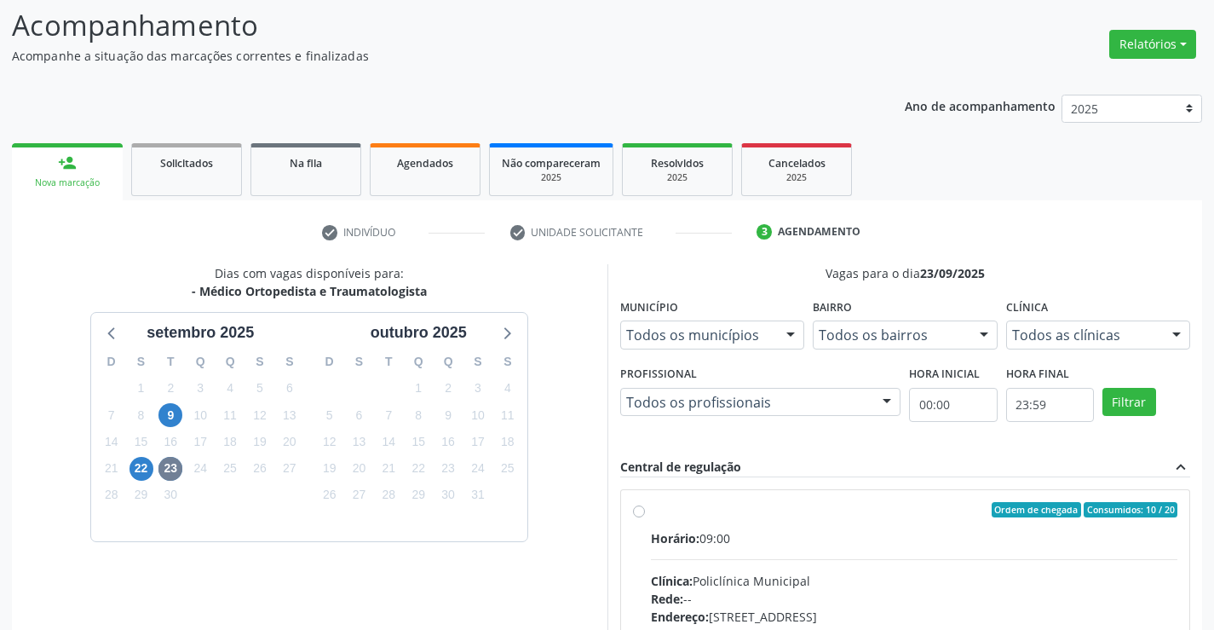
click at [651, 510] on label "Ordem de chegada Consumidos: 10 / 20 Horário: 09:00 Clínica: Policlínica Munici…" at bounding box center [914, 633] width 527 height 262
click at [642, 510] on input "Ordem de chegada Consumidos: 10 / 20 Horário: 09:00 Clínica: Policlínica Munici…" at bounding box center [639, 509] width 12 height 15
radio input "true"
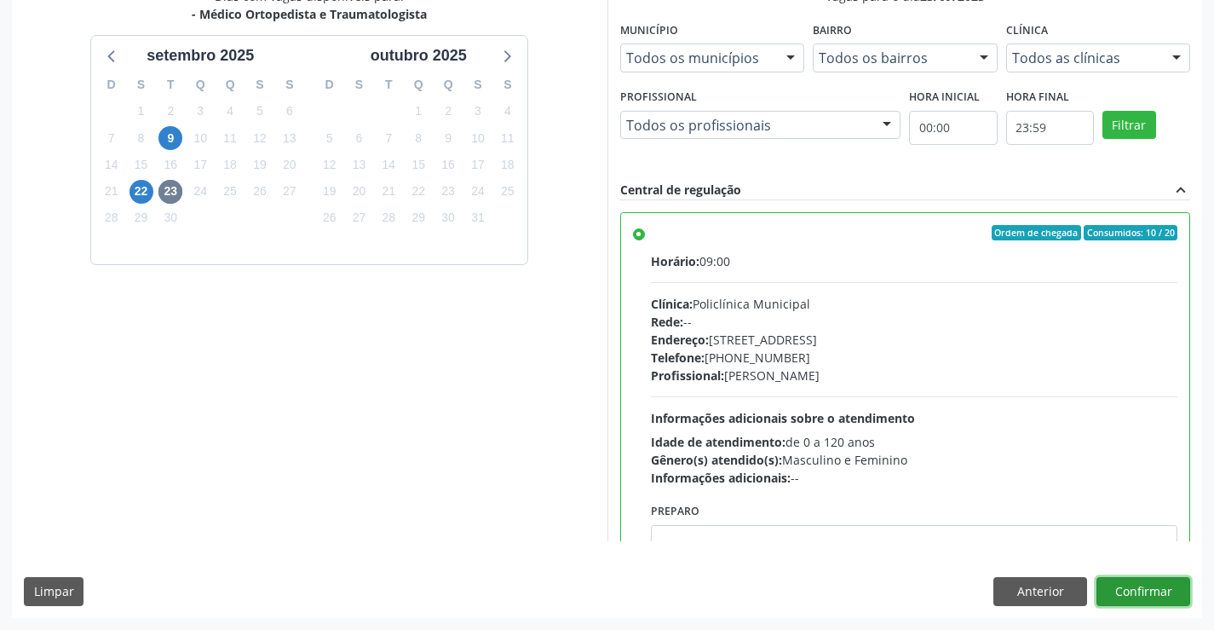
click at [1147, 584] on button "Confirmar" at bounding box center [1144, 591] width 94 height 29
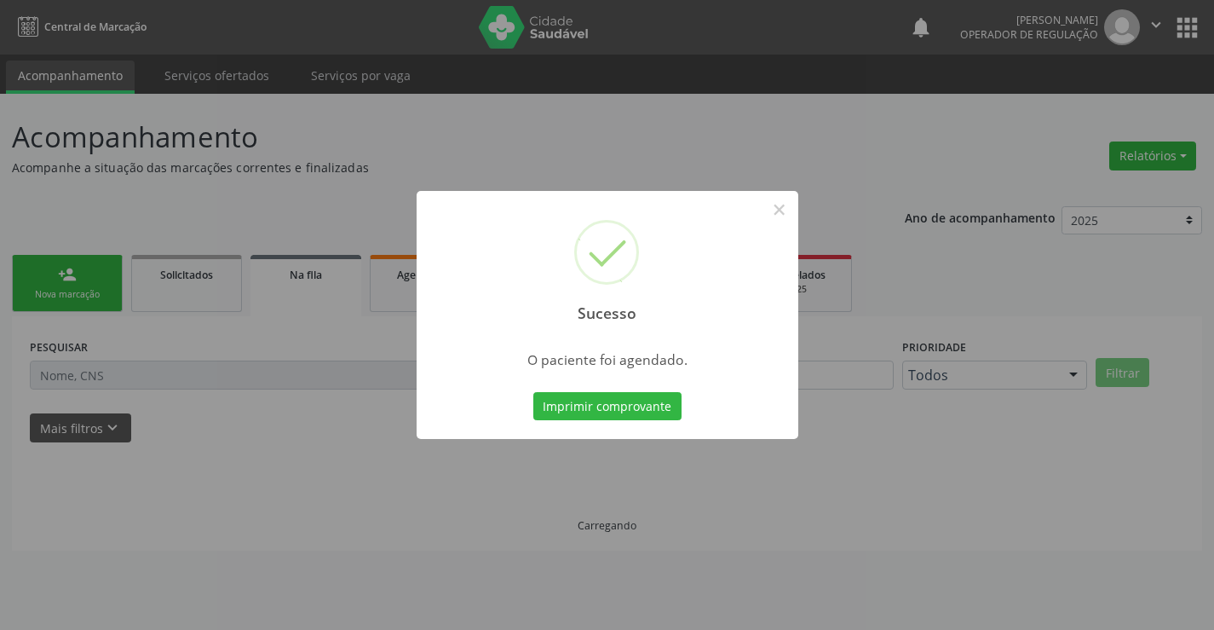
scroll to position [0, 0]
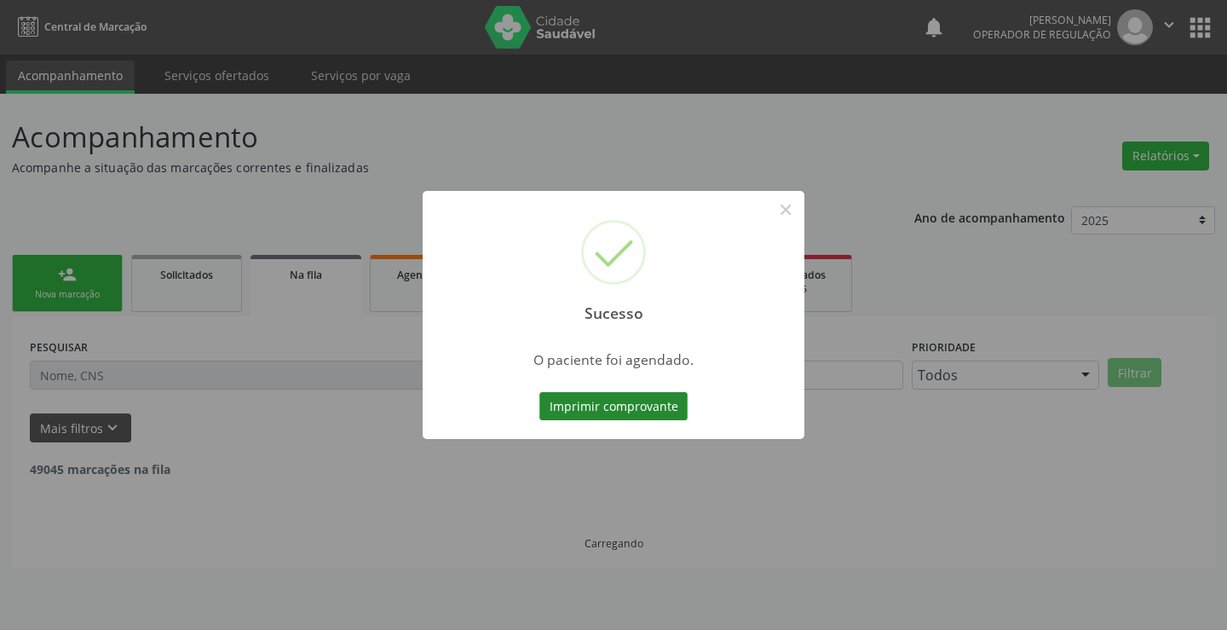
click at [636, 400] on button "Imprimir comprovante" at bounding box center [613, 406] width 148 height 29
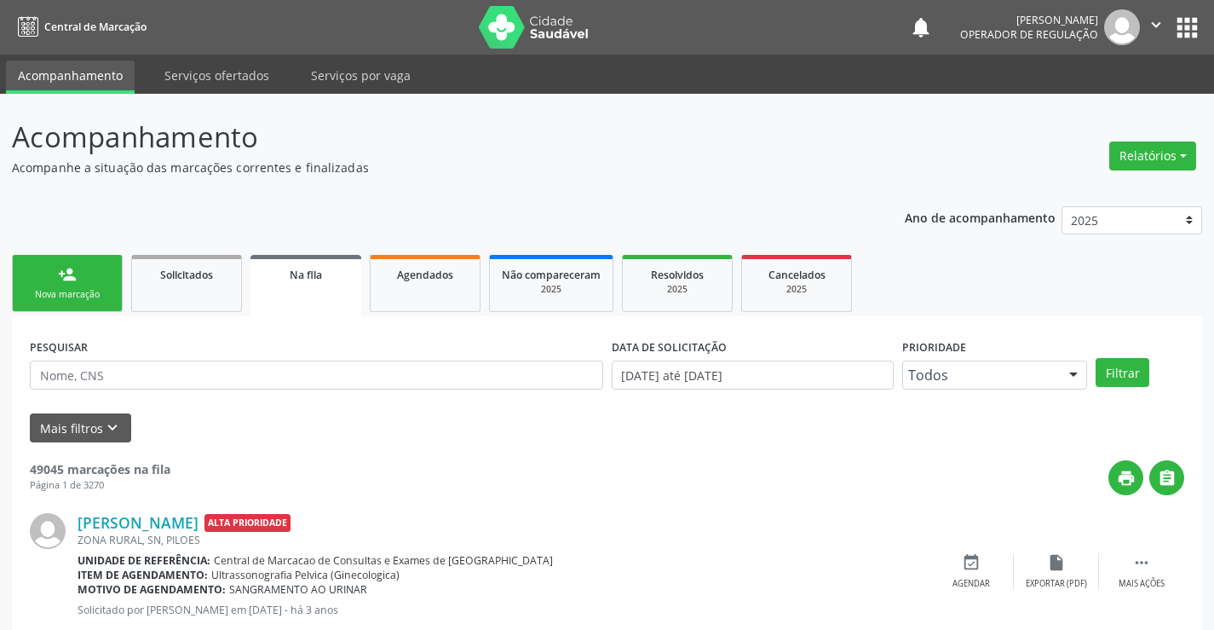
click at [73, 274] on div "person_add" at bounding box center [67, 274] width 19 height 19
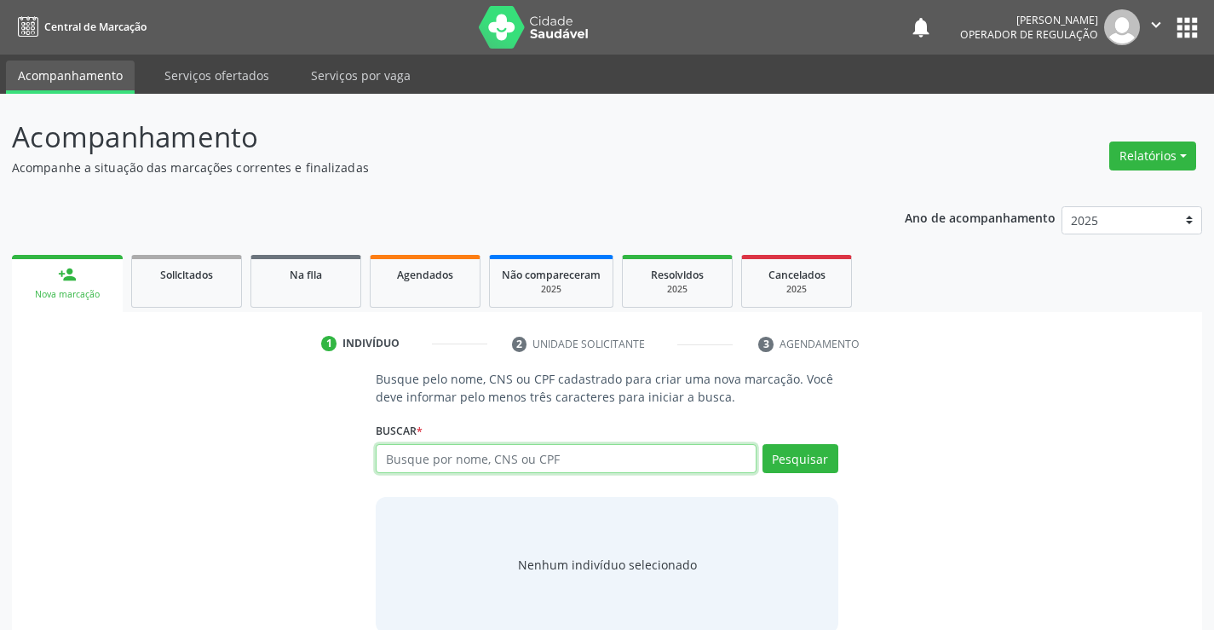
click at [518, 466] on input "text" at bounding box center [566, 458] width 380 height 29
type input "7"
type input "700407728337050"
click at [440, 286] on link "Agendados" at bounding box center [425, 281] width 111 height 53
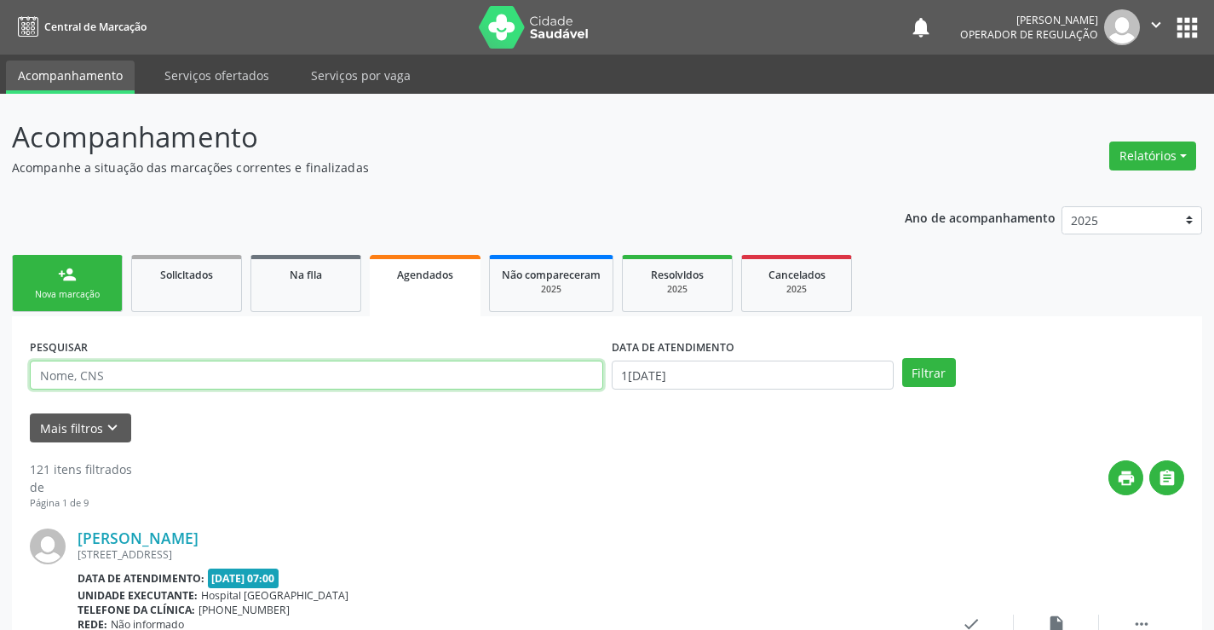
click at [159, 375] on input "text" at bounding box center [316, 374] width 573 height 29
type input "700407728337050"
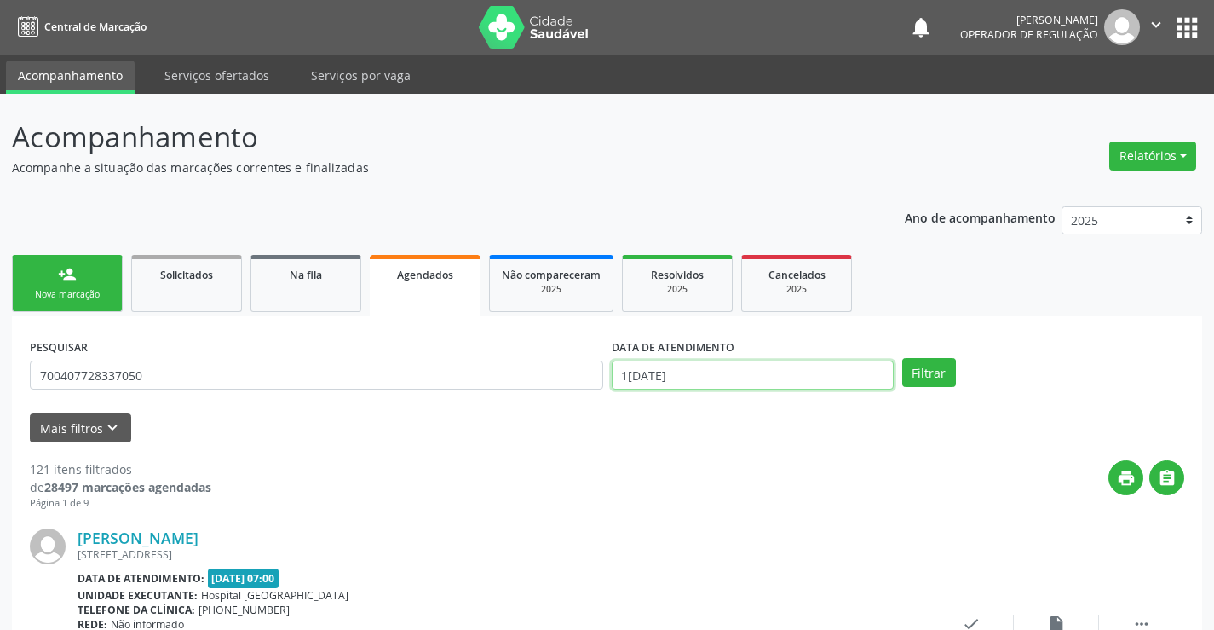
click at [685, 378] on input "18/09/2025" at bounding box center [753, 374] width 282 height 29
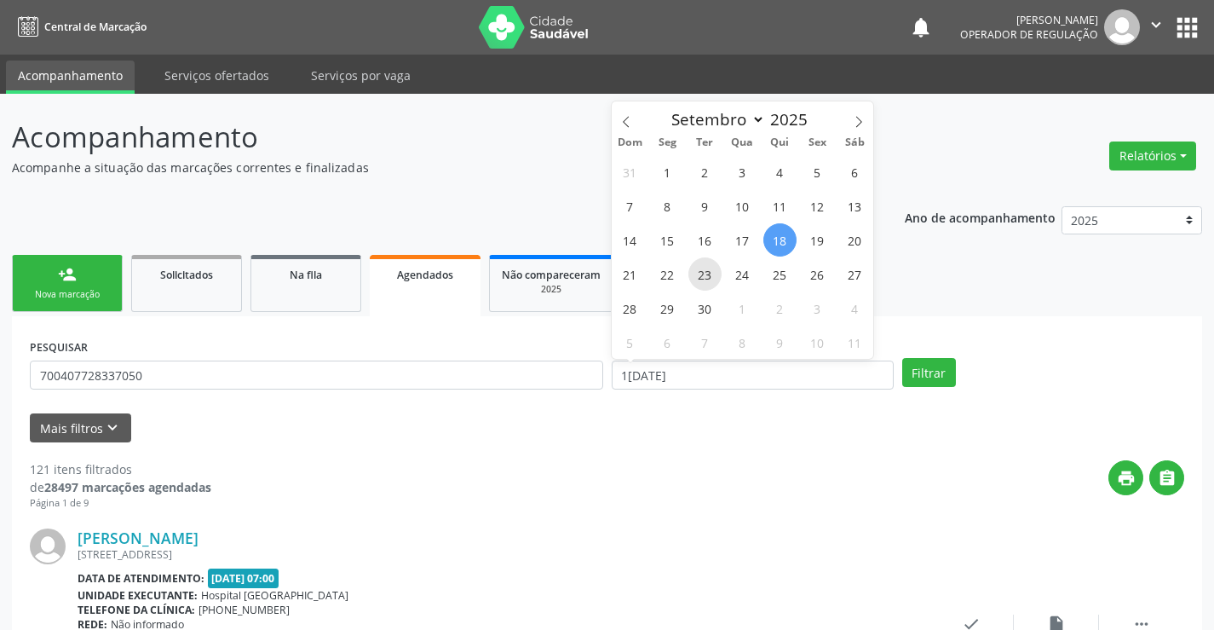
click at [700, 274] on span "23" at bounding box center [705, 273] width 33 height 33
type input "23/09/2025"
click at [700, 274] on span "23" at bounding box center [705, 273] width 33 height 33
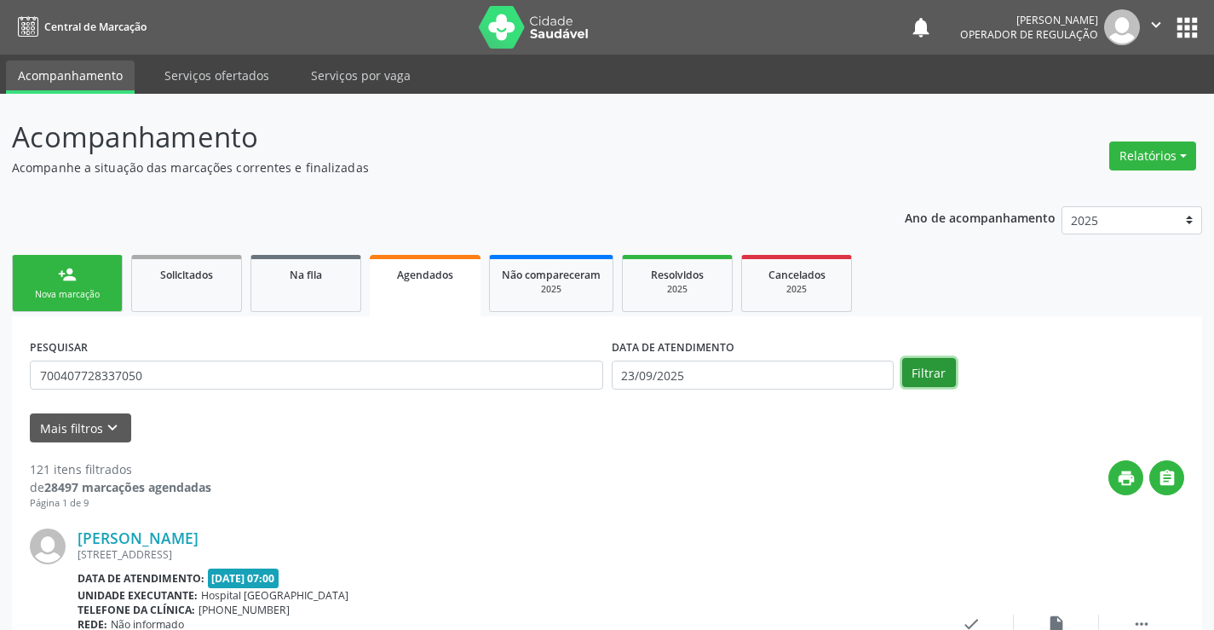
click at [925, 369] on button "Filtrar" at bounding box center [929, 372] width 54 height 29
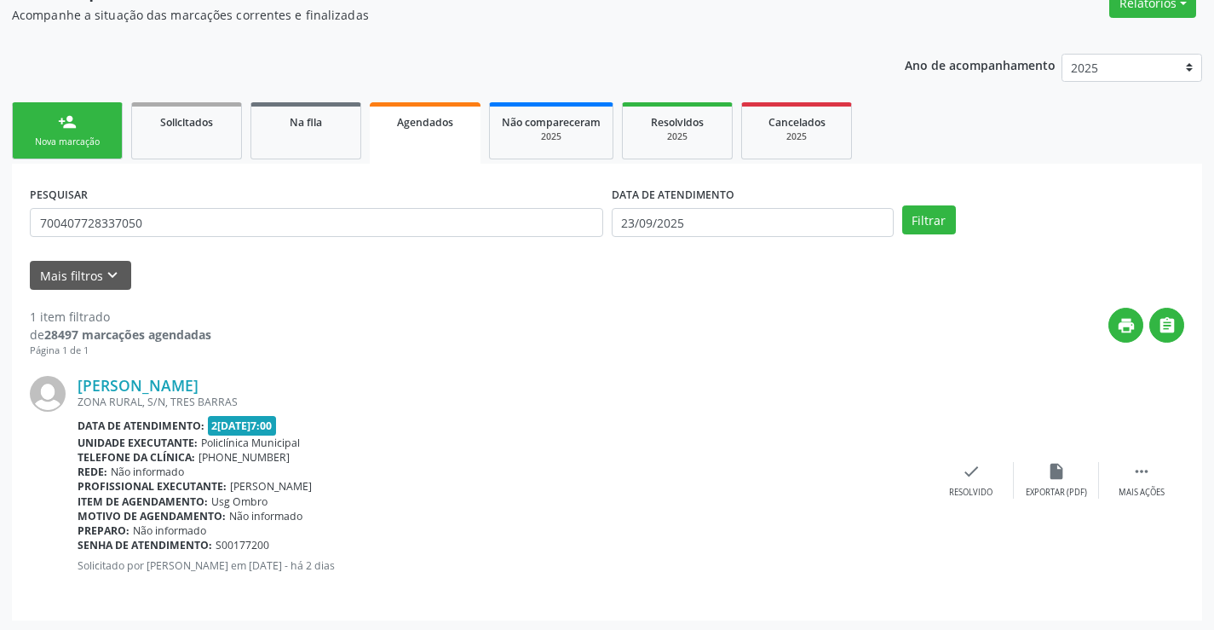
scroll to position [155, 0]
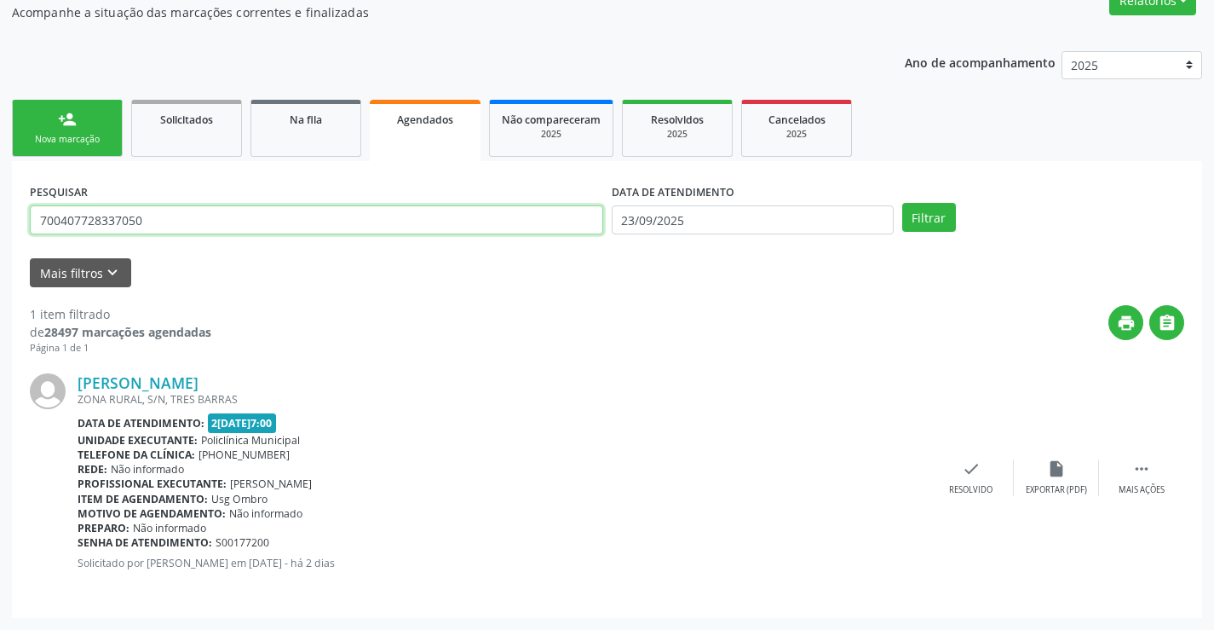
click at [174, 209] on input "700407728337050" at bounding box center [316, 219] width 573 height 29
type input "7"
click at [181, 209] on input "text" at bounding box center [316, 219] width 573 height 29
type input "707602250516096"
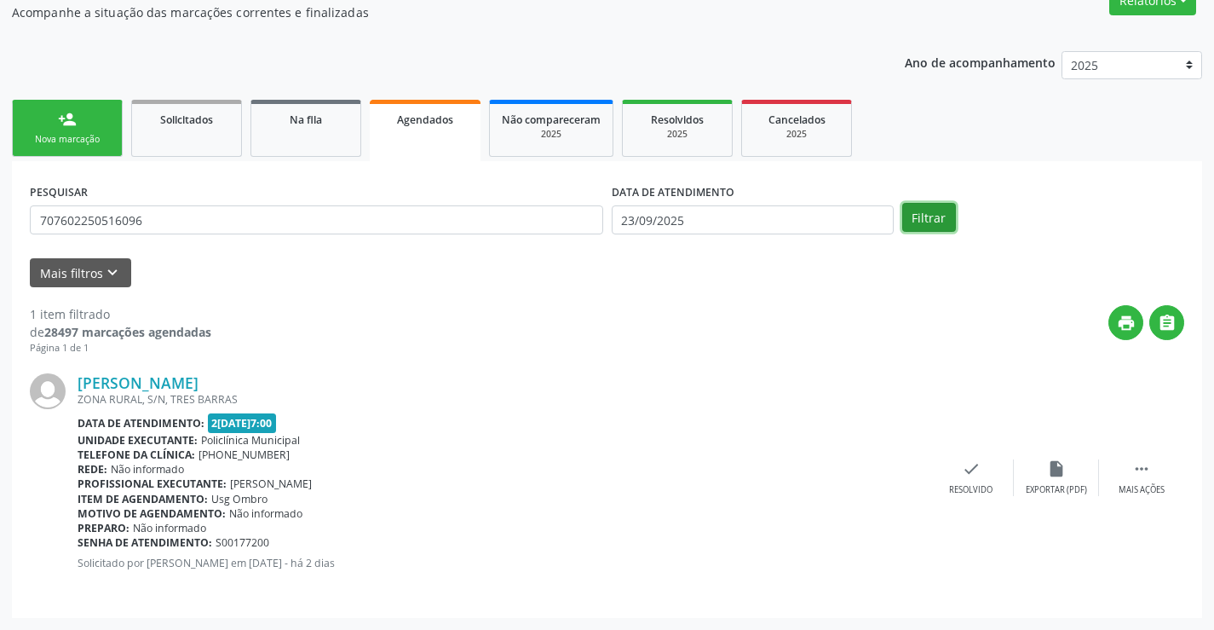
click at [941, 208] on button "Filtrar" at bounding box center [929, 217] width 54 height 29
click at [1148, 467] on icon "" at bounding box center [1141, 468] width 19 height 19
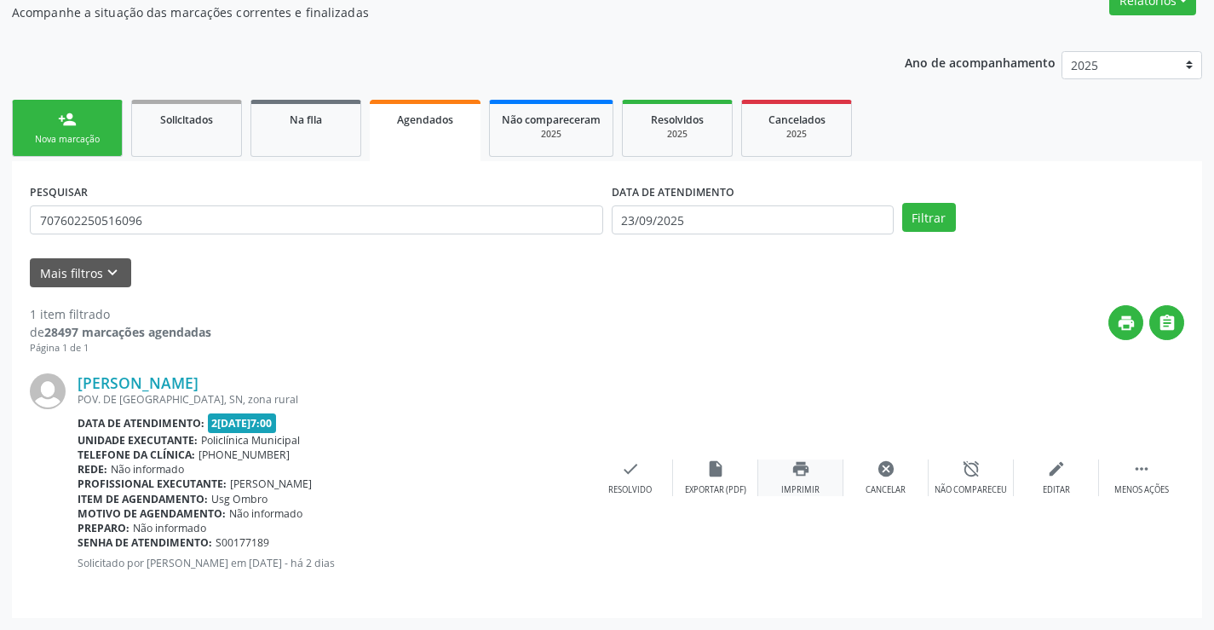
click at [815, 485] on div "Imprimir" at bounding box center [800, 490] width 38 height 12
click at [78, 135] on div "Nova marcação" at bounding box center [67, 139] width 85 height 13
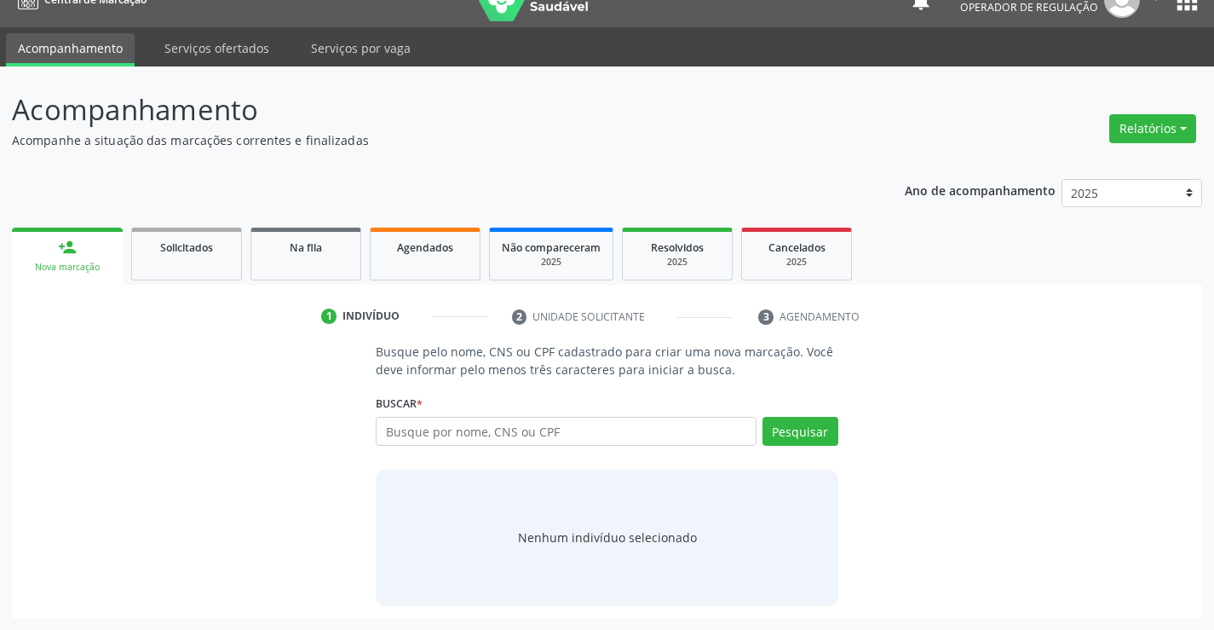
scroll to position [27, 0]
click at [545, 439] on input "text" at bounding box center [566, 431] width 380 height 29
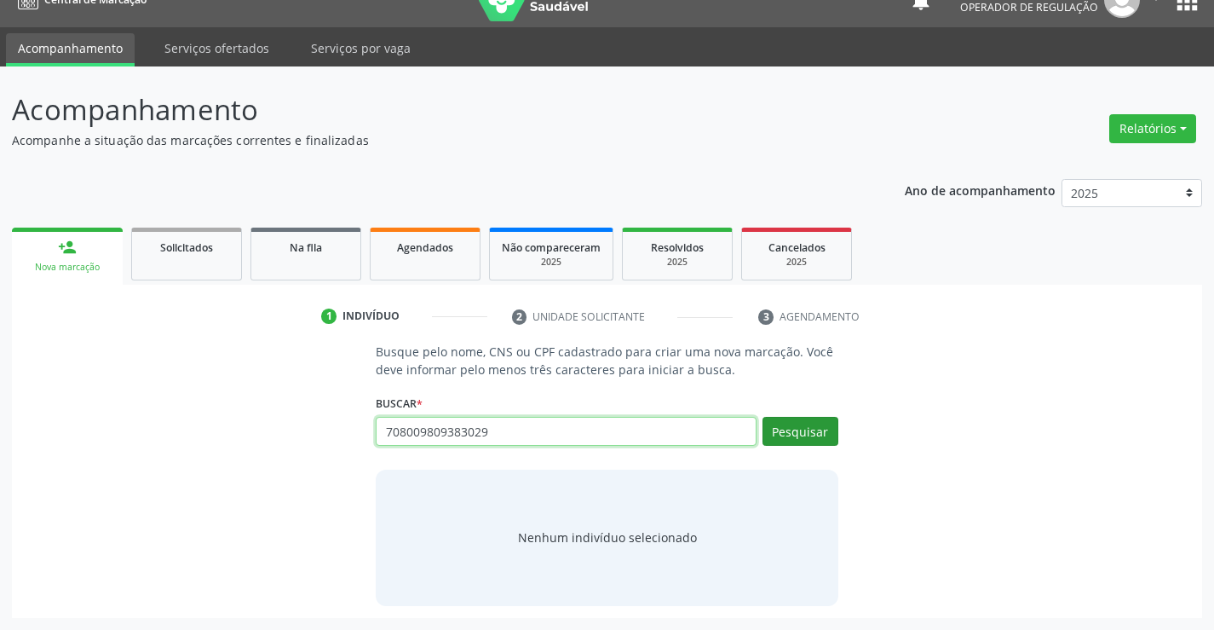
type input "708009809383029"
click at [802, 428] on button "Pesquisar" at bounding box center [801, 431] width 76 height 29
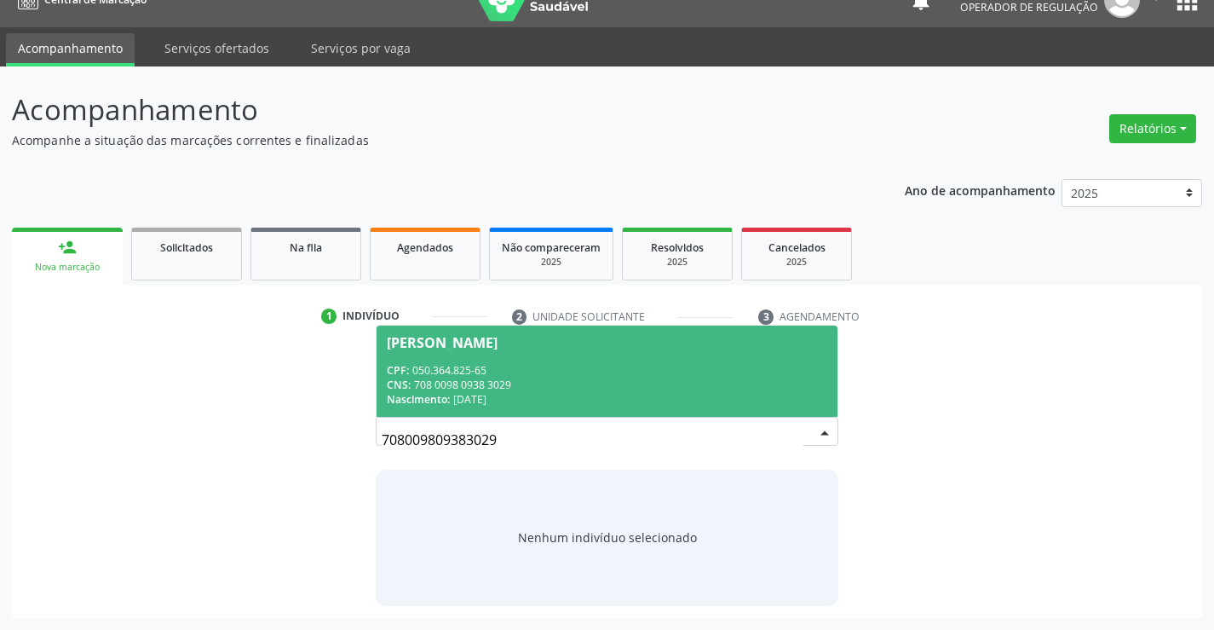
click at [694, 366] on div "CPF: 050.364.825-65" at bounding box center [607, 370] width 440 height 14
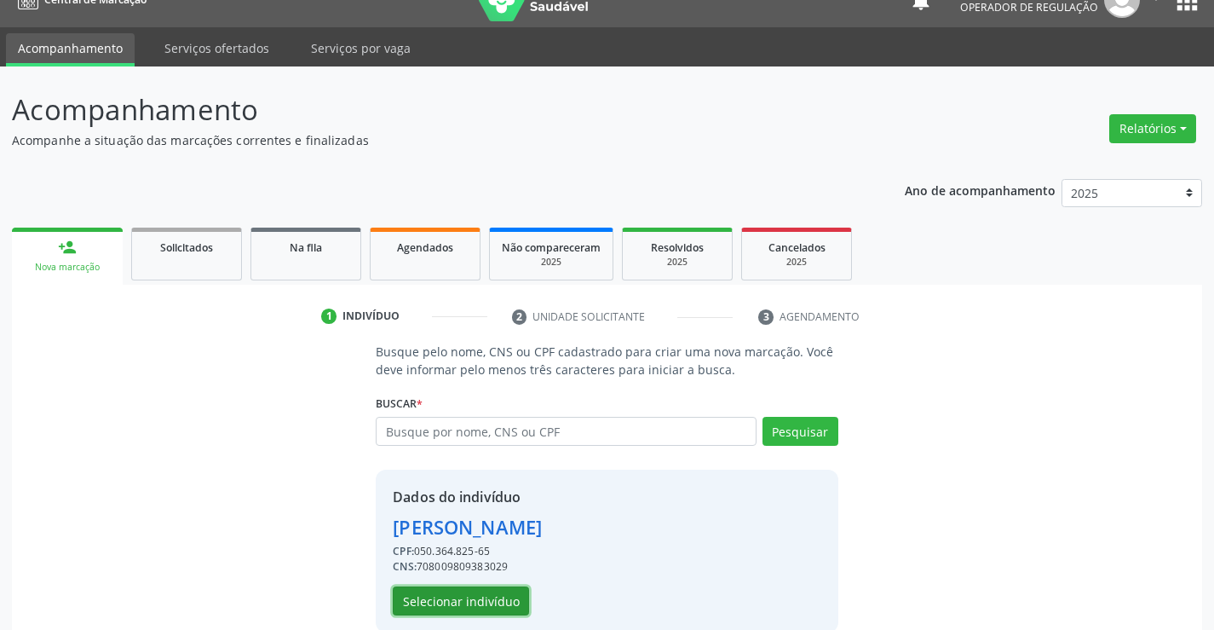
click at [488, 604] on button "Selecionar indivíduo" at bounding box center [461, 600] width 136 height 29
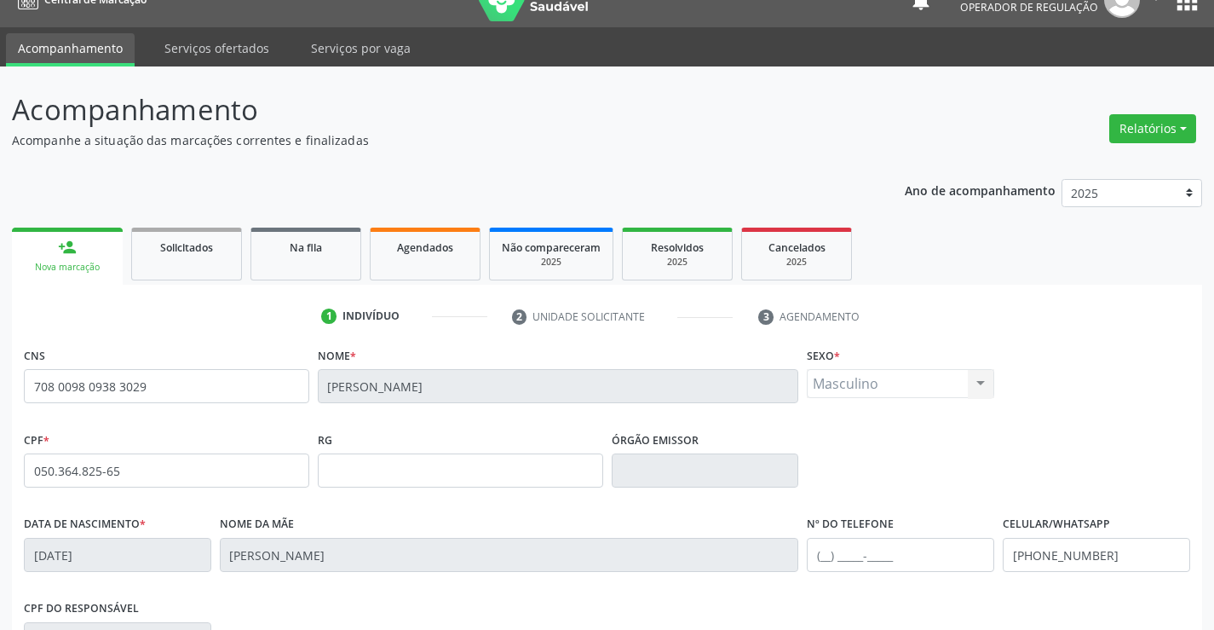
scroll to position [294, 0]
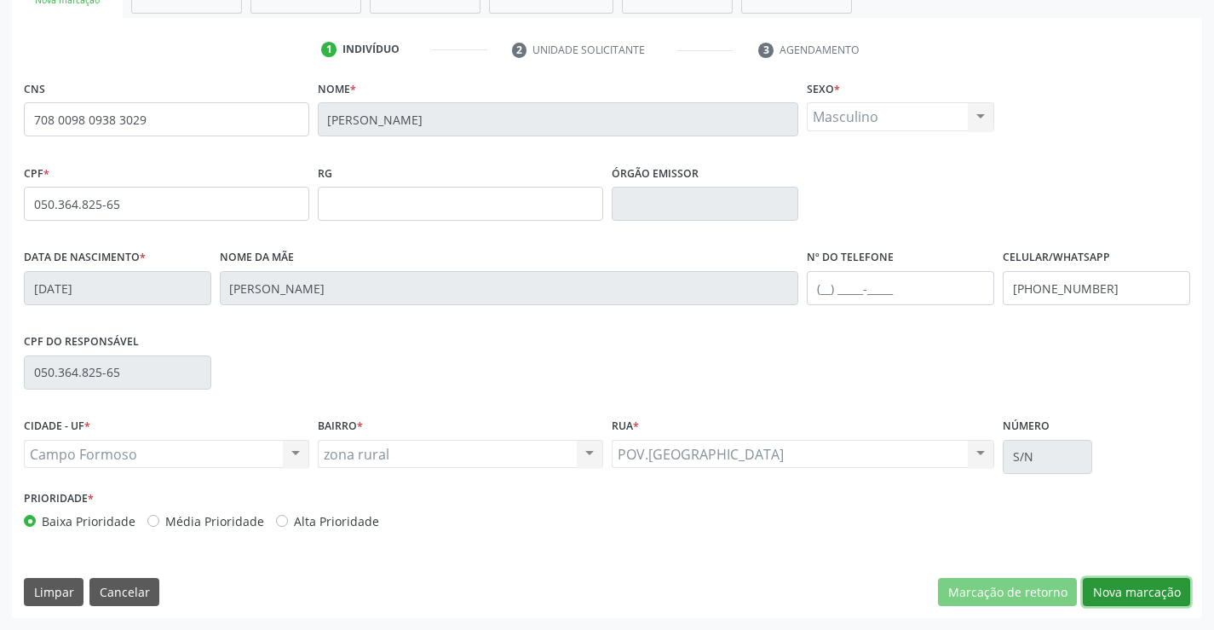
click at [1167, 600] on button "Nova marcação" at bounding box center [1136, 592] width 107 height 29
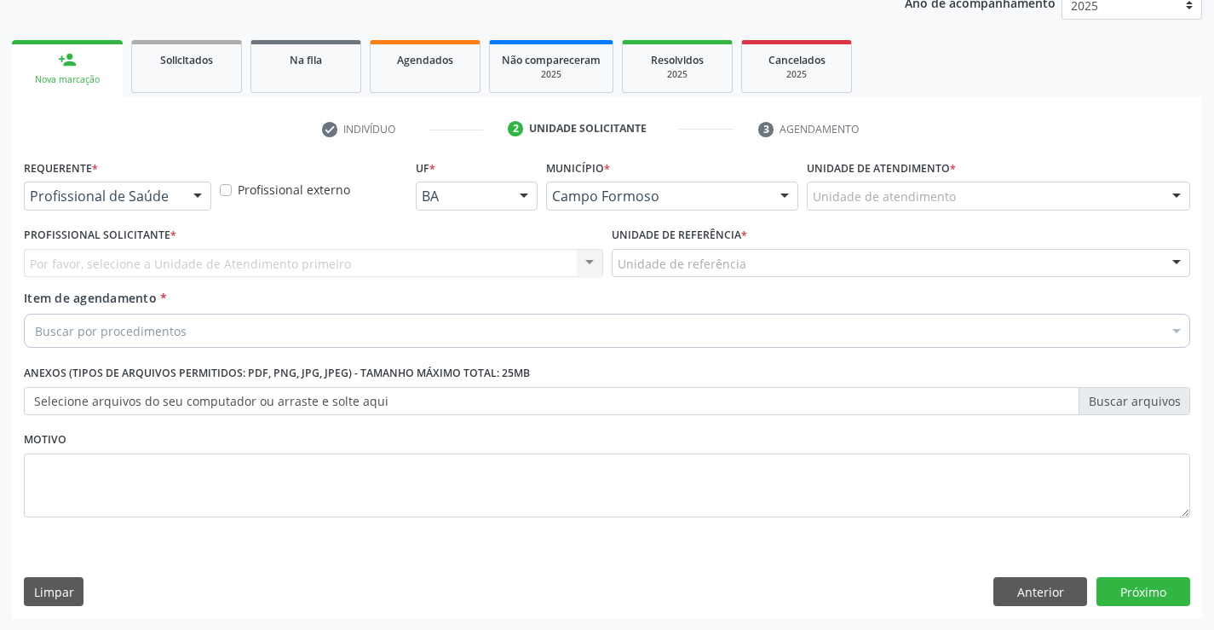
scroll to position [215, 0]
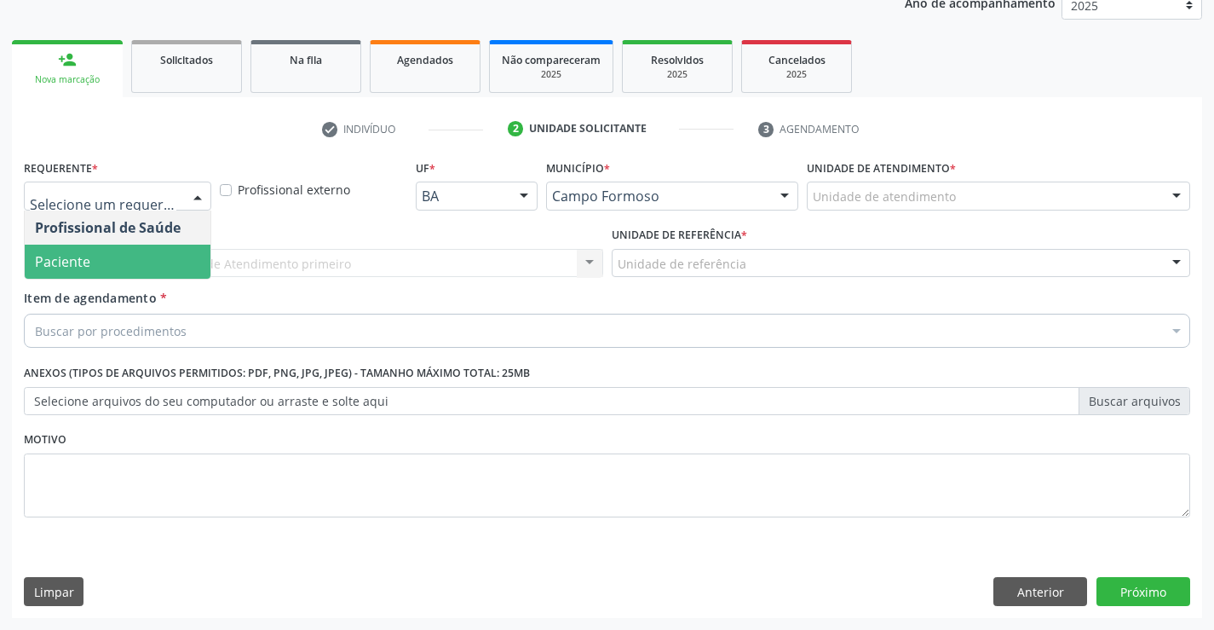
click at [83, 258] on span "Paciente" at bounding box center [62, 261] width 55 height 19
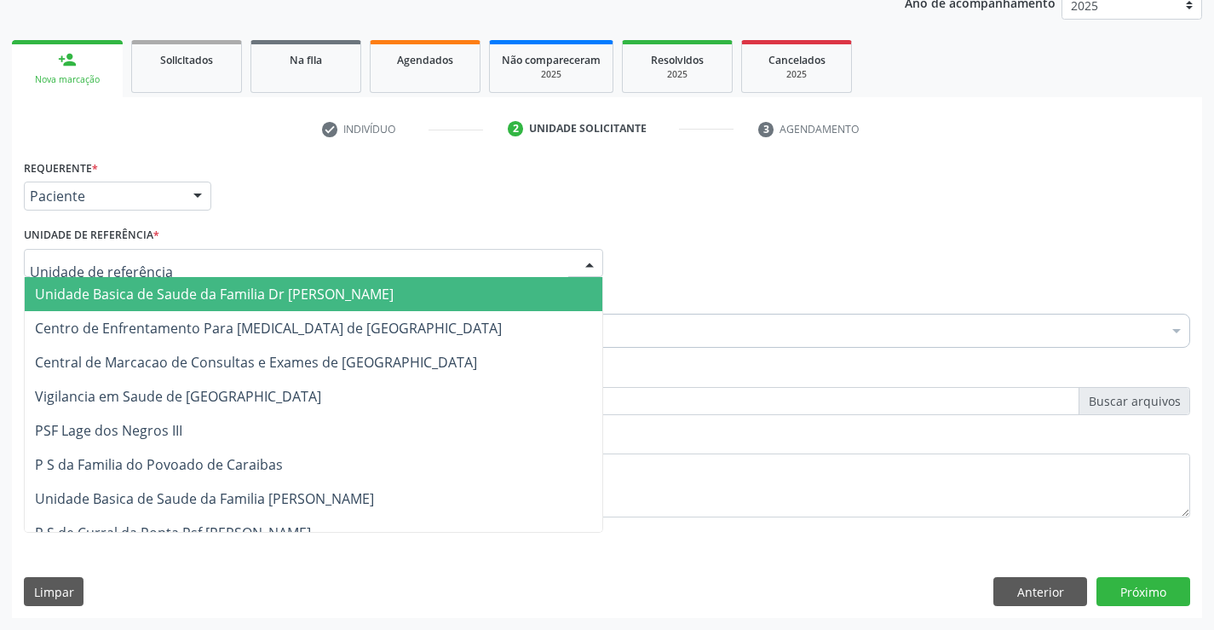
click at [127, 290] on span "Unidade Basica de Saude da Familia Dr [PERSON_NAME]" at bounding box center [214, 294] width 359 height 19
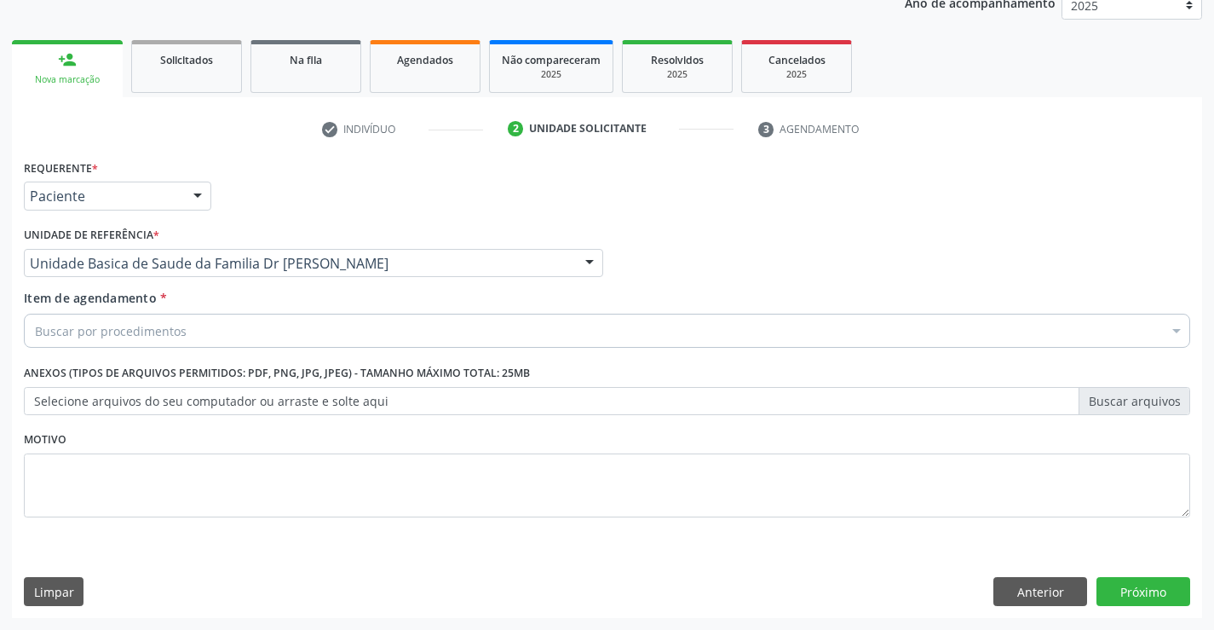
click at [35, 331] on input "Item de agendamento *" at bounding box center [35, 331] width 0 height 34
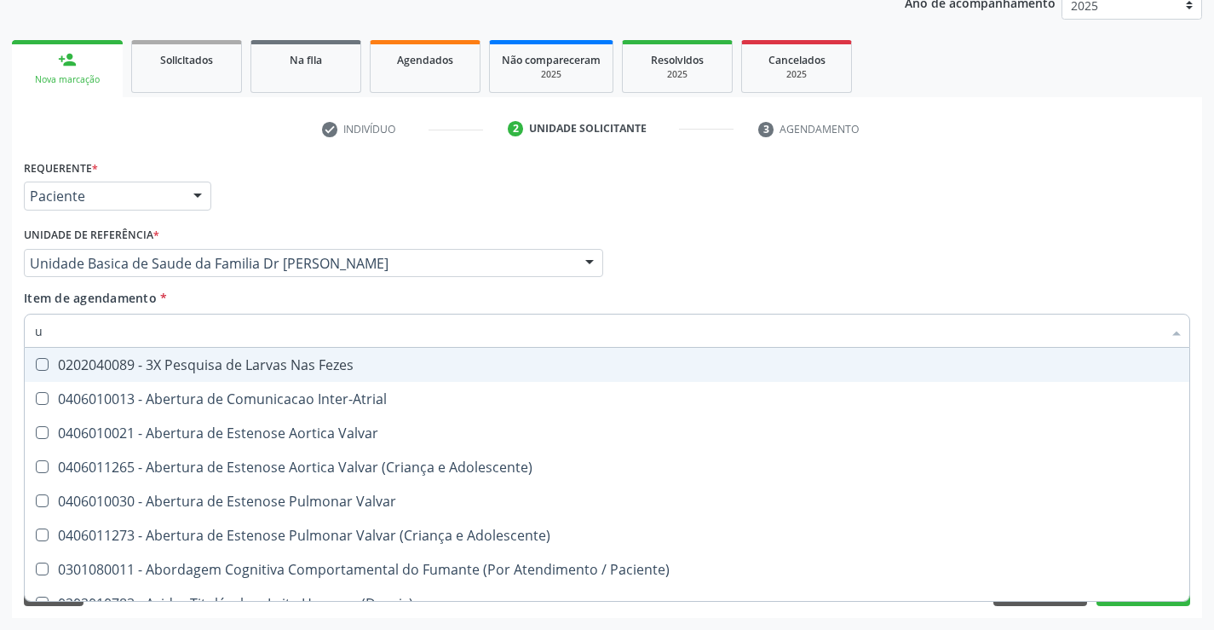
type input "ul"
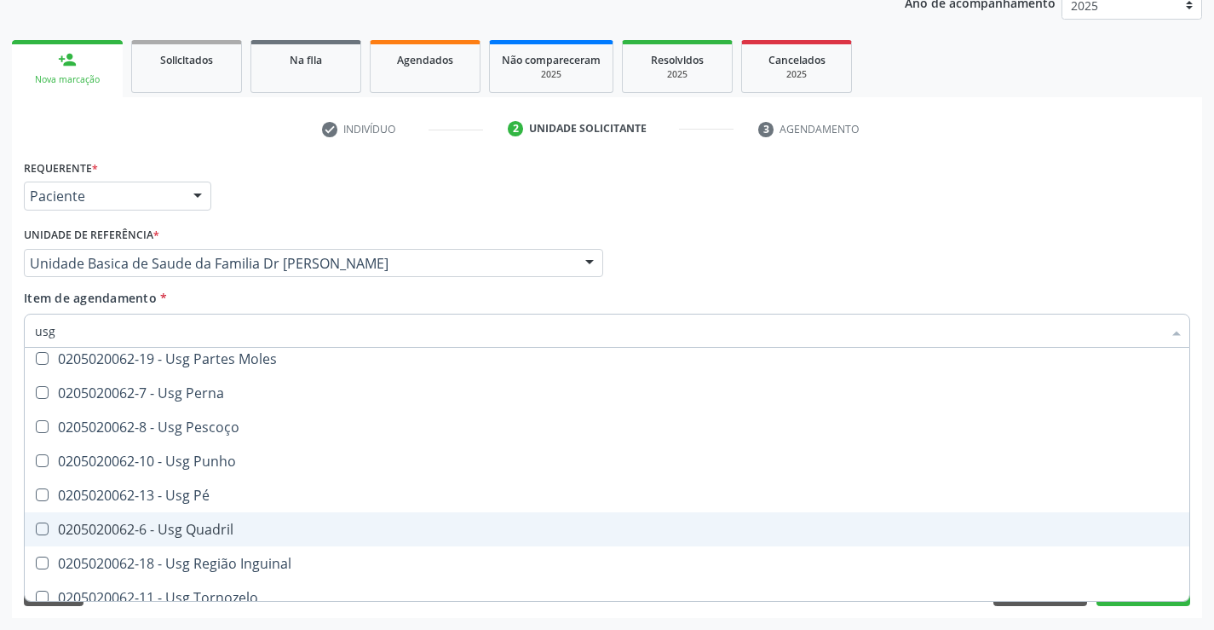
scroll to position [309, 0]
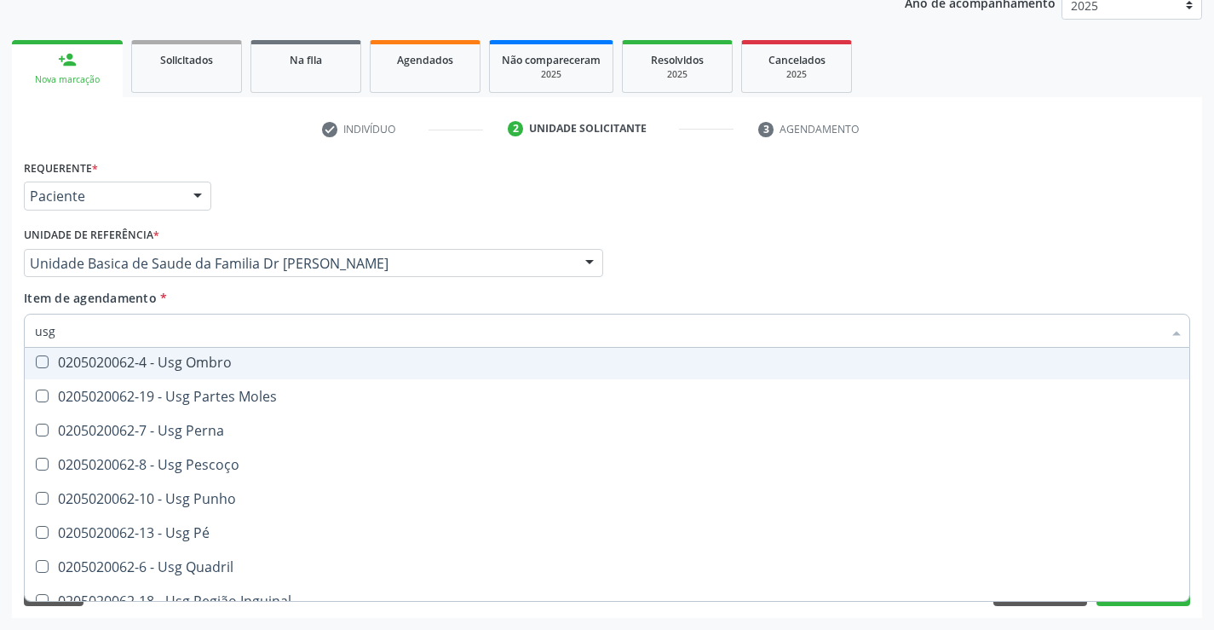
click at [265, 370] on span "0205020062-4 - Usg Ombro" at bounding box center [607, 362] width 1165 height 34
checkbox Ombro "true"
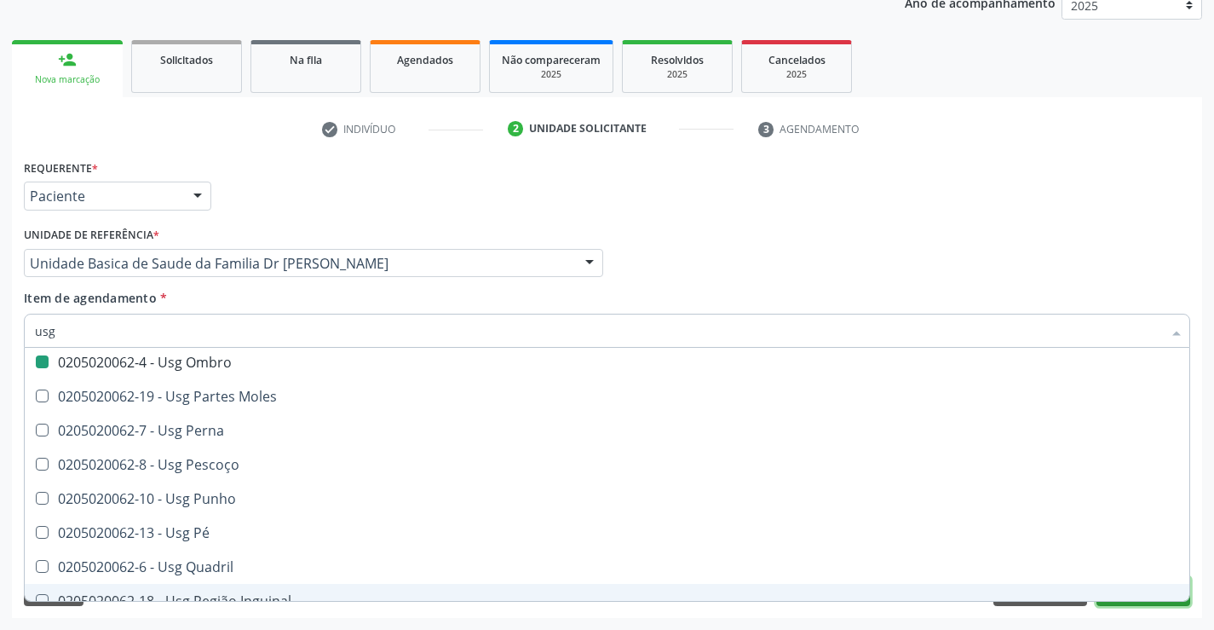
click at [1153, 602] on button "Próximo" at bounding box center [1144, 591] width 94 height 29
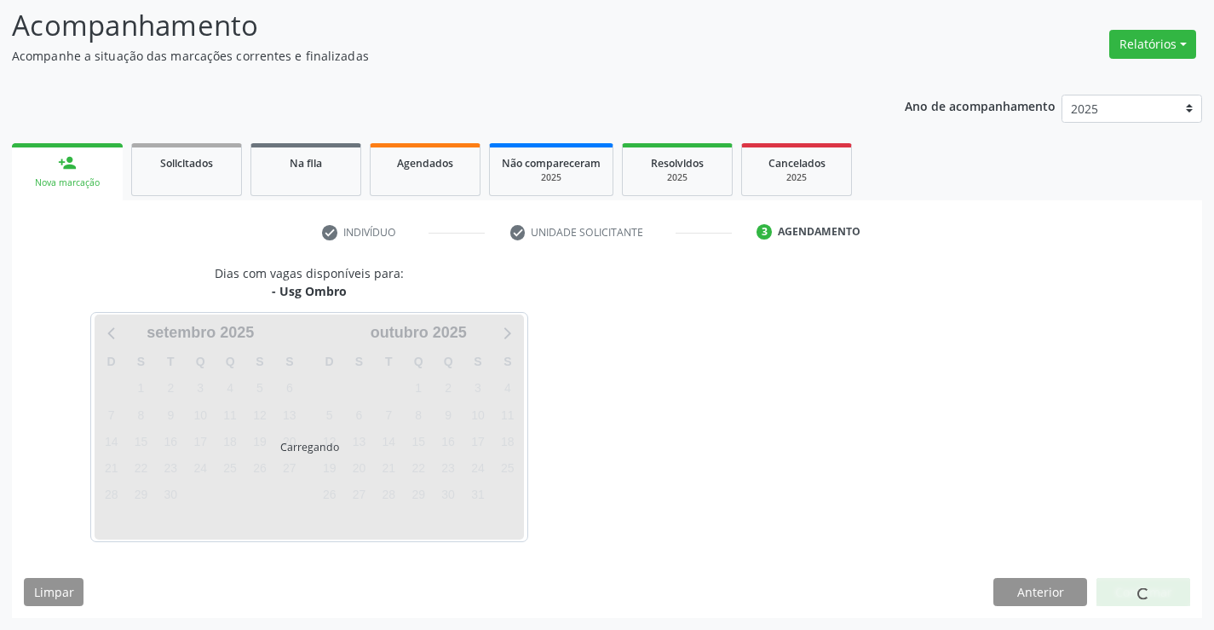
scroll to position [0, 0]
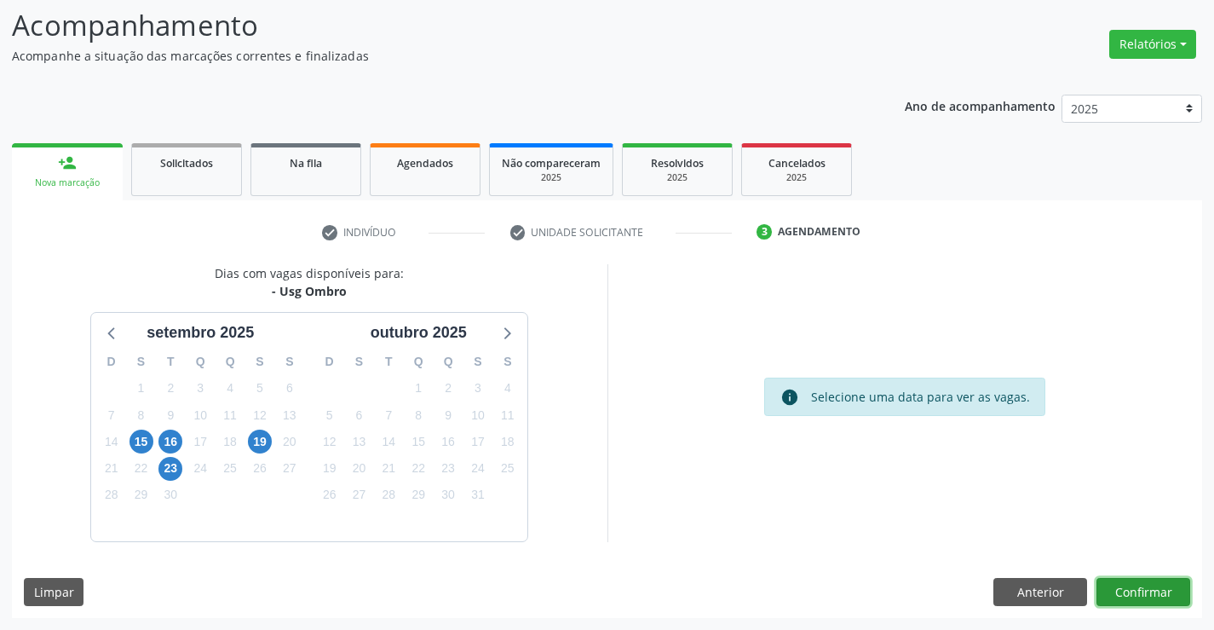
click at [1146, 593] on button "Confirmar" at bounding box center [1144, 592] width 94 height 29
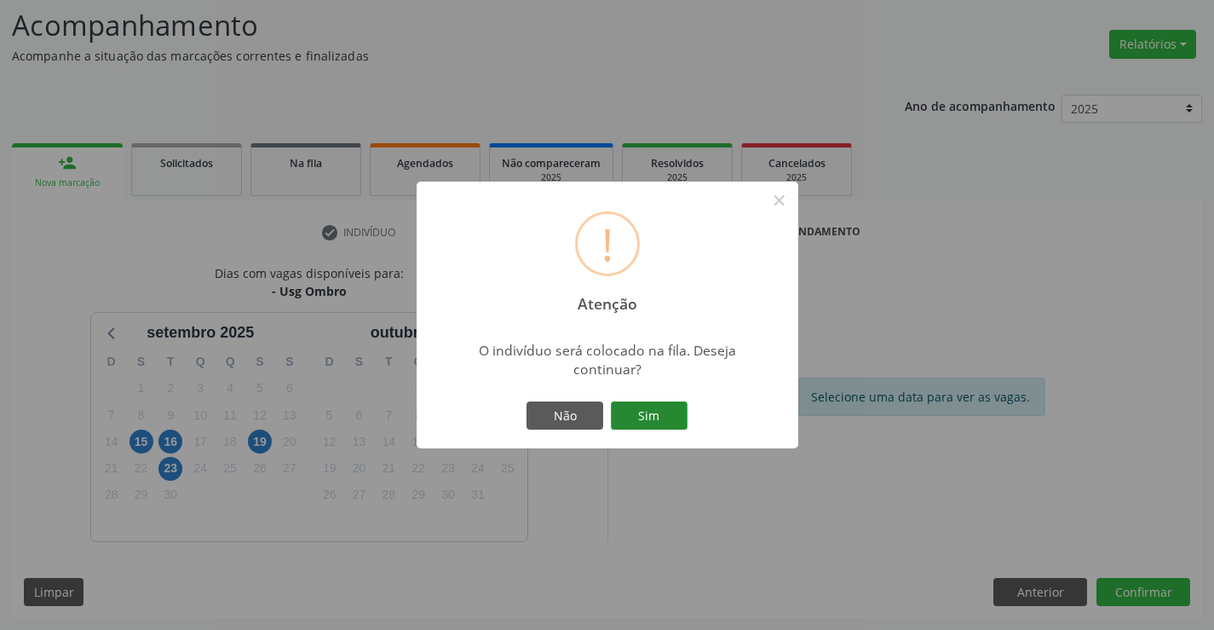
click at [672, 412] on button "Sim" at bounding box center [649, 415] width 77 height 29
click at [672, 412] on div "Não Sim" at bounding box center [607, 416] width 169 height 36
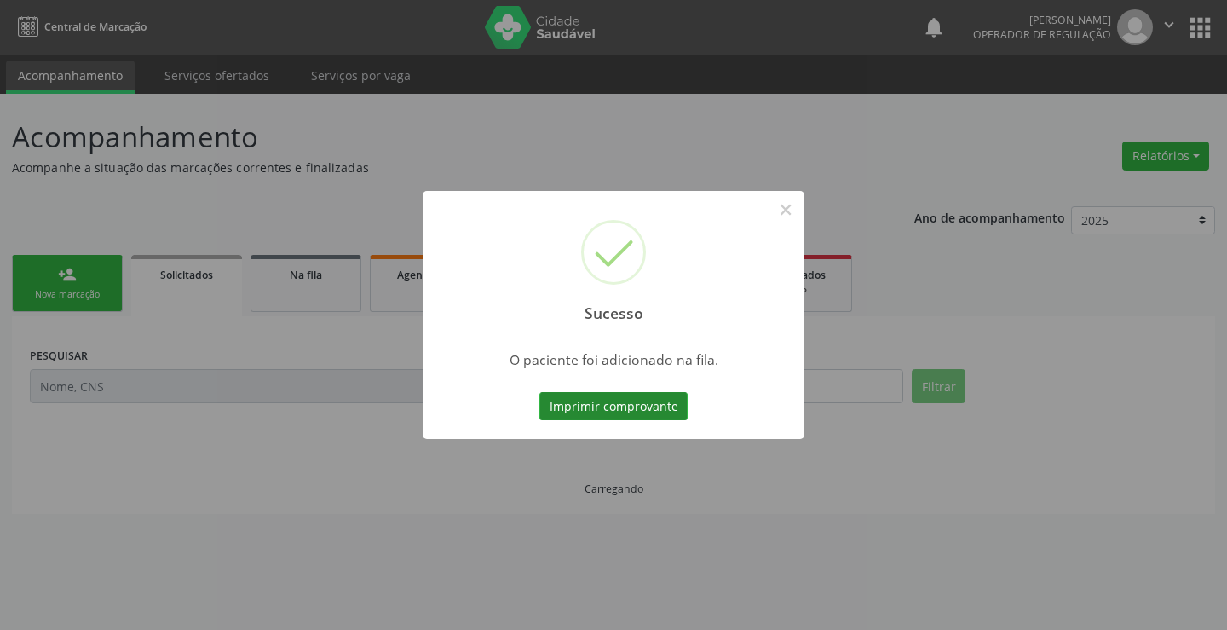
click at [668, 405] on button "Imprimir comprovante" at bounding box center [613, 406] width 148 height 29
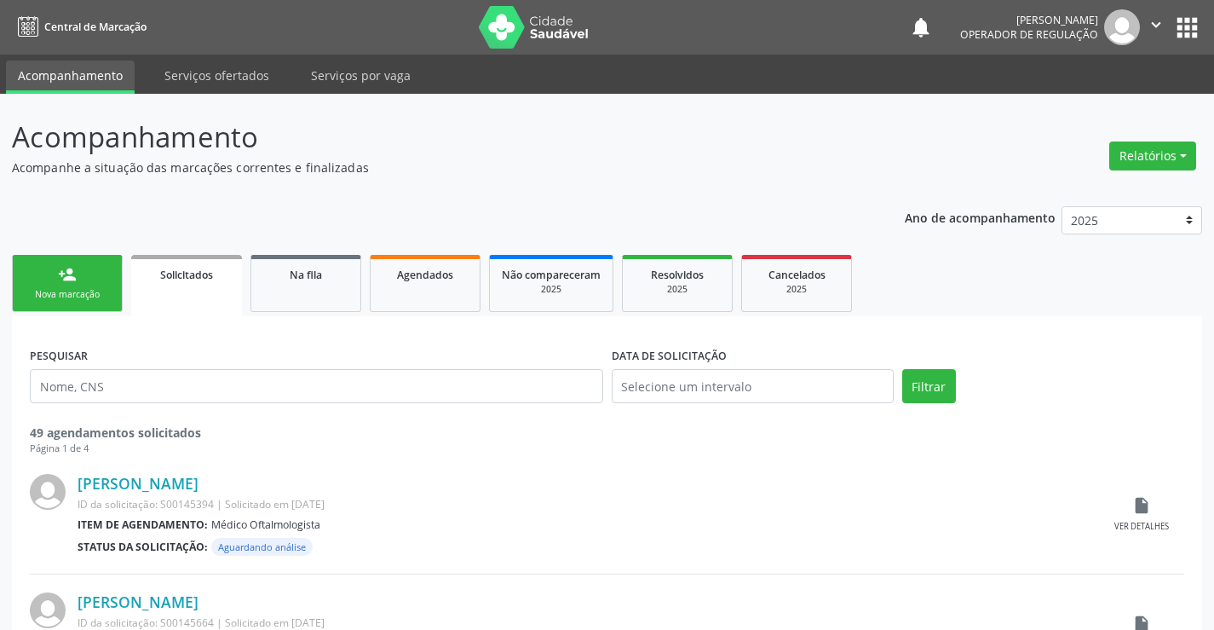
click at [73, 279] on div "person_add" at bounding box center [67, 274] width 19 height 19
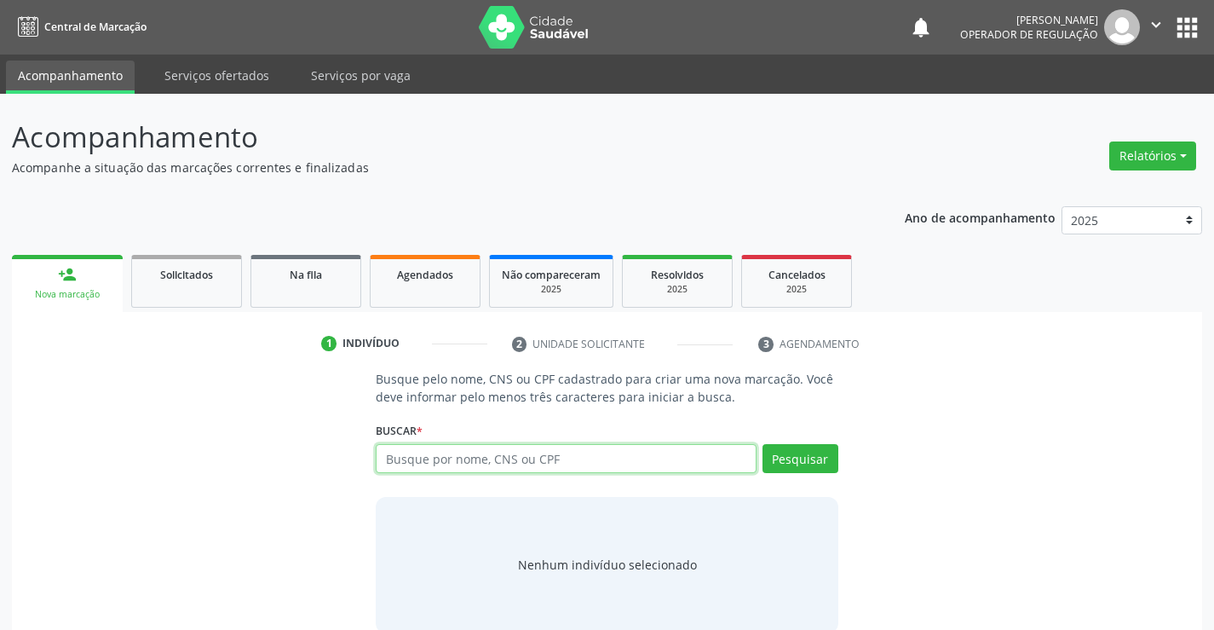
click at [495, 466] on input "text" at bounding box center [566, 458] width 380 height 29
type input "700901922304391"
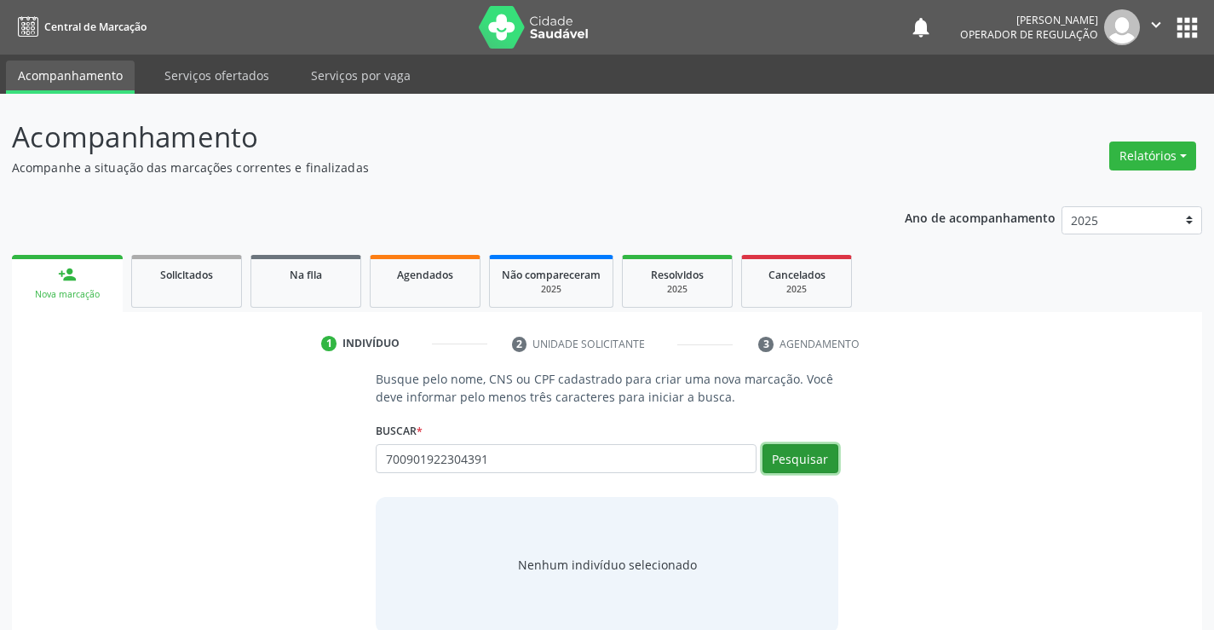
click at [801, 462] on button "Pesquisar" at bounding box center [801, 458] width 76 height 29
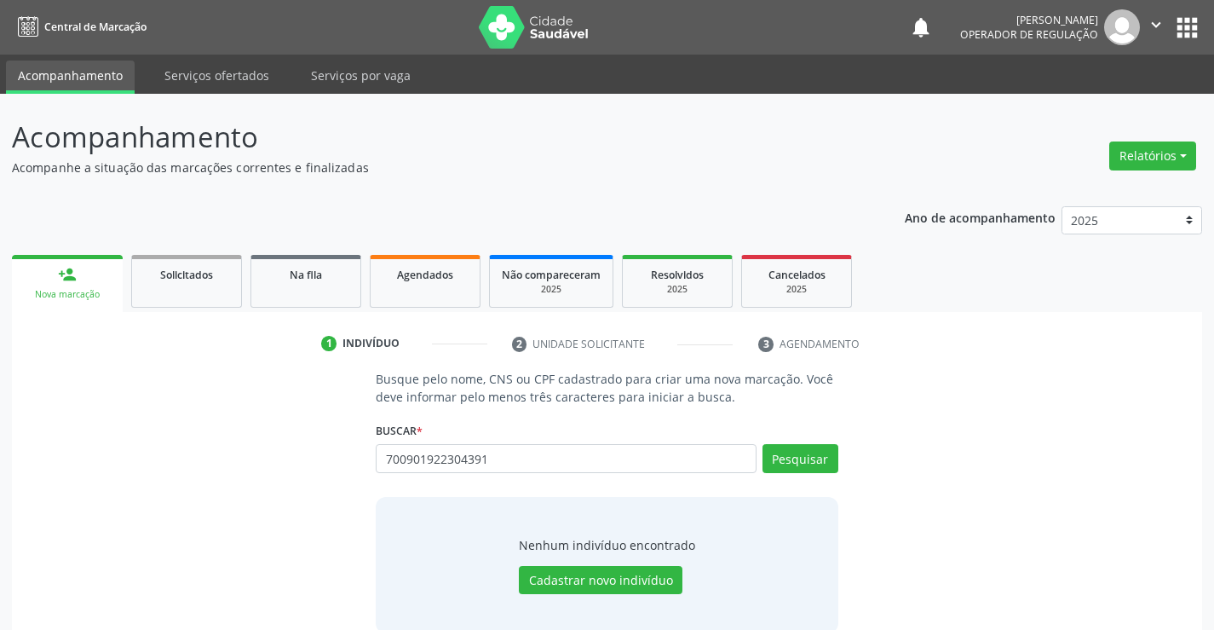
click at [924, 491] on div "Busque pelo nome, CNS ou CPF cadastrado para criar uma nova marcação. Você deve…" at bounding box center [607, 501] width 1167 height 262
click at [649, 458] on input "700901922304391" at bounding box center [566, 458] width 380 height 29
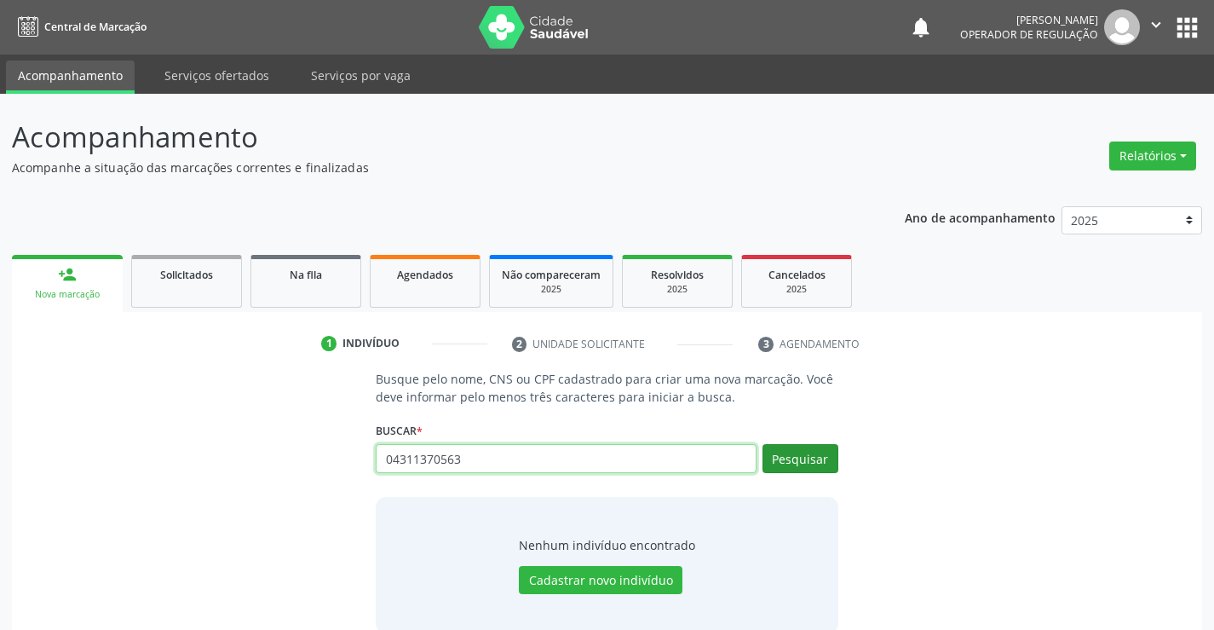
type input "04311370563"
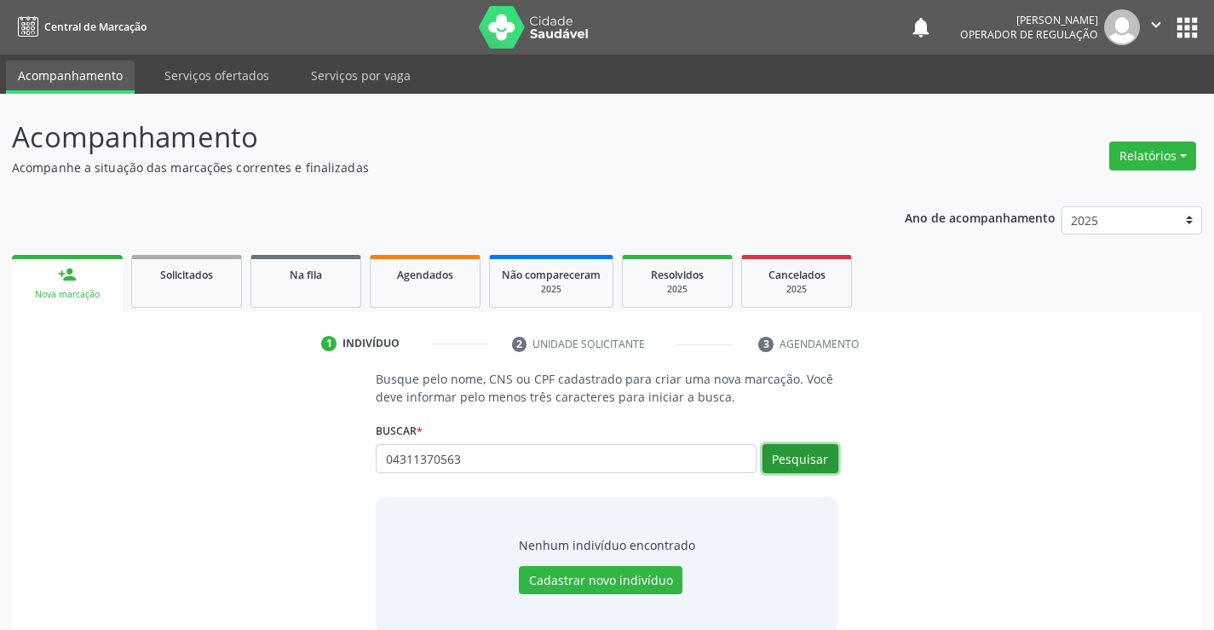
click at [803, 458] on button "Pesquisar" at bounding box center [801, 458] width 76 height 29
click at [759, 504] on div "Nenhum indivíduo encontrado Cadastrar novo indivíduo" at bounding box center [607, 565] width 462 height 136
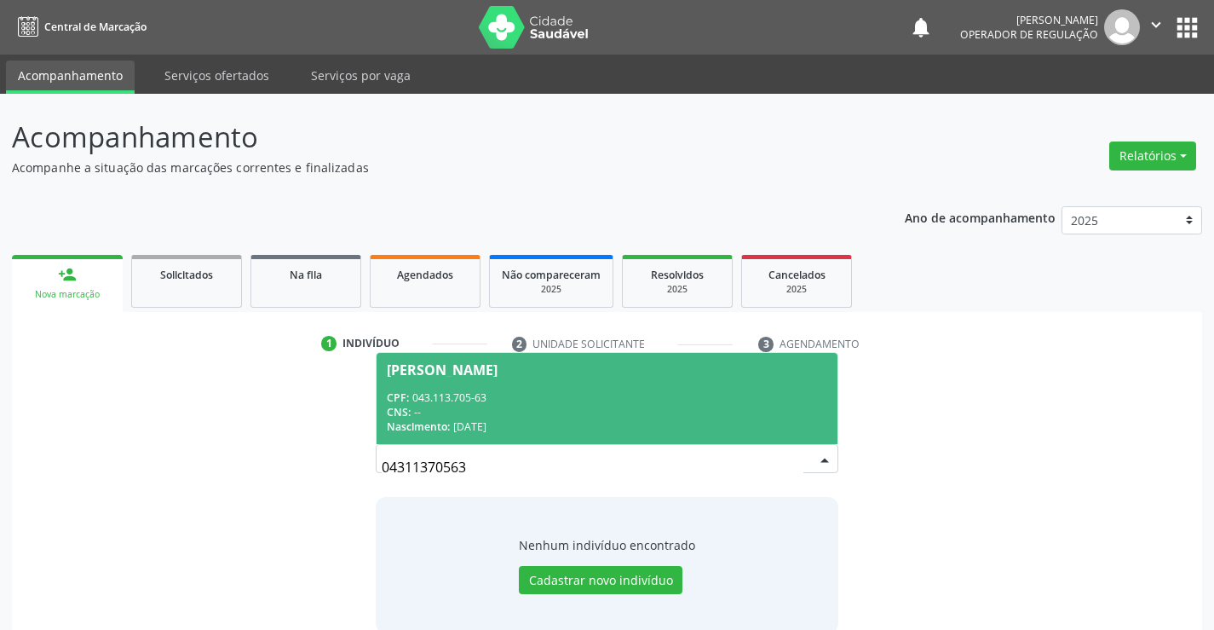
click at [642, 377] on span "[PERSON_NAME] CPF: 043.113.705-63 CNS: -- Nascimento: [DATE]" at bounding box center [607, 398] width 460 height 91
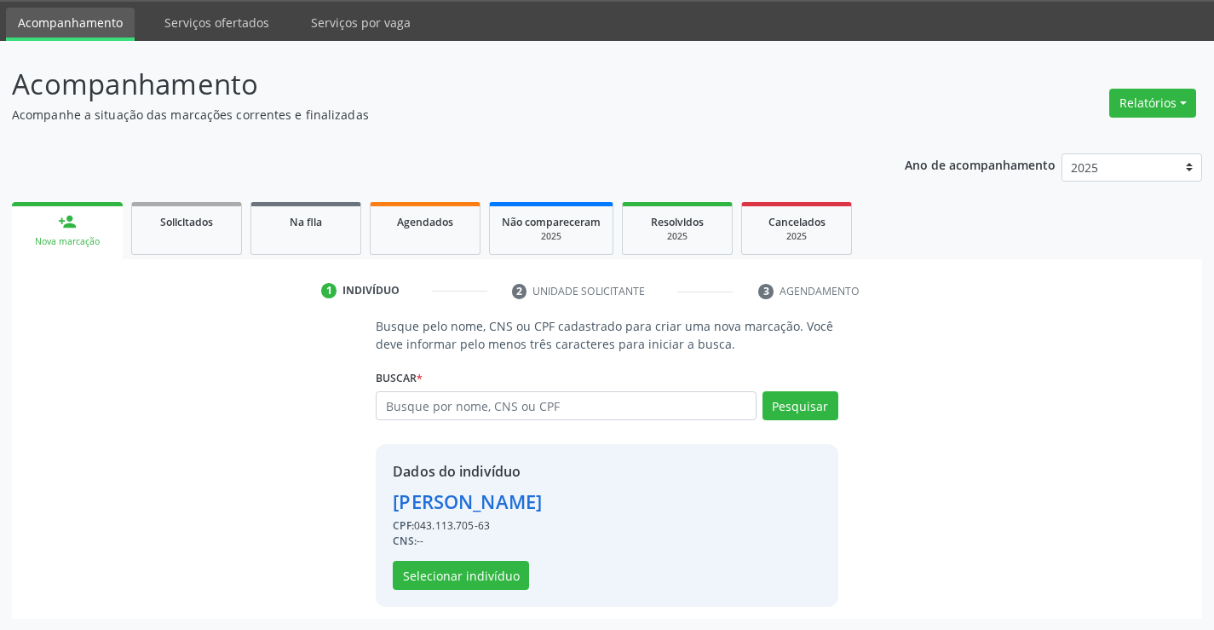
scroll to position [54, 0]
click at [483, 568] on button "Selecionar indivíduo" at bounding box center [461, 574] width 136 height 29
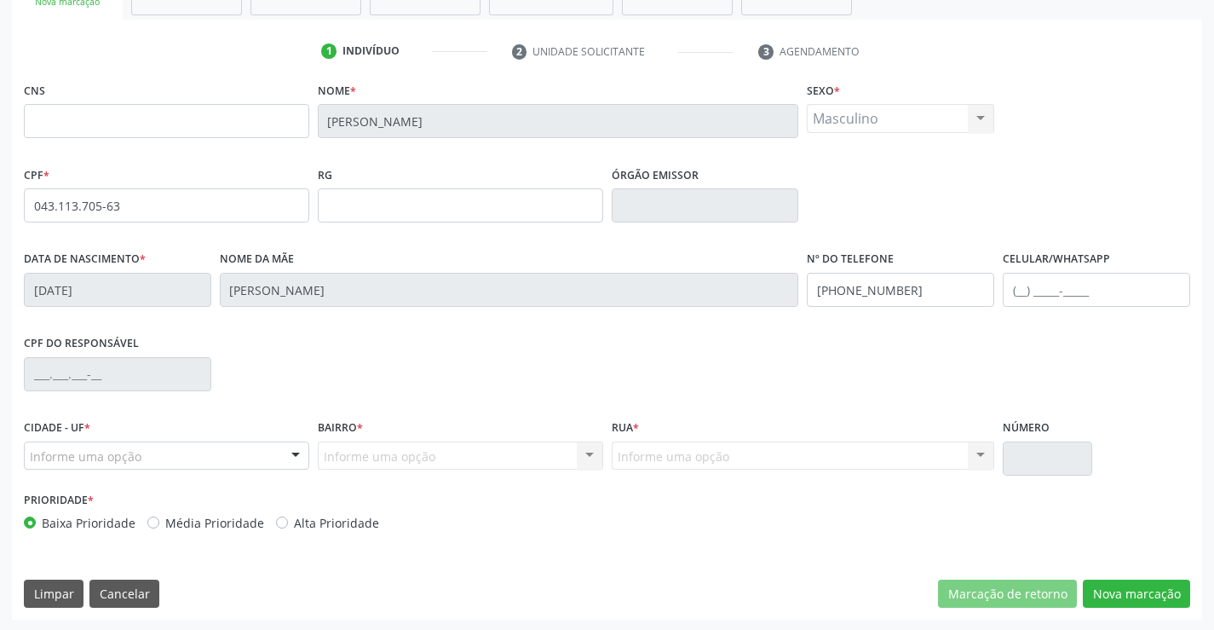
scroll to position [294, 0]
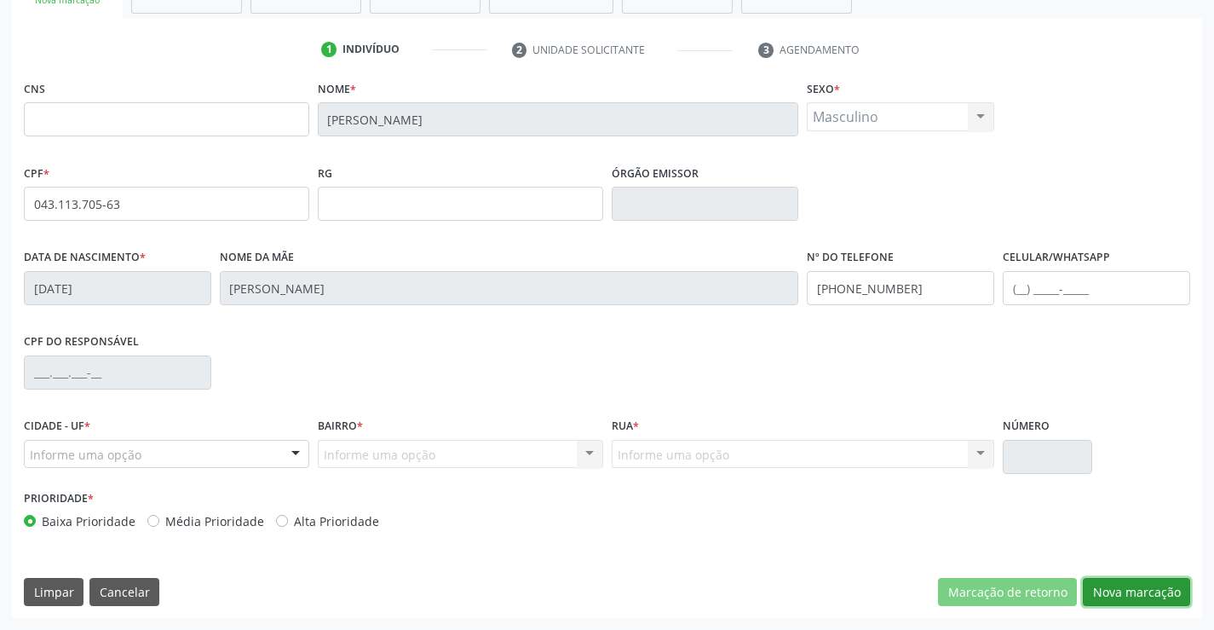
click at [1141, 596] on button "Nova marcação" at bounding box center [1136, 592] width 107 height 29
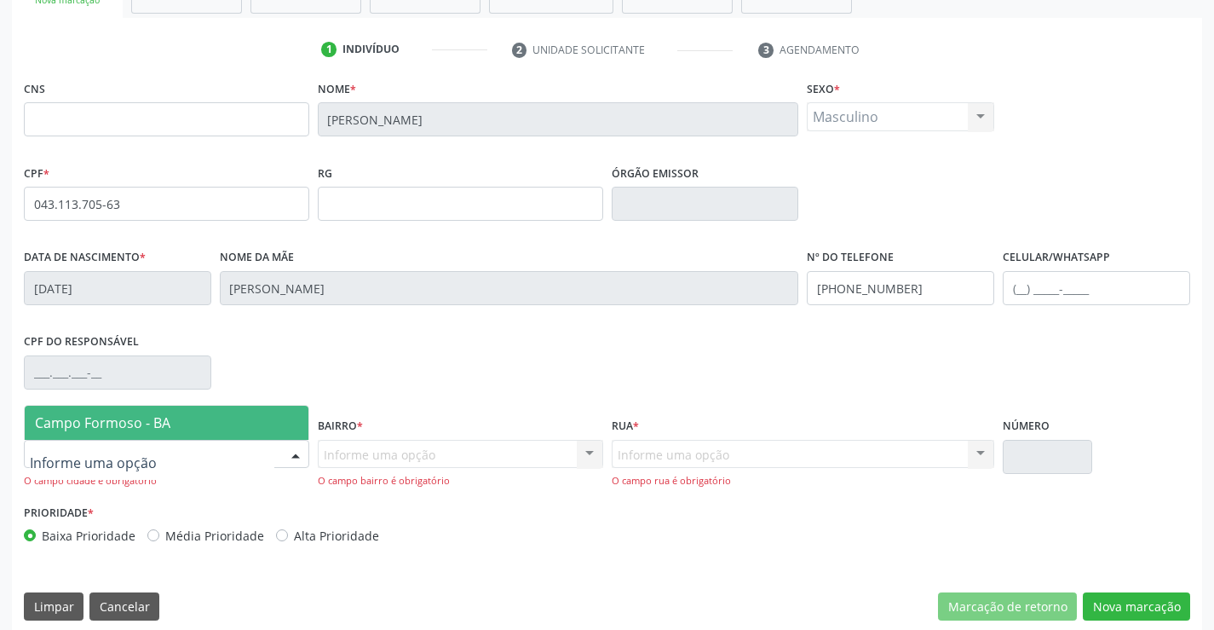
click at [127, 418] on span "Campo Formoso - BA" at bounding box center [102, 422] width 135 height 19
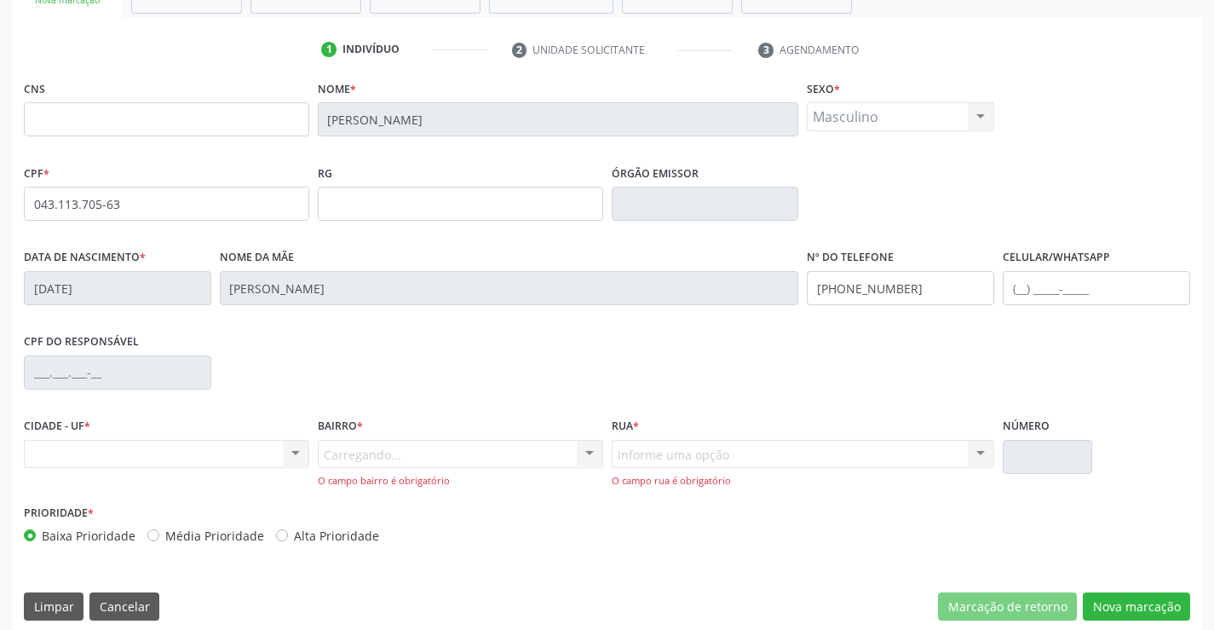
click at [397, 457] on div "Carregando... Nenhum resultado encontrado para: " " Nenhuma opção encontrada. D…" at bounding box center [460, 464] width 285 height 49
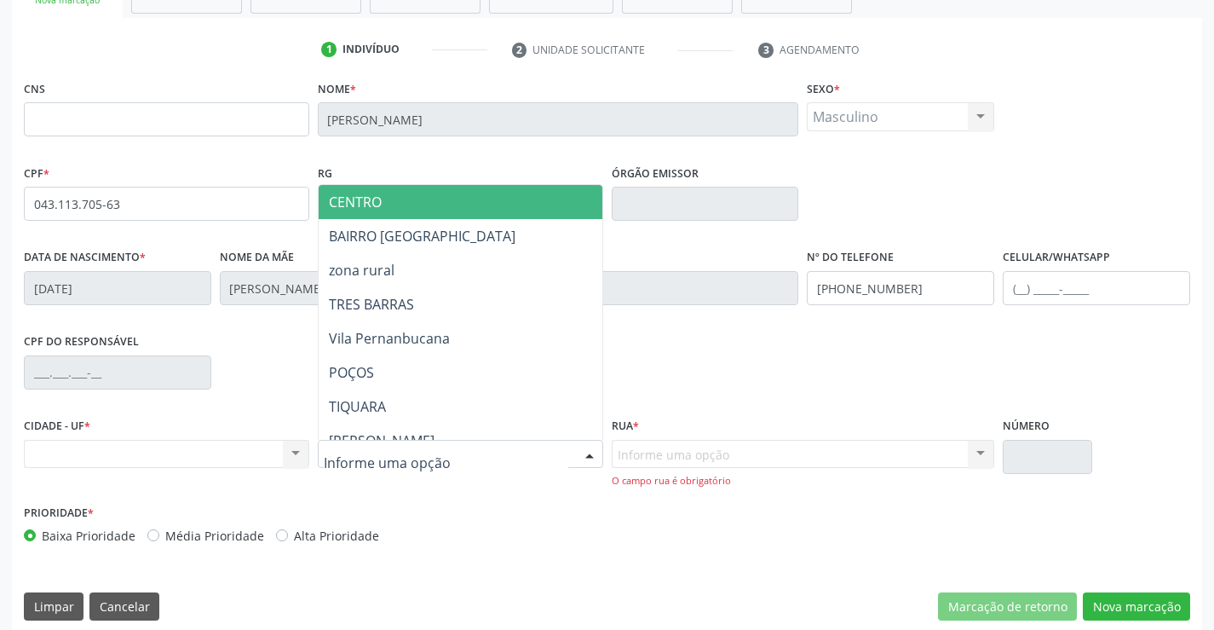
click at [404, 448] on input "text" at bounding box center [446, 463] width 245 height 34
click at [366, 189] on span "CENTRO" at bounding box center [503, 202] width 368 height 34
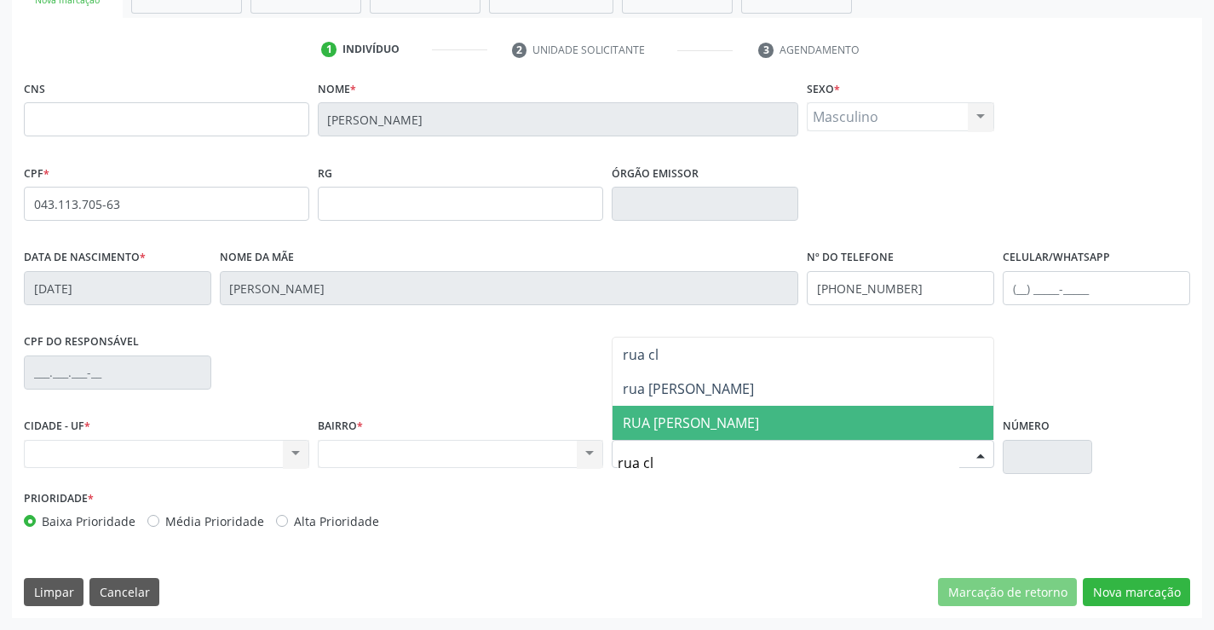
type input "rua cle"
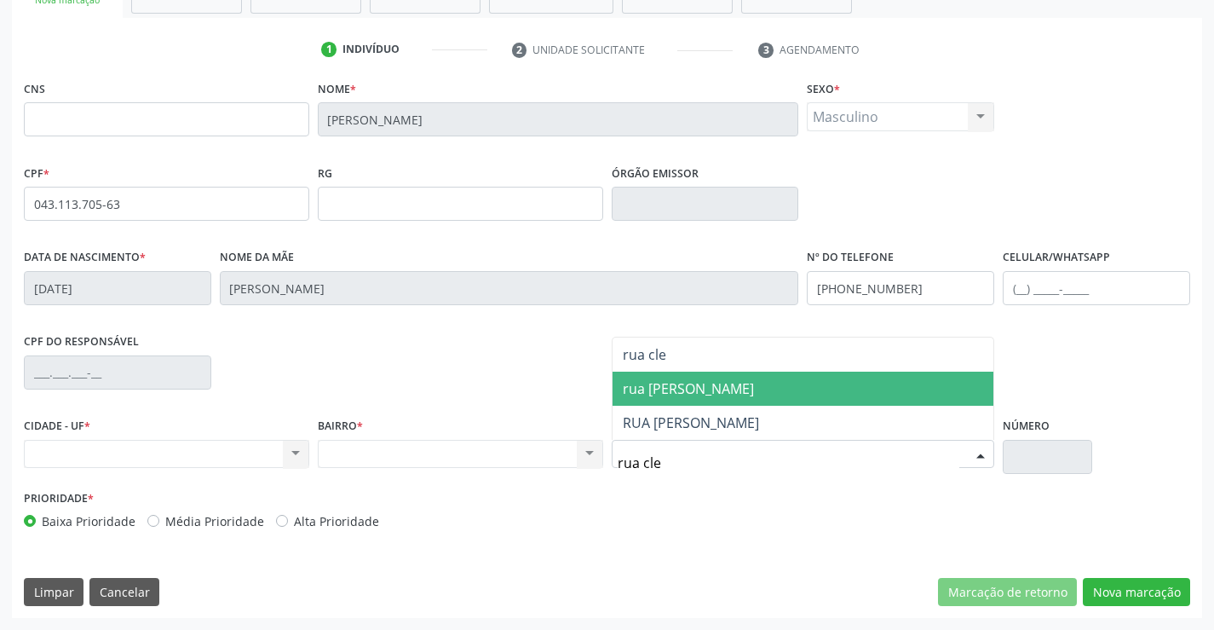
click at [702, 393] on span "rua [PERSON_NAME]" at bounding box center [688, 388] width 131 height 19
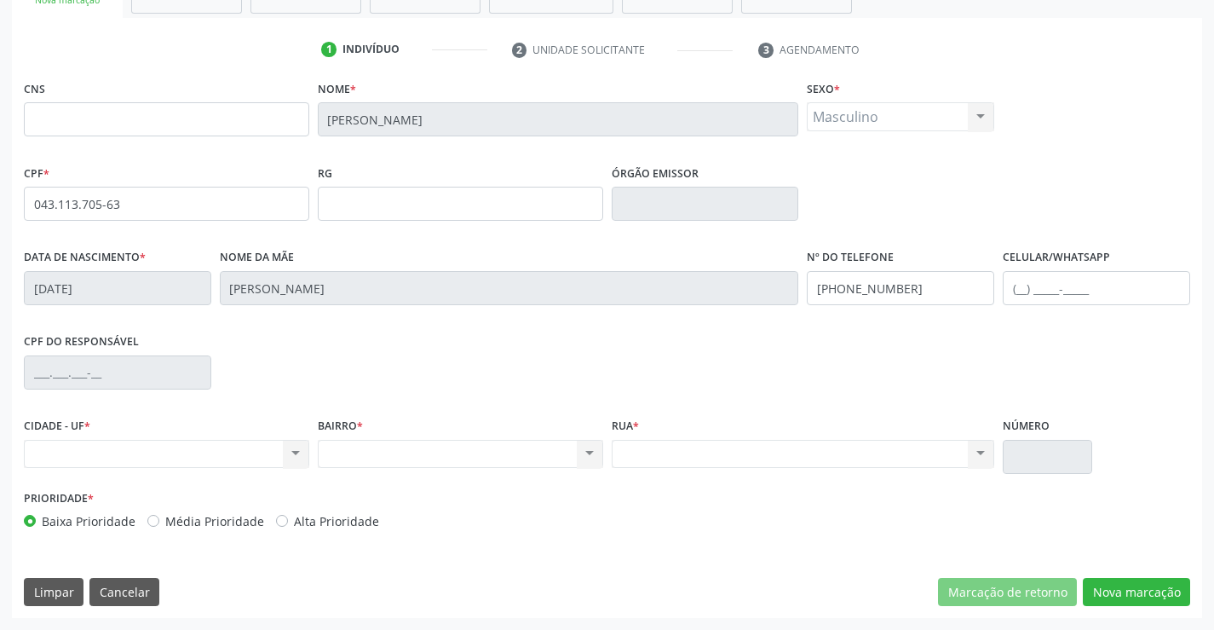
click at [772, 445] on div "Nenhum resultado encontrado para: " " Não há nenhuma opção para ser exibida." at bounding box center [803, 454] width 383 height 29
click at [1132, 588] on button "Nova marcação" at bounding box center [1136, 592] width 107 height 29
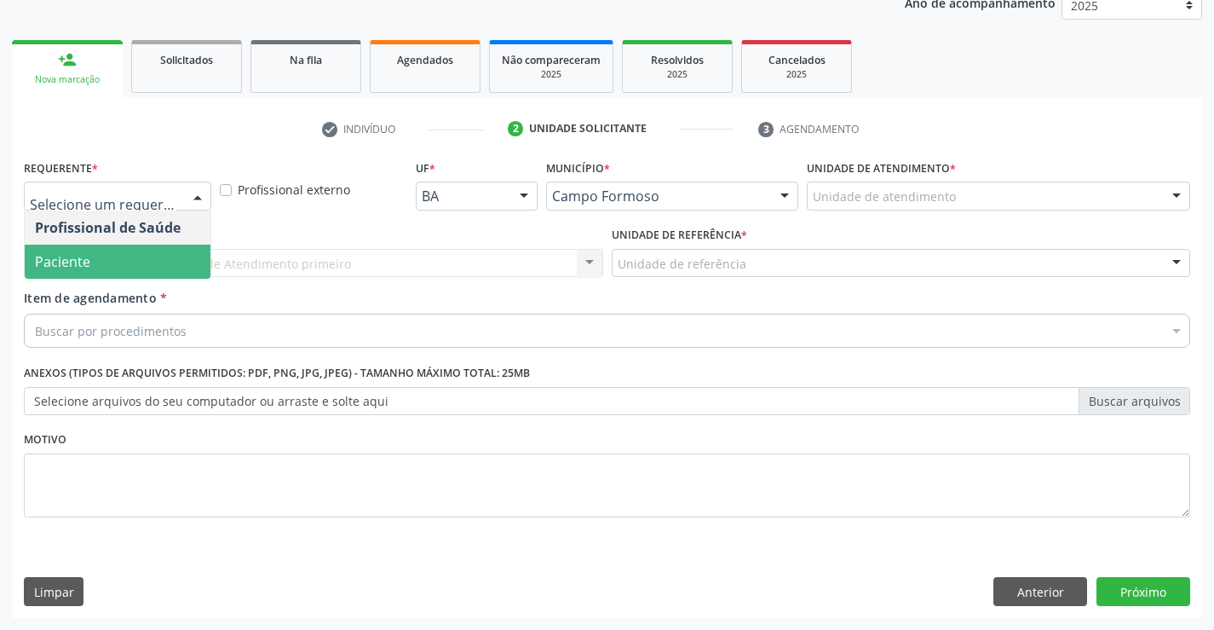
click at [118, 261] on span "Paciente" at bounding box center [118, 262] width 186 height 34
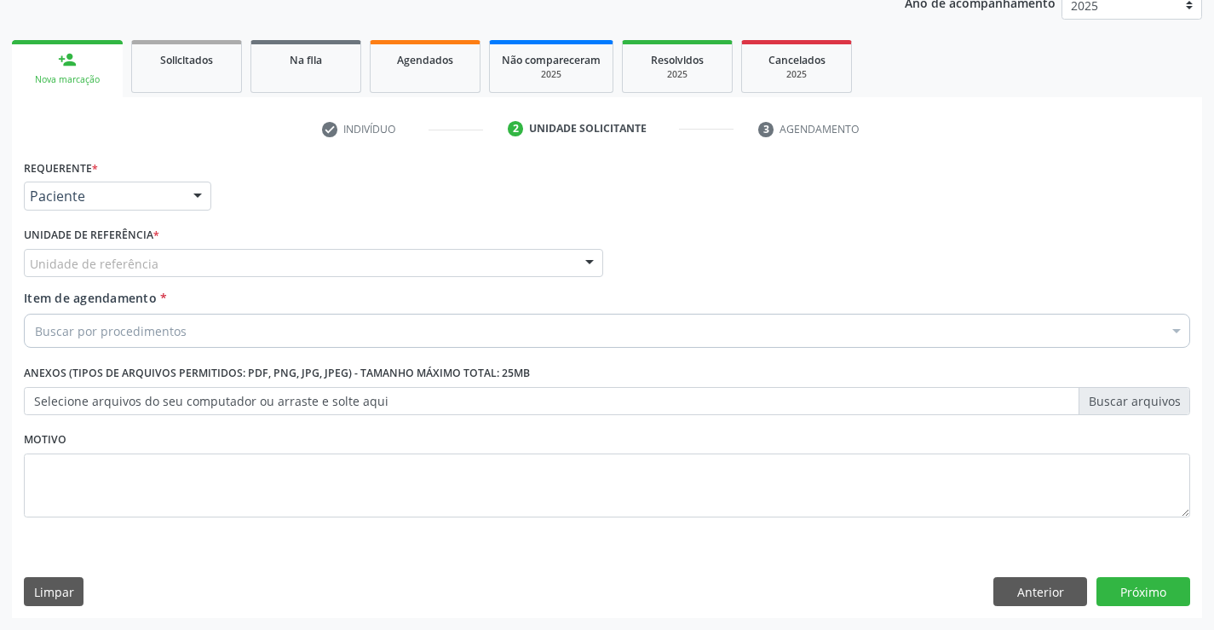
click at [158, 260] on div "Unidade de referência" at bounding box center [313, 263] width 579 height 29
click at [30, 260] on input "text" at bounding box center [30, 272] width 0 height 34
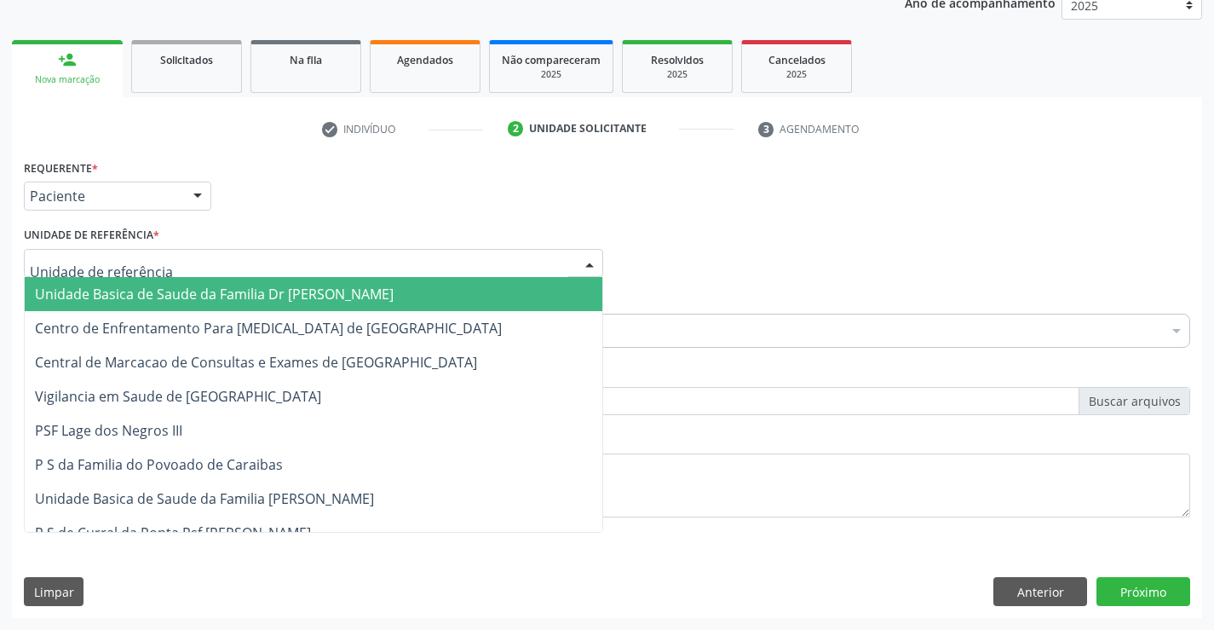
click at [156, 288] on span "Unidade Basica de Saude da Familia Dr [PERSON_NAME]" at bounding box center [214, 294] width 359 height 19
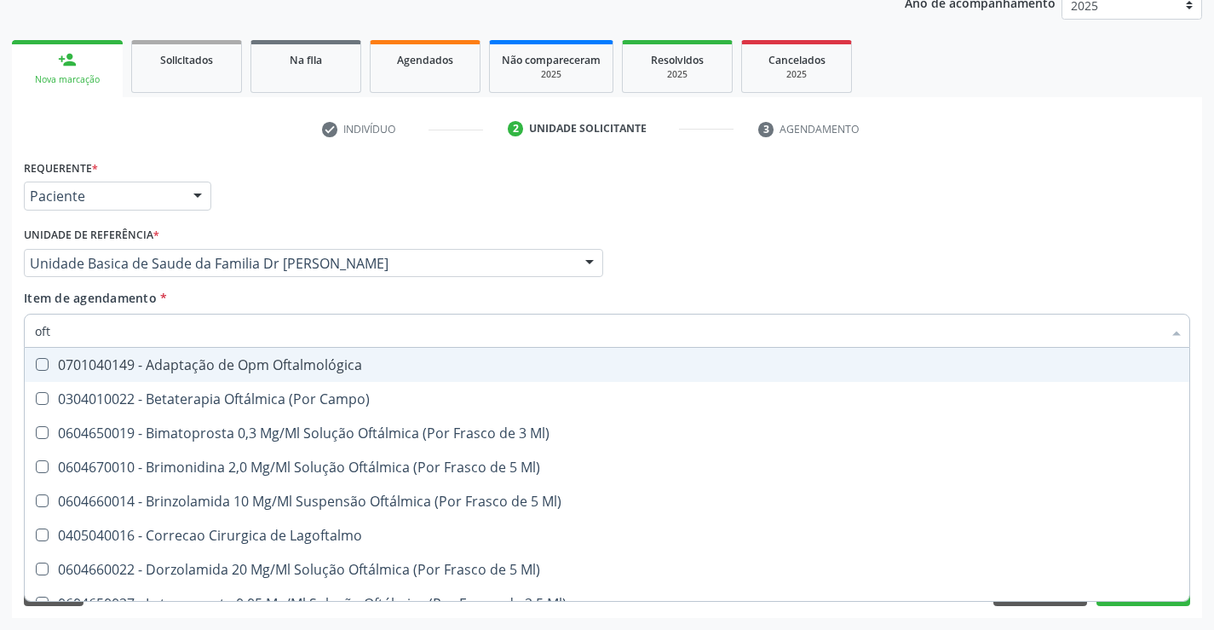
type input "ofta"
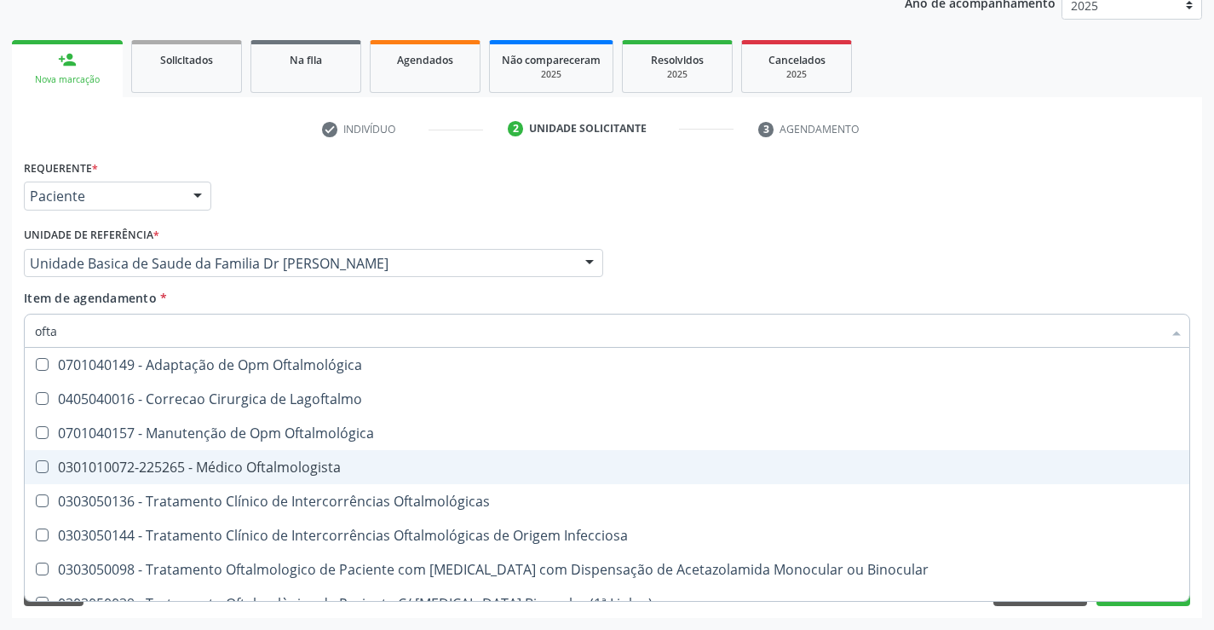
click at [281, 469] on div "0301010072-225265 - Médico Oftalmologista" at bounding box center [607, 467] width 1144 height 14
checkbox Oftalmologista "true"
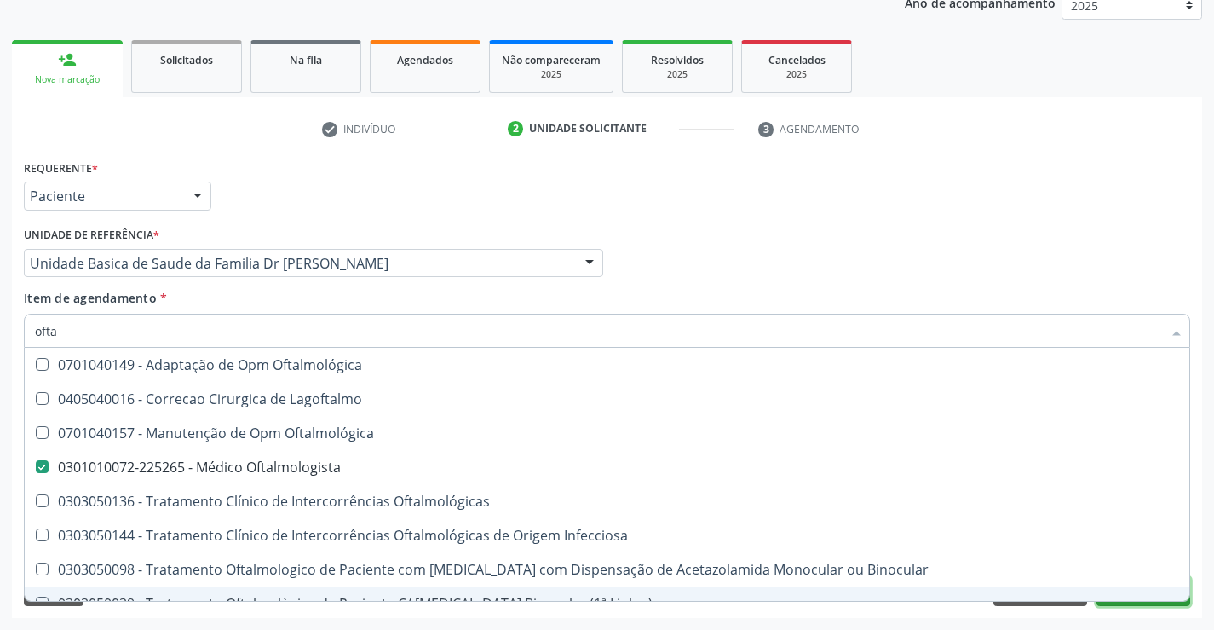
click at [1142, 602] on button "Próximo" at bounding box center [1144, 591] width 94 height 29
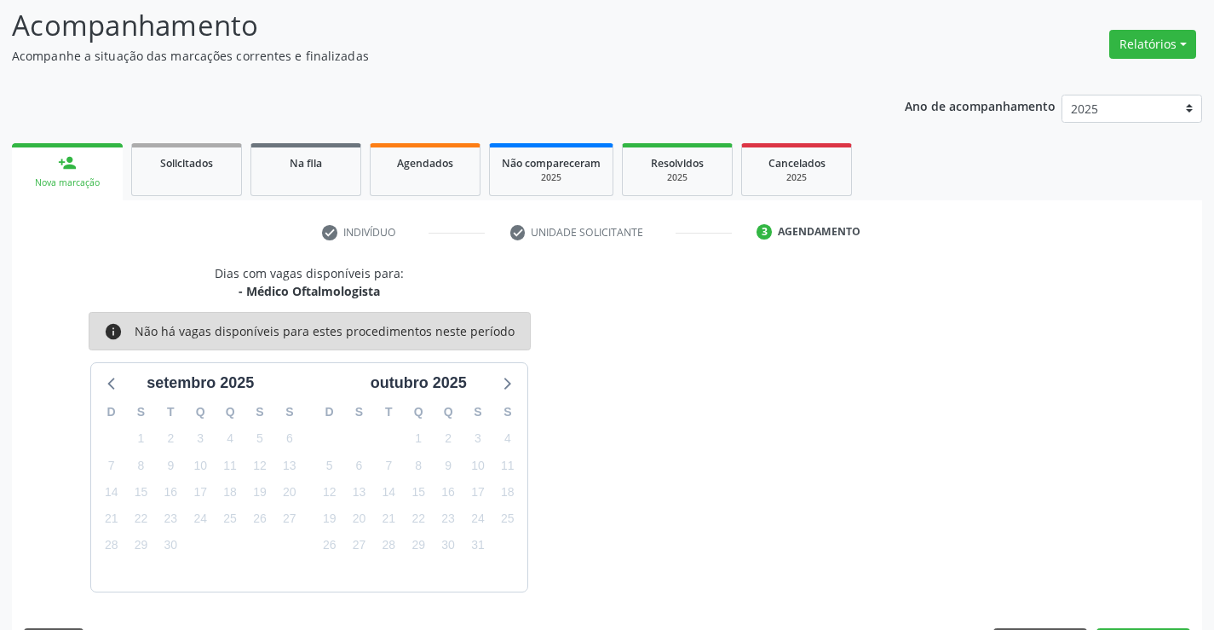
scroll to position [162, 0]
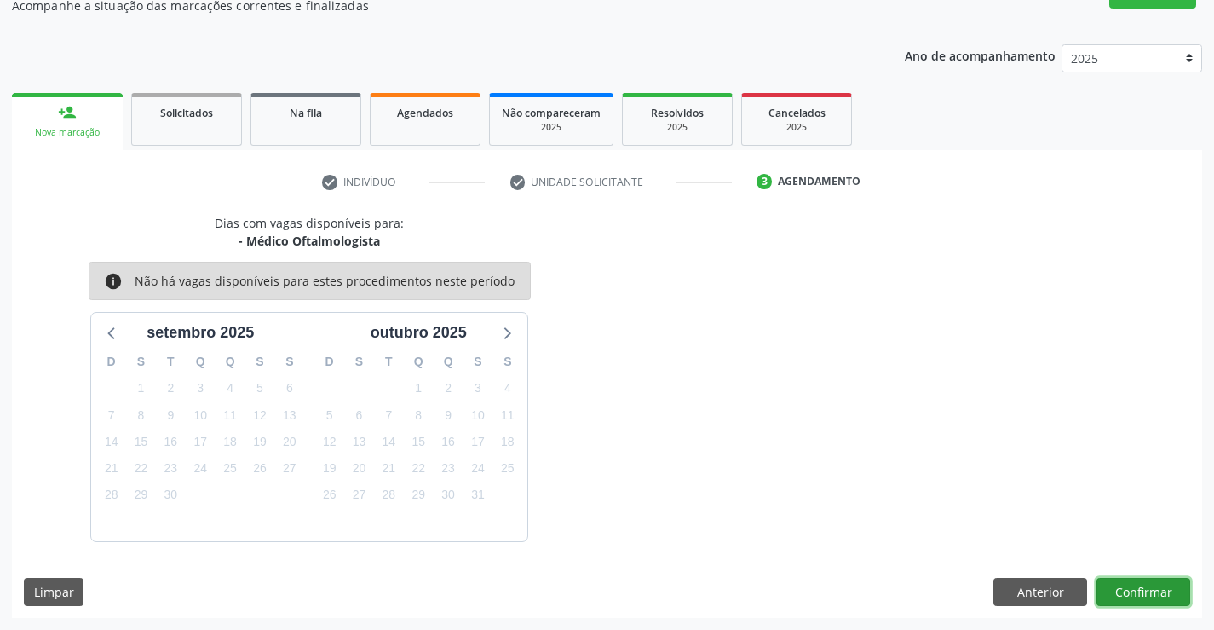
click at [1144, 591] on button "Confirmar" at bounding box center [1144, 592] width 94 height 29
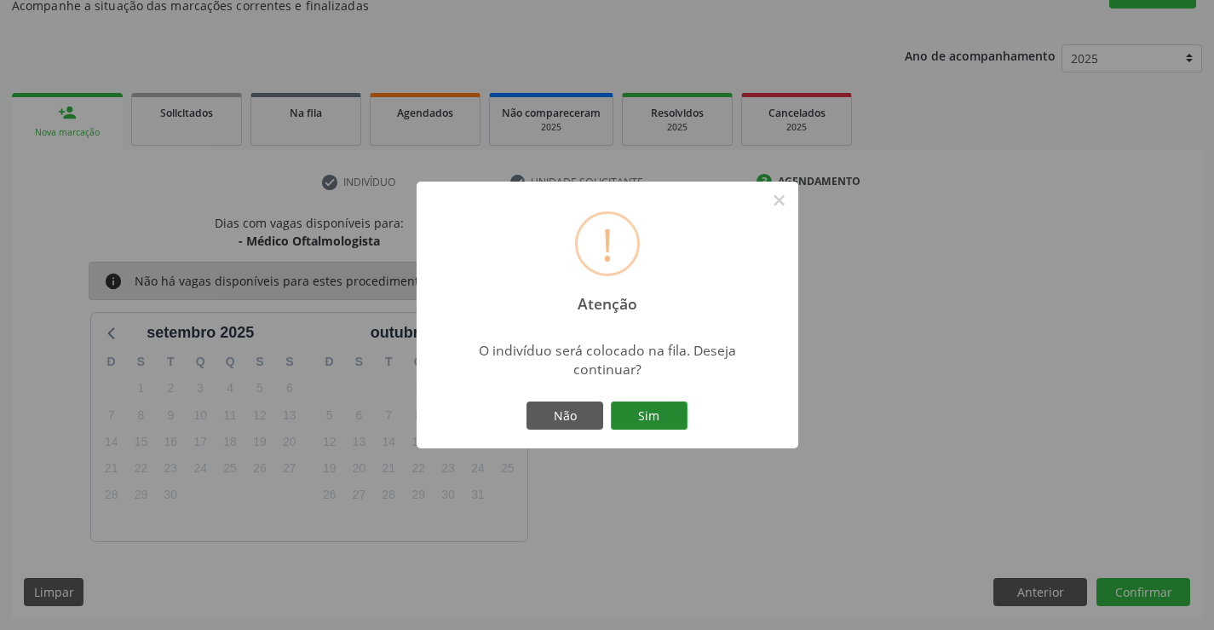
click at [642, 418] on button "Sim" at bounding box center [649, 415] width 77 height 29
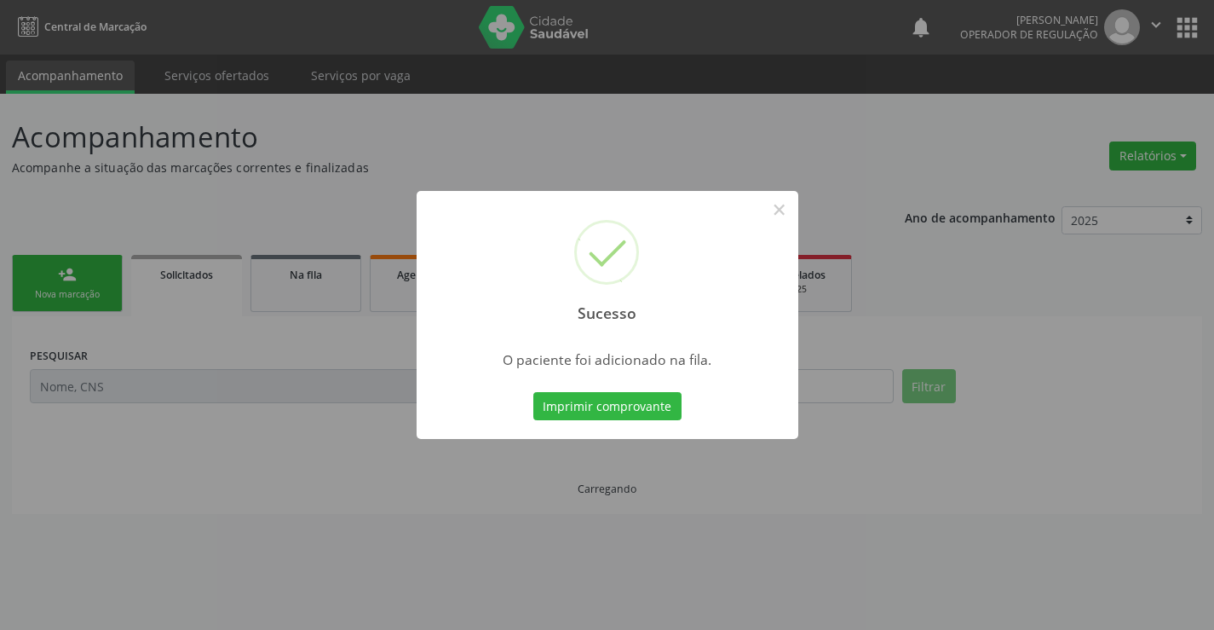
scroll to position [0, 0]
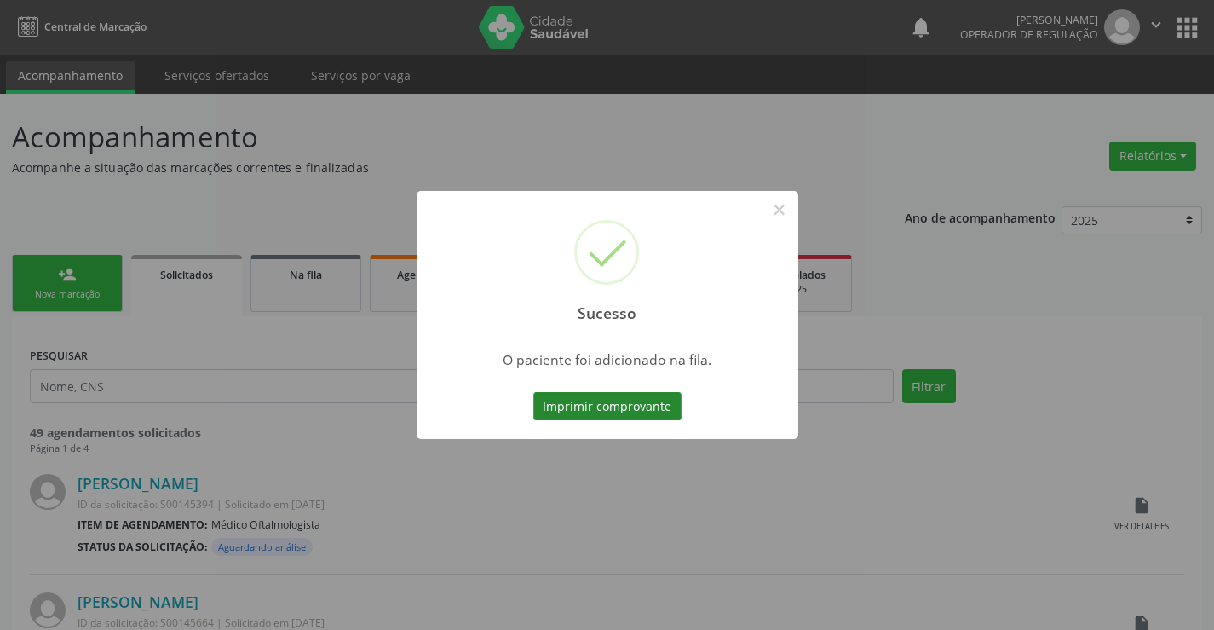
click at [619, 402] on button "Imprimir comprovante" at bounding box center [607, 406] width 148 height 29
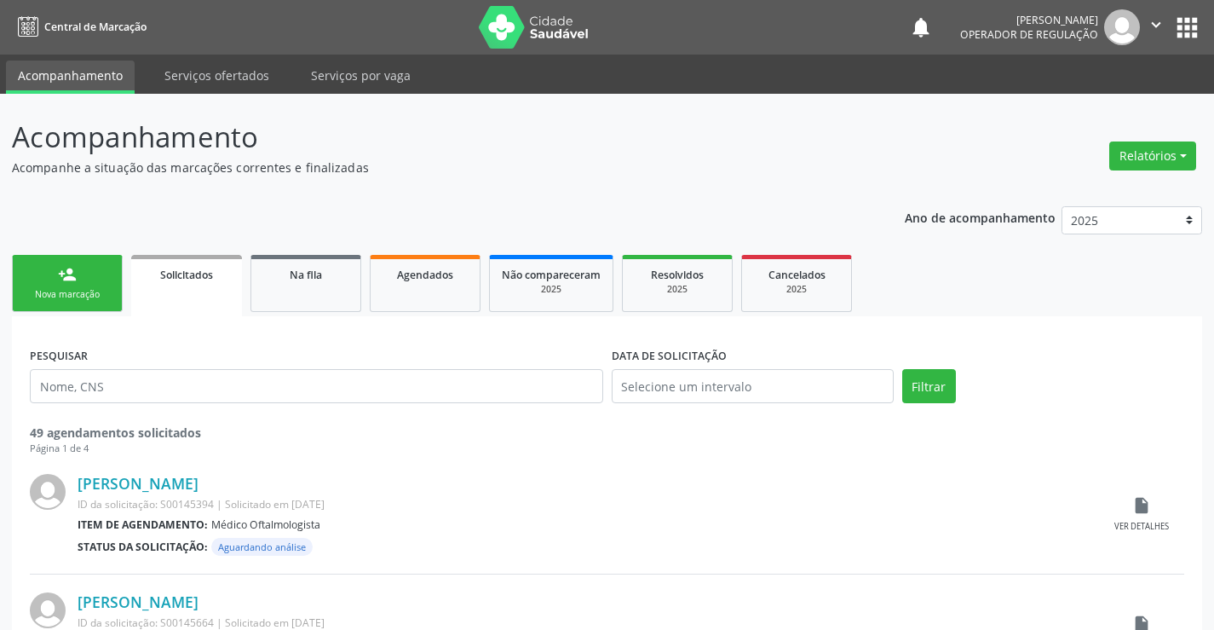
click at [105, 274] on link "person_add Nova marcação" at bounding box center [67, 283] width 111 height 57
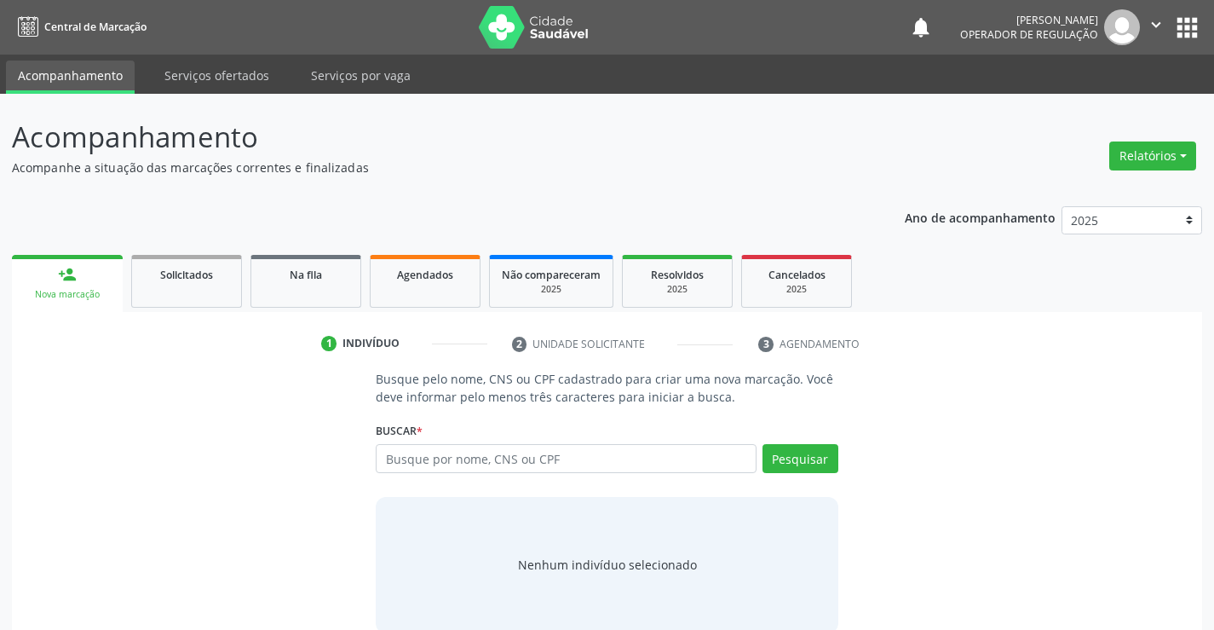
drag, startPoint x: 464, startPoint y: 442, endPoint x: 470, endPoint y: 455, distance: 13.8
click at [470, 455] on div "Buscar * Busque por nome, CNS ou CPF Nenhum resultado encontrado para: " " Digi…" at bounding box center [607, 451] width 462 height 66
click at [470, 456] on input "text" at bounding box center [566, 458] width 380 height 29
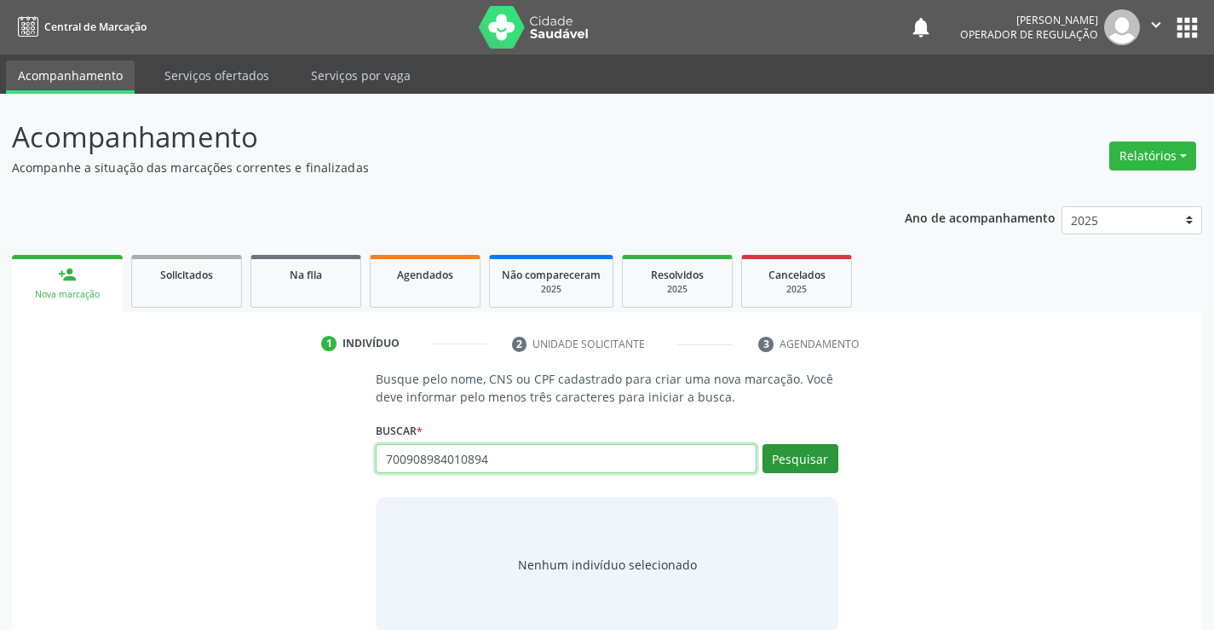
type input "700908984010894"
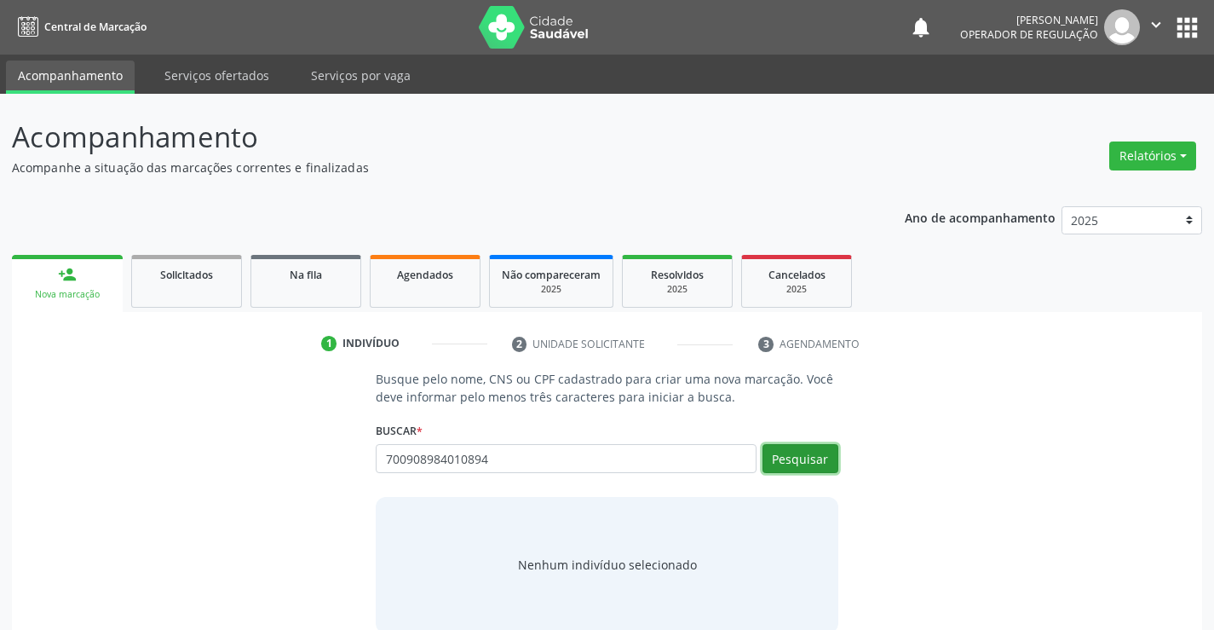
click at [799, 463] on button "Pesquisar" at bounding box center [801, 458] width 76 height 29
type input "700908984010894"
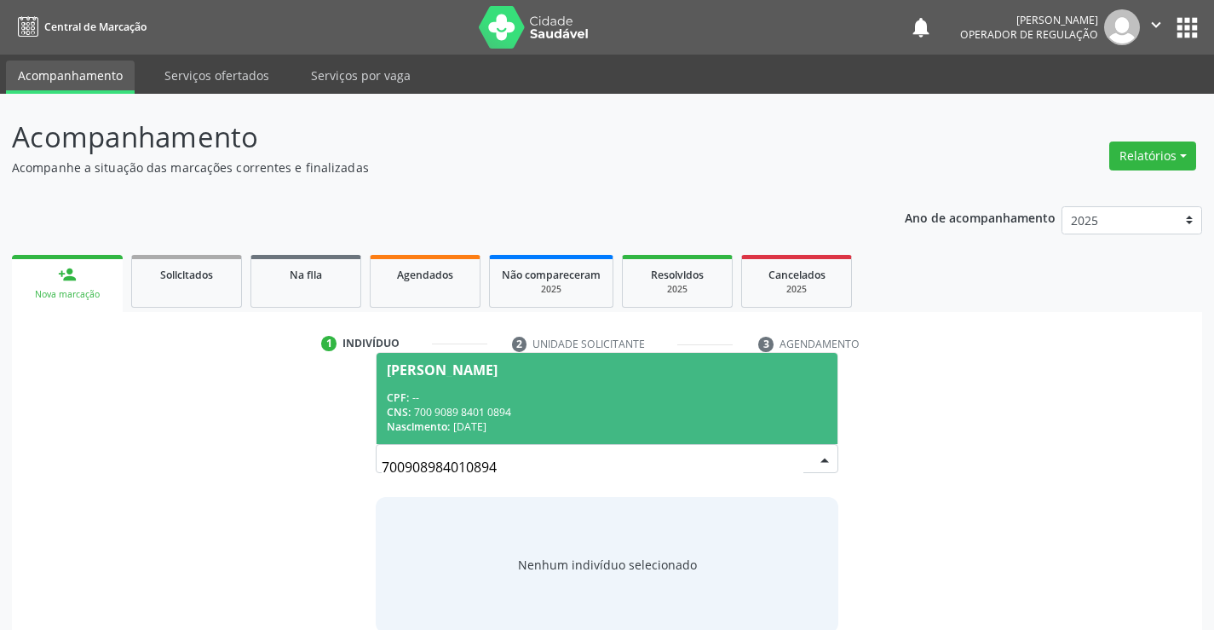
click at [802, 458] on input "700908984010894" at bounding box center [592, 467] width 421 height 34
click at [782, 414] on div "CNS: 700 9089 8401 0894" at bounding box center [607, 412] width 440 height 14
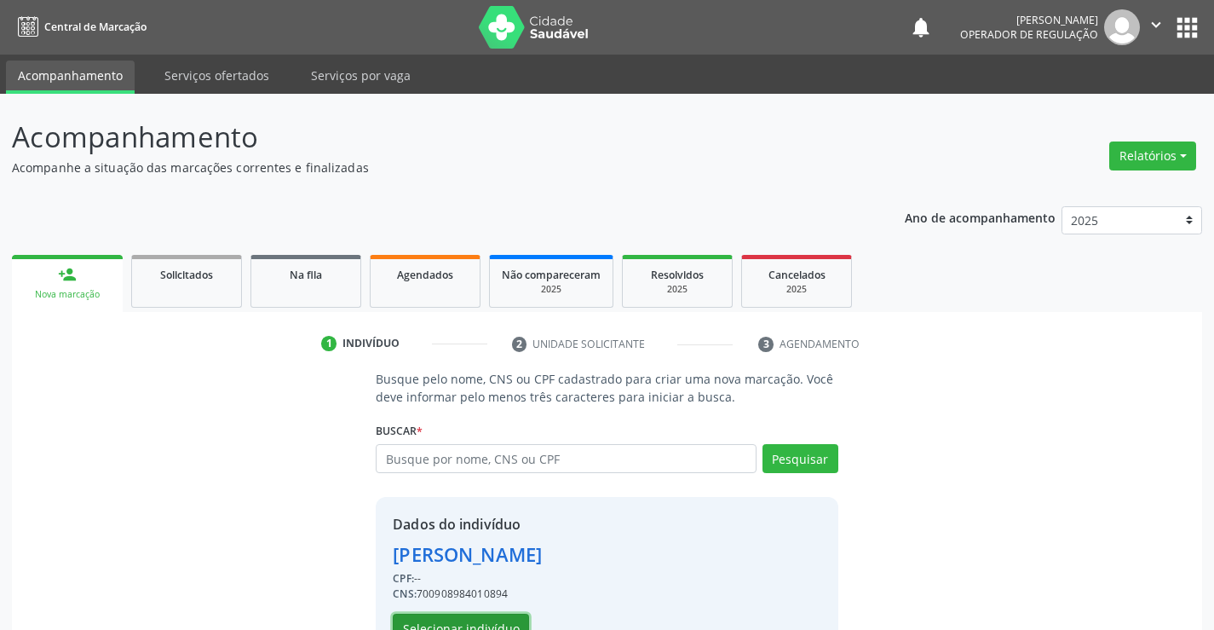
click at [449, 623] on button "Selecionar indivíduo" at bounding box center [461, 628] width 136 height 29
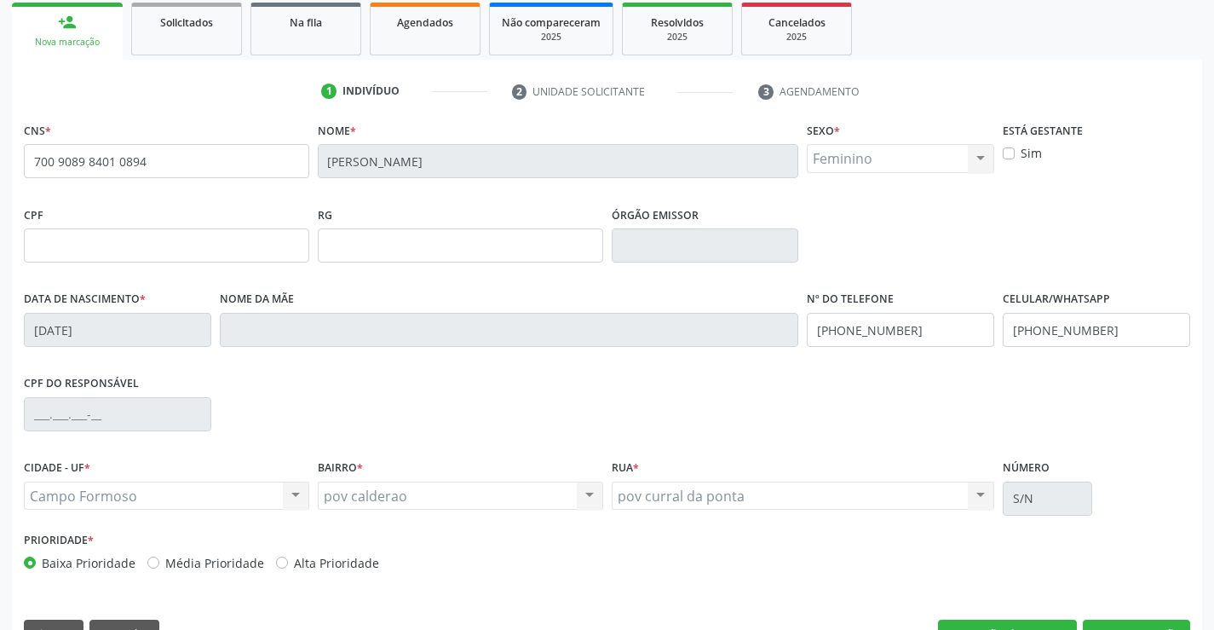
scroll to position [294, 0]
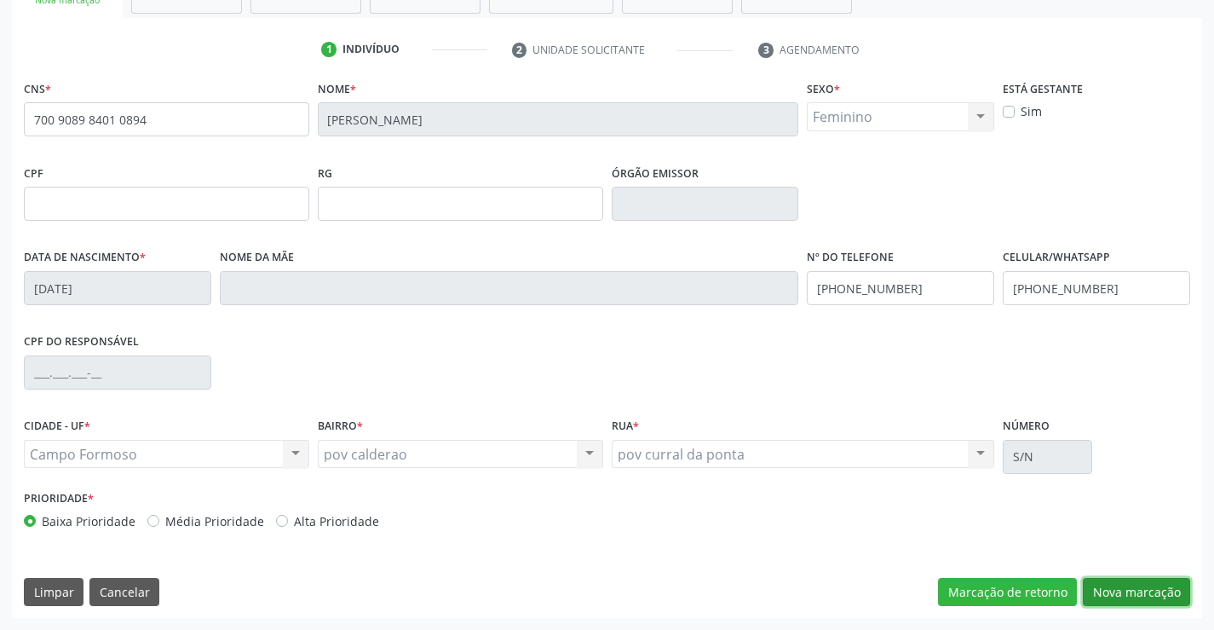
click at [1131, 586] on button "Nova marcação" at bounding box center [1136, 592] width 107 height 29
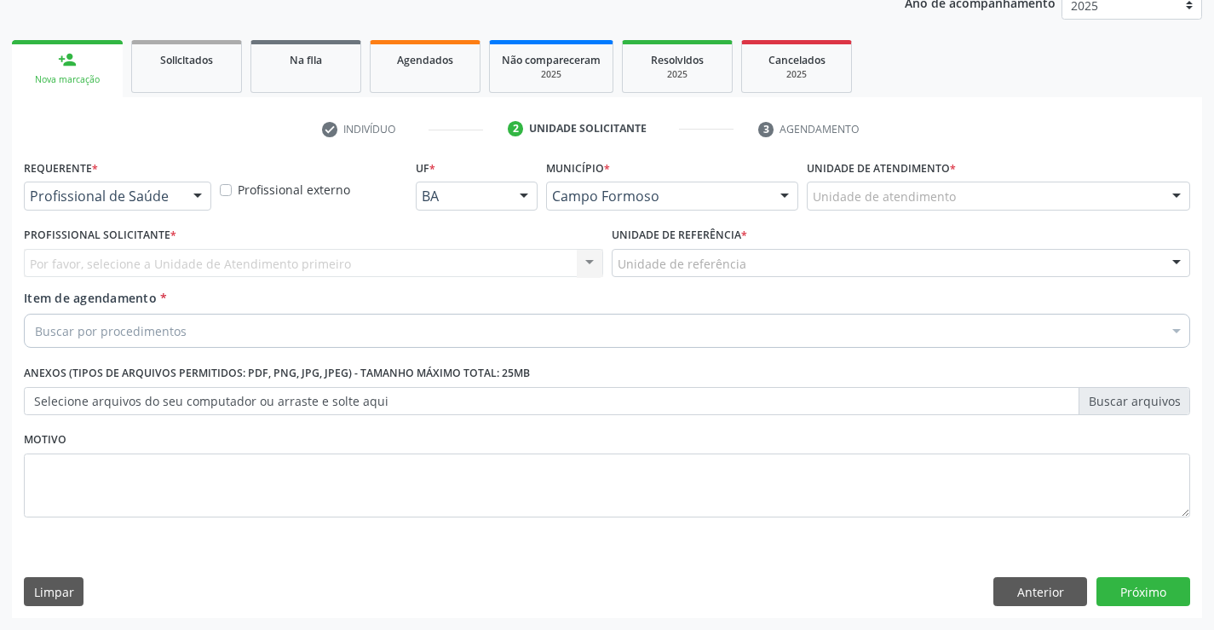
scroll to position [215, 0]
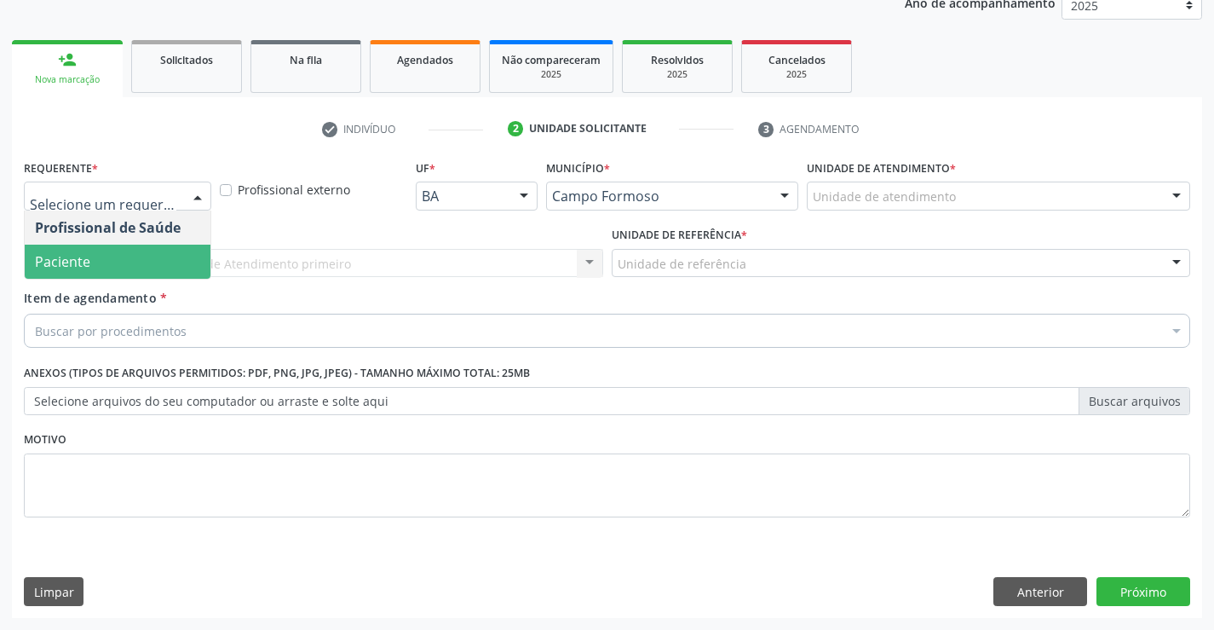
click at [112, 263] on span "Paciente" at bounding box center [118, 262] width 186 height 34
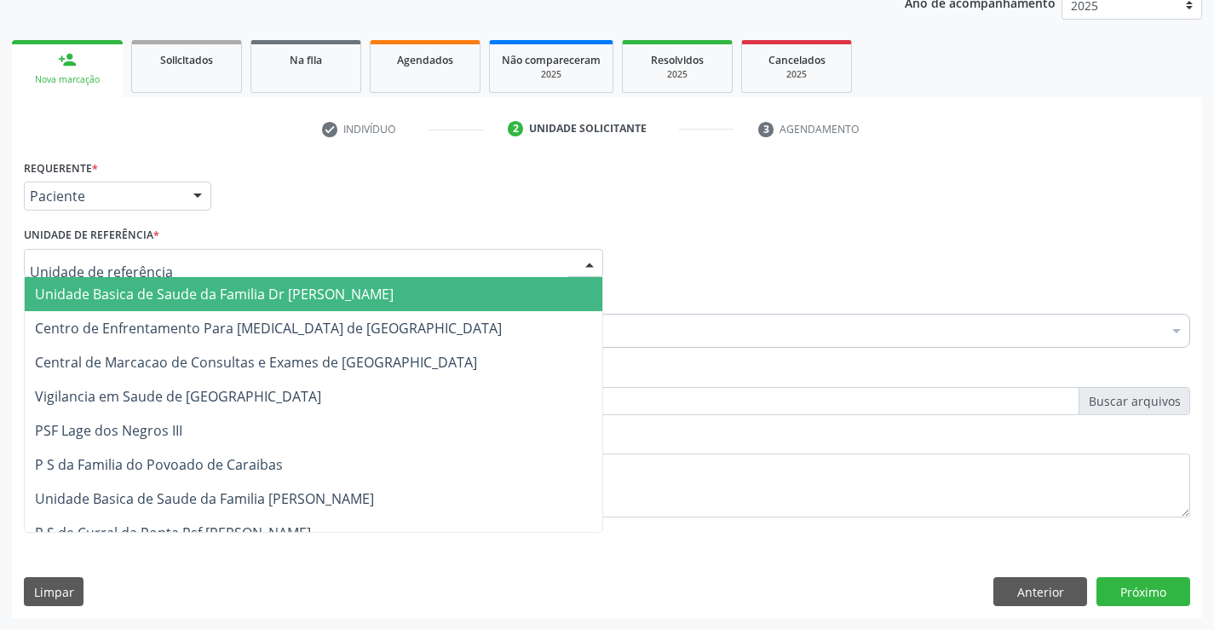
click at [130, 291] on span "Unidade Basica de Saude da Familia Dr [PERSON_NAME]" at bounding box center [214, 294] width 359 height 19
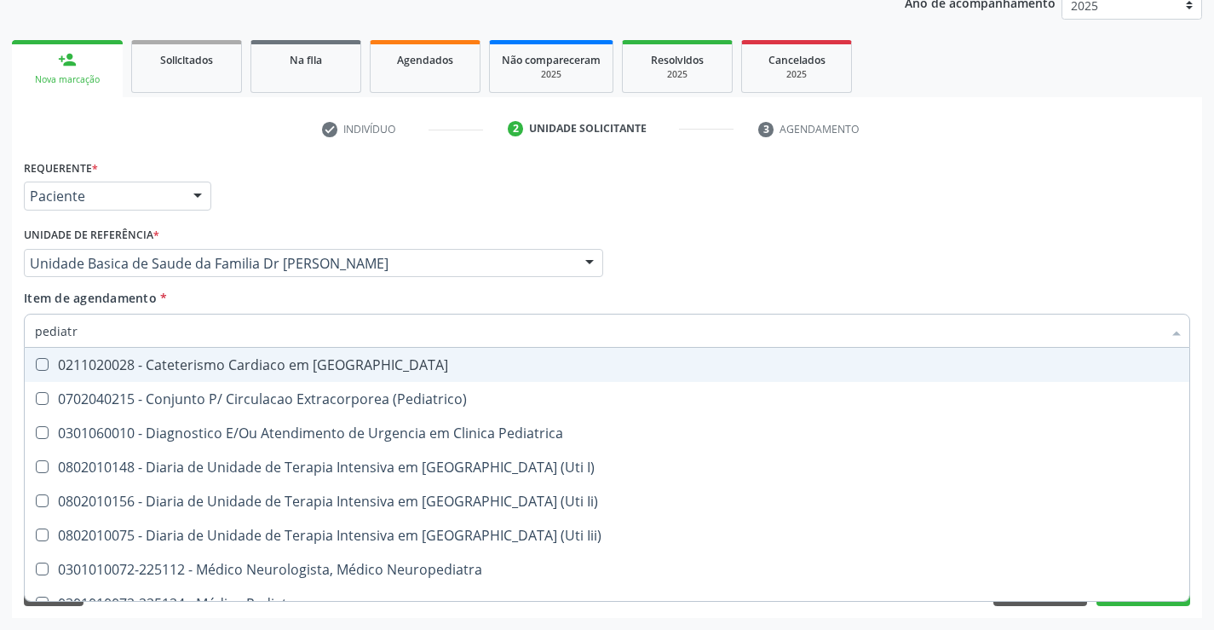
type input "pediatra"
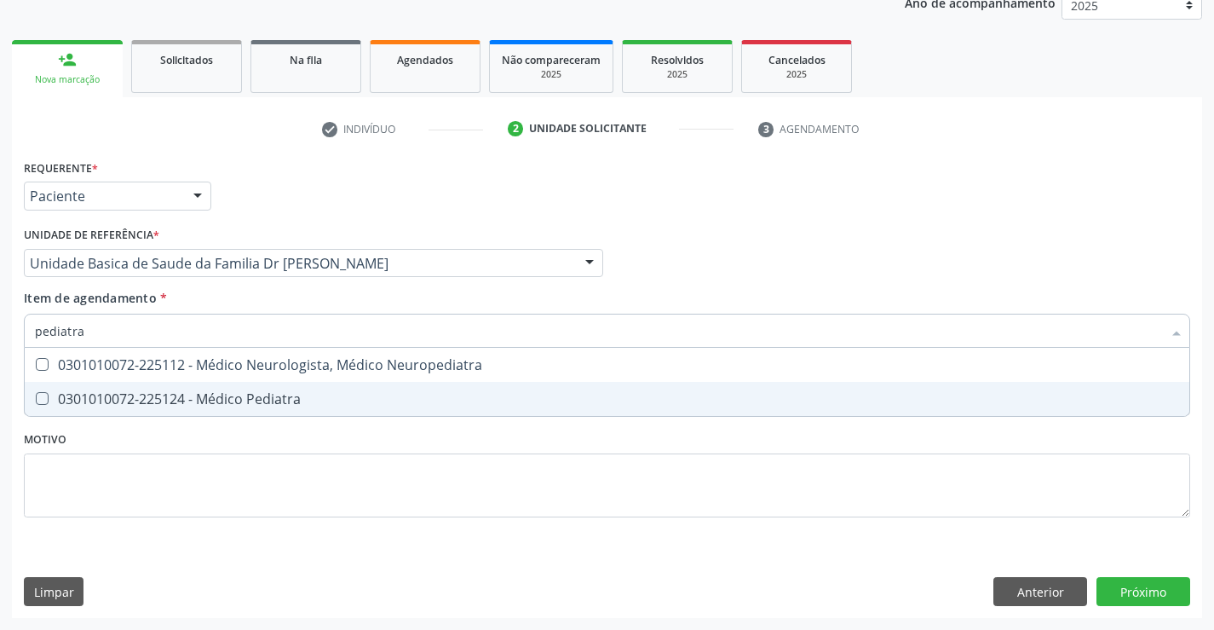
click at [334, 406] on div "0301010072-225124 - Médico Pediatra" at bounding box center [607, 399] width 1144 height 14
checkbox Pediatra "true"
click at [1147, 582] on div "Requerente * Paciente Profissional de Saúde Paciente Nenhum resultado encontrad…" at bounding box center [607, 386] width 1190 height 463
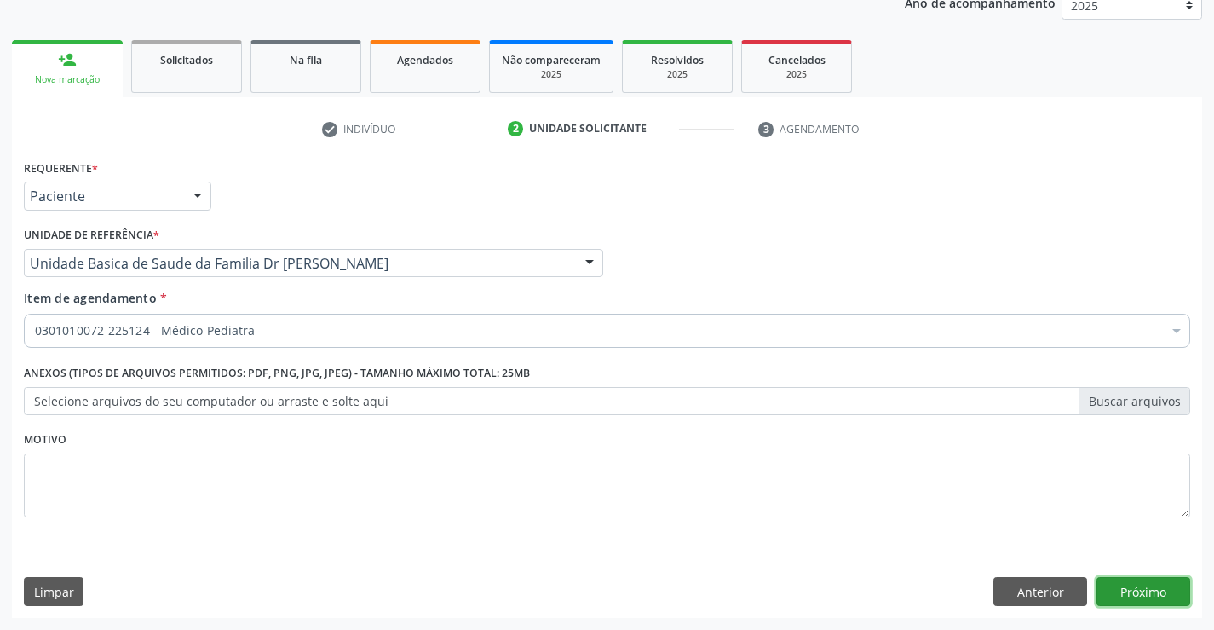
click at [1131, 590] on button "Próximo" at bounding box center [1144, 591] width 94 height 29
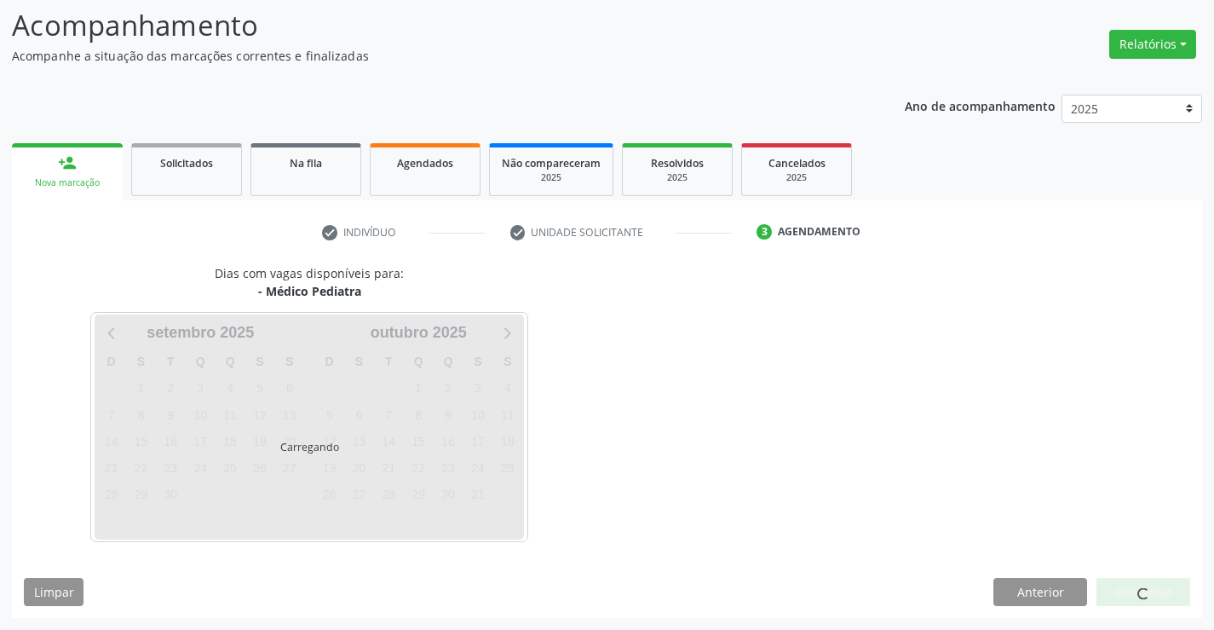
scroll to position [112, 0]
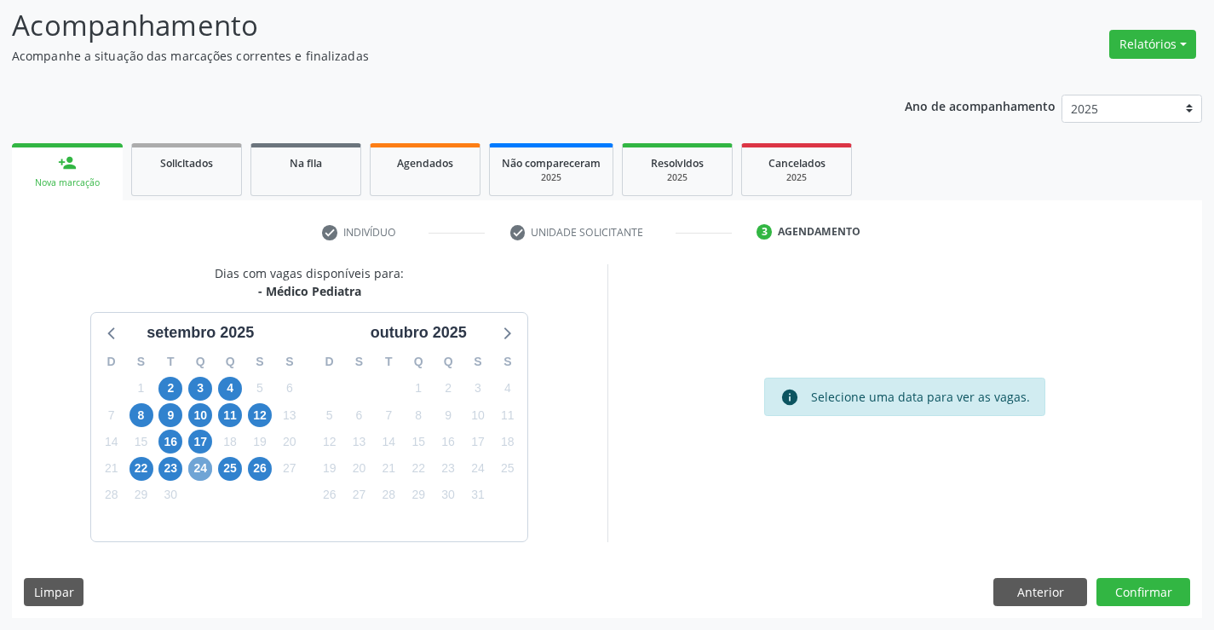
click at [204, 470] on span "24" at bounding box center [200, 469] width 24 height 24
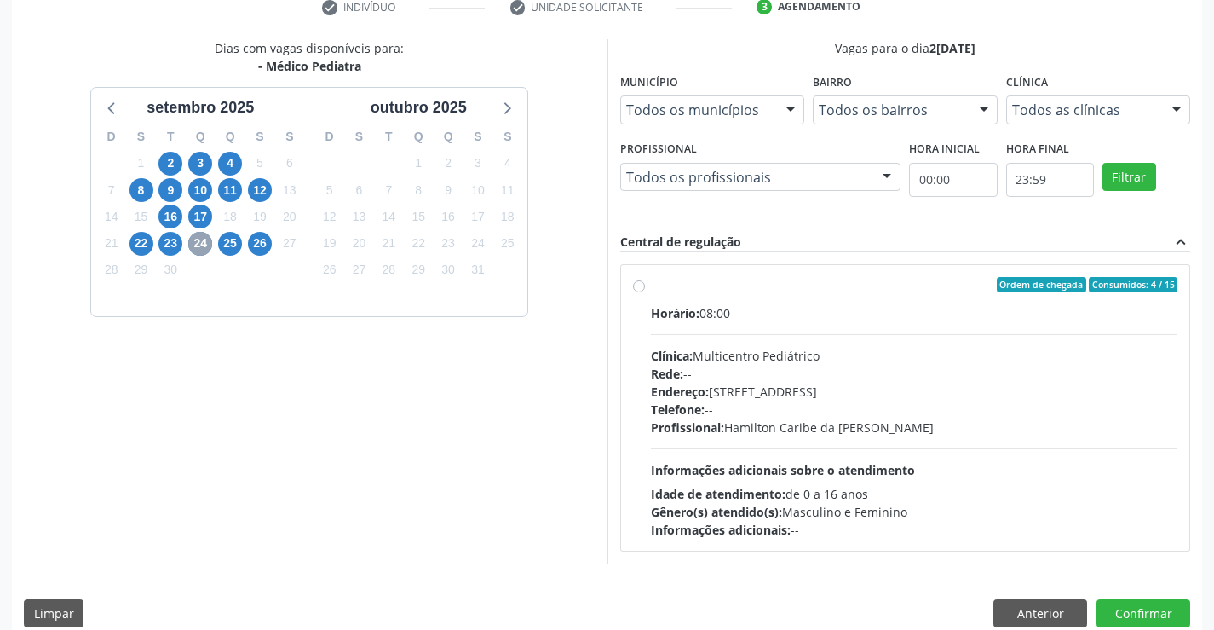
scroll to position [358, 0]
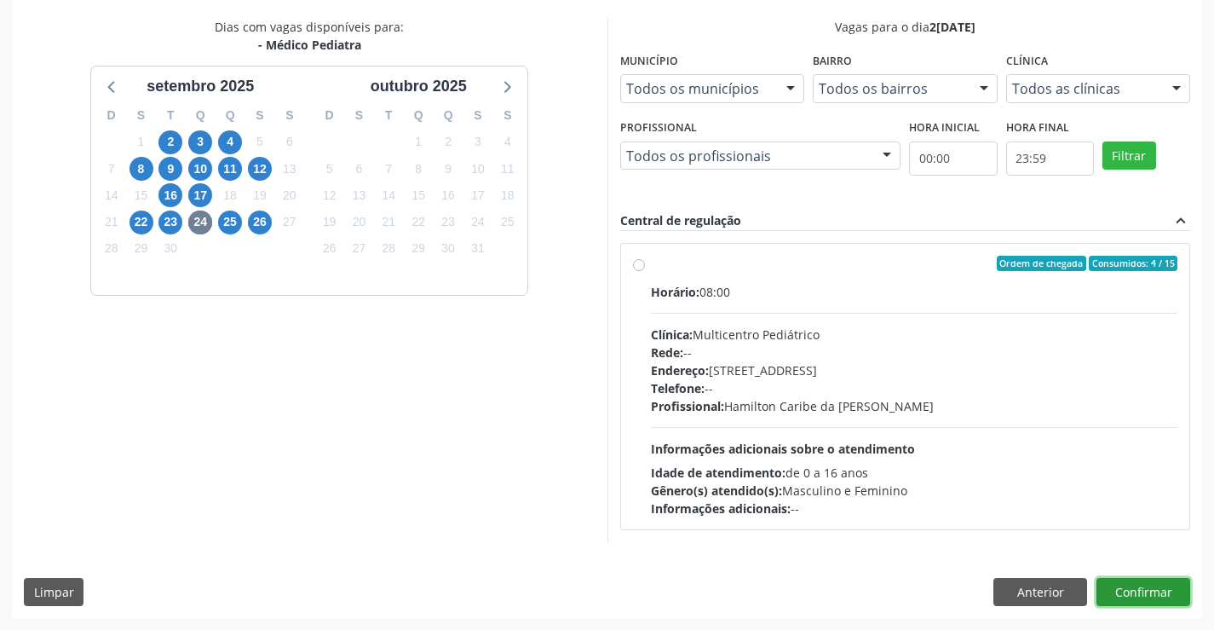
click at [1151, 589] on button "Confirmar" at bounding box center [1144, 592] width 94 height 29
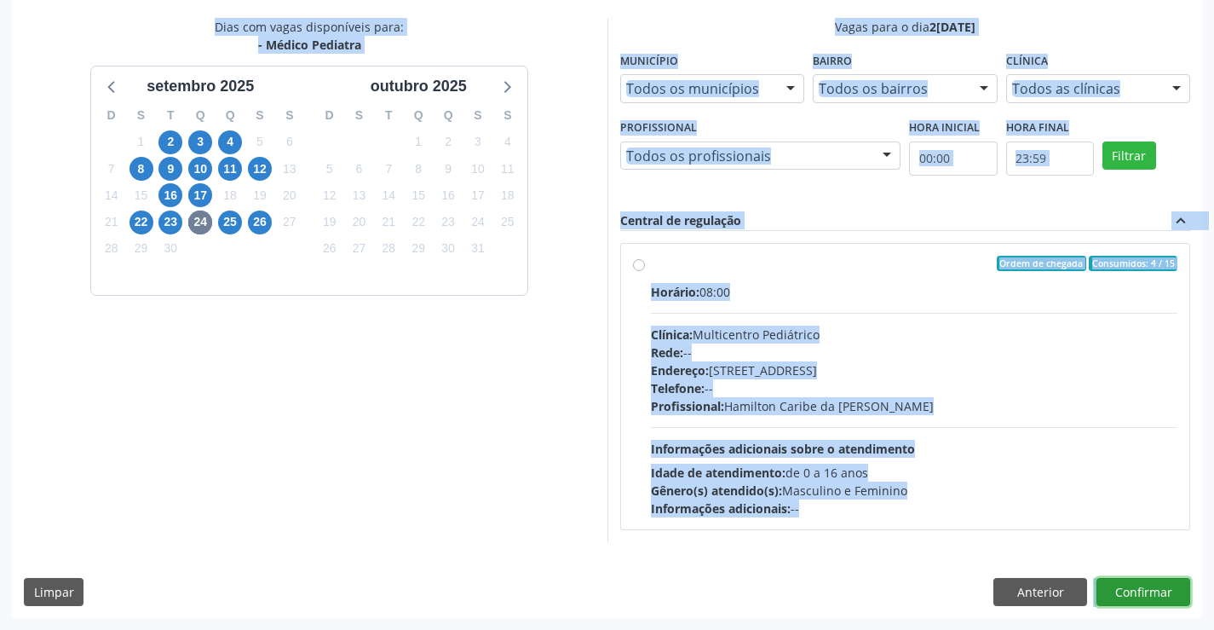
click at [1151, 589] on button "Confirmar" at bounding box center [1144, 592] width 94 height 29
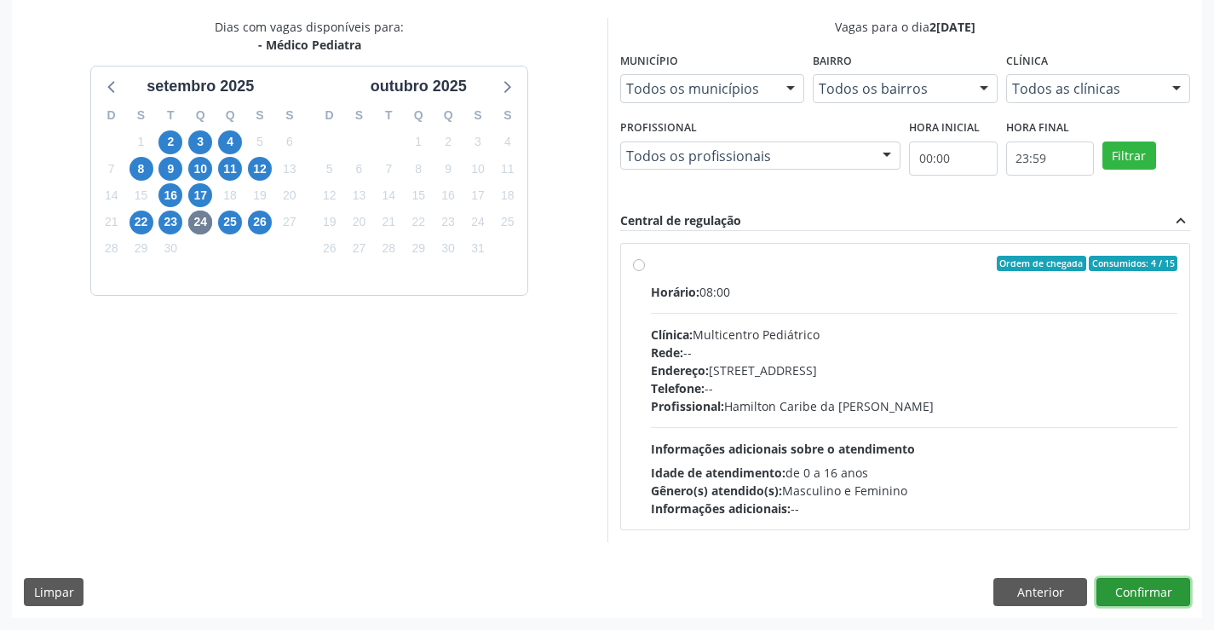
click at [1151, 589] on button "Confirmar" at bounding box center [1144, 592] width 94 height 29
click at [651, 268] on label "Ordem de chegada Consumidos: 4 / 15 Horário: 08:00 Clínica: Multicentro Pediátr…" at bounding box center [914, 387] width 527 height 262
click at [643, 268] on input "Ordem de chegada Consumidos: 4 / 15 Horário: 08:00 Clínica: Multicentro Pediátr…" at bounding box center [639, 263] width 12 height 15
radio input "true"
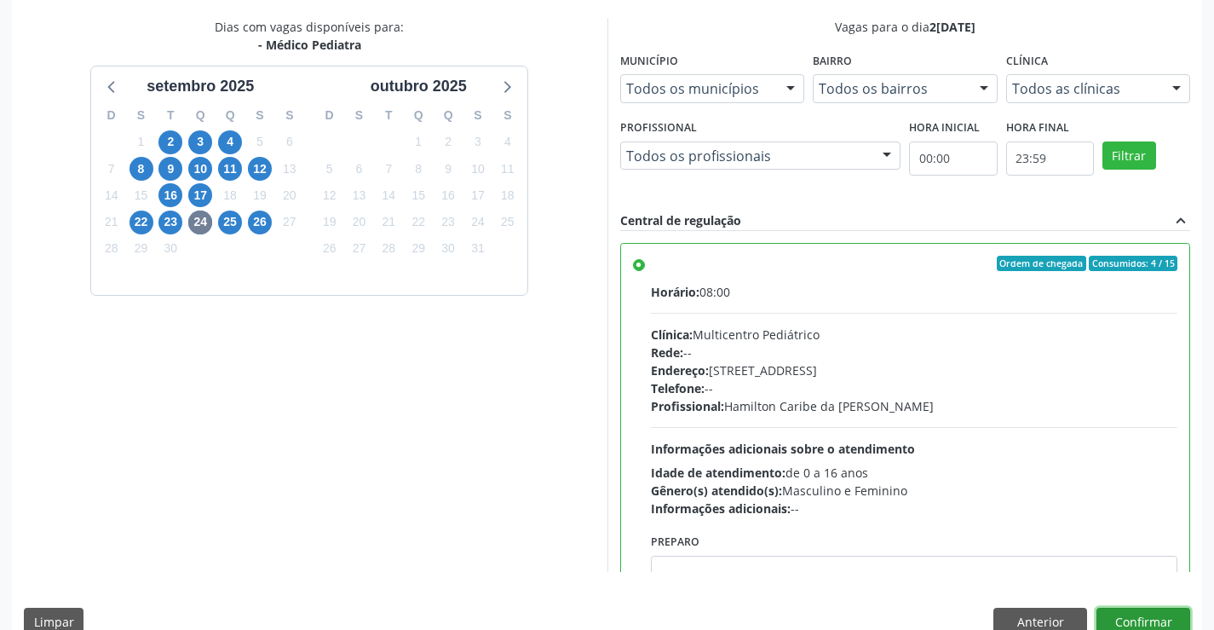
click at [1119, 616] on button "Confirmar" at bounding box center [1144, 622] width 94 height 29
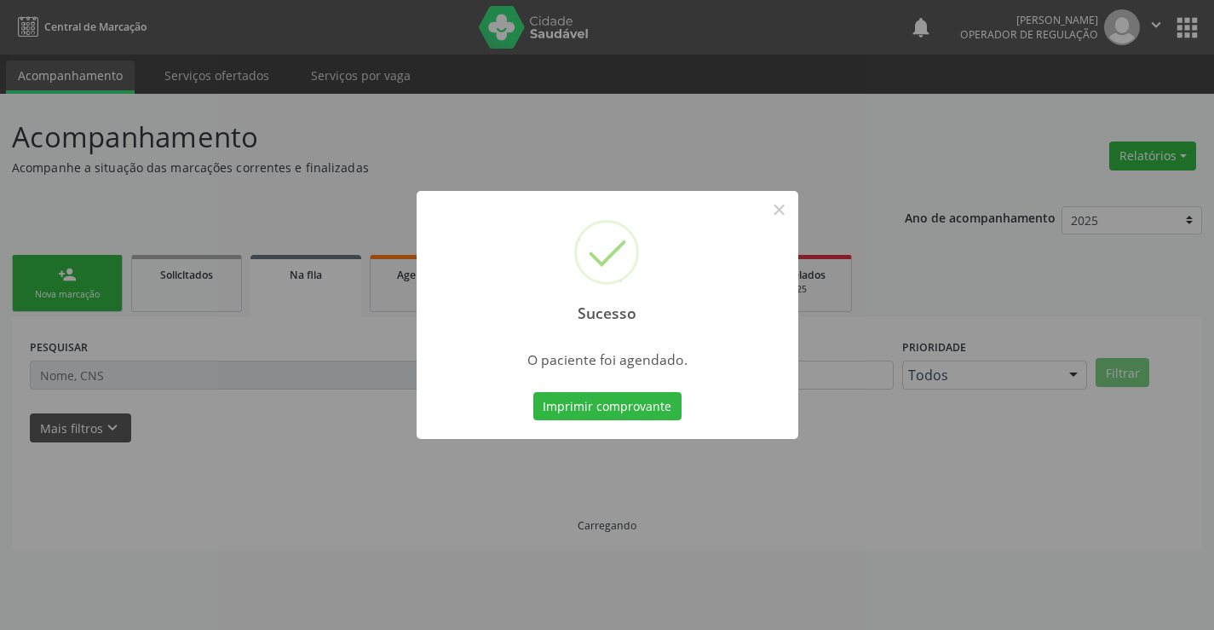
scroll to position [0, 0]
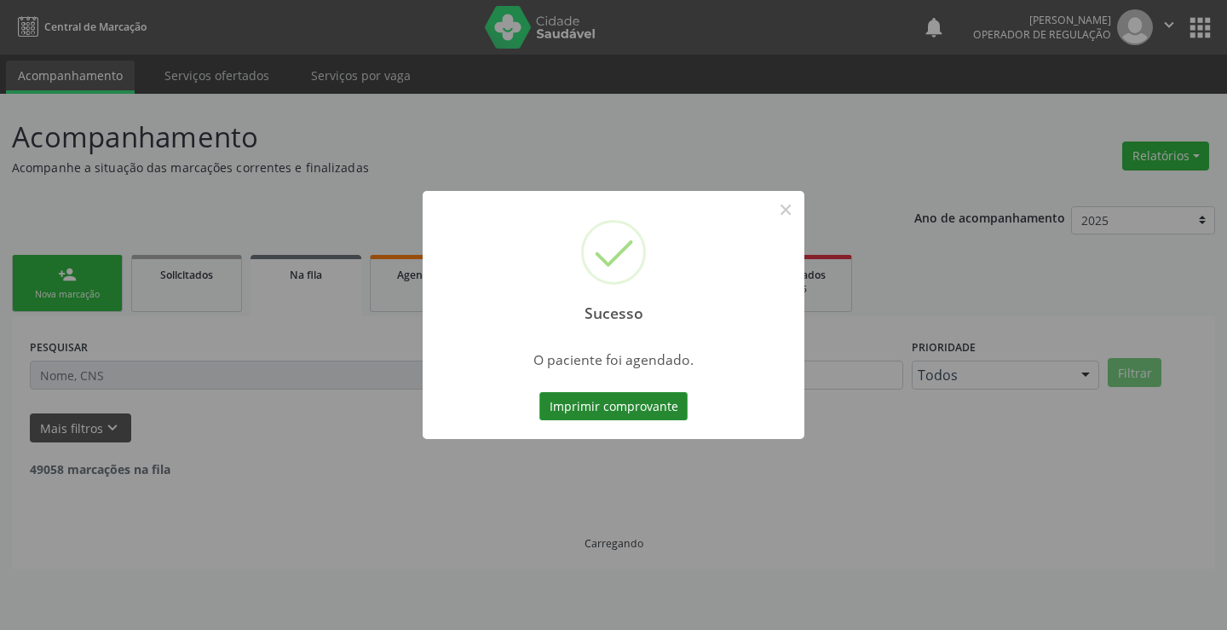
click at [643, 406] on button "Imprimir comprovante" at bounding box center [613, 406] width 148 height 29
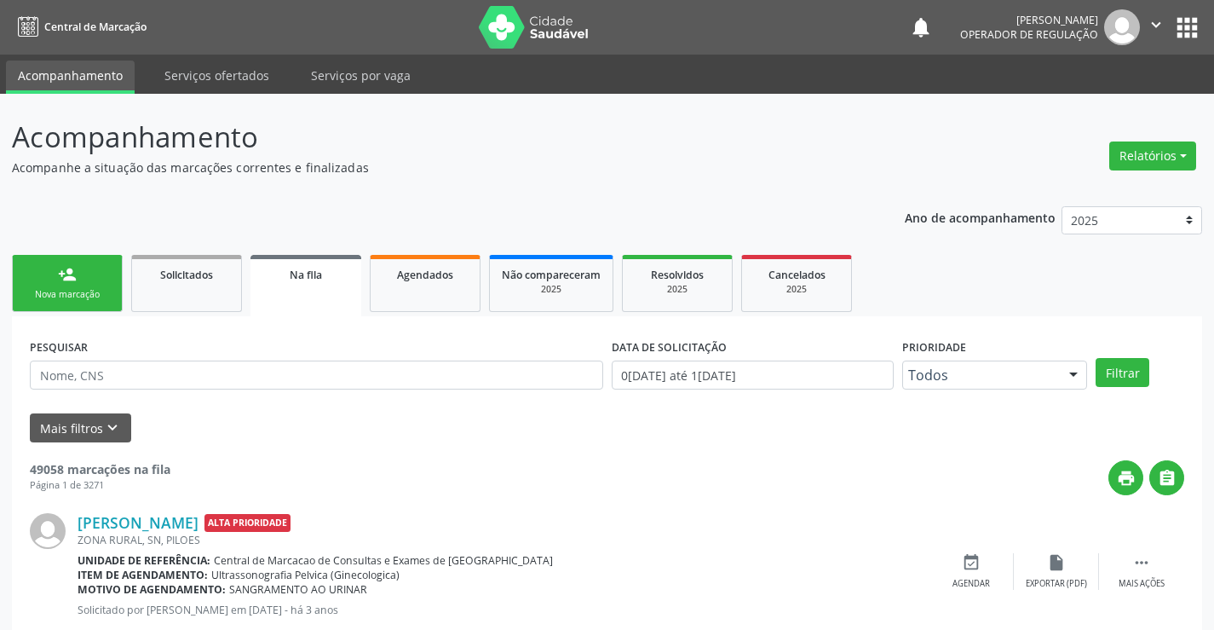
click at [101, 291] on div "Nova marcação" at bounding box center [67, 294] width 85 height 13
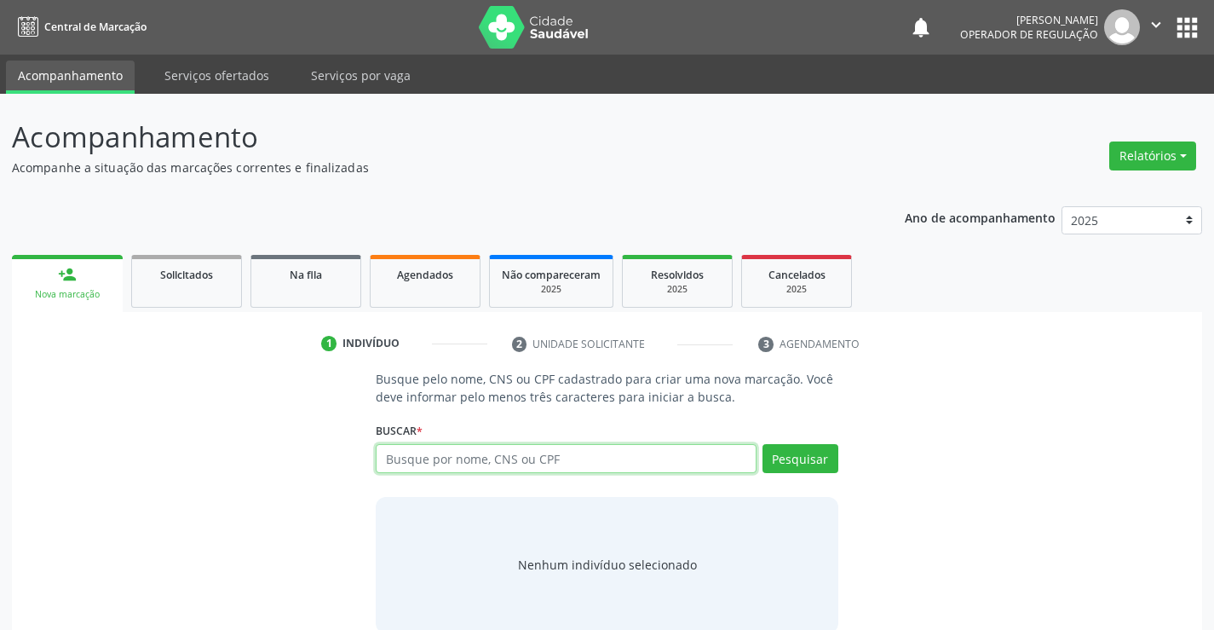
click at [493, 458] on input "text" at bounding box center [566, 458] width 380 height 29
click at [527, 465] on input "text" at bounding box center [566, 458] width 380 height 29
type input "700304940041435"
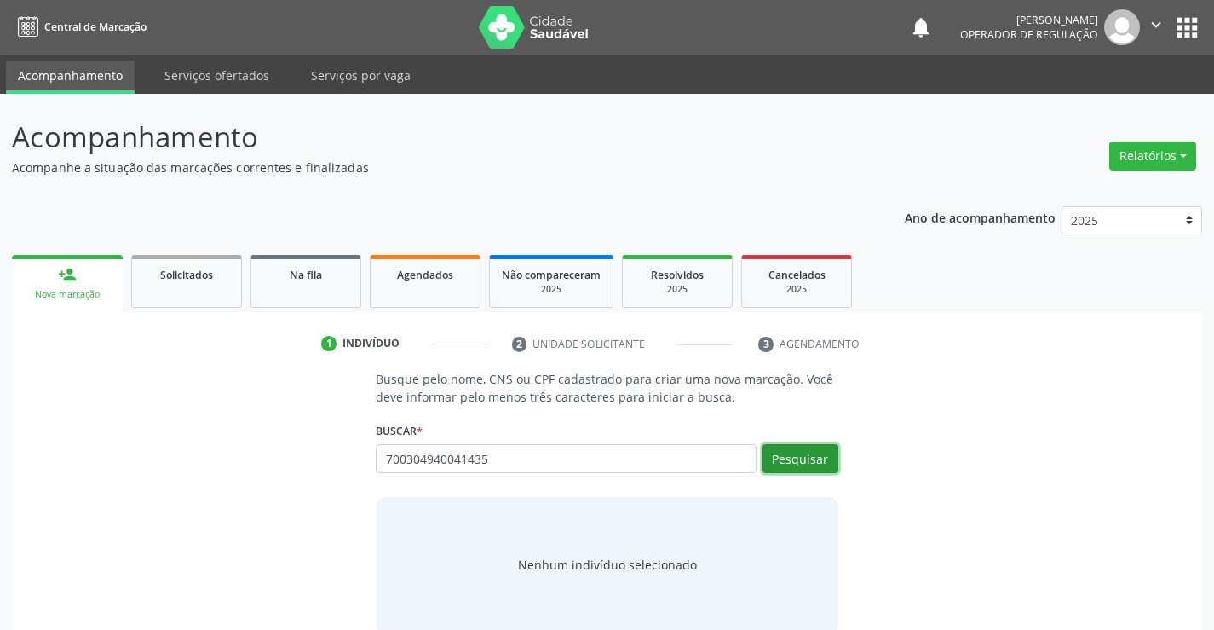
click at [815, 456] on button "Pesquisar" at bounding box center [801, 458] width 76 height 29
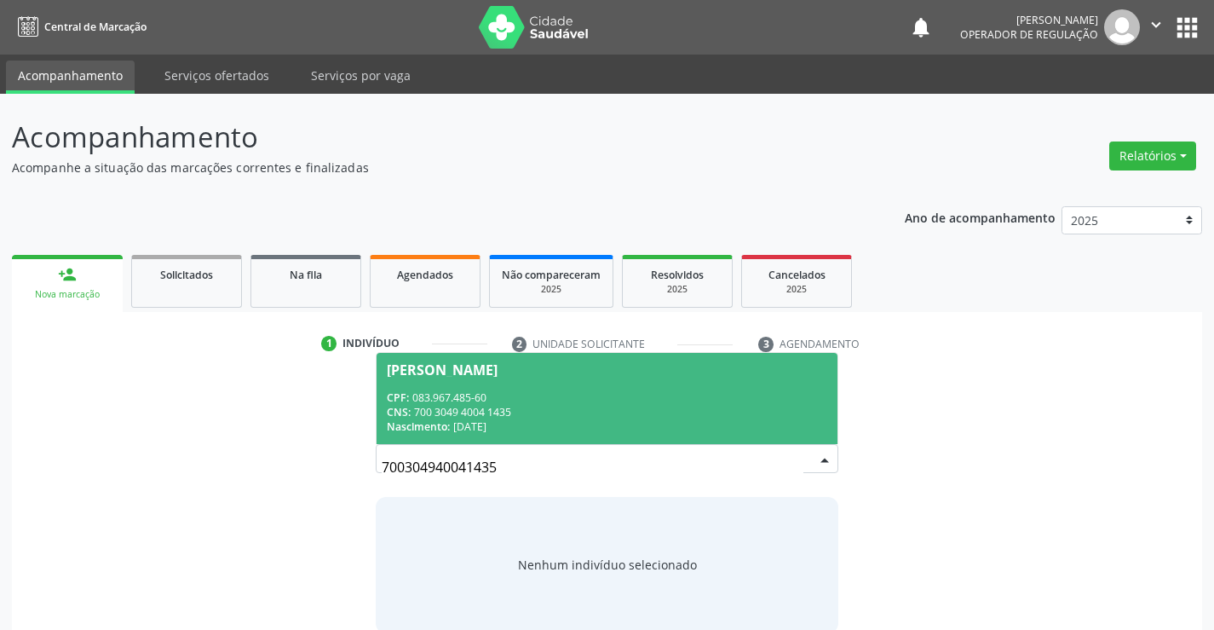
click at [734, 399] on div "CPF: 083.967.485-60" at bounding box center [607, 397] width 440 height 14
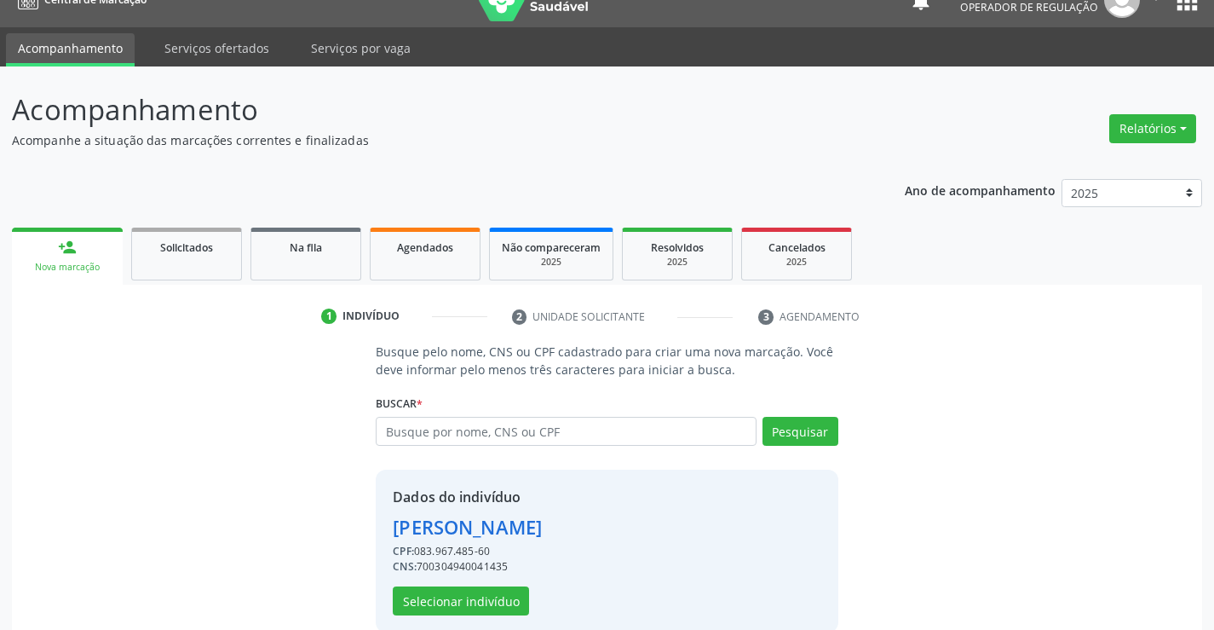
scroll to position [54, 0]
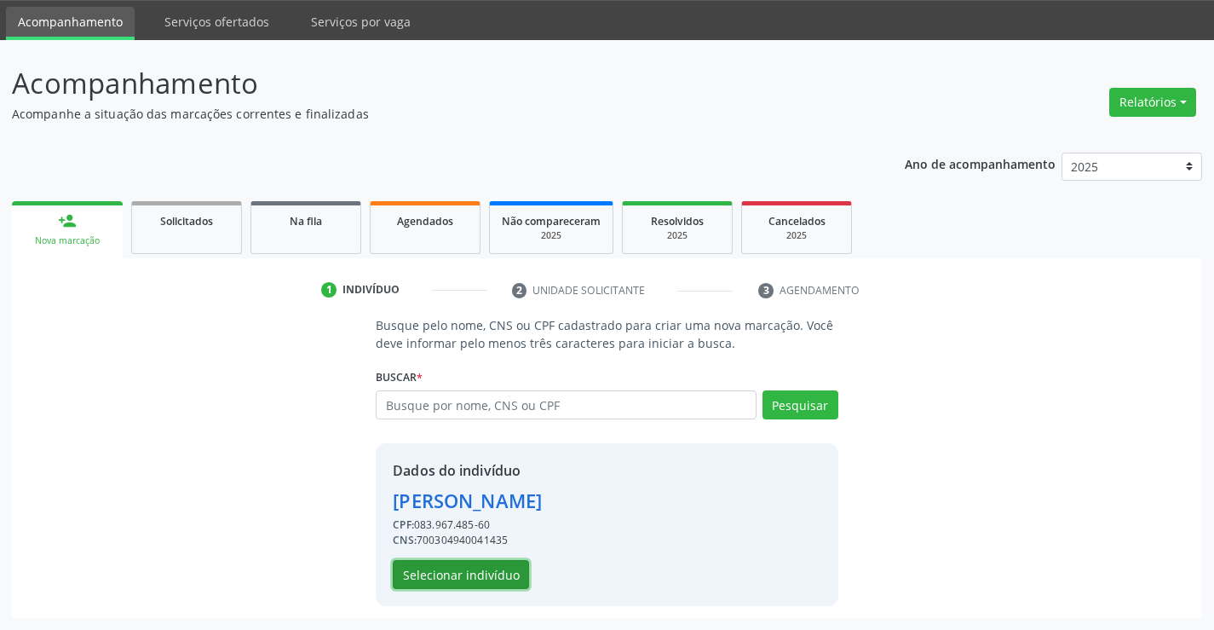
click at [452, 574] on button "Selecionar indivíduo" at bounding box center [461, 574] width 136 height 29
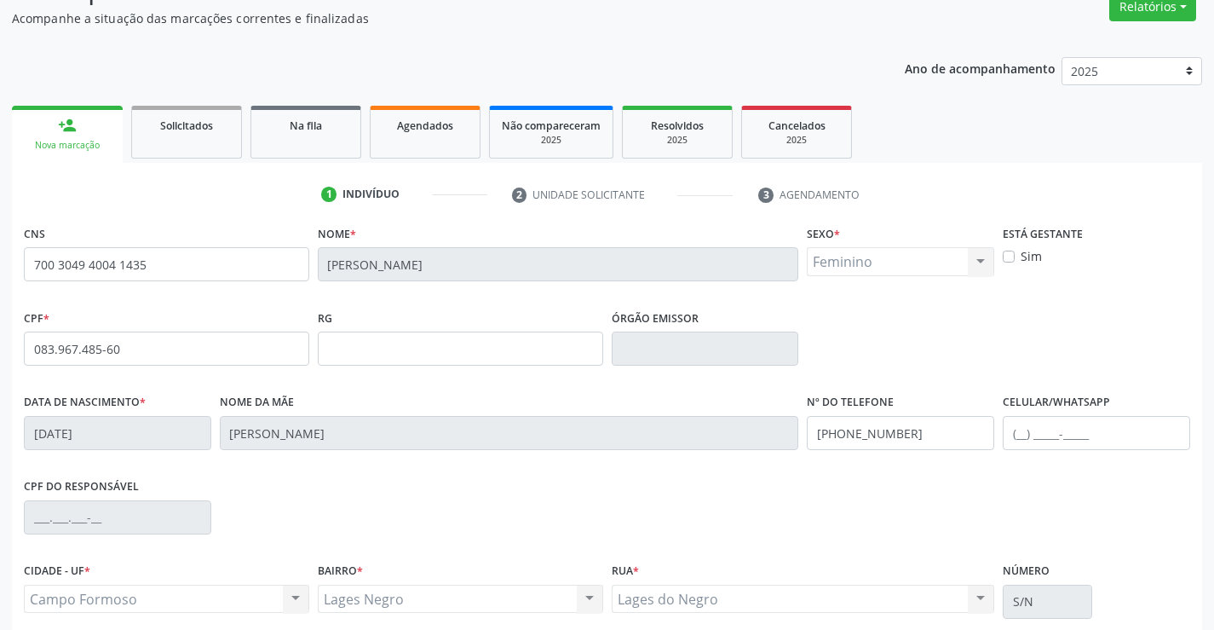
scroll to position [294, 0]
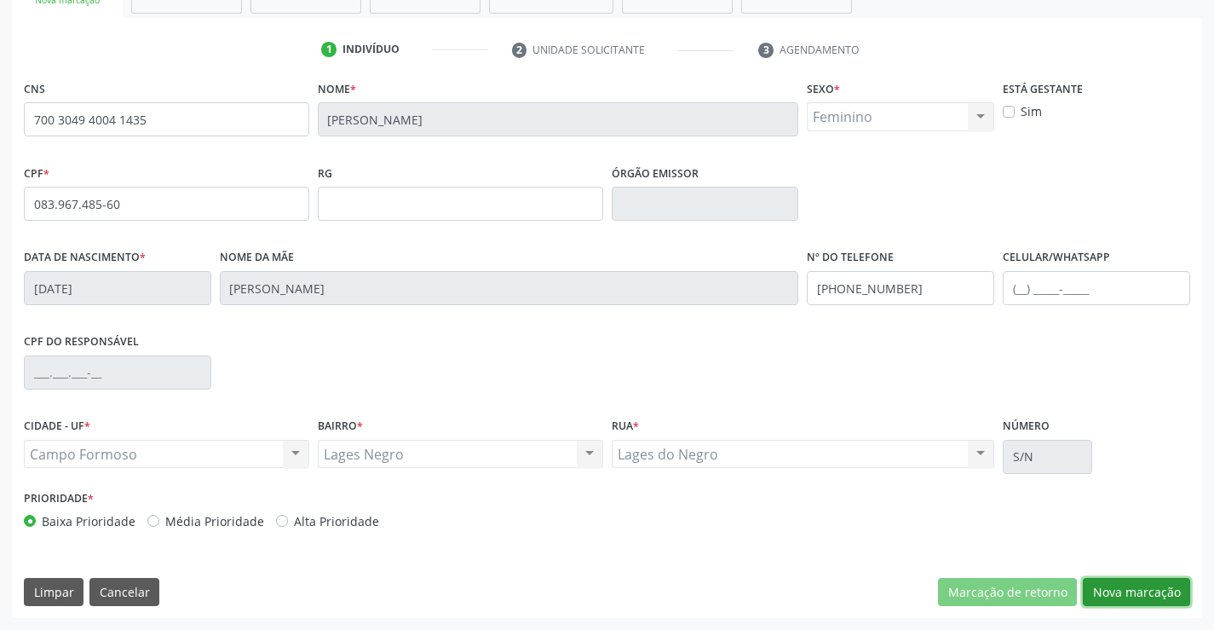
click at [1132, 592] on button "Nova marcação" at bounding box center [1136, 592] width 107 height 29
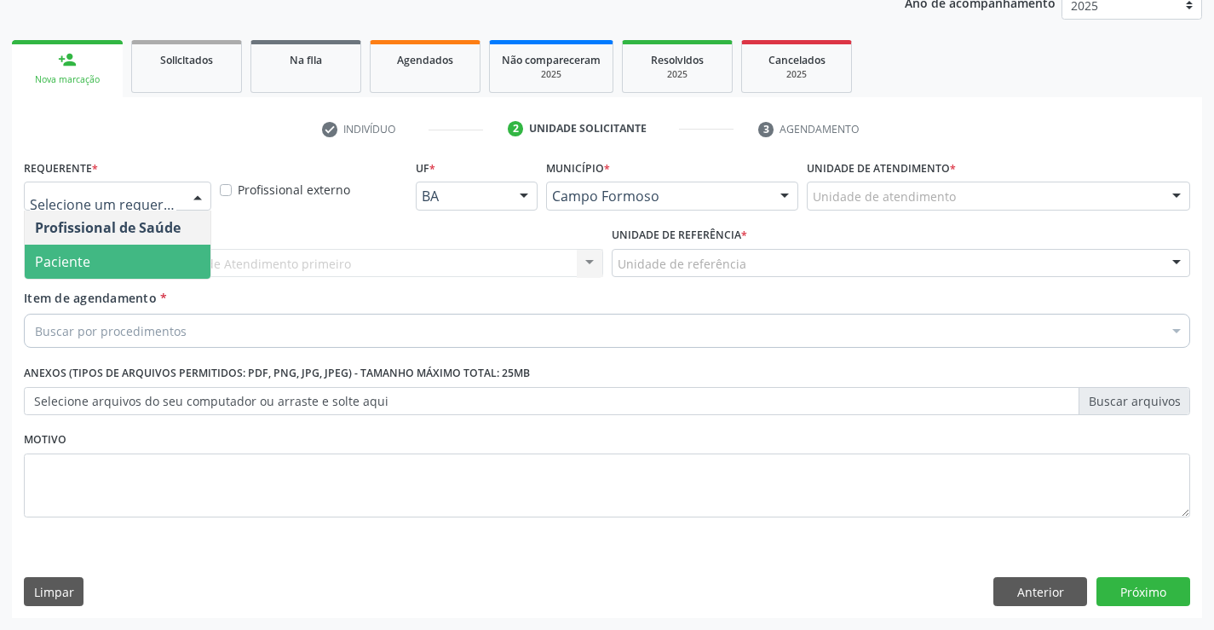
click at [121, 251] on span "Paciente" at bounding box center [118, 262] width 186 height 34
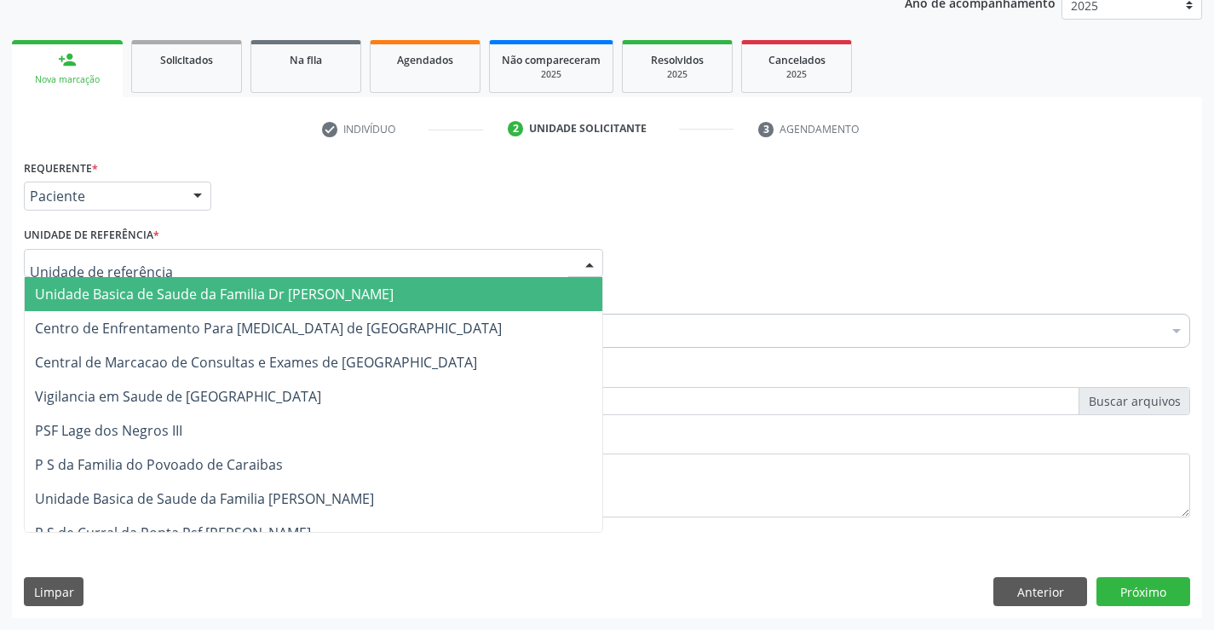
click at [151, 303] on span "Unidade Basica de Saude da Familia Dr [PERSON_NAME]" at bounding box center [214, 294] width 359 height 19
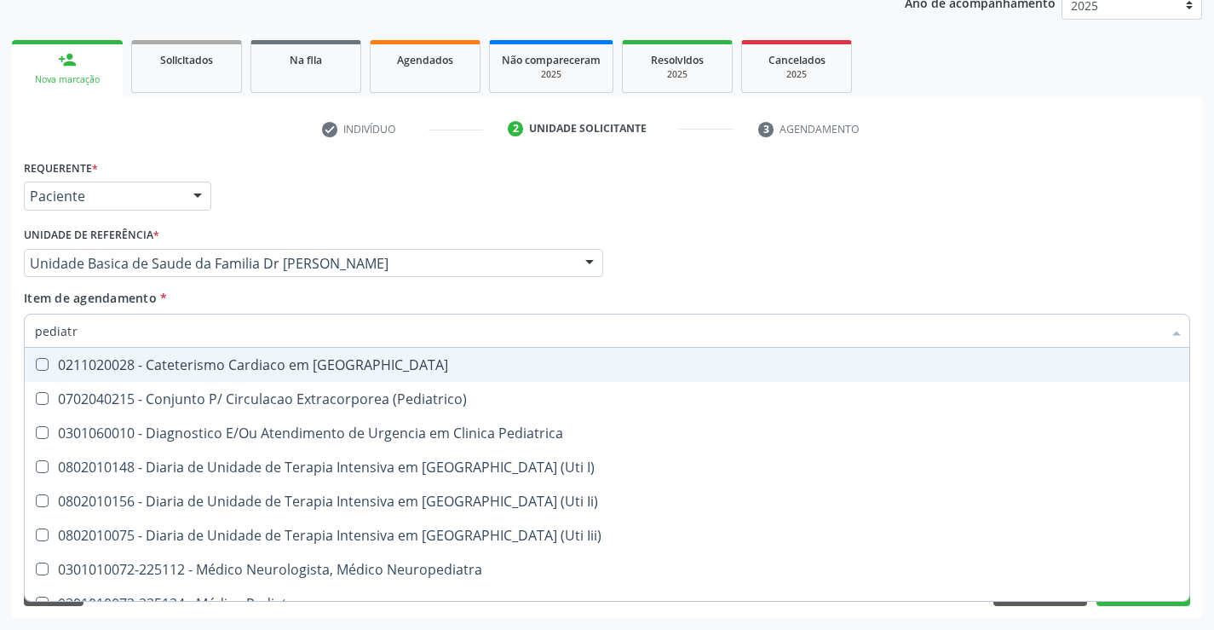
type input "pediatra"
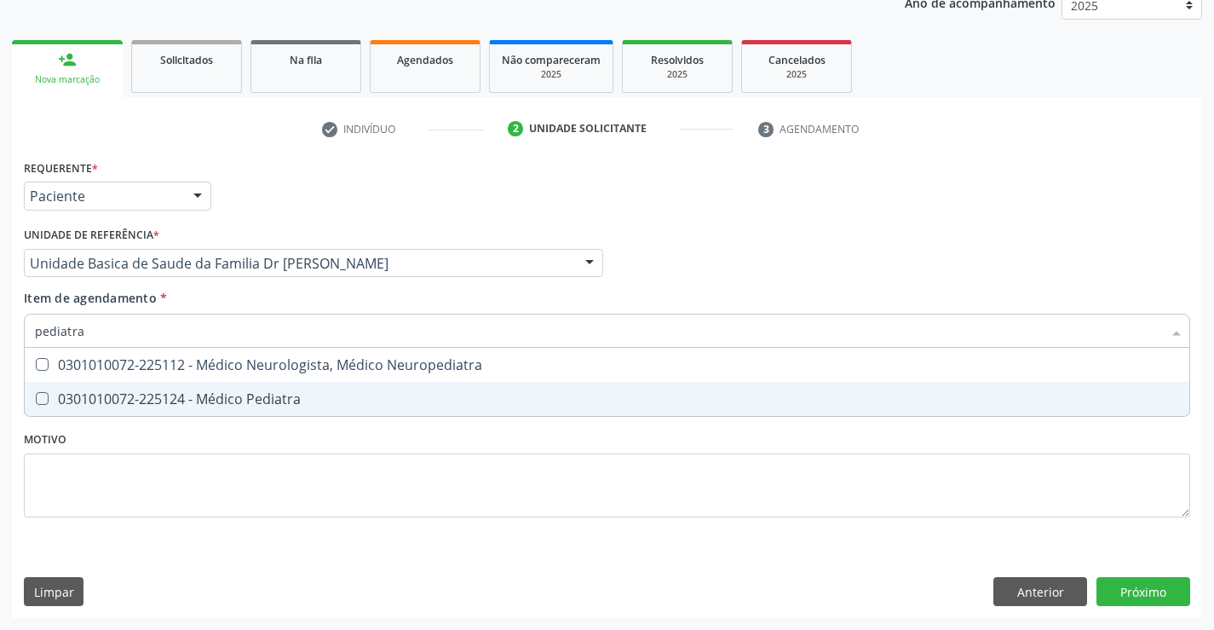
click at [276, 387] on span "0301010072-225124 - Médico Pediatra" at bounding box center [607, 399] width 1165 height 34
checkbox Pediatra "true"
click at [1144, 588] on div "Requerente * Paciente Profissional de Saúde Paciente Nenhum resultado encontrad…" at bounding box center [607, 386] width 1190 height 463
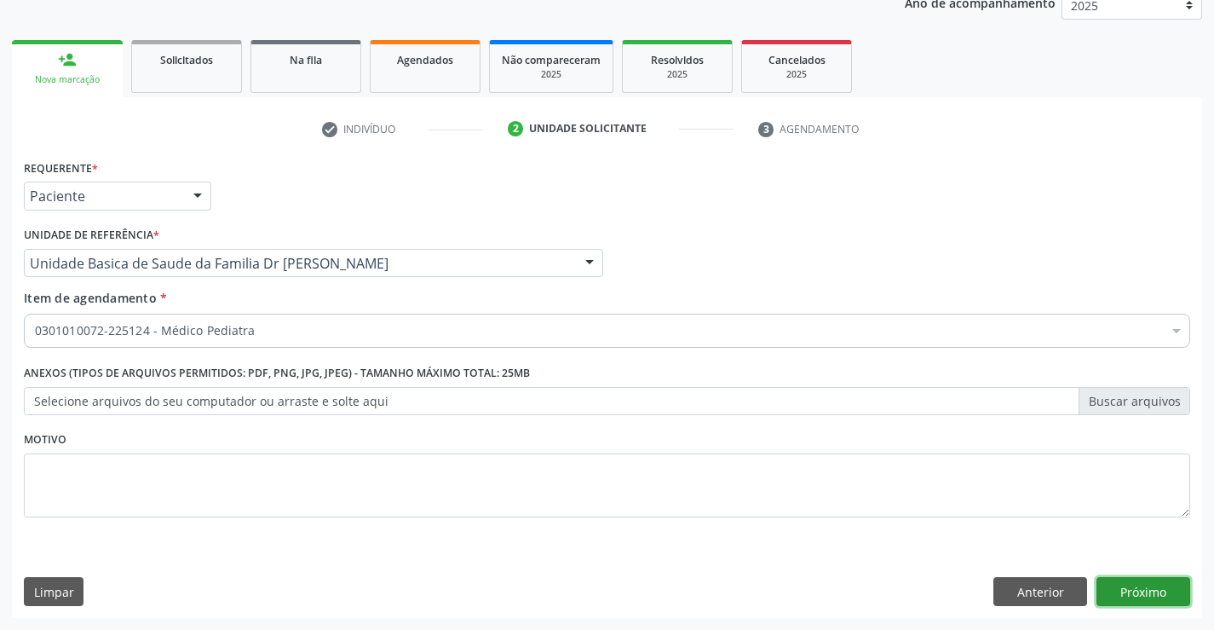
click at [1135, 590] on button "Próximo" at bounding box center [1144, 591] width 94 height 29
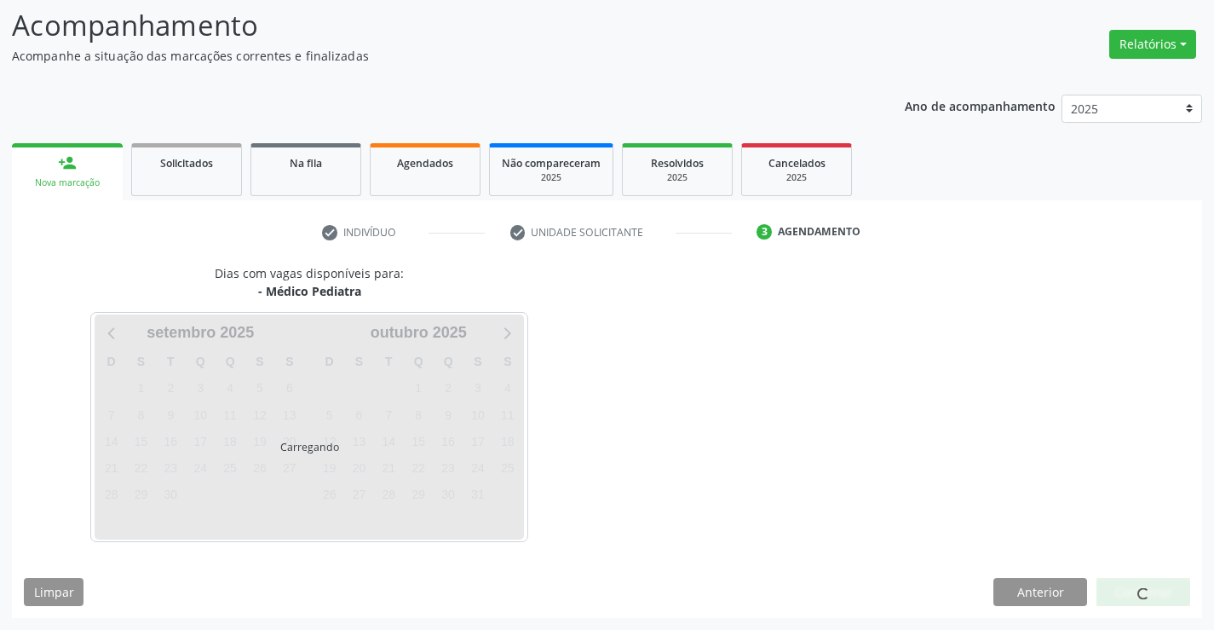
scroll to position [112, 0]
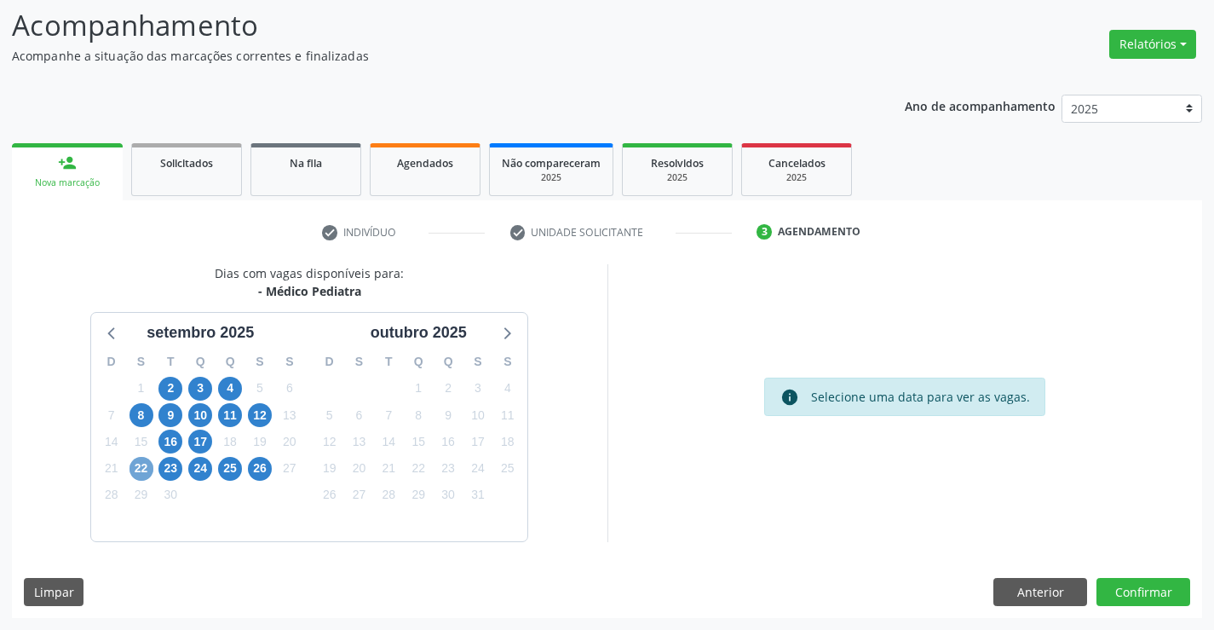
click at [143, 468] on span "22" at bounding box center [142, 469] width 24 height 24
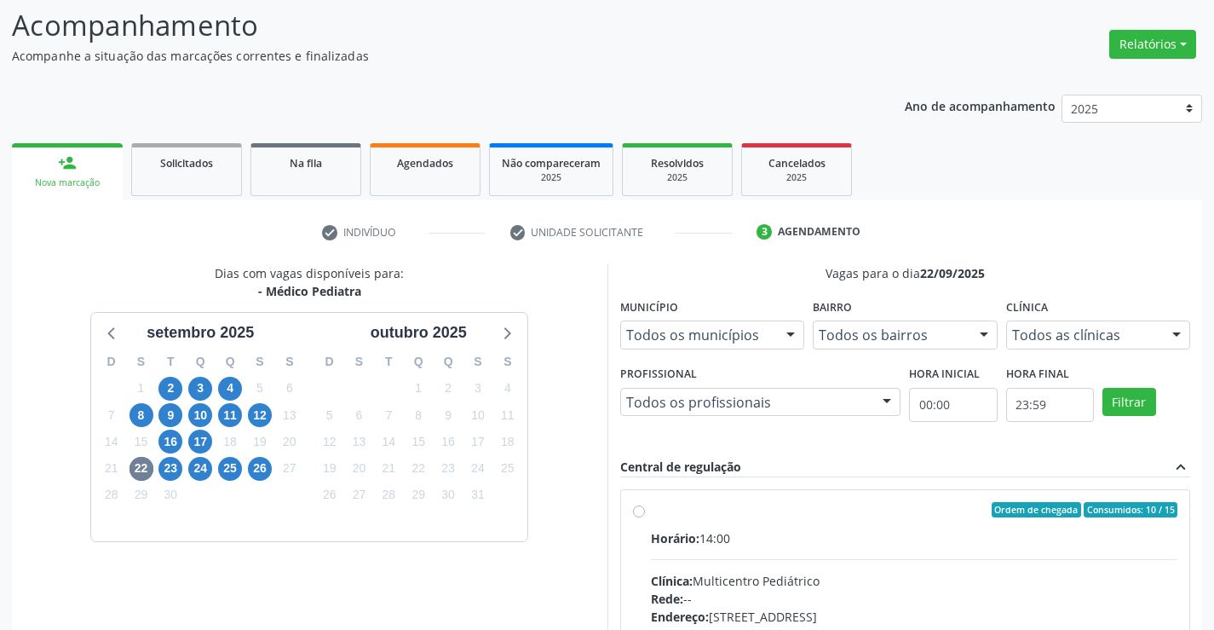
click at [651, 510] on label "Ordem de chegada Consumidos: 10 / 15 Horário: 14:00 Clínica: Multicentro Pediát…" at bounding box center [914, 633] width 527 height 262
click at [637, 510] on input "Ordem de chegada Consumidos: 10 / 15 Horário: 14:00 Clínica: Multicentro Pediát…" at bounding box center [639, 509] width 12 height 15
radio input "true"
click at [174, 463] on span "23" at bounding box center [170, 469] width 24 height 24
click at [651, 512] on label "Ordem de chegada Consumidos: 0 / 15 Horário: 08:00 Clínica: Multicentro Pediátr…" at bounding box center [914, 633] width 527 height 262
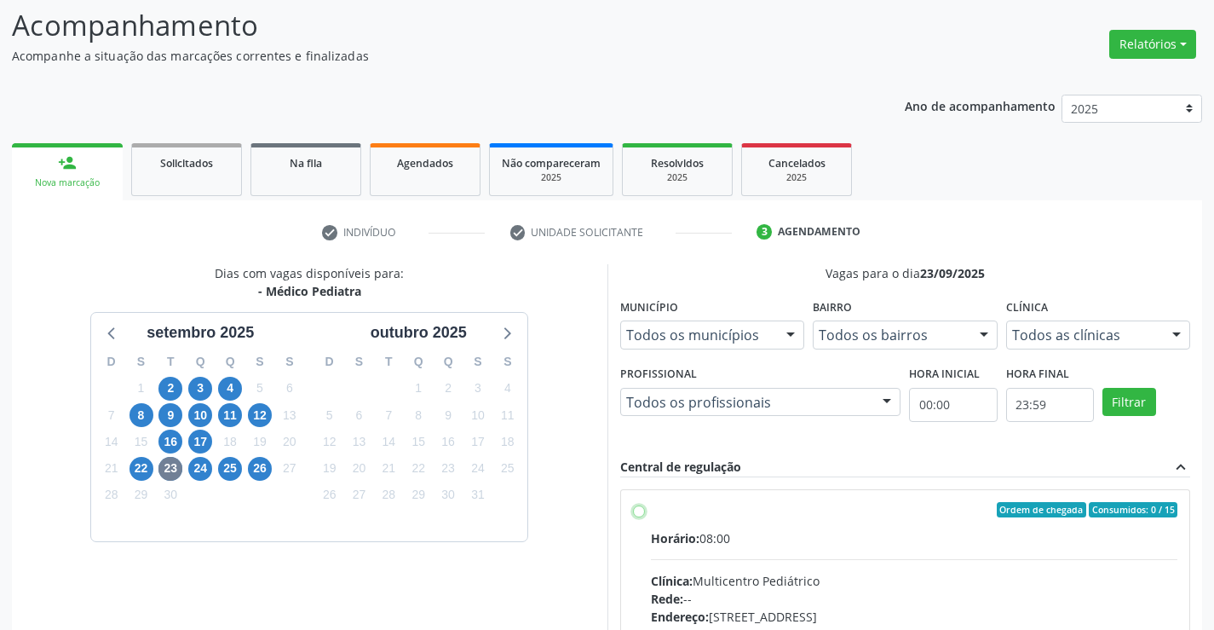
click at [637, 512] on input "Ordem de chegada Consumidos: 0 / 15 Horário: 08:00 Clínica: Multicentro Pediátr…" at bounding box center [639, 509] width 12 height 15
radio input "true"
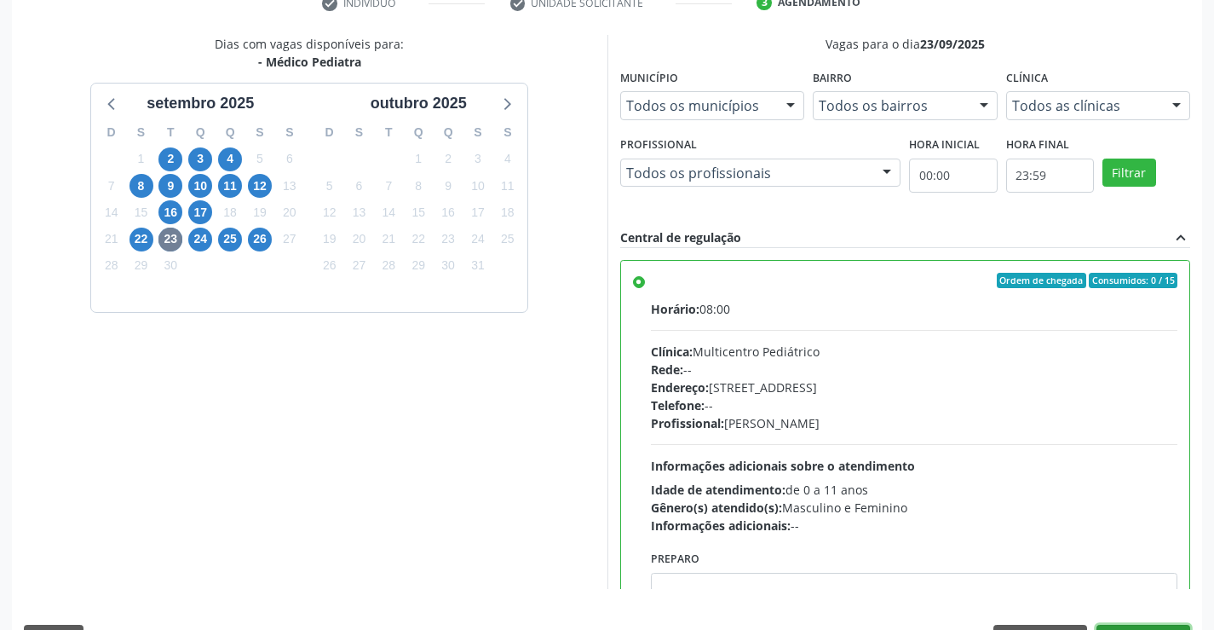
click at [1154, 626] on button "Confirmar" at bounding box center [1144, 639] width 94 height 29
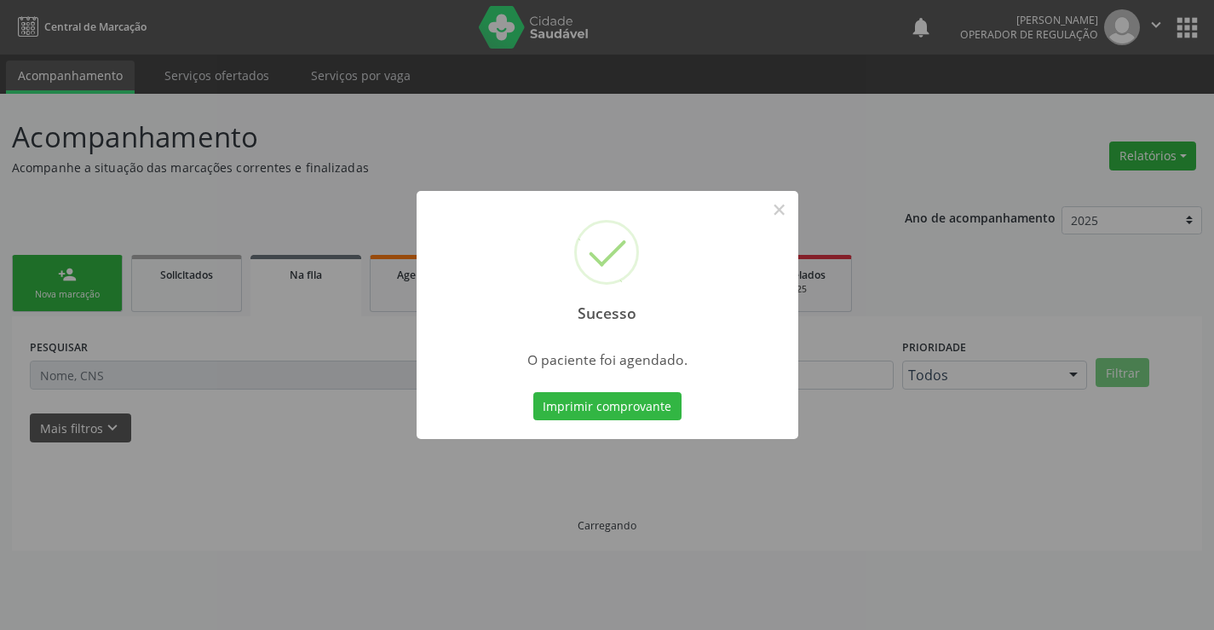
scroll to position [0, 0]
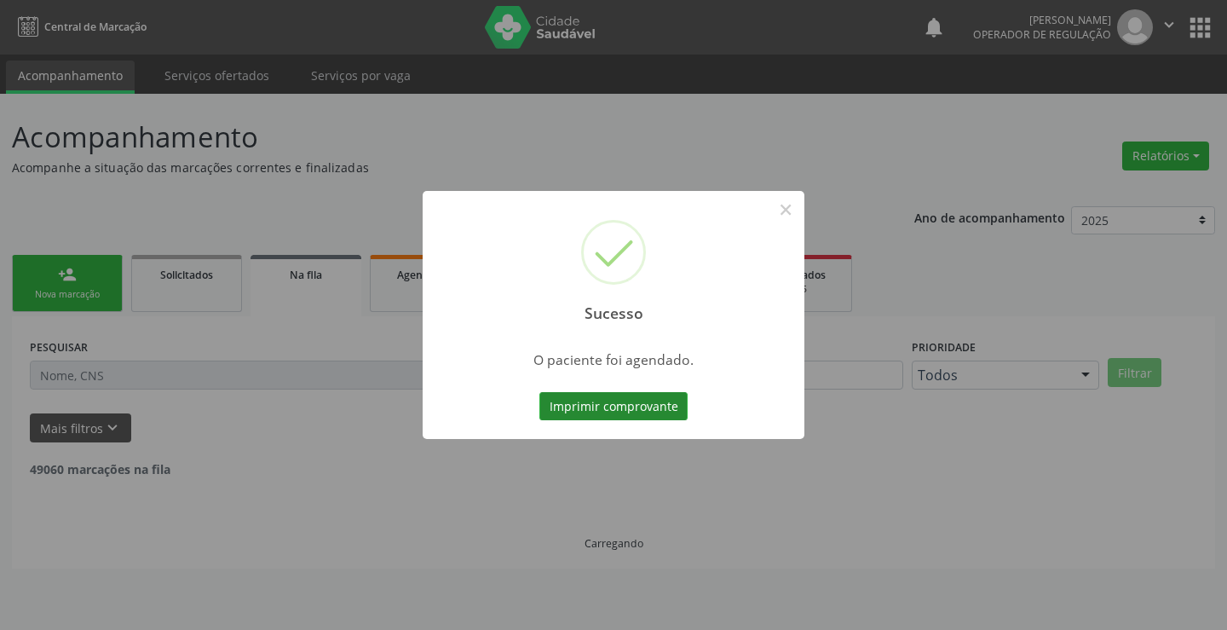
click at [658, 403] on button "Imprimir comprovante" at bounding box center [613, 406] width 148 height 29
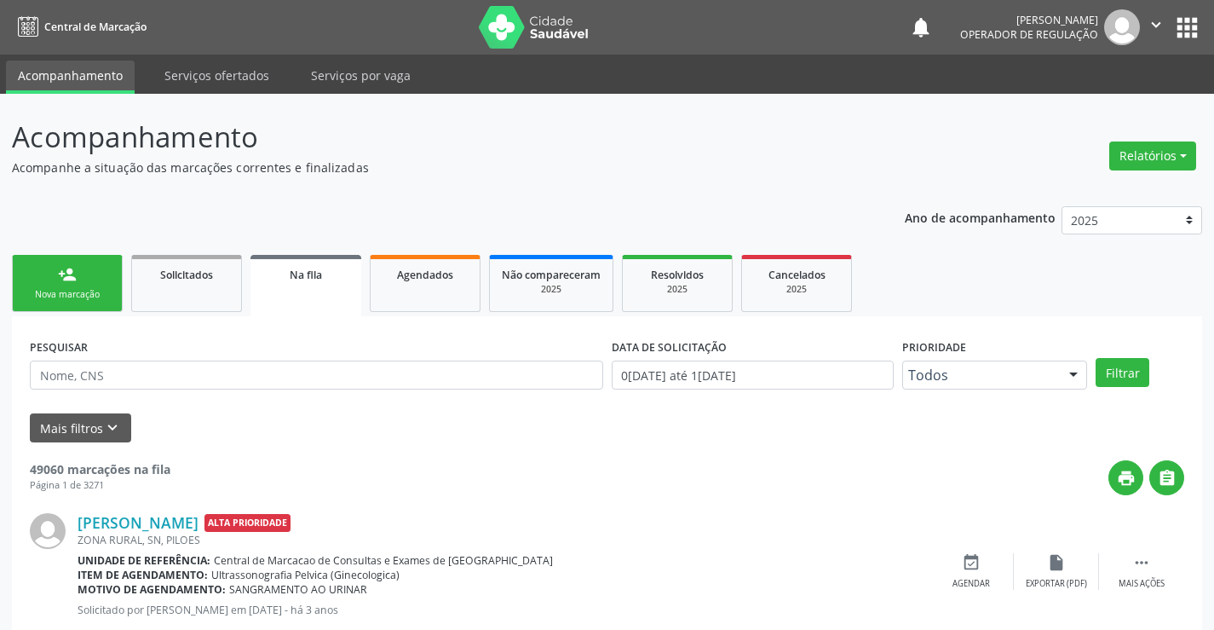
click at [86, 280] on link "person_add Nova marcação" at bounding box center [67, 283] width 111 height 57
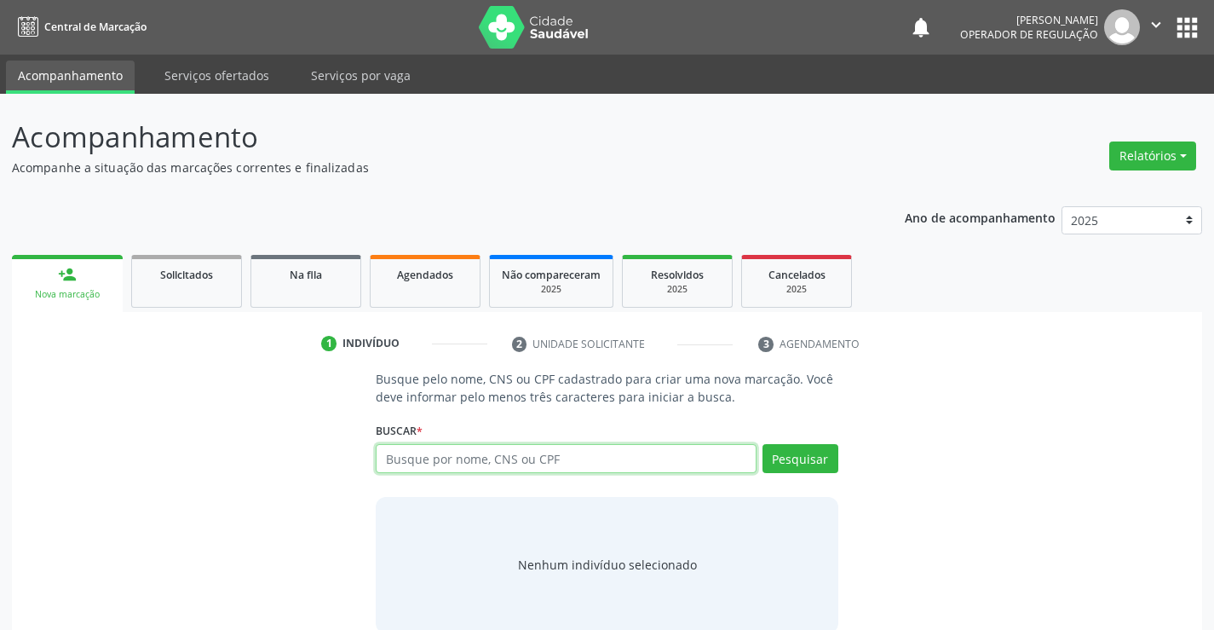
click at [471, 449] on input "text" at bounding box center [566, 458] width 380 height 29
type input "706005884241546"
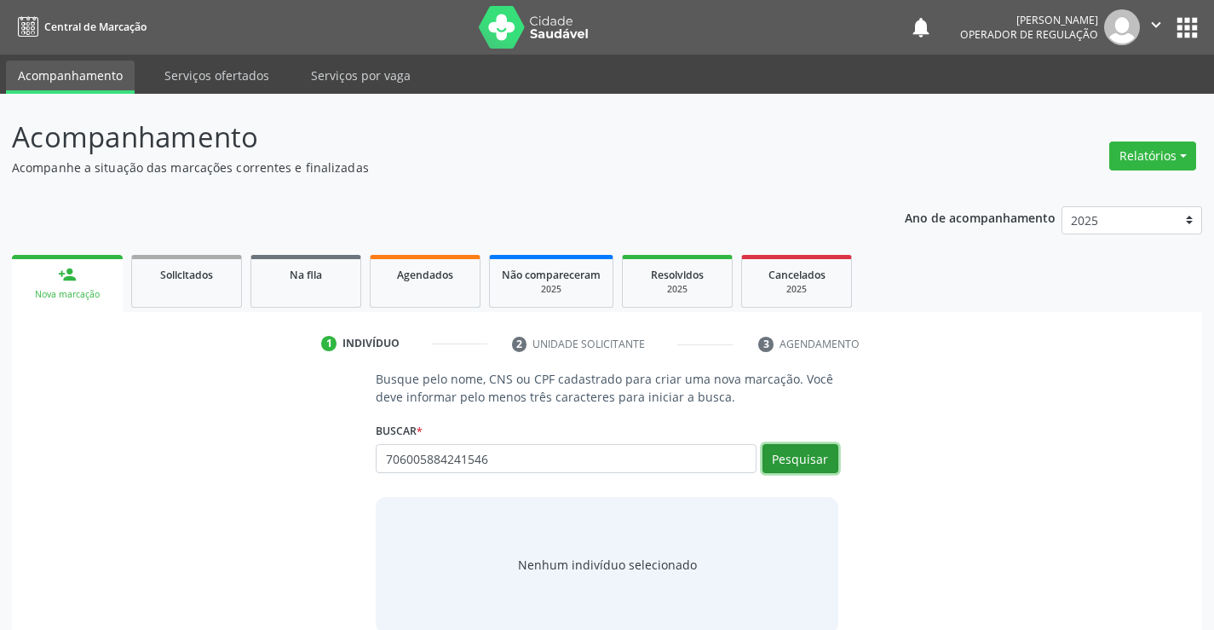
click at [809, 453] on button "Pesquisar" at bounding box center [801, 458] width 76 height 29
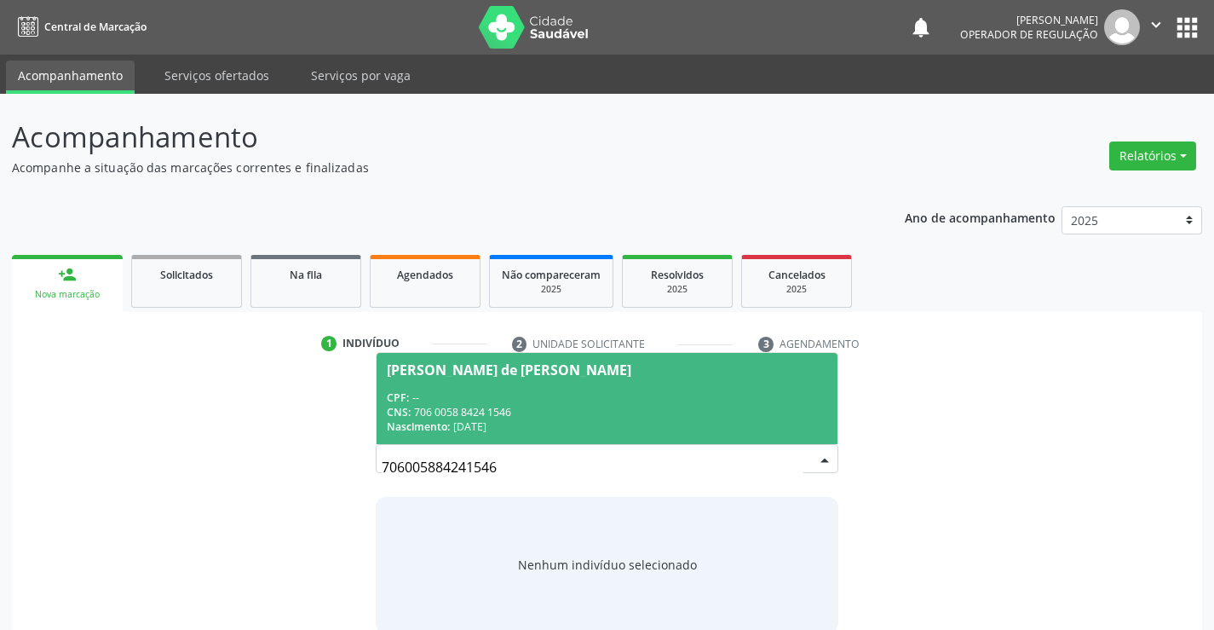
click at [578, 425] on div "Nascimento: 15/03/1945" at bounding box center [607, 426] width 440 height 14
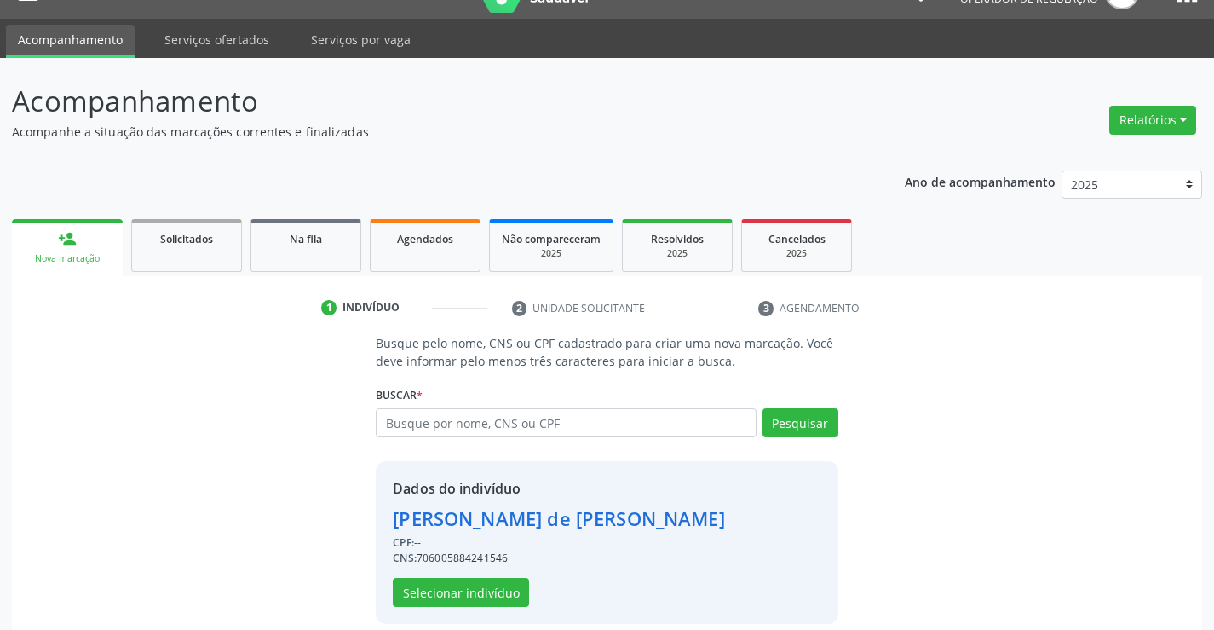
scroll to position [54, 0]
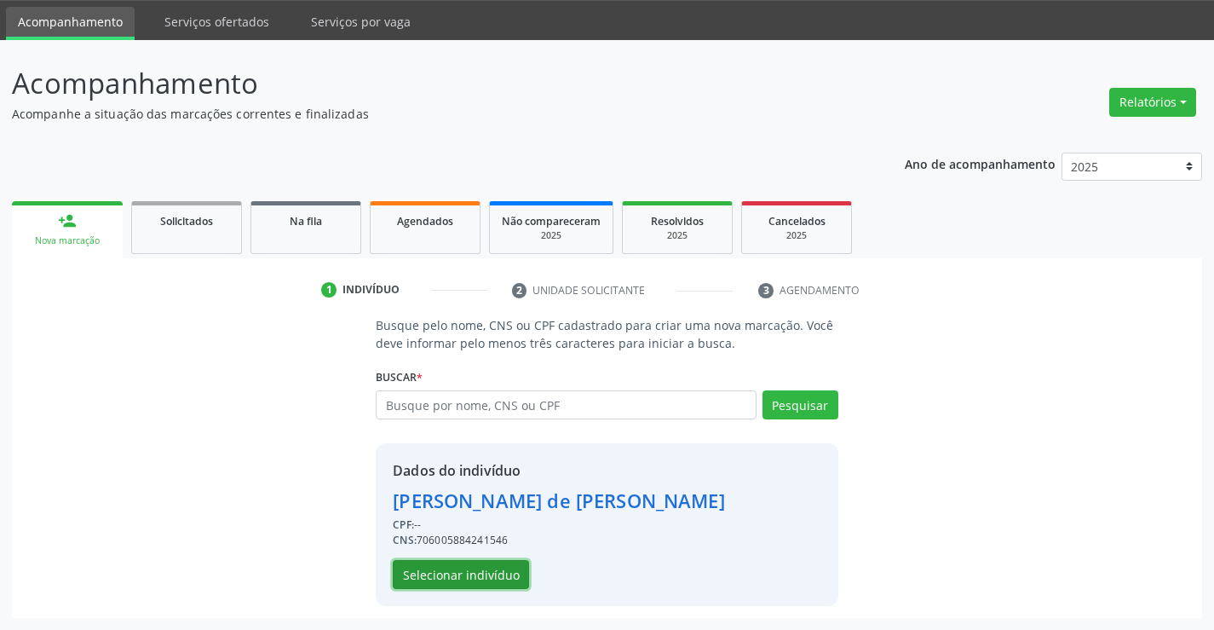
click at [484, 568] on button "Selecionar indivíduo" at bounding box center [461, 574] width 136 height 29
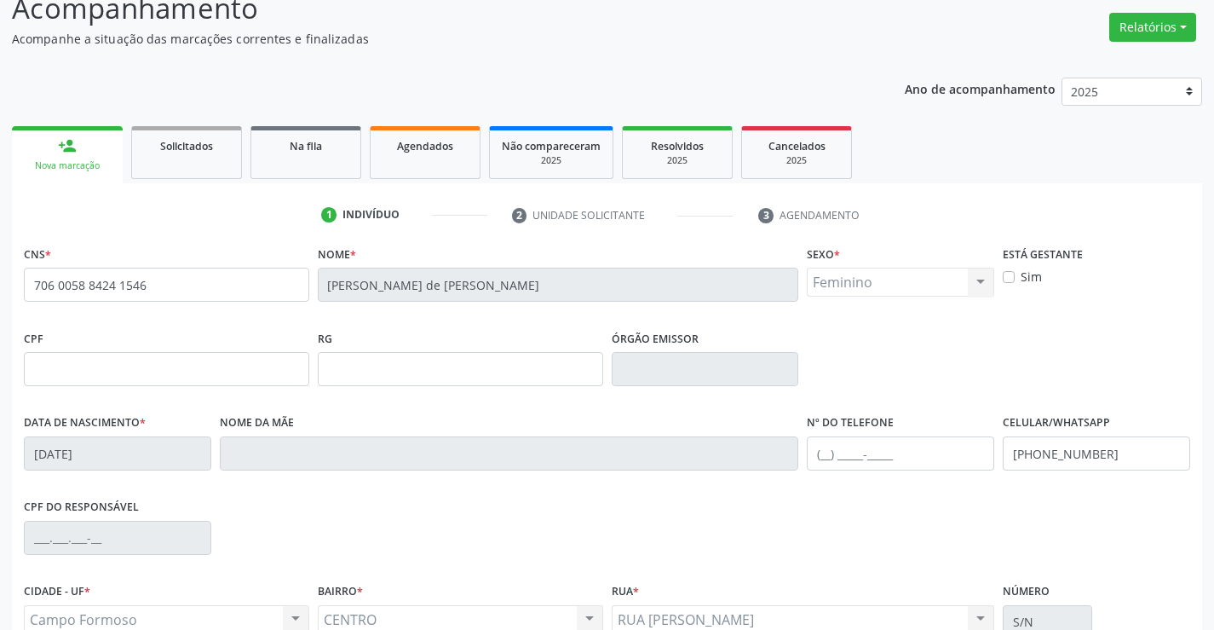
scroll to position [294, 0]
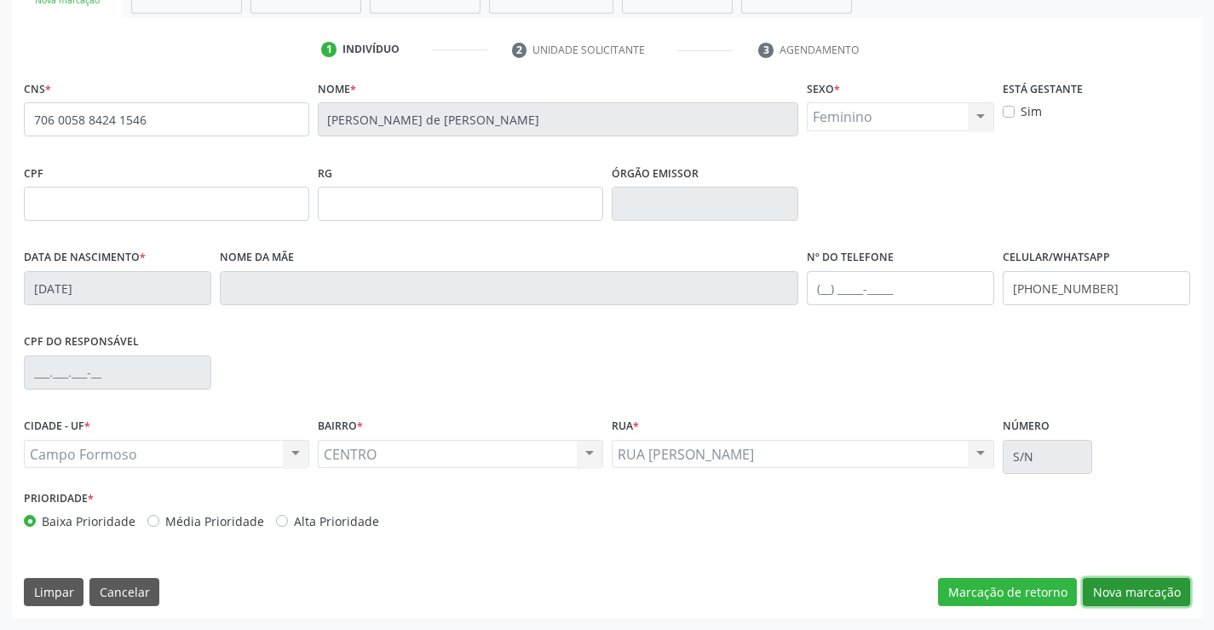
click at [1150, 596] on button "Nova marcação" at bounding box center [1136, 592] width 107 height 29
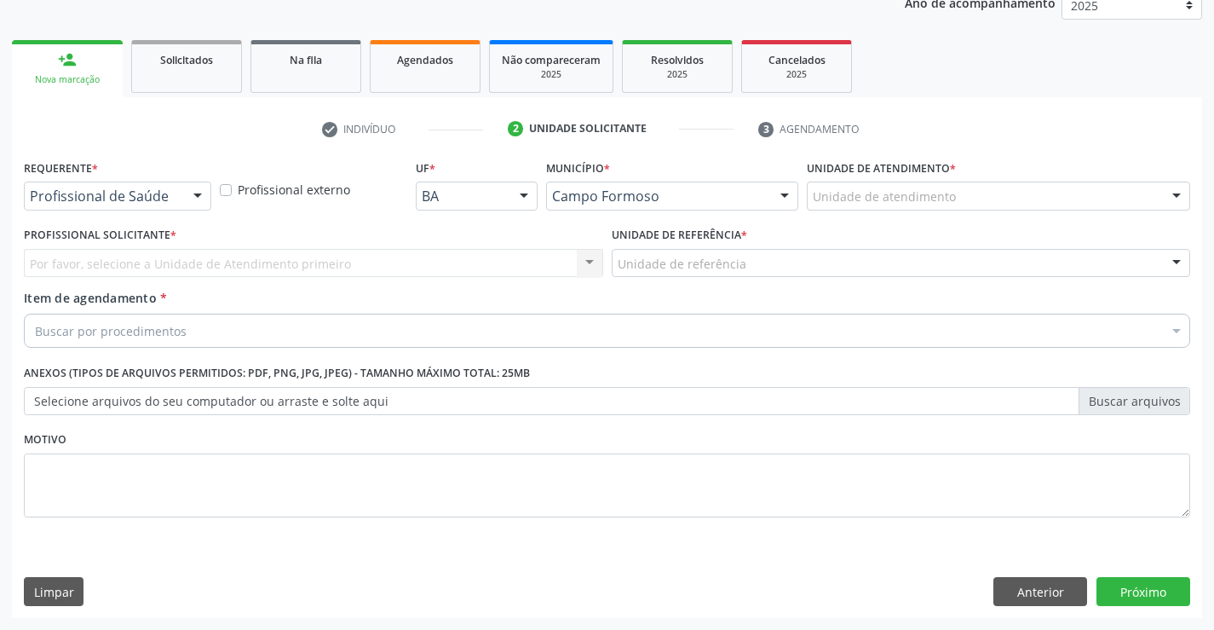
scroll to position [215, 0]
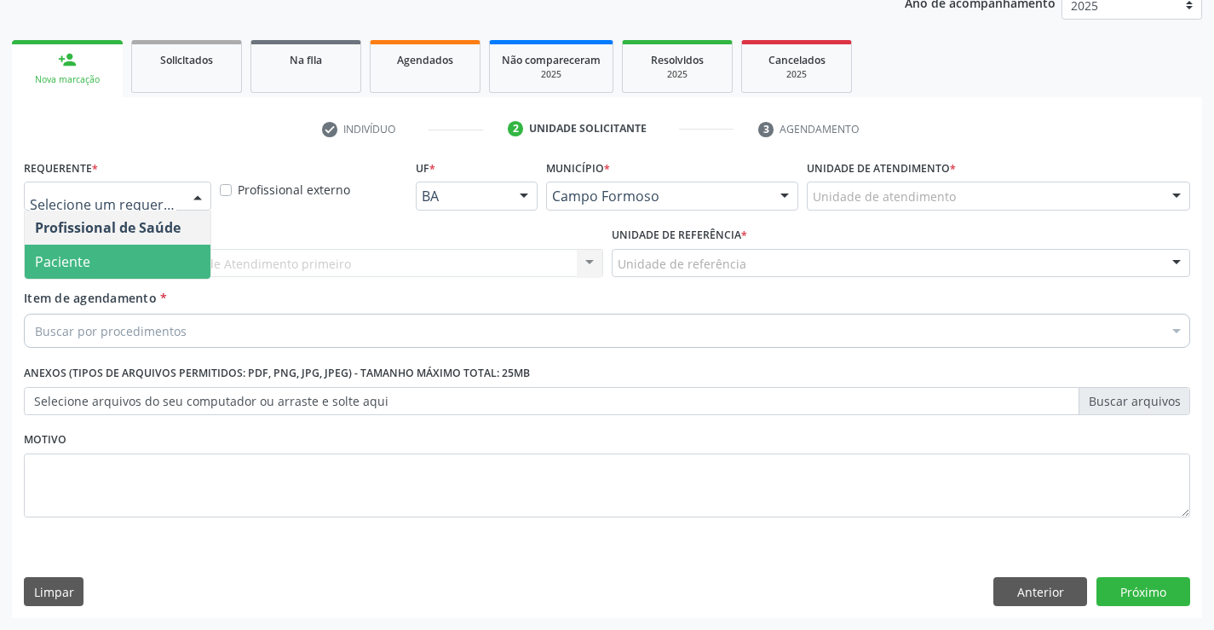
click at [128, 250] on span "Paciente" at bounding box center [118, 262] width 186 height 34
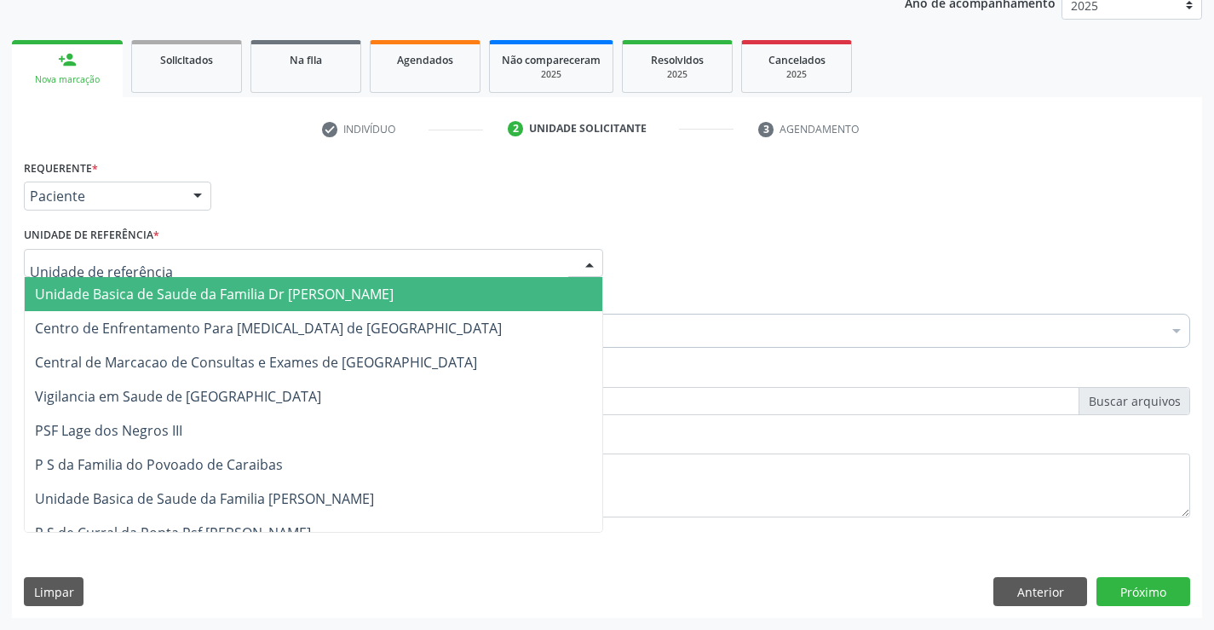
click at [134, 288] on span "Unidade Basica de Saude da Familia Dr [PERSON_NAME]" at bounding box center [214, 294] width 359 height 19
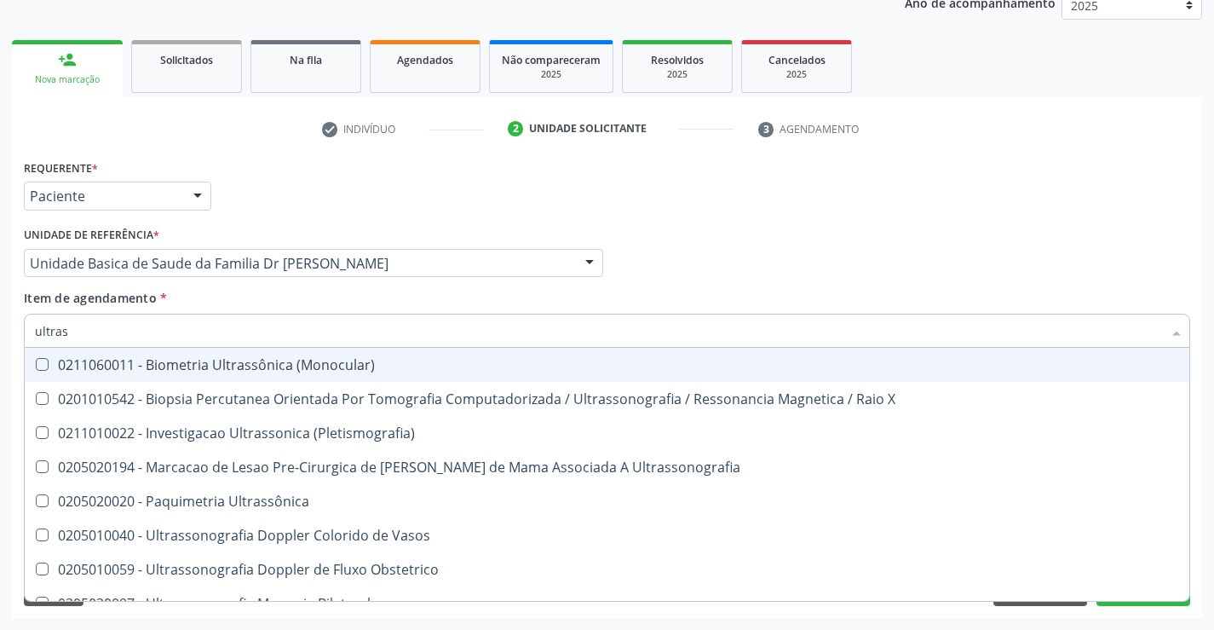
type input "ultrass"
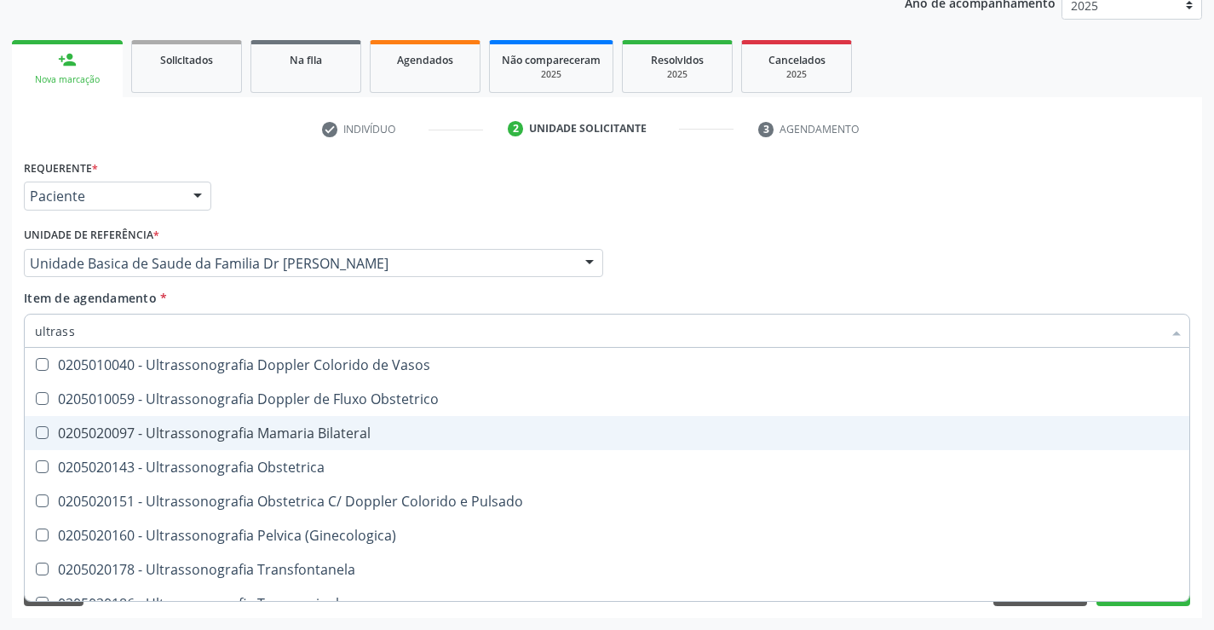
scroll to position [256, 0]
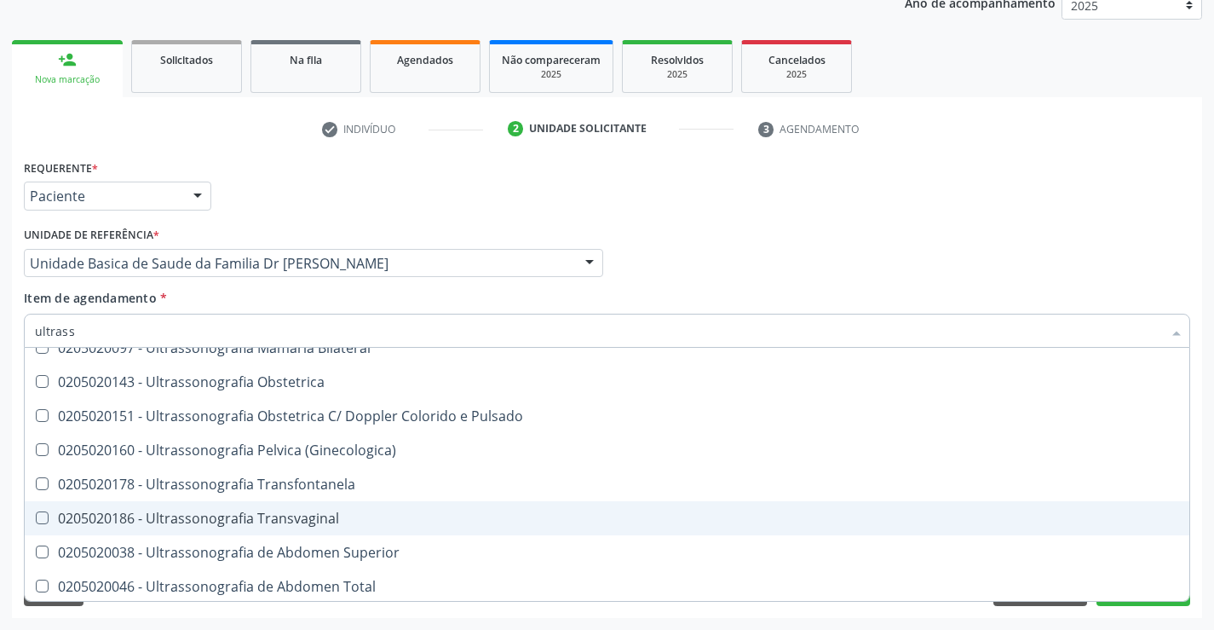
click at [320, 514] on div "0205020186 - Ultrassonografia Transvaginal" at bounding box center [607, 518] width 1144 height 14
checkbox Transvaginal "true"
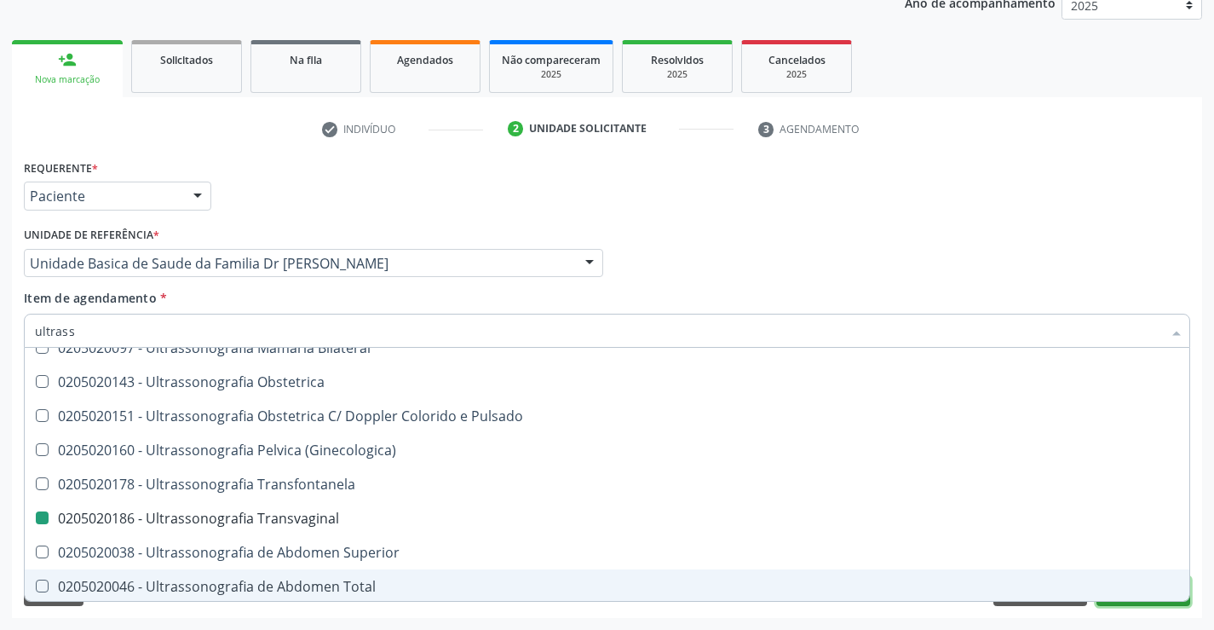
click at [1147, 603] on button "Próximo" at bounding box center [1144, 591] width 94 height 29
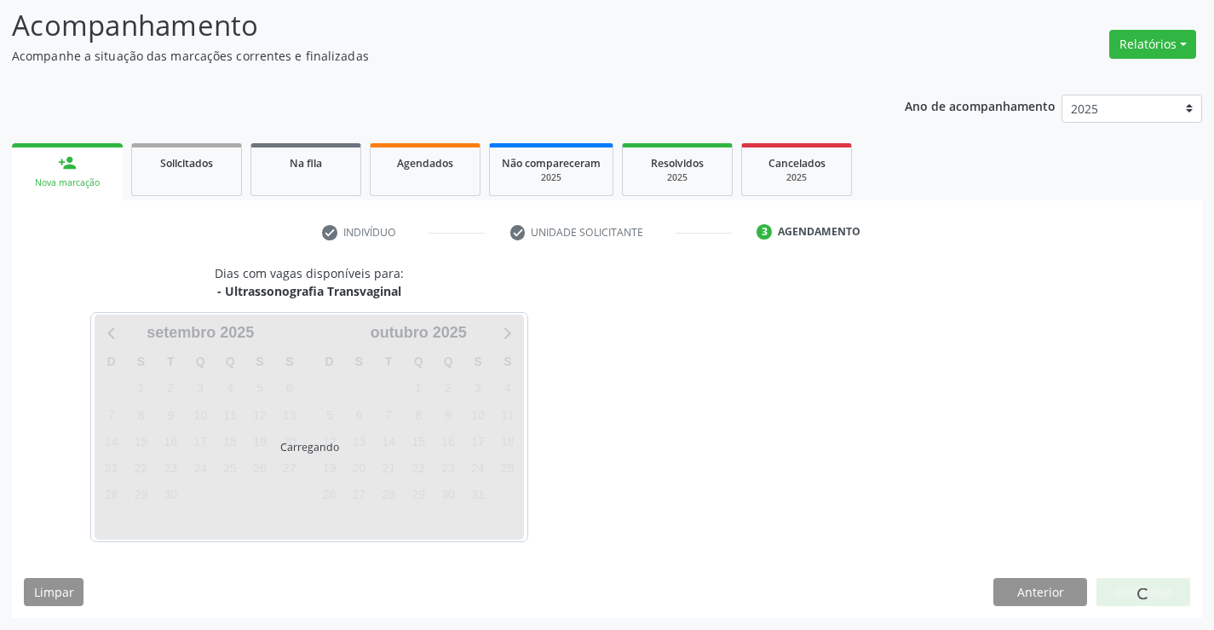
scroll to position [0, 0]
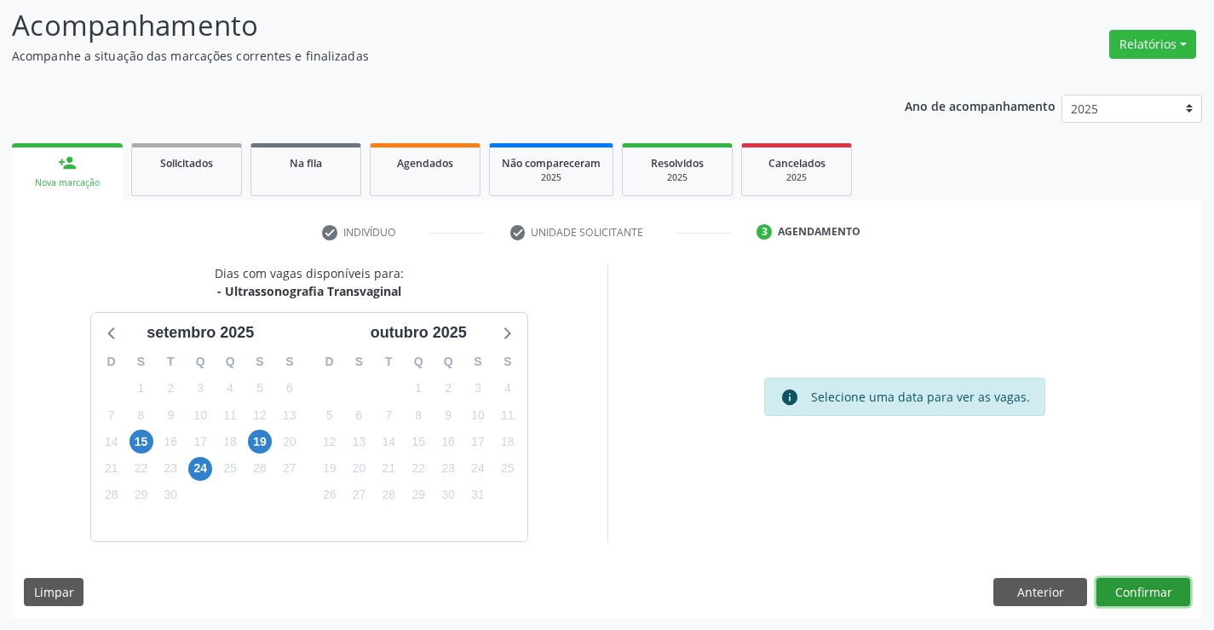
click at [1147, 591] on button "Confirmar" at bounding box center [1144, 592] width 94 height 29
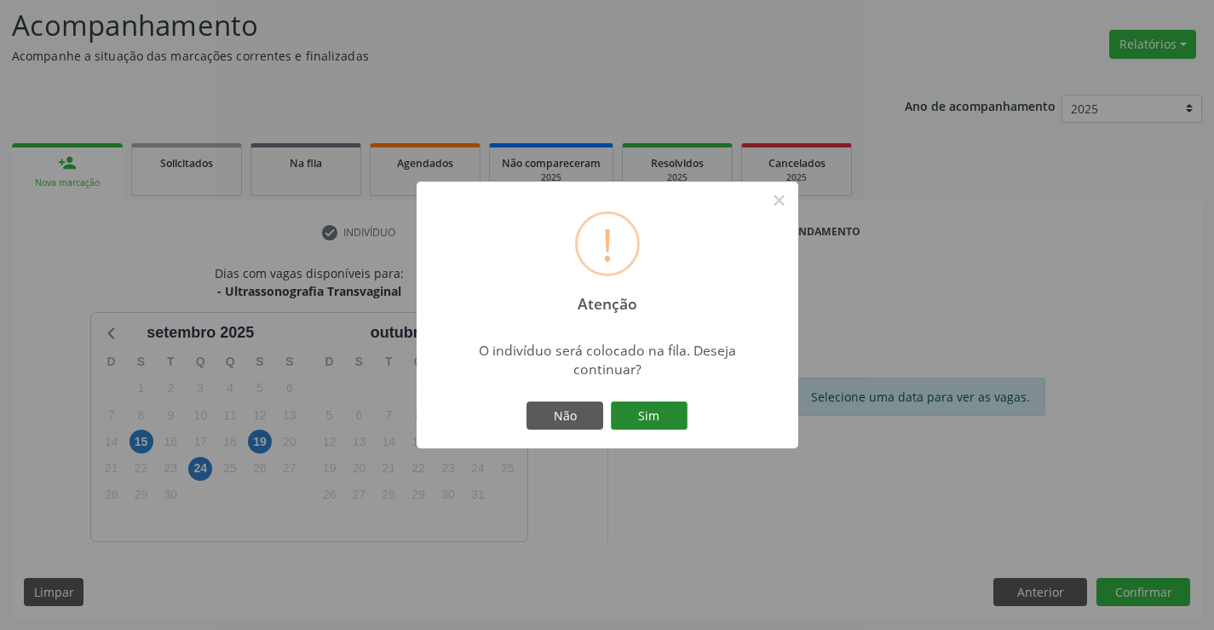
click at [641, 410] on button "Sim" at bounding box center [649, 415] width 77 height 29
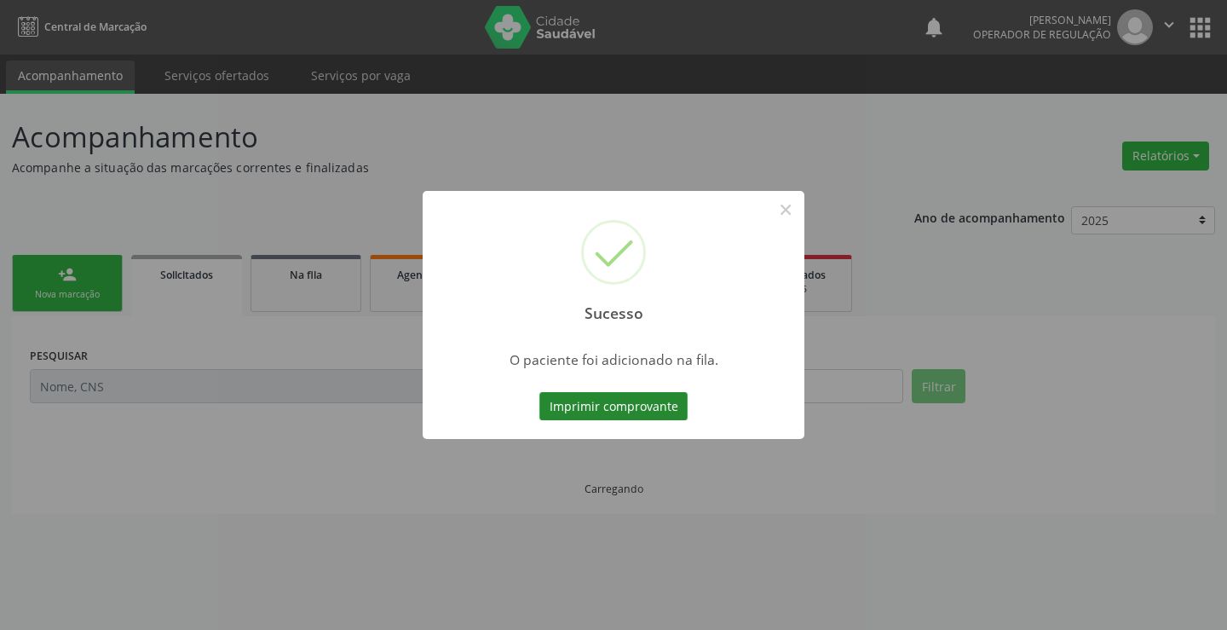
click at [643, 404] on button "Imprimir comprovante" at bounding box center [613, 406] width 148 height 29
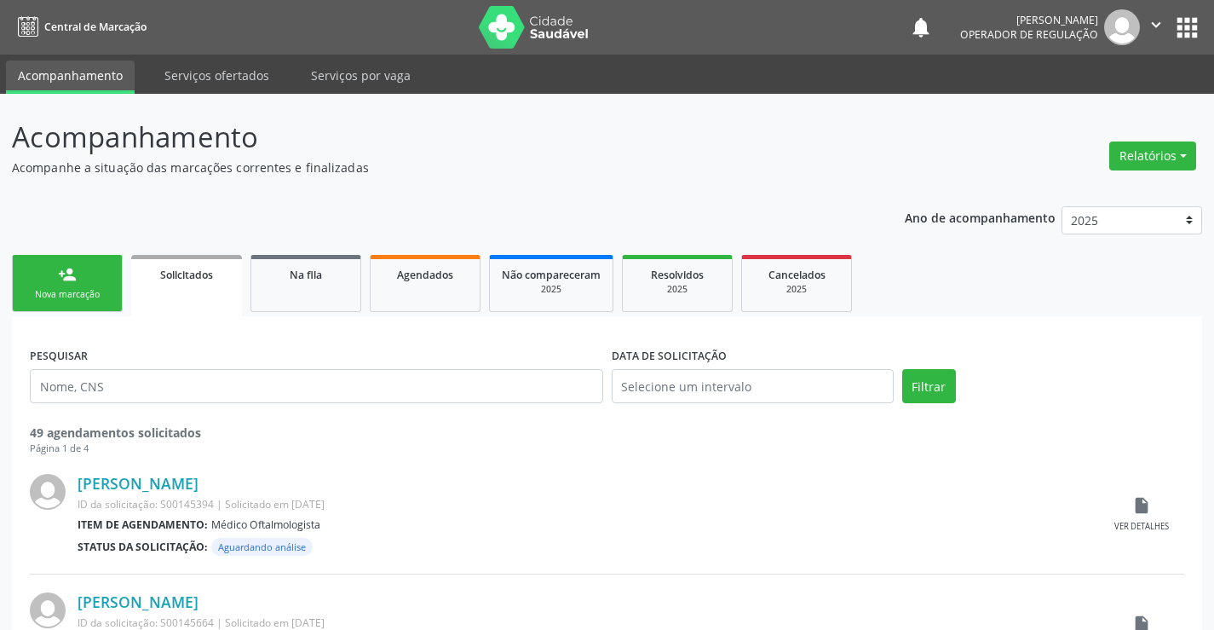
click at [71, 283] on div "person_add" at bounding box center [67, 274] width 19 height 19
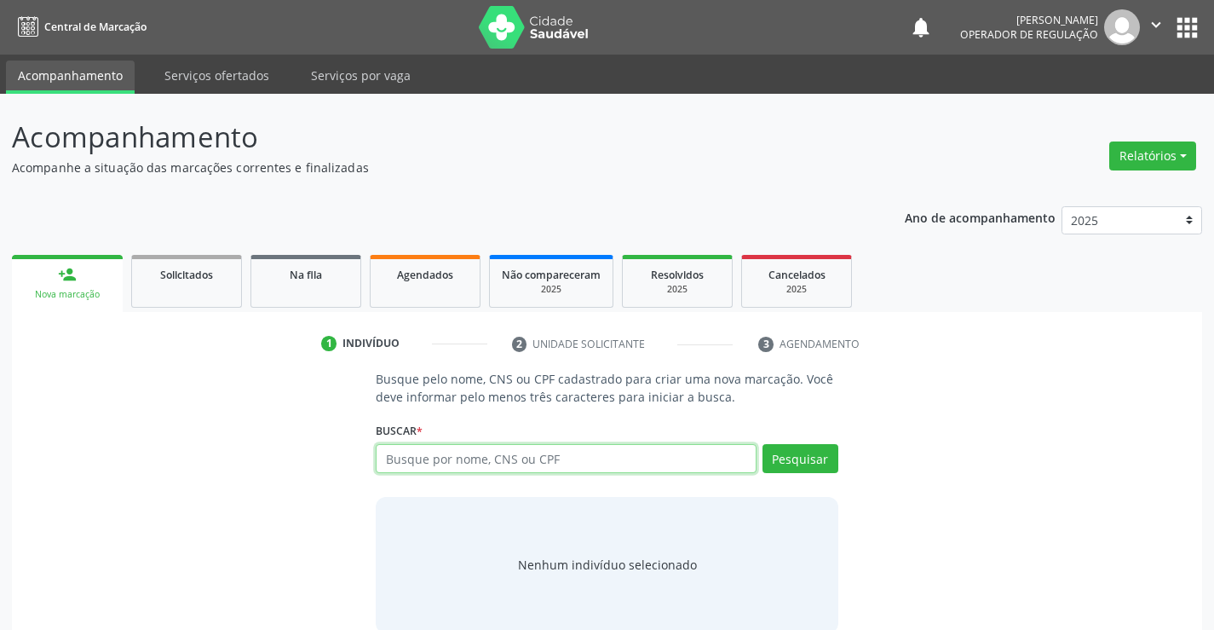
click at [516, 468] on input "text" at bounding box center [566, 458] width 380 height 29
type input "708805761168610"
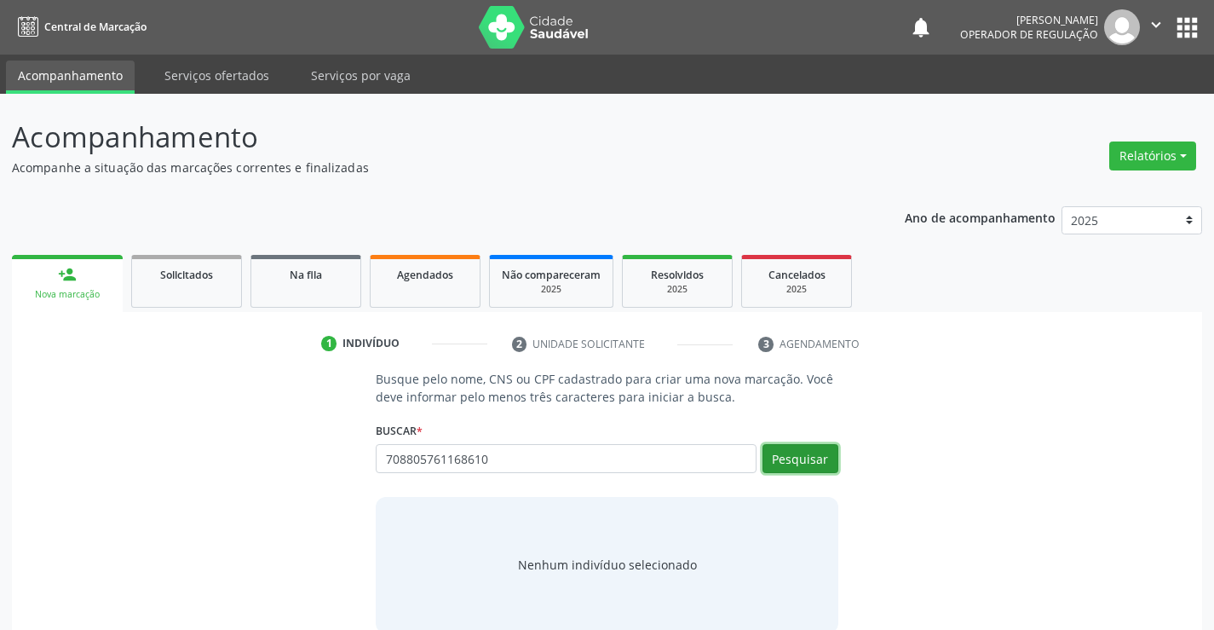
click at [824, 466] on button "Pesquisar" at bounding box center [801, 458] width 76 height 29
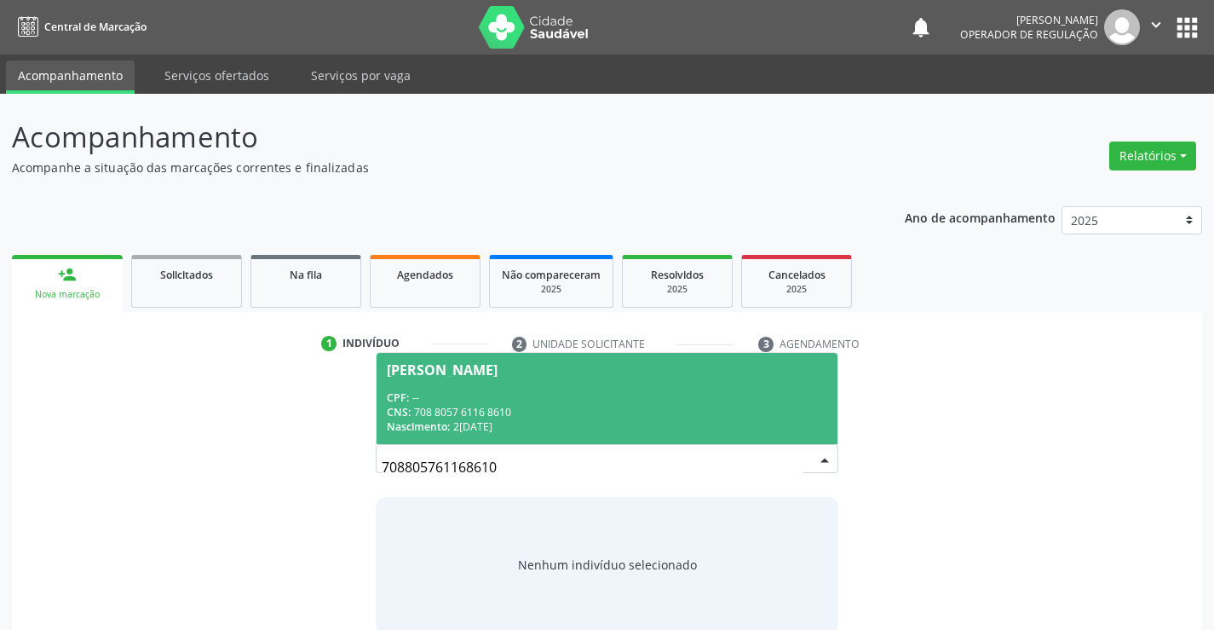
click at [659, 412] on div "CNS: 708 8057 6116 8610" at bounding box center [607, 412] width 440 height 14
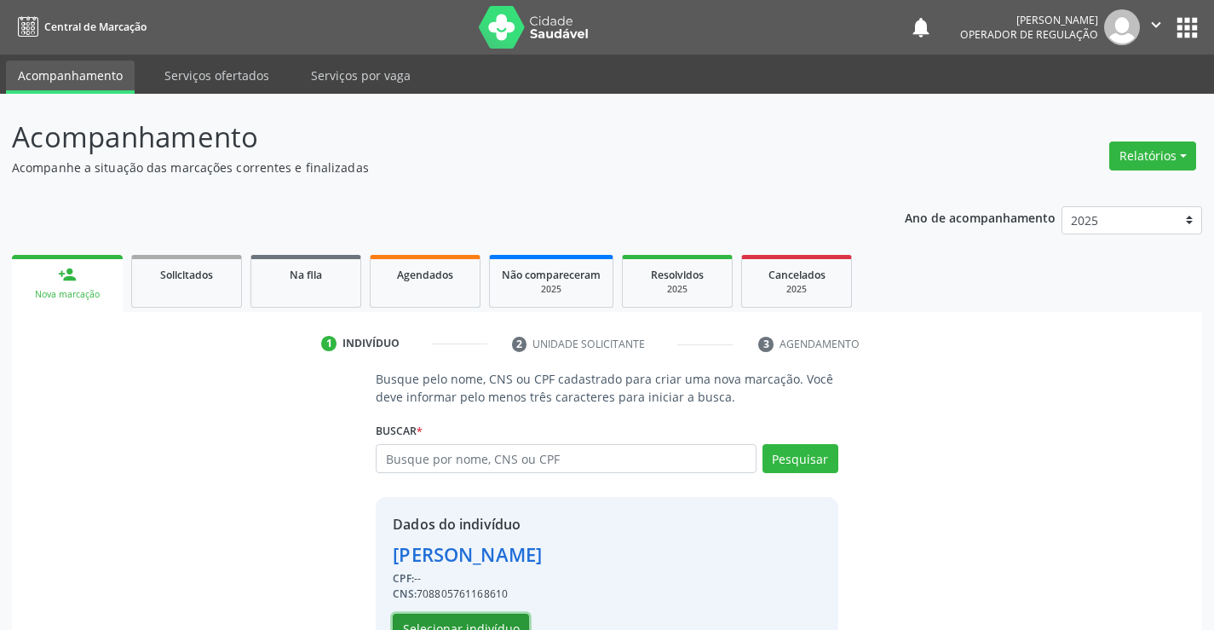
click at [443, 618] on button "Selecionar indivíduo" at bounding box center [461, 628] width 136 height 29
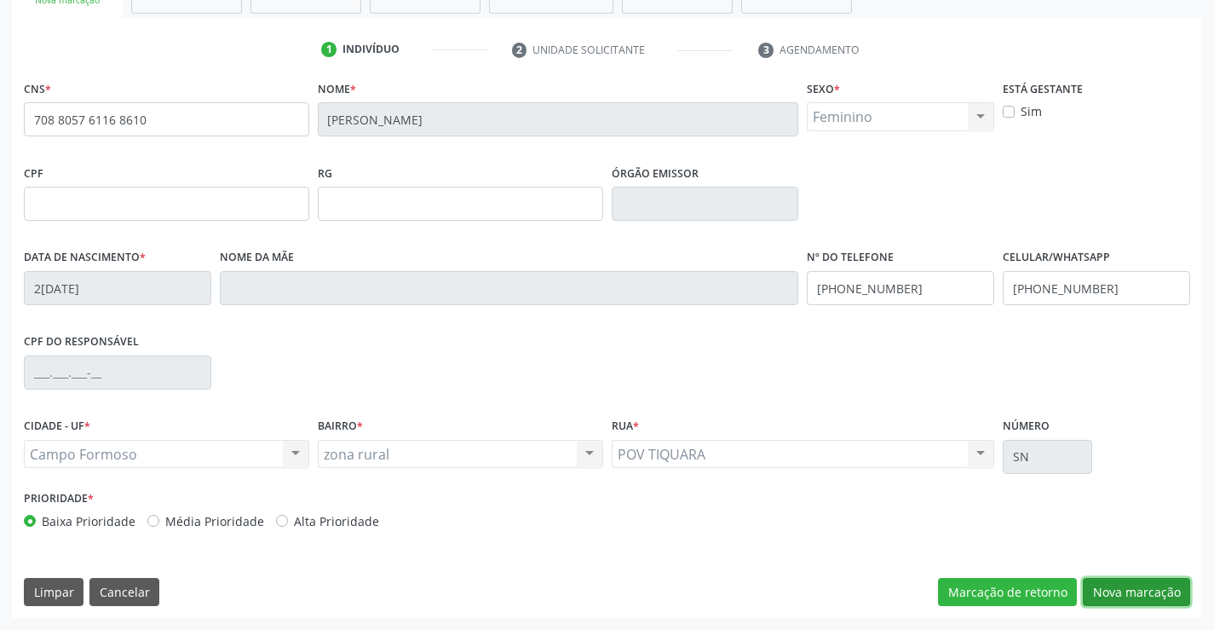
drag, startPoint x: 1116, startPoint y: 597, endPoint x: 1149, endPoint y: 503, distance: 100.0
click at [1117, 597] on button "Nova marcação" at bounding box center [1136, 592] width 107 height 29
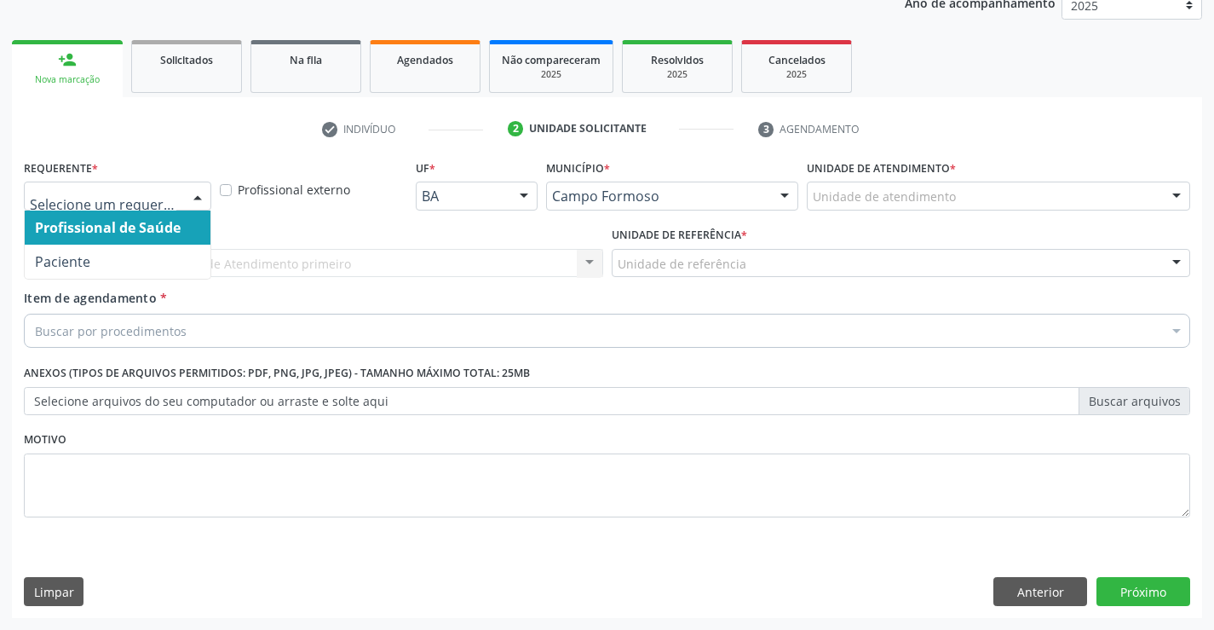
click at [174, 205] on div at bounding box center [117, 196] width 187 height 29
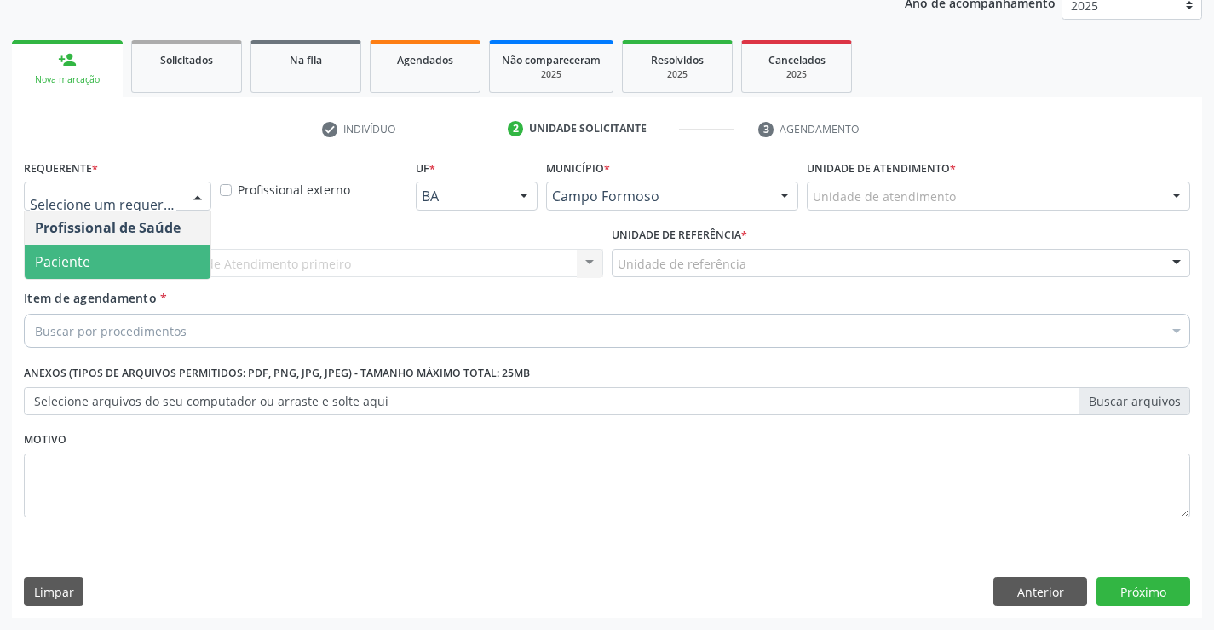
click at [147, 267] on span "Paciente" at bounding box center [118, 262] width 186 height 34
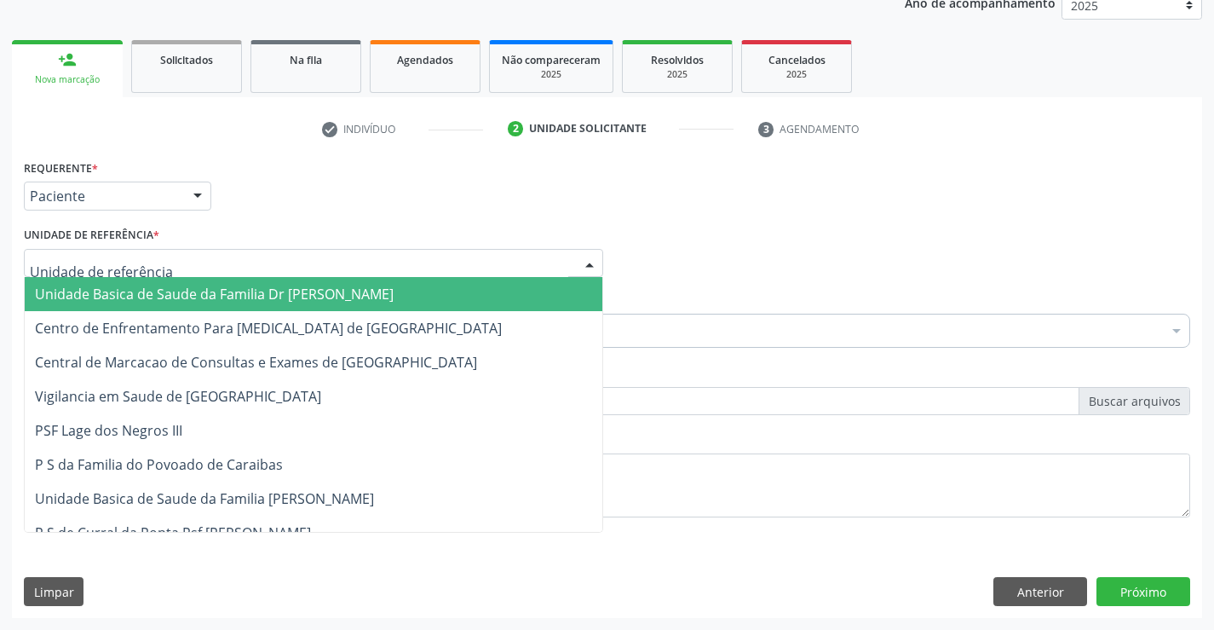
click at [170, 272] on div at bounding box center [313, 263] width 579 height 29
click at [170, 290] on span "Unidade Basica de Saude da Familia Dr [PERSON_NAME]" at bounding box center [214, 294] width 359 height 19
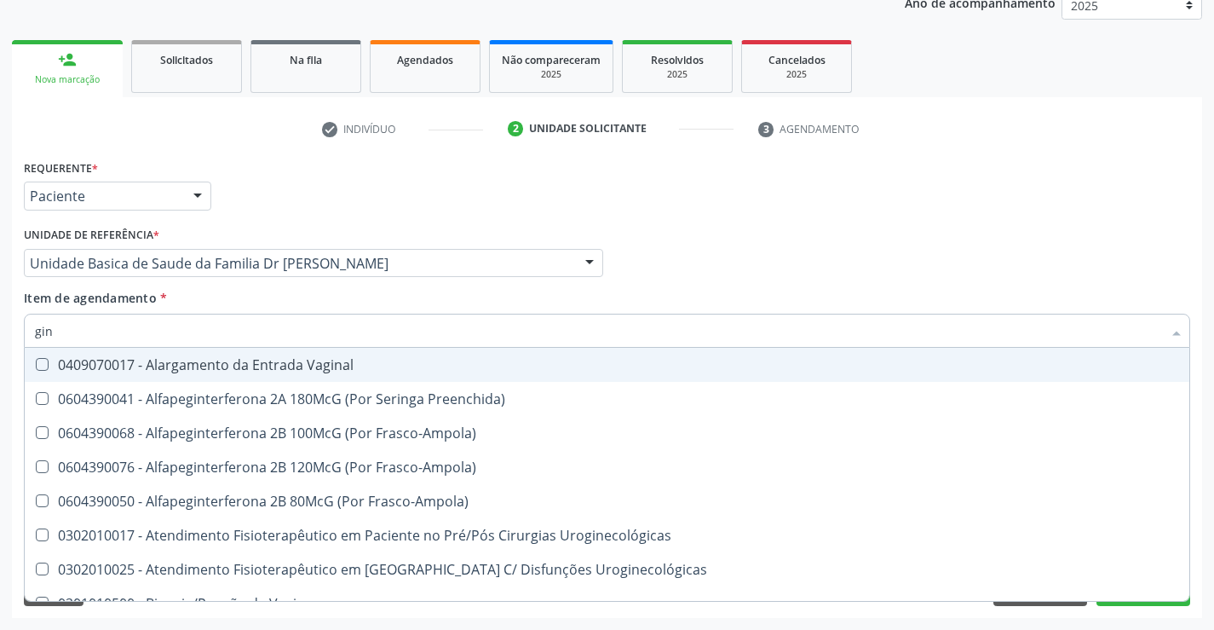
type input "gine"
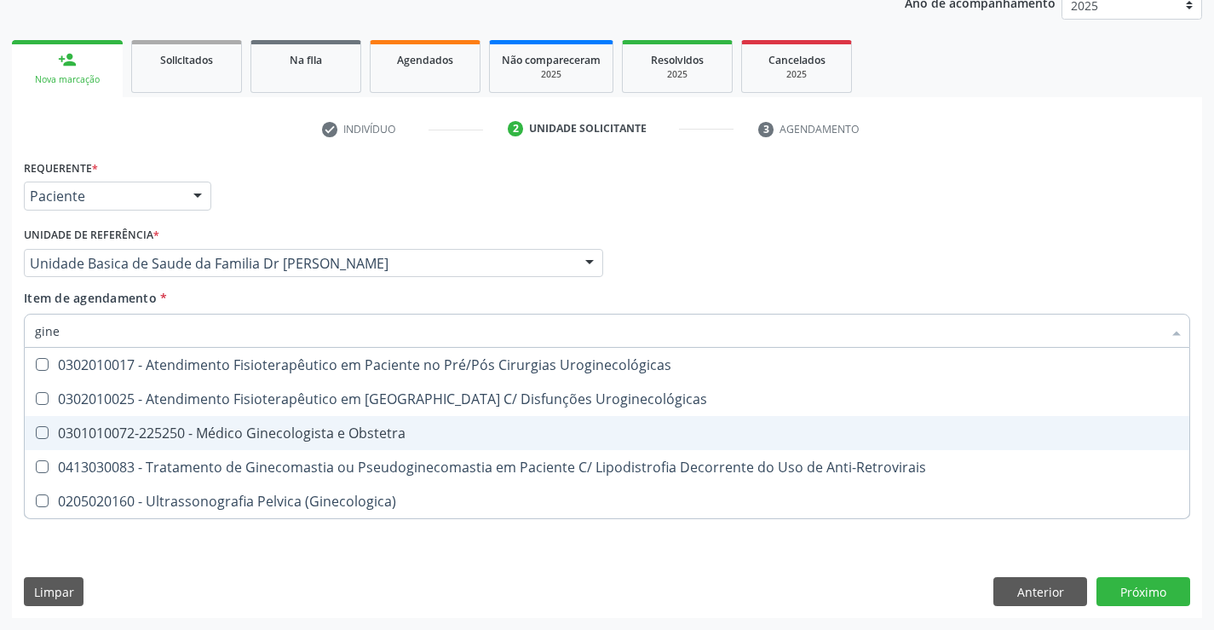
click at [354, 426] on div "0301010072-225250 - Médico Ginecologista e Obstetra" at bounding box center [607, 433] width 1144 height 14
checkbox Obstetra "true"
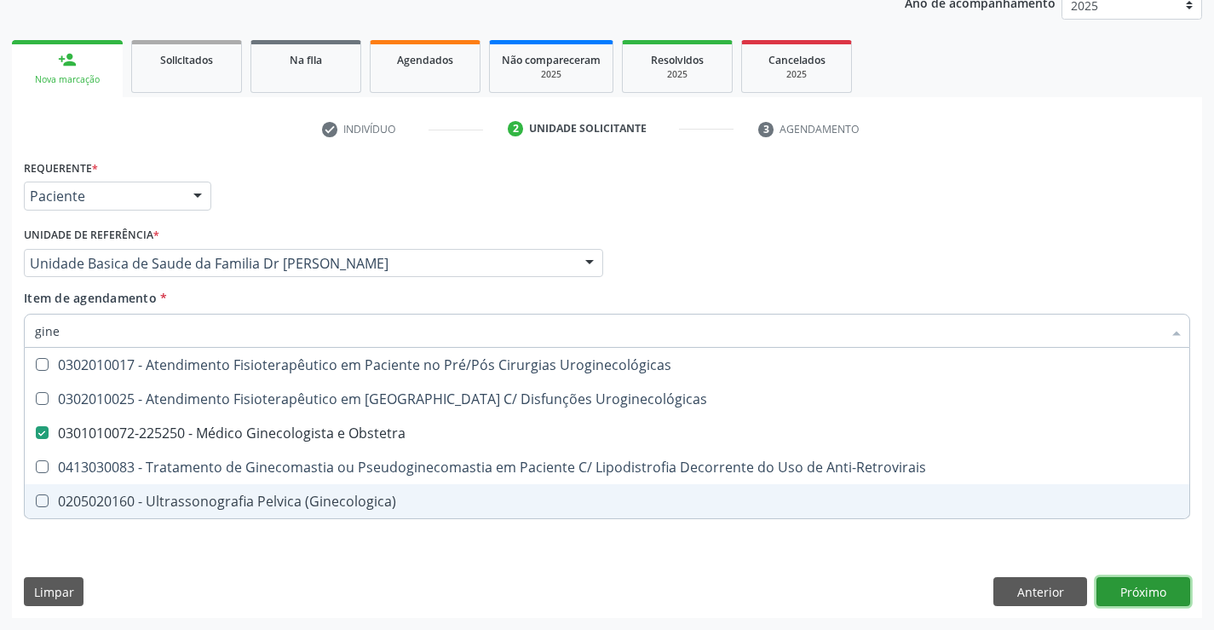
click at [1157, 592] on div "Requerente * Paciente Profissional de Saúde Paciente Nenhum resultado encontrad…" at bounding box center [607, 386] width 1190 height 463
checkbox Uroginecológicas "true"
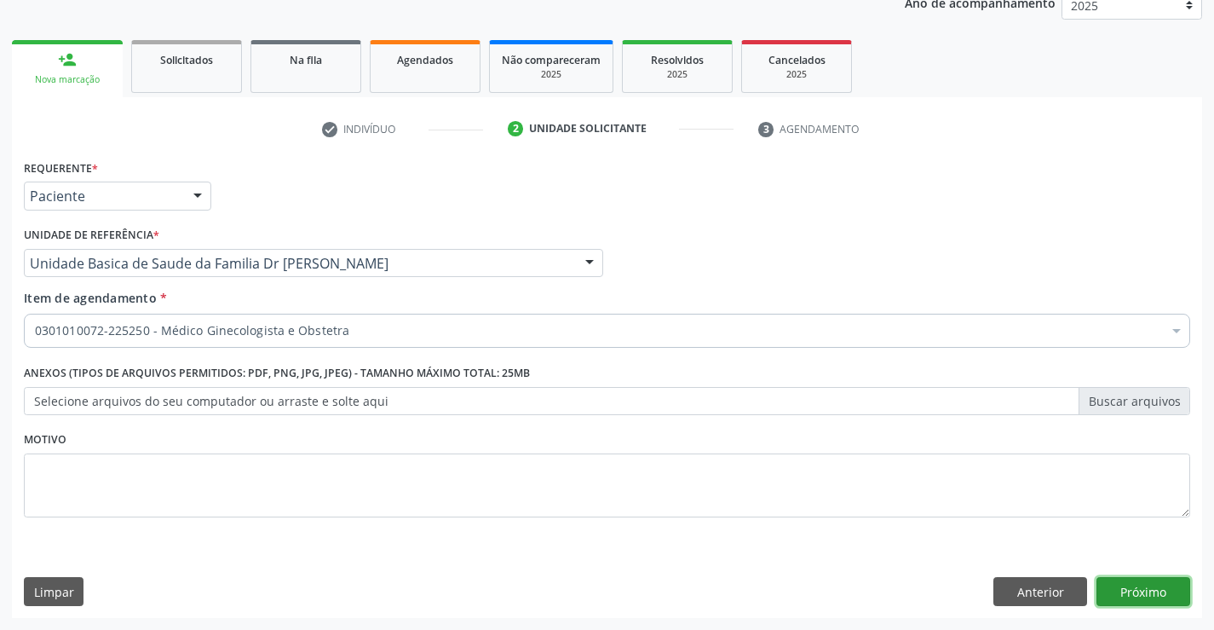
click at [1131, 585] on button "Próximo" at bounding box center [1144, 591] width 94 height 29
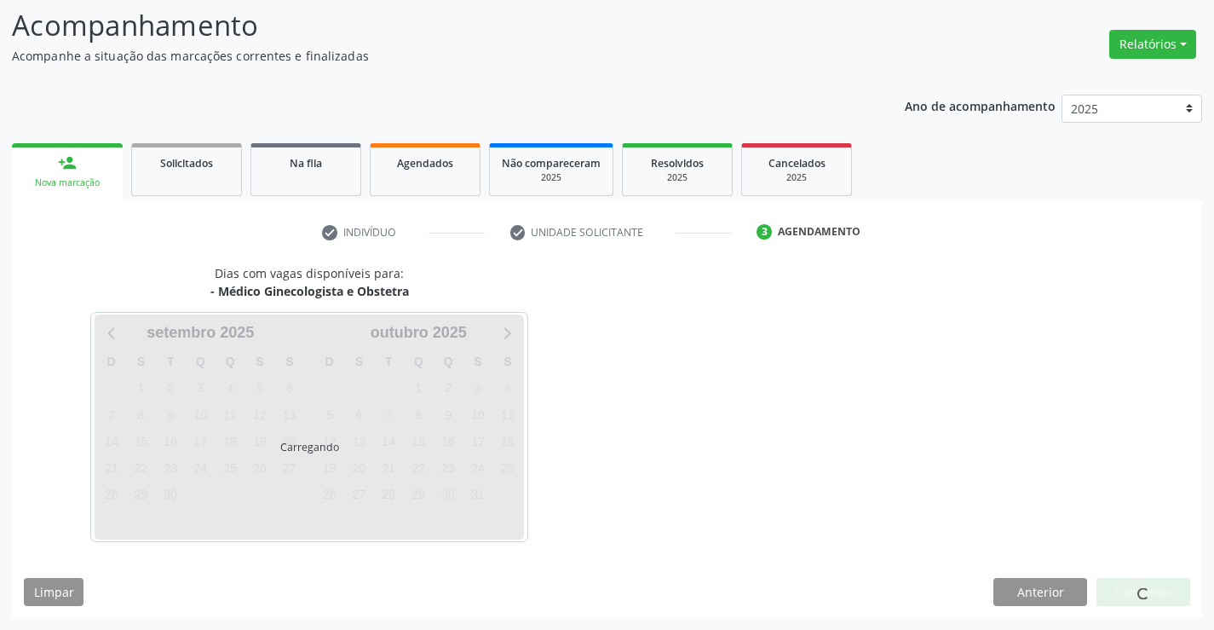
scroll to position [112, 0]
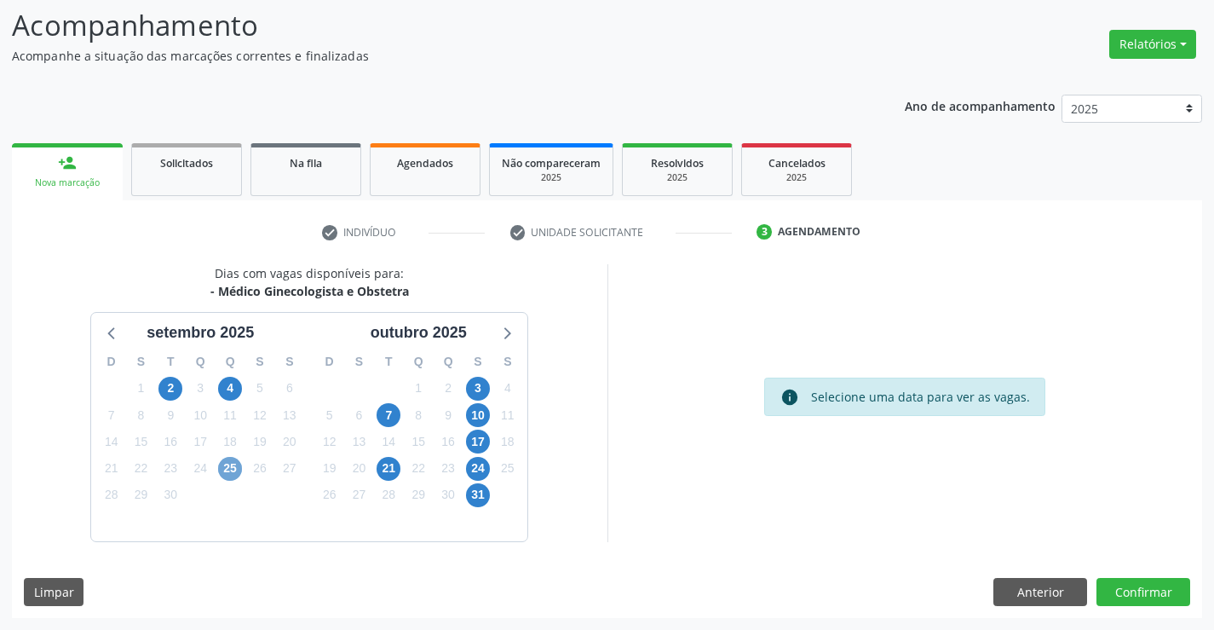
click at [227, 467] on span "25" at bounding box center [230, 469] width 24 height 24
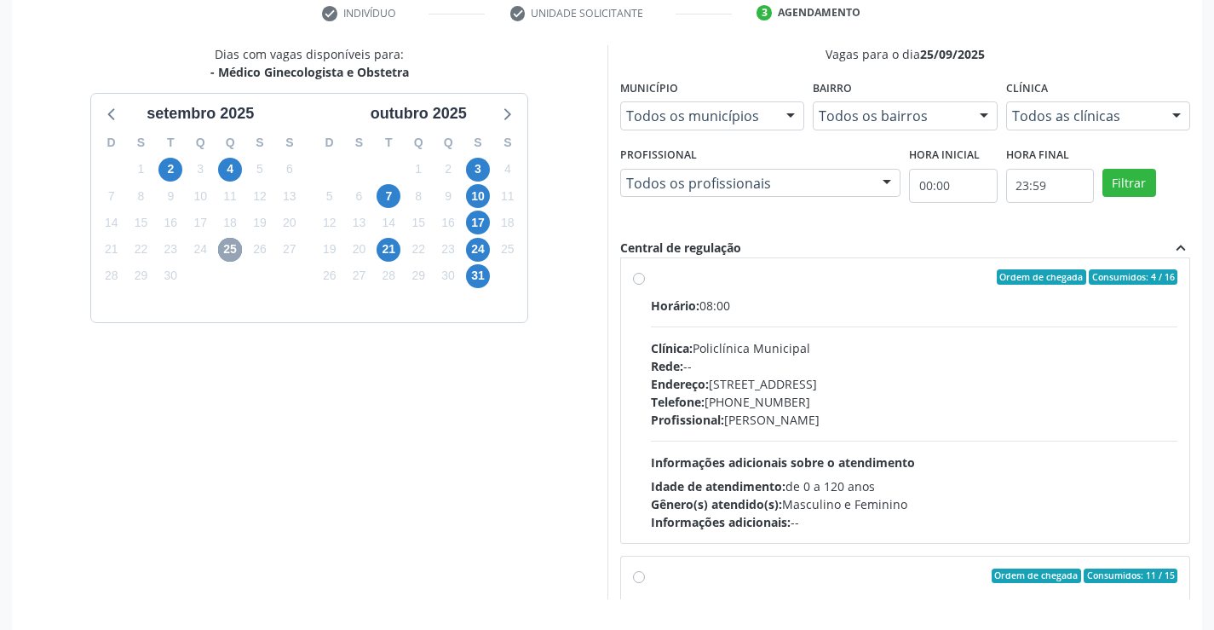
scroll to position [13, 0]
click at [651, 274] on label "Ordem de chegada Consumidos: 4 / 16 Horário: 08:00 Clínica: Policlínica Municip…" at bounding box center [914, 401] width 527 height 262
click at [637, 274] on input "Ordem de chegada Consumidos: 4 / 16 Horário: 08:00 Clínica: Policlínica Municip…" at bounding box center [639, 277] width 12 height 15
radio input "true"
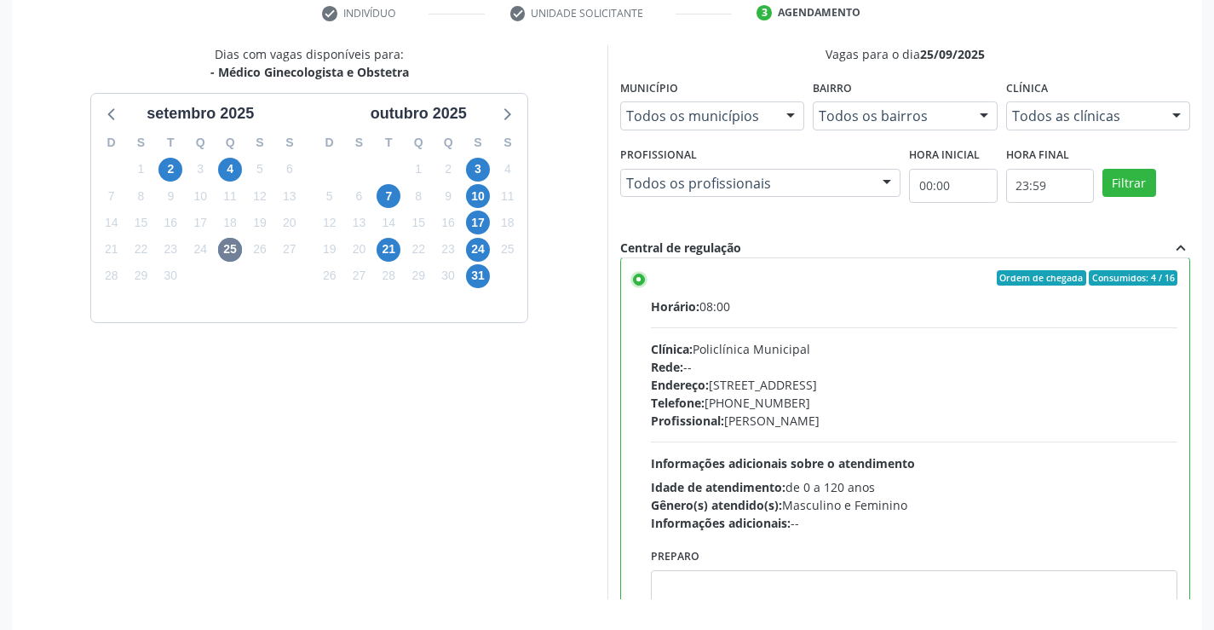
scroll to position [389, 0]
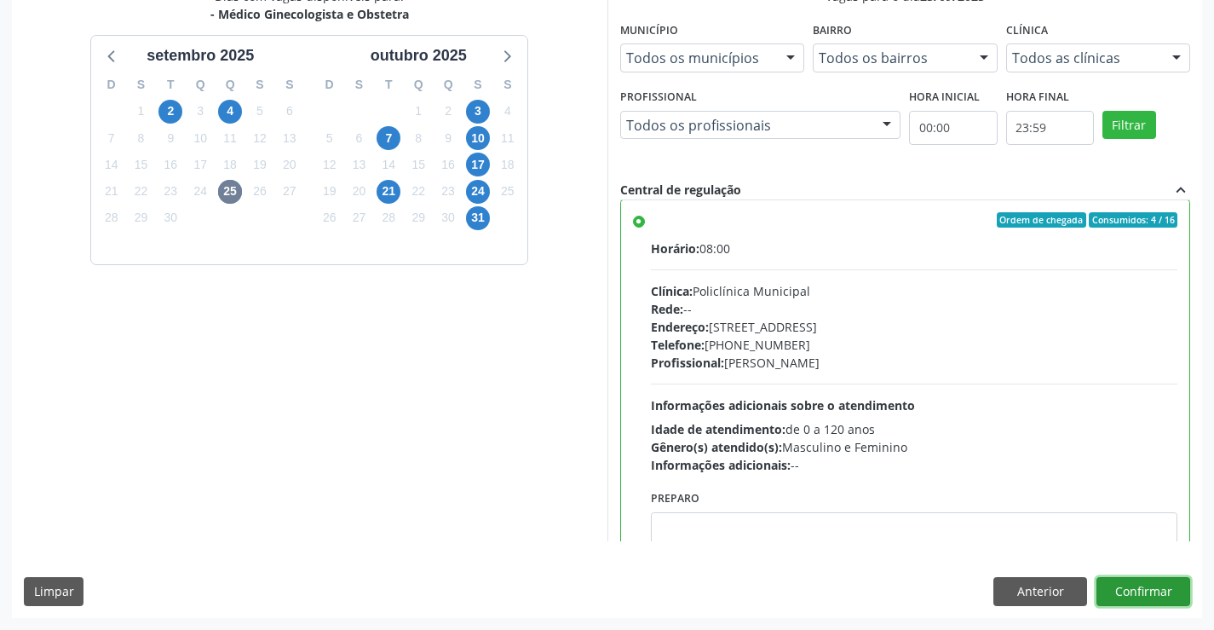
click at [1145, 592] on button "Confirmar" at bounding box center [1144, 591] width 94 height 29
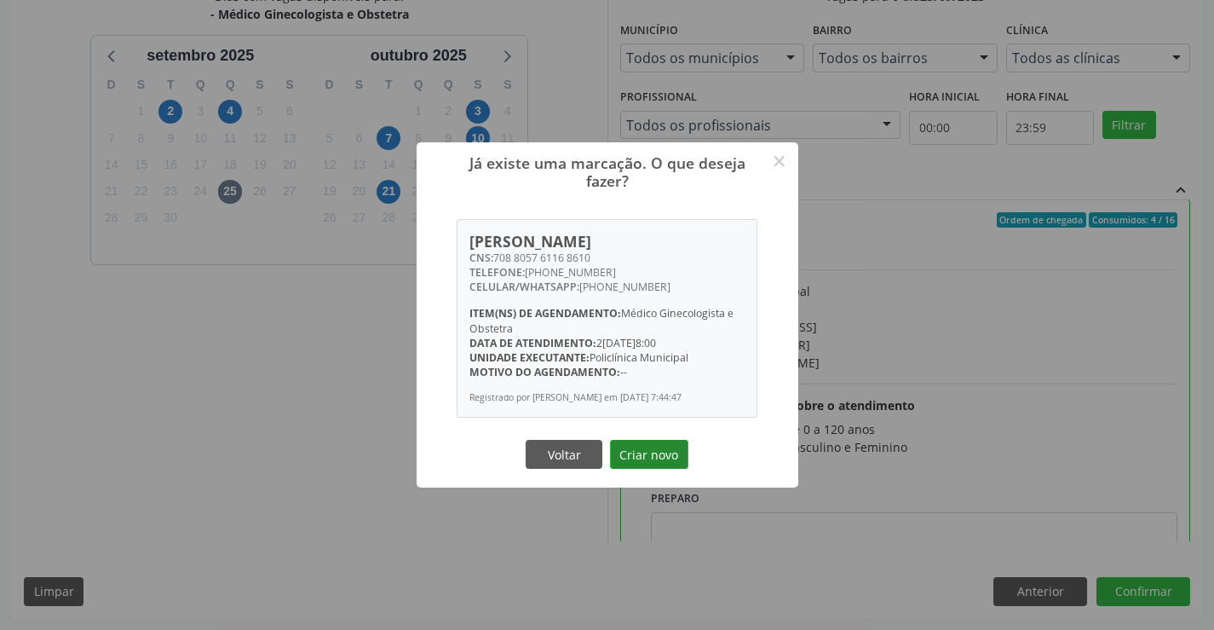
click at [662, 458] on button "Criar novo" at bounding box center [649, 454] width 78 height 29
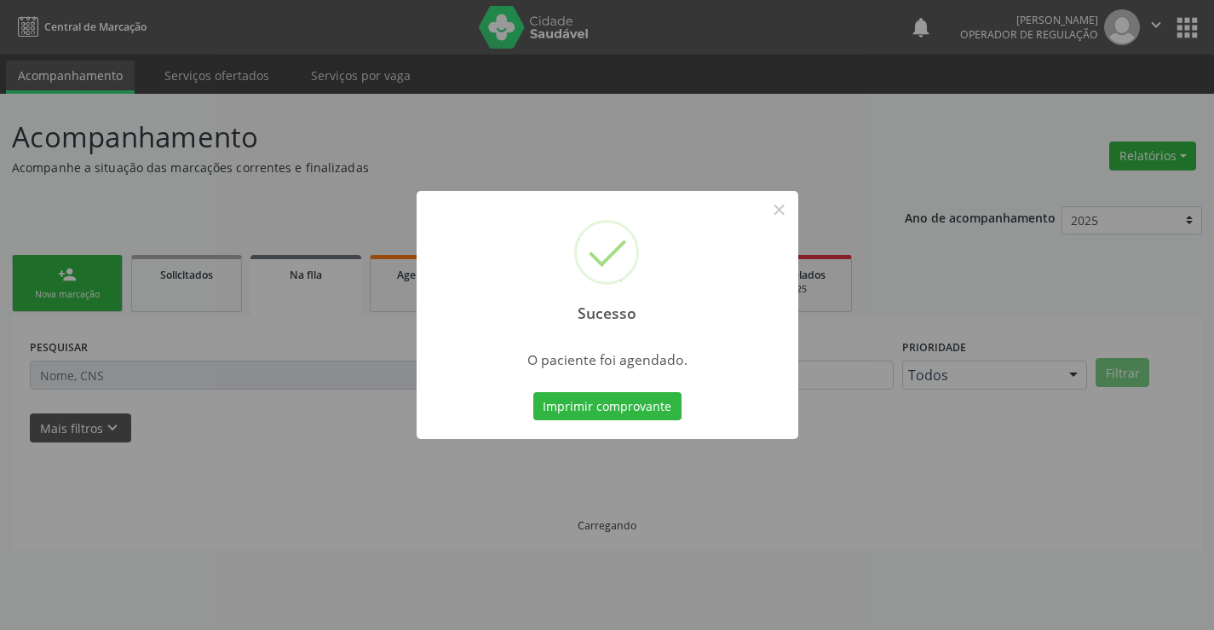
scroll to position [0, 0]
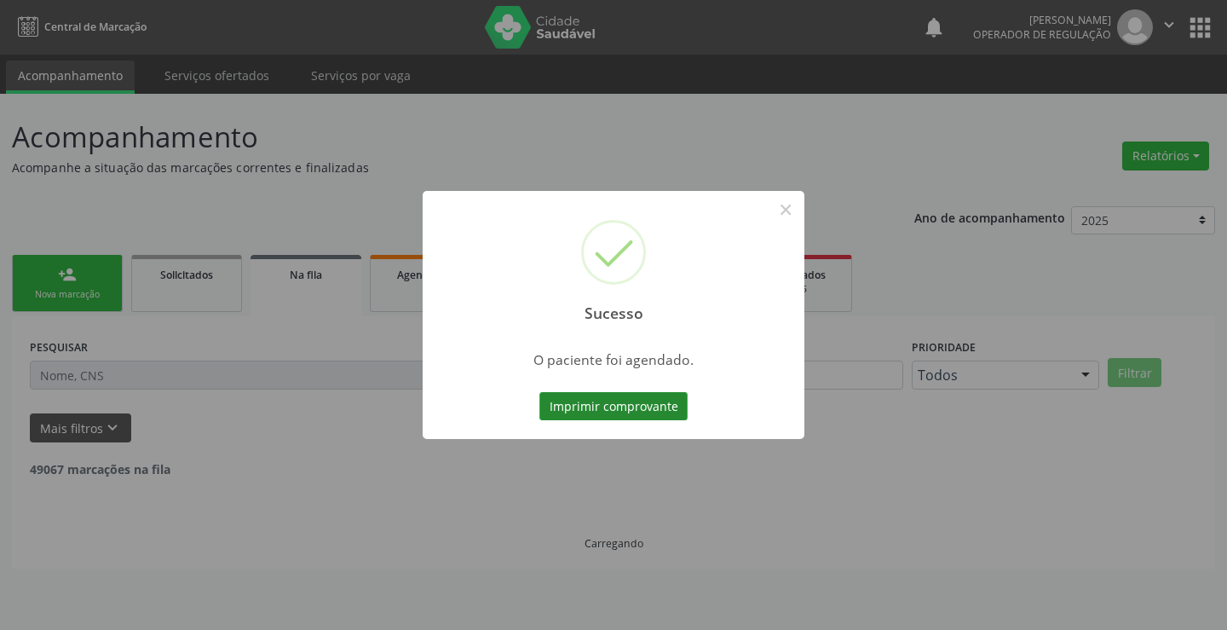
click at [613, 407] on button "Imprimir comprovante" at bounding box center [613, 406] width 148 height 29
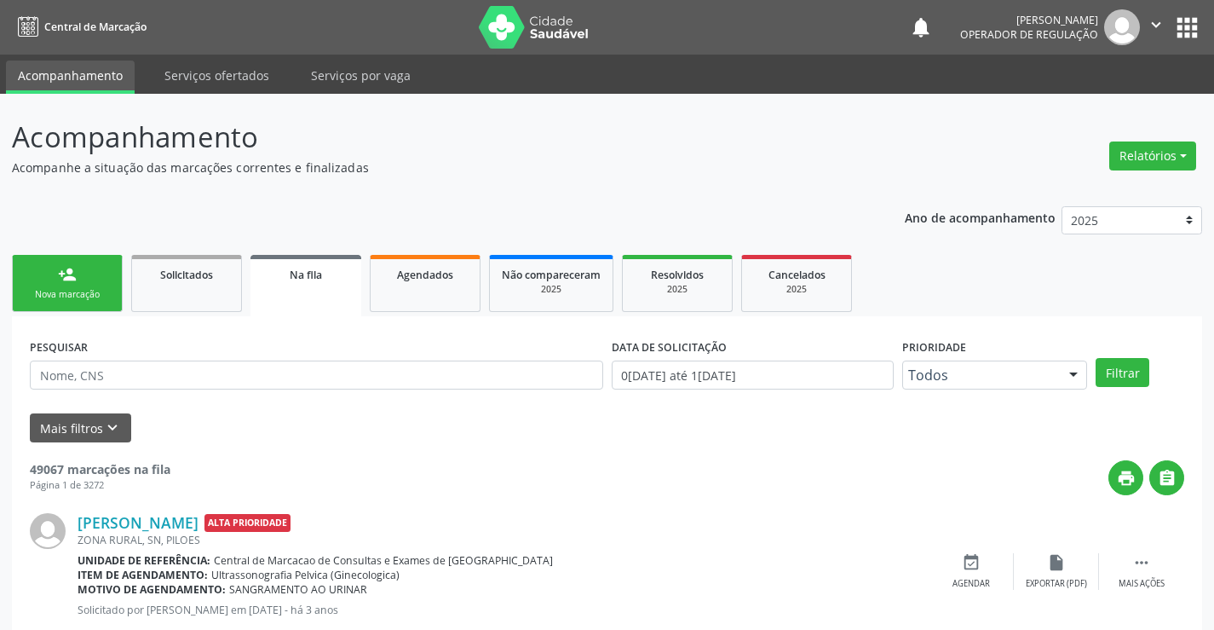
click at [101, 299] on div "Nova marcação" at bounding box center [67, 294] width 85 height 13
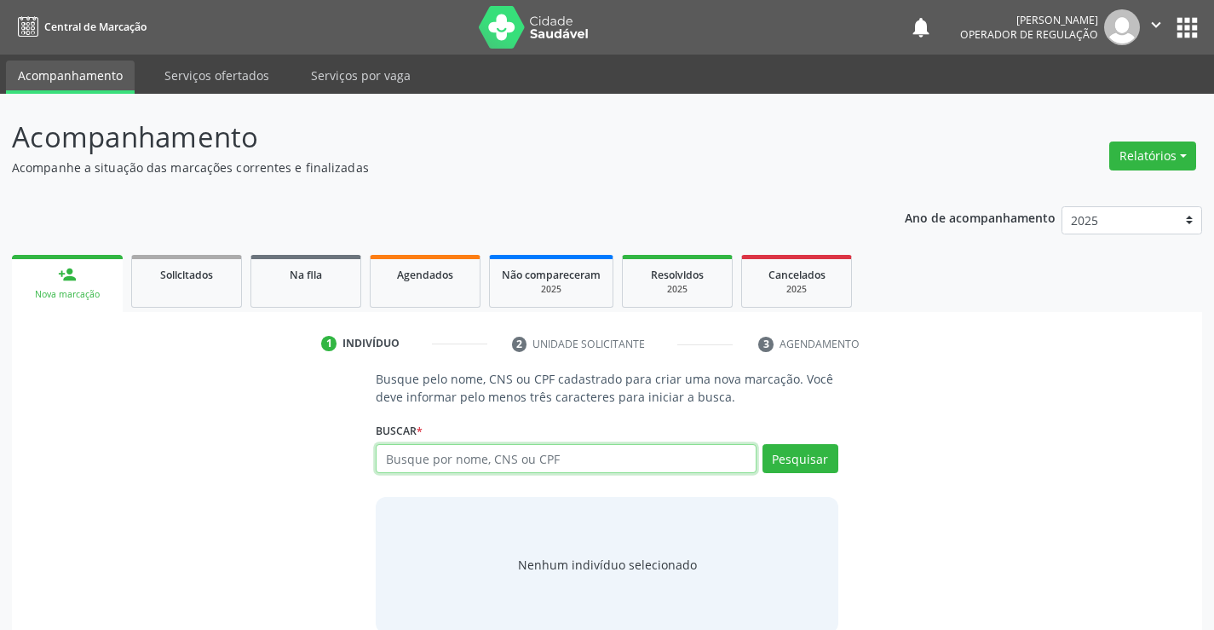
click at [546, 456] on input "text" at bounding box center [566, 458] width 380 height 29
type input "700002197850207"
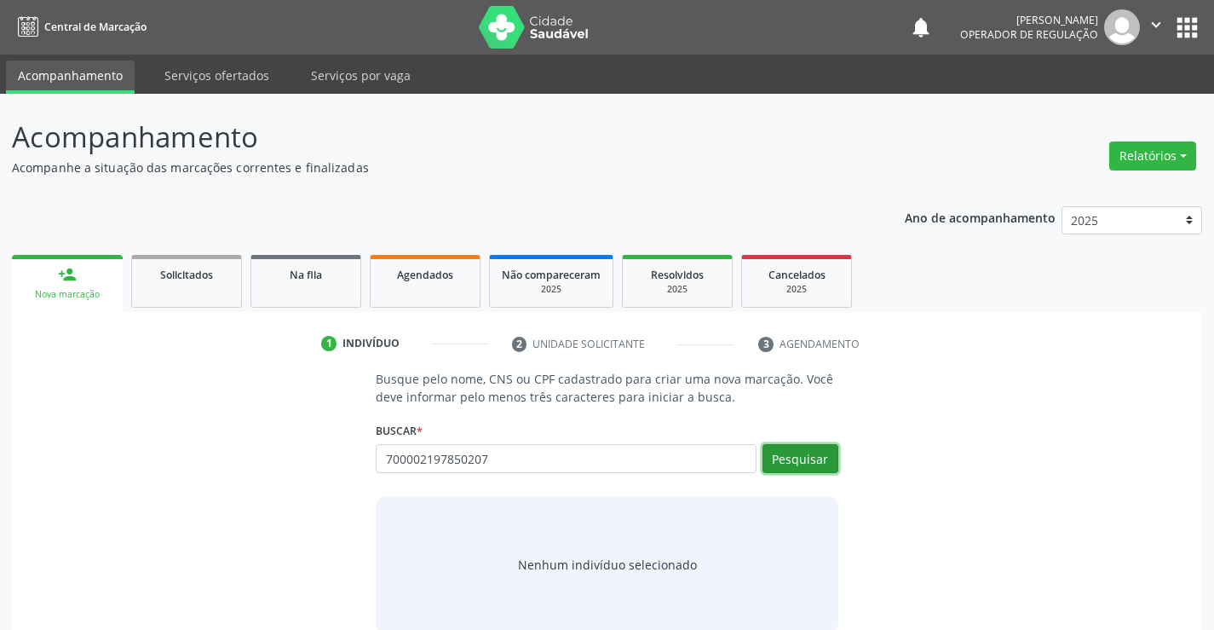
click at [811, 465] on button "Pesquisar" at bounding box center [801, 458] width 76 height 29
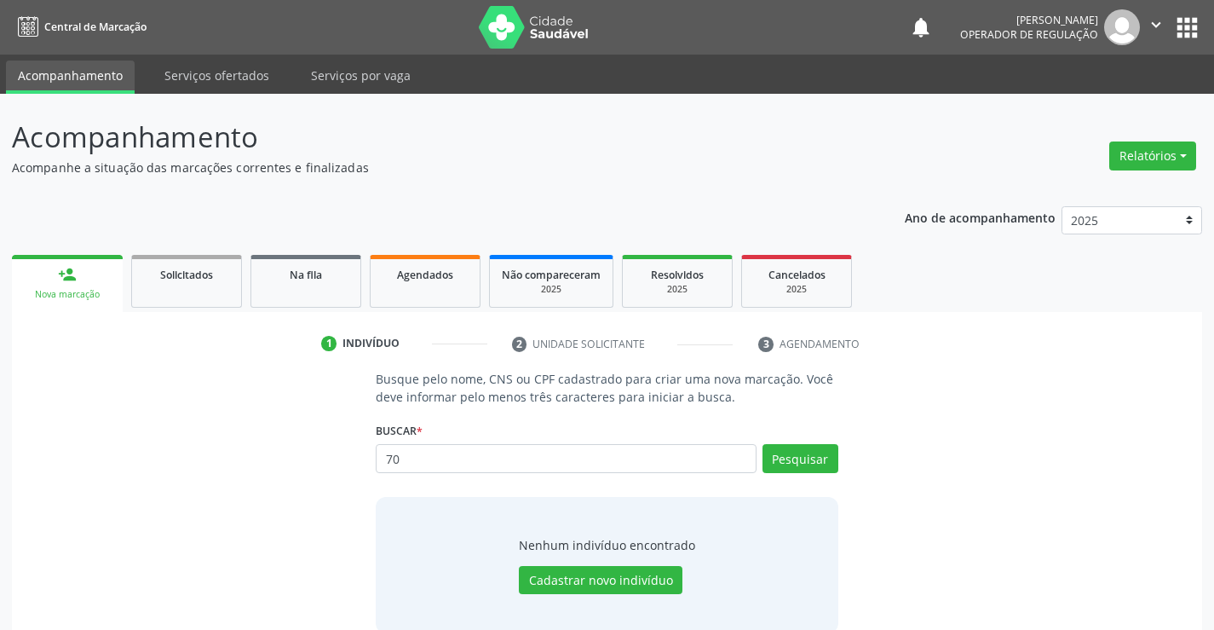
type input "7"
type input "24971588515"
click at [816, 464] on button "Pesquisar" at bounding box center [801, 458] width 76 height 29
type input "24971588515"
type input "2"
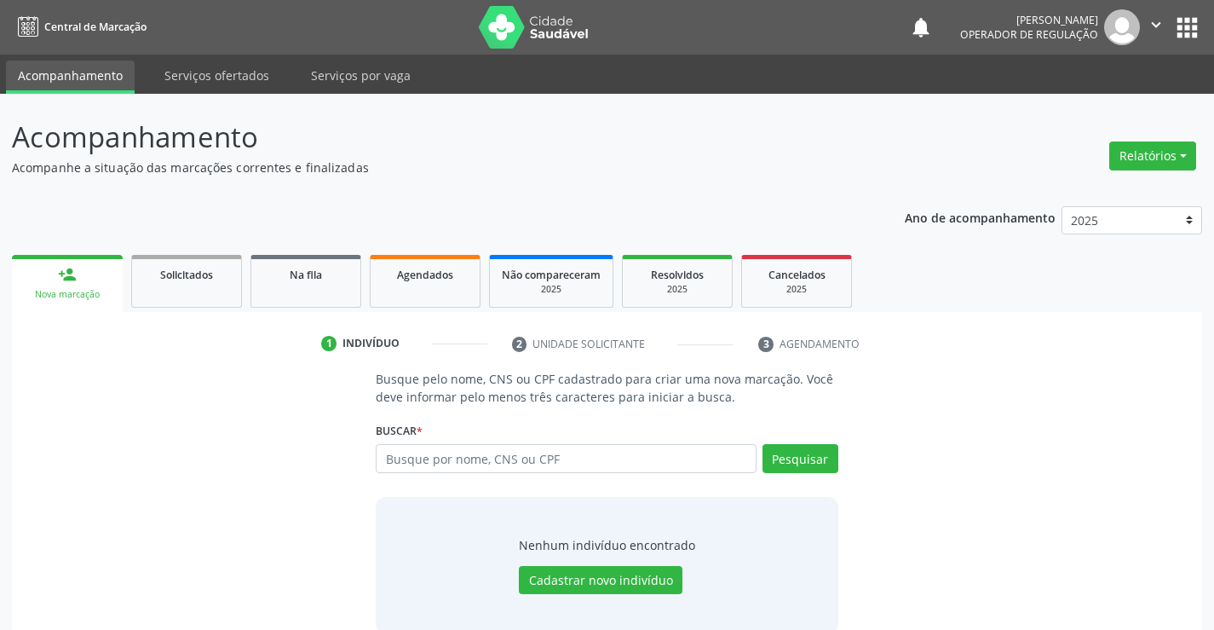
type input "e"
type input "ELIERZER LOPES DE SANTANA"
click at [792, 454] on button "Pesquisar" at bounding box center [801, 458] width 76 height 29
click at [812, 525] on div "Nenhum indivíduo encontrado Cadastrar novo indivíduo" at bounding box center [607, 565] width 462 height 136
type input "E"
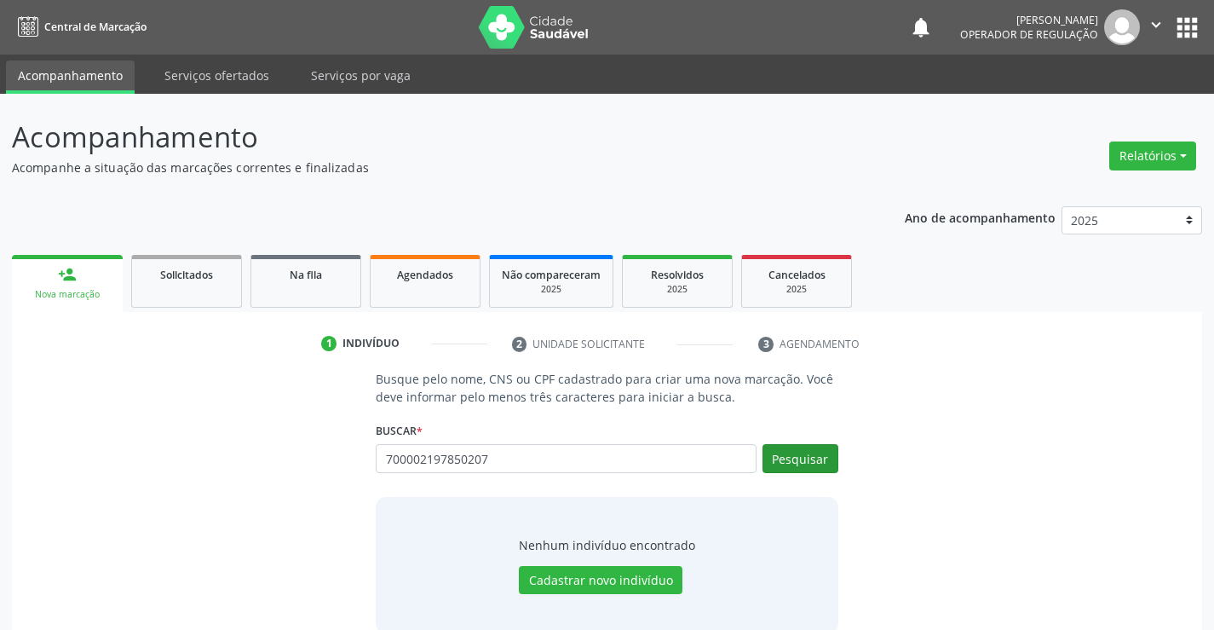
type input "700002197850207"
click at [814, 460] on button "Pesquisar" at bounding box center [801, 458] width 76 height 29
type input "7"
type input "24971588515"
click at [815, 463] on button "Pesquisar" at bounding box center [801, 458] width 76 height 29
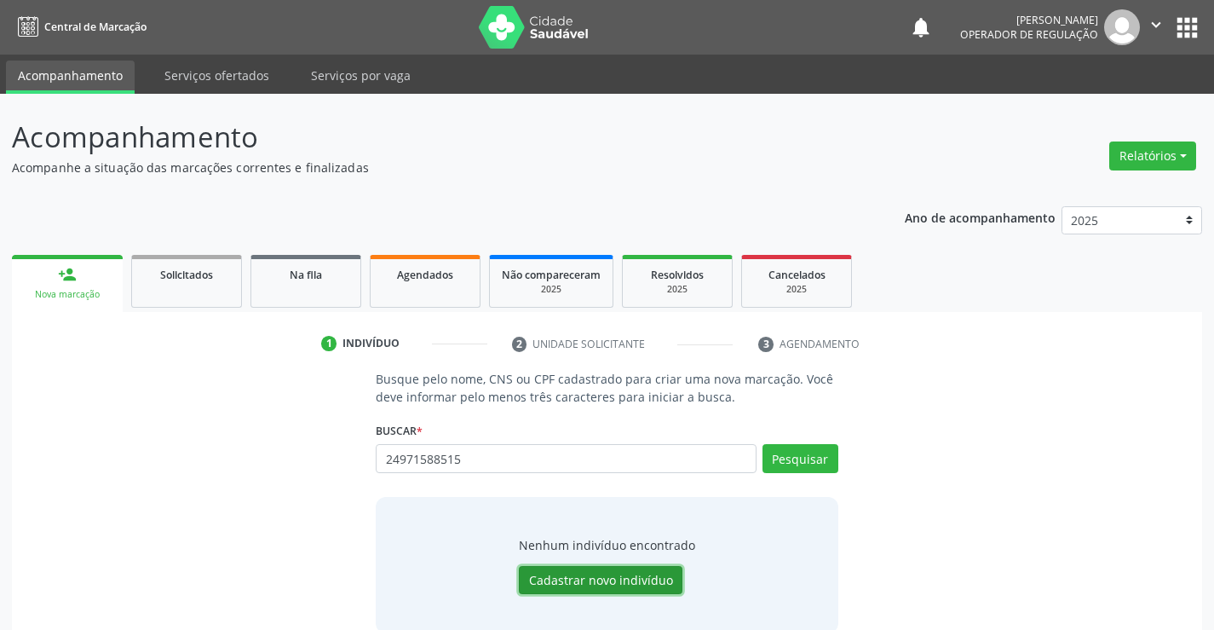
click at [614, 579] on button "Cadastrar novo indivíduo" at bounding box center [601, 580] width 164 height 29
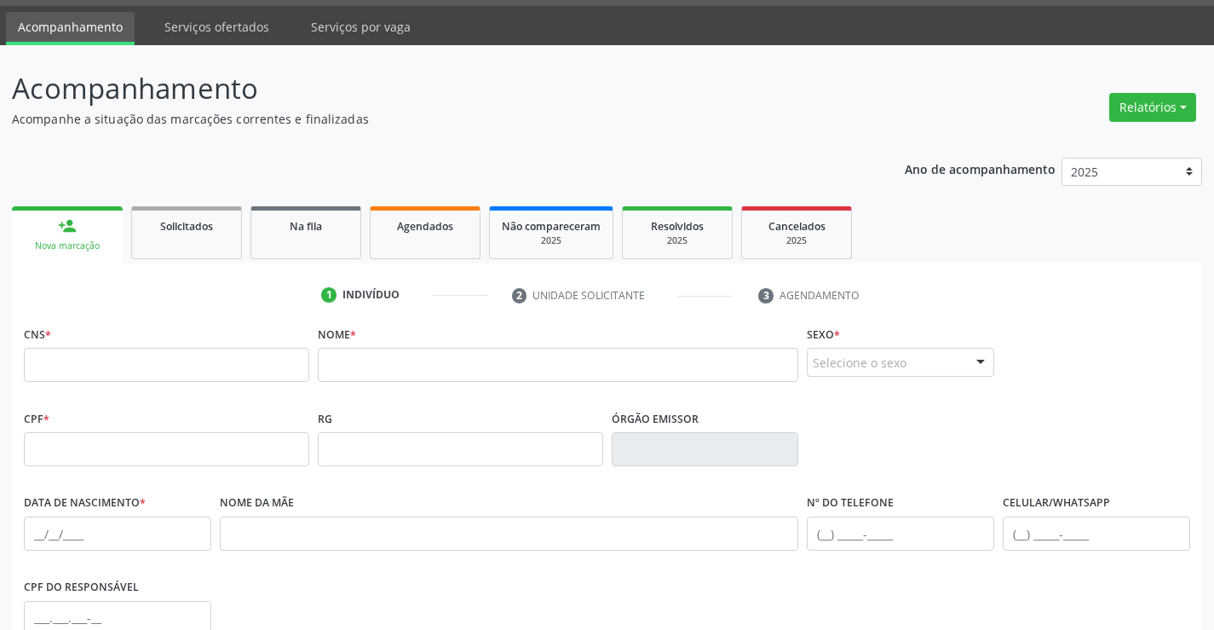
scroll to position [38, 0]
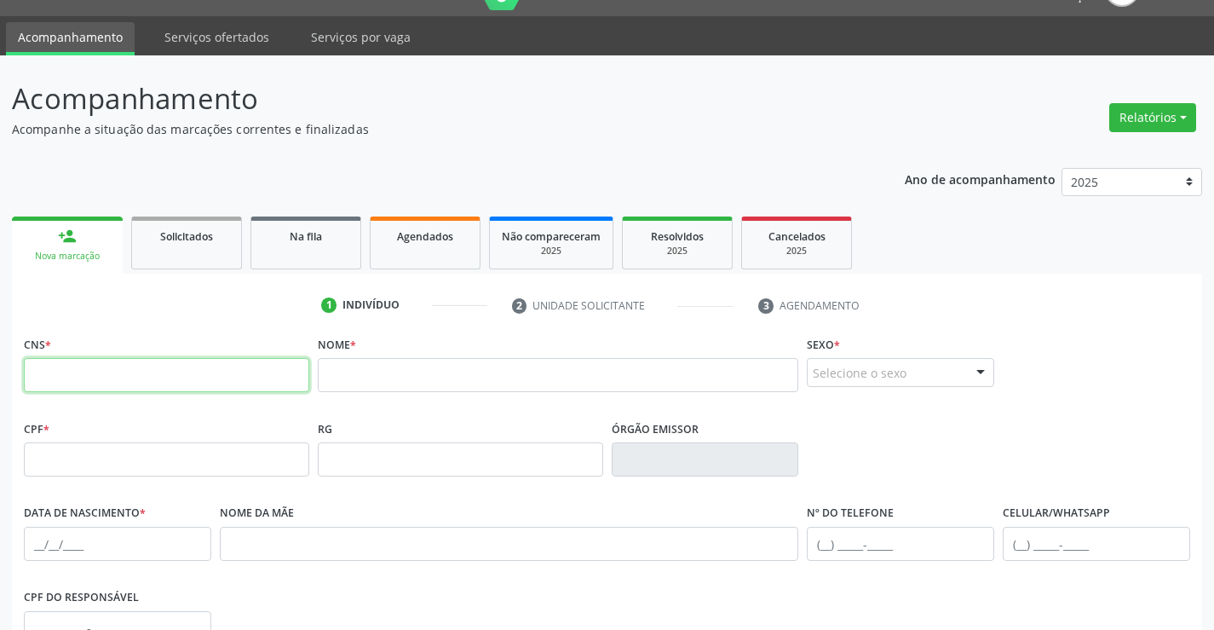
click at [153, 375] on input "text" at bounding box center [166, 375] width 285 height 34
type input "700 0021 9785 0207"
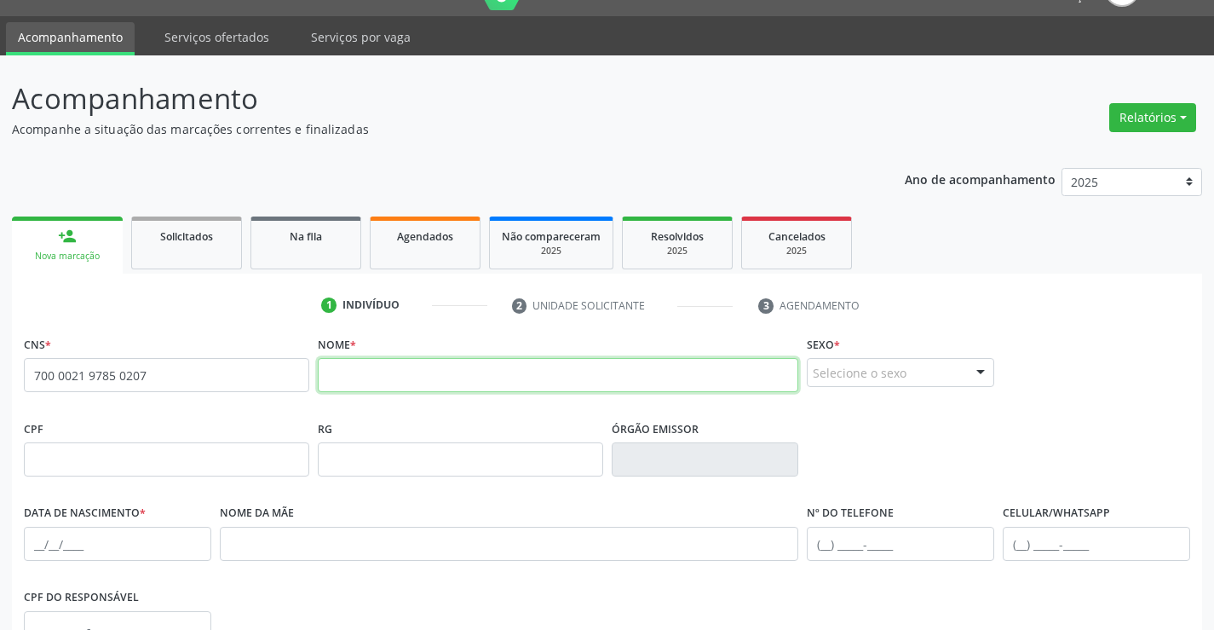
click at [439, 373] on input "text" at bounding box center [558, 375] width 481 height 34
type input "[PERSON_NAME]"
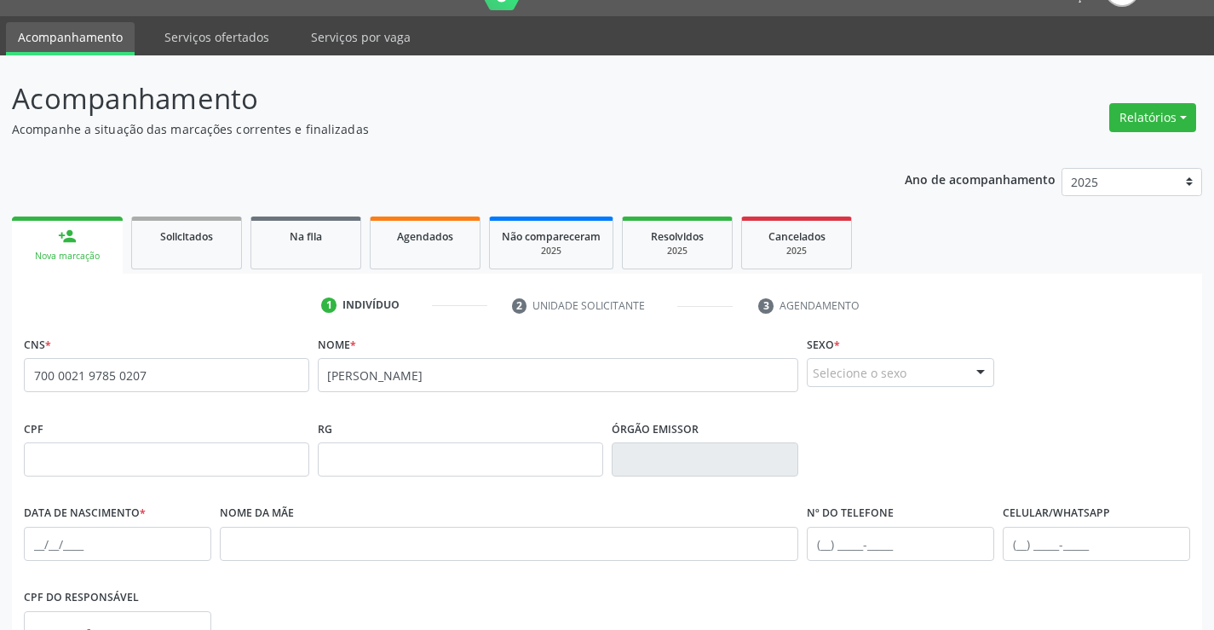
click at [916, 379] on div "Selecione o sexo" at bounding box center [900, 372] width 187 height 29
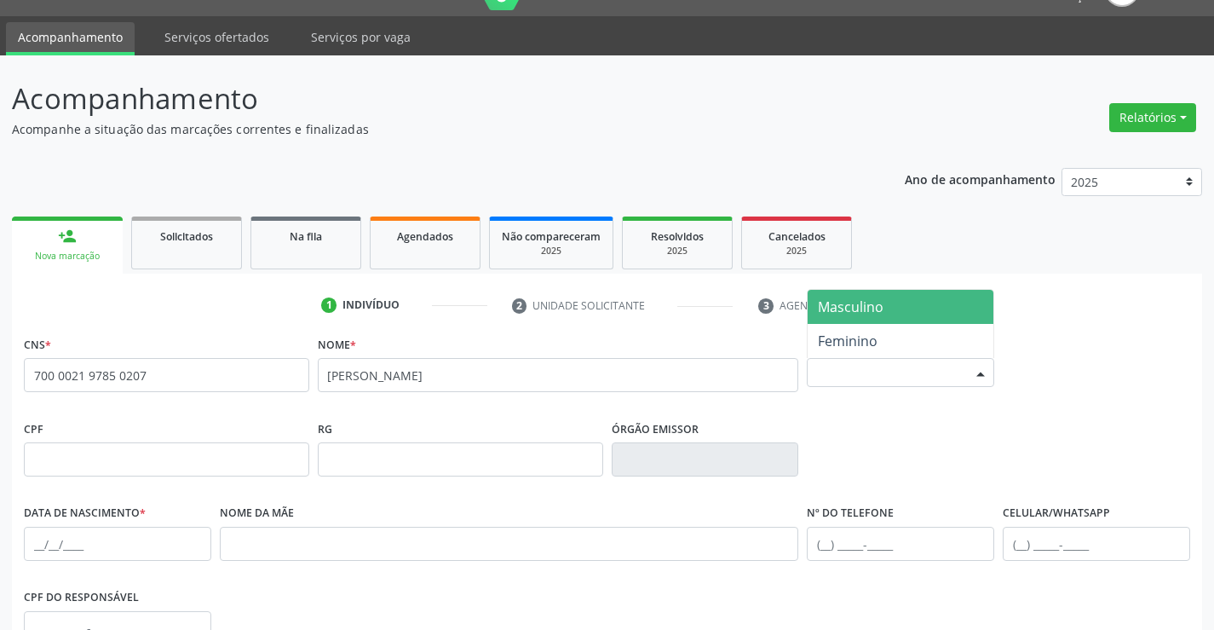
click at [913, 314] on span "Masculino" at bounding box center [901, 307] width 186 height 34
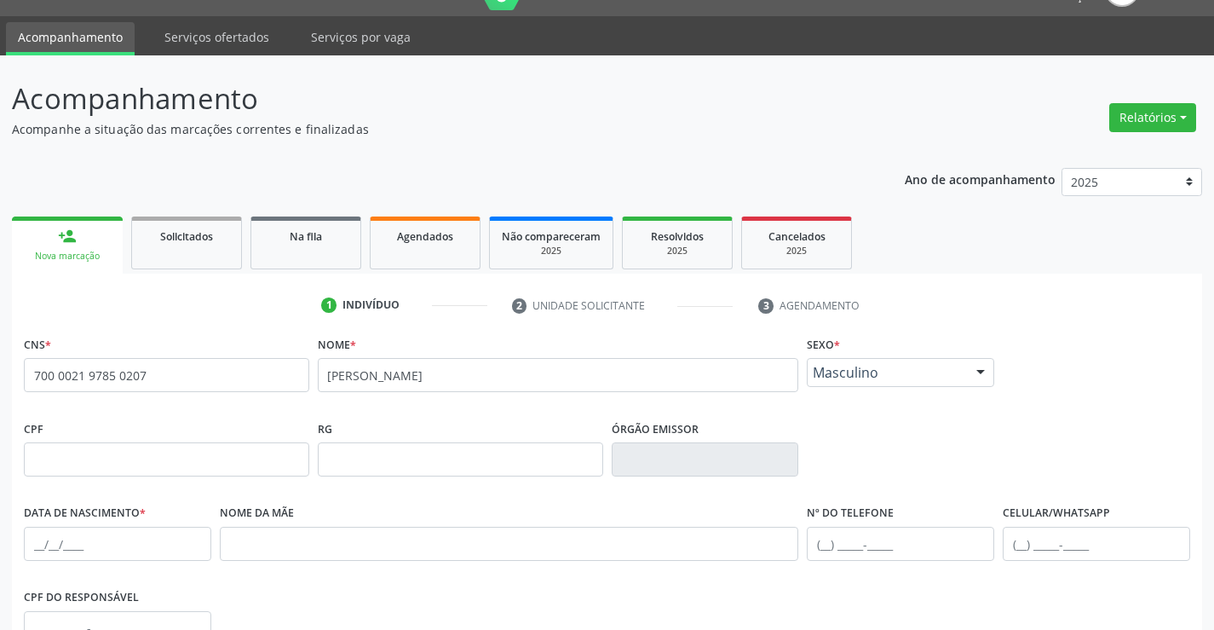
click at [913, 314] on span "Masculino" at bounding box center [901, 307] width 186 height 34
click at [113, 463] on input "text" at bounding box center [166, 459] width 285 height 34
type input "249.715.885-15"
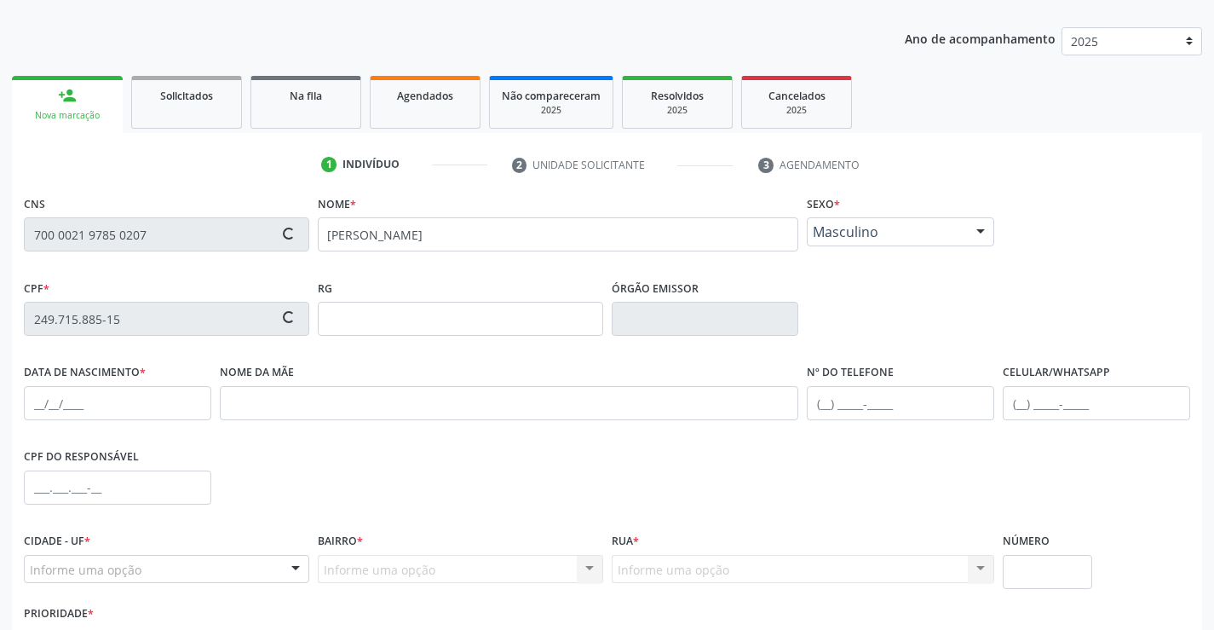
scroll to position [209, 0]
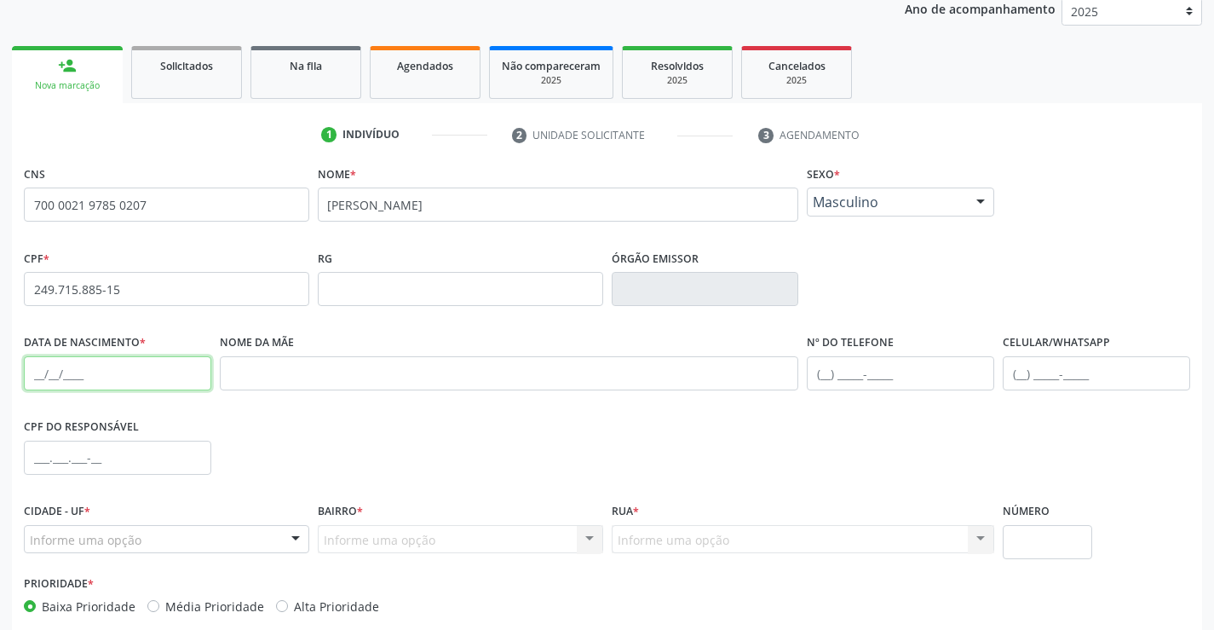
click at [86, 380] on input "text" at bounding box center [117, 373] width 187 height 34
type input "1[DATE]"
click at [1049, 381] on input "text" at bounding box center [1096, 373] width 187 height 34
type input "("
click at [120, 529] on div "Informe uma opção" at bounding box center [166, 539] width 285 height 29
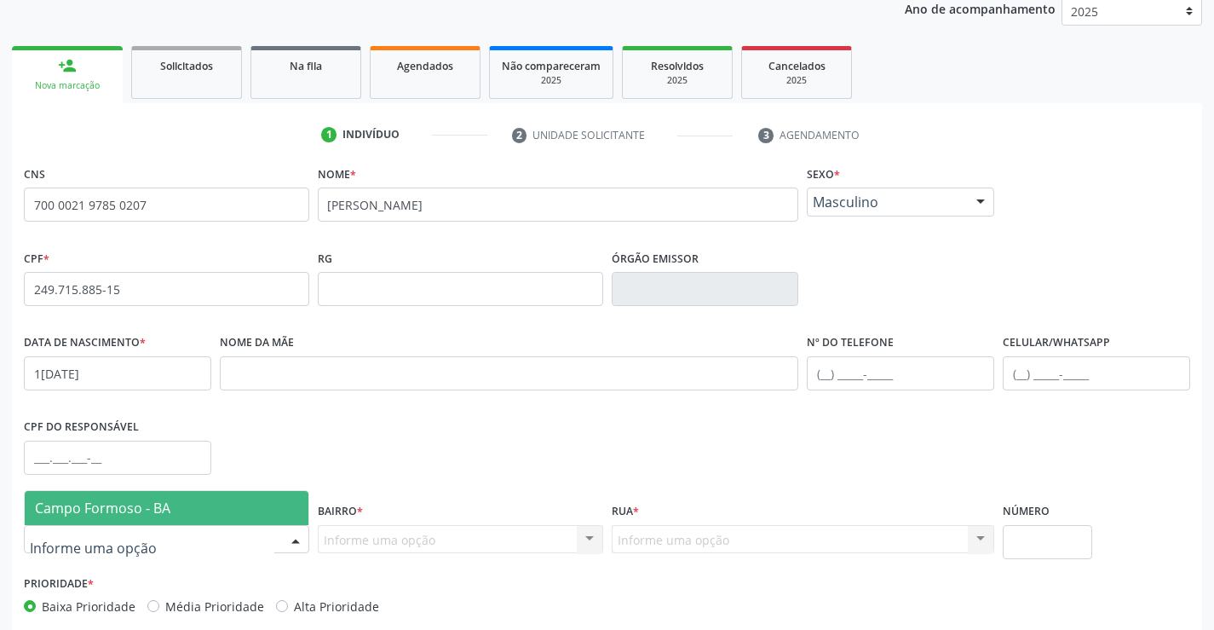
click at [157, 487] on div "CPF do responsável" at bounding box center [118, 456] width 196 height 84
click at [220, 548] on div at bounding box center [166, 539] width 285 height 29
click at [208, 507] on span "Campo Formoso - BA" at bounding box center [167, 508] width 284 height 34
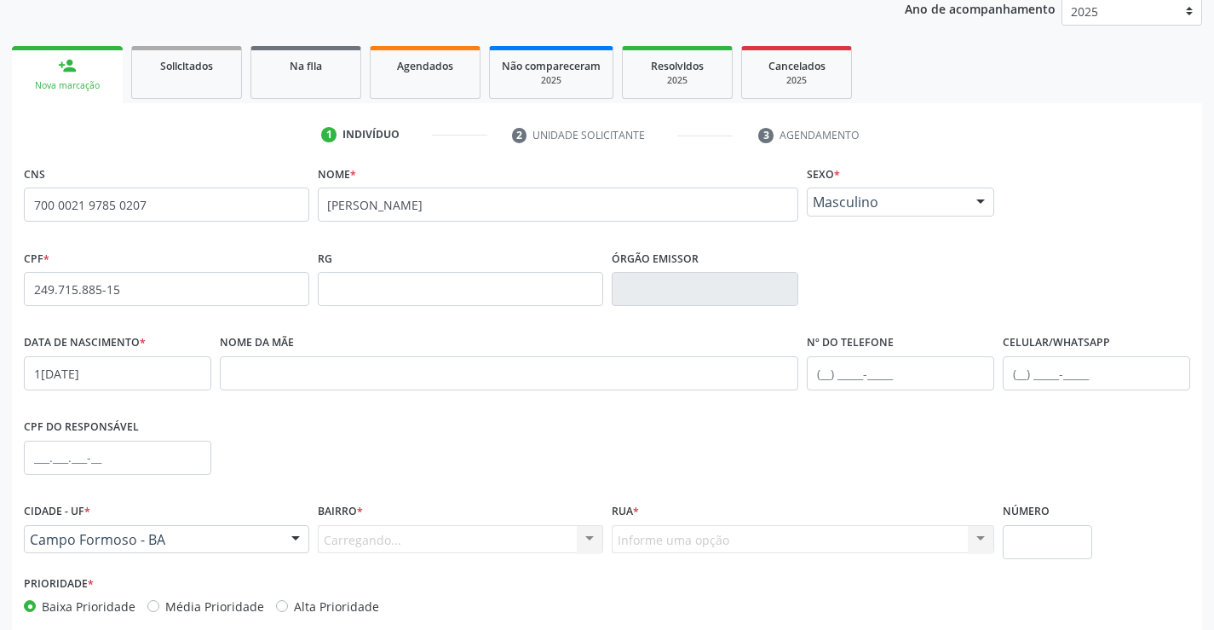
click at [370, 537] on div "Carregando... Nenhum resultado encontrado para: " " Nenhuma opção encontrada. D…" at bounding box center [460, 539] width 285 height 29
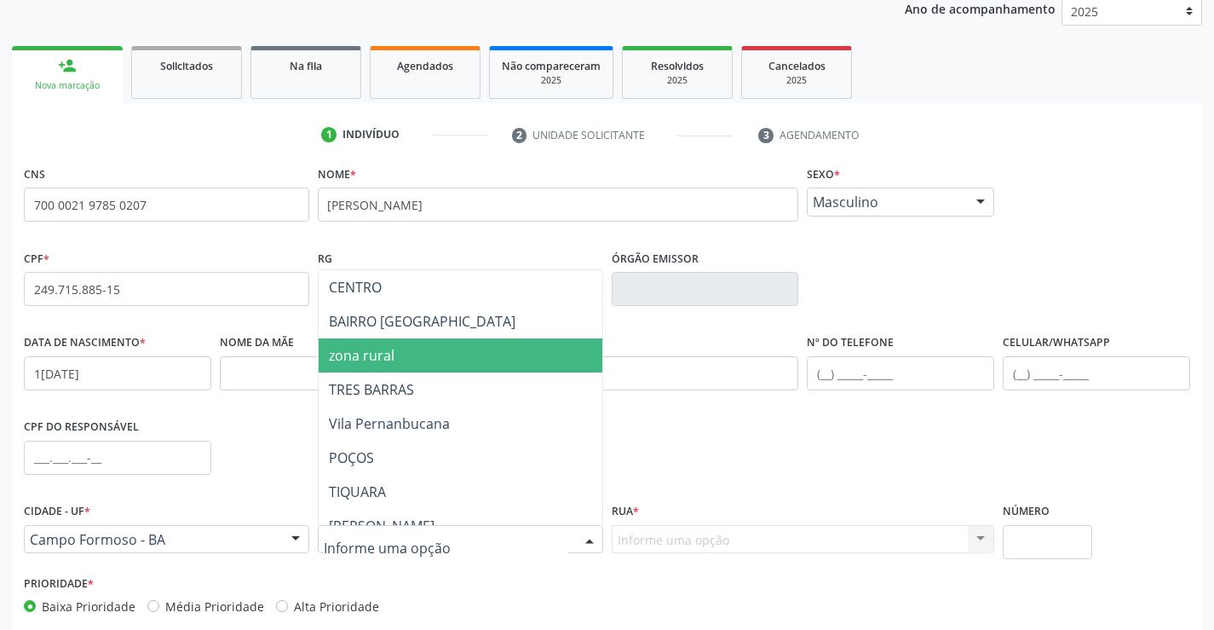
click at [413, 353] on span "zona rural" at bounding box center [503, 355] width 368 height 34
drag, startPoint x: 413, startPoint y: 353, endPoint x: 435, endPoint y: 358, distance: 21.9
click at [413, 353] on span "zona rural" at bounding box center [503, 355] width 368 height 34
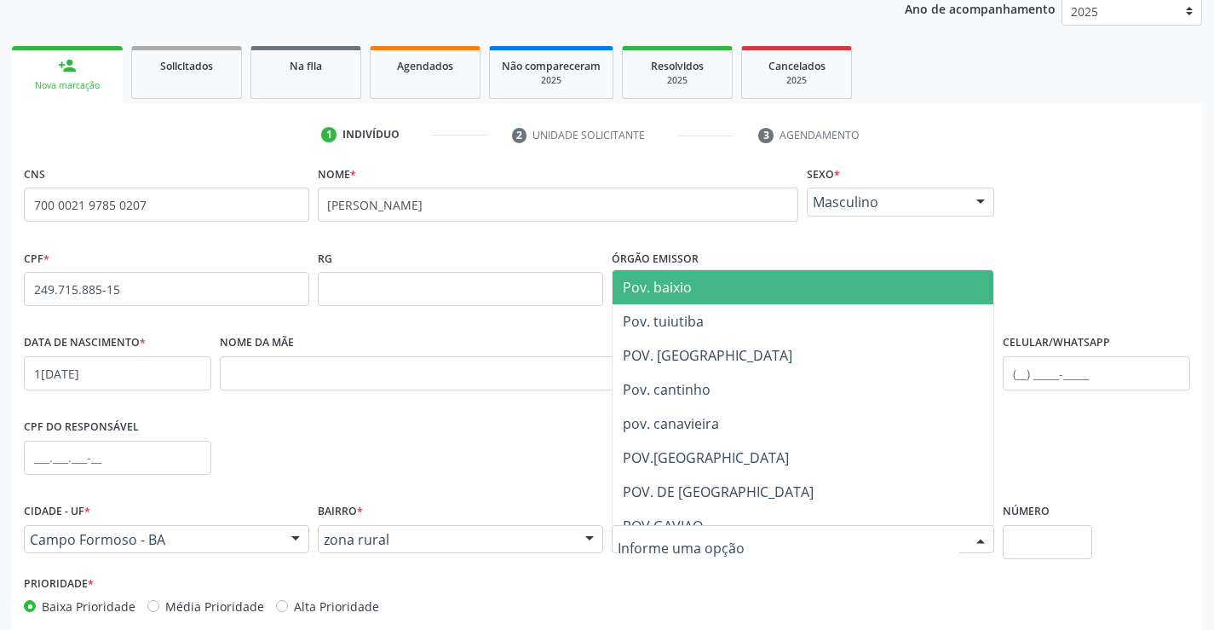
click at [672, 537] on input "text" at bounding box center [789, 548] width 343 height 34
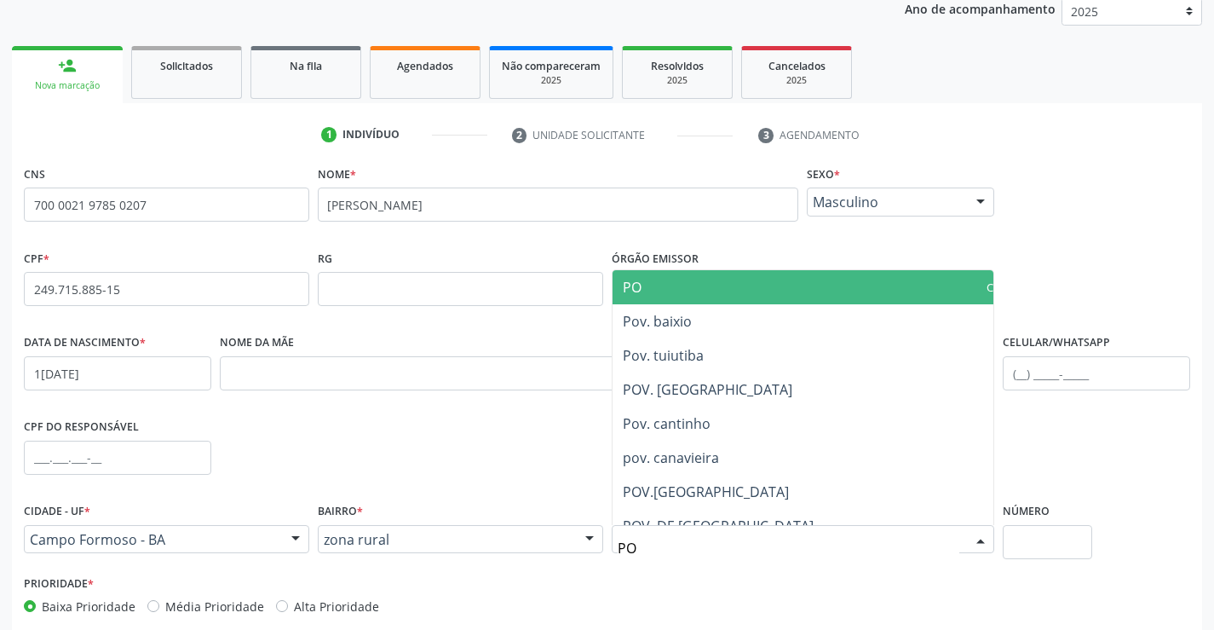
type input "P"
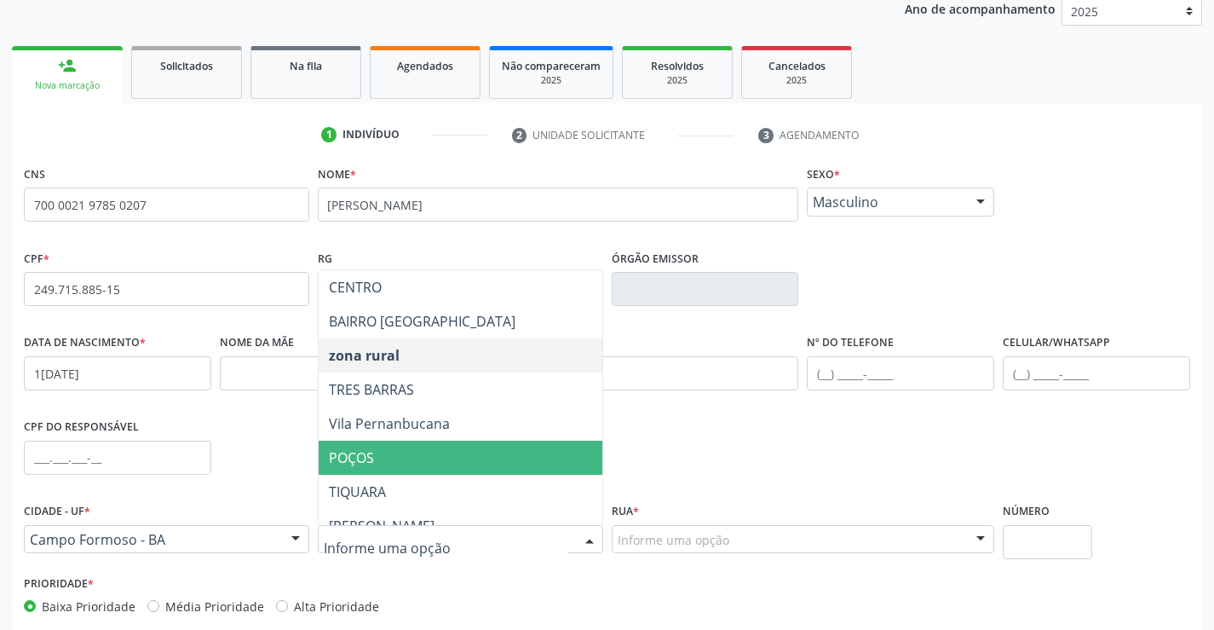
click at [427, 533] on input "text" at bounding box center [446, 548] width 245 height 34
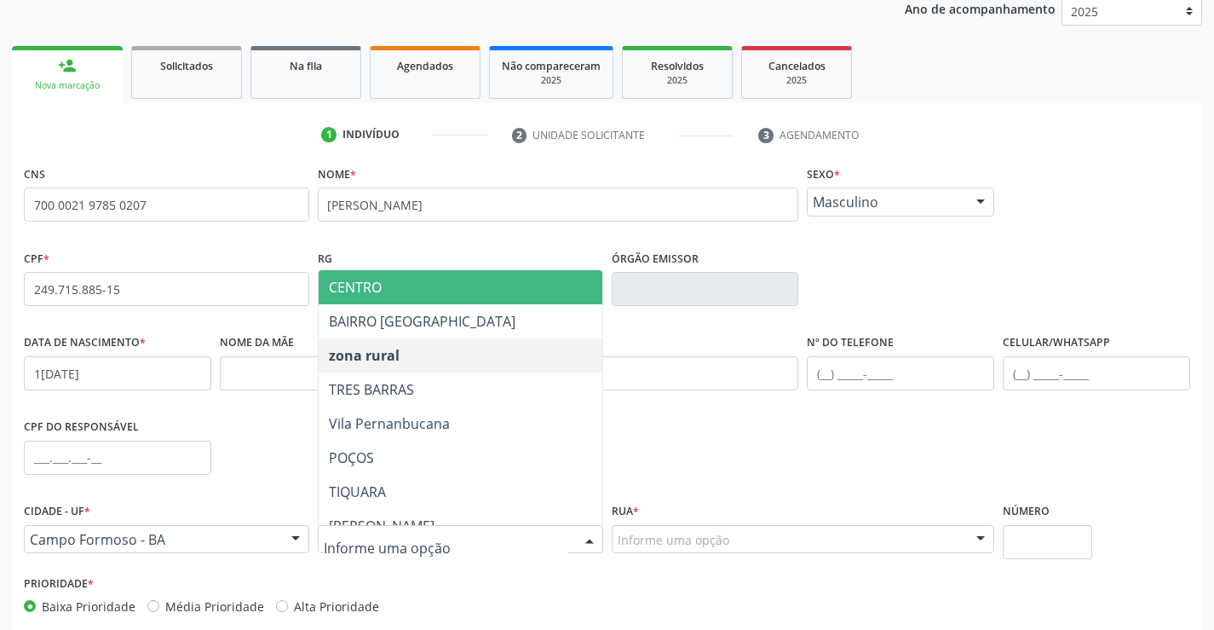
scroll to position [209, 0]
click at [426, 282] on span "CENTRO" at bounding box center [503, 287] width 368 height 34
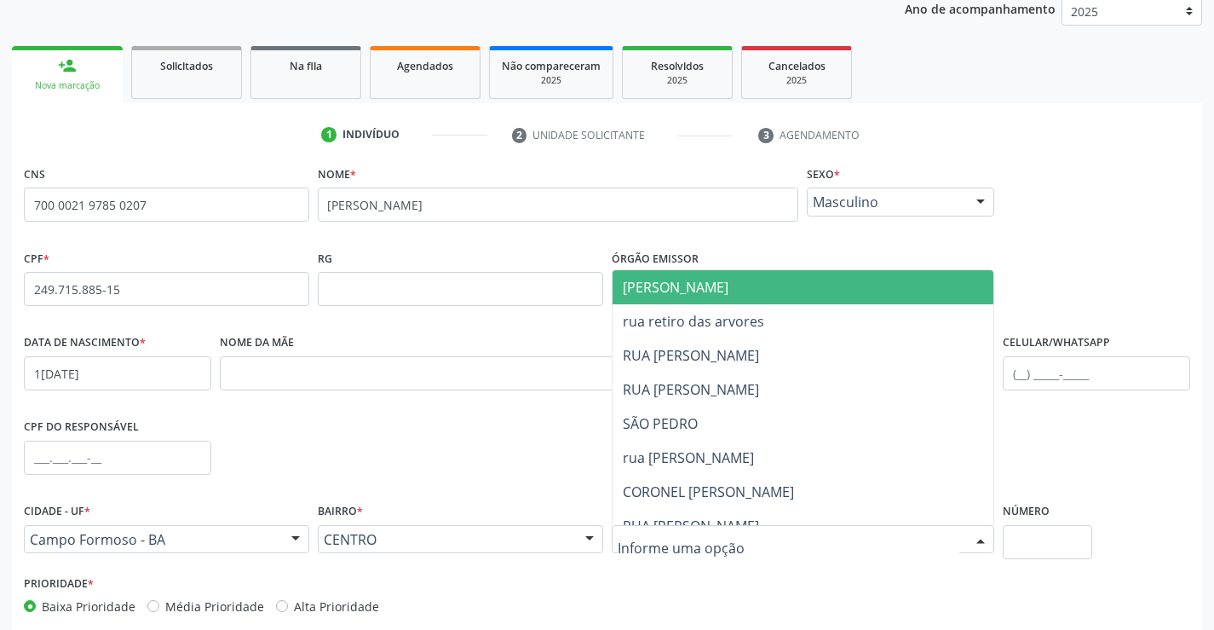
click at [657, 531] on input "text" at bounding box center [789, 548] width 343 height 34
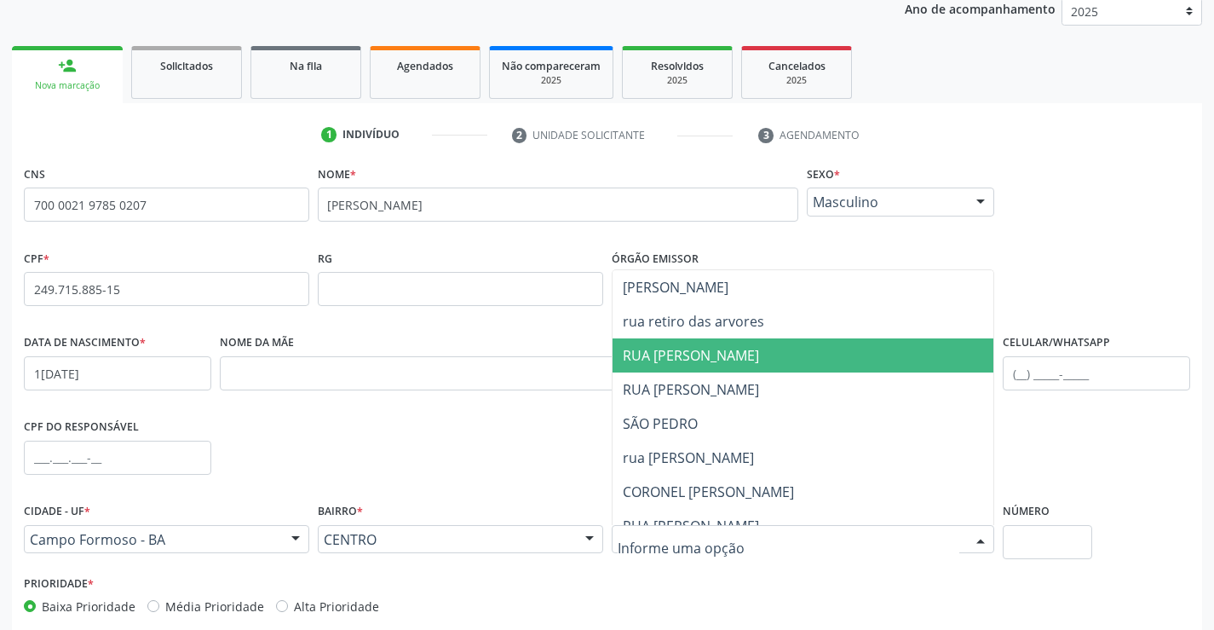
click at [739, 360] on span "RUA [PERSON_NAME]" at bounding box center [691, 355] width 136 height 19
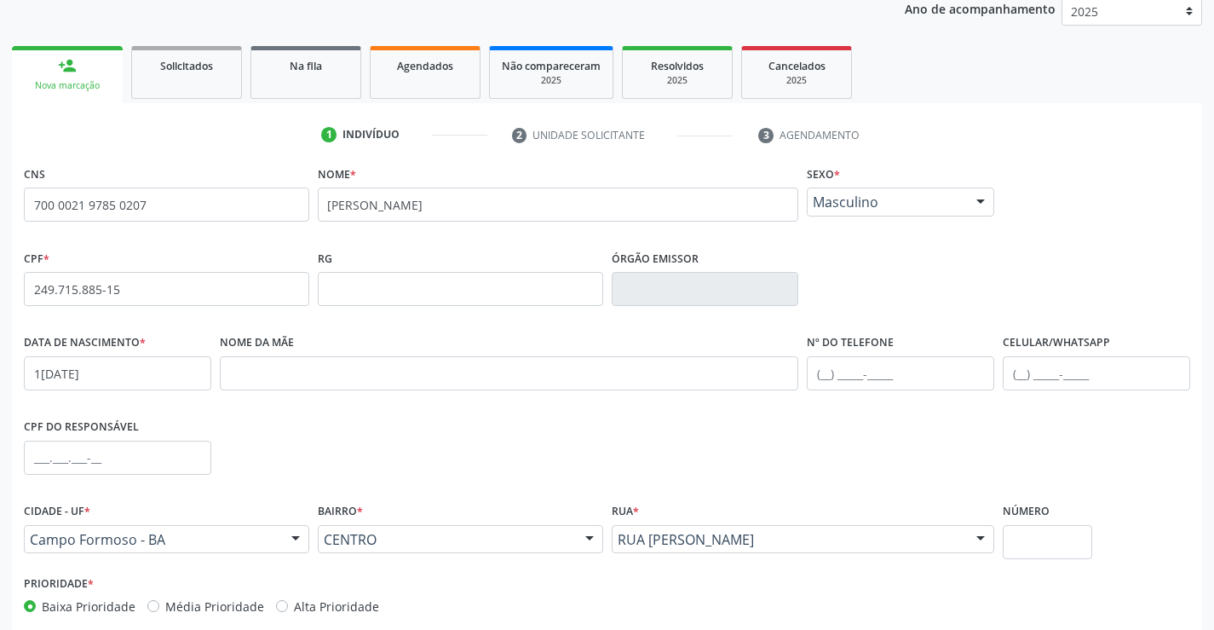
scroll to position [294, 0]
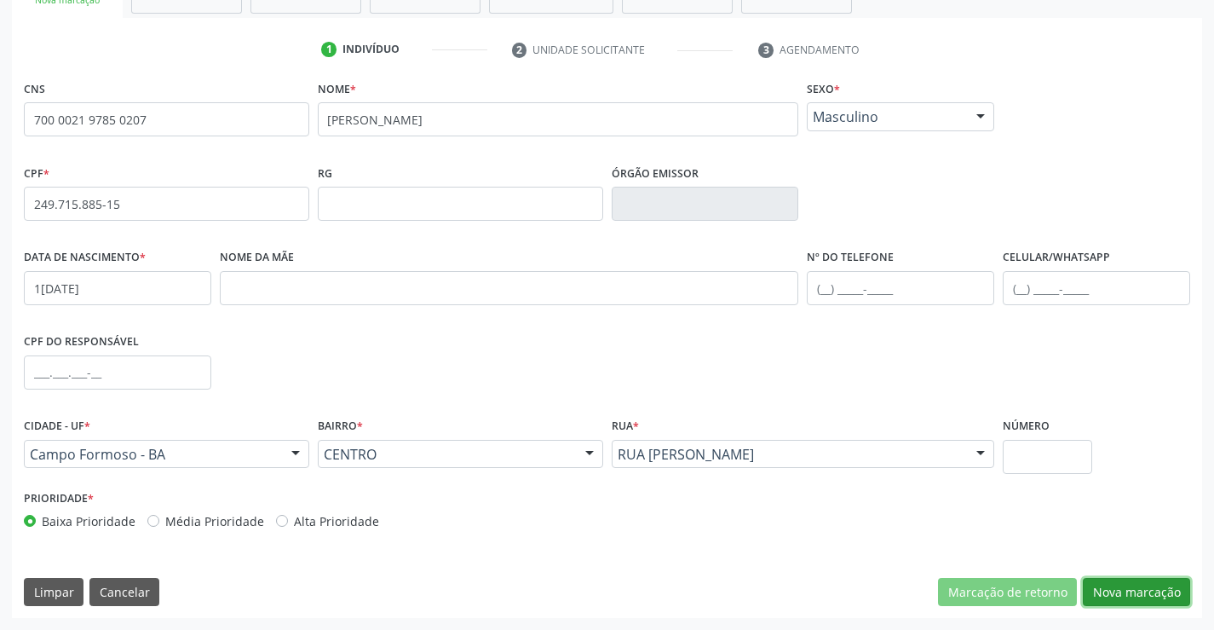
click at [1159, 587] on button "Nova marcação" at bounding box center [1136, 592] width 107 height 29
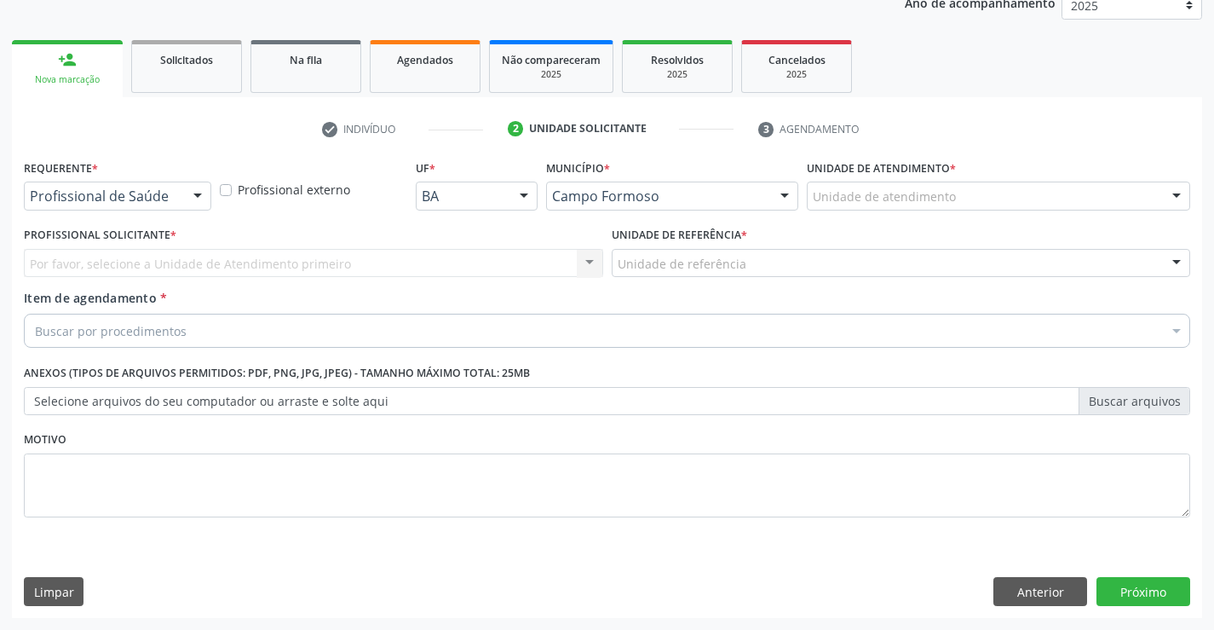
scroll to position [215, 0]
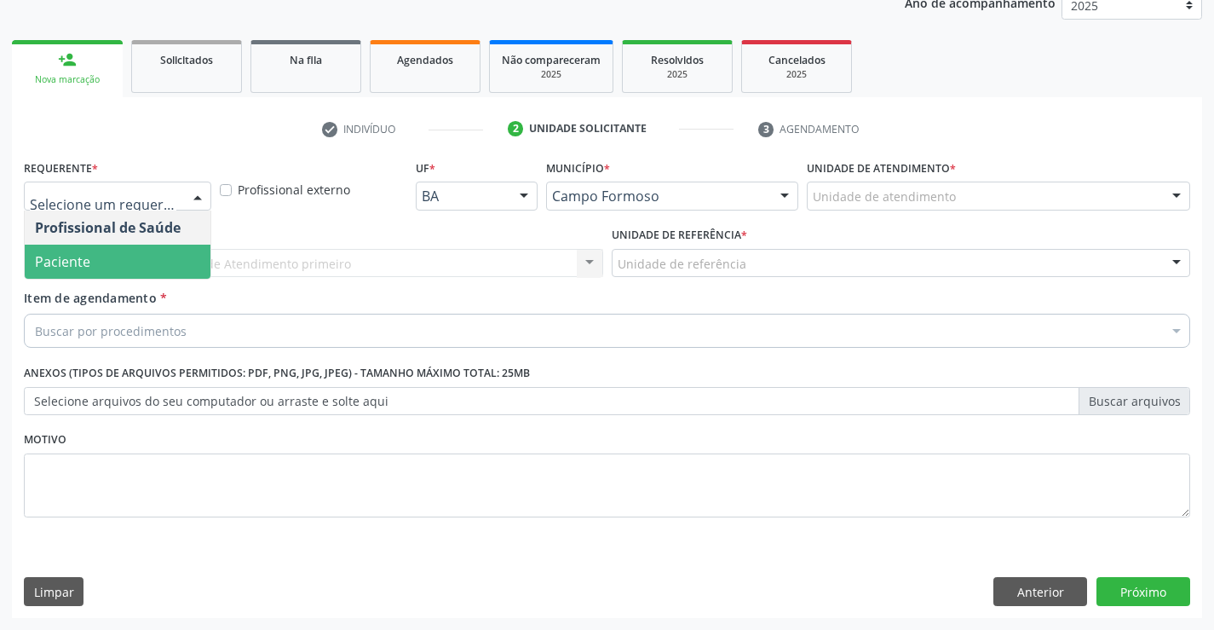
click at [134, 253] on span "Paciente" at bounding box center [118, 262] width 186 height 34
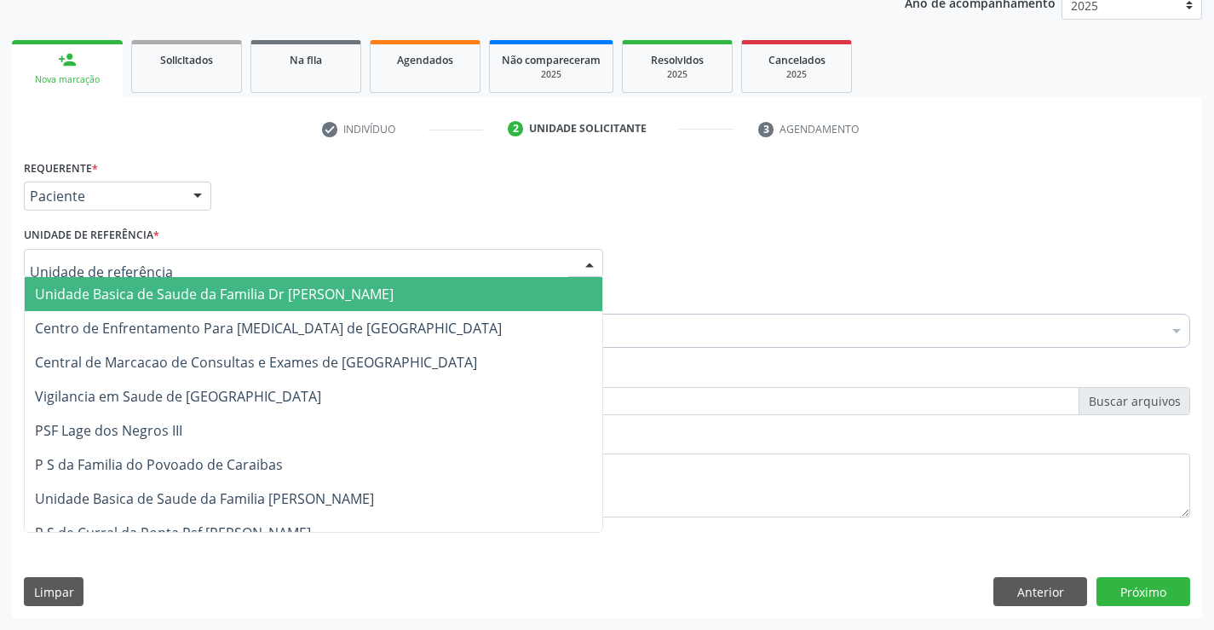
drag, startPoint x: 141, startPoint y: 282, endPoint x: 106, endPoint y: 310, distance: 44.8
click at [141, 283] on span "Unidade Basica de Saude da Familia Dr [PERSON_NAME]" at bounding box center [314, 294] width 578 height 34
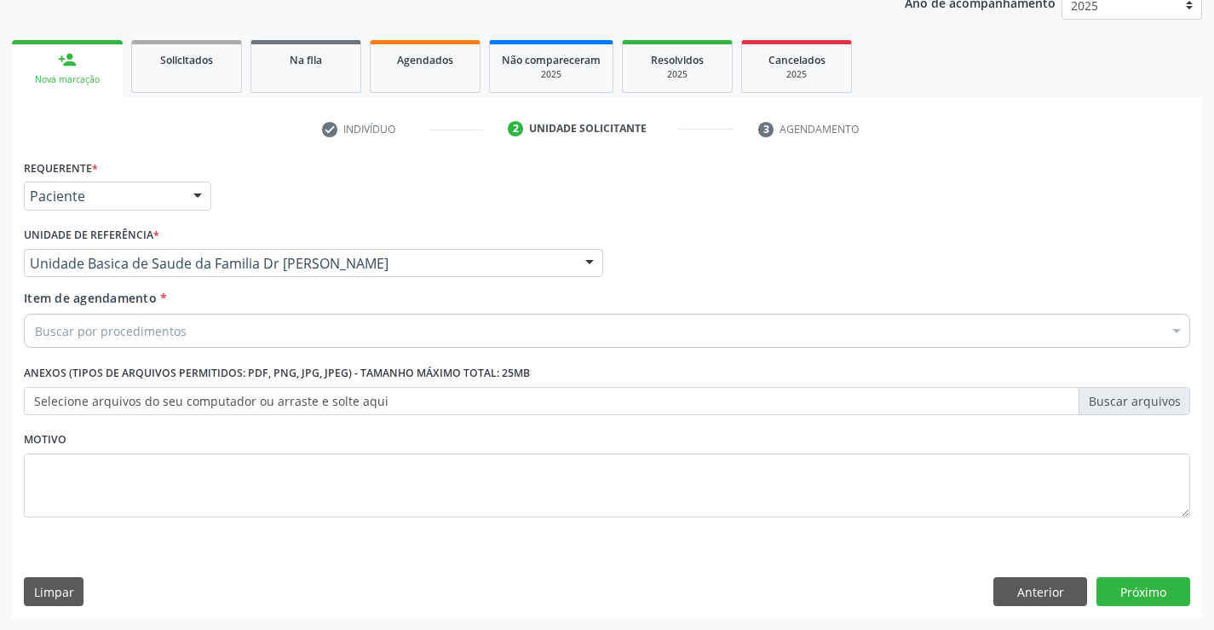
click at [35, 332] on input "Item de agendamento *" at bounding box center [35, 331] width 0 height 34
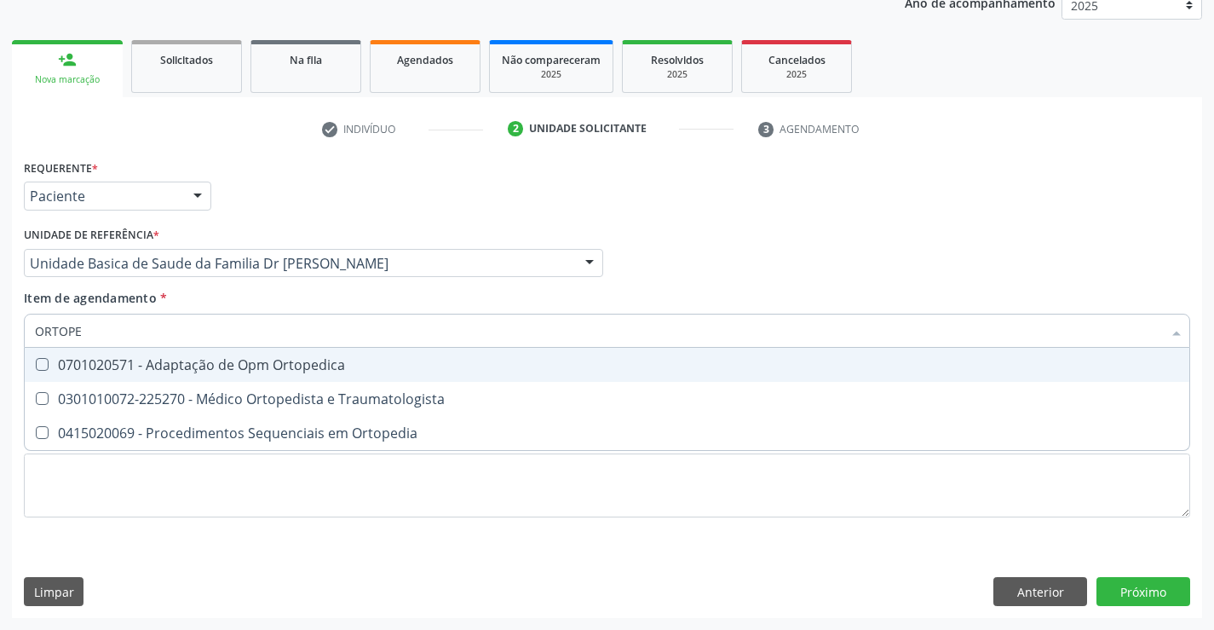
type input "ORTOPED"
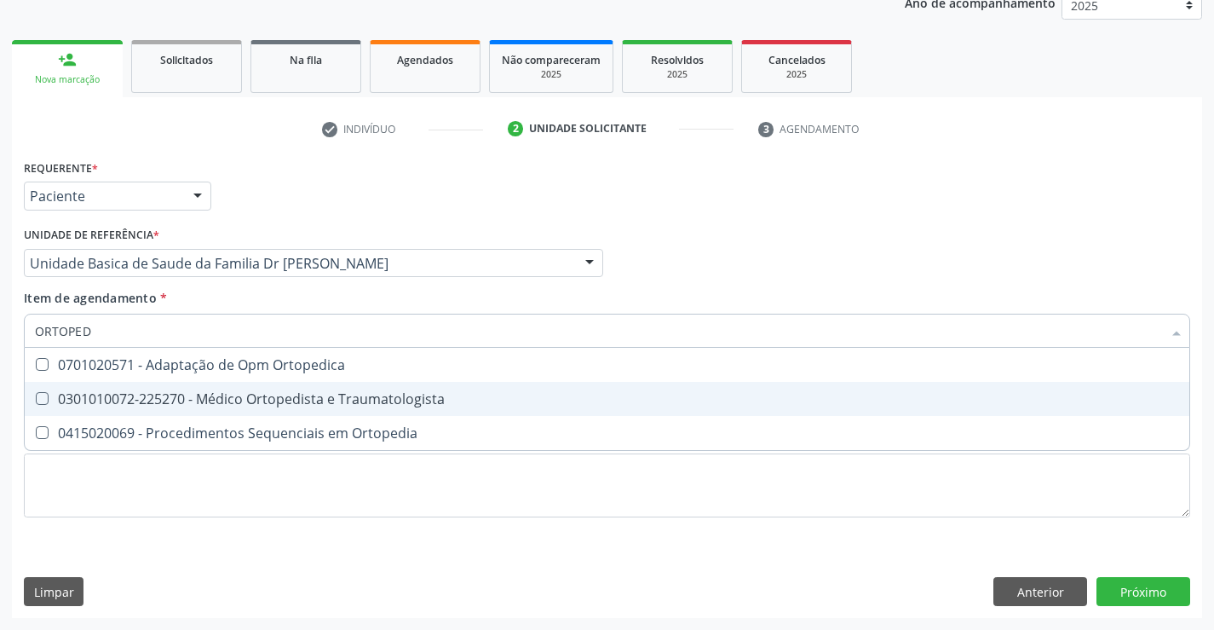
click at [288, 389] on span "0301010072-225270 - Médico Ortopedista e Traumatologista" at bounding box center [607, 399] width 1165 height 34
checkbox Traumatologista "true"
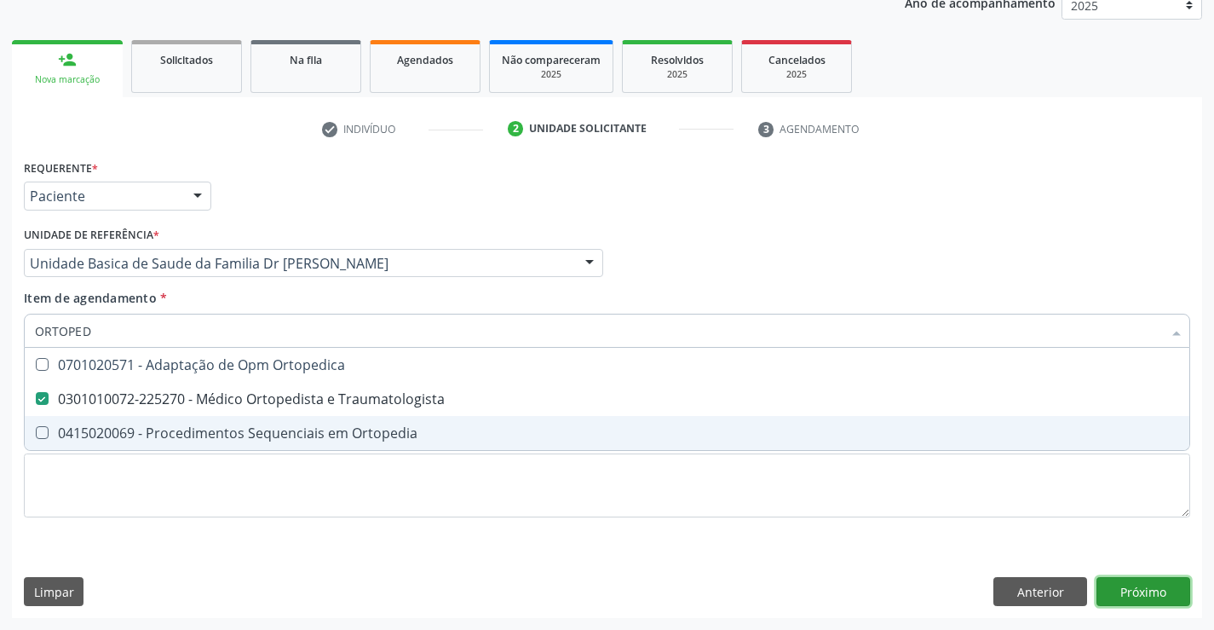
click at [1154, 587] on div "Requerente * Paciente Profissional de Saúde Paciente Nenhum resultado encontrad…" at bounding box center [607, 386] width 1190 height 463
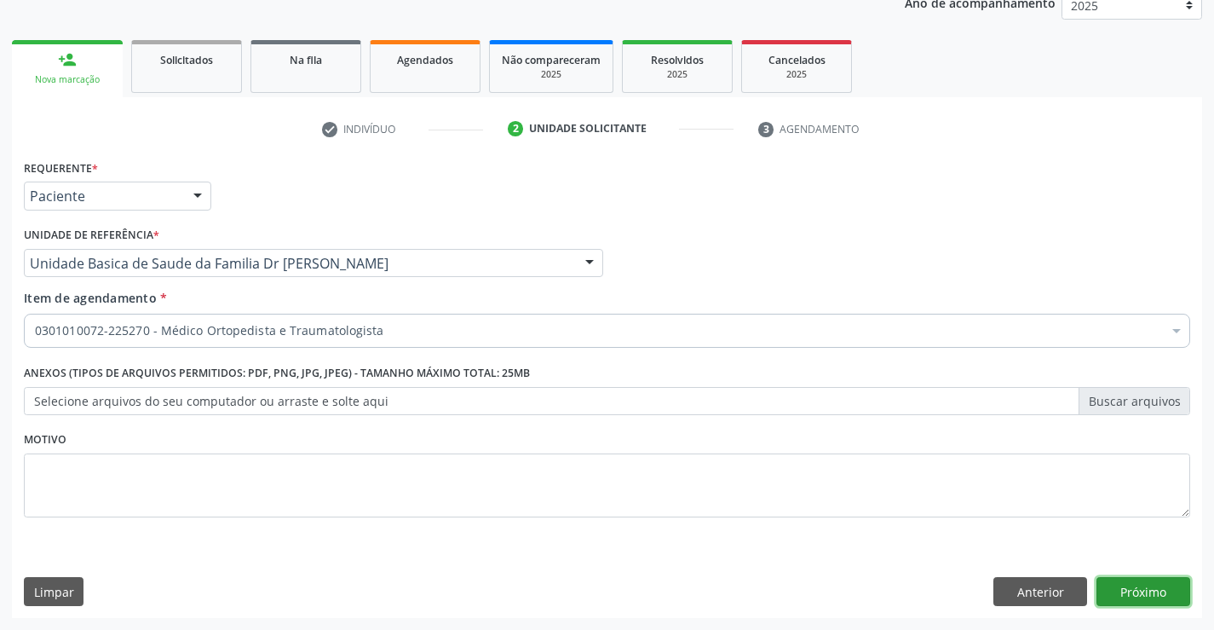
click at [1134, 588] on button "Próximo" at bounding box center [1144, 591] width 94 height 29
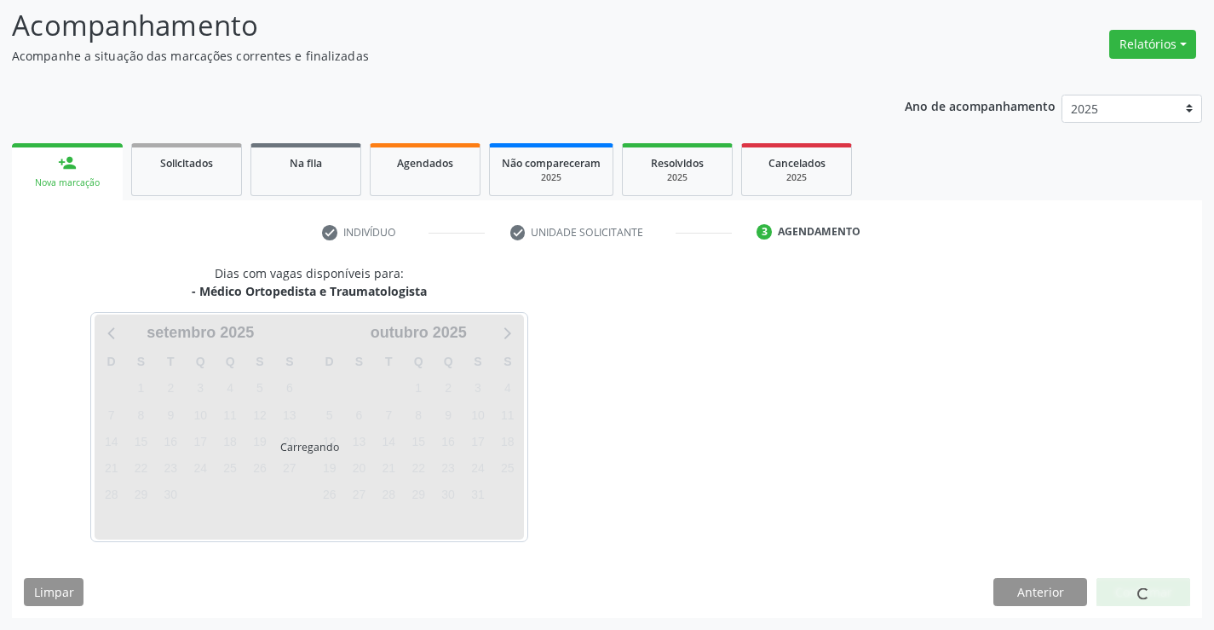
scroll to position [112, 0]
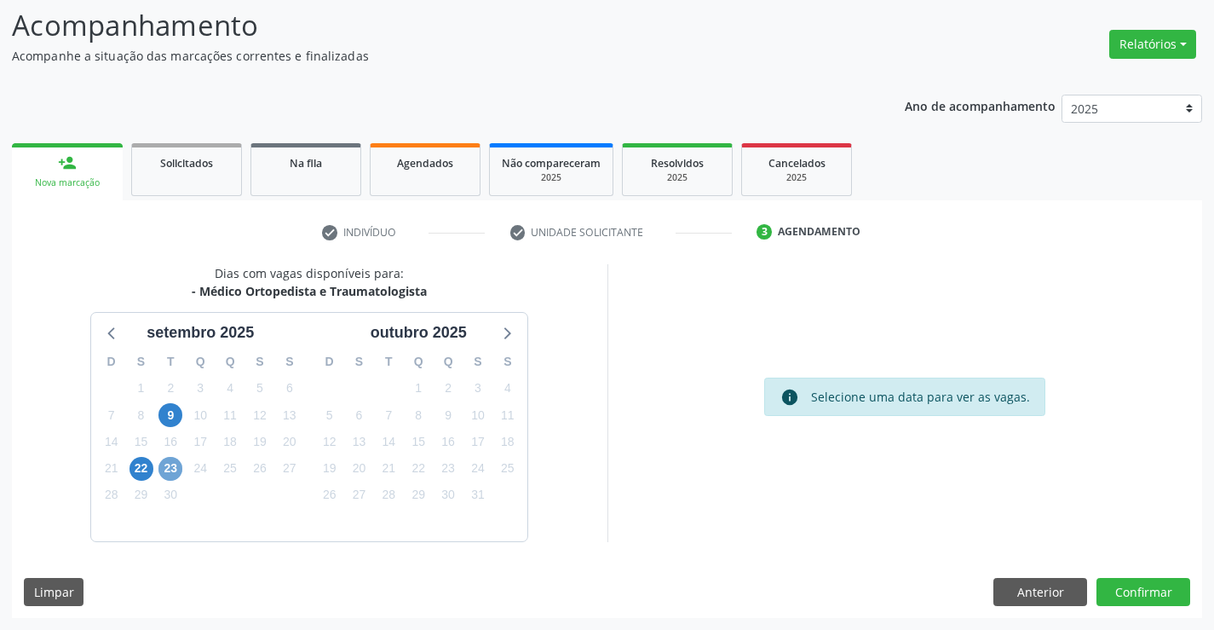
click at [169, 469] on span "23" at bounding box center [170, 469] width 24 height 24
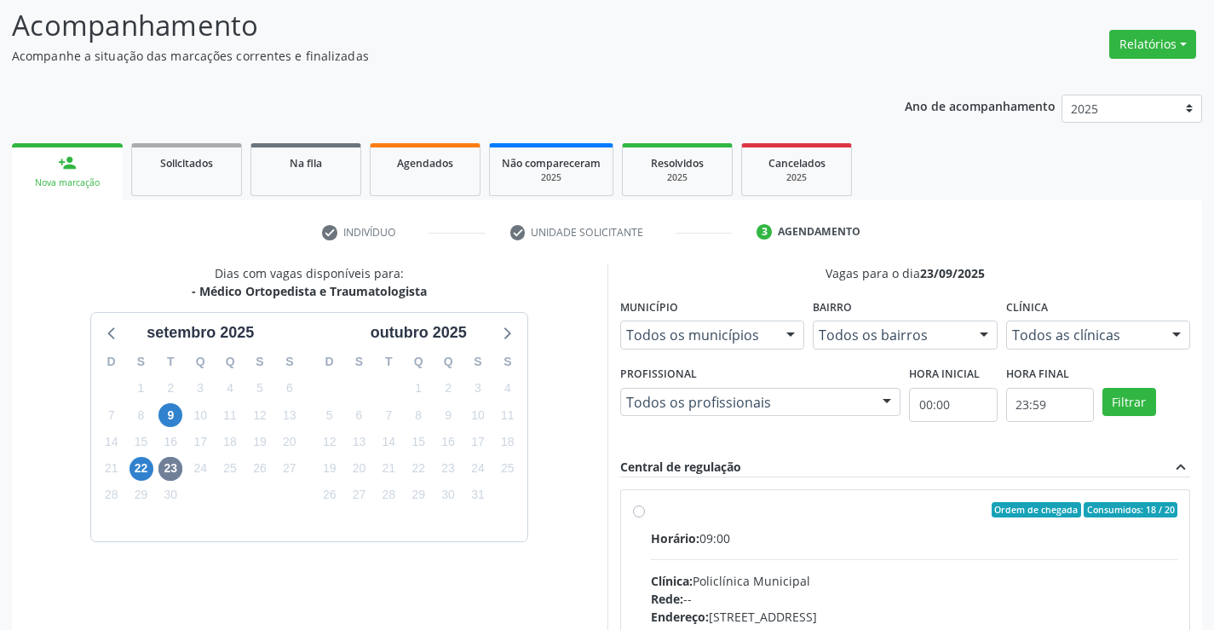
click at [651, 505] on label "Ordem de chegada Consumidos: 18 / 20 Horário: 09:00 Clínica: Policlínica Munici…" at bounding box center [914, 633] width 527 height 262
click at [636, 505] on input "Ordem de chegada Consumidos: 18 / 20 Horário: 09:00 Clínica: Policlínica Munici…" at bounding box center [639, 509] width 12 height 15
radio input "true"
click at [651, 505] on label "Ordem de chegada Consumidos: 18 / 20 Horário: 09:00 Clínica: Policlínica Munici…" at bounding box center [914, 633] width 527 height 262
click at [636, 505] on input "Ordem de chegada Consumidos: 18 / 20 Horário: 09:00 Clínica: Policlínica Munici…" at bounding box center [639, 509] width 12 height 15
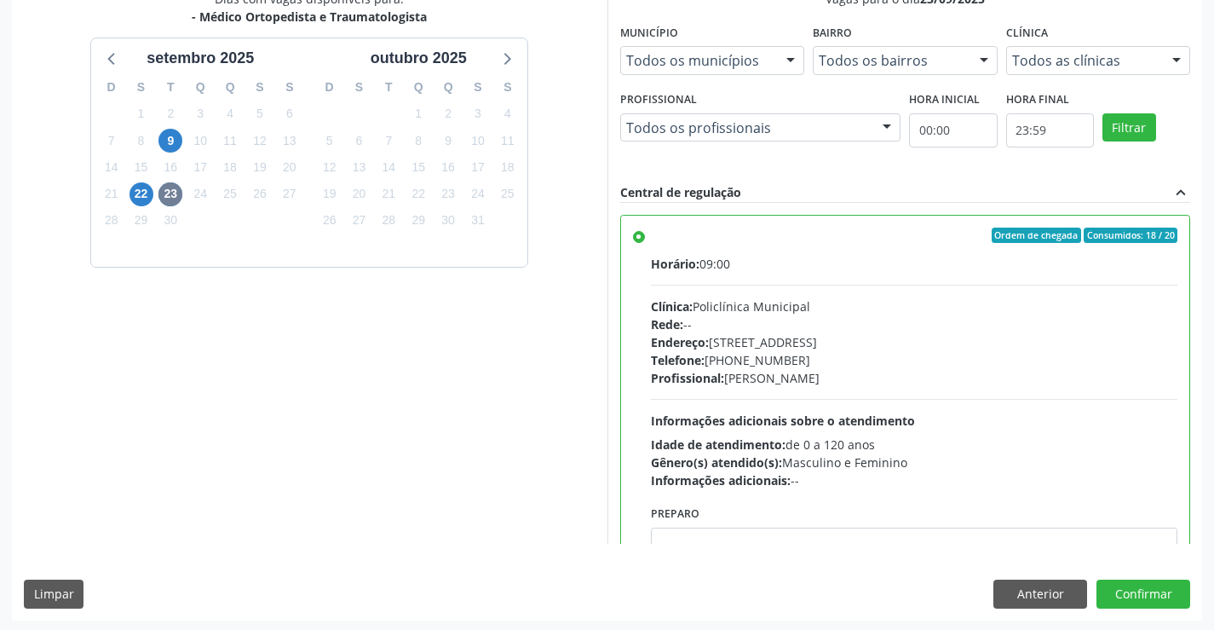
scroll to position [389, 0]
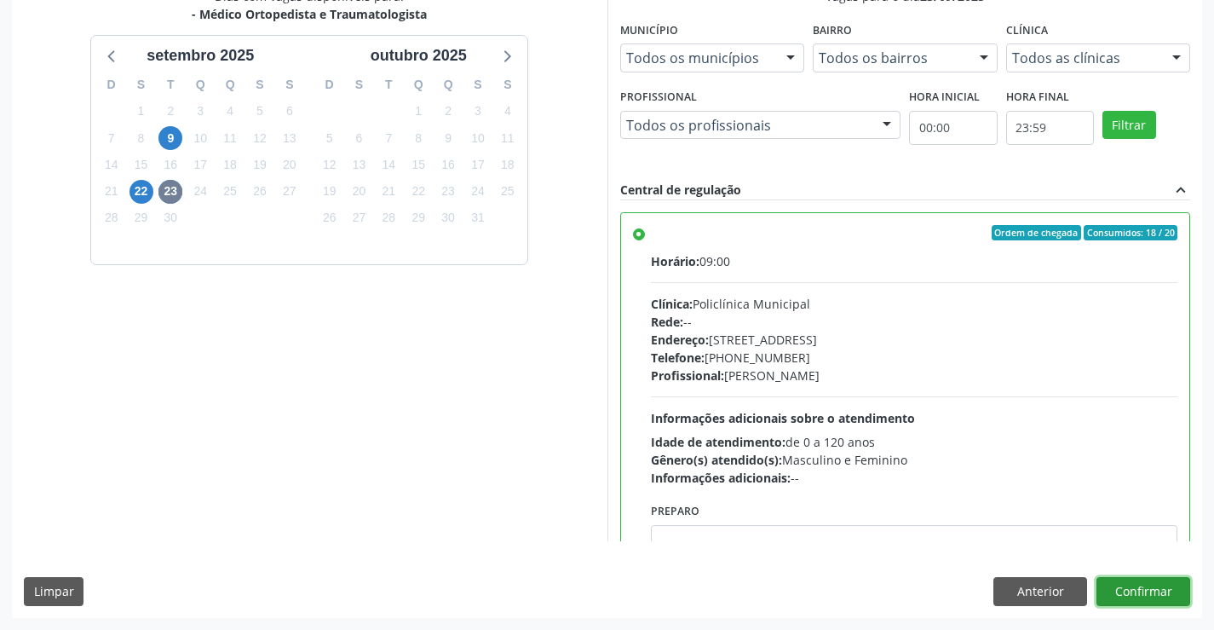
click at [1162, 591] on button "Confirmar" at bounding box center [1144, 591] width 94 height 29
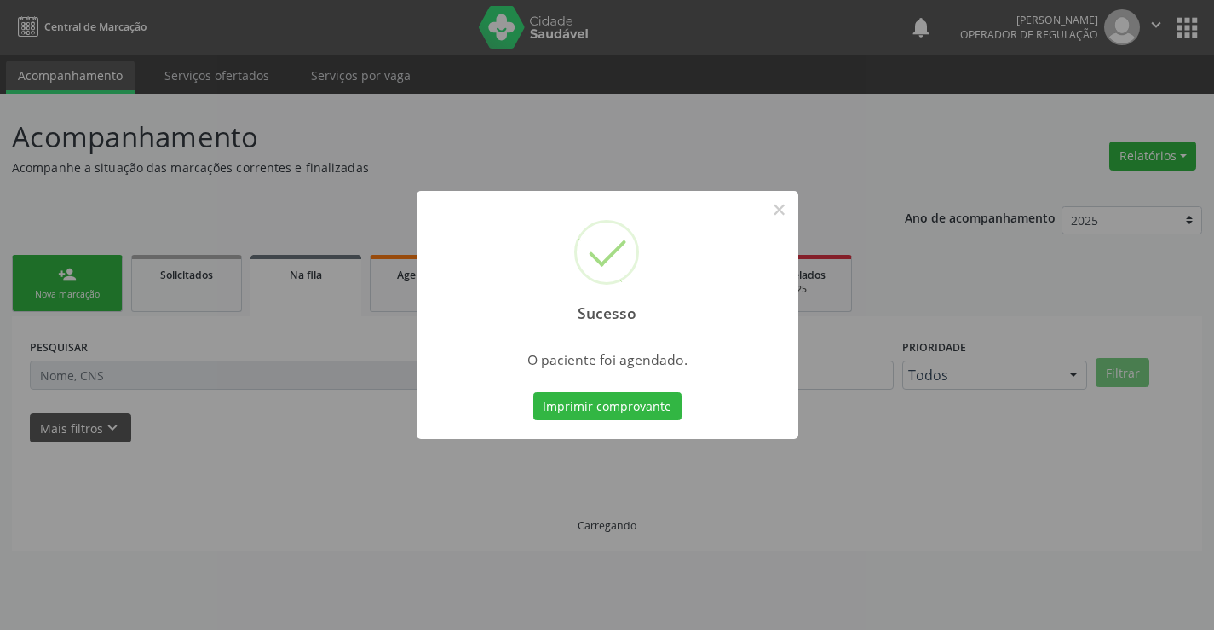
scroll to position [0, 0]
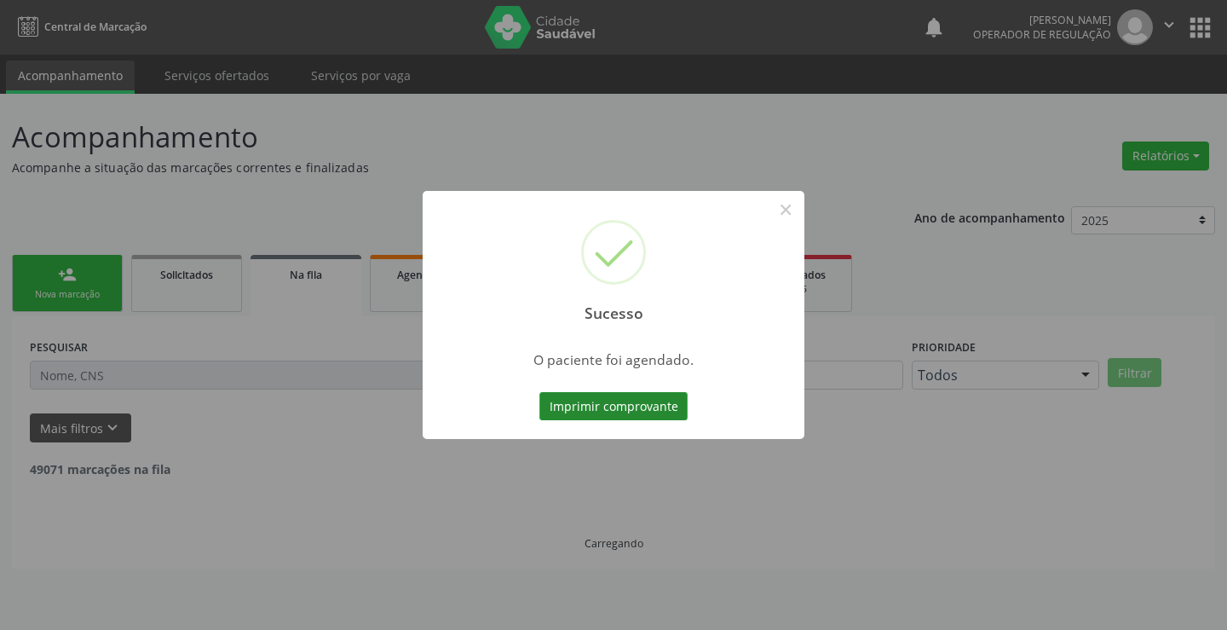
click at [644, 412] on button "Imprimir comprovante" at bounding box center [613, 406] width 148 height 29
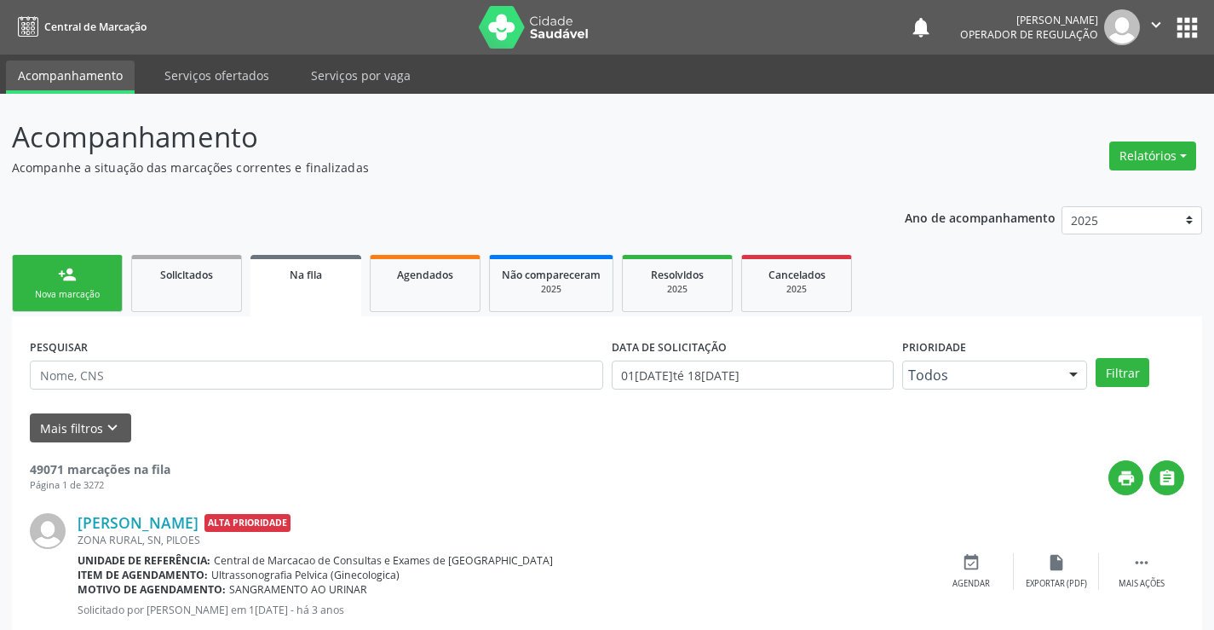
click at [89, 282] on link "person_add Nova marcação" at bounding box center [67, 283] width 111 height 57
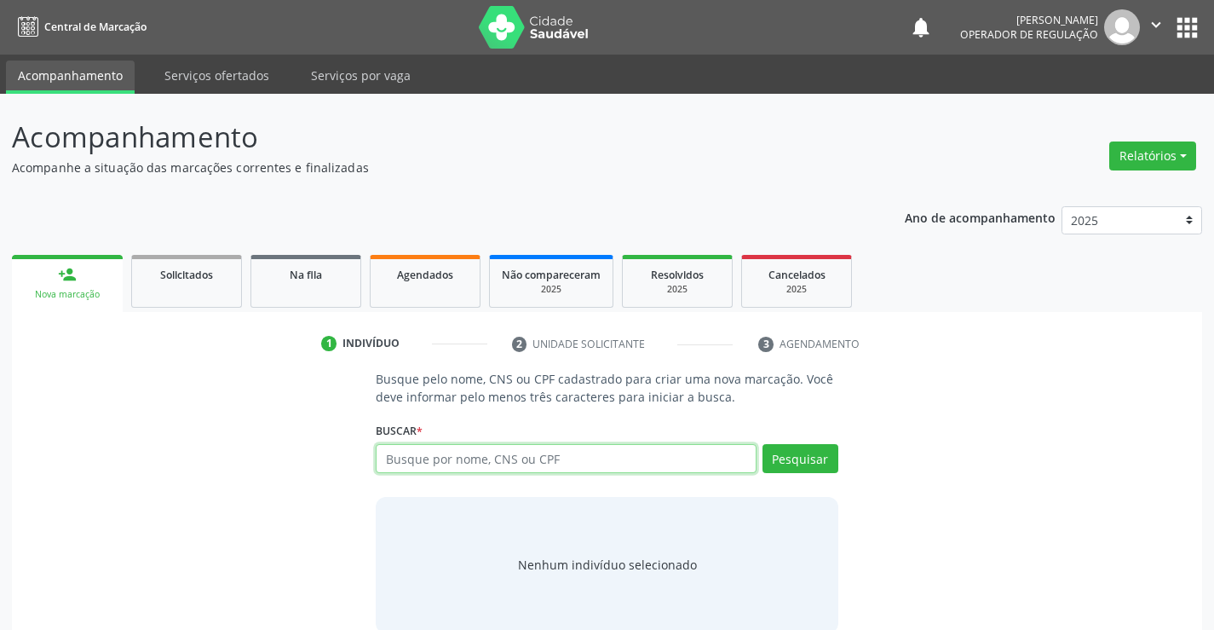
click at [504, 460] on input "text" at bounding box center [566, 458] width 380 height 29
type input "704106061126650"
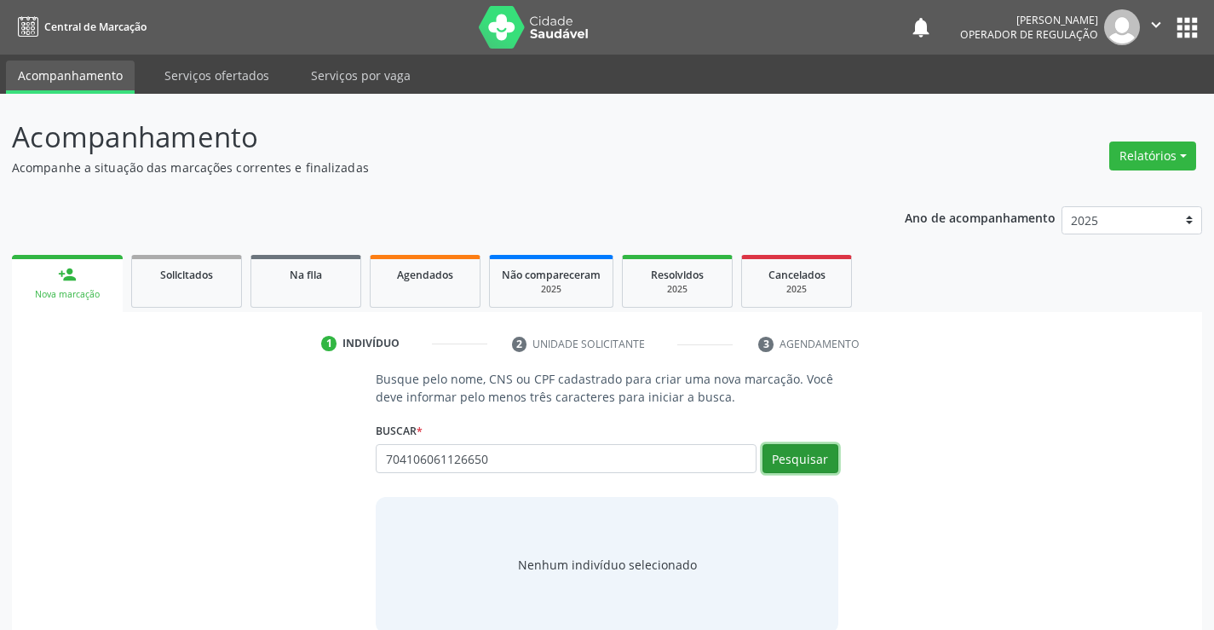
click at [814, 464] on button "Pesquisar" at bounding box center [801, 458] width 76 height 29
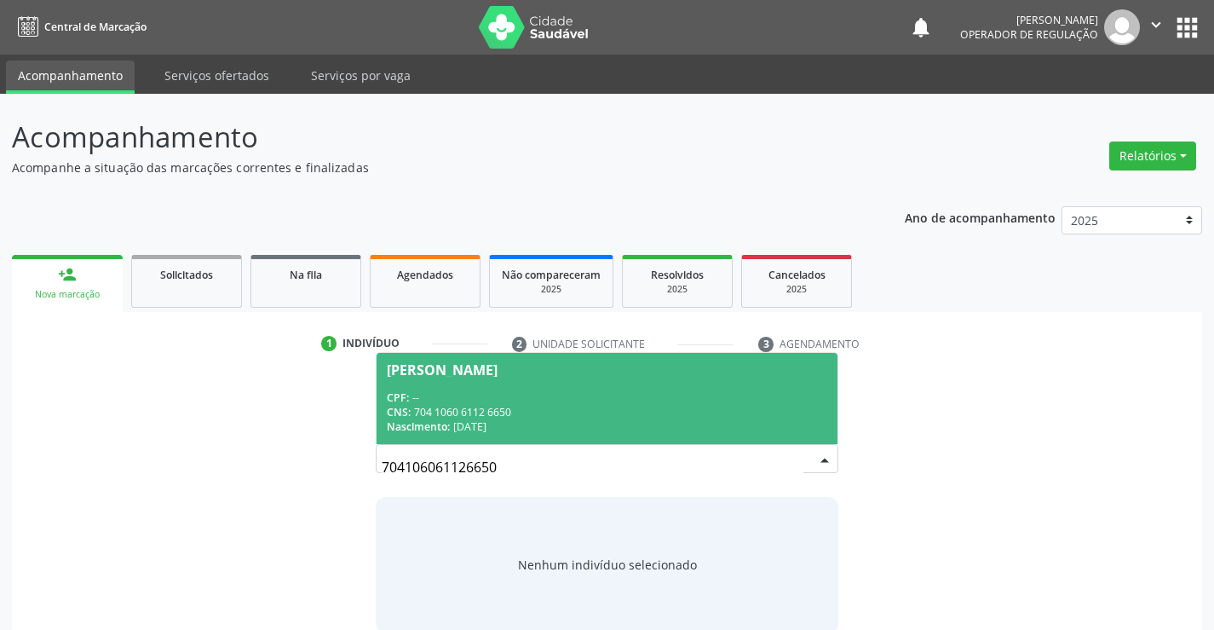
click at [591, 419] on div "Nascimento: 22/01/1953" at bounding box center [607, 426] width 440 height 14
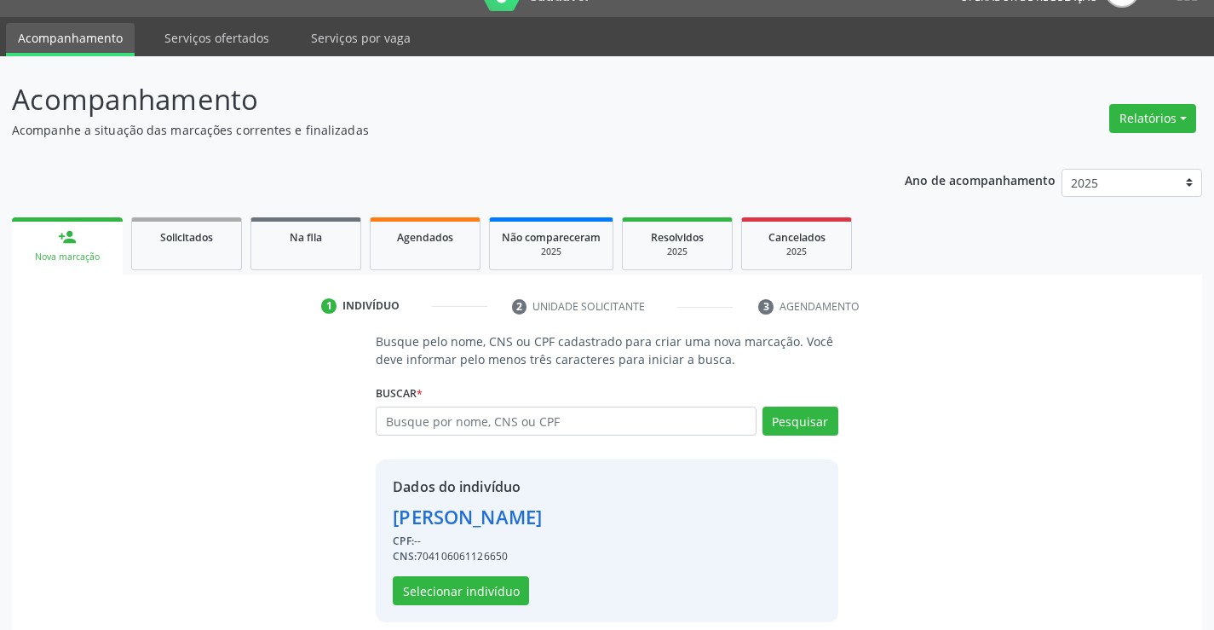
scroll to position [54, 0]
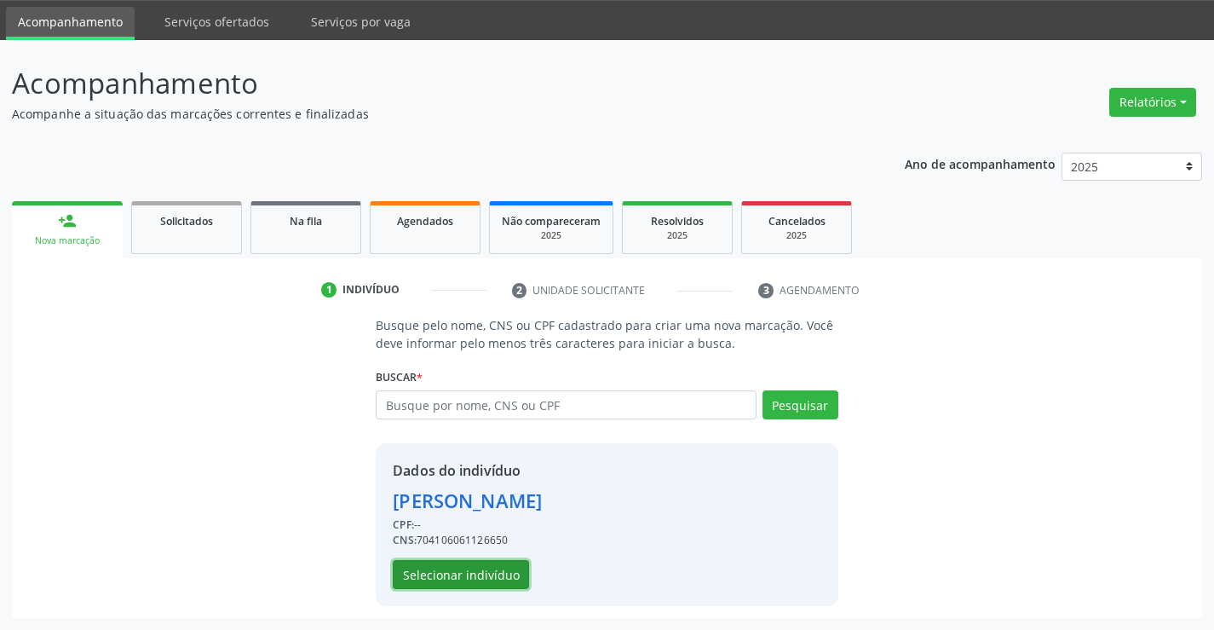
click at [469, 573] on button "Selecionar indivíduo" at bounding box center [461, 574] width 136 height 29
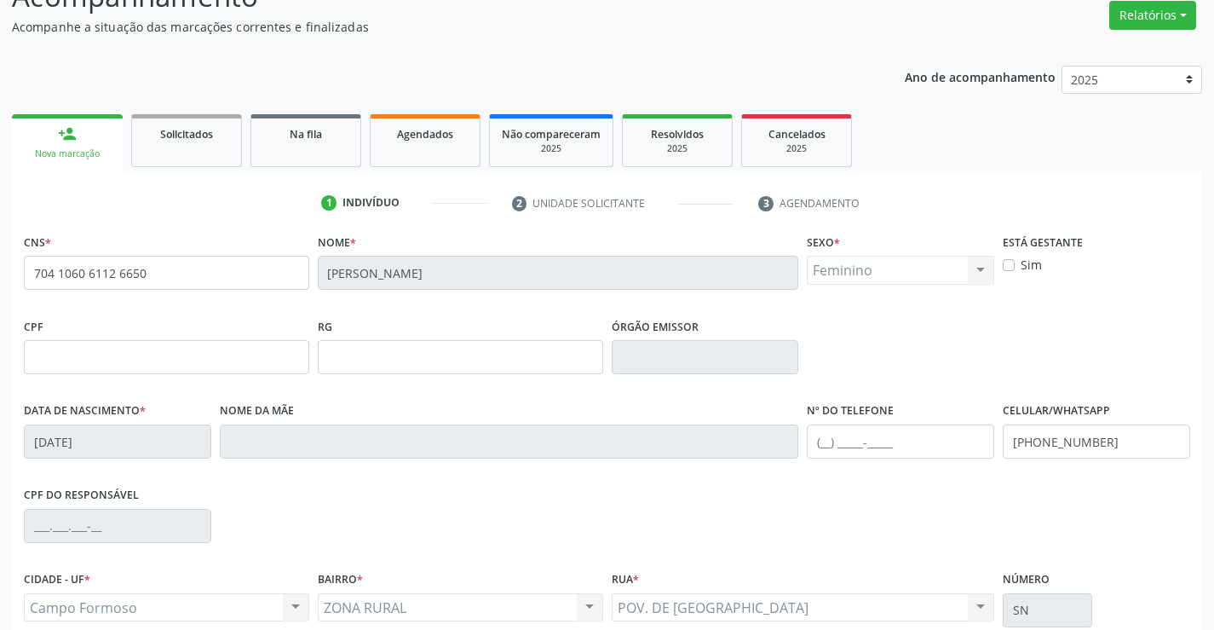
scroll to position [294, 0]
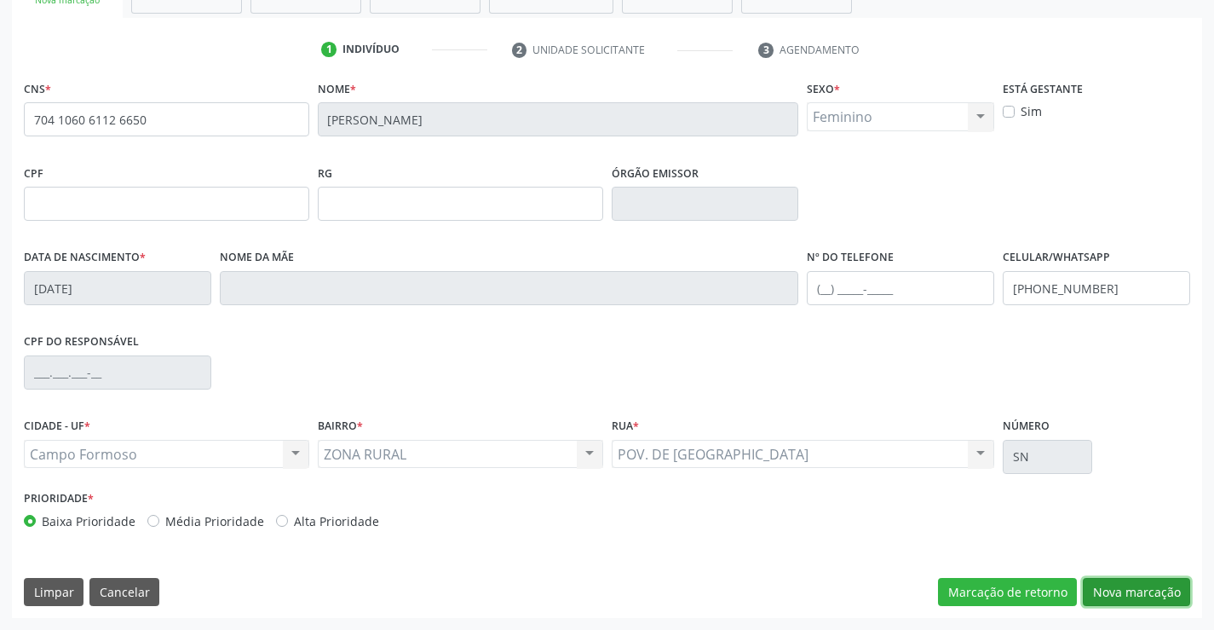
click at [1126, 593] on button "Nova marcação" at bounding box center [1136, 592] width 107 height 29
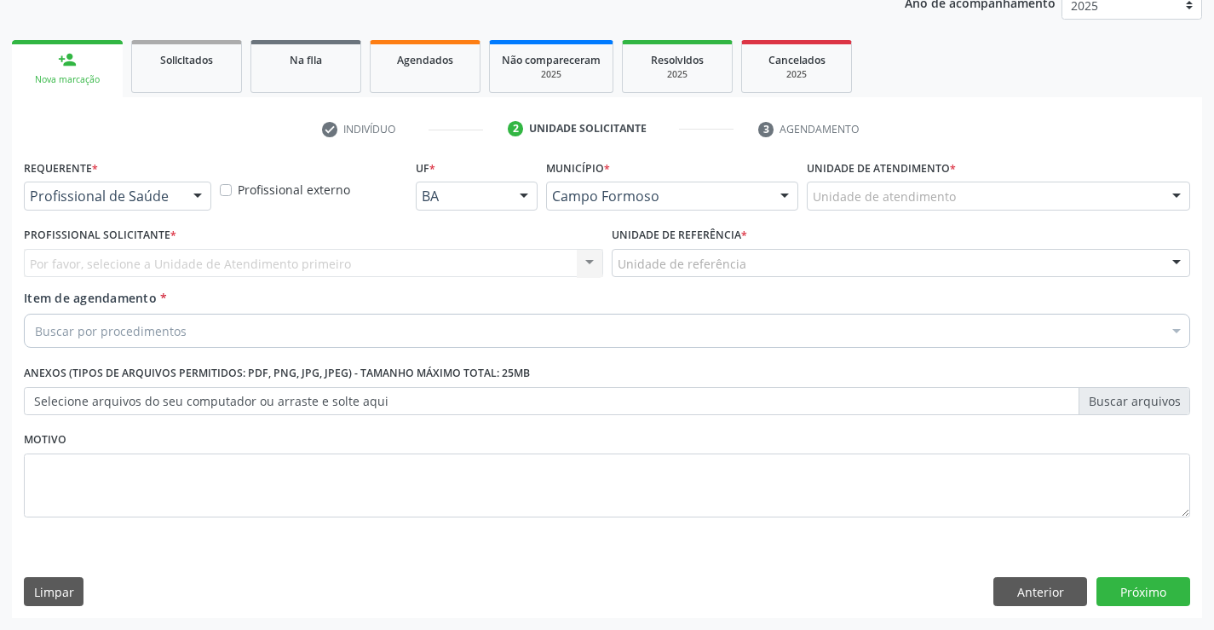
scroll to position [215, 0]
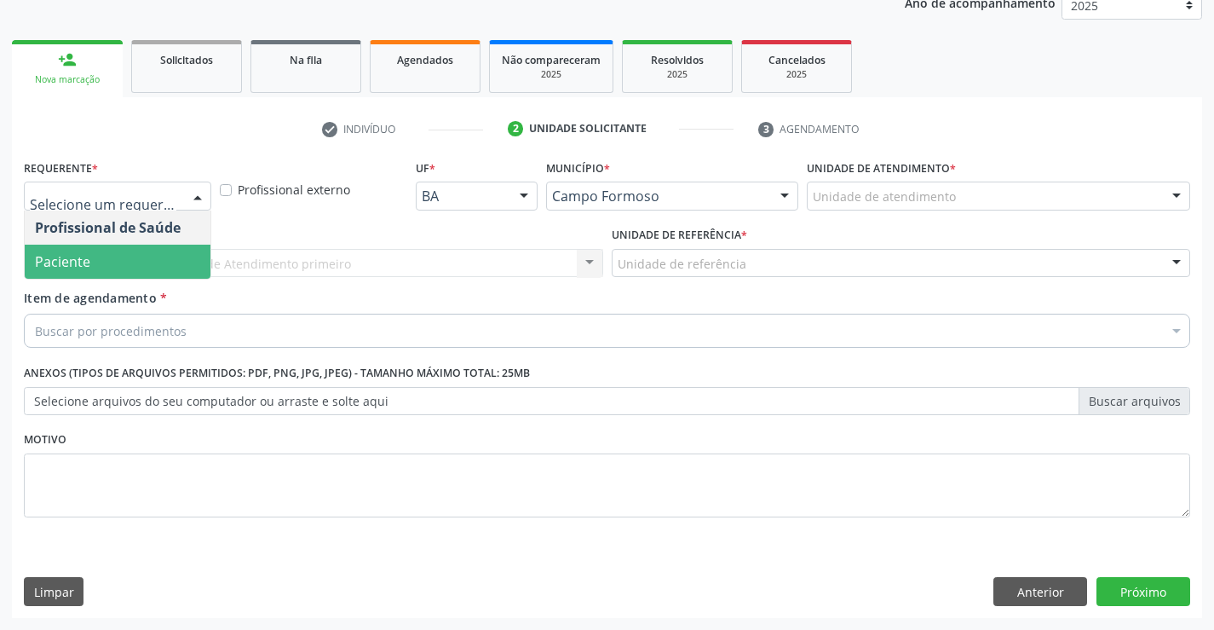
click at [124, 258] on span "Paciente" at bounding box center [118, 262] width 186 height 34
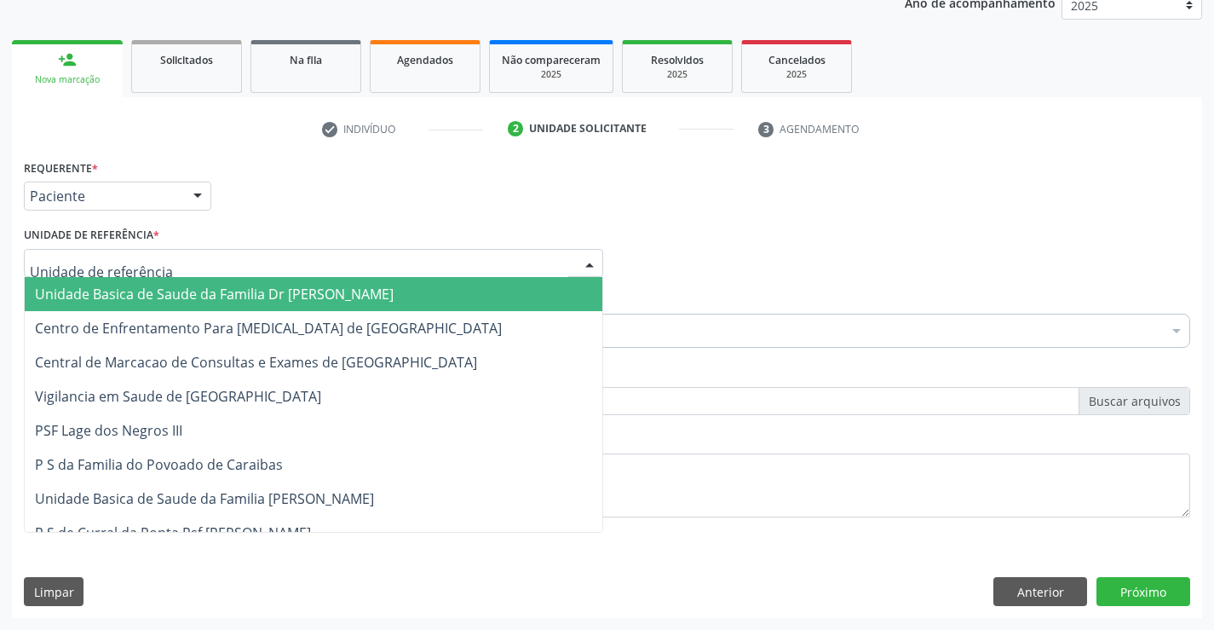
click at [163, 297] on span "Unidade Basica de Saude da Familia Dr [PERSON_NAME]" at bounding box center [214, 294] width 359 height 19
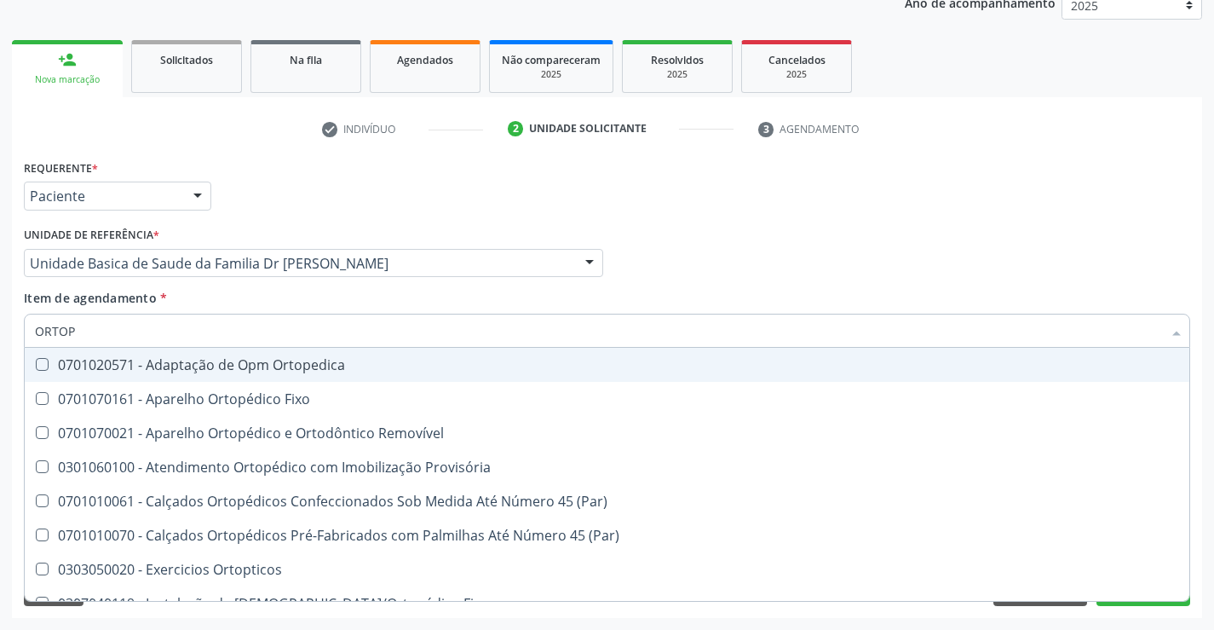
type input "ORTOPE"
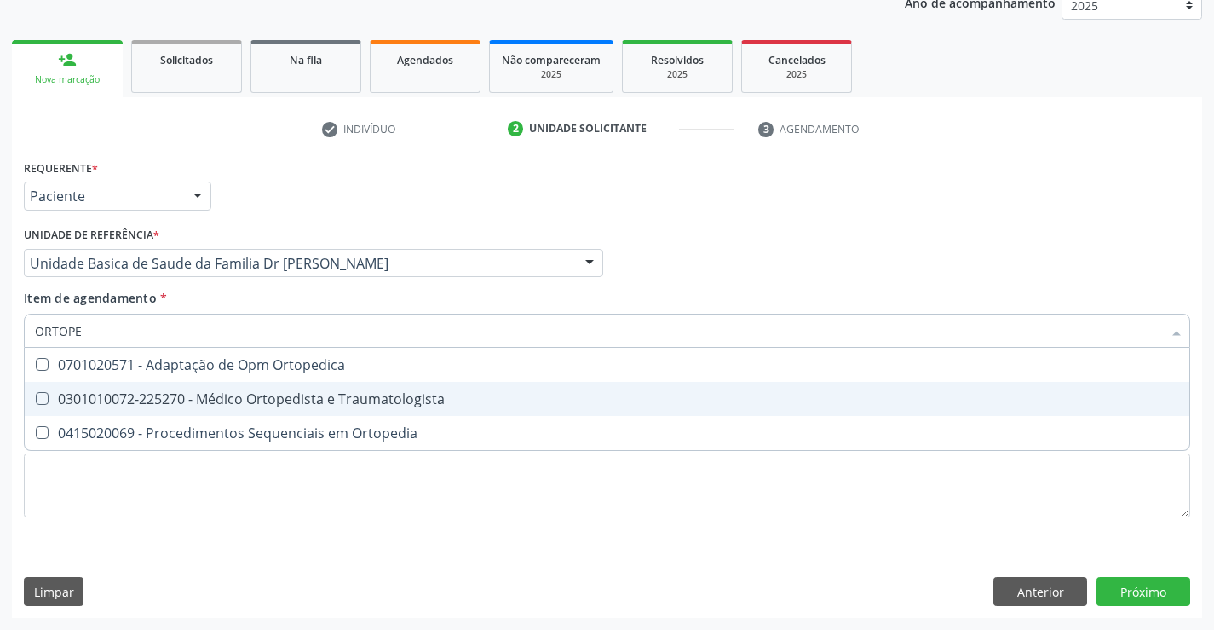
click at [349, 400] on div "0301010072-225270 - Médico Ortopedista e Traumatologista" at bounding box center [607, 399] width 1144 height 14
checkbox Traumatologista "true"
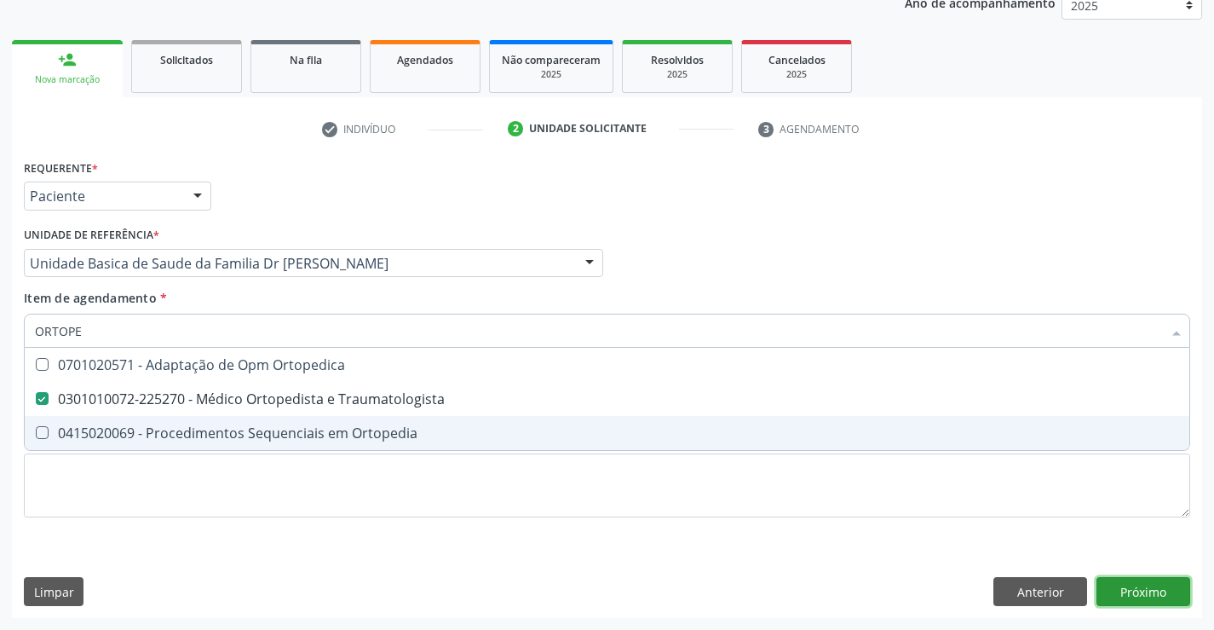
click at [1138, 588] on div "Requerente * Paciente Profissional de Saúde Paciente Nenhum resultado encontrad…" at bounding box center [607, 386] width 1190 height 463
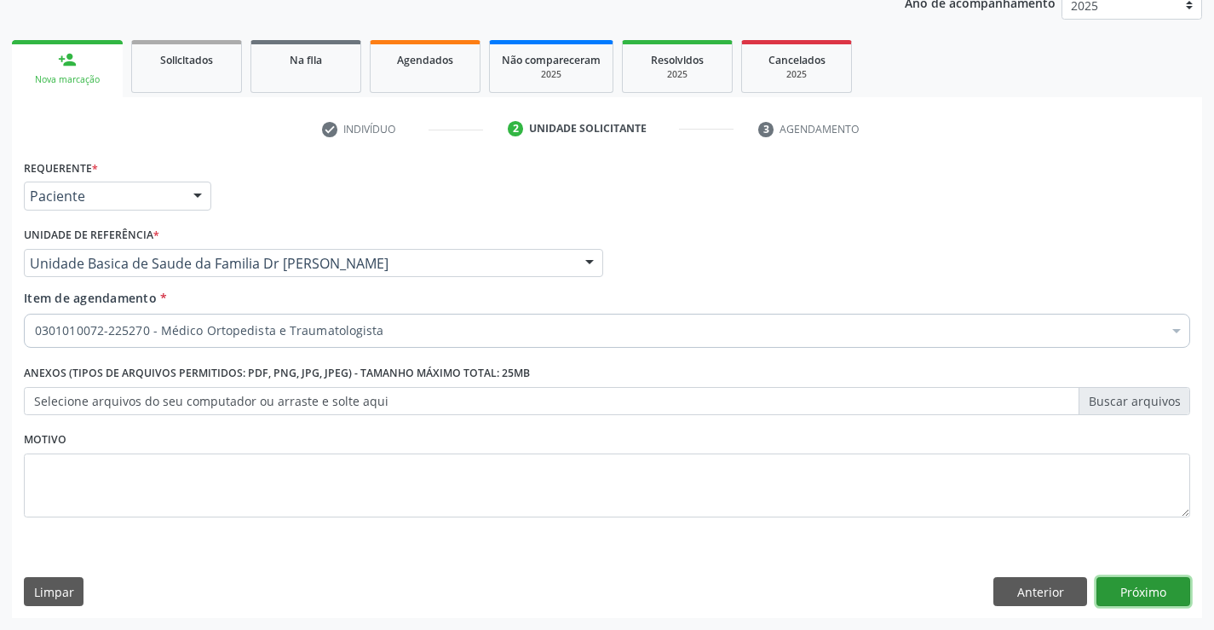
click at [1122, 591] on button "Próximo" at bounding box center [1144, 591] width 94 height 29
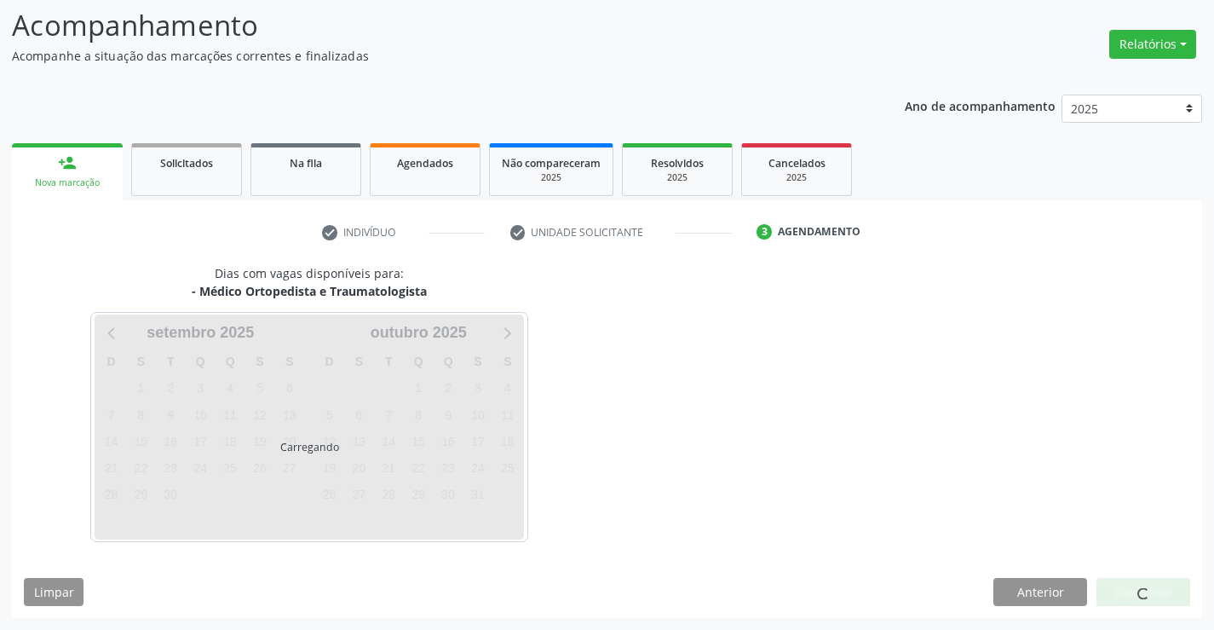
scroll to position [112, 0]
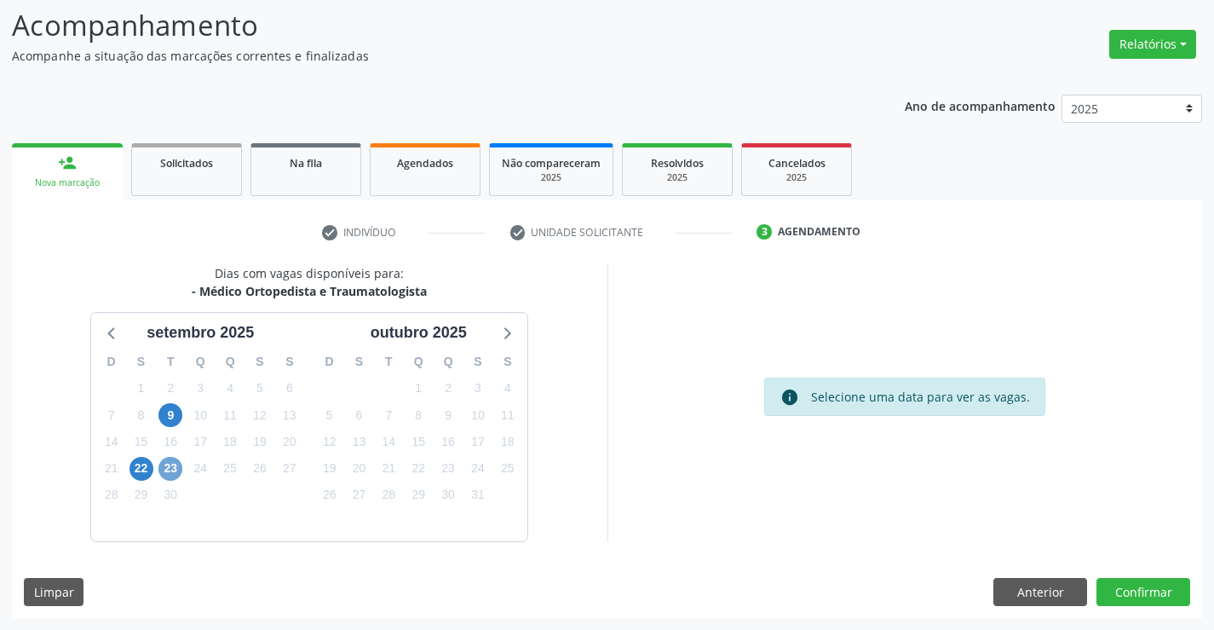
click at [170, 464] on span "23" at bounding box center [170, 469] width 24 height 24
click at [178, 464] on span "23" at bounding box center [170, 469] width 24 height 24
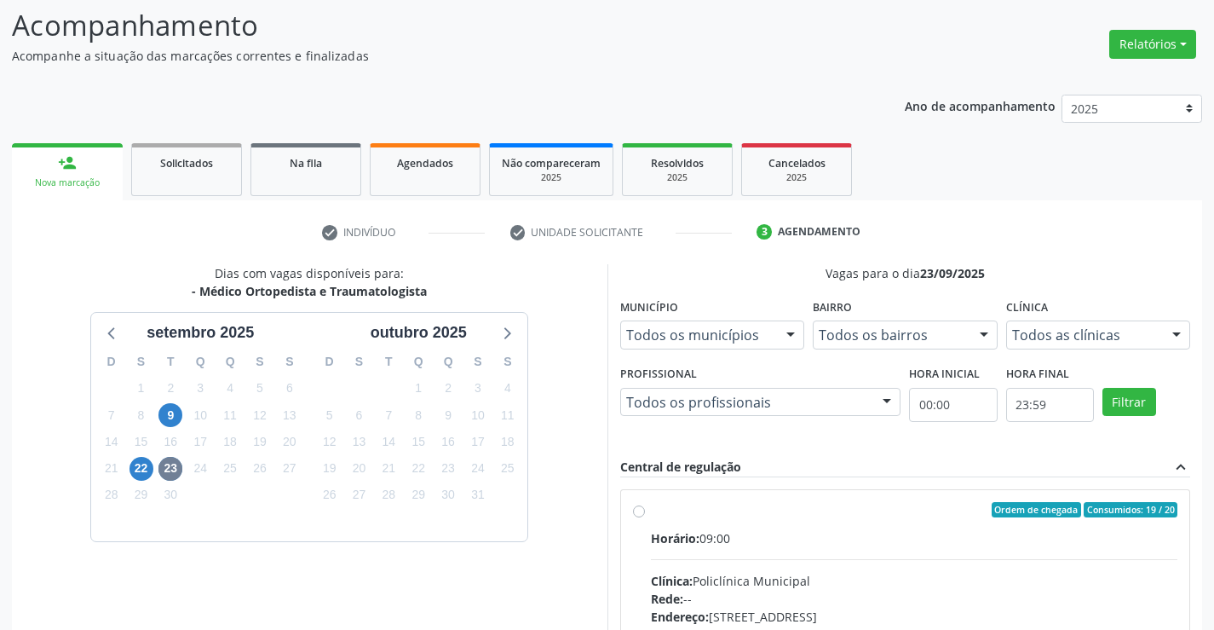
click at [651, 510] on label "Ordem de chegada Consumidos: 19 / 20 Horário: 09:00 Clínica: Policlínica Munici…" at bounding box center [914, 633] width 527 height 262
click at [637, 510] on input "Ordem de chegada Consumidos: 19 / 20 Horário: 09:00 Clínica: Policlínica Munici…" at bounding box center [639, 509] width 12 height 15
radio input "true"
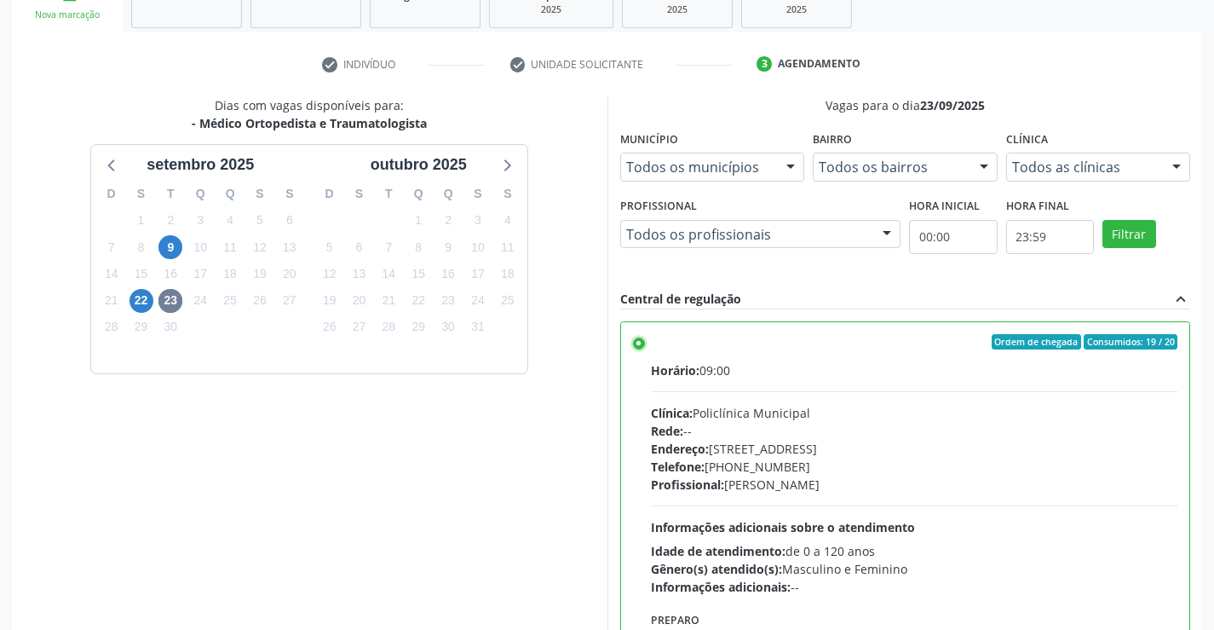
scroll to position [357, 0]
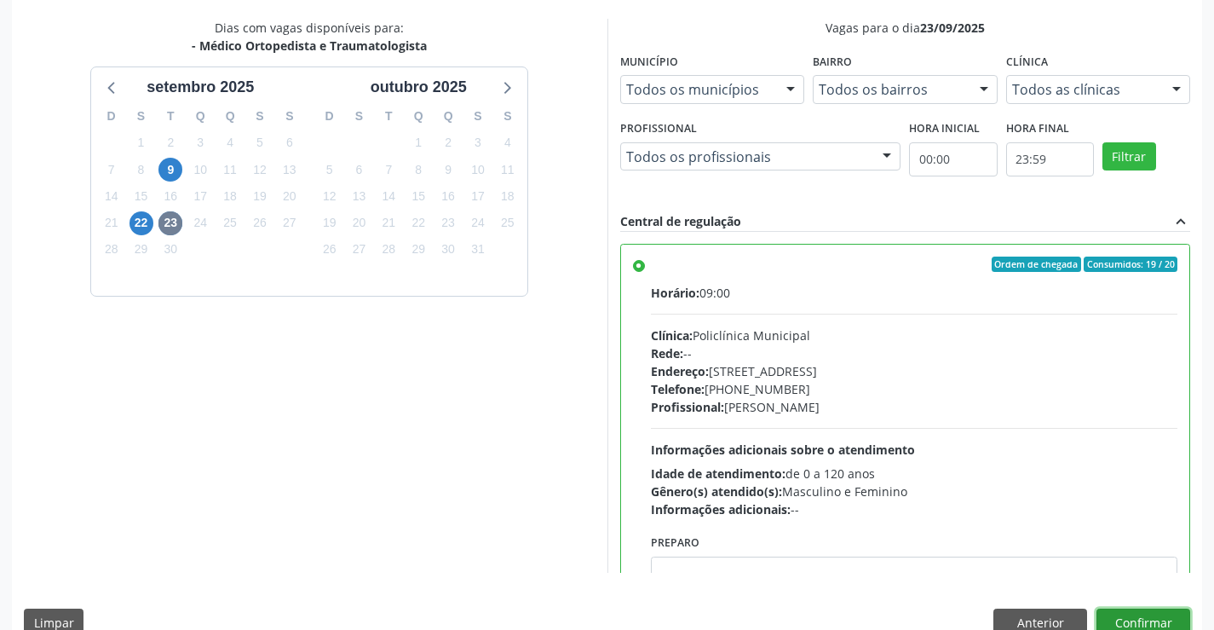
click at [1136, 615] on button "Confirmar" at bounding box center [1144, 622] width 94 height 29
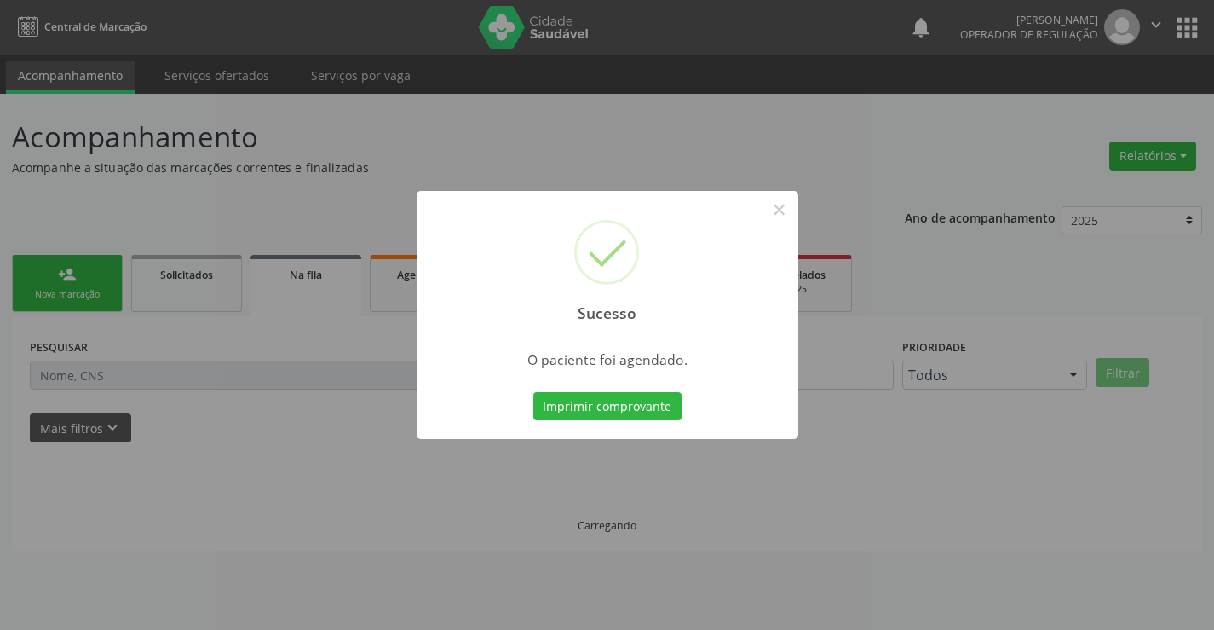
scroll to position [0, 0]
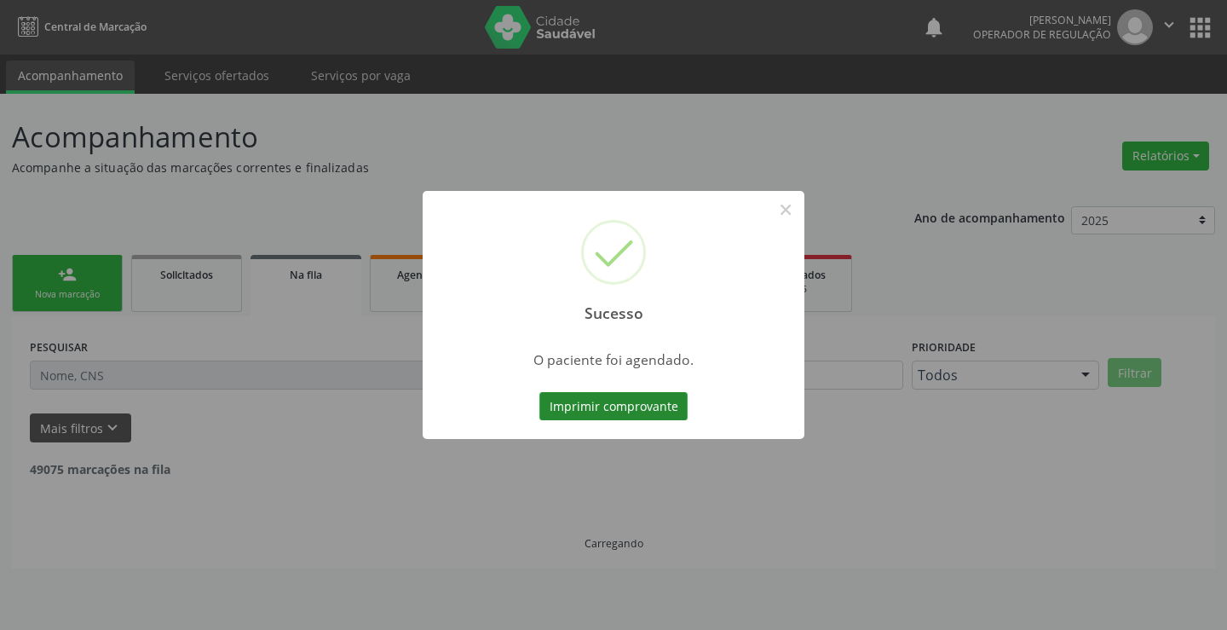
click at [664, 400] on button "Imprimir comprovante" at bounding box center [613, 406] width 148 height 29
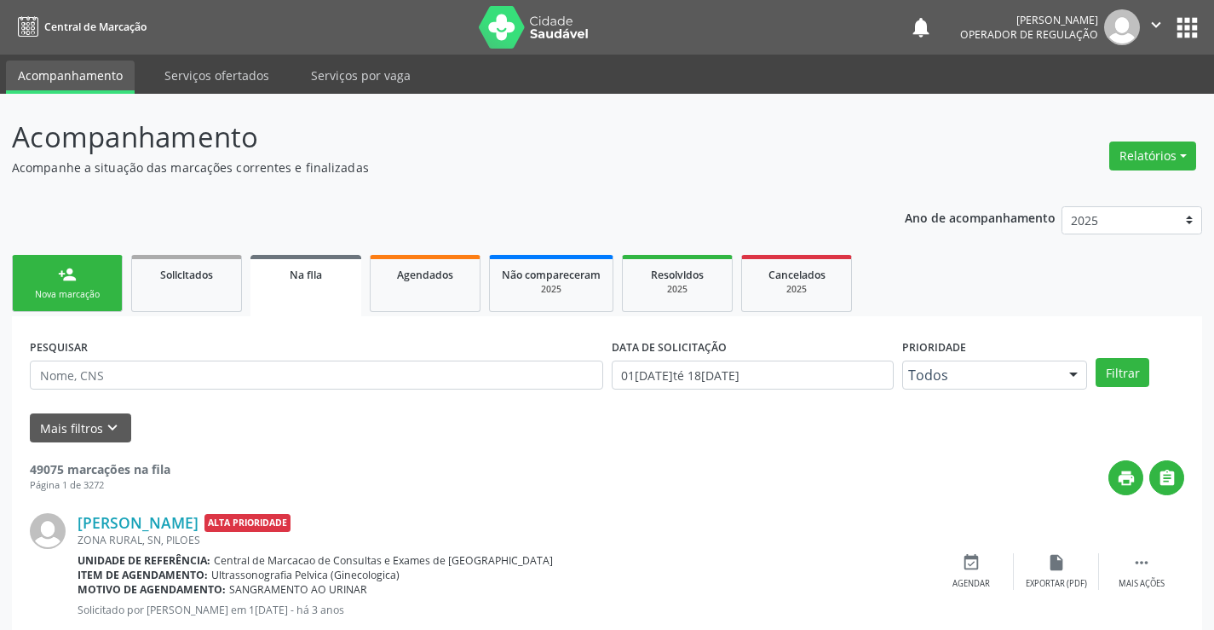
click at [93, 287] on link "person_add Nova marcação" at bounding box center [67, 283] width 111 height 57
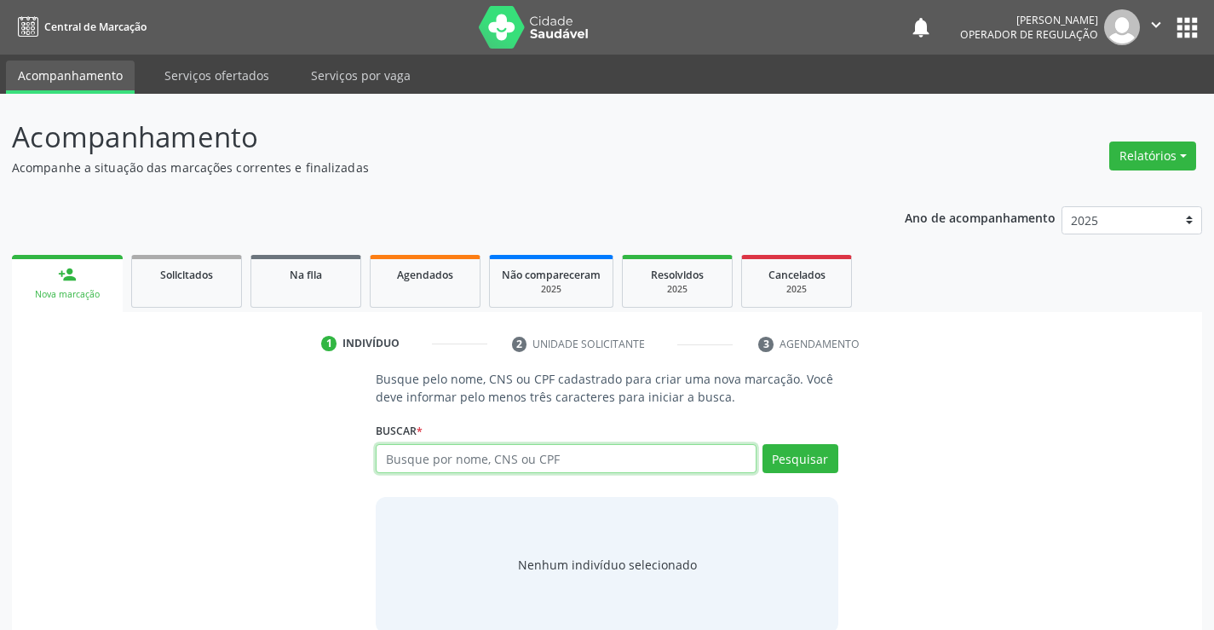
click at [473, 461] on input "text" at bounding box center [566, 458] width 380 height 29
type input "707005859929333"
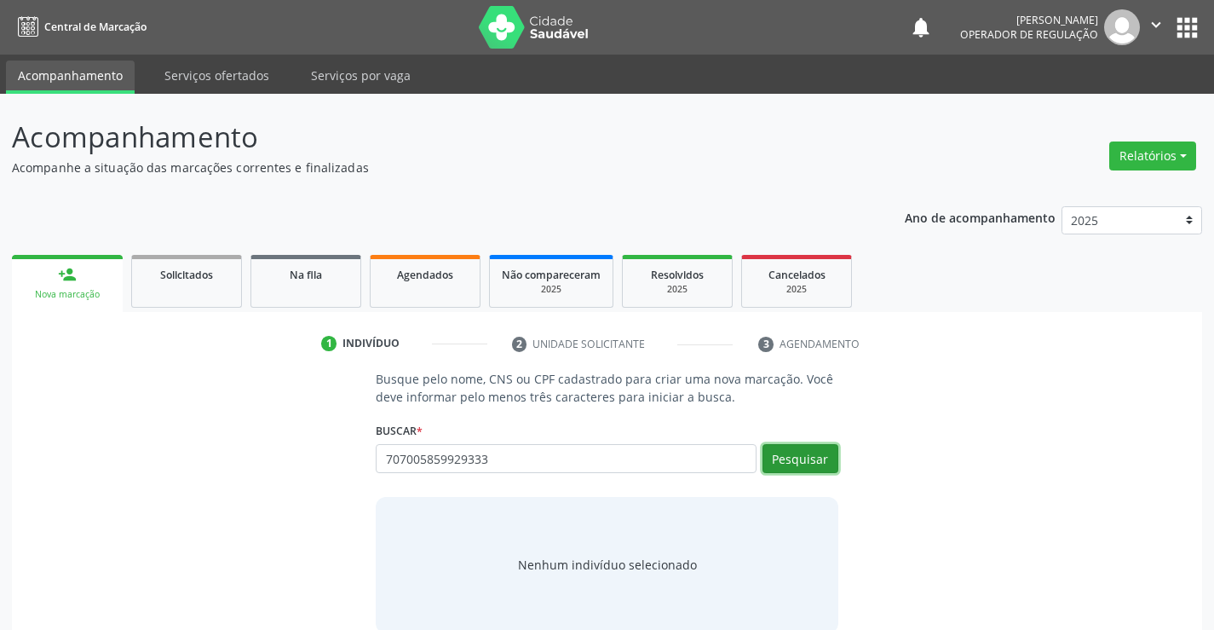
click at [812, 455] on button "Pesquisar" at bounding box center [801, 458] width 76 height 29
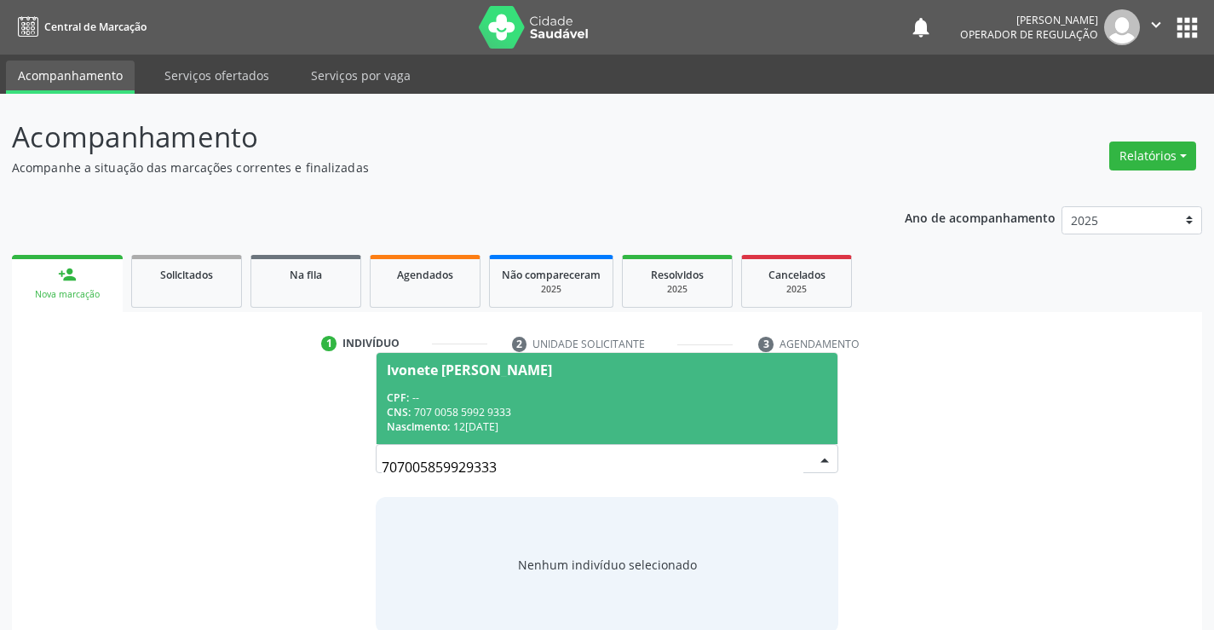
click at [509, 405] on div "CNS: 707 0058 5992 9333" at bounding box center [607, 412] width 440 height 14
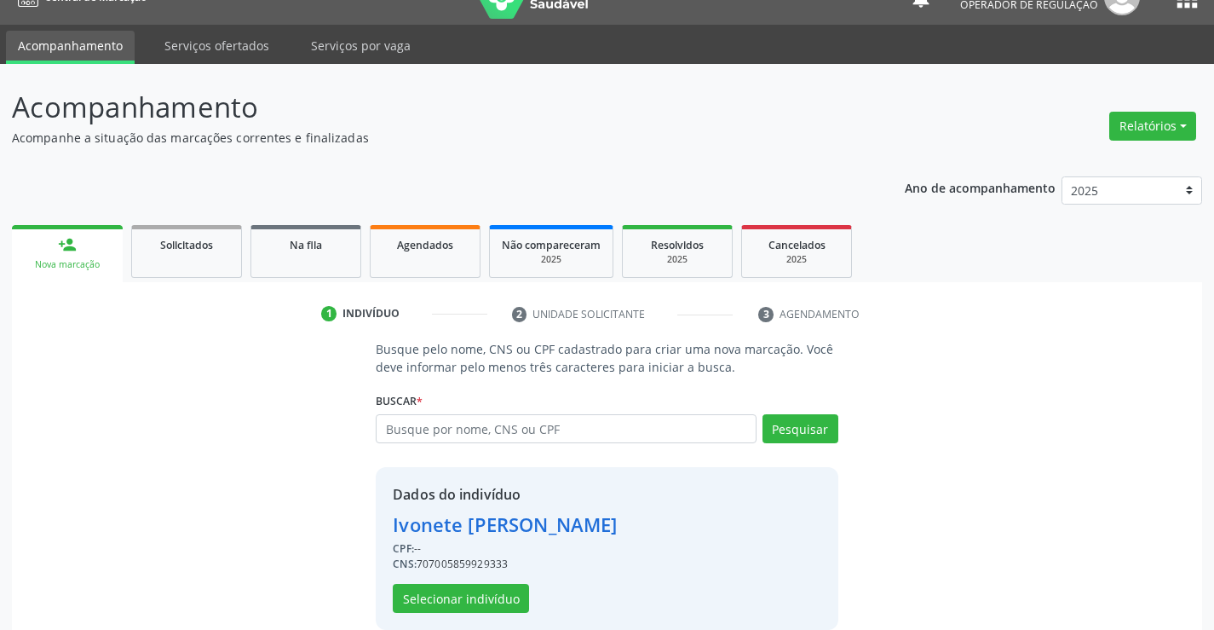
scroll to position [54, 0]
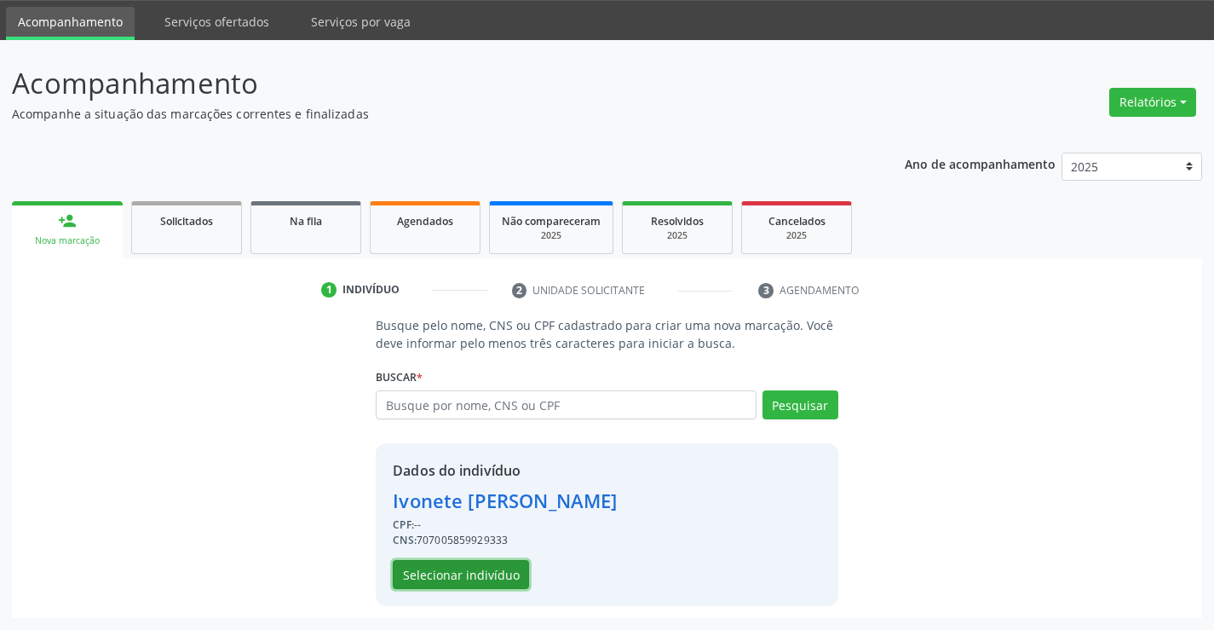
click at [481, 564] on button "Selecionar indivíduo" at bounding box center [461, 574] width 136 height 29
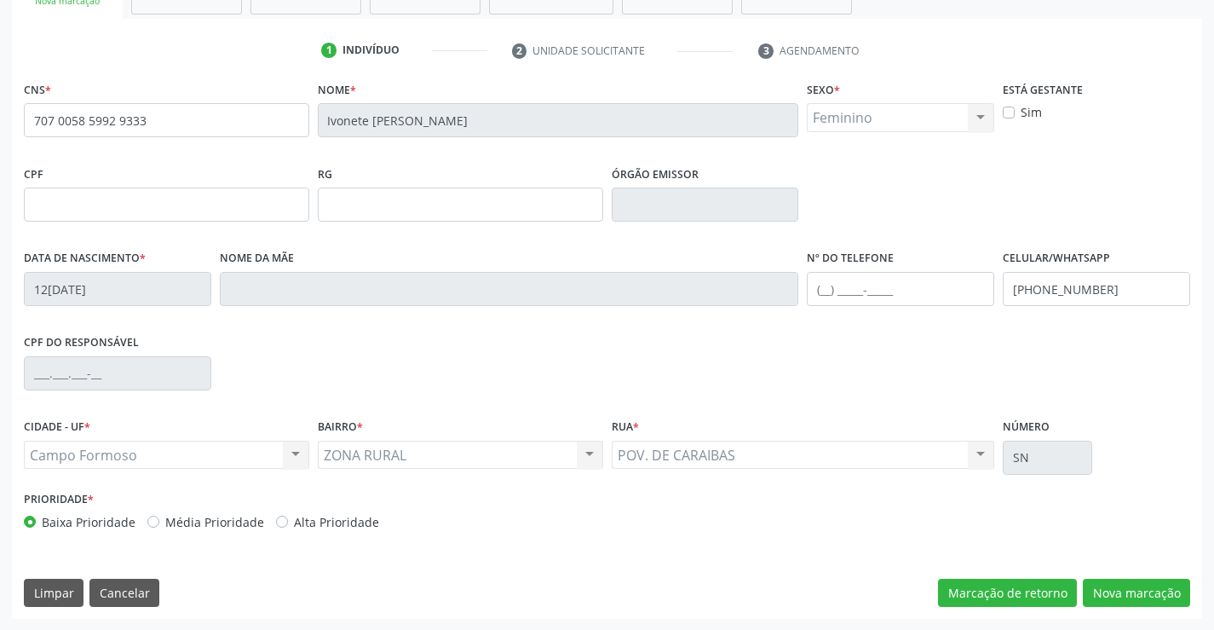
scroll to position [294, 0]
click at [1133, 586] on button "Nova marcação" at bounding box center [1136, 592] width 107 height 29
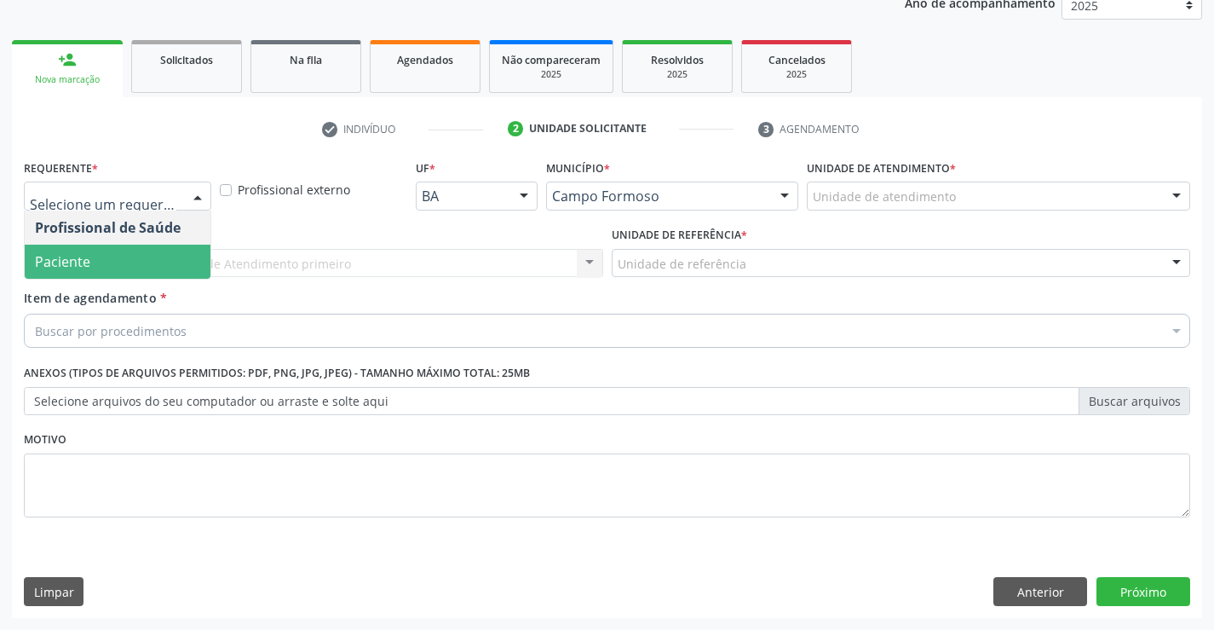
click at [107, 258] on span "Paciente" at bounding box center [118, 262] width 186 height 34
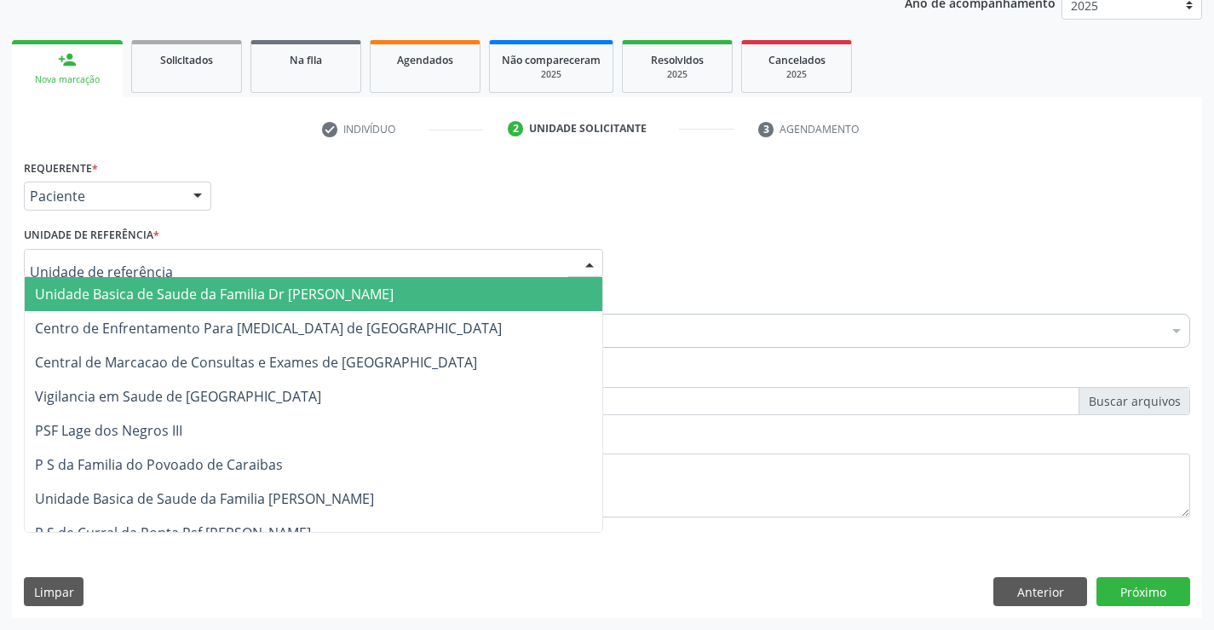
click at [128, 289] on span "Unidade Basica de Saude da Familia Dr [PERSON_NAME]" at bounding box center [214, 294] width 359 height 19
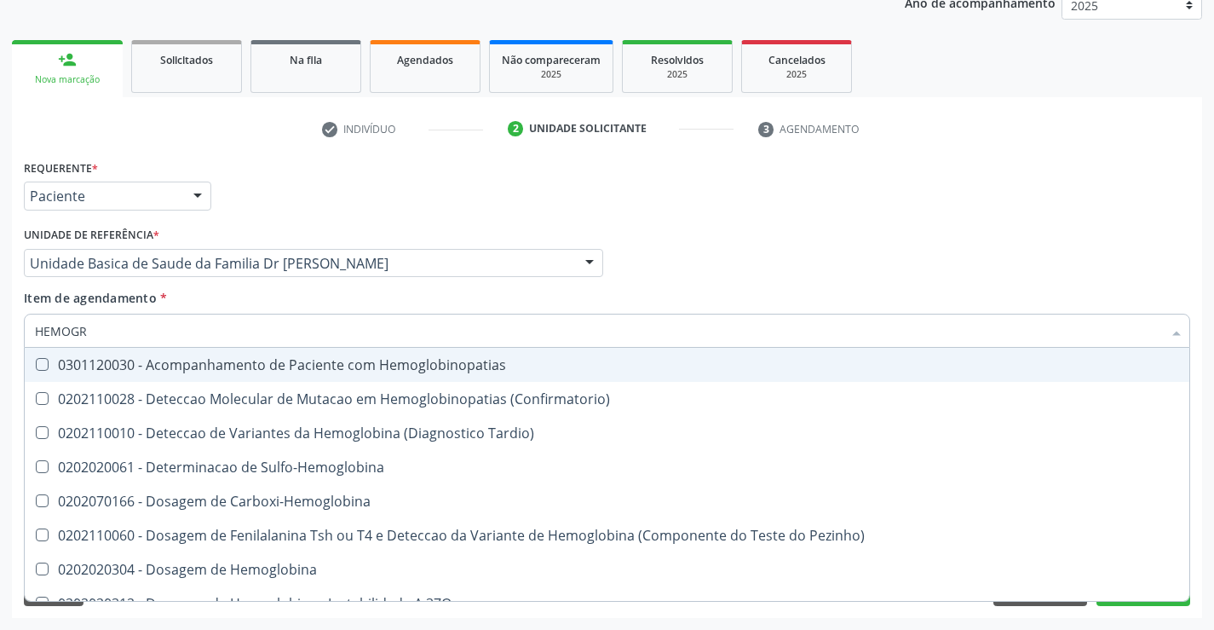
type input "HEMOGRA"
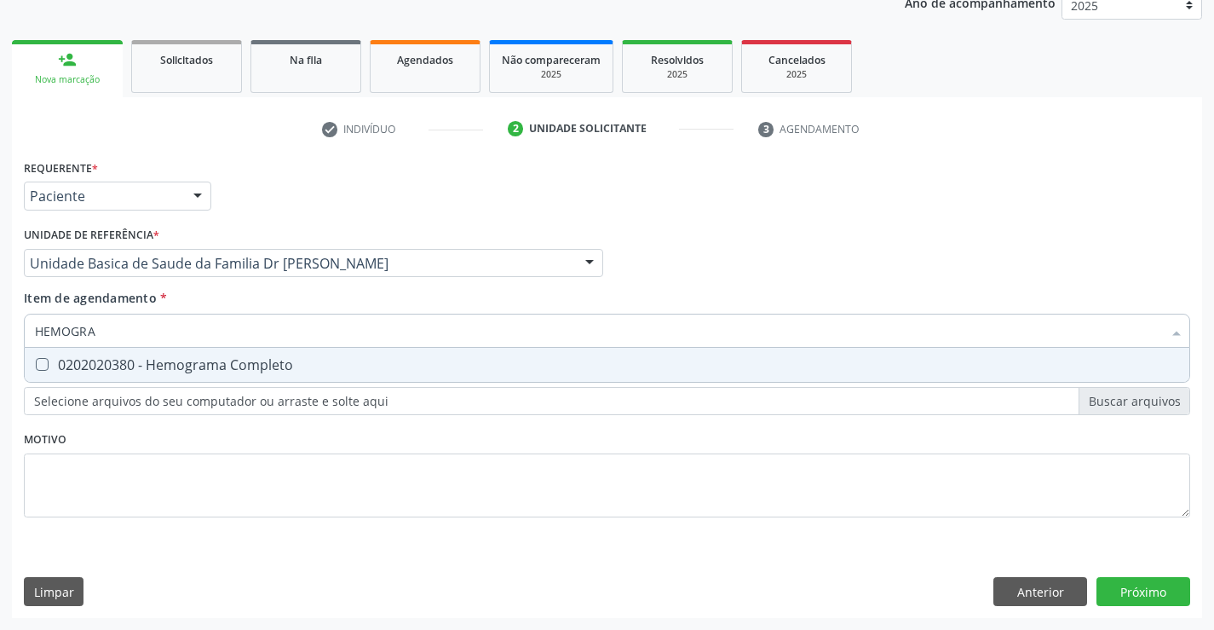
click at [47, 363] on Completo at bounding box center [42, 364] width 13 height 13
click at [36, 363] on Completo "checkbox" at bounding box center [30, 364] width 11 height 11
checkbox Completo "true"
type input "HEMOGRA"
click at [66, 503] on div "Requerente * Paciente Profissional de Saúde Paciente Nenhum resultado encontrad…" at bounding box center [607, 348] width 1167 height 386
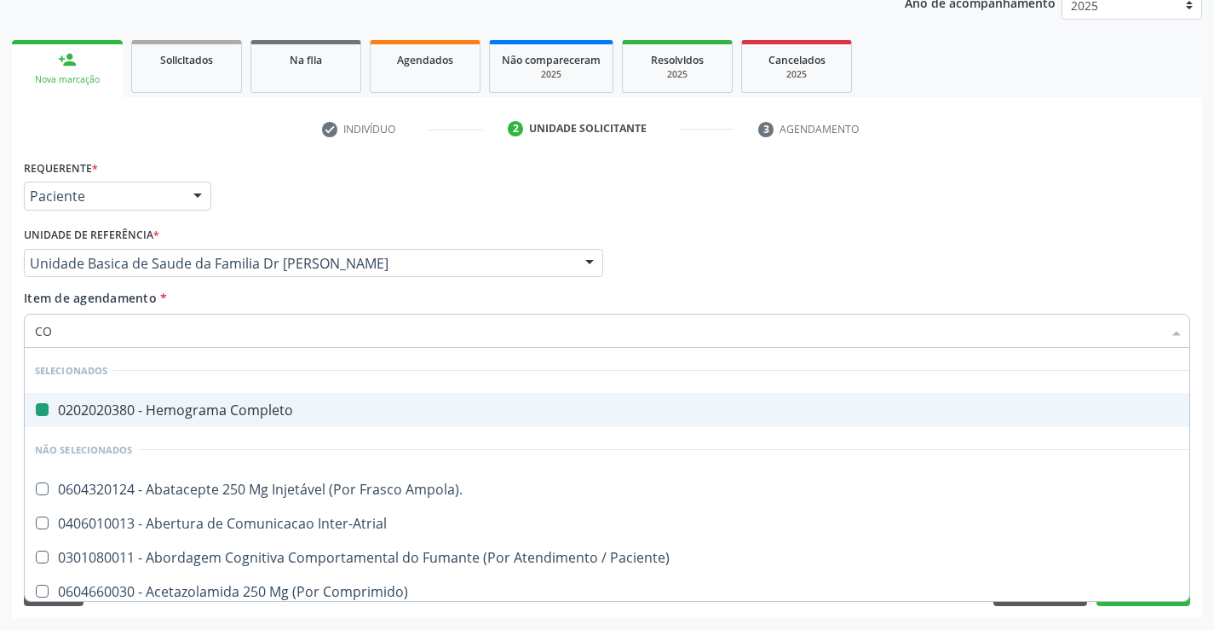
type input "COL"
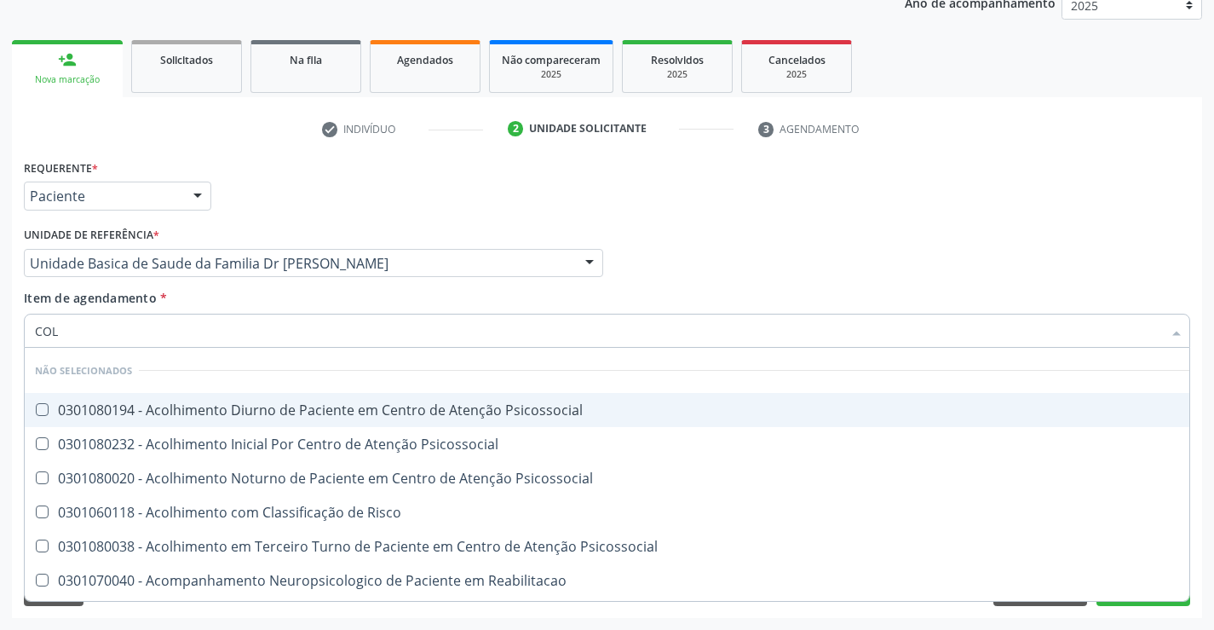
checkbox Psicossocial "false"
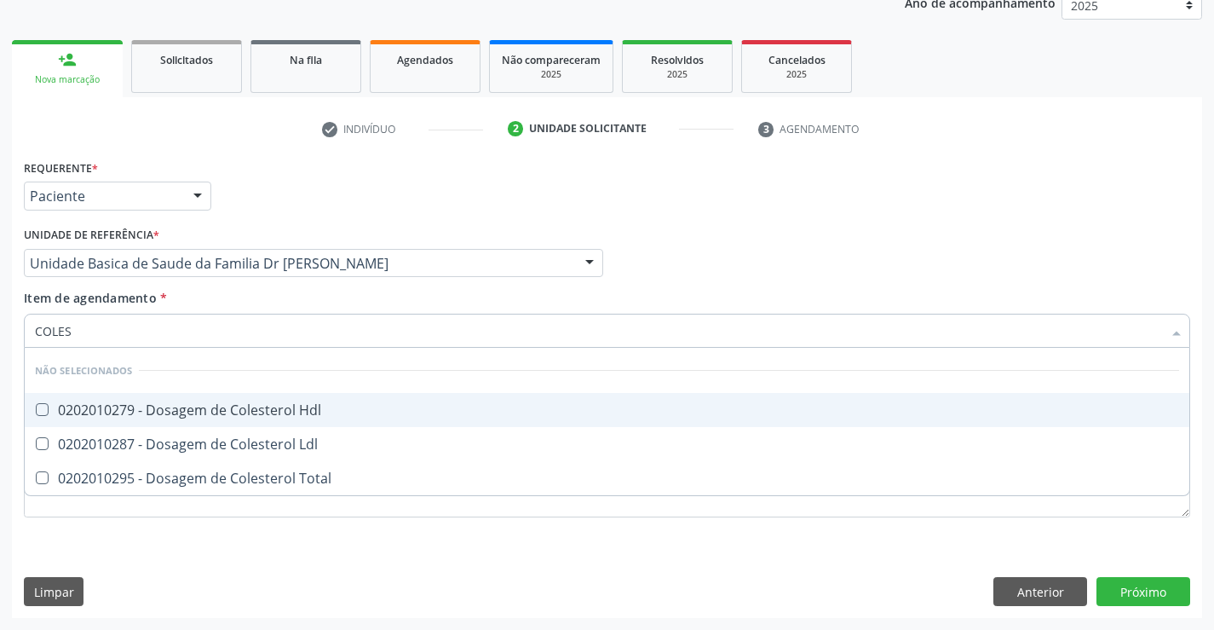
type input "COLEST"
click at [193, 403] on div "0202010279 - Dosagem de Colesterol Hdl" at bounding box center [607, 410] width 1144 height 14
click at [47, 409] on Hdl at bounding box center [42, 409] width 13 height 13
click at [36, 409] on Hdl "checkbox" at bounding box center [30, 409] width 11 height 11
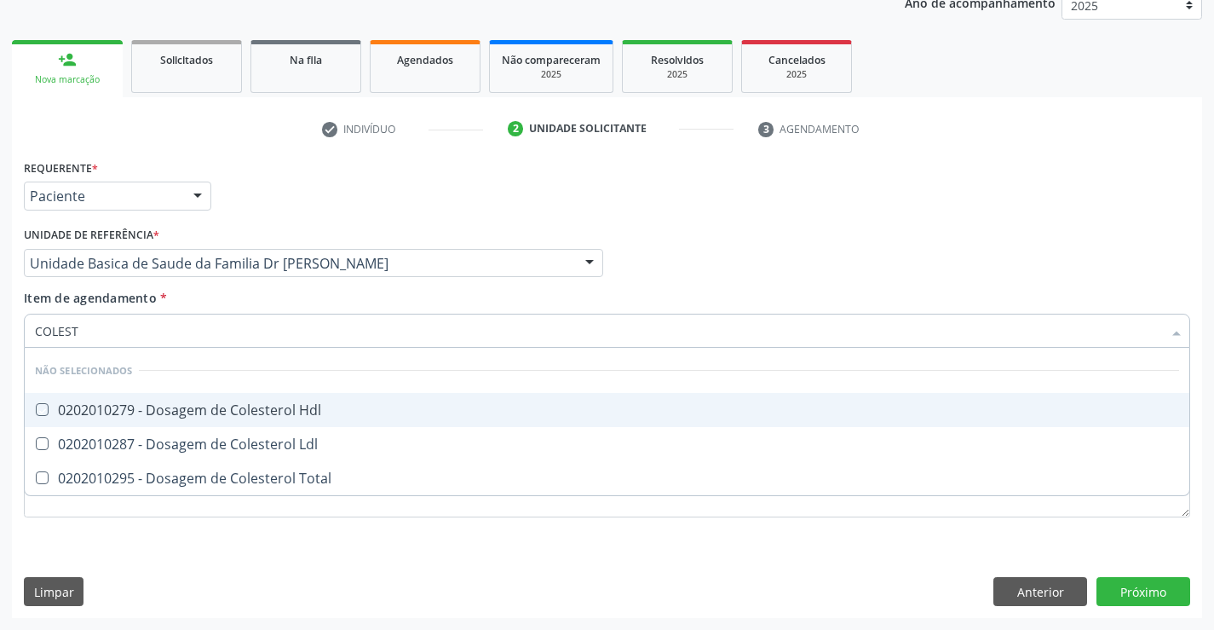
click at [47, 409] on Hdl at bounding box center [42, 409] width 13 height 13
click at [36, 409] on Hdl "checkbox" at bounding box center [30, 409] width 11 height 11
click at [45, 406] on Hdl at bounding box center [42, 409] width 13 height 13
click at [36, 406] on Hdl "checkbox" at bounding box center [30, 409] width 11 height 11
checkbox Hdl "true"
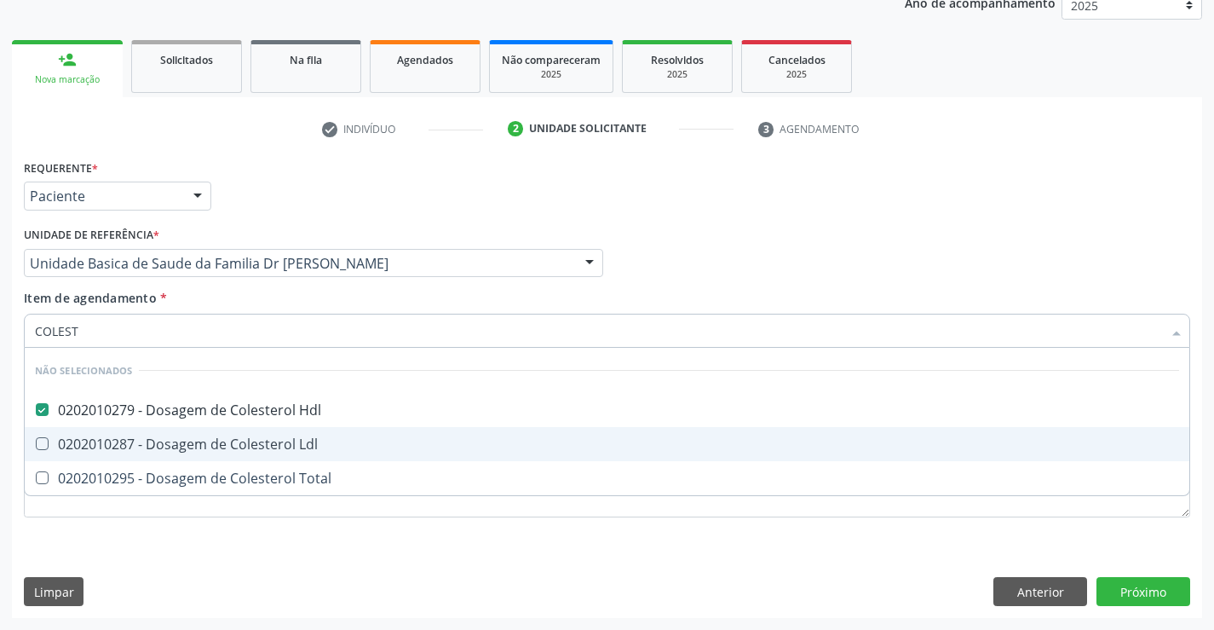
click at [39, 438] on Ldl at bounding box center [42, 443] width 13 height 13
click at [36, 438] on Ldl "checkbox" at bounding box center [30, 443] width 11 height 11
click at [39, 438] on Ldl at bounding box center [42, 443] width 13 height 13
click at [36, 438] on Ldl "checkbox" at bounding box center [30, 443] width 11 height 11
click at [45, 447] on Ldl at bounding box center [42, 443] width 13 height 13
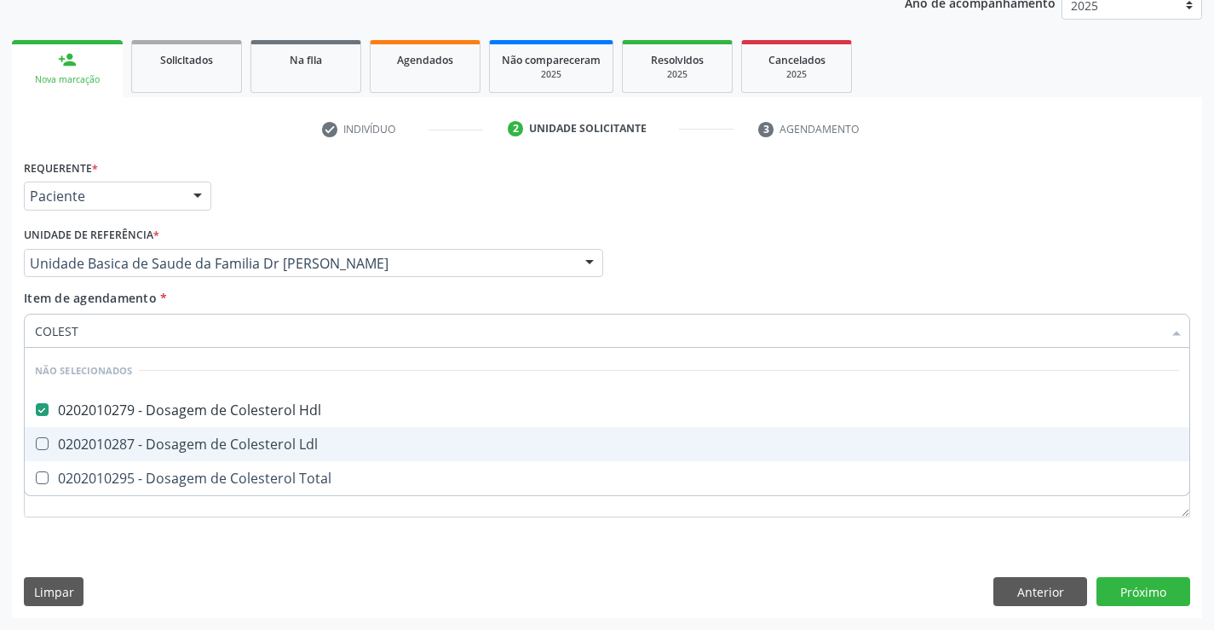
click at [36, 447] on Ldl "checkbox" at bounding box center [30, 443] width 11 height 11
click at [45, 447] on Ldl at bounding box center [42, 443] width 13 height 13
click at [36, 447] on Ldl "checkbox" at bounding box center [30, 443] width 11 height 11
click at [41, 445] on Ldl at bounding box center [42, 443] width 13 height 13
click at [36, 445] on Ldl "checkbox" at bounding box center [30, 443] width 11 height 11
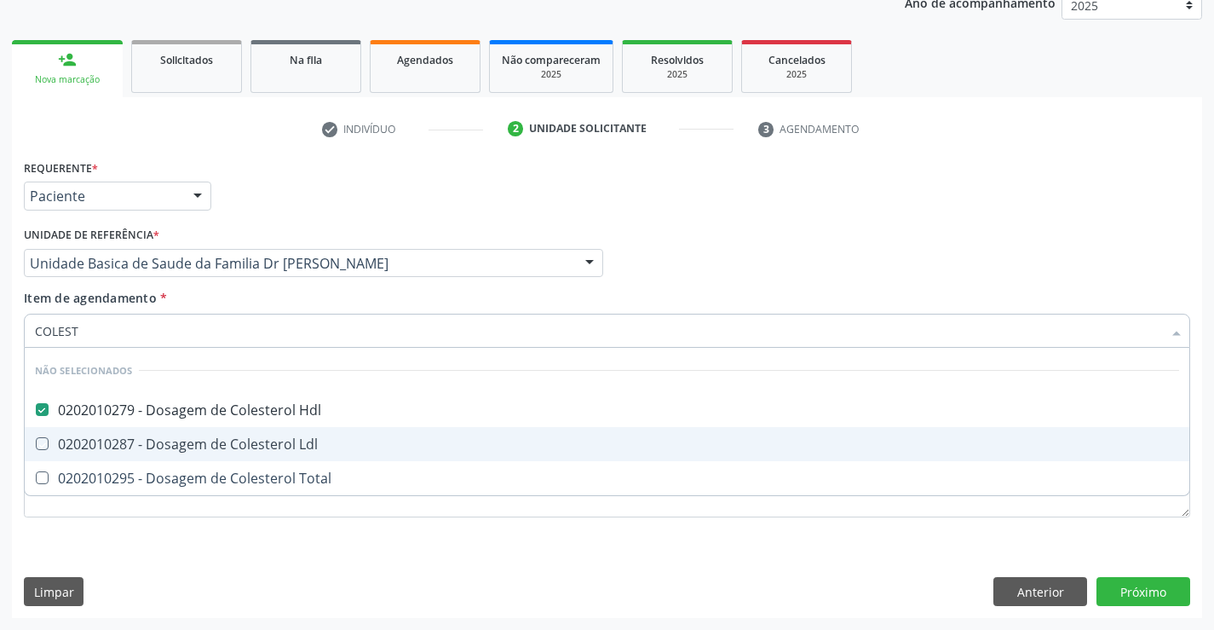
click at [41, 445] on Ldl at bounding box center [42, 443] width 13 height 13
click at [36, 445] on Ldl "checkbox" at bounding box center [30, 443] width 11 height 11
click at [225, 448] on div "0202010287 - Dosagem de Colesterol Ldl" at bounding box center [607, 444] width 1144 height 14
checkbox Ldl "true"
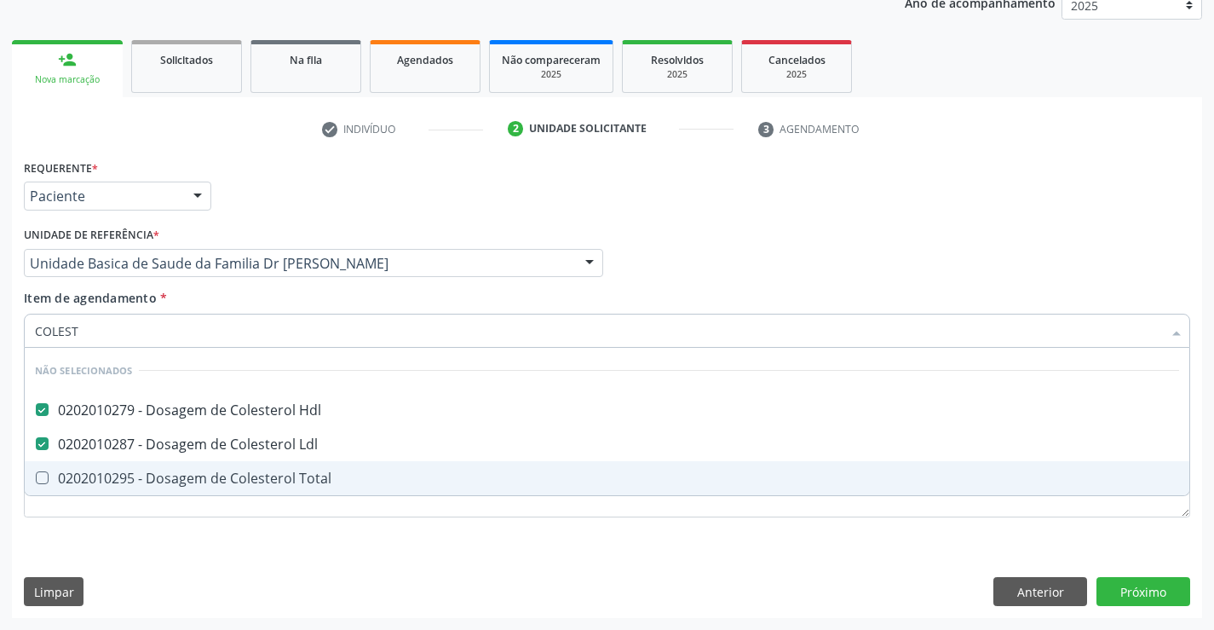
click at [42, 478] on Total at bounding box center [42, 477] width 13 height 13
click at [36, 478] on Total "checkbox" at bounding box center [30, 477] width 11 height 11
click at [42, 478] on Total at bounding box center [42, 477] width 13 height 13
click at [36, 478] on Total "checkbox" at bounding box center [30, 477] width 11 height 11
click at [210, 475] on div "0202010295 - Dosagem de Colesterol Total" at bounding box center [607, 478] width 1144 height 14
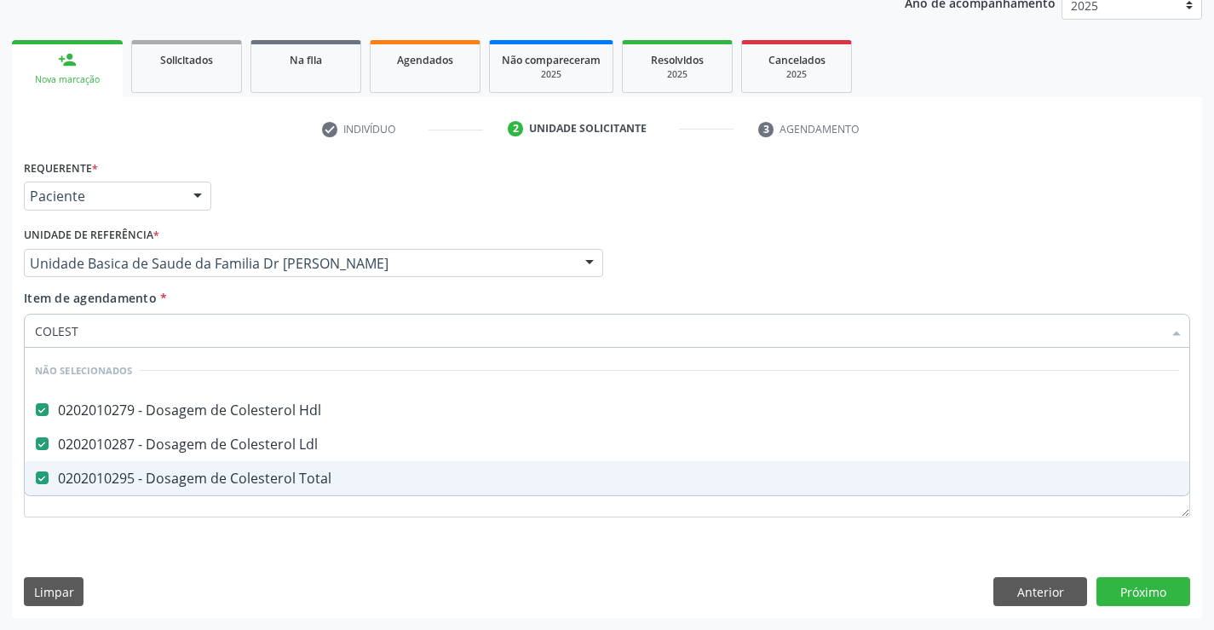
click at [210, 475] on div "0202010295 - Dosagem de Colesterol Total" at bounding box center [607, 478] width 1144 height 14
click at [208, 482] on div "0202010295 - Dosagem de Colesterol Total" at bounding box center [607, 478] width 1144 height 14
click at [116, 481] on div "0202010295 - Dosagem de Colesterol Total" at bounding box center [607, 478] width 1144 height 14
checkbox Total "true"
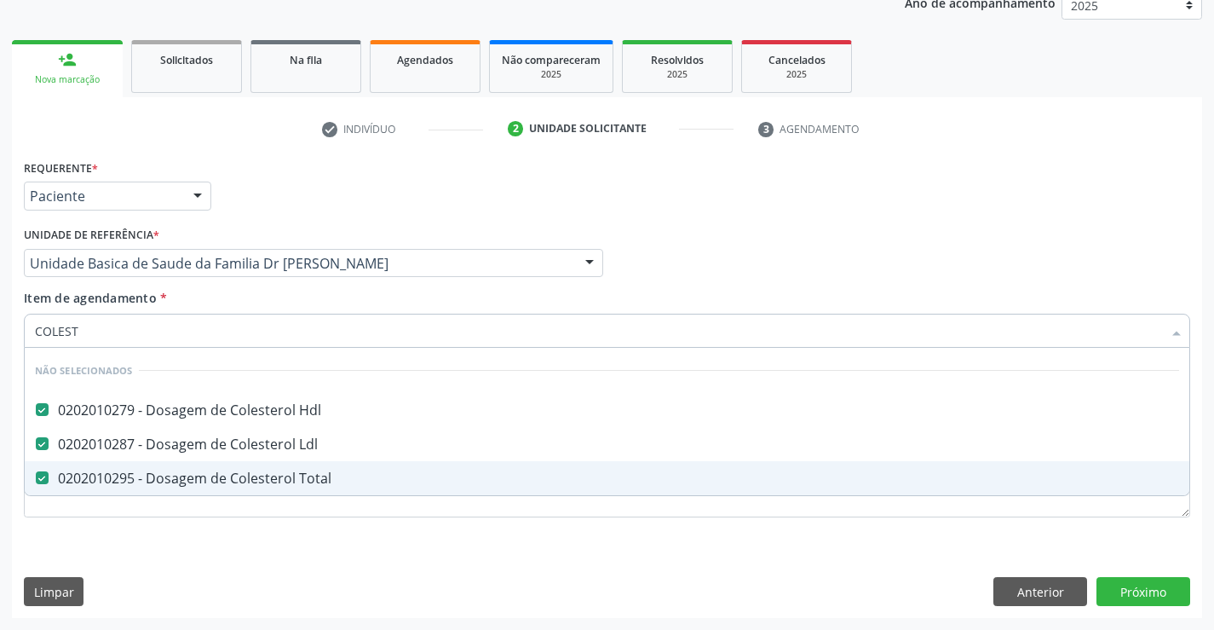
click at [123, 533] on div "Requerente * Paciente Profissional de Saúde Paciente Nenhum resultado encontrad…" at bounding box center [607, 348] width 1167 height 386
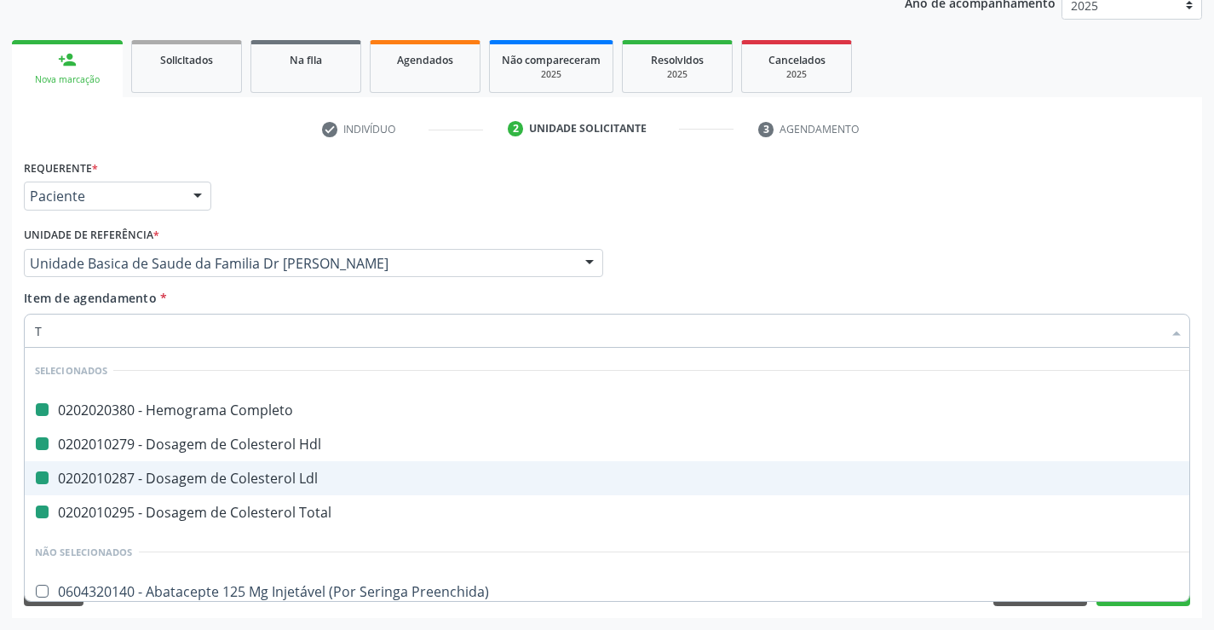
type input "TR"
checkbox Completo "false"
checkbox Ldl "false"
checkbox Hdl "false"
checkbox Total "false"
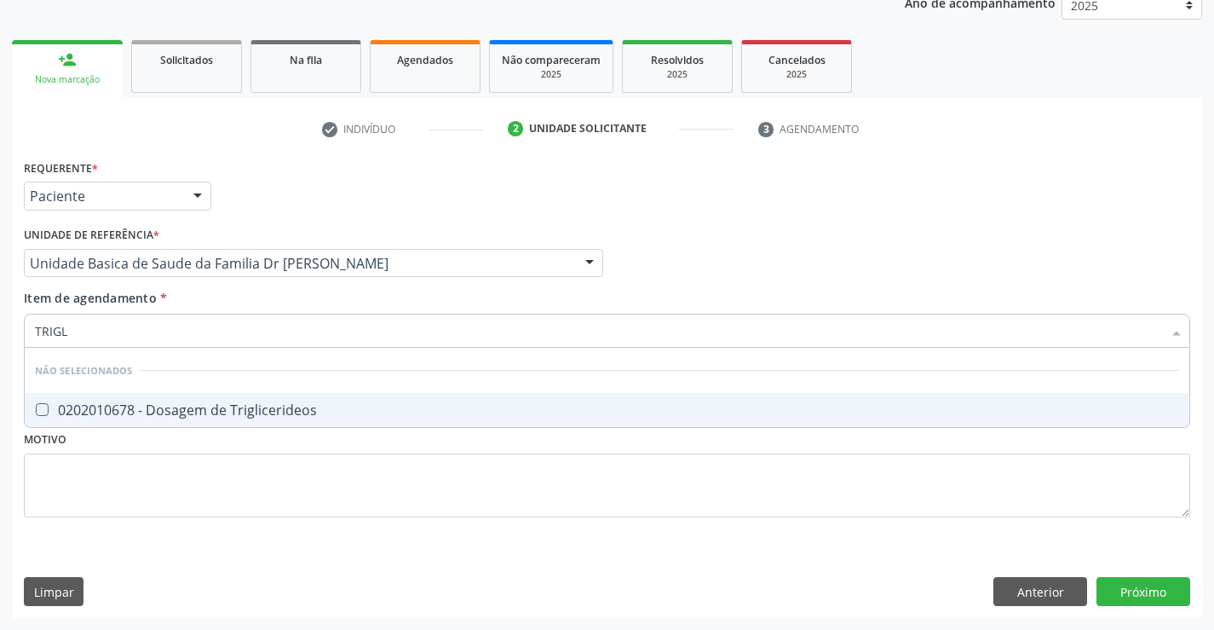
type input "TRIGLI"
click at [184, 412] on div "0202010678 - Dosagem de Triglicerideos" at bounding box center [607, 410] width 1144 height 14
checkbox Triglicerideos "true"
type input "TRIGLI"
click at [153, 570] on div "Requerente * Paciente Profissional de Saúde Paciente Nenhum resultado encontrad…" at bounding box center [607, 386] width 1190 height 463
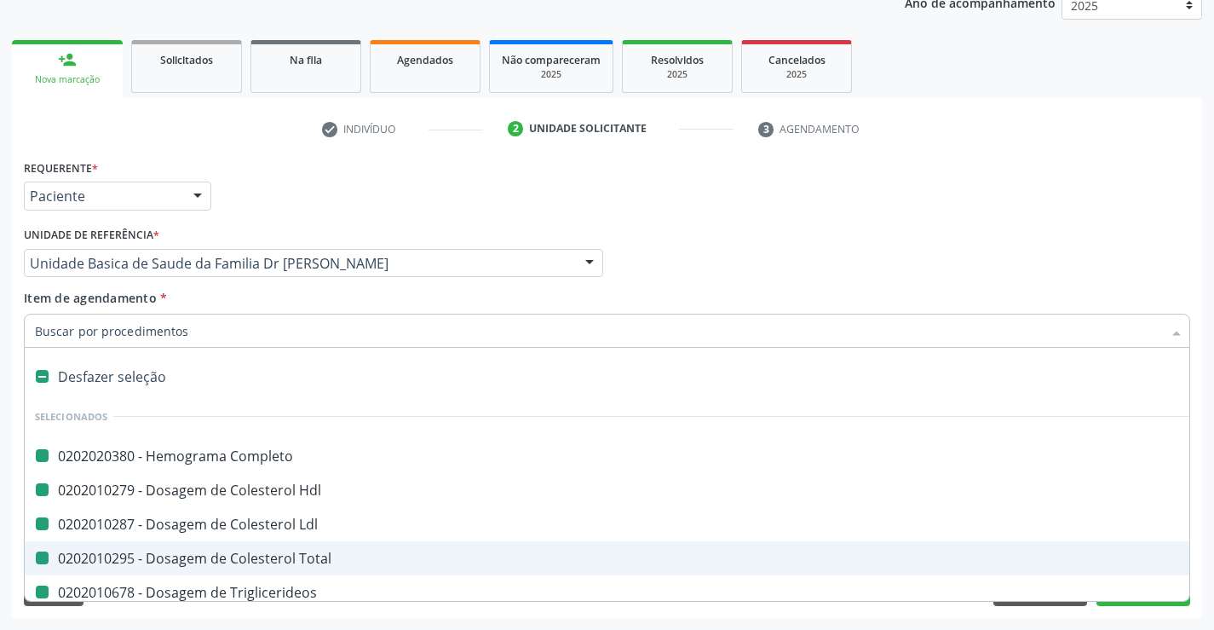
type input "U"
checkbox Completo "false"
checkbox Hdl "false"
checkbox Ldl "false"
checkbox Total "false"
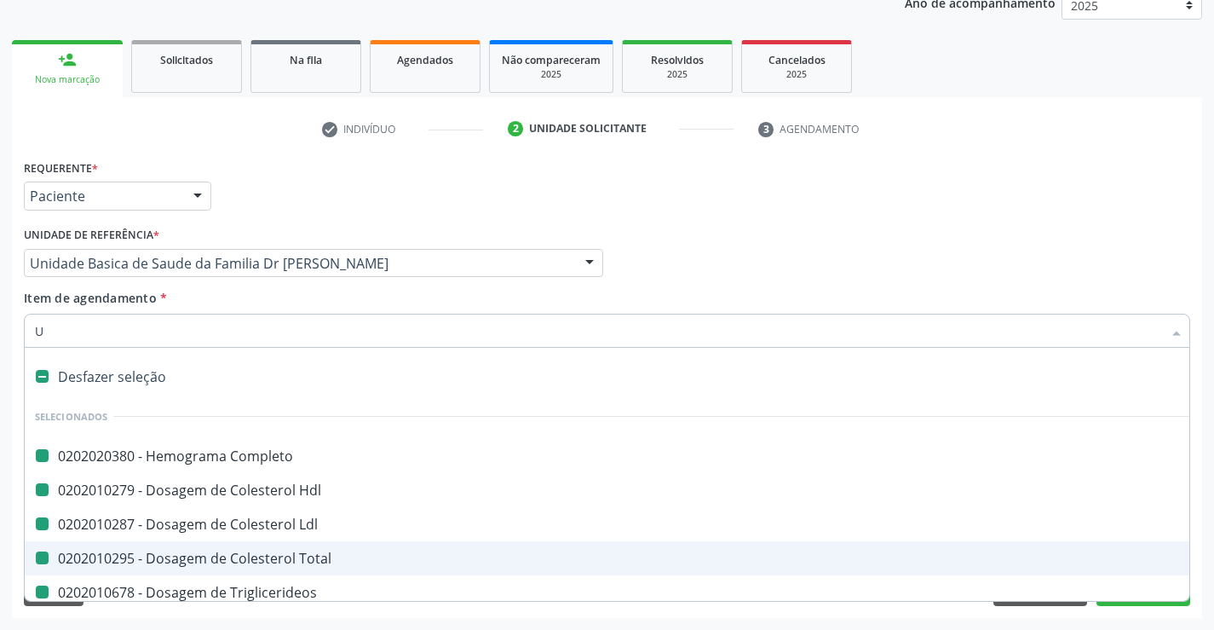
checkbox Triglicerideos "false"
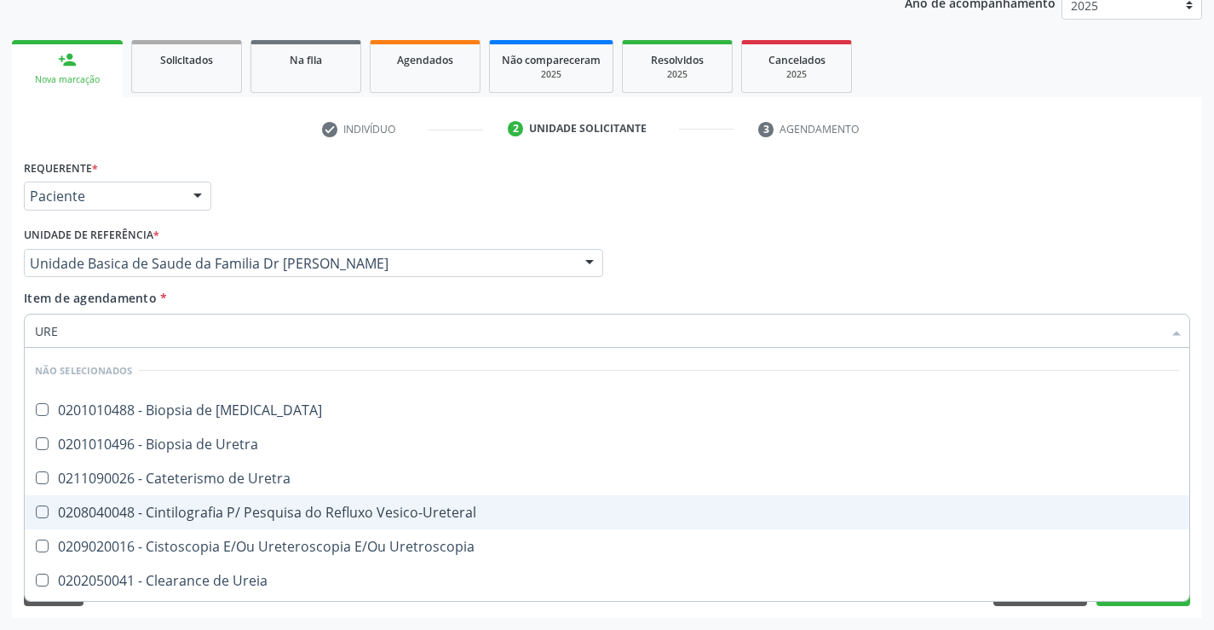
type input "UREI"
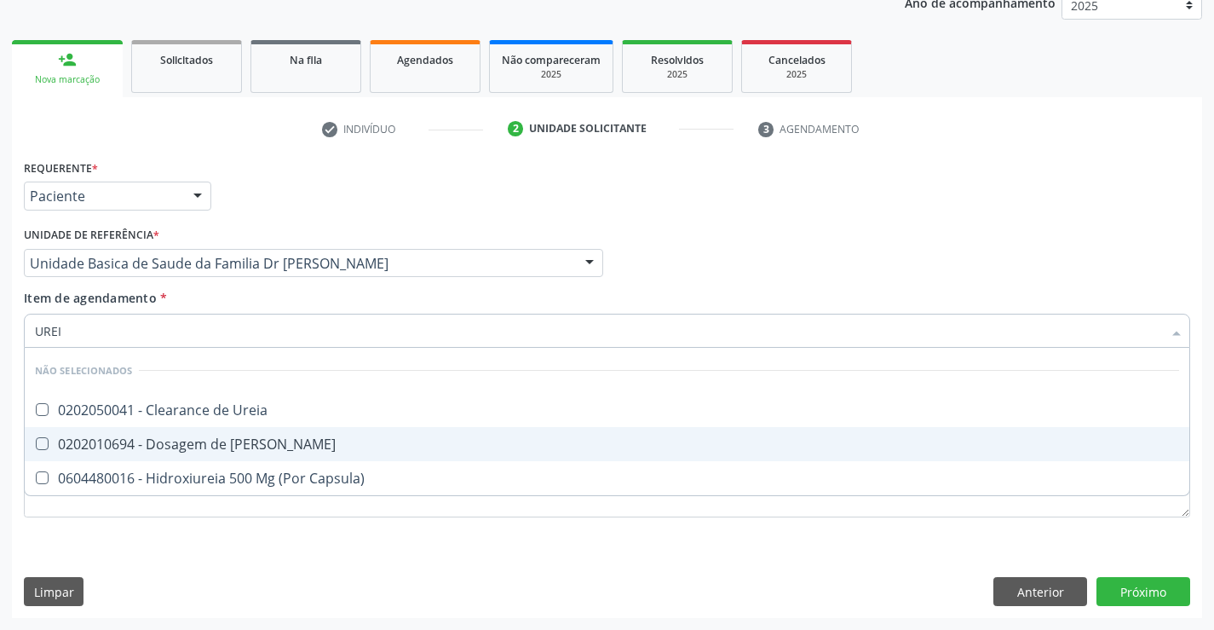
click at [194, 434] on span "0202010694 - Dosagem de Ureia" at bounding box center [607, 444] width 1165 height 34
checkbox Ureia "true"
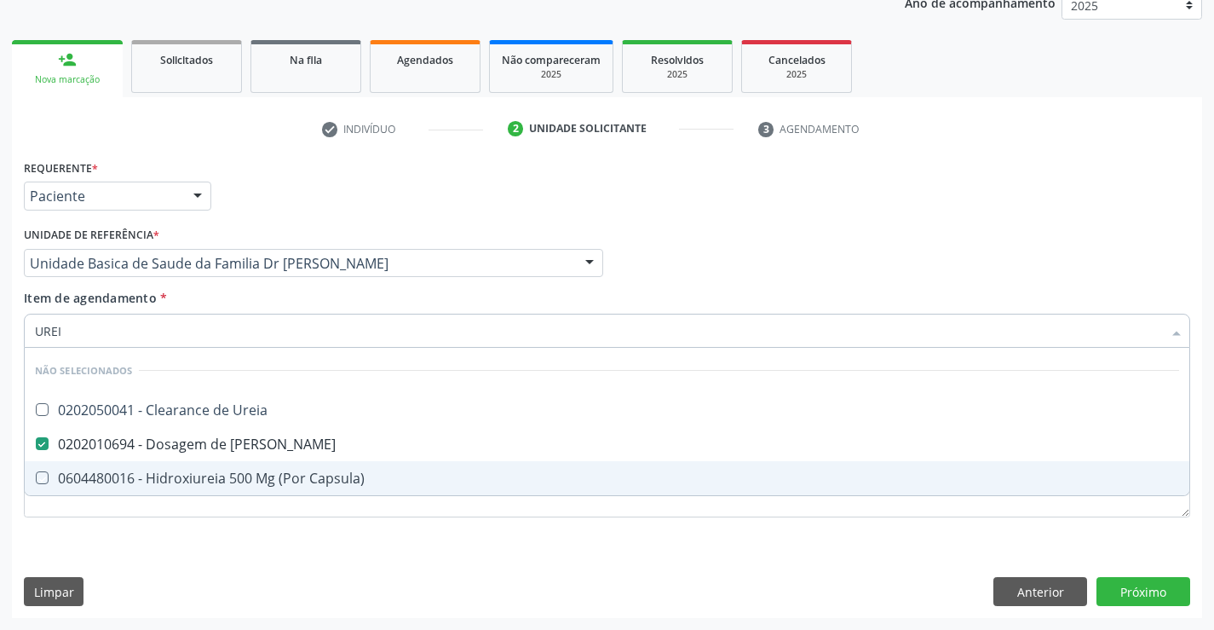
click at [169, 571] on div "Requerente * Paciente Profissional de Saúde Paciente Nenhum resultado encontrad…" at bounding box center [607, 386] width 1190 height 463
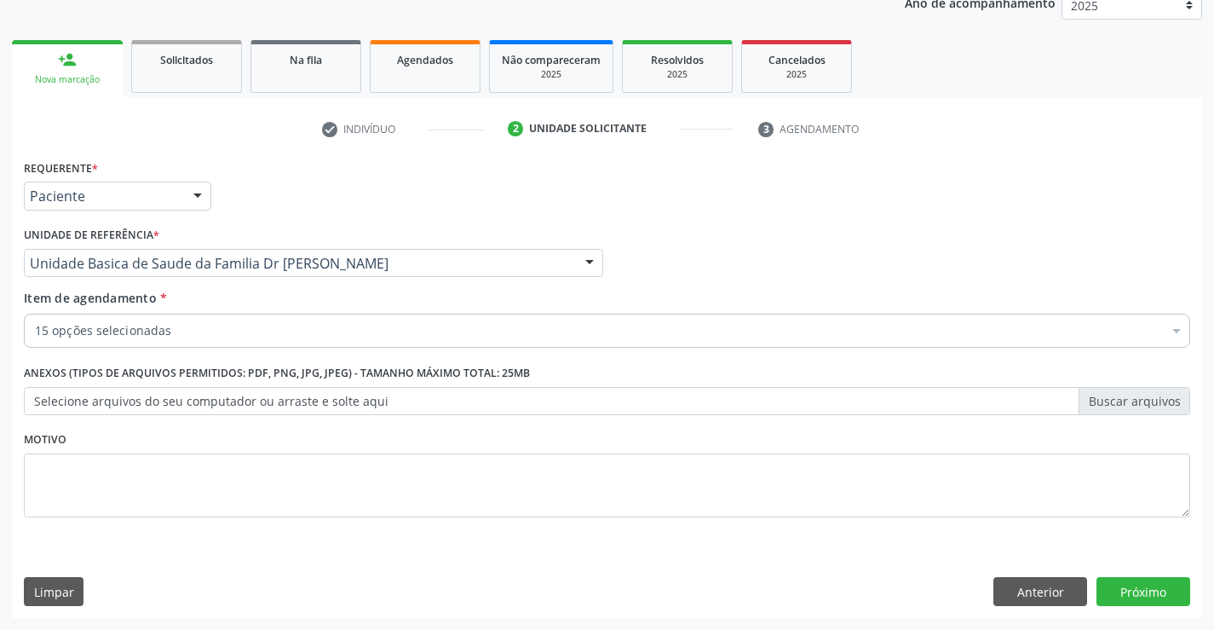
scroll to position [215, 0]
click at [1140, 591] on button "Próximo" at bounding box center [1144, 591] width 94 height 29
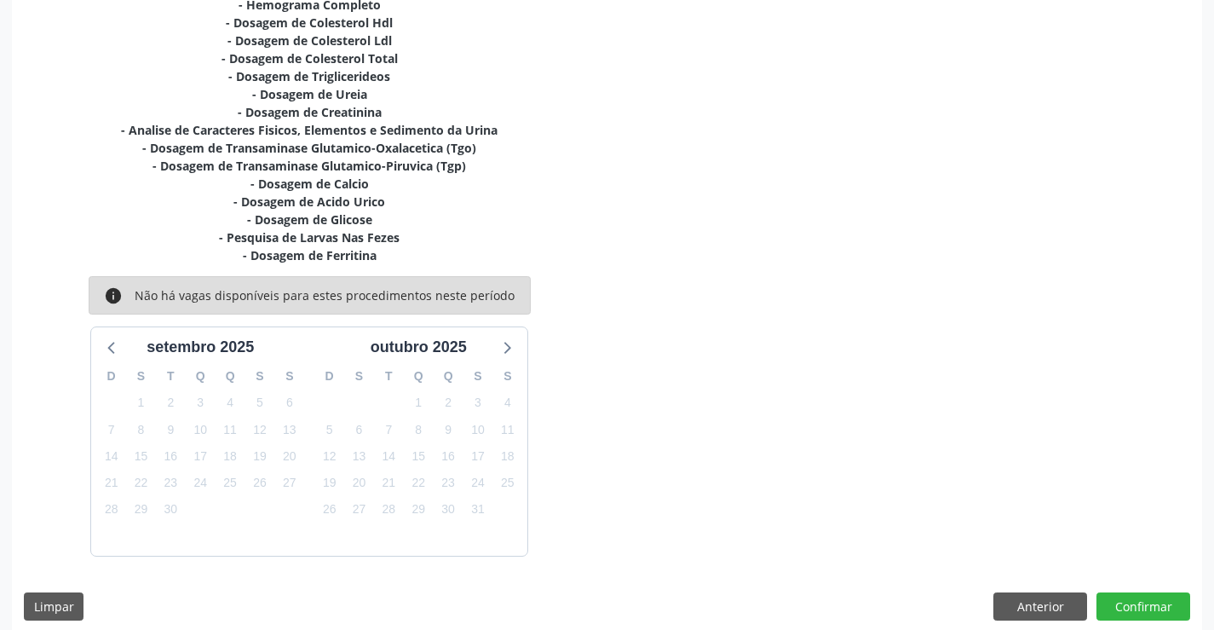
scroll to position [412, 0]
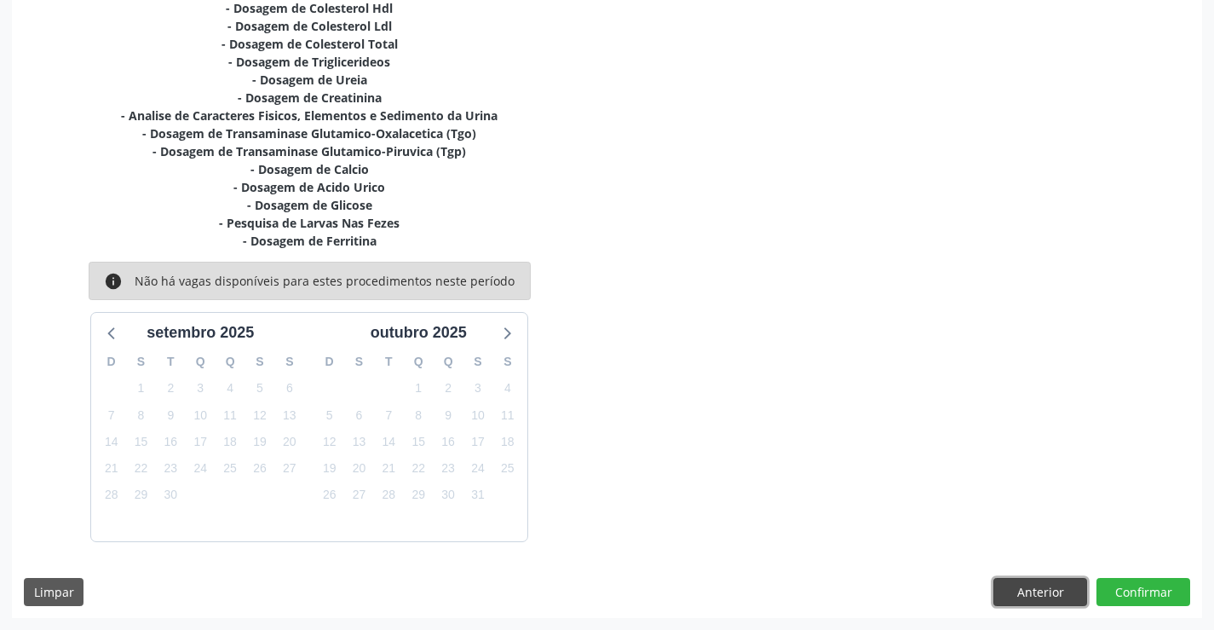
click at [1023, 592] on button "Anterior" at bounding box center [1041, 592] width 94 height 29
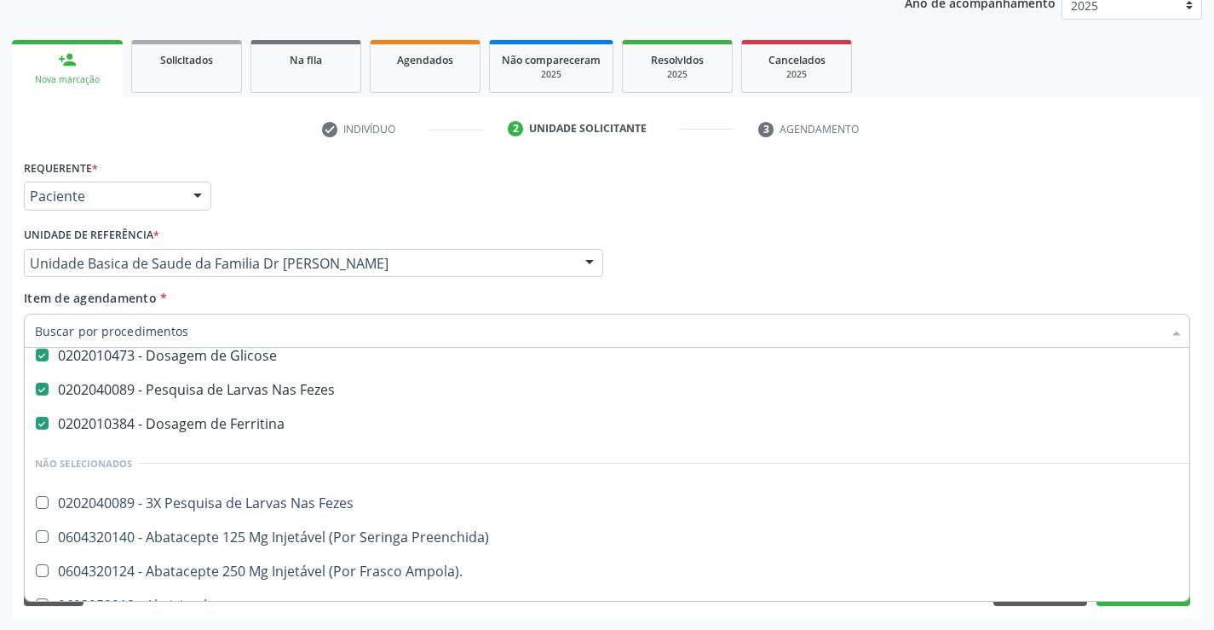
scroll to position [511, 0]
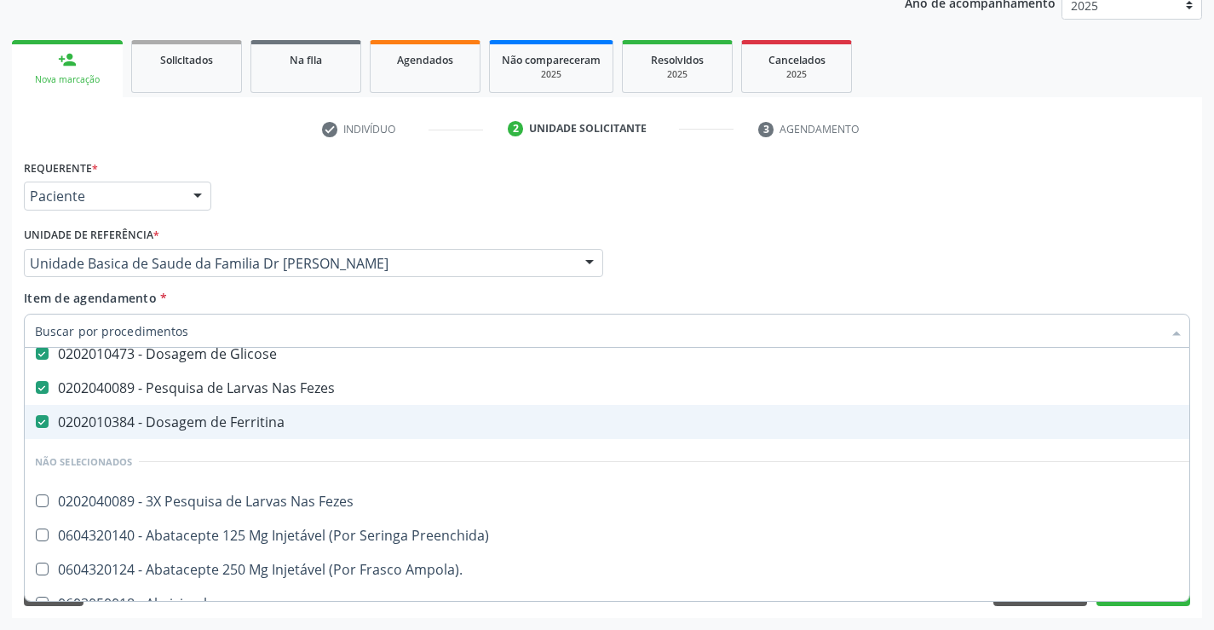
click at [253, 423] on div "0202010384 - Dosagem de Ferritina" at bounding box center [698, 422] width 1327 height 14
checkbox Ferritina "false"
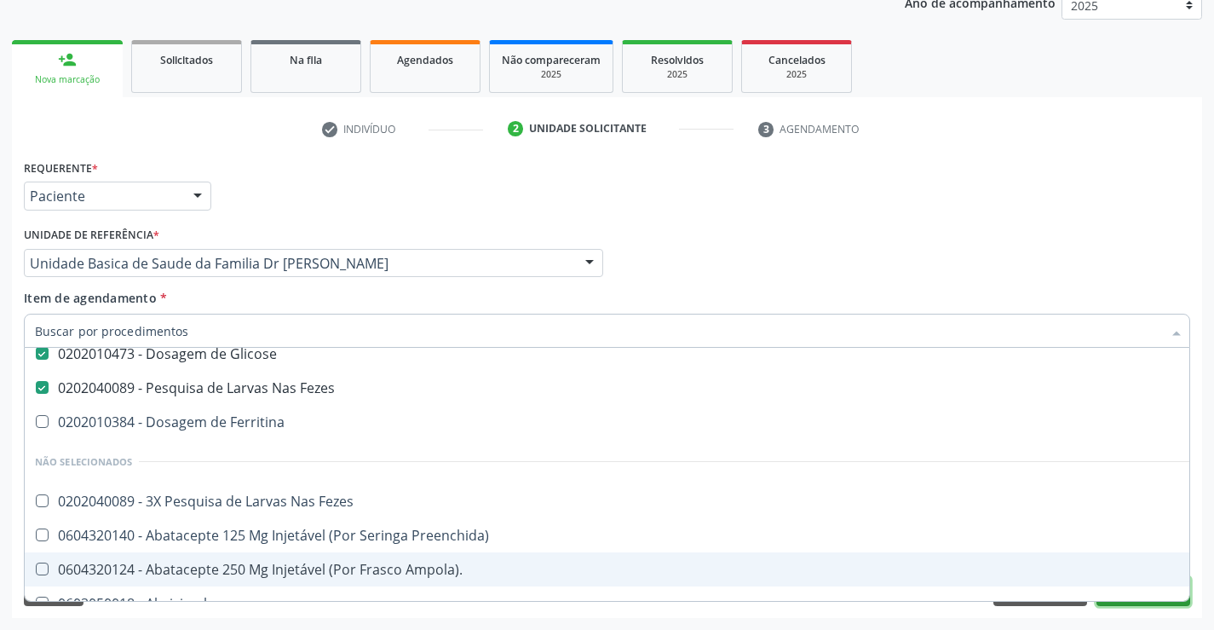
click at [1155, 605] on button "Próximo" at bounding box center [1144, 591] width 94 height 29
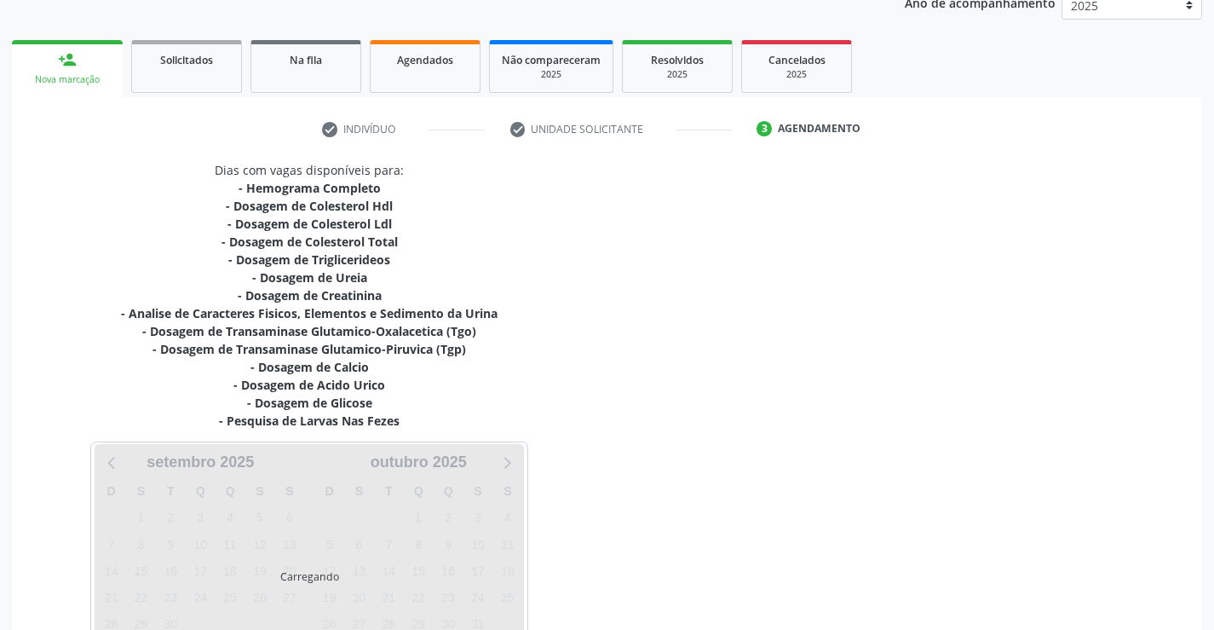
scroll to position [0, 0]
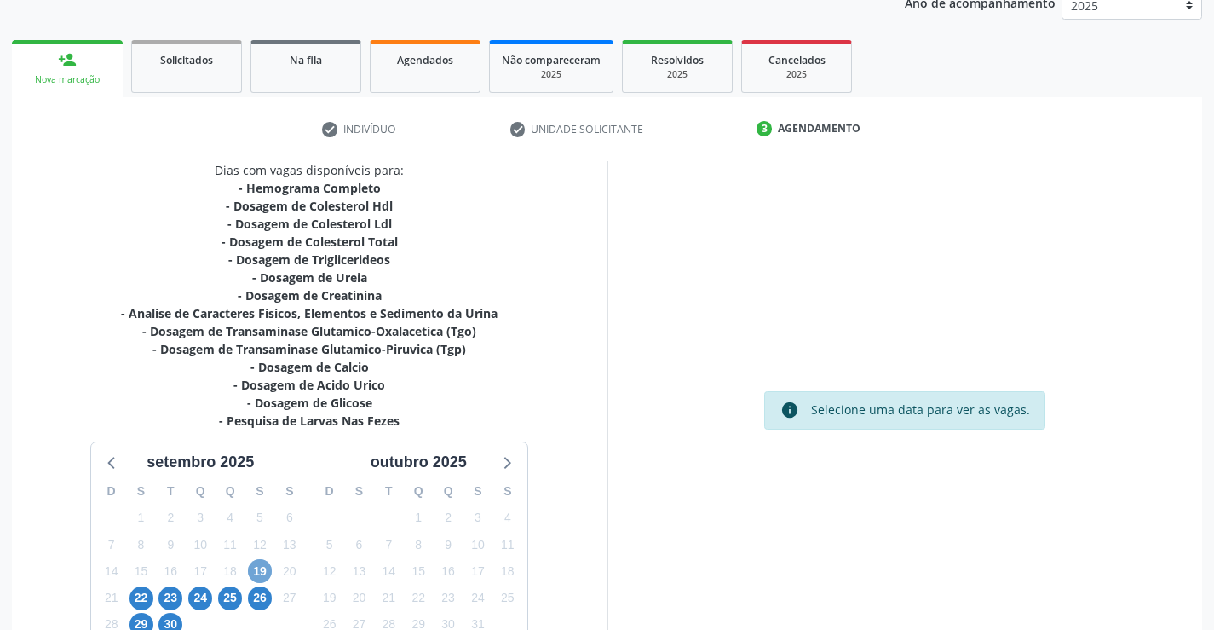
click at [256, 565] on span "19" at bounding box center [260, 571] width 24 height 24
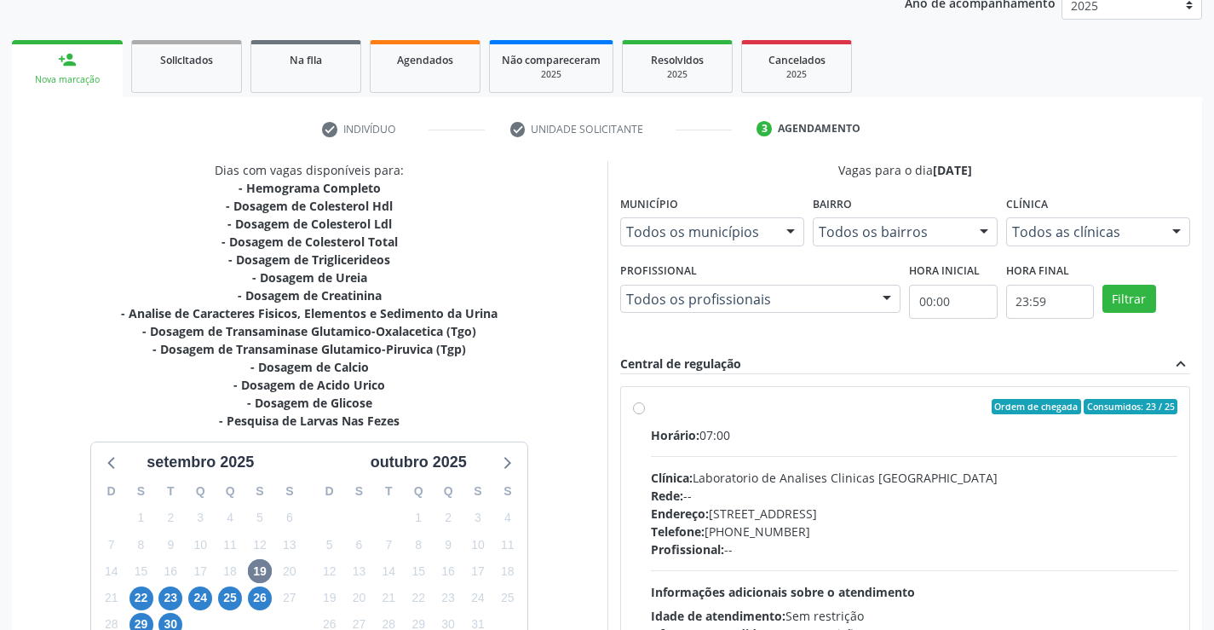
click at [651, 410] on label "Ordem de chegada Consumidos: 23 / 25 Horário: 07:00 Clínica: Laboratorio de Ana…" at bounding box center [914, 530] width 527 height 262
click at [640, 410] on input "Ordem de chegada Consumidos: 23 / 25 Horário: 07:00 Clínica: Laboratorio de Ana…" at bounding box center [639, 406] width 12 height 15
radio input "true"
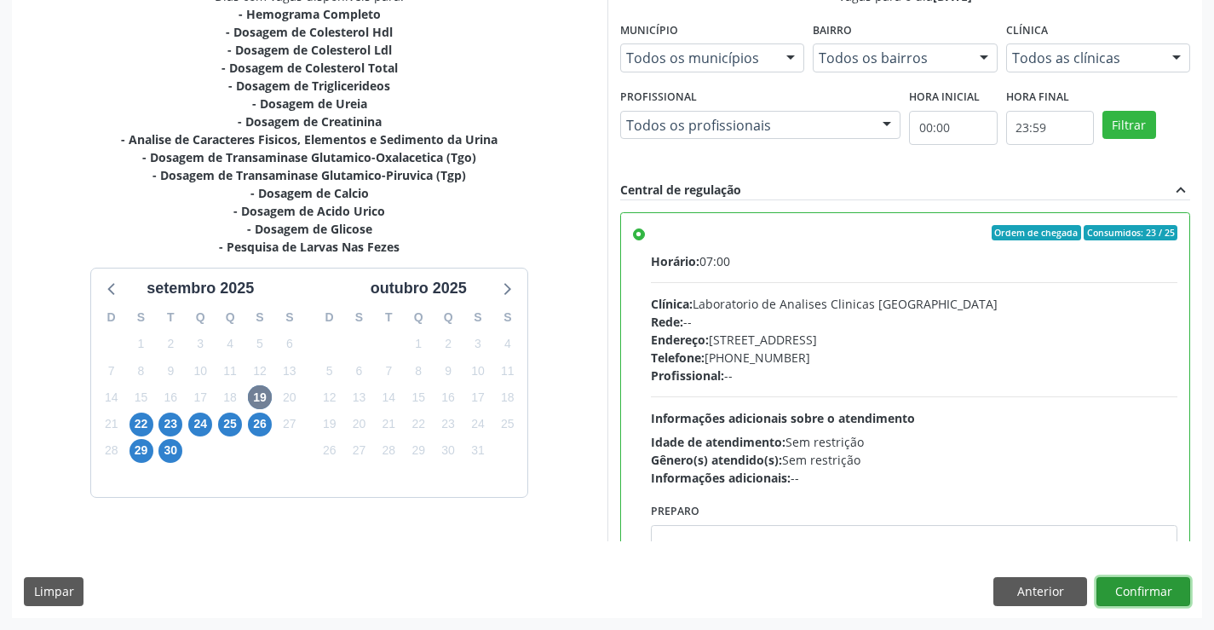
click at [1158, 594] on button "Confirmar" at bounding box center [1144, 591] width 94 height 29
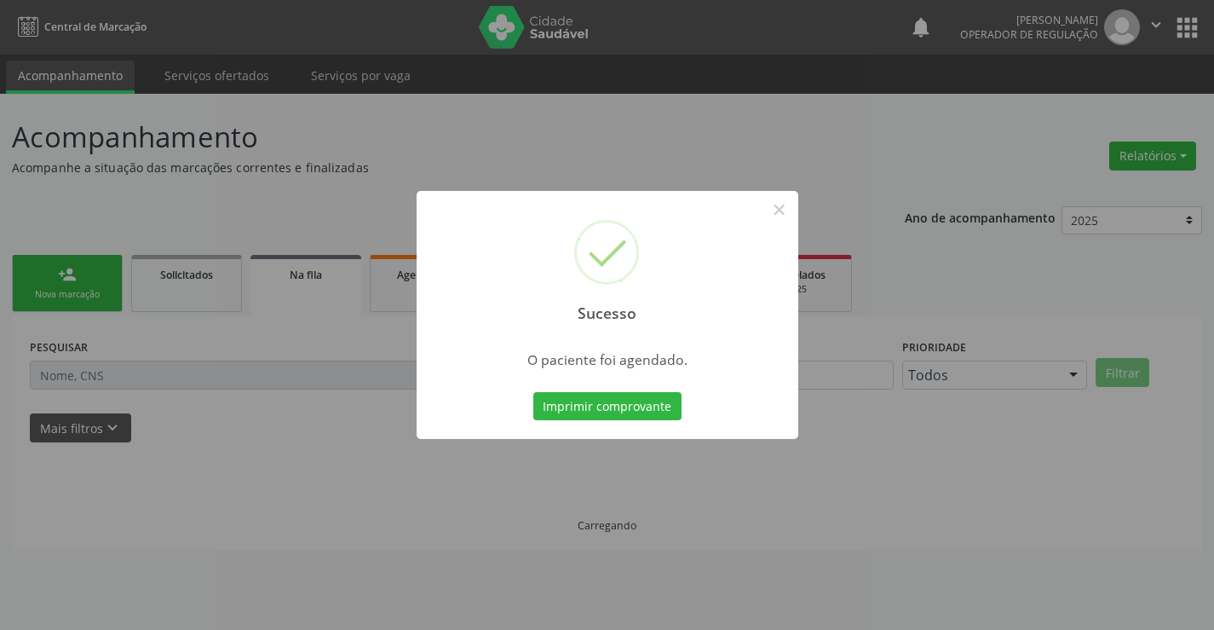
scroll to position [0, 0]
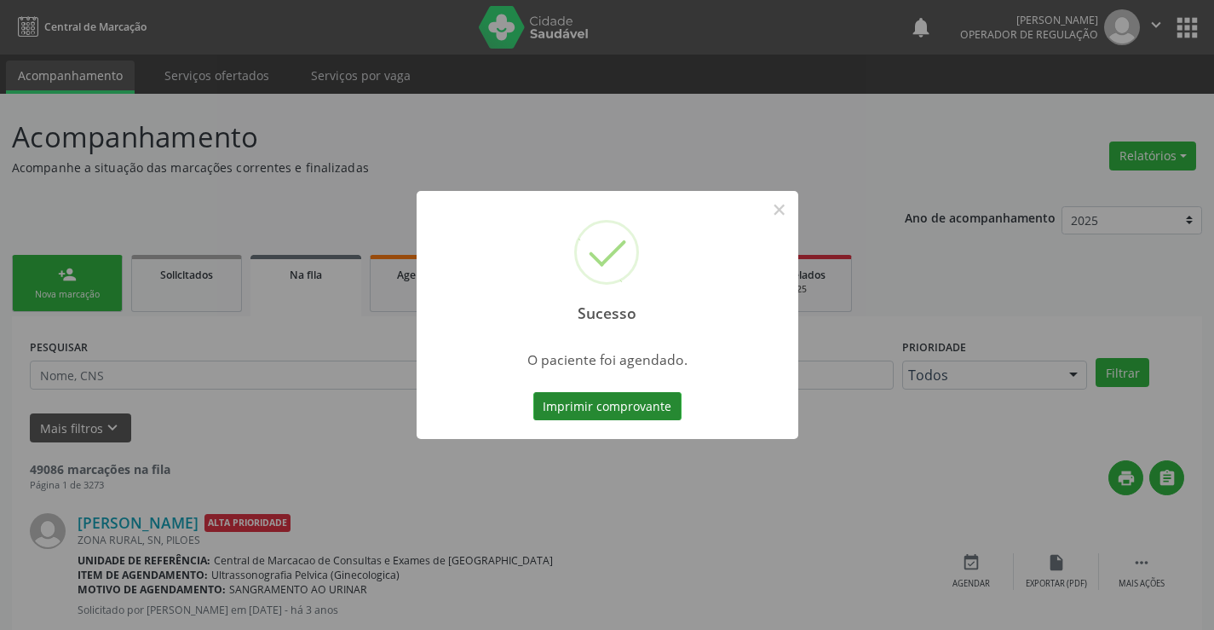
click at [637, 400] on button "Imprimir comprovante" at bounding box center [607, 406] width 148 height 29
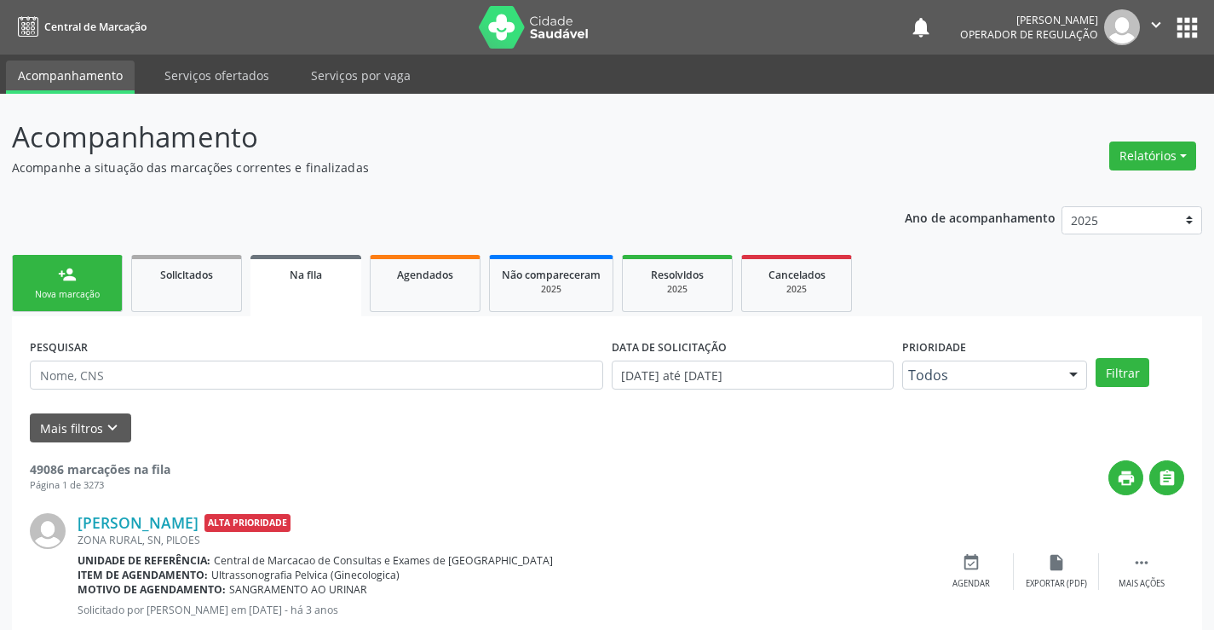
click at [1152, 22] on icon "" at bounding box center [1156, 24] width 19 height 19
click at [1091, 99] on link "Sair" at bounding box center [1113, 104] width 118 height 24
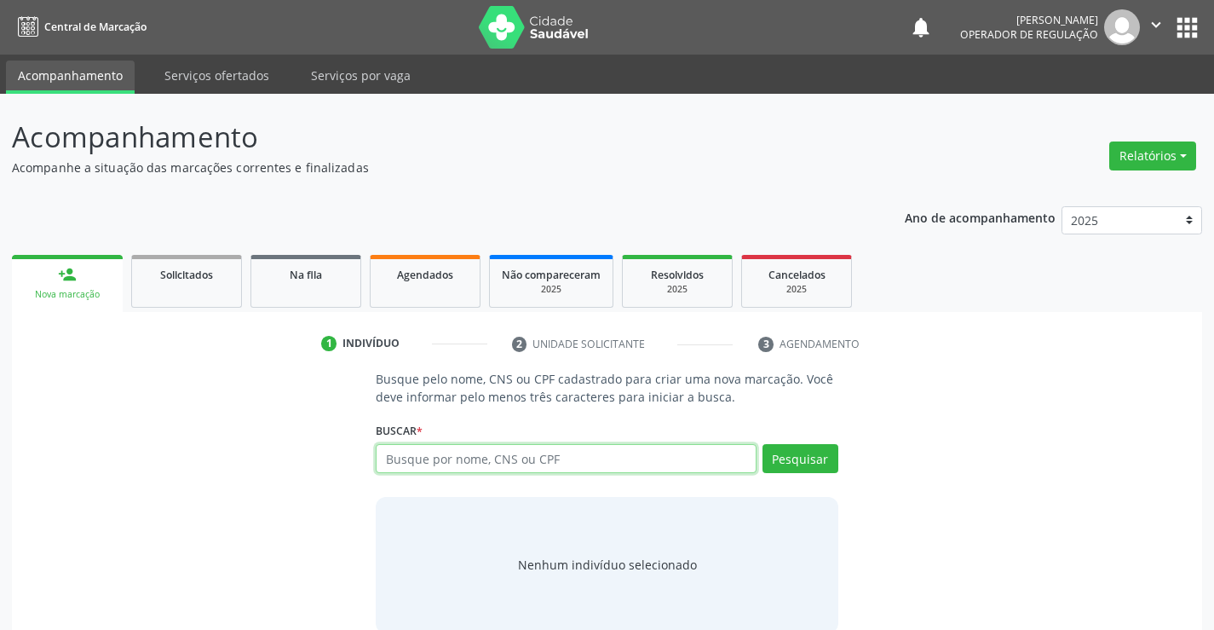
click at [576, 451] on input "text" at bounding box center [566, 458] width 380 height 29
type input "700908929174996"
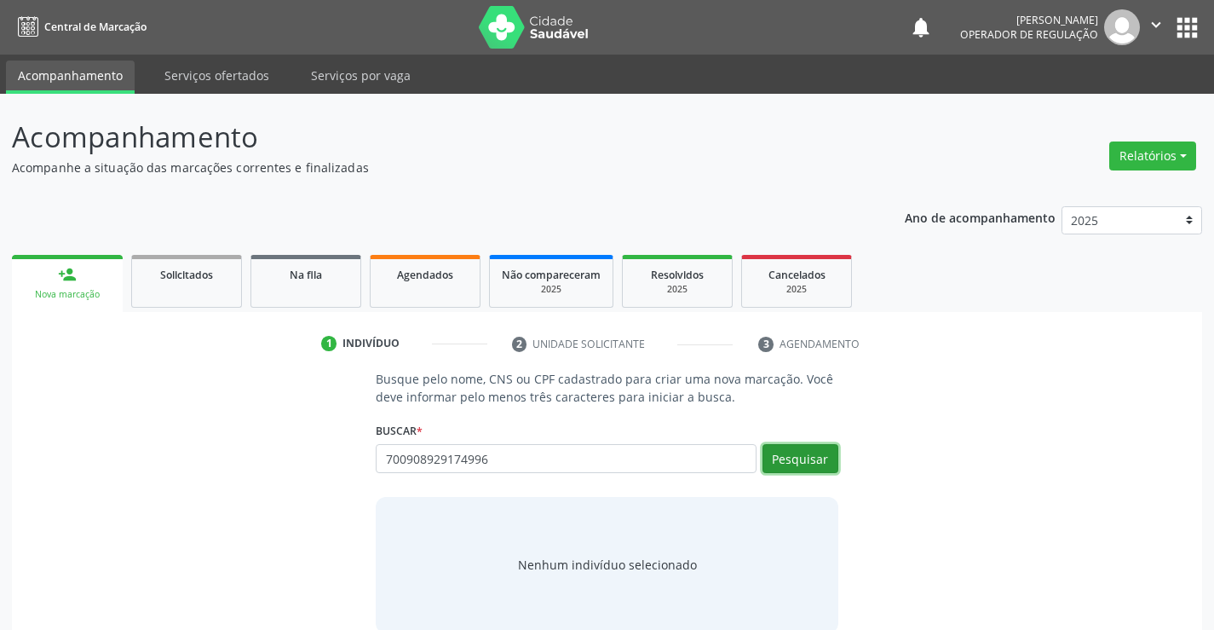
click at [786, 461] on button "Pesquisar" at bounding box center [801, 458] width 76 height 29
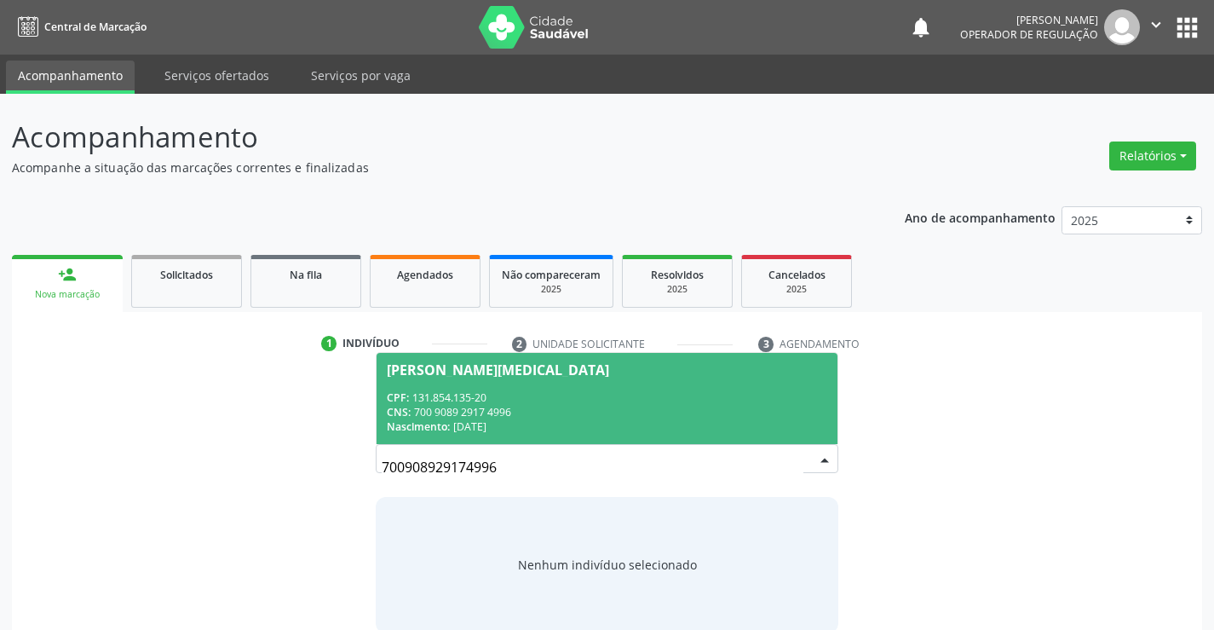
click at [664, 418] on div "CNS: 700 9089 2917 4996" at bounding box center [607, 412] width 440 height 14
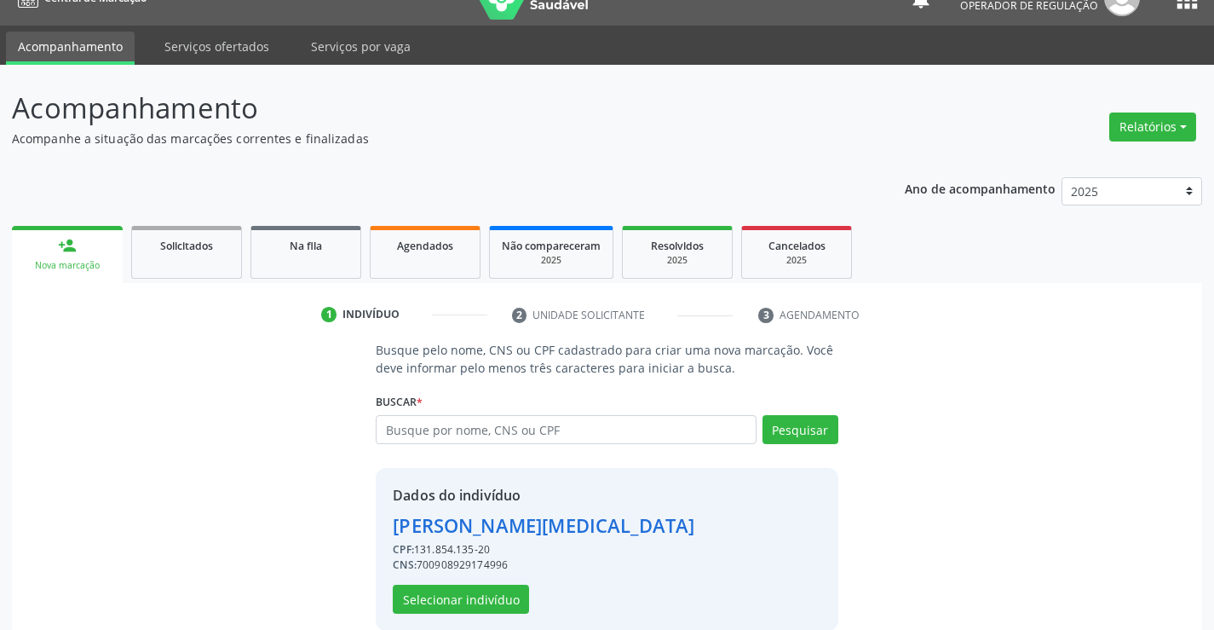
scroll to position [54, 0]
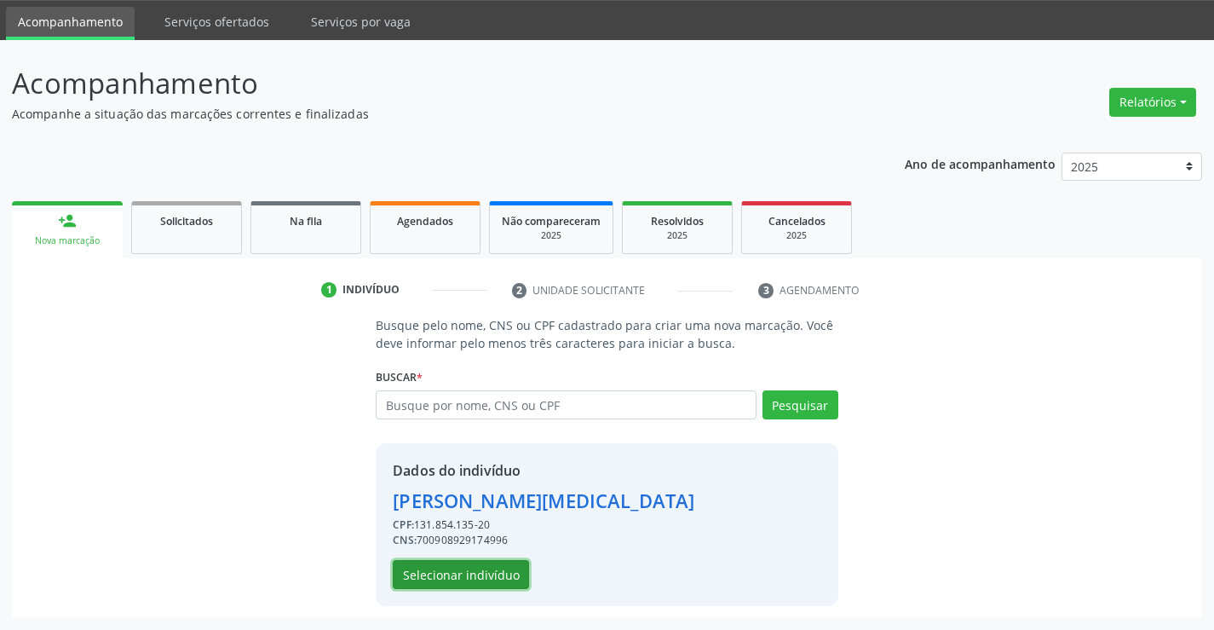
click at [484, 568] on button "Selecionar indivíduo" at bounding box center [461, 574] width 136 height 29
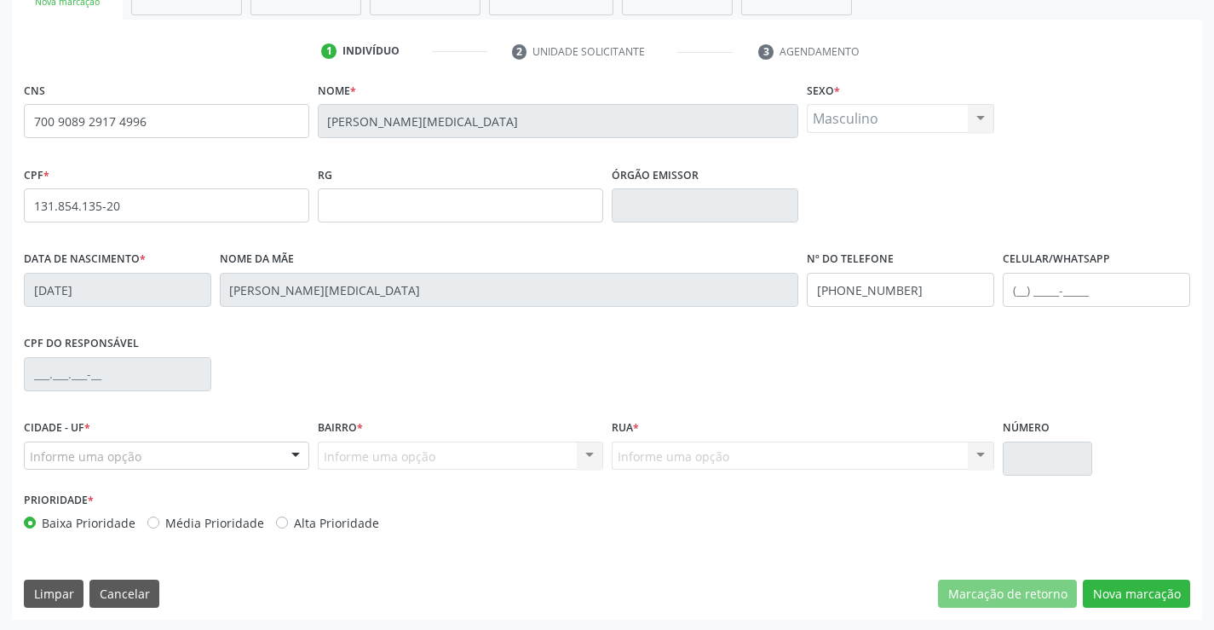
scroll to position [294, 0]
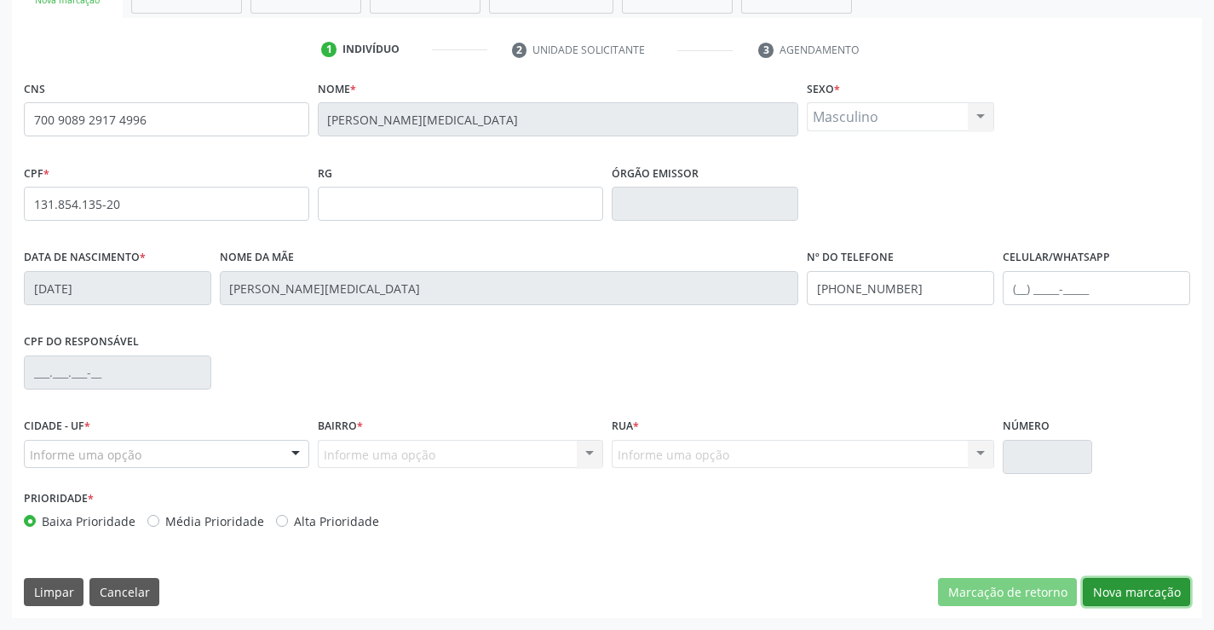
click at [1131, 591] on button "Nova marcação" at bounding box center [1136, 592] width 107 height 29
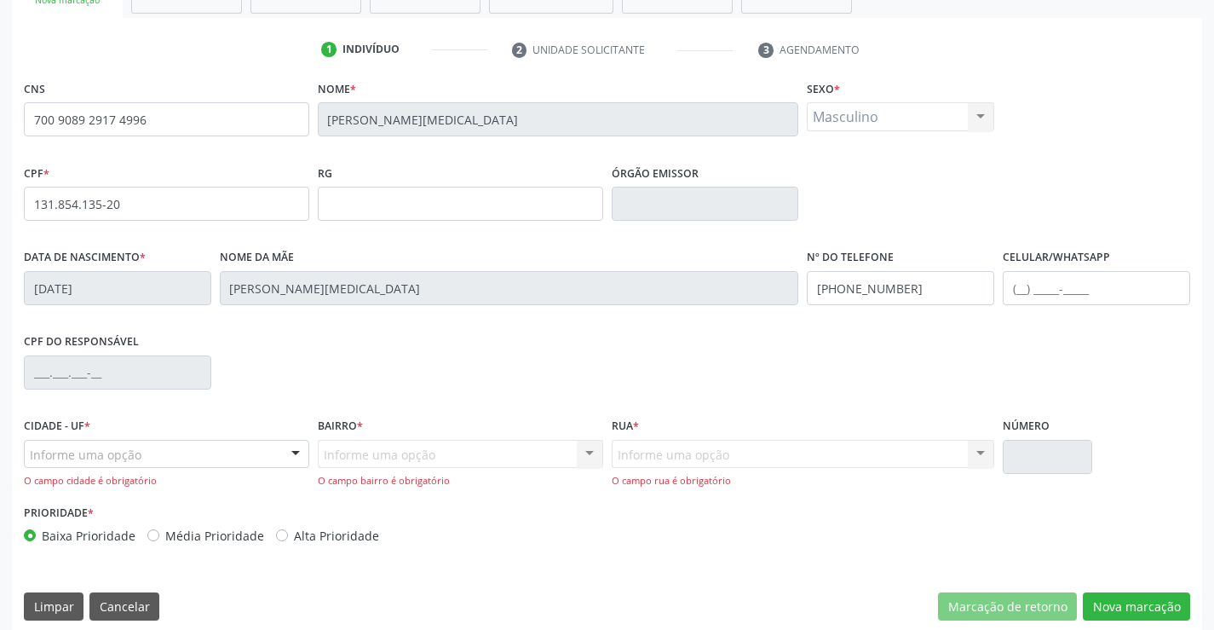
click at [157, 450] on div "Informe uma opção" at bounding box center [166, 454] width 285 height 29
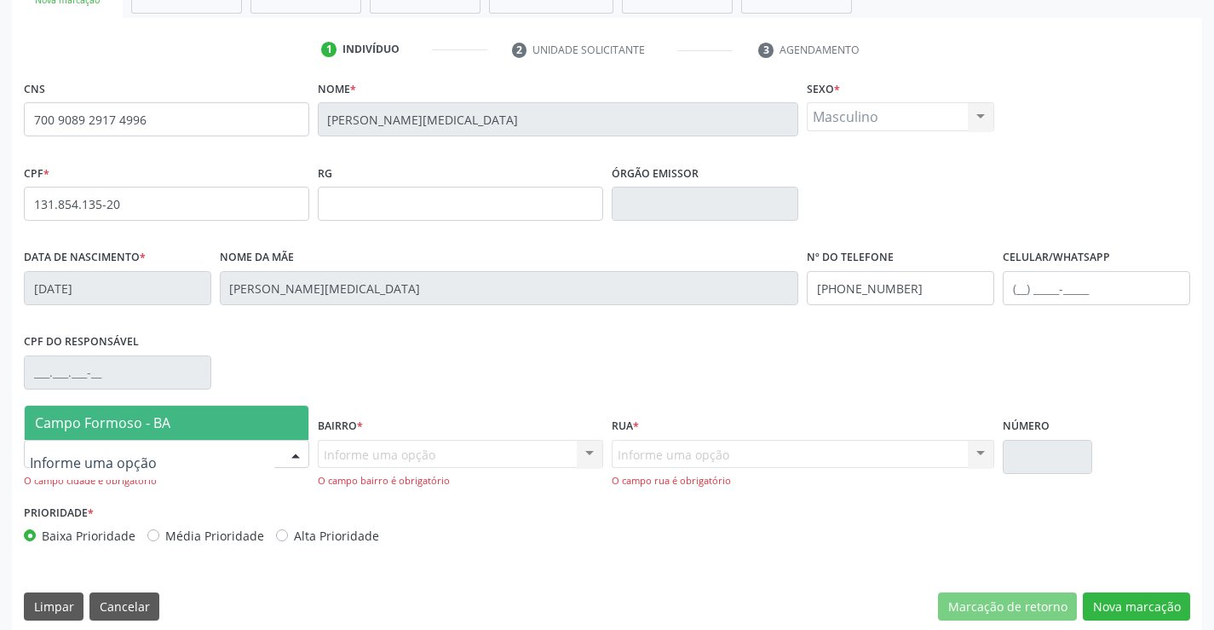
click at [178, 422] on span "Campo Formoso - BA" at bounding box center [167, 423] width 284 height 34
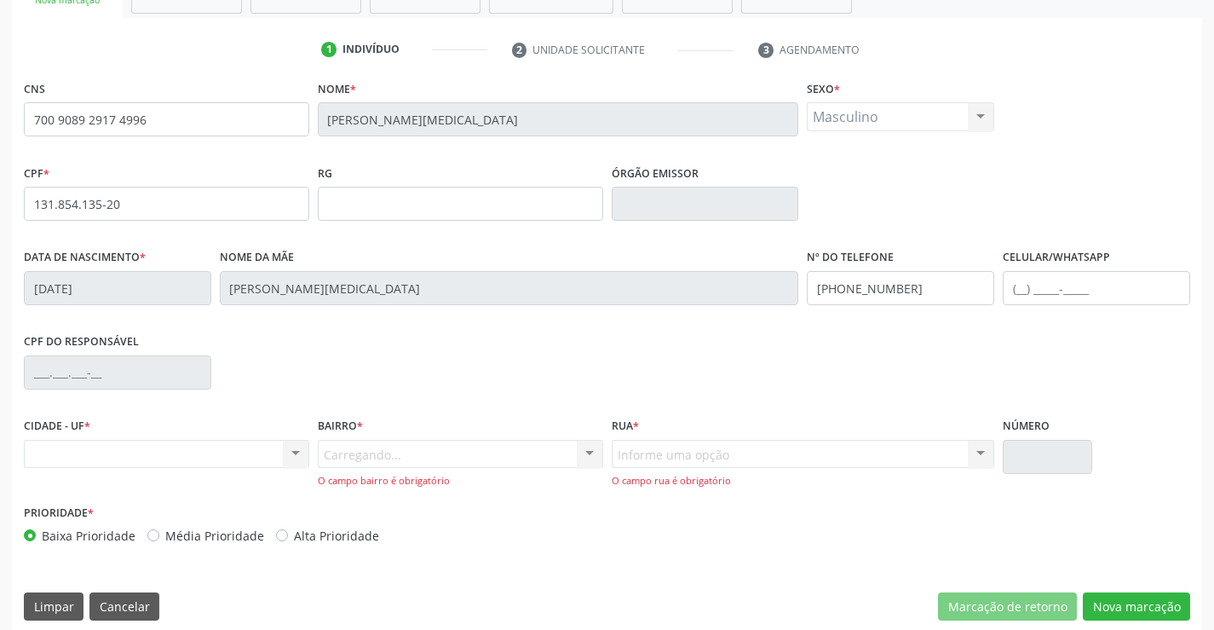
click at [393, 458] on div "Carregando... Nenhum resultado encontrado para: " " Nenhuma opção encontrada. D…" at bounding box center [460, 464] width 285 height 49
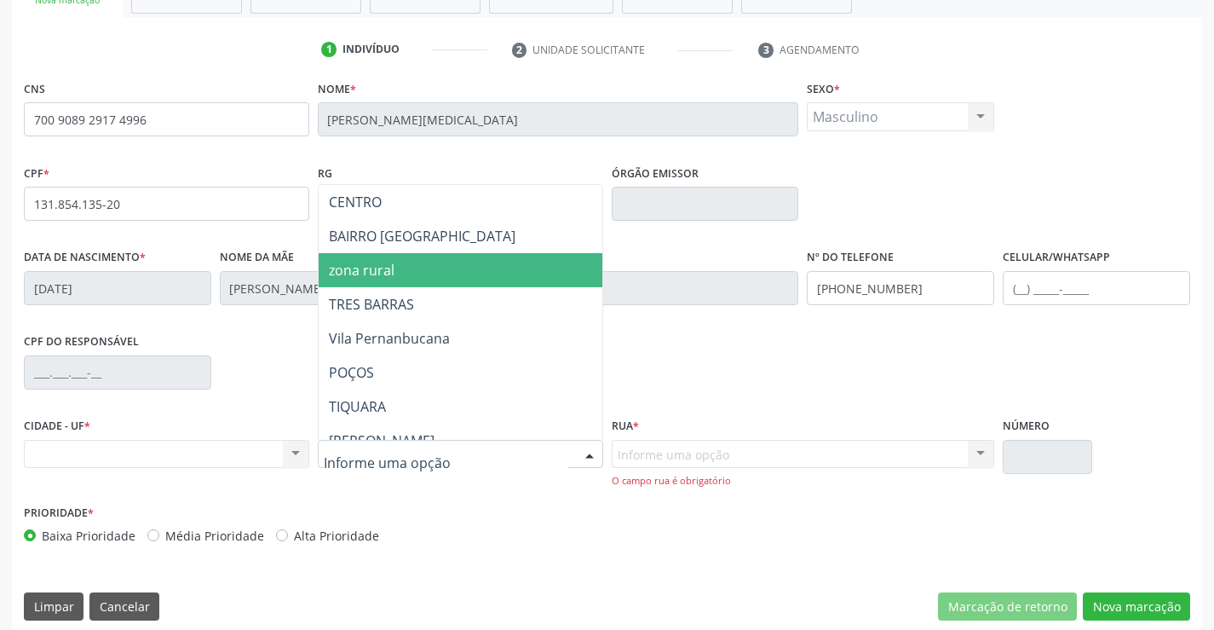
click at [400, 272] on span "zona rural" at bounding box center [503, 270] width 368 height 34
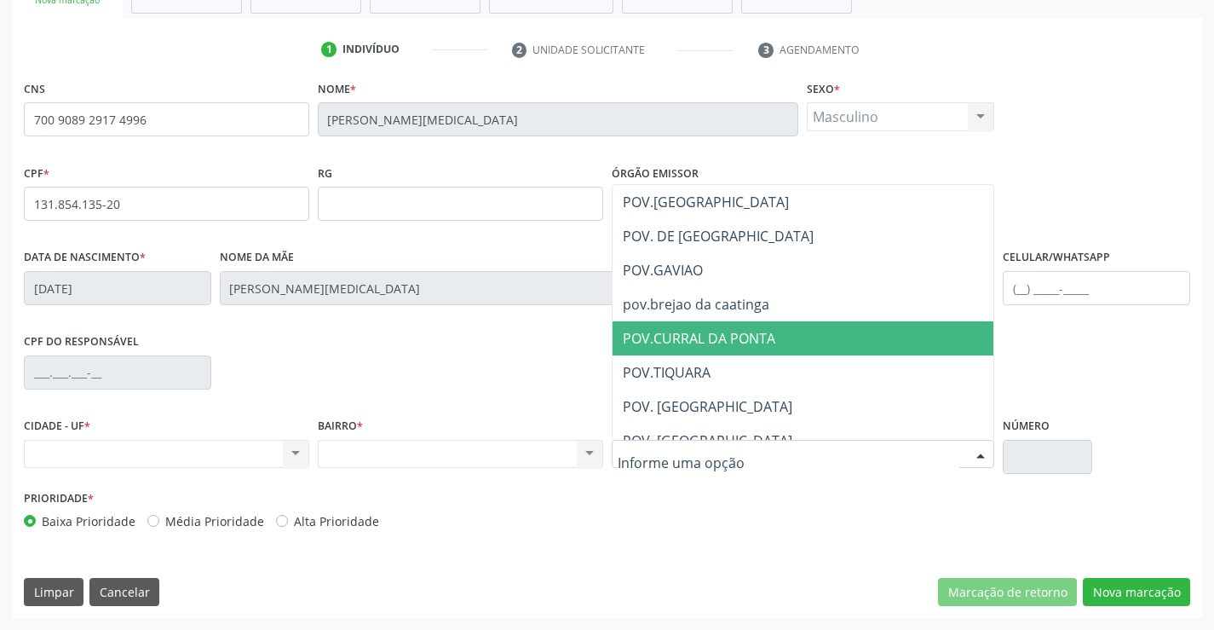
scroll to position [256, 0]
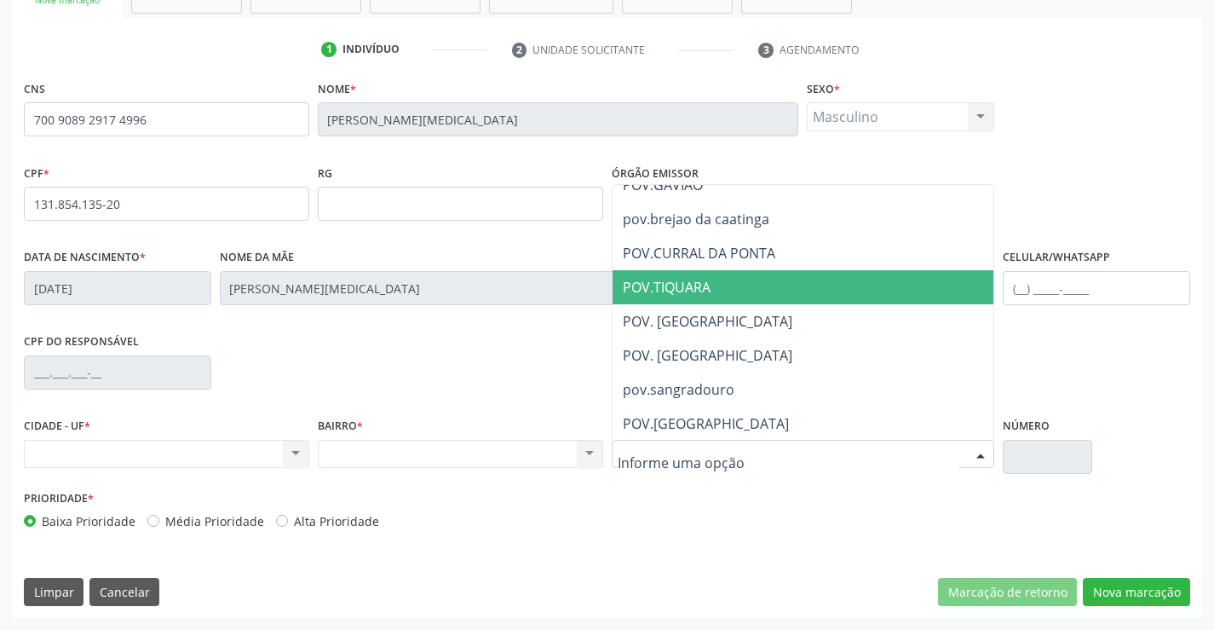
click at [689, 287] on span "POV.TIQUARA" at bounding box center [667, 287] width 88 height 19
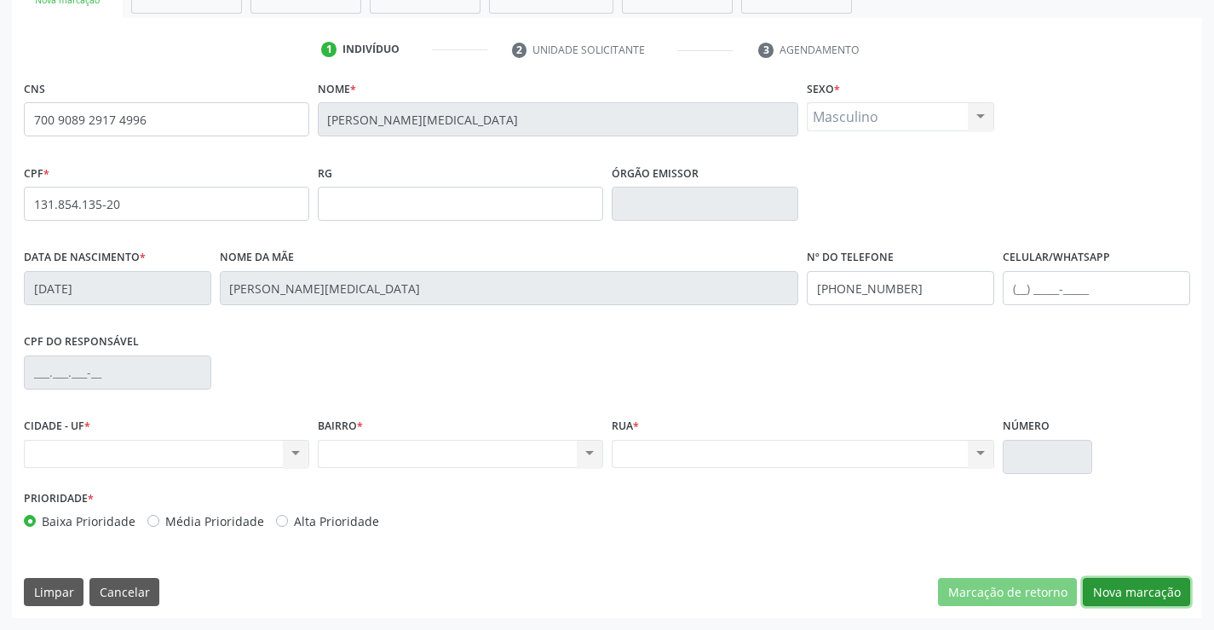
click at [1134, 595] on button "Nova marcação" at bounding box center [1136, 592] width 107 height 29
click at [0, 0] on button "Próximo" at bounding box center [0, 0] width 0 height 0
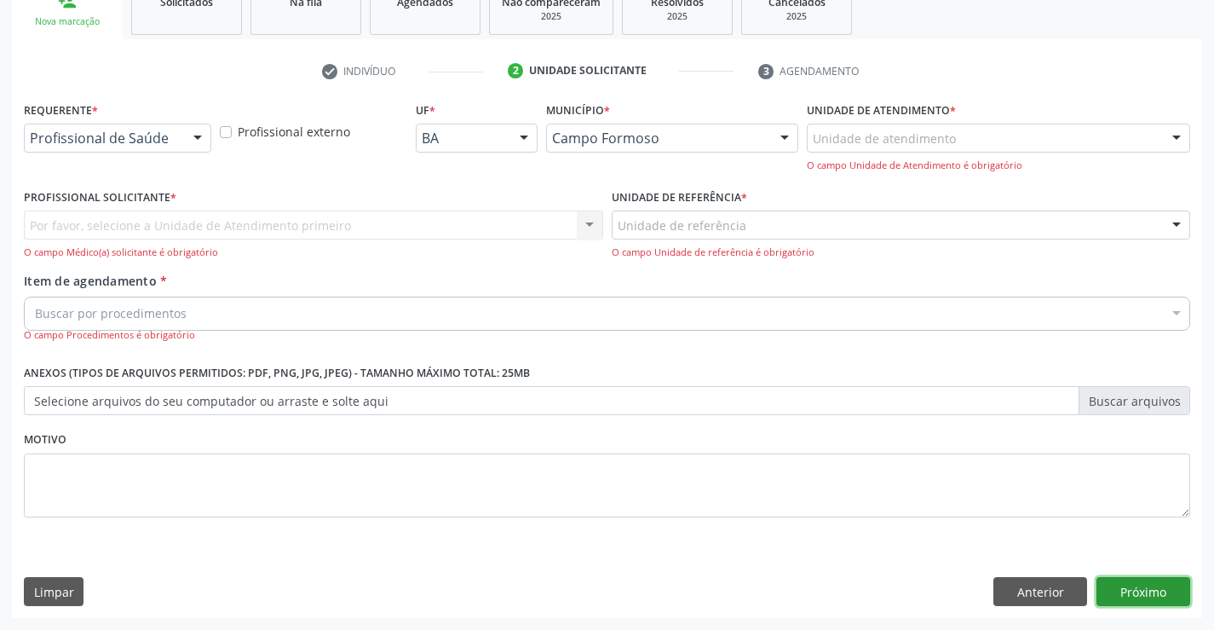
scroll to position [215, 0]
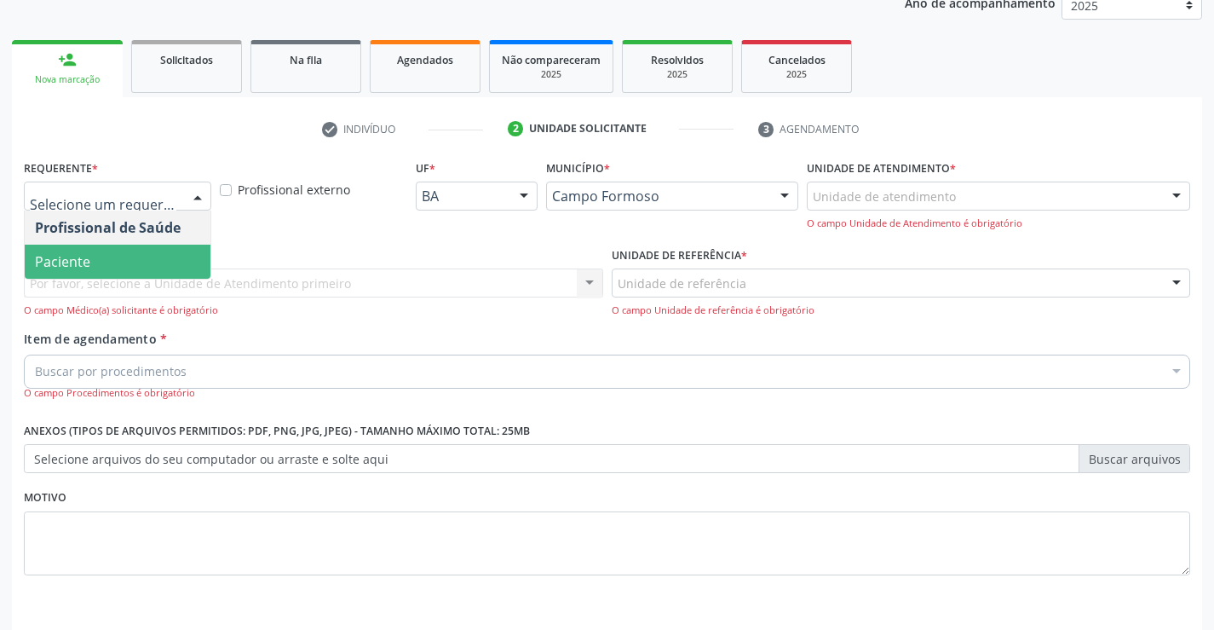
click at [150, 256] on span "Paciente" at bounding box center [118, 262] width 186 height 34
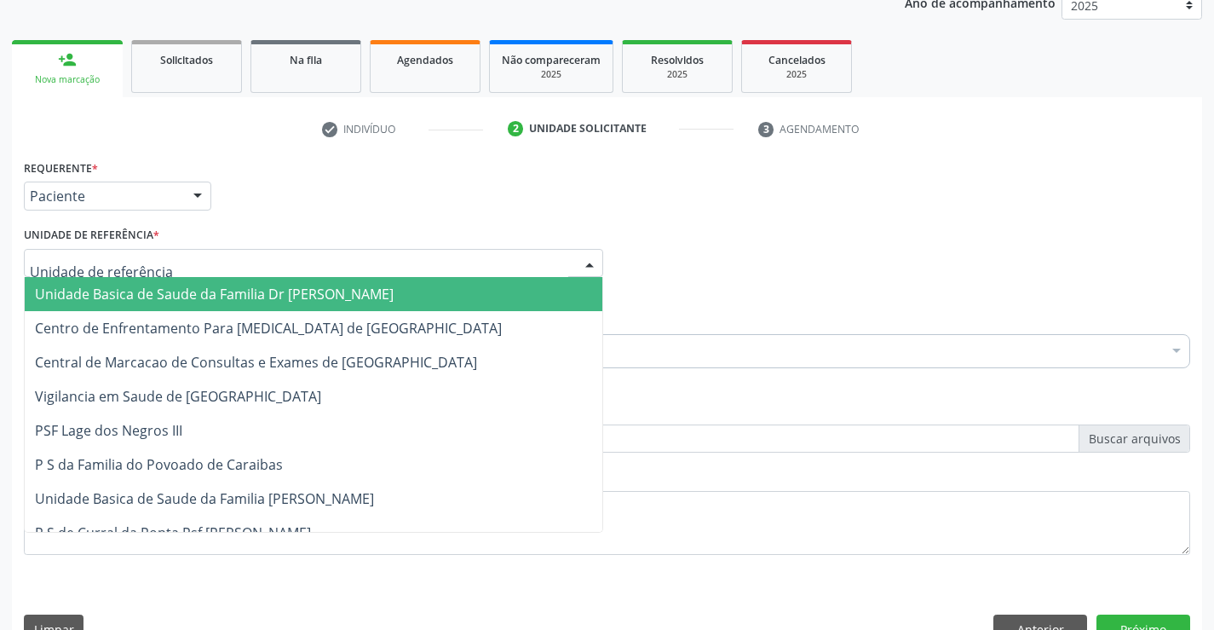
click at [147, 293] on span "Unidade Basica de Saude da Familia Dr [PERSON_NAME]" at bounding box center [214, 294] width 359 height 19
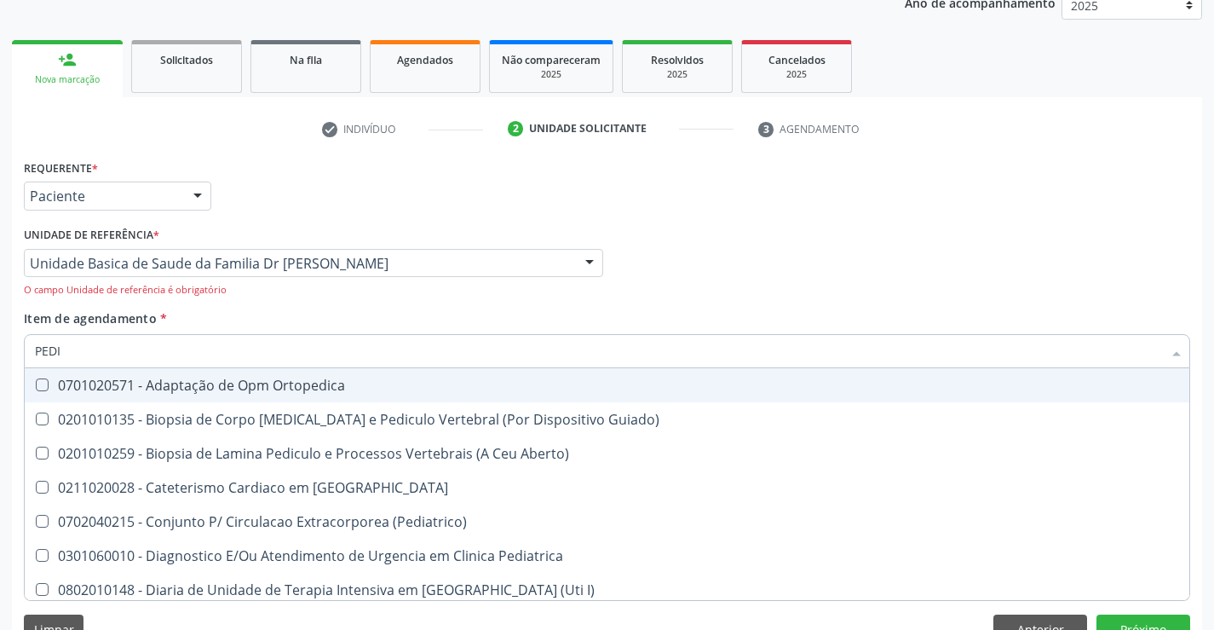
type input "PEDIA"
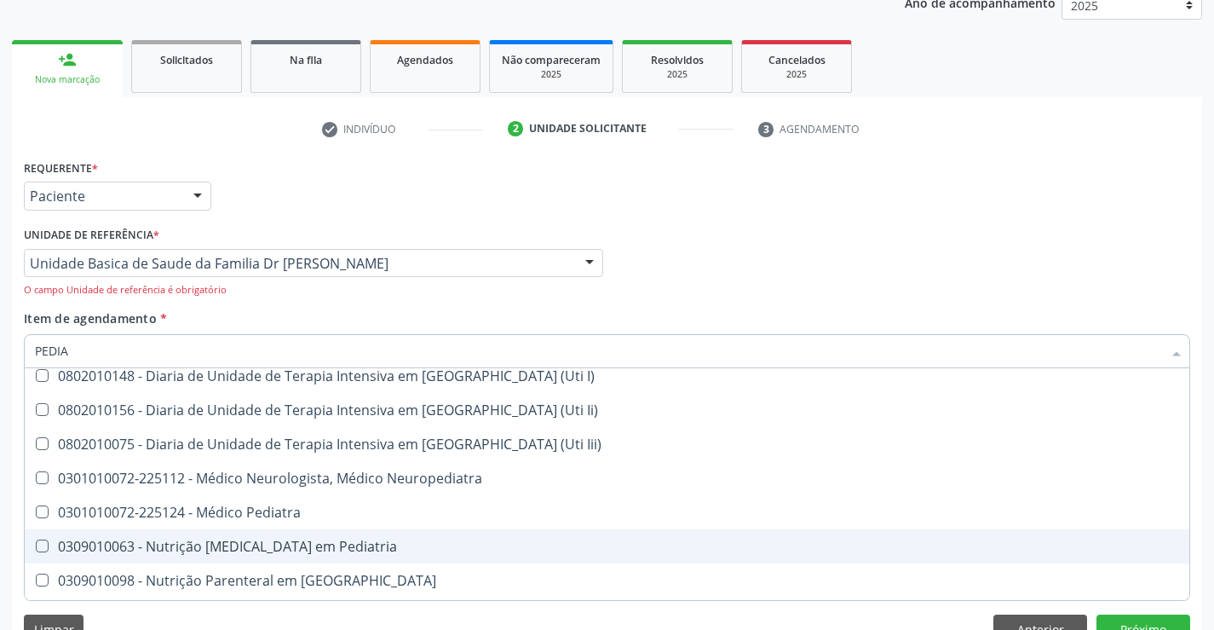
scroll to position [170, 0]
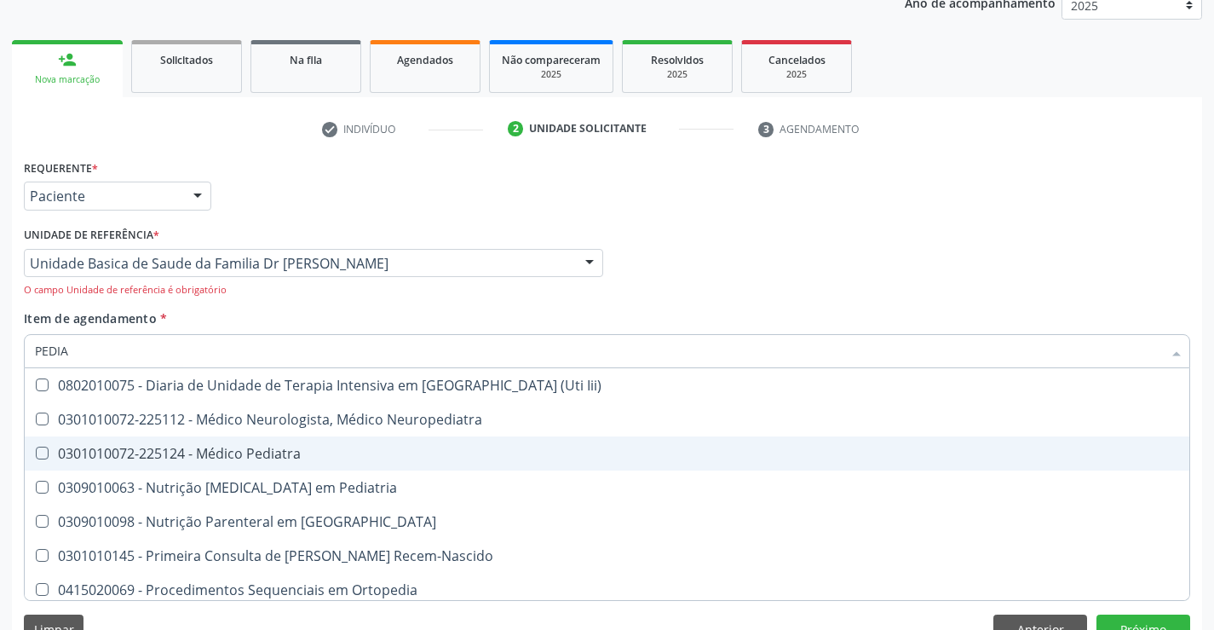
click at [321, 452] on div "0301010072-225124 - Médico Pediatra" at bounding box center [607, 454] width 1144 height 14
checkbox Pediatra "true"
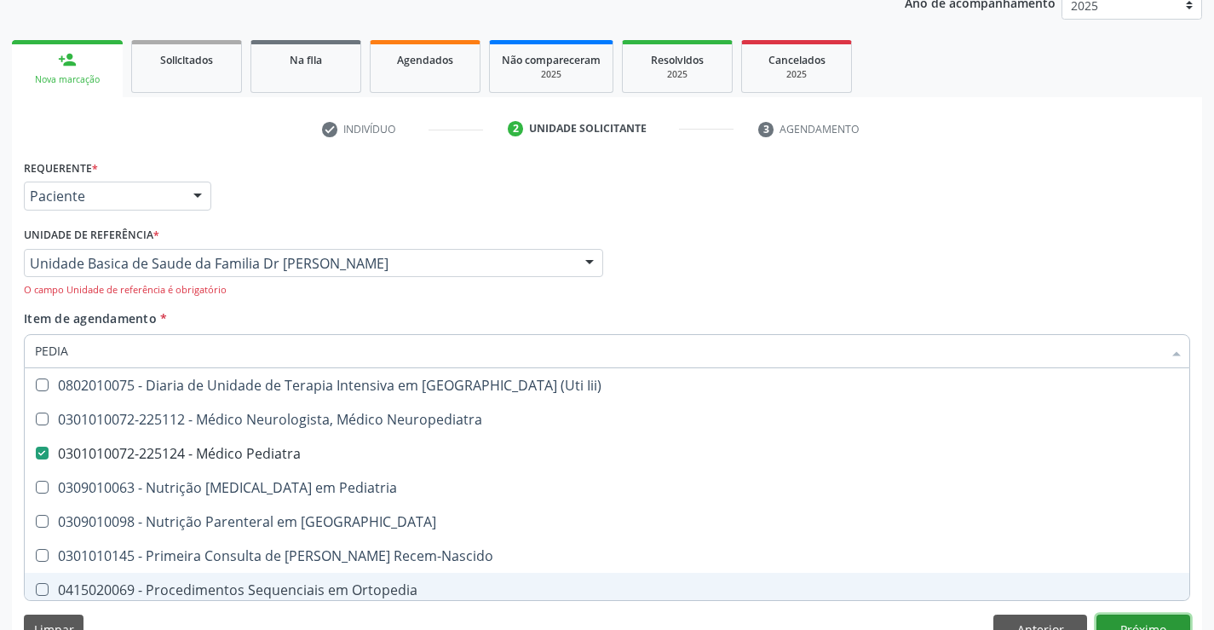
click at [1143, 623] on button "Próximo" at bounding box center [1144, 628] width 94 height 29
click at [1143, 623] on div "Acompanhamento Acompanhe a situação das marcações correntes e finalizadas Relat…" at bounding box center [607, 273] width 1214 height 788
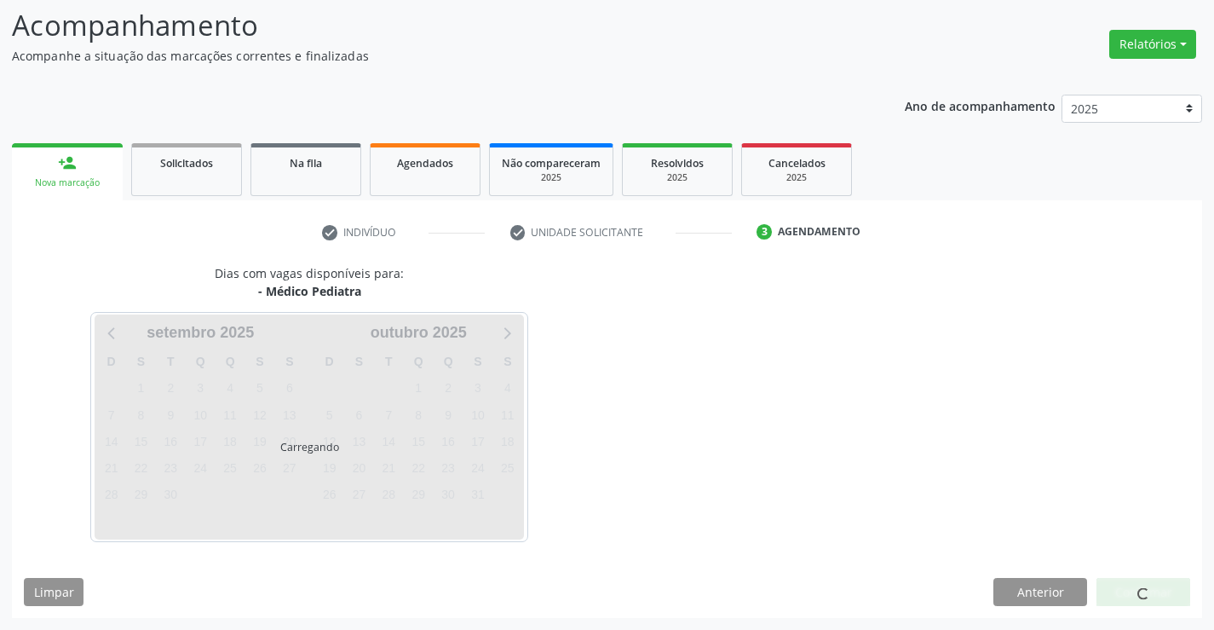
scroll to position [0, 0]
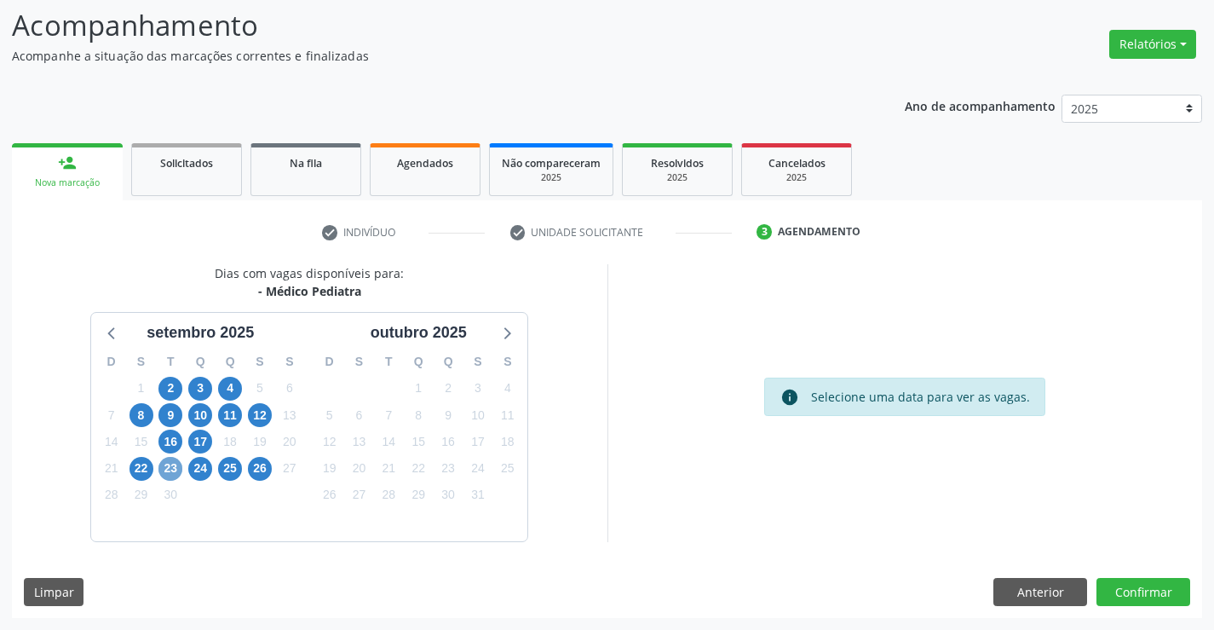
click at [170, 467] on span "23" at bounding box center [170, 469] width 24 height 24
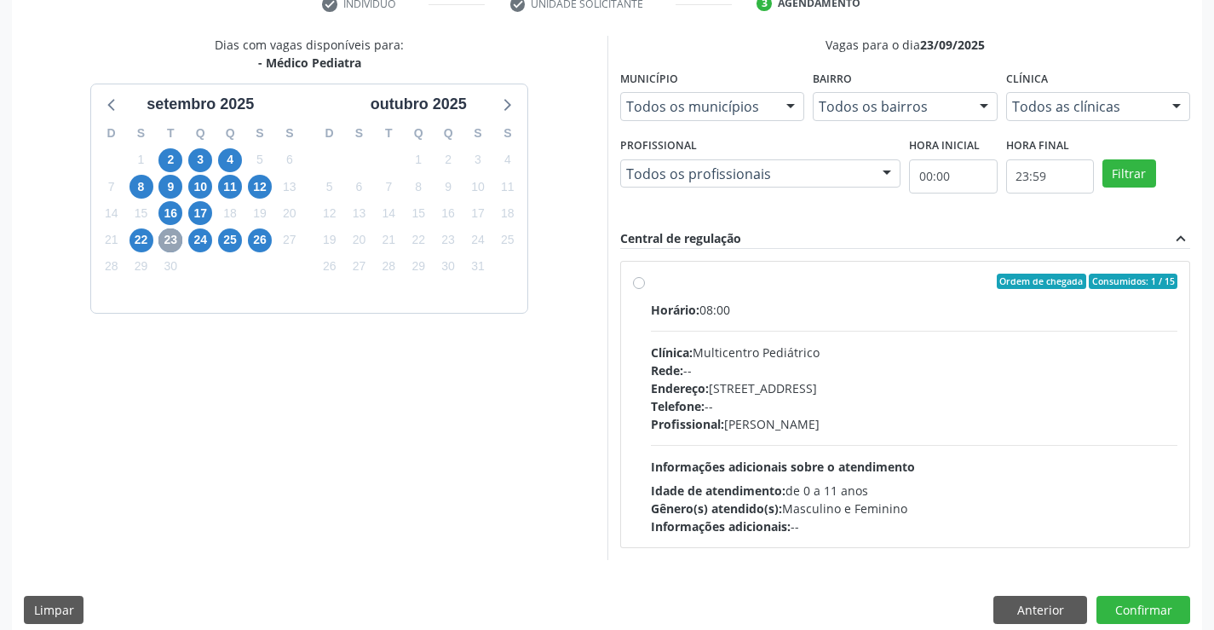
scroll to position [358, 0]
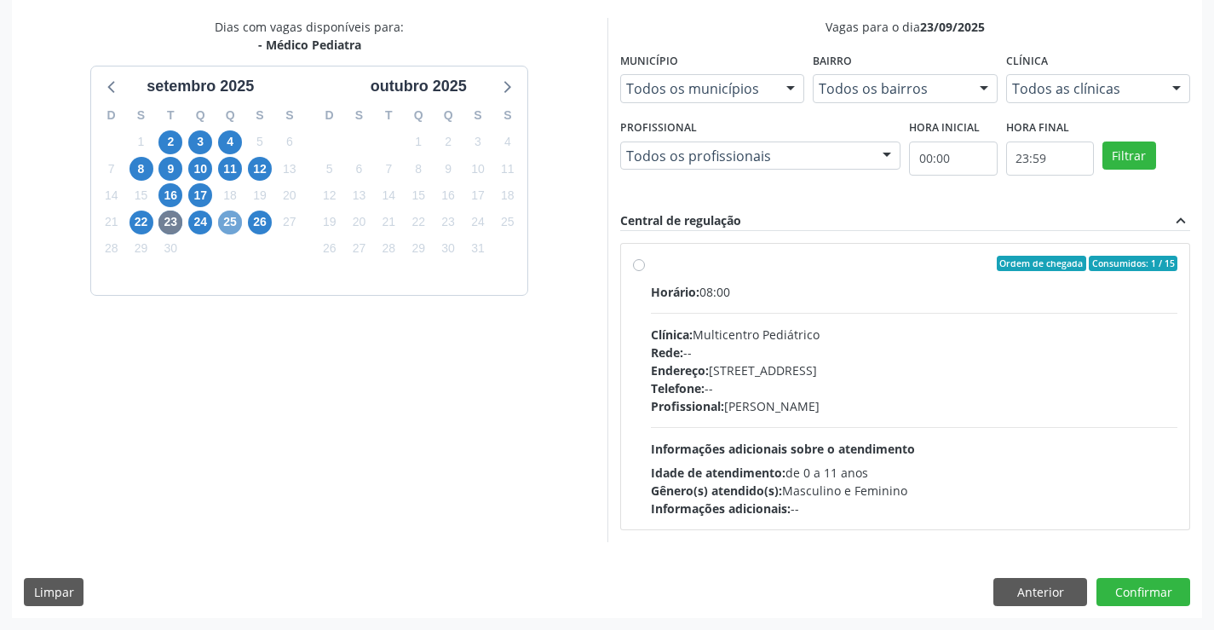
click at [225, 219] on span "25" at bounding box center [230, 222] width 24 height 24
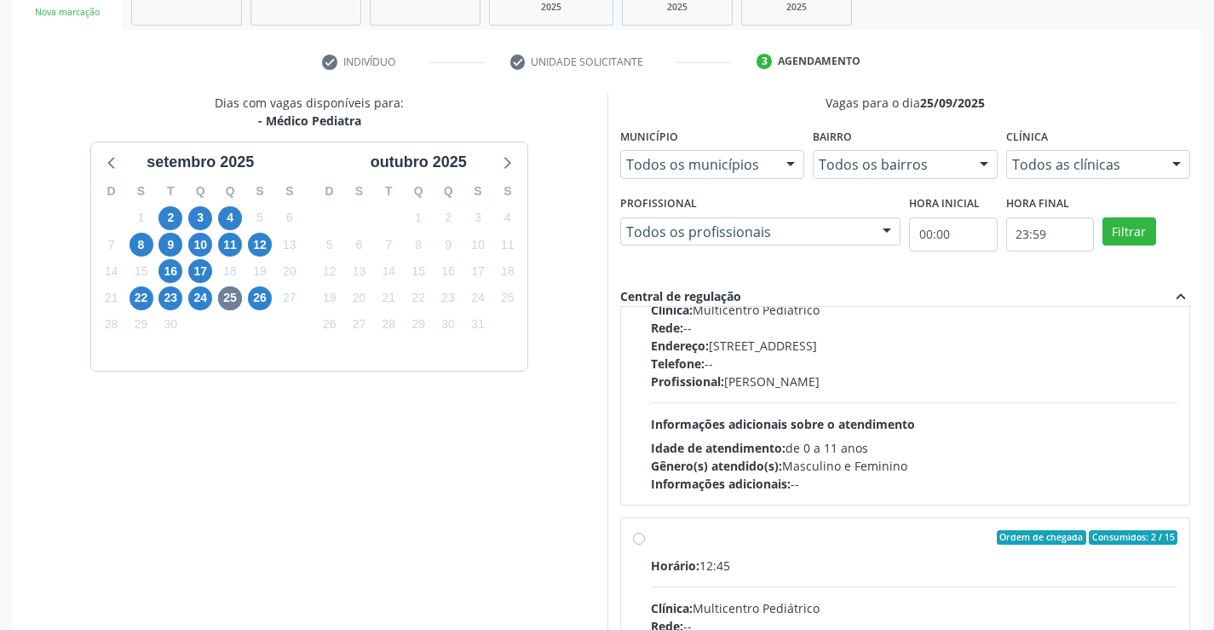
scroll to position [256, 0]
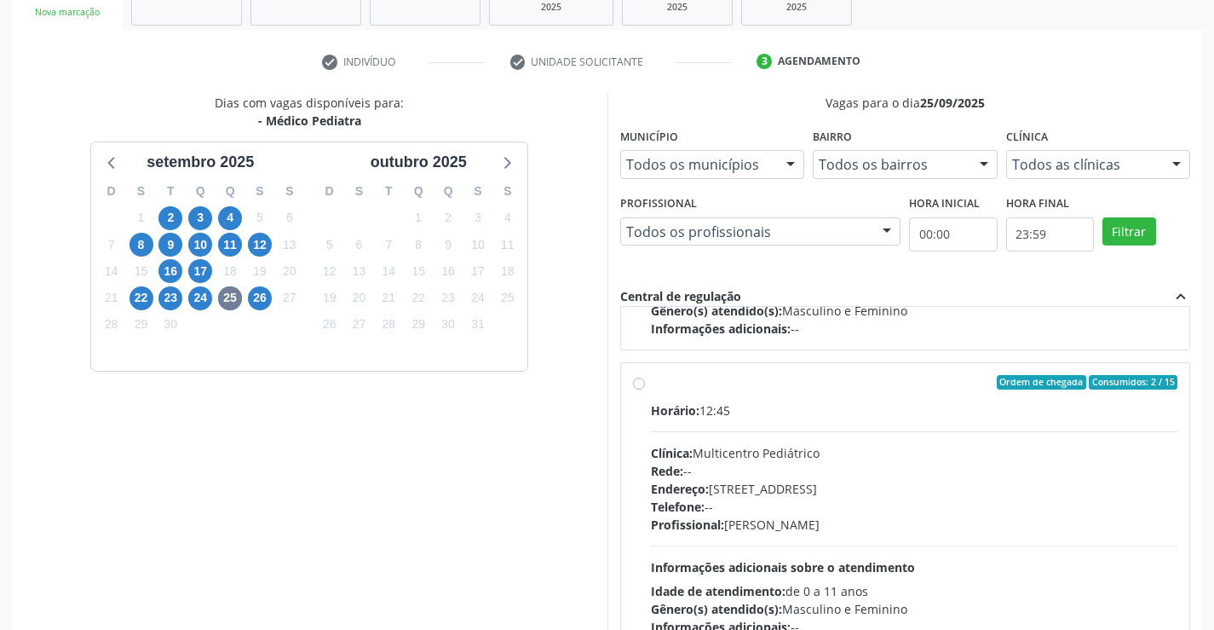
click at [651, 387] on label "Ordem de chegada Consumidos: 2 / 15 Horário: 12:45 Clínica: Multicentro Pediátr…" at bounding box center [914, 506] width 527 height 262
click at [640, 387] on input "Ordem de chegada Consumidos: 2 / 15 Horário: 12:45 Clínica: Multicentro Pediátr…" at bounding box center [639, 382] width 12 height 15
radio input "true"
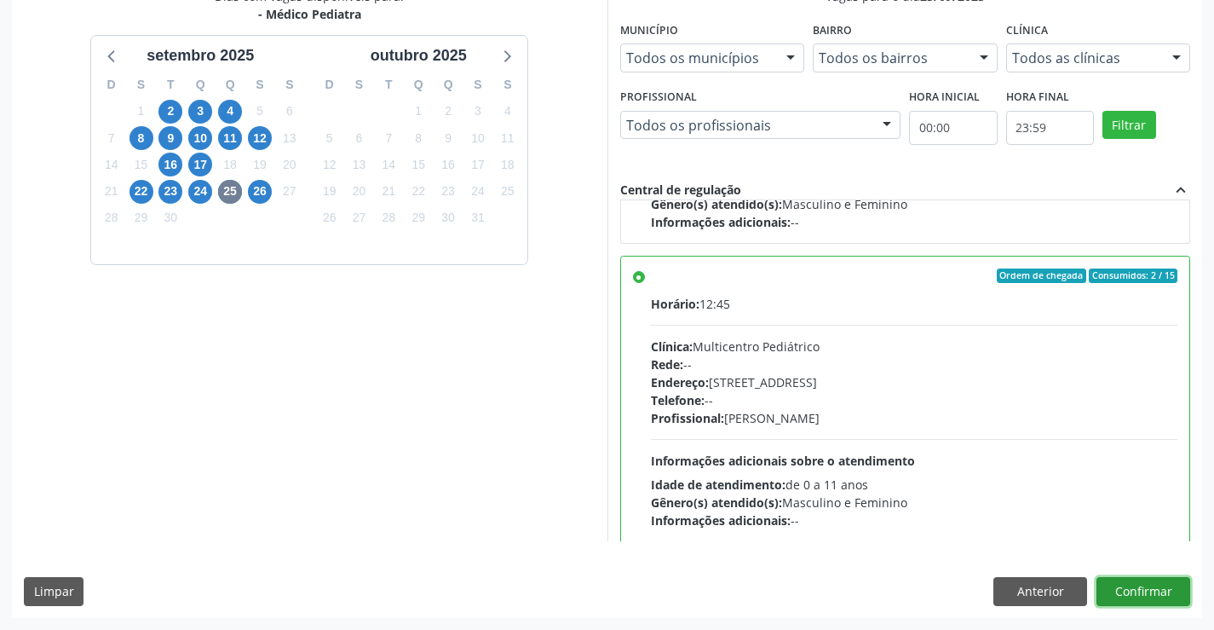
click at [1146, 580] on button "Confirmar" at bounding box center [1144, 591] width 94 height 29
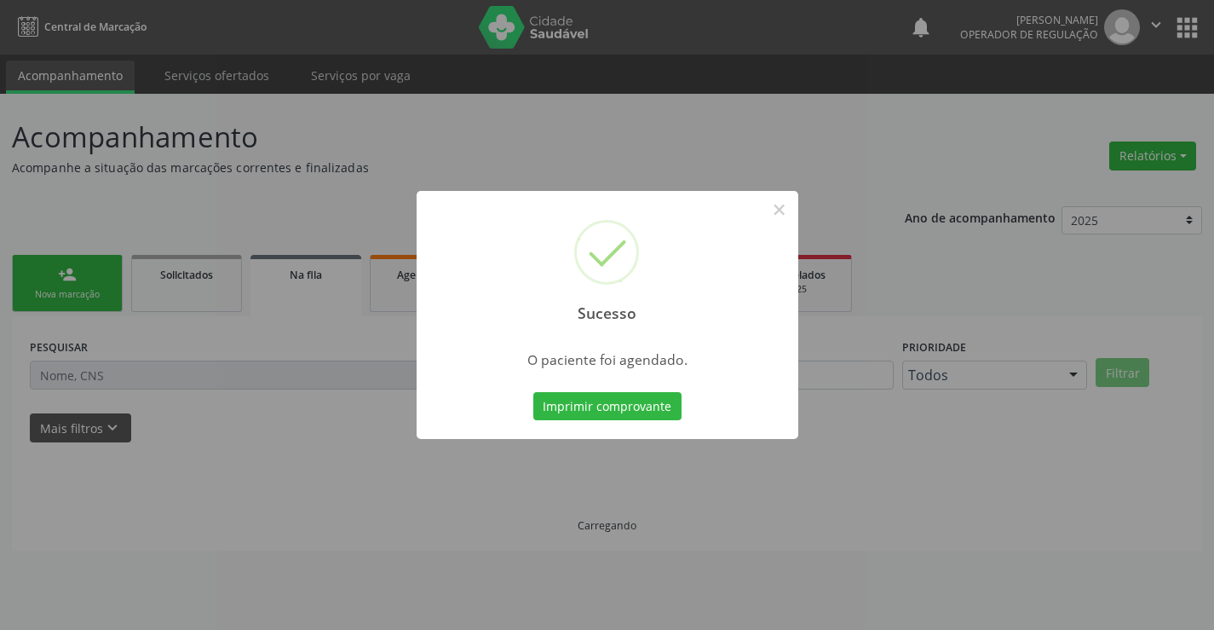
scroll to position [0, 0]
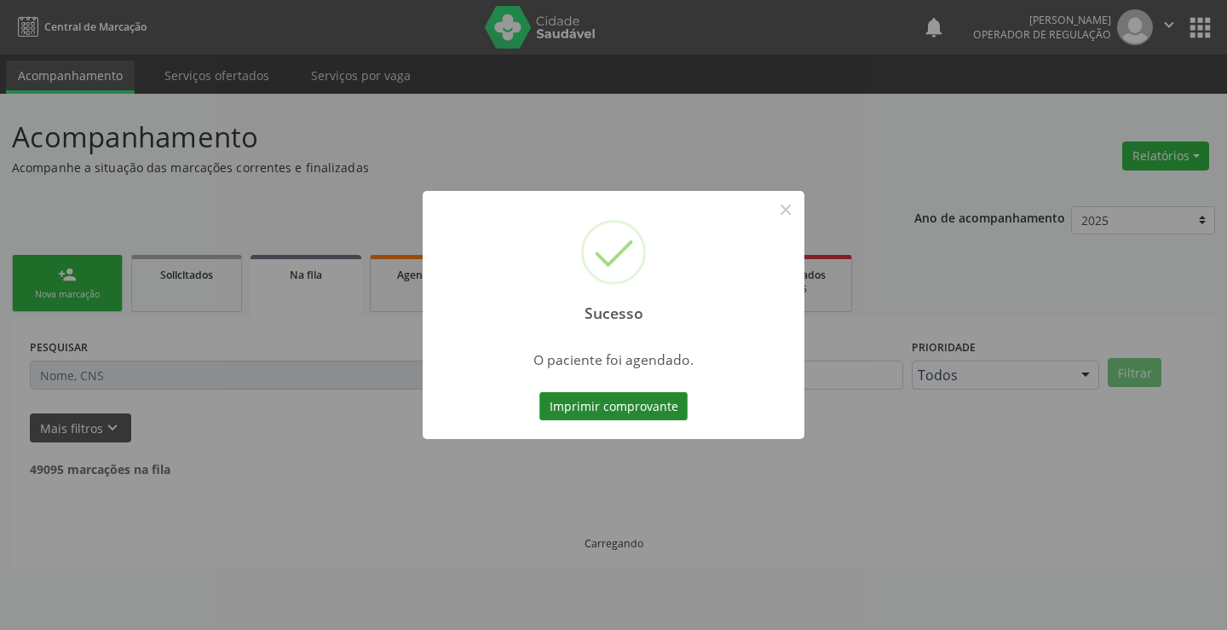
click at [587, 406] on button "Imprimir comprovante" at bounding box center [613, 406] width 148 height 29
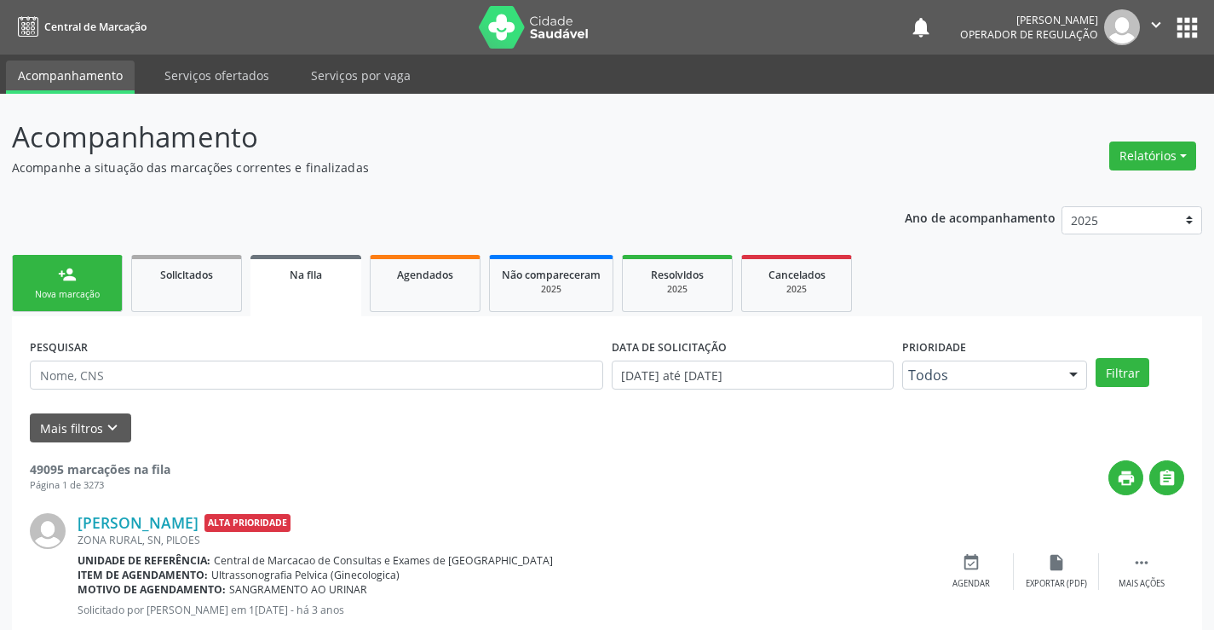
click at [79, 266] on link "person_add Nova marcação" at bounding box center [67, 283] width 111 height 57
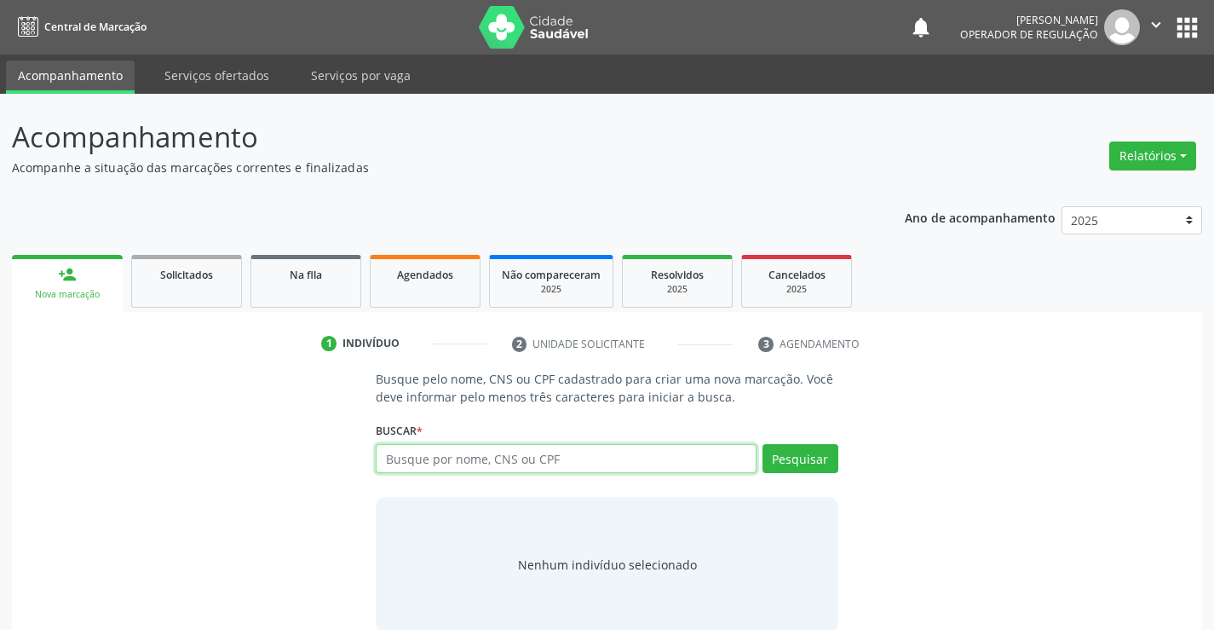
click at [487, 464] on input "text" at bounding box center [566, 458] width 380 height 29
type input "708202132433141"
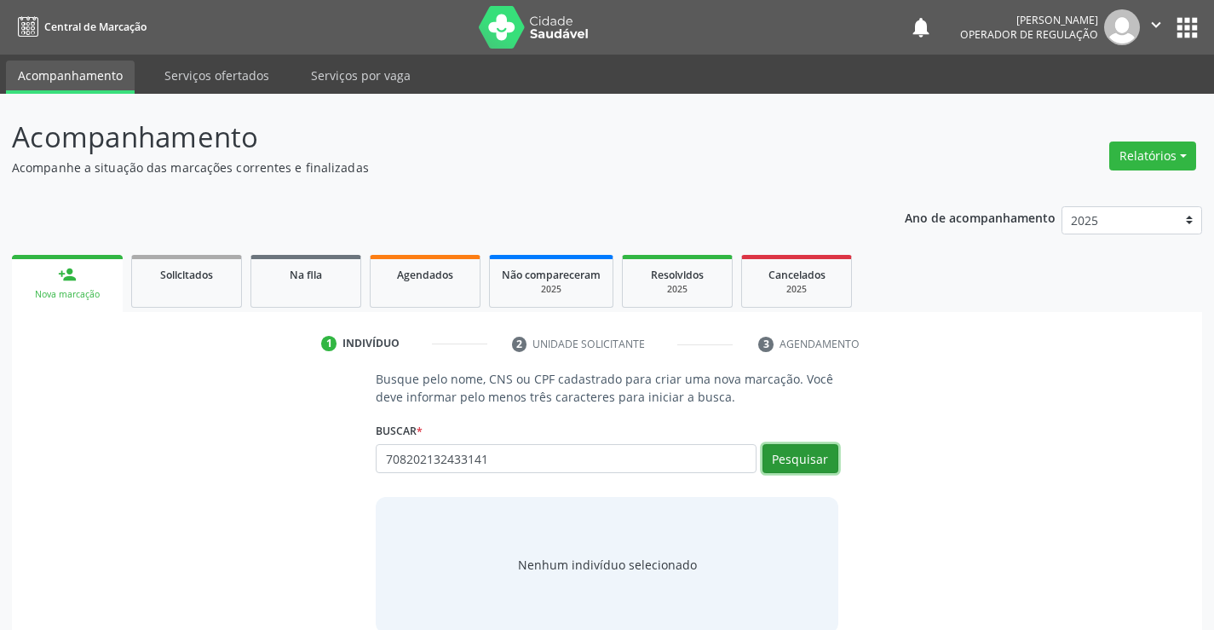
click at [803, 455] on button "Pesquisar" at bounding box center [801, 458] width 76 height 29
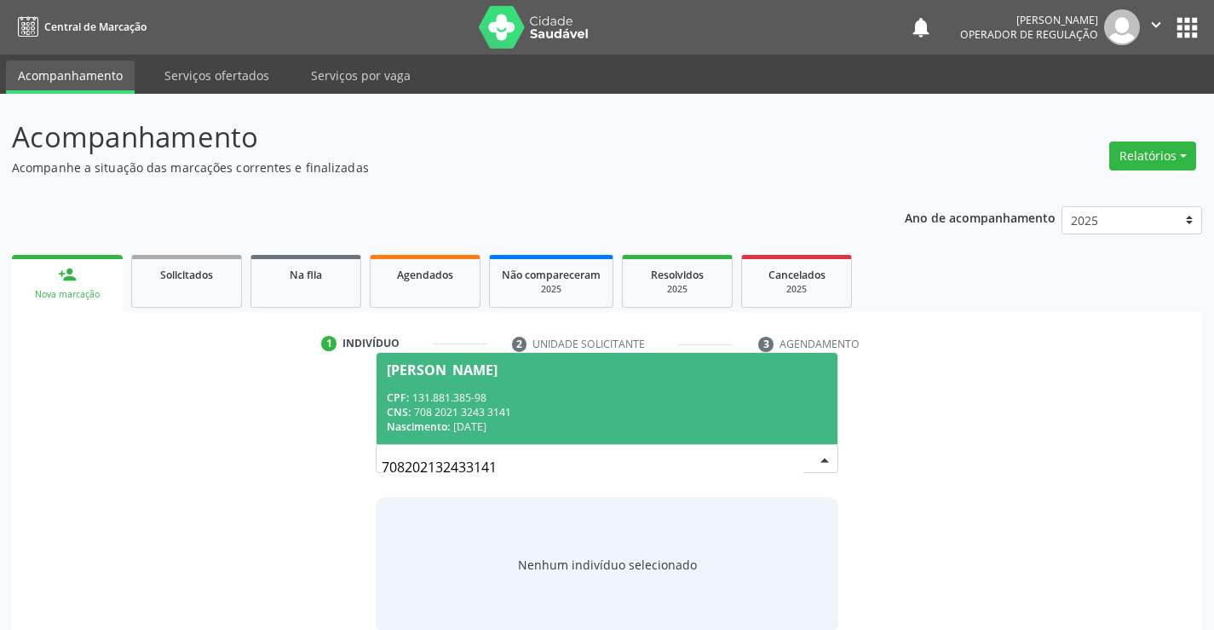
click at [627, 397] on div "CPF: 131.881.385-98" at bounding box center [607, 397] width 440 height 14
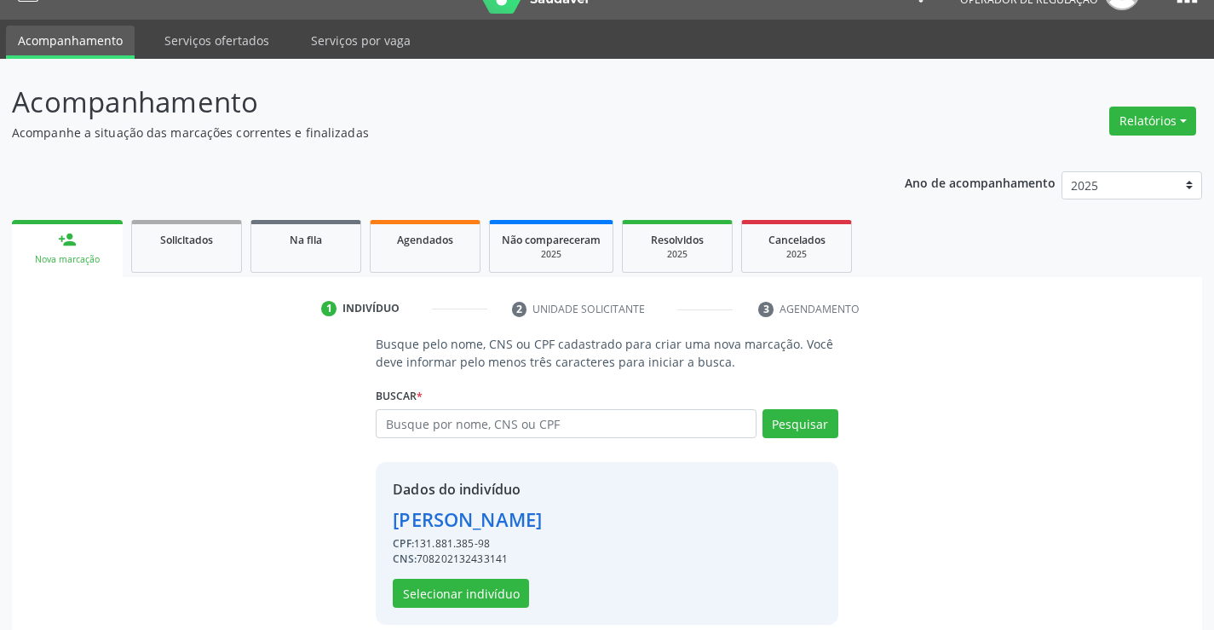
scroll to position [54, 0]
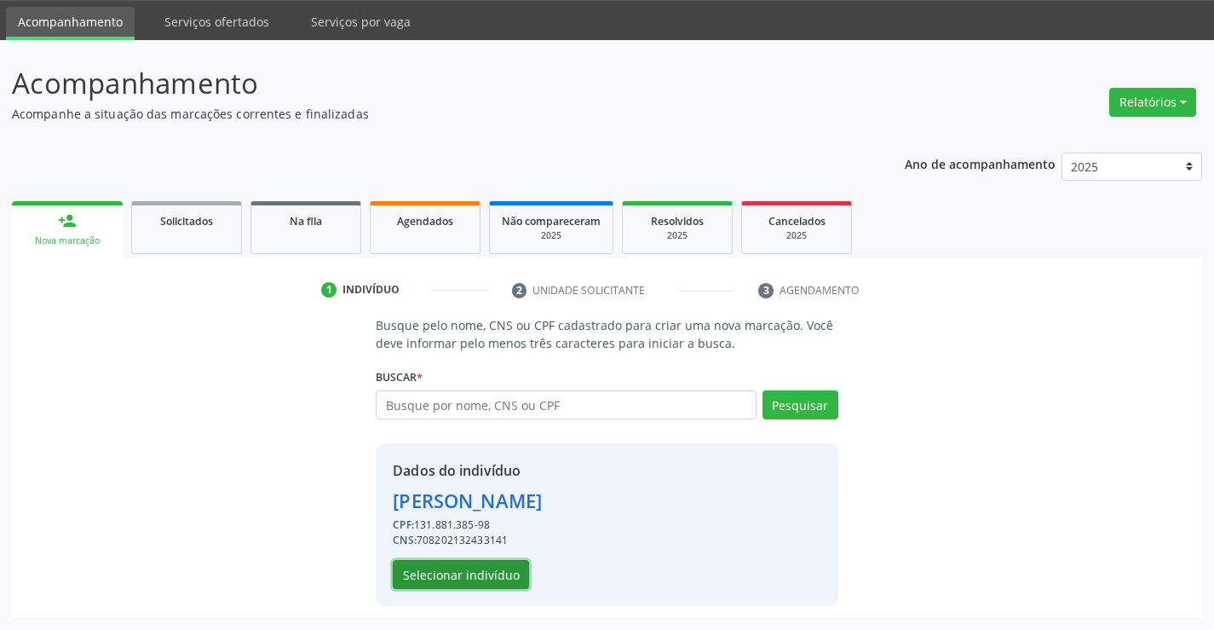
click at [484, 569] on button "Selecionar indivíduo" at bounding box center [461, 574] width 136 height 29
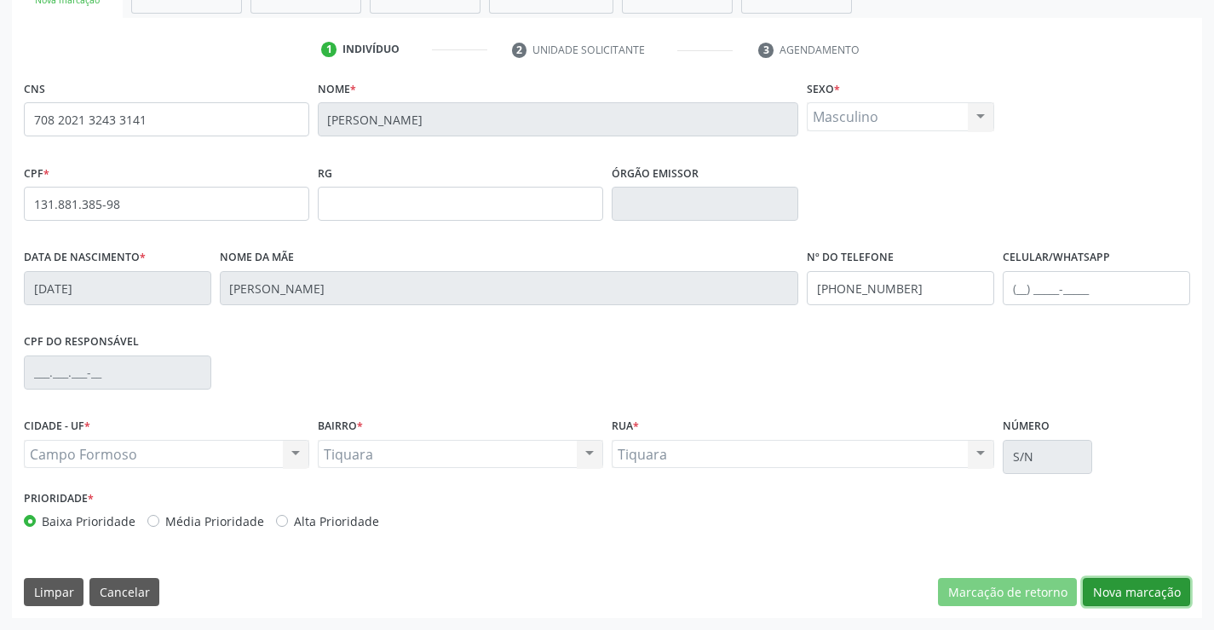
click at [1152, 585] on button "Nova marcação" at bounding box center [1136, 592] width 107 height 29
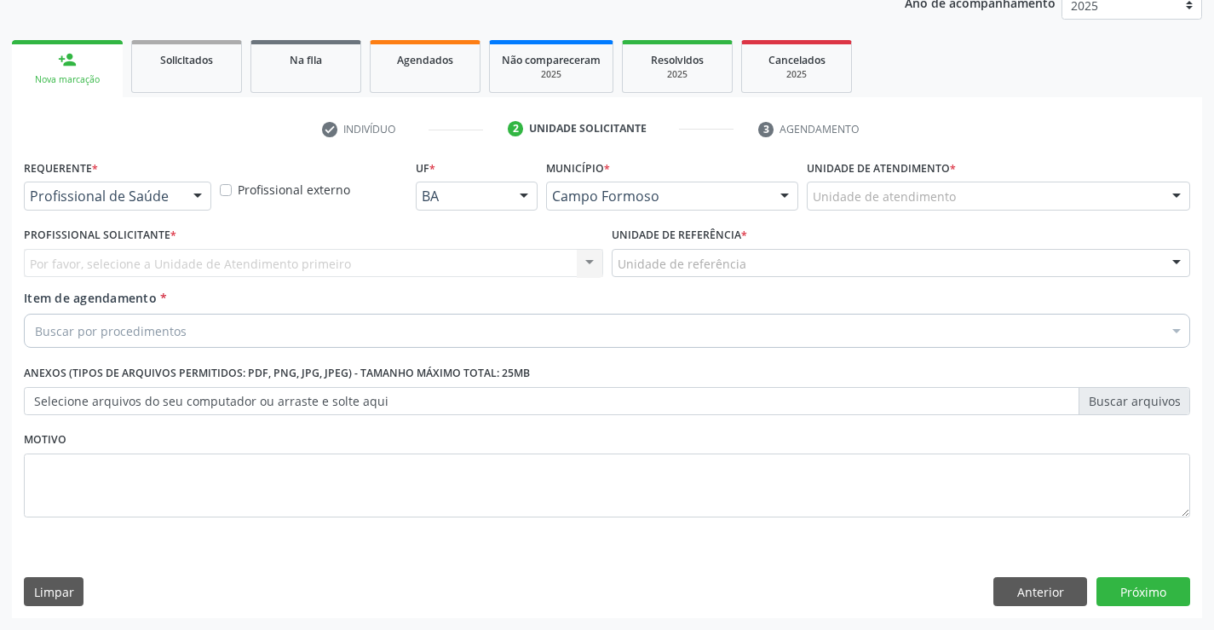
scroll to position [215, 0]
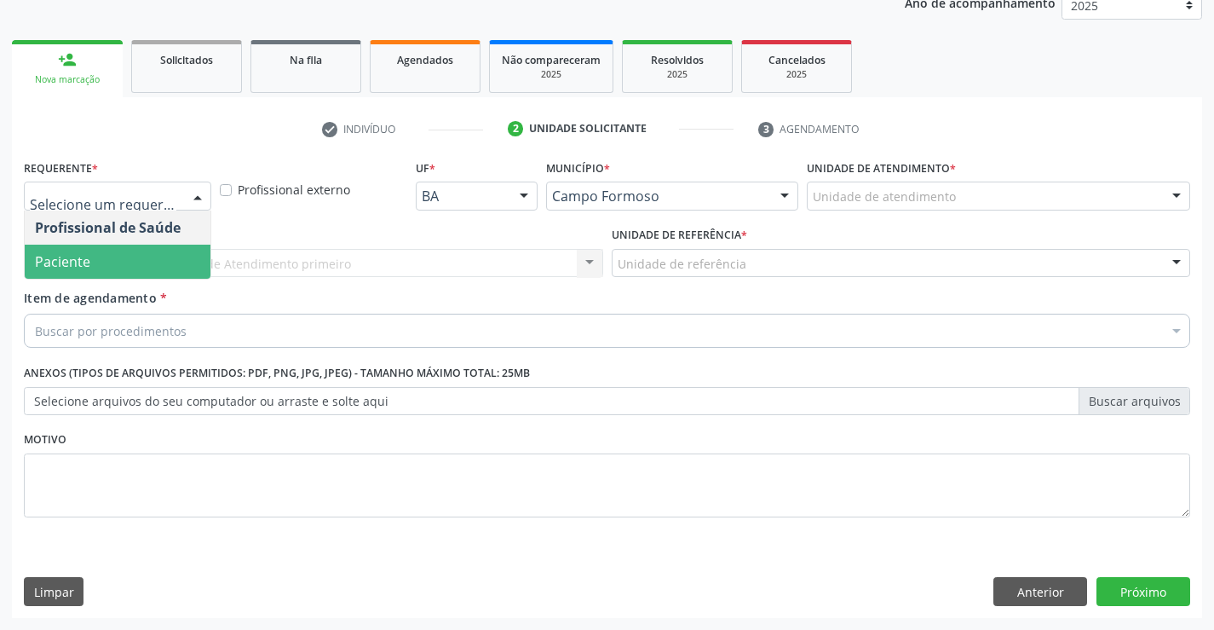
click at [92, 256] on span "Paciente" at bounding box center [118, 262] width 186 height 34
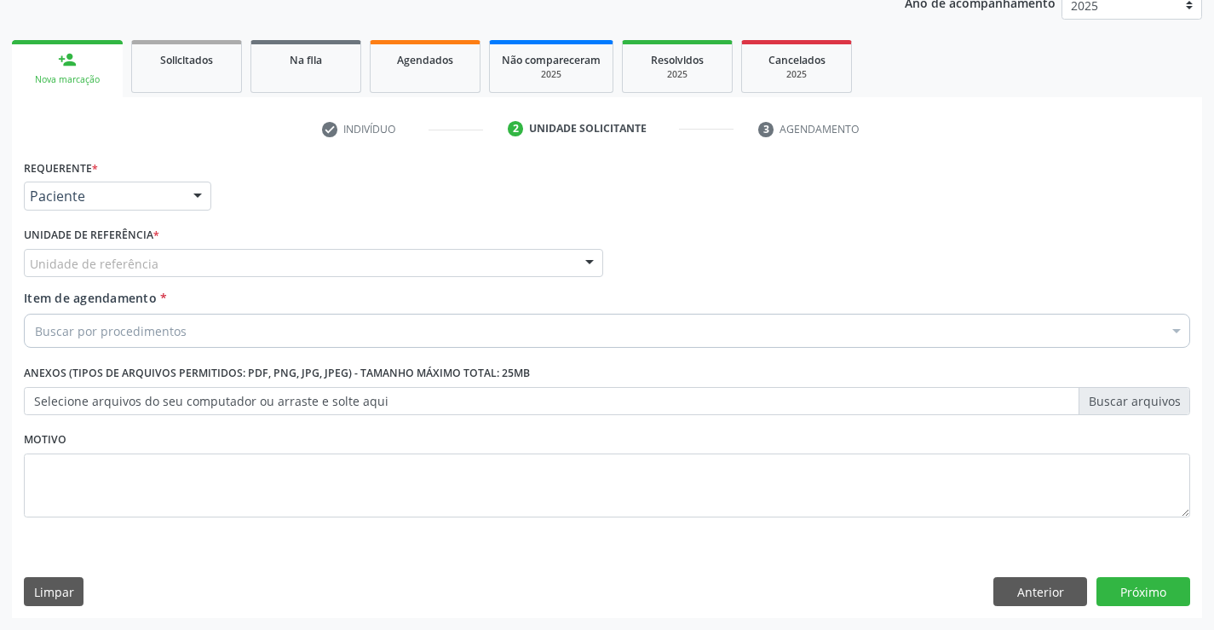
click at [114, 252] on div "Unidade de referência" at bounding box center [313, 263] width 579 height 29
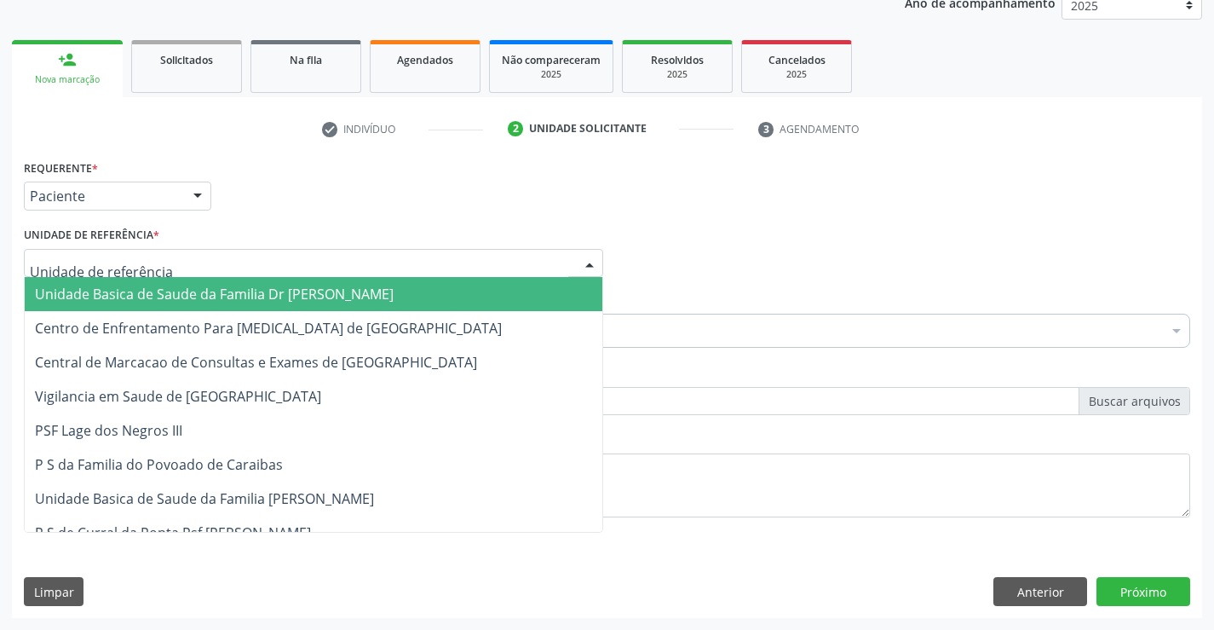
click at [118, 282] on span "Unidade Basica de Saude da Familia Dr [PERSON_NAME]" at bounding box center [314, 294] width 578 height 34
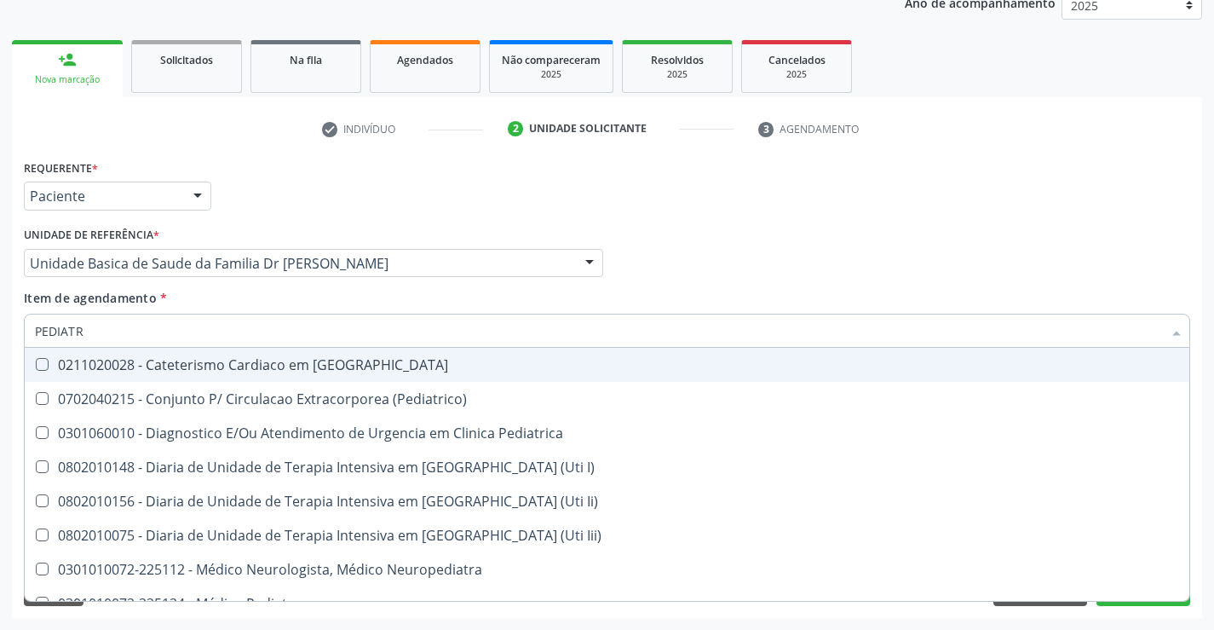
type input "PEDIATRA"
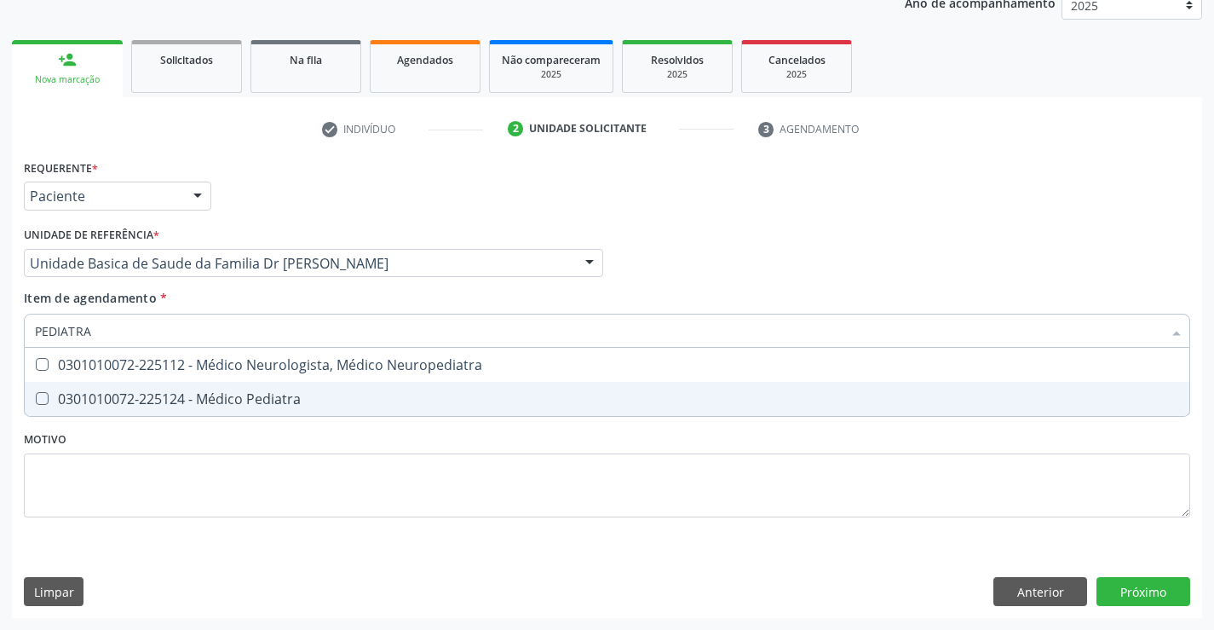
click at [219, 399] on div "0301010072-225124 - Médico Pediatra" at bounding box center [607, 399] width 1144 height 14
checkbox Pediatra "true"
click at [1143, 587] on div "Requerente * Paciente Profissional de Saúde Paciente Nenhum resultado encontrad…" at bounding box center [607, 386] width 1190 height 463
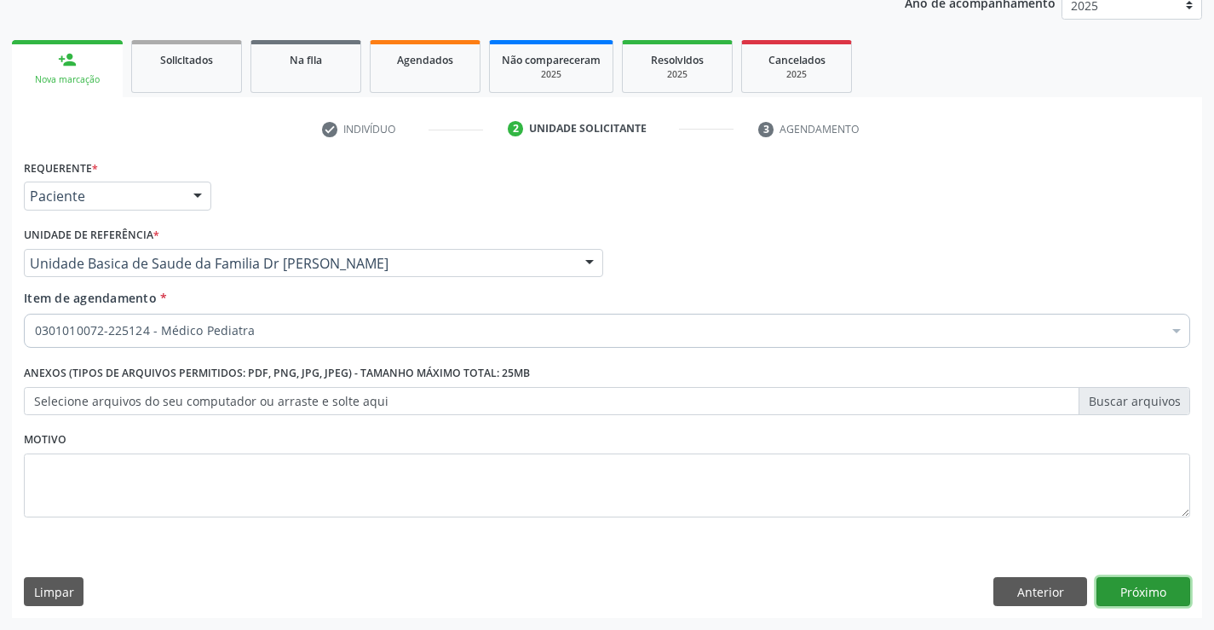
click at [1143, 587] on button "Próximo" at bounding box center [1144, 591] width 94 height 29
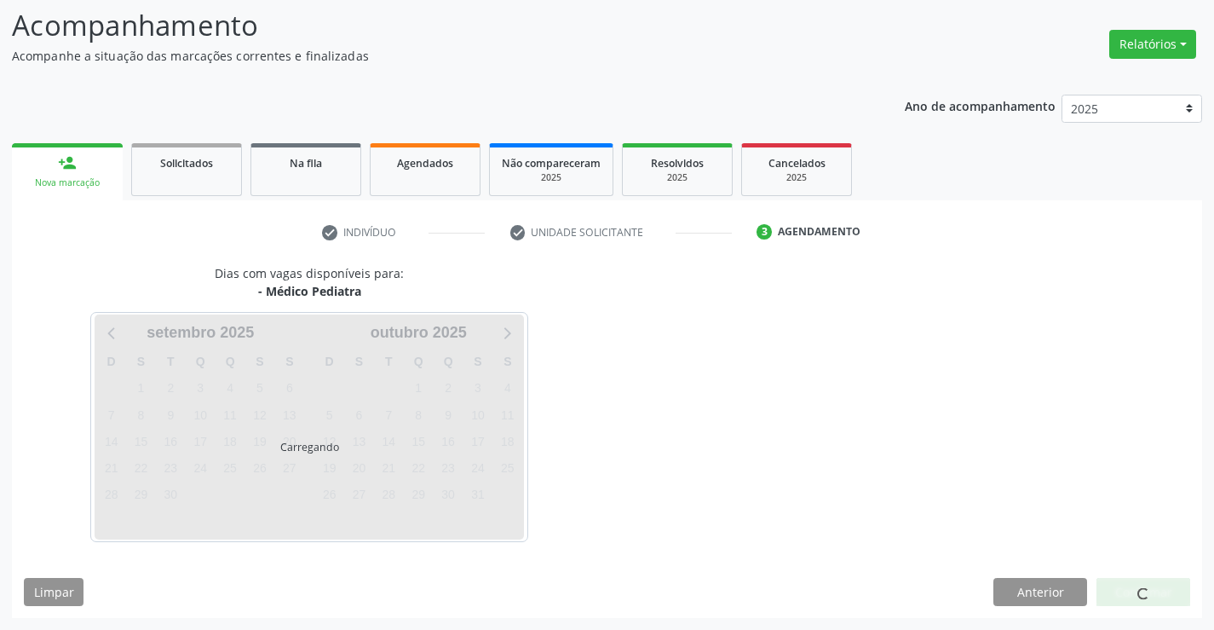
scroll to position [112, 0]
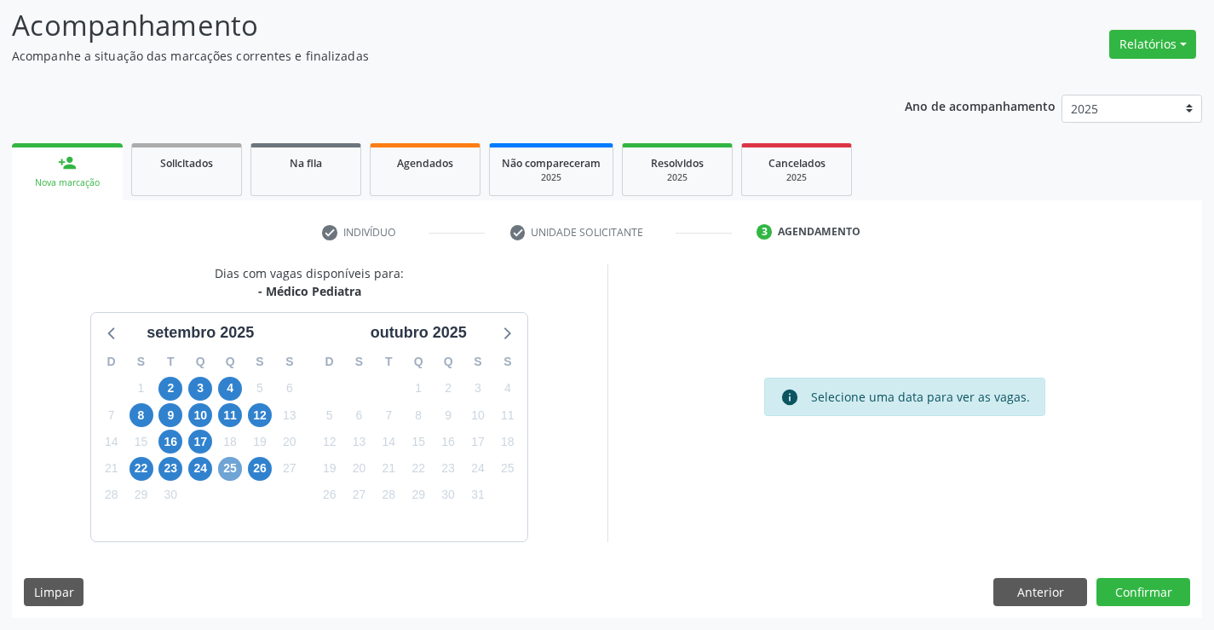
click at [231, 470] on span "25" at bounding box center [230, 469] width 24 height 24
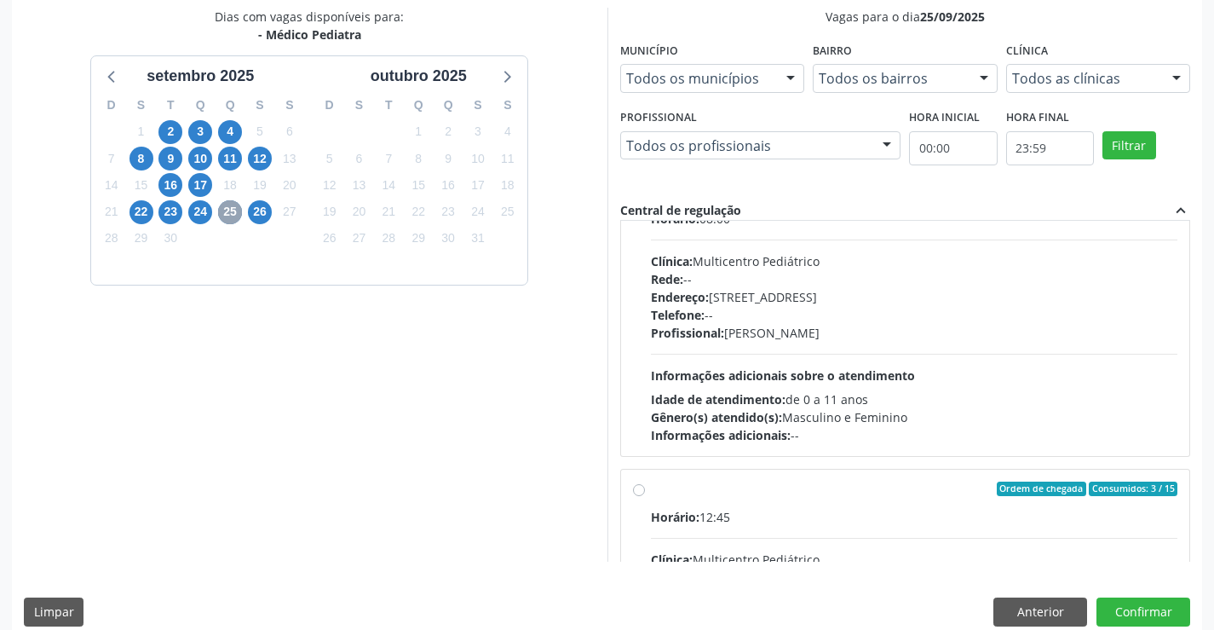
scroll to position [170, 0]
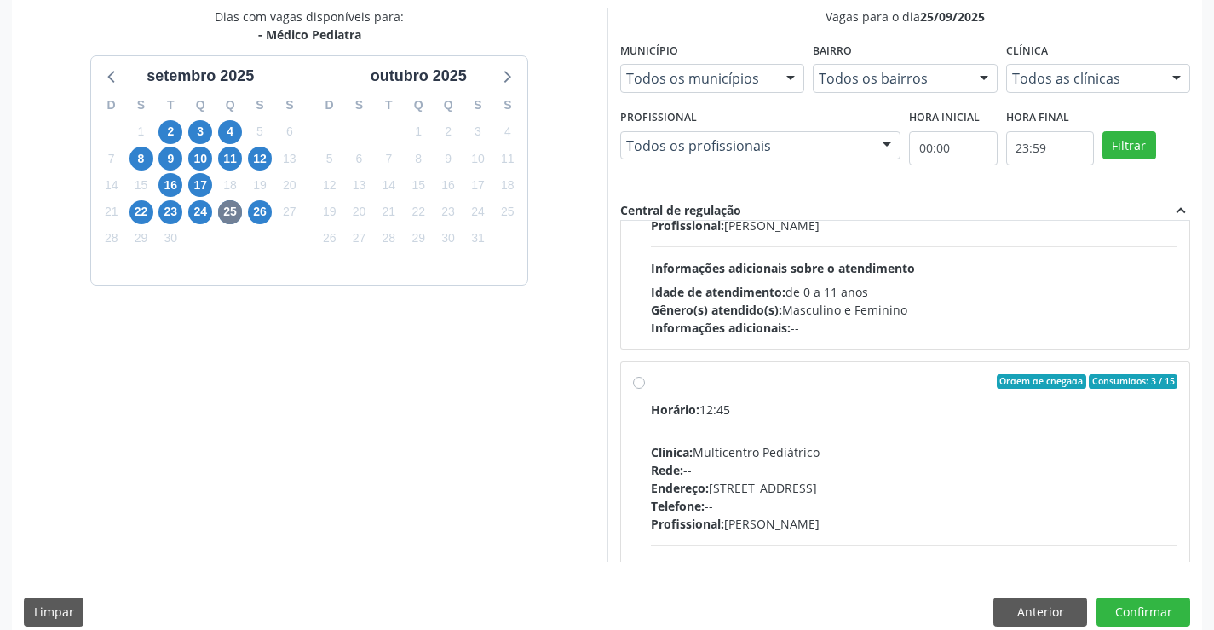
click at [651, 385] on label "Ordem de chegada Consumidos: 3 / 15 Horário: 12:45 Clínica: Multicentro Pediátr…" at bounding box center [914, 505] width 527 height 262
click at [643, 385] on input "Ordem de chegada Consumidos: 3 / 15 Horário: 12:45 Clínica: Multicentro Pediátr…" at bounding box center [639, 381] width 12 height 15
radio input "true"
click at [651, 385] on label "Ordem de chegada Consumidos: 3 / 15 Horário: 12:45 Clínica: Multicentro Pediátr…" at bounding box center [914, 505] width 527 height 262
click at [643, 385] on input "Ordem de chegada Consumidos: 3 / 15 Horário: 12:45 Clínica: Multicentro Pediátr…" at bounding box center [639, 381] width 12 height 15
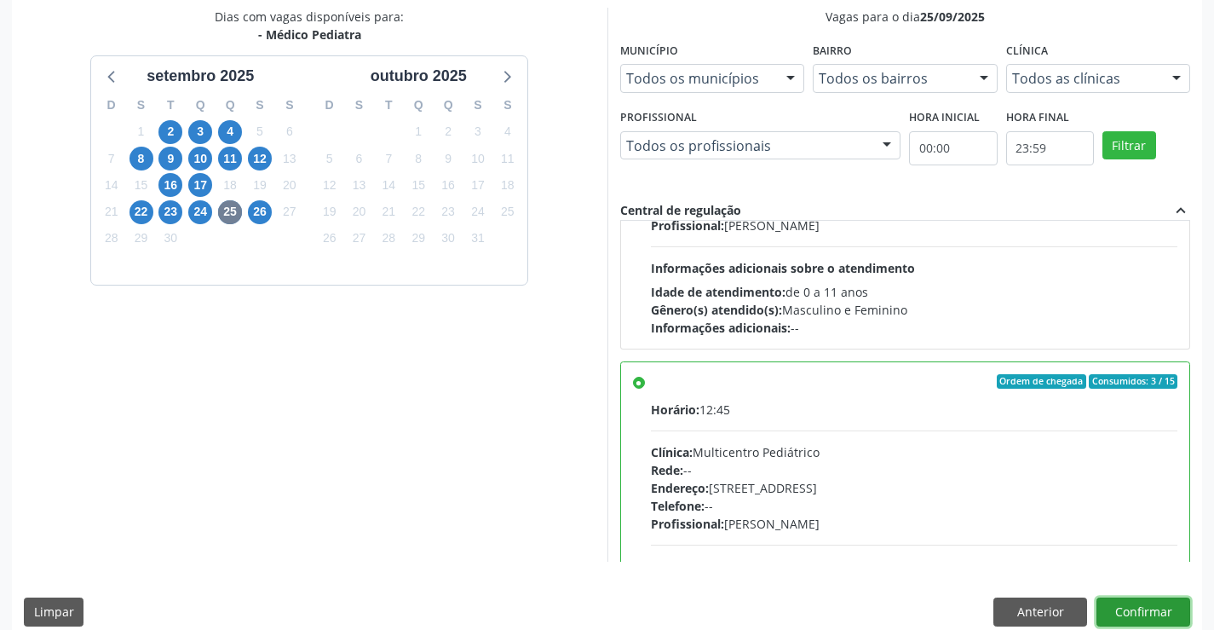
click at [1144, 607] on button "Confirmar" at bounding box center [1144, 611] width 94 height 29
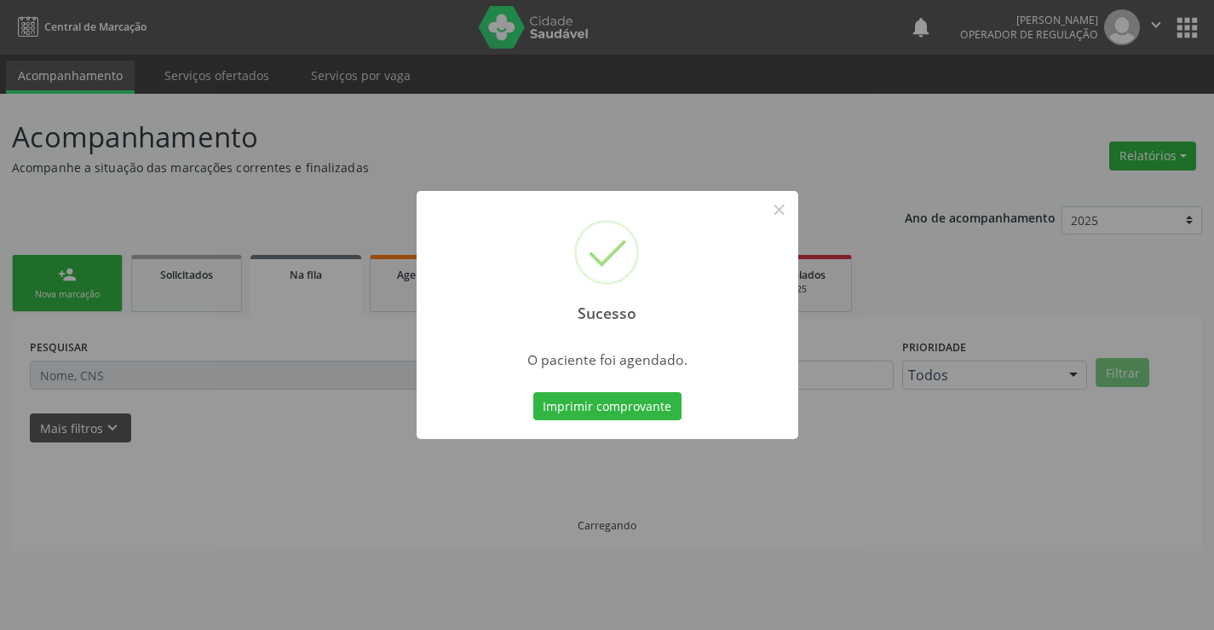
scroll to position [0, 0]
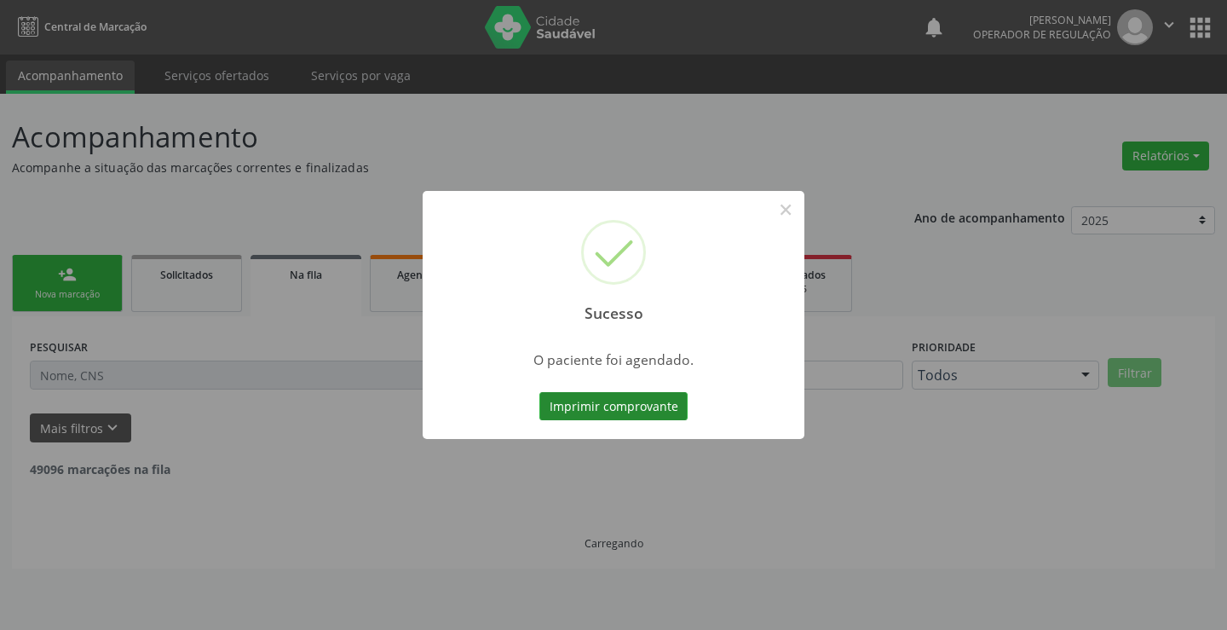
click at [643, 404] on button "Imprimir comprovante" at bounding box center [613, 406] width 148 height 29
